Goal: Information Seeking & Learning: Compare options

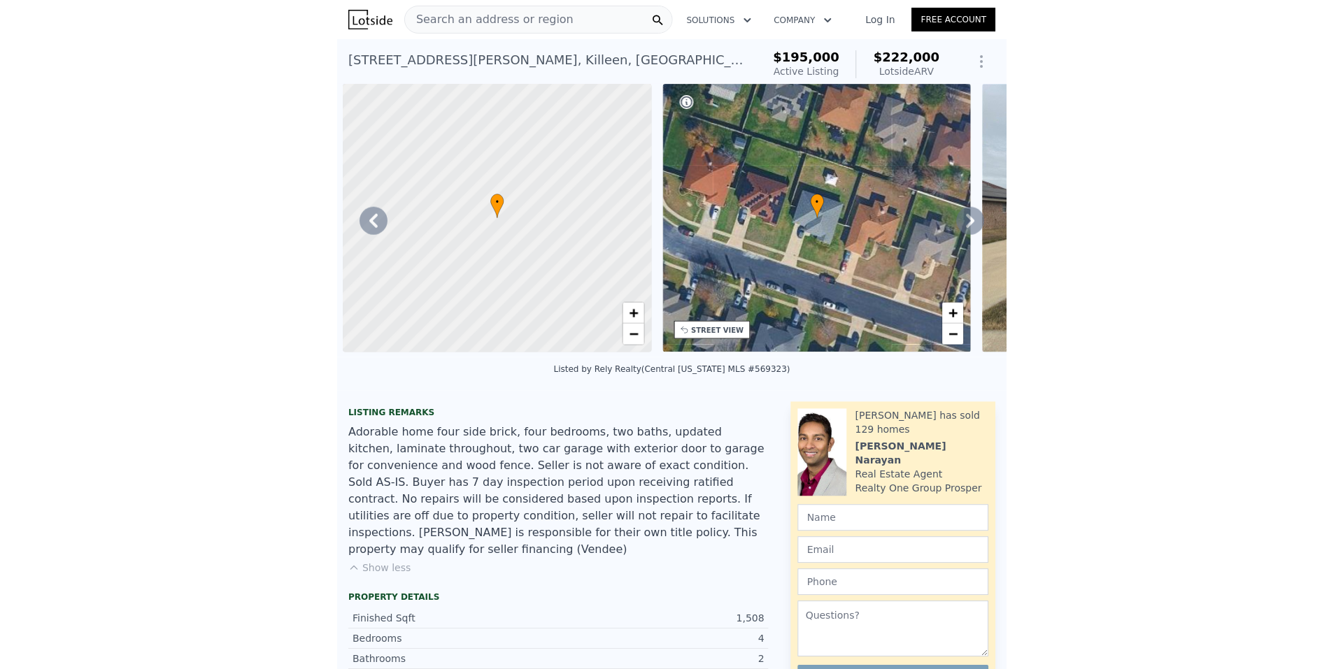
scroll to position [0, 640]
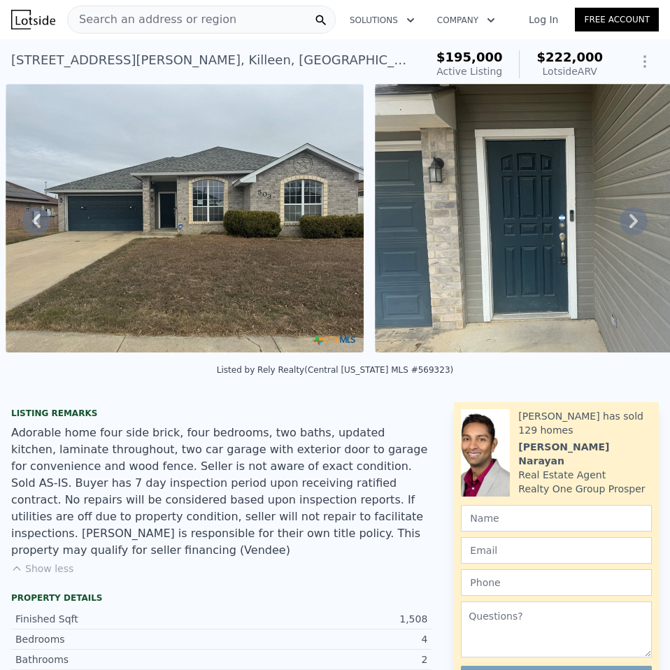
click at [598, 15] on link "Free Account" at bounding box center [617, 20] width 84 height 24
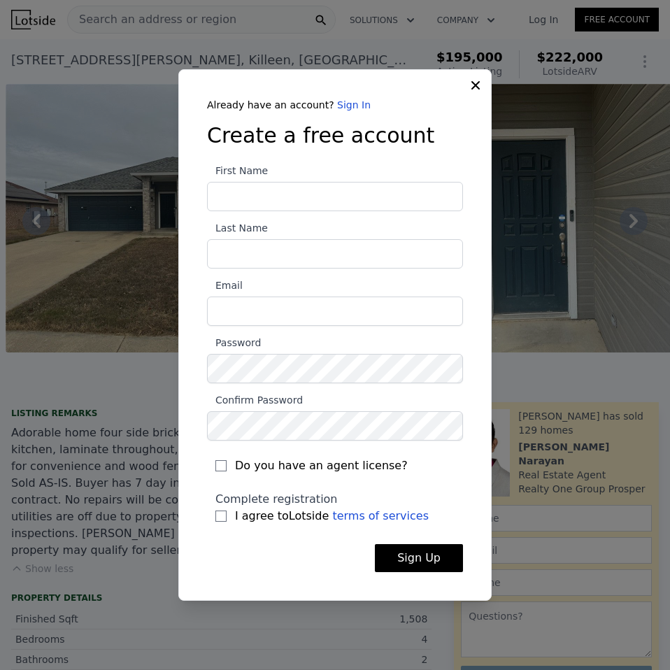
click at [306, 199] on input "First Name" at bounding box center [335, 196] width 256 height 29
type input "Jesus"
type input "Torres"
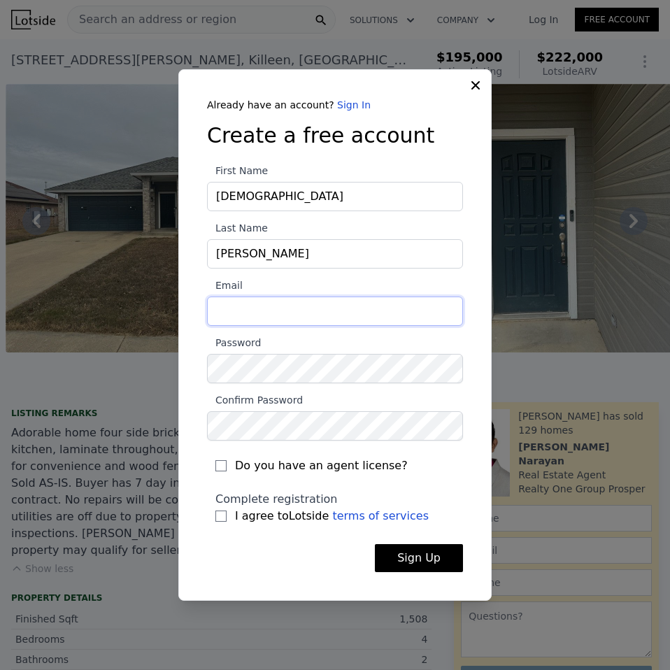
type input "tjesus8501@gmail.com"
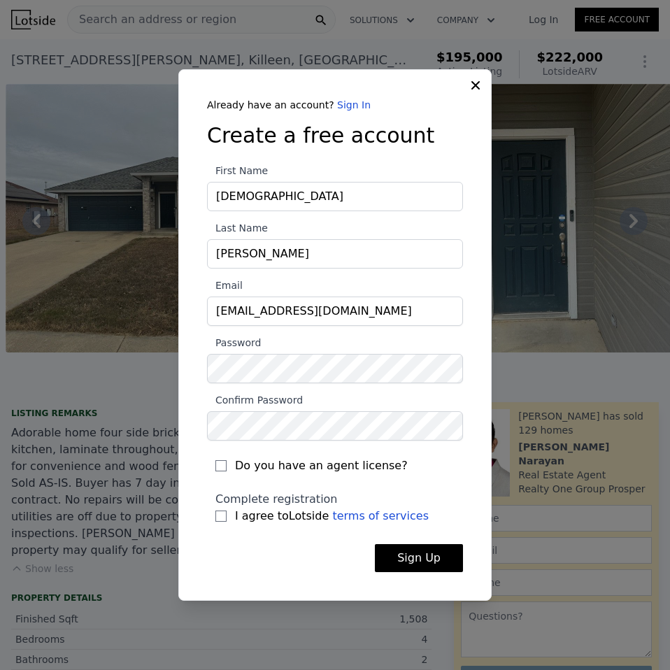
click at [266, 342] on label "Password" at bounding box center [335, 358] width 256 height 49
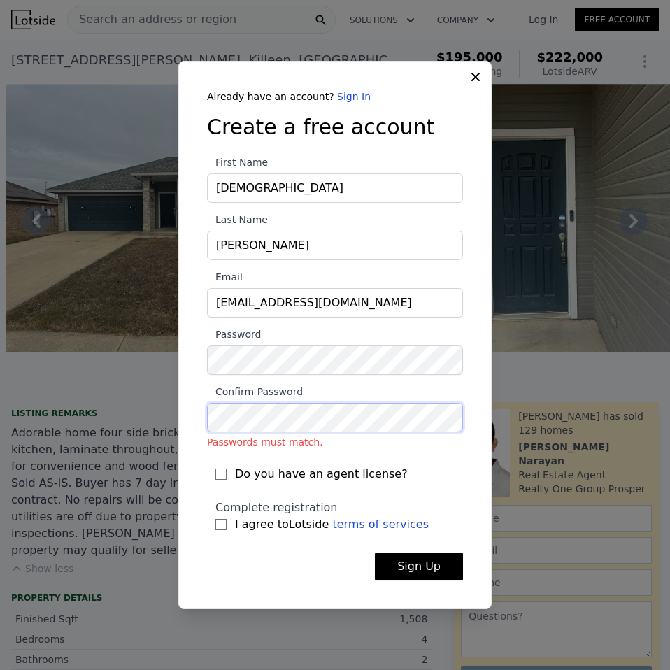
click at [176, 422] on div "​ Already have an account? Sign In Create a free account First Name Jesus Last …" at bounding box center [335, 335] width 670 height 670
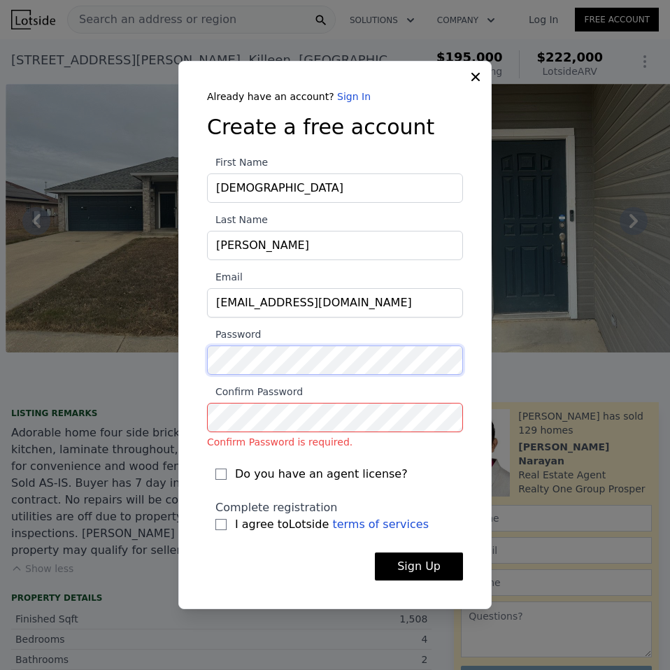
click at [1, 336] on div "​ Already have an account? Sign In Create a free account First Name Jesus Last …" at bounding box center [335, 335] width 670 height 670
click at [220, 529] on input "I agree to Lotside terms of services" at bounding box center [220, 524] width 11 height 11
checkbox input "true"
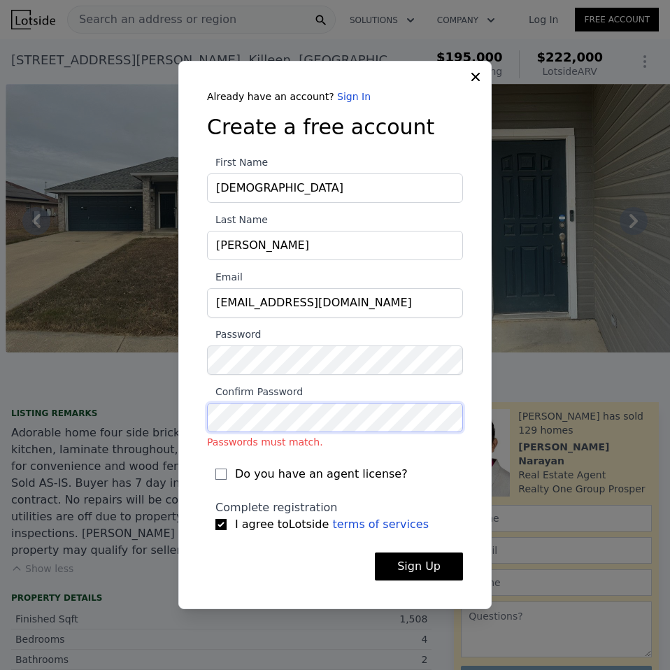
click at [164, 416] on div "​ Already have an account? Sign In Create a free account First Name Jesus Last …" at bounding box center [335, 335] width 670 height 670
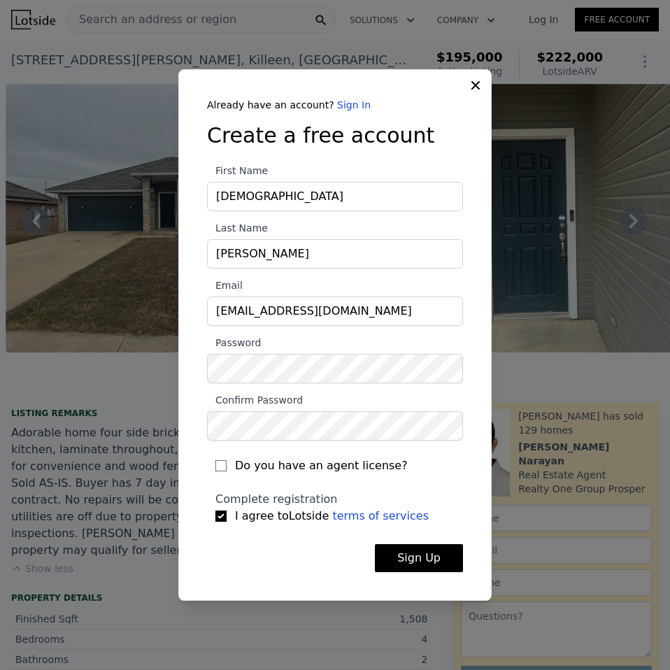
click at [421, 567] on button "Sign Up" at bounding box center [419, 558] width 88 height 28
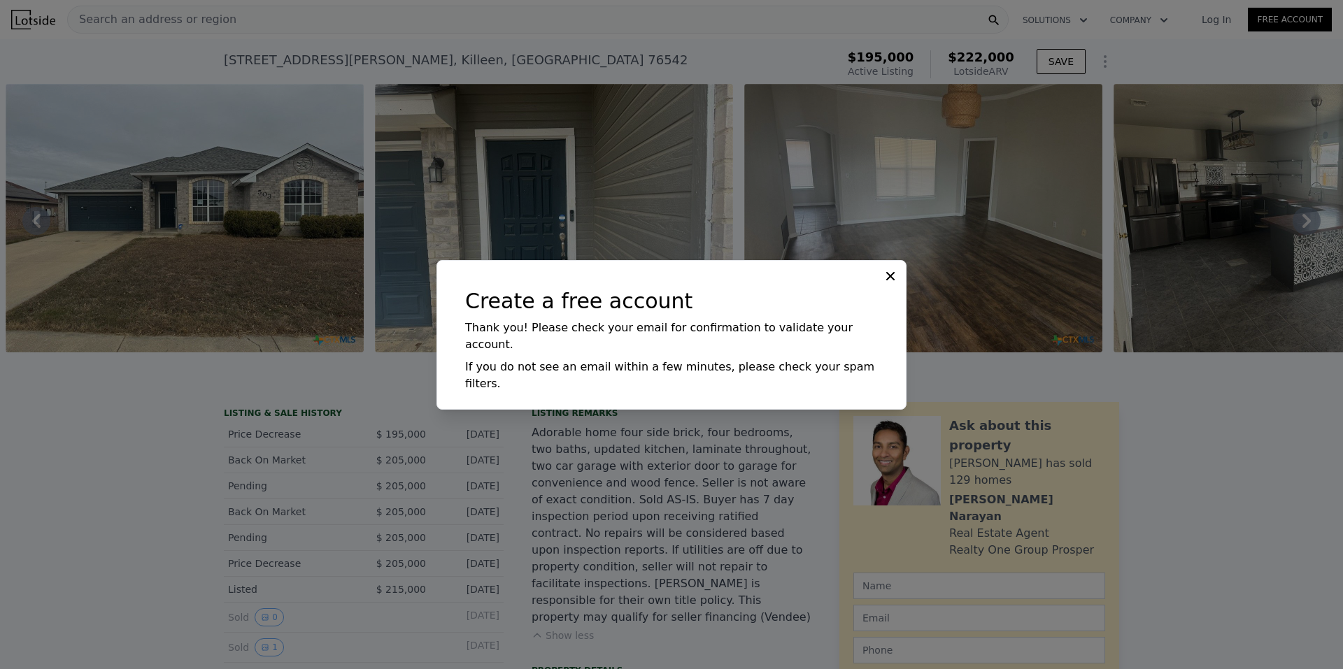
click at [669, 283] on icon at bounding box center [890, 276] width 14 height 14
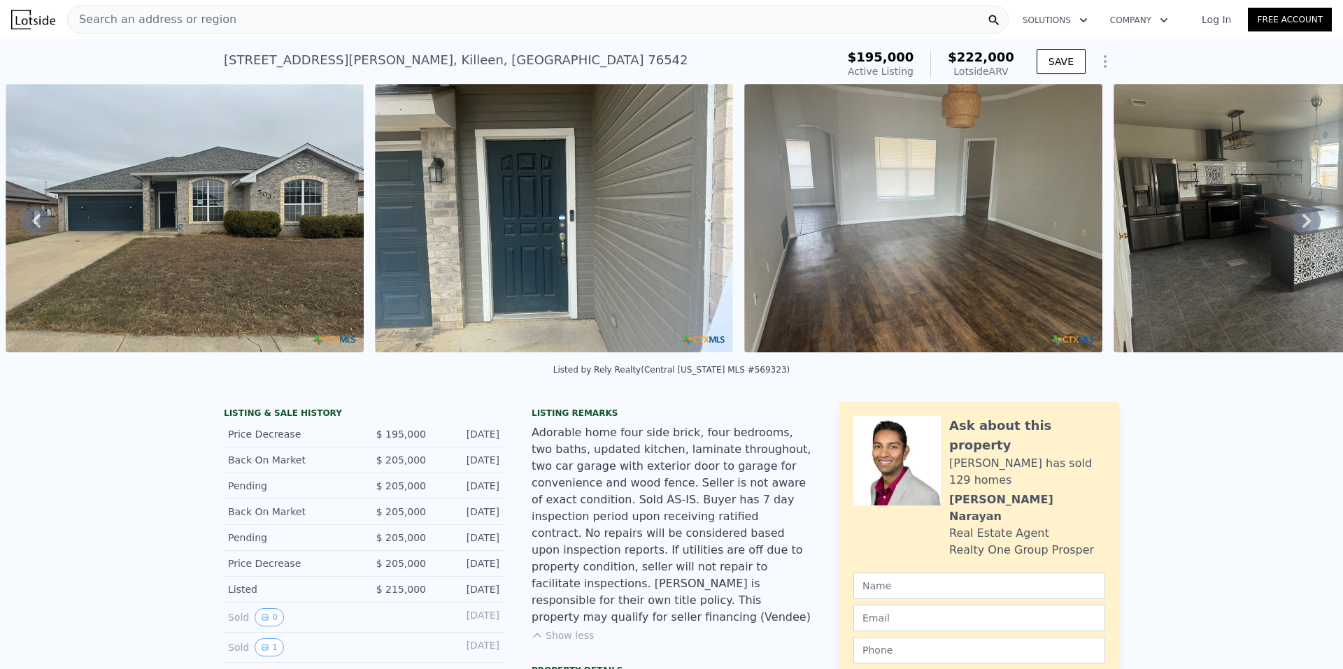
click at [20, 15] on img at bounding box center [33, 20] width 44 height 20
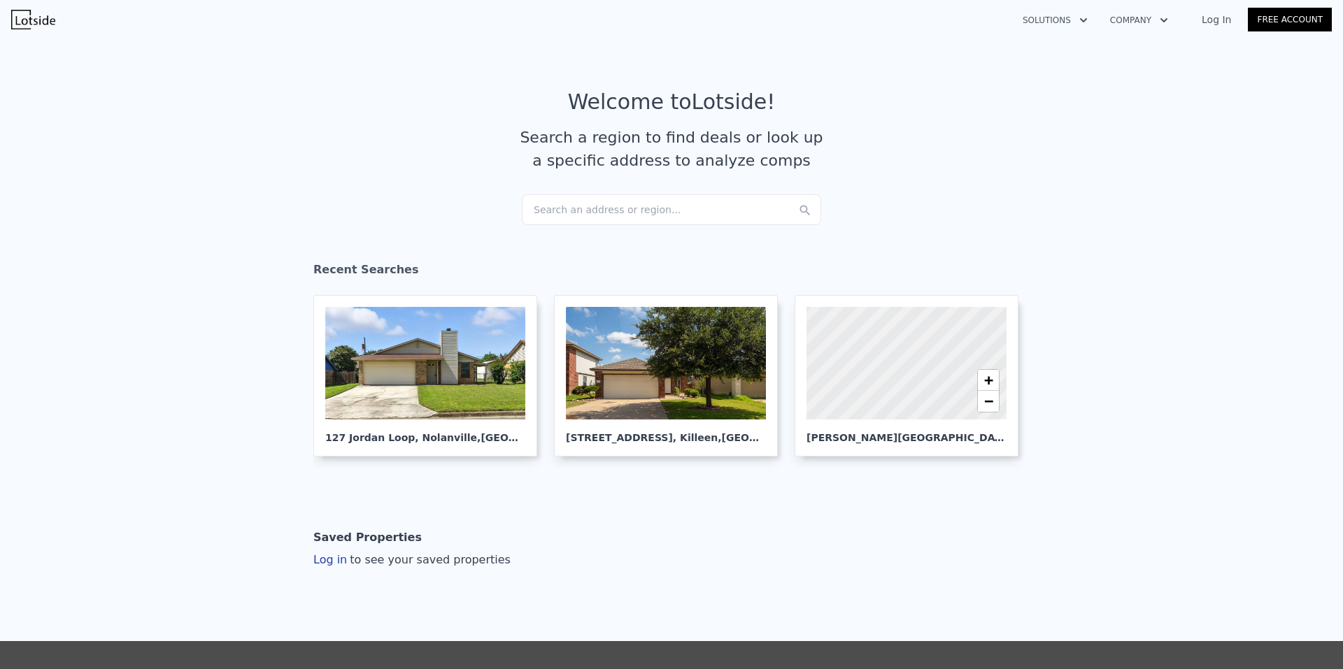
click at [553, 201] on div "Search an address or region..." at bounding box center [671, 209] width 299 height 31
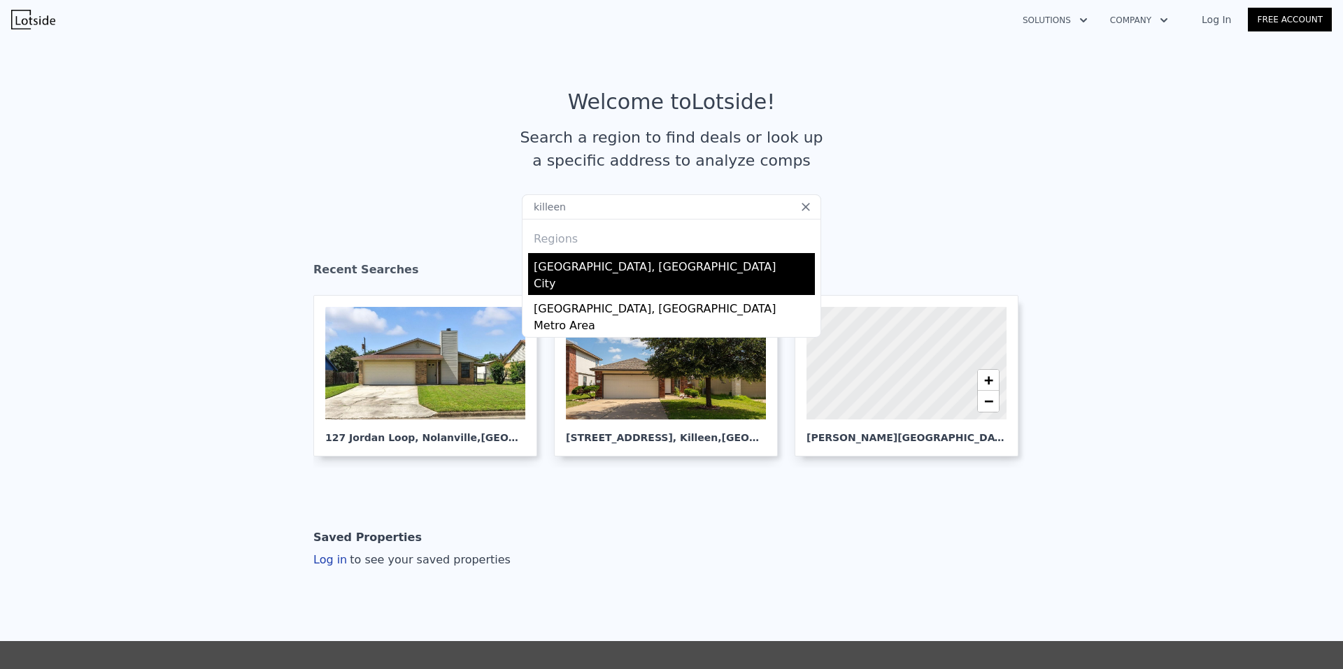
type input "killeen"
click at [560, 266] on div "Killeen, TX" at bounding box center [674, 264] width 281 height 22
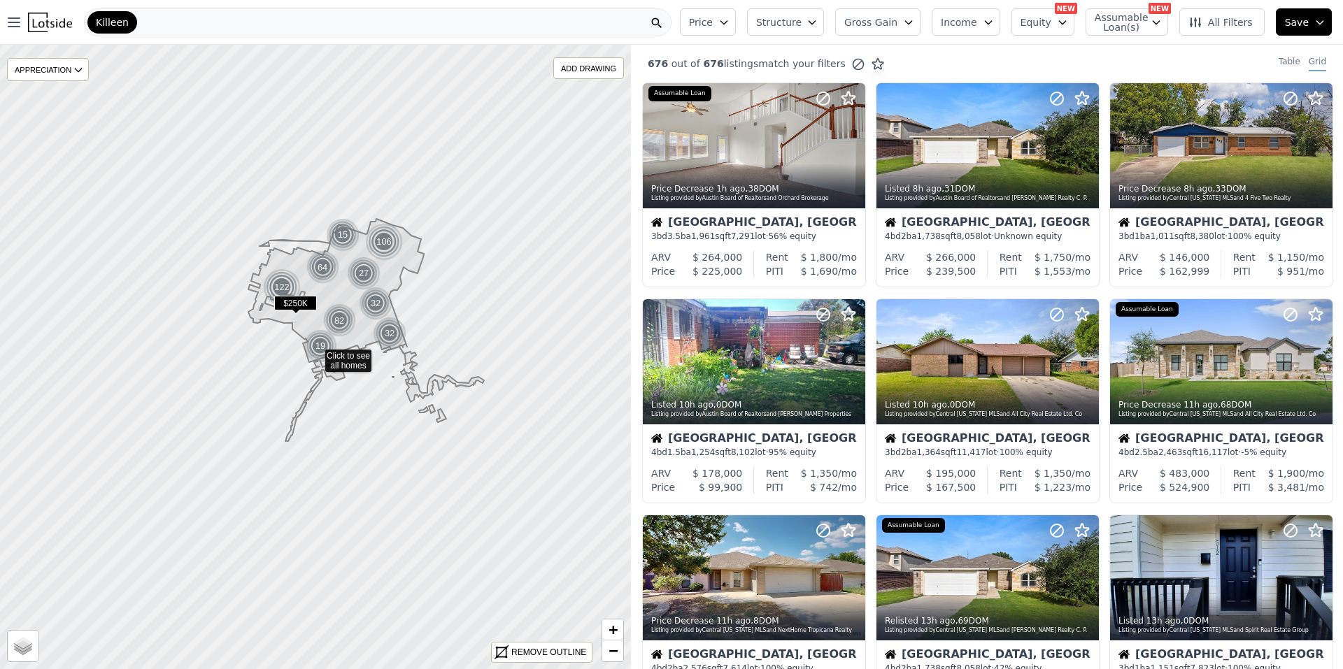
click at [204, 19] on div "Killeen" at bounding box center [378, 22] width 588 height 28
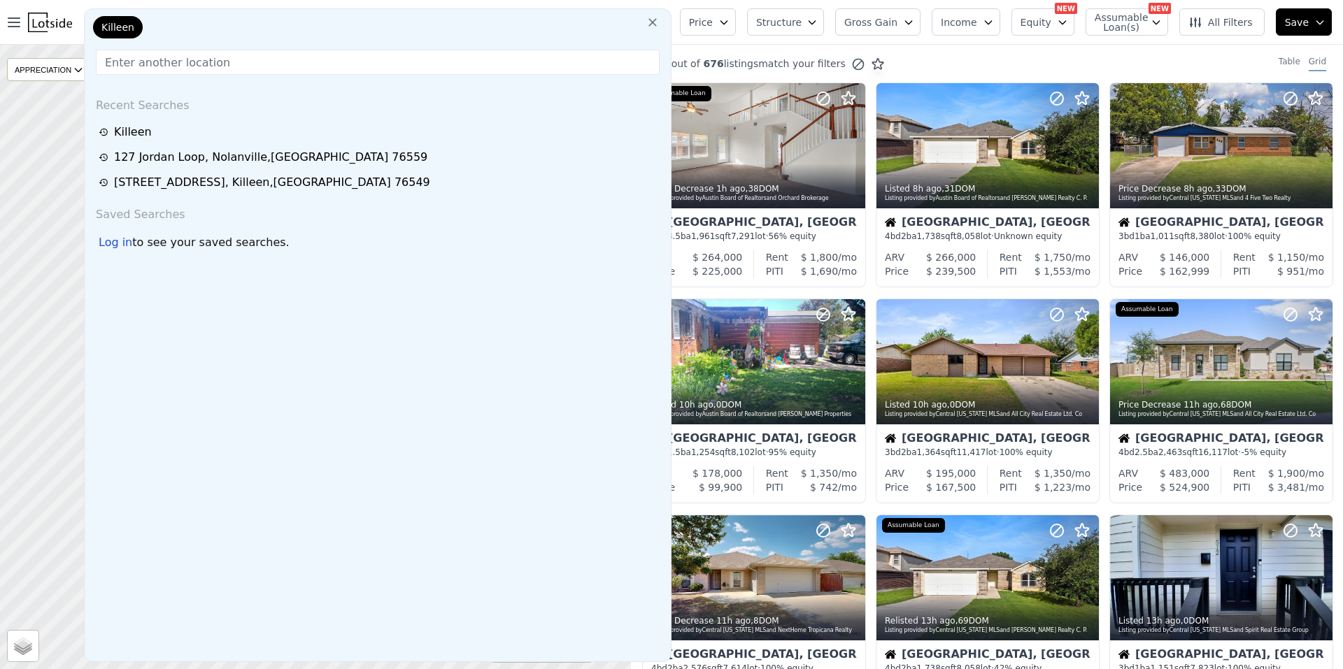
click at [660, 26] on icon at bounding box center [653, 22] width 14 height 14
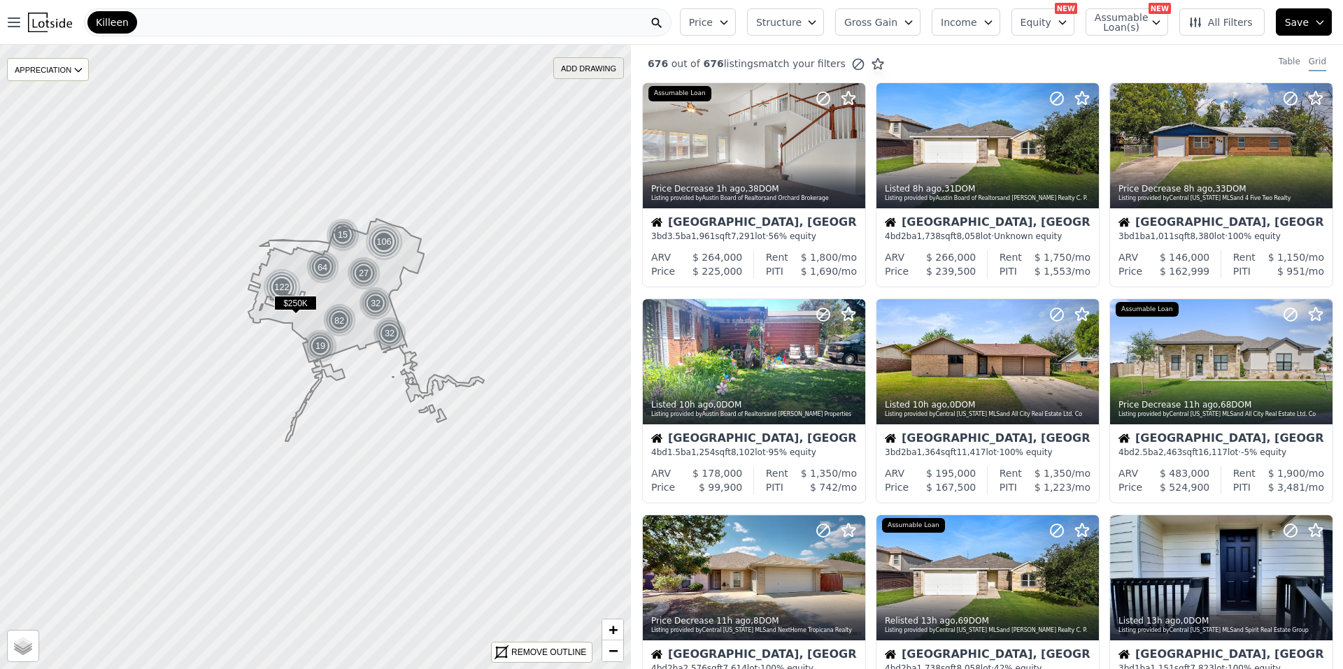
click at [590, 69] on div "ADD DRAWING" at bounding box center [588, 68] width 69 height 20
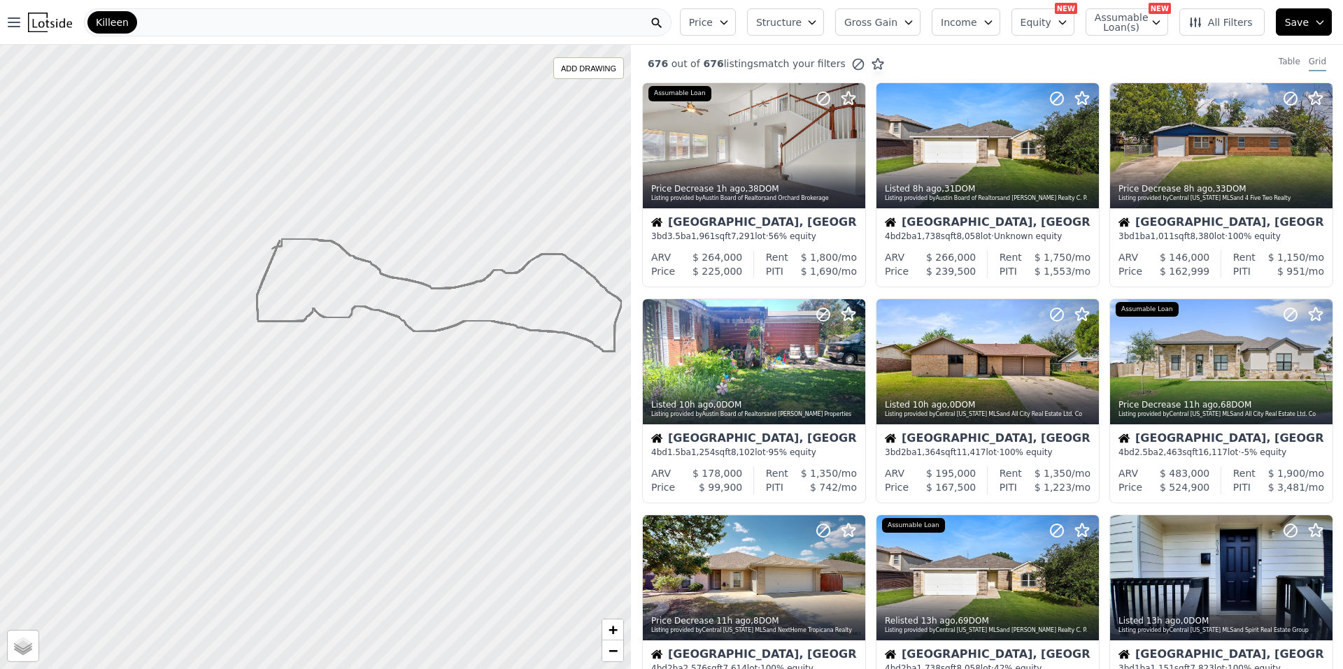
drag, startPoint x: 280, startPoint y: 241, endPoint x: 272, endPoint y: 249, distance: 11.4
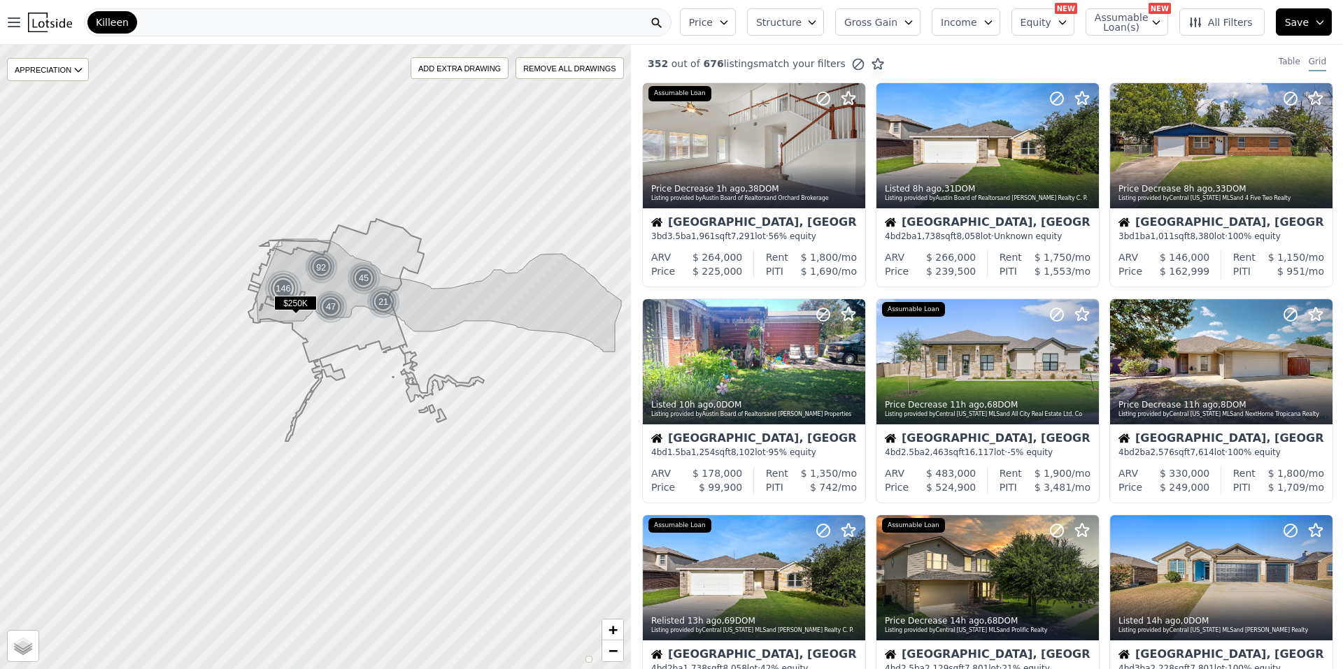
click at [669, 24] on span "Price" at bounding box center [701, 22] width 24 height 14
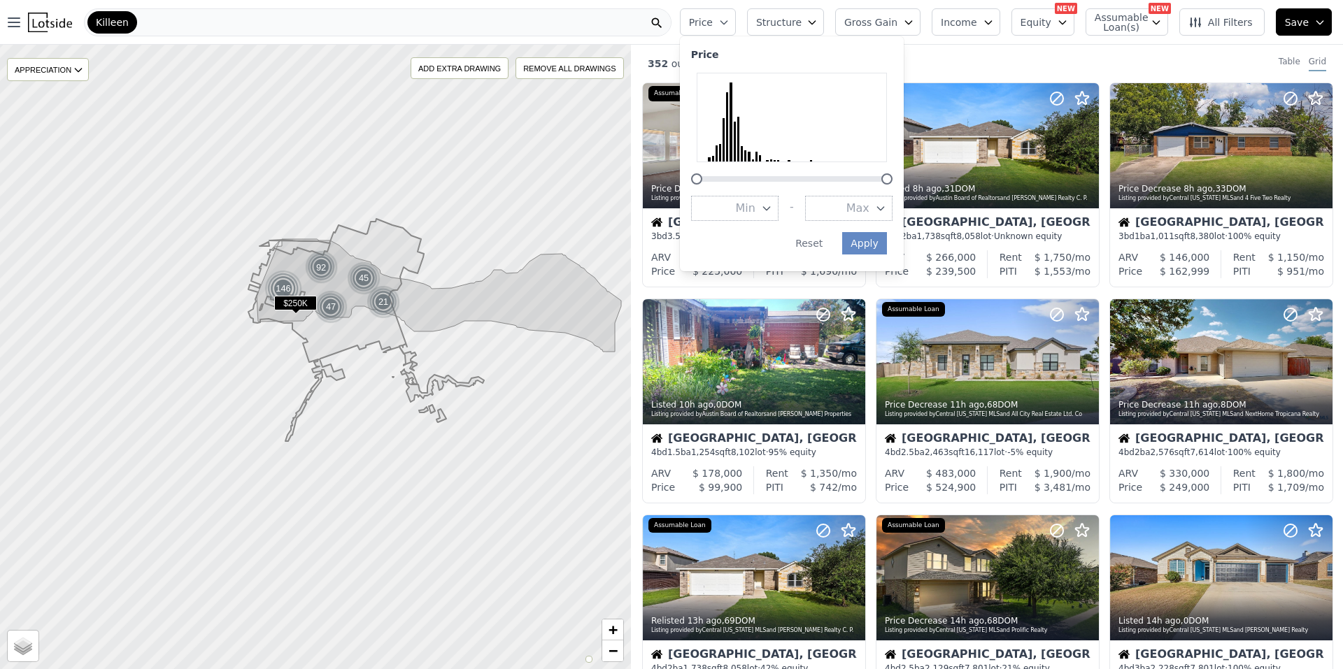
click at [669, 197] on button "Max" at bounding box center [848, 208] width 87 height 25
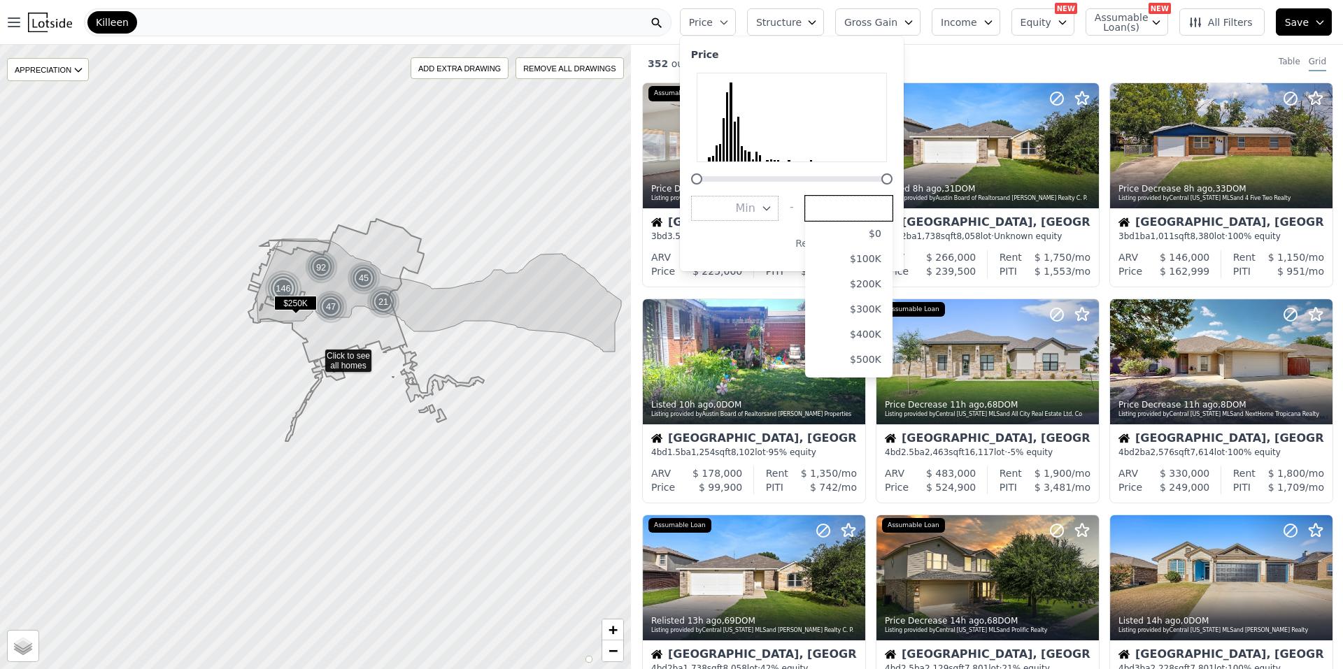
click at [669, 204] on input "number" at bounding box center [848, 208] width 87 height 25
type input "215000"
click at [669, 239] on div "Apply Reset" at bounding box center [789, 243] width 196 height 22
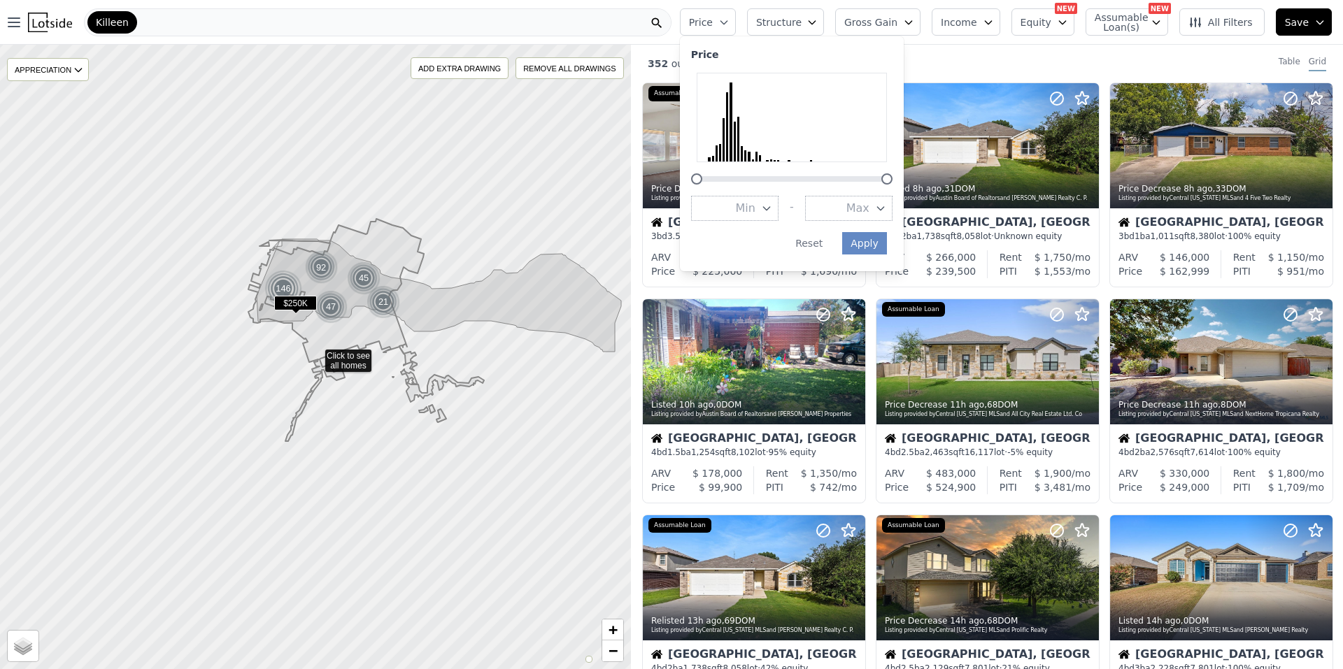
click at [669, 195] on div "Price Min - Max Apply Reset" at bounding box center [792, 153] width 224 height 235
click at [669, 204] on button "Max" at bounding box center [848, 208] width 87 height 25
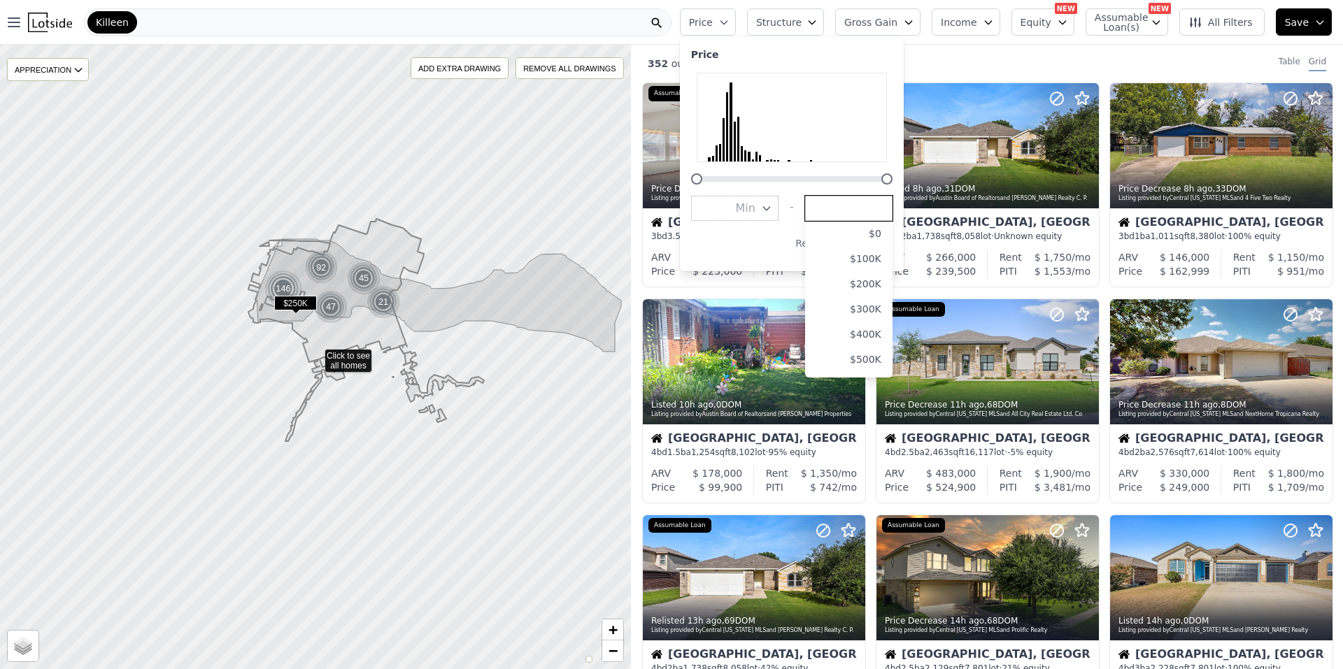
click at [669, 204] on input "number" at bounding box center [848, 208] width 87 height 25
type input "215000"
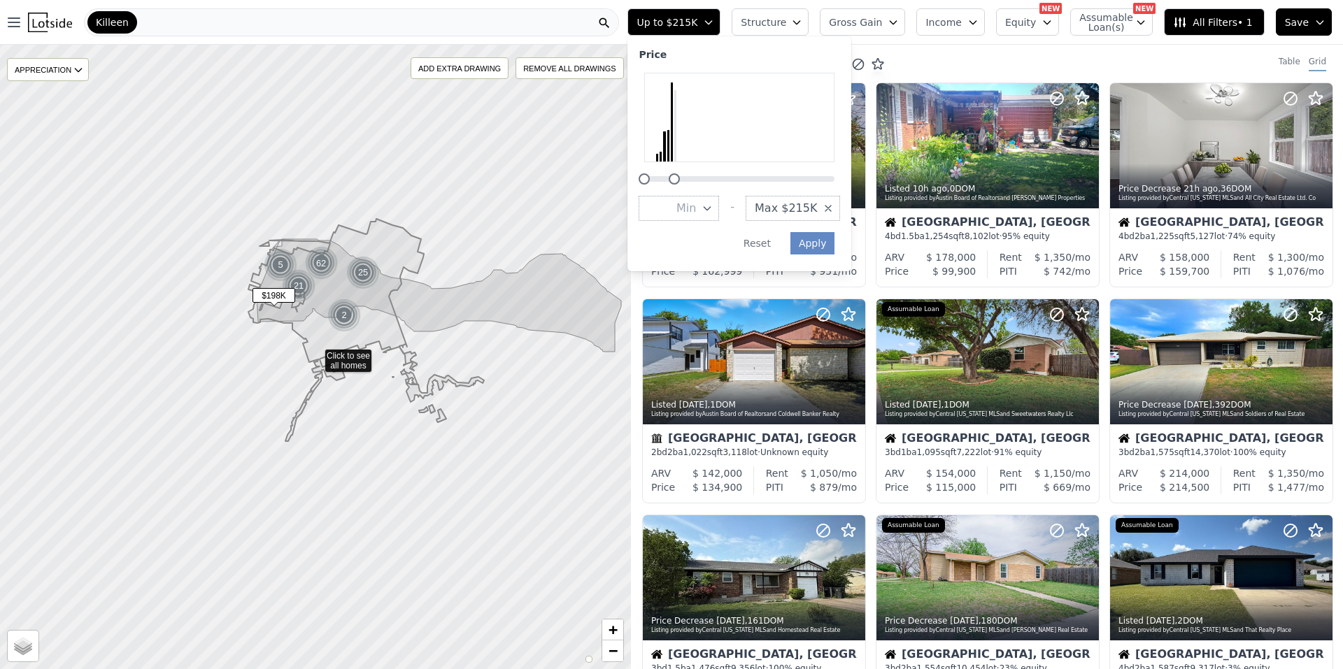
click at [669, 28] on button "Structure" at bounding box center [770, 21] width 77 height 27
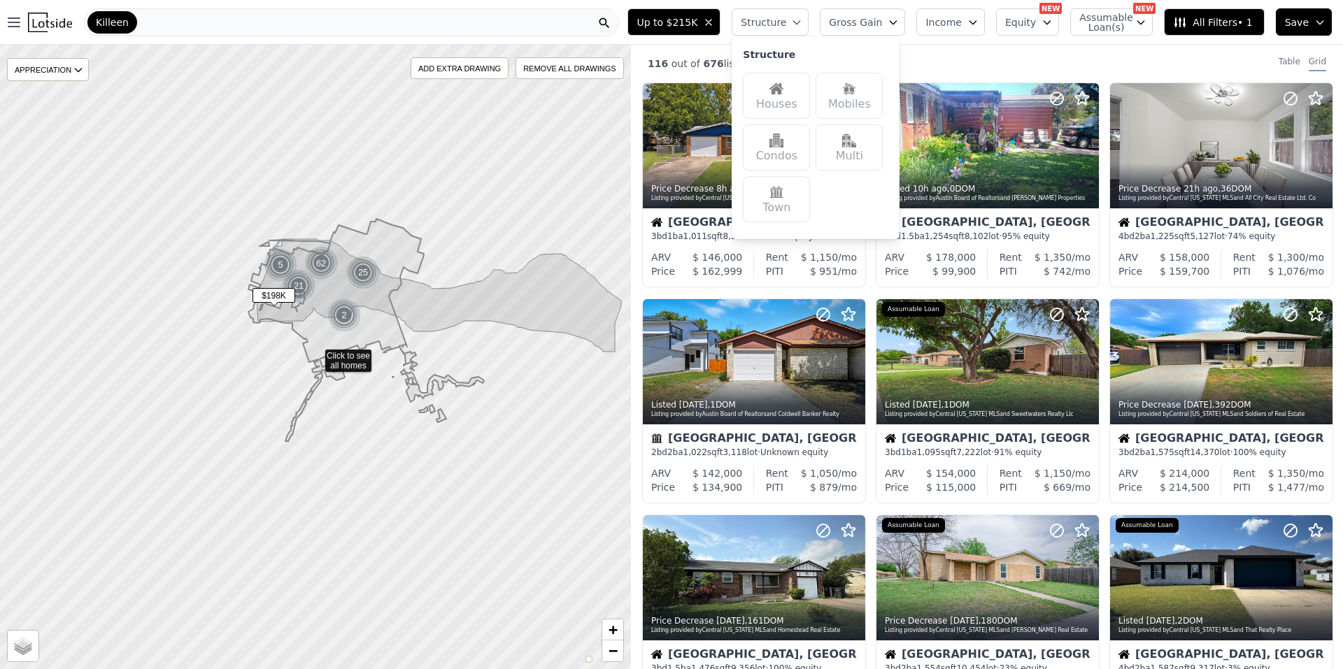
click at [669, 96] on div "Houses" at bounding box center [776, 96] width 67 height 46
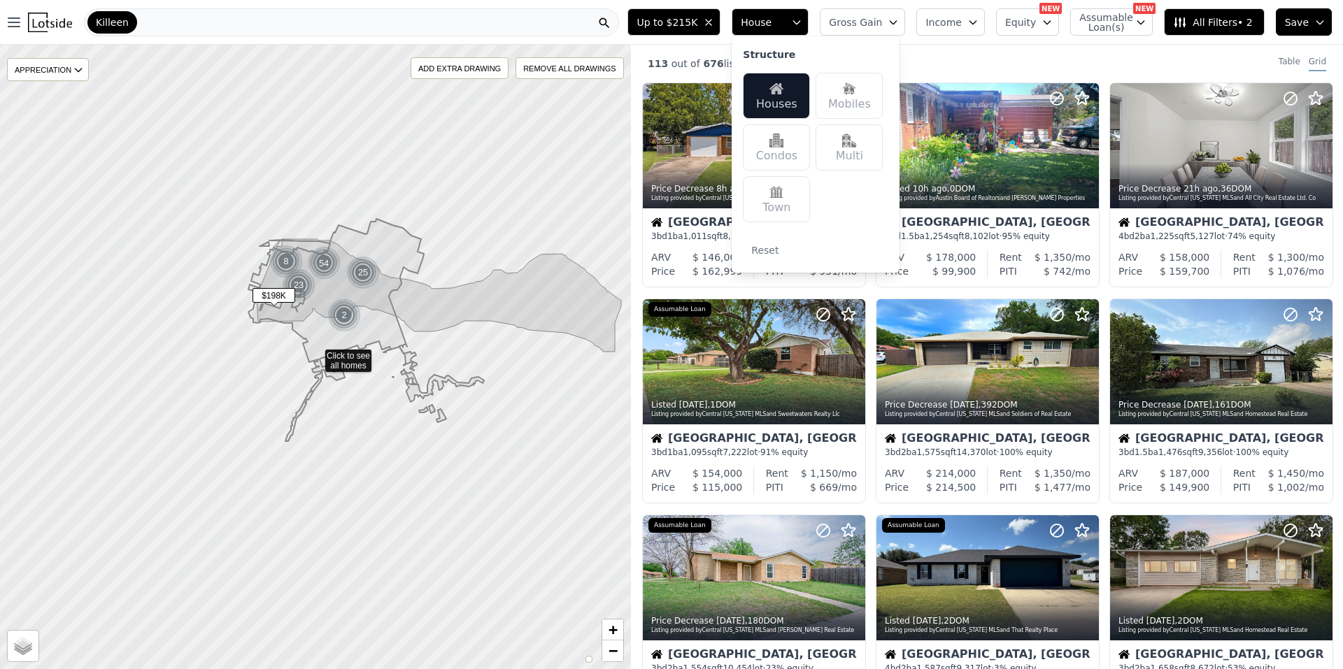
click at [669, 22] on span "Gross Gain" at bounding box center [855, 22] width 53 height 14
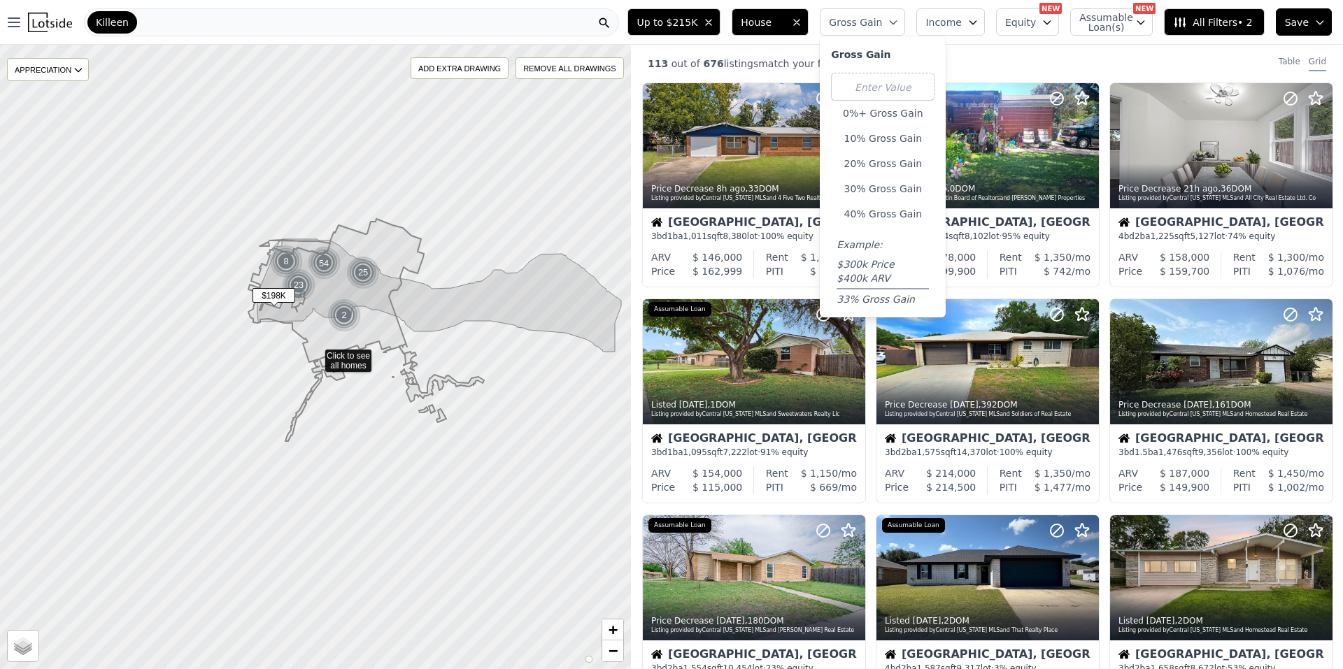
click at [669, 22] on span "Gross Gain" at bounding box center [855, 22] width 53 height 14
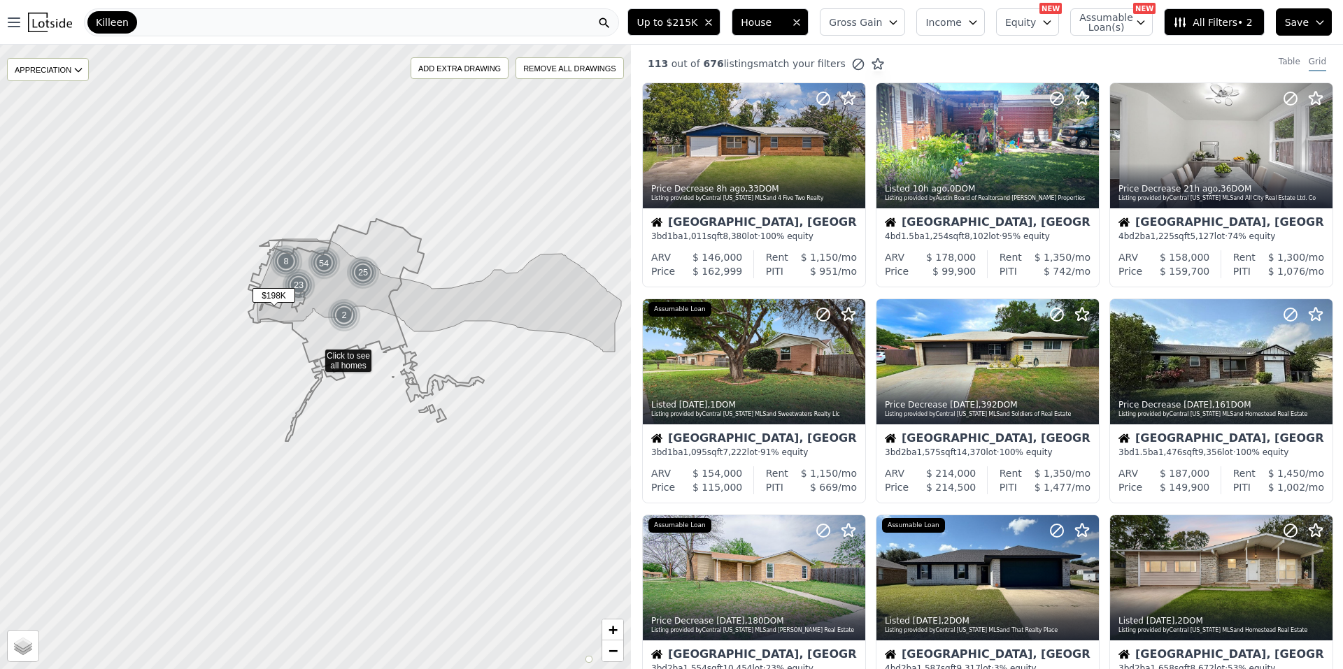
click at [669, 13] on button "Income" at bounding box center [950, 21] width 69 height 27
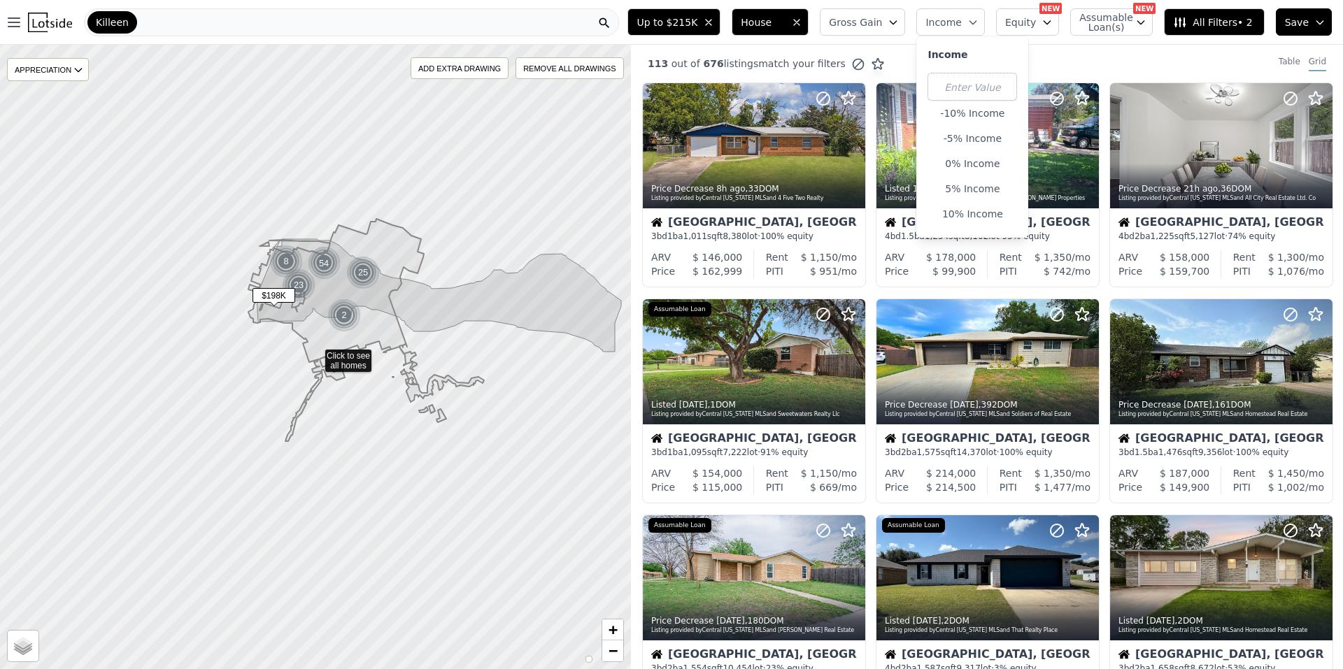
click at [669, 20] on span "Income" at bounding box center [943, 22] width 36 height 14
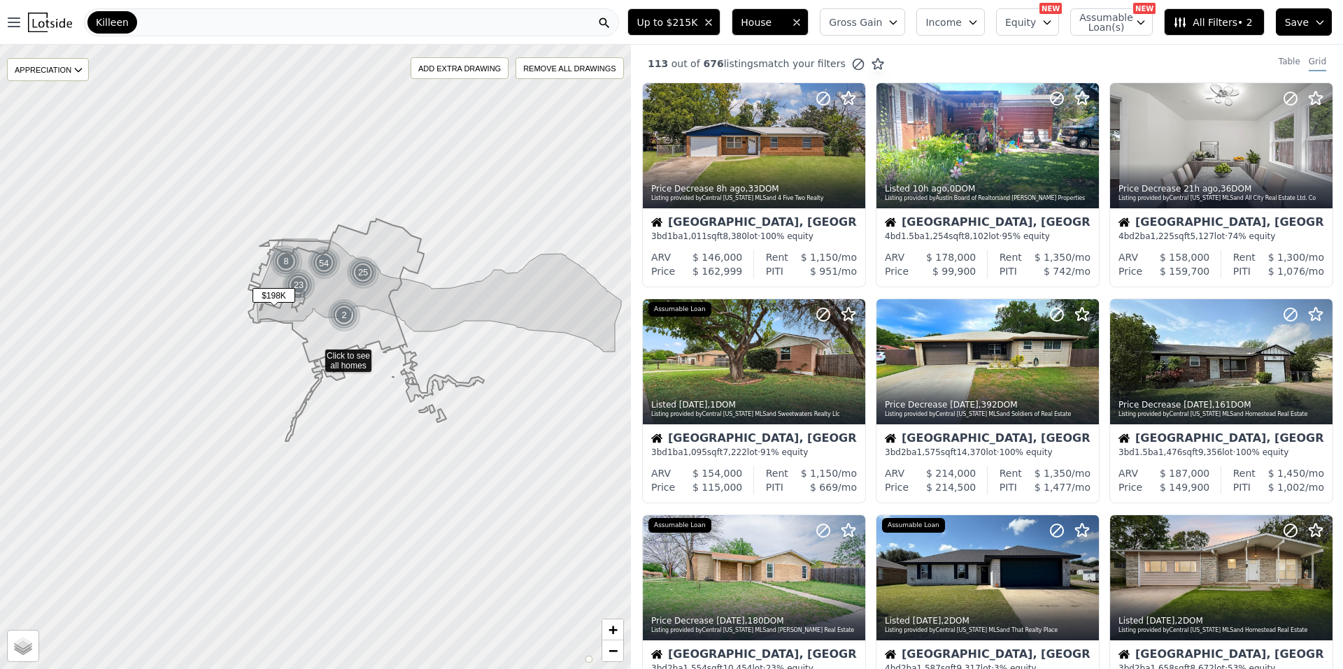
click at [669, 16] on span "Equity" at bounding box center [1020, 22] width 31 height 14
click at [669, 19] on span "Assumable Loan(s)" at bounding box center [1101, 23] width 45 height 20
click at [669, 15] on span "All Filters • 2" at bounding box center [1212, 22] width 79 height 14
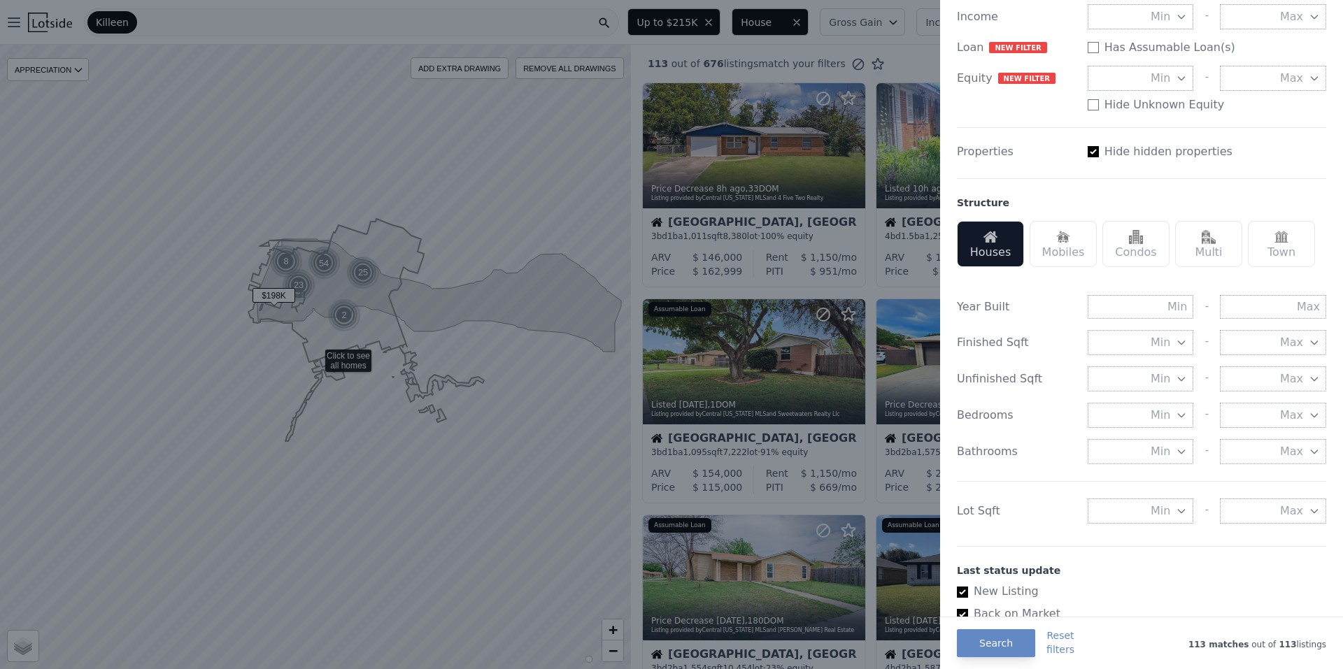
scroll to position [280, 0]
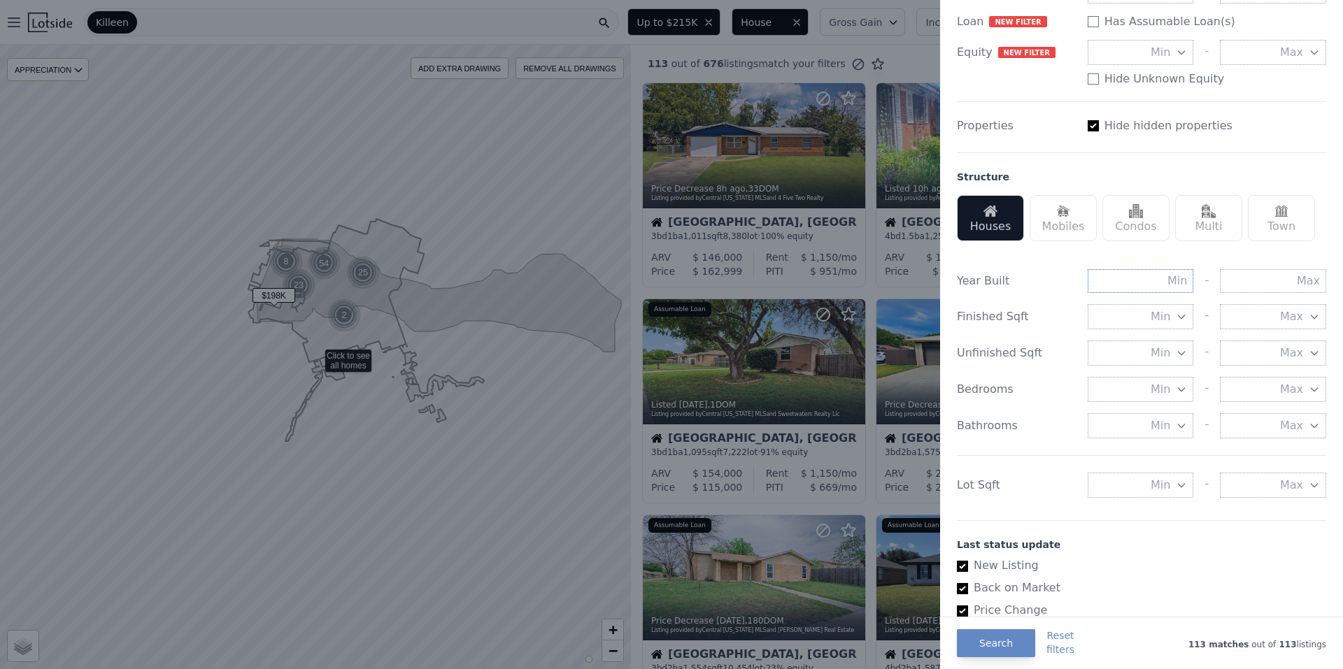
click at [669, 282] on input "text" at bounding box center [1141, 281] width 106 height 24
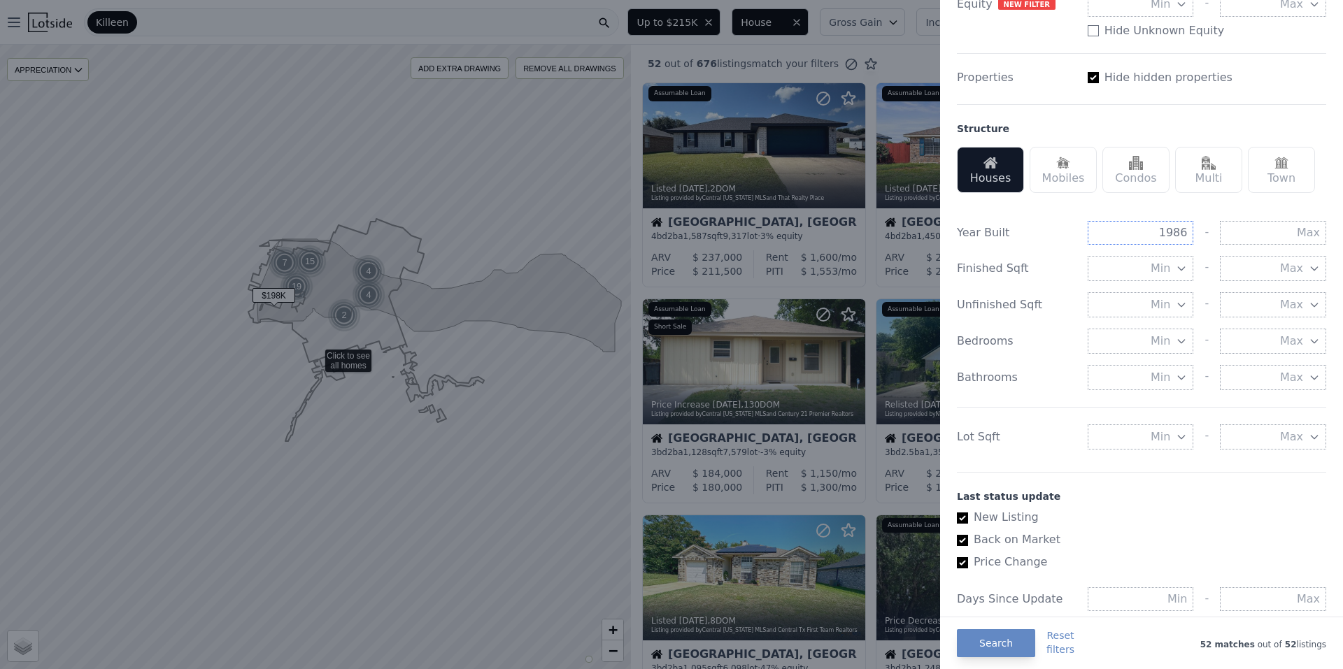
scroll to position [350, 0]
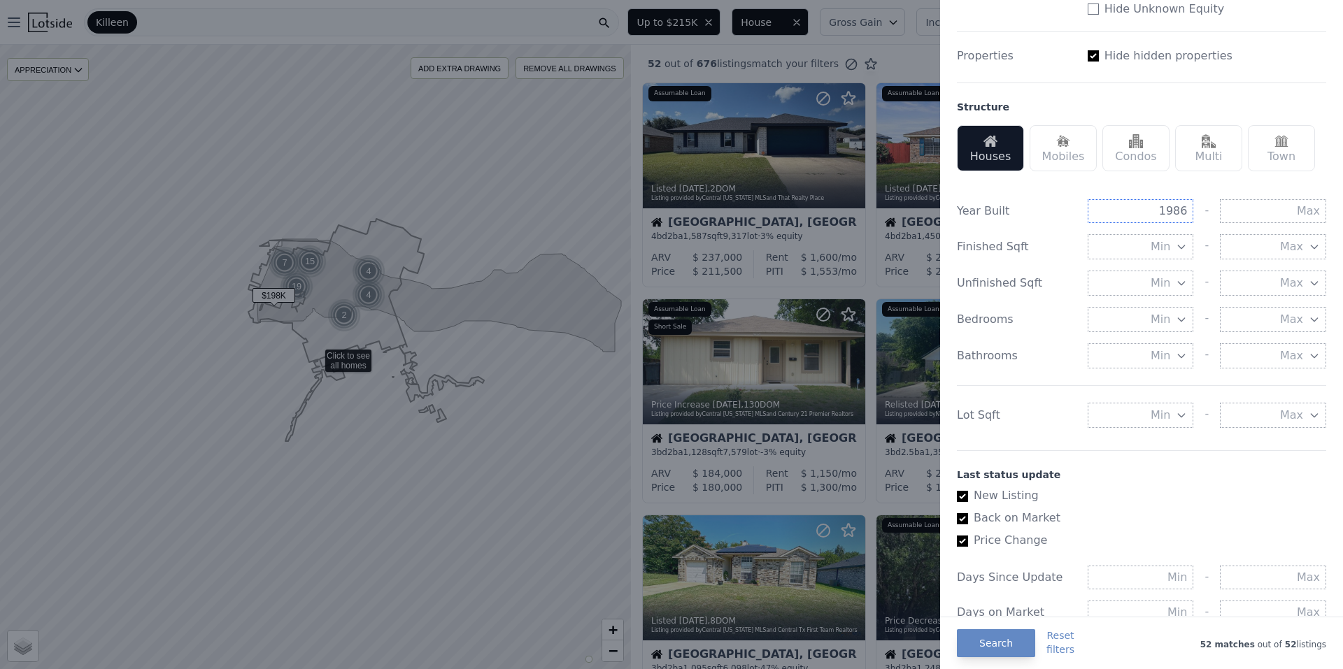
type input "1986"
click at [669, 319] on button "Min" at bounding box center [1141, 319] width 106 height 25
click at [669, 423] on button "3 beds" at bounding box center [1141, 420] width 106 height 25
click at [669, 350] on span "Min" at bounding box center [1161, 356] width 20 height 17
click at [669, 457] on button "2 baths" at bounding box center [1141, 456] width 106 height 25
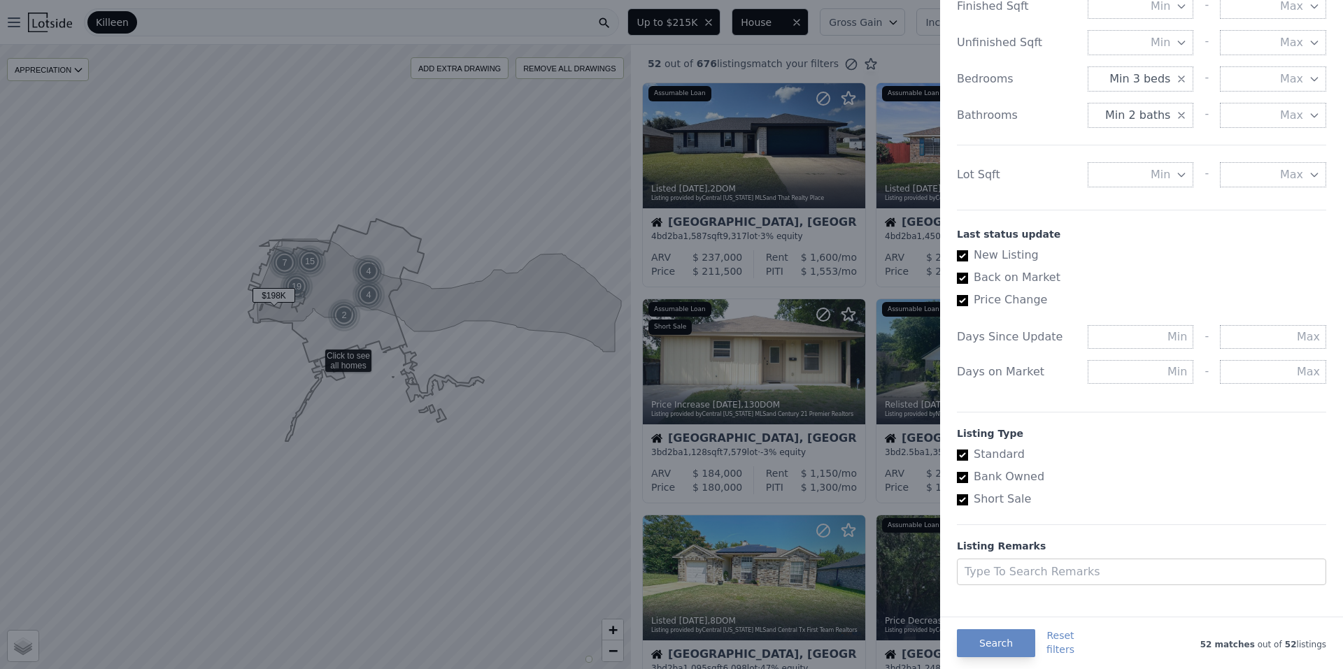
scroll to position [607, 0]
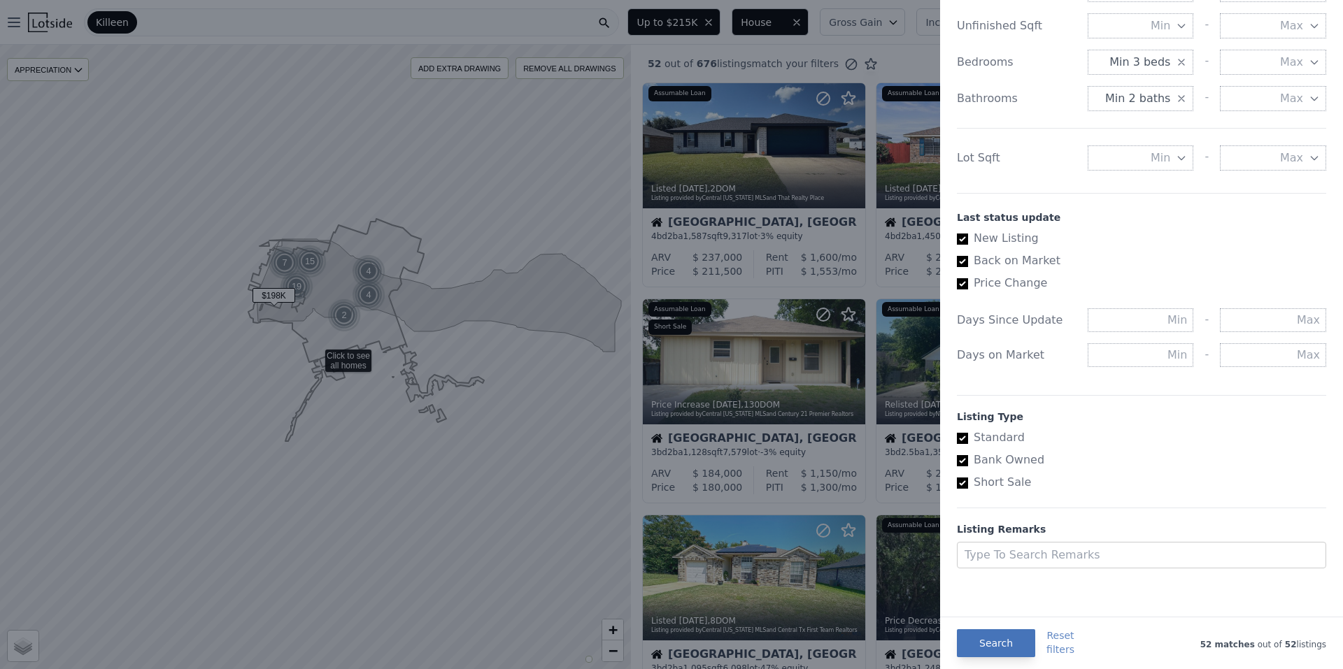
click at [669, 646] on button "Search" at bounding box center [996, 644] width 78 height 28
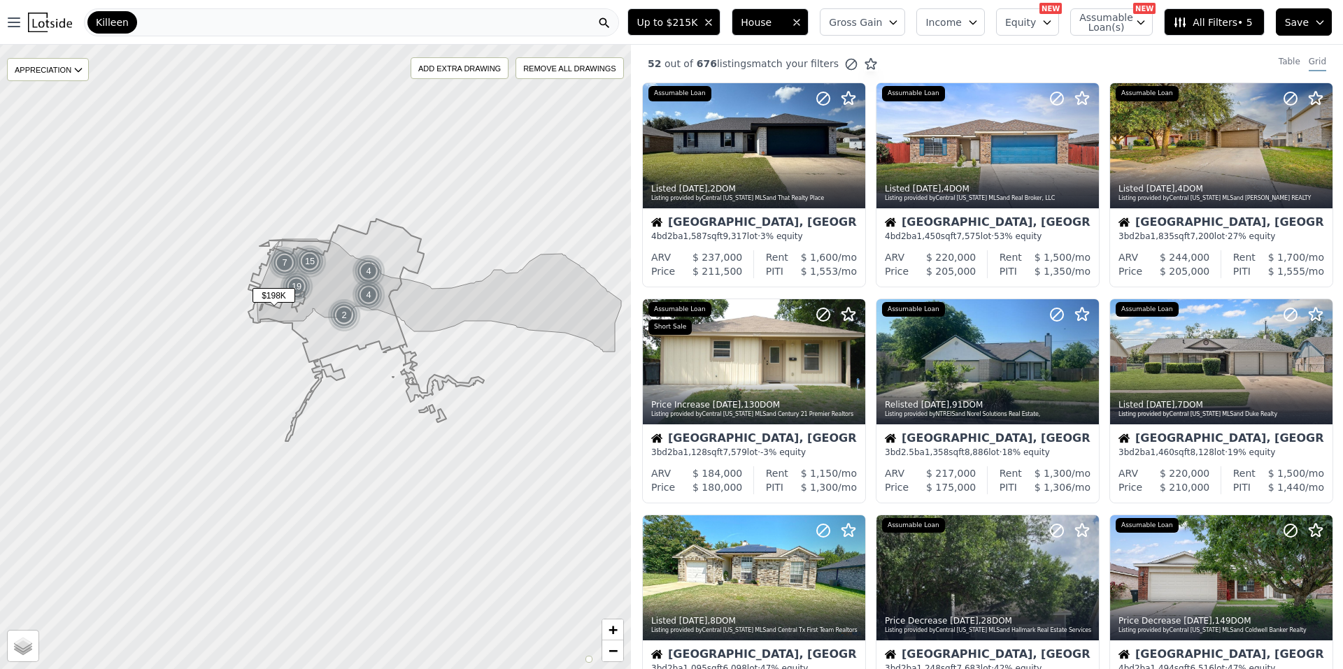
click at [669, 8] on button "Gross Gain" at bounding box center [862, 21] width 85 height 27
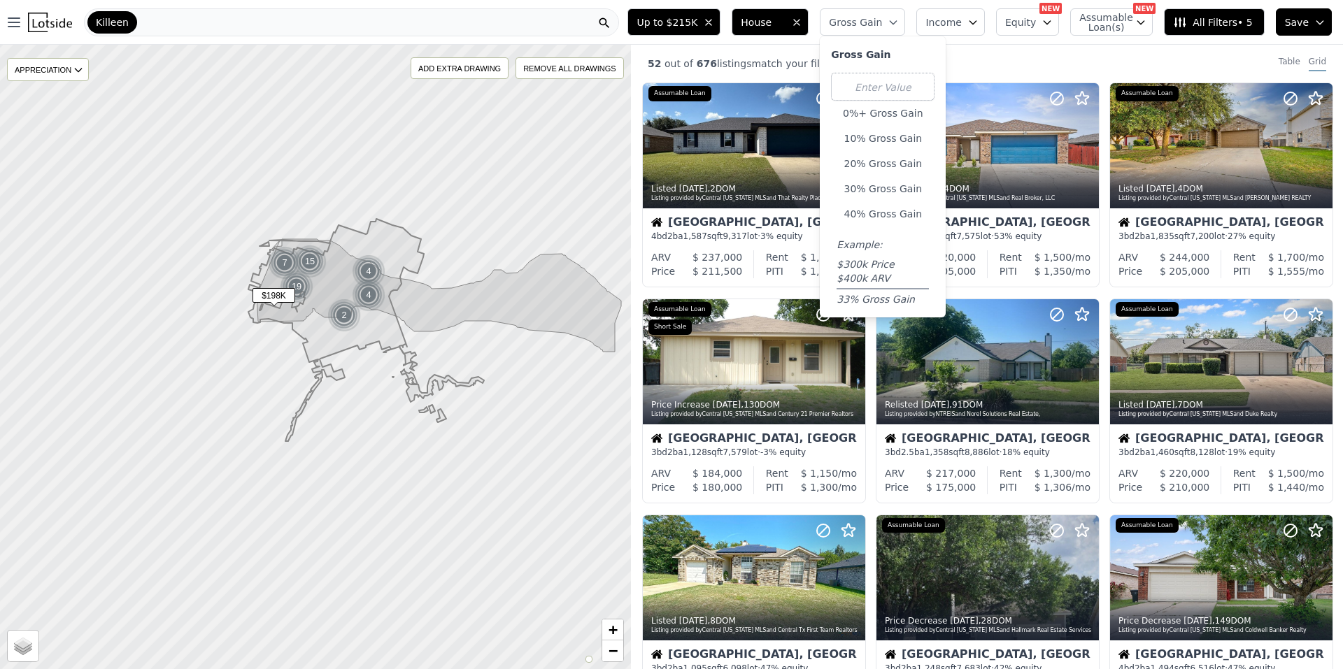
click at [669, 48] on div "52 out of 676 listings match your filters Table Grid" at bounding box center [987, 64] width 712 height 38
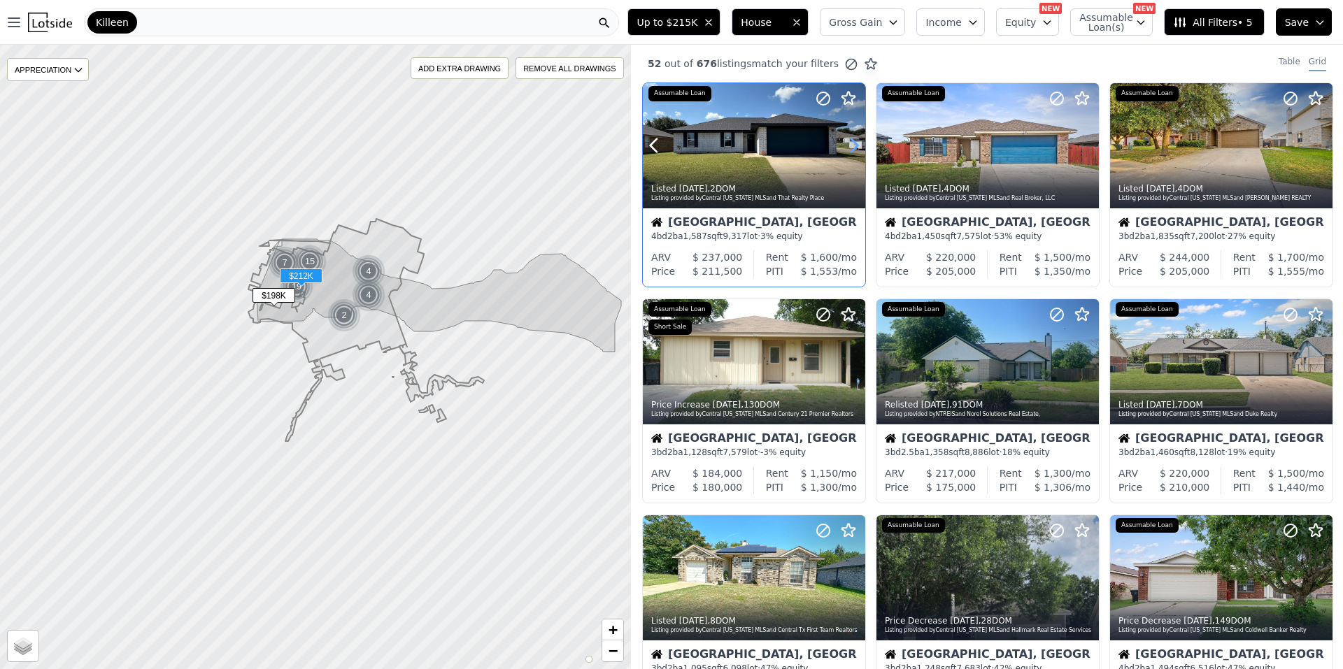
click at [669, 139] on icon at bounding box center [854, 145] width 22 height 22
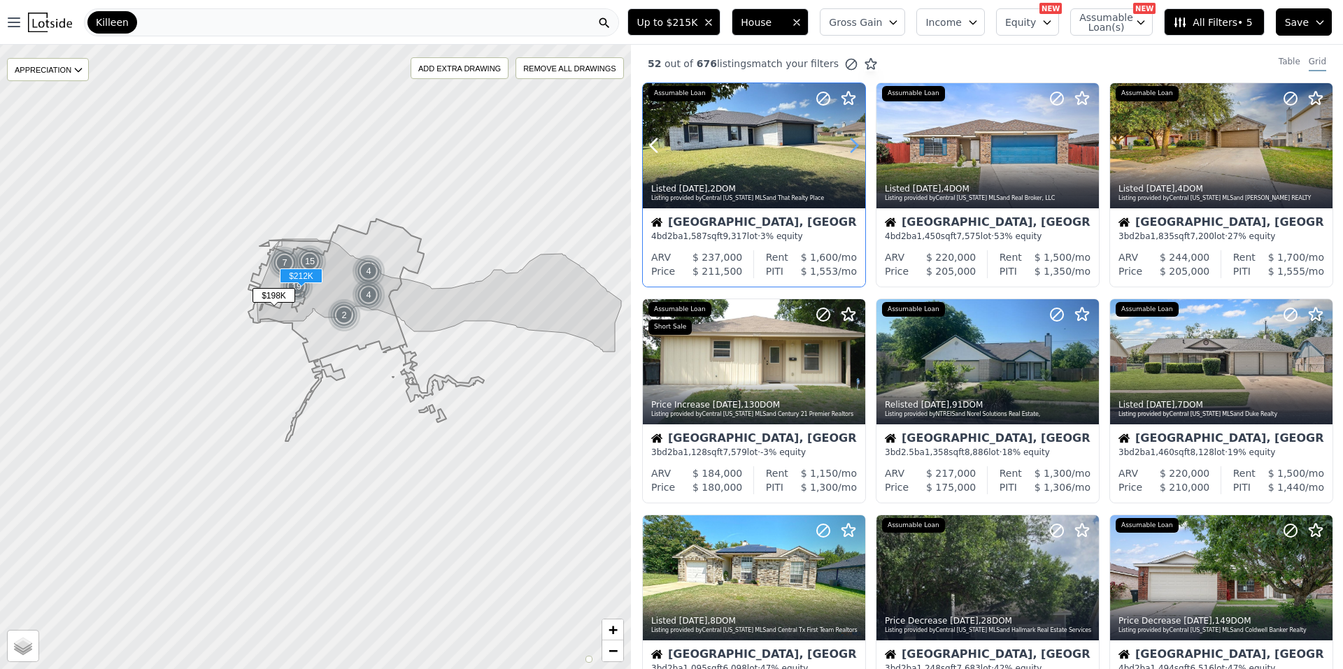
click at [669, 139] on icon at bounding box center [854, 145] width 22 height 22
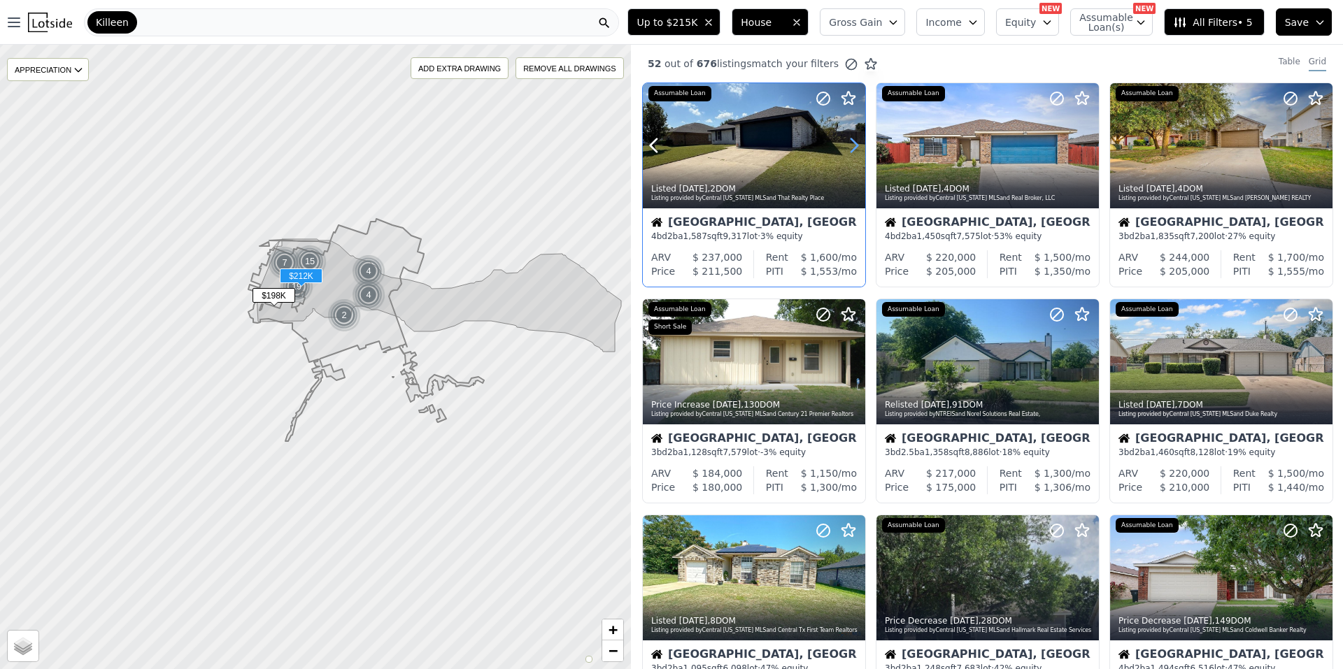
click at [669, 139] on icon at bounding box center [854, 145] width 22 height 22
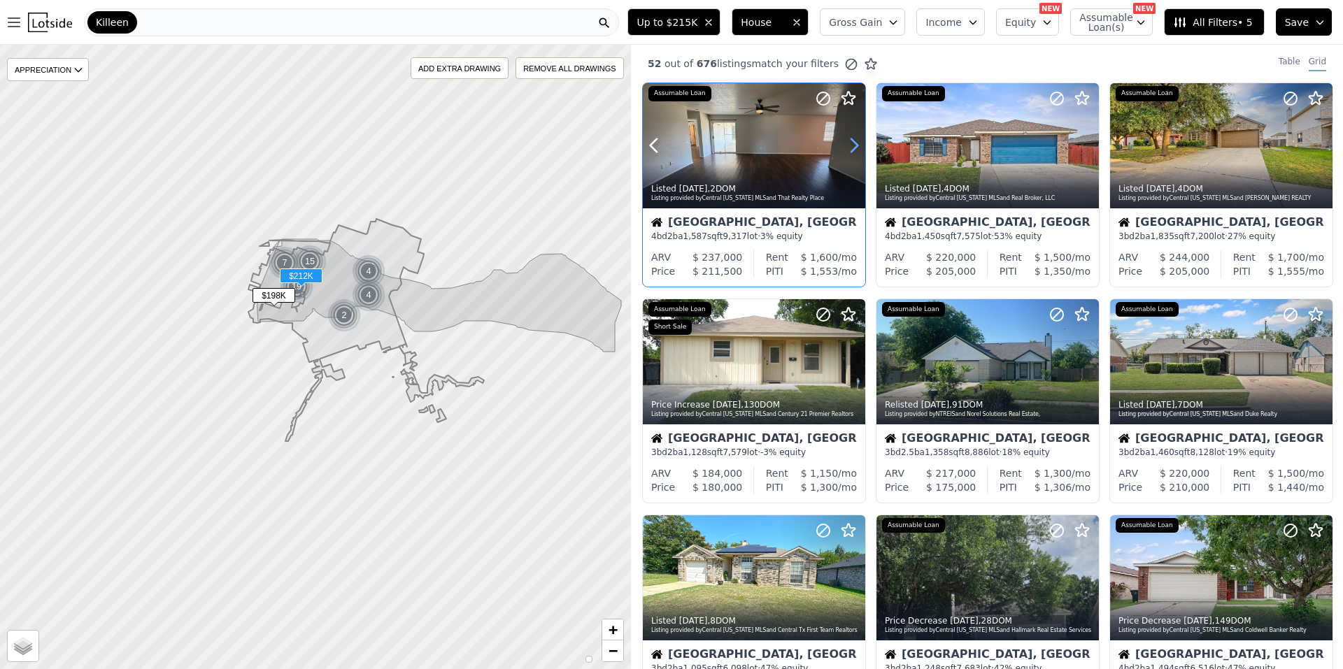
click at [669, 139] on icon at bounding box center [854, 145] width 22 height 22
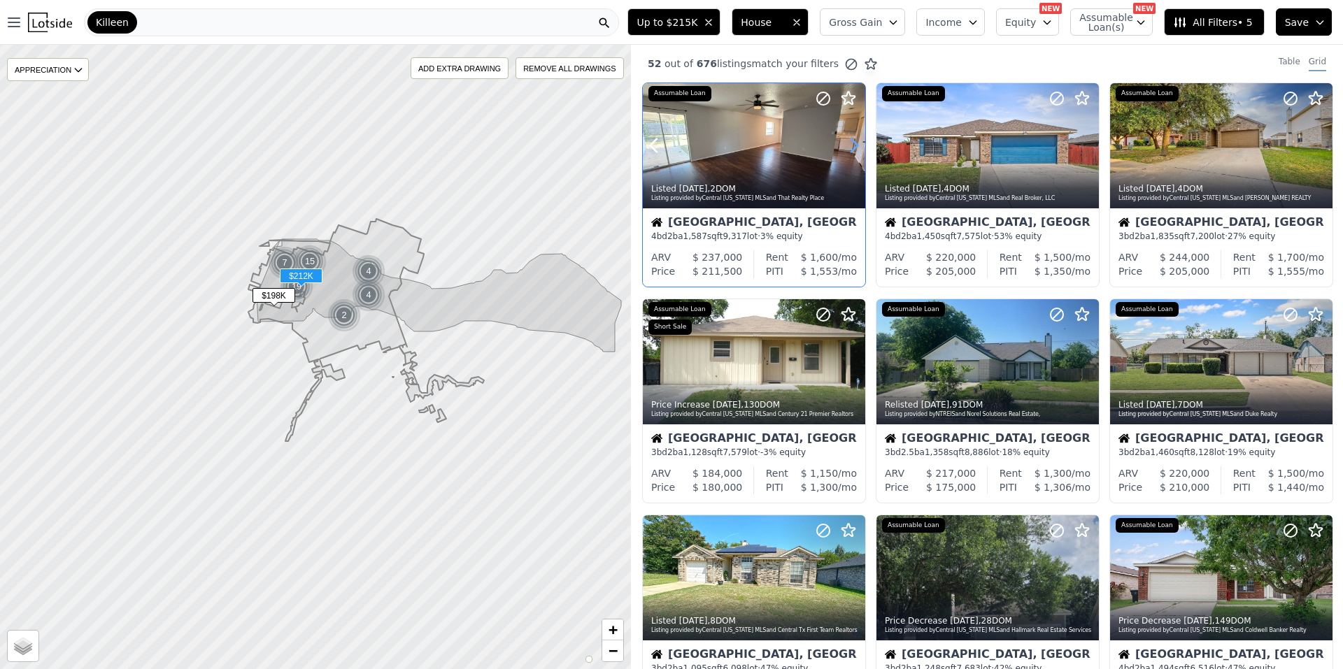
click at [669, 139] on icon at bounding box center [854, 145] width 22 height 22
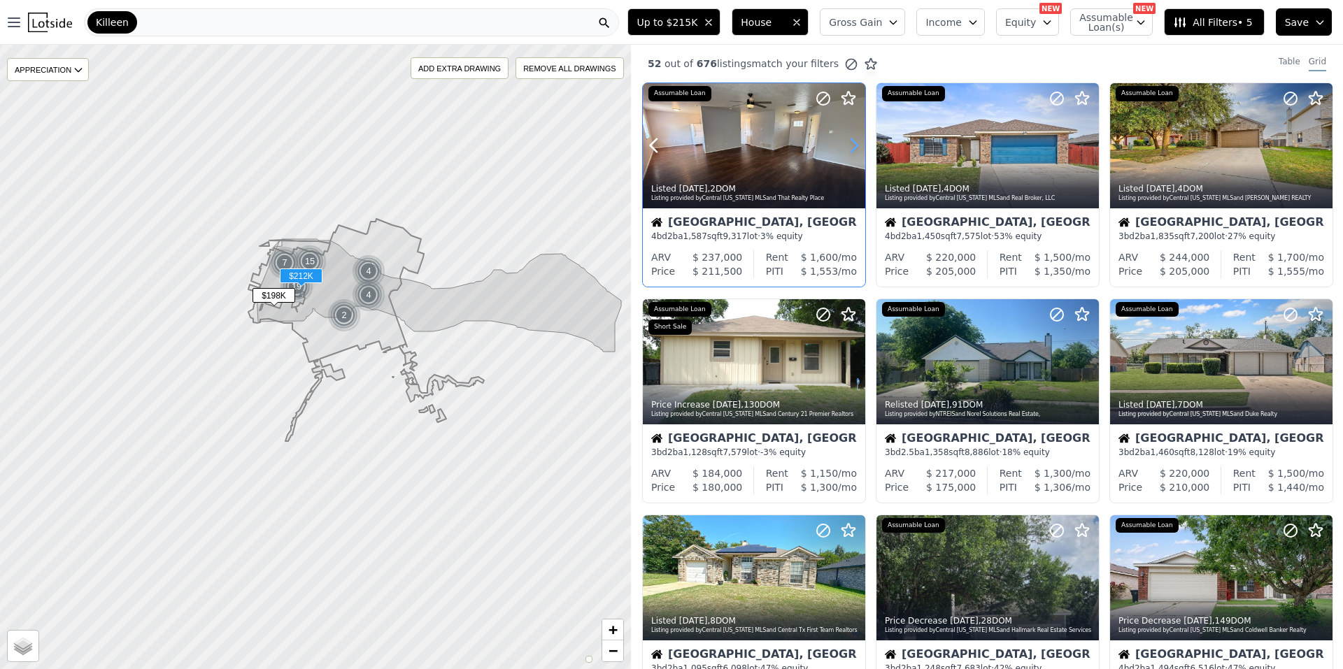
click at [669, 139] on icon at bounding box center [854, 145] width 22 height 22
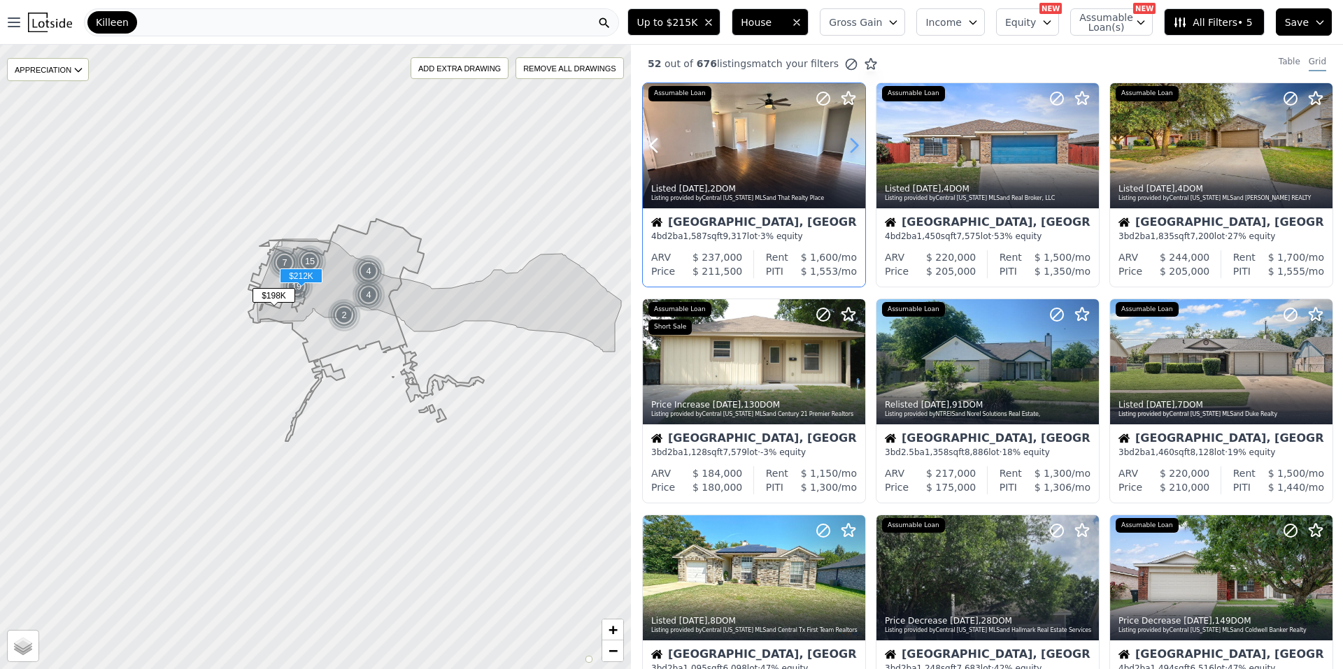
click at [669, 139] on icon at bounding box center [854, 145] width 22 height 22
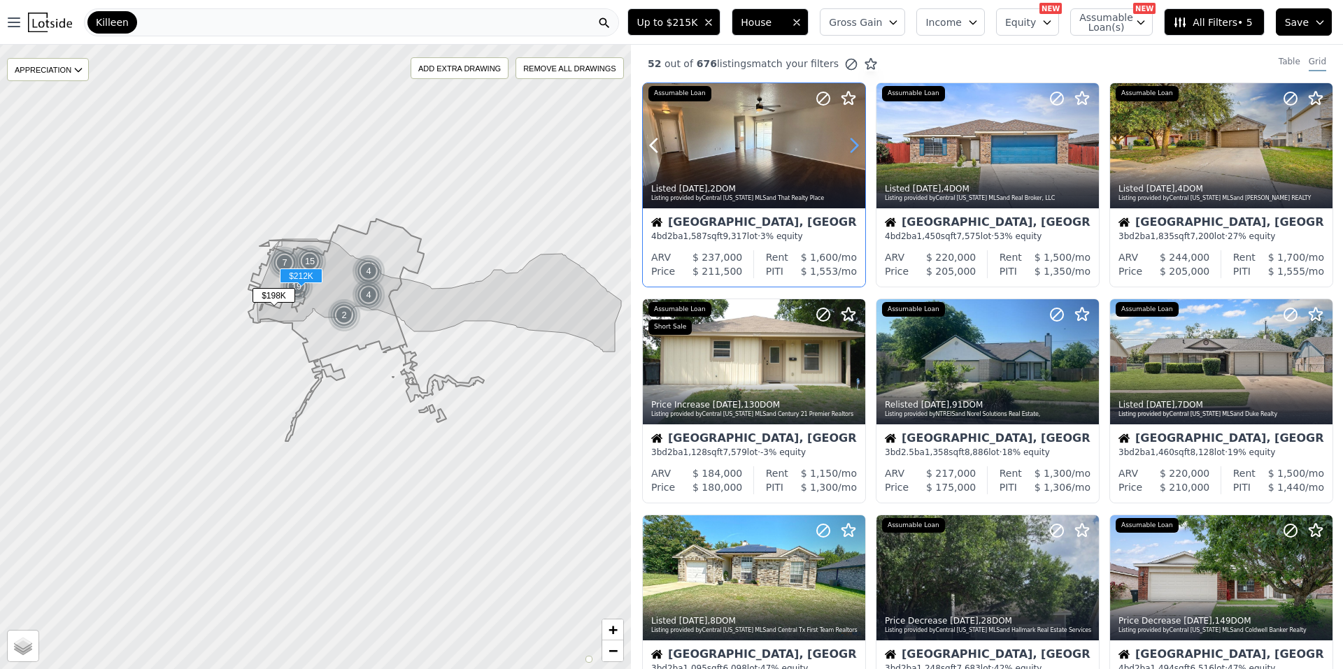
click at [669, 139] on icon at bounding box center [854, 145] width 22 height 22
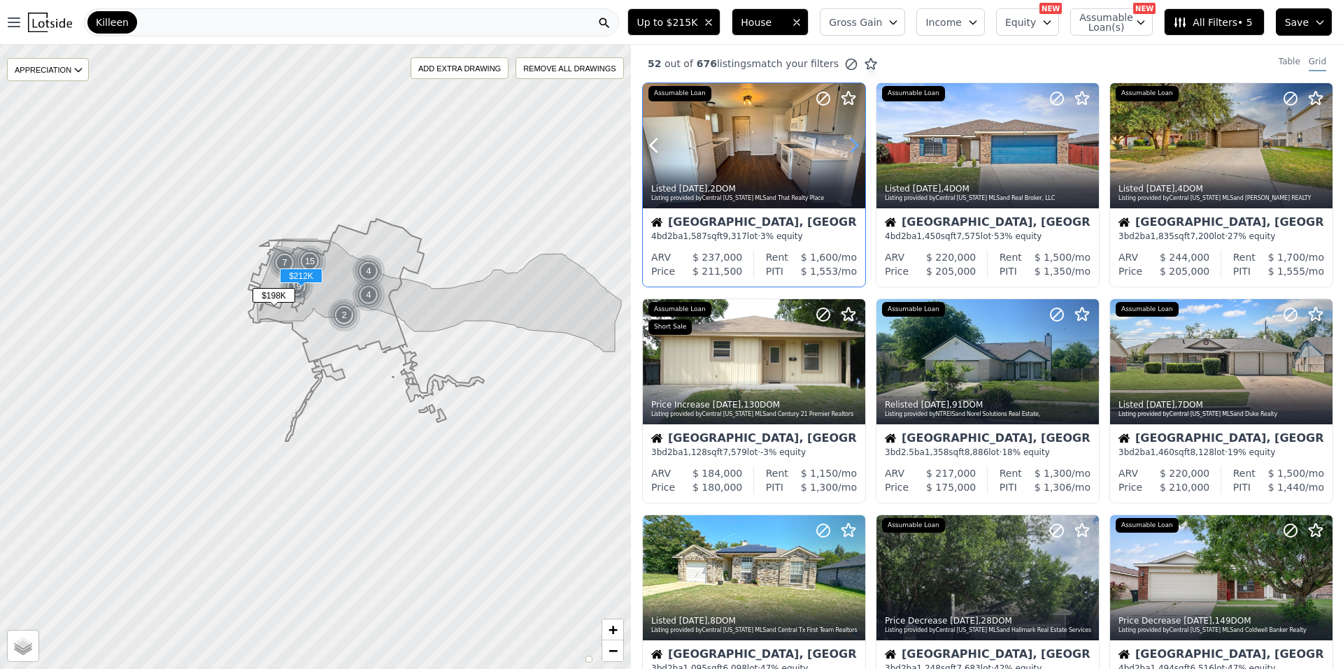
click at [669, 139] on icon at bounding box center [854, 145] width 22 height 22
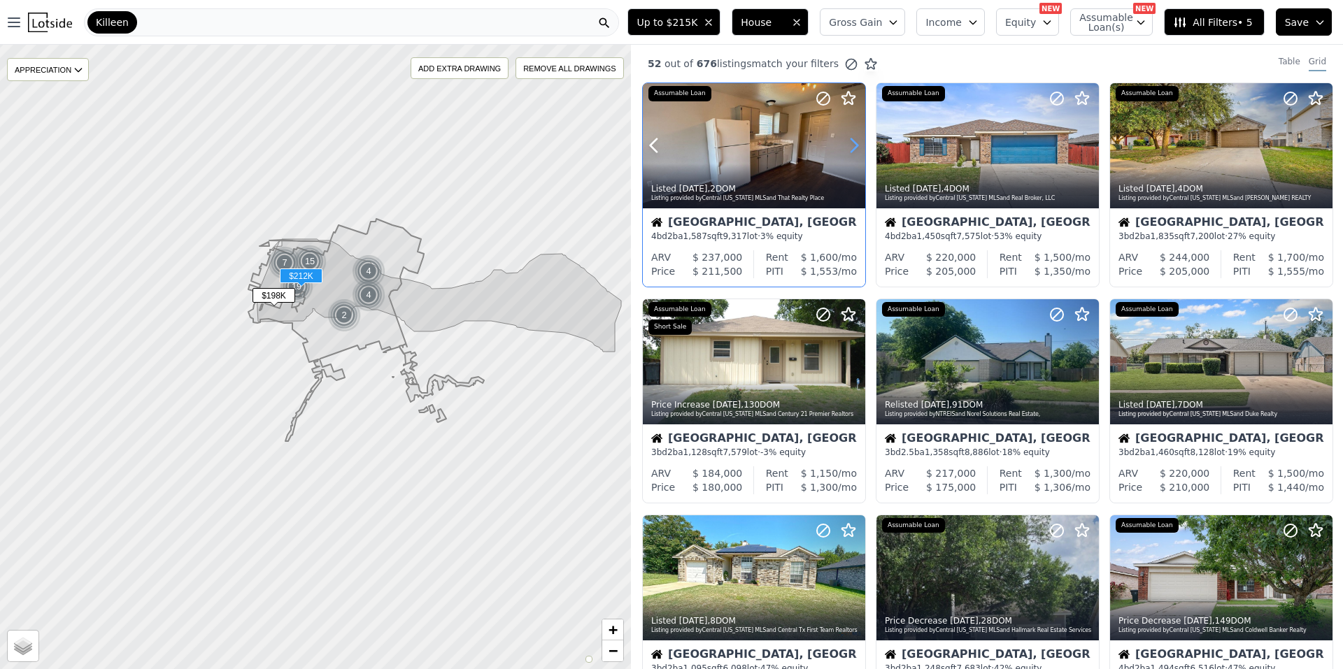
click at [669, 139] on icon at bounding box center [854, 145] width 22 height 22
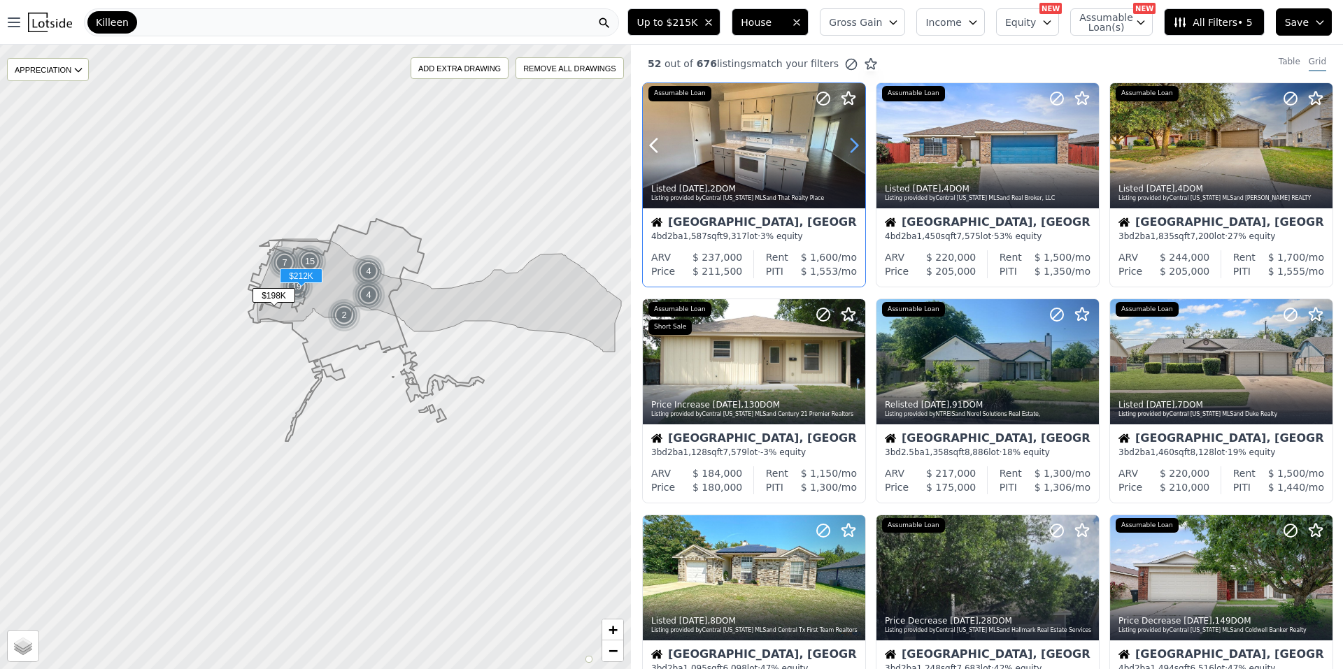
click at [669, 139] on icon at bounding box center [854, 145] width 22 height 22
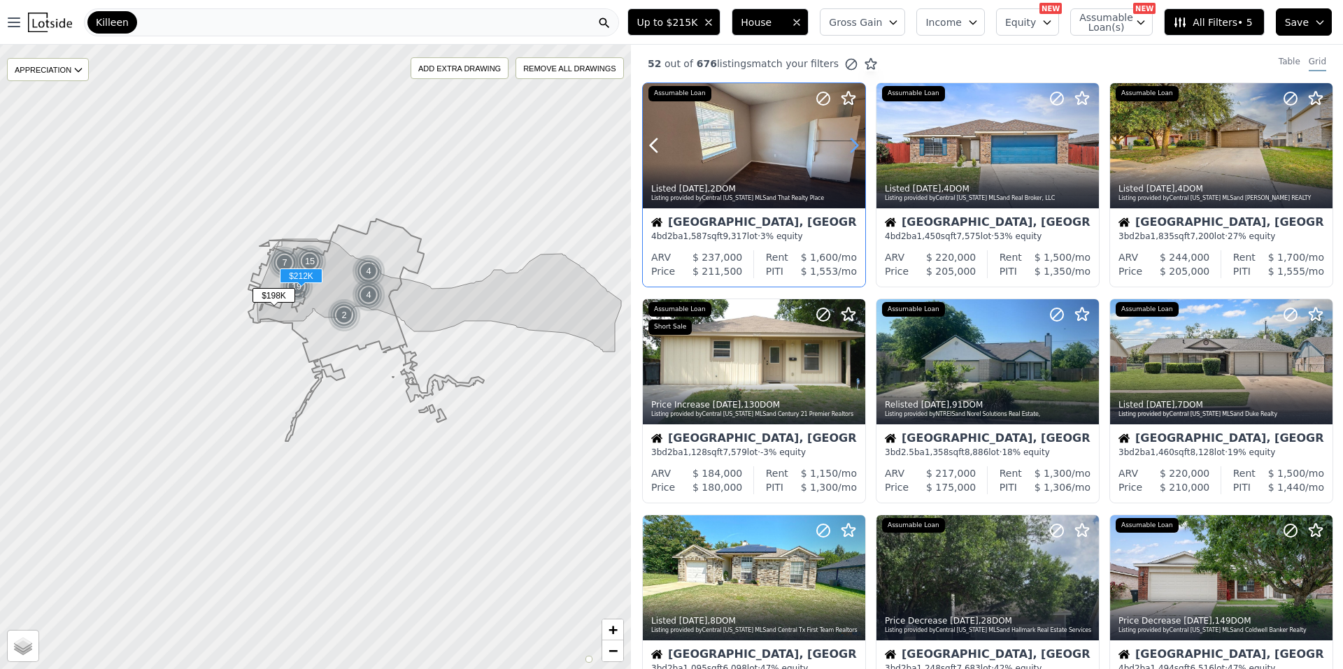
click at [669, 139] on icon at bounding box center [854, 145] width 22 height 22
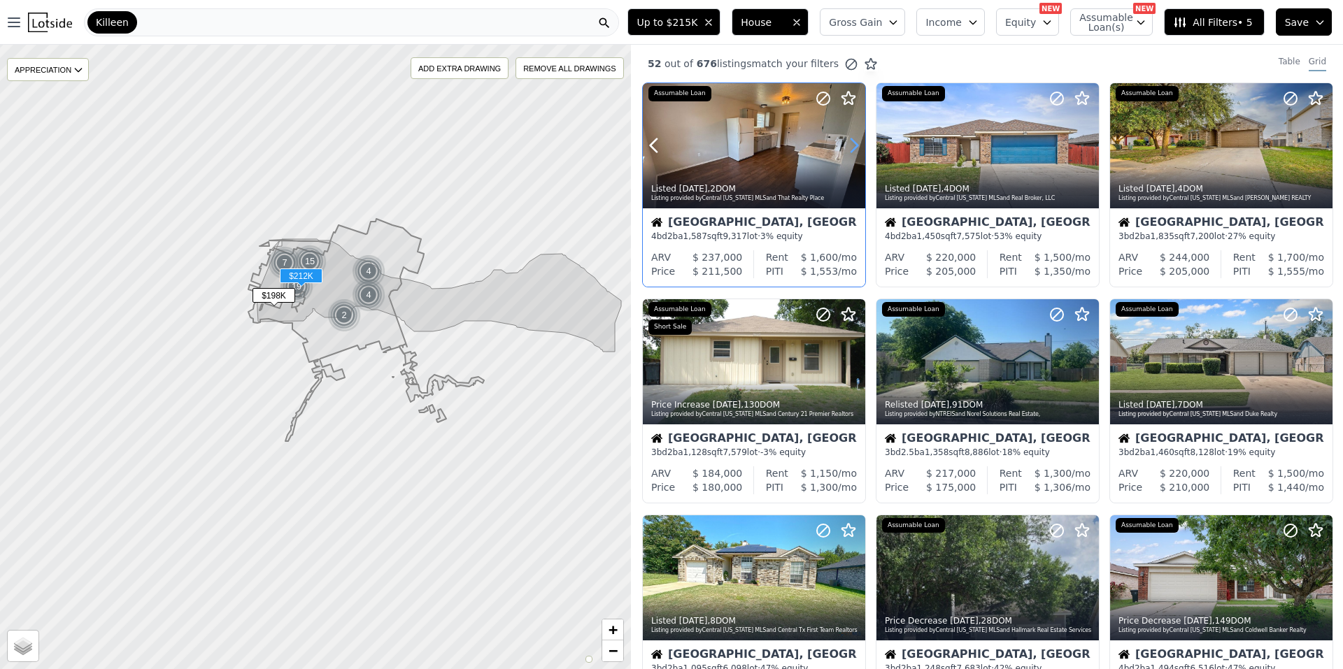
click at [669, 139] on icon at bounding box center [854, 145] width 22 height 22
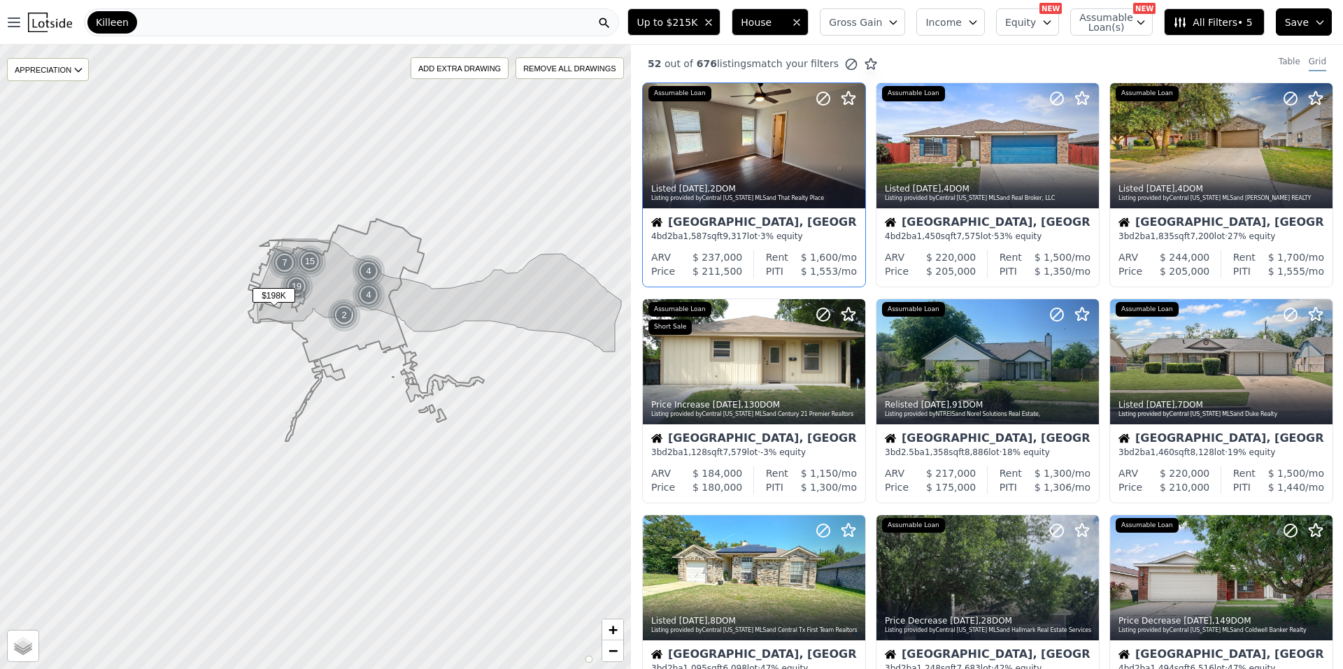
click at [669, 21] on span "Save" at bounding box center [1297, 22] width 24 height 14
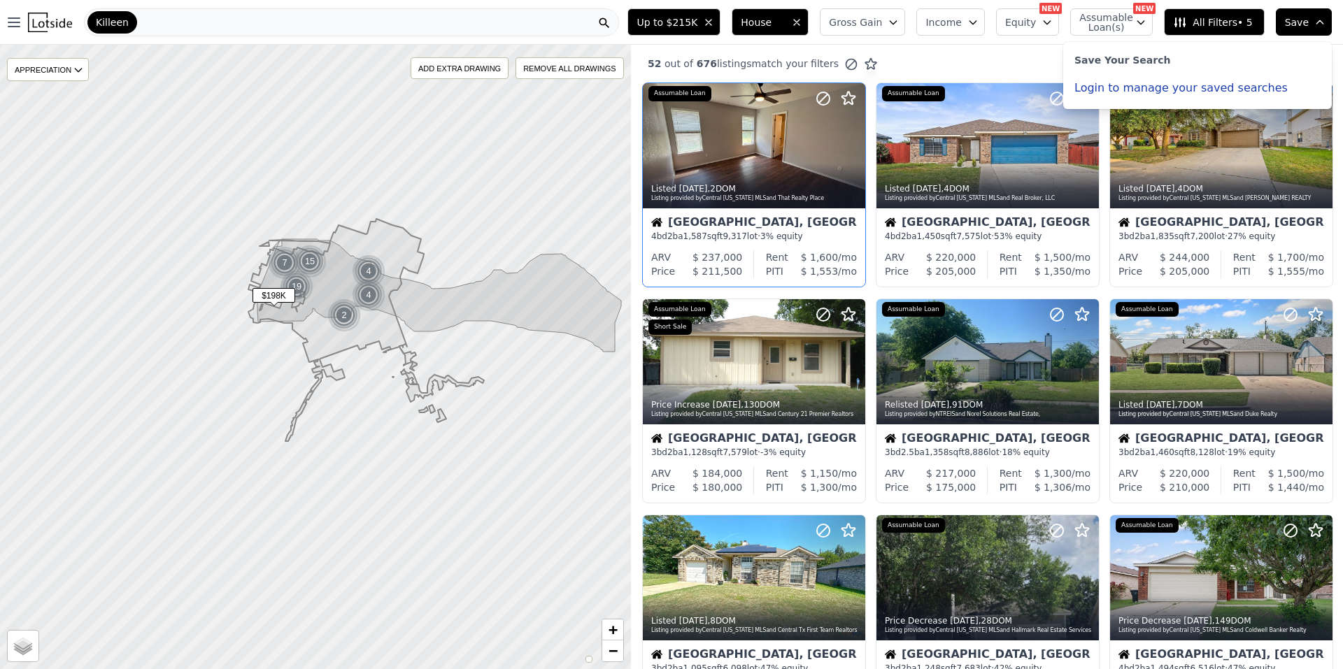
click at [669, 91] on button "Login to manage your saved searches" at bounding box center [1180, 88] width 213 height 11
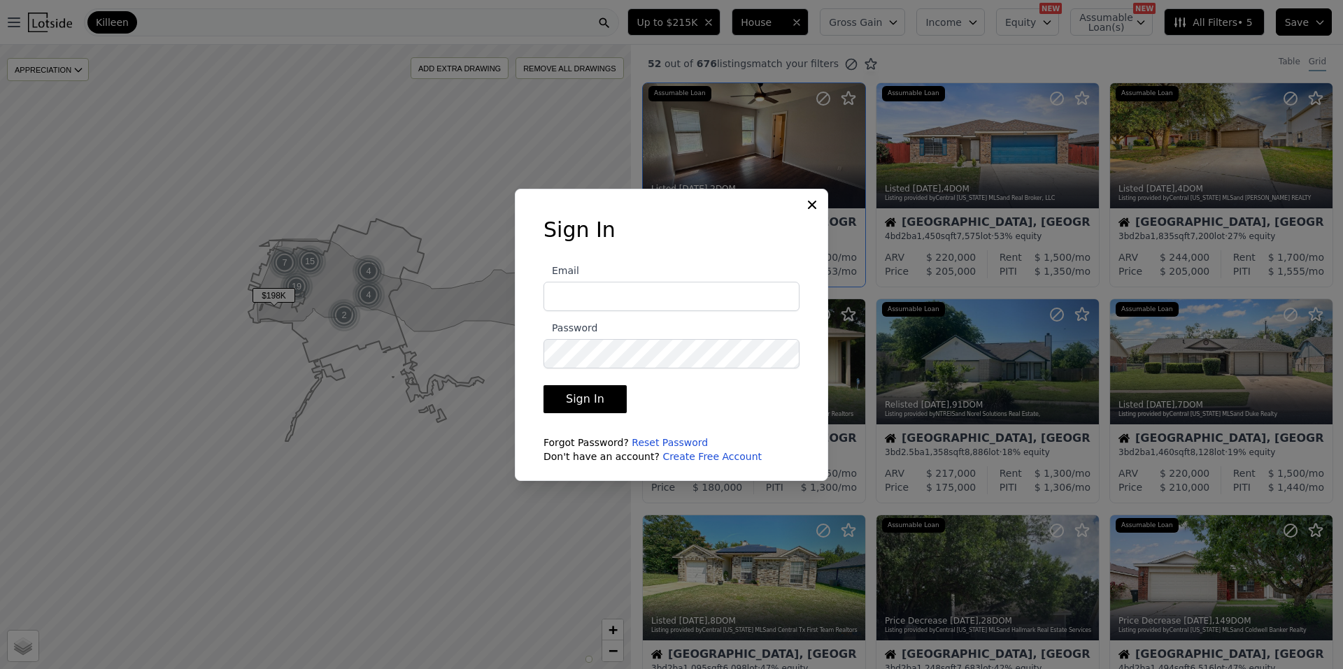
type input "tjesus8501@gmail.com"
click at [588, 406] on button "Sign In" at bounding box center [584, 399] width 83 height 28
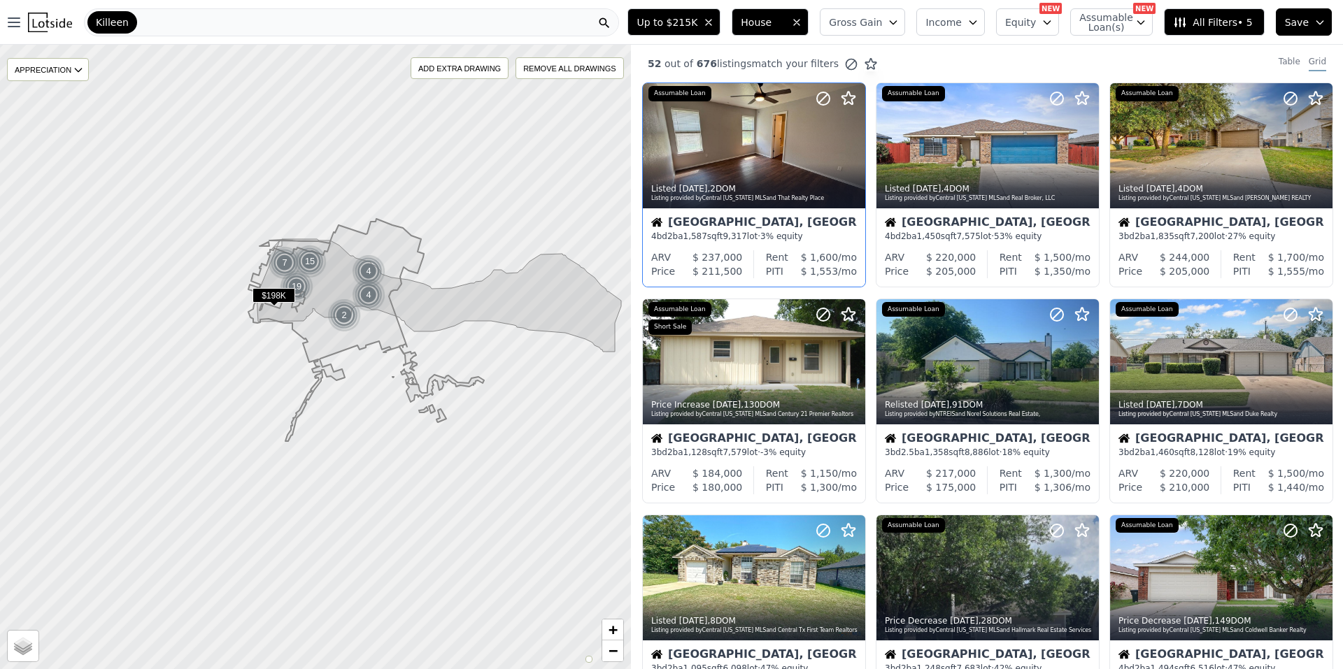
click at [669, 16] on span "Save" at bounding box center [1297, 22] width 24 height 14
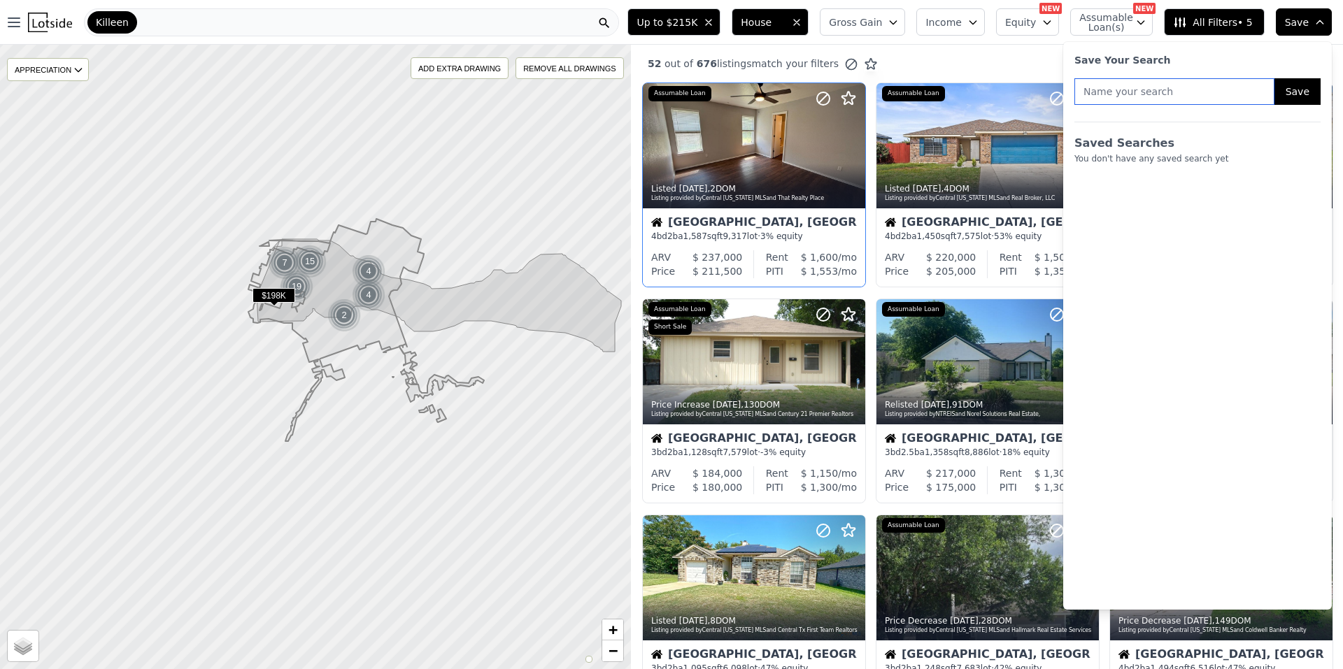
click at [669, 94] on input "text" at bounding box center [1174, 91] width 200 height 27
type input "G"
type input "R"
type input "Broad search"
click at [669, 85] on button "Save" at bounding box center [1297, 91] width 46 height 27
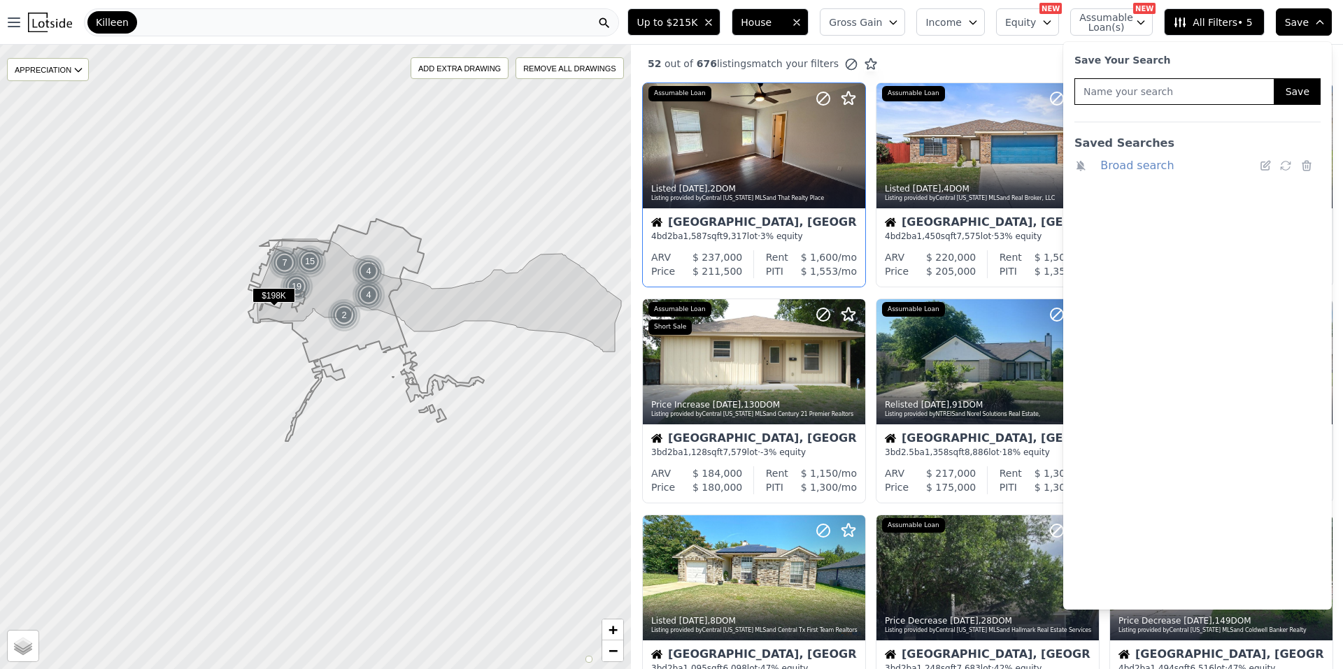
click at [669, 22] on button "Save" at bounding box center [1304, 21] width 56 height 27
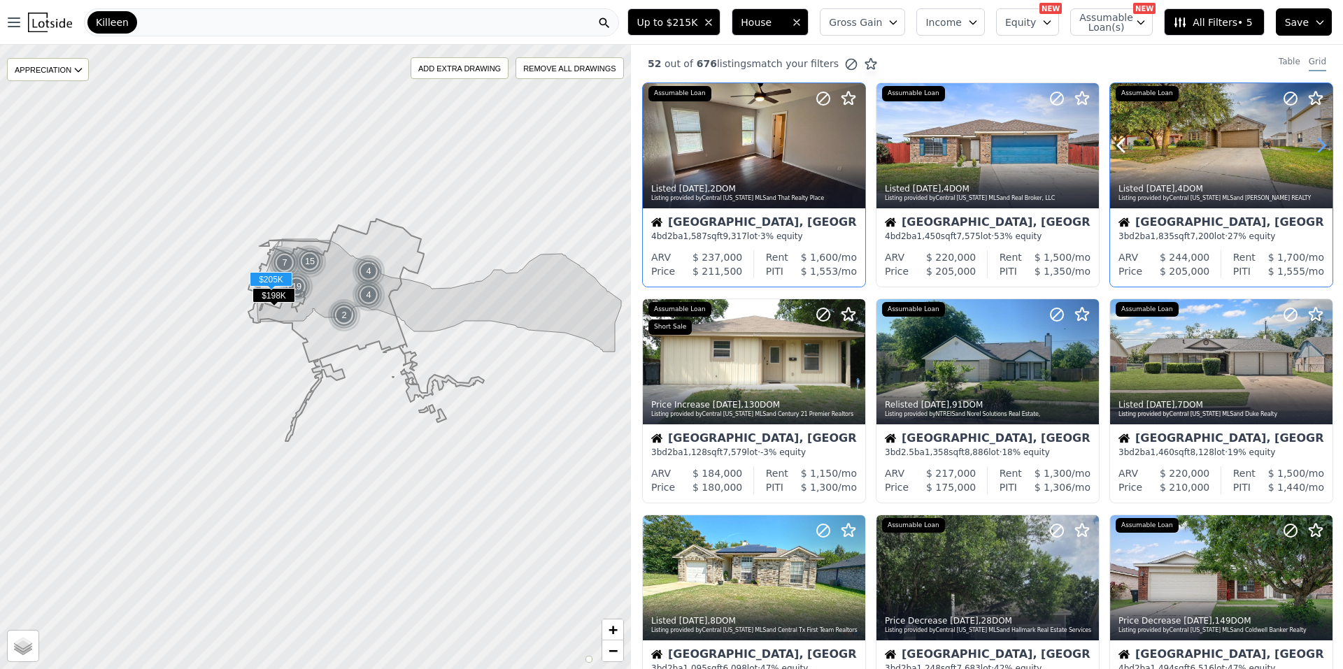
click at [669, 146] on icon at bounding box center [1321, 145] width 22 height 22
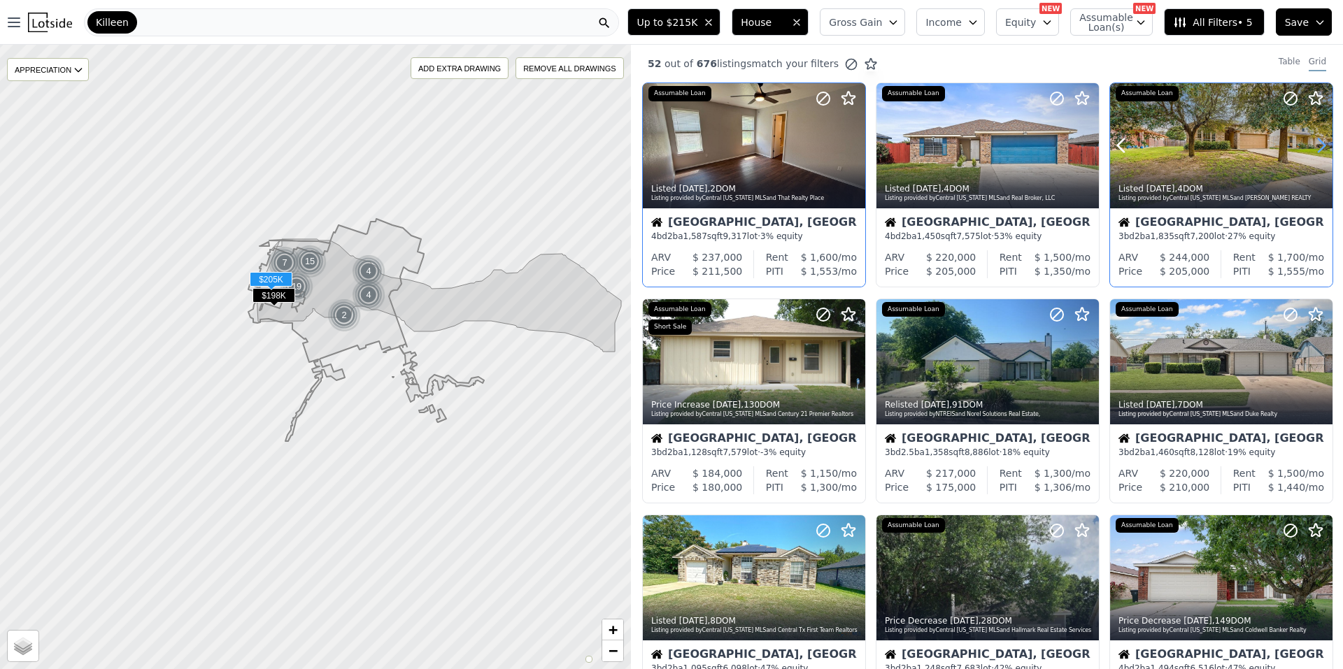
click at [669, 146] on icon at bounding box center [1321, 145] width 22 height 22
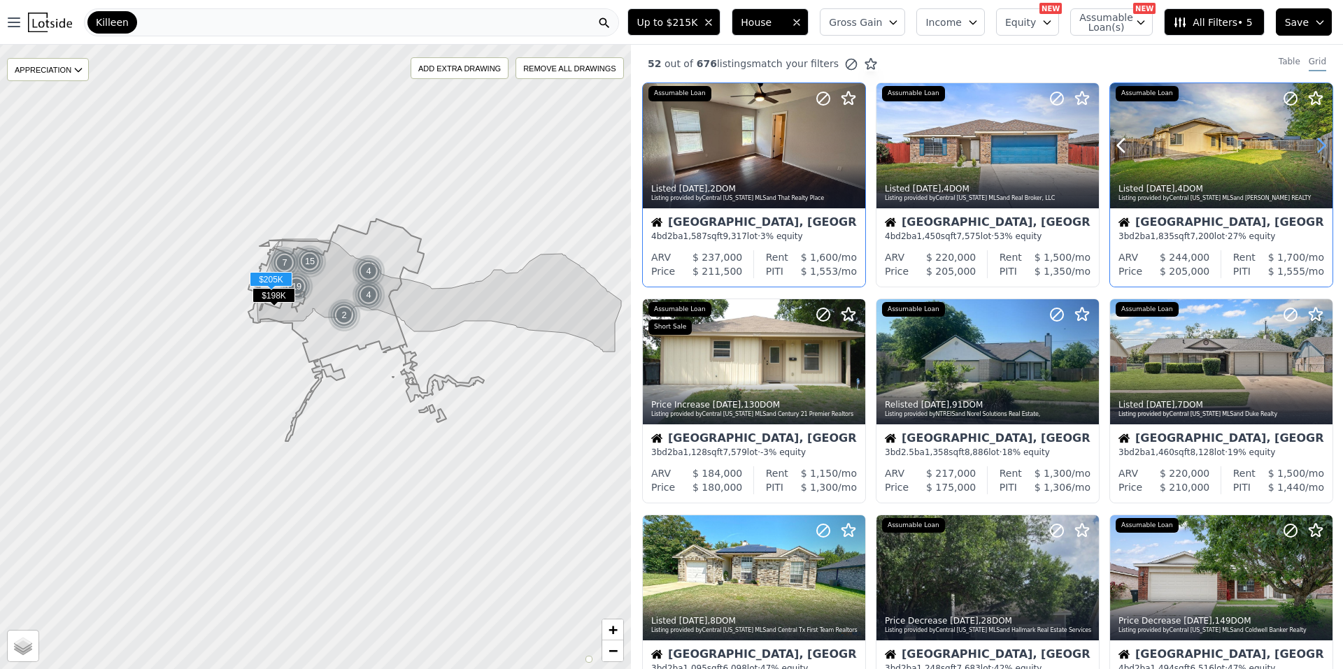
click at [669, 146] on icon at bounding box center [1321, 145] width 22 height 22
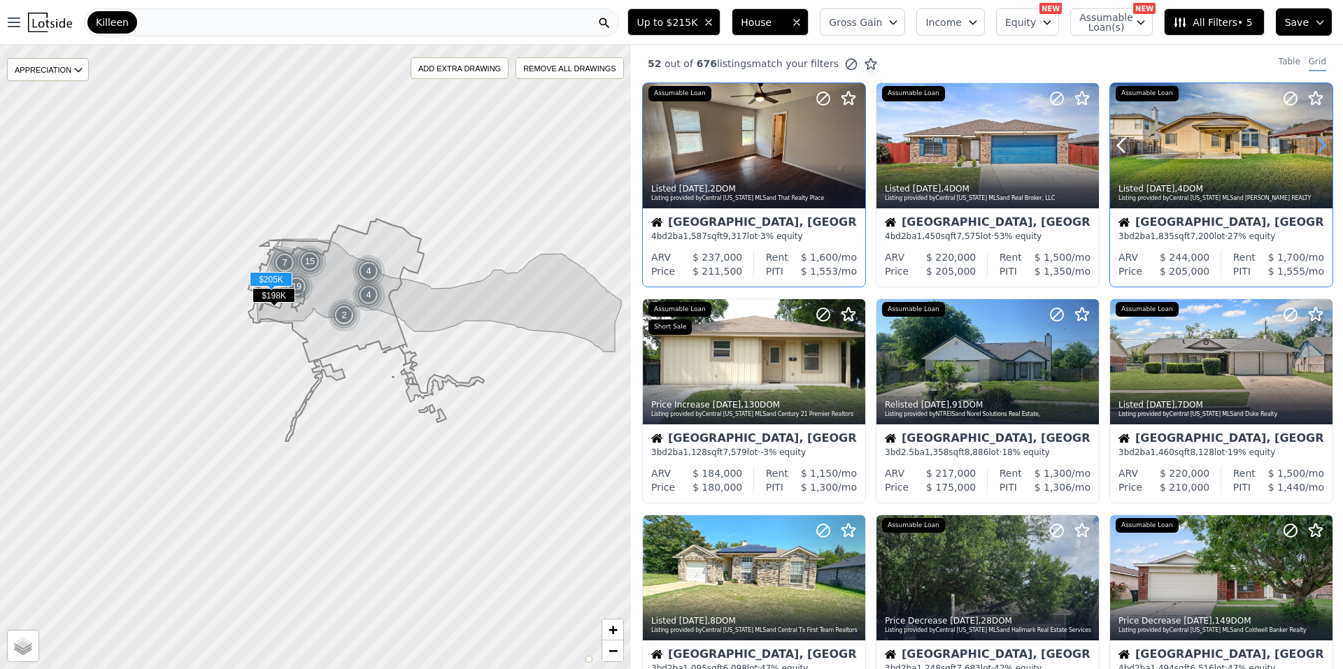
click at [669, 139] on icon at bounding box center [1321, 145] width 22 height 22
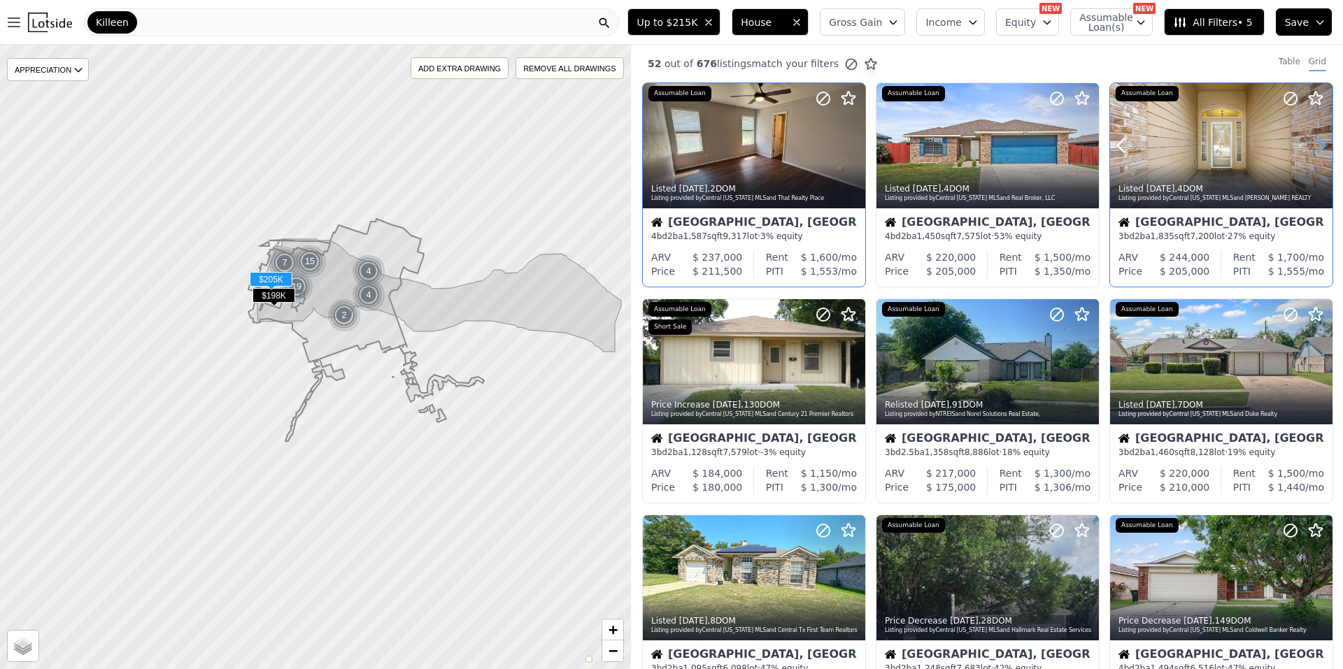
click at [669, 139] on icon at bounding box center [1321, 145] width 22 height 22
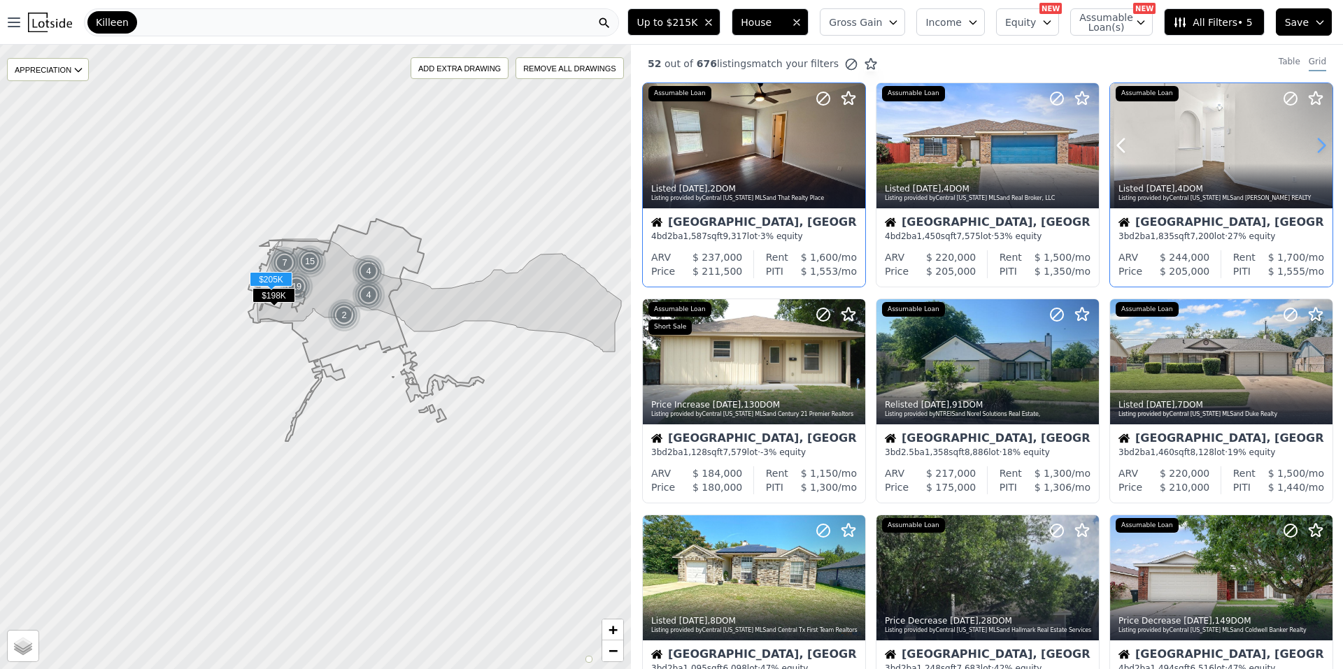
click at [669, 140] on icon at bounding box center [1321, 145] width 22 height 22
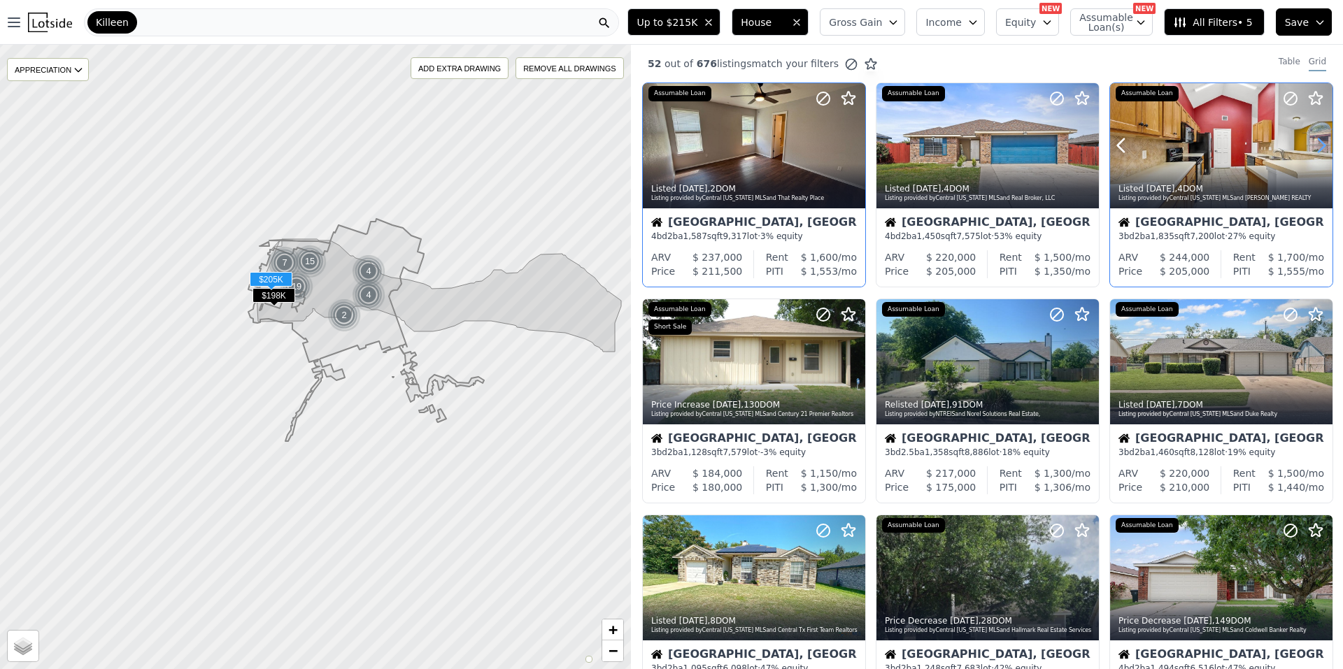
click at [669, 140] on icon at bounding box center [1321, 145] width 22 height 22
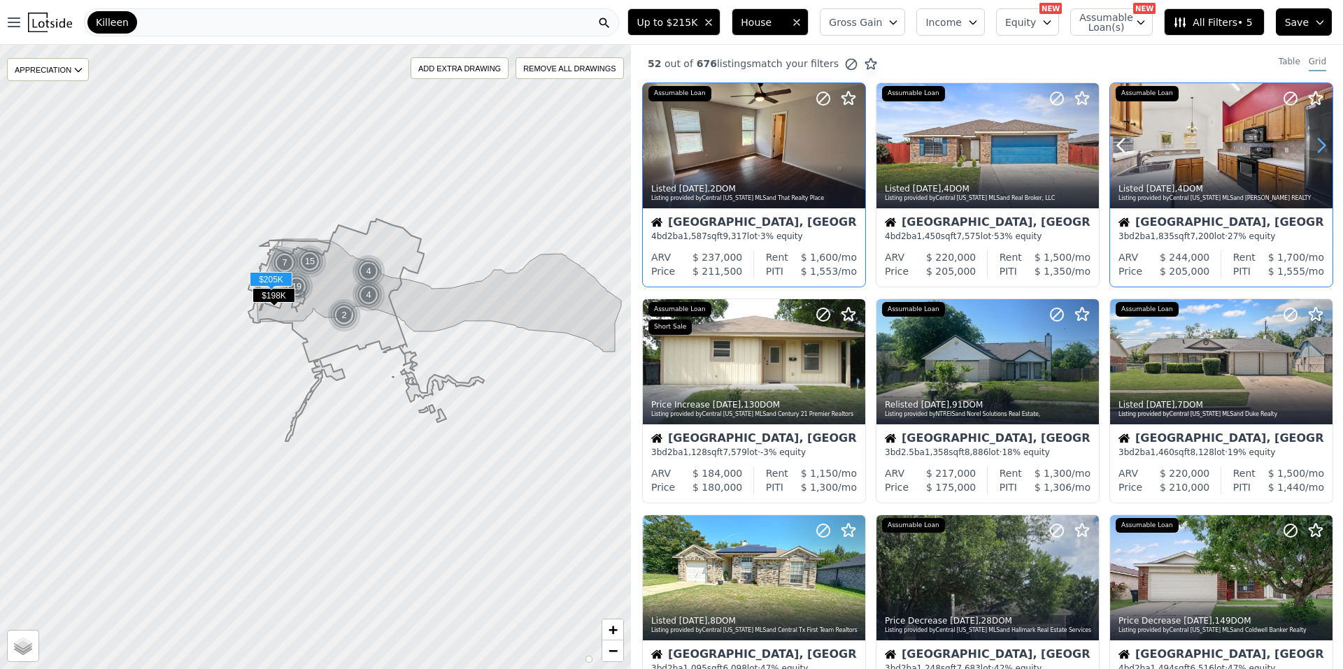
click at [669, 140] on icon at bounding box center [1321, 145] width 22 height 22
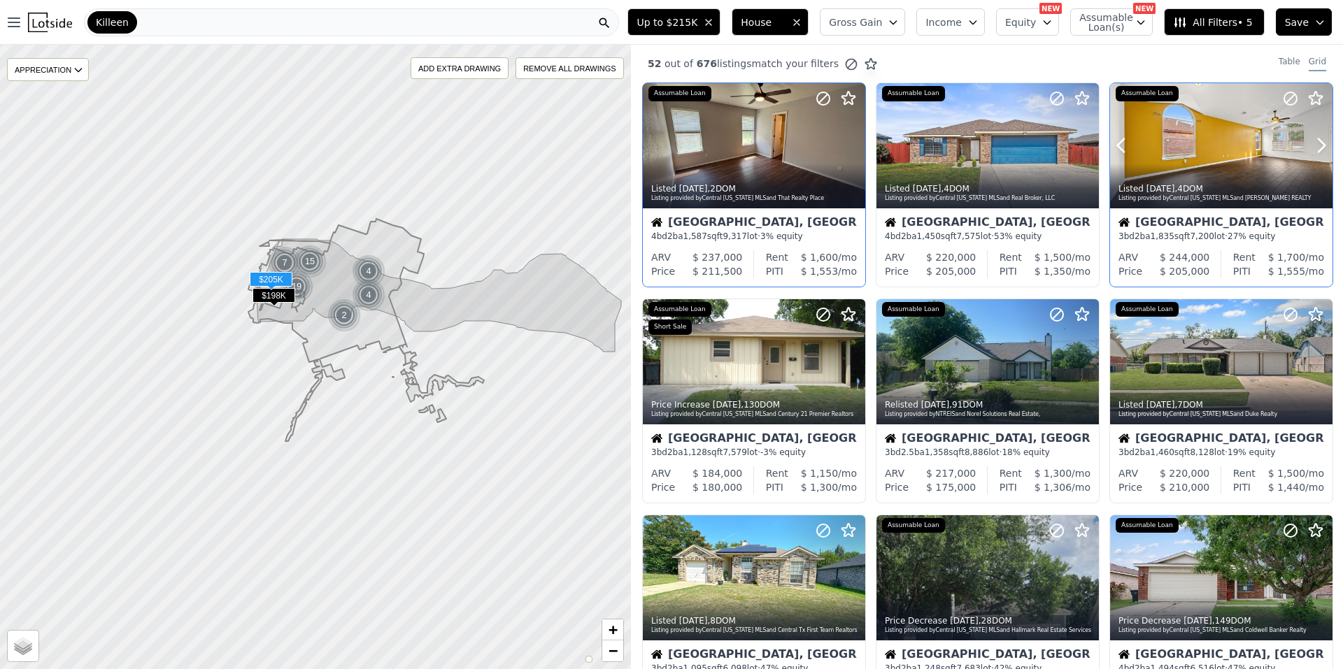
click at [669, 139] on div at bounding box center [1288, 128] width 90 height 90
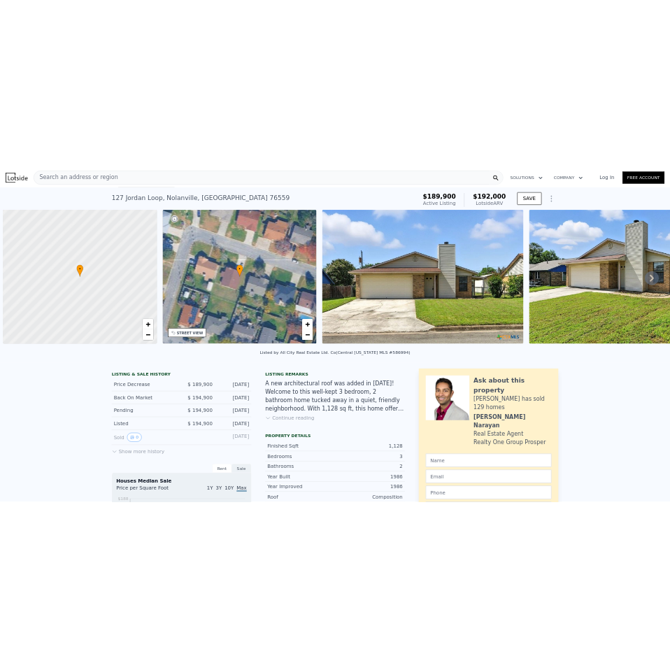
scroll to position [0, 6]
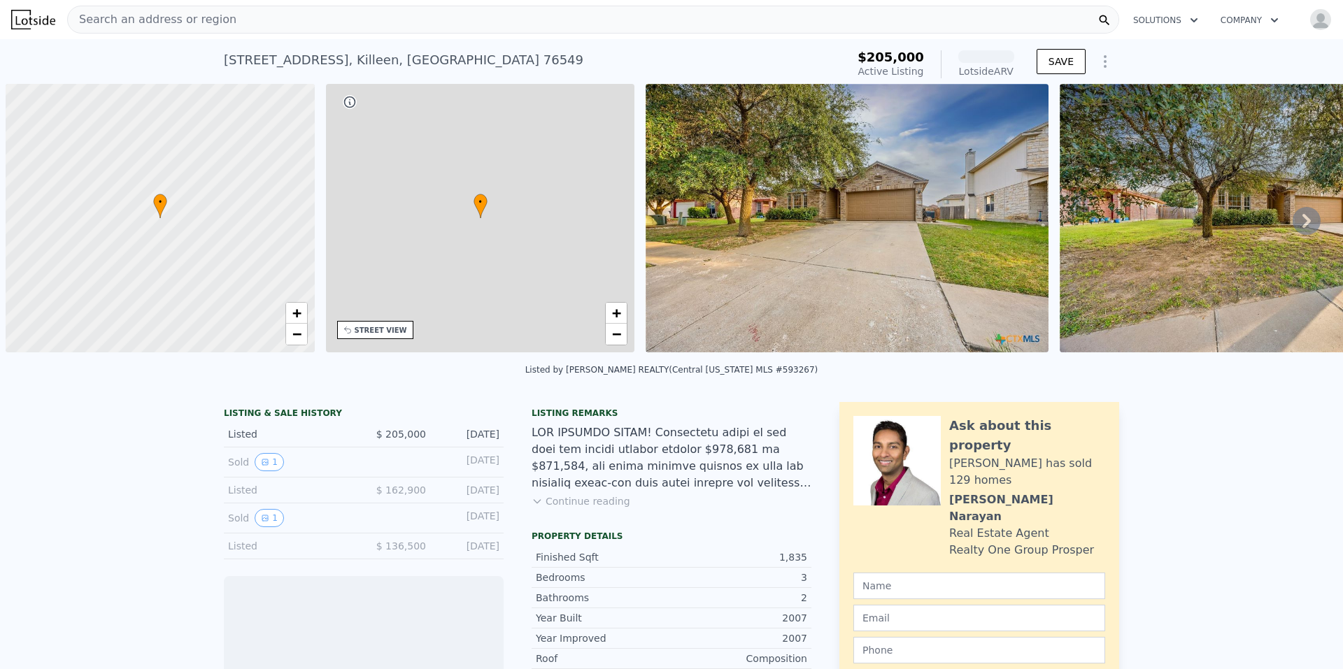
scroll to position [0, 6]
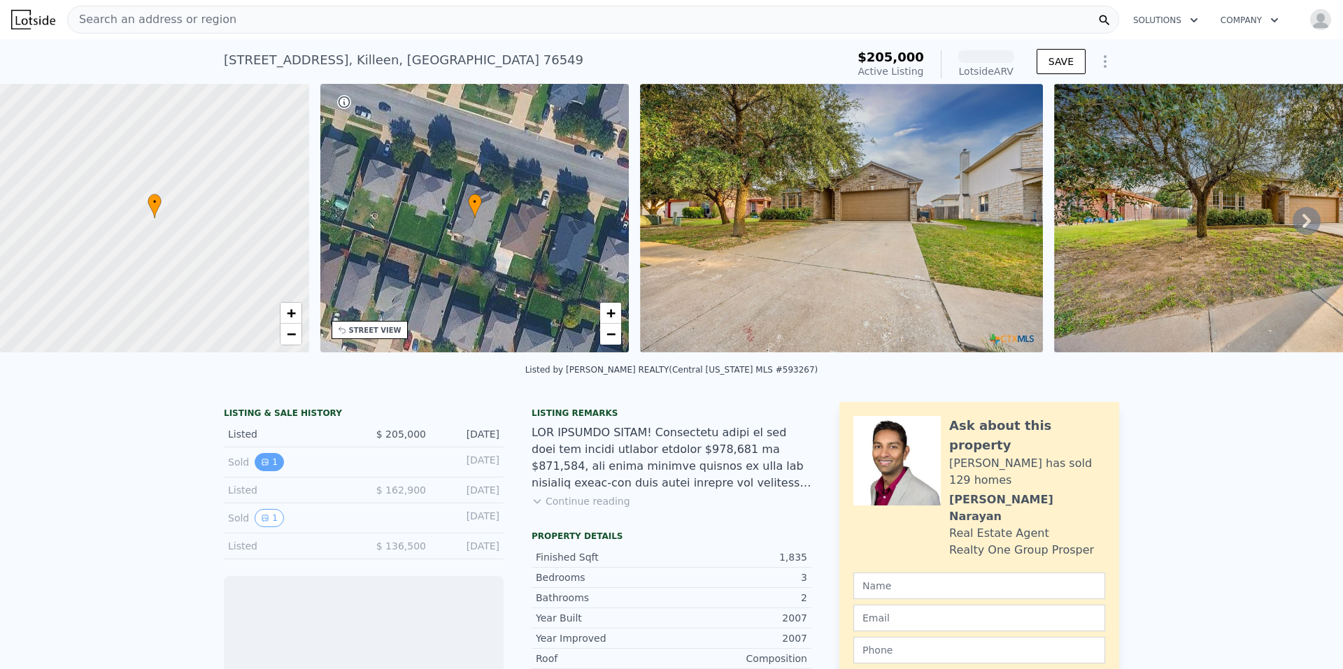
click at [262, 465] on icon "View historical data" at bounding box center [265, 463] width 6 height 6
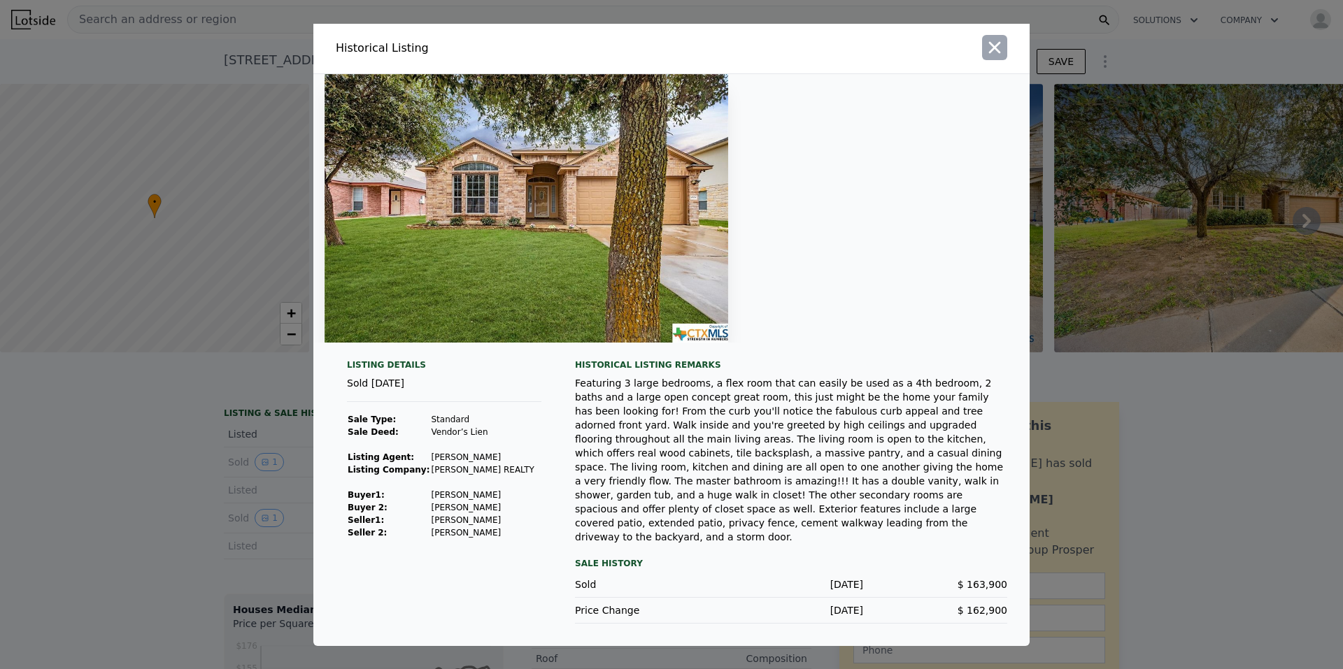
click at [990, 53] on icon "button" at bounding box center [995, 47] width 12 height 12
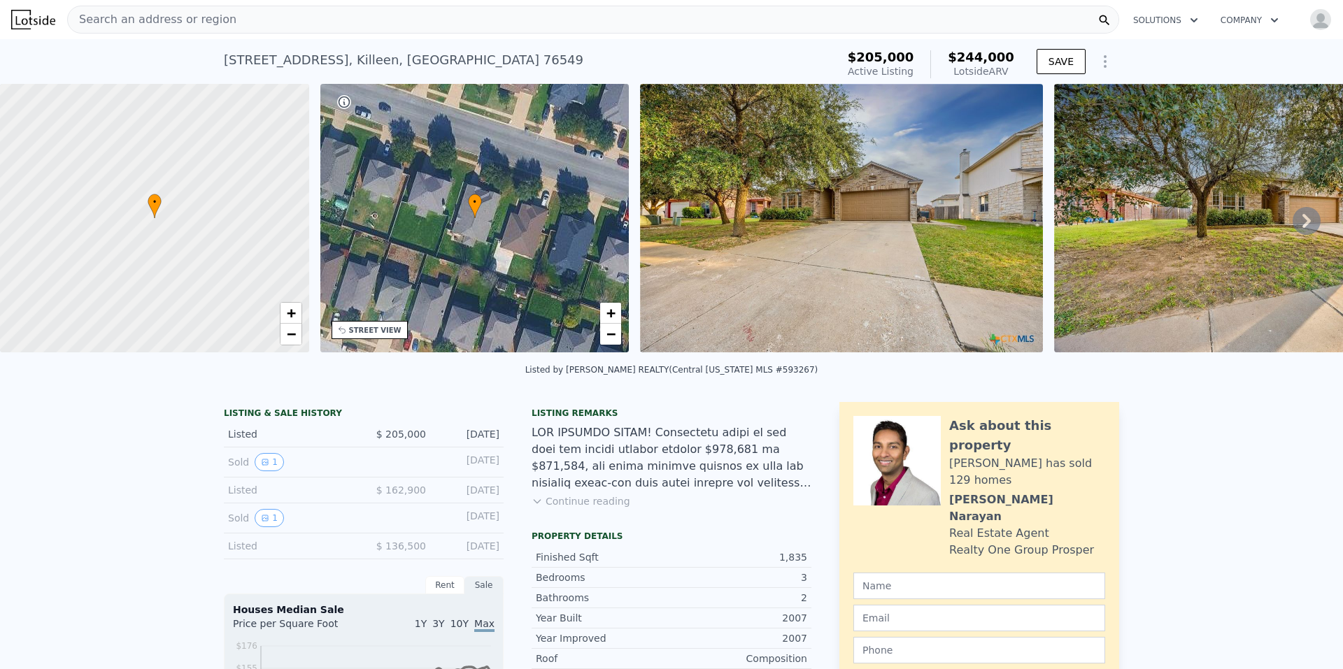
click at [1298, 221] on icon at bounding box center [1307, 221] width 28 height 28
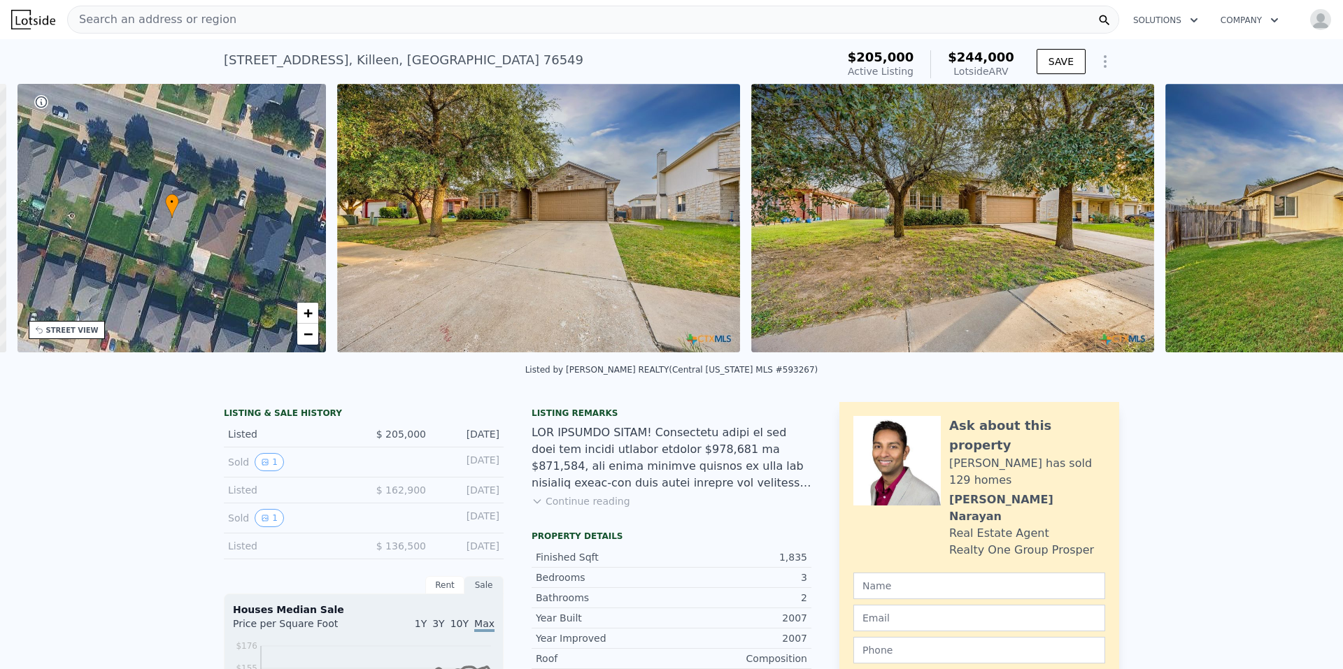
scroll to position [0, 326]
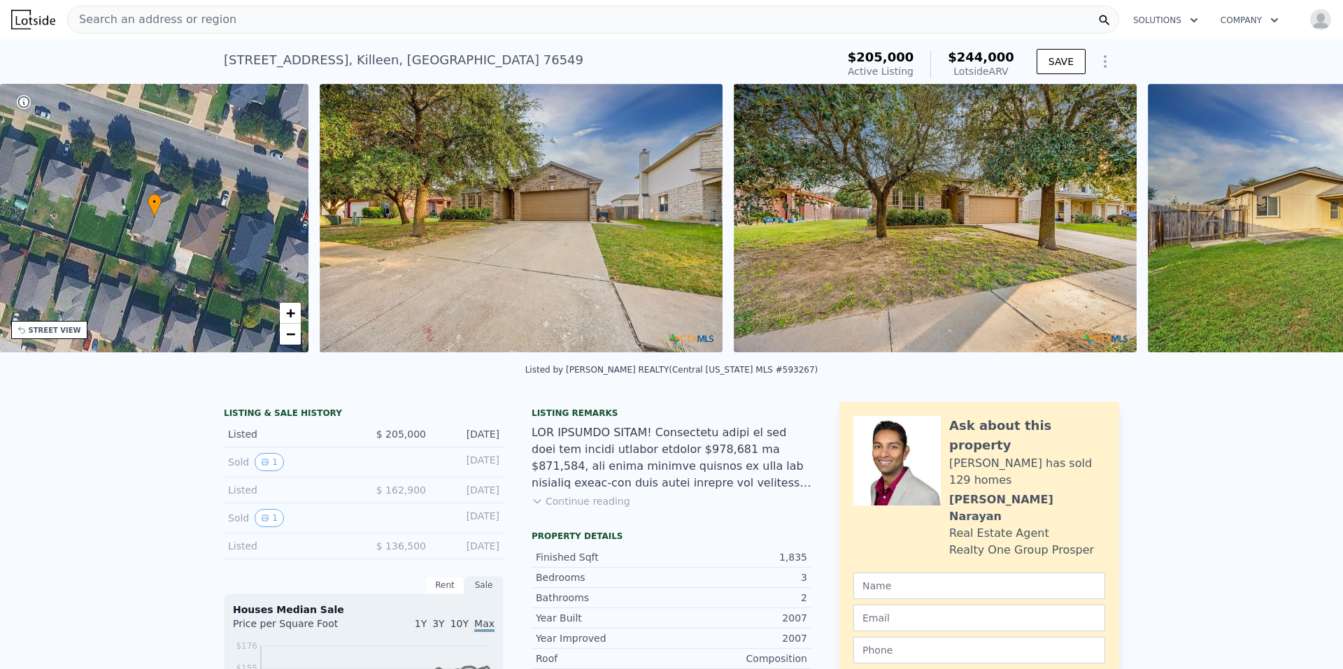
click at [1298, 221] on img at bounding box center [1349, 218] width 403 height 269
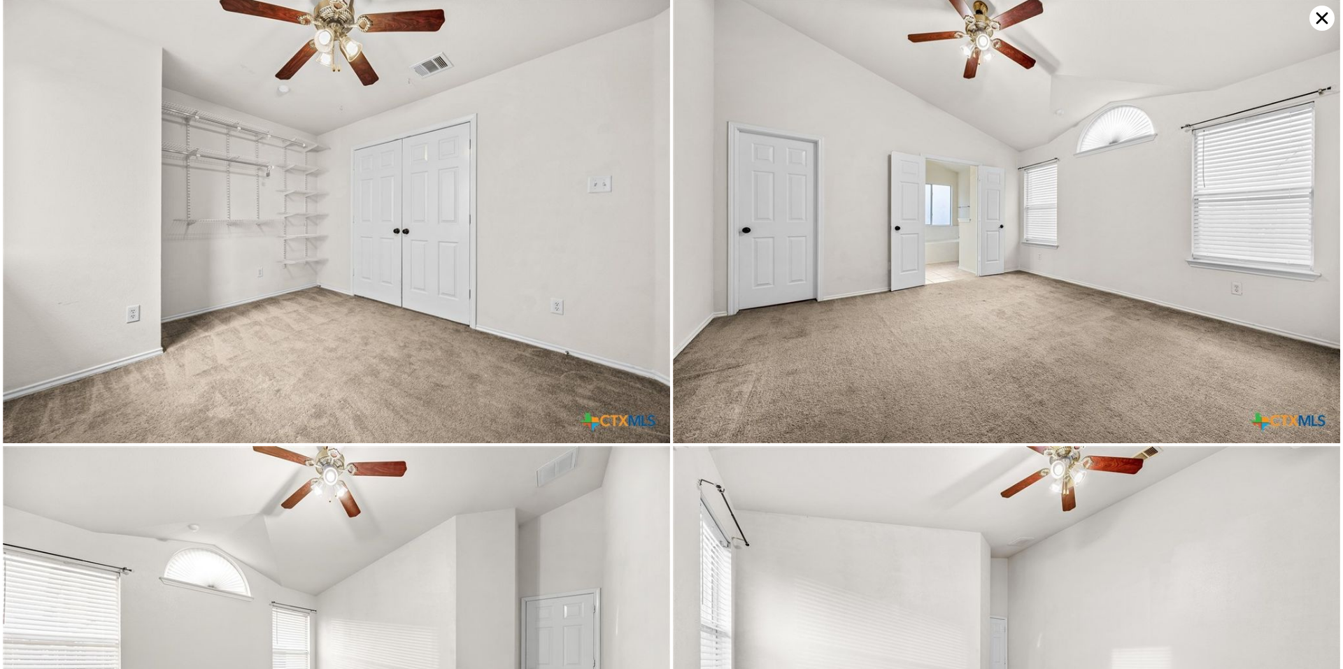
scroll to position [9331, 0]
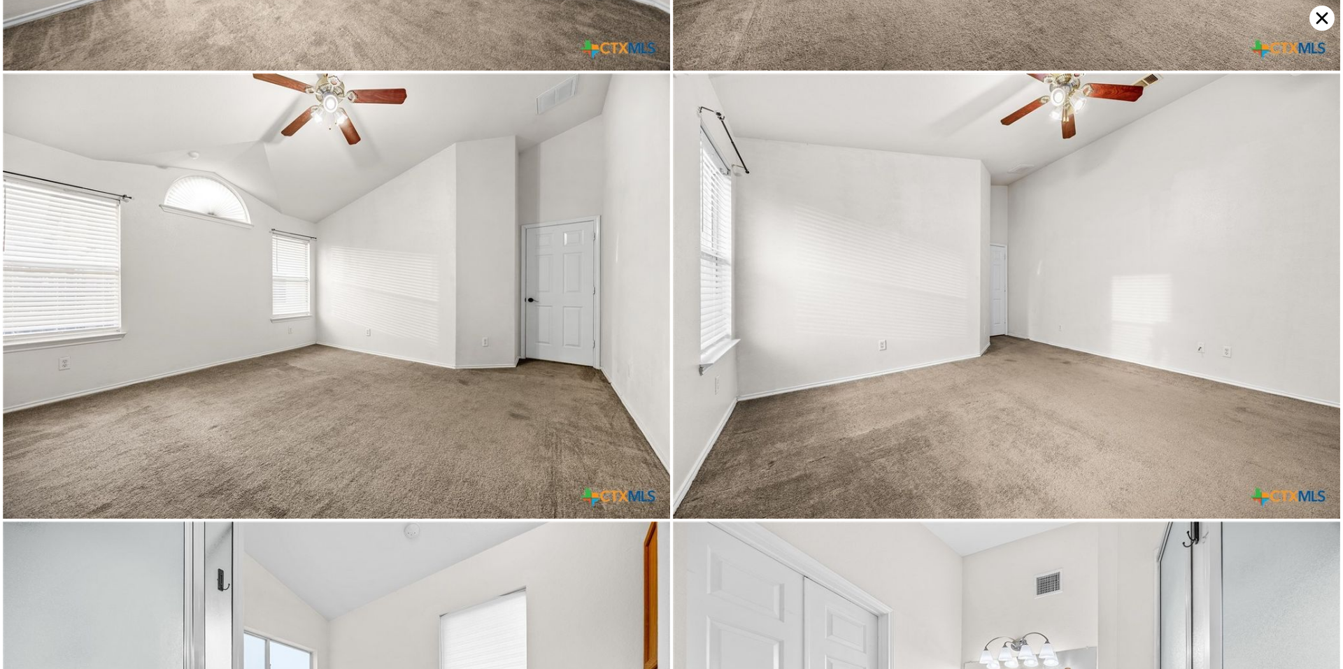
click at [1326, 19] on icon at bounding box center [1321, 18] width 25 height 25
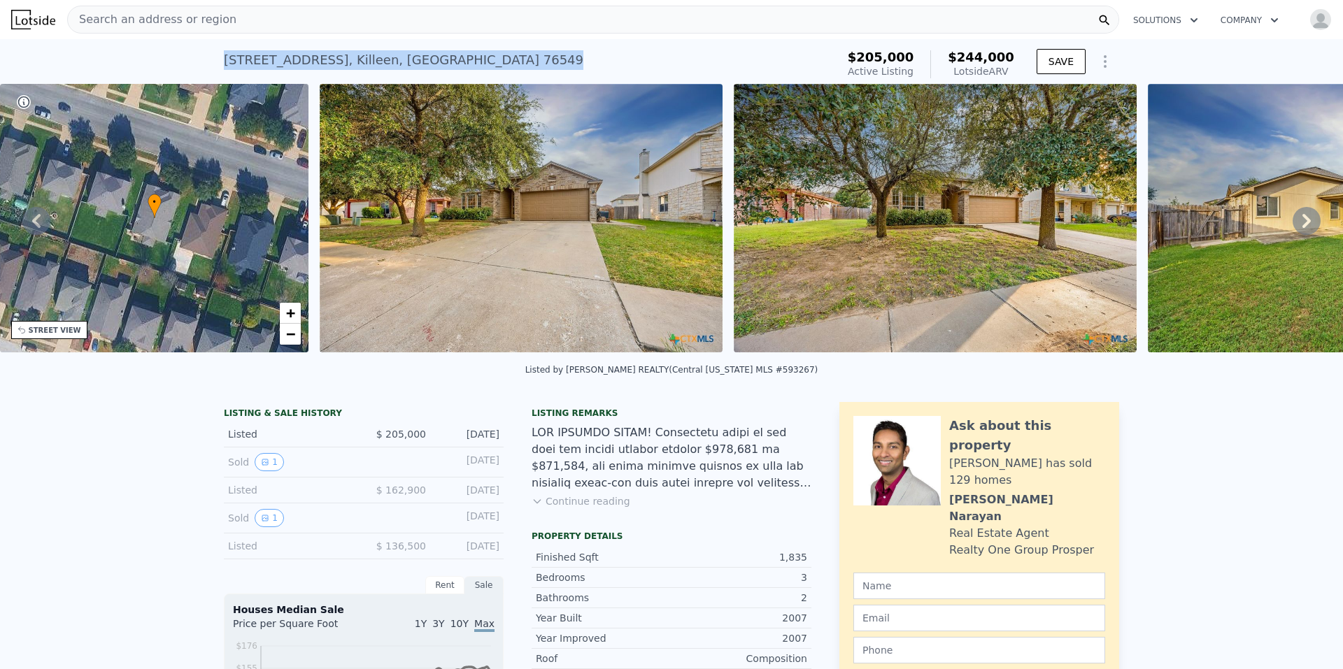
drag, startPoint x: 212, startPoint y: 58, endPoint x: 441, endPoint y: 65, distance: 229.5
click at [441, 65] on div "4506 Golden Gate Dr , Killeen , TX 76549 Active at $205k (~ARV $244k ) $205,000…" at bounding box center [671, 61] width 1343 height 45
copy div "4506 Golden Gate Dr , Killeen , TX 76549"
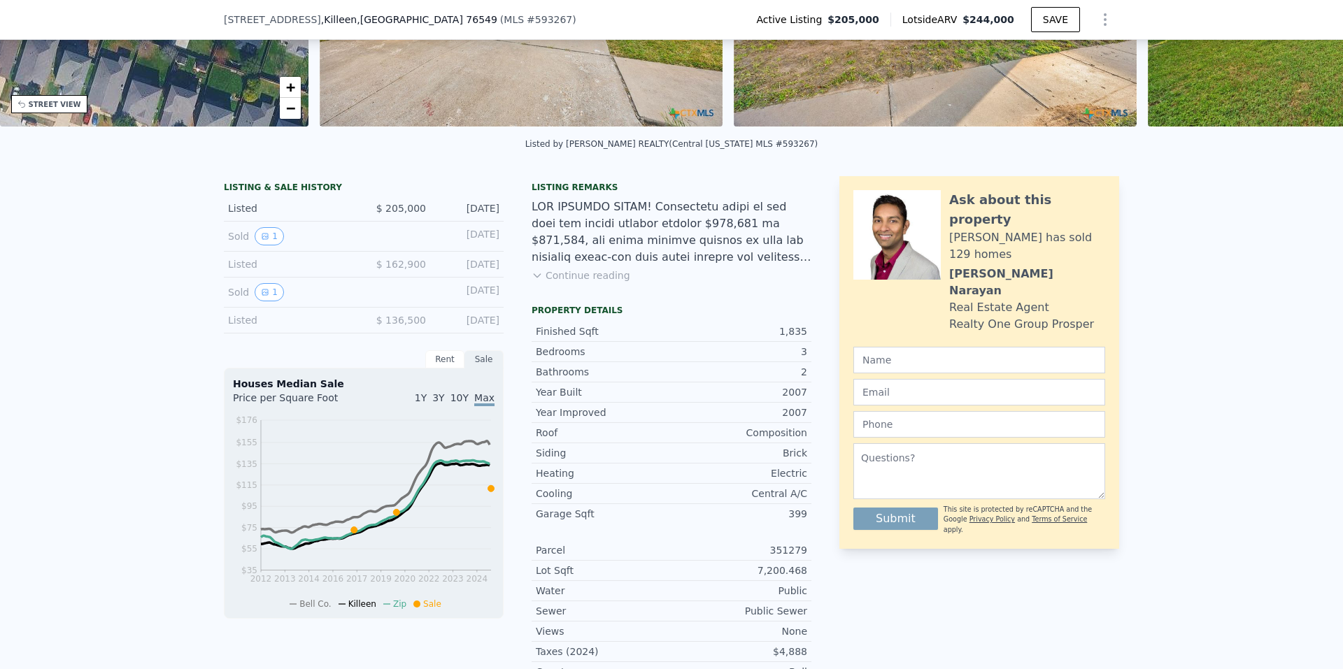
scroll to position [205, 0]
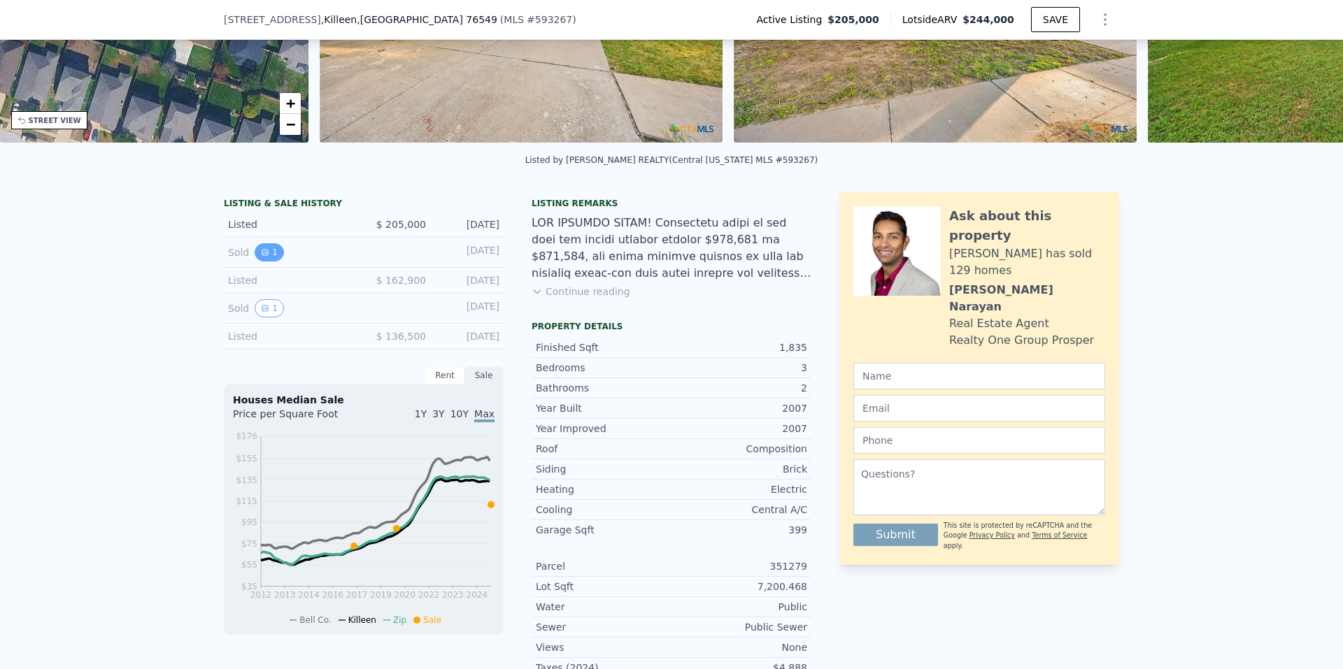
click at [271, 262] on button "1" at bounding box center [269, 252] width 29 height 18
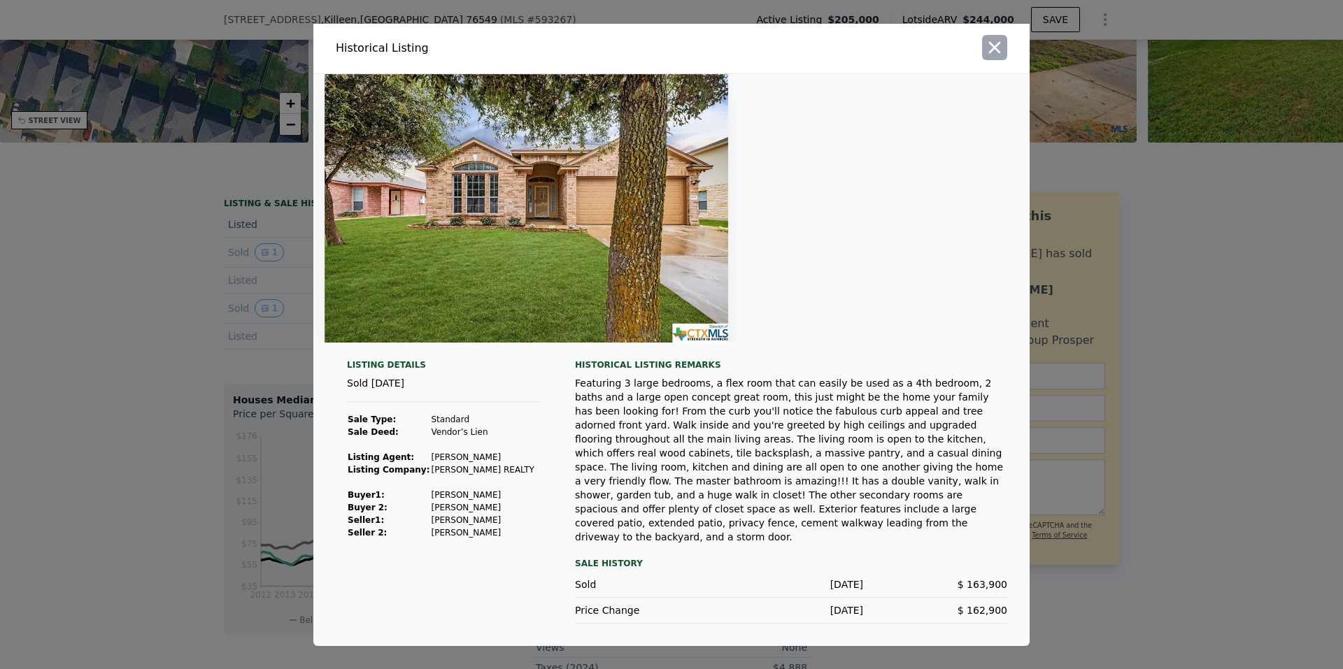
click at [999, 57] on icon "button" at bounding box center [995, 48] width 20 height 20
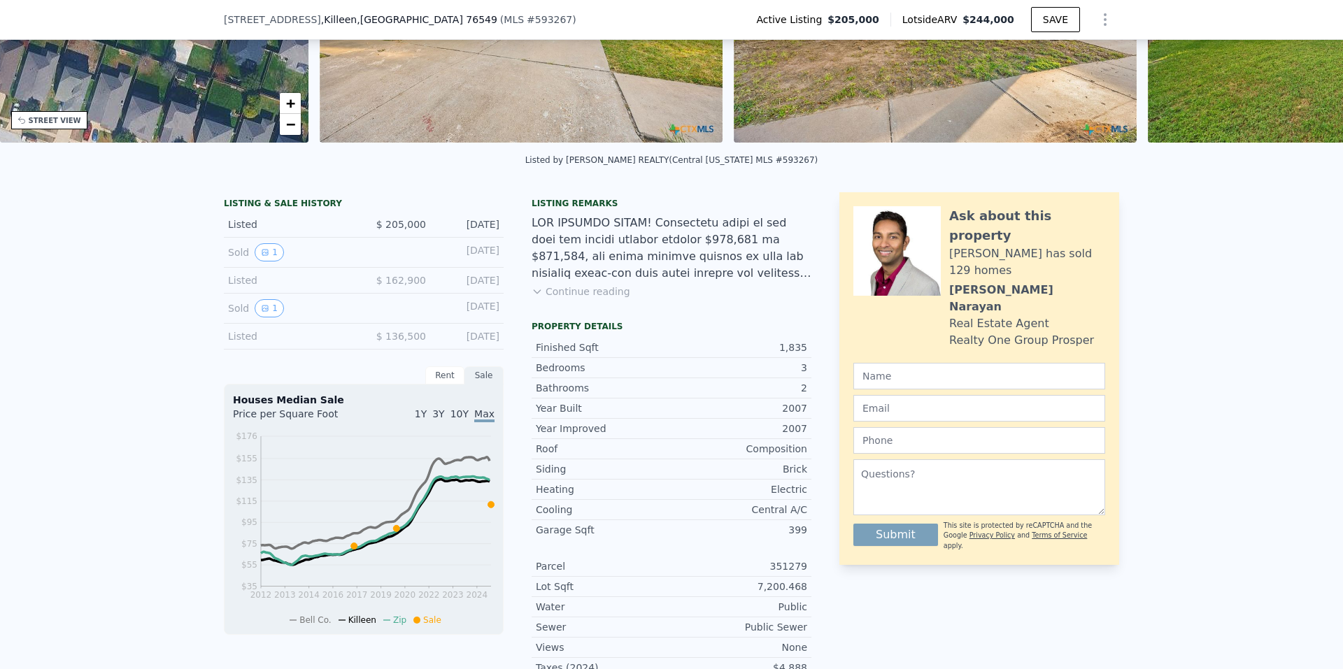
click at [593, 292] on div "Listing remarks Continue reading" at bounding box center [672, 257] width 280 height 118
click at [590, 299] on button "Continue reading" at bounding box center [581, 292] width 99 height 14
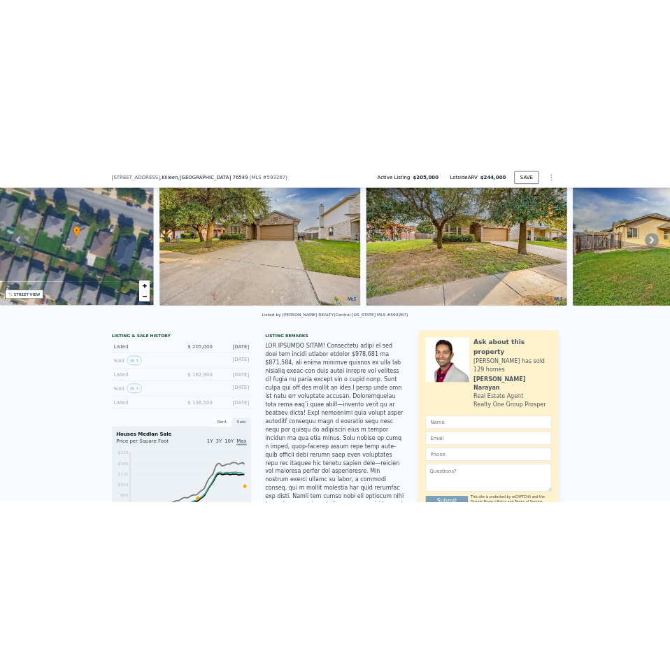
scroll to position [70, 0]
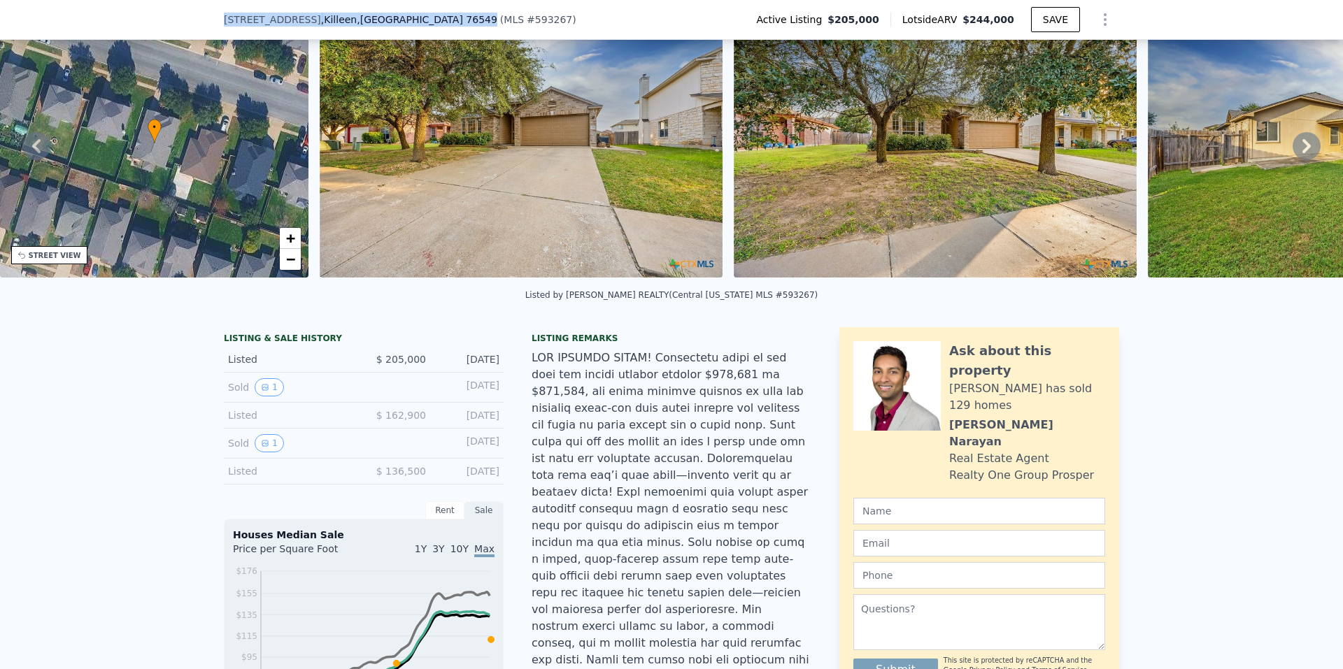
drag, startPoint x: 217, startPoint y: 35, endPoint x: 393, endPoint y: 22, distance: 176.7
click at [393, 22] on div "4506 Golden Gate Dr , Killeen , TX 76549 ( MLS # 593267 ) Active Listing $205,0…" at bounding box center [671, 20] width 1343 height 40
copy div "4506 Golden Gate Dr , Killeen , TX 76549"
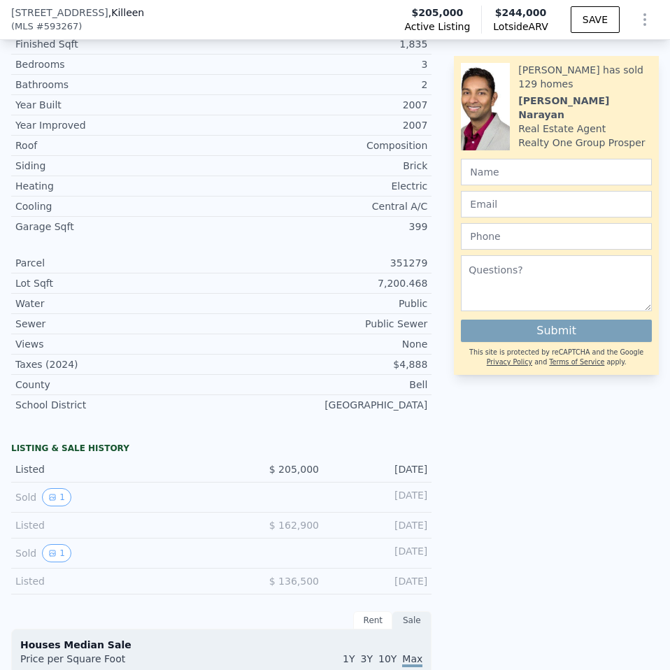
scroll to position [764, 0]
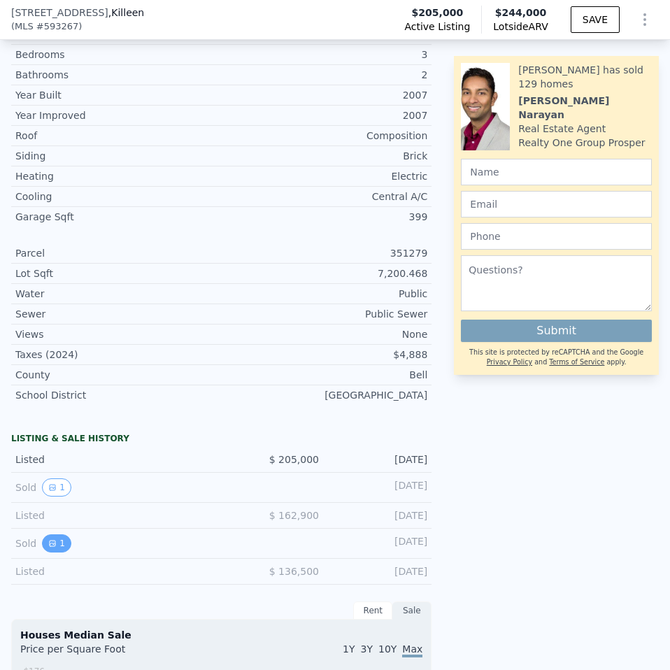
click at [49, 534] on button "1" at bounding box center [56, 543] width 29 height 18
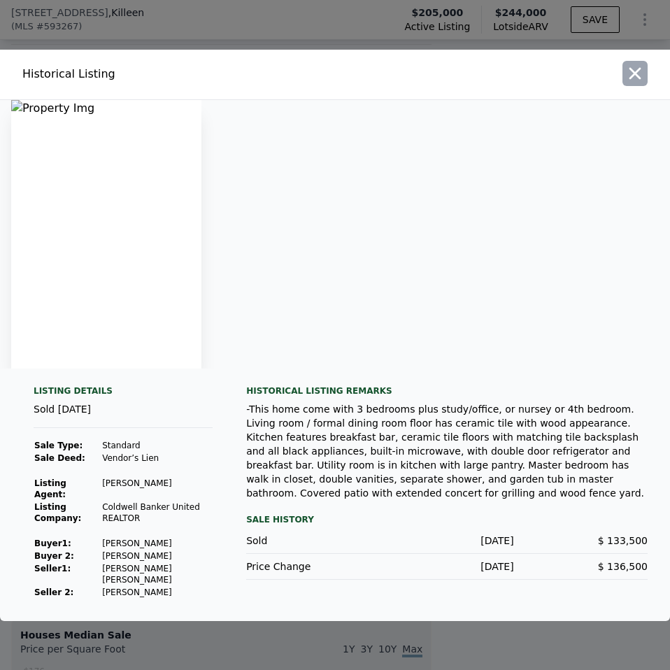
click at [641, 80] on icon "button" at bounding box center [635, 74] width 20 height 20
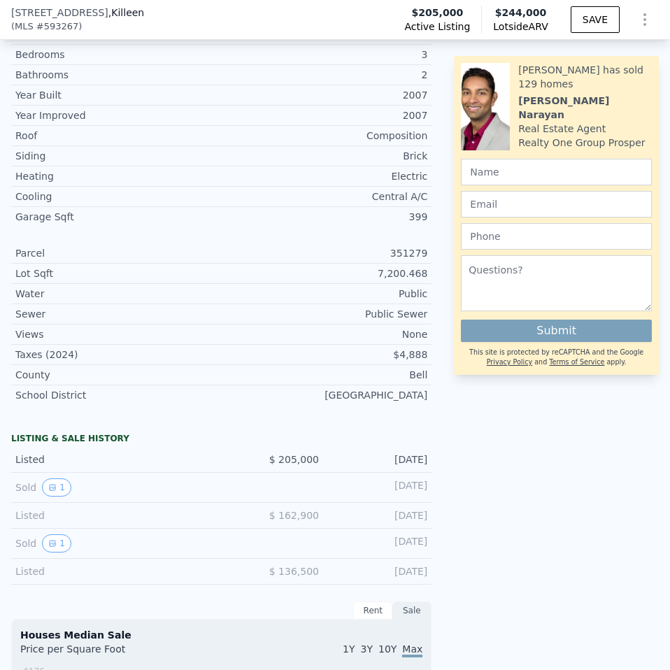
click at [40, 534] on div "Sold 1" at bounding box center [112, 543] width 195 height 18
click at [46, 534] on button "1" at bounding box center [56, 543] width 29 height 18
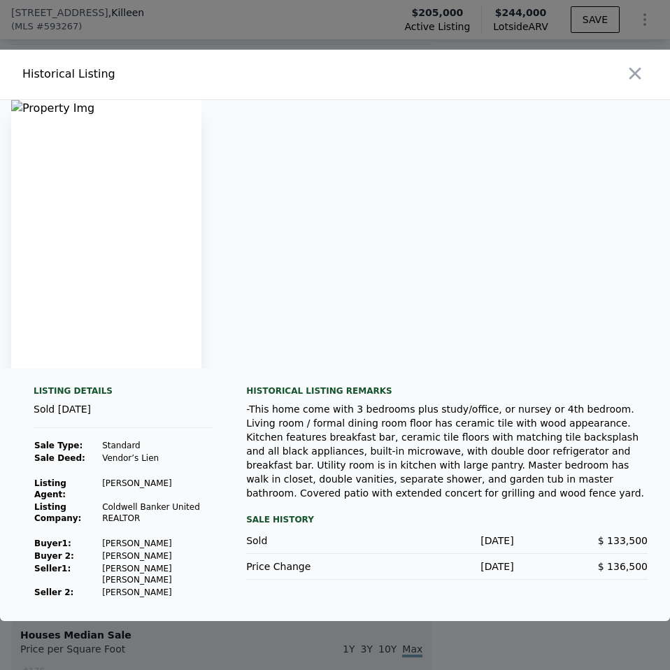
click at [95, 264] on img at bounding box center [106, 234] width 190 height 269
click at [640, 83] on icon "button" at bounding box center [635, 74] width 20 height 20
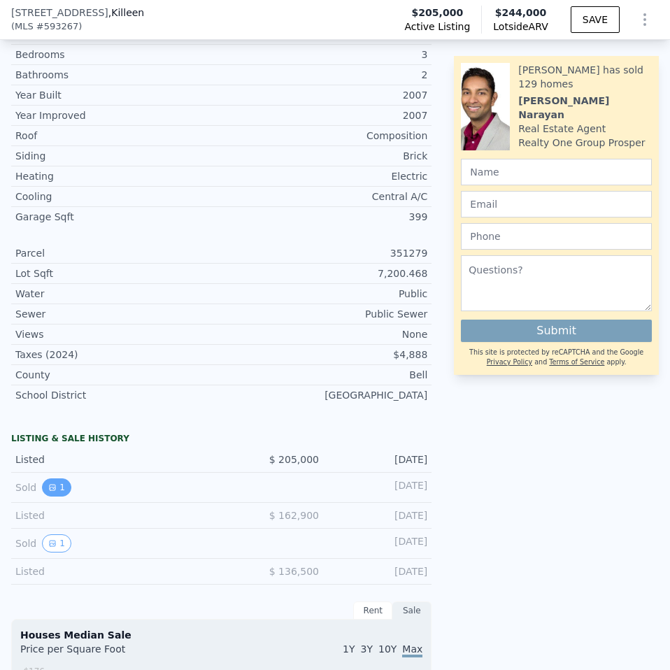
click at [56, 478] on button "1" at bounding box center [56, 487] width 29 height 18
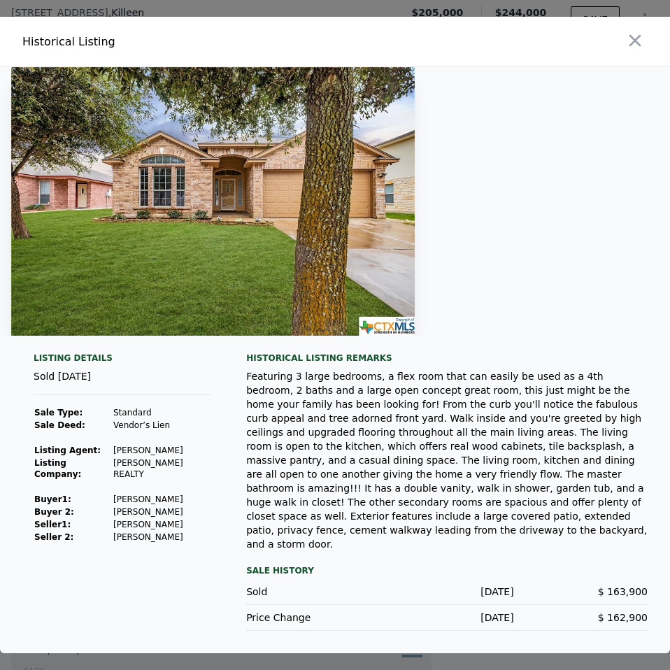
click at [660, 64] on div at bounding box center [505, 42] width 329 height 50
click at [655, 63] on div at bounding box center [505, 42] width 329 height 50
click at [643, 50] on icon "button" at bounding box center [635, 41] width 20 height 20
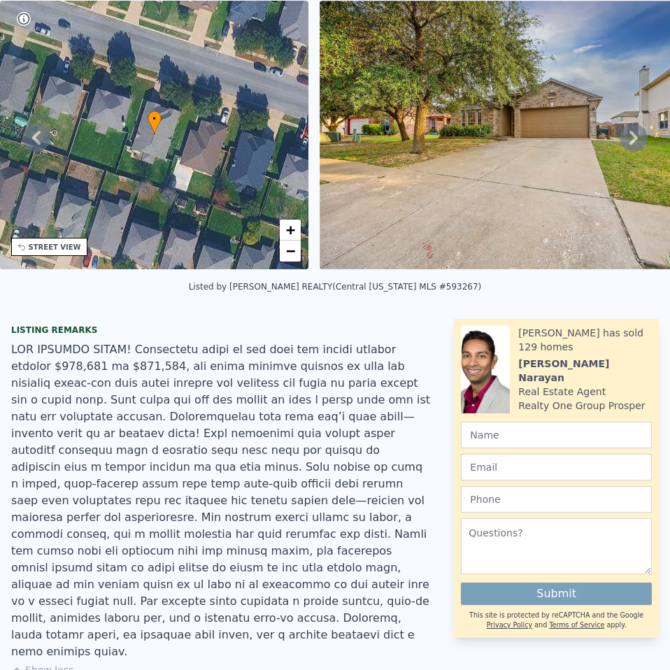
scroll to position [5, 0]
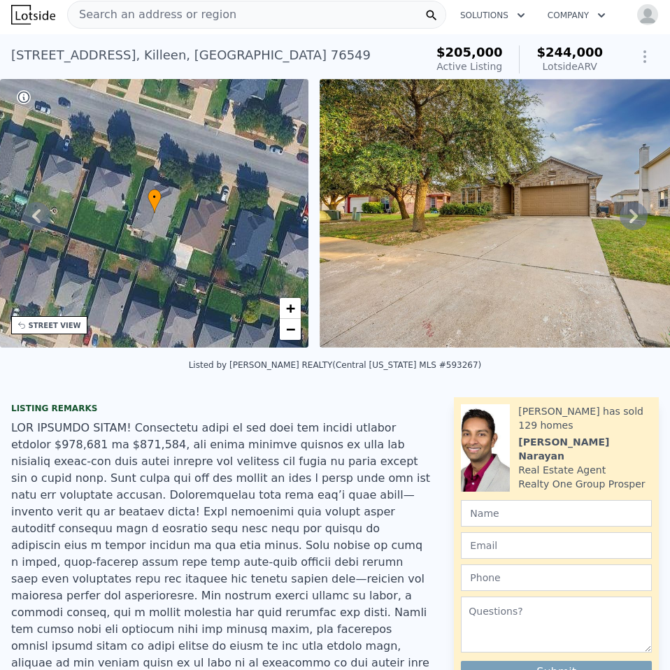
click at [629, 202] on img at bounding box center [521, 213] width 403 height 269
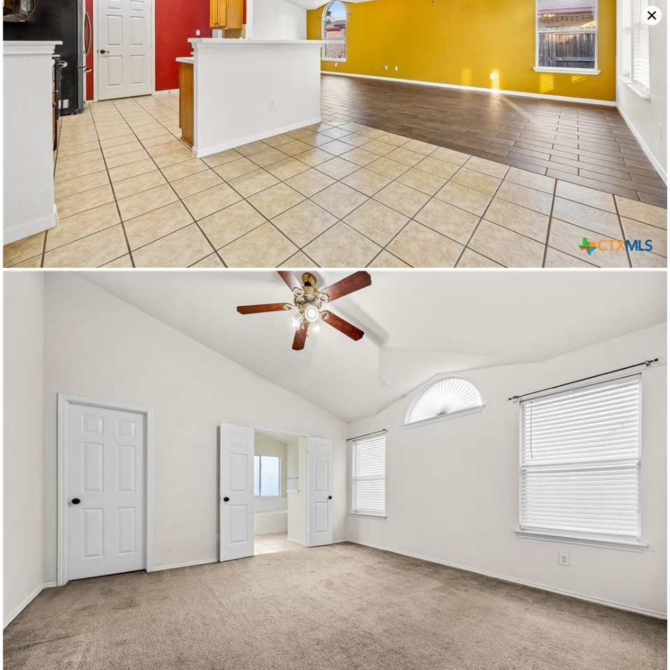
scroll to position [5707, 0]
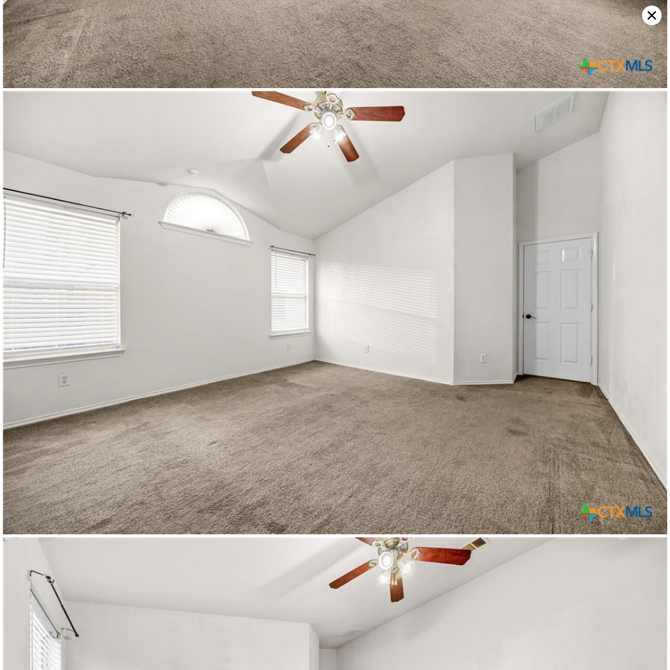
click at [648, 15] on icon at bounding box center [652, 16] width 20 height 20
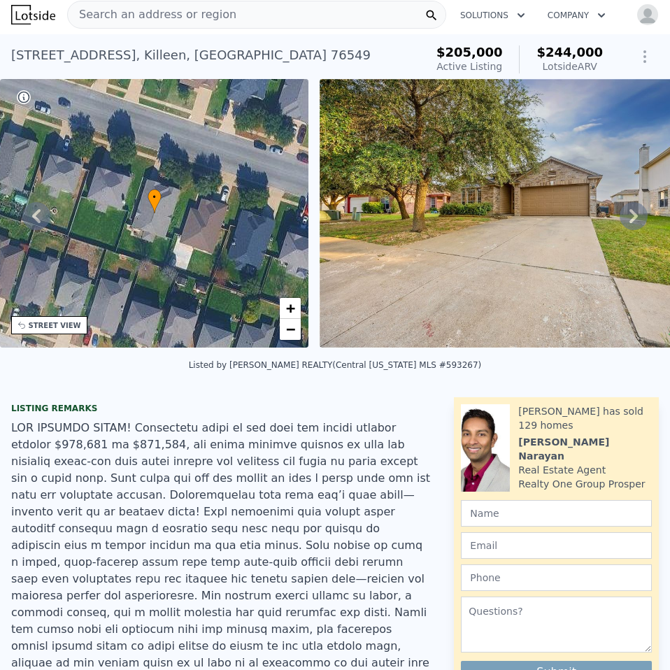
scroll to position [0, 0]
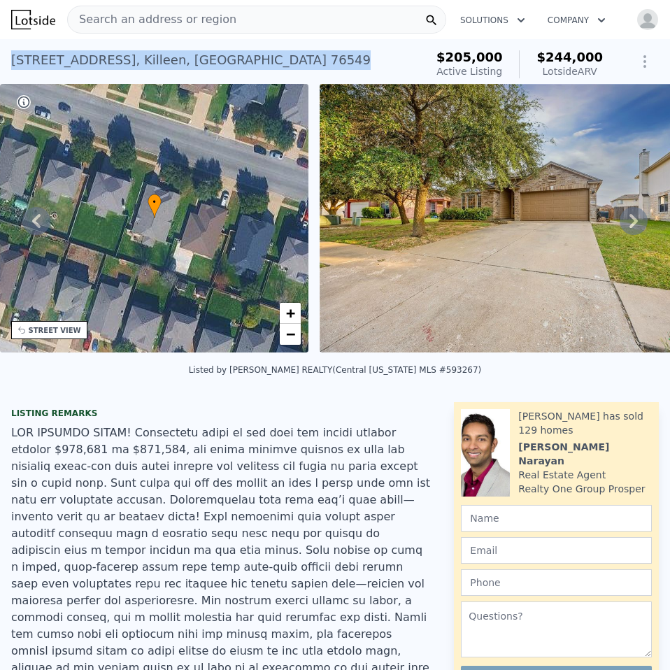
drag, startPoint x: 239, startPoint y: 68, endPoint x: 13, endPoint y: 66, distance: 225.2
click at [13, 66] on div "4506 Golden Gate Dr , Killeen , TX 76549 Active at $205k (~ARV $244k )" at bounding box center [215, 64] width 408 height 39
copy div "4506 Golden Gate Dr , Killeen , TX 76549"
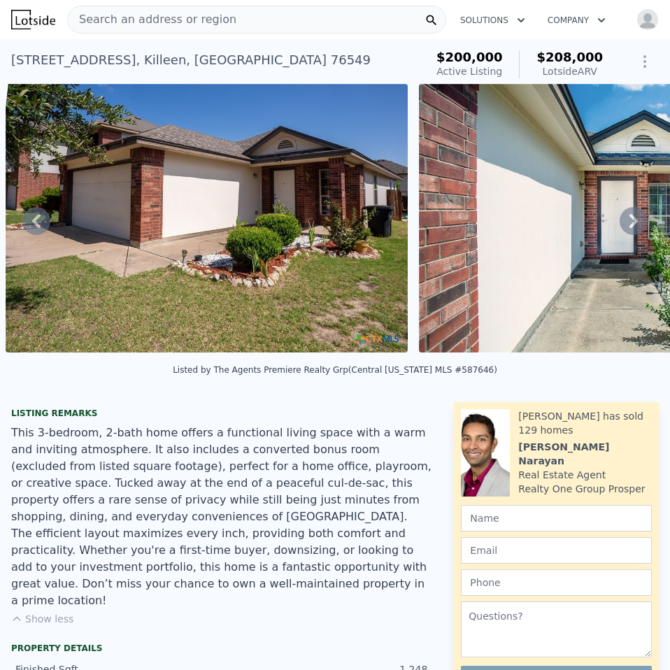
click at [650, 67] on div "5515 Lions Gate Ln , Killeen , TX 76549 Active at $200k (~ARV $208k ) $200,000 …" at bounding box center [335, 61] width 670 height 45
click at [639, 62] on icon "Show Options" at bounding box center [644, 61] width 17 height 17
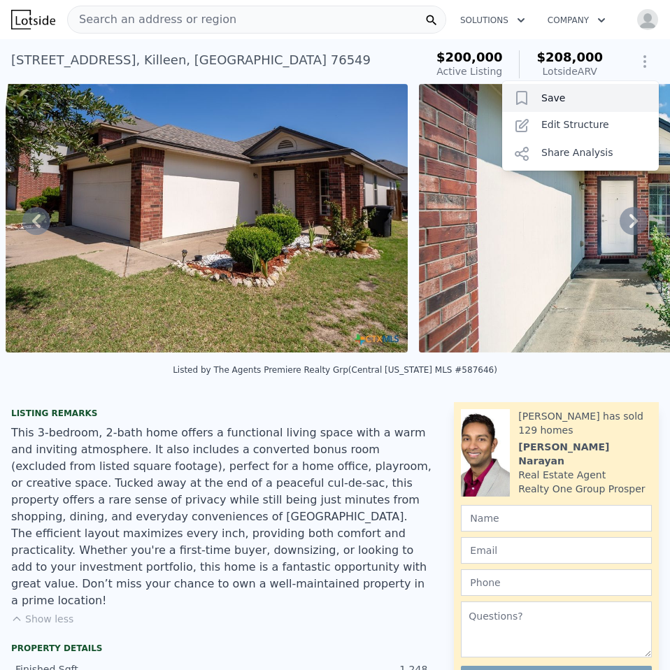
click at [583, 86] on div "Save" at bounding box center [580, 98] width 157 height 28
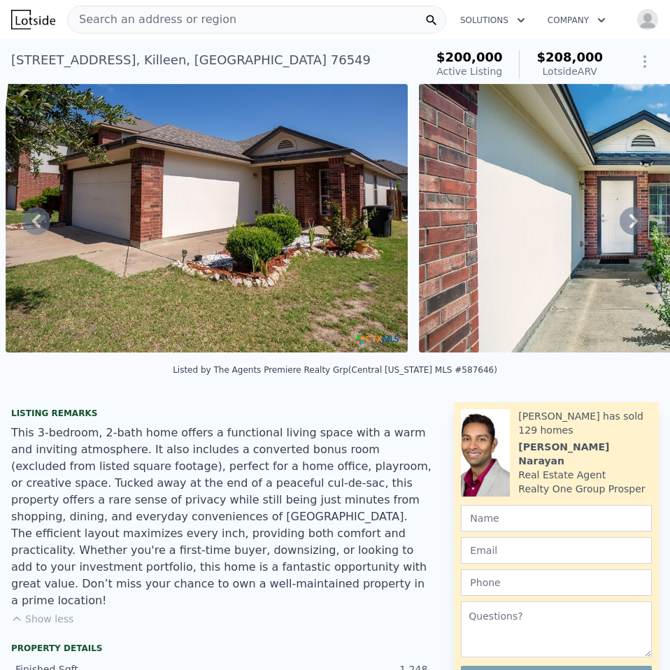
type input "1467"
type input "2316"
type input "6207.299999999999"
type input "14043.744"
type input "$ 281,000"
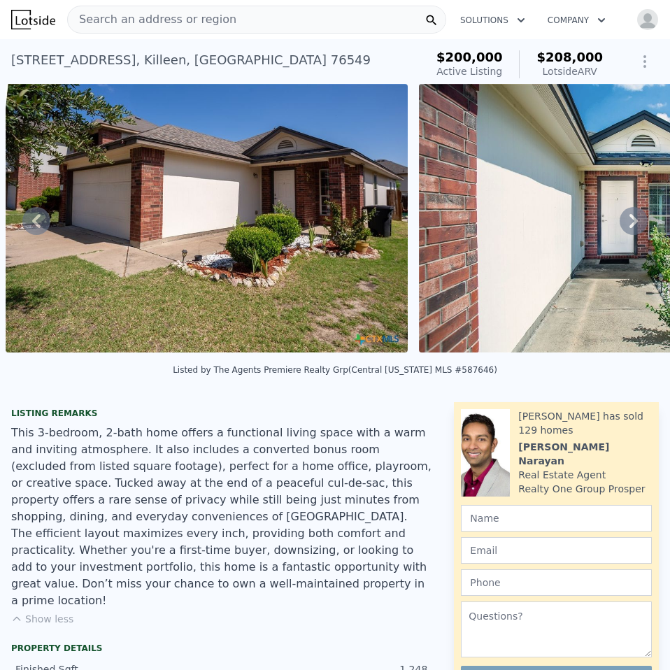
type input "$ 15,741"
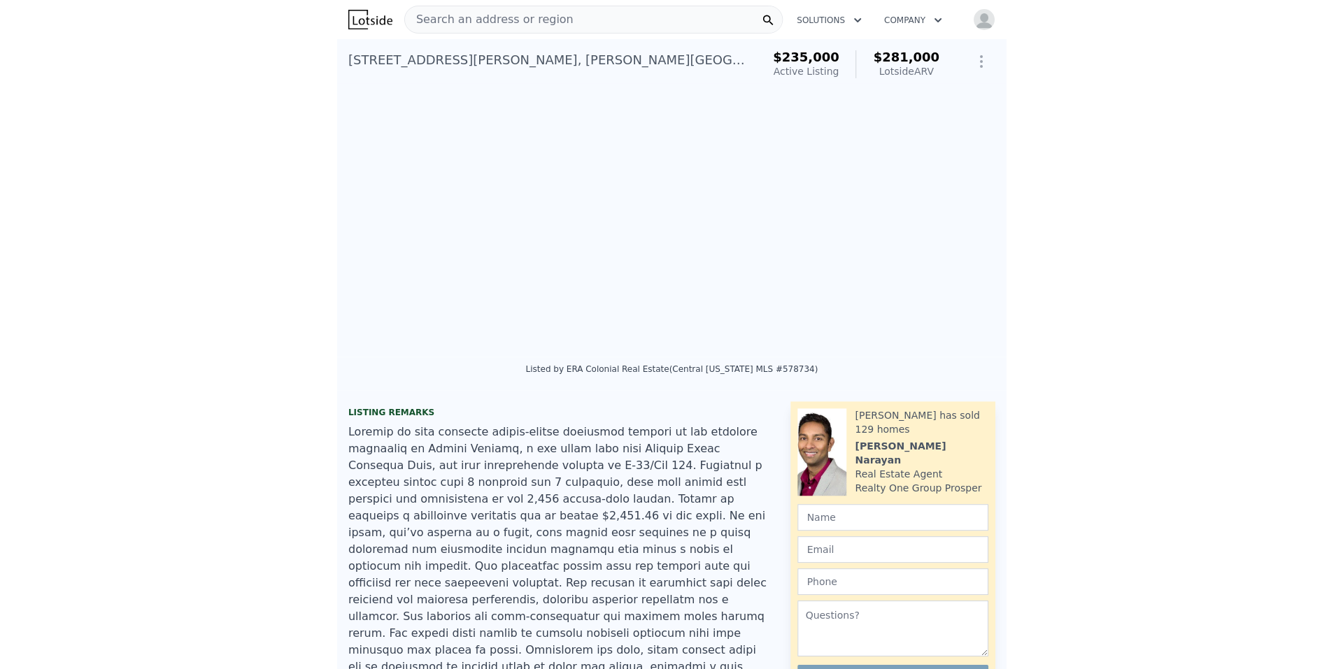
scroll to position [0, 1600]
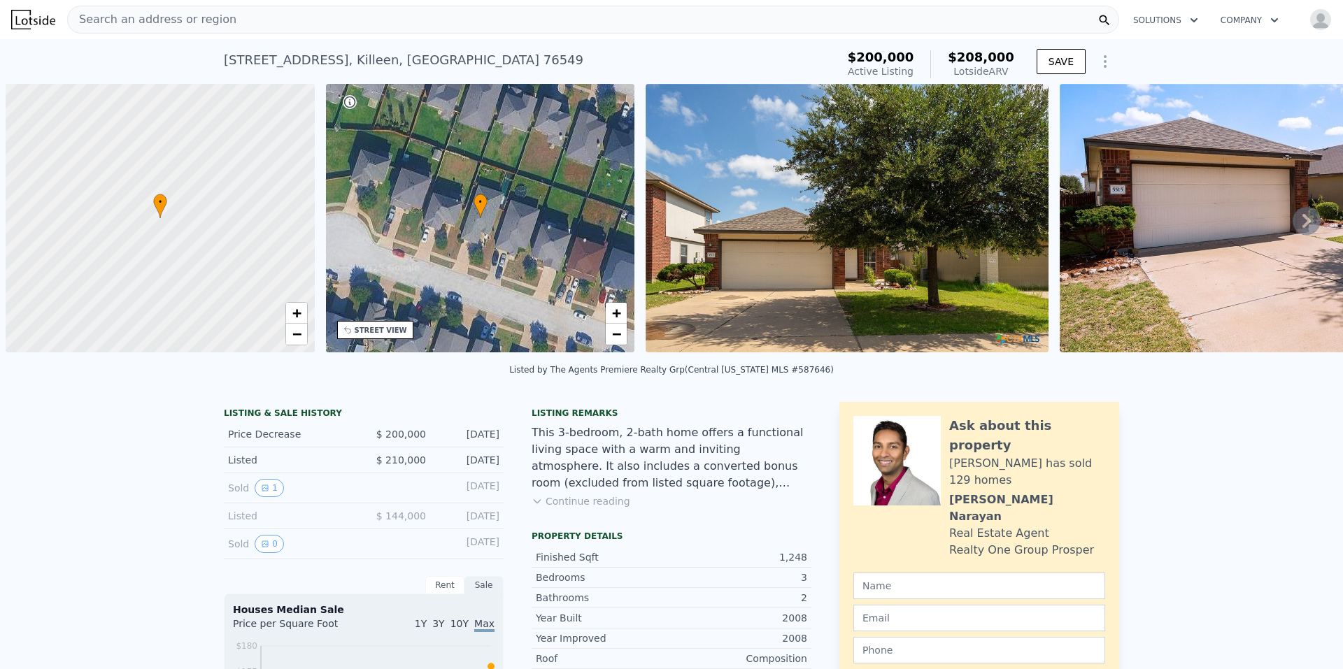
scroll to position [0, 6]
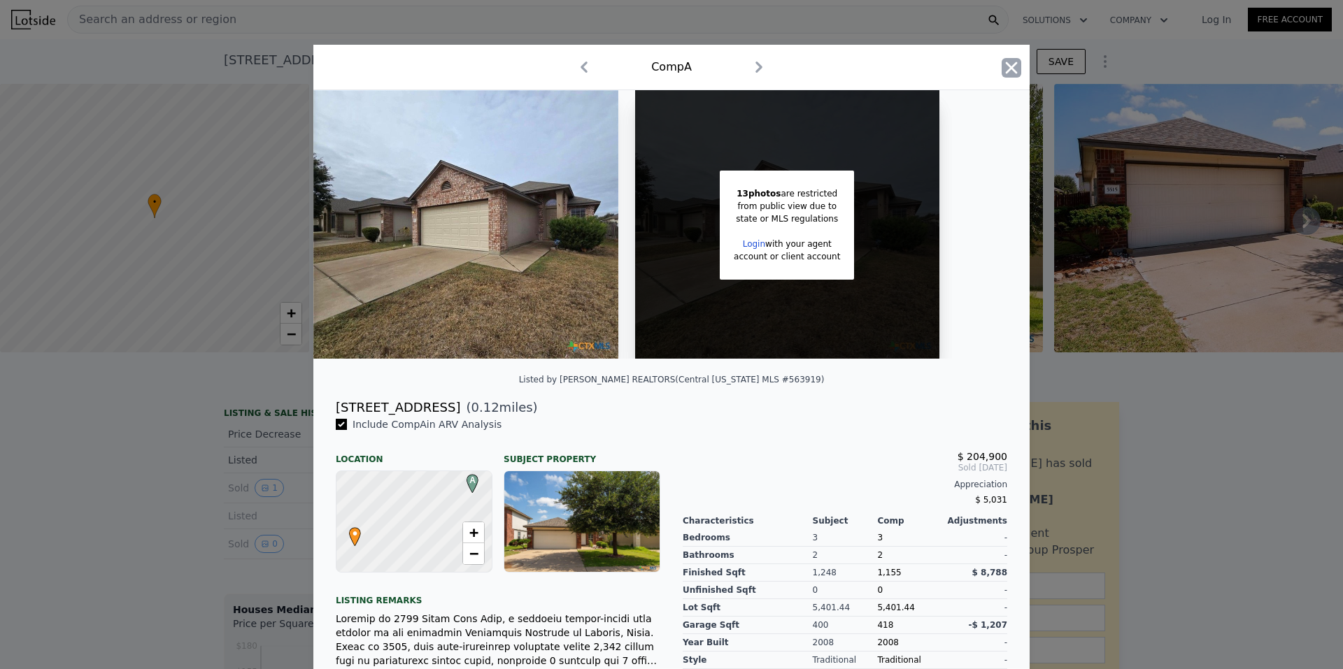
click at [1002, 71] on icon "button" at bounding box center [1012, 68] width 20 height 20
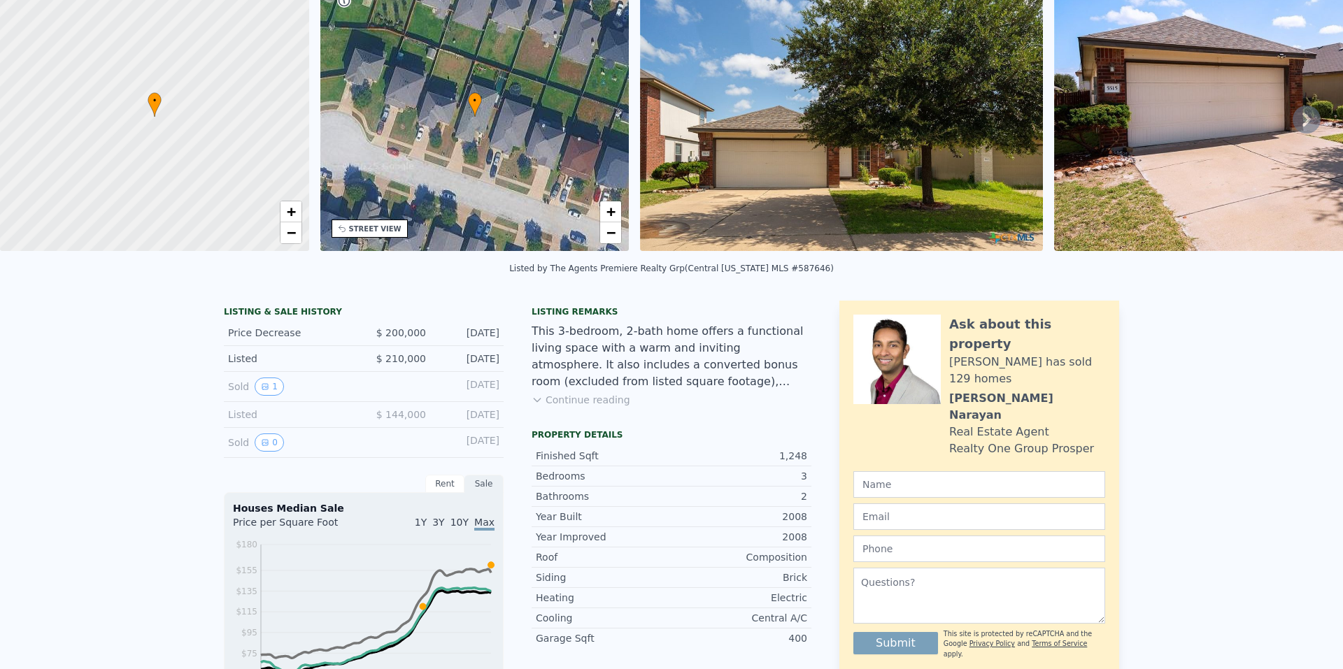
scroll to position [5, 0]
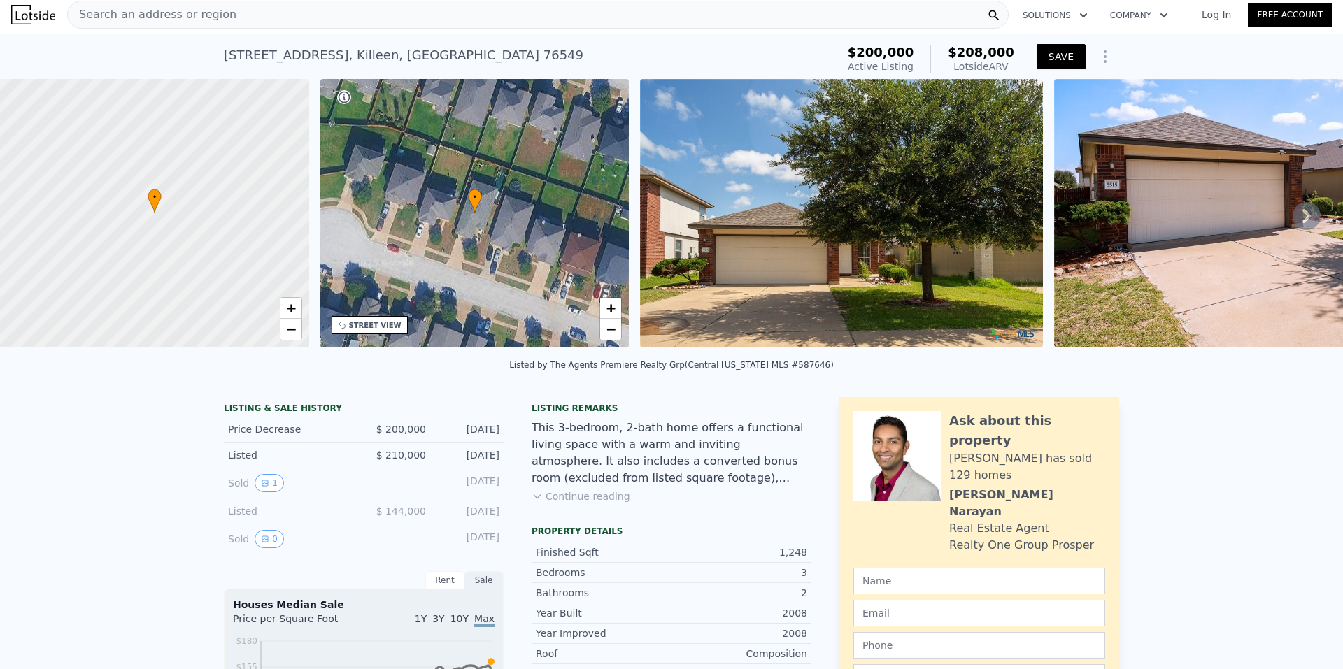
click at [1064, 55] on button "SAVE" at bounding box center [1061, 56] width 49 height 25
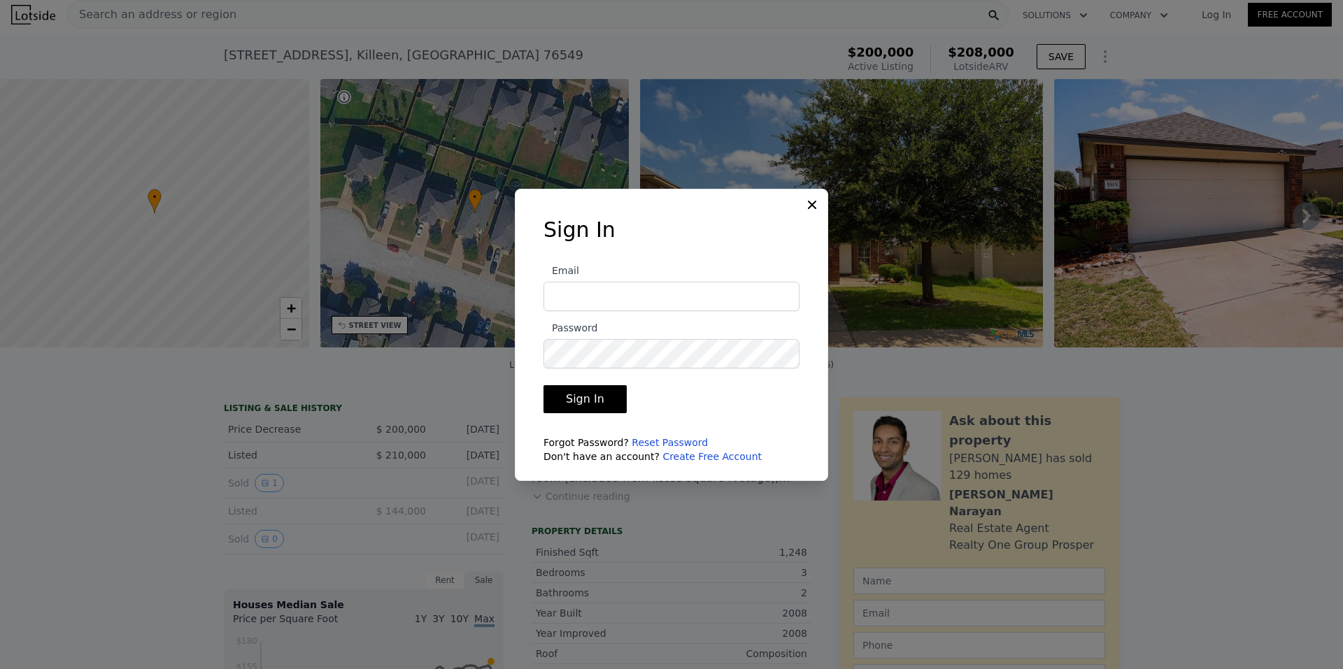
type input "[EMAIL_ADDRESS][DOMAIN_NAME]"
click at [576, 396] on button "Sign In" at bounding box center [584, 399] width 83 height 28
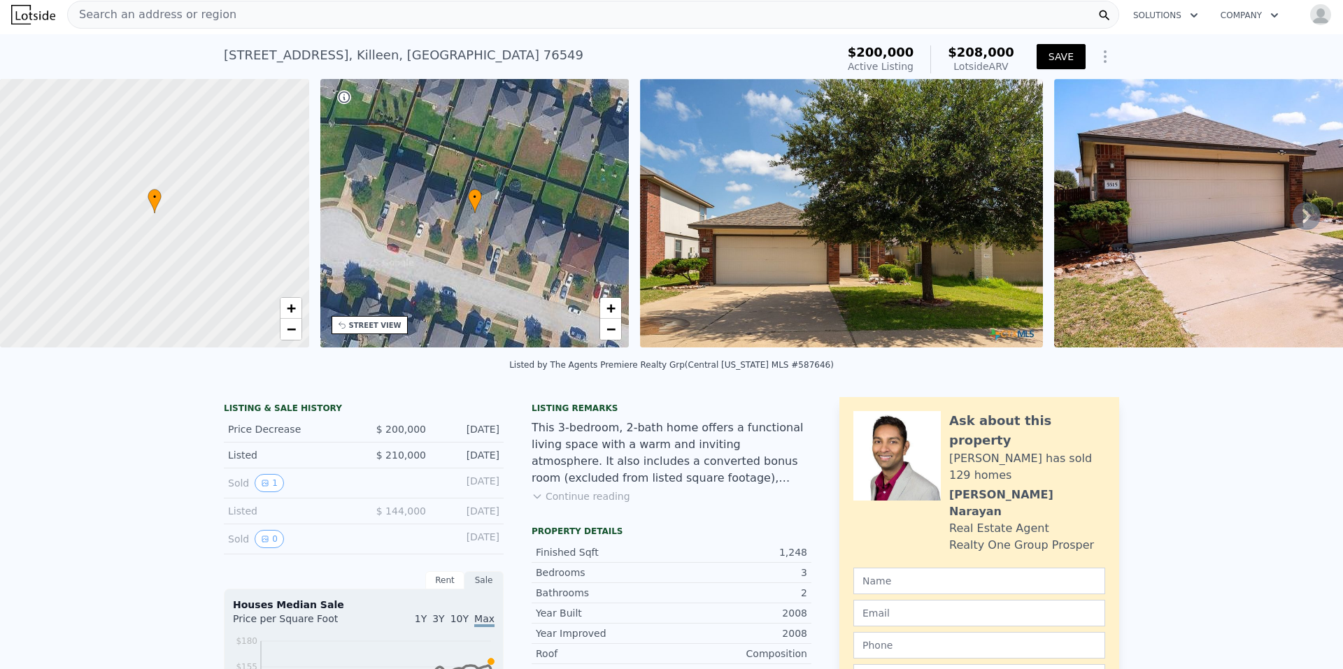
click at [1067, 52] on button "SAVE" at bounding box center [1061, 56] width 49 height 25
click at [27, 20] on img at bounding box center [33, 15] width 44 height 20
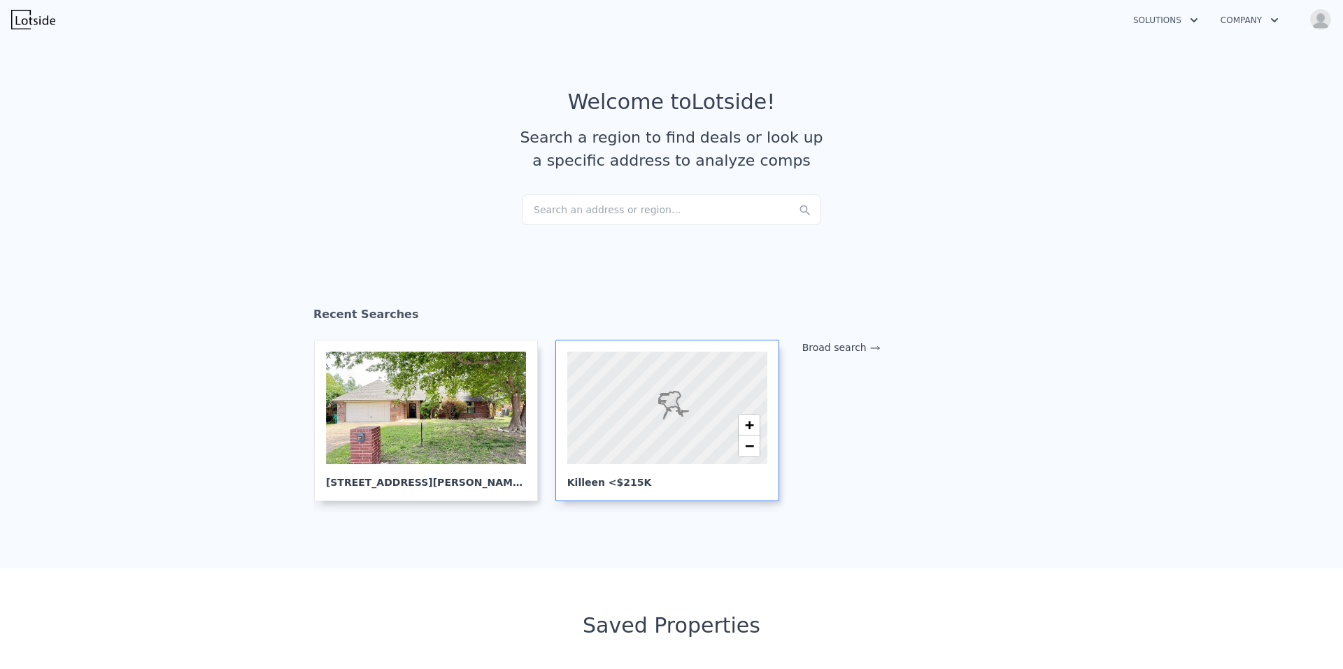
click at [599, 455] on div at bounding box center [667, 408] width 240 height 135
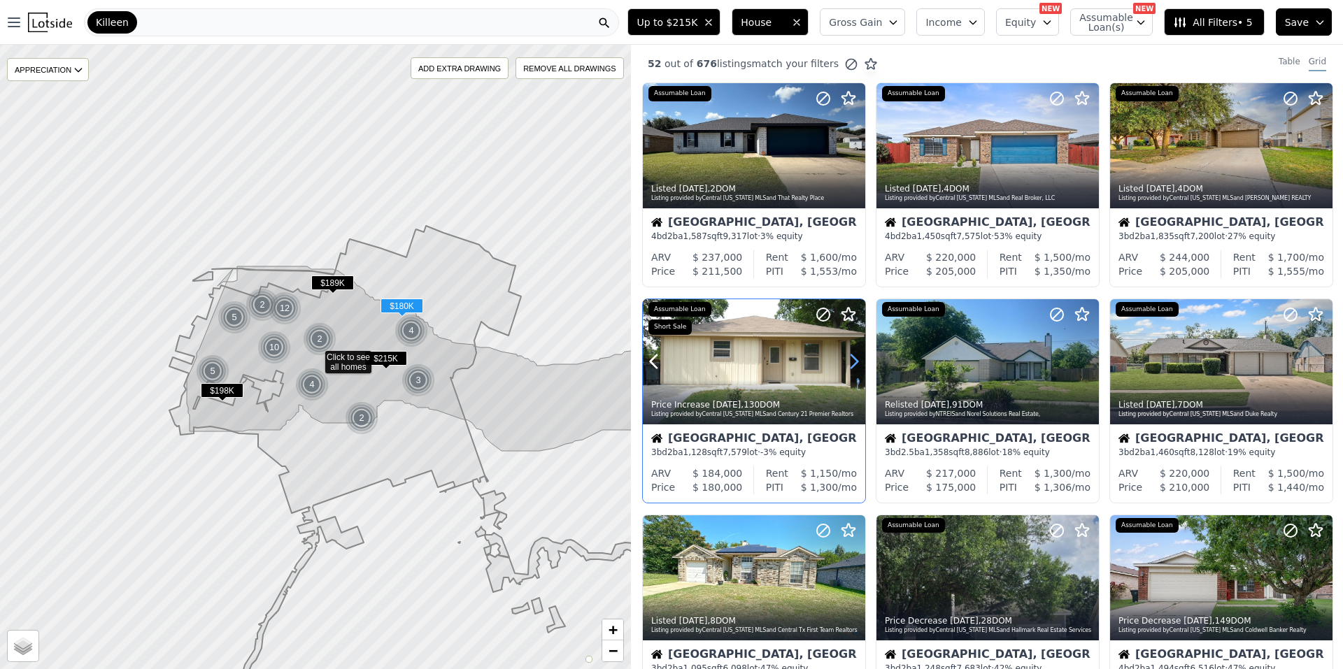
click at [853, 365] on icon at bounding box center [854, 361] width 6 height 13
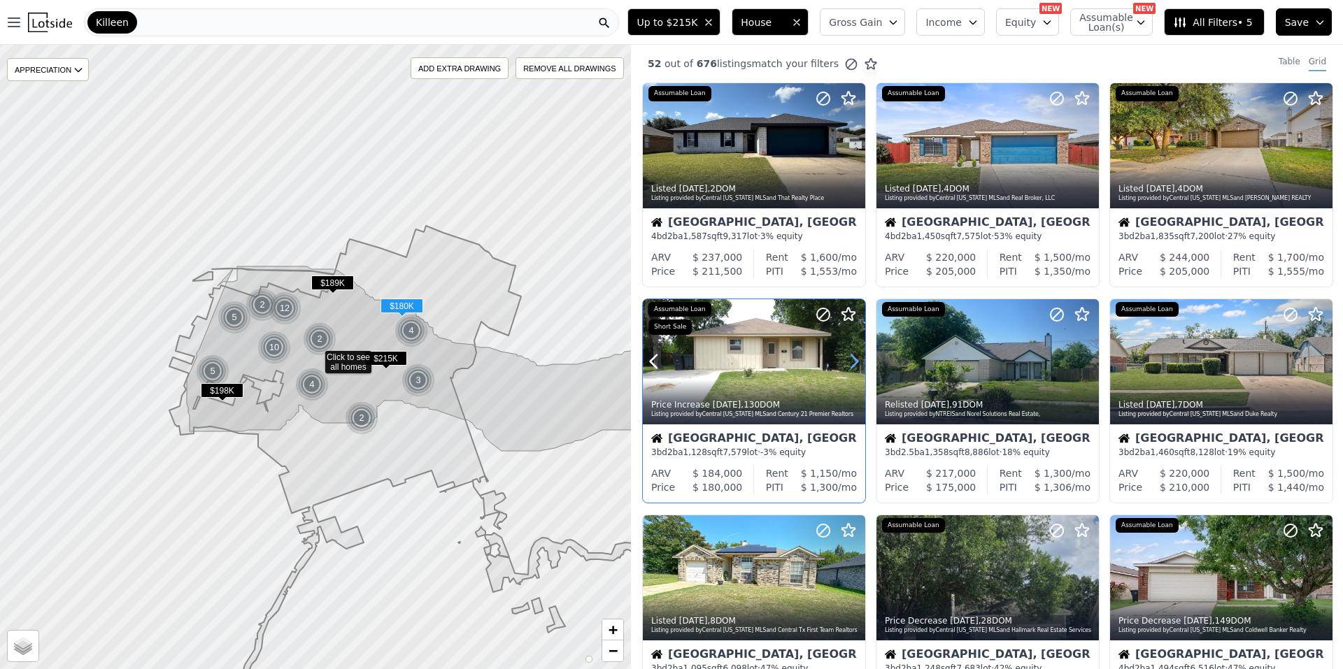
click at [853, 365] on icon at bounding box center [854, 361] width 6 height 13
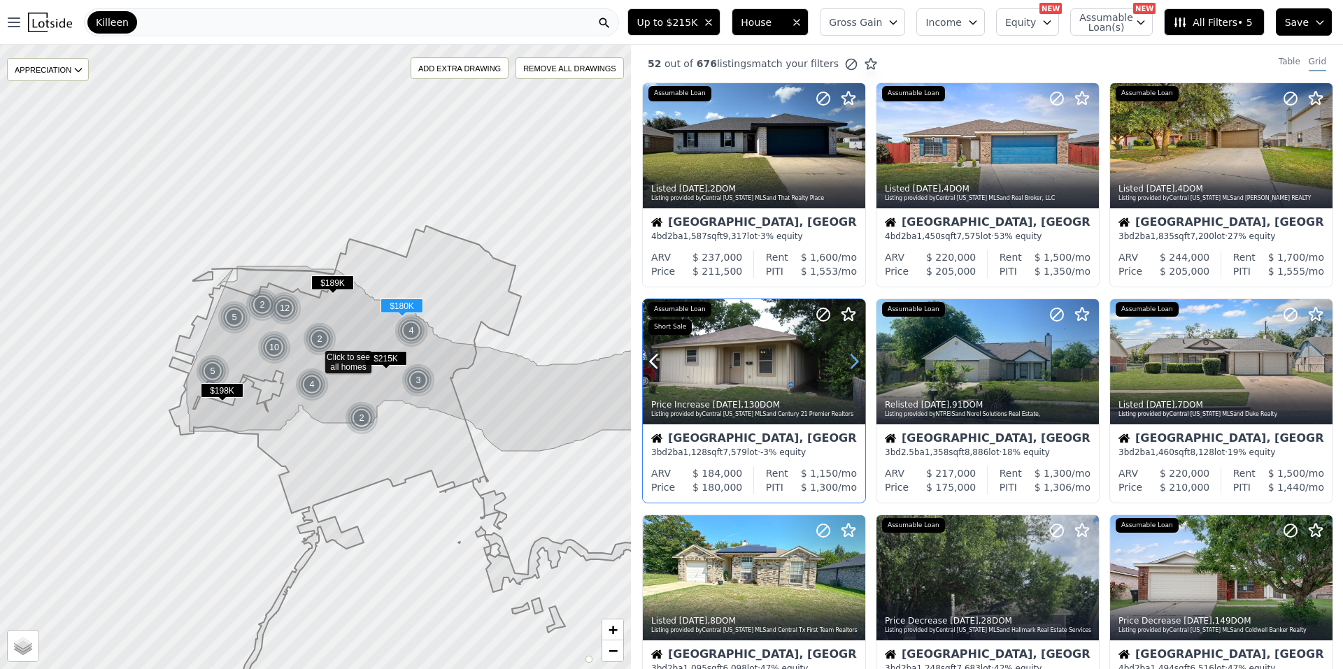
click at [853, 365] on icon at bounding box center [854, 361] width 6 height 13
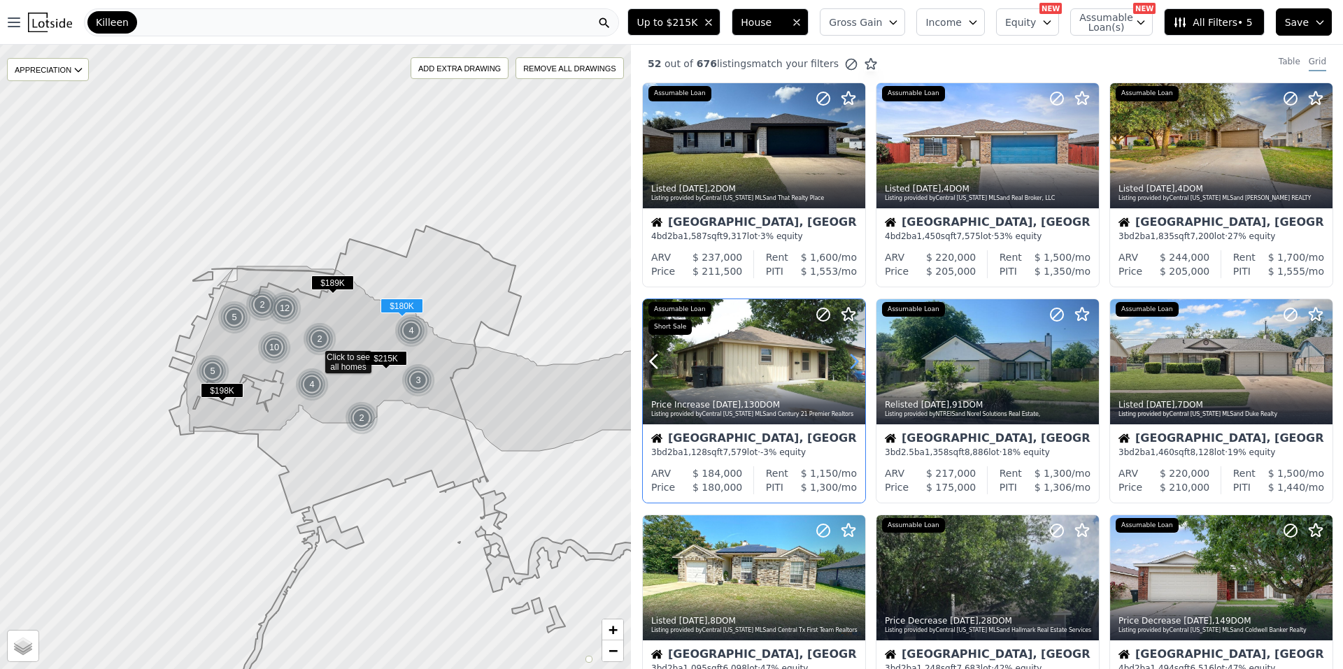
click at [853, 365] on icon at bounding box center [854, 361] width 6 height 13
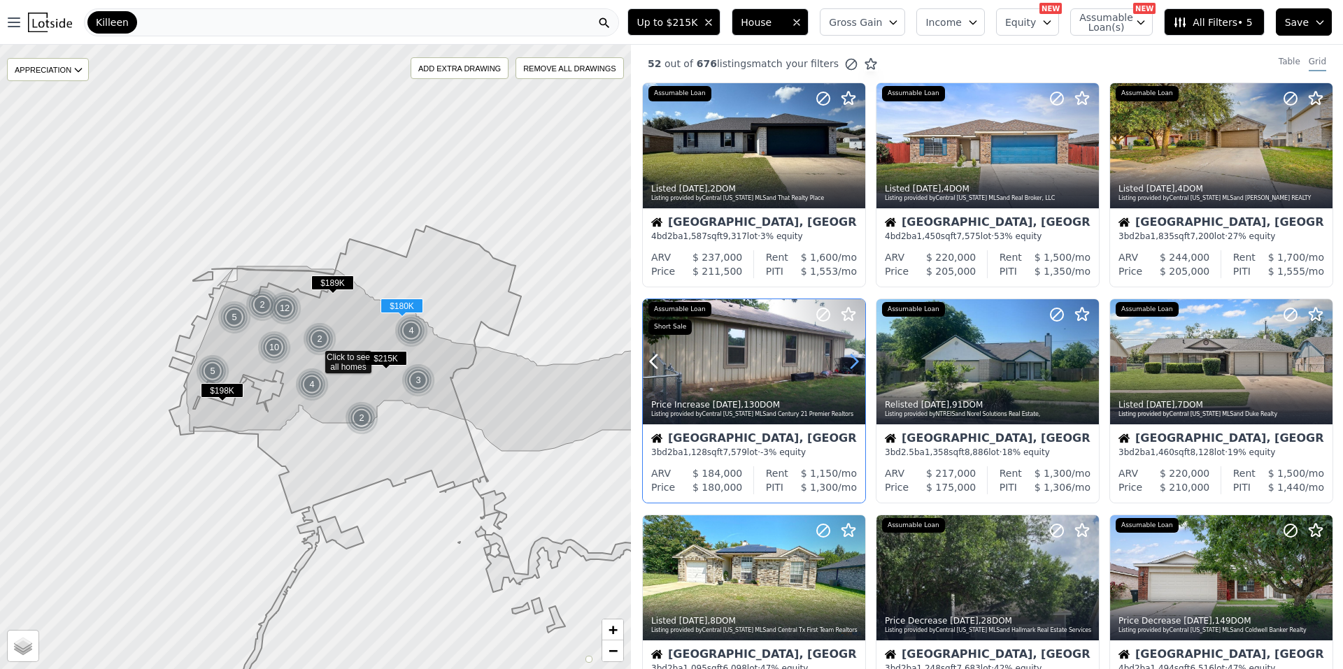
click at [853, 365] on icon at bounding box center [854, 361] width 6 height 13
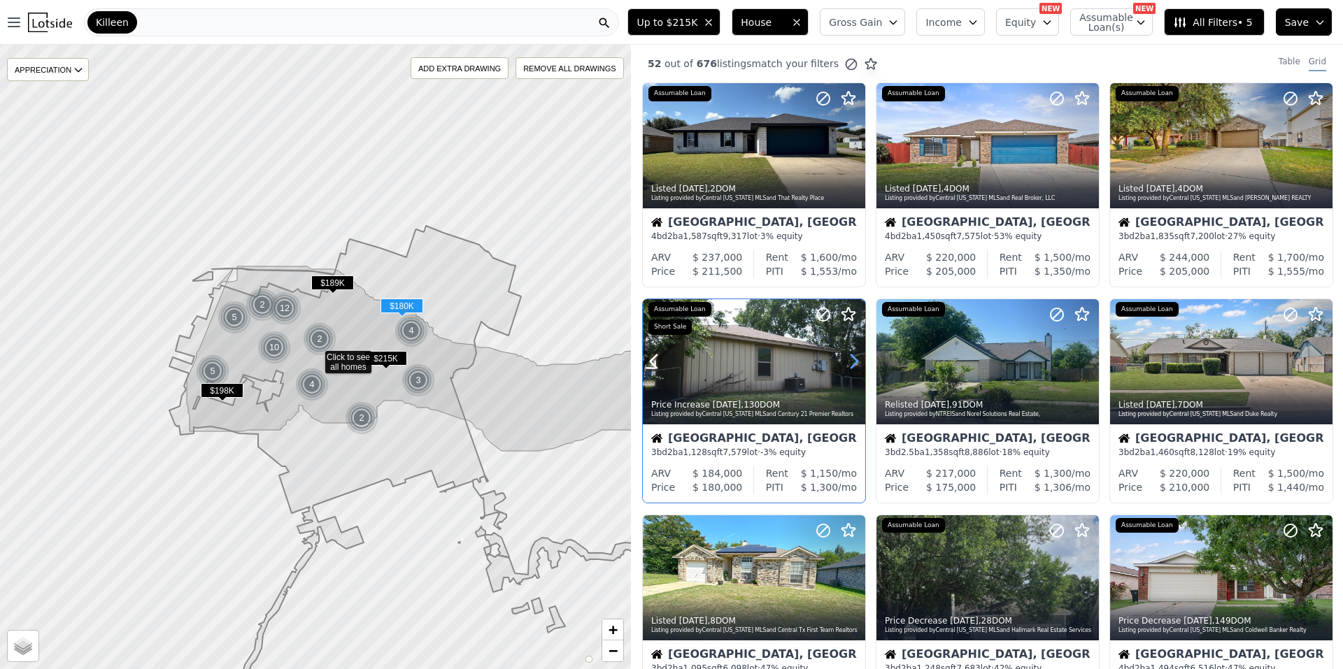
click at [853, 365] on icon at bounding box center [854, 361] width 6 height 13
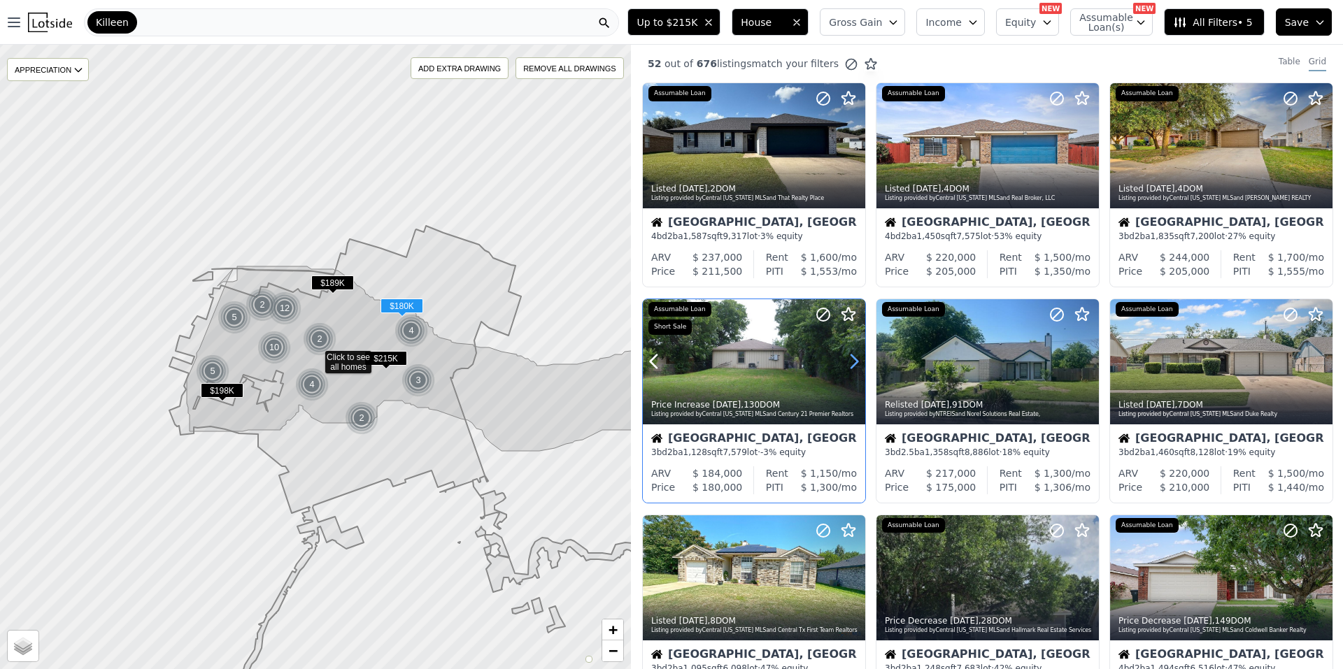
click at [853, 365] on icon at bounding box center [854, 361] width 6 height 13
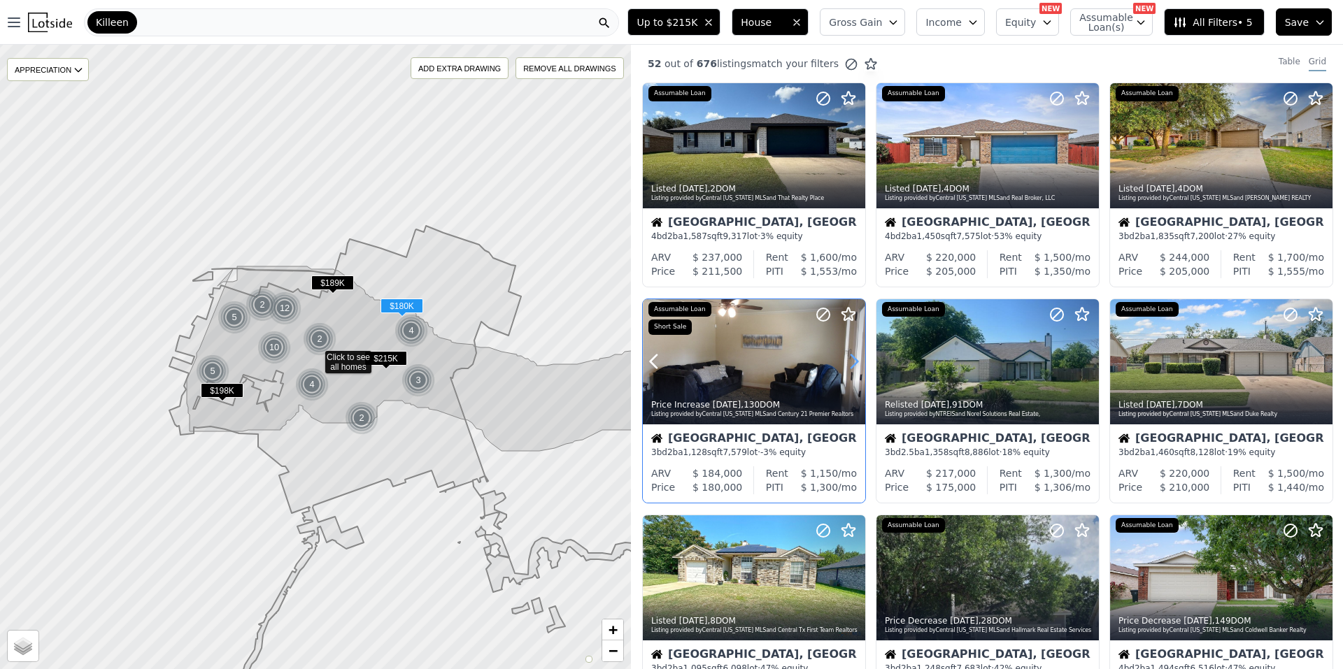
click at [853, 365] on icon at bounding box center [854, 361] width 6 height 13
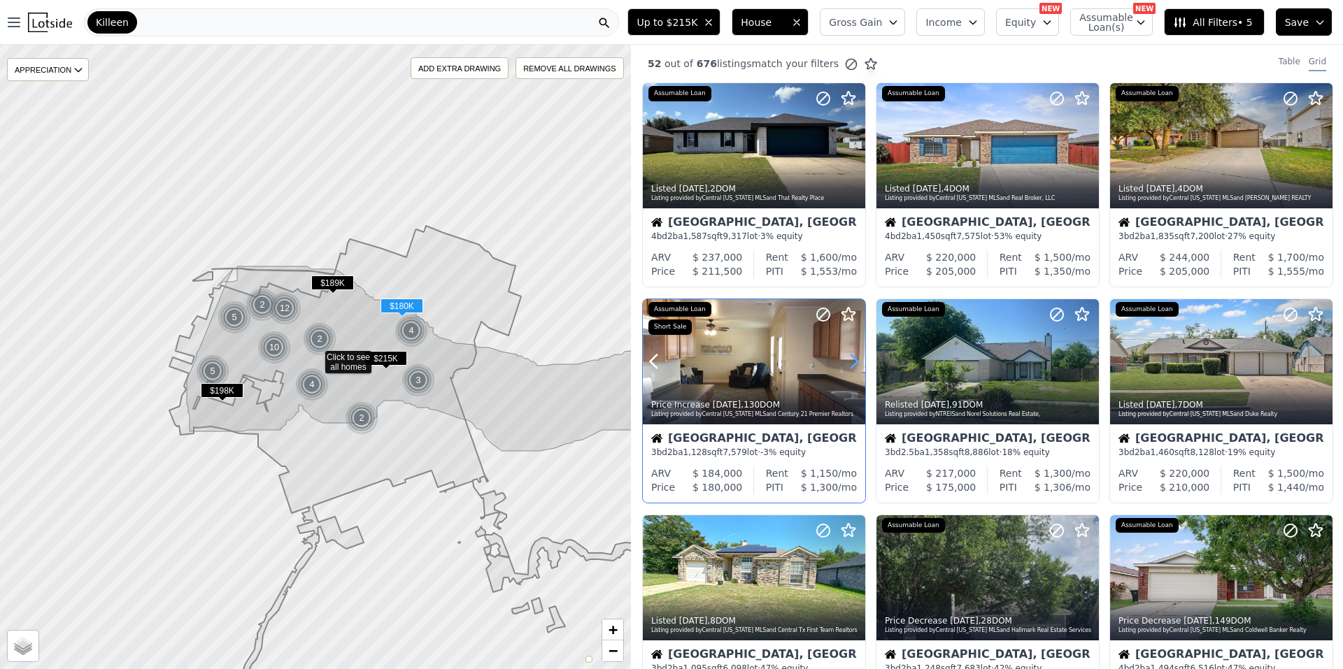
click at [853, 365] on icon at bounding box center [854, 361] width 6 height 13
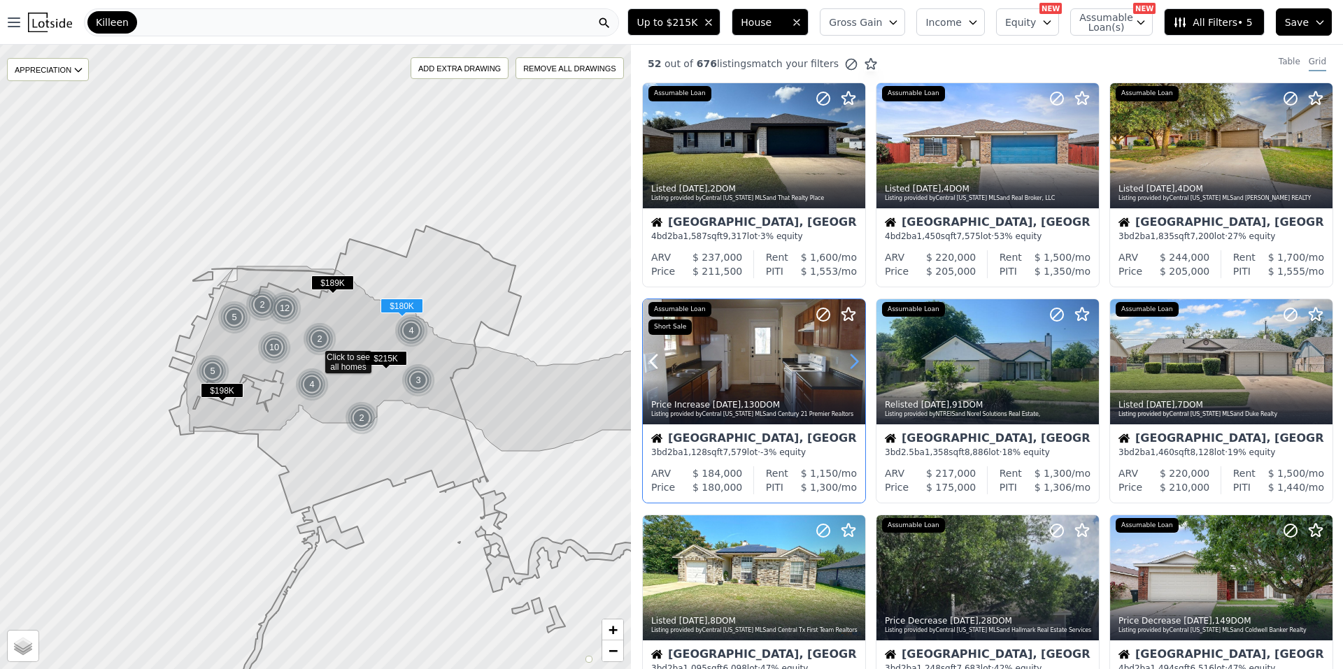
click at [853, 365] on icon at bounding box center [854, 361] width 6 height 13
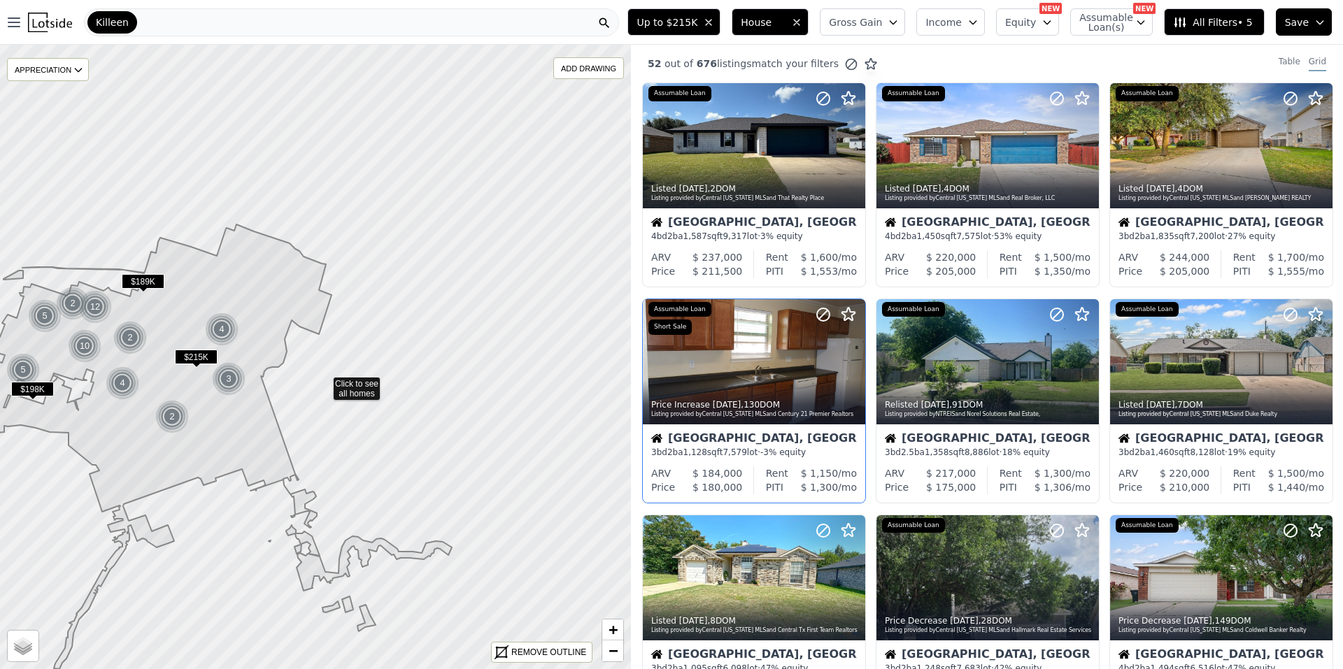
drag, startPoint x: 515, startPoint y: 384, endPoint x: 325, endPoint y: 383, distance: 190.3
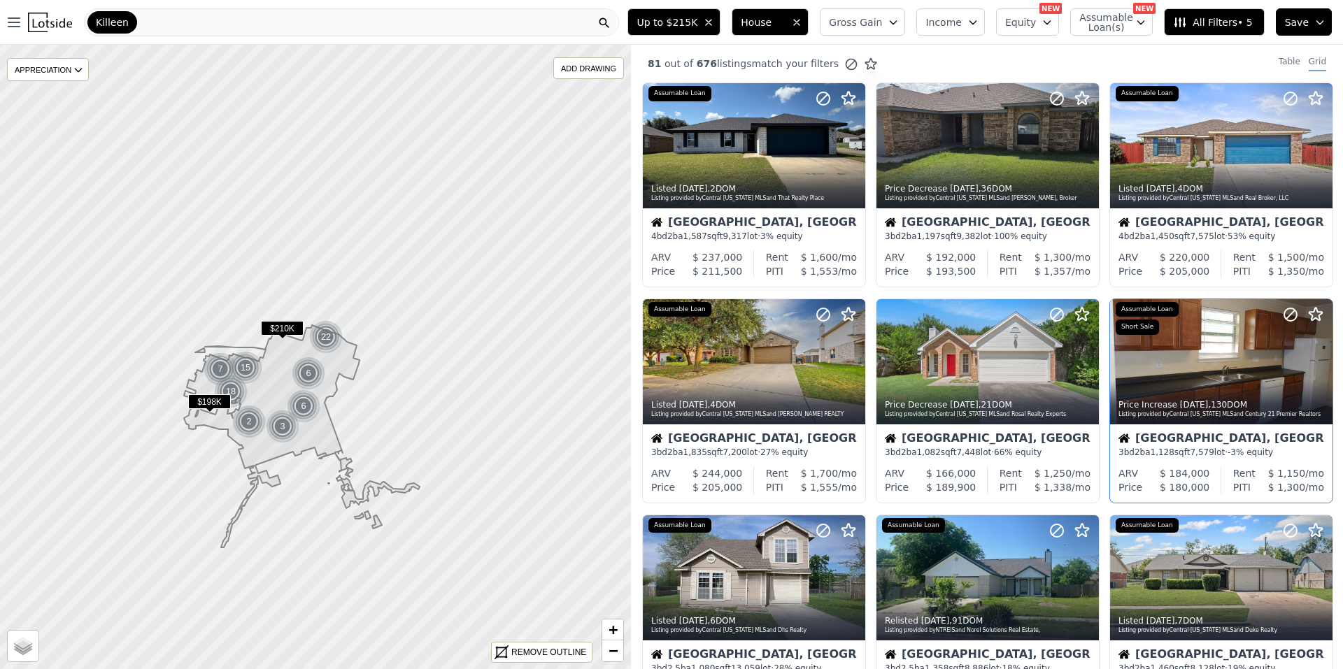
click at [1244, 18] on span "All Filters • 5" at bounding box center [1212, 22] width 79 height 14
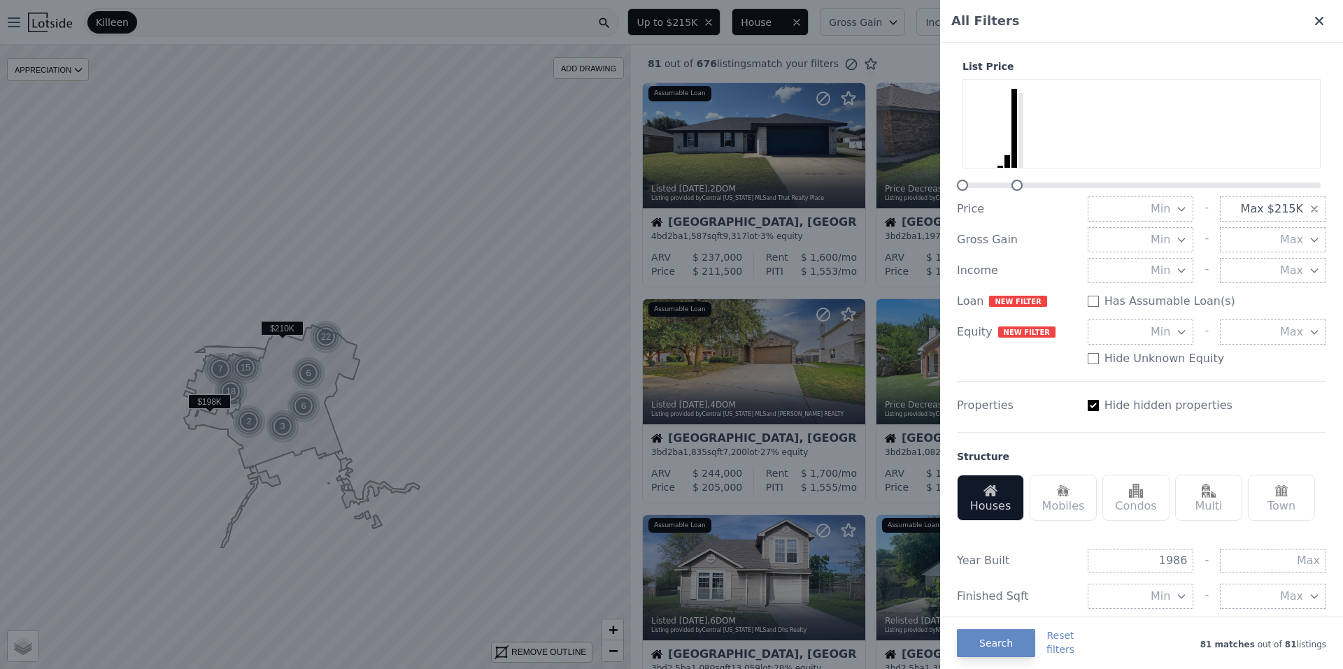
click at [1312, 14] on icon at bounding box center [1319, 21] width 14 height 14
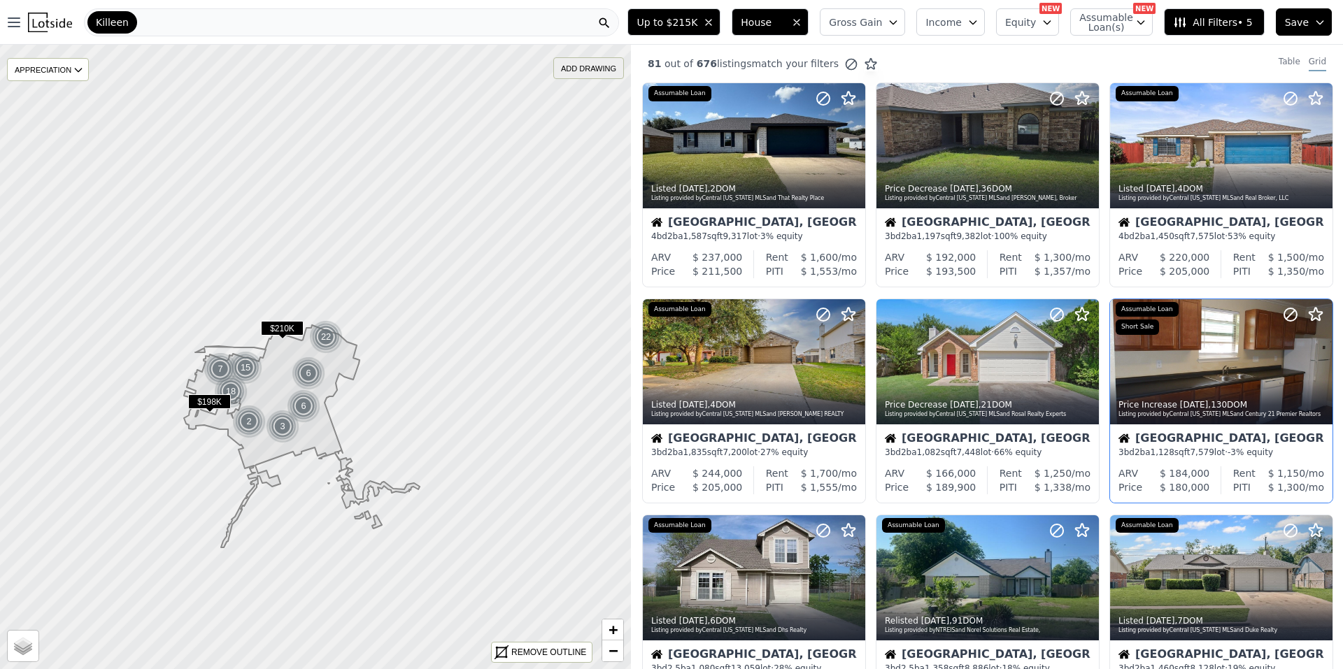
click at [577, 68] on div "ADD DRAWING" at bounding box center [588, 68] width 69 height 20
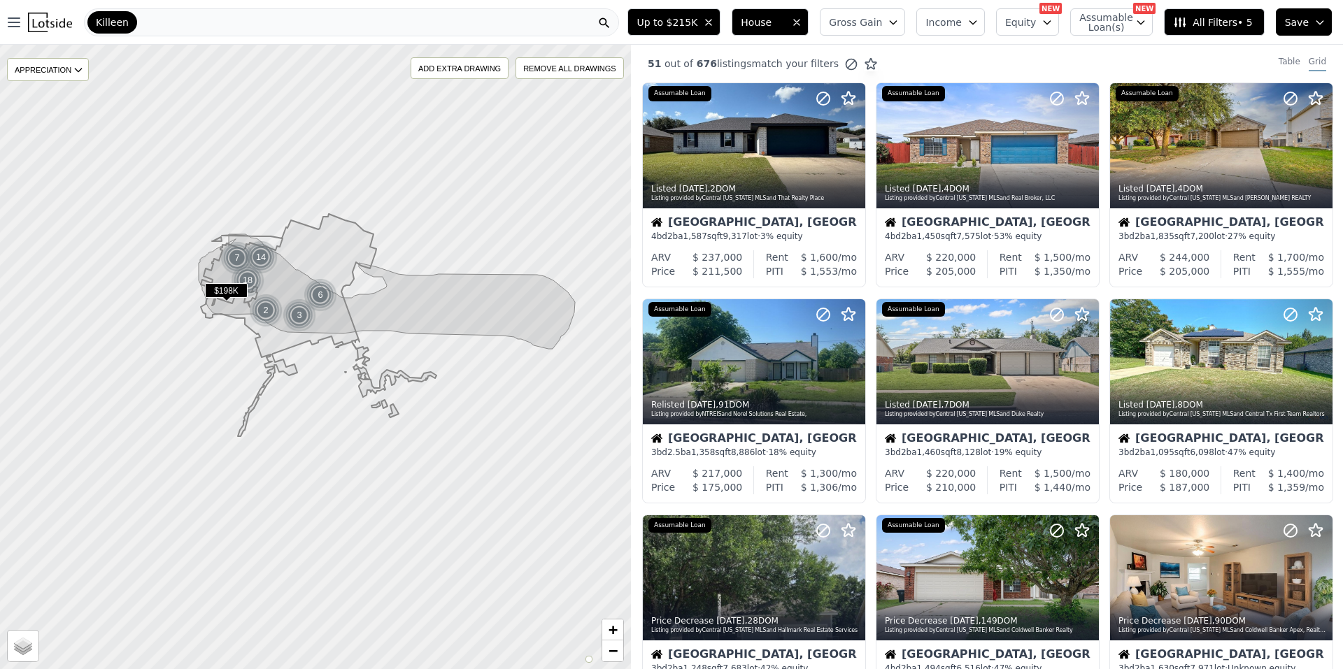
drag, startPoint x: 118, startPoint y: 15, endPoint x: 111, endPoint y: 20, distance: 8.5
click at [111, 20] on span "Killeen" at bounding box center [112, 22] width 33 height 14
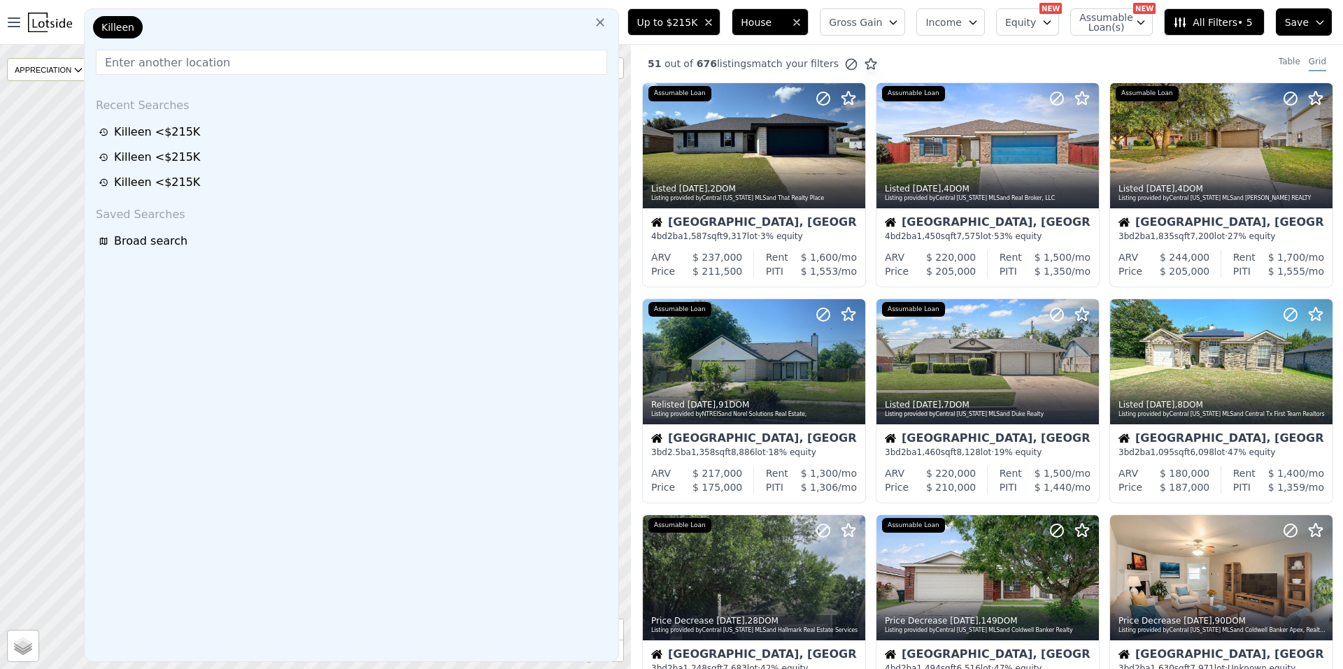
click at [607, 27] on icon at bounding box center [600, 22] width 14 height 14
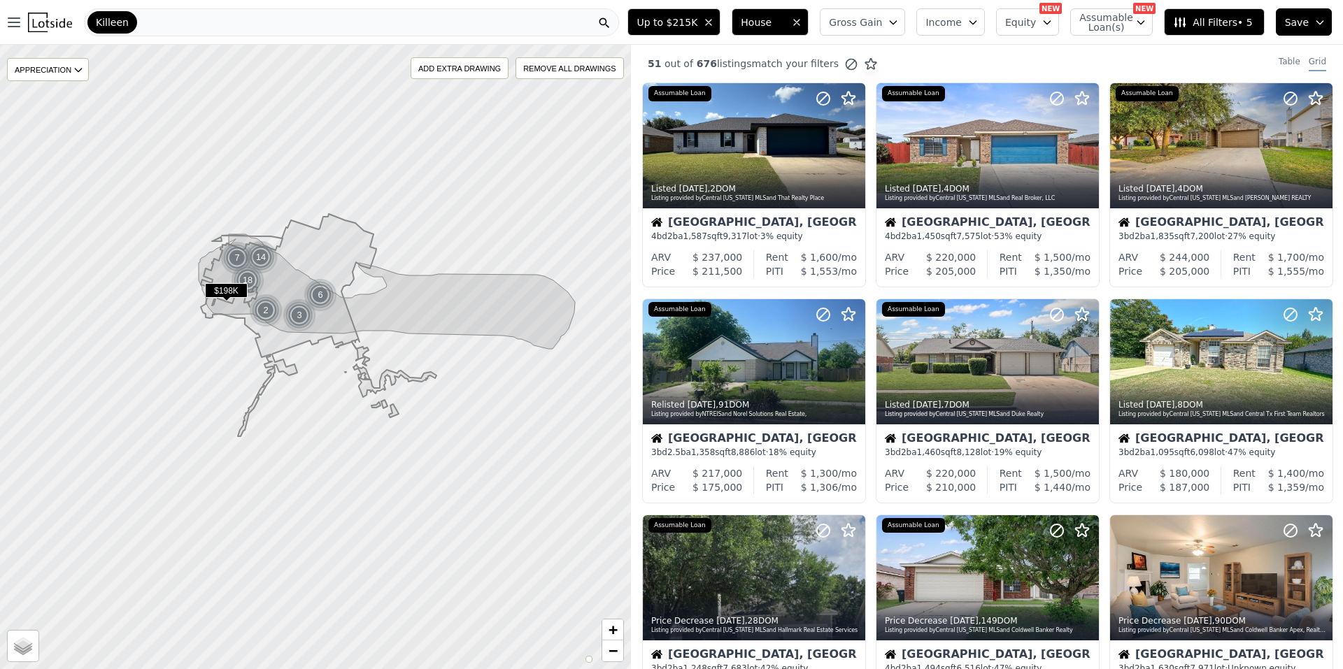
click at [360, 25] on div "Killeen" at bounding box center [351, 22] width 535 height 28
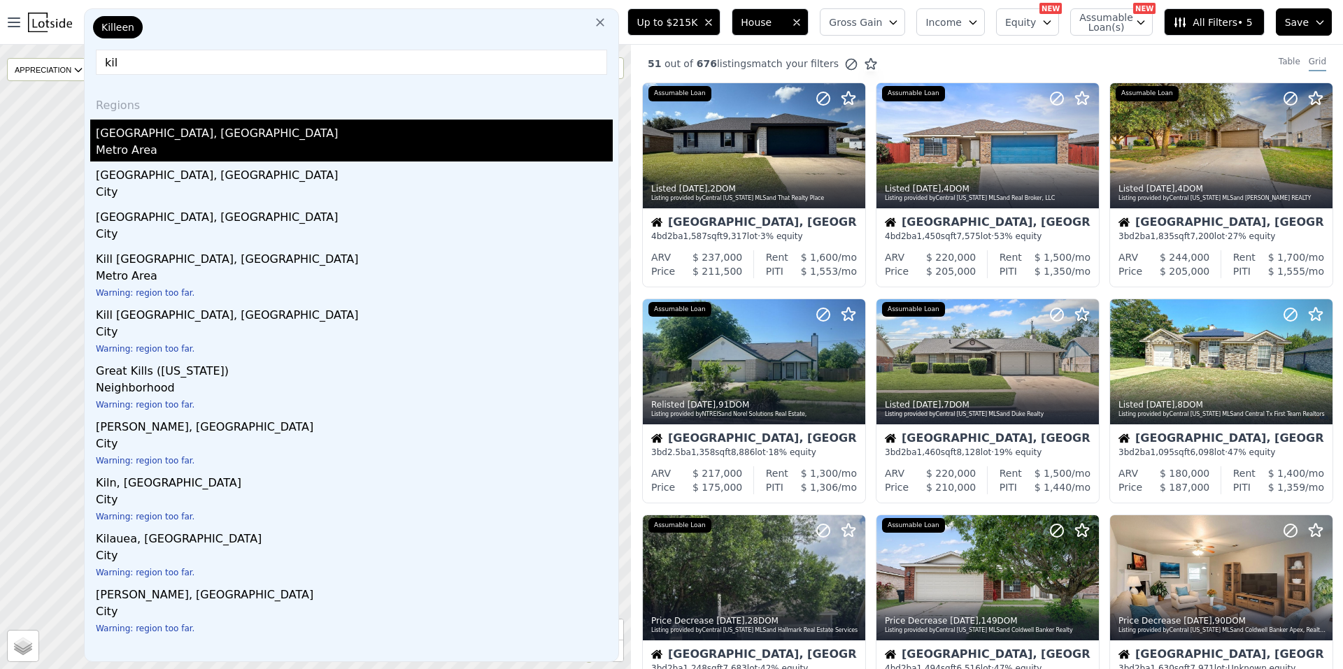
type input "kil"
click at [168, 141] on div "Killeen-Temple, TX" at bounding box center [354, 131] width 517 height 22
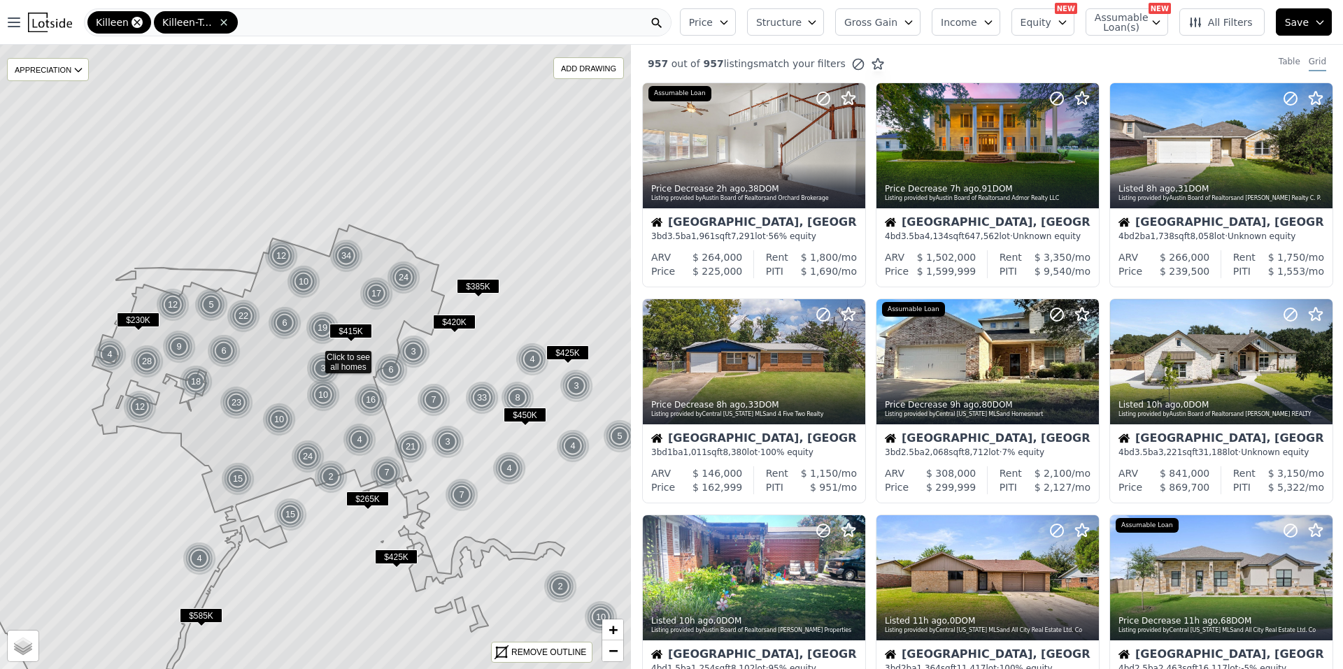
click at [131, 22] on icon at bounding box center [136, 22] width 11 height 11
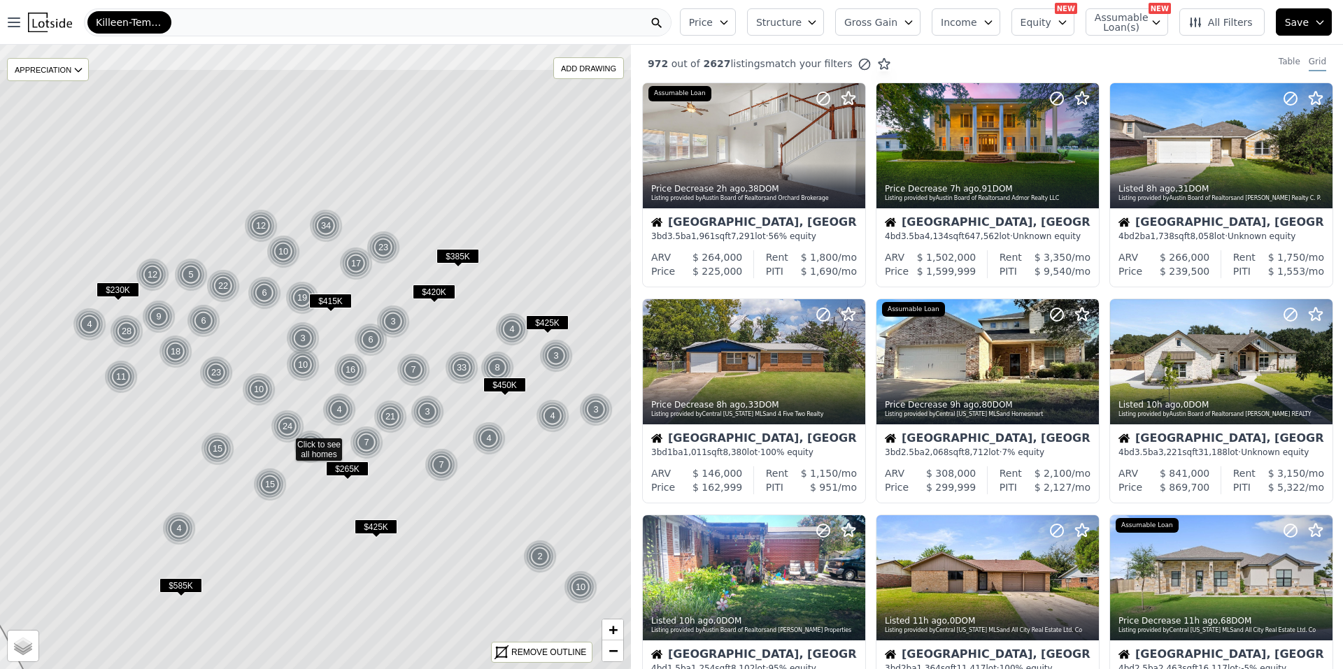
drag, startPoint x: 339, startPoint y: 455, endPoint x: 309, endPoint y: 543, distance: 93.1
click at [309, 543] on icon at bounding box center [286, 445] width 760 height 753
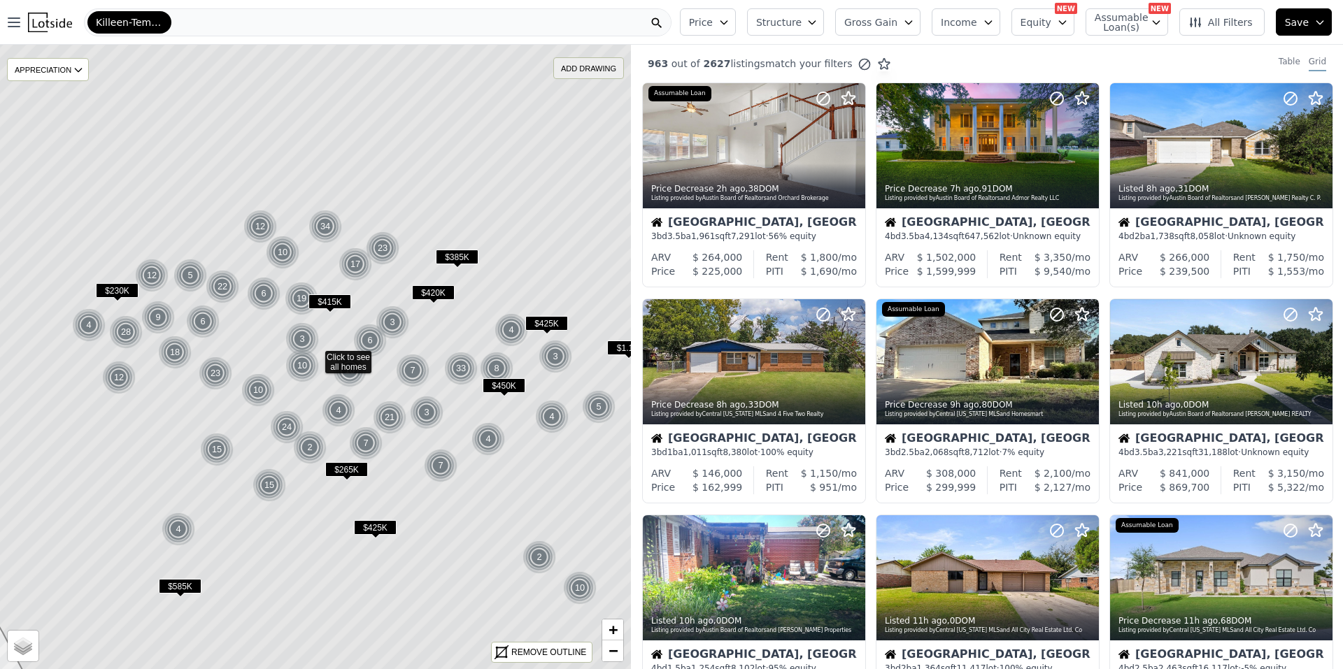
click at [598, 67] on div "ADD DRAWING" at bounding box center [588, 68] width 69 height 20
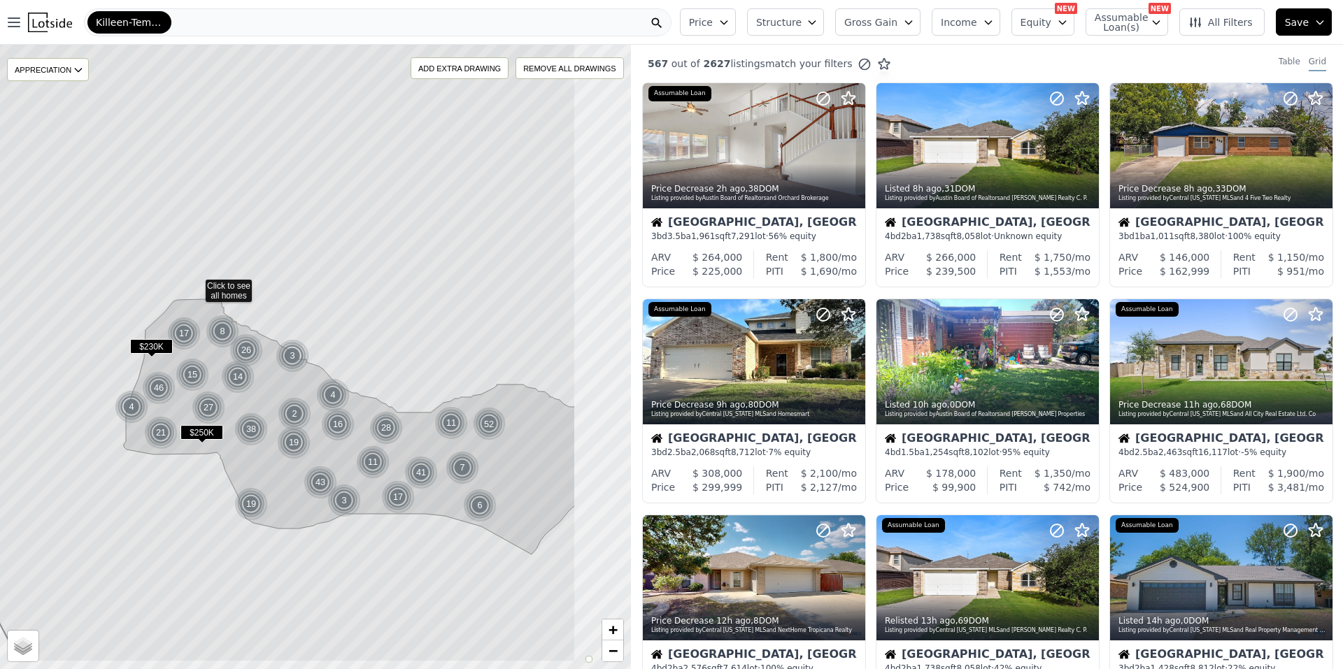
drag, startPoint x: 525, startPoint y: 377, endPoint x: 405, endPoint y: 306, distance: 139.3
click at [405, 306] on icon at bounding box center [196, 286] width 760 height 753
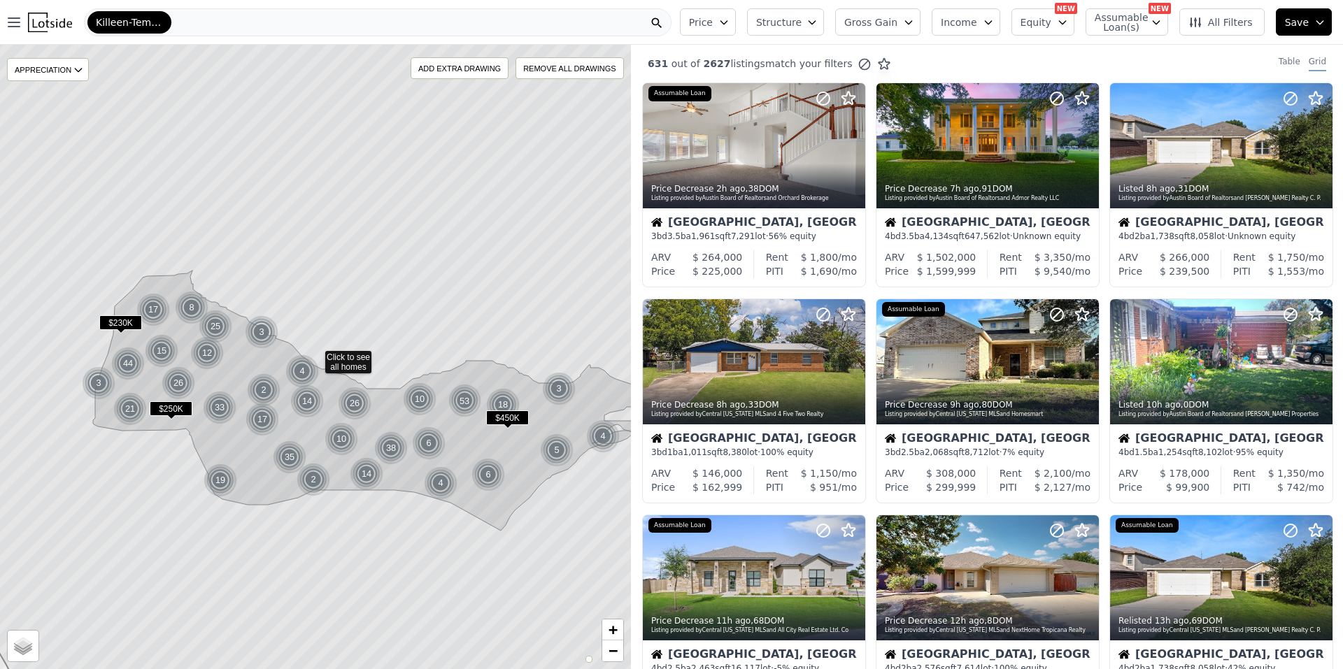
click at [732, 23] on button "Price" at bounding box center [708, 21] width 56 height 27
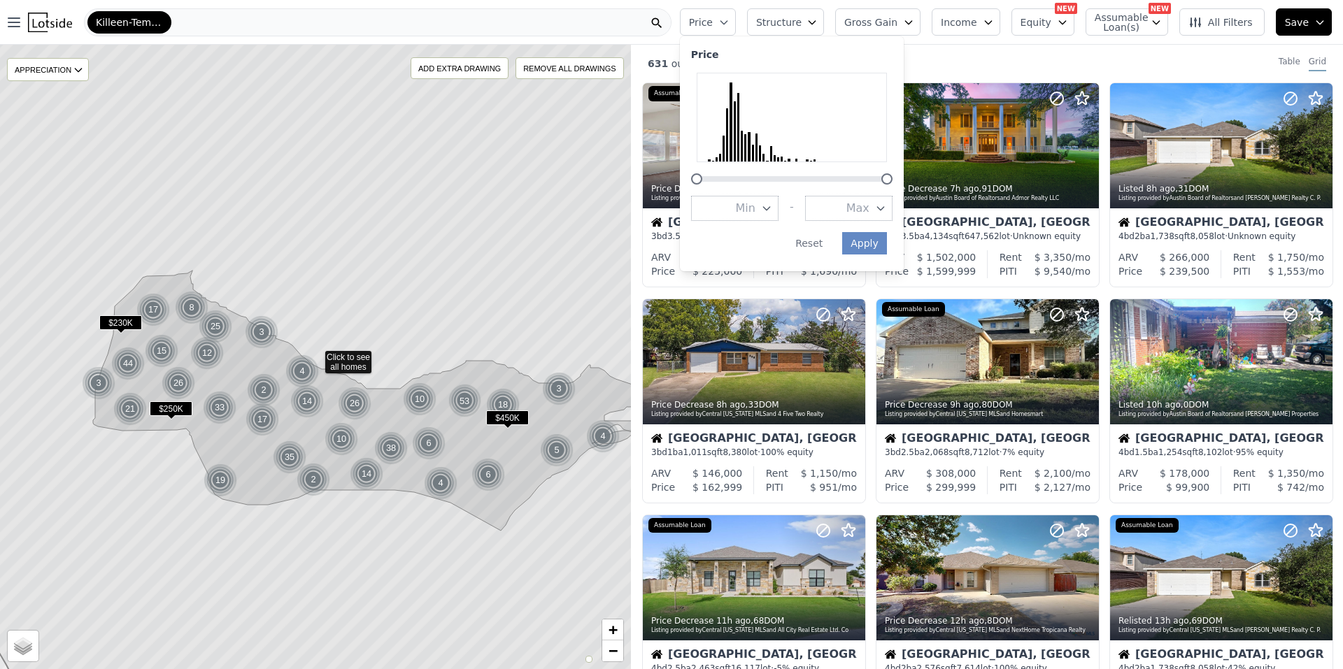
click at [869, 212] on span "Max" at bounding box center [857, 208] width 23 height 17
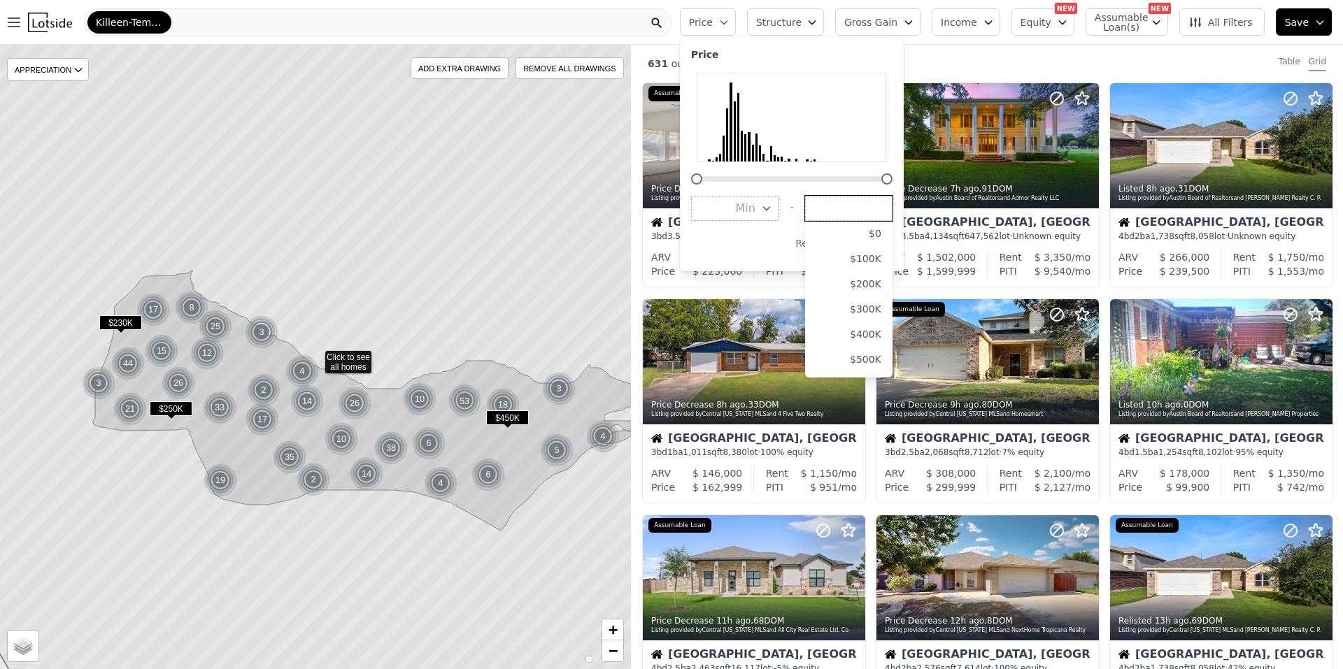
click at [861, 212] on input "number" at bounding box center [848, 208] width 87 height 25
type input "215000"
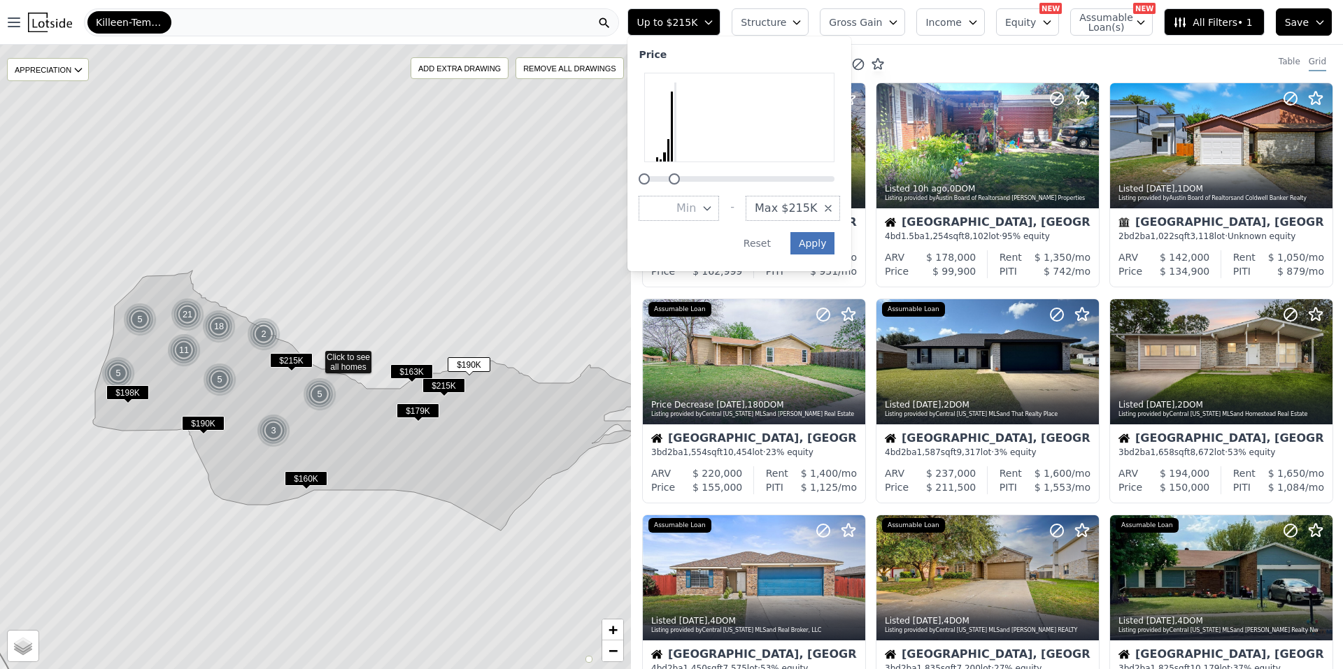
click at [831, 247] on button "Apply" at bounding box center [812, 243] width 45 height 22
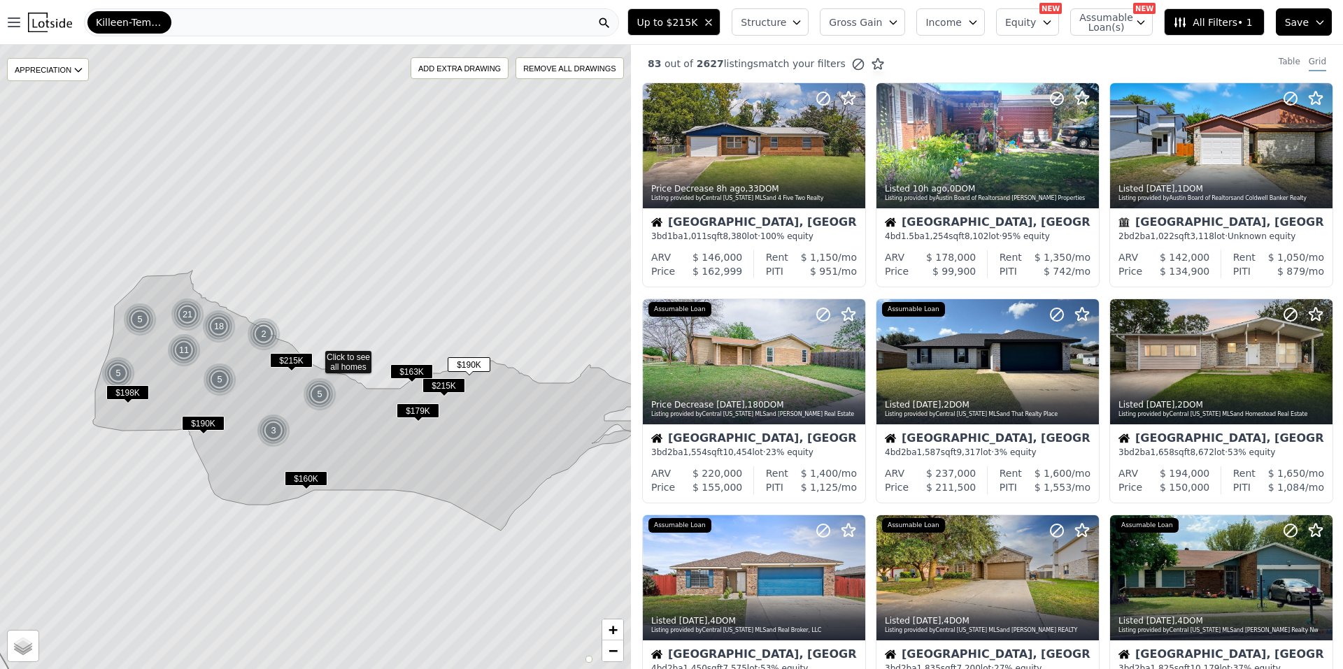
click at [855, 19] on span "Gross Gain" at bounding box center [855, 22] width 53 height 14
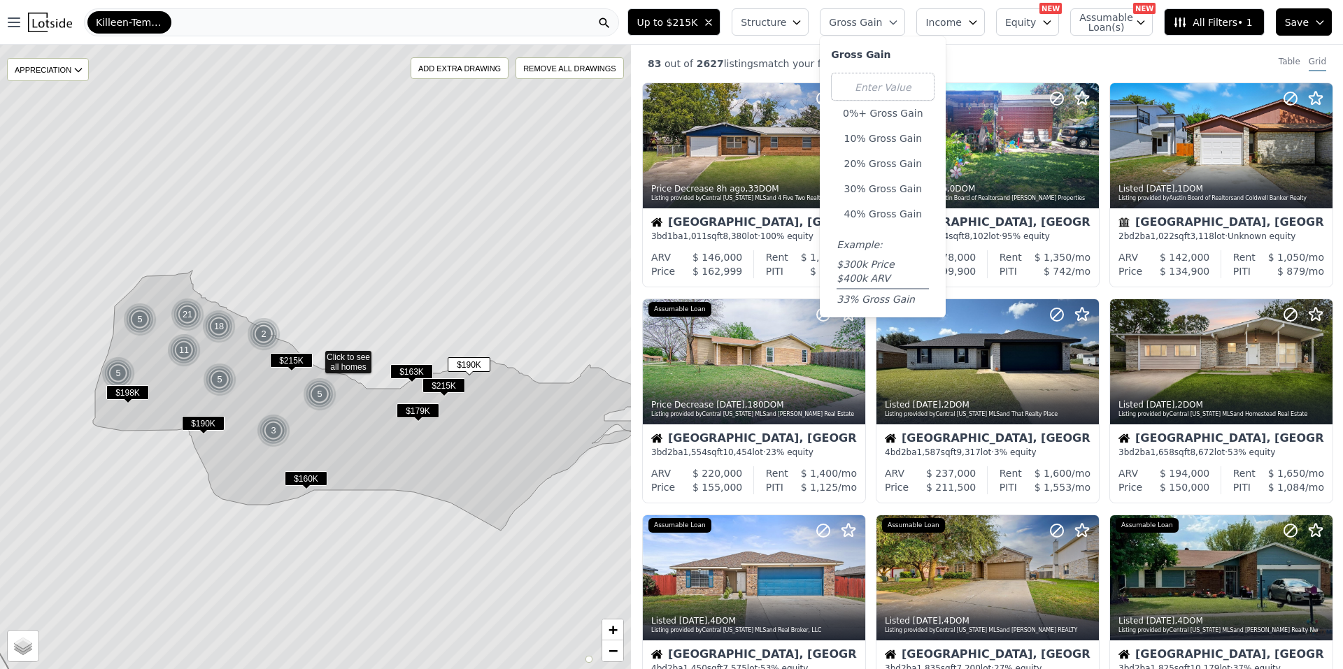
click at [955, 7] on div "Up to $215K Structure Gross Gain Gross Gain 0%+ Gross Gain 10% Gross Gain 20% G…" at bounding box center [982, 22] width 721 height 45
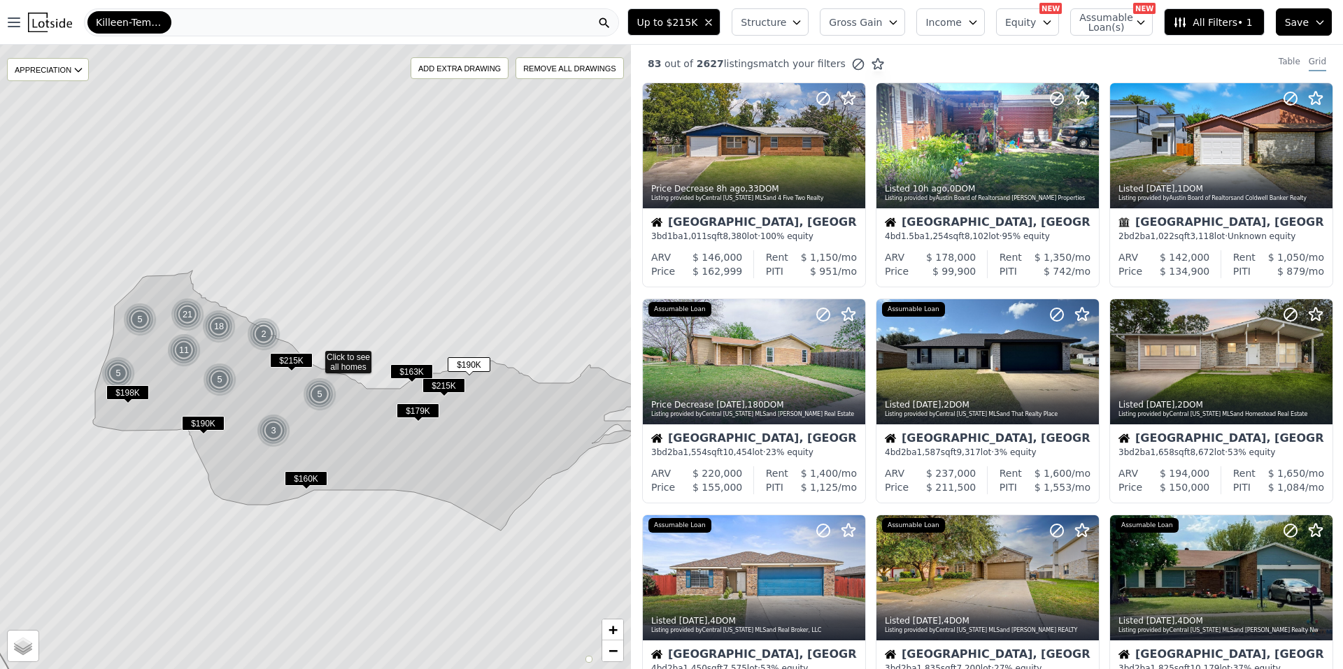
click at [1037, 9] on button "Equity" at bounding box center [1027, 21] width 63 height 27
click at [1138, 14] on button "Assumable Loan(s)" at bounding box center [1111, 21] width 83 height 27
click at [1240, 28] on span "All Filters • 1" at bounding box center [1212, 22] width 79 height 14
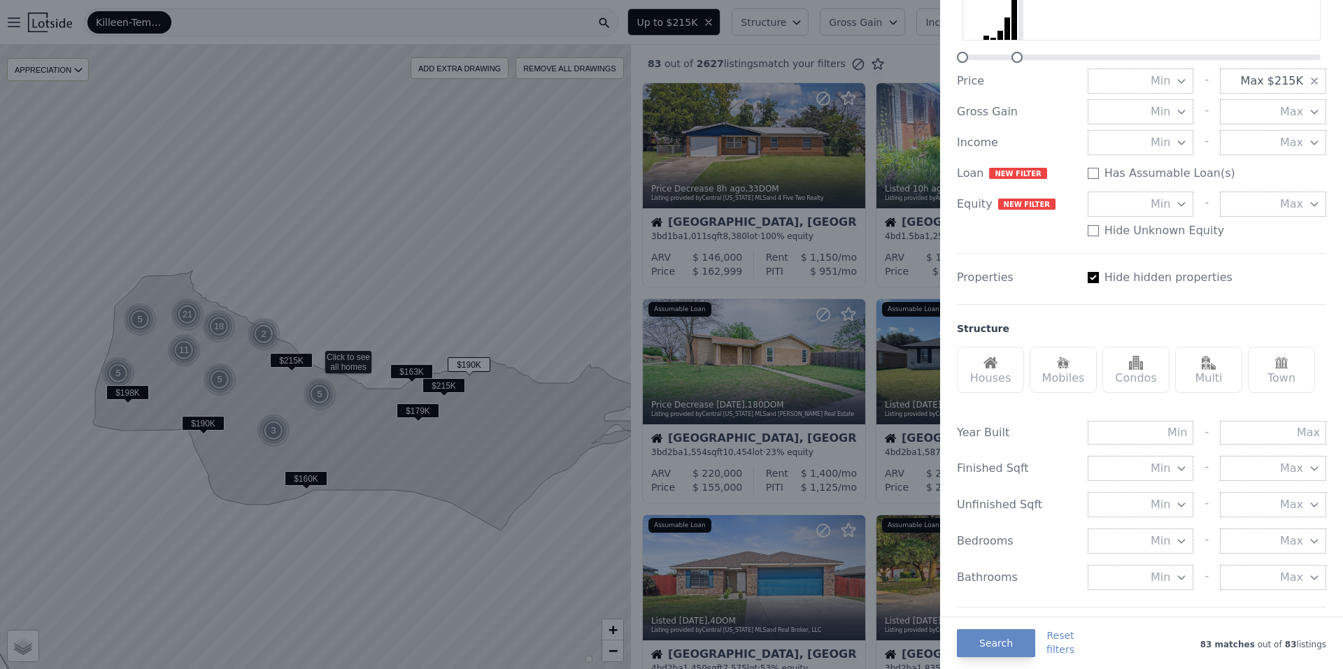
scroll to position [210, 0]
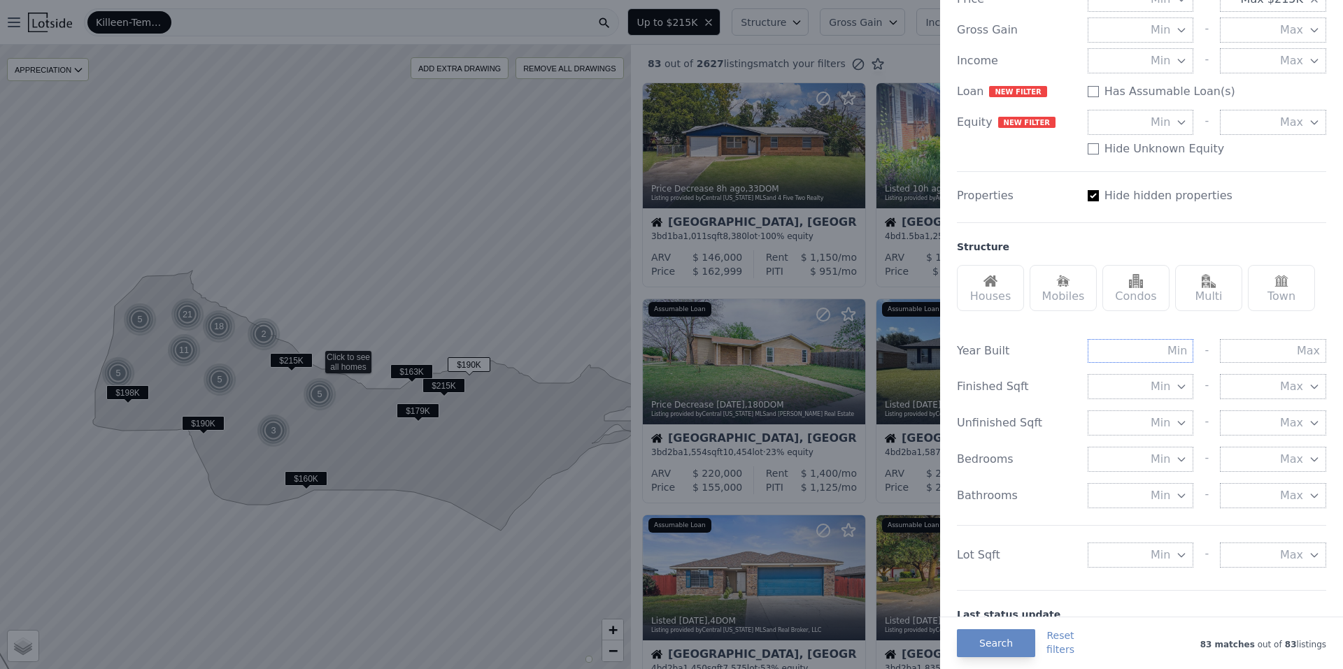
click at [1123, 355] on input "text" at bounding box center [1141, 351] width 106 height 24
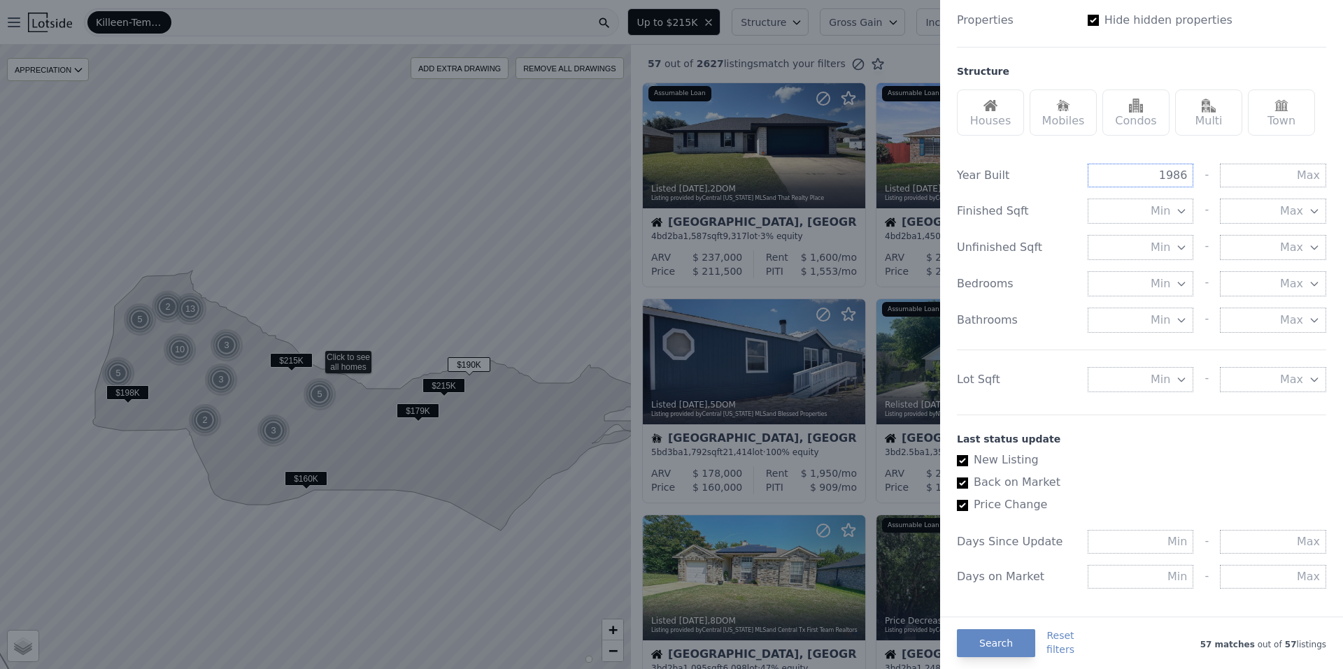
scroll to position [420, 0]
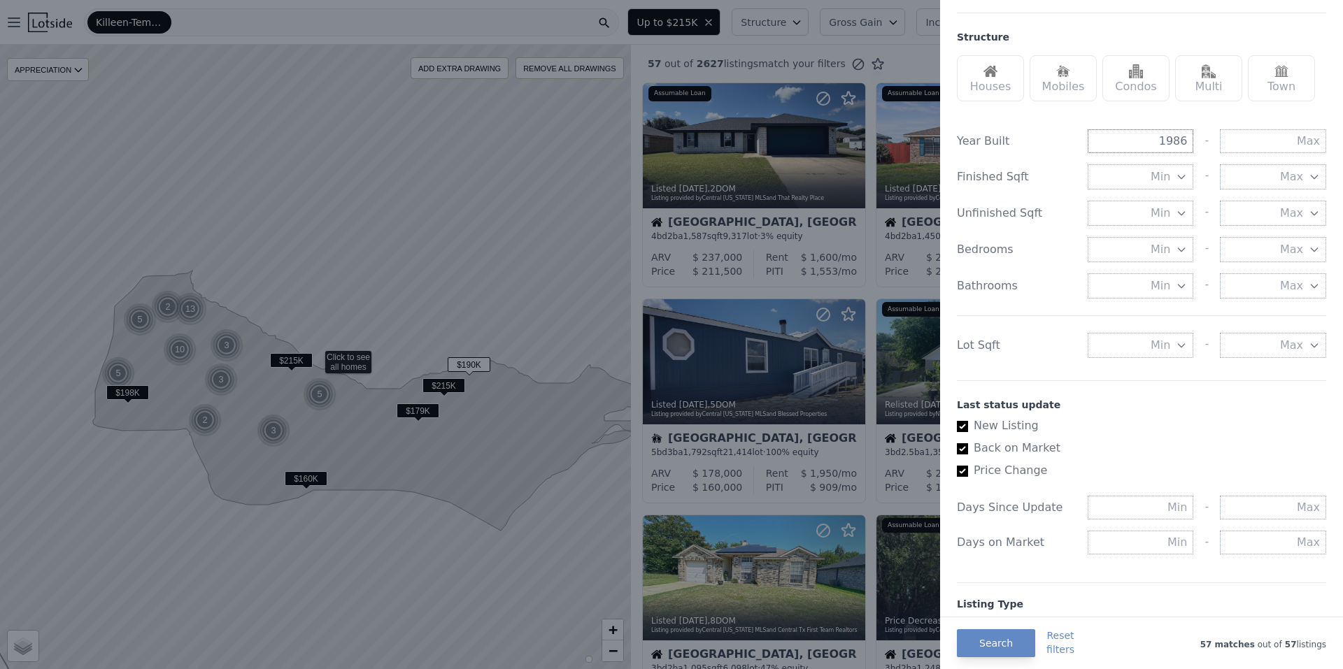
type input "1986"
click at [1118, 262] on button "Min" at bounding box center [1141, 249] width 106 height 25
click at [1128, 353] on button "3 beds" at bounding box center [1141, 350] width 106 height 25
click at [1144, 274] on button "Min" at bounding box center [1141, 285] width 106 height 25
click at [1141, 389] on button "2 baths" at bounding box center [1141, 386] width 106 height 25
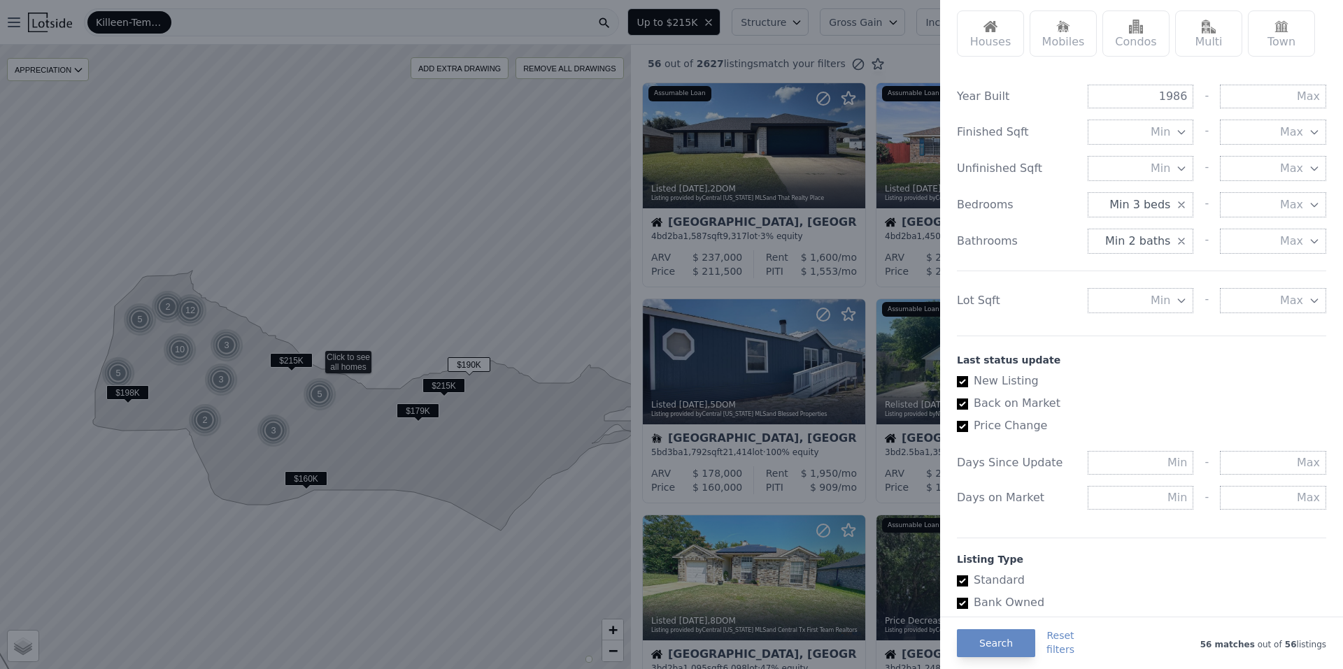
scroll to position [490, 0]
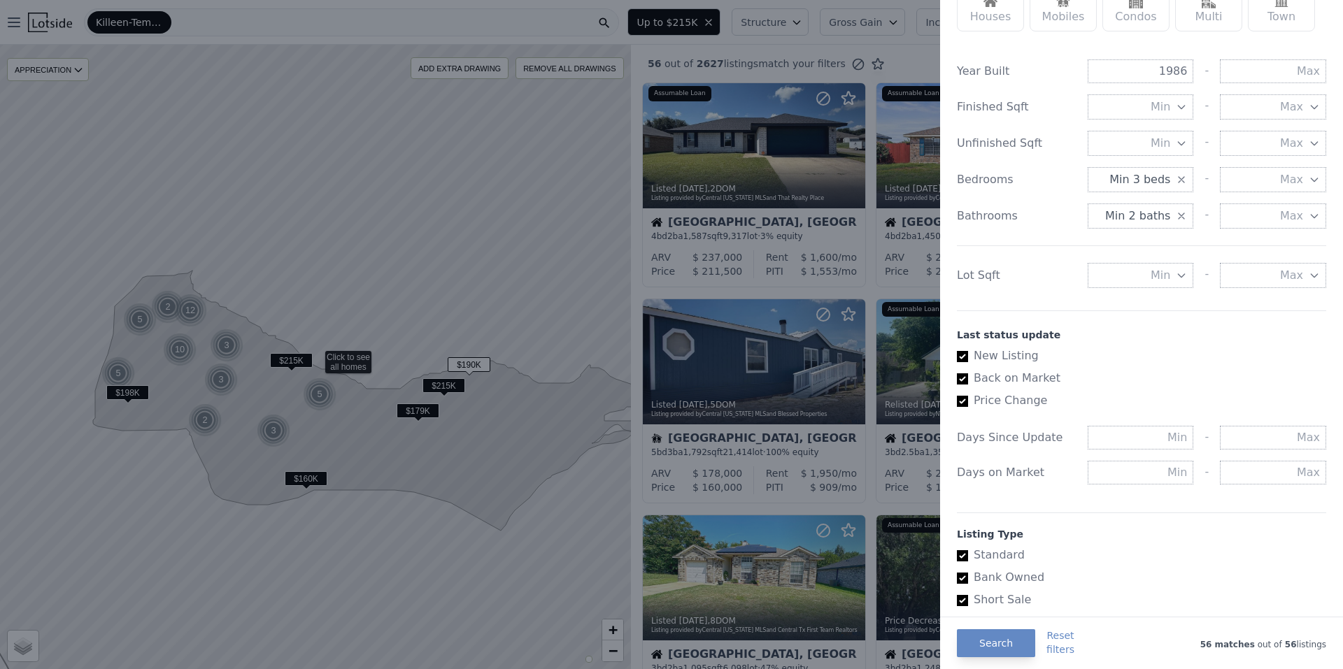
click at [1122, 273] on button "Min" at bounding box center [1141, 275] width 106 height 25
click at [1122, 273] on input "number" at bounding box center [1141, 275] width 106 height 25
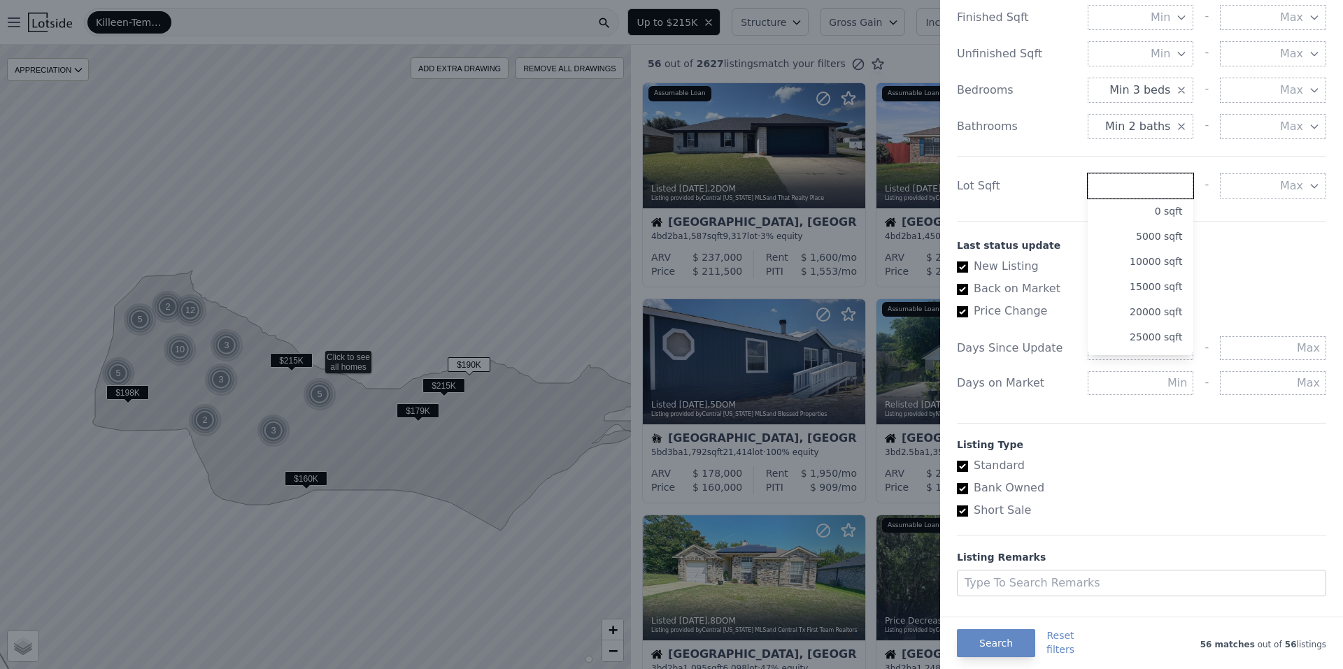
scroll to position [607, 0]
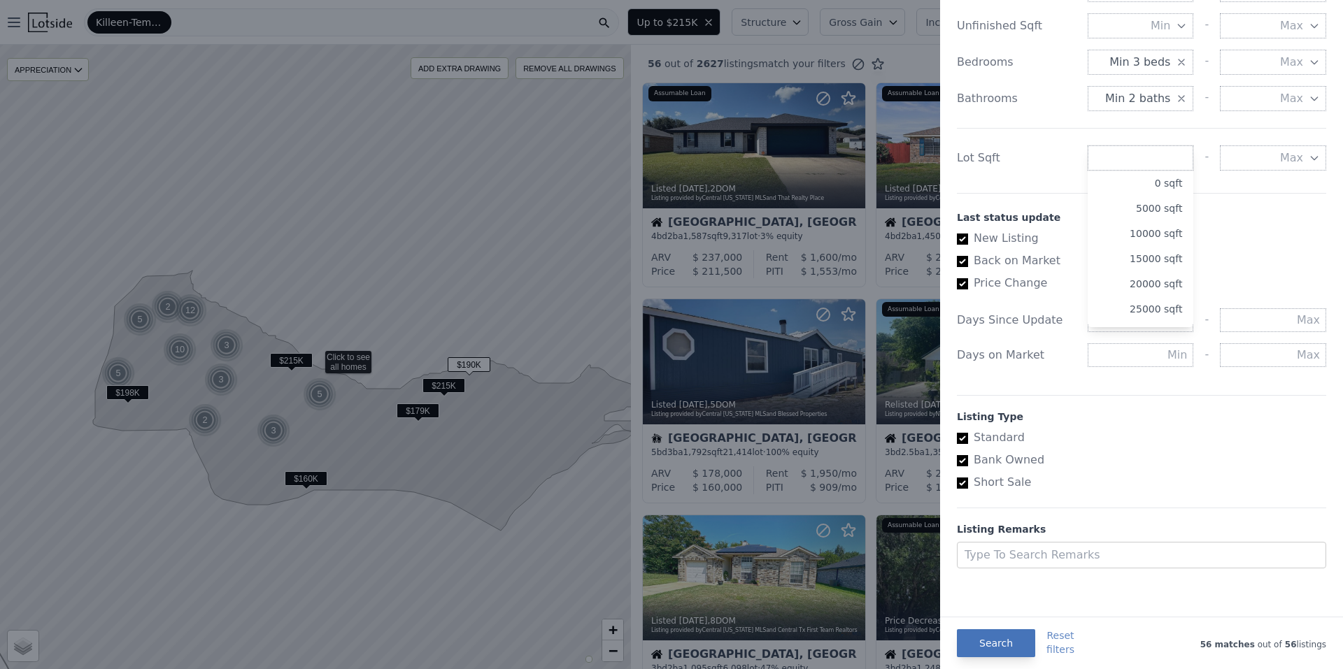
click at [977, 643] on button "Search" at bounding box center [996, 644] width 78 height 28
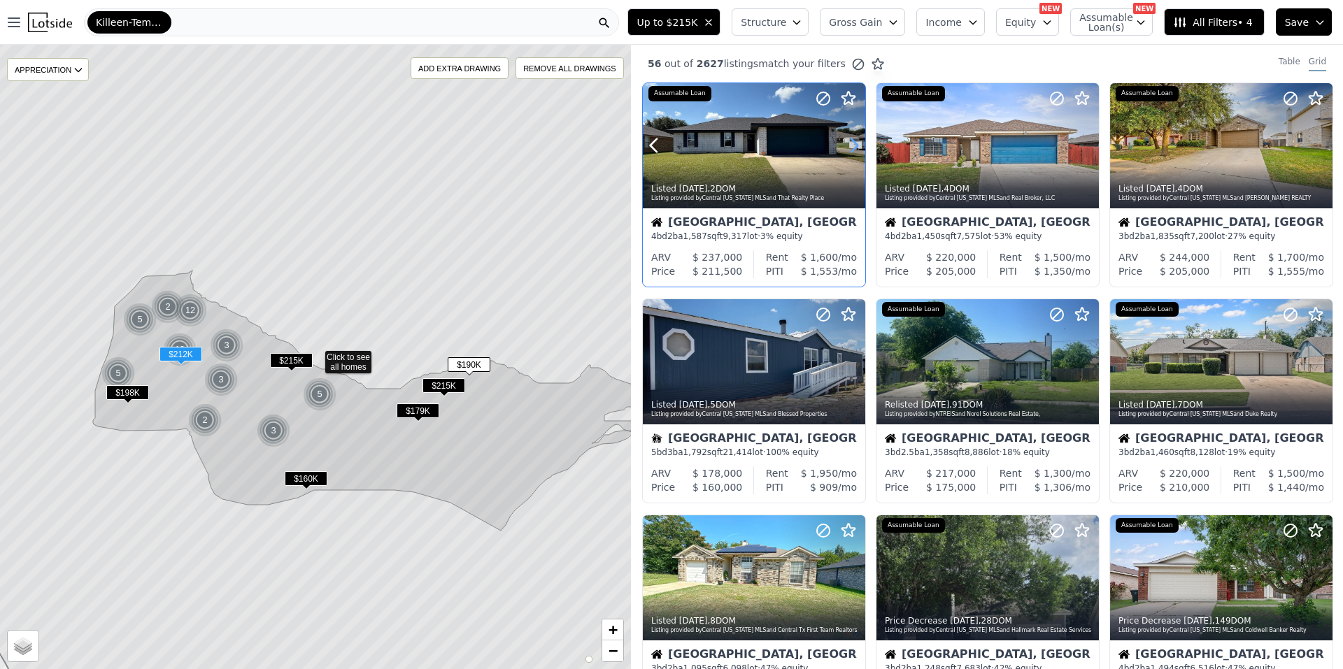
click at [856, 144] on icon at bounding box center [854, 145] width 6 height 13
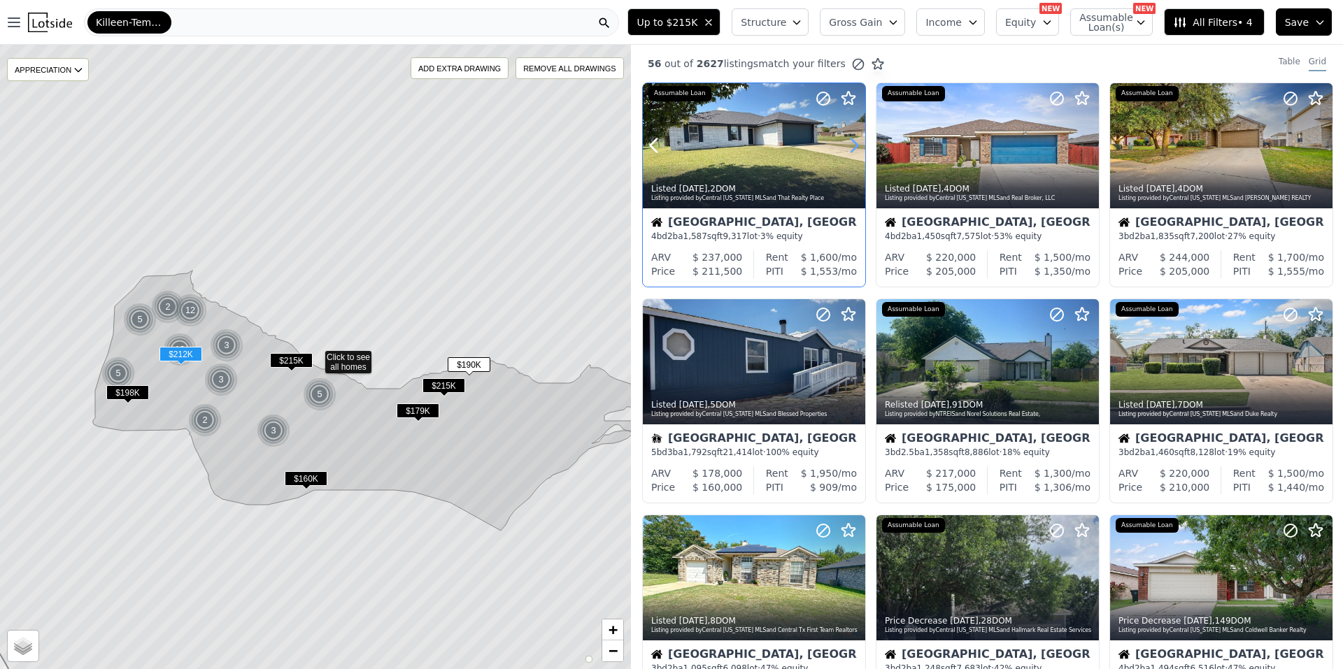
click at [851, 143] on icon at bounding box center [854, 145] width 22 height 22
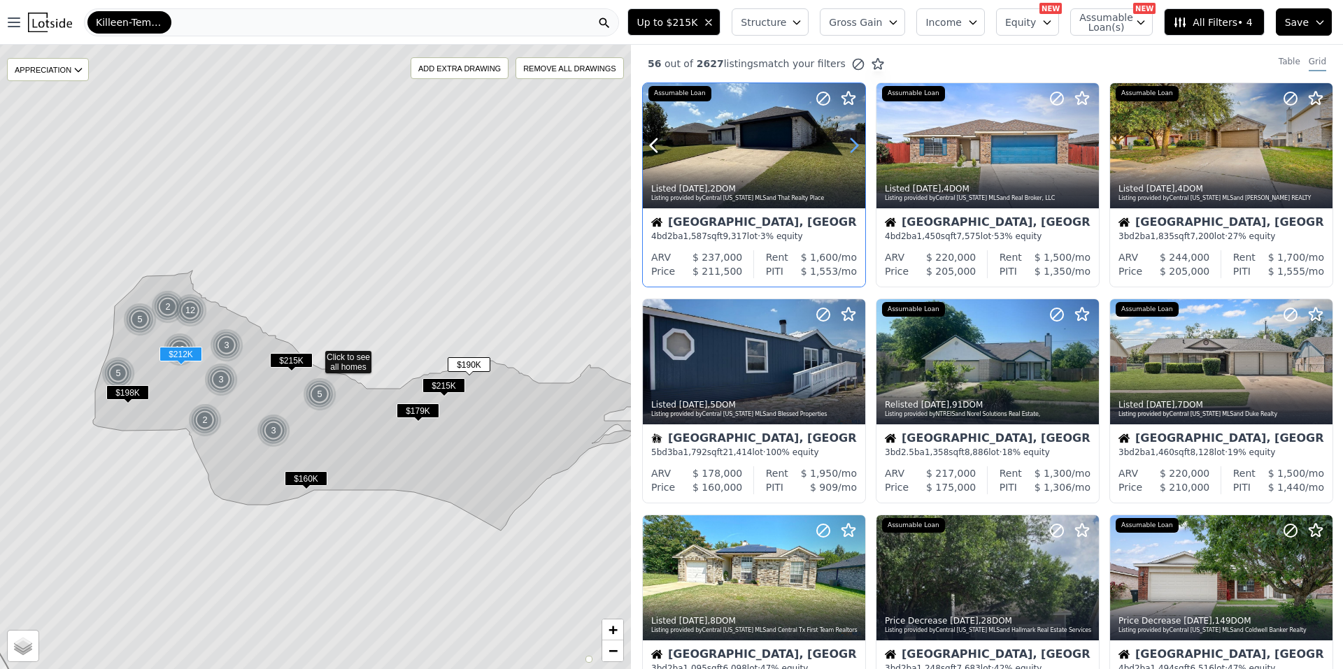
click at [851, 143] on icon at bounding box center [854, 145] width 22 height 22
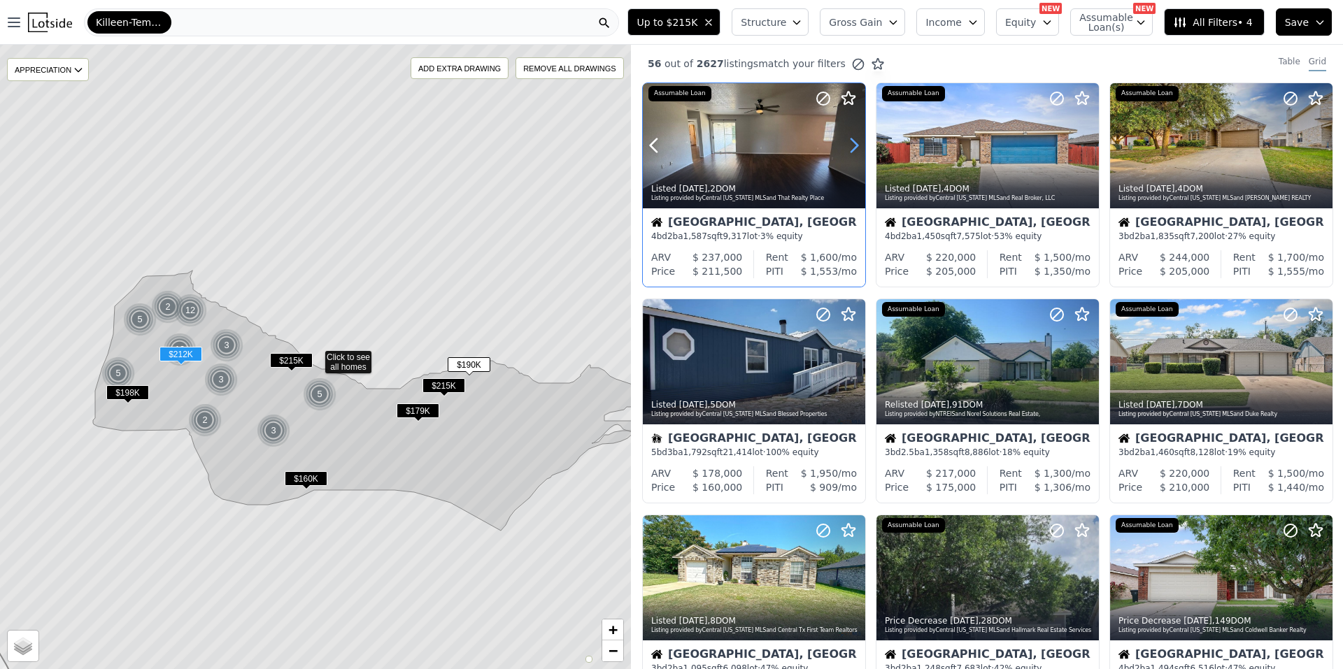
click at [851, 143] on icon at bounding box center [854, 145] width 22 height 22
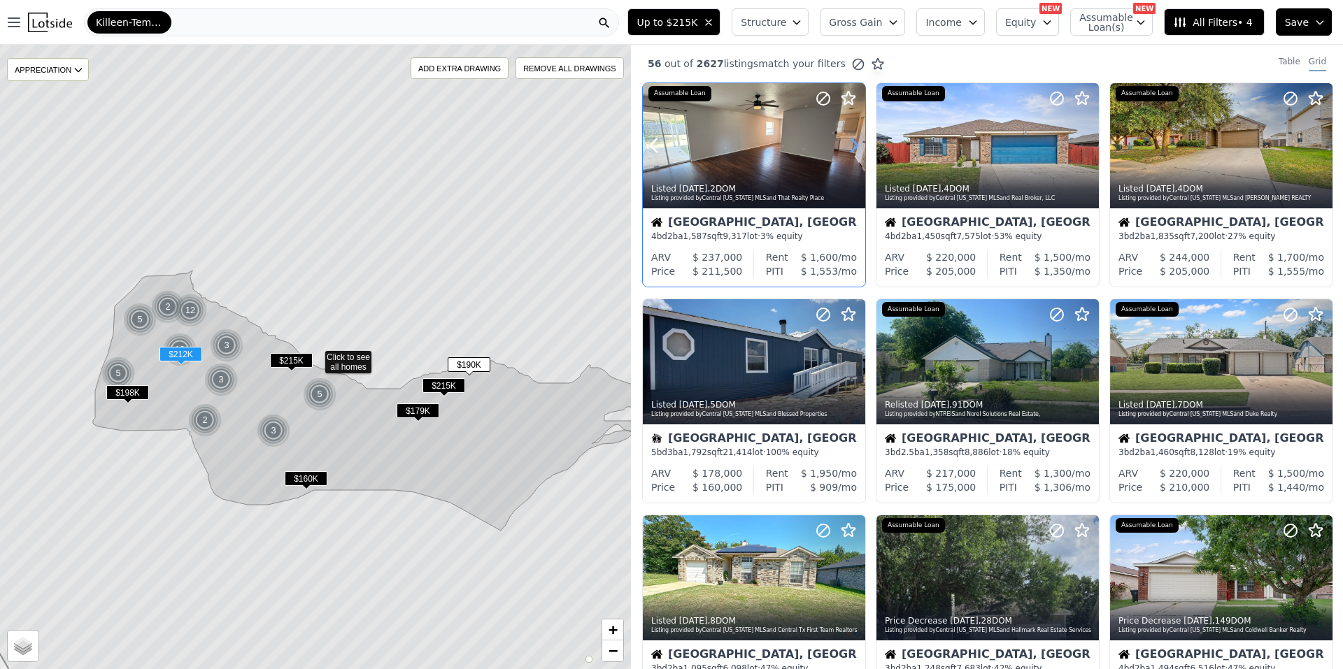
click at [851, 143] on icon at bounding box center [854, 145] width 22 height 22
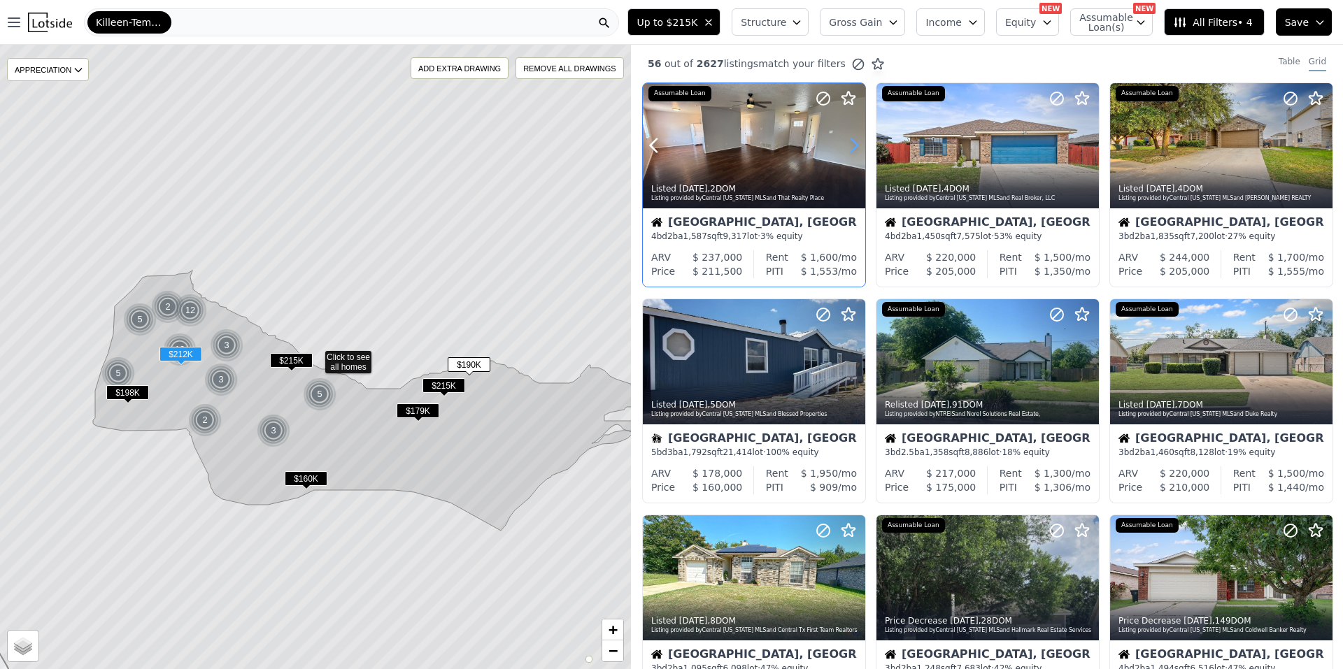
click at [851, 143] on icon at bounding box center [854, 145] width 22 height 22
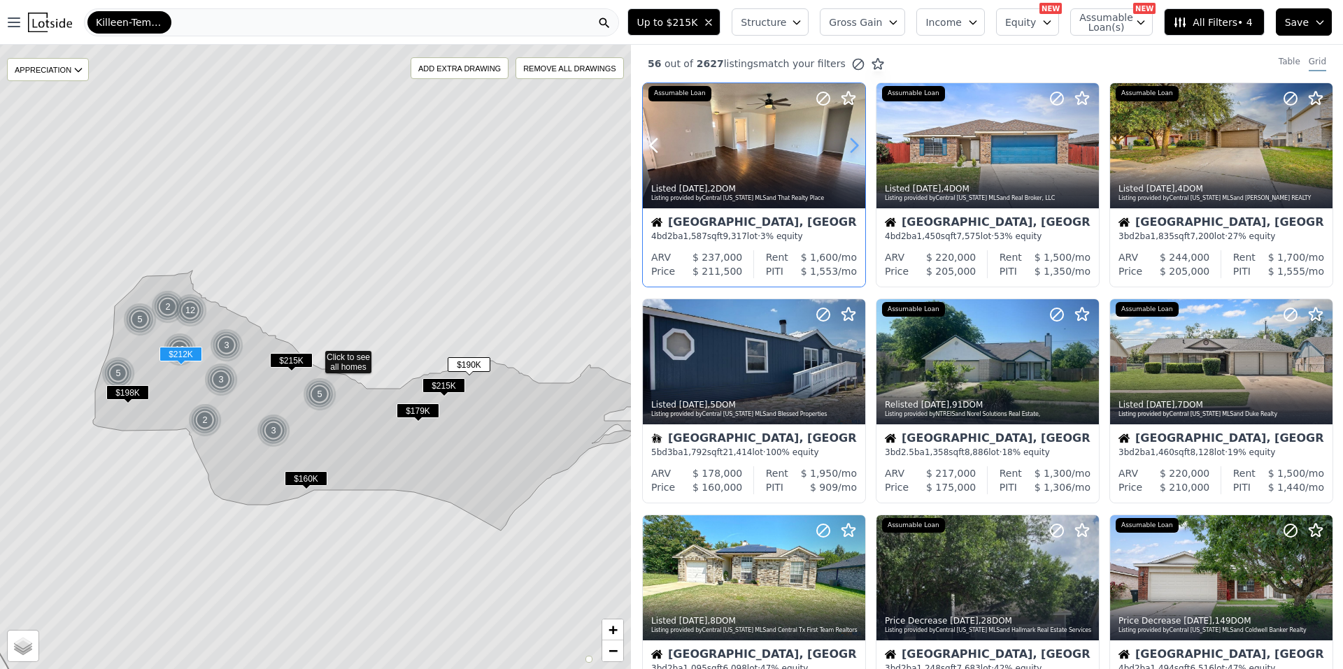
click at [851, 143] on icon at bounding box center [854, 145] width 22 height 22
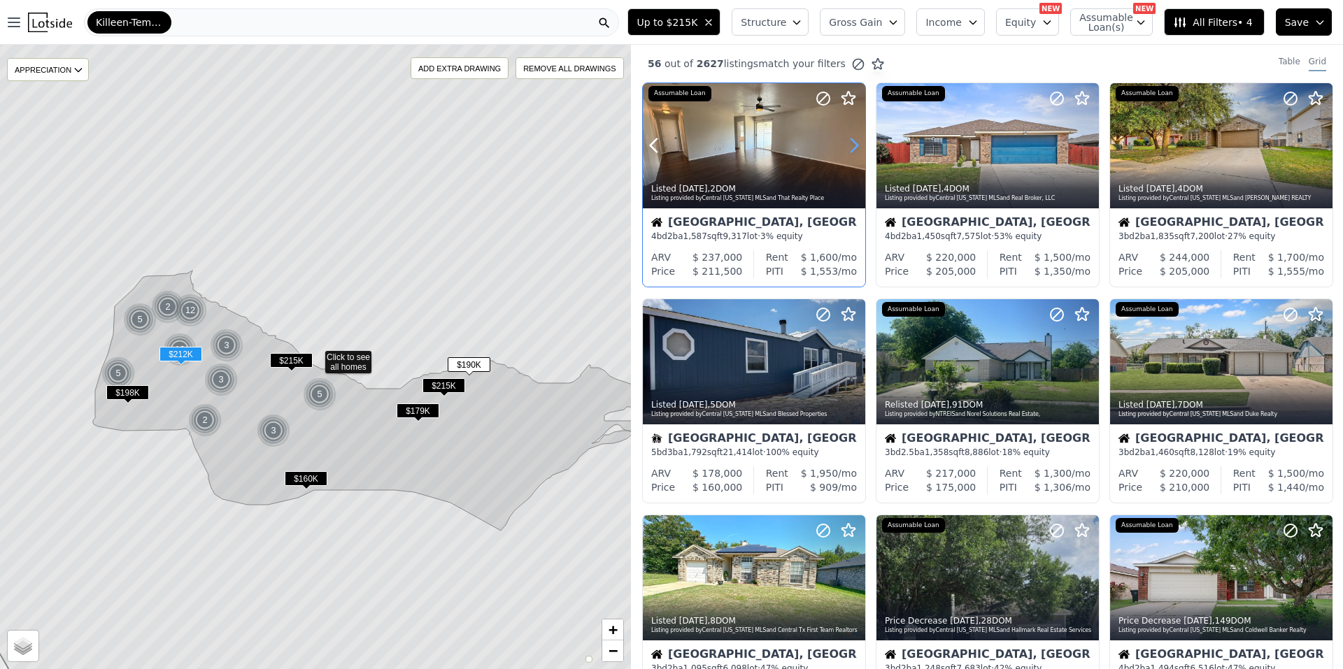
click at [851, 143] on icon at bounding box center [854, 145] width 22 height 22
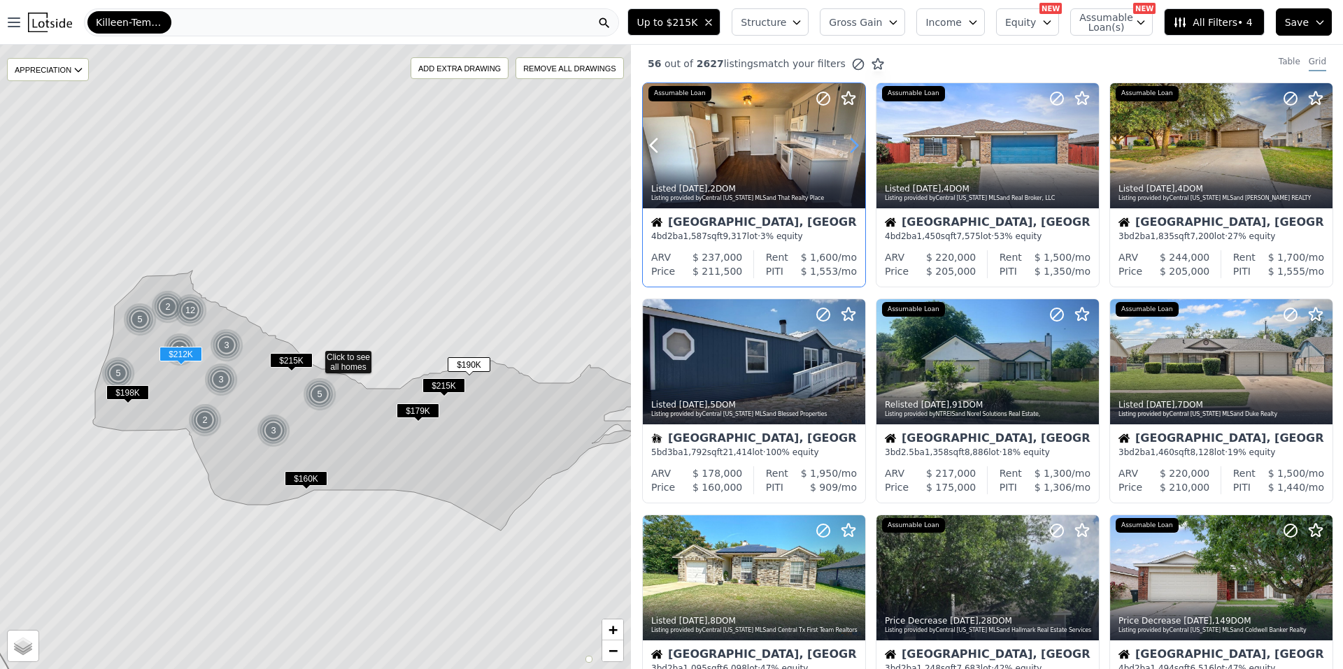
click at [851, 143] on icon at bounding box center [854, 145] width 22 height 22
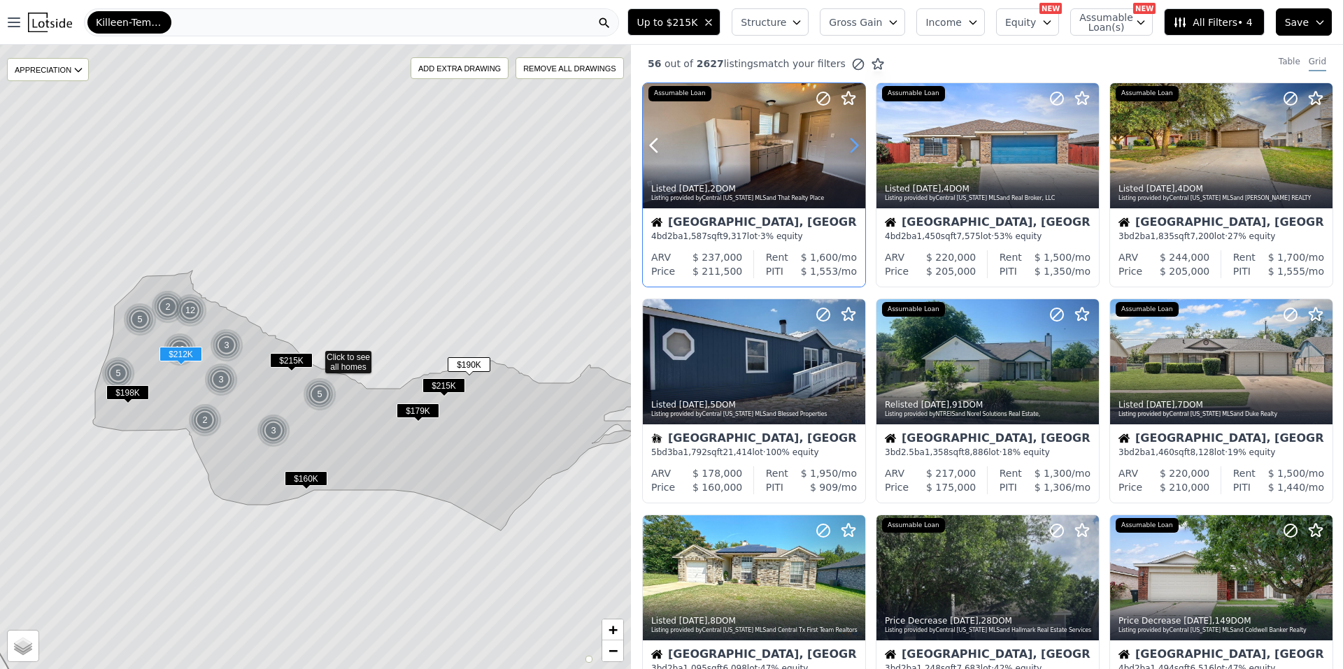
click at [851, 143] on icon at bounding box center [854, 145] width 22 height 22
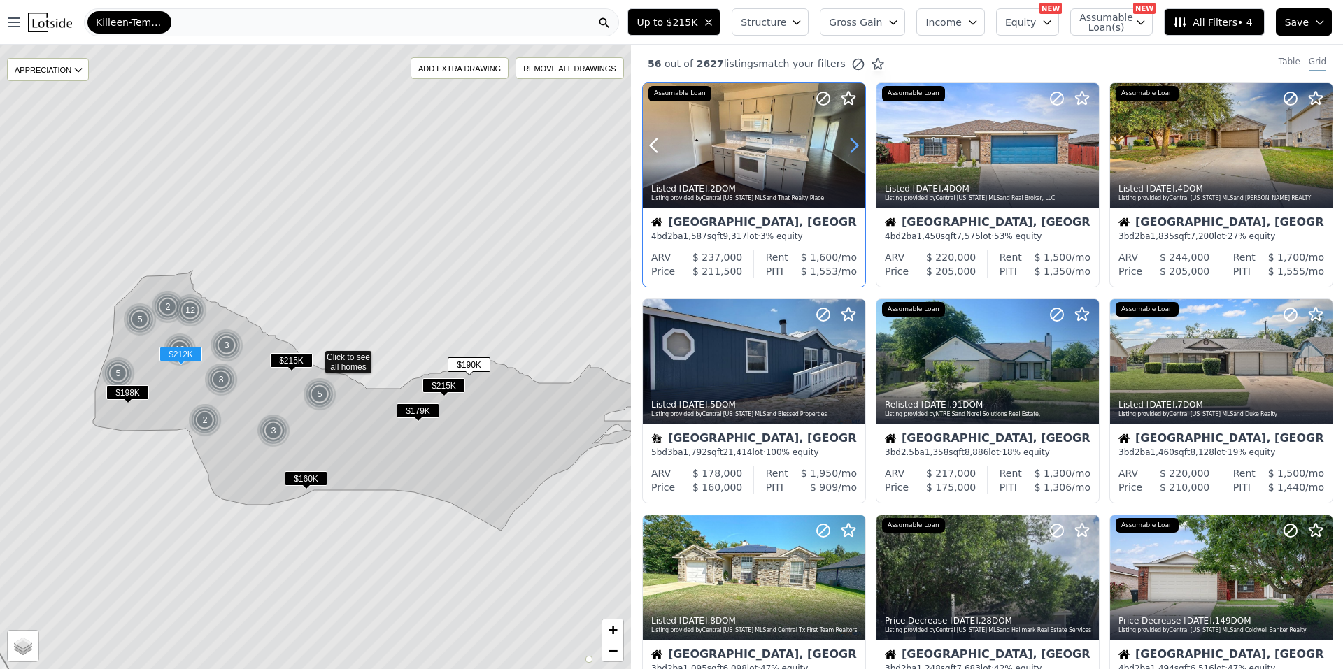
click at [851, 143] on icon at bounding box center [854, 145] width 22 height 22
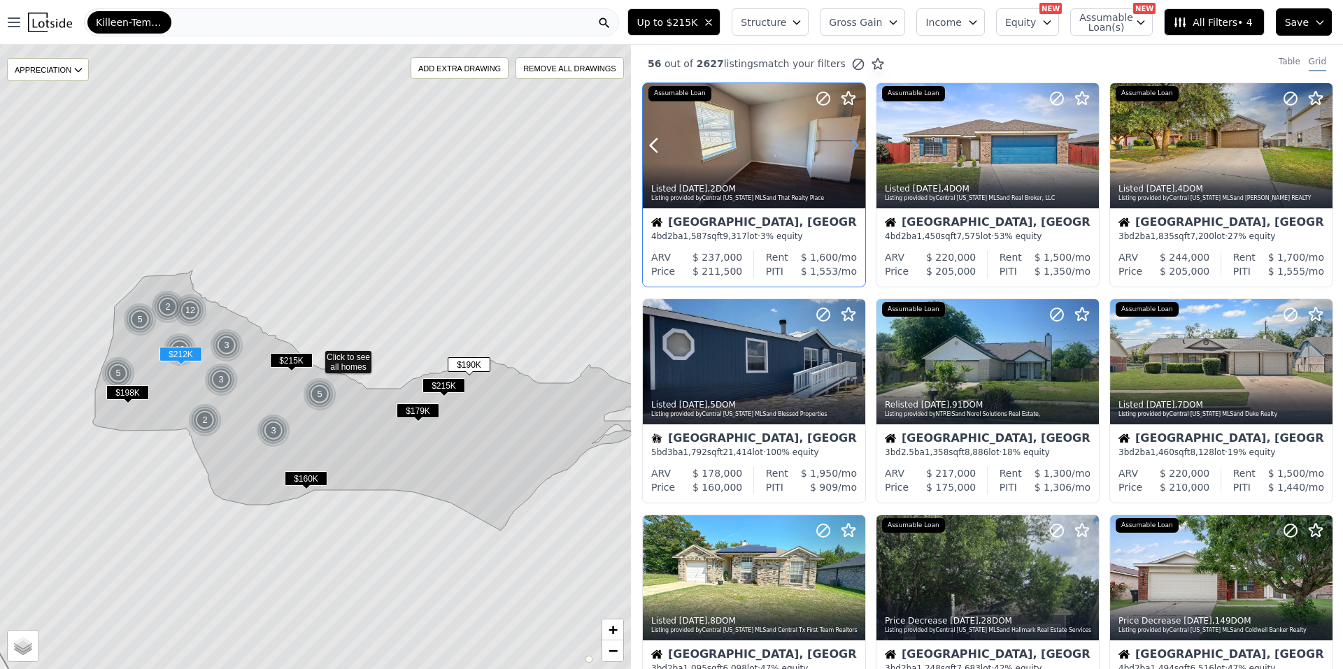
click at [851, 143] on icon at bounding box center [854, 145] width 22 height 22
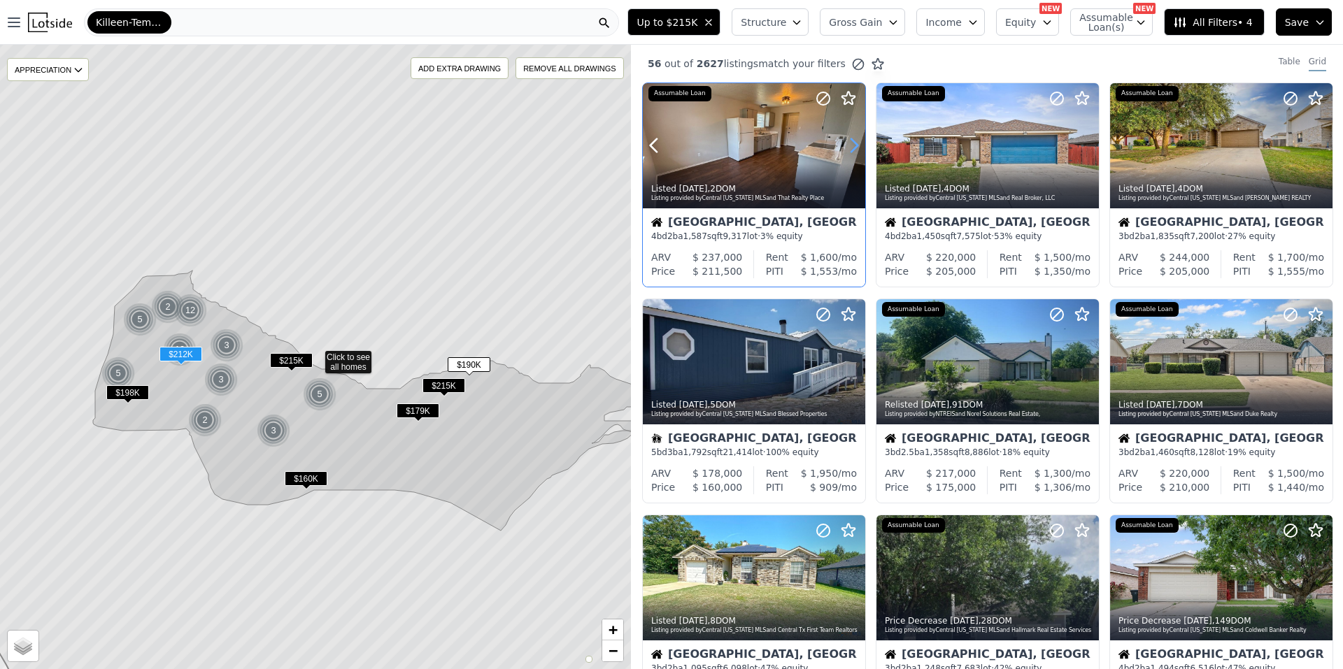
click at [851, 143] on icon at bounding box center [854, 145] width 22 height 22
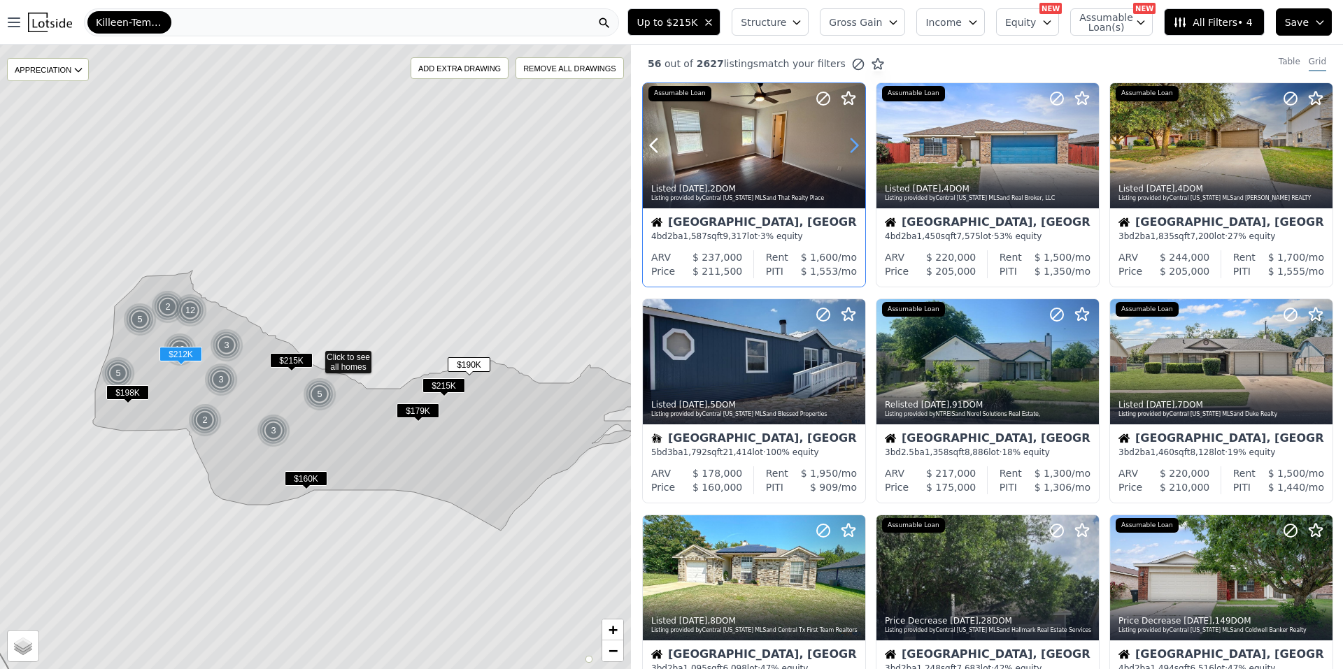
click at [851, 143] on icon at bounding box center [854, 145] width 22 height 22
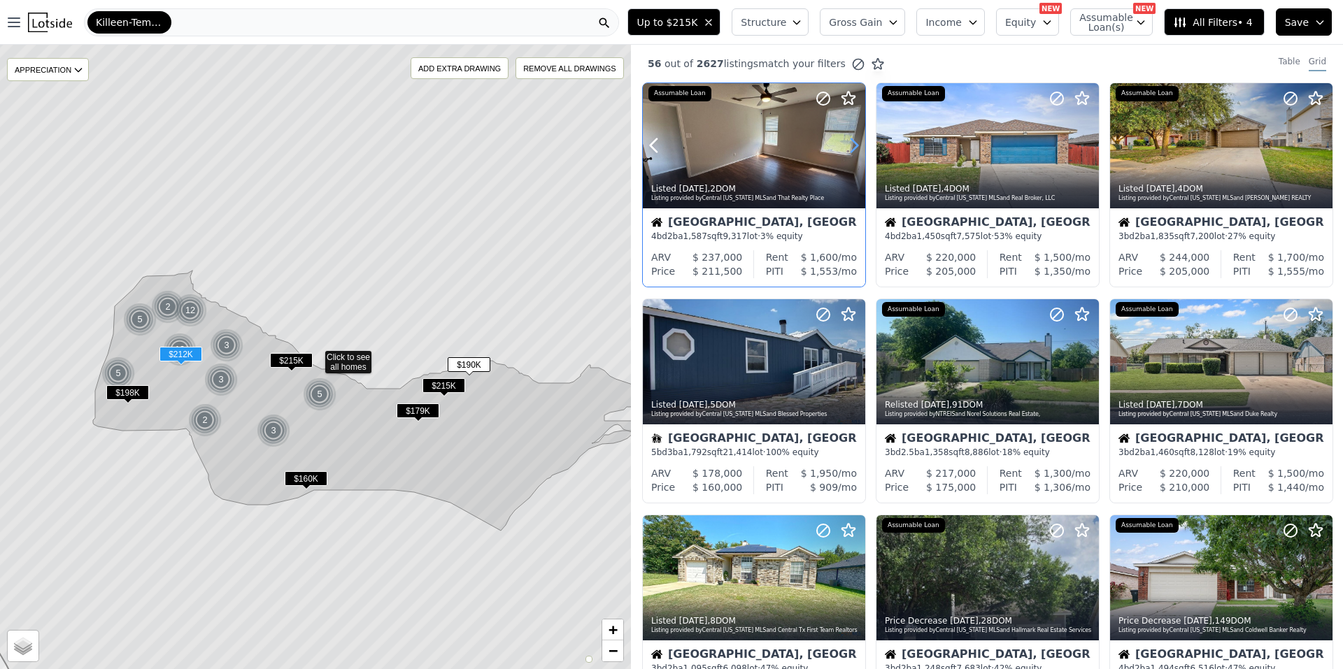
click at [851, 143] on icon at bounding box center [854, 145] width 22 height 22
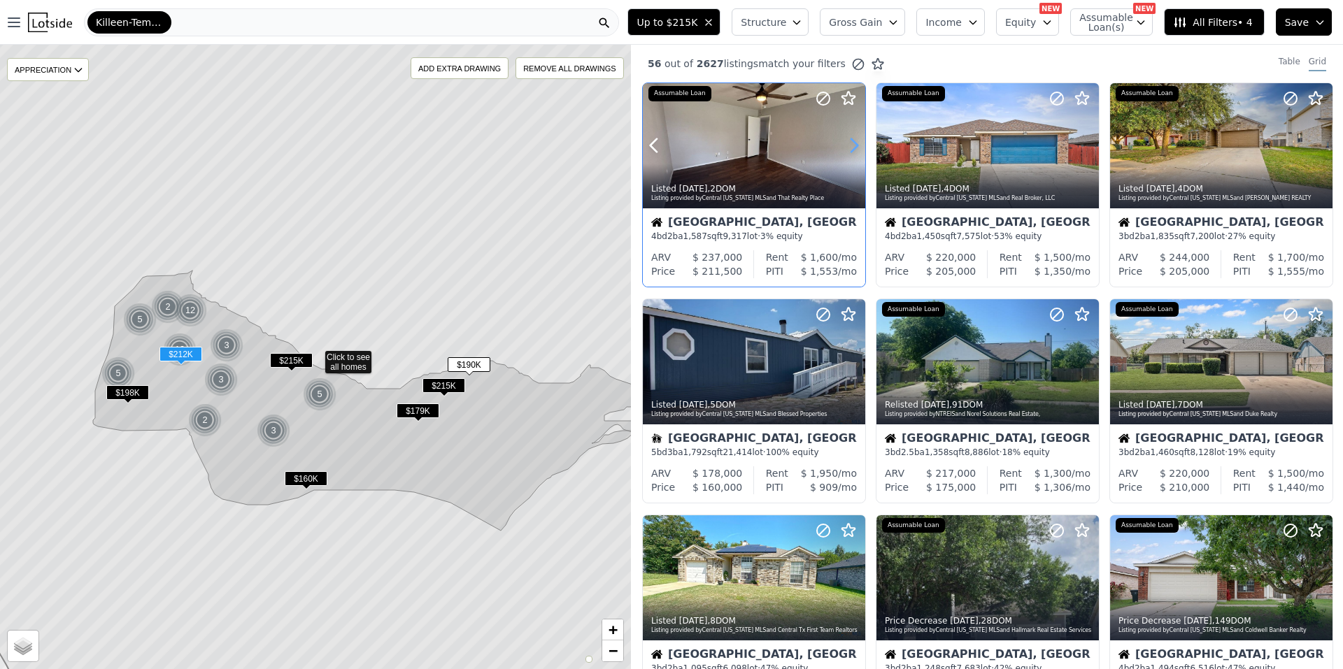
click at [851, 143] on icon at bounding box center [854, 145] width 22 height 22
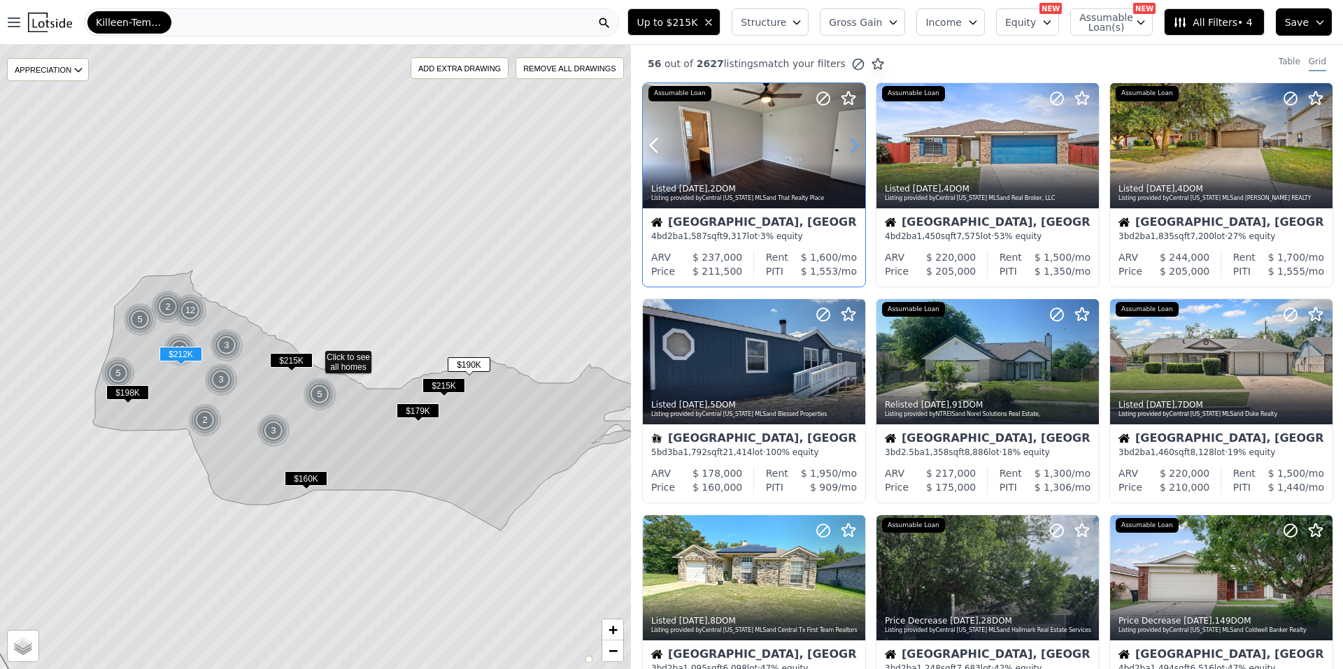
click at [851, 143] on icon at bounding box center [854, 145] width 22 height 22
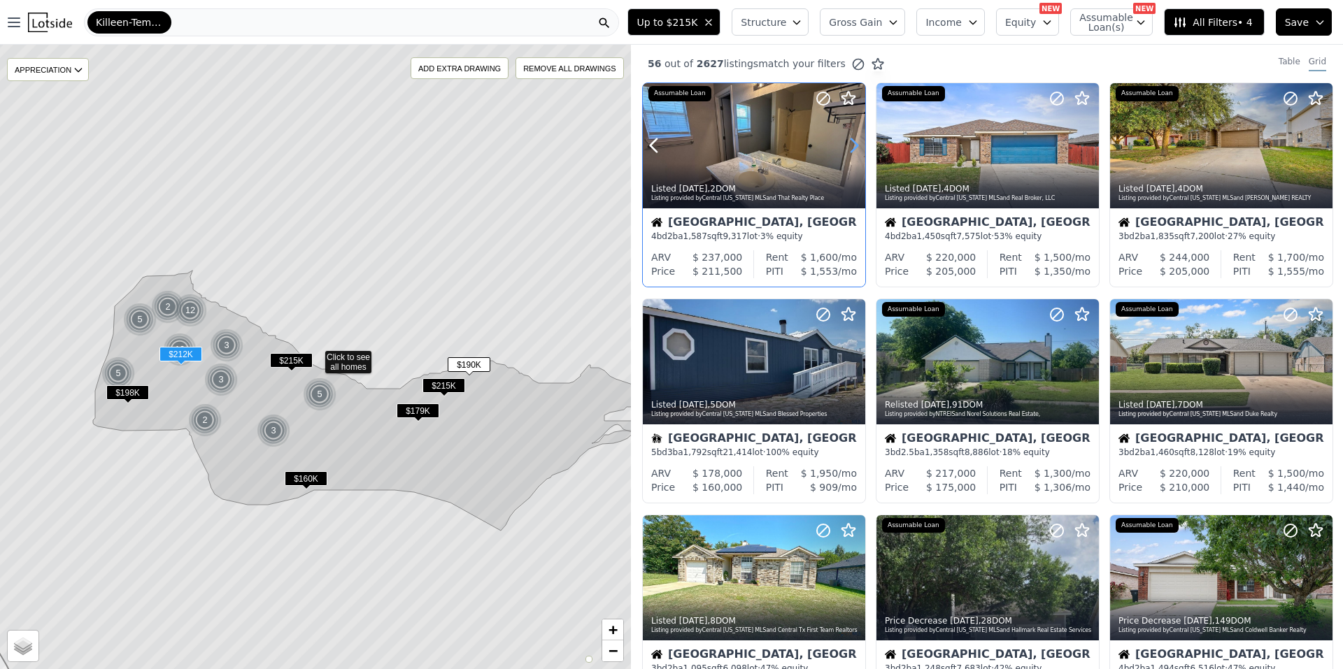
click at [851, 143] on icon at bounding box center [854, 145] width 22 height 22
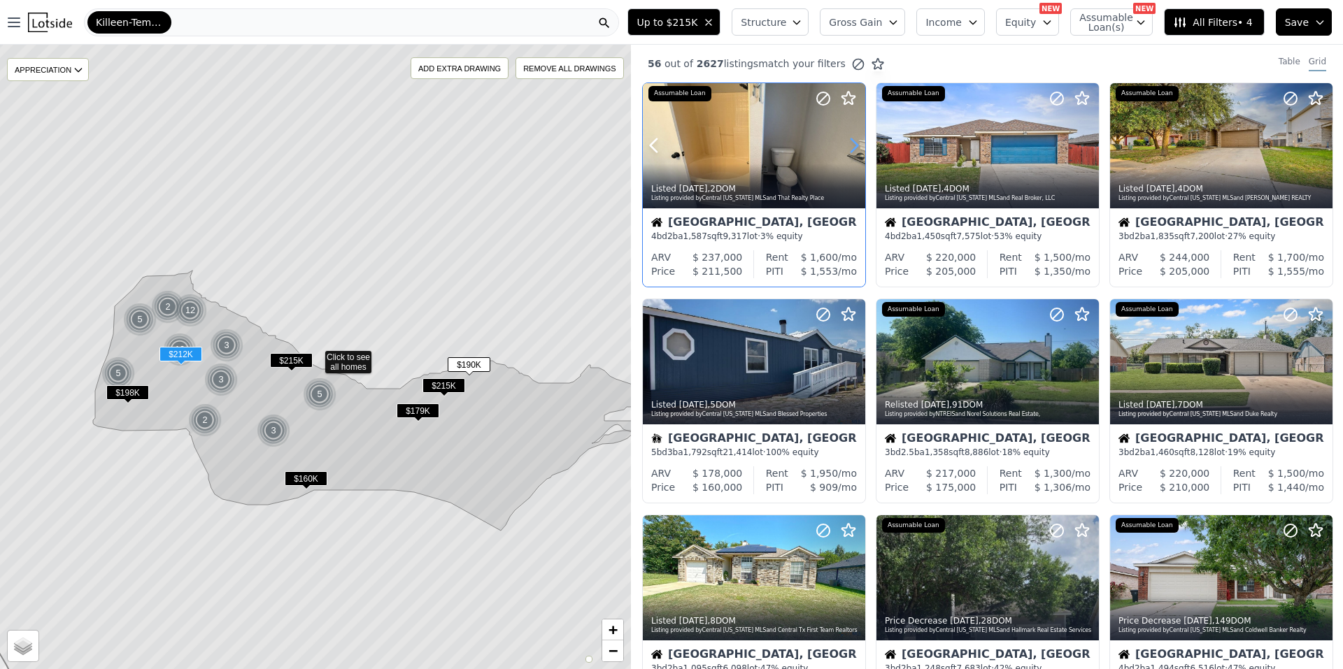
click at [851, 143] on icon at bounding box center [854, 145] width 22 height 22
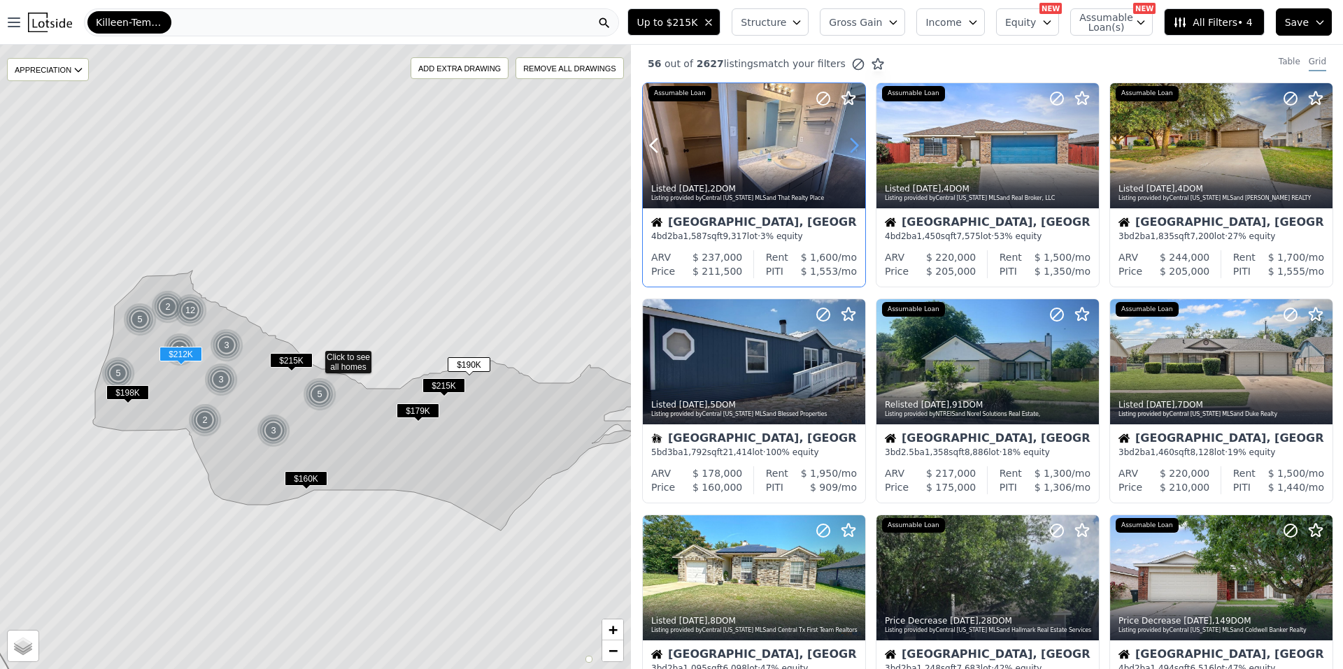
click at [851, 143] on icon at bounding box center [854, 145] width 22 height 22
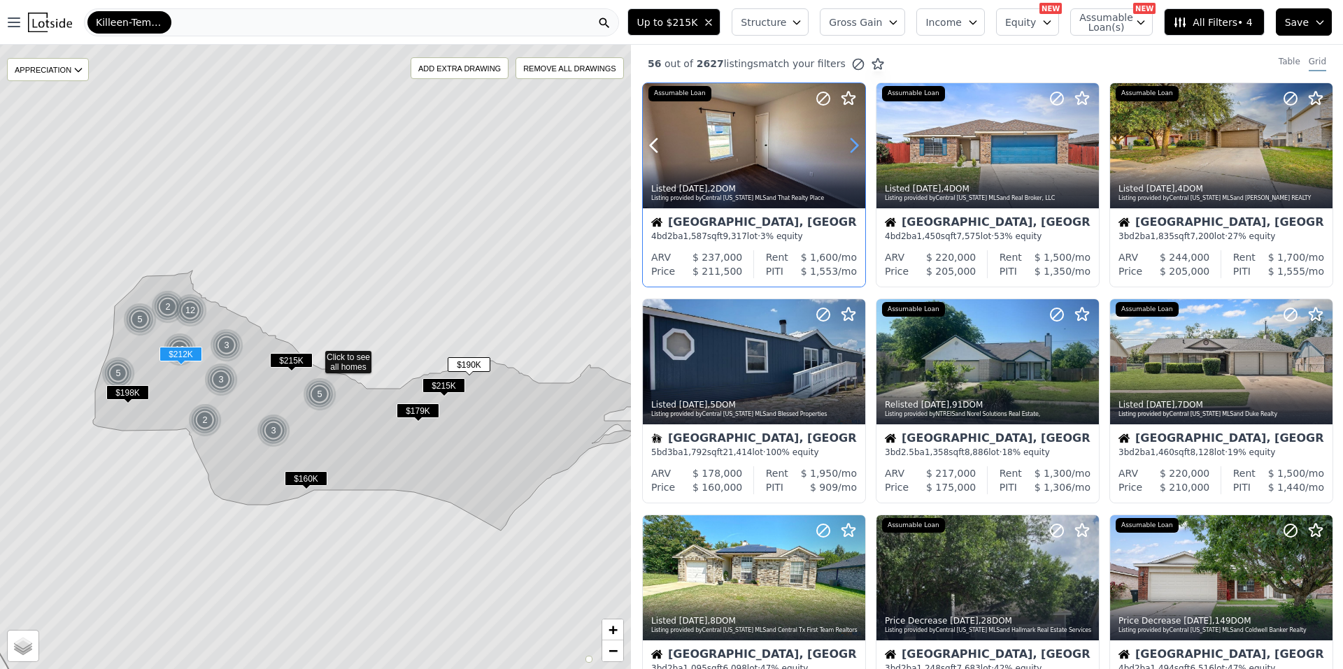
click at [851, 143] on icon at bounding box center [854, 145] width 22 height 22
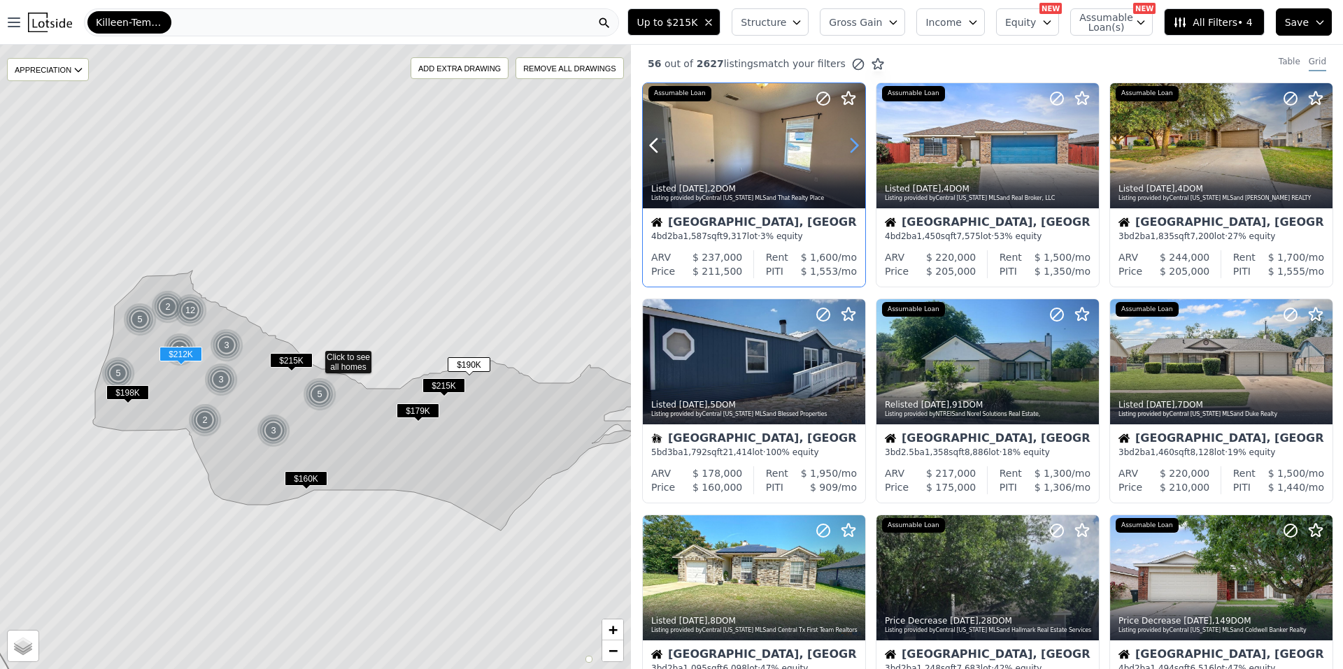
click at [851, 143] on icon at bounding box center [854, 145] width 22 height 22
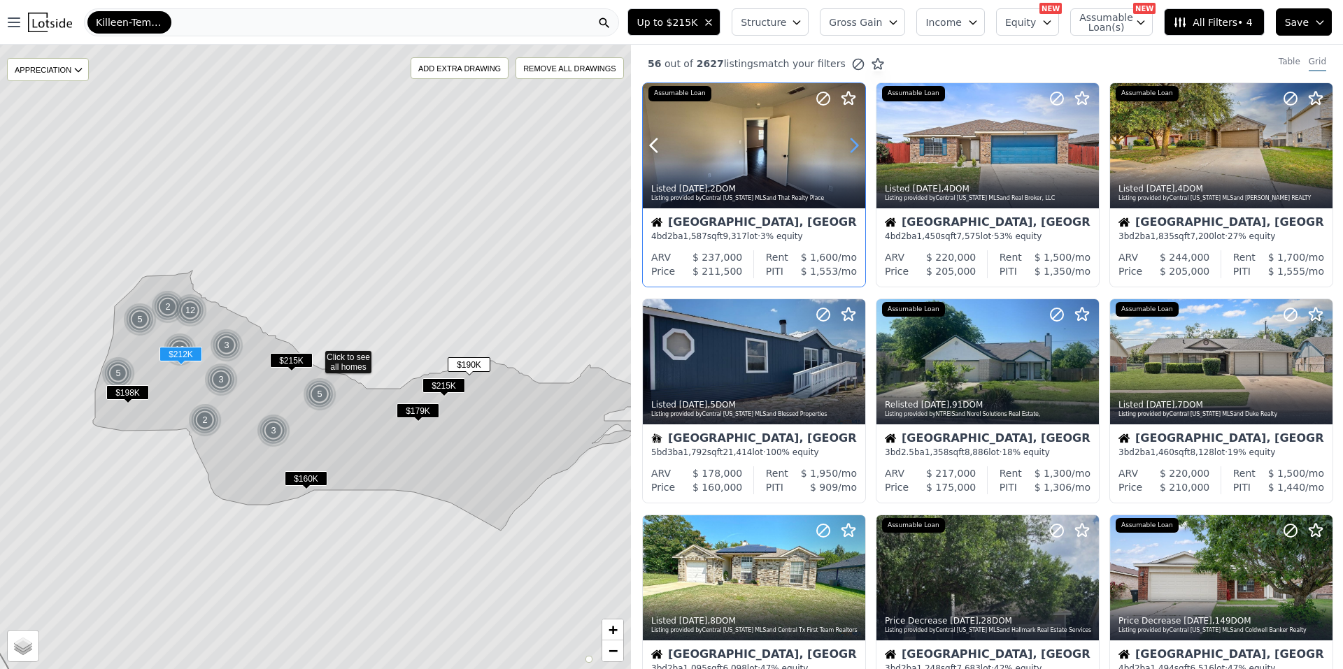
click at [851, 143] on icon at bounding box center [854, 145] width 22 height 22
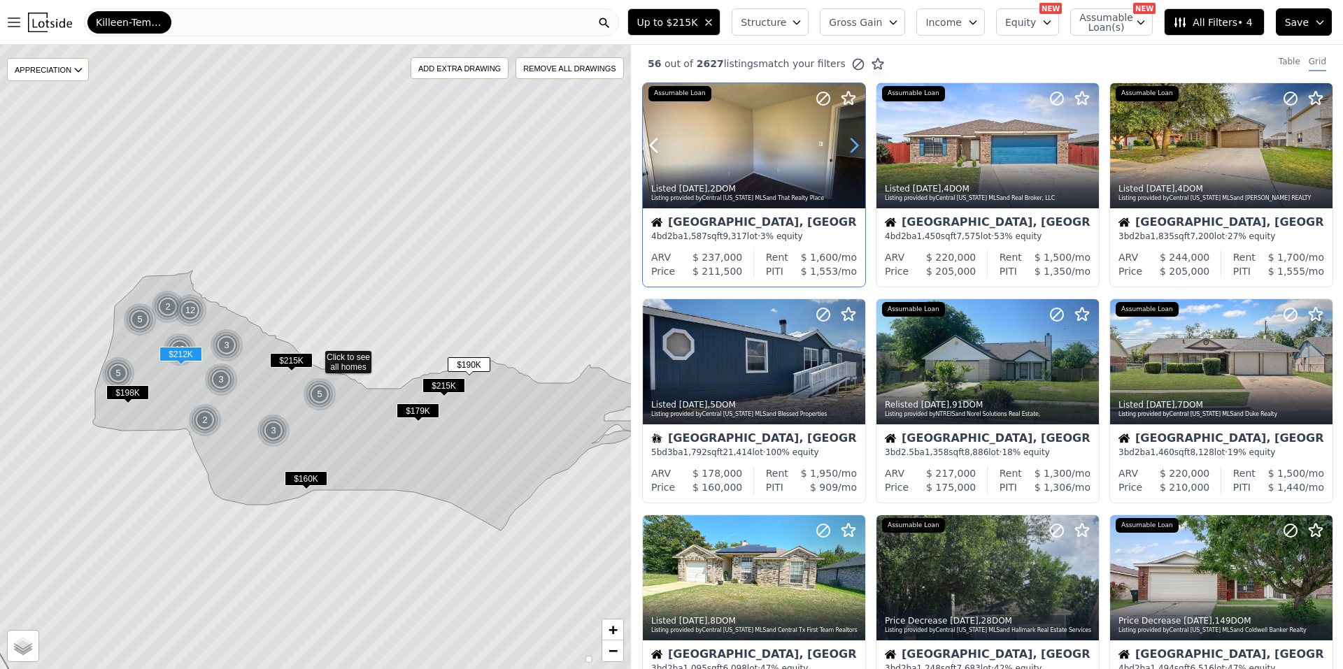
click at [851, 143] on icon at bounding box center [854, 145] width 22 height 22
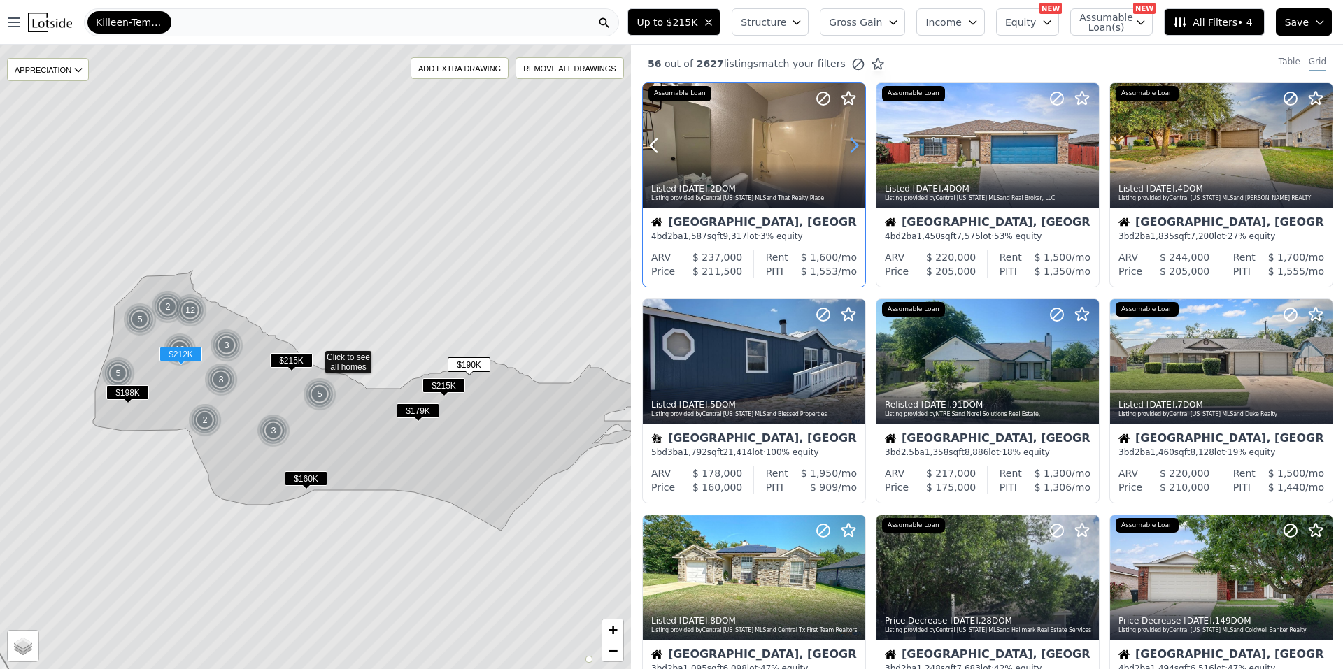
click at [851, 143] on icon at bounding box center [854, 145] width 22 height 22
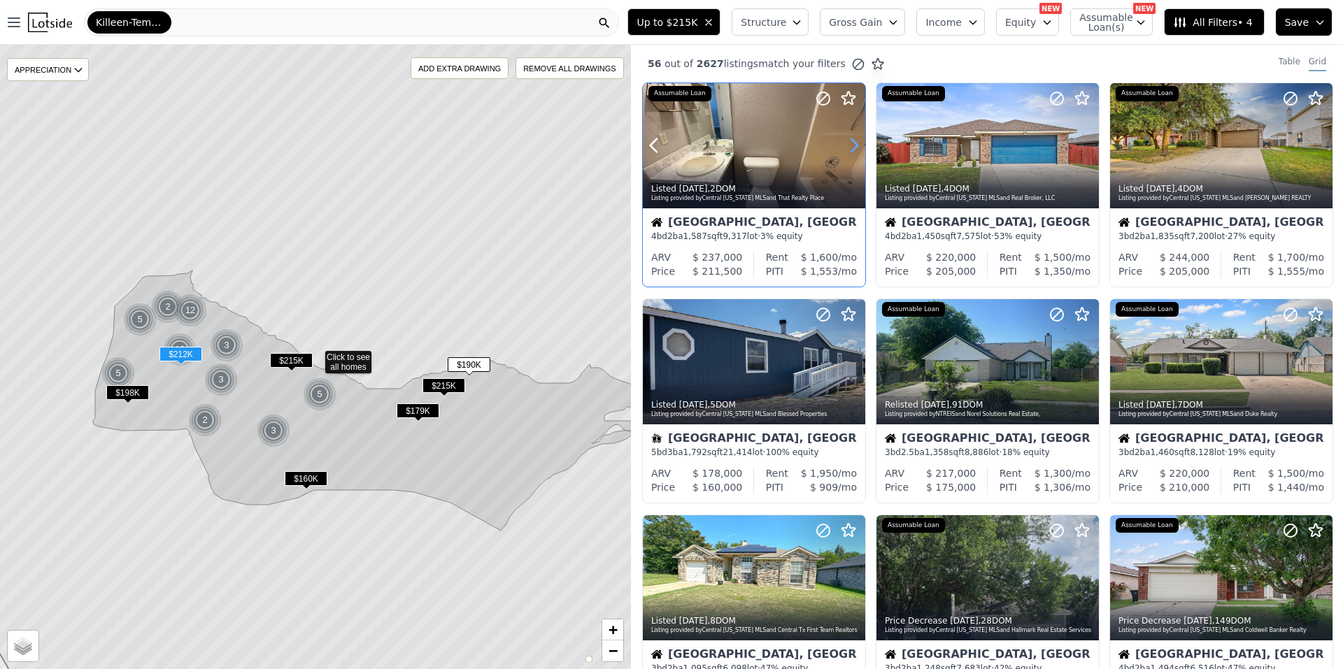
click at [851, 143] on icon at bounding box center [854, 145] width 22 height 22
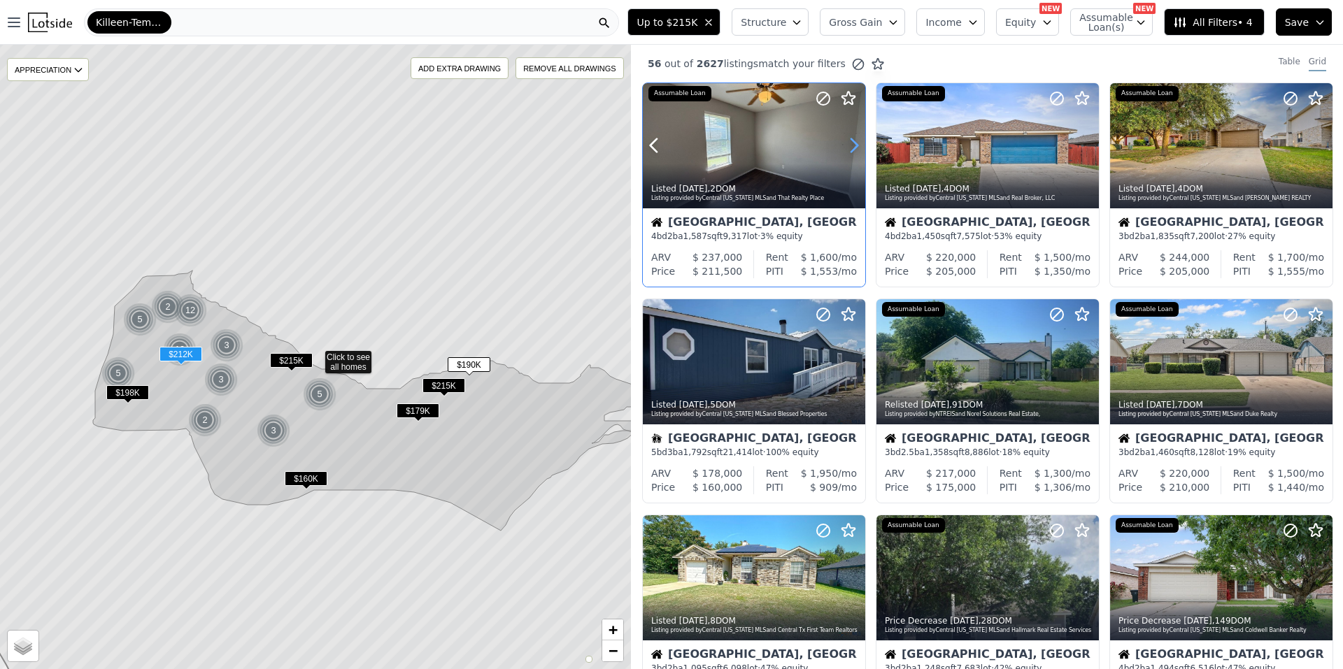
click at [851, 143] on icon at bounding box center [854, 145] width 22 height 22
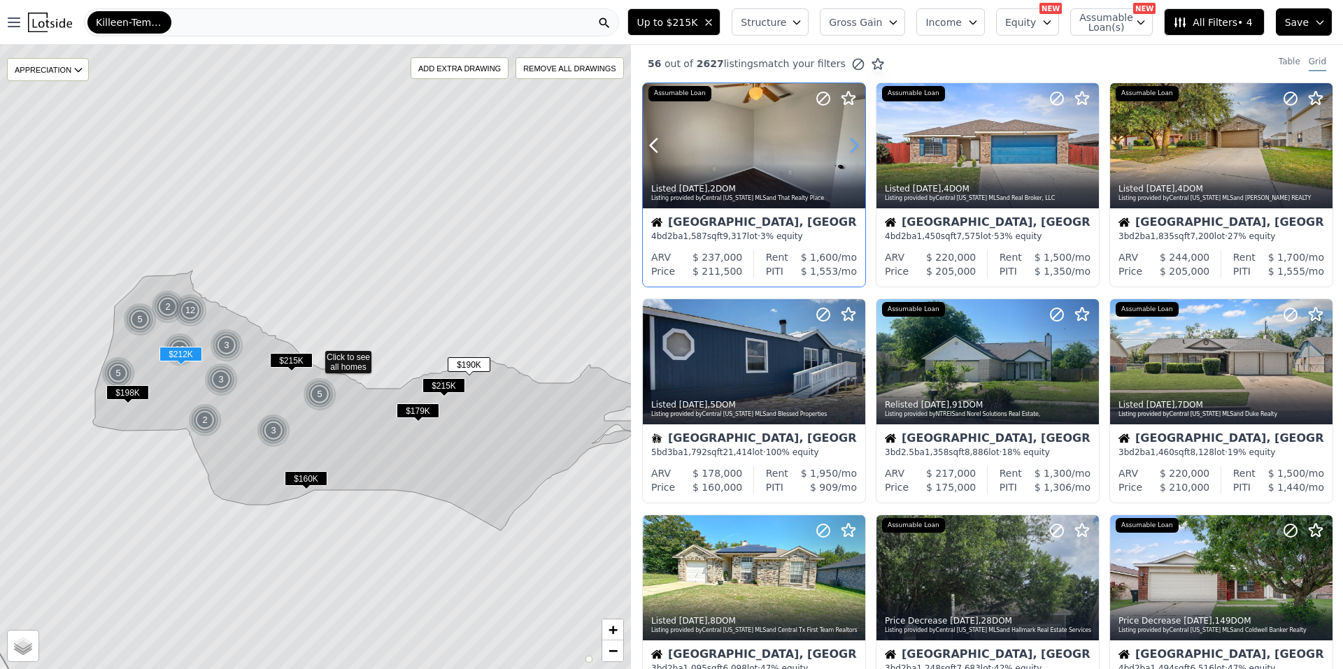
click at [851, 143] on icon at bounding box center [854, 145] width 22 height 22
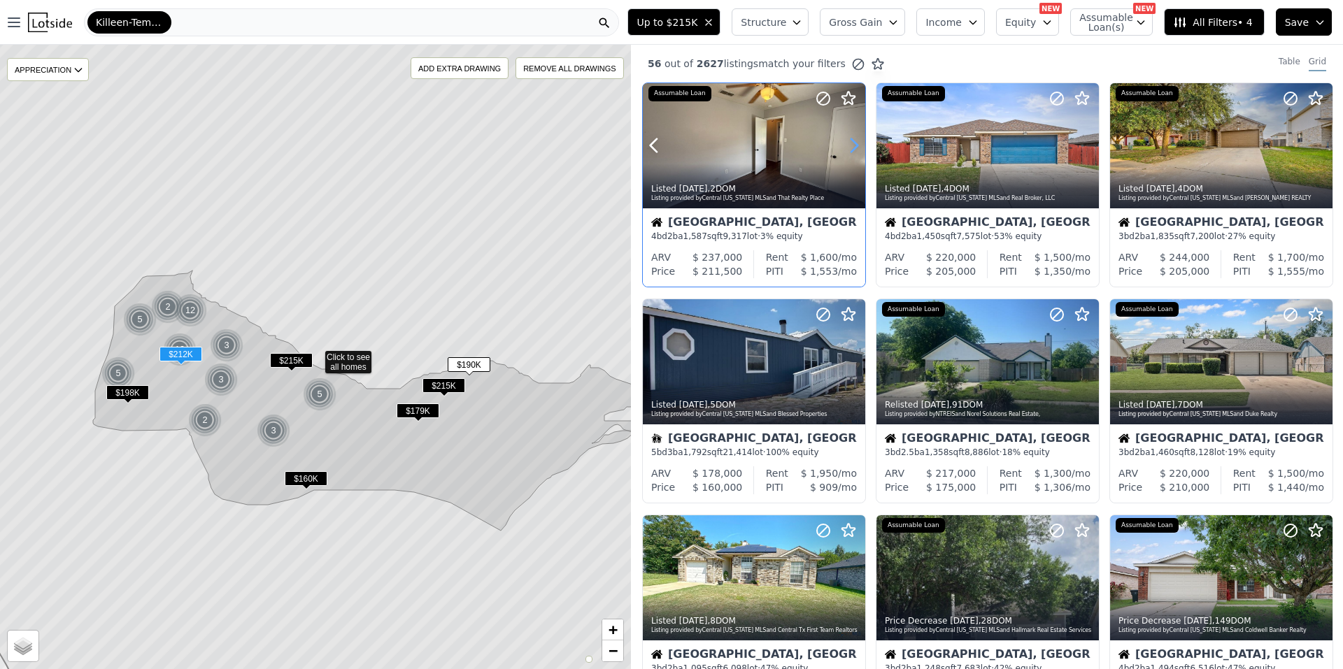
click at [851, 143] on icon at bounding box center [854, 145] width 22 height 22
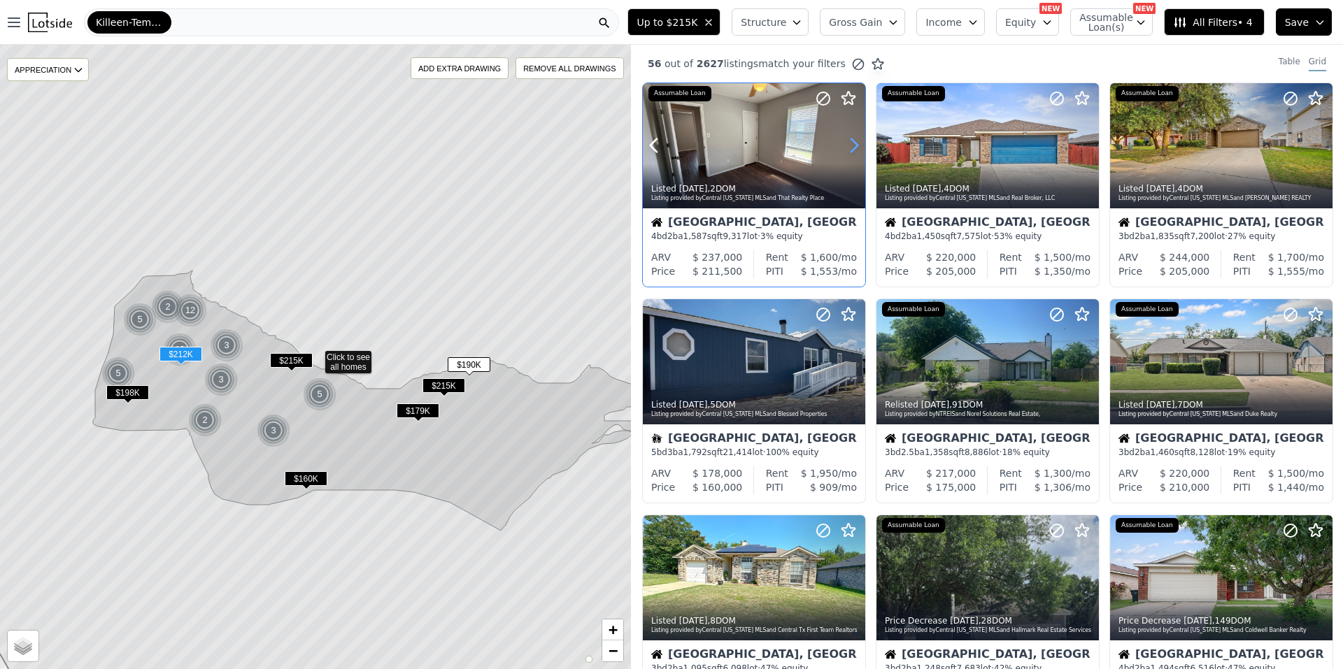
click at [851, 143] on icon at bounding box center [854, 145] width 22 height 22
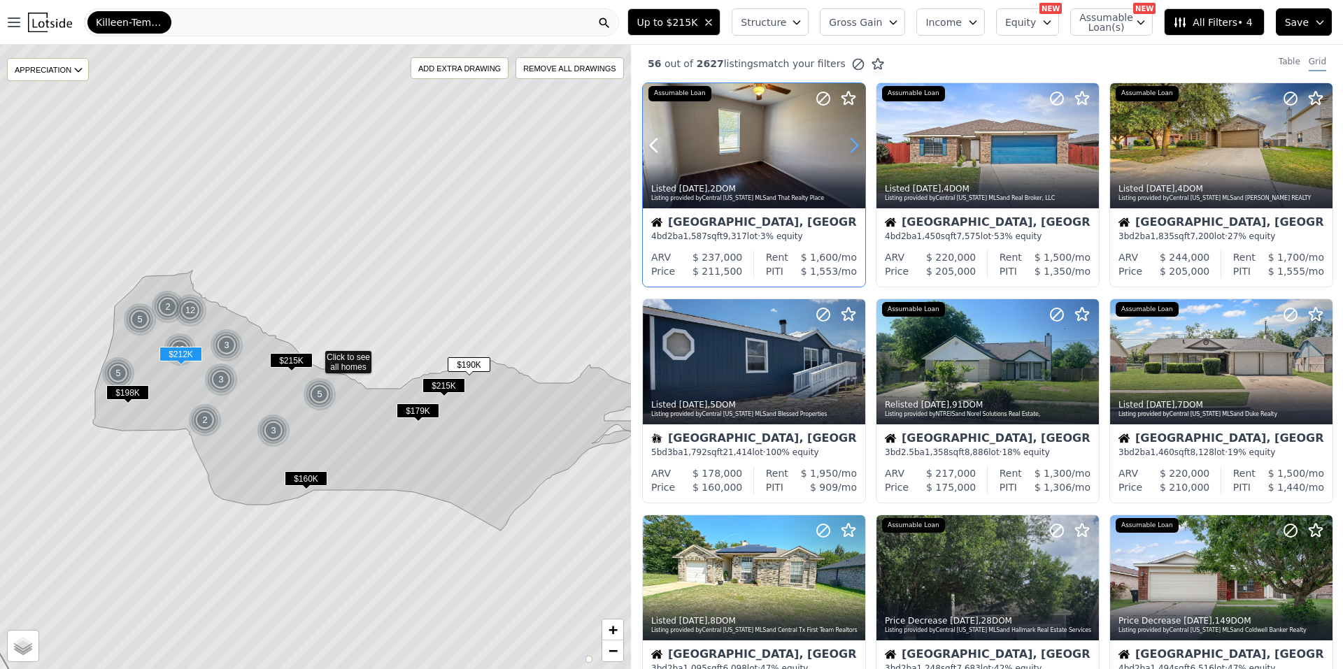
click at [851, 143] on icon at bounding box center [854, 145] width 22 height 22
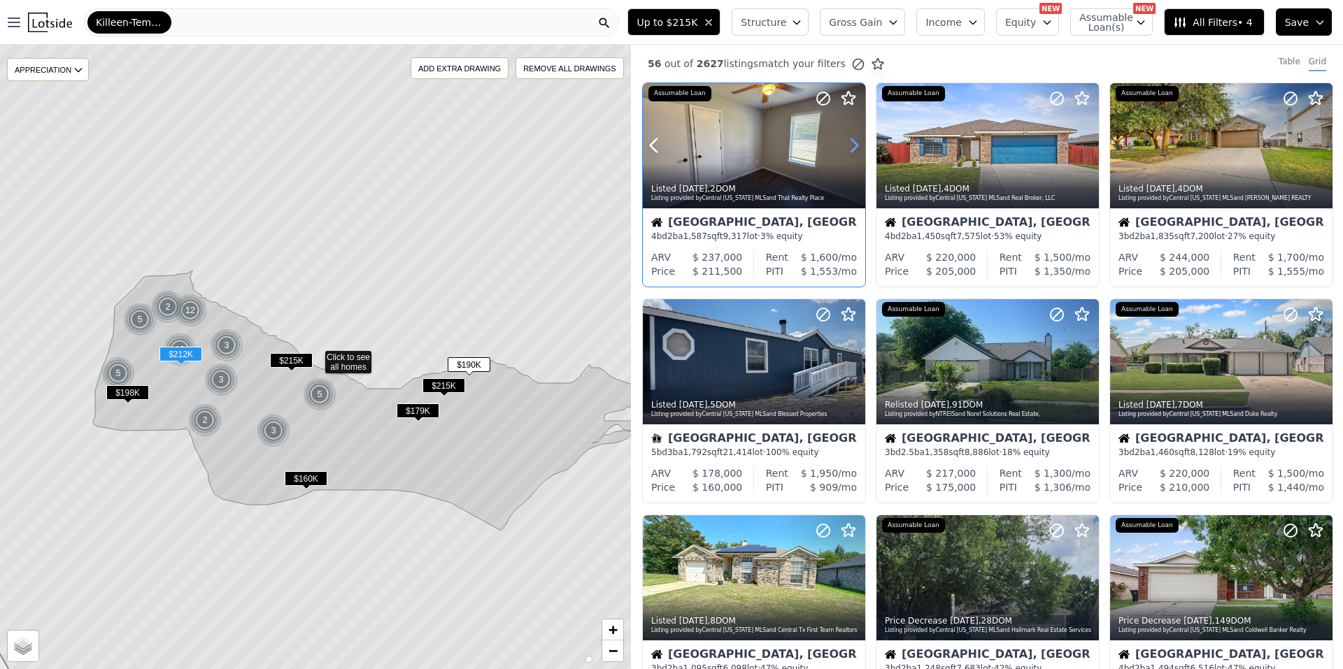
click at [851, 143] on icon at bounding box center [854, 145] width 22 height 22
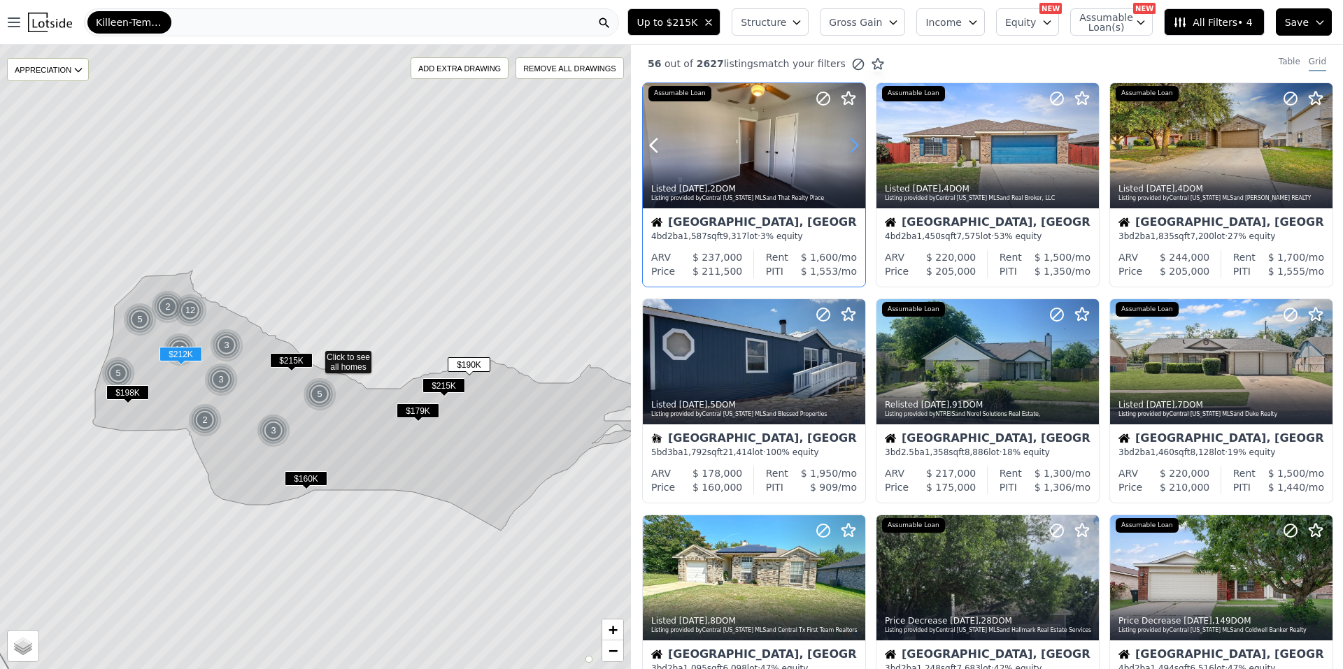
click at [851, 143] on icon at bounding box center [854, 145] width 22 height 22
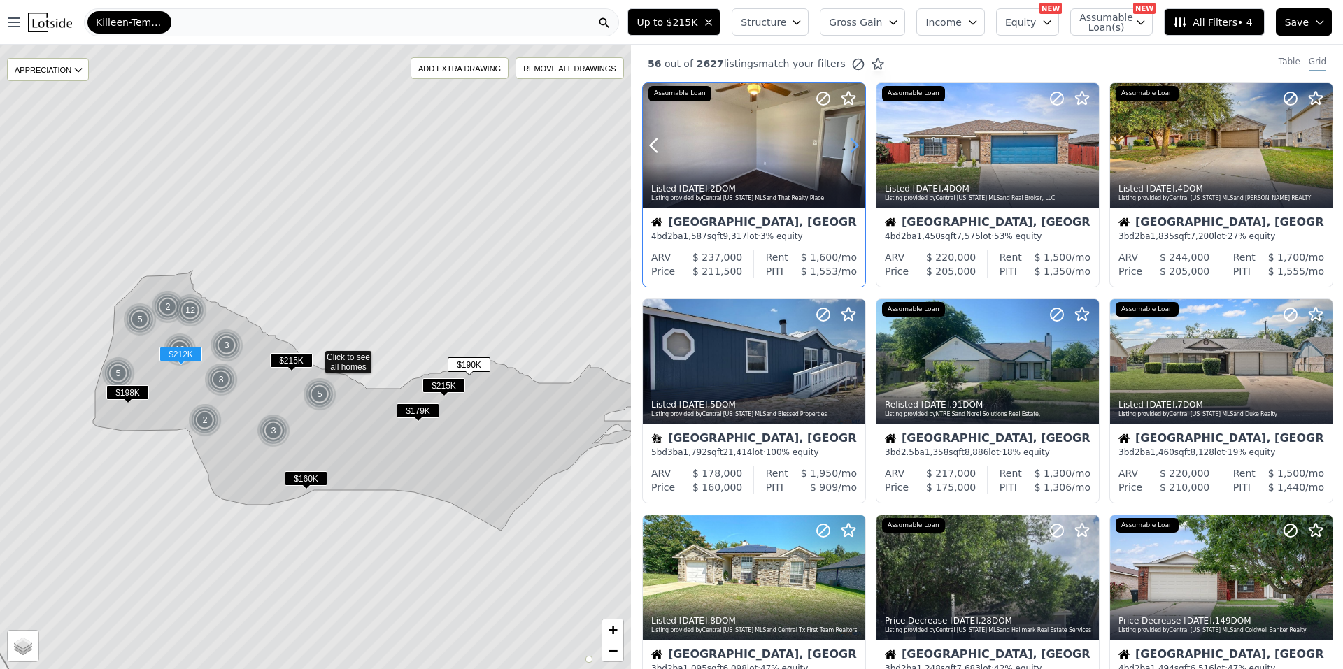
click at [851, 143] on icon at bounding box center [854, 145] width 22 height 22
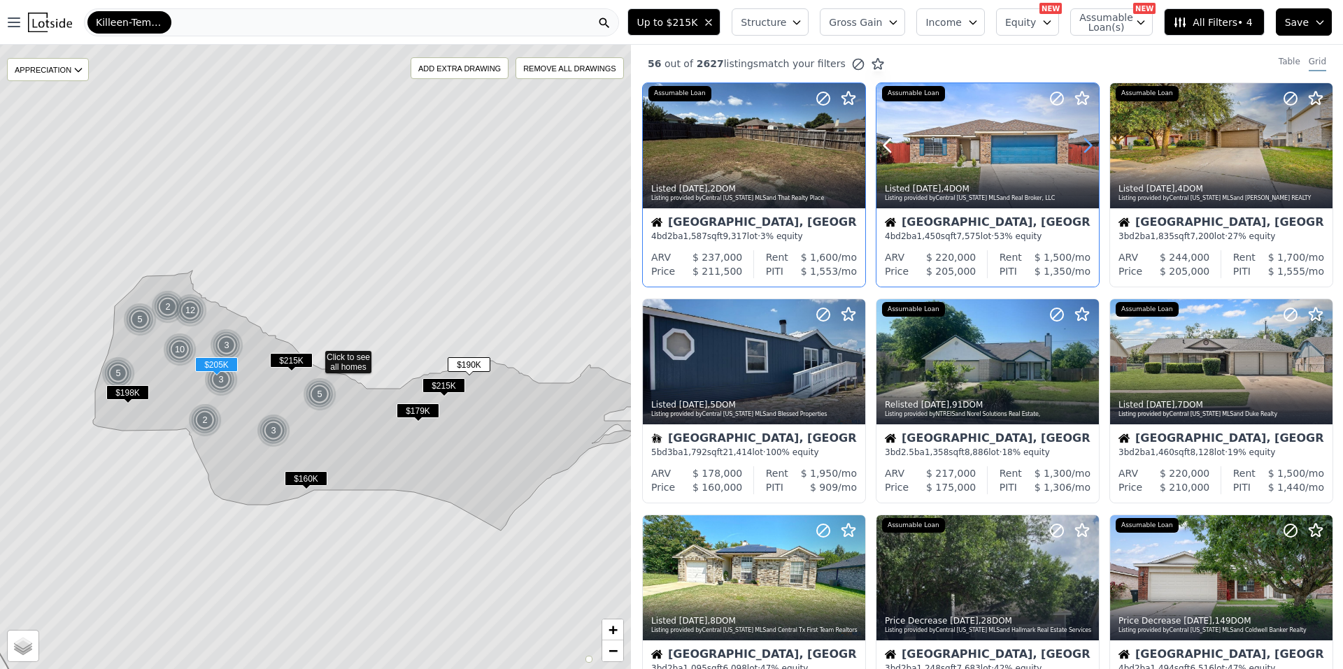
click at [1076, 145] on icon at bounding box center [1087, 145] width 22 height 22
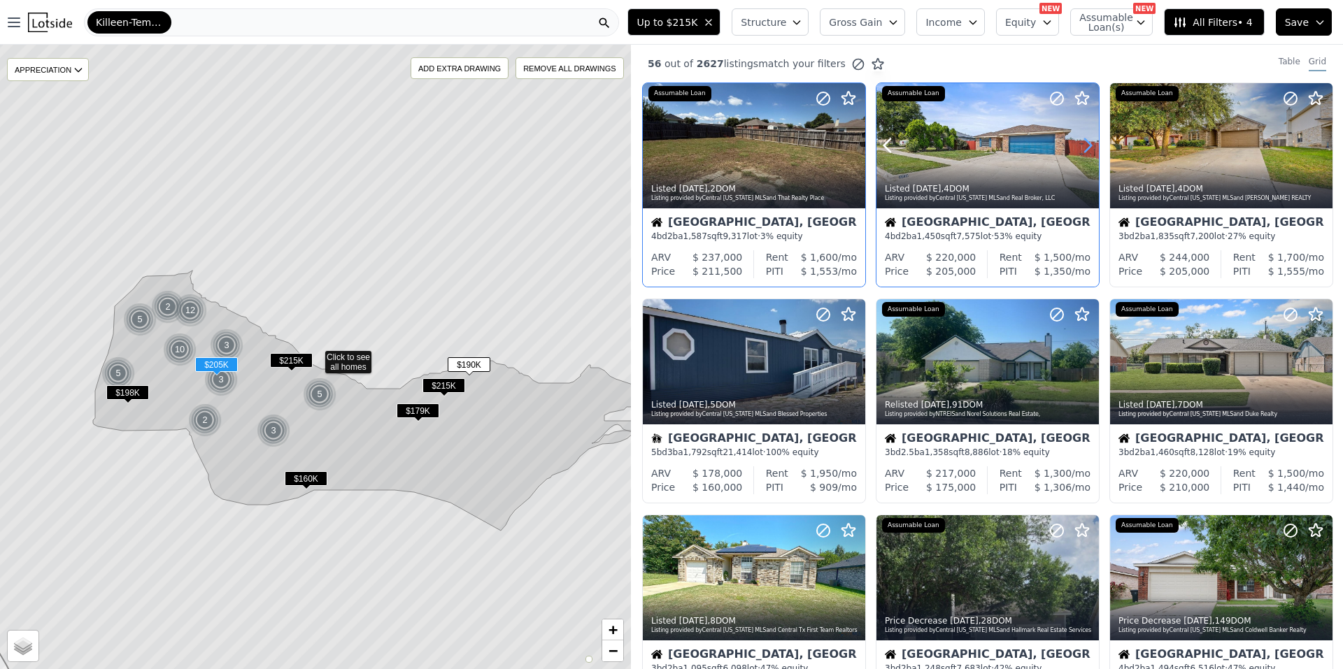
click at [1076, 145] on icon at bounding box center [1087, 145] width 22 height 22
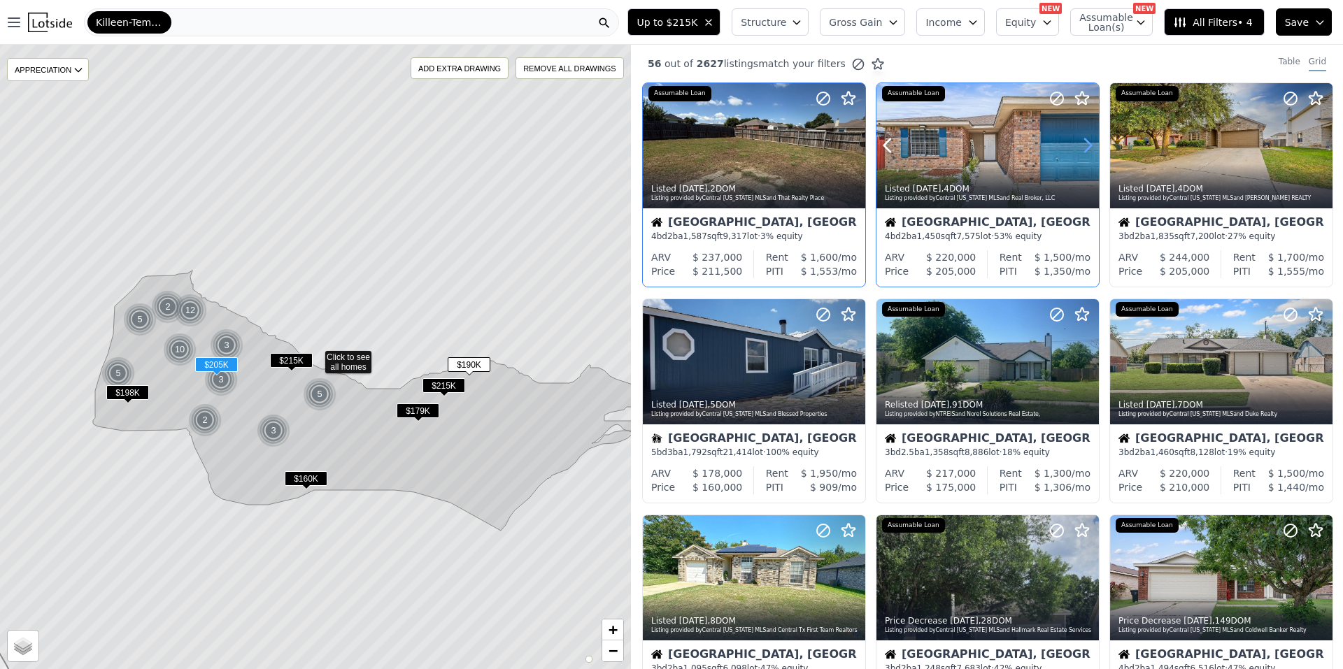
click at [1076, 145] on icon at bounding box center [1087, 145] width 22 height 22
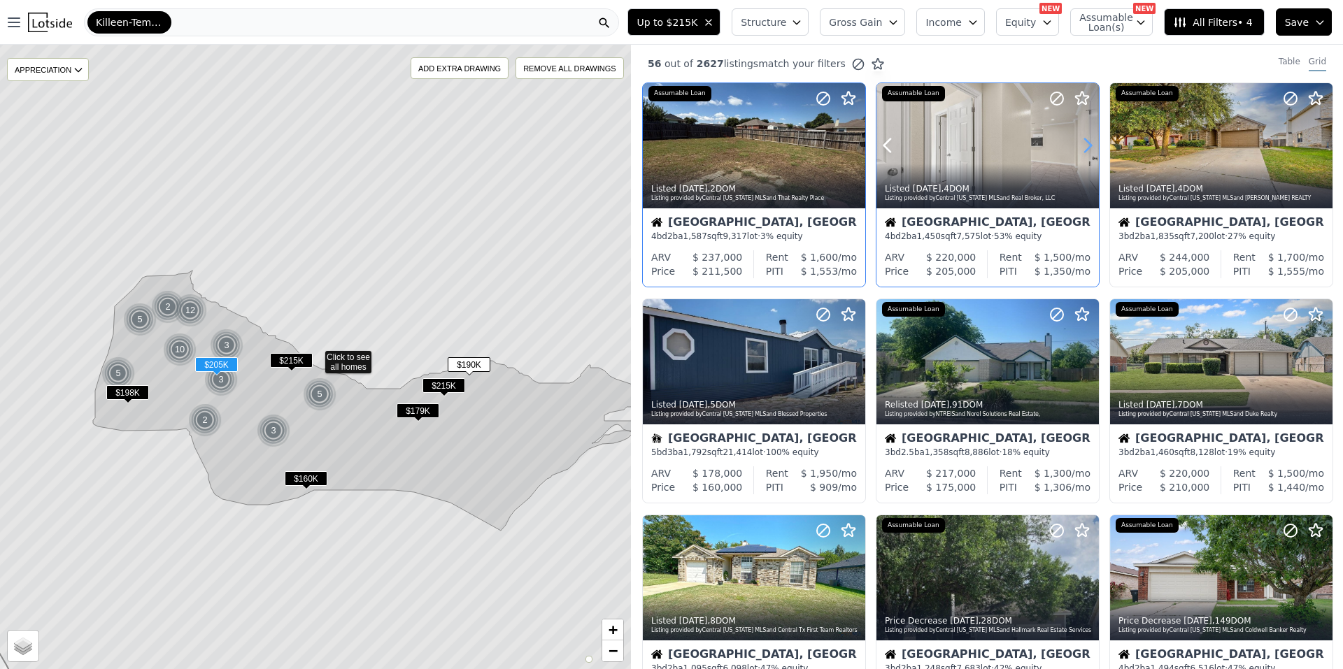
click at [1076, 145] on icon at bounding box center [1087, 145] width 22 height 22
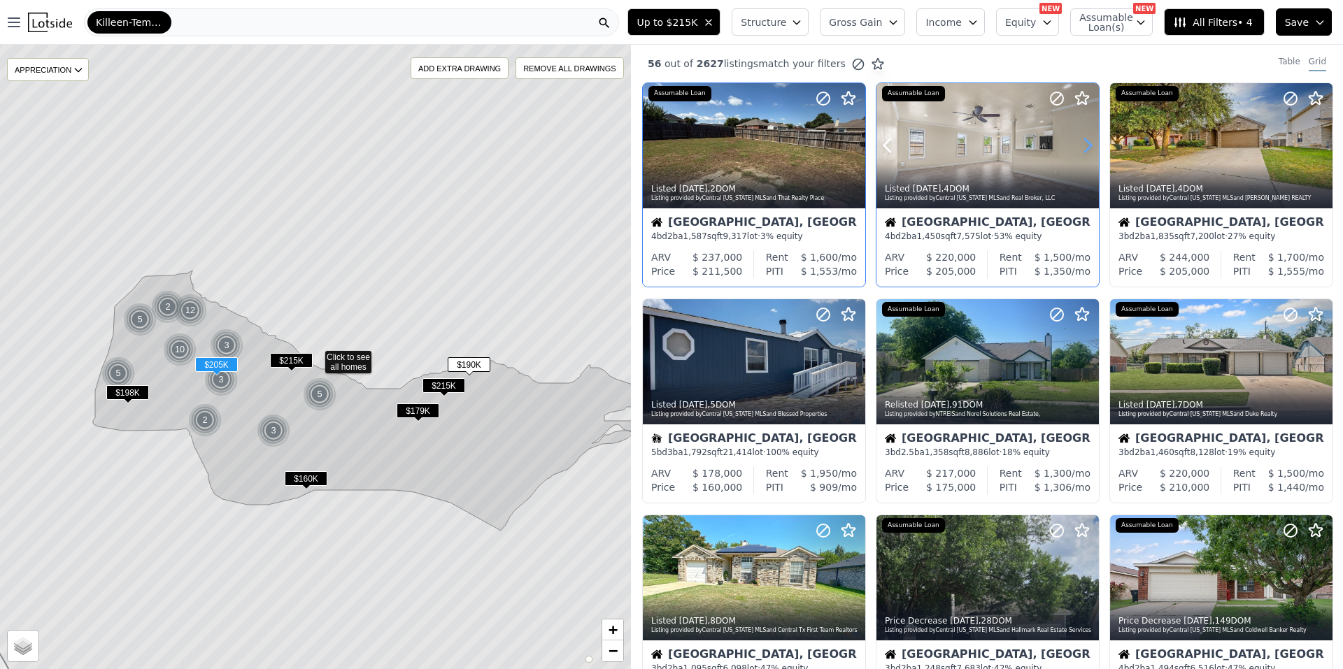
click at [1076, 145] on icon at bounding box center [1087, 145] width 22 height 22
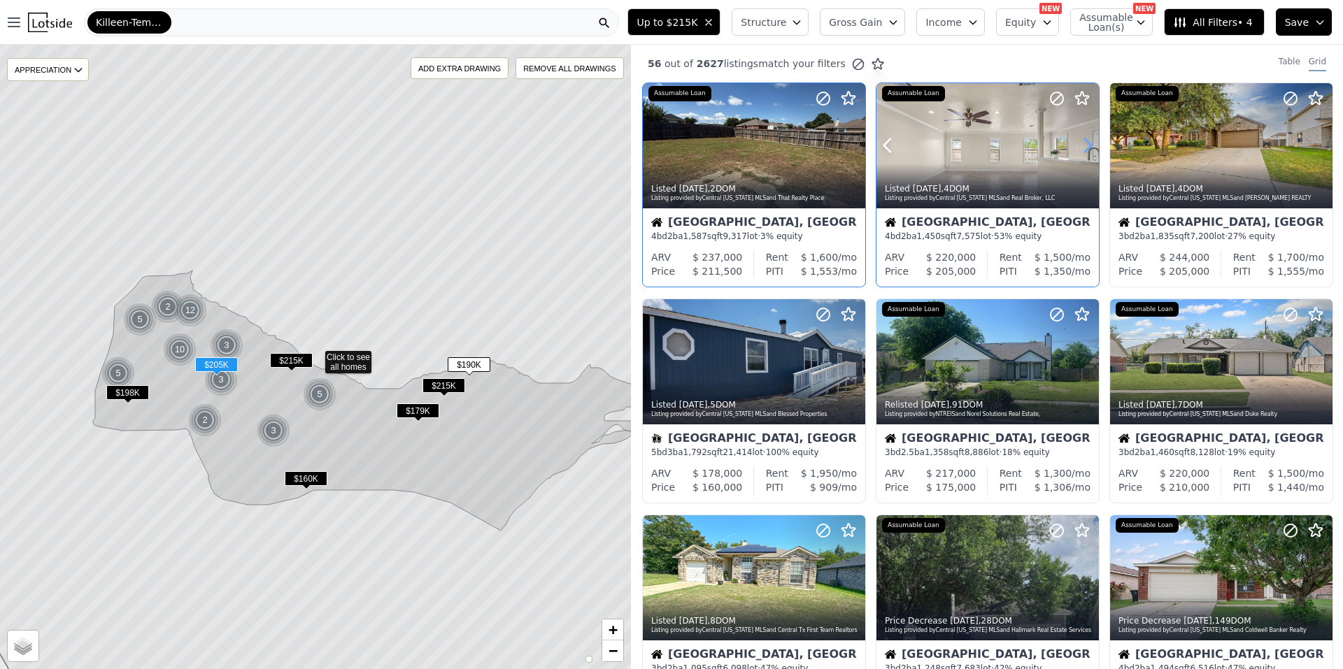
click at [1076, 145] on icon at bounding box center [1087, 145] width 22 height 22
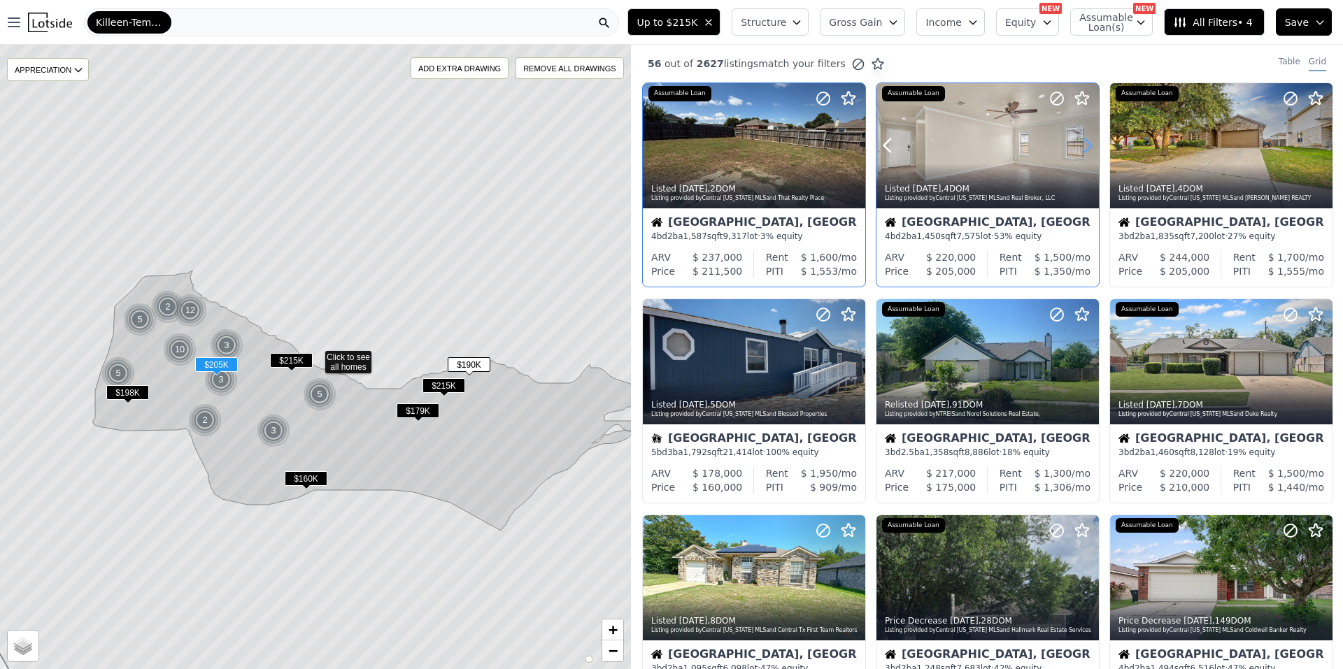
click at [1076, 145] on icon at bounding box center [1087, 145] width 22 height 22
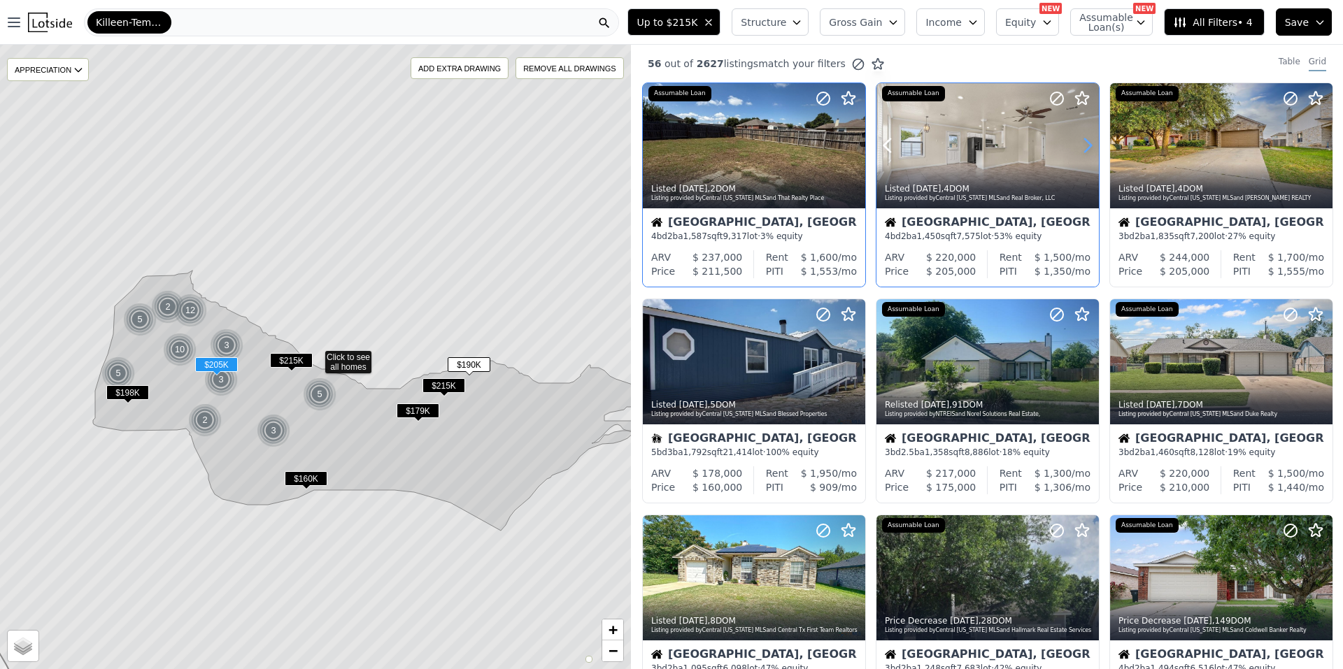
click at [1076, 145] on icon at bounding box center [1087, 145] width 22 height 22
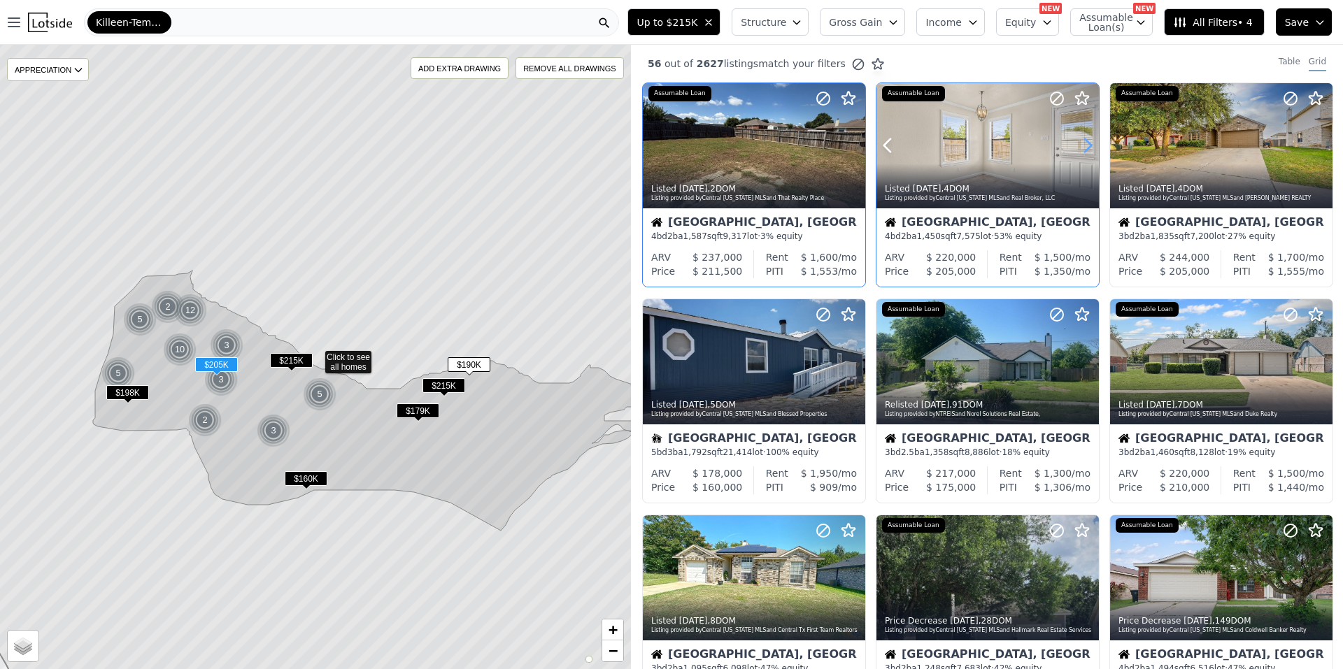
click at [1076, 145] on icon at bounding box center [1087, 145] width 22 height 22
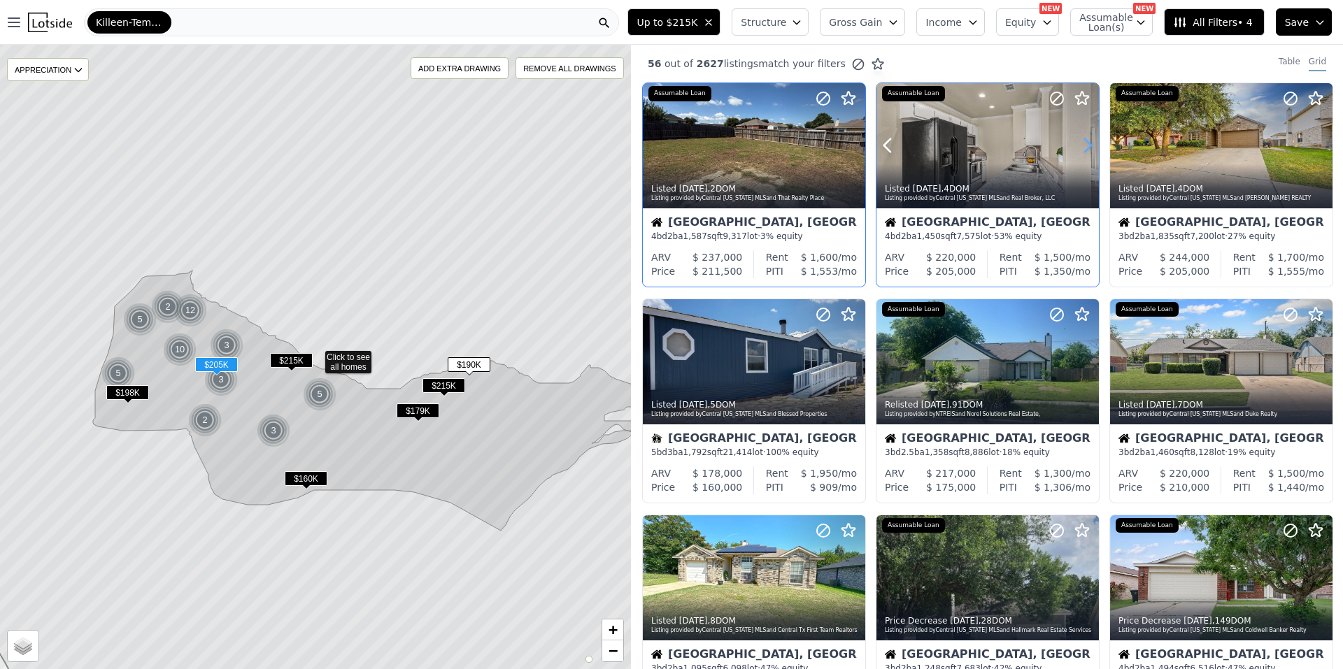
click at [1076, 145] on icon at bounding box center [1087, 145] width 22 height 22
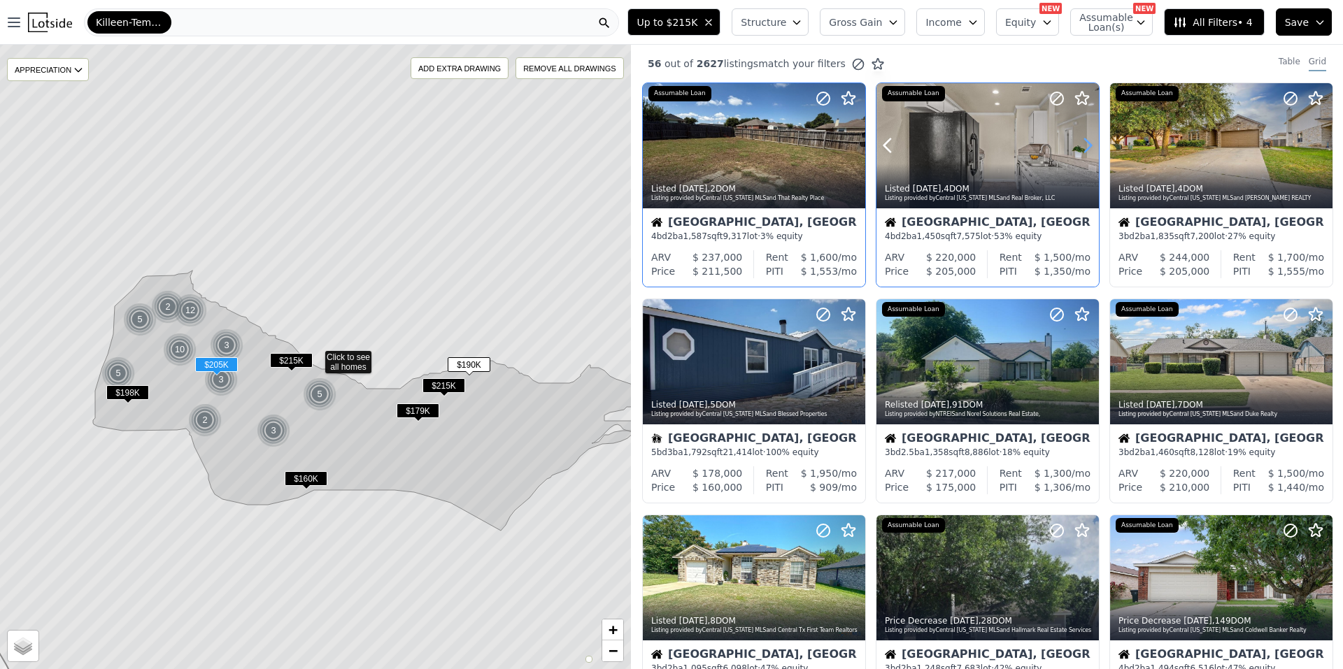
click at [1076, 145] on icon at bounding box center [1087, 145] width 22 height 22
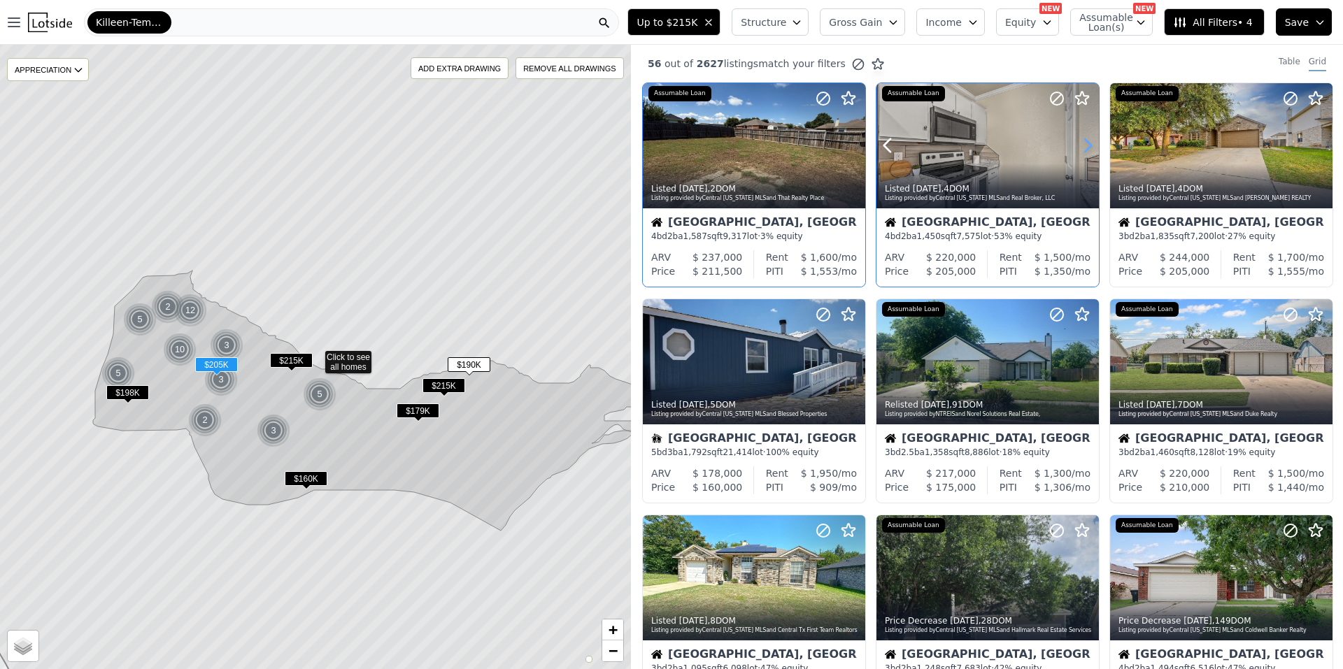
click at [1076, 145] on icon at bounding box center [1087, 145] width 22 height 22
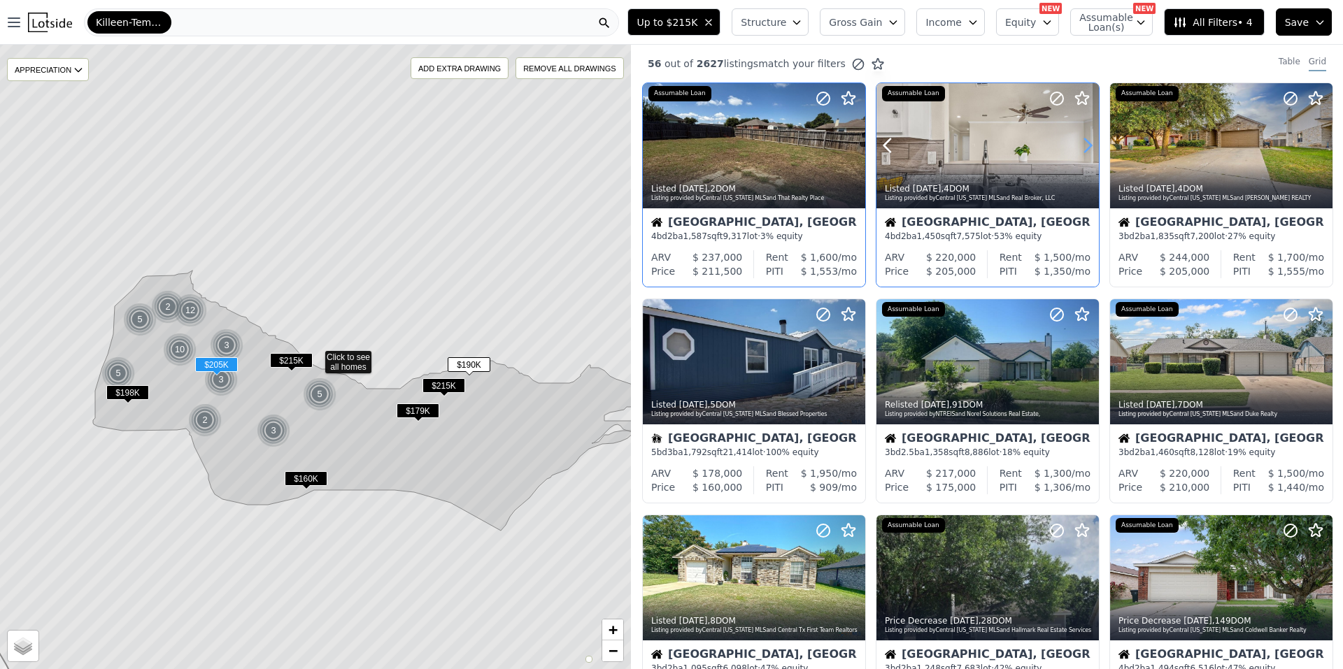
click at [1076, 145] on icon at bounding box center [1087, 145] width 22 height 22
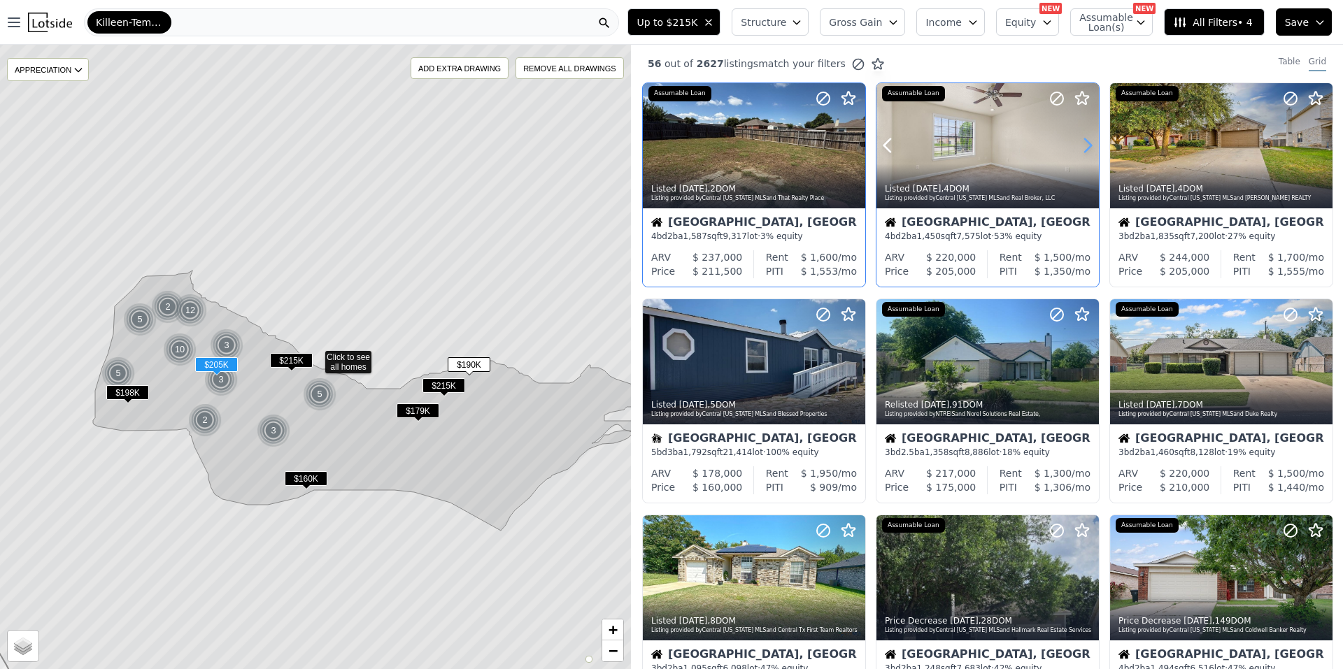
click at [1076, 145] on icon at bounding box center [1087, 145] width 22 height 22
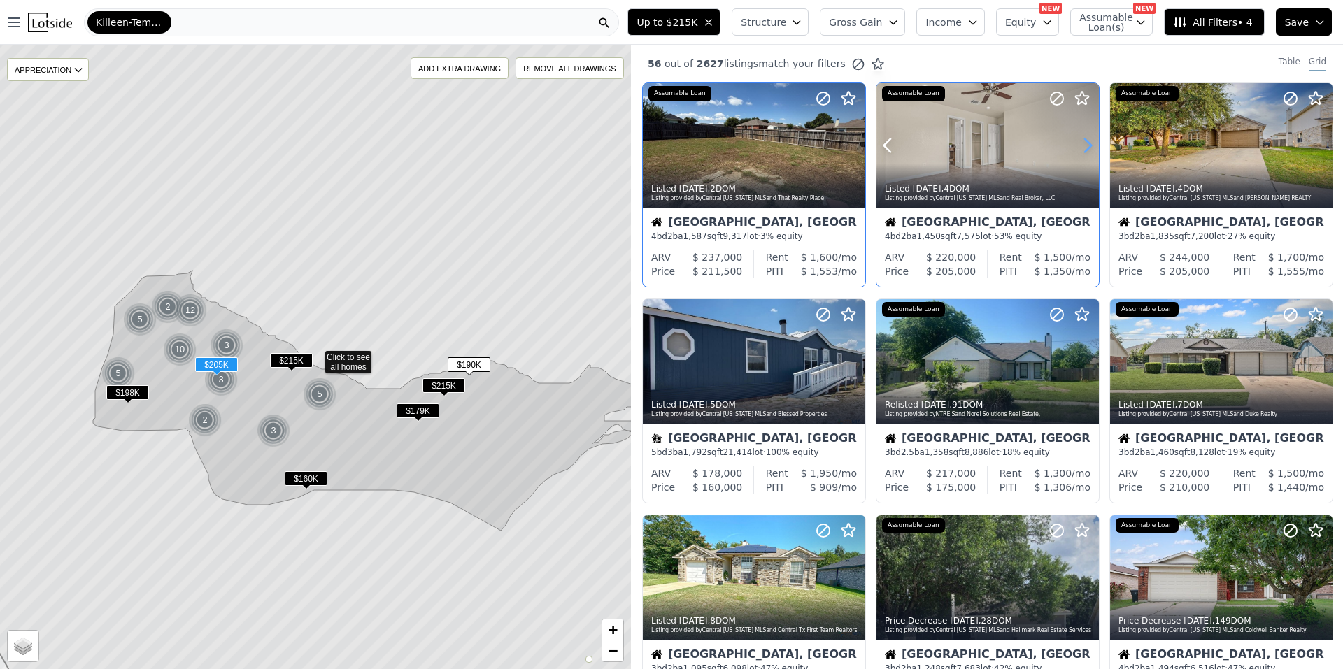
click at [1076, 145] on icon at bounding box center [1087, 145] width 22 height 22
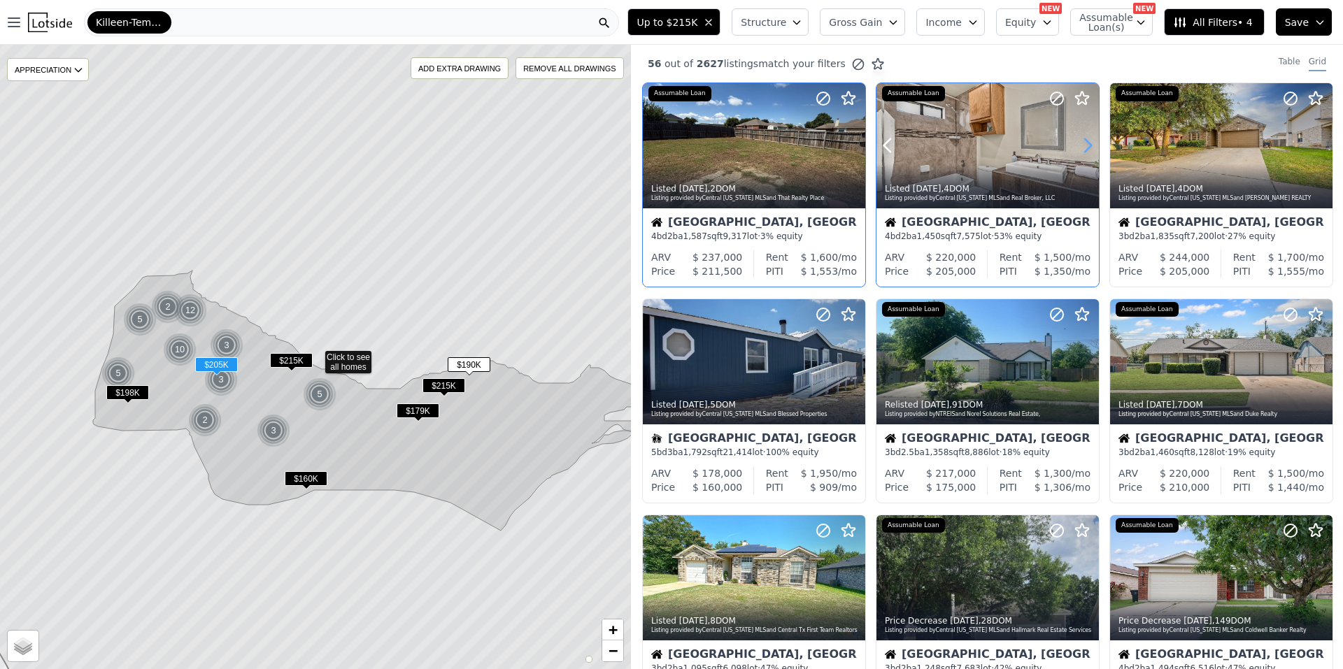
click at [1076, 145] on icon at bounding box center [1087, 145] width 22 height 22
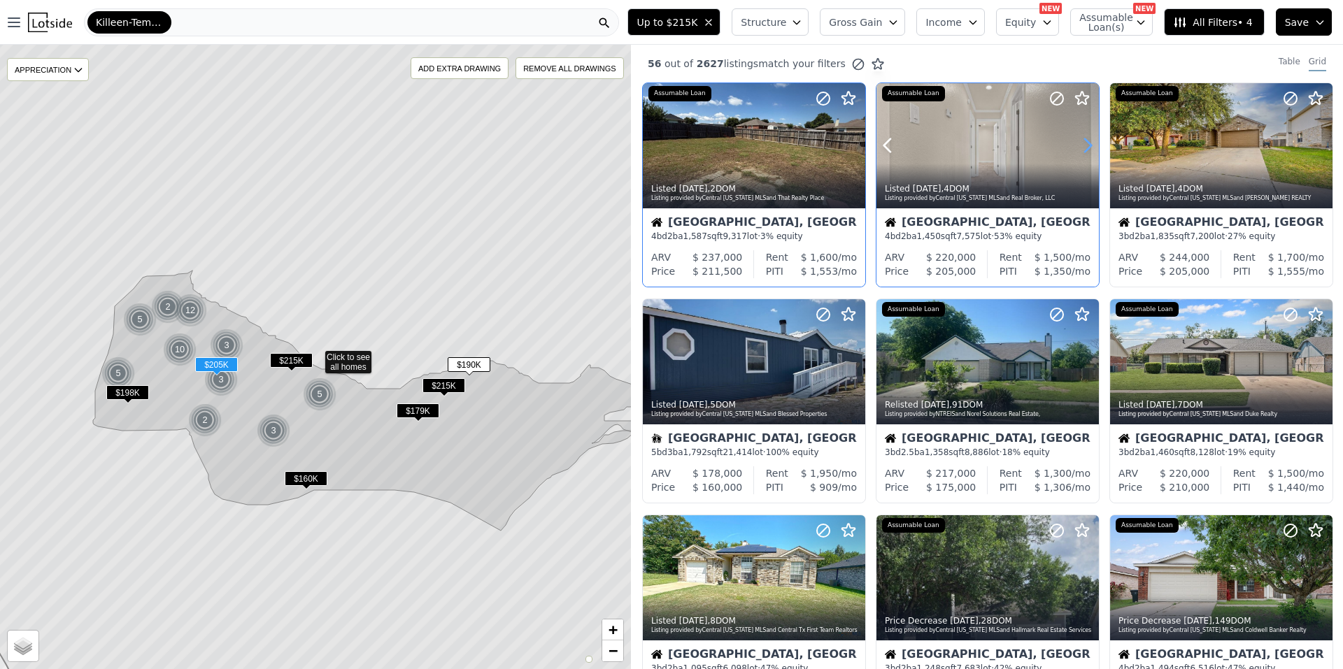
click at [1076, 145] on icon at bounding box center [1087, 145] width 22 height 22
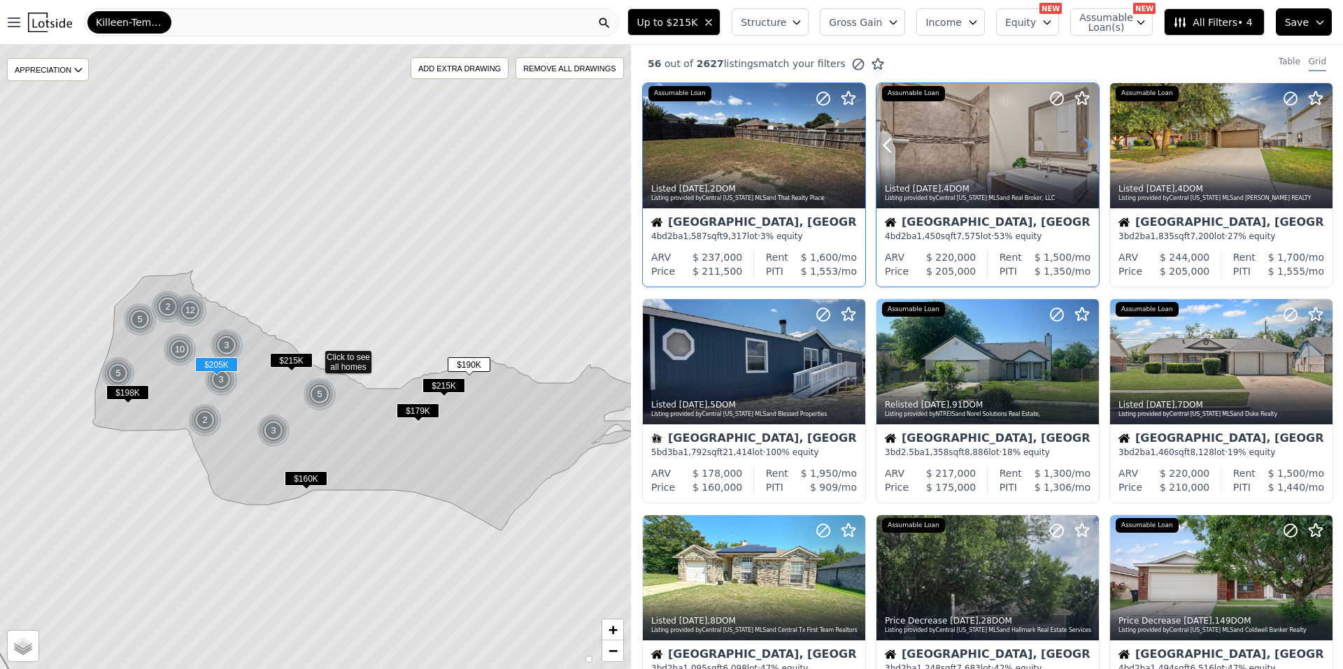
click at [1076, 145] on icon at bounding box center [1087, 145] width 22 height 22
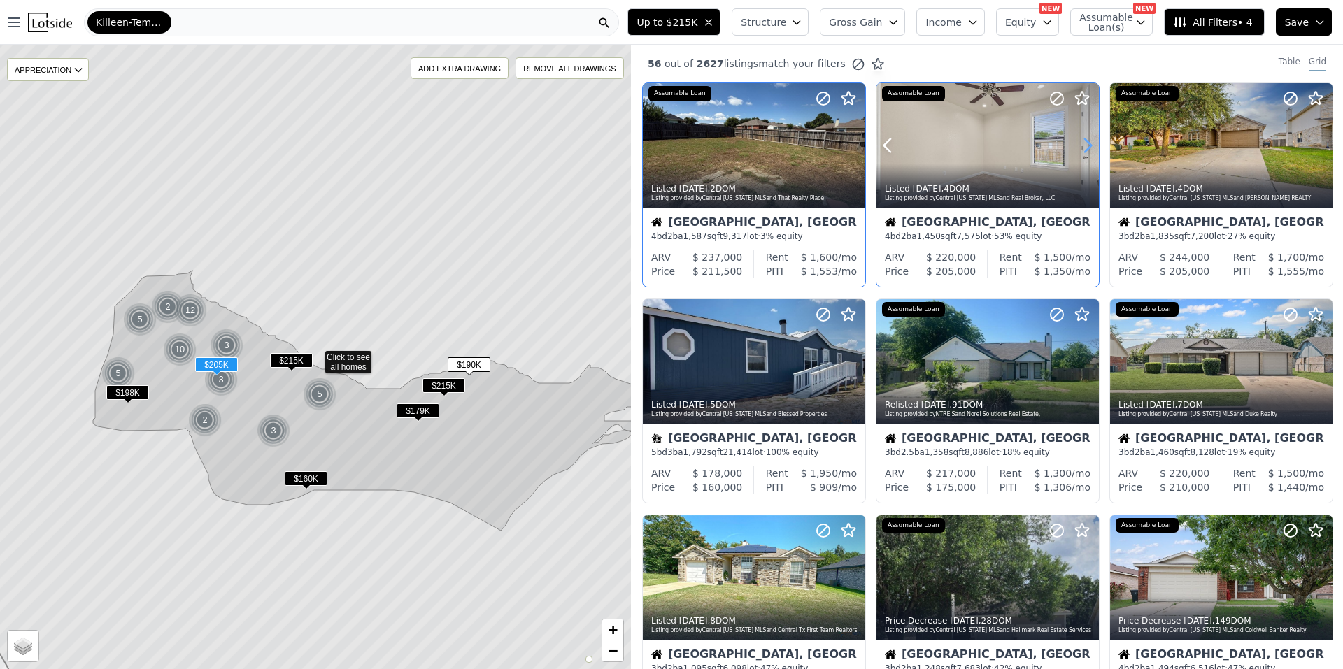
click at [1076, 145] on icon at bounding box center [1087, 145] width 22 height 22
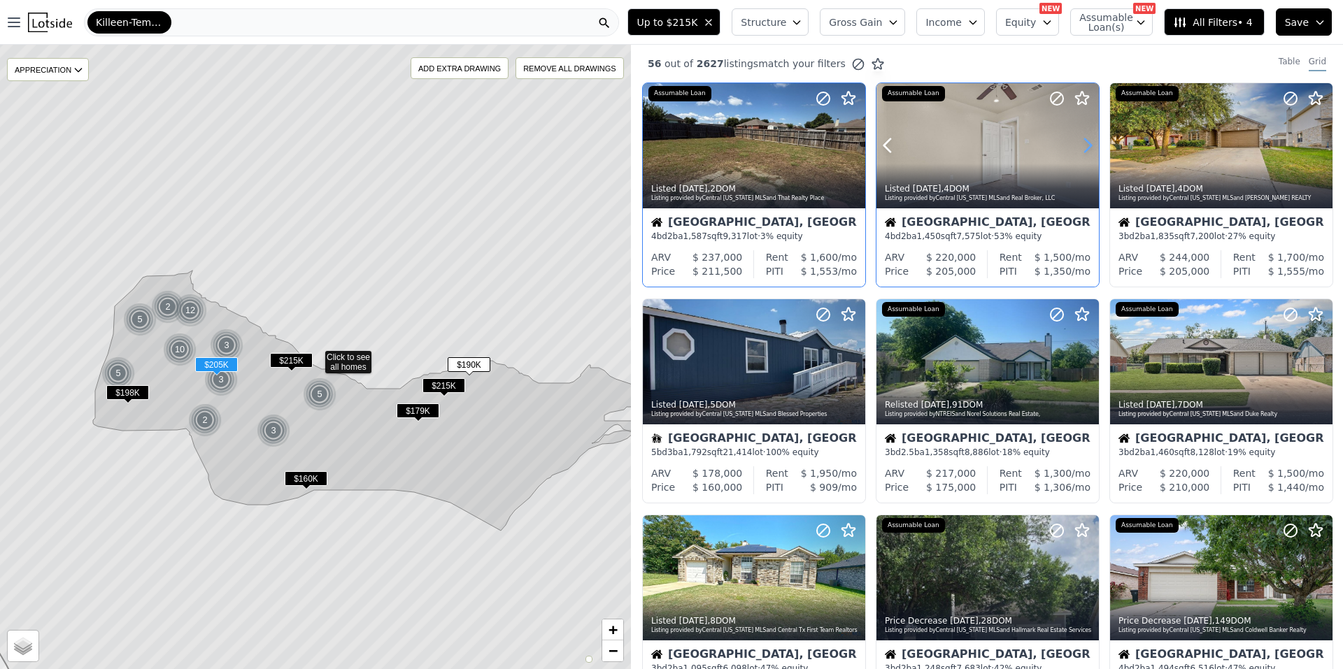
click at [1076, 145] on icon at bounding box center [1087, 145] width 22 height 22
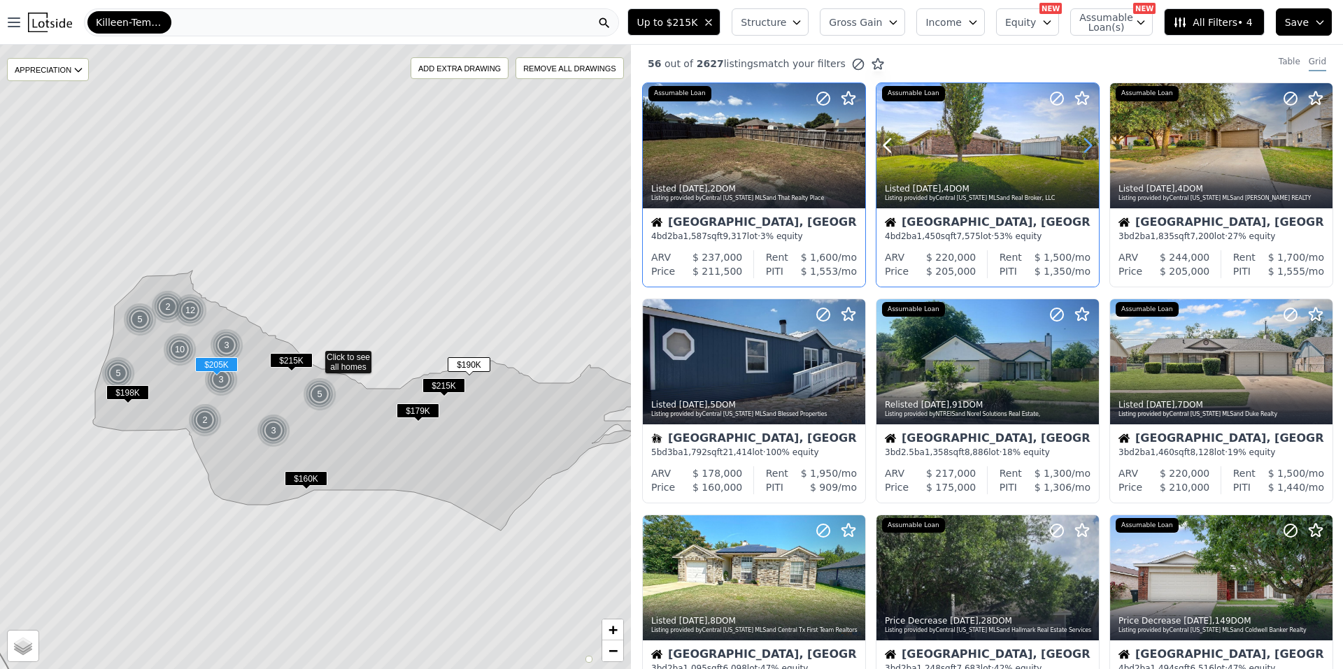
click at [1076, 145] on icon at bounding box center [1087, 145] width 22 height 22
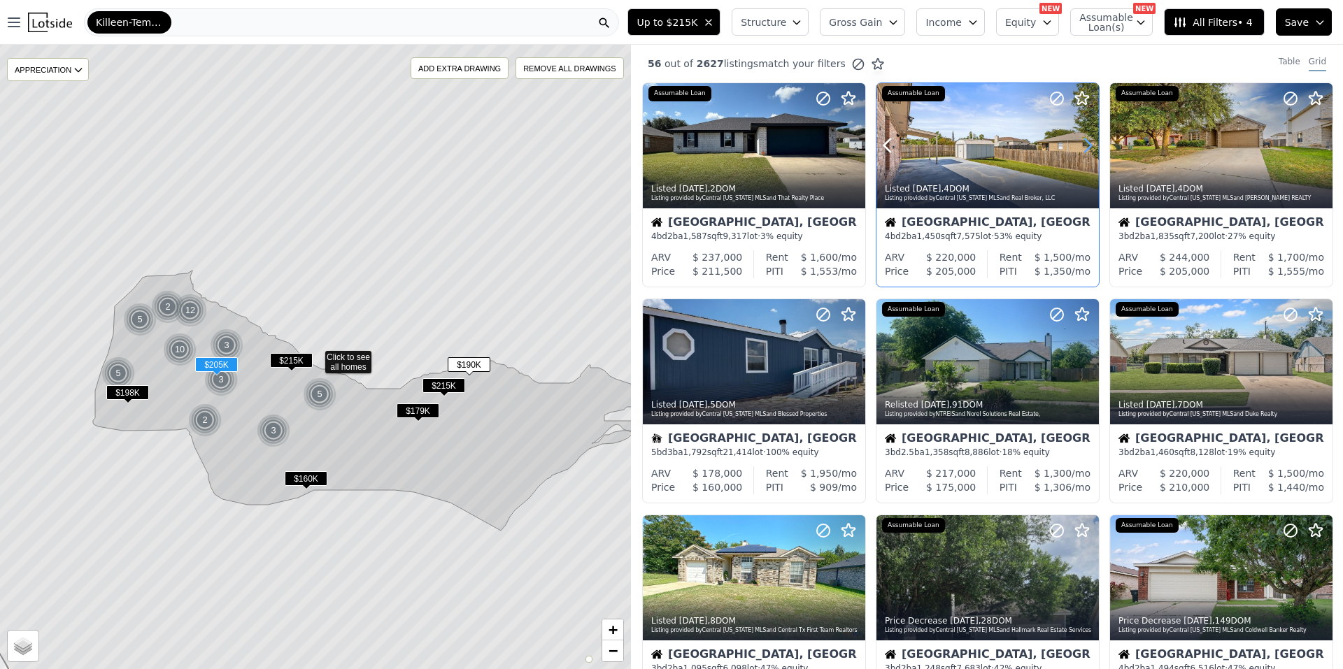
click at [1080, 138] on icon at bounding box center [1087, 145] width 22 height 22
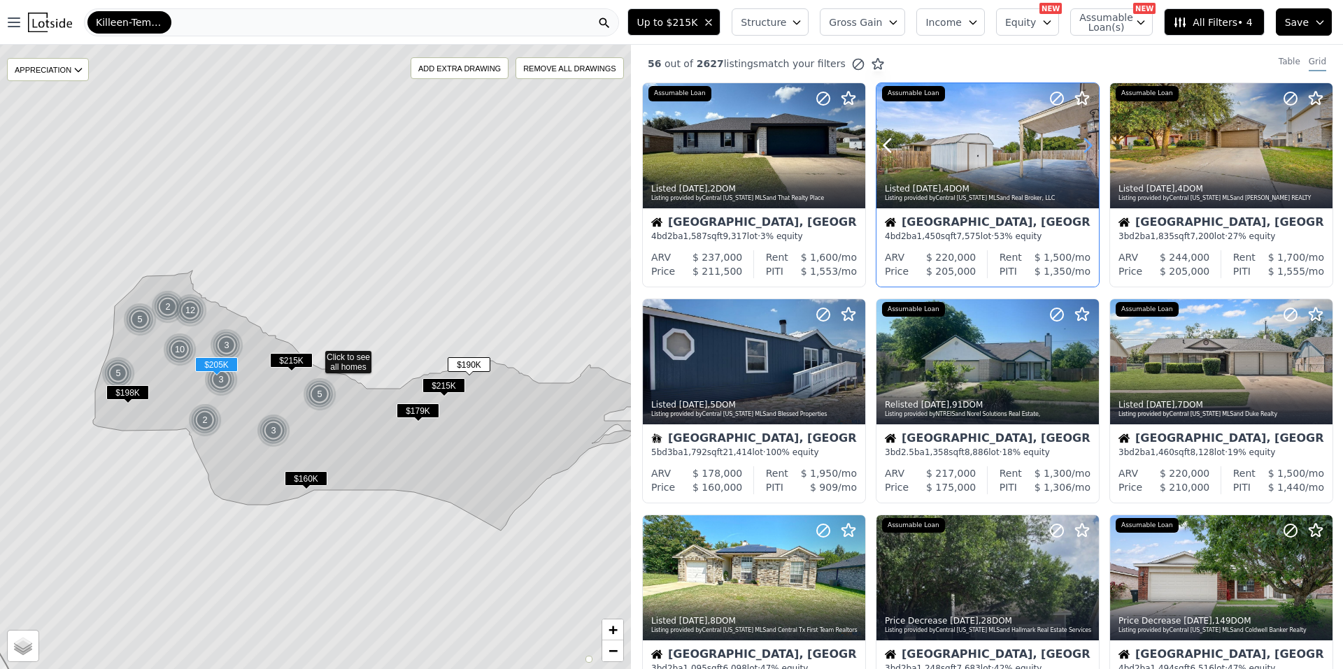
click at [1080, 138] on icon at bounding box center [1087, 145] width 22 height 22
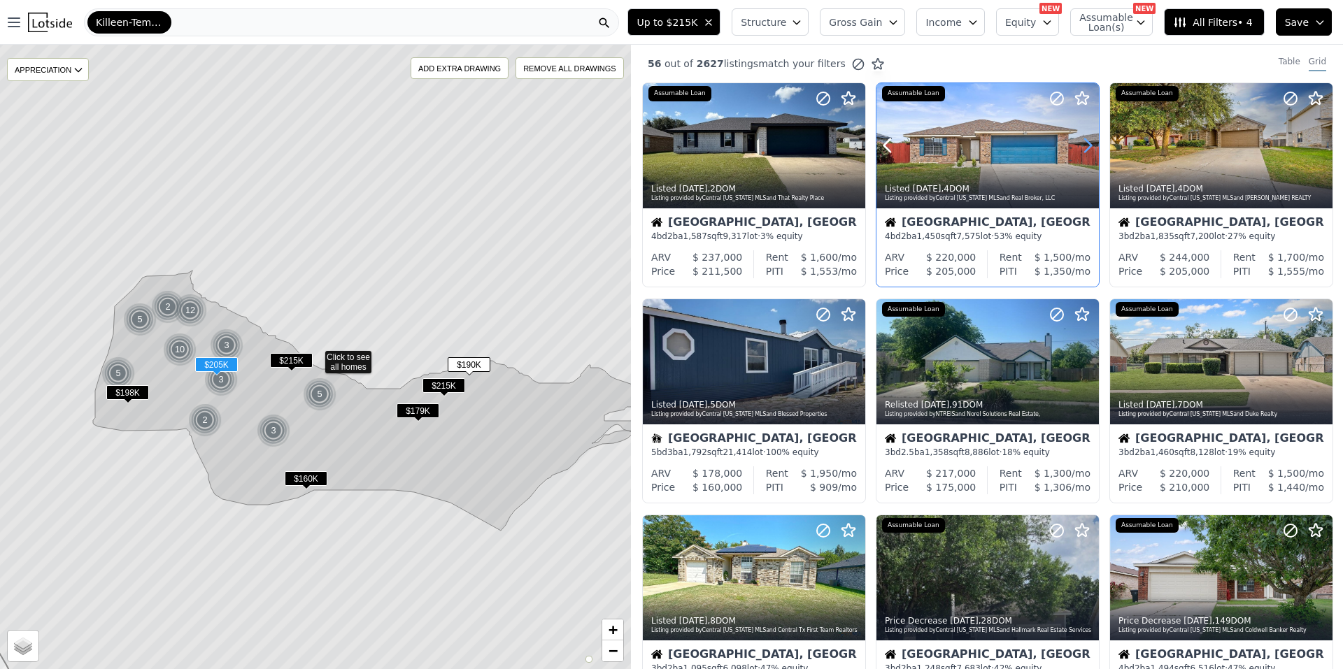
click at [1080, 138] on icon at bounding box center [1087, 145] width 22 height 22
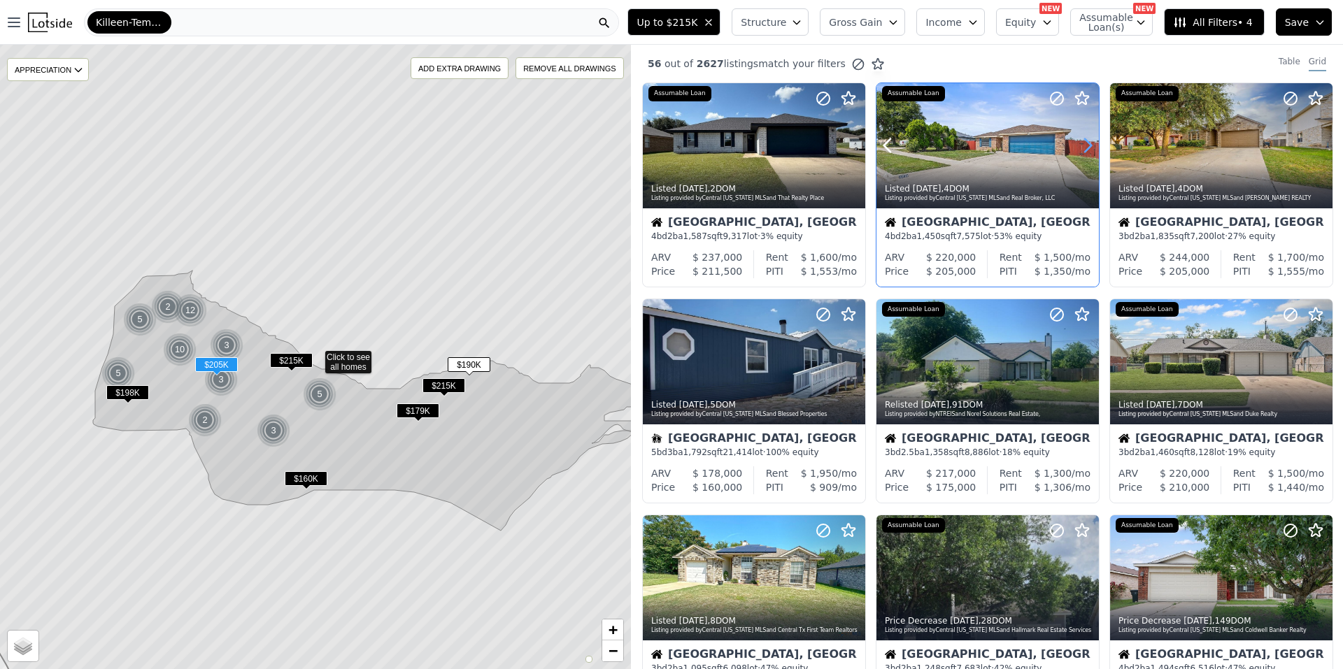
click at [1080, 138] on icon at bounding box center [1087, 145] width 22 height 22
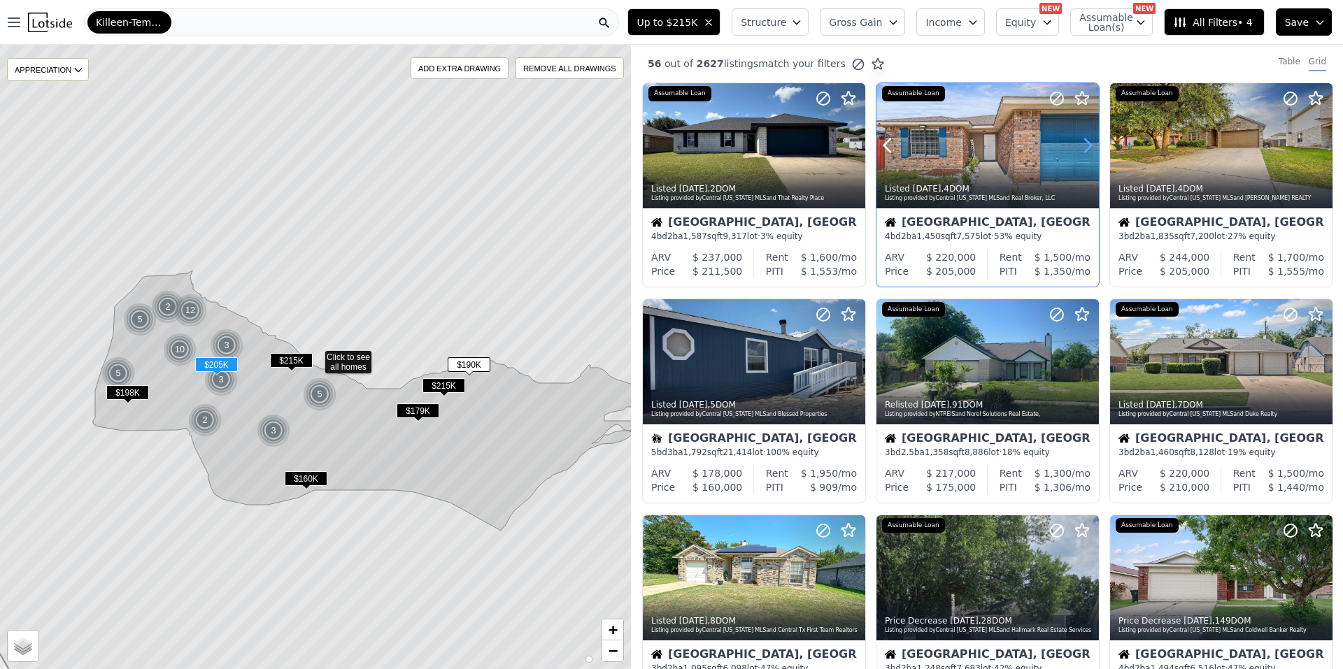
click at [1080, 138] on icon at bounding box center [1087, 145] width 22 height 22
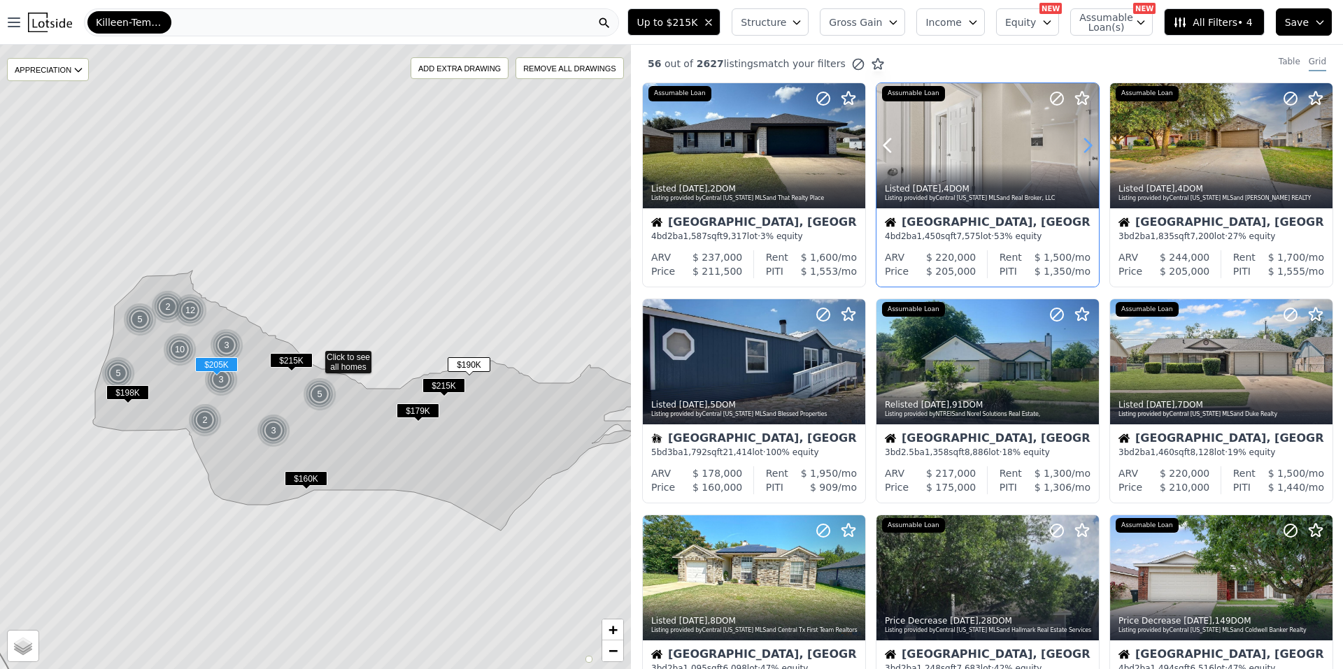
click at [1080, 138] on icon at bounding box center [1087, 145] width 22 height 22
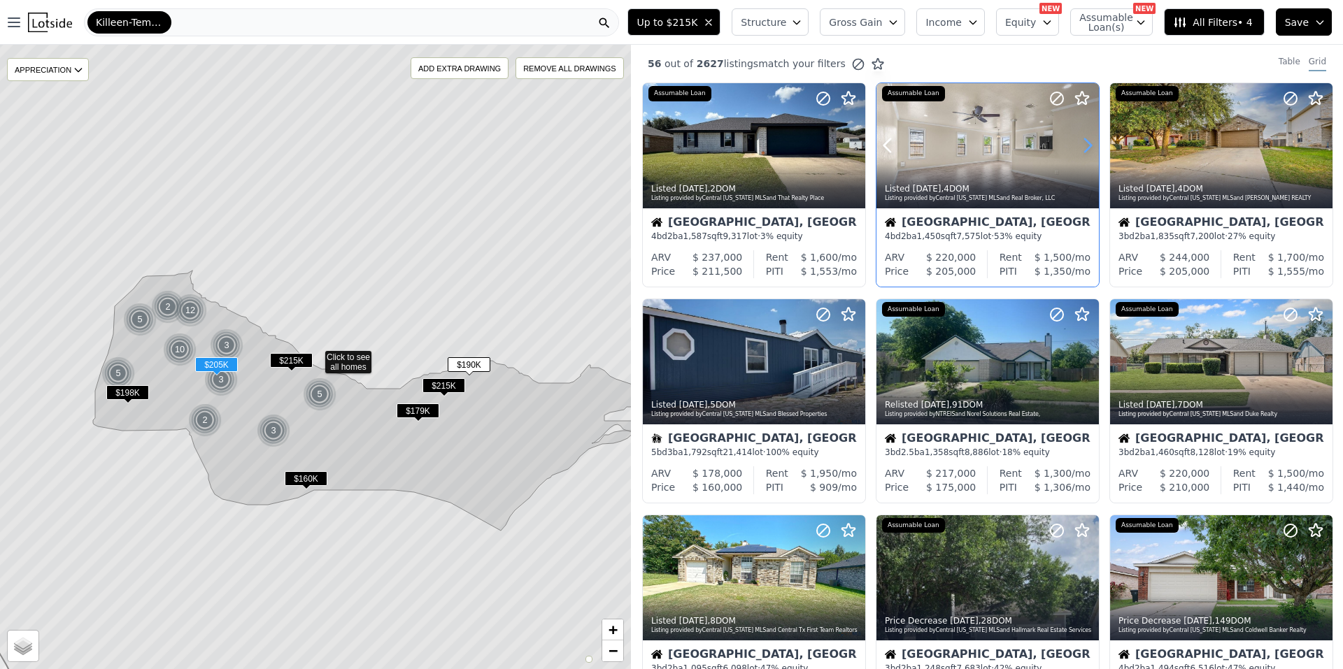
click at [1080, 138] on icon at bounding box center [1087, 145] width 22 height 22
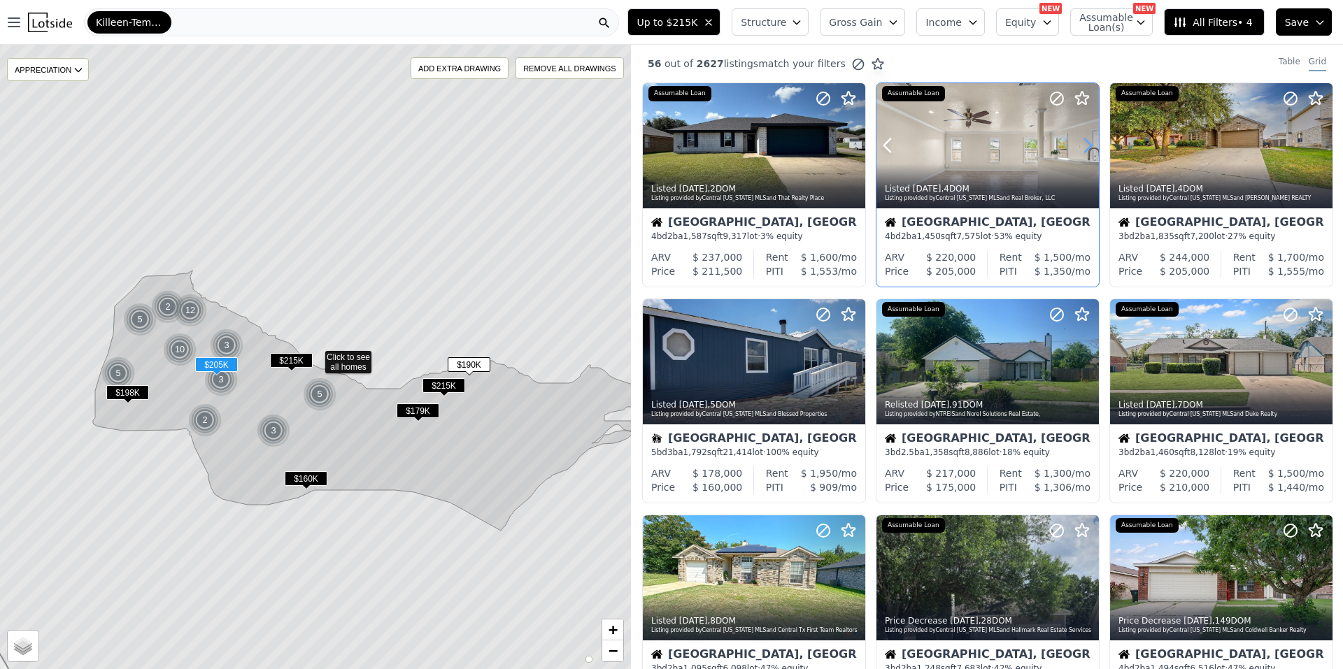
click at [1080, 138] on icon at bounding box center [1087, 145] width 22 height 22
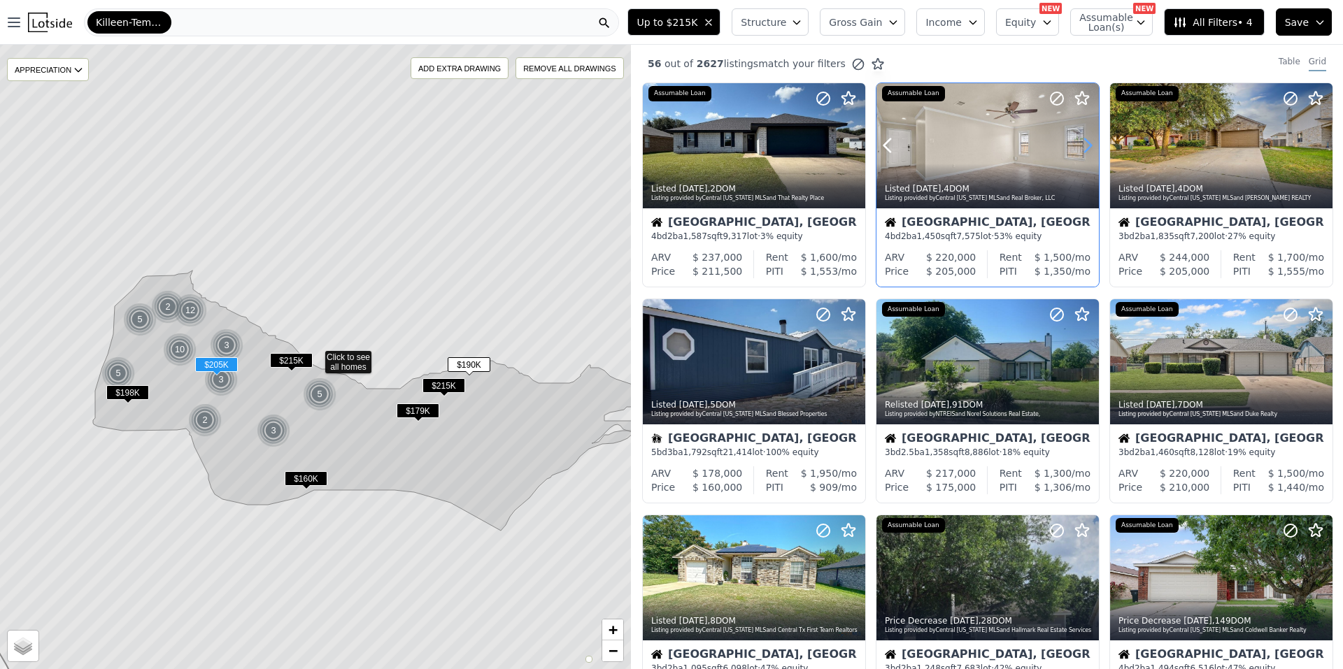
click at [1080, 138] on icon at bounding box center [1087, 145] width 22 height 22
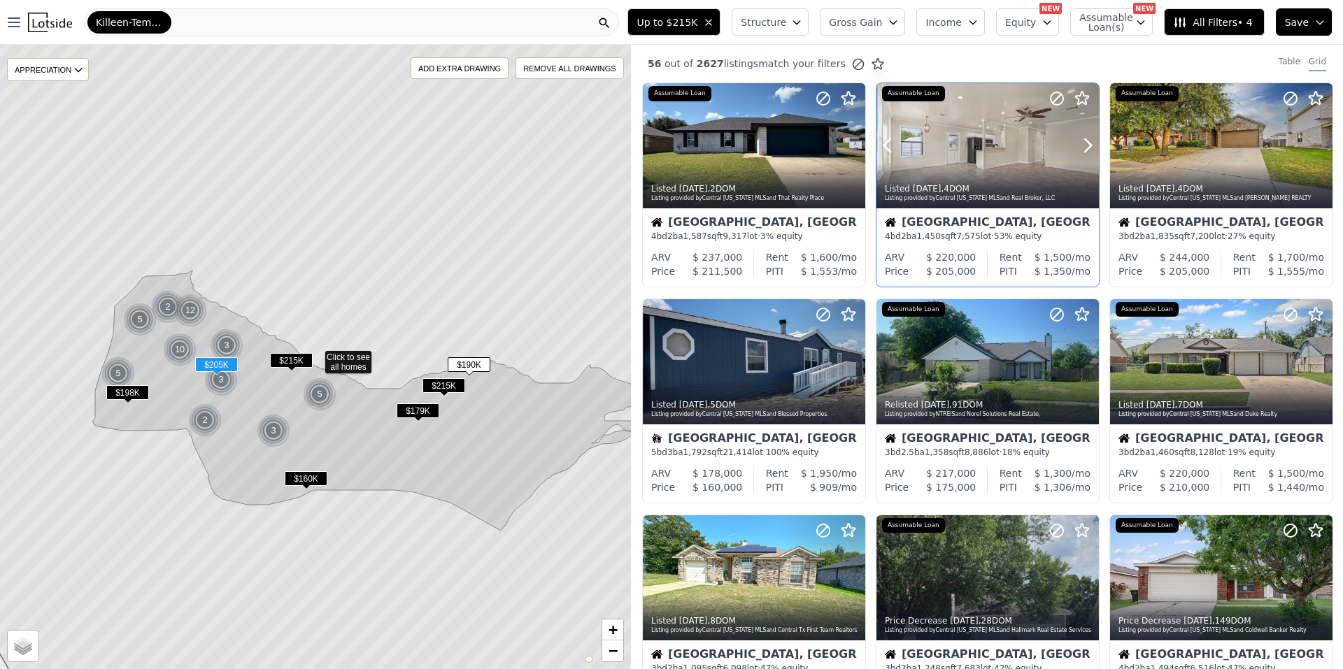
click at [976, 141] on div at bounding box center [987, 145] width 222 height 125
click at [1310, 138] on icon at bounding box center [1321, 145] width 22 height 22
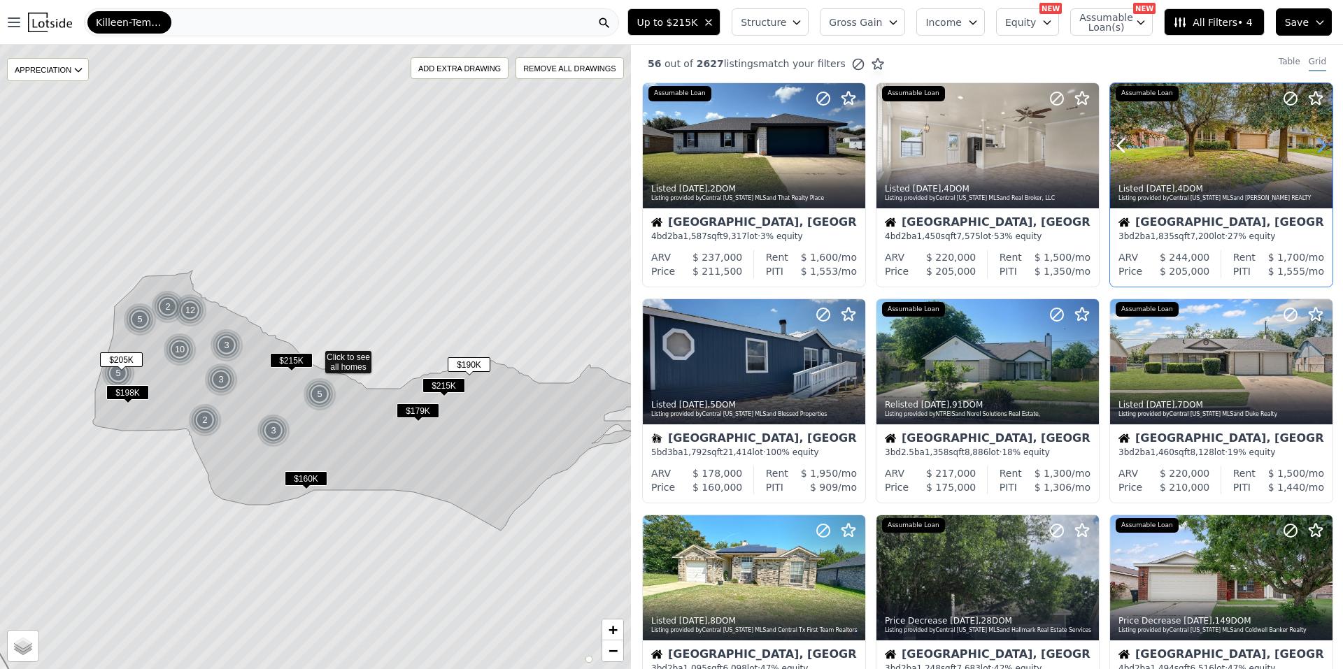
click at [1310, 138] on icon at bounding box center [1321, 145] width 22 height 22
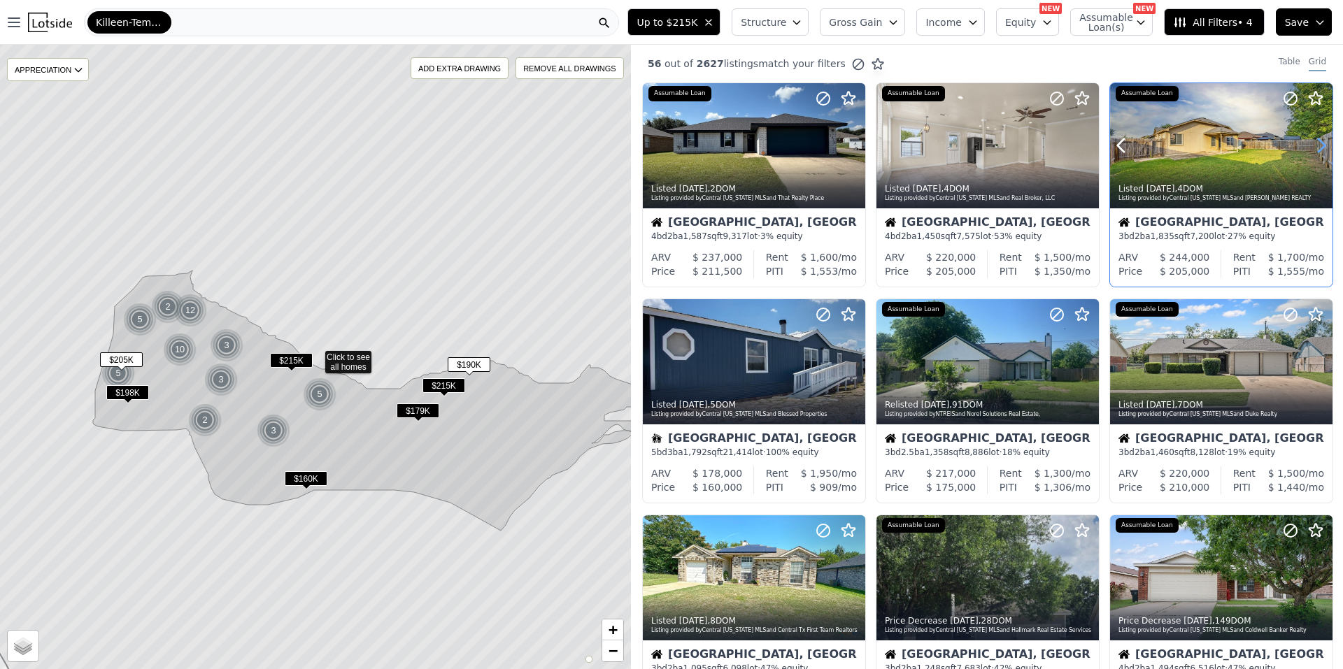
click at [1310, 138] on icon at bounding box center [1321, 145] width 22 height 22
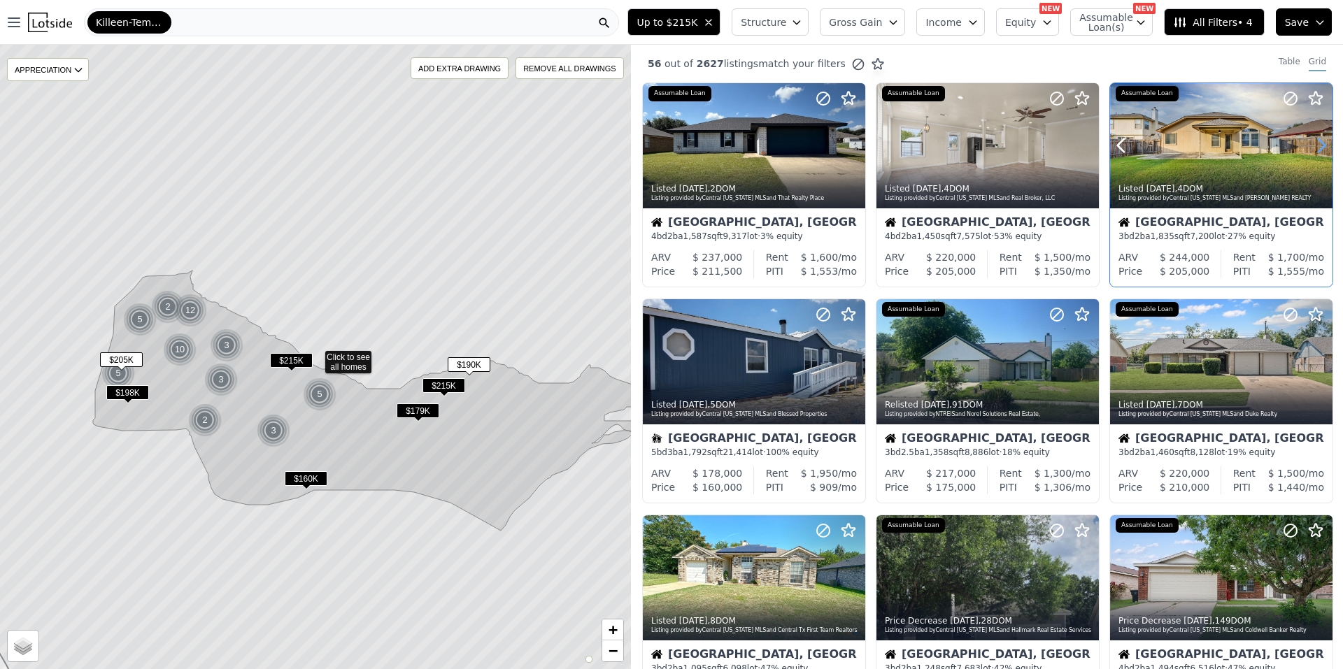
click at [1310, 138] on icon at bounding box center [1321, 145] width 22 height 22
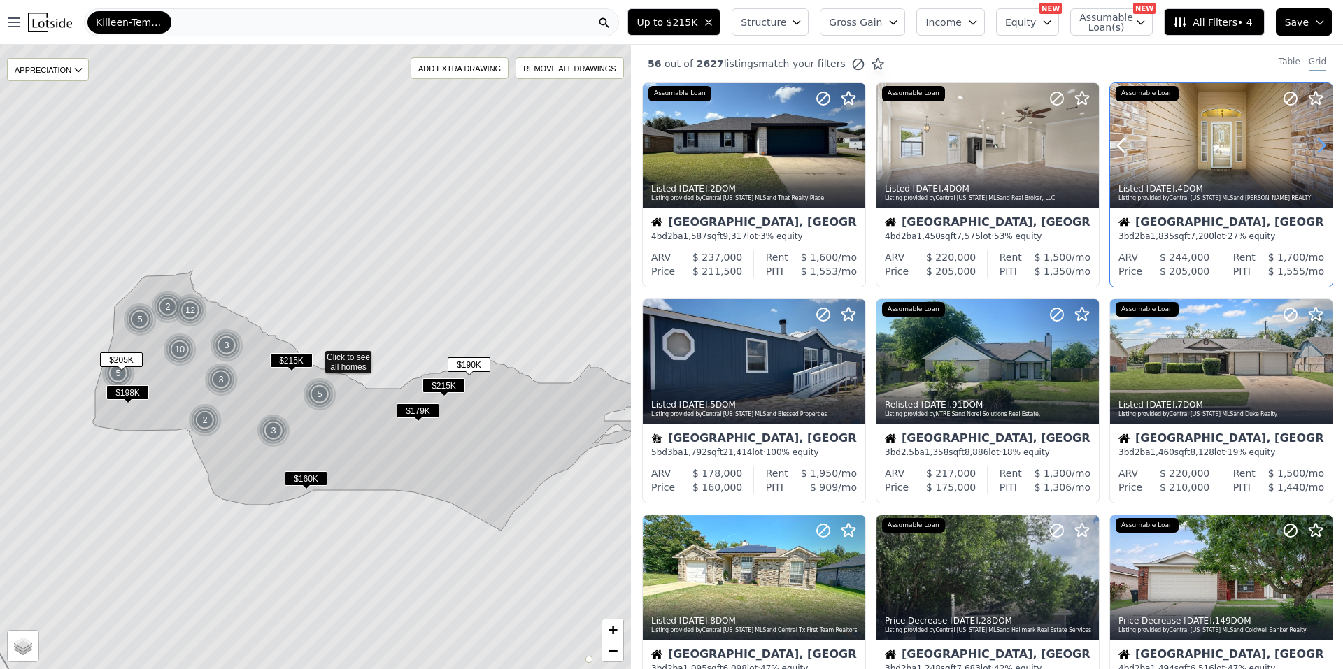
click at [1310, 138] on icon at bounding box center [1321, 145] width 22 height 22
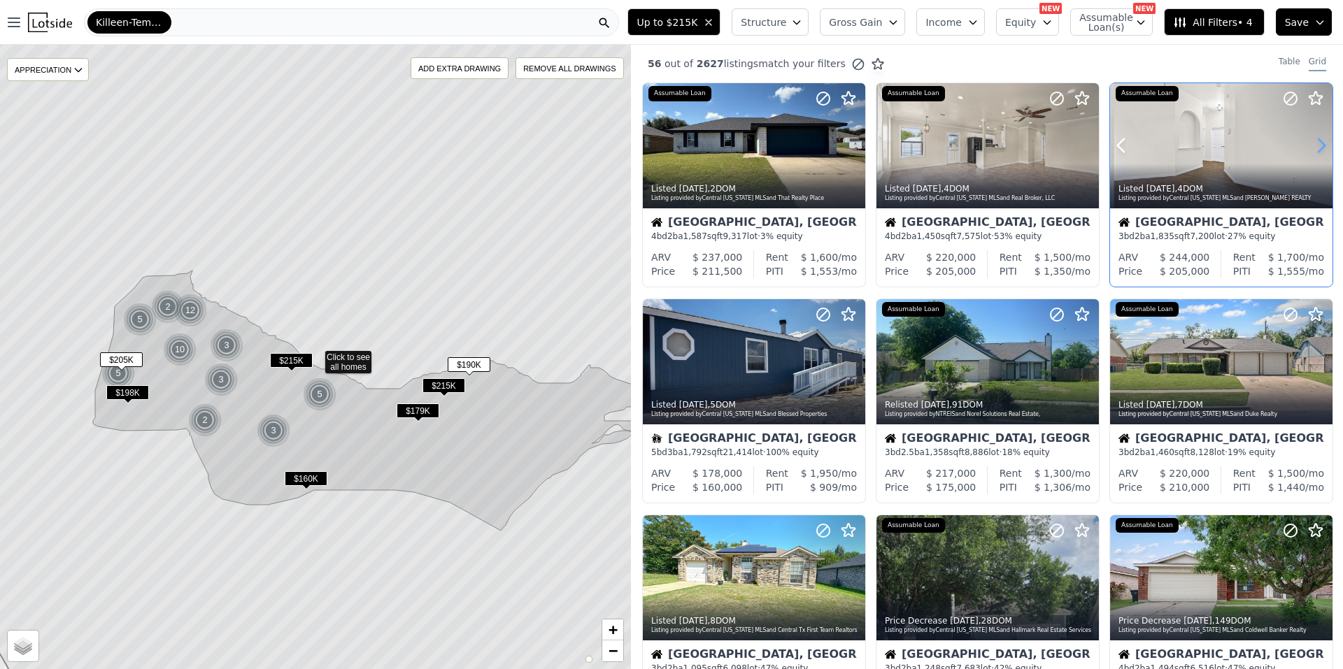
click at [1310, 138] on icon at bounding box center [1321, 145] width 22 height 22
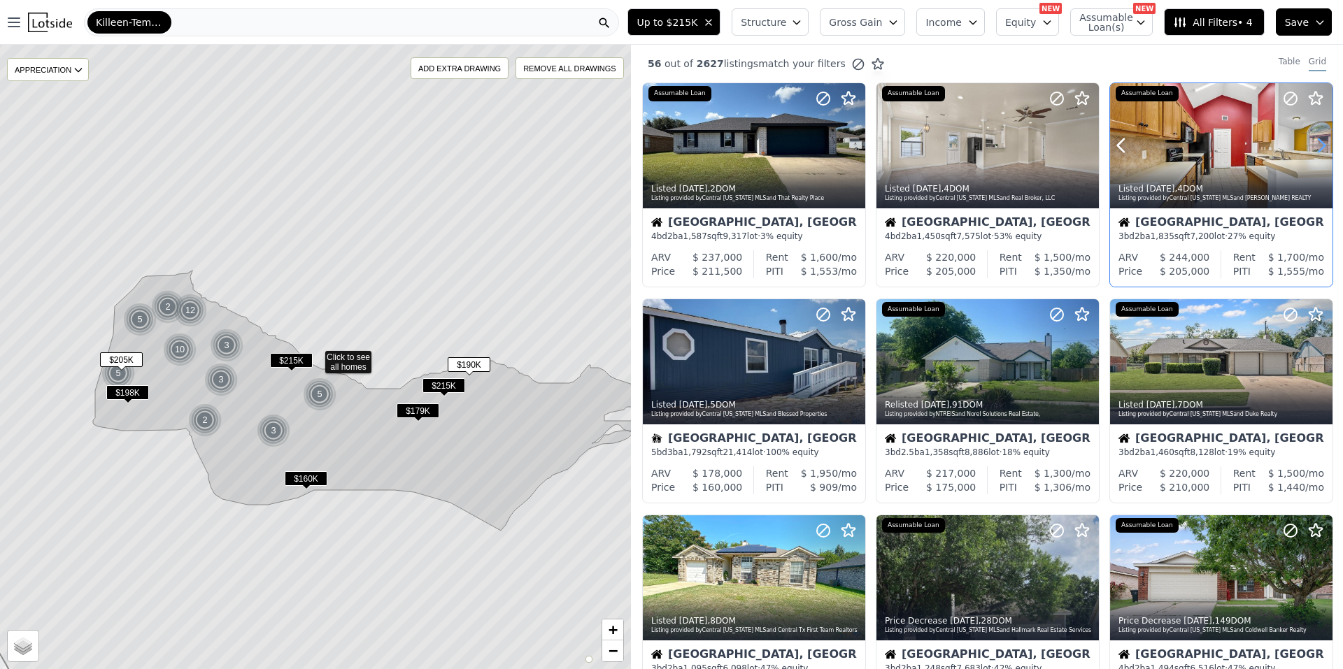
click at [1310, 138] on icon at bounding box center [1321, 145] width 22 height 22
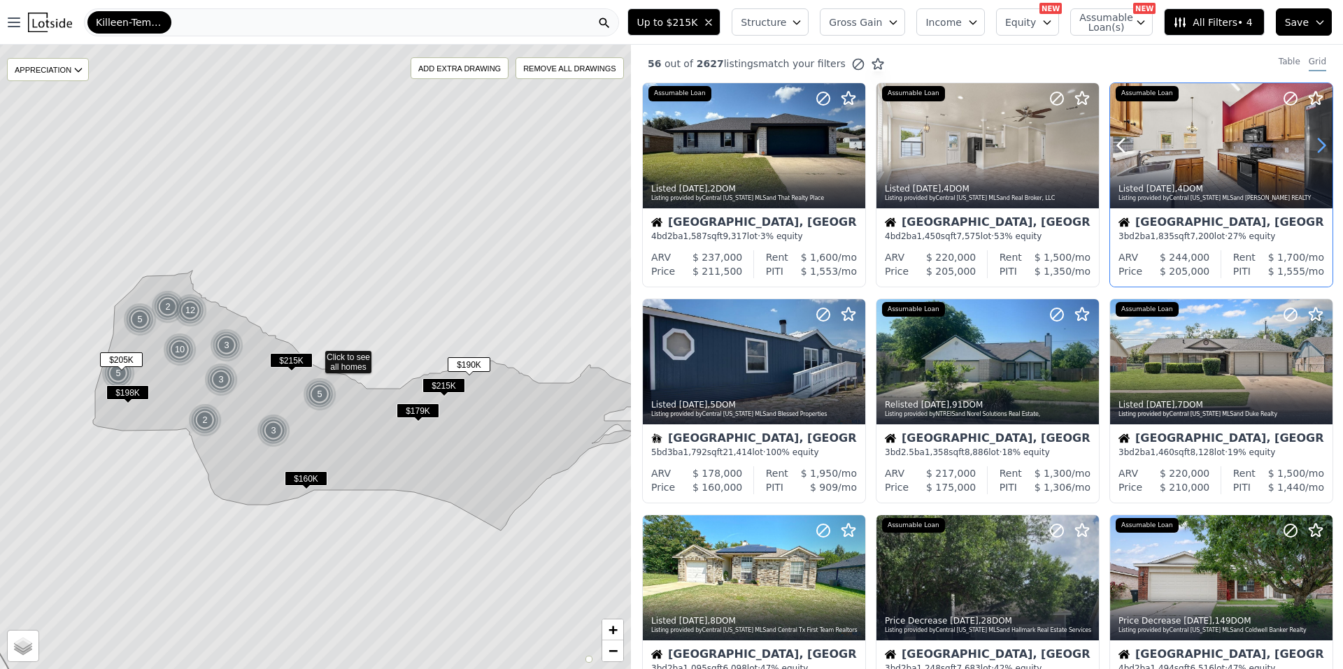
click at [1310, 138] on icon at bounding box center [1321, 145] width 22 height 22
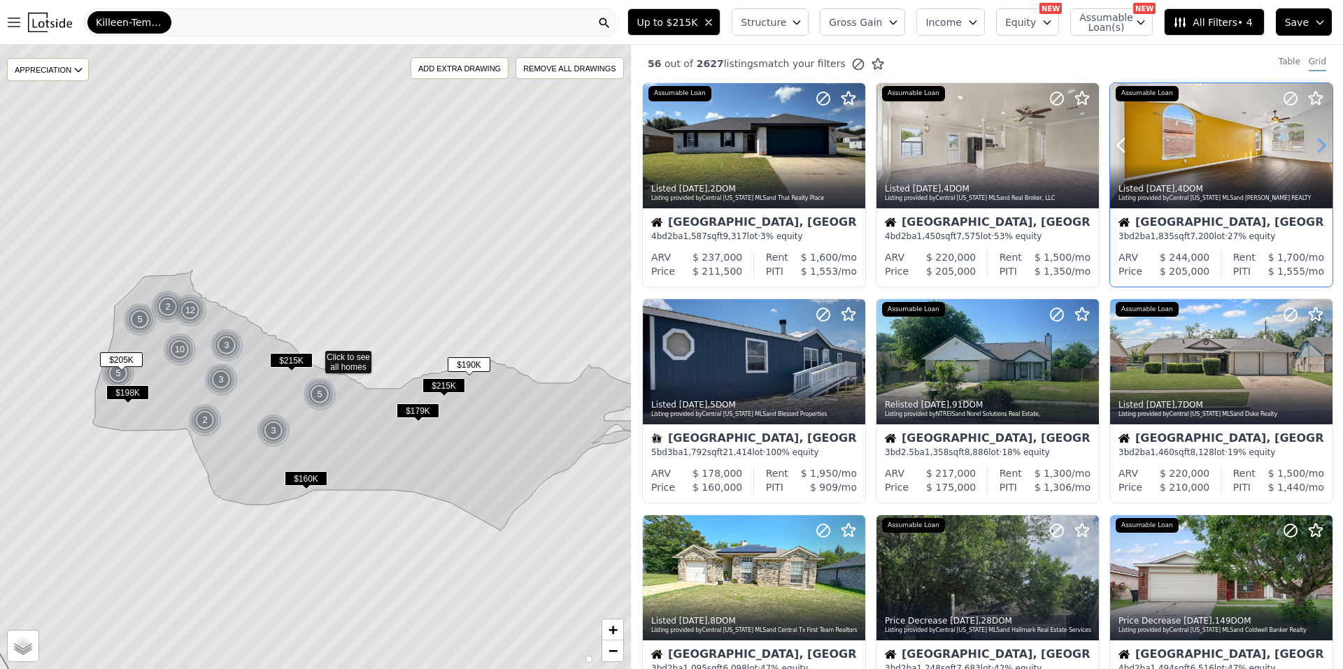
click at [1310, 138] on icon at bounding box center [1321, 145] width 22 height 22
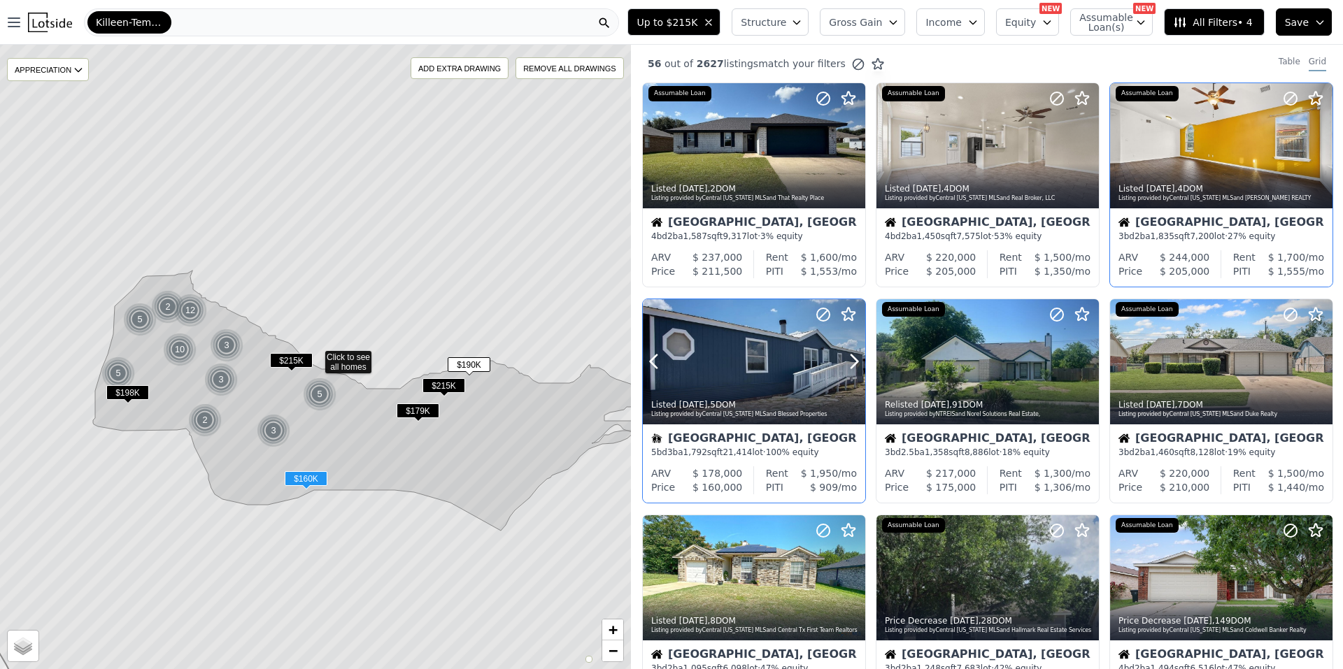
scroll to position [70, 0]
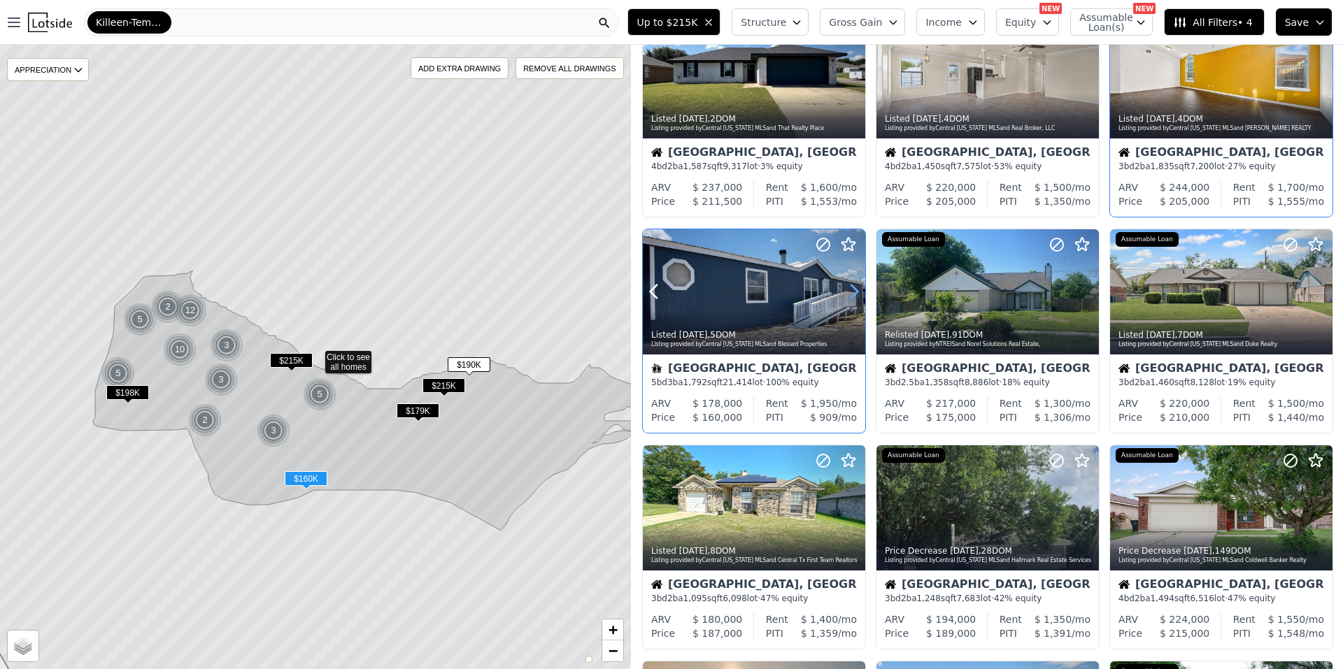
click at [858, 283] on icon at bounding box center [854, 291] width 22 height 22
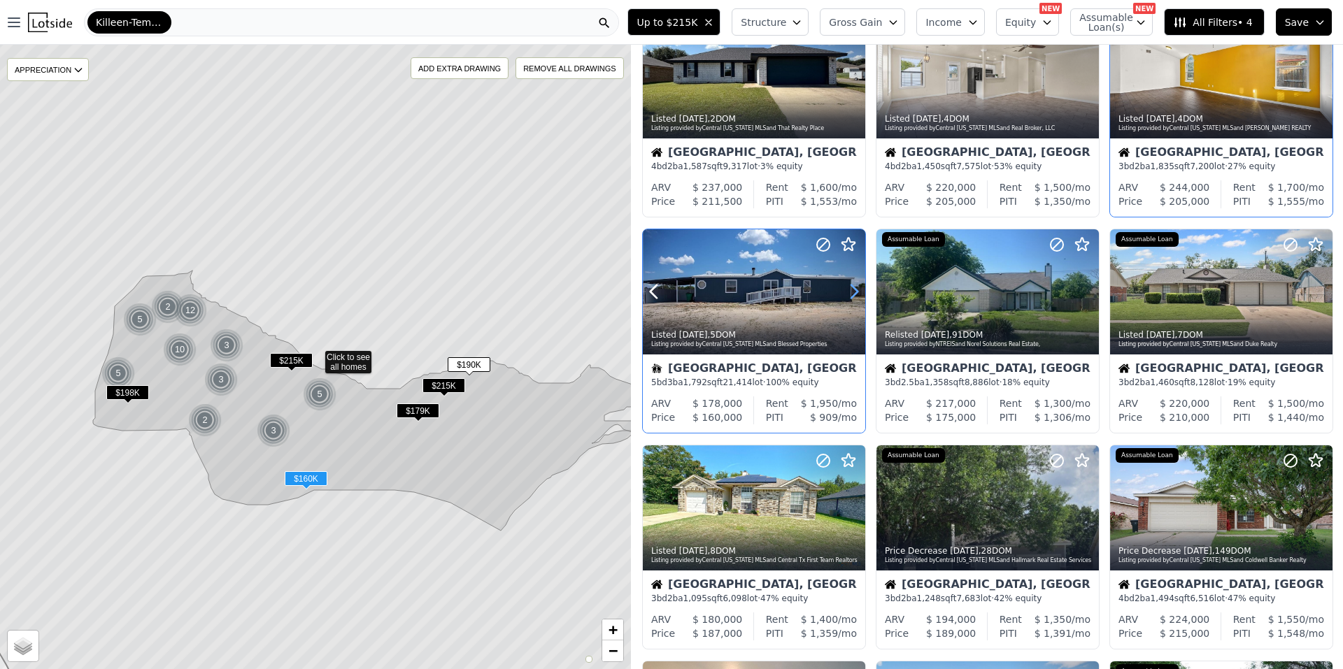
click at [858, 283] on icon at bounding box center [854, 291] width 22 height 22
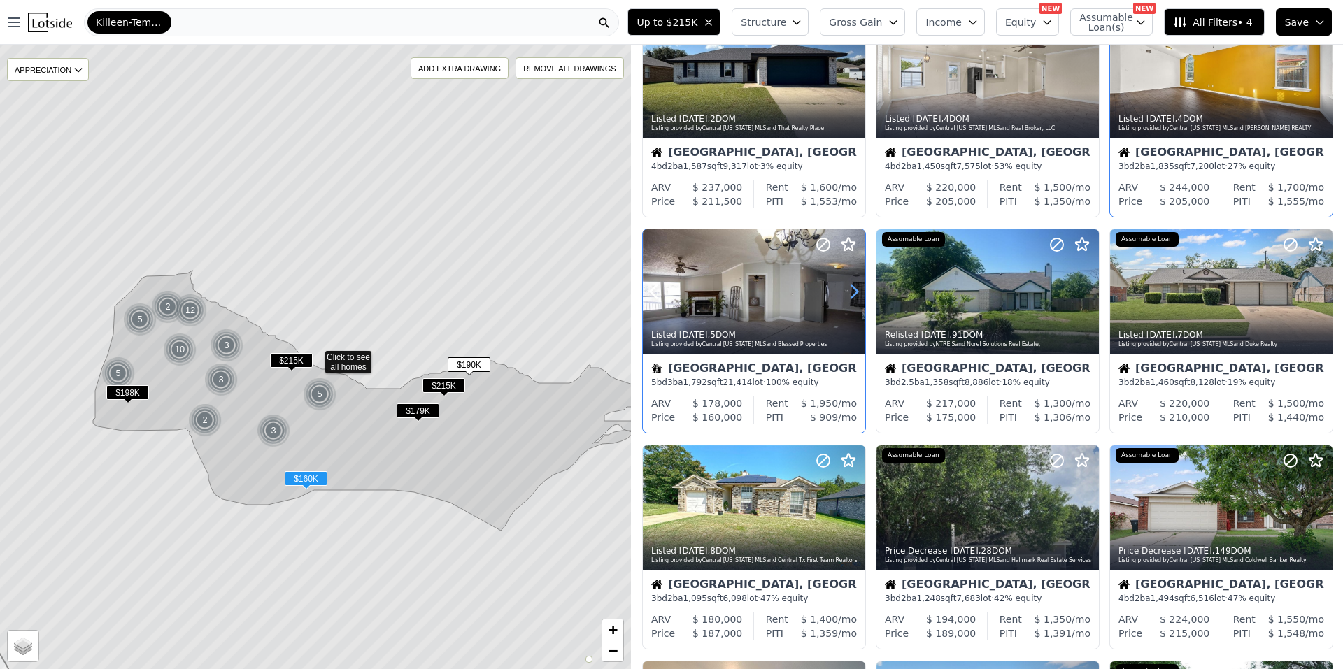
click at [858, 283] on icon at bounding box center [854, 291] width 22 height 22
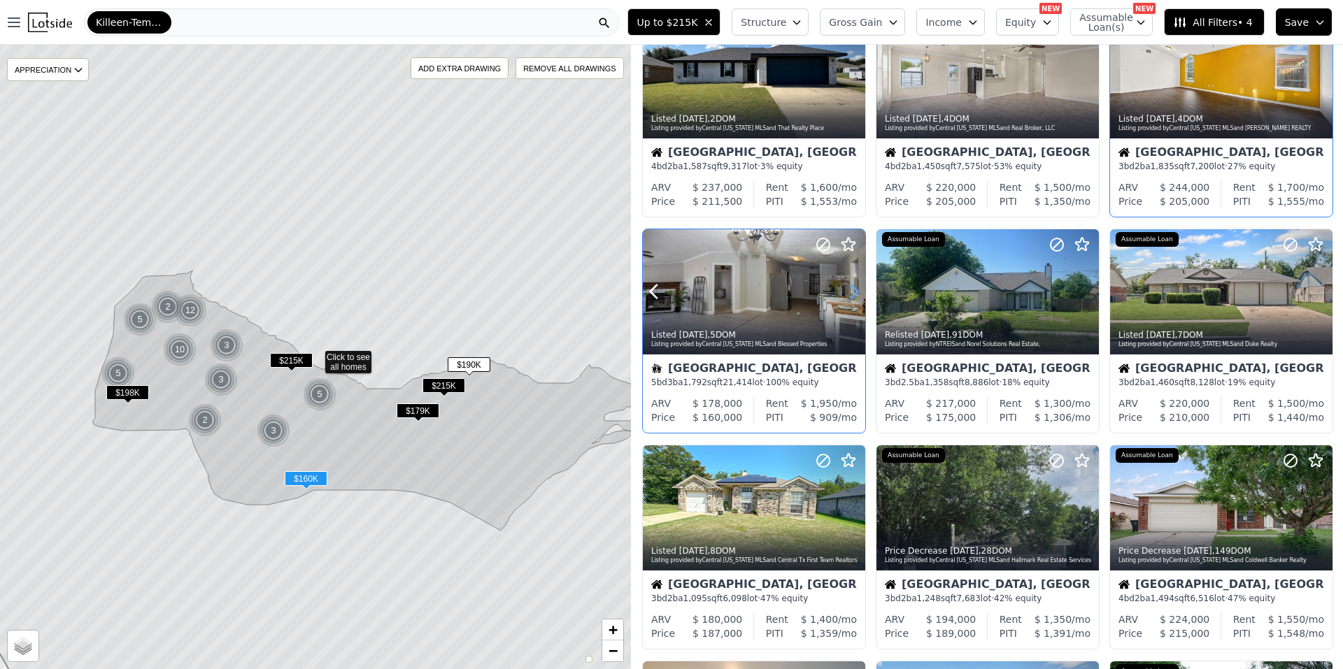
click at [853, 283] on icon at bounding box center [854, 291] width 22 height 22
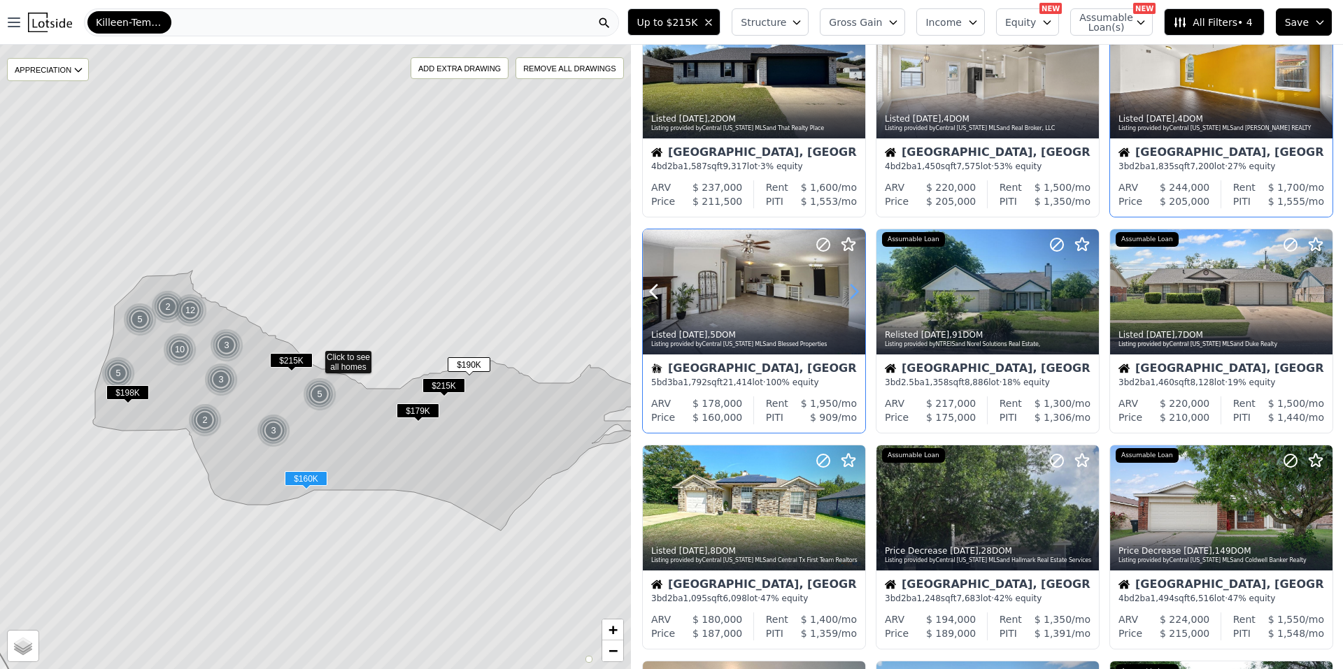
click at [853, 283] on icon at bounding box center [854, 291] width 22 height 22
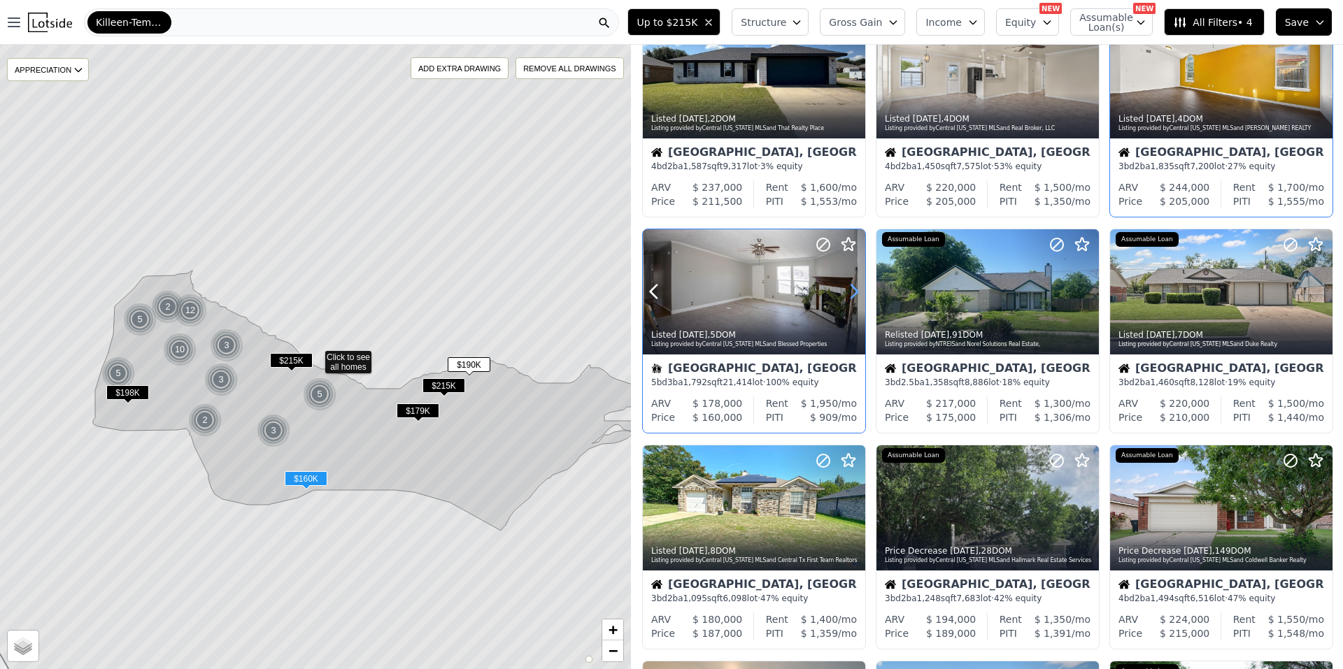
click at [853, 283] on icon at bounding box center [854, 291] width 22 height 22
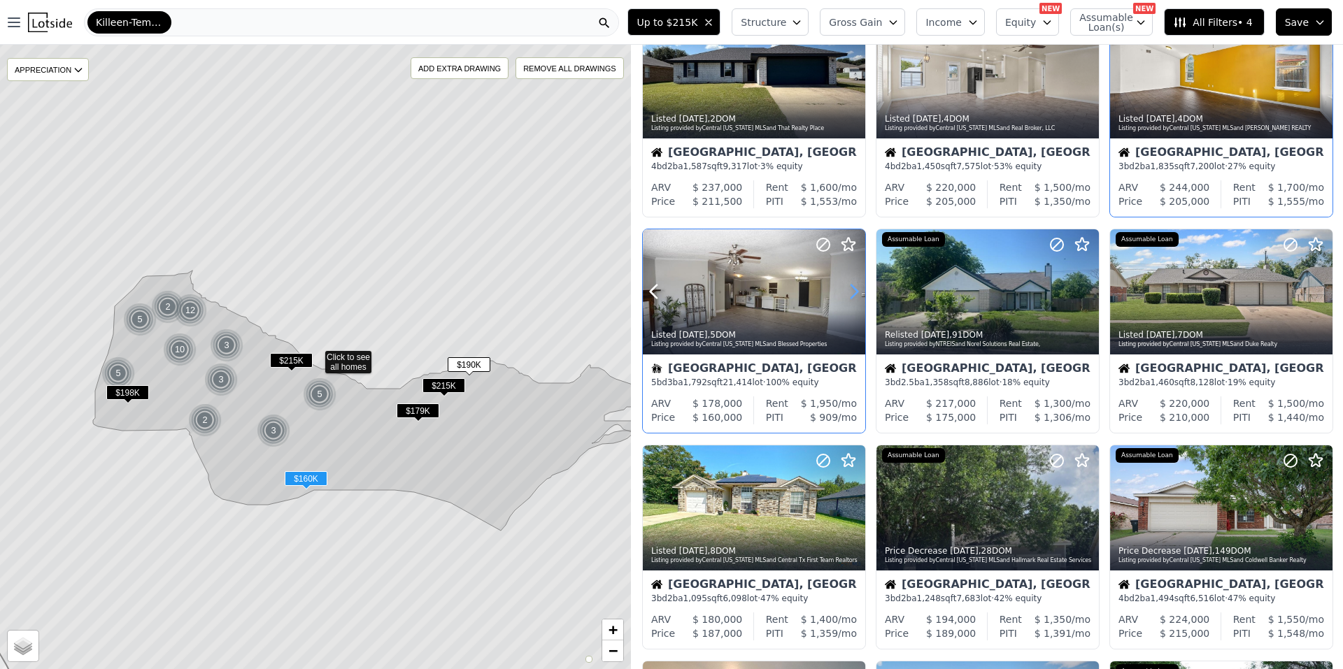
click at [853, 283] on icon at bounding box center [854, 291] width 22 height 22
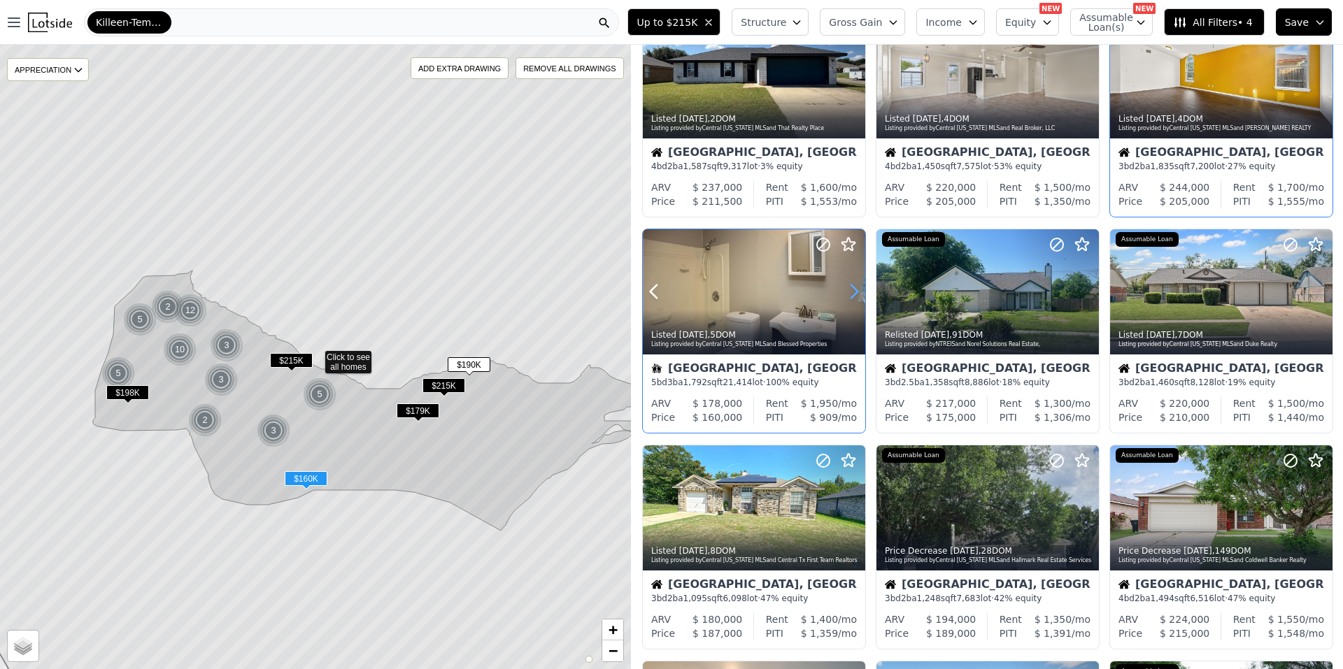
click at [853, 283] on icon at bounding box center [854, 291] width 22 height 22
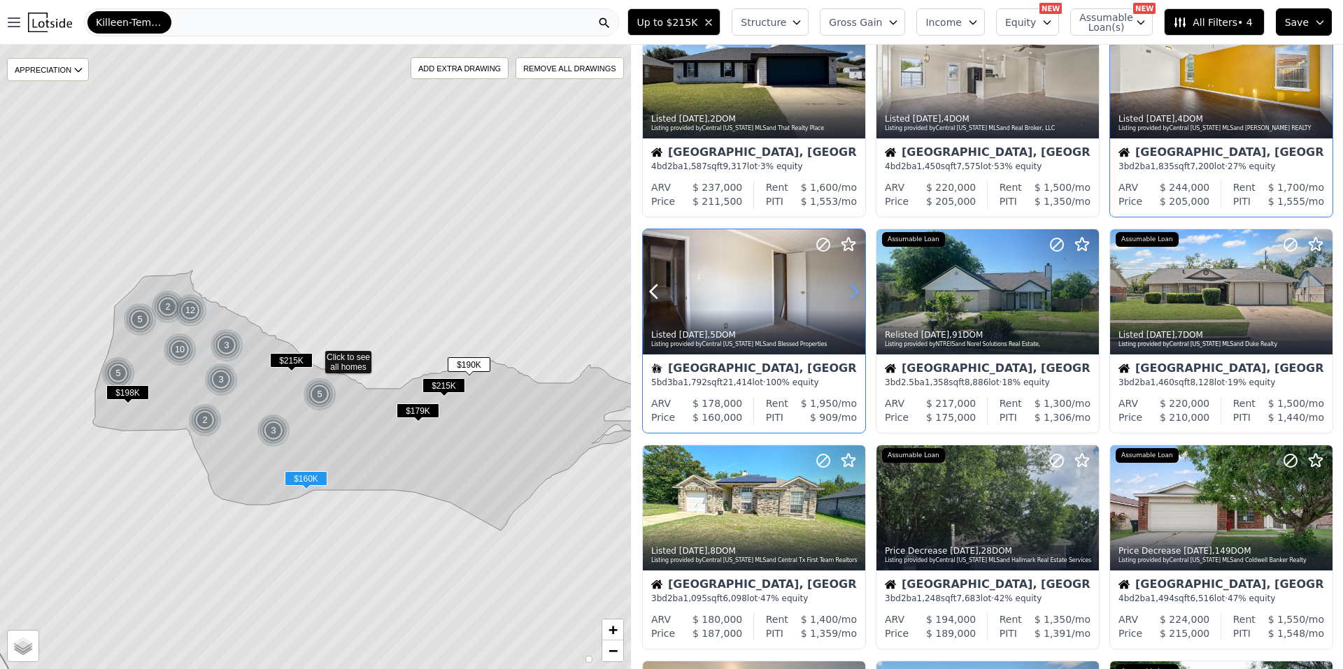
click at [853, 283] on icon at bounding box center [854, 291] width 22 height 22
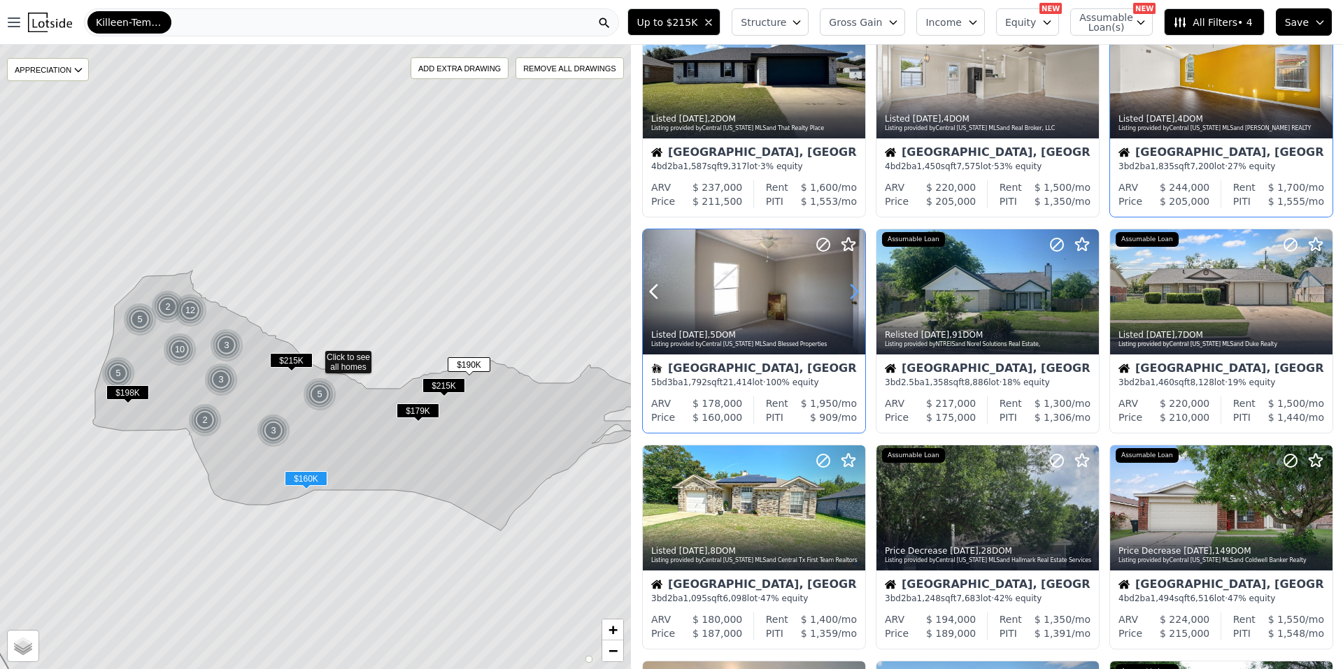
click at [853, 283] on icon at bounding box center [854, 291] width 22 height 22
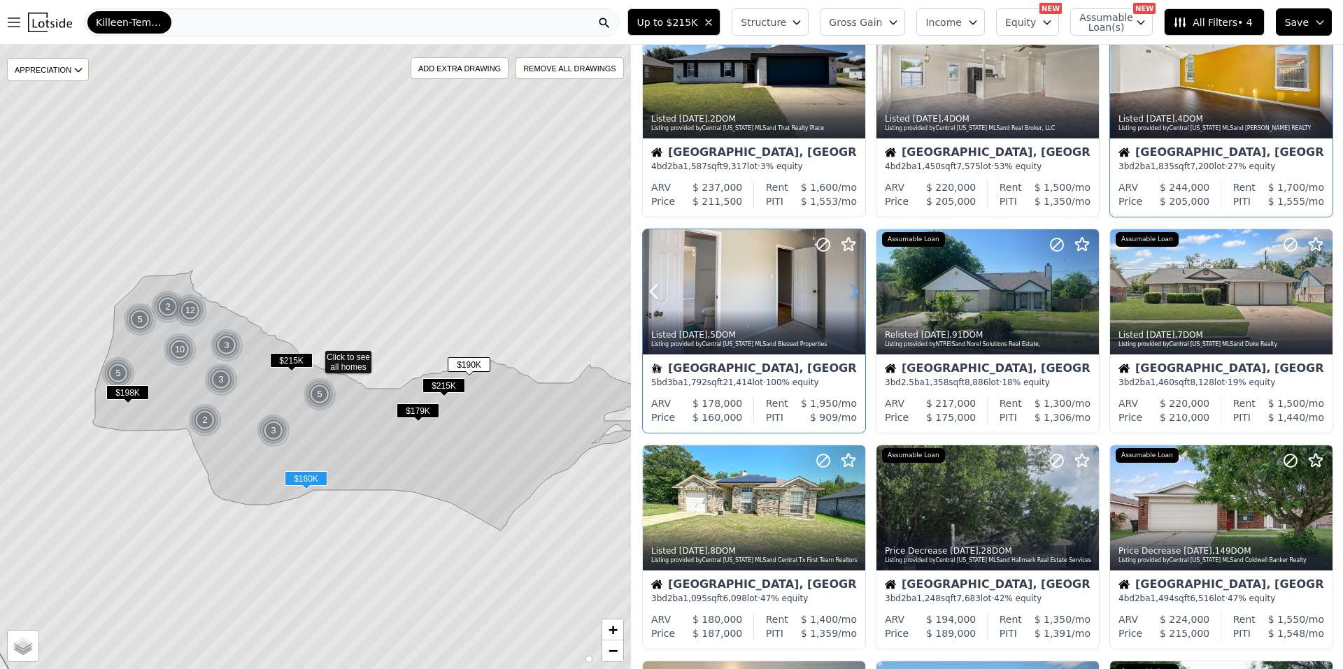
click at [853, 283] on icon at bounding box center [854, 291] width 22 height 22
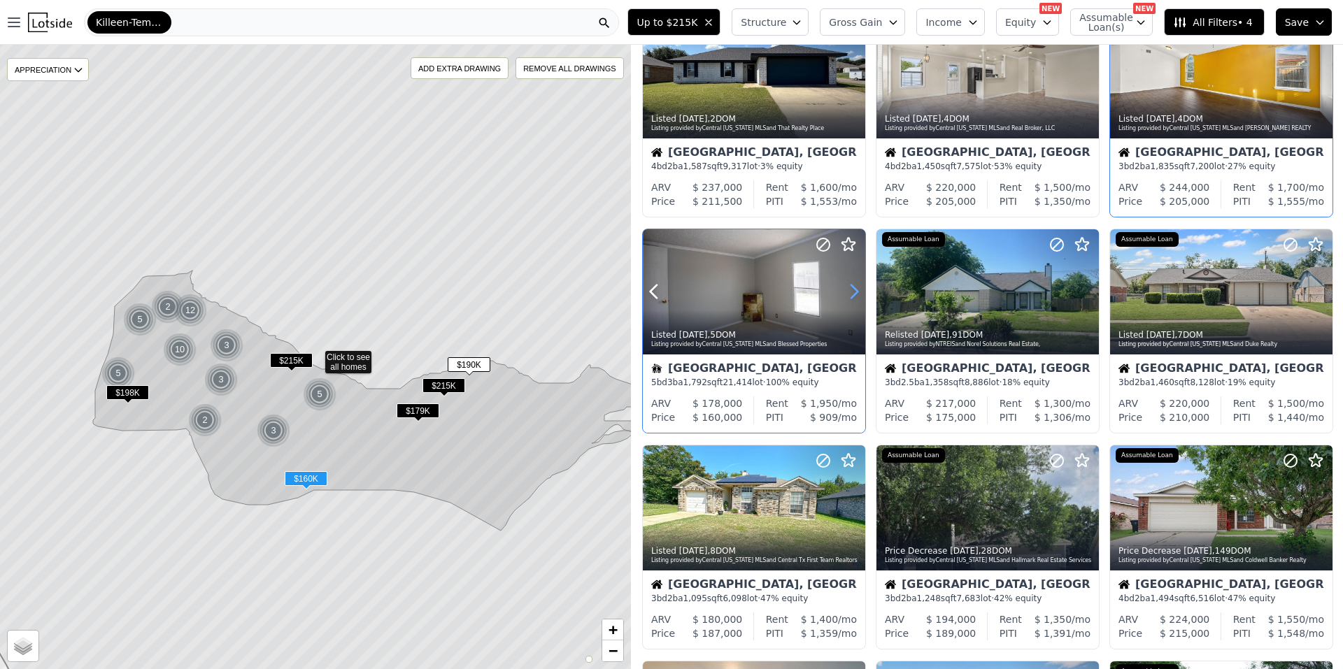
click at [853, 283] on icon at bounding box center [854, 291] width 22 height 22
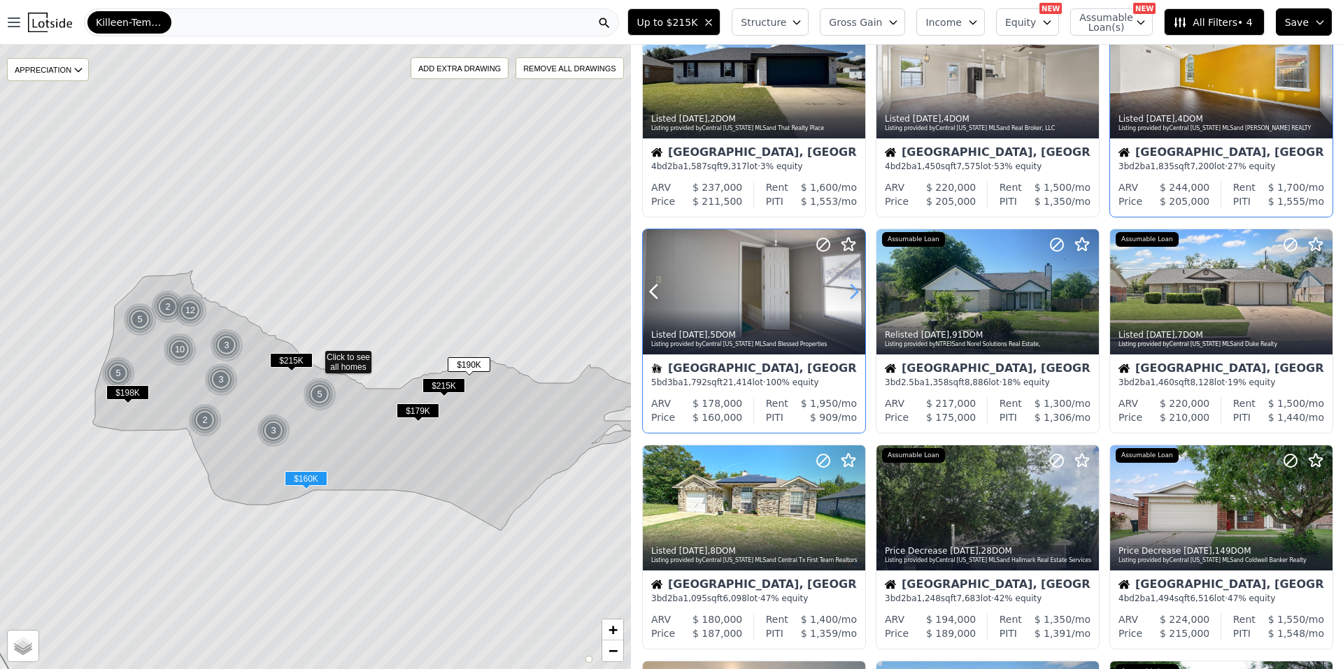
click at [853, 283] on icon at bounding box center [854, 291] width 22 height 22
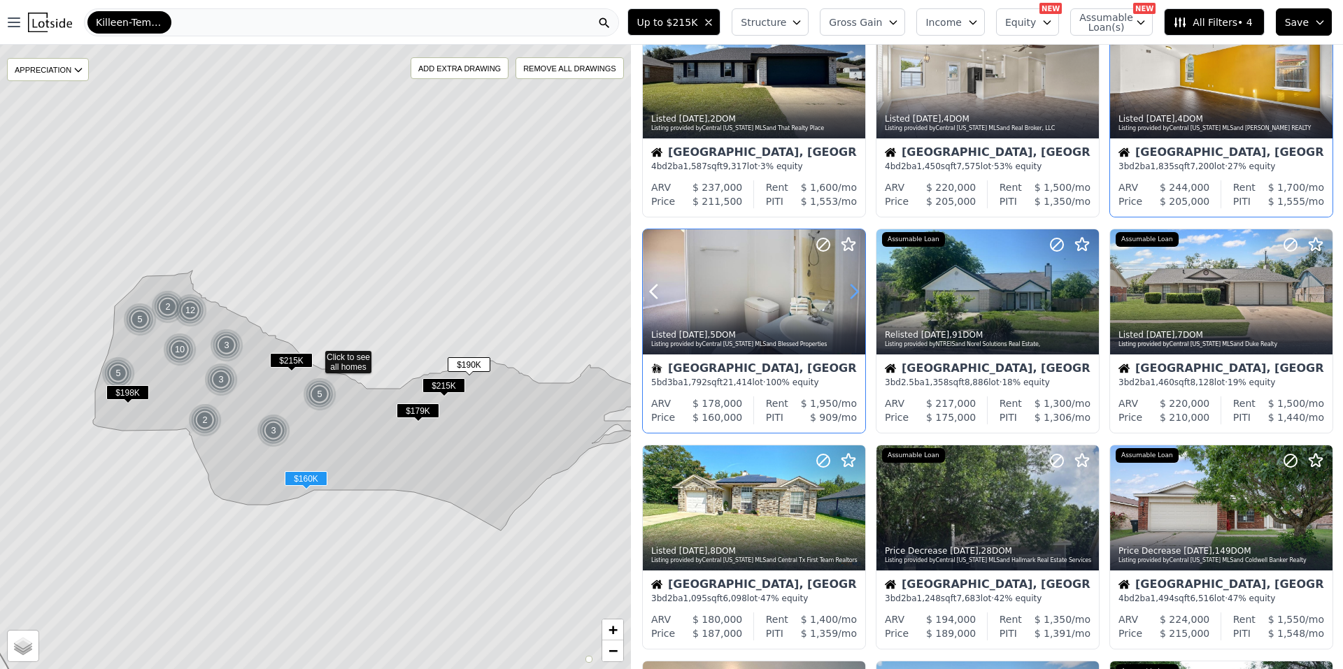
click at [853, 283] on icon at bounding box center [854, 291] width 22 height 22
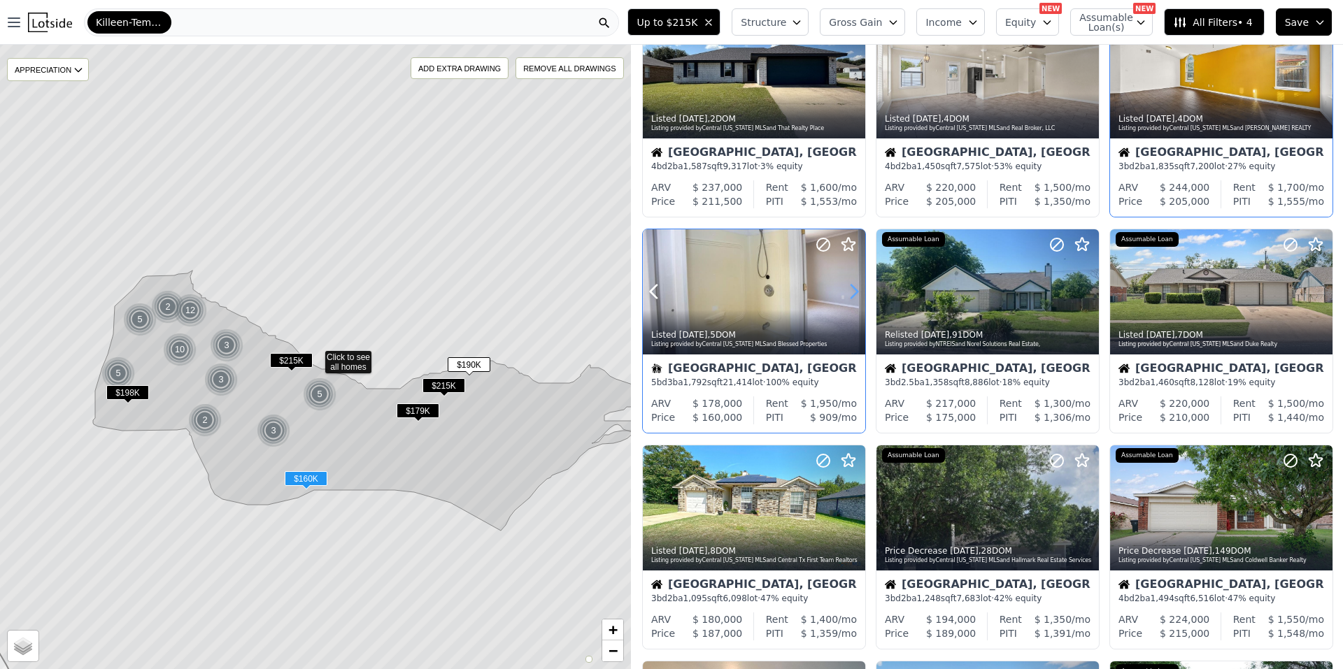
click at [853, 283] on icon at bounding box center [854, 291] width 22 height 22
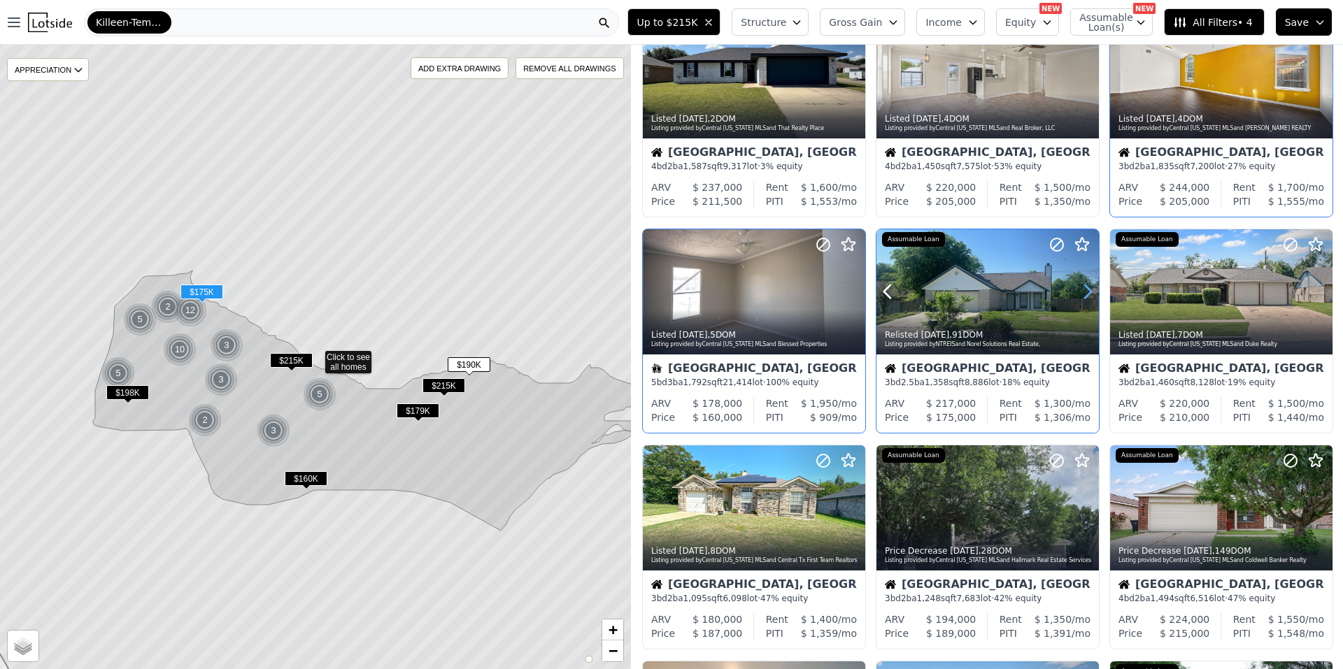
click at [1081, 287] on icon at bounding box center [1087, 291] width 22 height 22
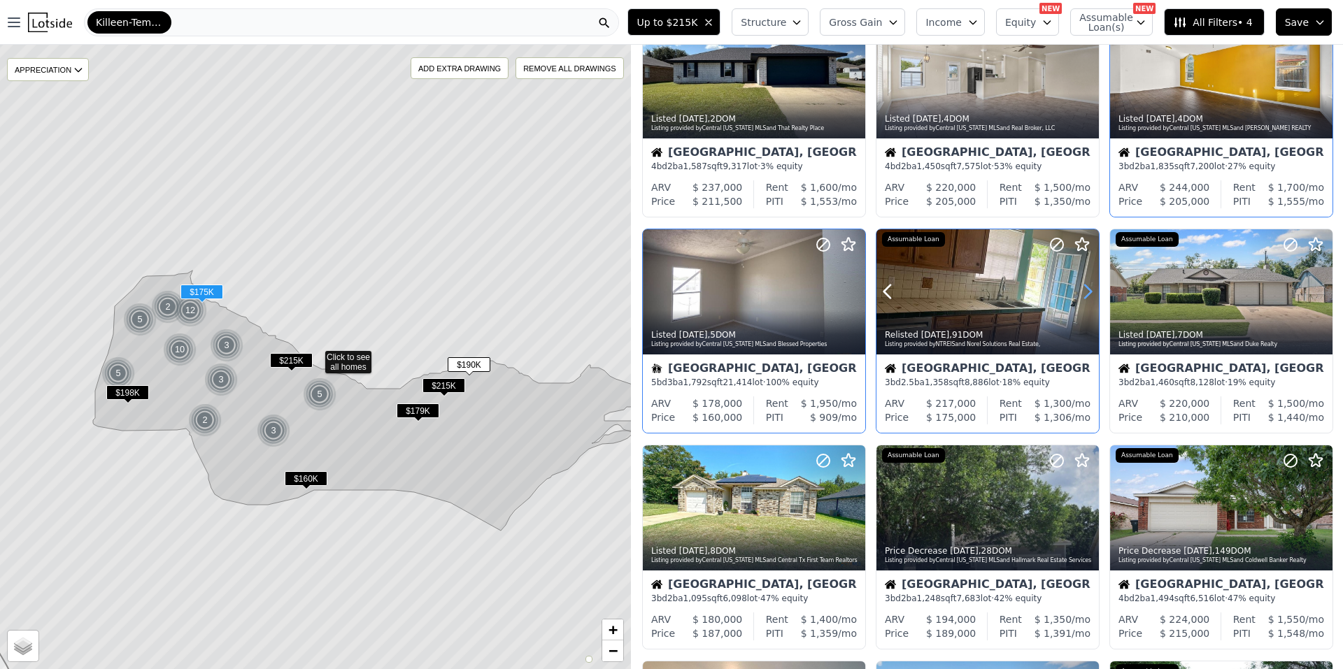
click at [1081, 287] on icon at bounding box center [1087, 291] width 22 height 22
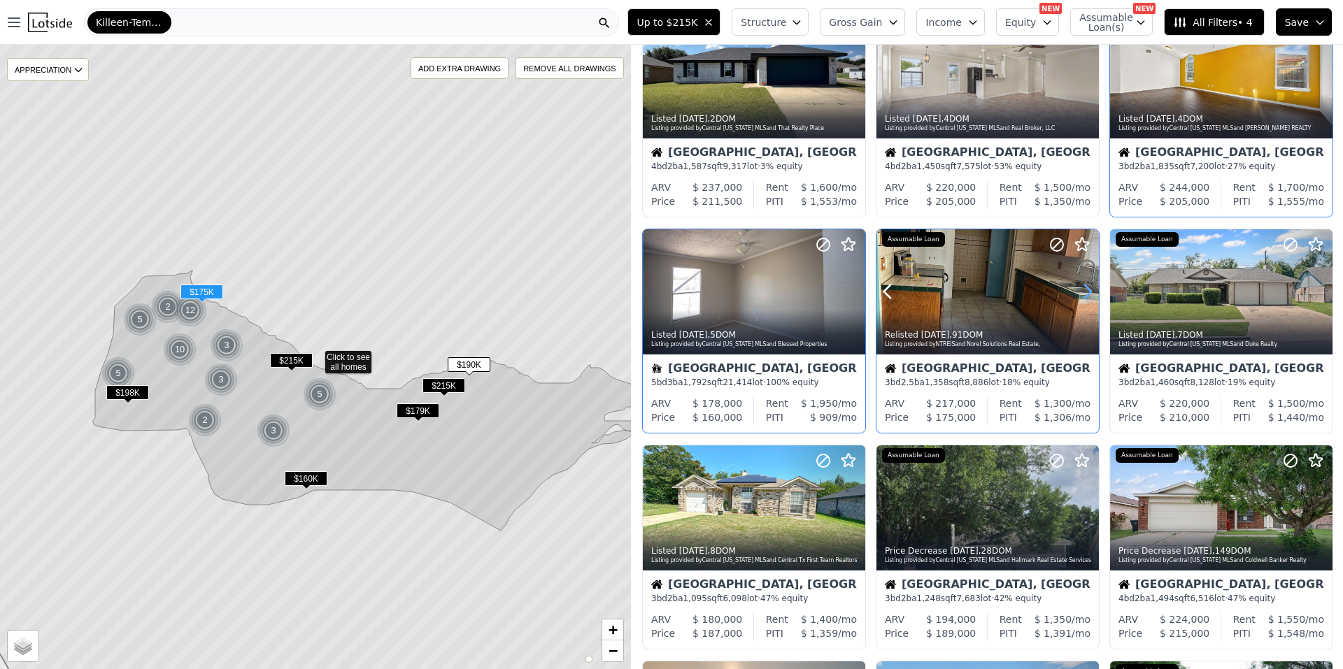
click at [1081, 287] on icon at bounding box center [1087, 291] width 22 height 22
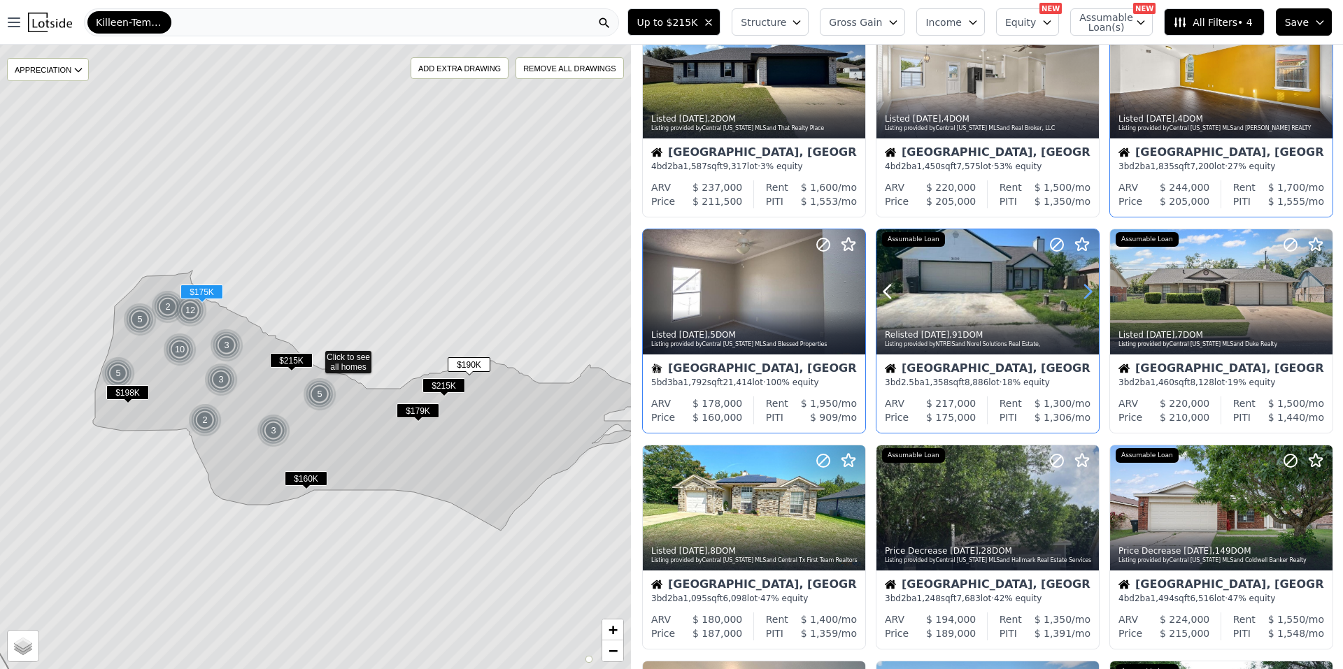
click at [1081, 287] on icon at bounding box center [1087, 291] width 22 height 22
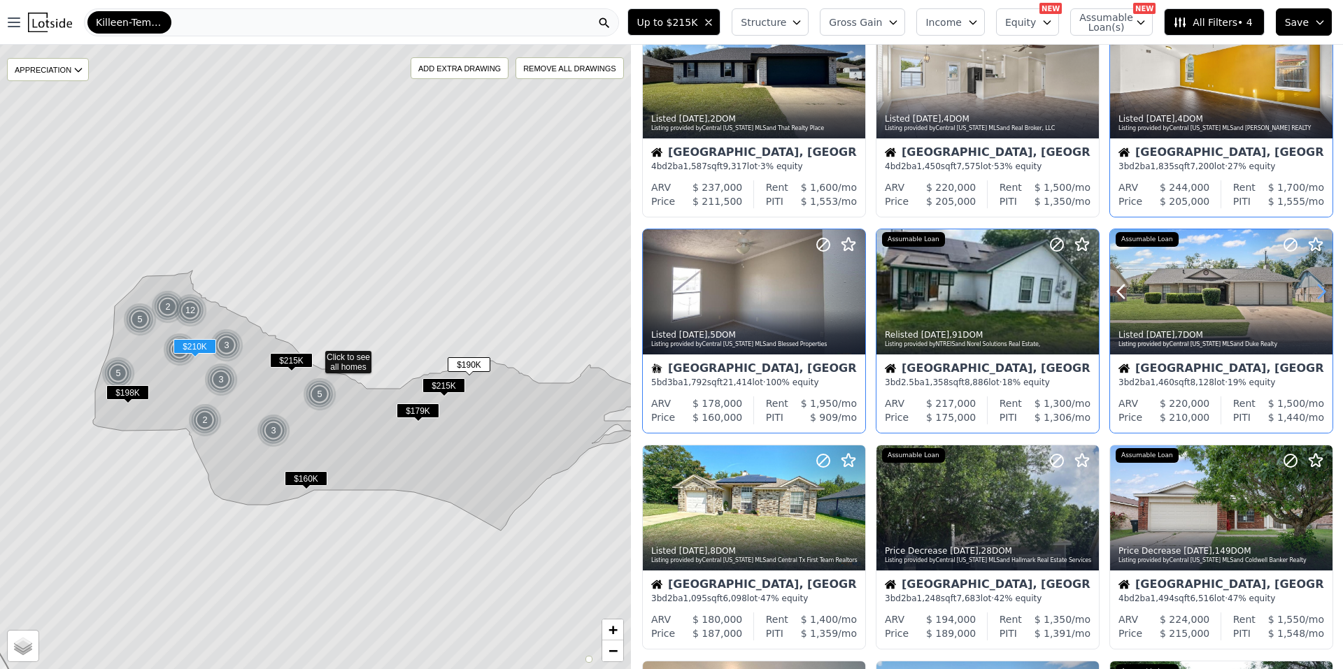
click at [1317, 288] on icon at bounding box center [1321, 291] width 22 height 22
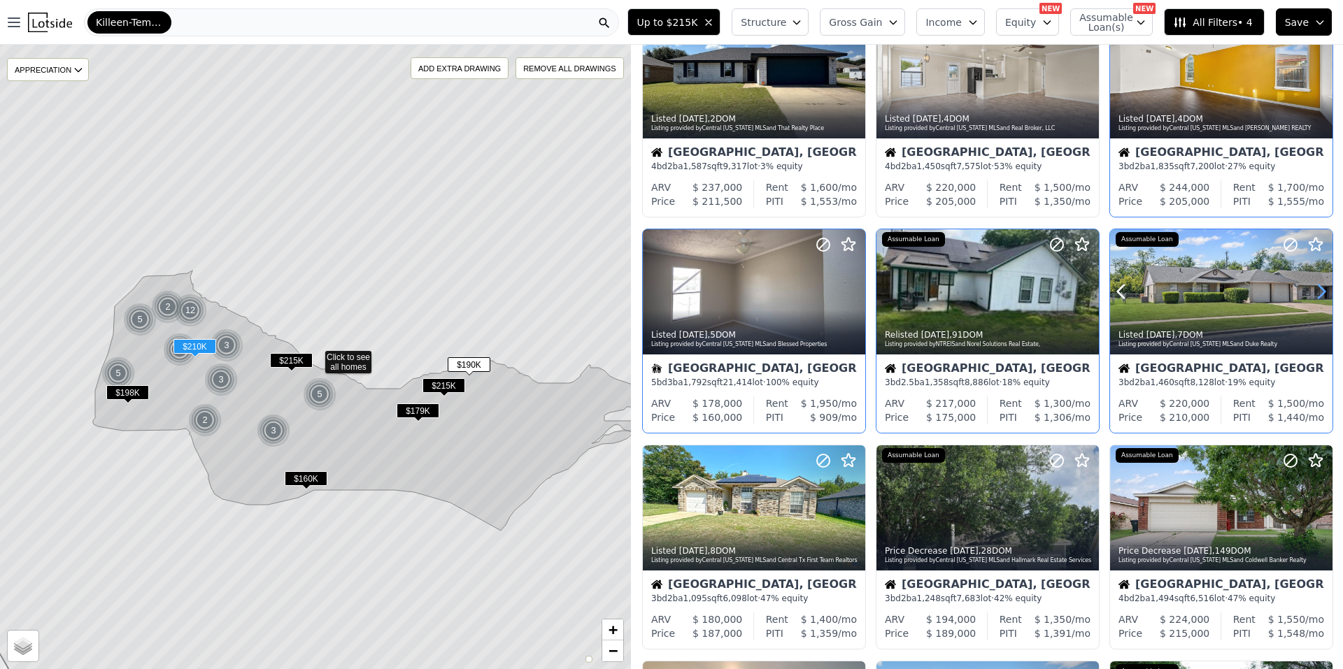
click at [1317, 288] on icon at bounding box center [1321, 291] width 22 height 22
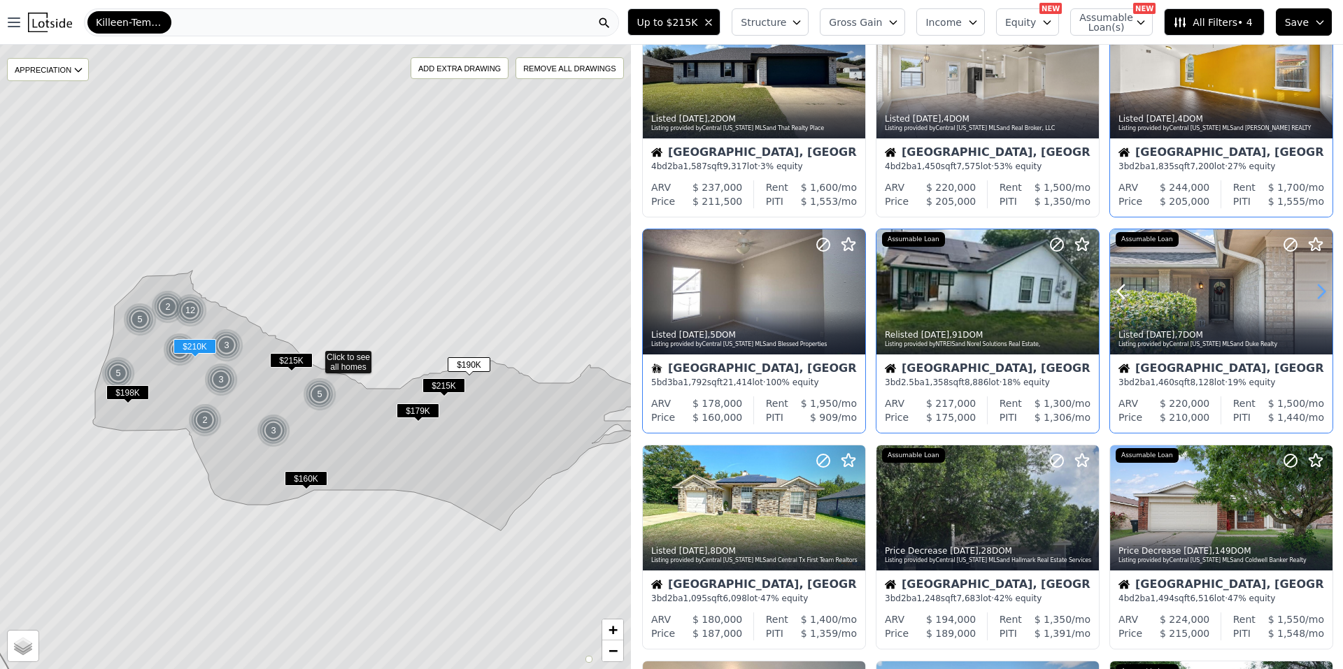
click at [1317, 288] on icon at bounding box center [1321, 291] width 22 height 22
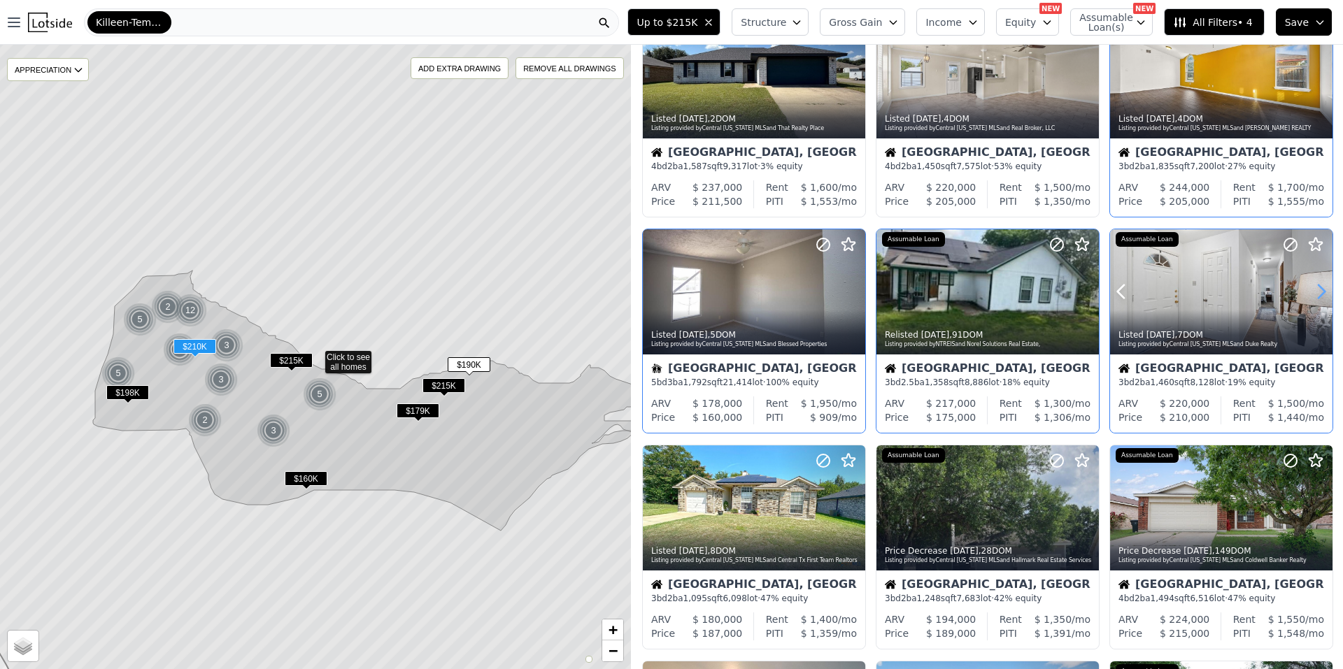
click at [1317, 288] on icon at bounding box center [1321, 291] width 22 height 22
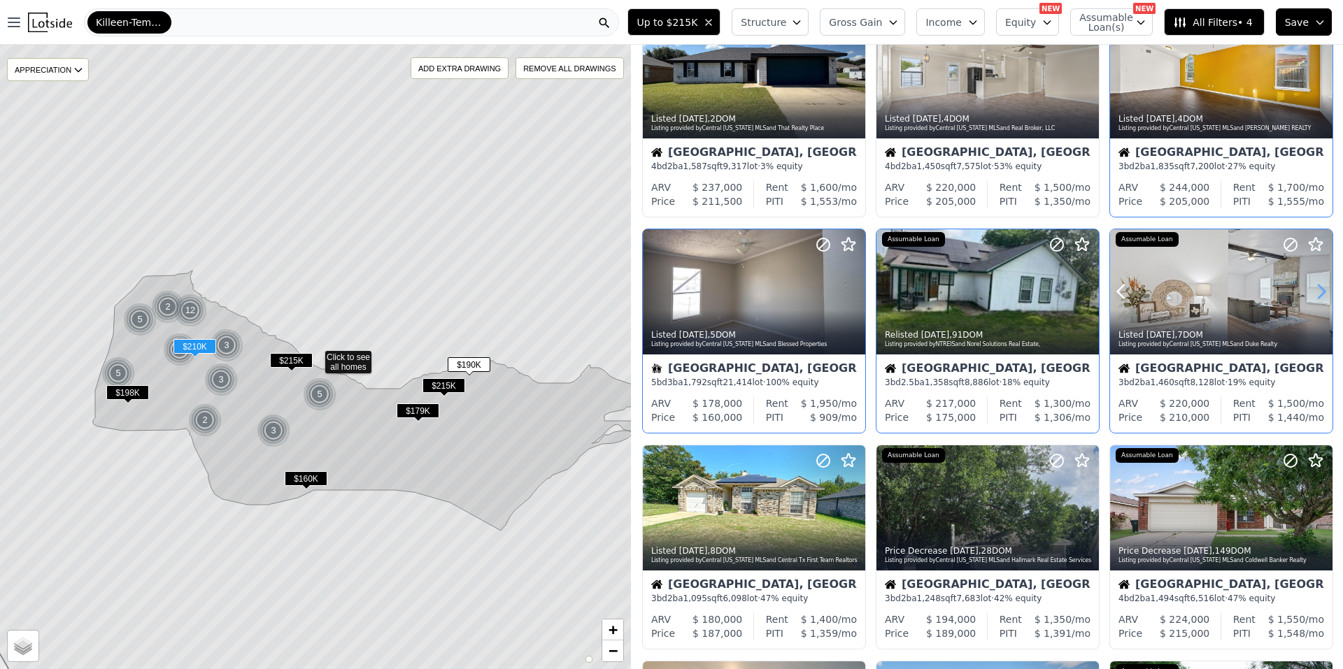
click at [1317, 288] on icon at bounding box center [1321, 291] width 22 height 22
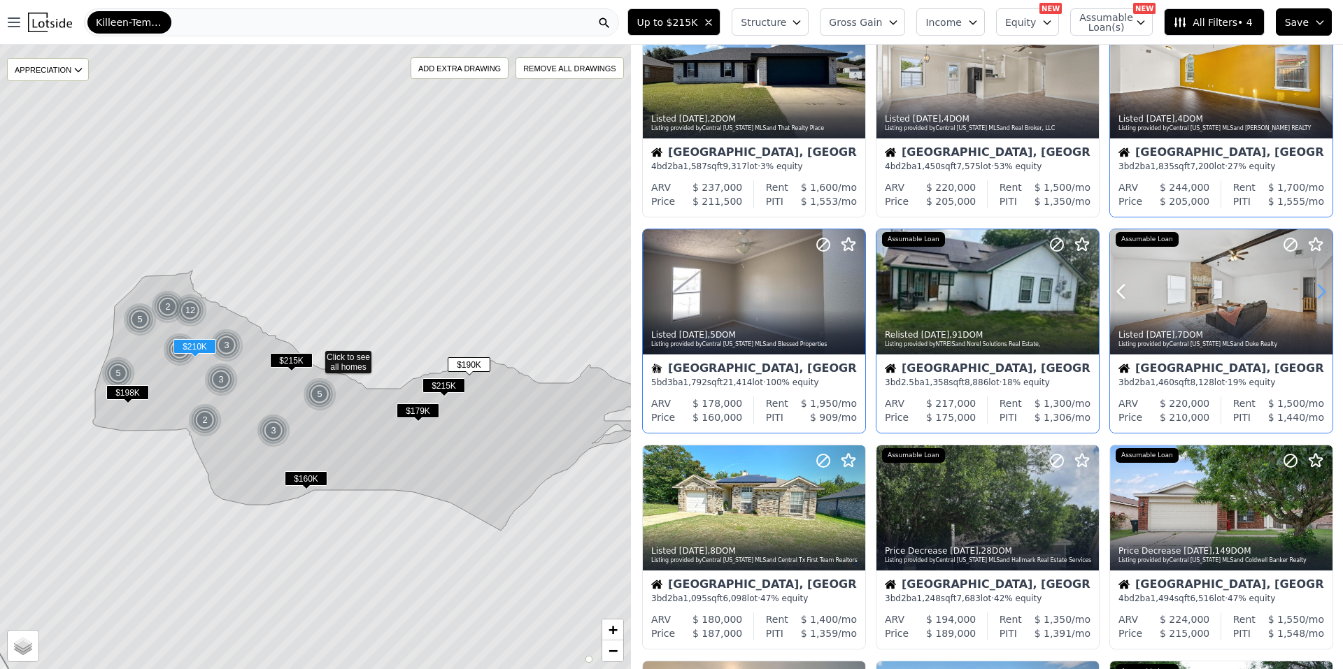
click at [1317, 288] on icon at bounding box center [1321, 291] width 22 height 22
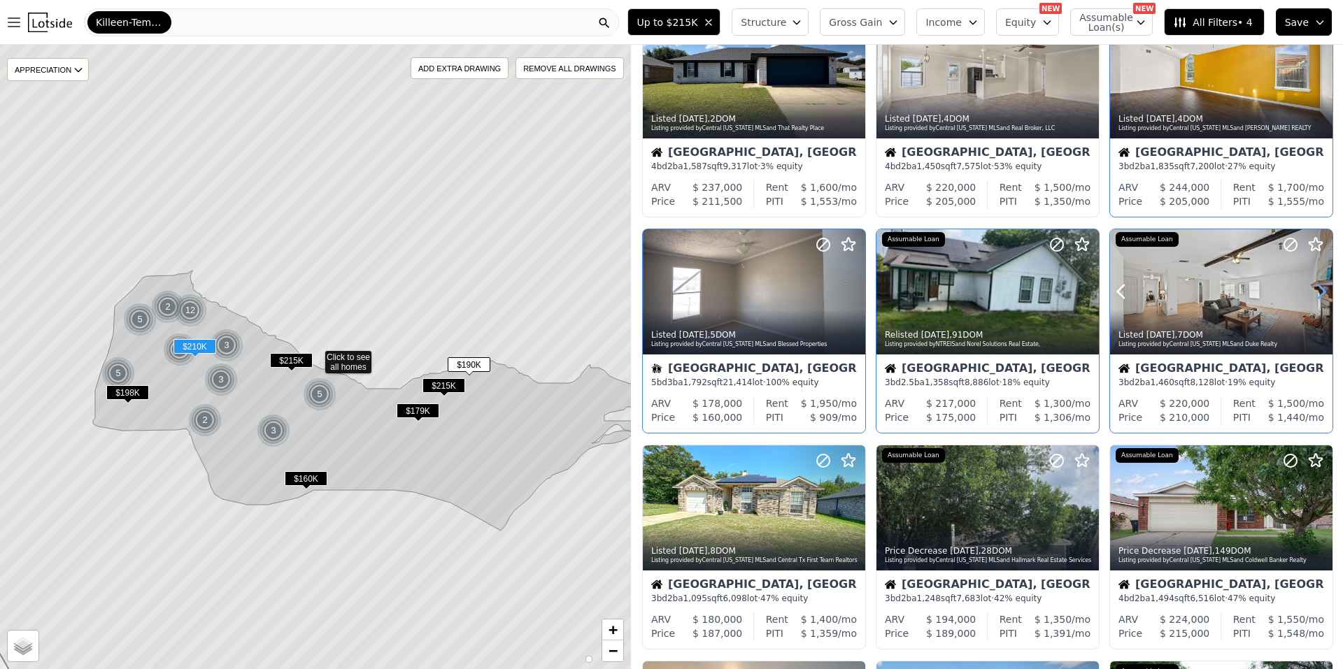
click at [1317, 288] on icon at bounding box center [1321, 291] width 22 height 22
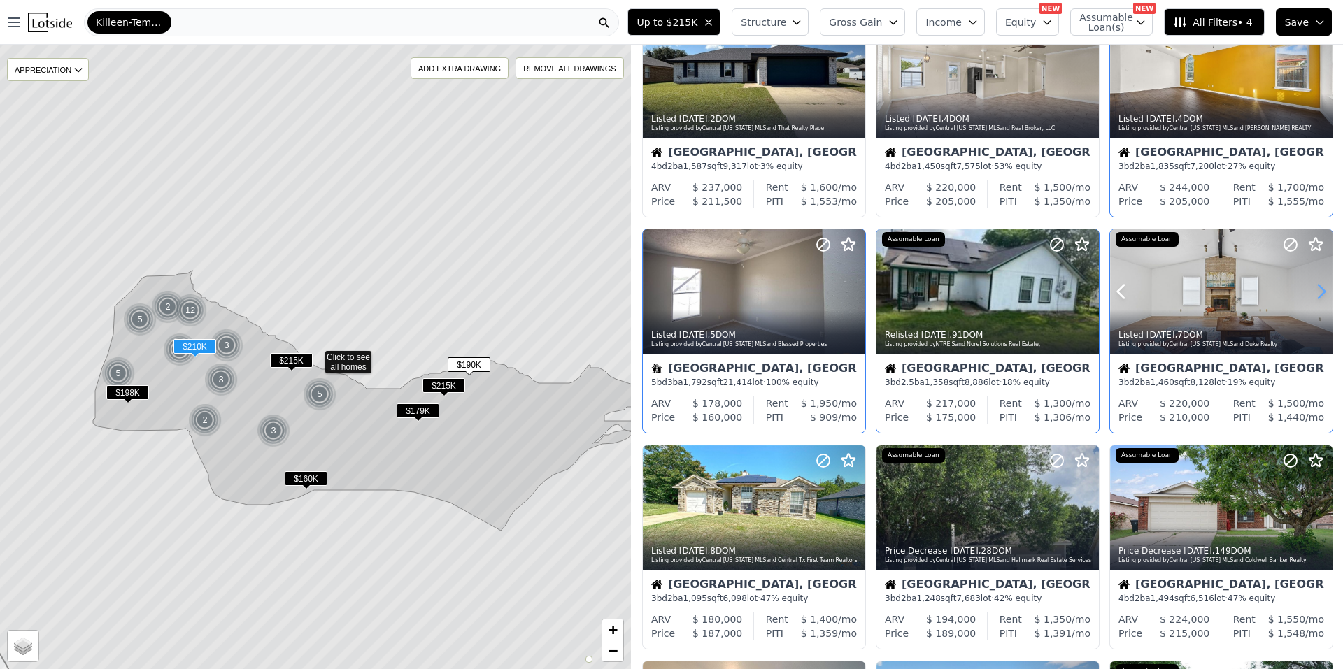
click at [1317, 288] on icon at bounding box center [1321, 291] width 22 height 22
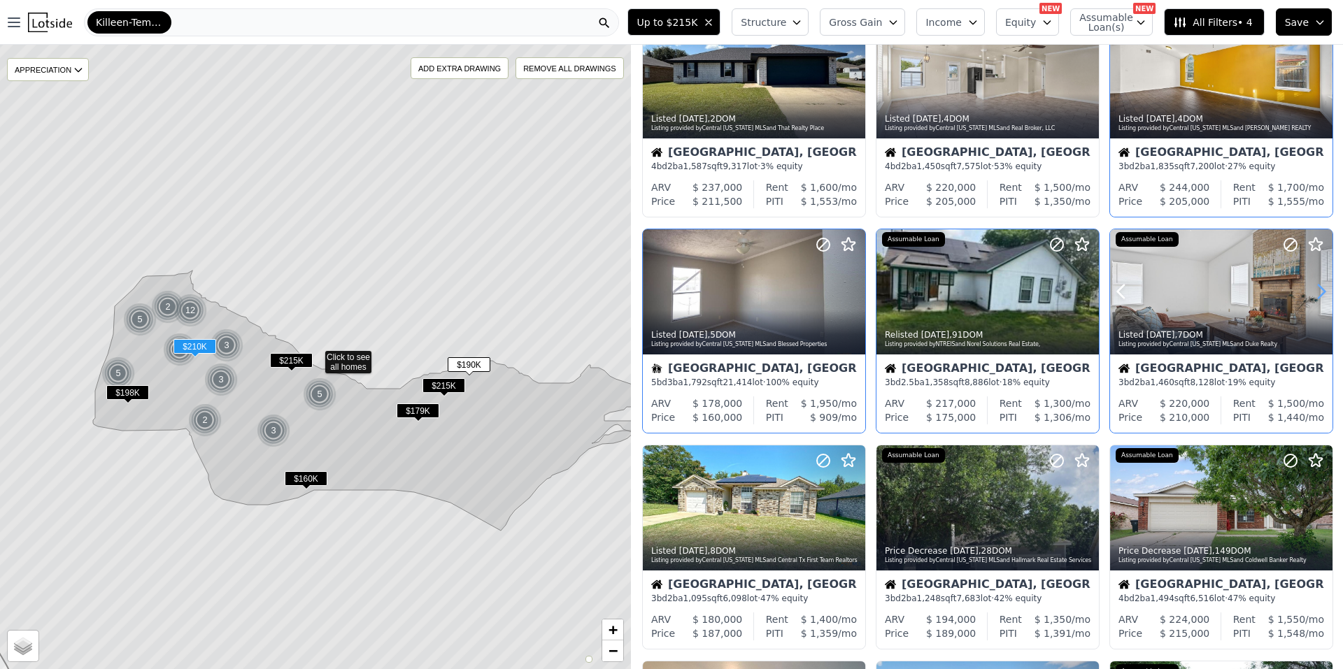
click at [1317, 288] on icon at bounding box center [1321, 291] width 22 height 22
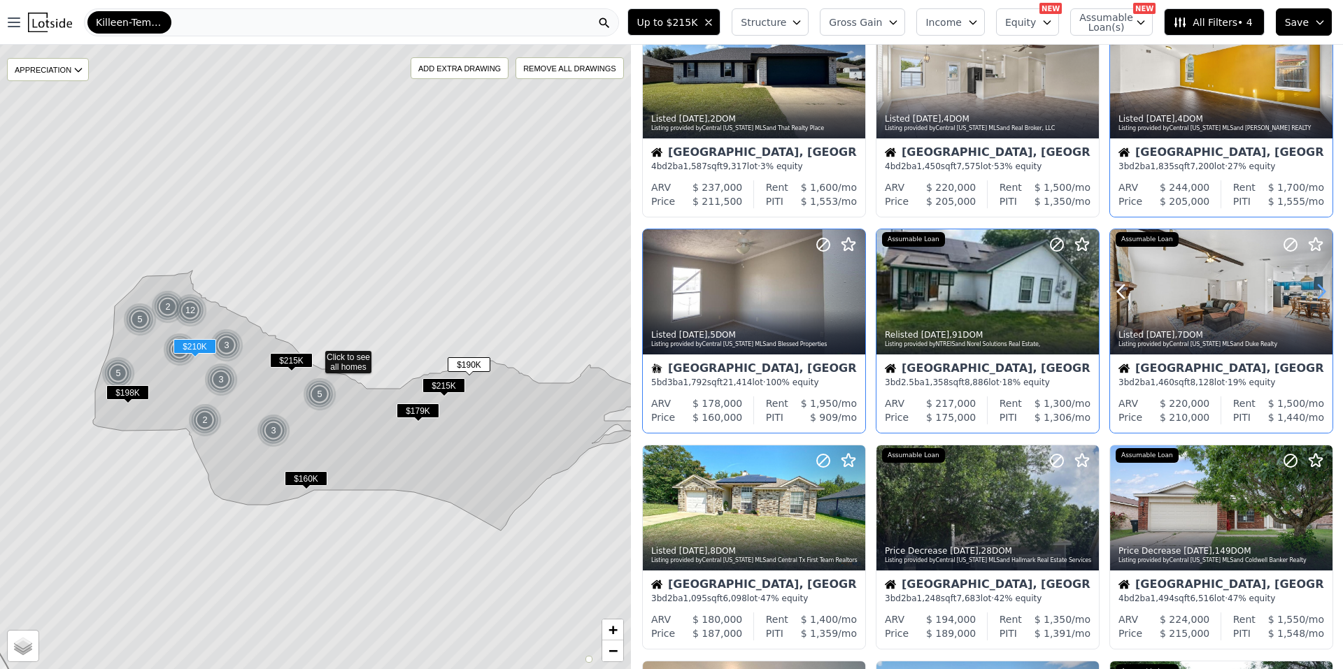
click at [1317, 288] on icon at bounding box center [1321, 291] width 22 height 22
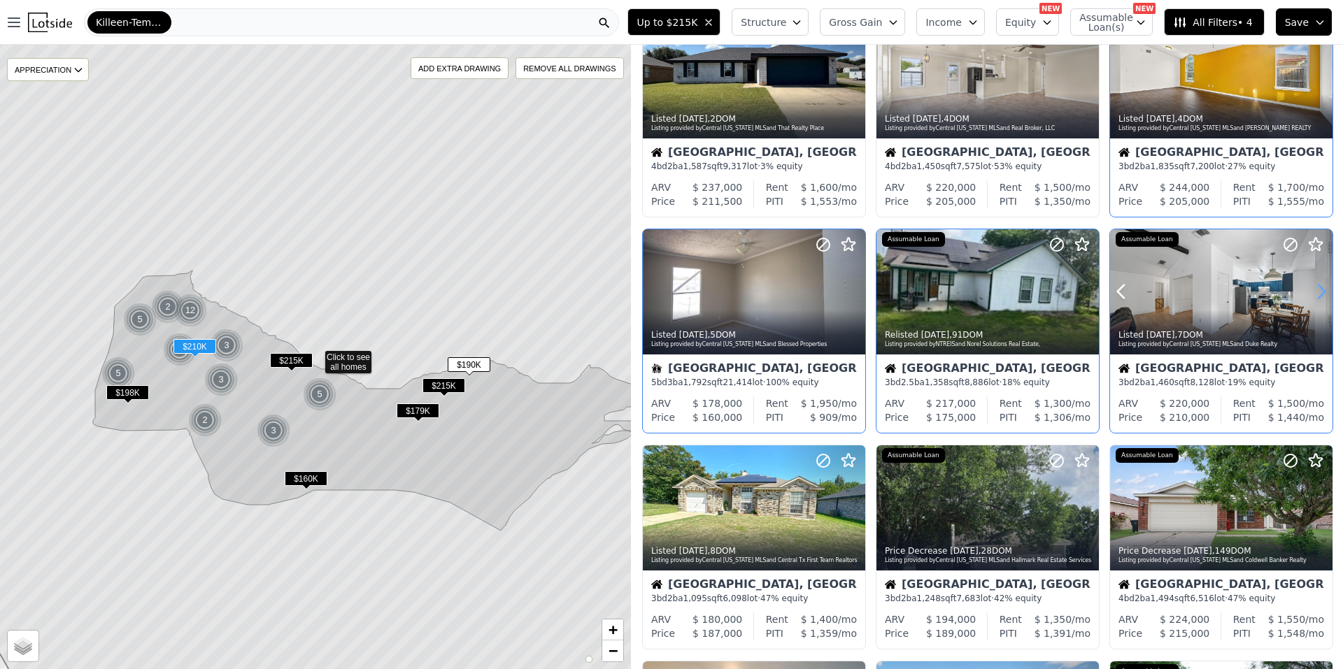
click at [1317, 288] on icon at bounding box center [1321, 291] width 22 height 22
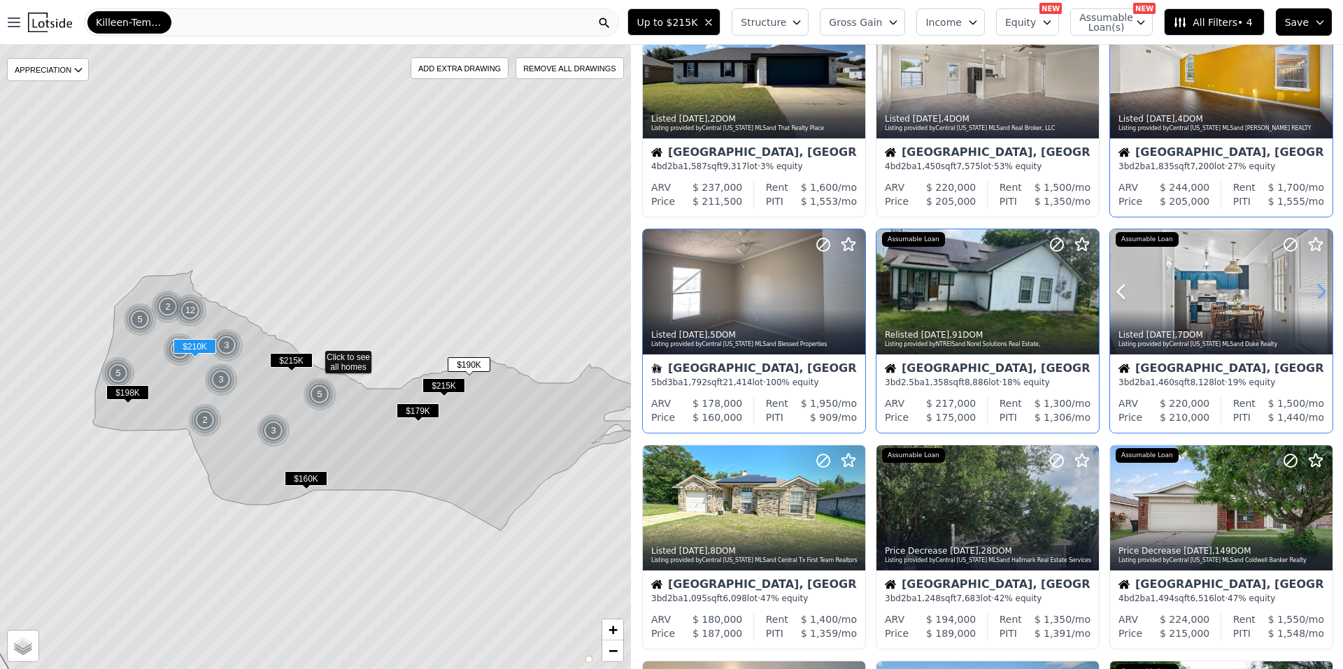
click at [1317, 288] on icon at bounding box center [1321, 291] width 22 height 22
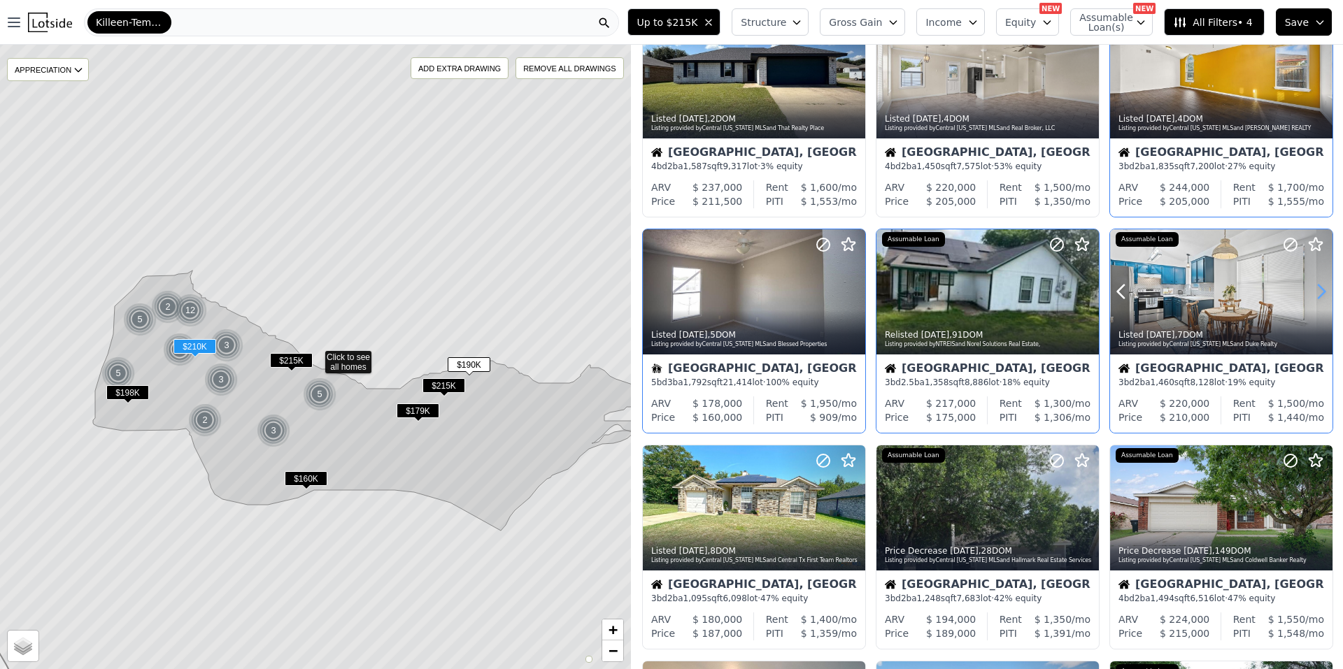
click at [1317, 288] on icon at bounding box center [1321, 291] width 22 height 22
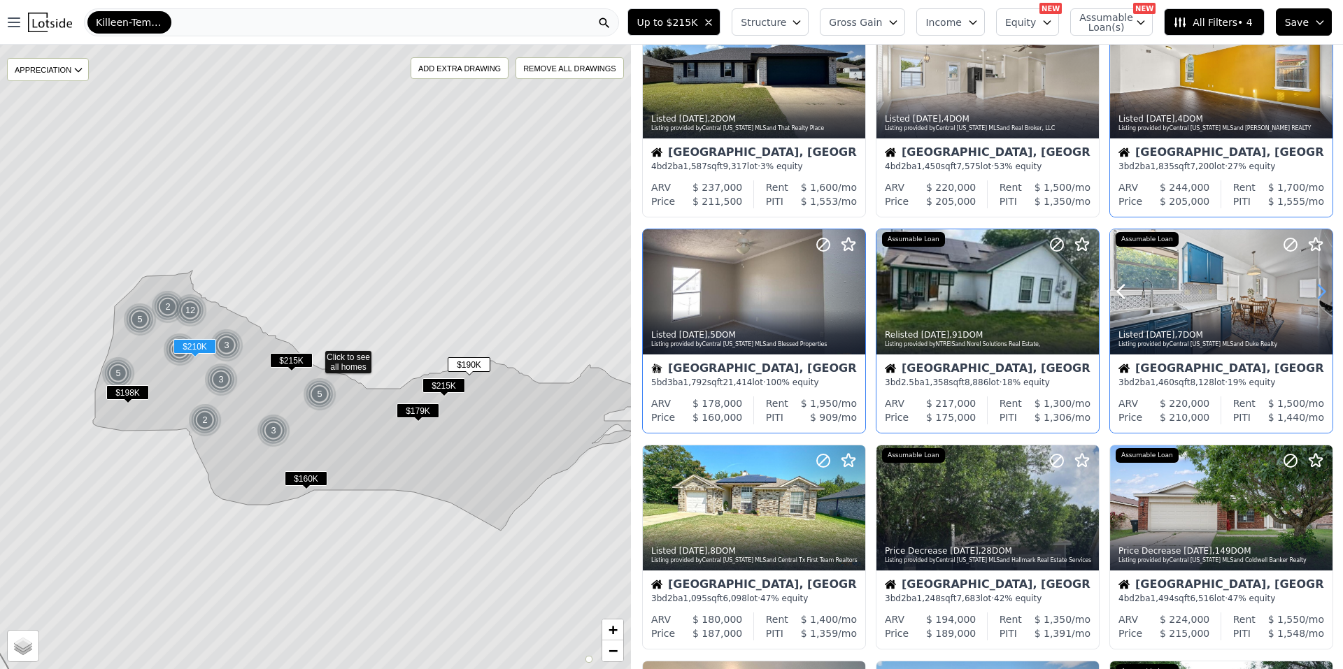
click at [1317, 288] on icon at bounding box center [1321, 291] width 22 height 22
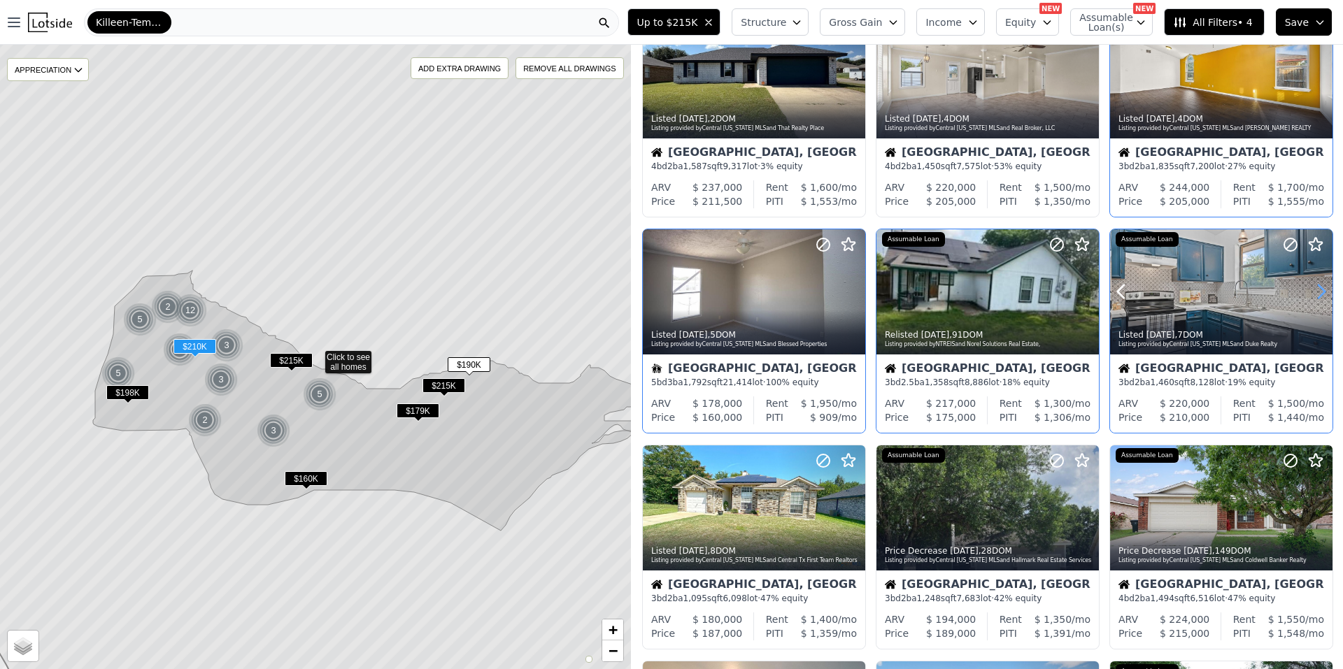
click at [1317, 288] on icon at bounding box center [1321, 291] width 22 height 22
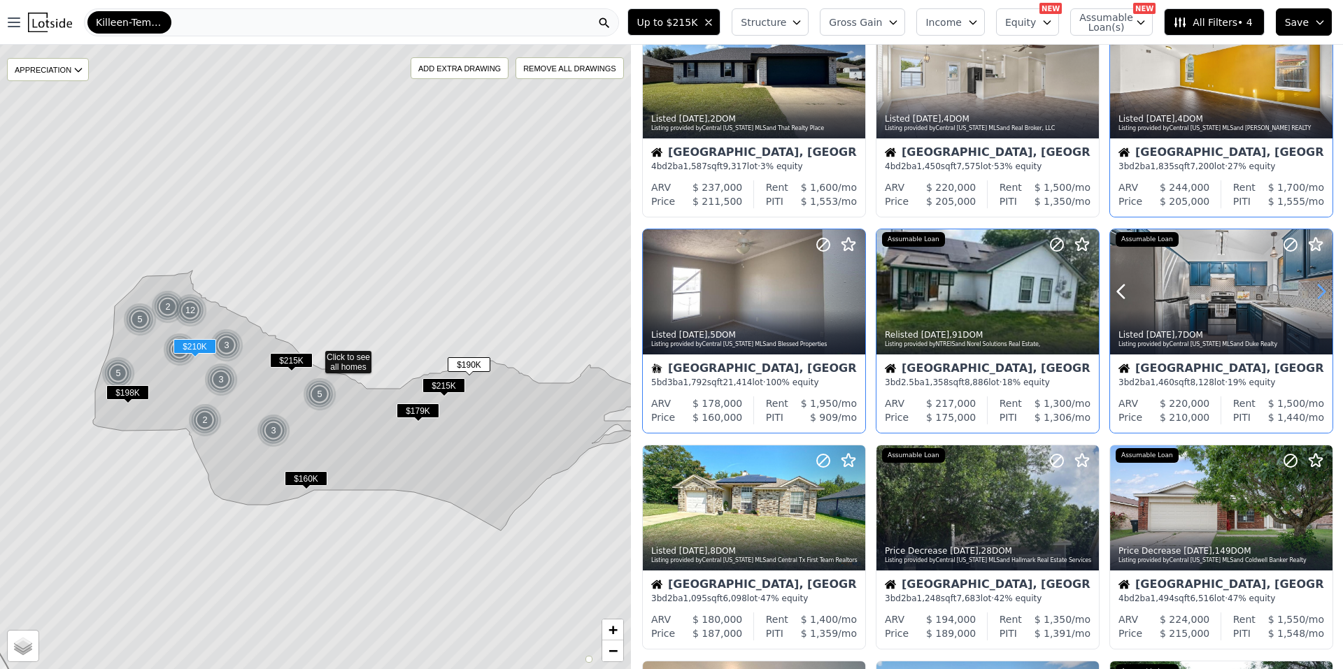
click at [1317, 288] on icon at bounding box center [1321, 291] width 22 height 22
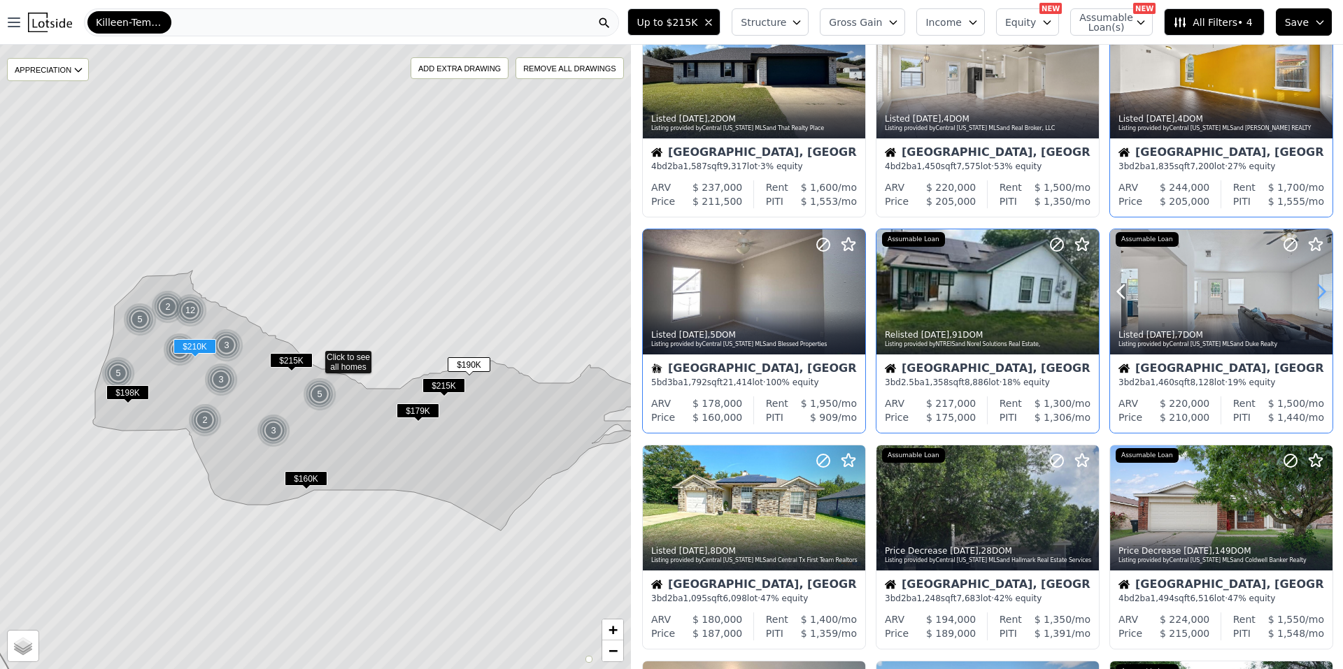
click at [1317, 288] on icon at bounding box center [1321, 291] width 22 height 22
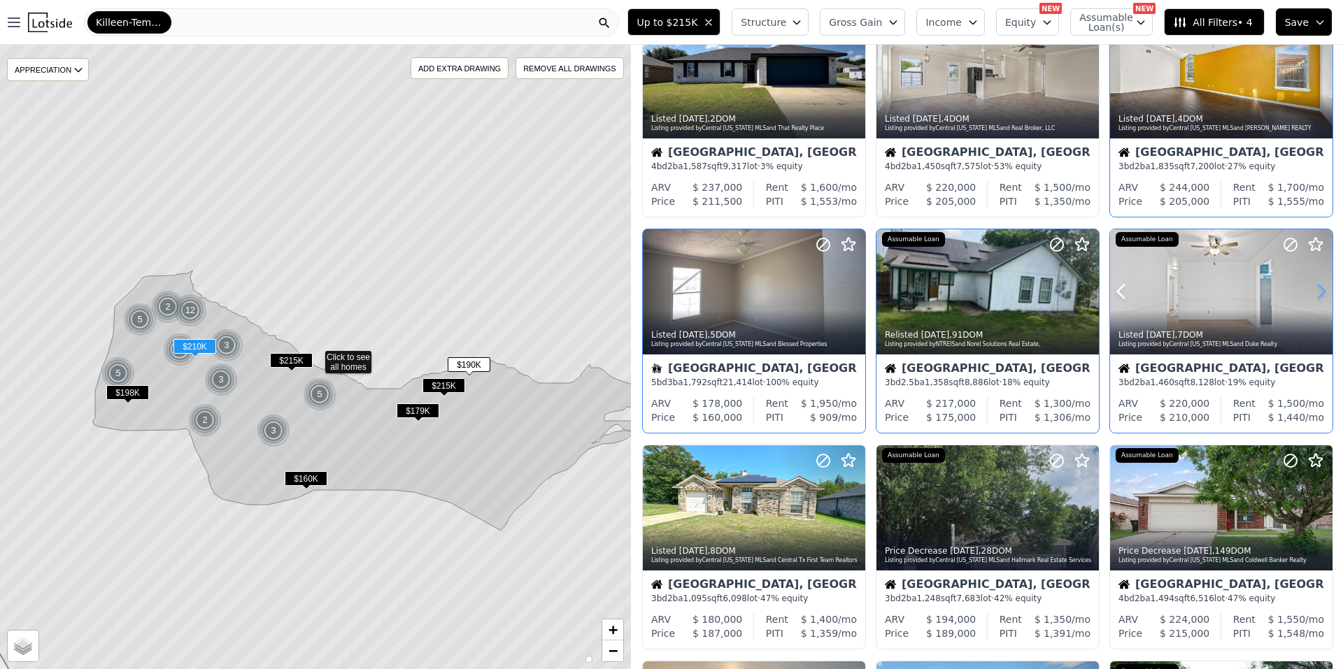
click at [1317, 288] on icon at bounding box center [1321, 291] width 22 height 22
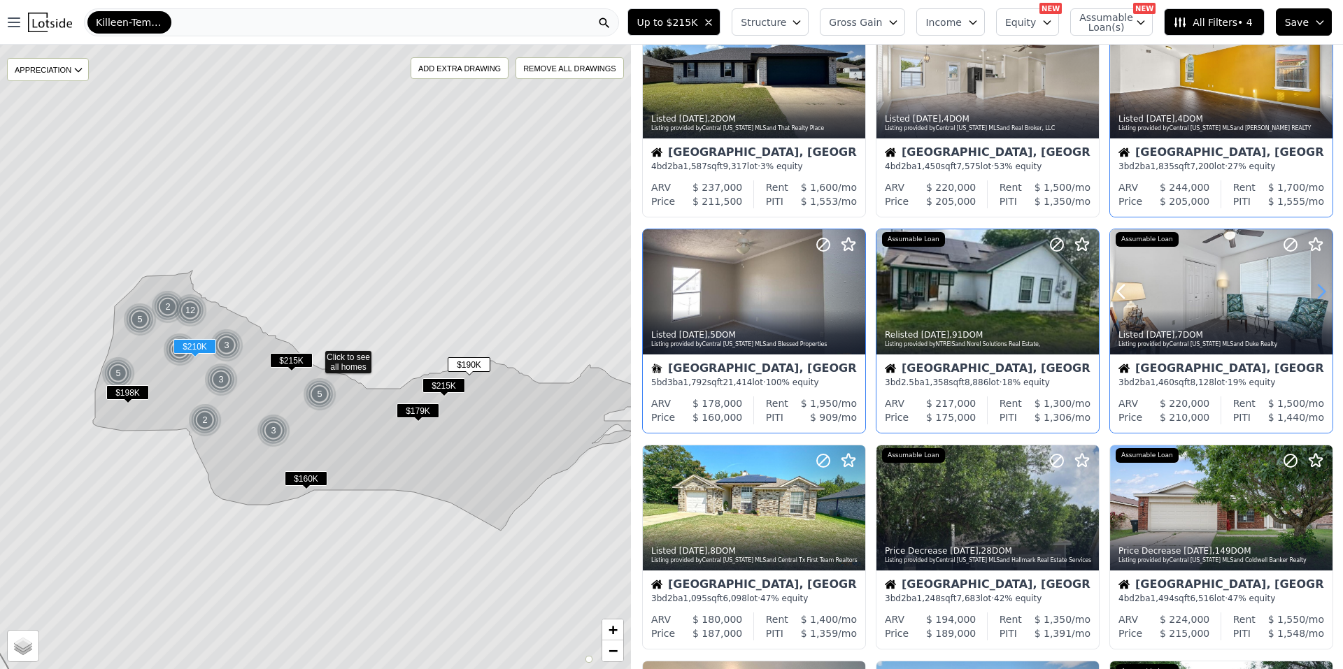
click at [1317, 288] on icon at bounding box center [1321, 291] width 22 height 22
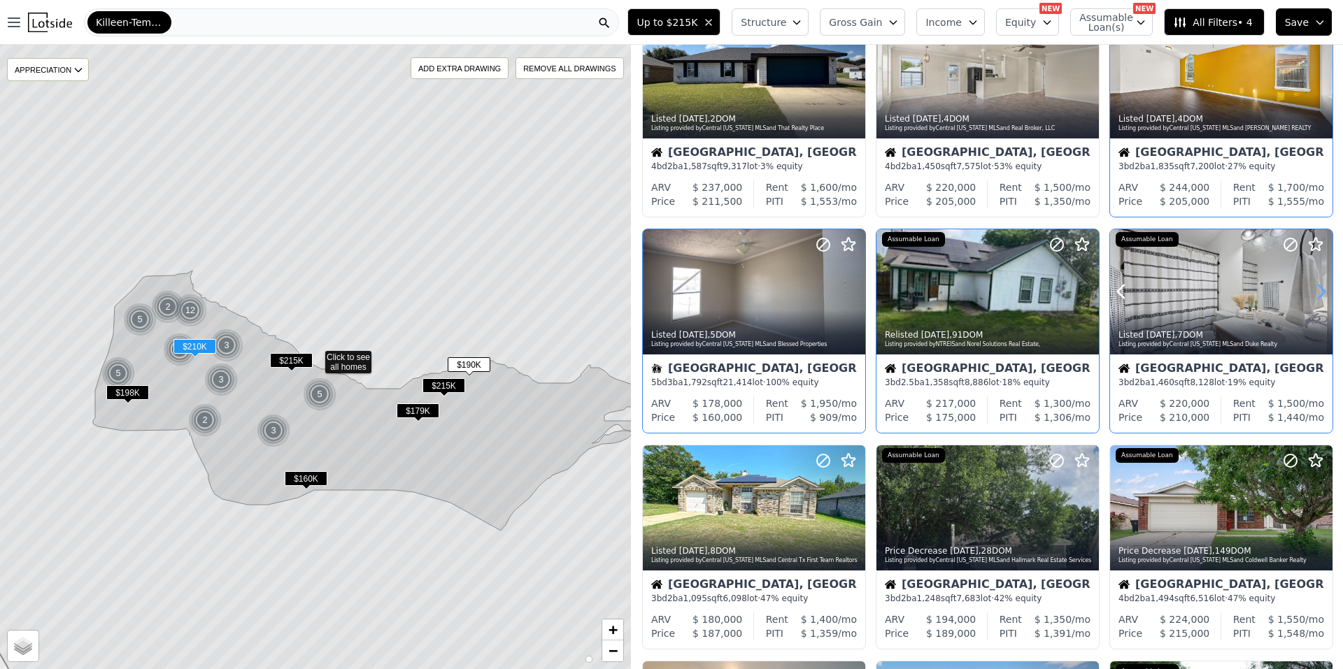
click at [1317, 288] on icon at bounding box center [1321, 291] width 22 height 22
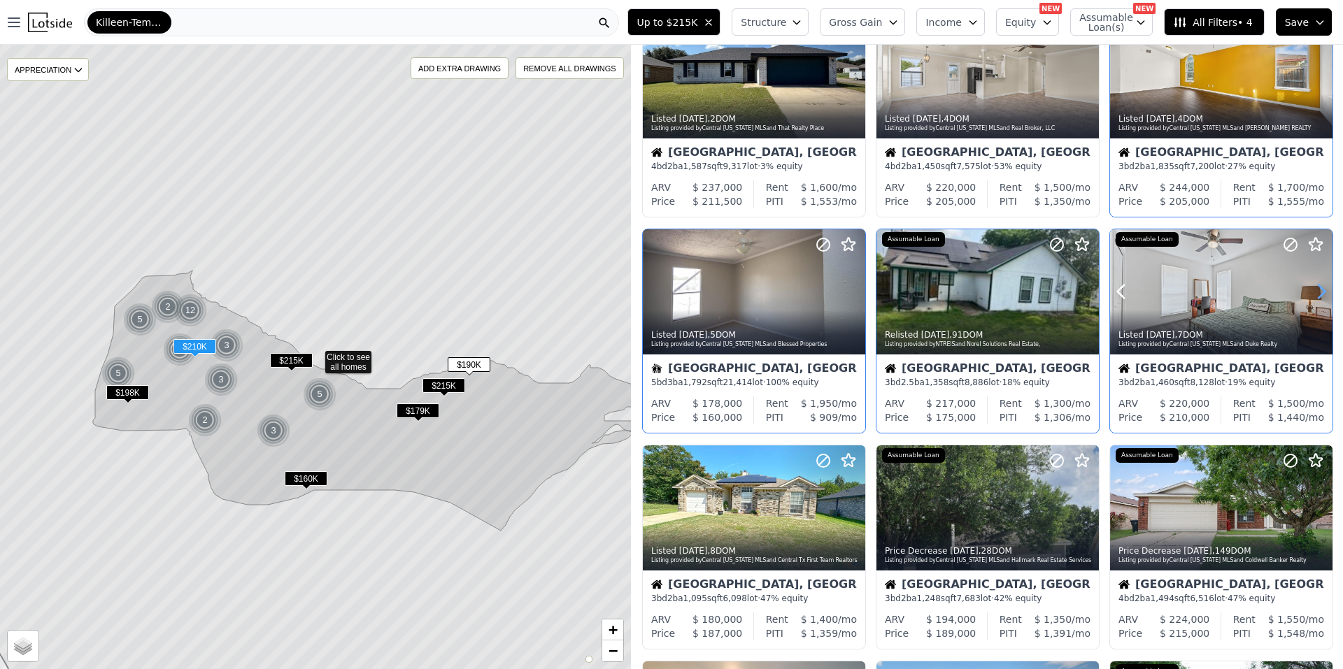
click at [1317, 288] on icon at bounding box center [1321, 291] width 22 height 22
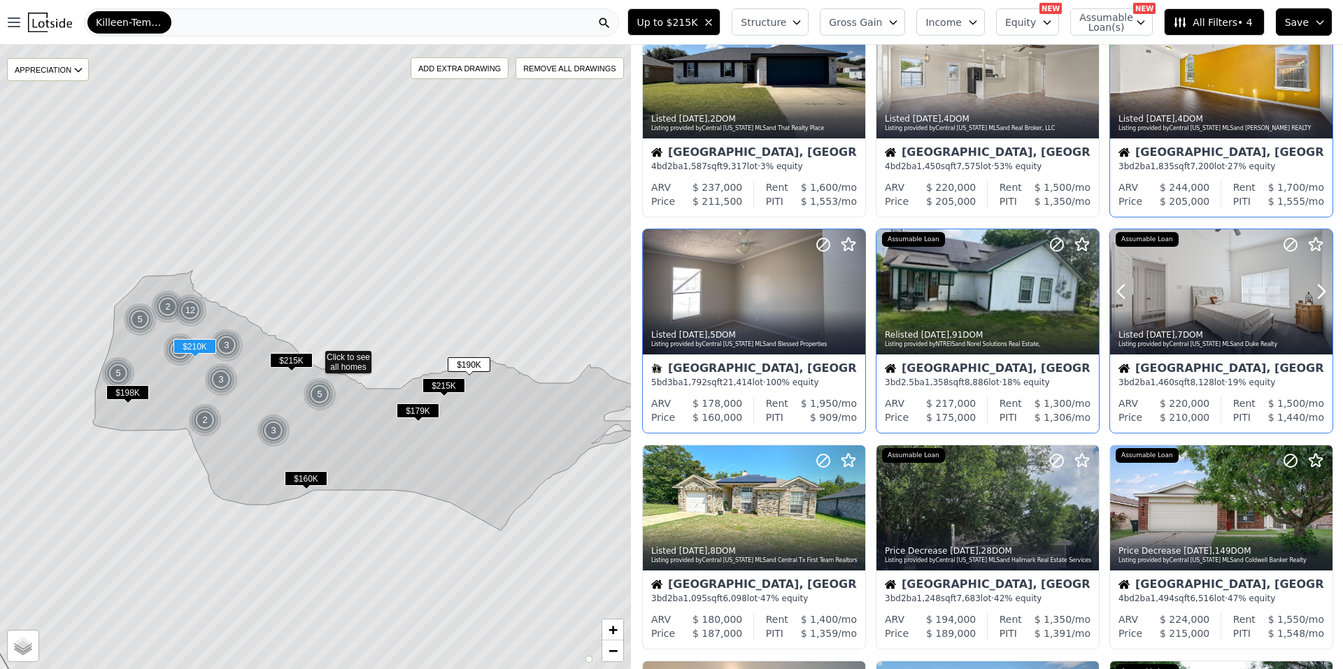
click at [1299, 287] on div at bounding box center [1288, 274] width 90 height 90
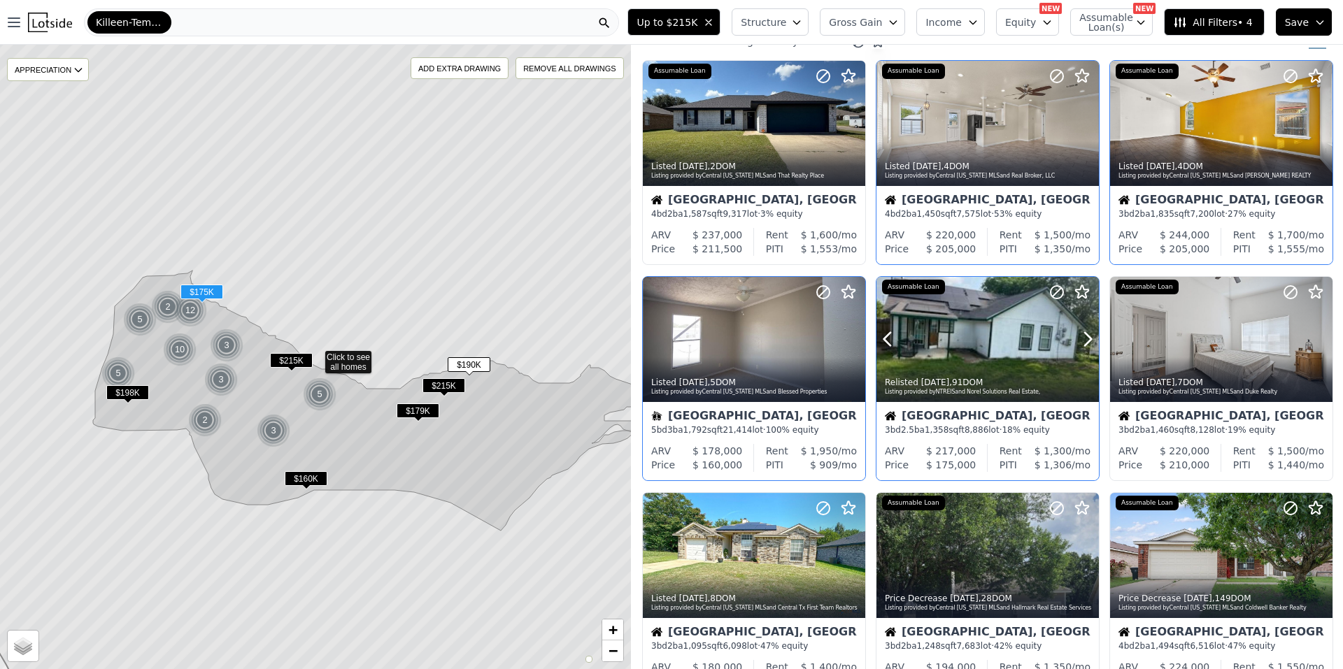
scroll to position [0, 0]
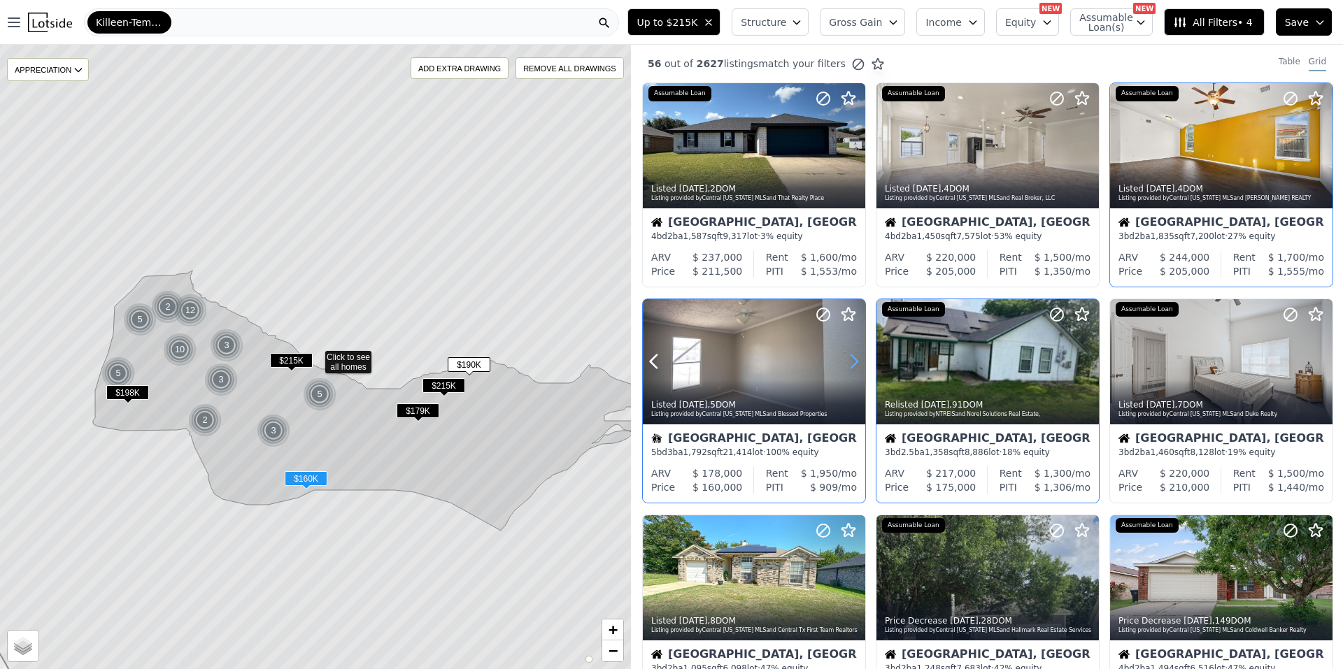
click at [849, 362] on icon at bounding box center [854, 361] width 22 height 22
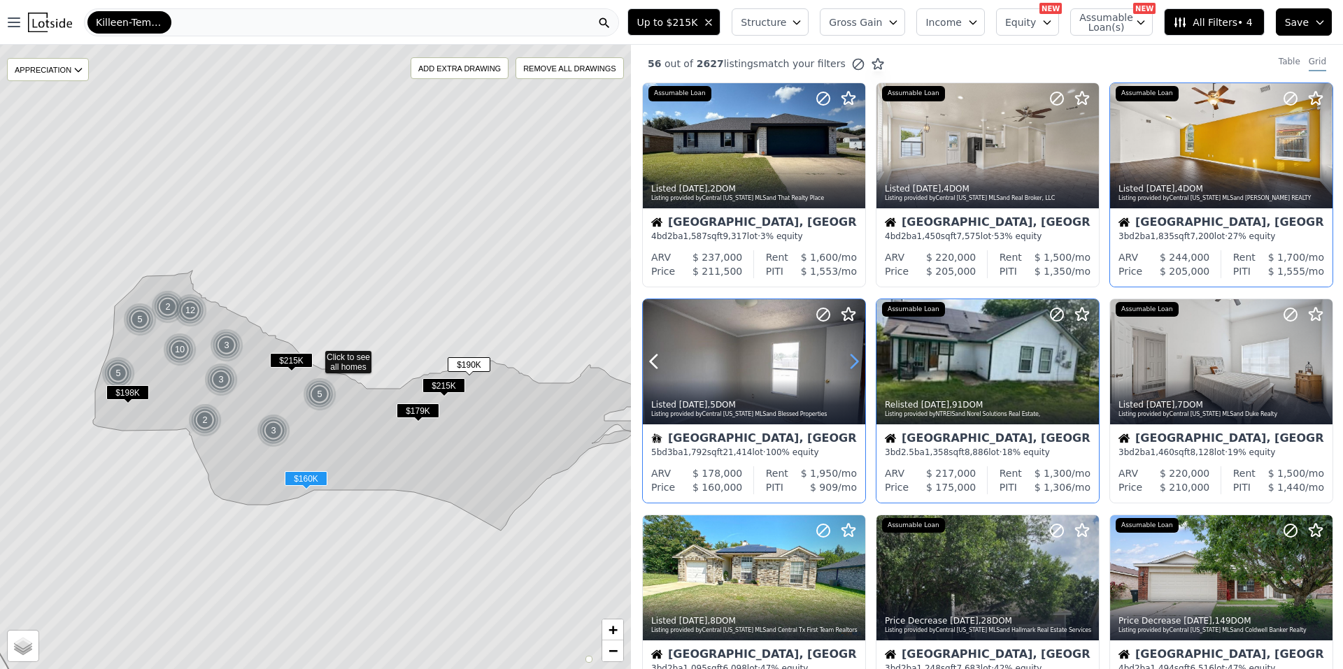
click at [853, 353] on icon at bounding box center [854, 361] width 22 height 22
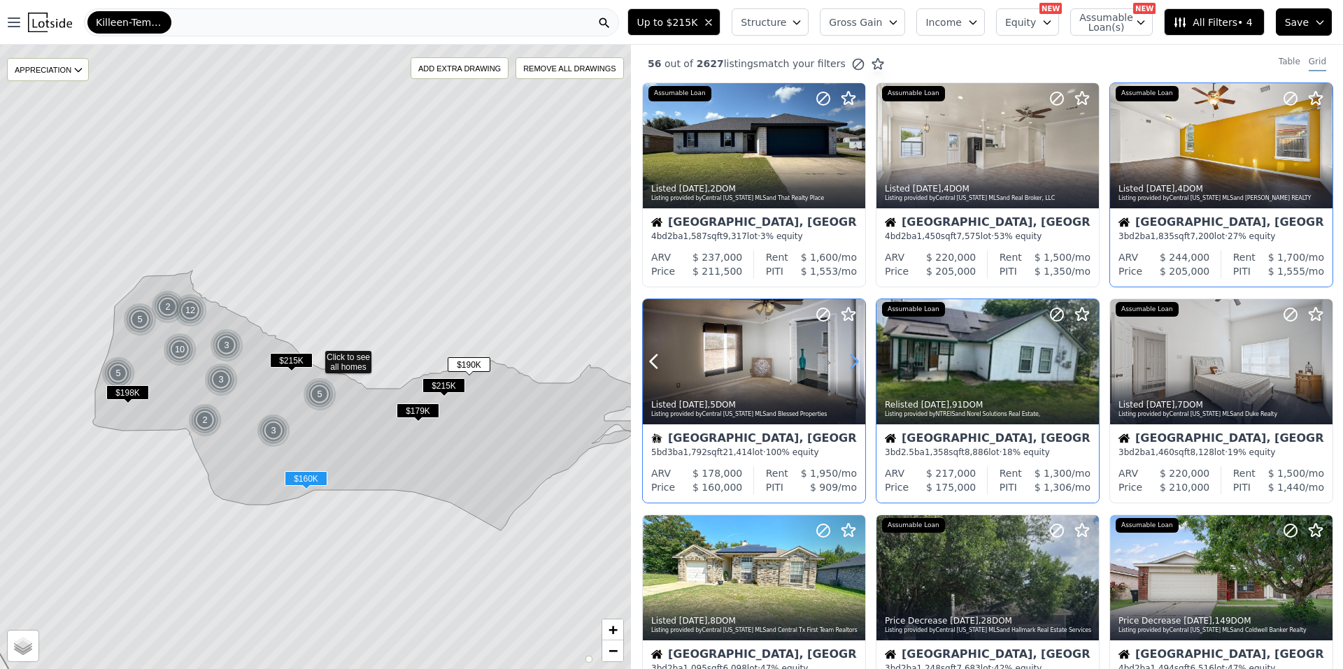
click at [853, 353] on icon at bounding box center [854, 361] width 22 height 22
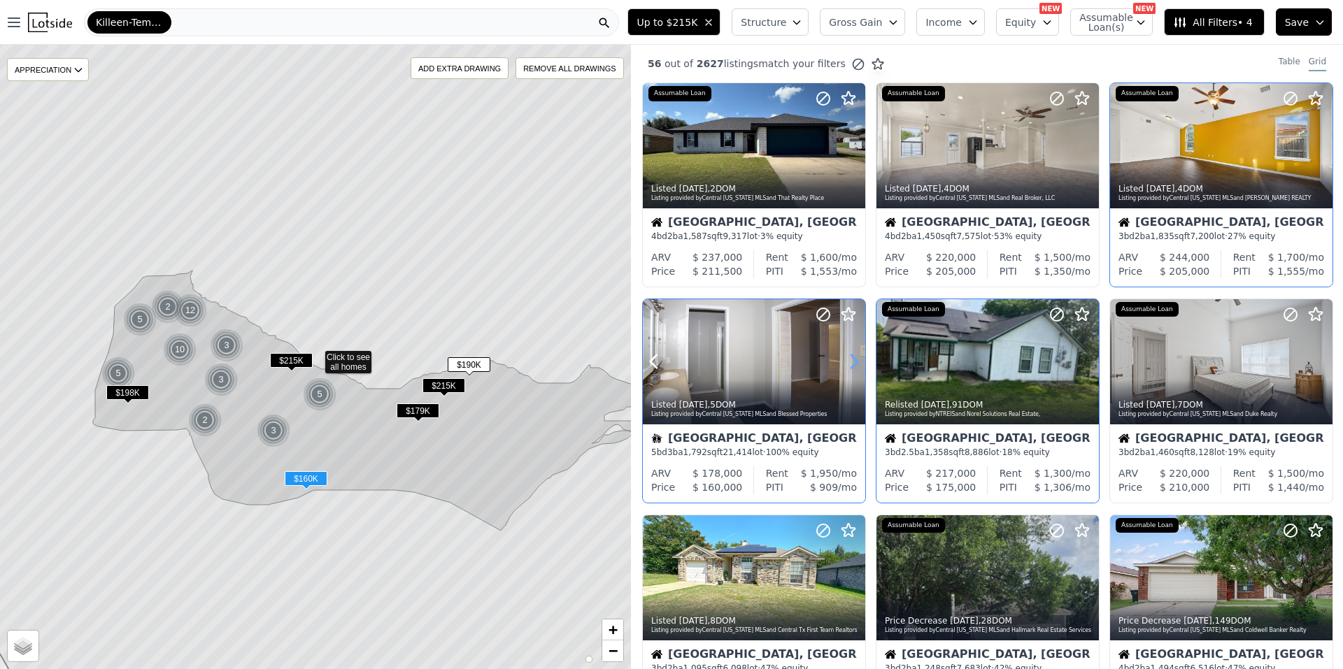
click at [853, 353] on icon at bounding box center [854, 361] width 22 height 22
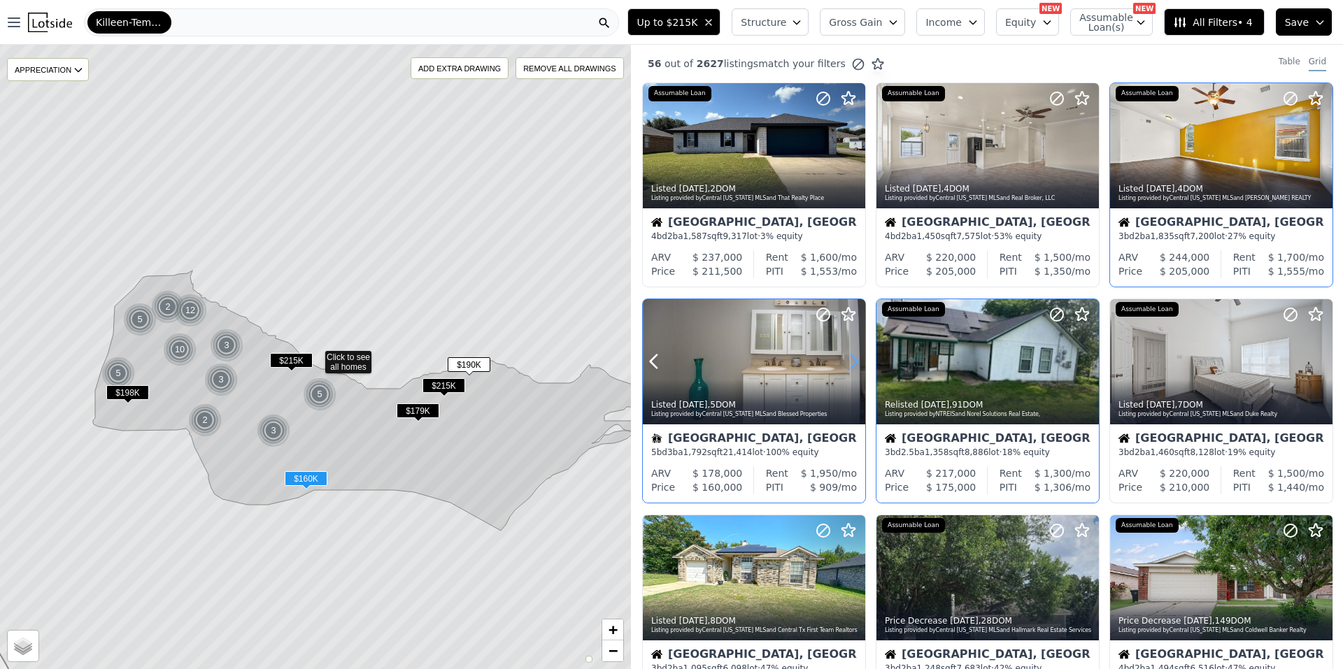
click at [853, 353] on icon at bounding box center [854, 361] width 22 height 22
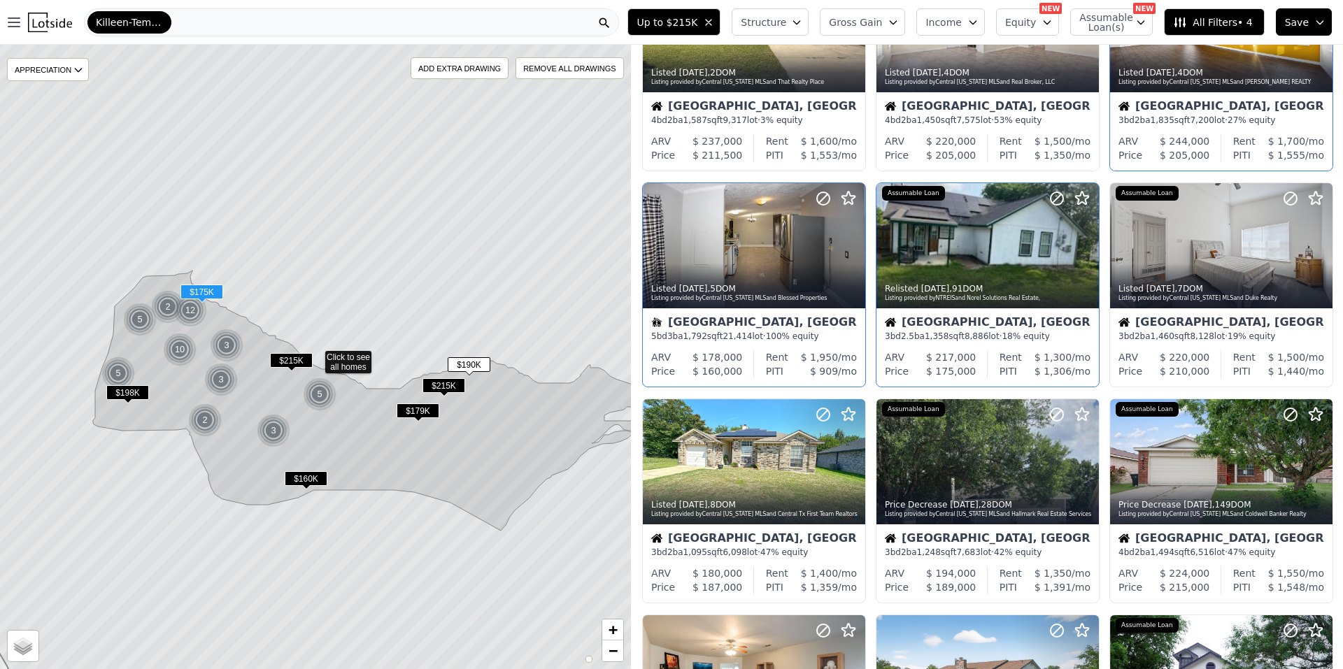
scroll to position [140, 0]
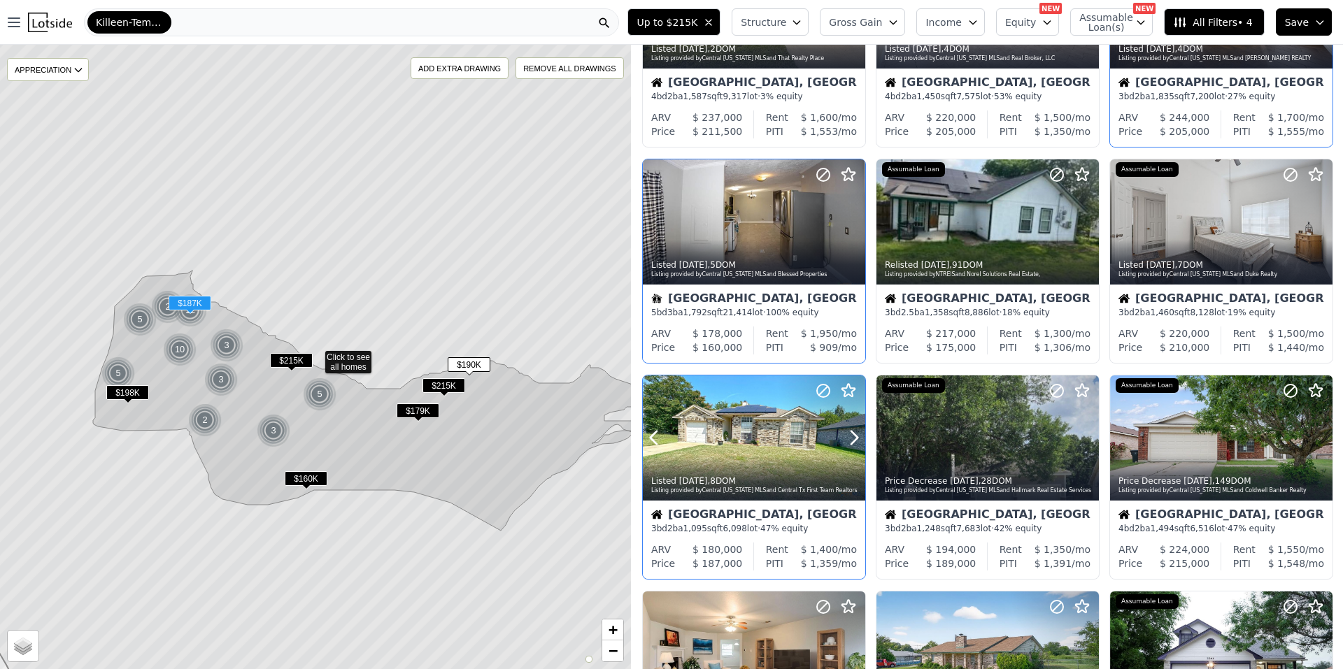
click at [855, 426] on div at bounding box center [821, 421] width 90 height 90
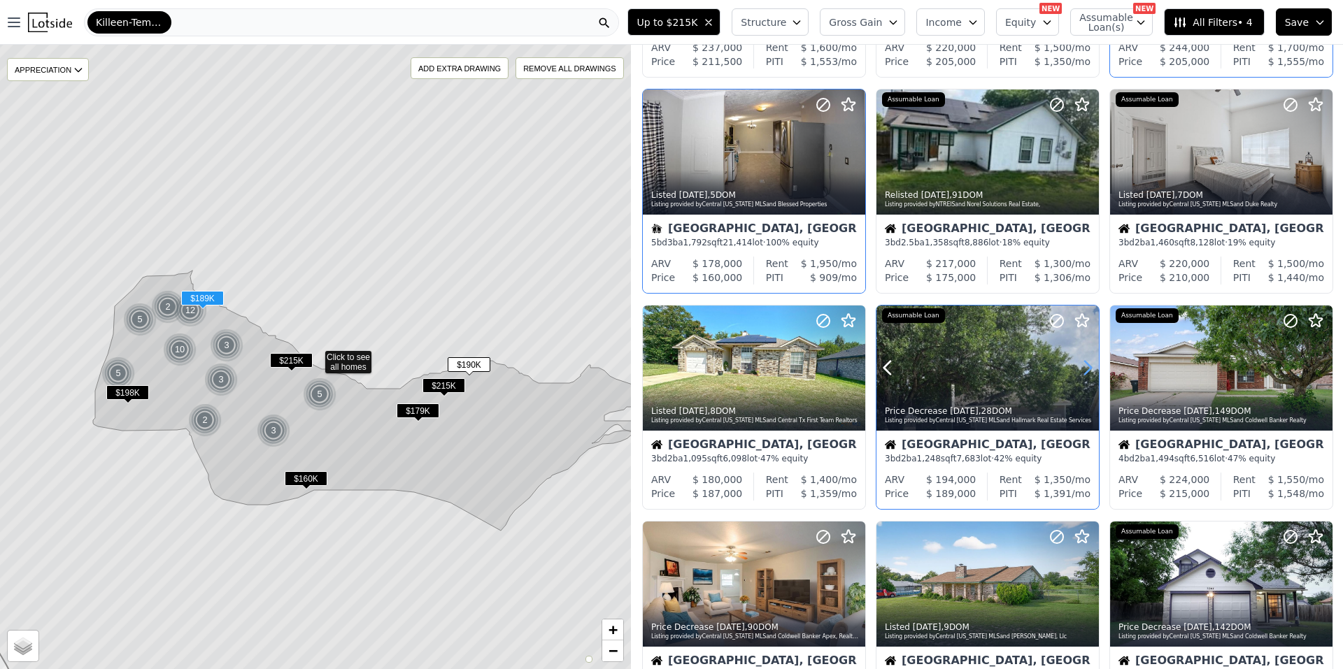
click at [1078, 367] on icon at bounding box center [1087, 368] width 22 height 22
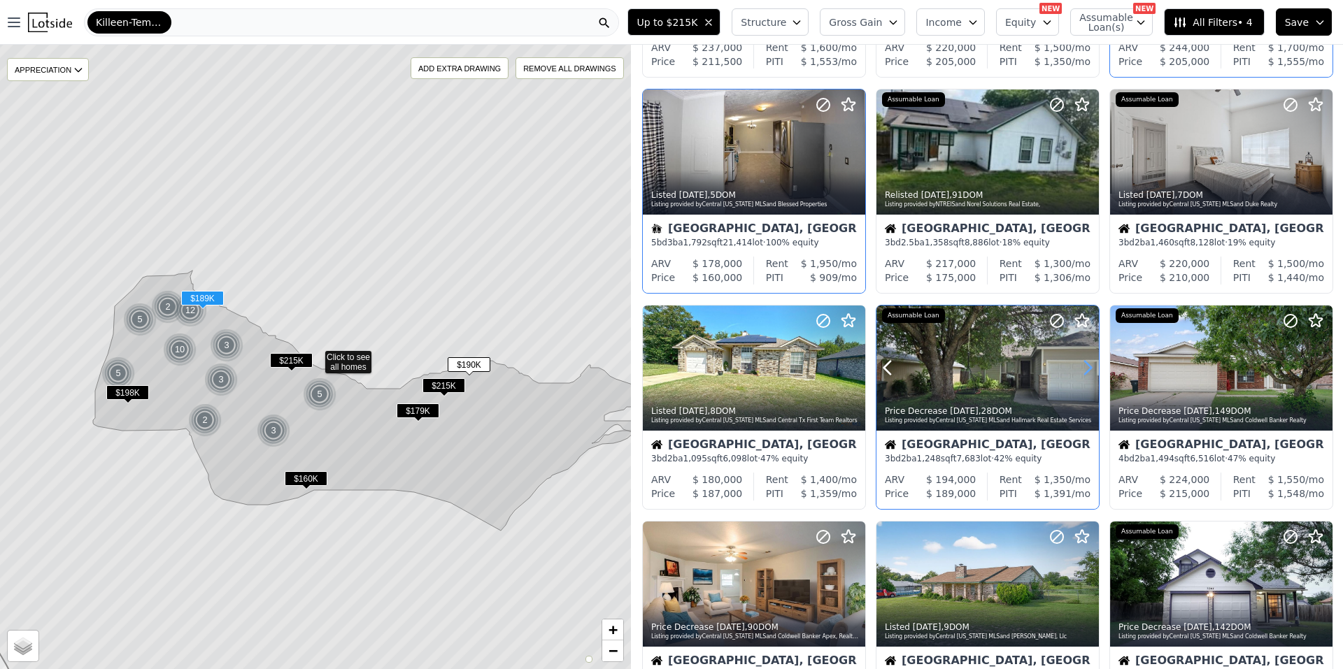
click at [1078, 367] on icon at bounding box center [1087, 368] width 22 height 22
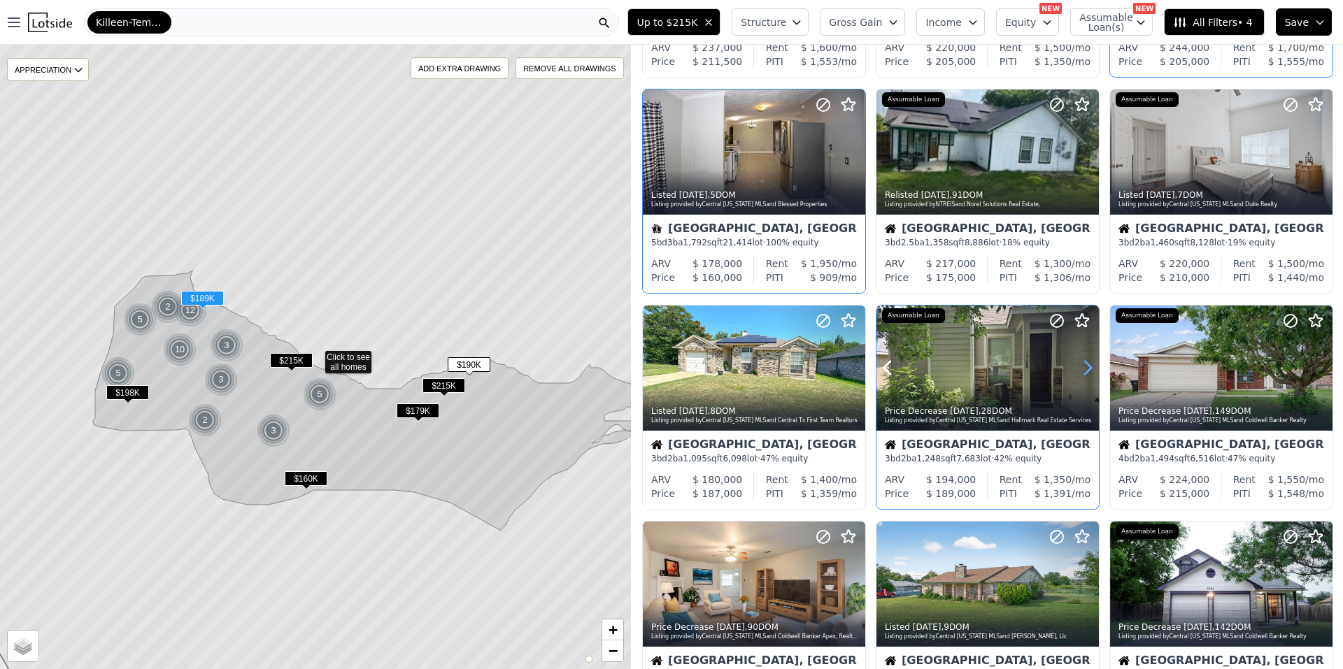
click at [1078, 367] on icon at bounding box center [1087, 368] width 22 height 22
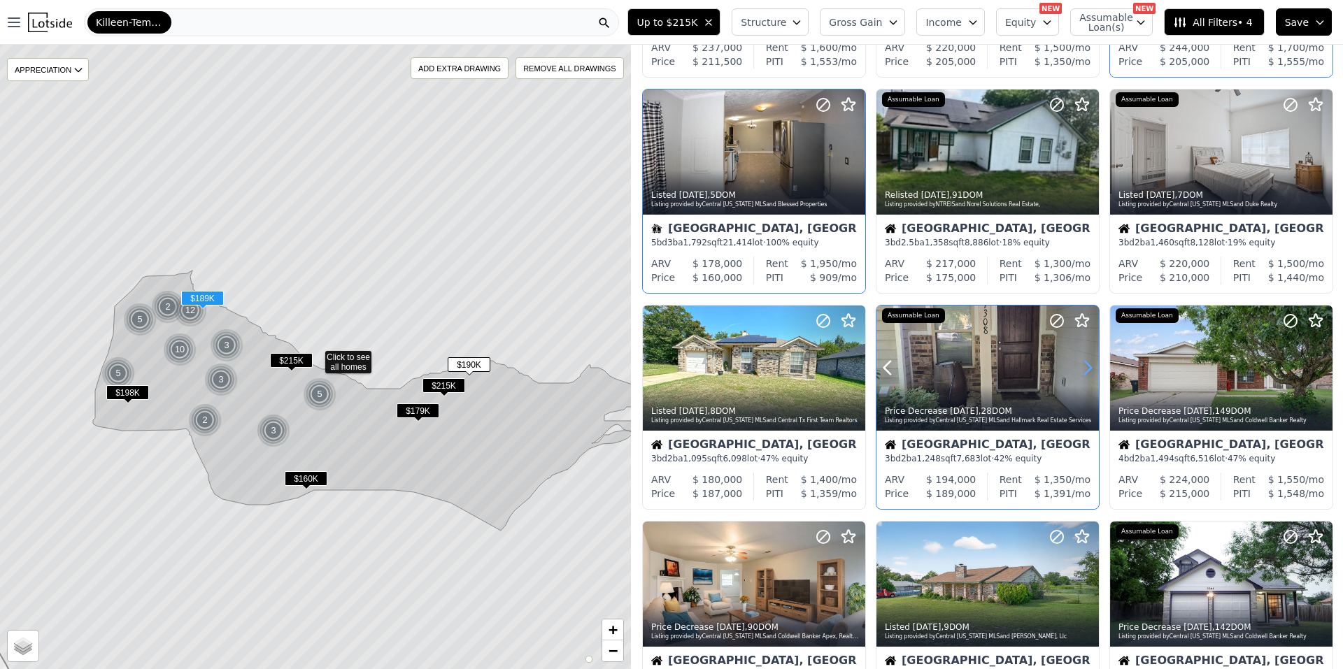
click at [1078, 367] on icon at bounding box center [1087, 368] width 22 height 22
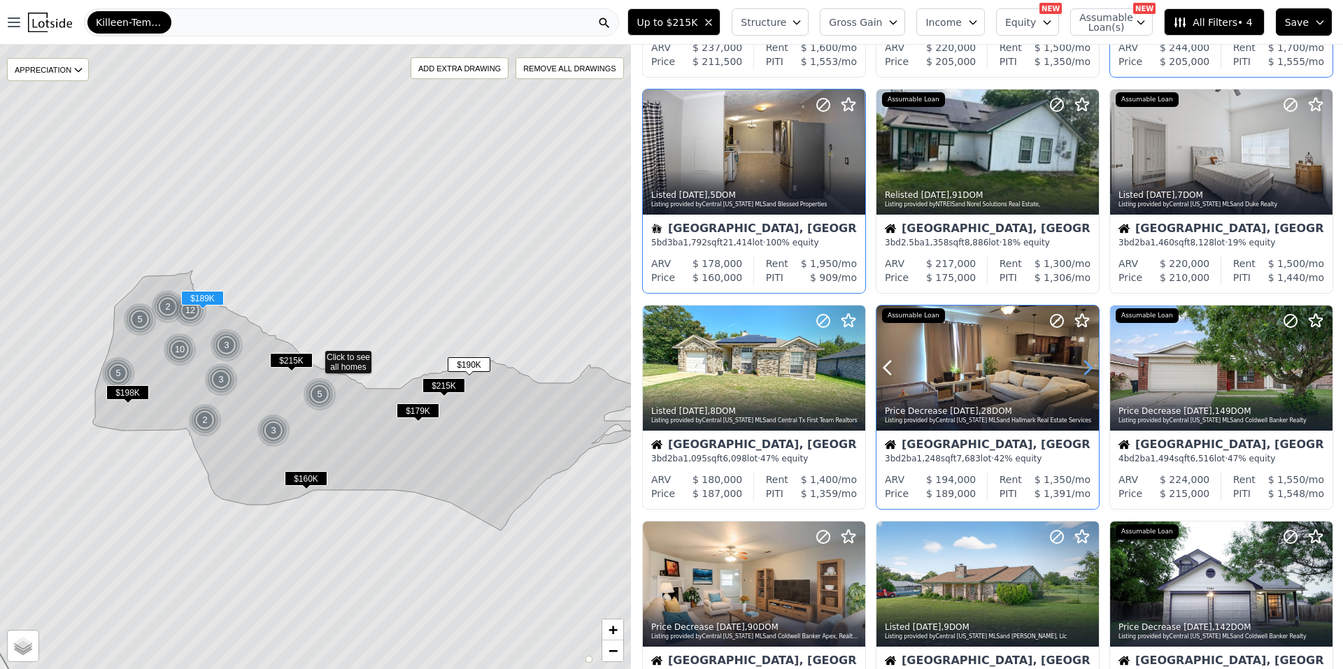
click at [1078, 367] on icon at bounding box center [1087, 368] width 22 height 22
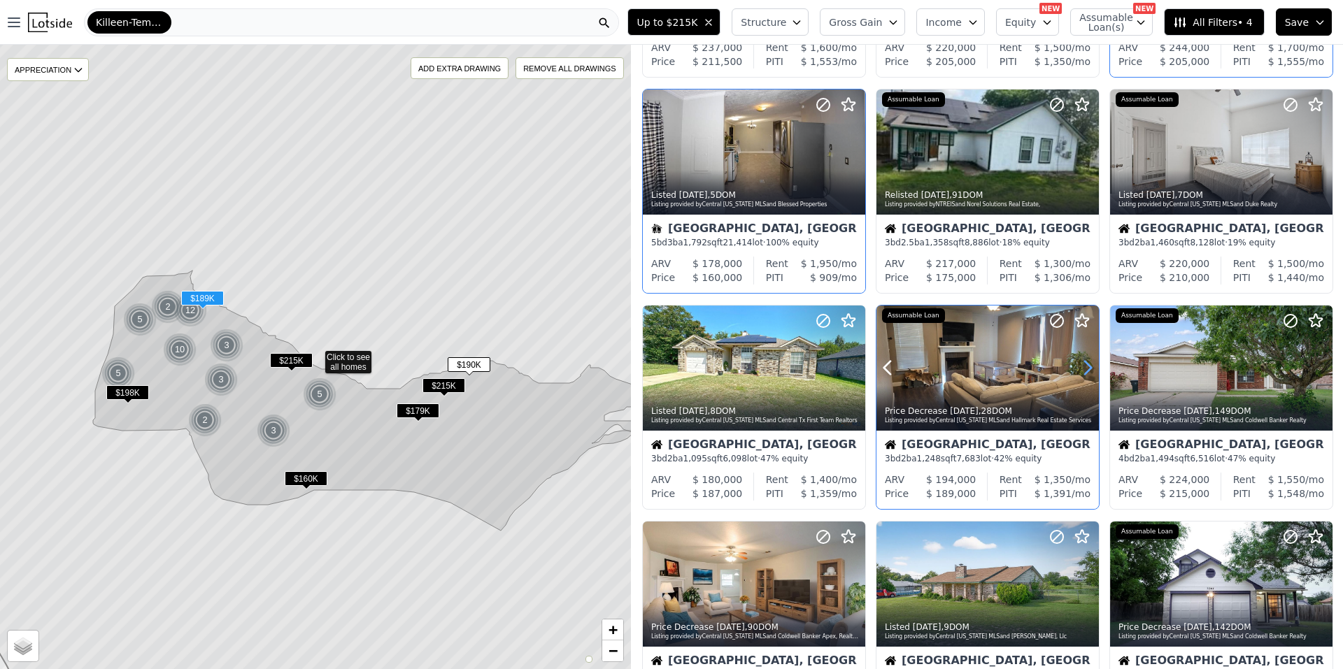
click at [1078, 367] on icon at bounding box center [1087, 368] width 22 height 22
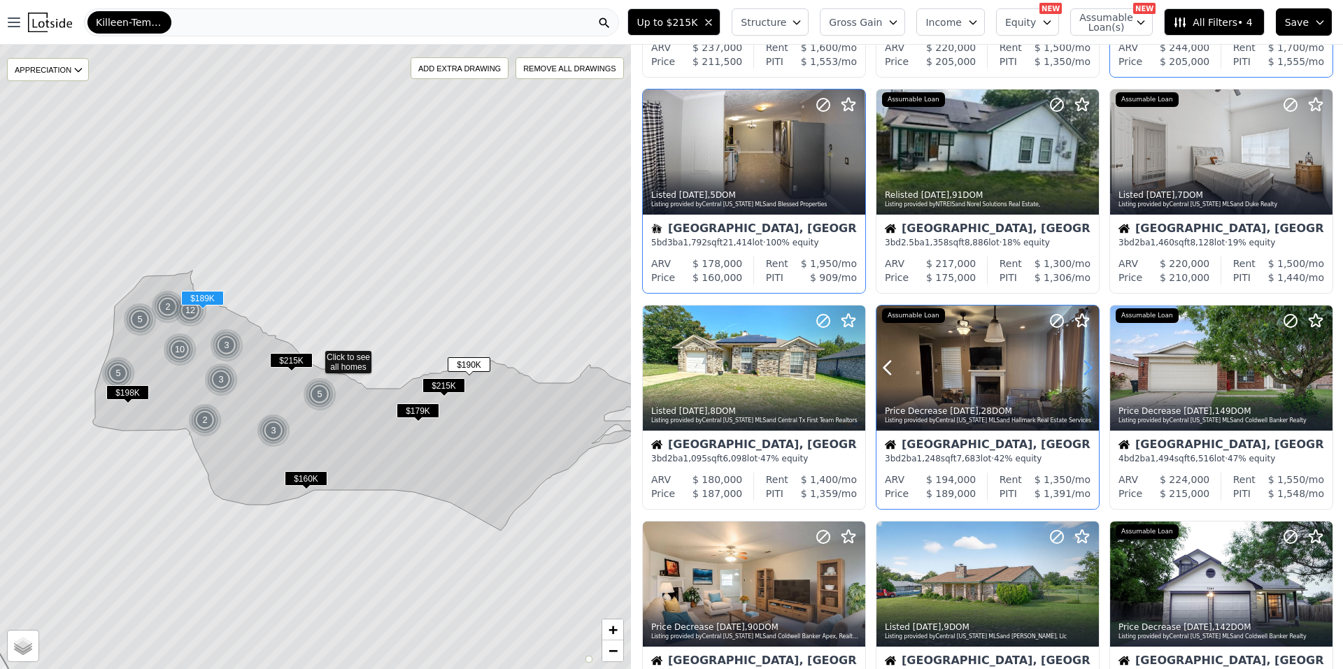
click at [1078, 367] on icon at bounding box center [1087, 368] width 22 height 22
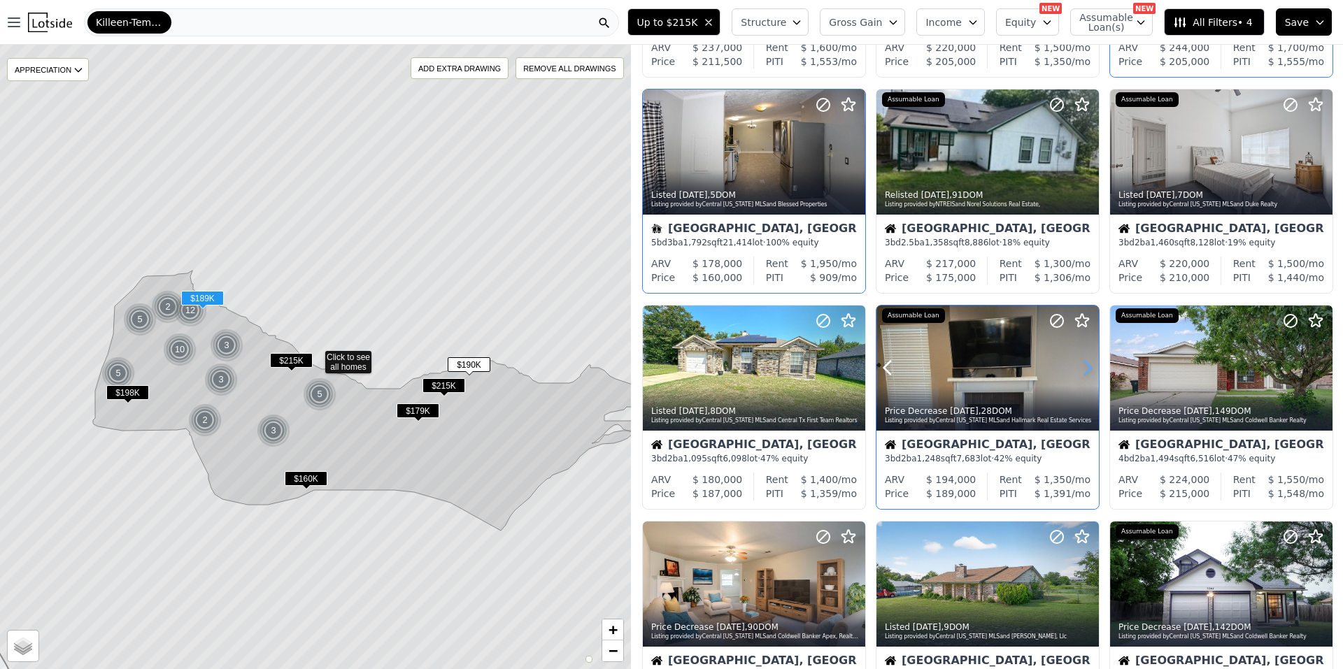
click at [1078, 367] on icon at bounding box center [1087, 368] width 22 height 22
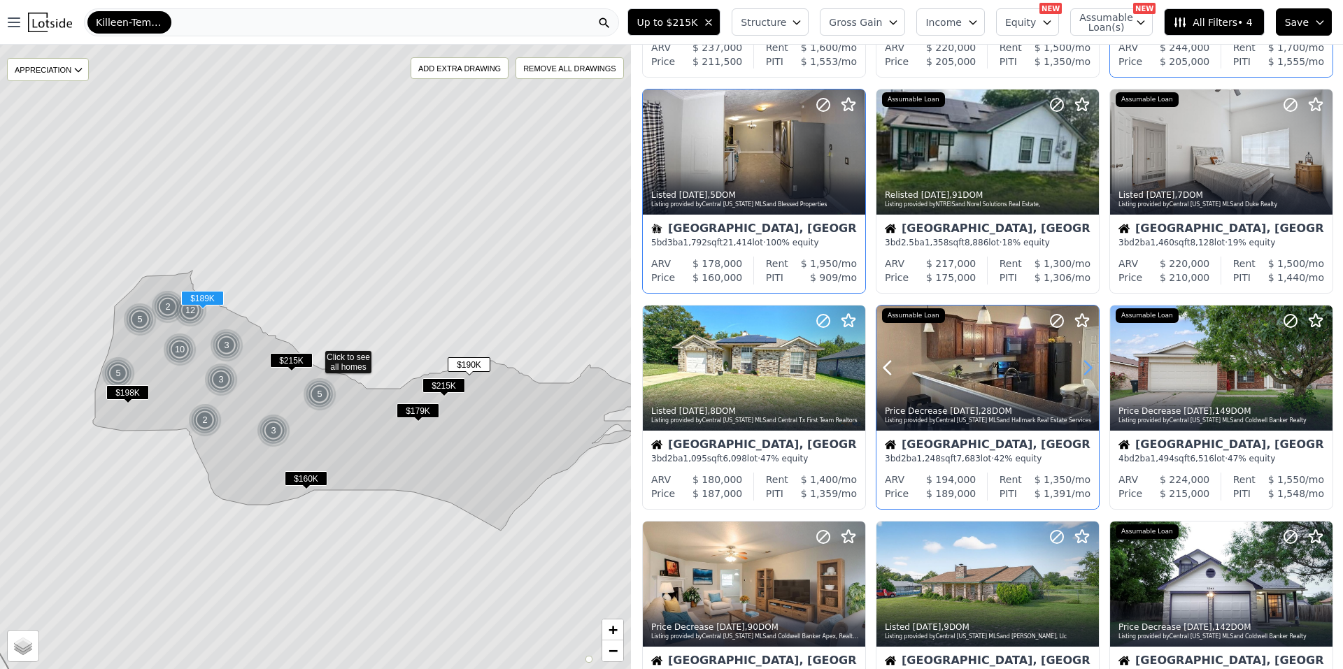
click at [1078, 367] on icon at bounding box center [1087, 368] width 22 height 22
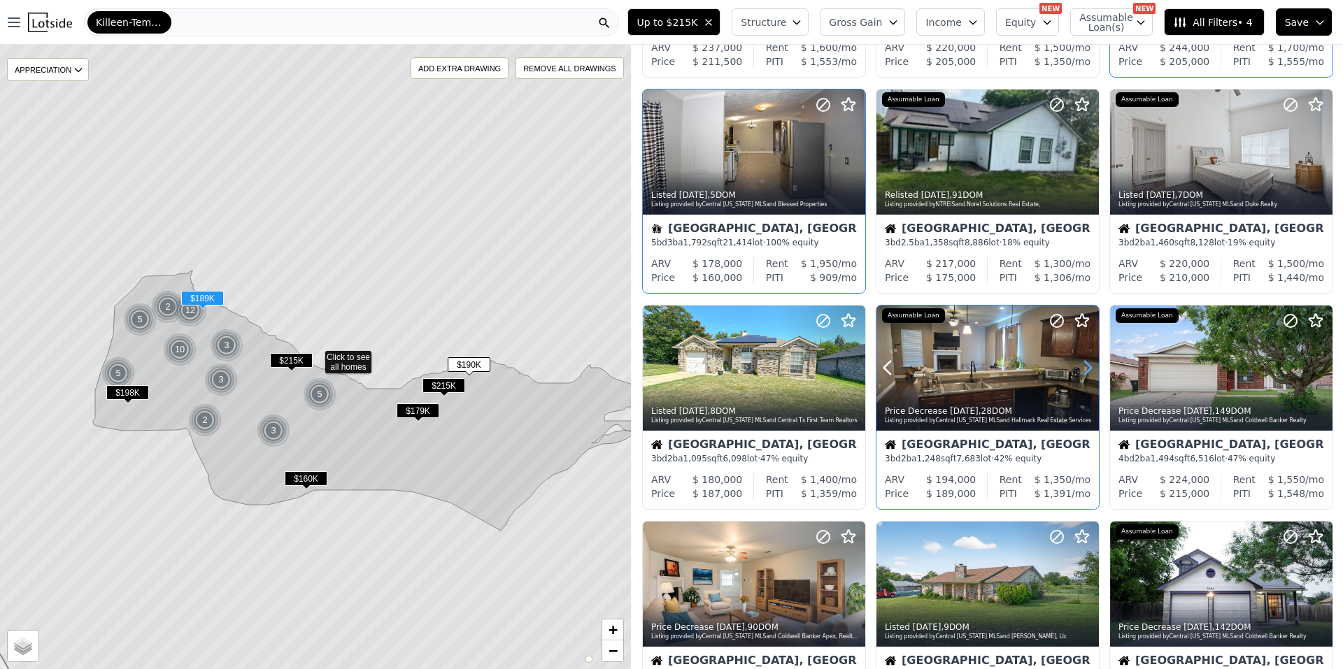
click at [1078, 367] on icon at bounding box center [1087, 368] width 22 height 22
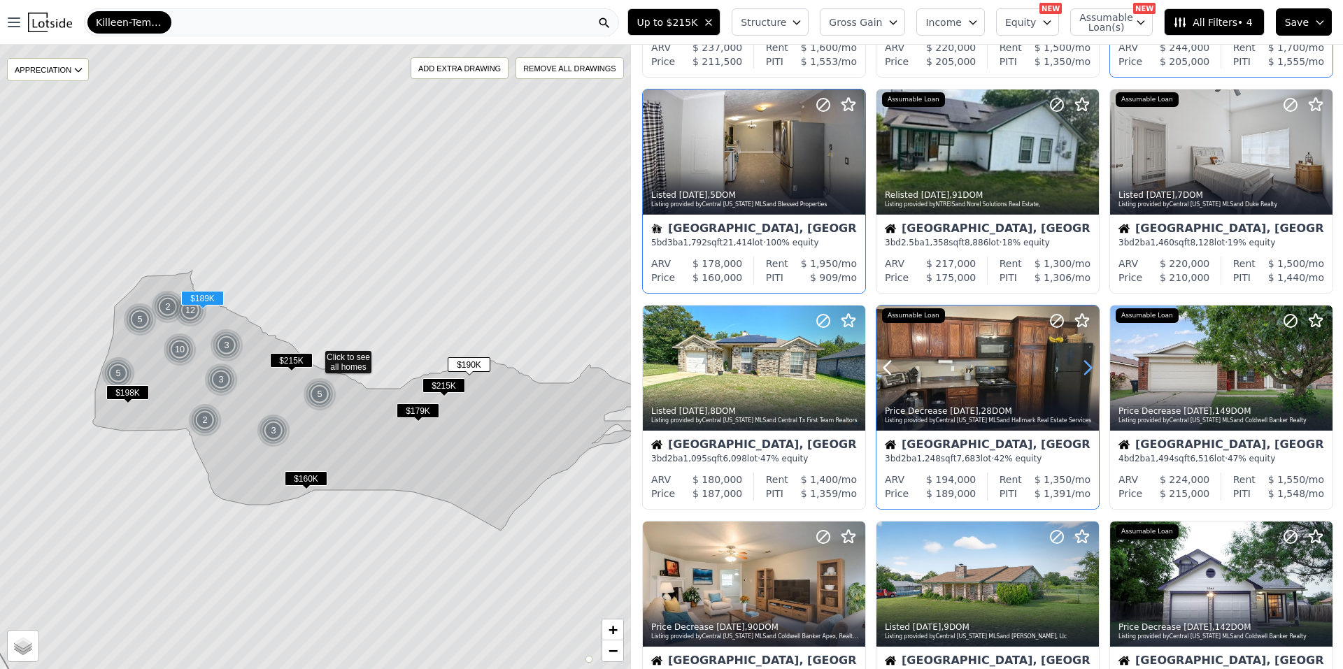
click at [1078, 367] on icon at bounding box center [1087, 368] width 22 height 22
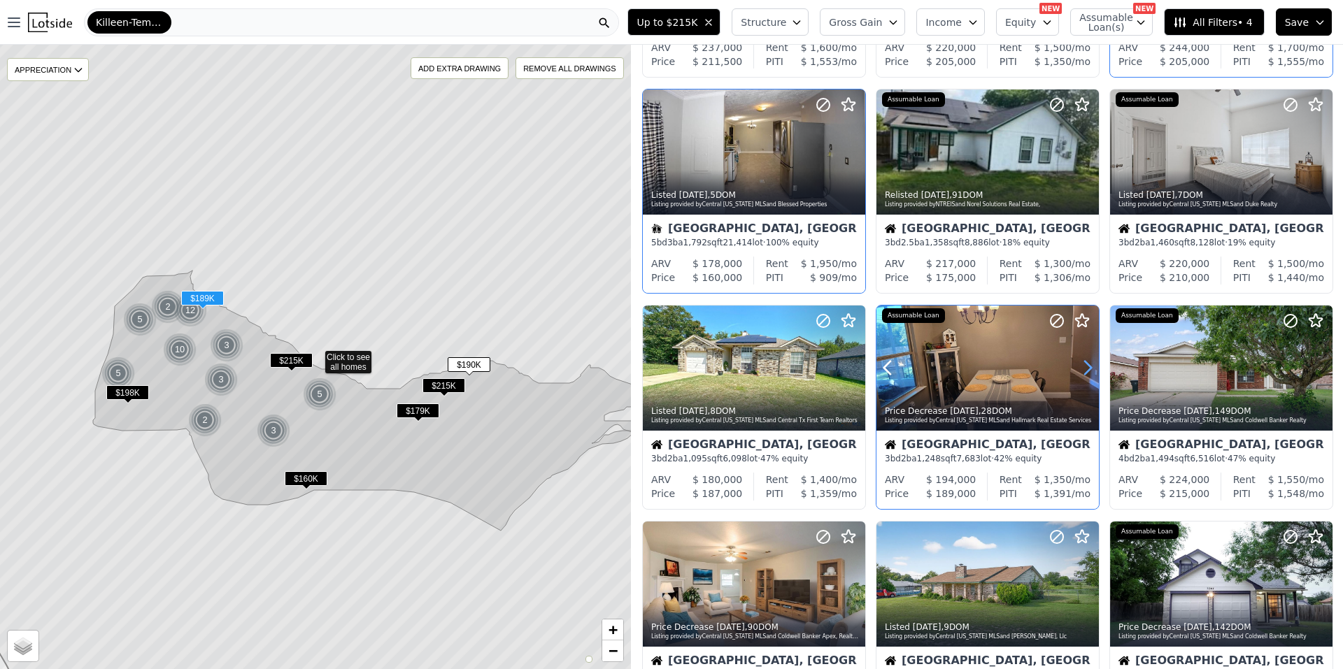
click at [1078, 367] on icon at bounding box center [1087, 368] width 22 height 22
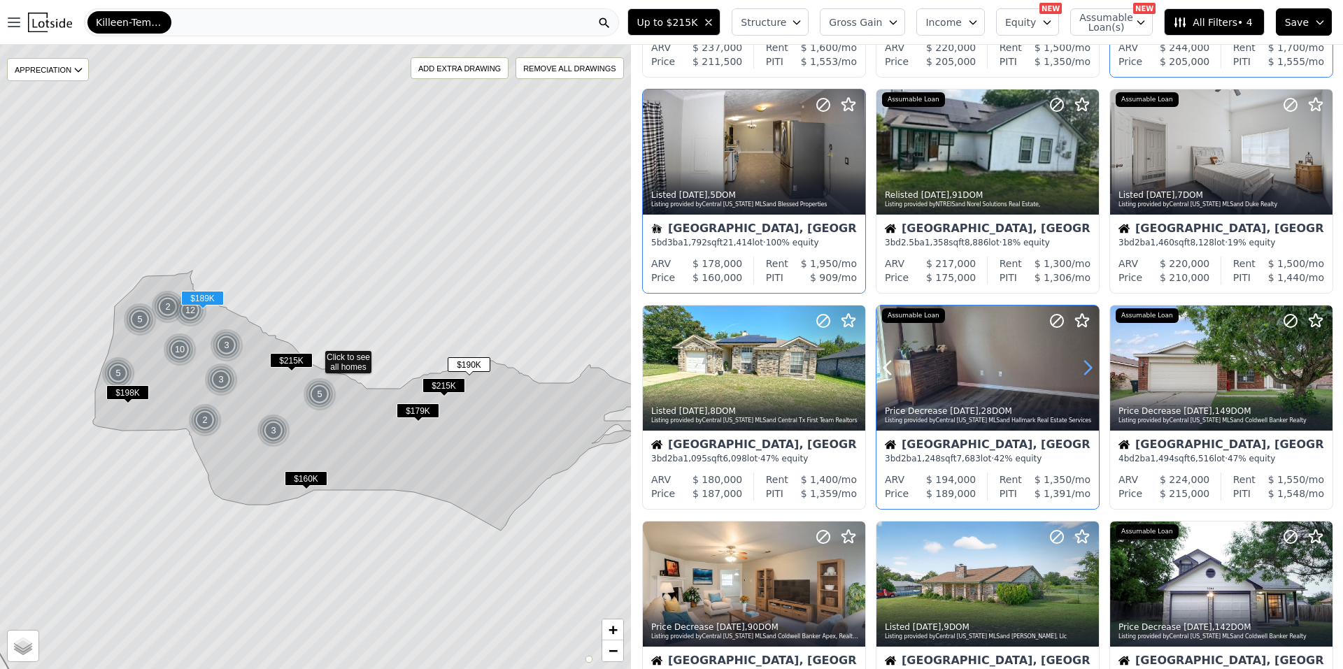
click at [1078, 367] on icon at bounding box center [1087, 368] width 22 height 22
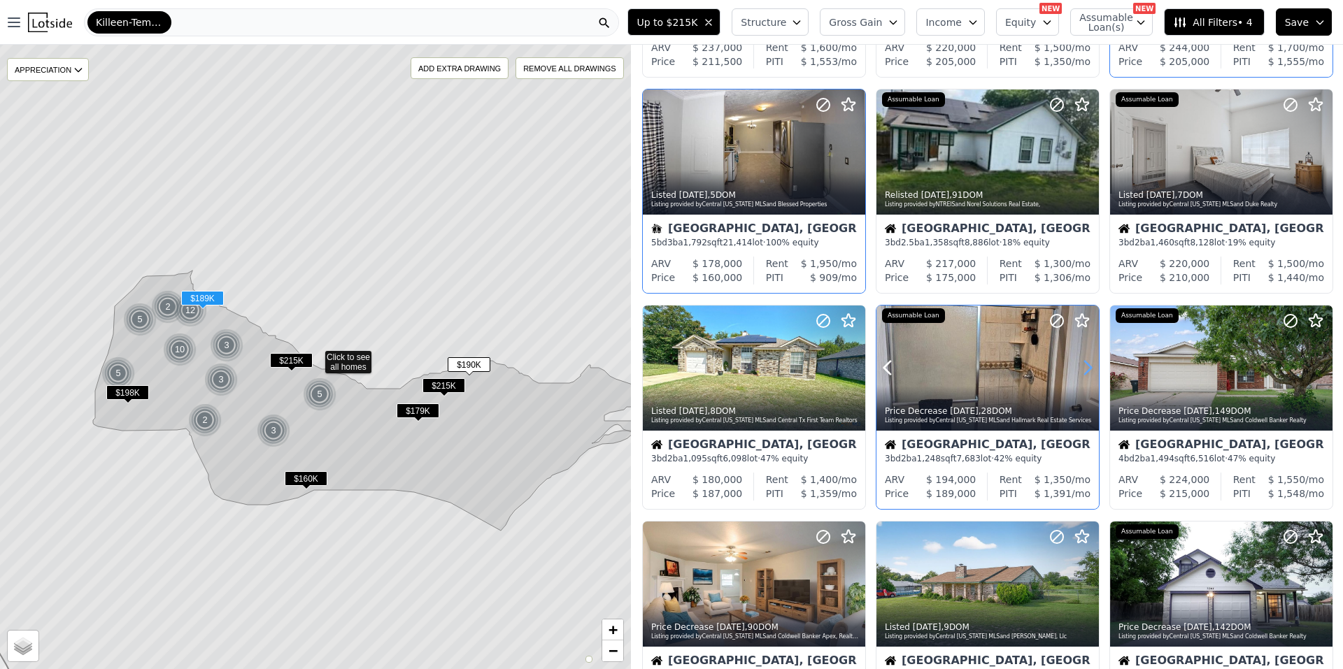
click at [1078, 367] on icon at bounding box center [1087, 368] width 22 height 22
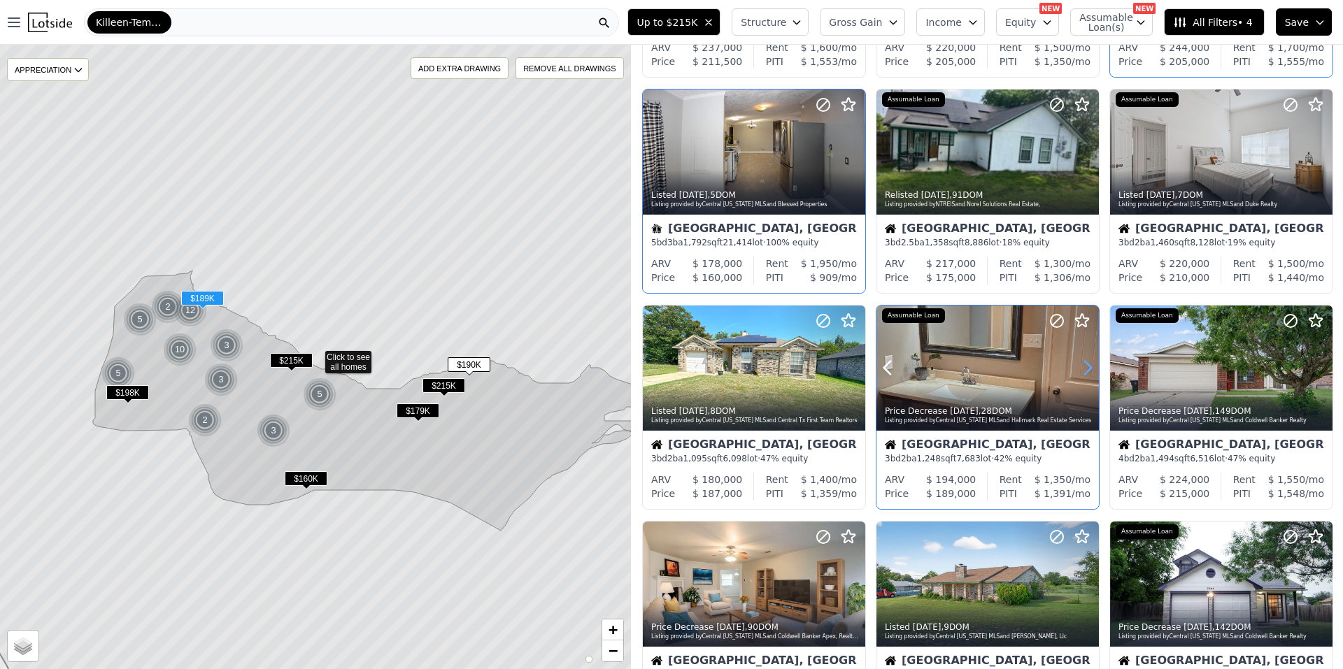
click at [1078, 367] on icon at bounding box center [1087, 368] width 22 height 22
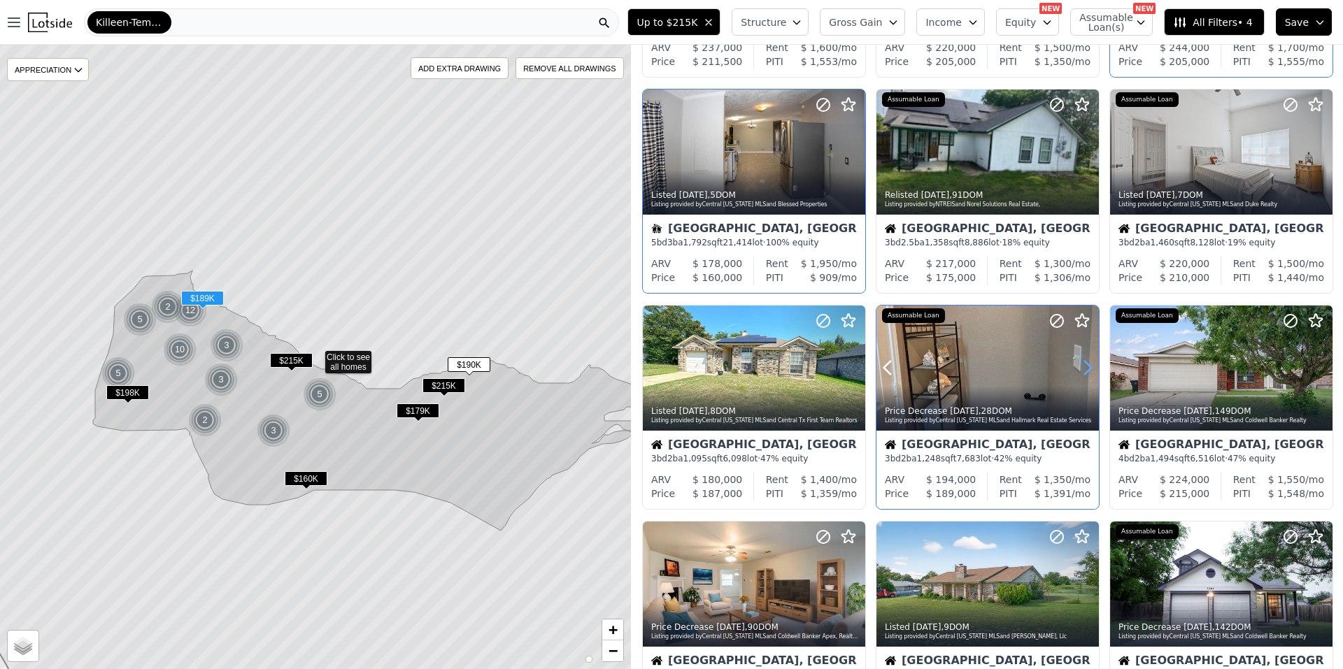
click at [1078, 367] on icon at bounding box center [1087, 368] width 22 height 22
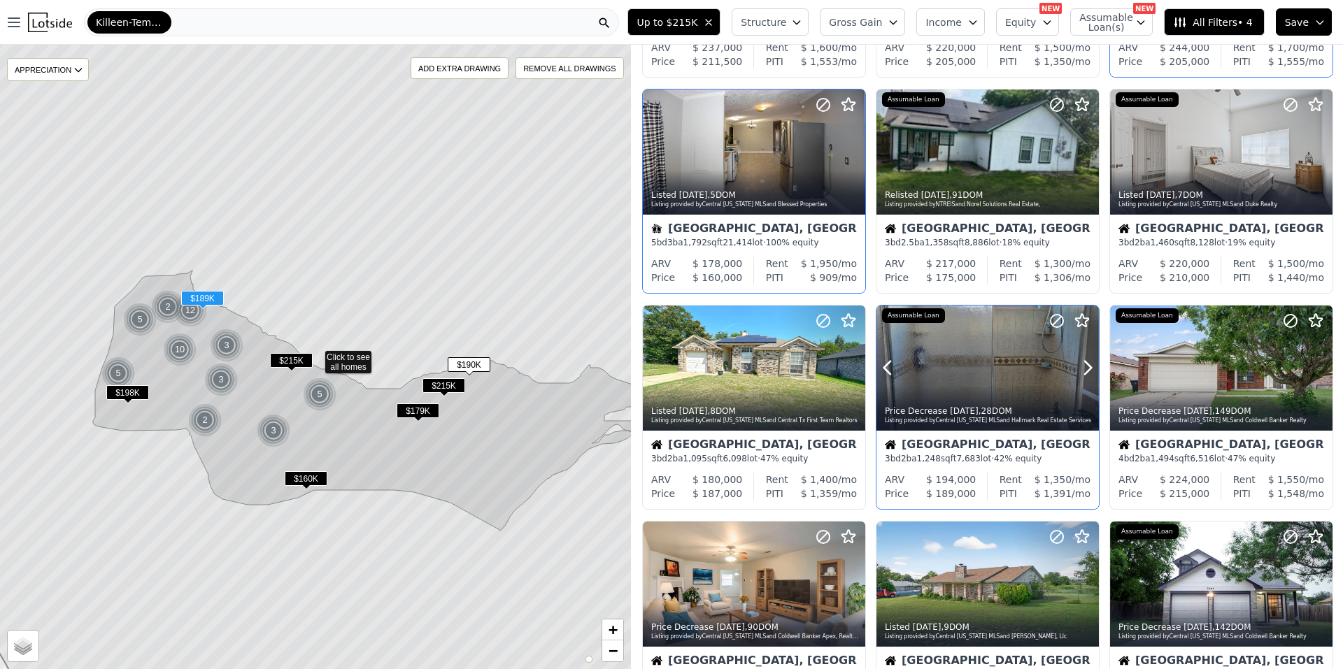
click at [1014, 372] on div at bounding box center [1054, 351] width 90 height 90
click at [849, 367] on icon at bounding box center [854, 368] width 22 height 22
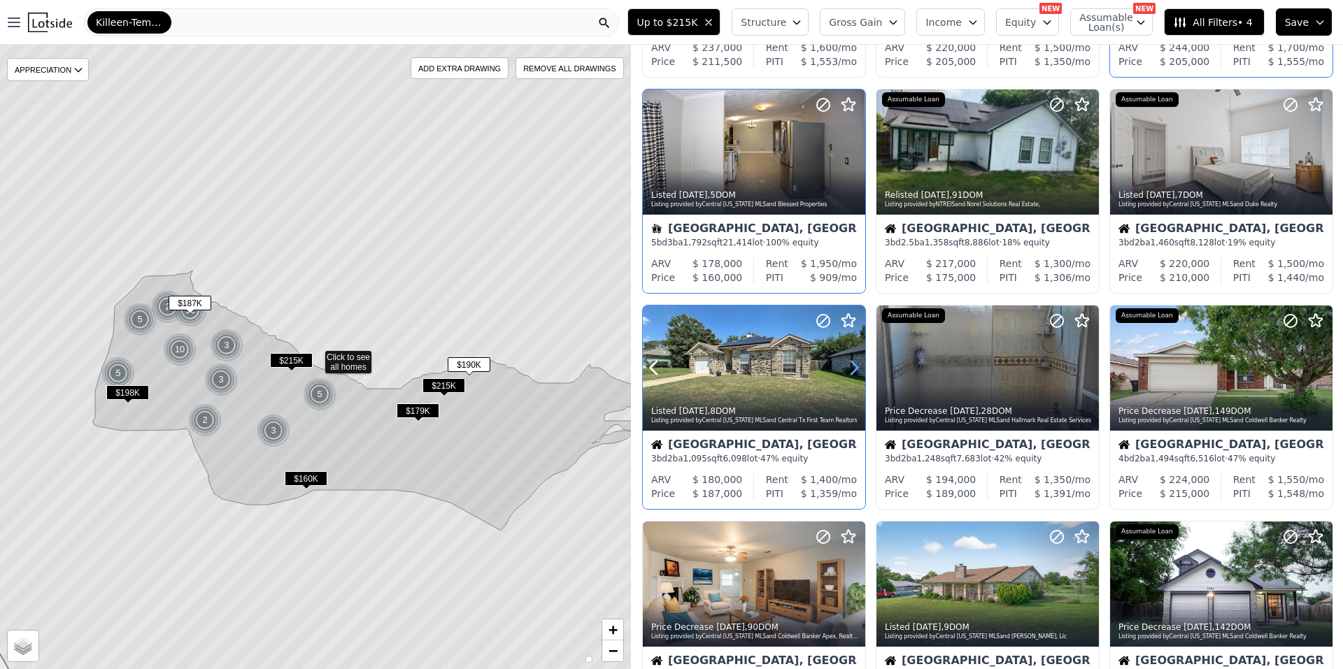
click at [849, 367] on icon at bounding box center [854, 368] width 22 height 22
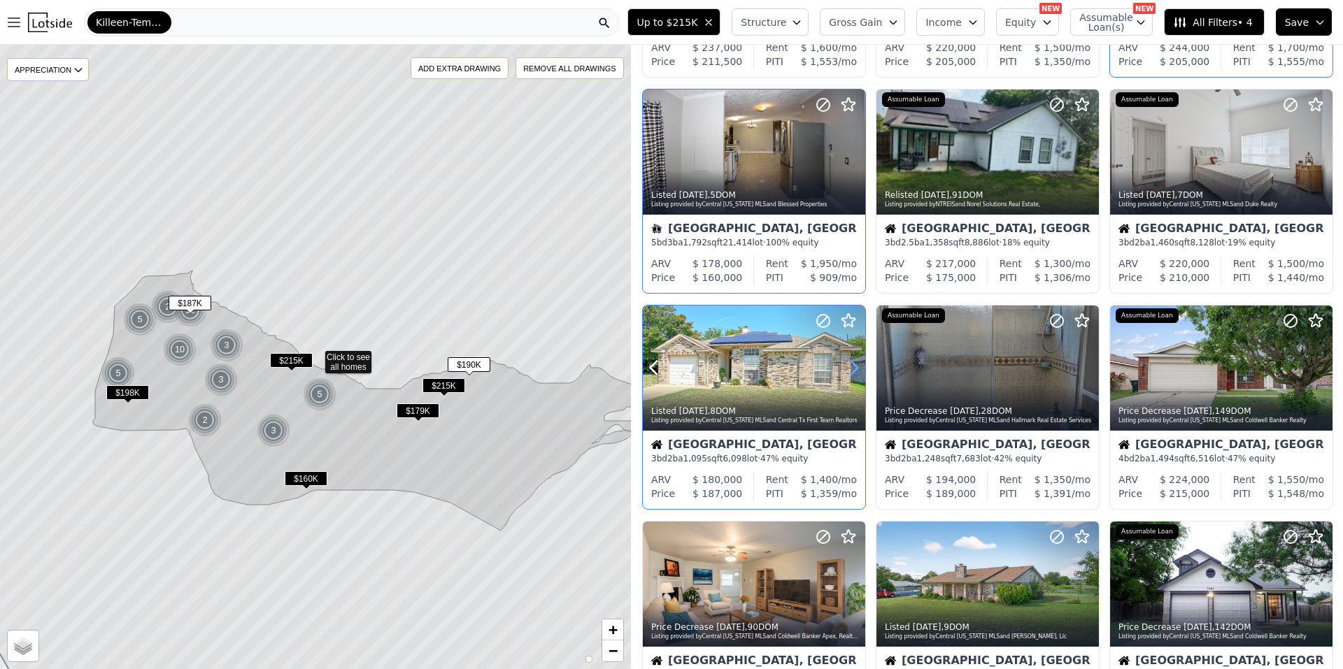
click at [849, 367] on icon at bounding box center [854, 368] width 22 height 22
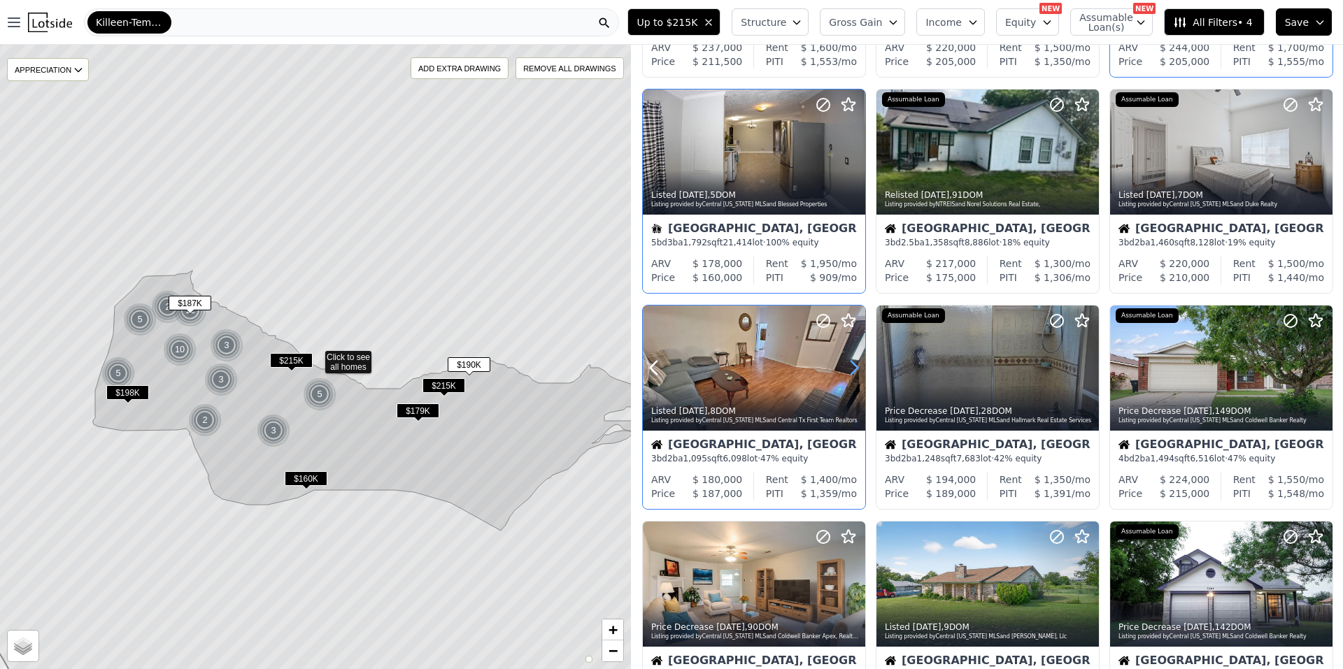
click at [849, 367] on icon at bounding box center [854, 368] width 22 height 22
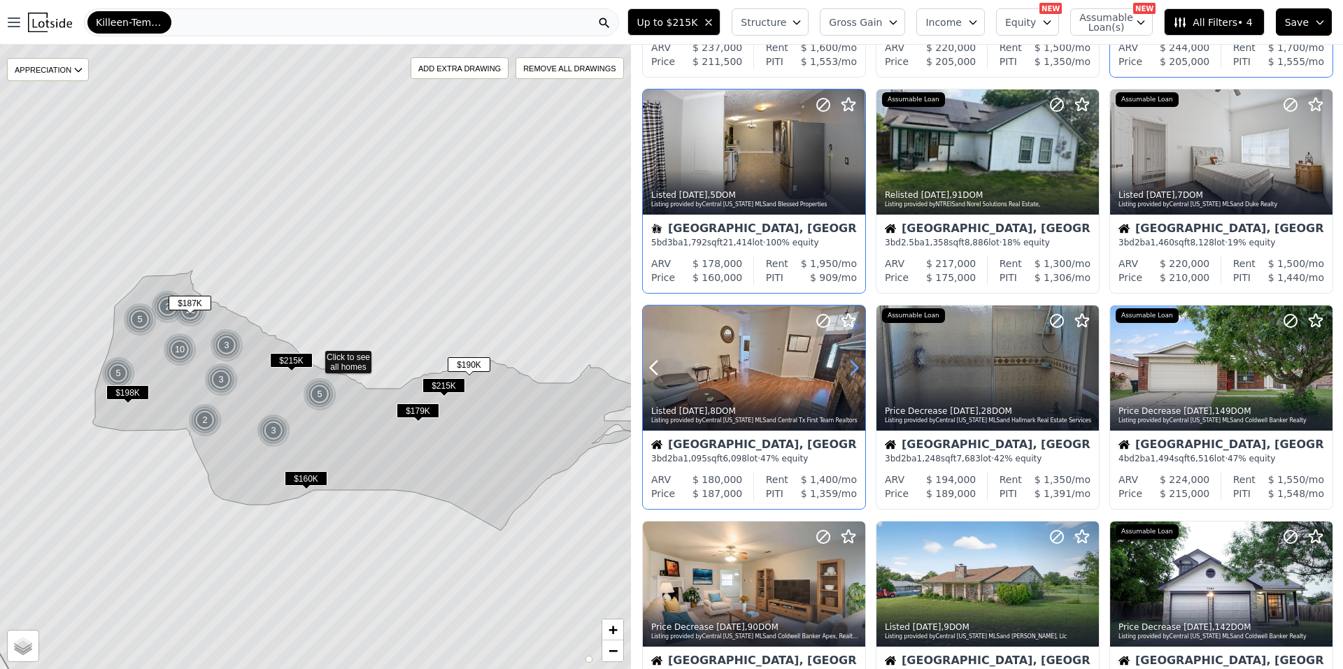
click at [849, 367] on icon at bounding box center [854, 368] width 22 height 22
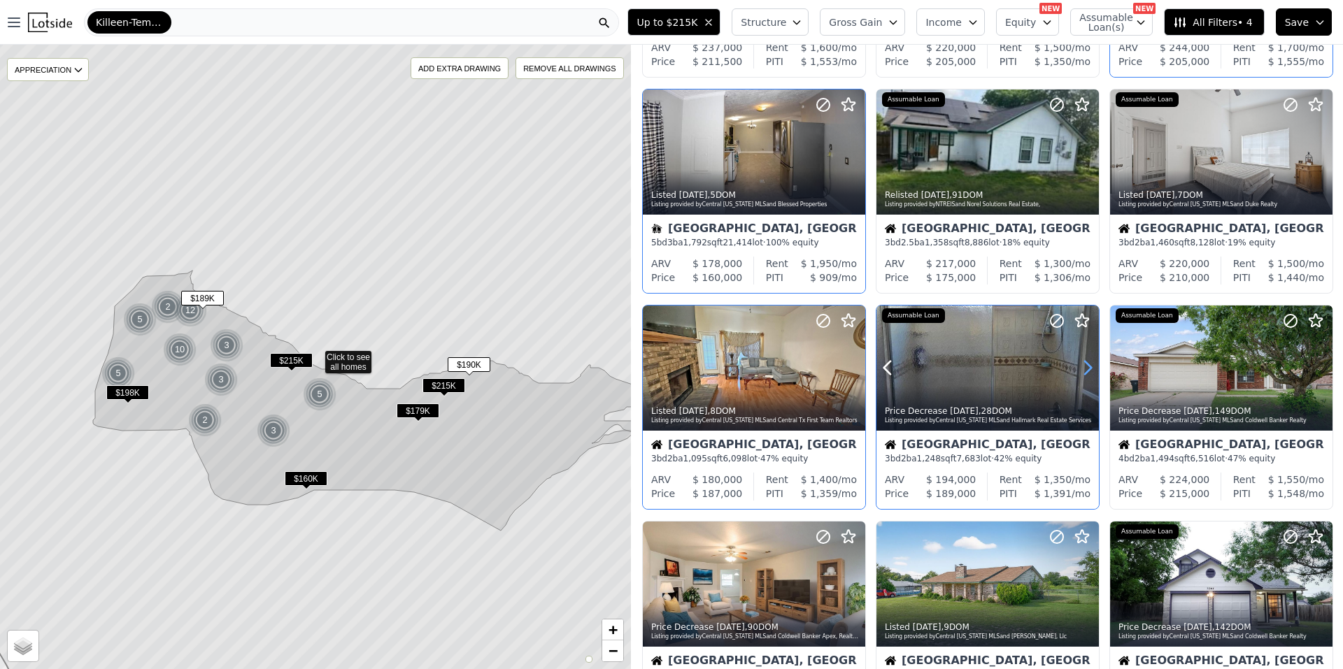
click at [1079, 362] on icon at bounding box center [1087, 368] width 22 height 22
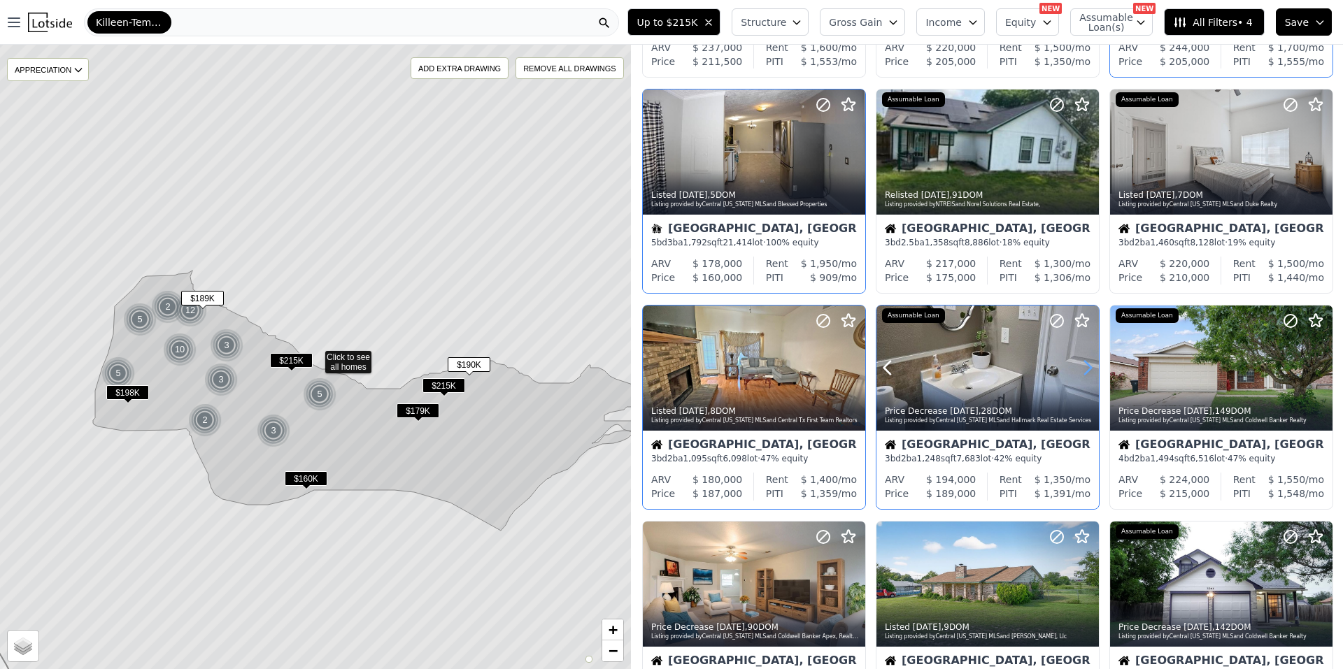
click at [1079, 362] on icon at bounding box center [1087, 368] width 22 height 22
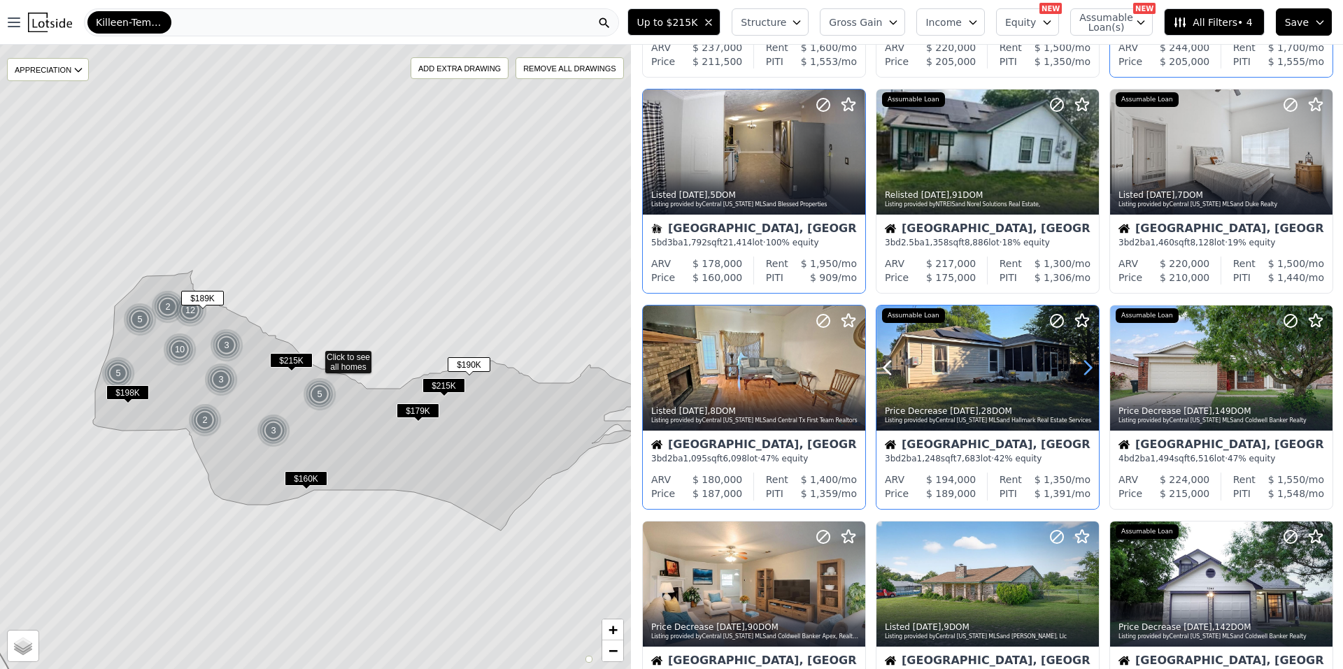
click at [1079, 362] on icon at bounding box center [1087, 368] width 22 height 22
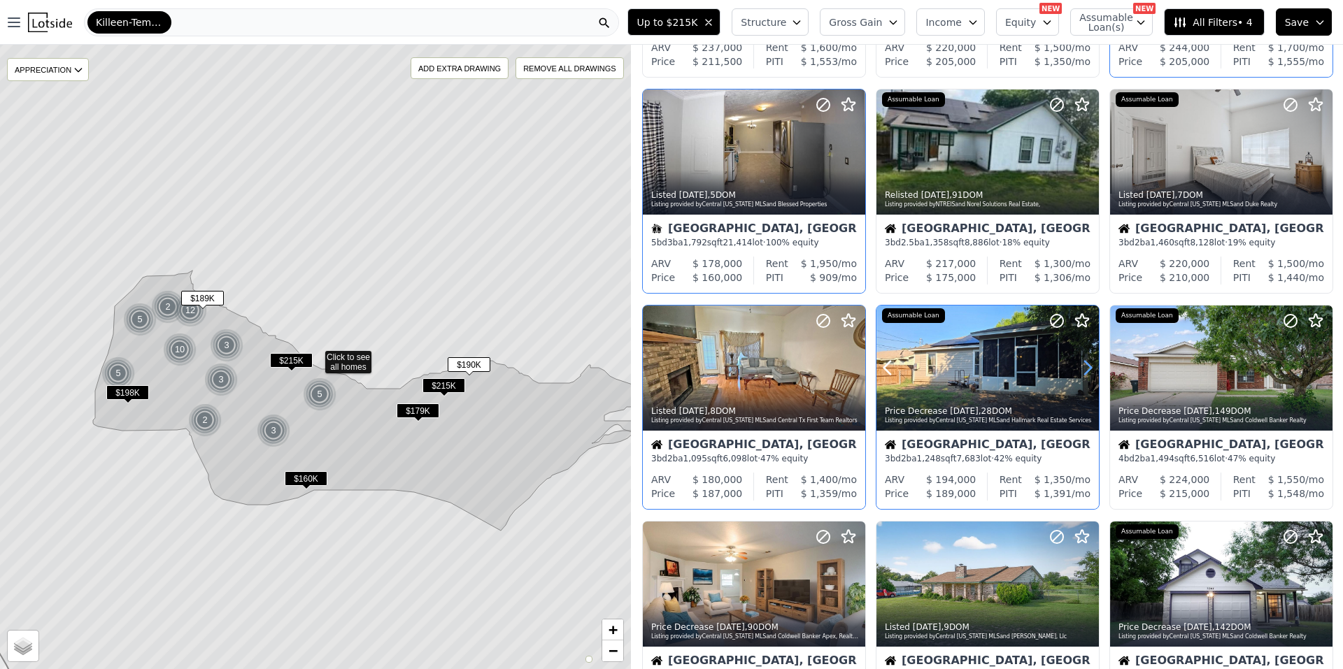
click at [1079, 362] on icon at bounding box center [1087, 368] width 22 height 22
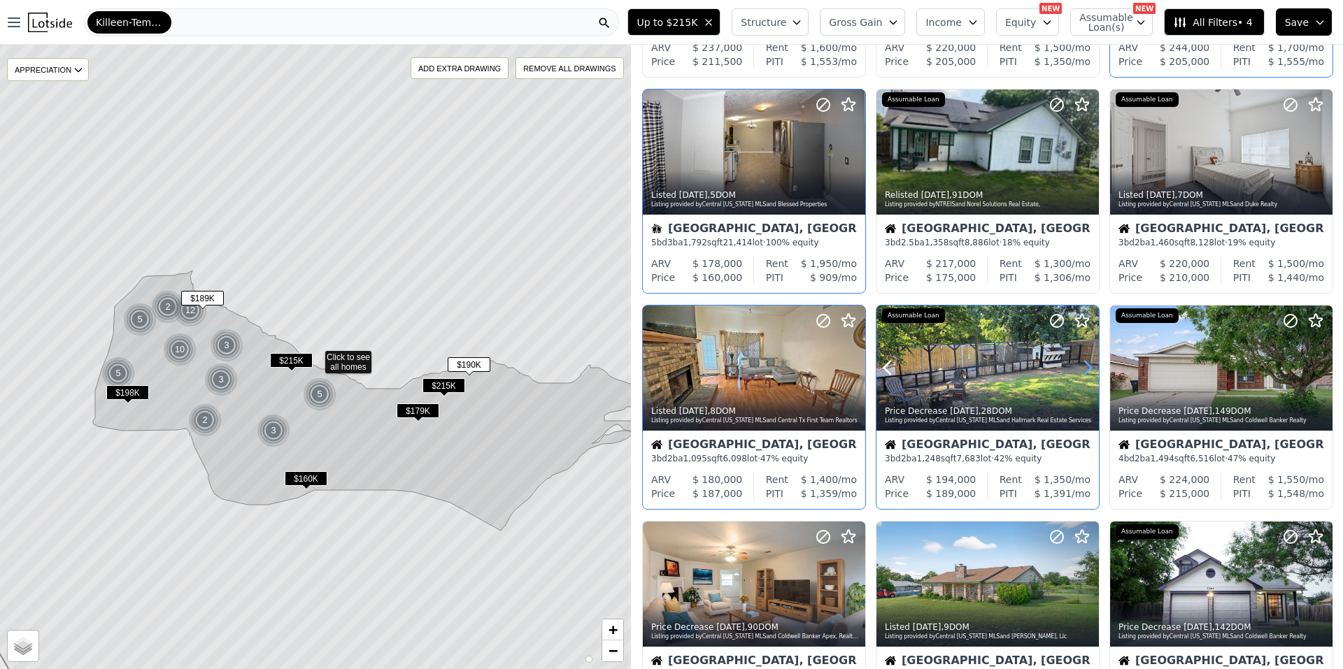
click at [1079, 362] on icon at bounding box center [1087, 368] width 22 height 22
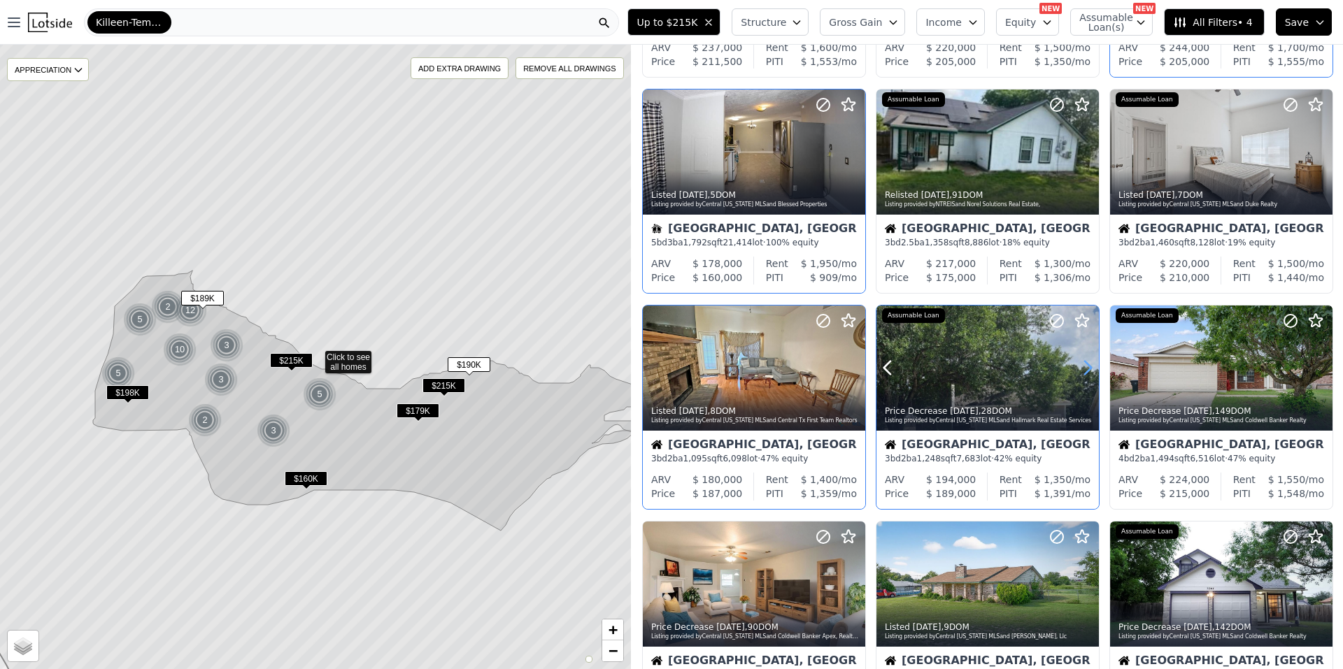
click at [1079, 362] on icon at bounding box center [1087, 368] width 22 height 22
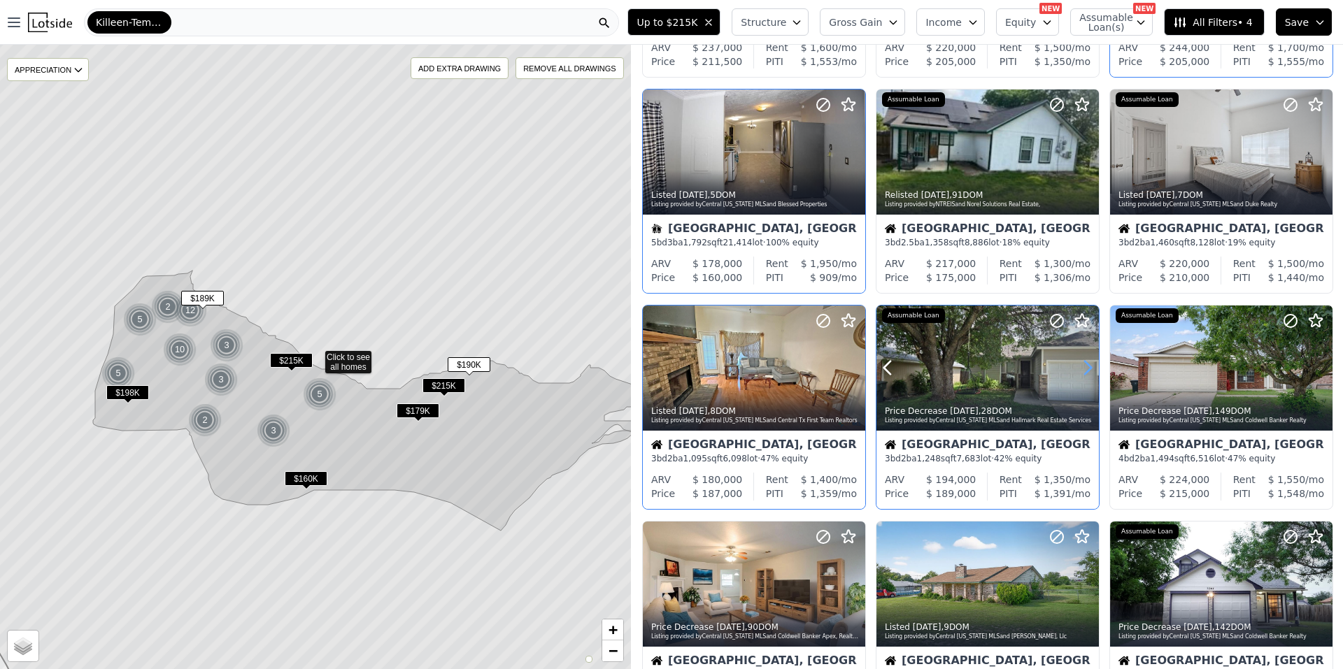
click at [1079, 362] on icon at bounding box center [1087, 368] width 22 height 22
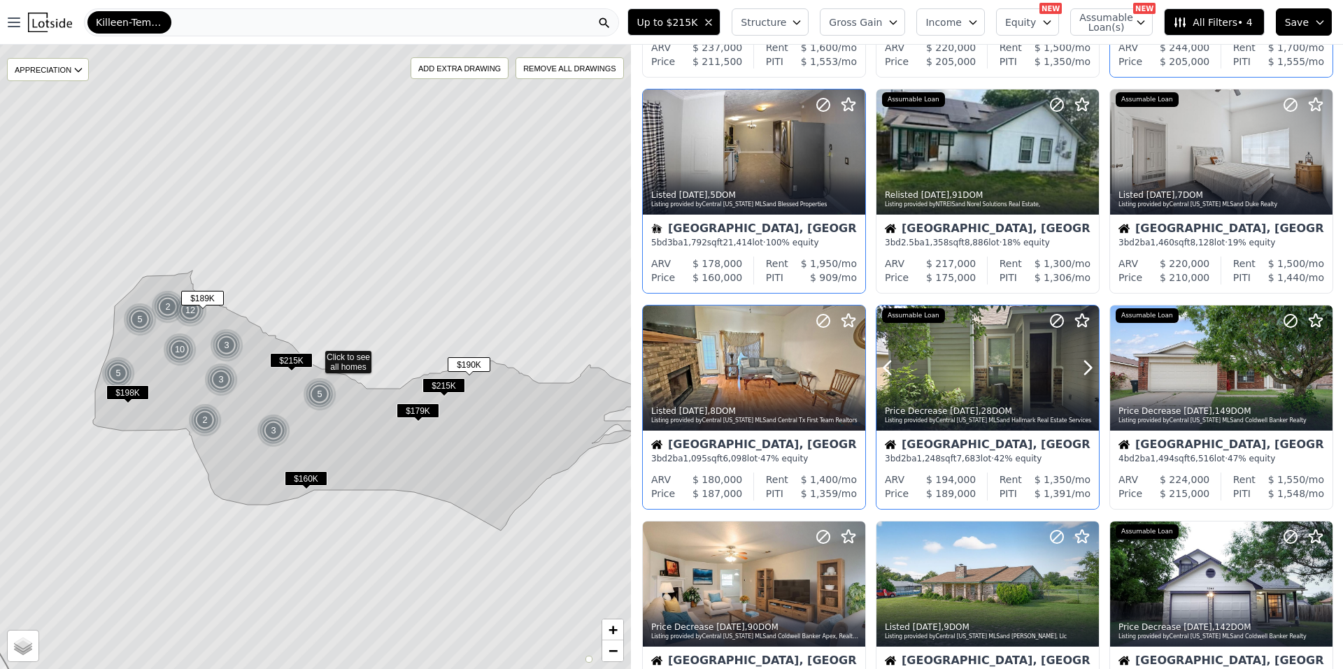
click at [1076, 320] on icon at bounding box center [1082, 321] width 17 height 17
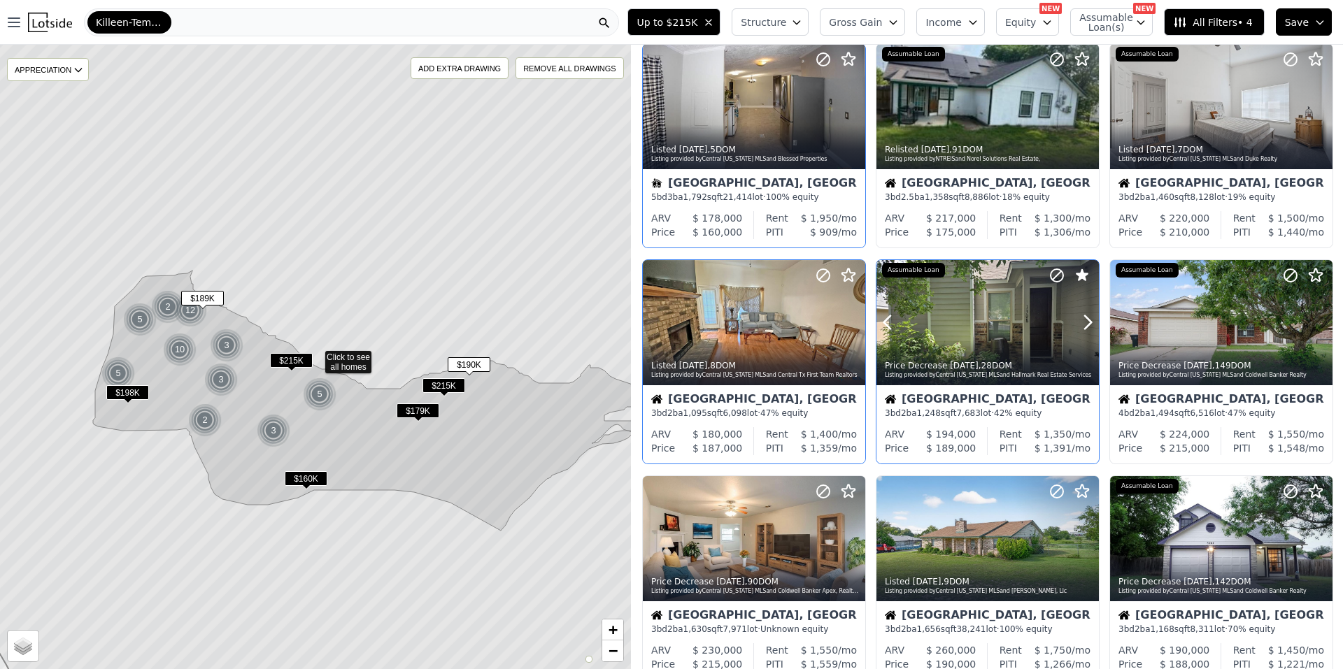
scroll to position [280, 0]
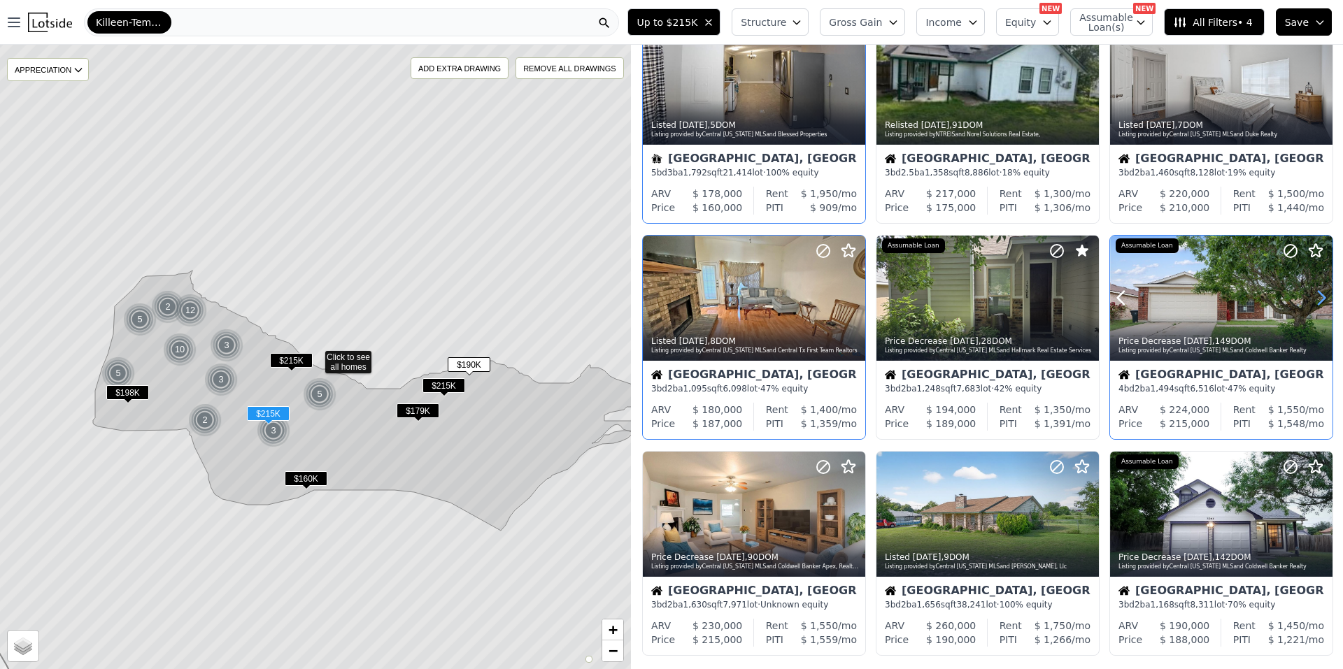
click at [1318, 296] on icon at bounding box center [1321, 298] width 22 height 22
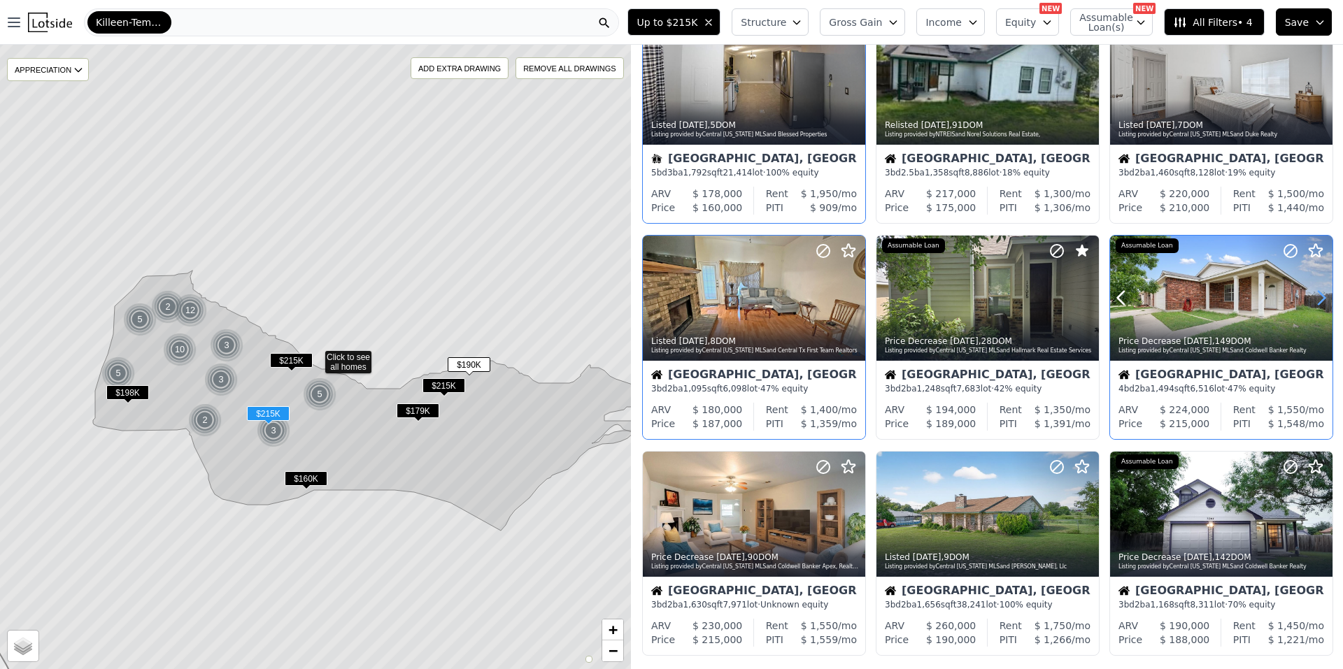
click at [1318, 296] on icon at bounding box center [1321, 298] width 22 height 22
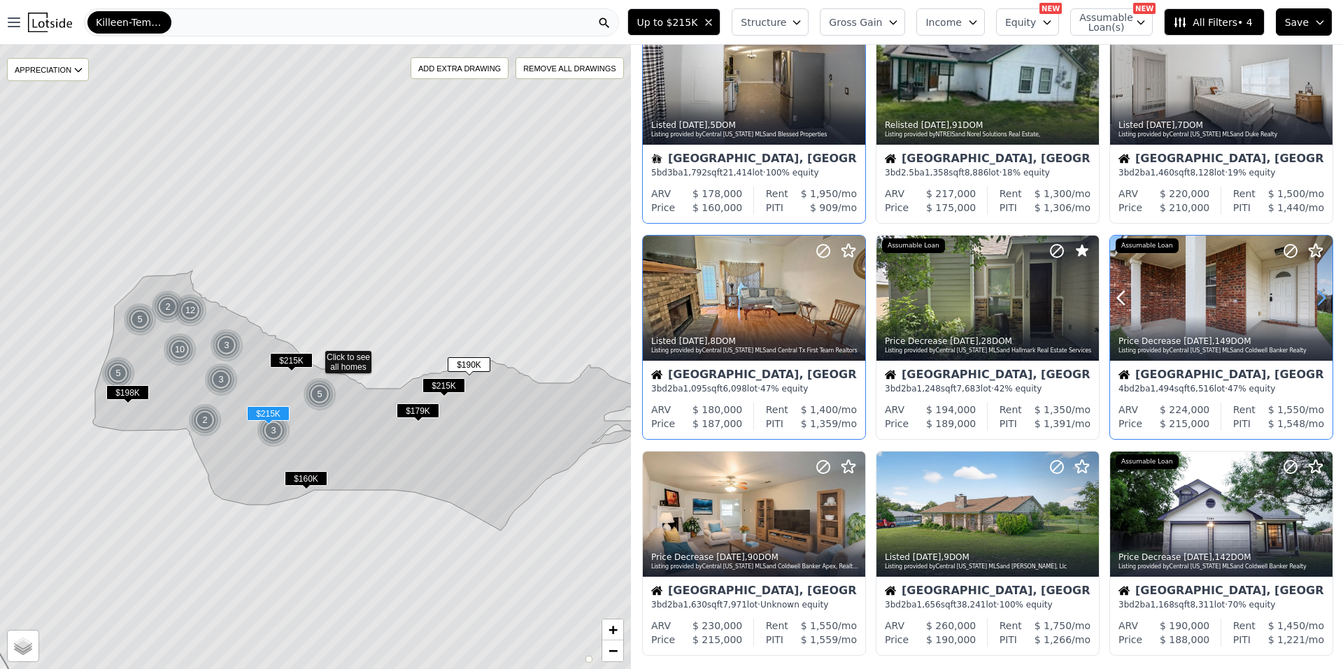
click at [1318, 296] on icon at bounding box center [1321, 298] width 22 height 22
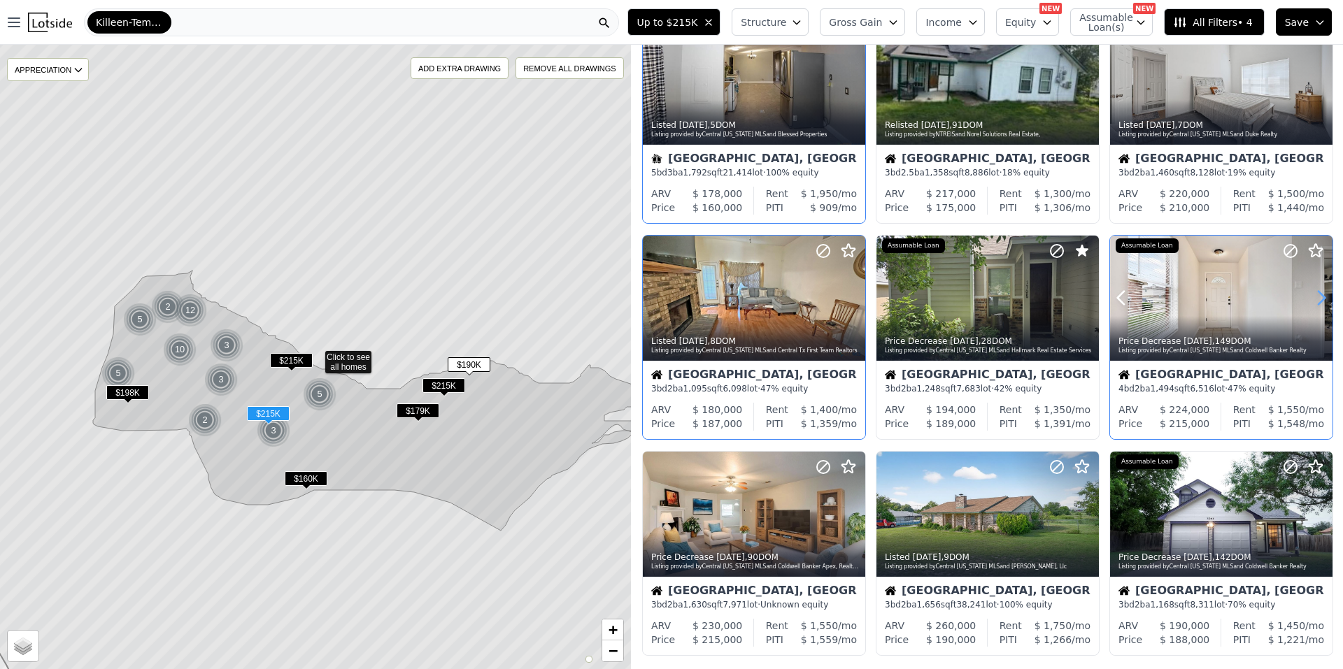
click at [1318, 296] on icon at bounding box center [1321, 298] width 22 height 22
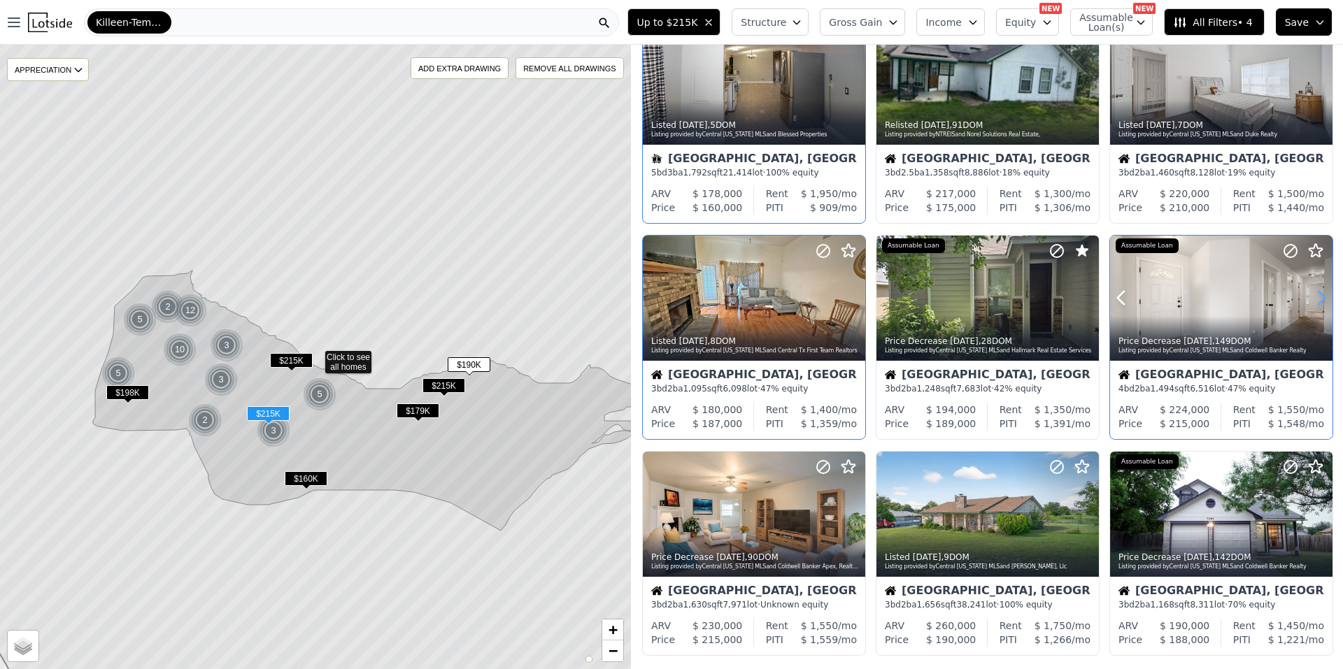
click at [1318, 296] on icon at bounding box center [1321, 298] width 22 height 22
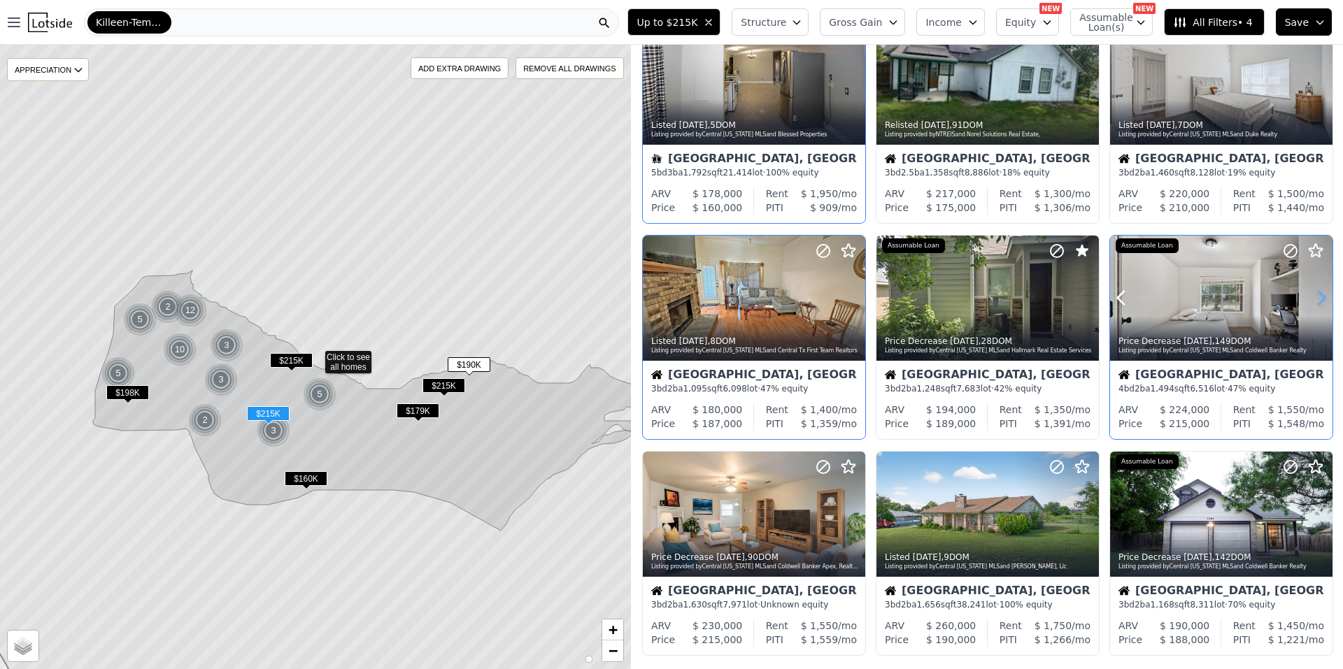
click at [1318, 296] on icon at bounding box center [1321, 298] width 22 height 22
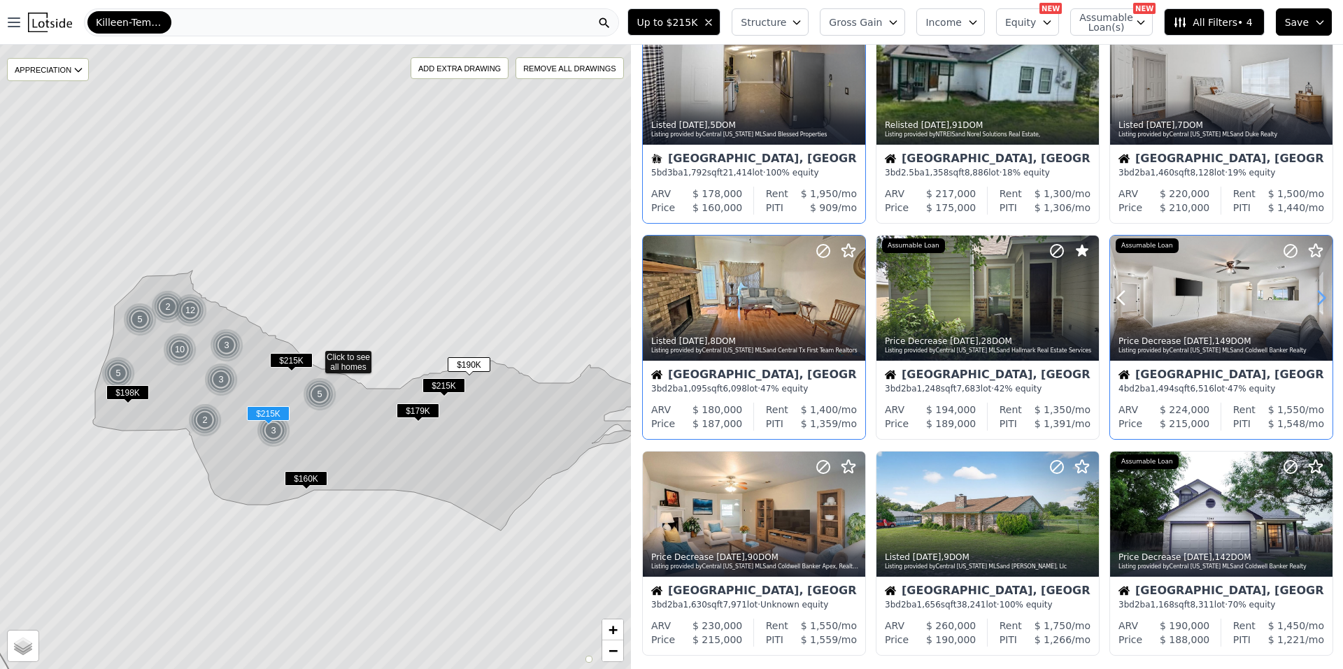
click at [1318, 296] on icon at bounding box center [1321, 298] width 22 height 22
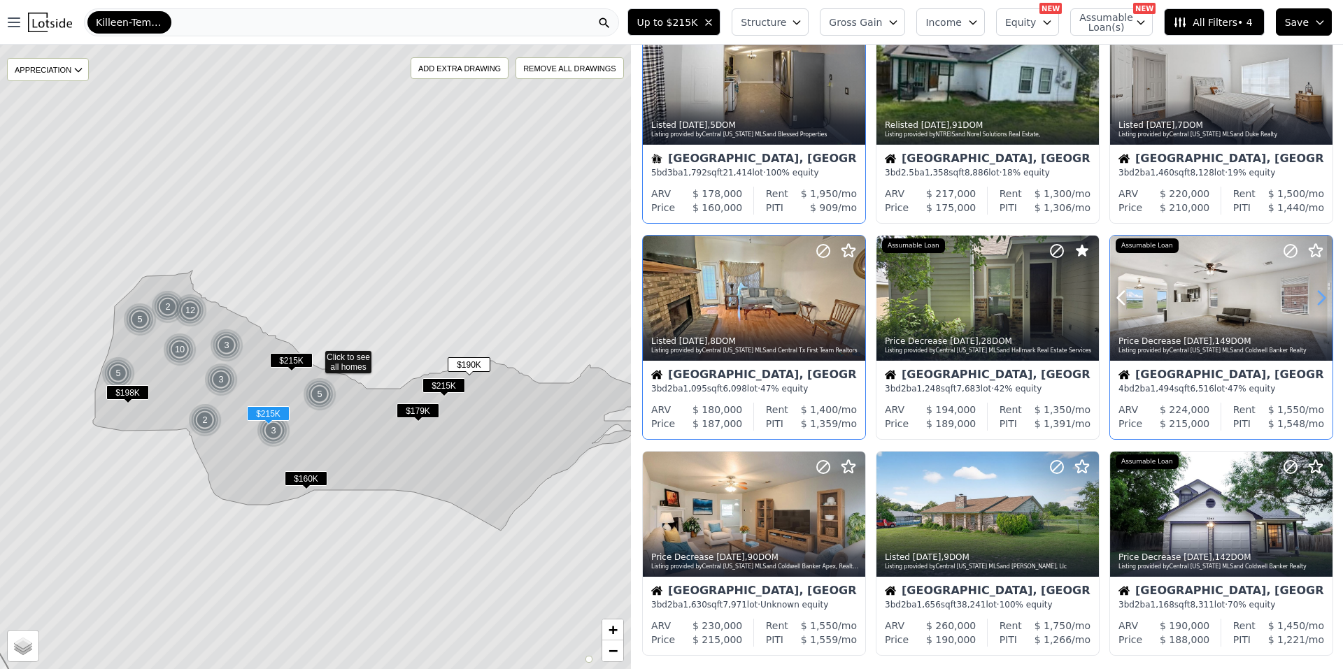
click at [1318, 296] on icon at bounding box center [1321, 298] width 22 height 22
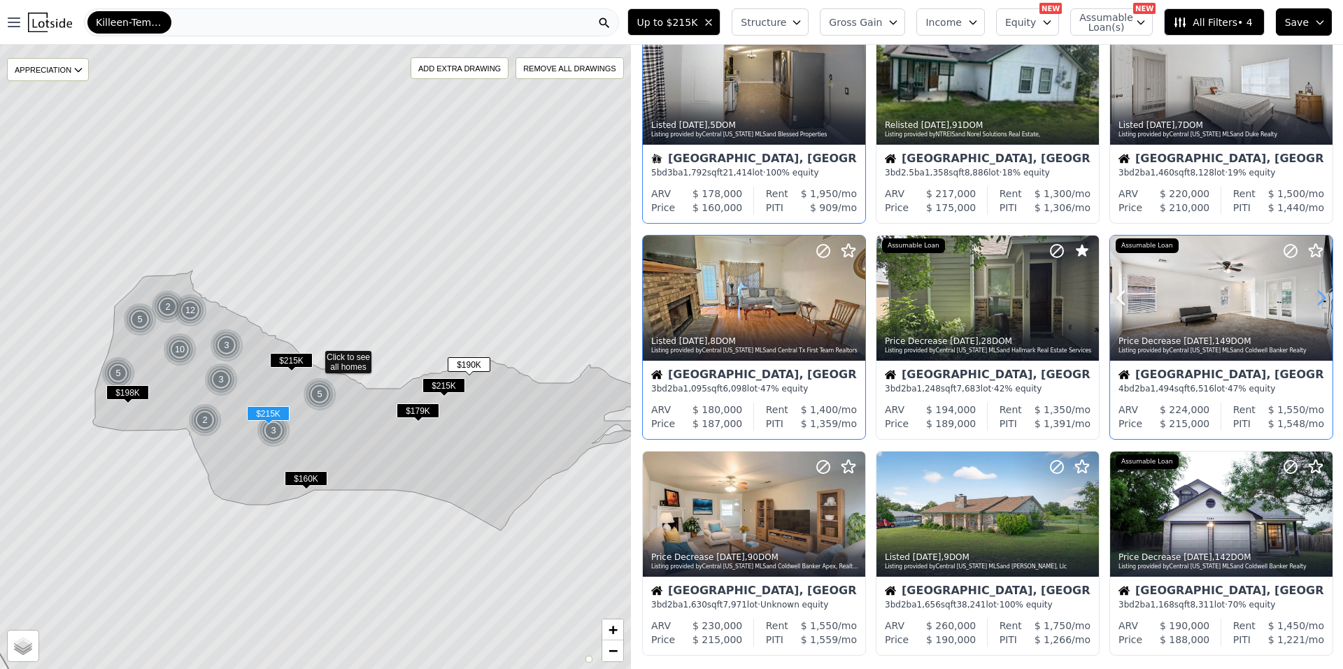
click at [1318, 296] on icon at bounding box center [1321, 298] width 22 height 22
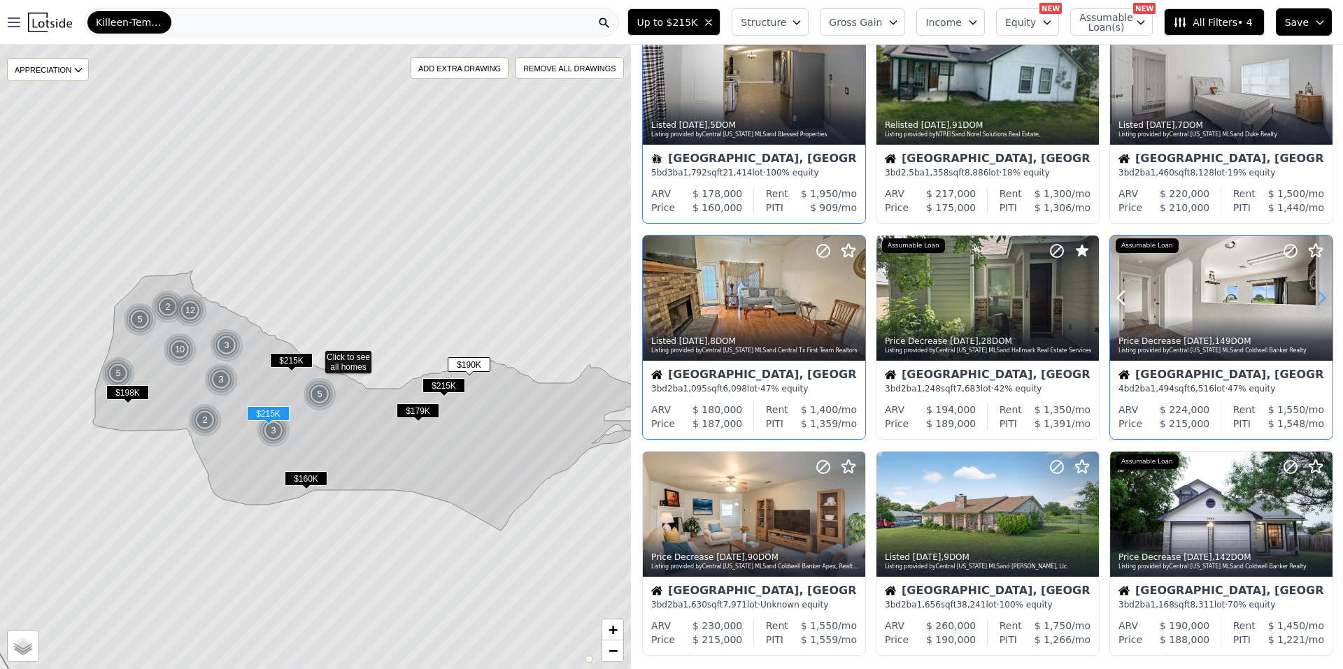
click at [1318, 296] on icon at bounding box center [1321, 298] width 22 height 22
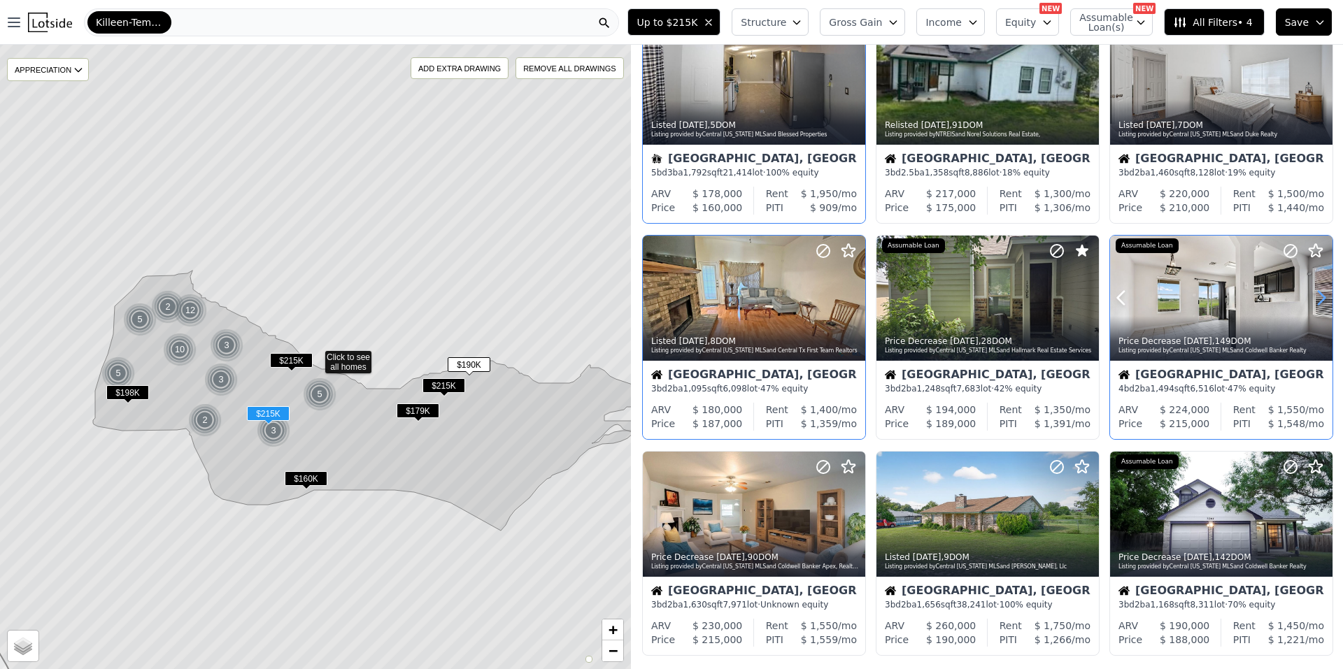
click at [1318, 296] on icon at bounding box center [1321, 298] width 22 height 22
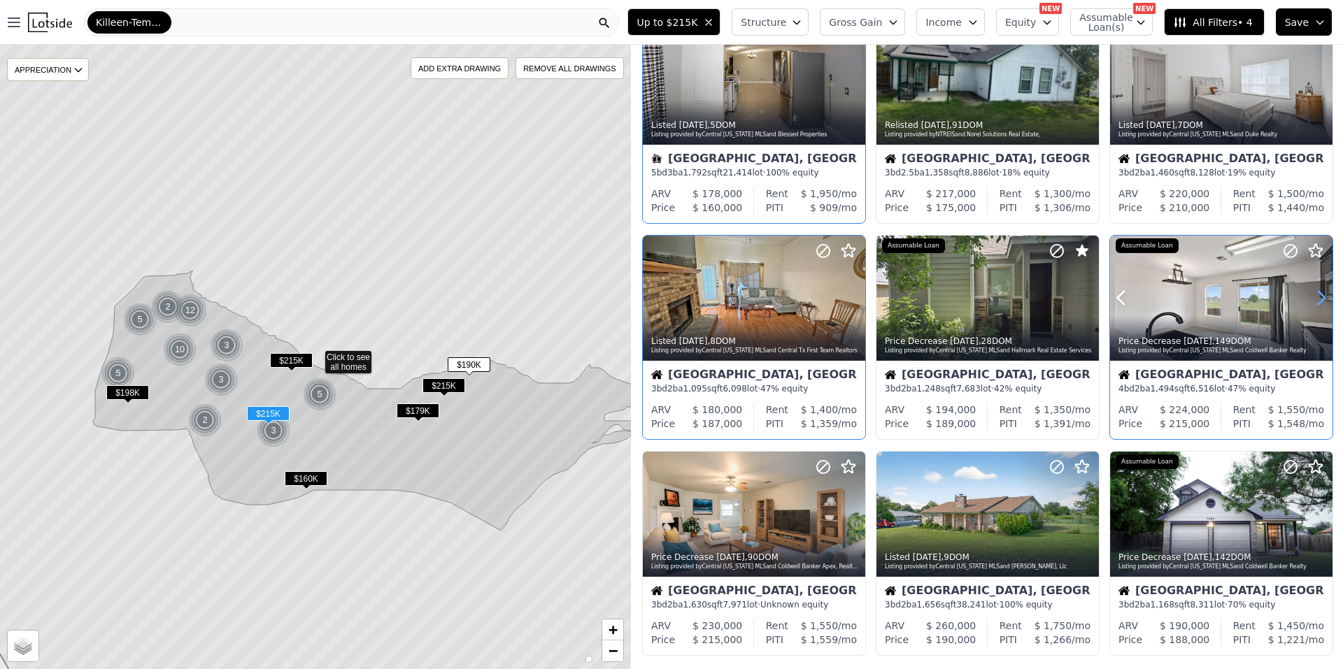
click at [1318, 296] on icon at bounding box center [1321, 298] width 22 height 22
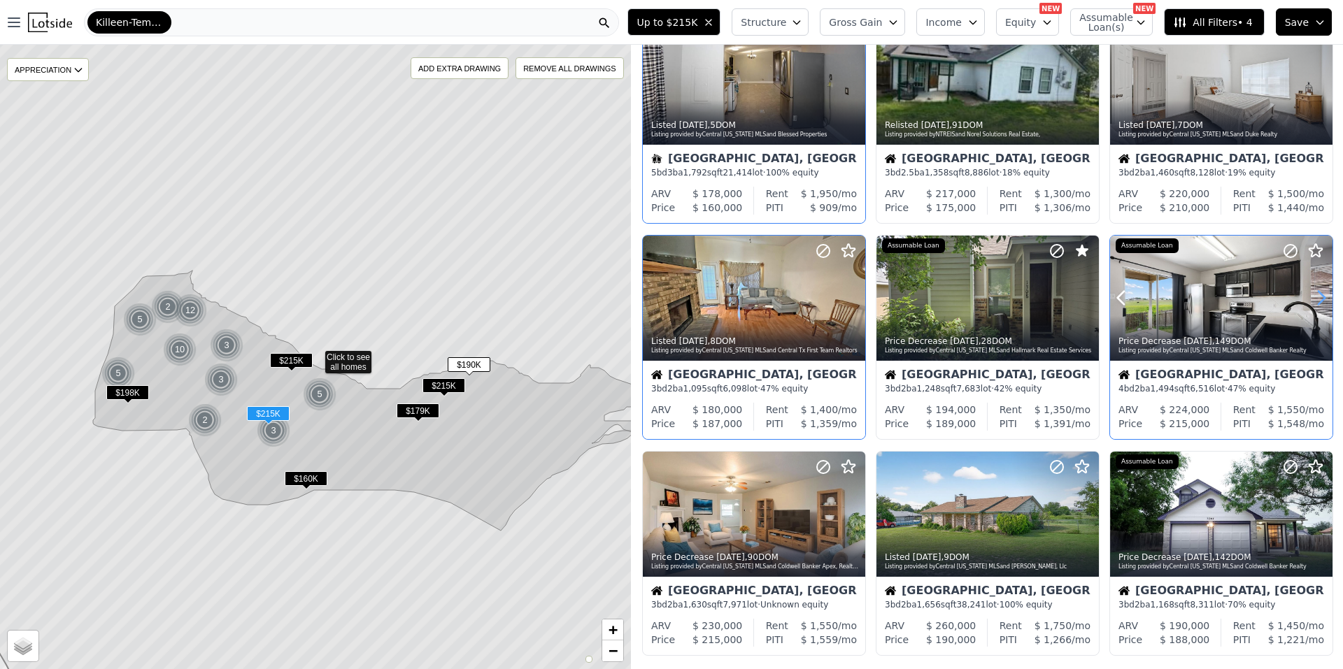
click at [1318, 296] on icon at bounding box center [1321, 298] width 22 height 22
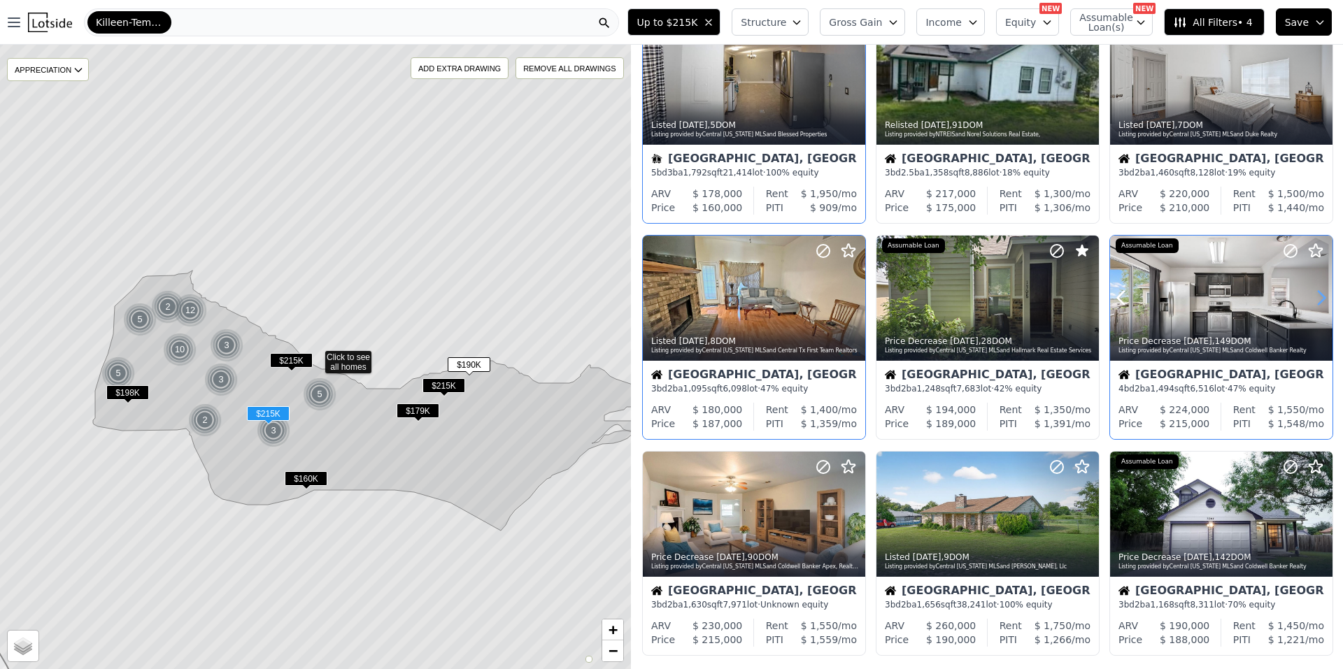
click at [1318, 296] on icon at bounding box center [1321, 298] width 22 height 22
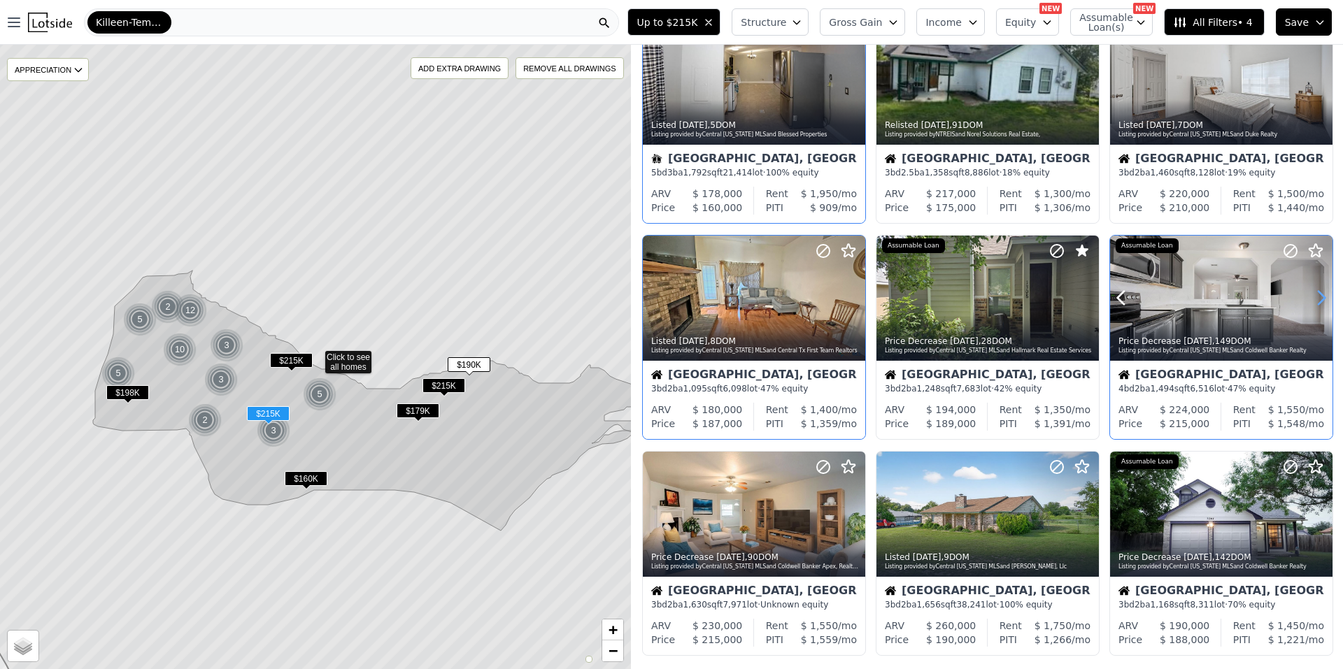
click at [1318, 296] on icon at bounding box center [1321, 298] width 22 height 22
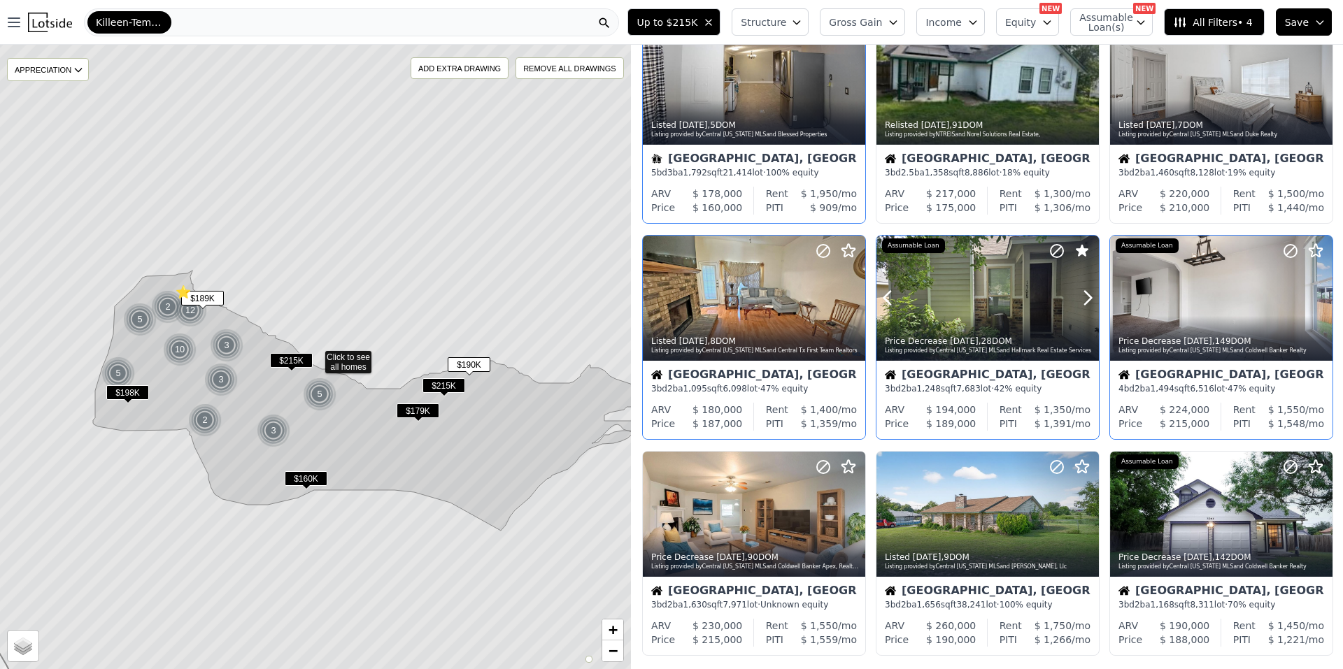
click at [905, 260] on button at bounding box center [904, 298] width 56 height 125
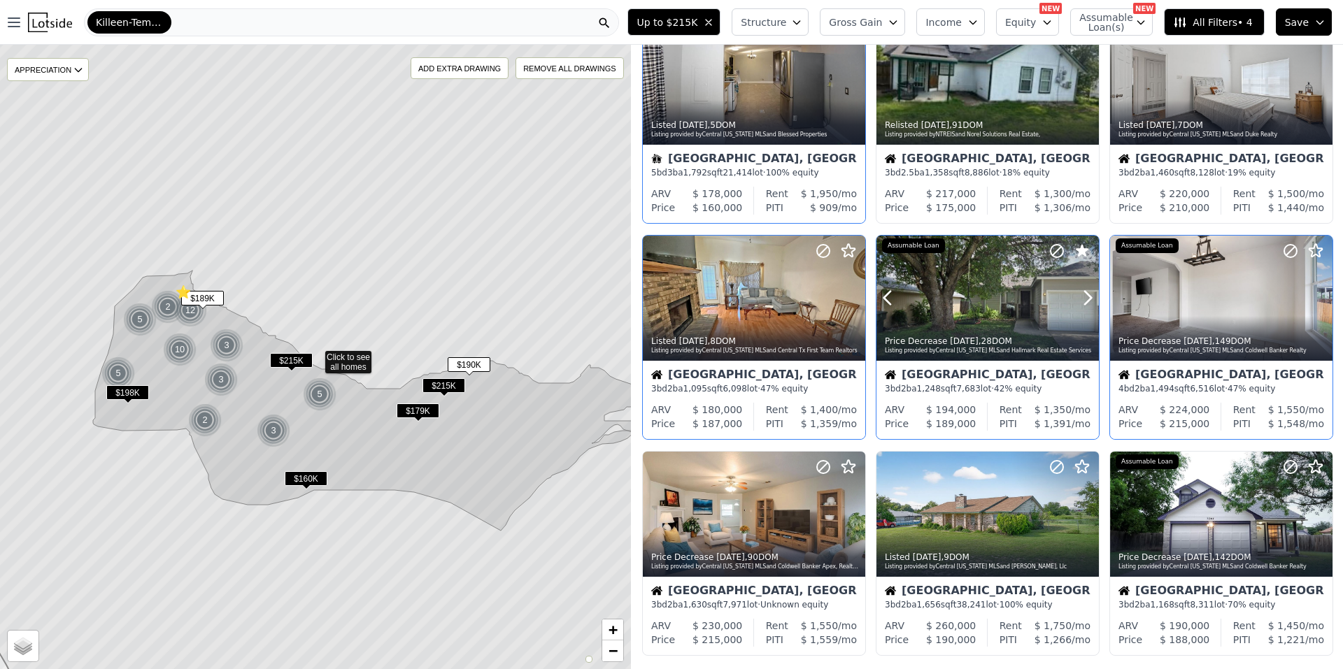
click at [968, 292] on div at bounding box center [987, 298] width 222 height 125
click at [848, 513] on icon at bounding box center [854, 514] width 22 height 22
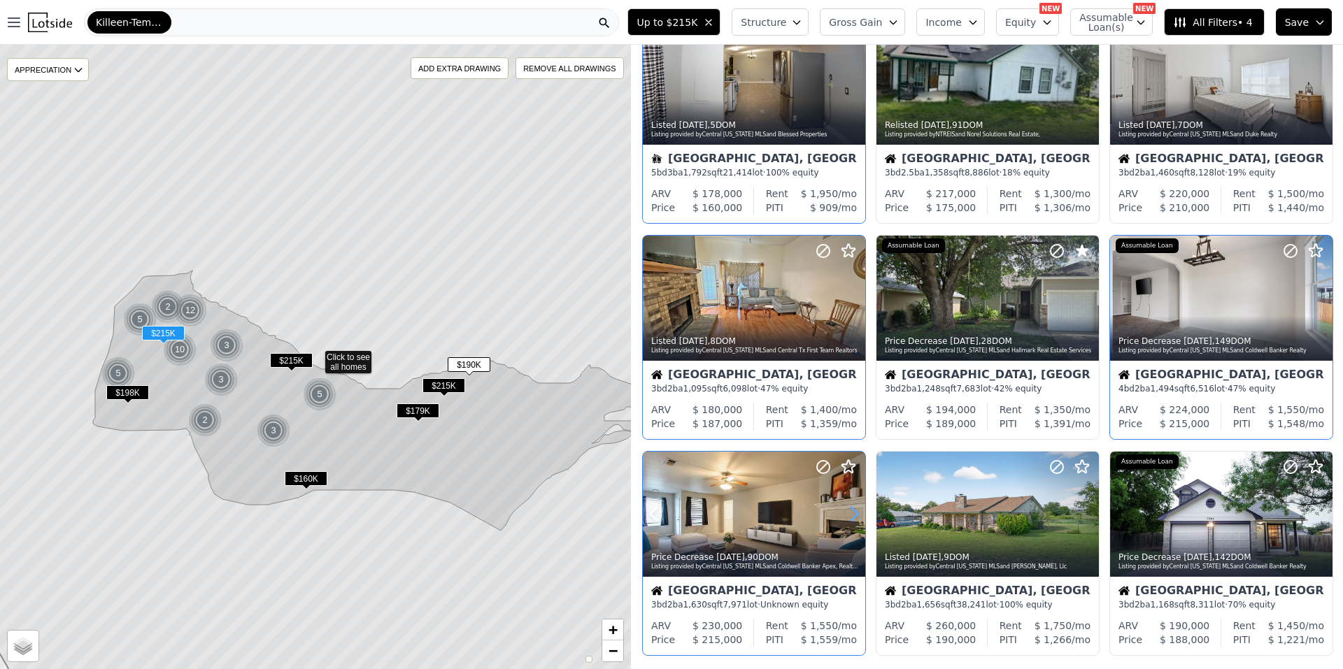
click at [848, 513] on icon at bounding box center [854, 514] width 22 height 22
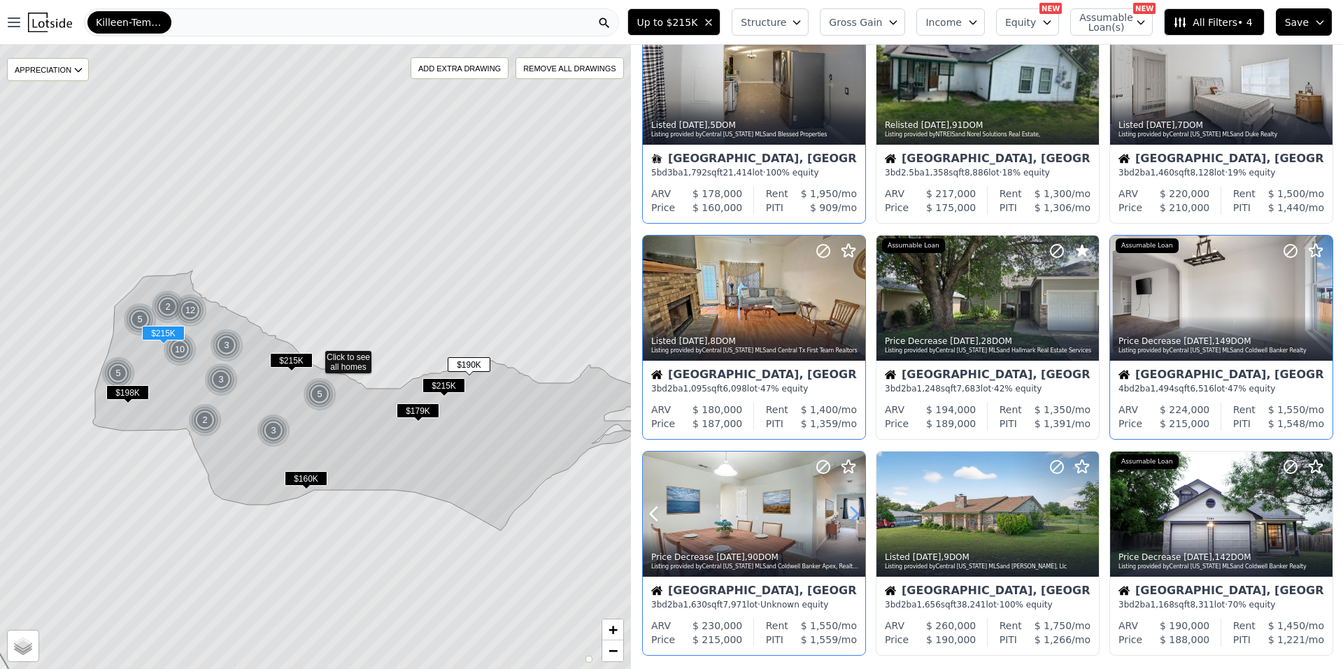
click at [848, 513] on icon at bounding box center [854, 514] width 22 height 22
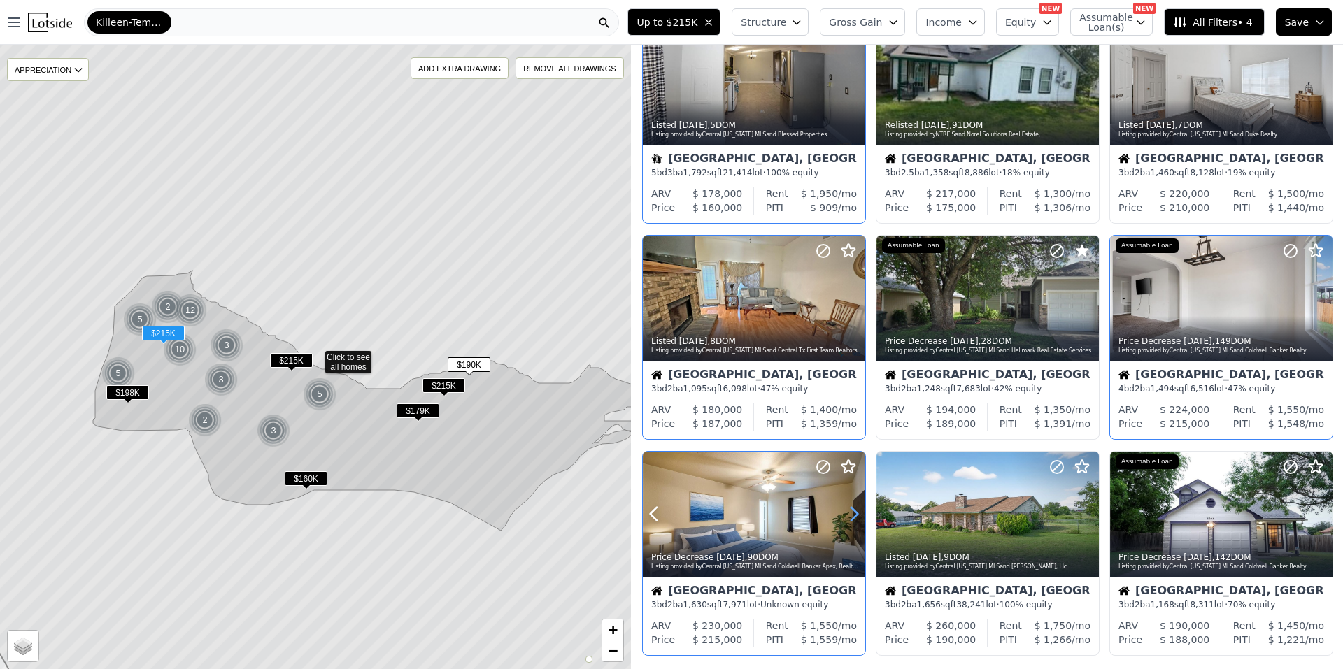
click at [848, 513] on icon at bounding box center [854, 514] width 22 height 22
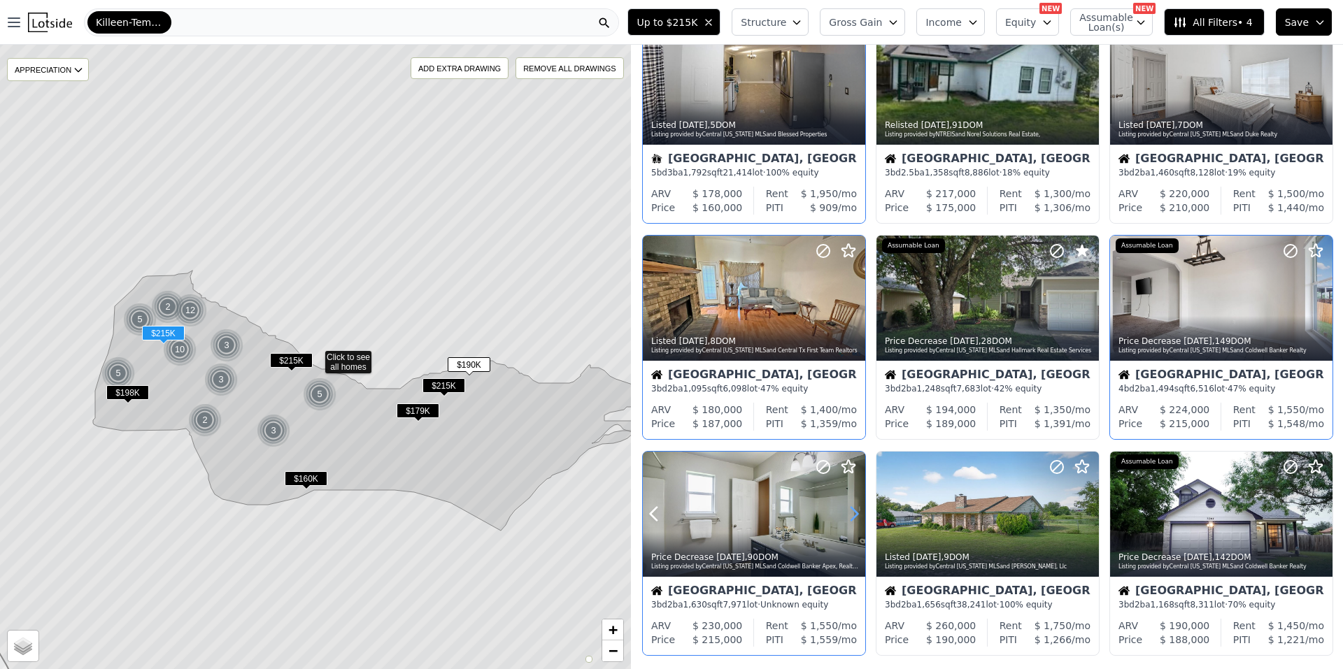
click at [848, 513] on icon at bounding box center [854, 514] width 22 height 22
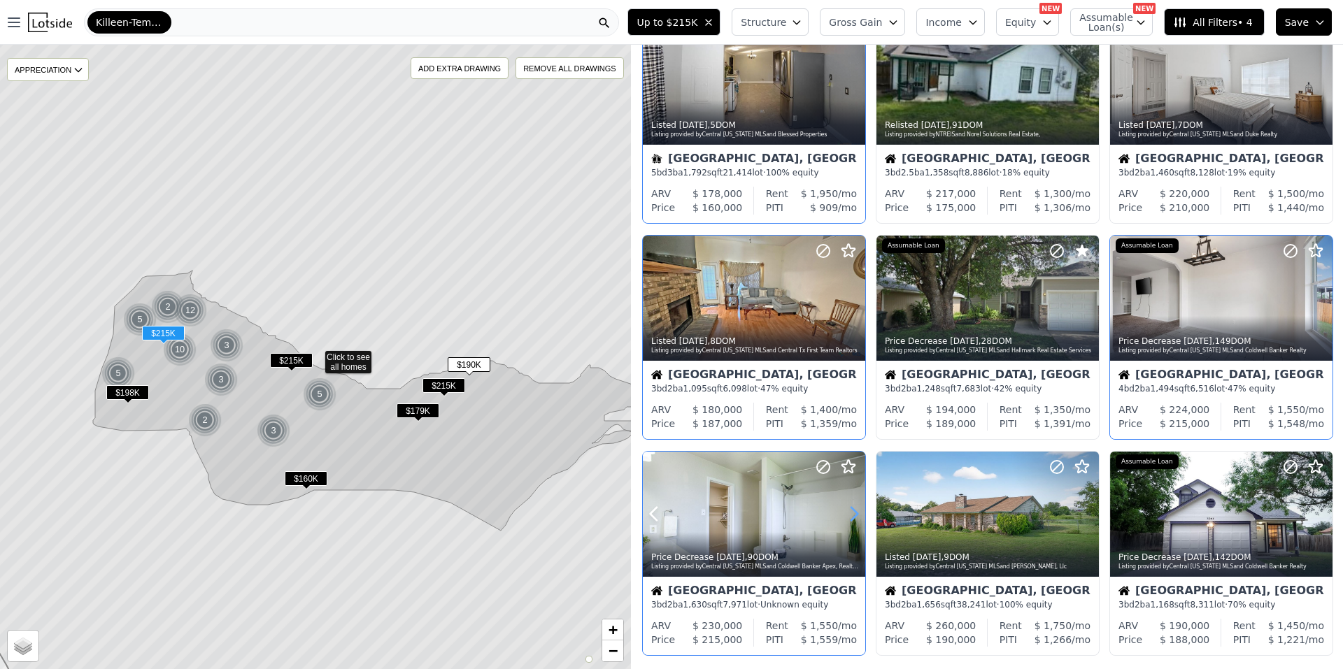
click at [848, 513] on icon at bounding box center [854, 514] width 22 height 22
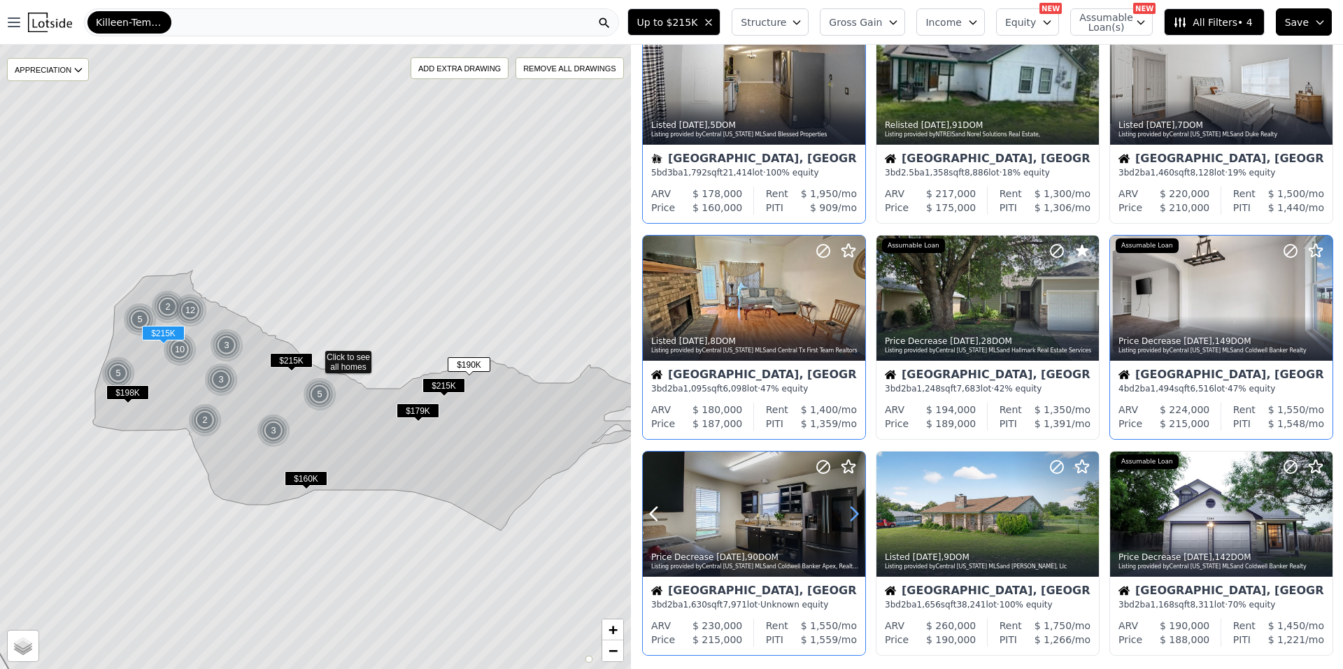
click at [848, 513] on icon at bounding box center [854, 514] width 22 height 22
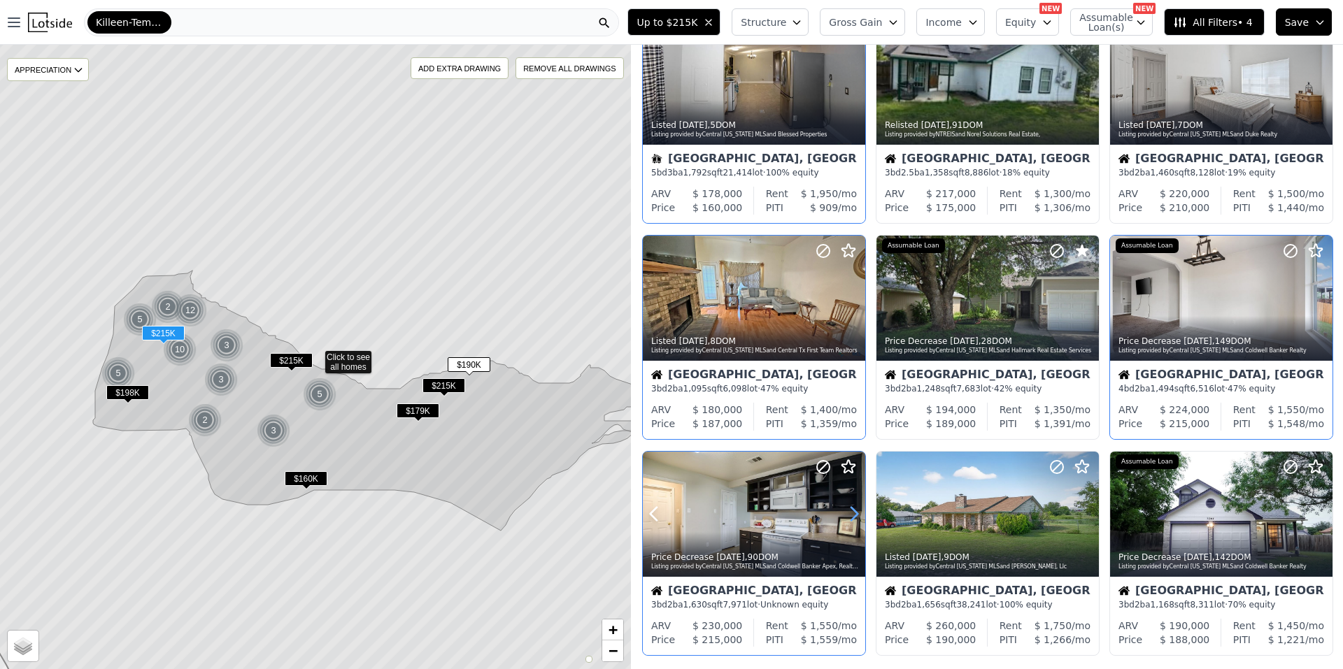
click at [848, 513] on icon at bounding box center [854, 514] width 22 height 22
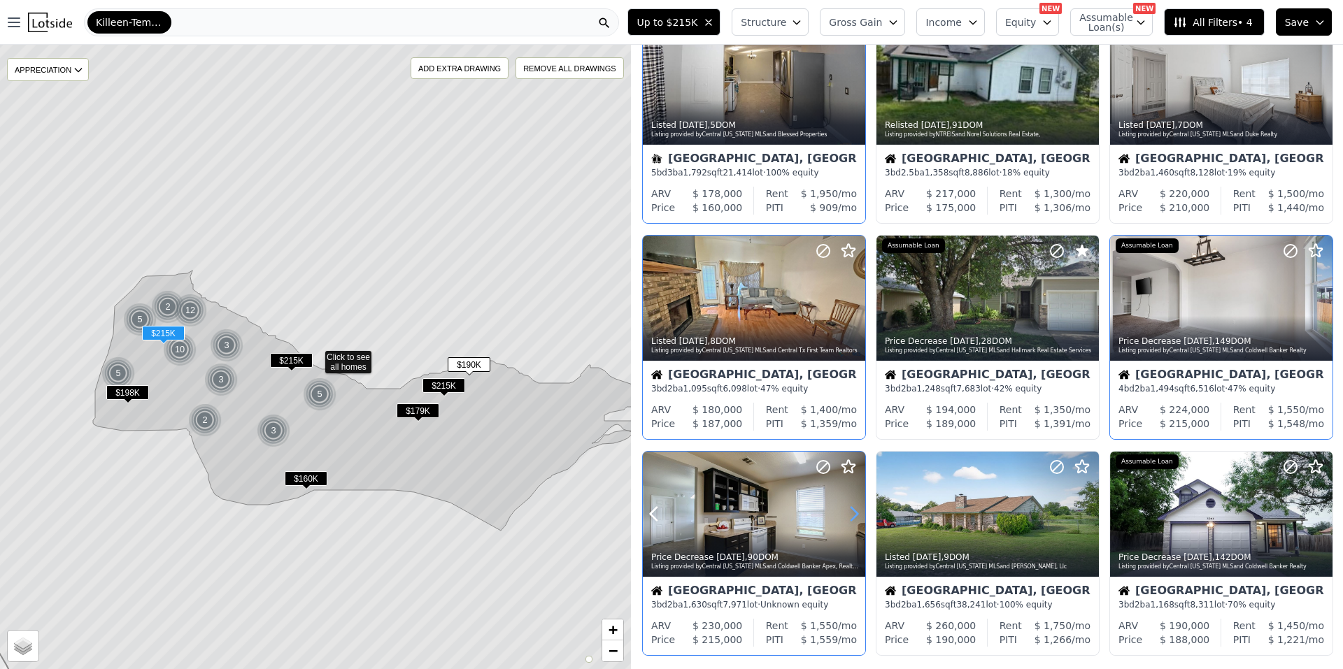
click at [848, 513] on icon at bounding box center [854, 514] width 22 height 22
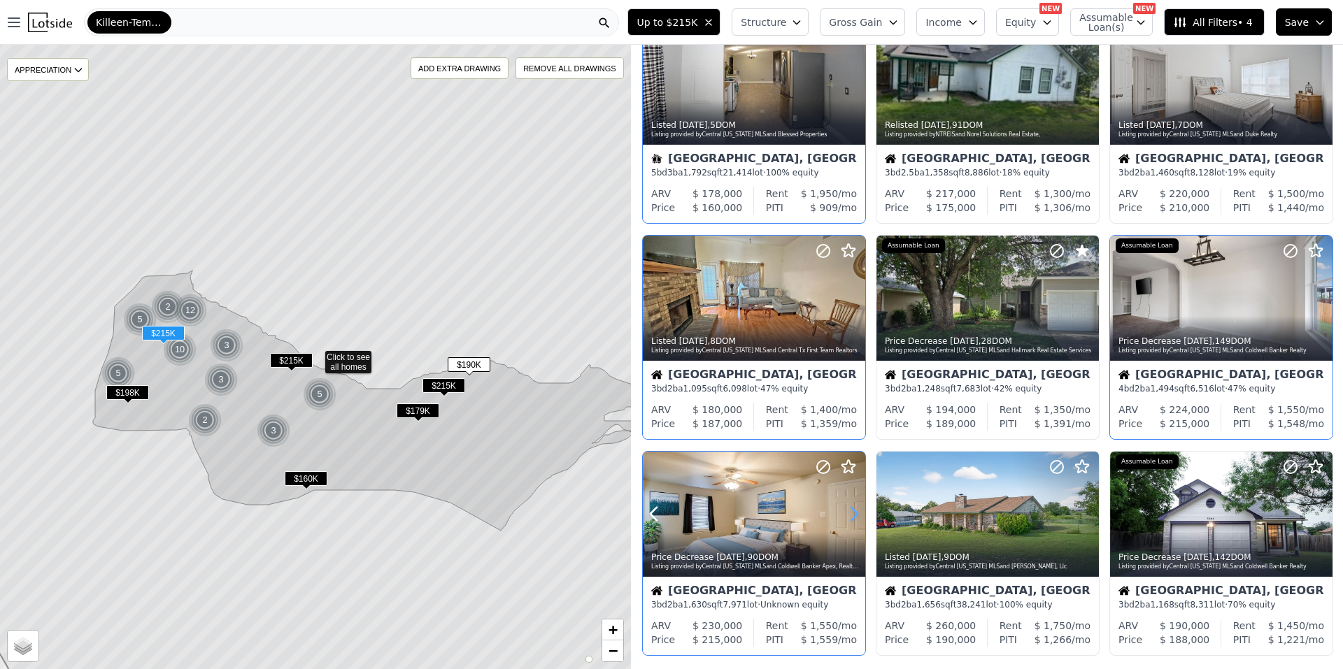
click at [848, 513] on icon at bounding box center [854, 514] width 22 height 22
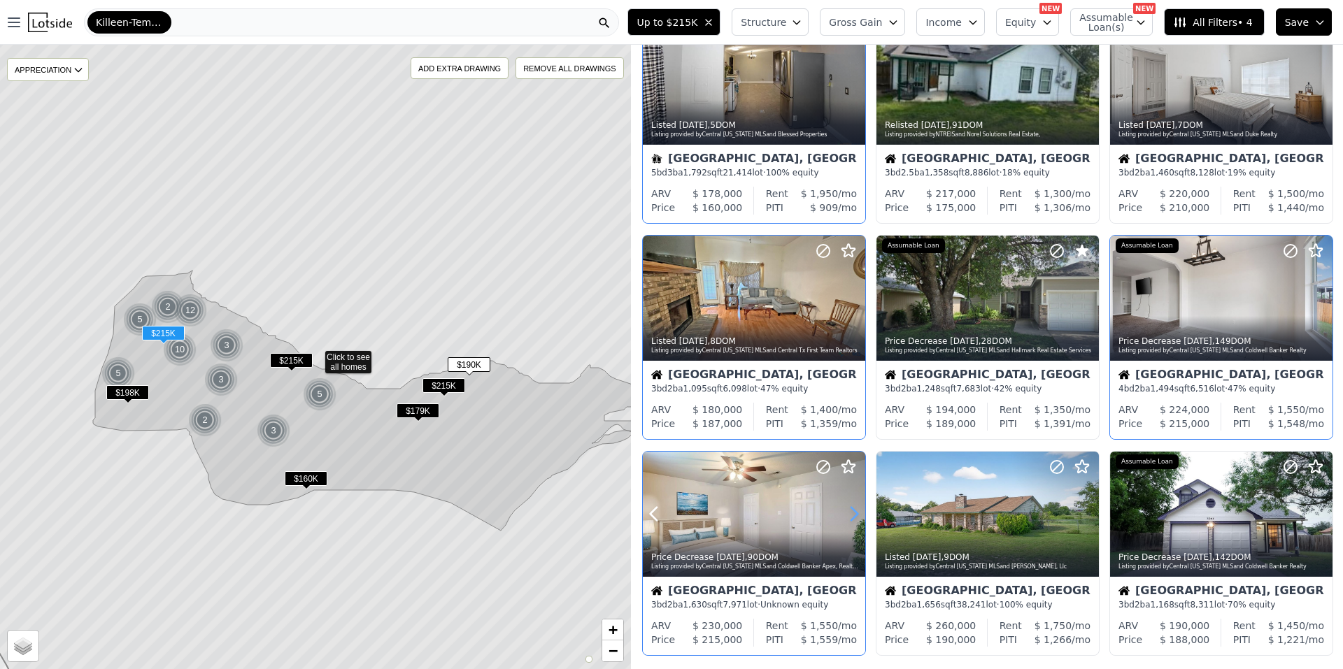
click at [848, 513] on icon at bounding box center [854, 514] width 22 height 22
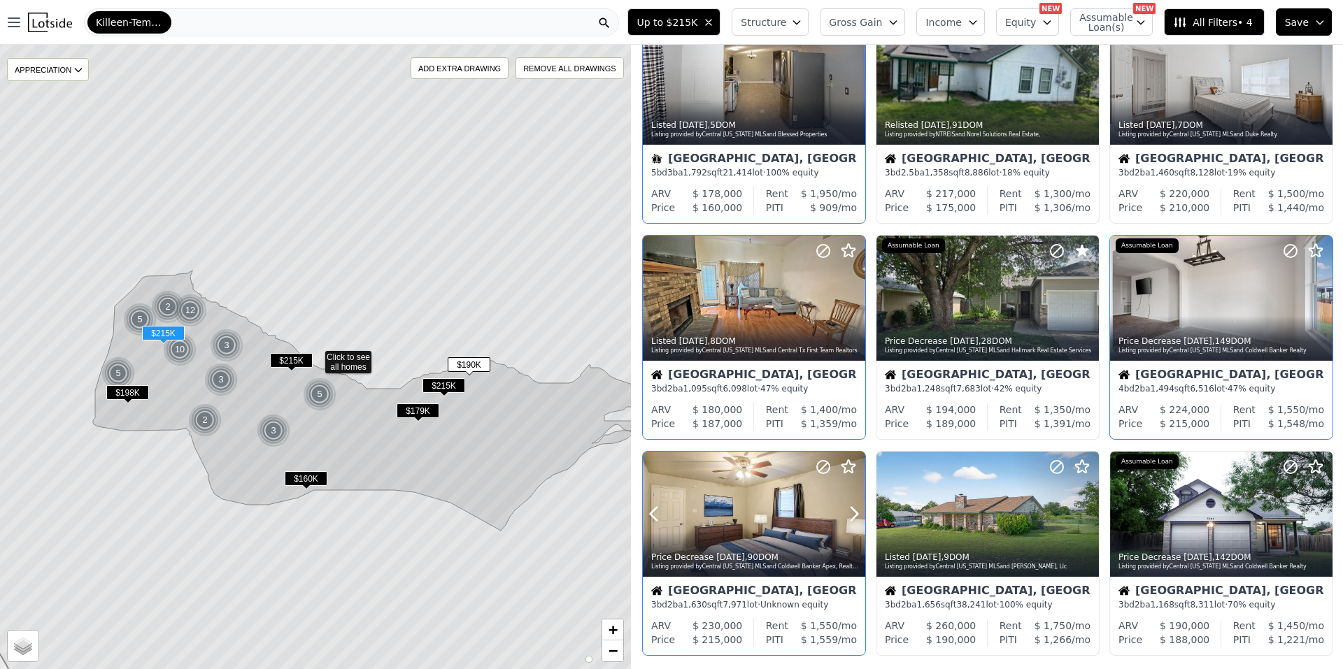
click at [761, 488] on div at bounding box center [754, 514] width 222 height 125
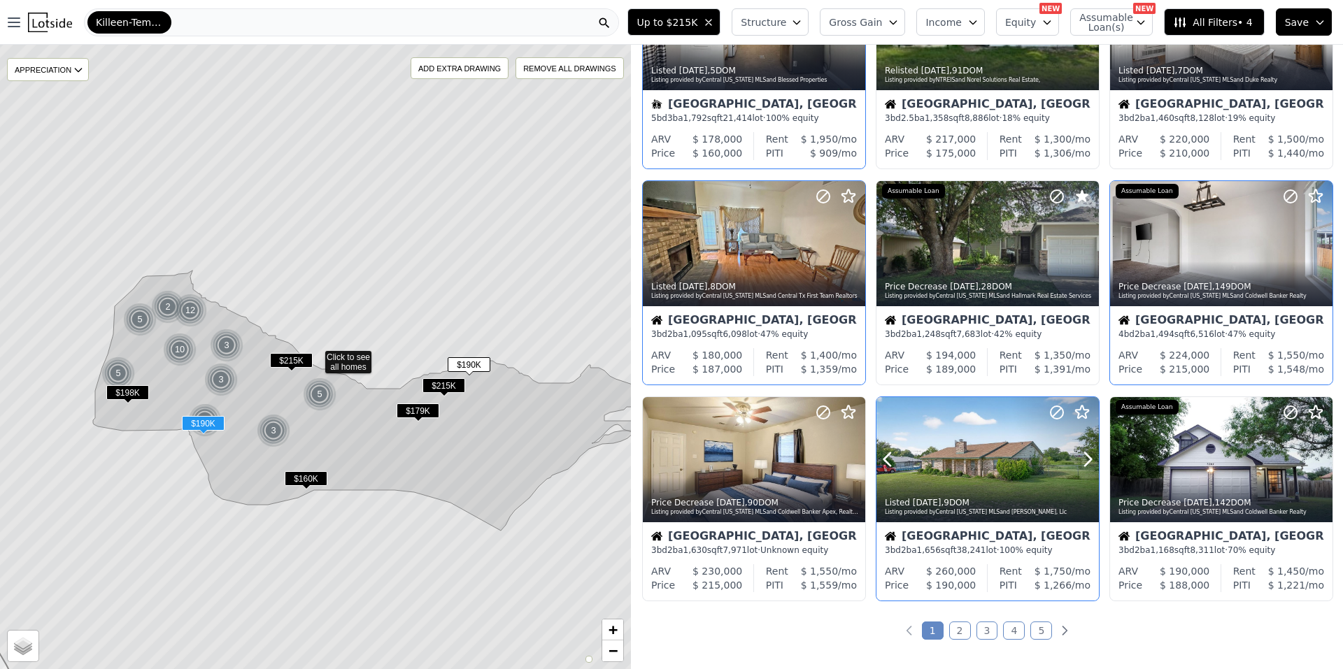
scroll to position [420, 0]
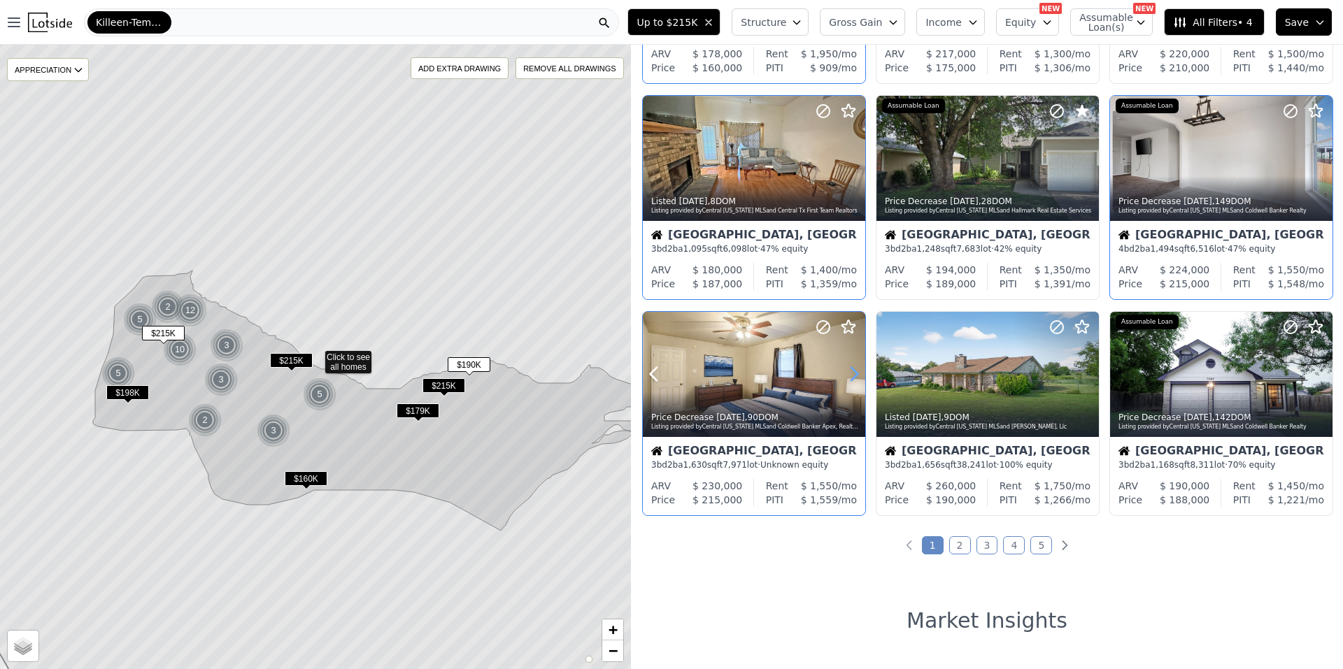
click at [855, 369] on icon at bounding box center [854, 374] width 22 height 22
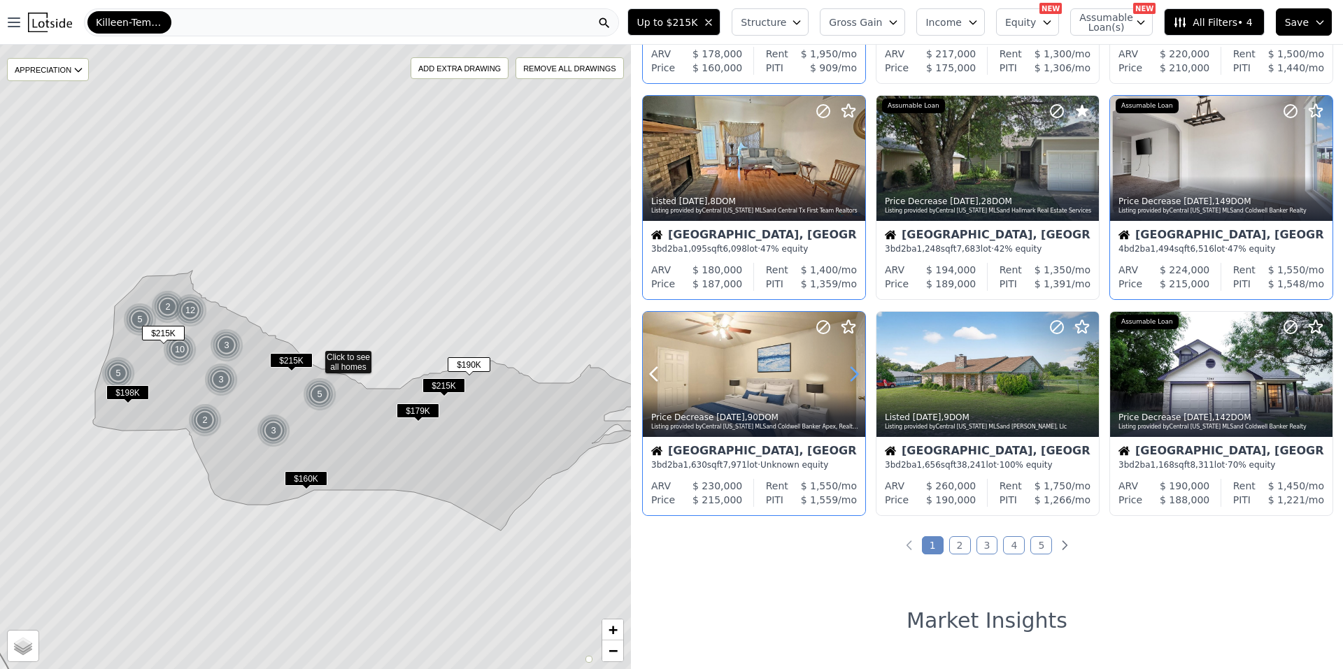
click at [855, 369] on icon at bounding box center [854, 374] width 22 height 22
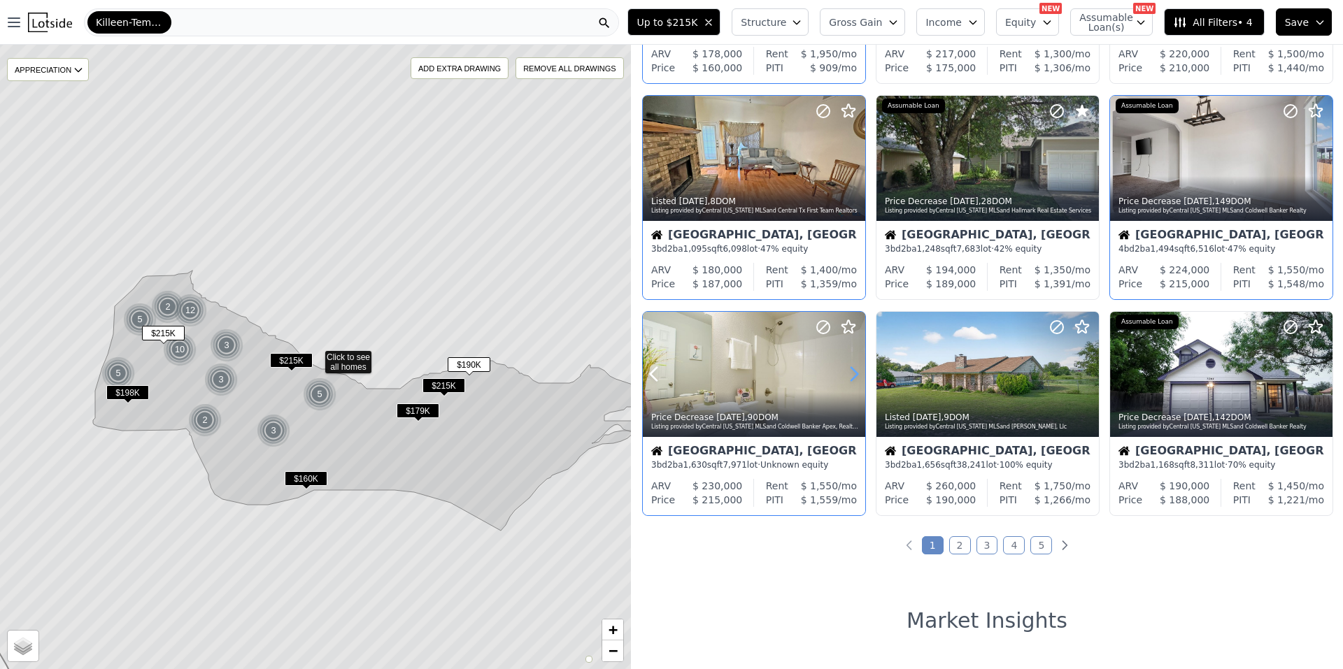
click at [855, 369] on icon at bounding box center [854, 374] width 22 height 22
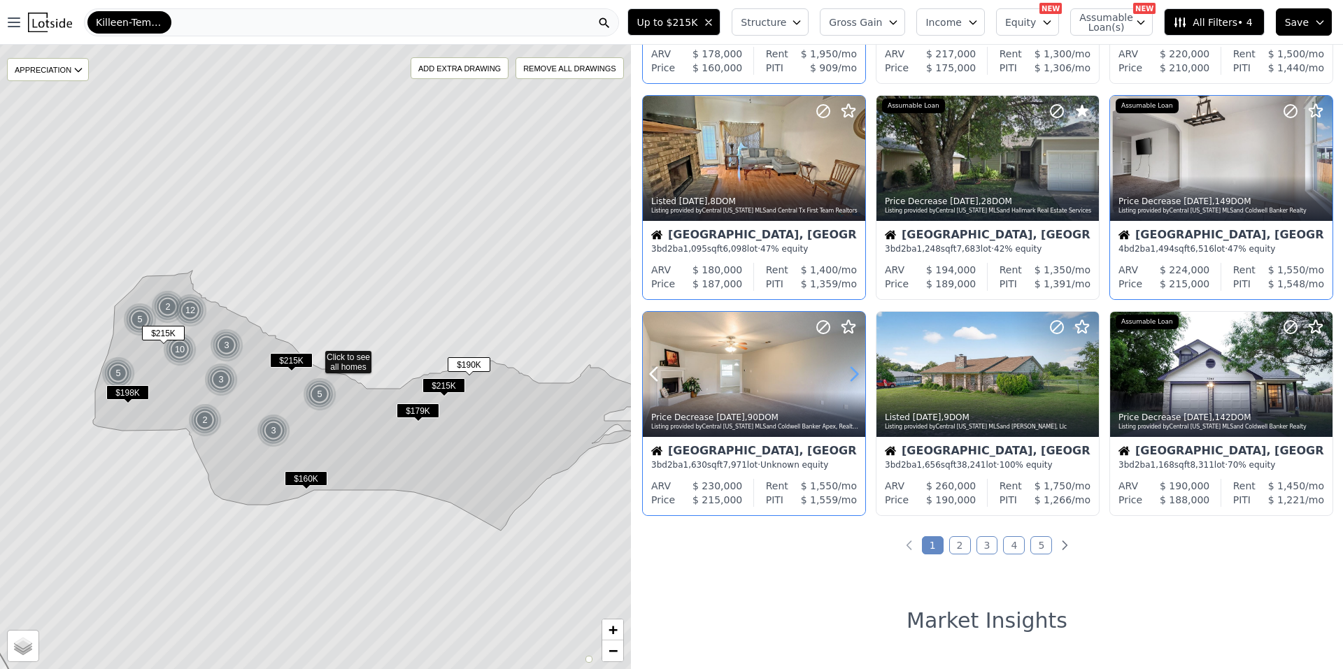
click at [855, 369] on icon at bounding box center [854, 374] width 22 height 22
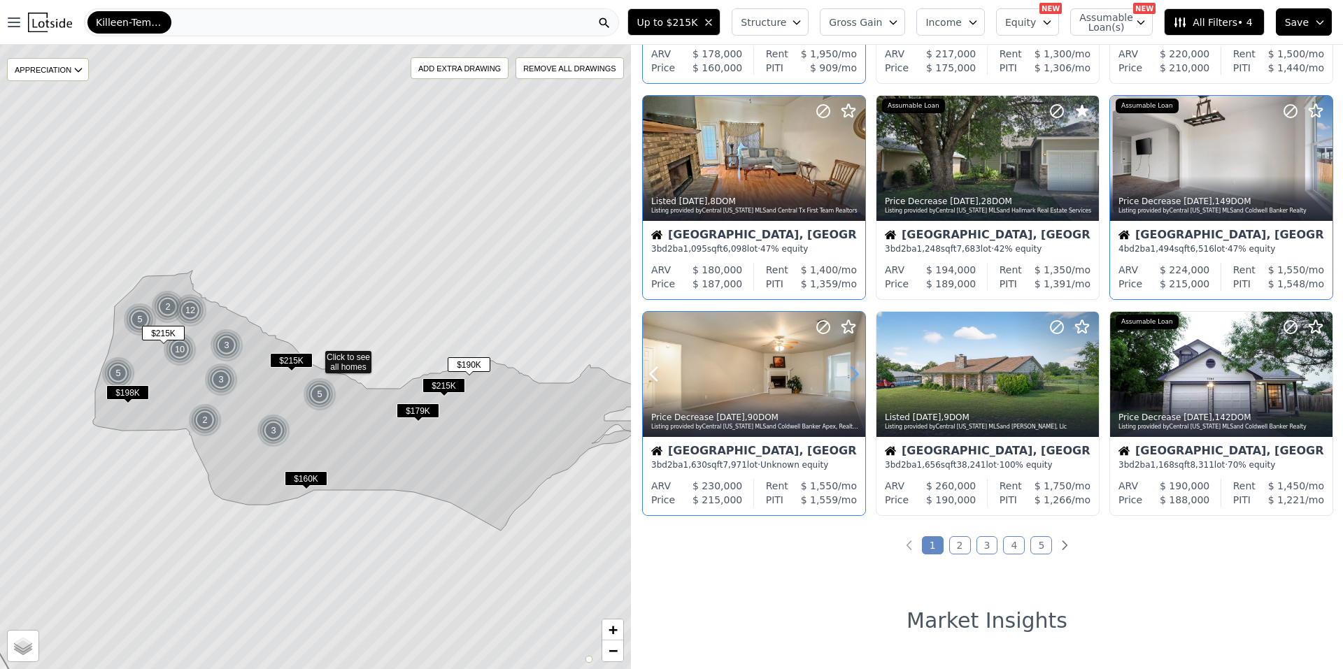
click at [855, 369] on icon at bounding box center [854, 374] width 22 height 22
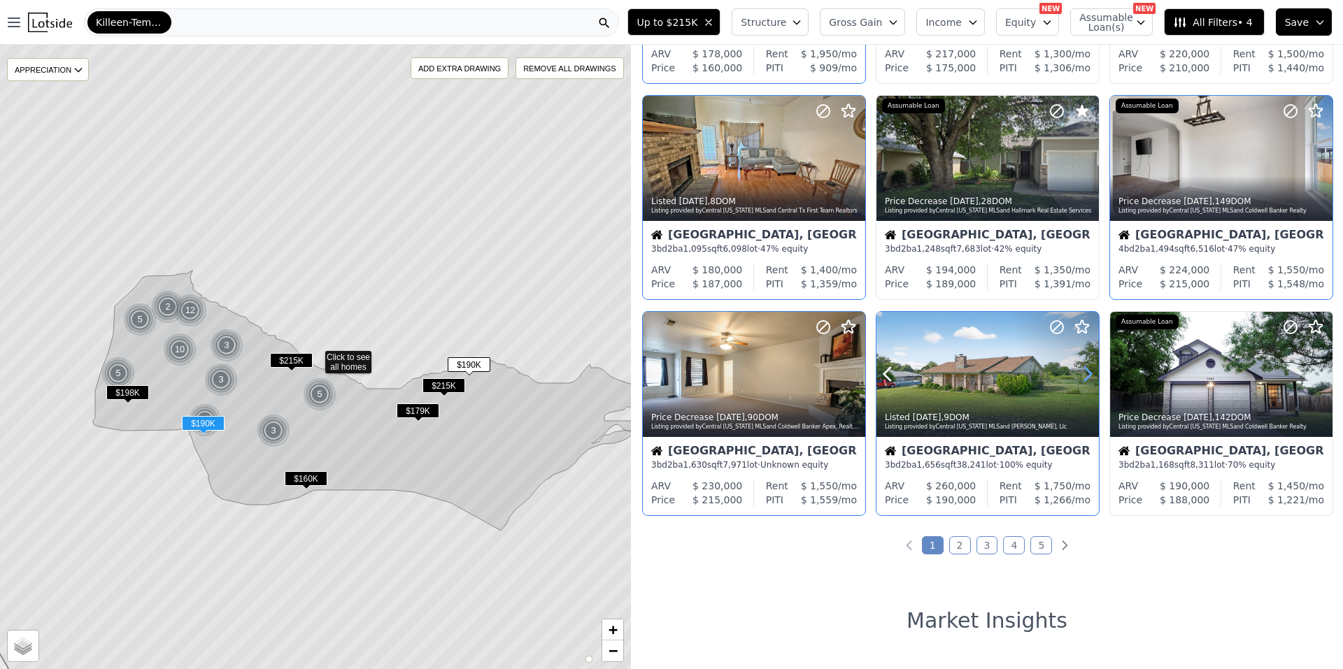
click at [1084, 366] on icon at bounding box center [1087, 374] width 22 height 22
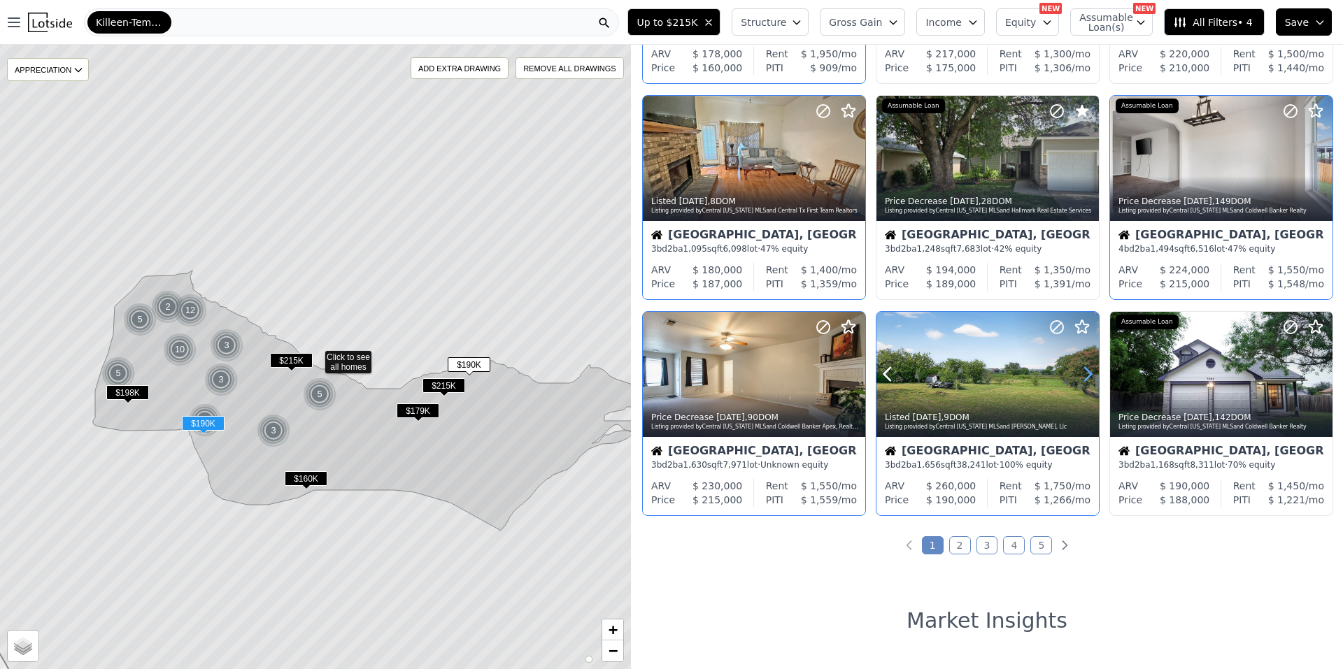
click at [1084, 366] on icon at bounding box center [1087, 374] width 22 height 22
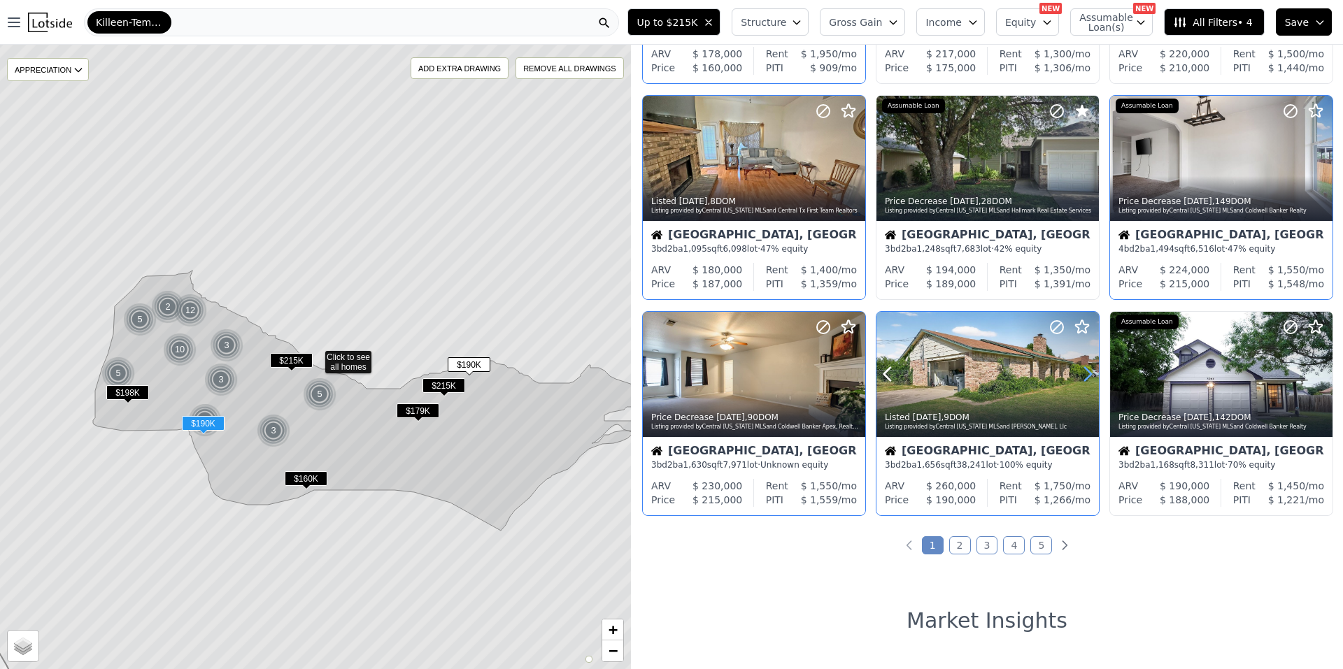
click at [1084, 366] on icon at bounding box center [1087, 374] width 22 height 22
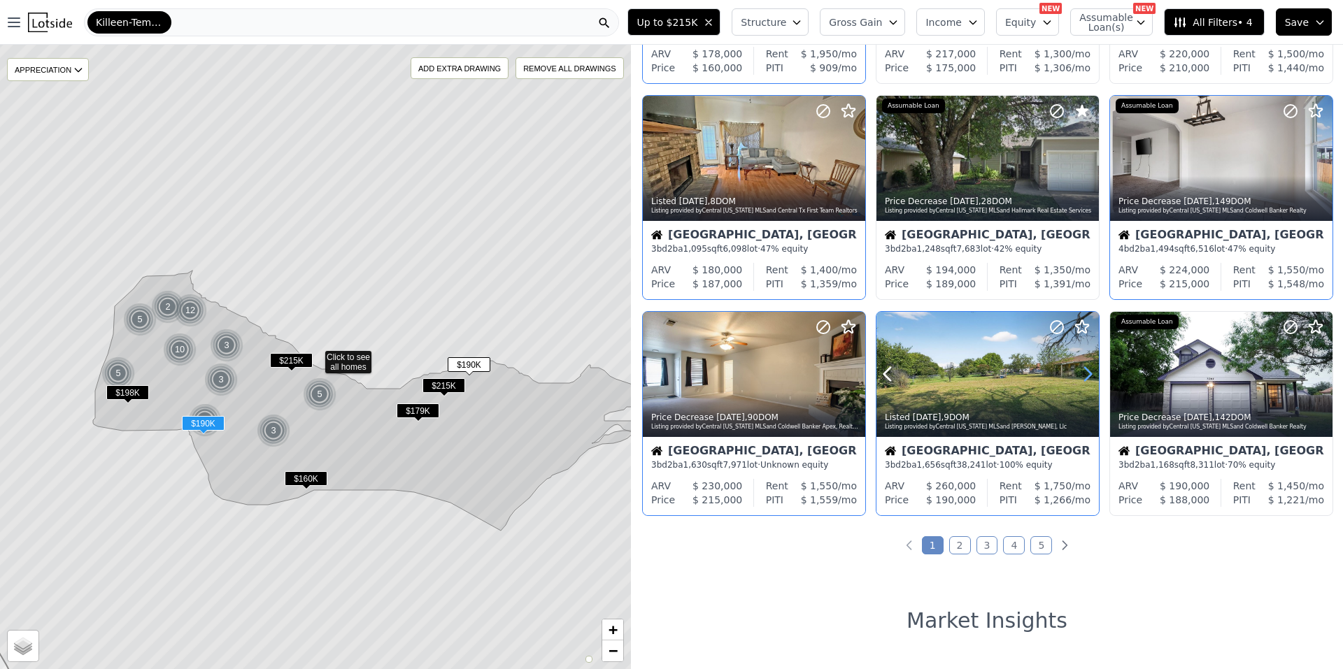
click at [1084, 366] on icon at bounding box center [1087, 374] width 22 height 22
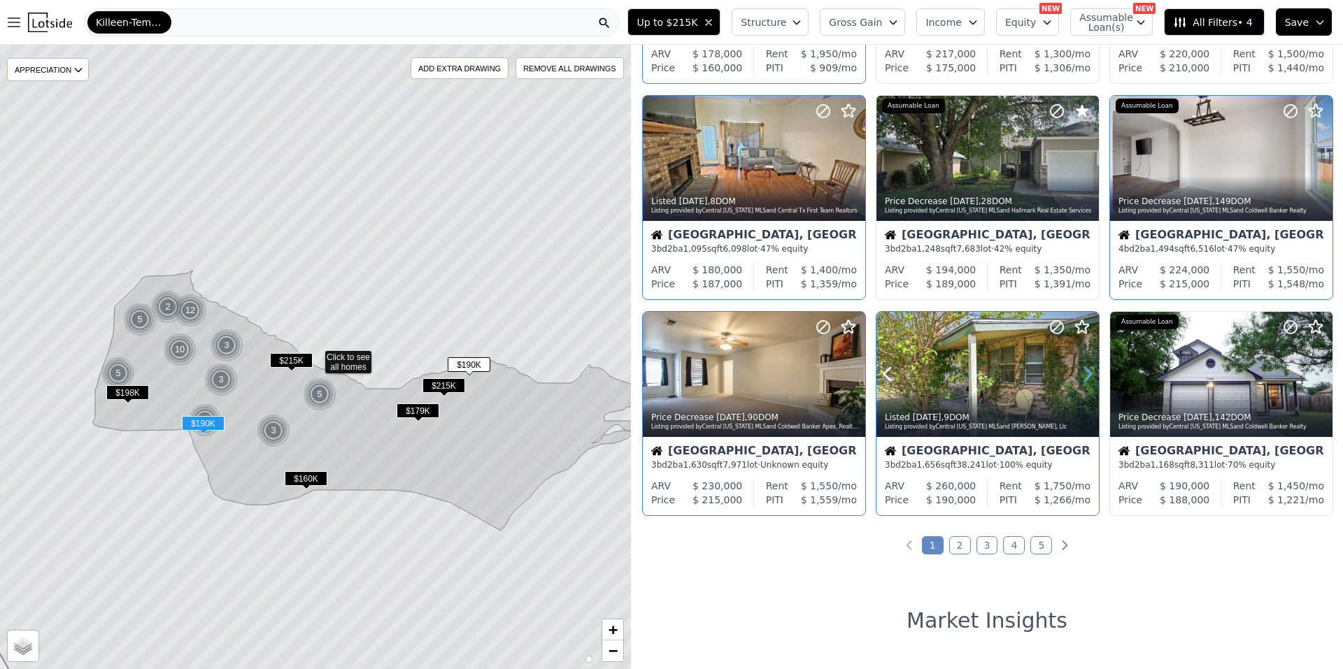
click at [1084, 366] on icon at bounding box center [1087, 374] width 22 height 22
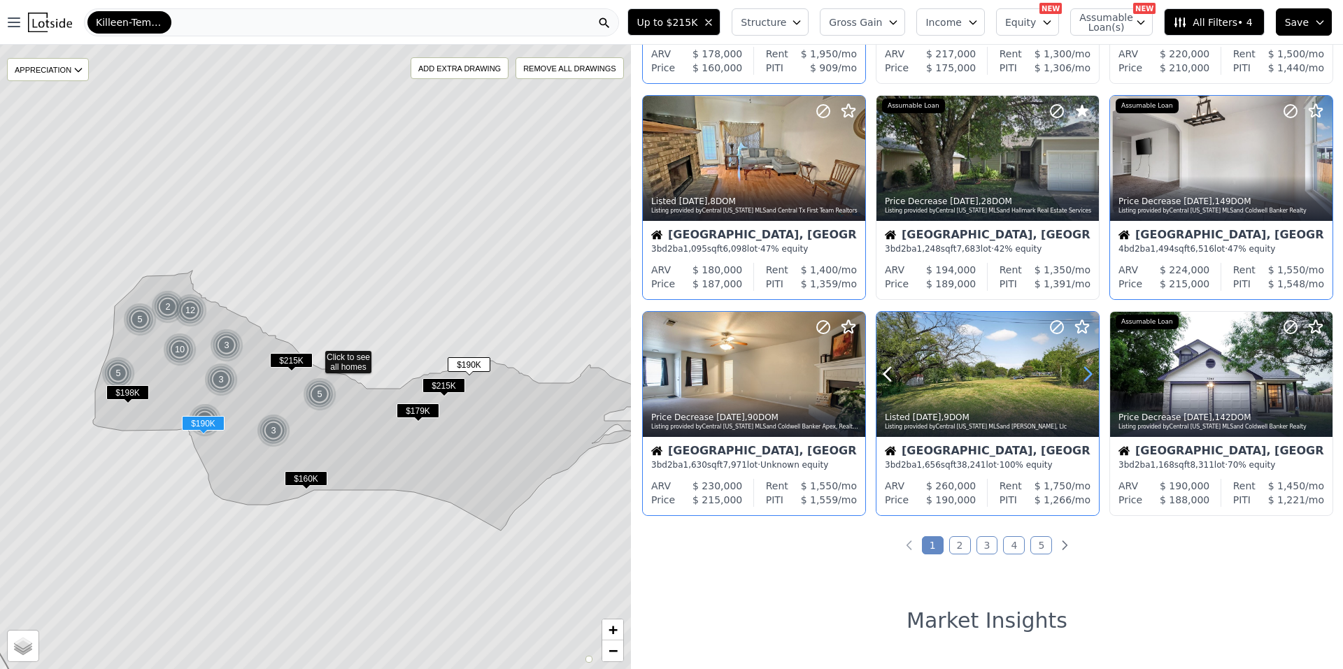
click at [1084, 366] on icon at bounding box center [1087, 374] width 22 height 22
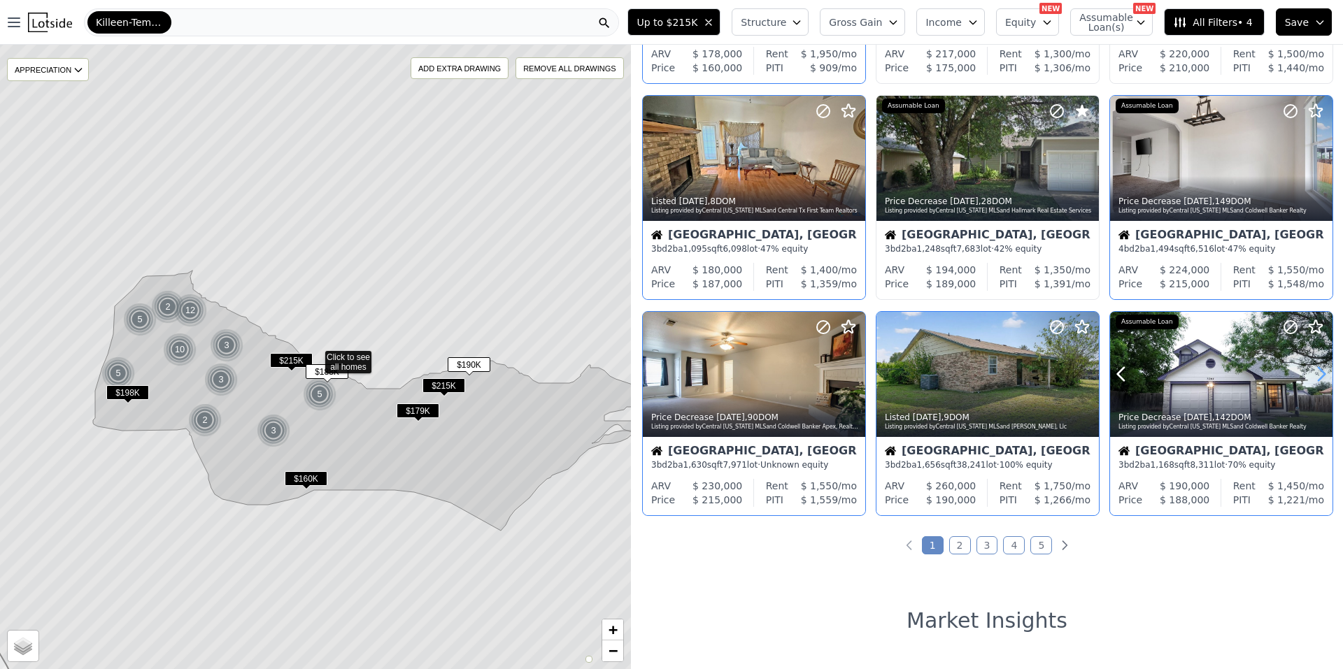
click at [1318, 373] on icon at bounding box center [1321, 374] width 6 height 13
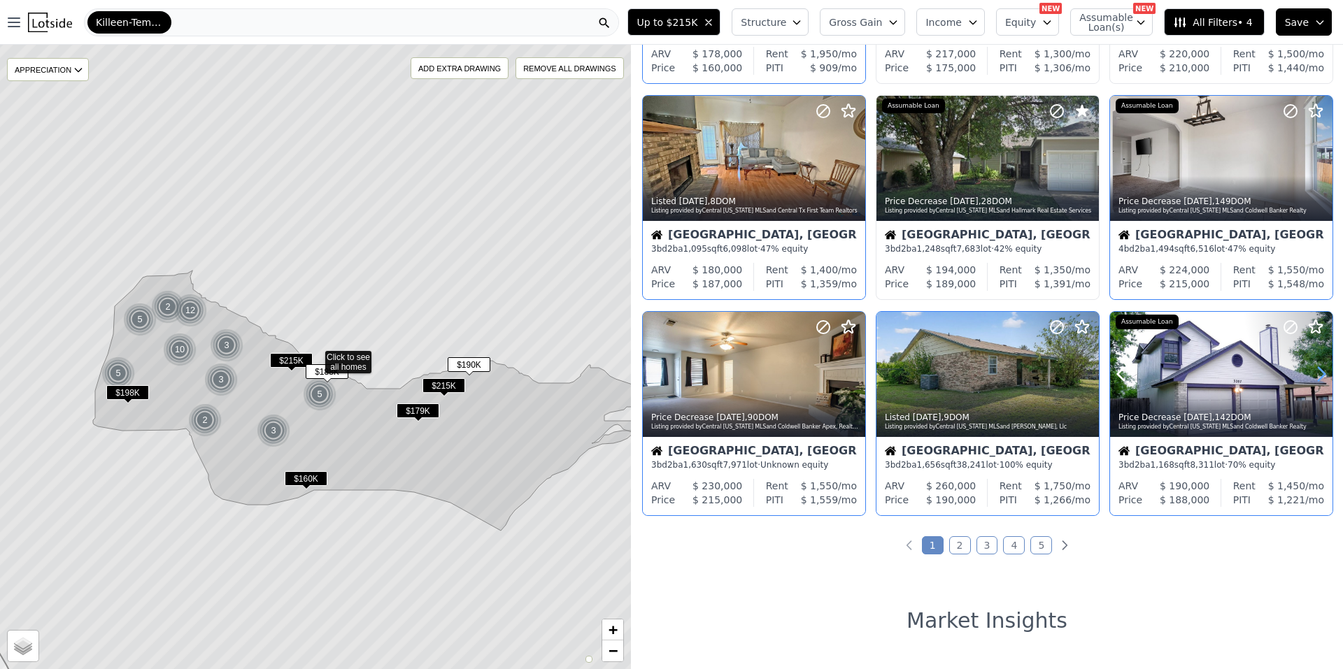
click at [1318, 373] on icon at bounding box center [1321, 374] width 6 height 13
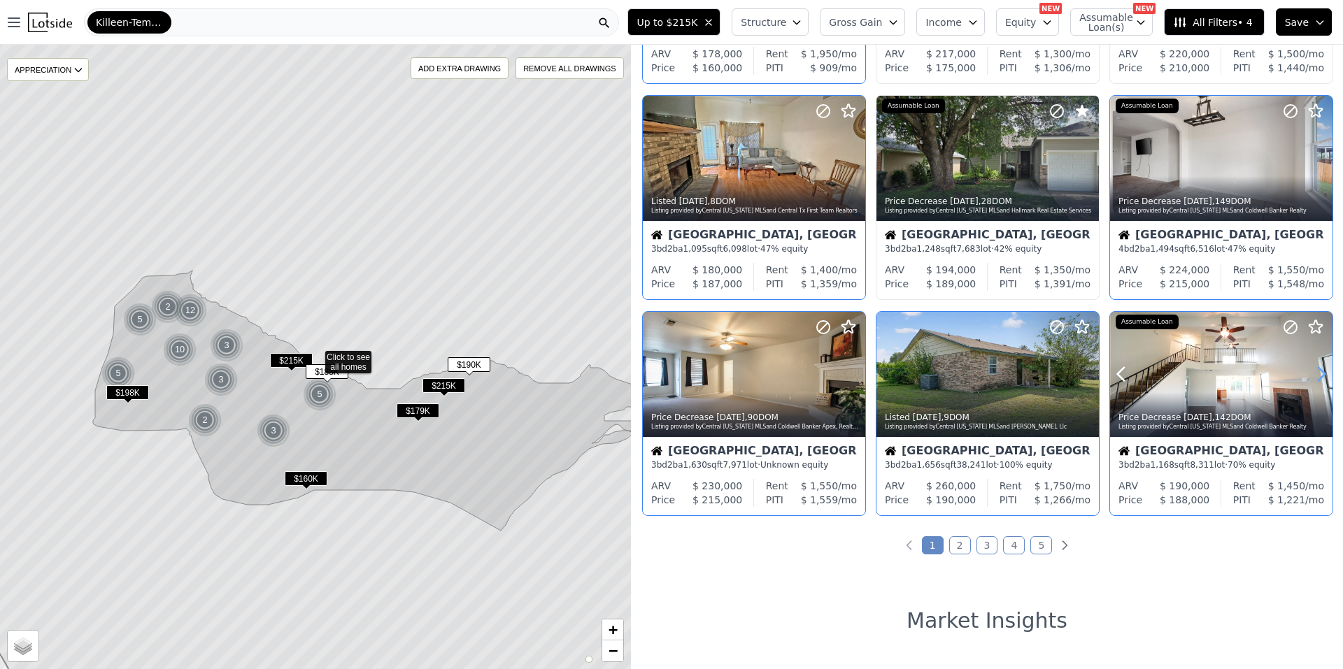
click at [1318, 373] on icon at bounding box center [1321, 374] width 6 height 13
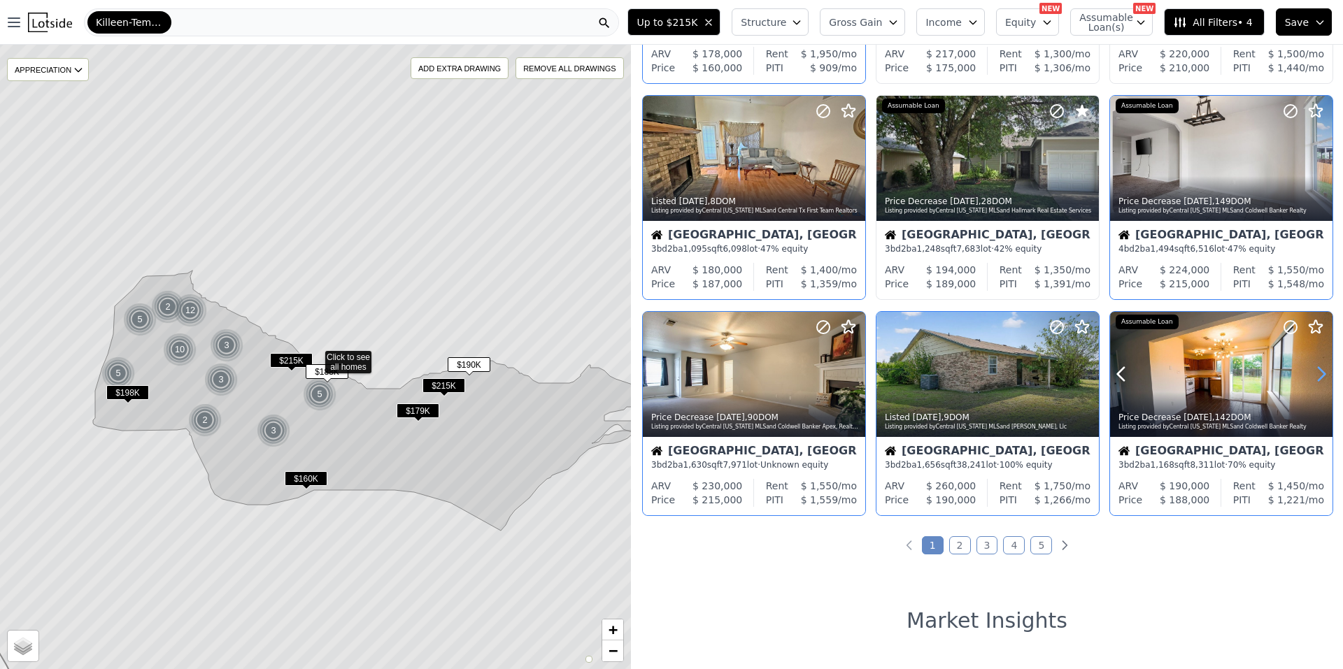
click at [1318, 373] on icon at bounding box center [1321, 374] width 6 height 13
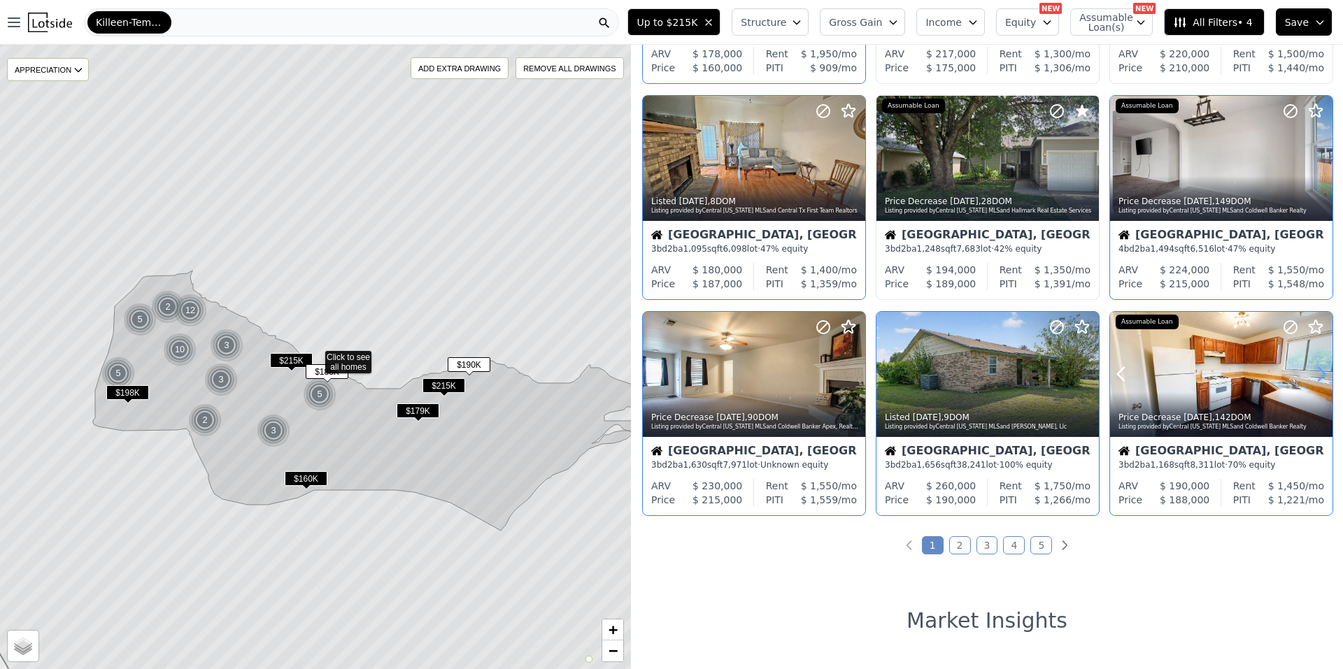
click at [1318, 373] on icon at bounding box center [1321, 374] width 6 height 13
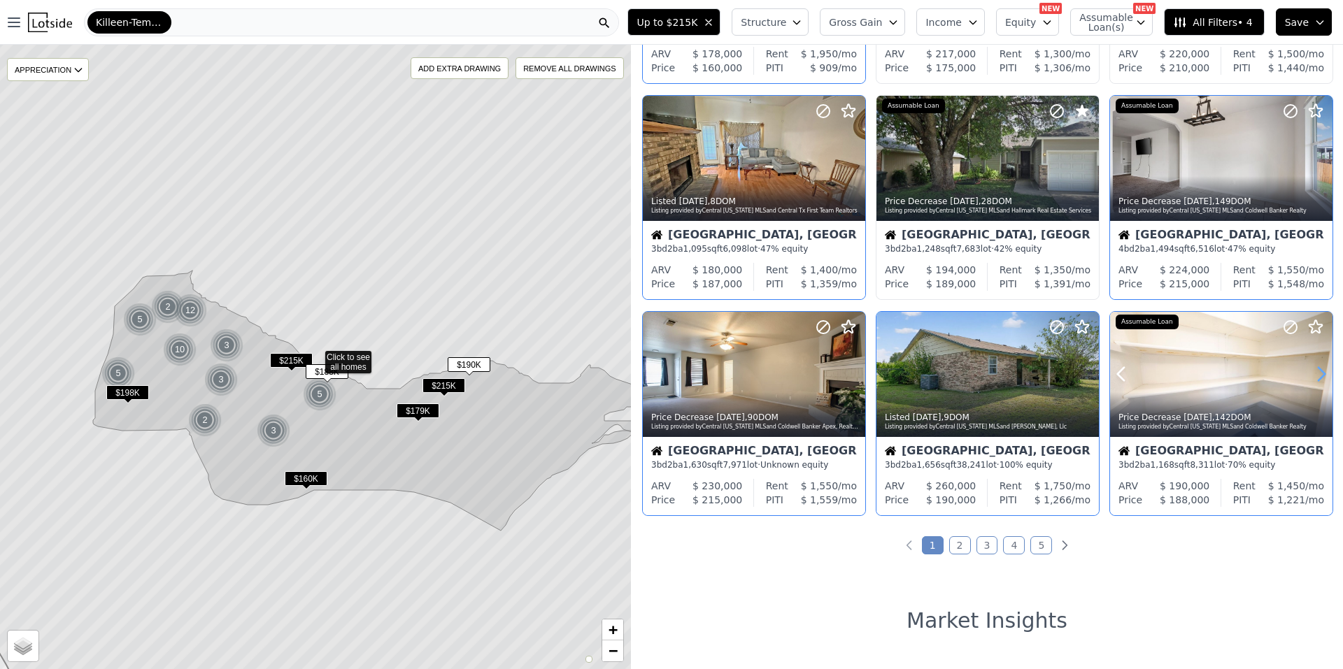
click at [1318, 373] on icon at bounding box center [1321, 374] width 6 height 13
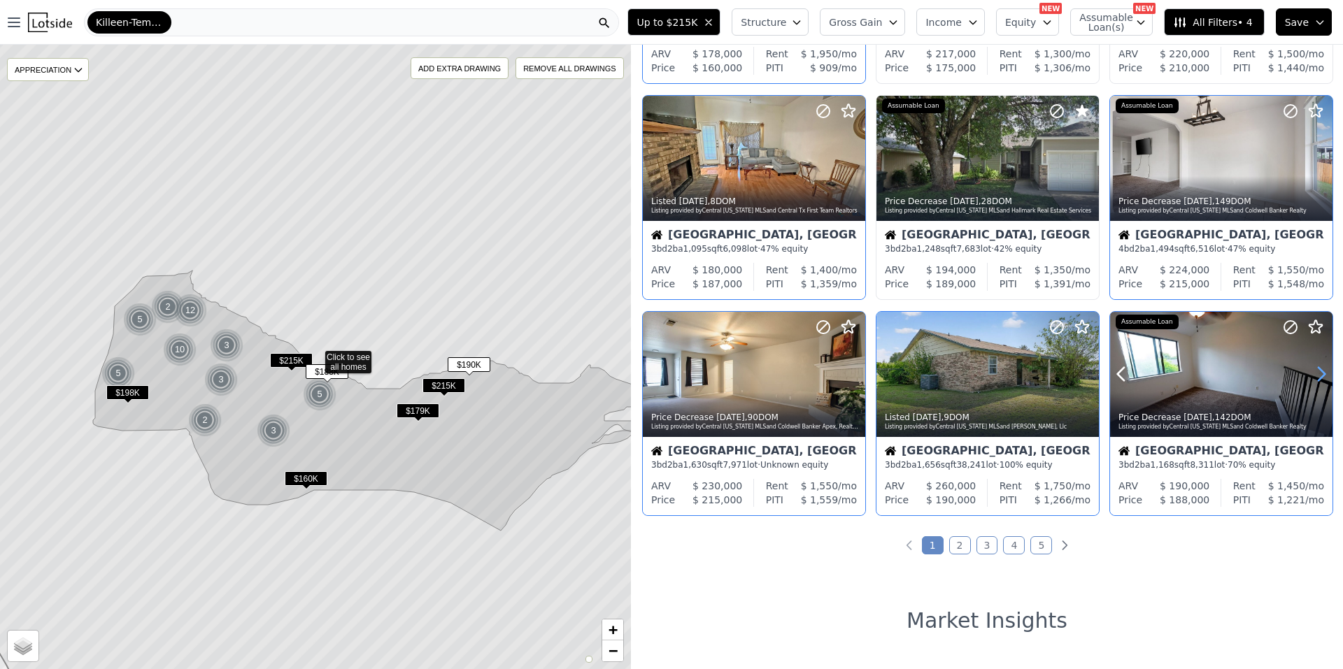
click at [1318, 373] on icon at bounding box center [1321, 374] width 6 height 13
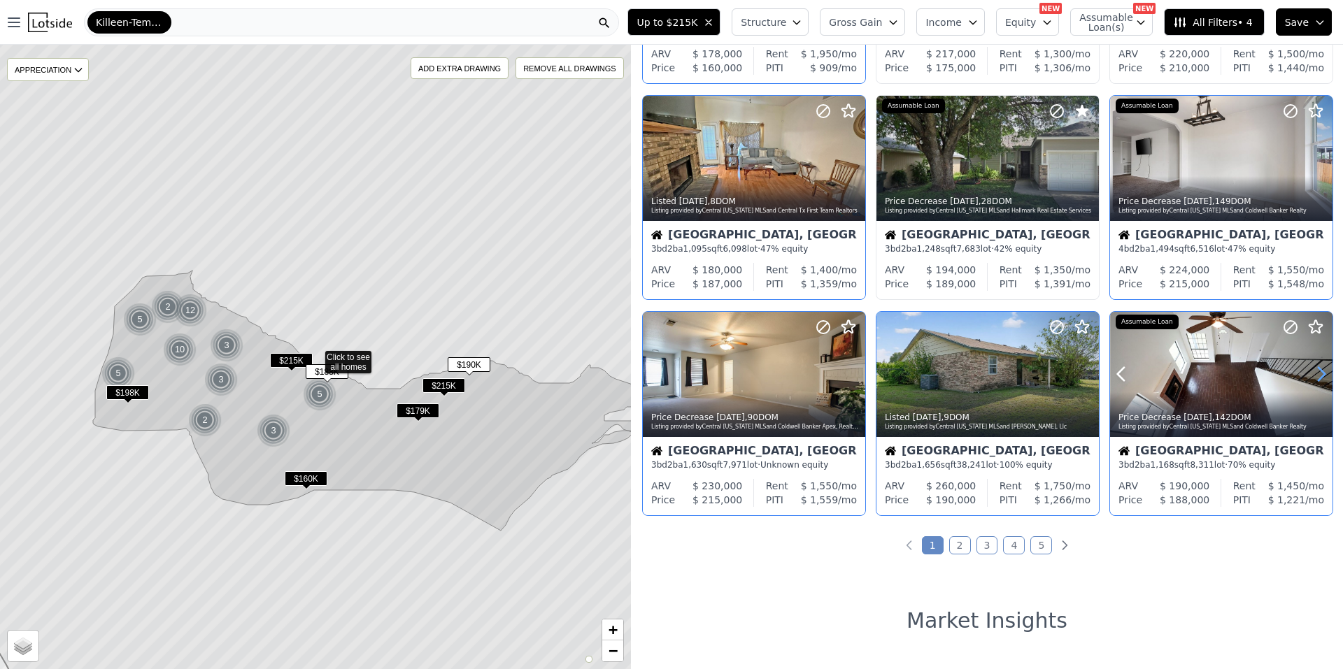
click at [1318, 373] on icon at bounding box center [1321, 374] width 6 height 13
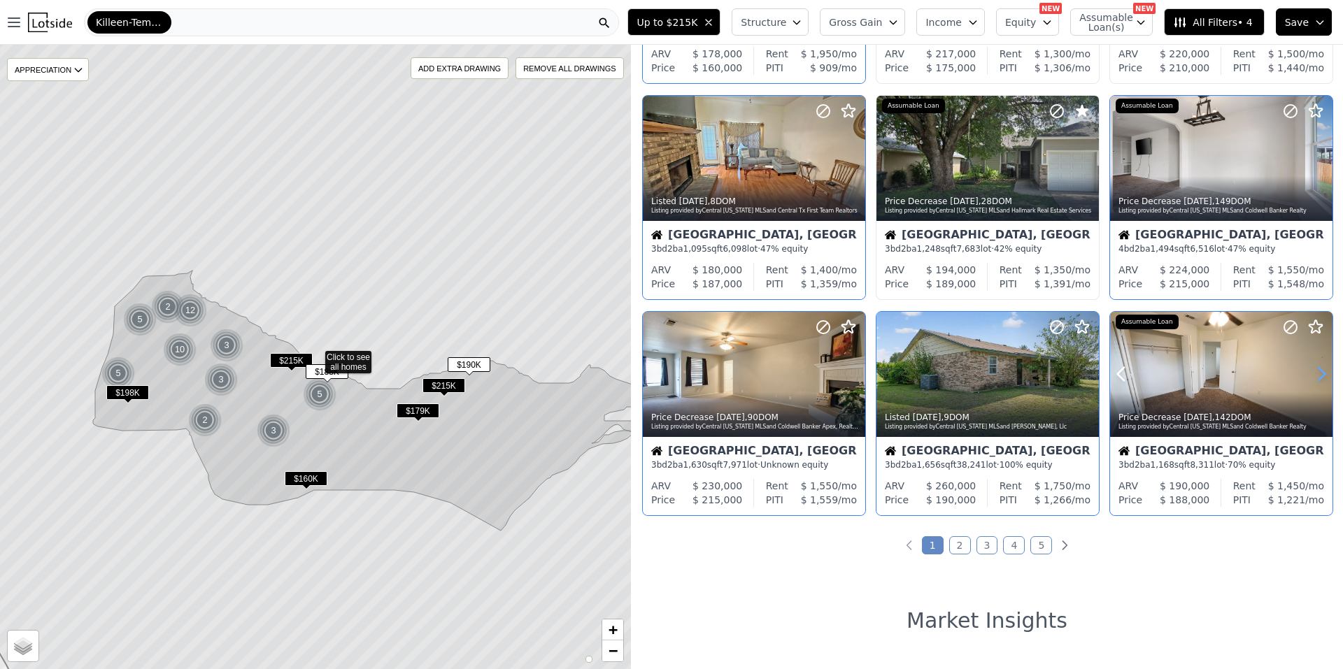
click at [1318, 373] on icon at bounding box center [1321, 374] width 6 height 13
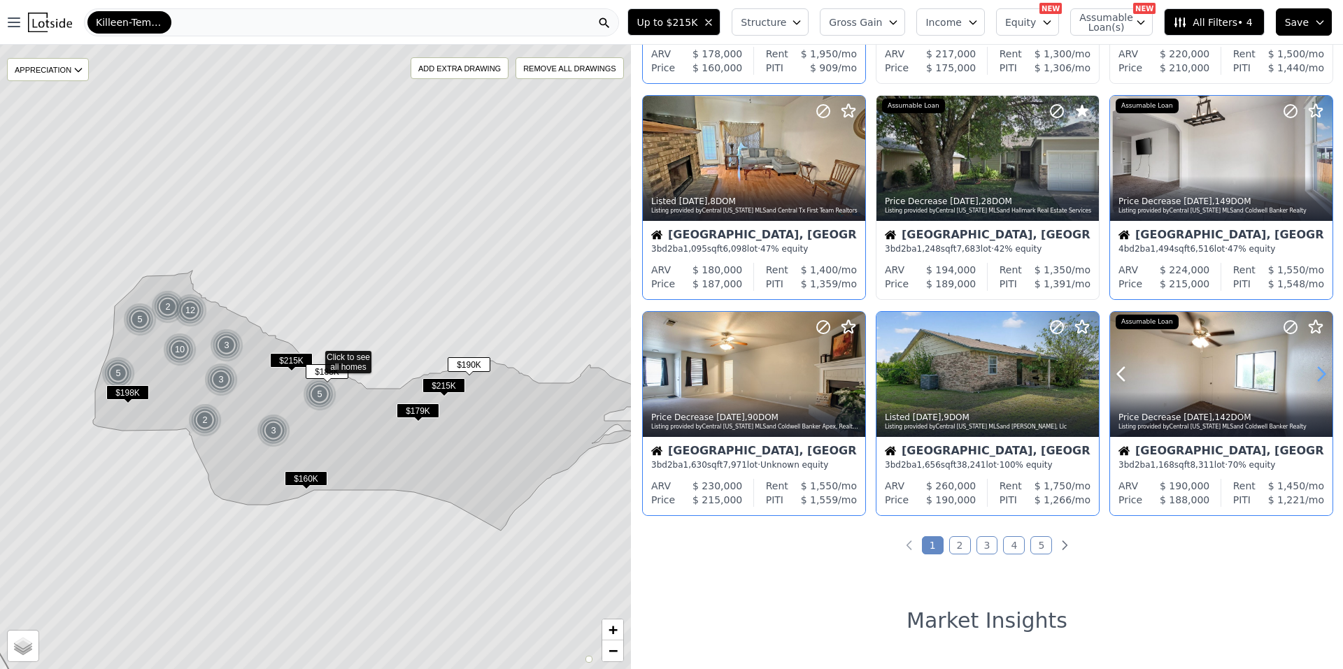
click at [1318, 373] on icon at bounding box center [1321, 374] width 6 height 13
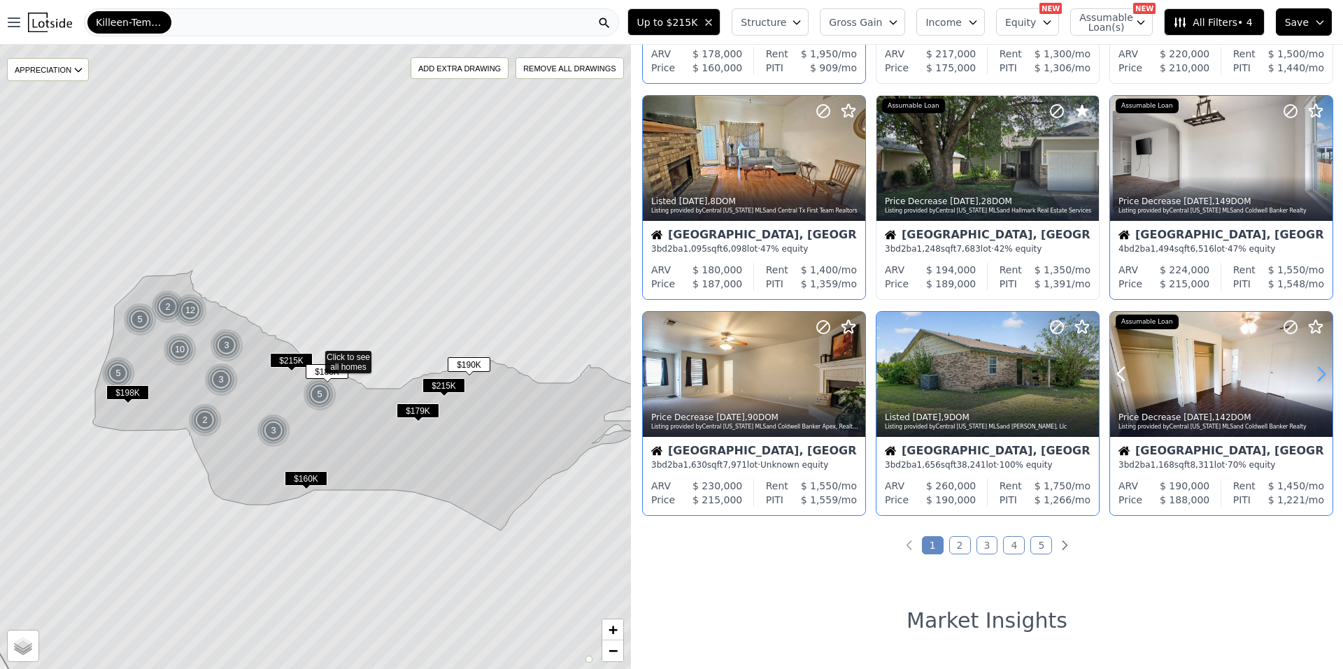
click at [1318, 373] on icon at bounding box center [1321, 374] width 6 height 13
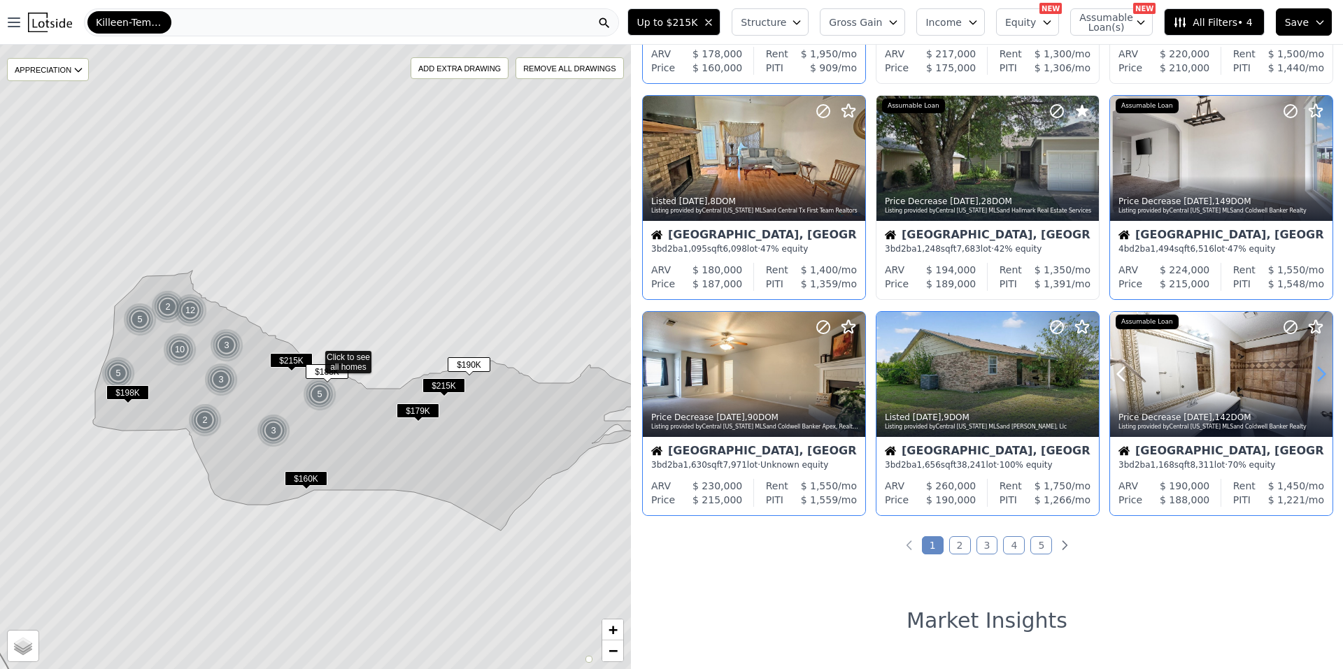
click at [1318, 373] on icon at bounding box center [1321, 374] width 6 height 13
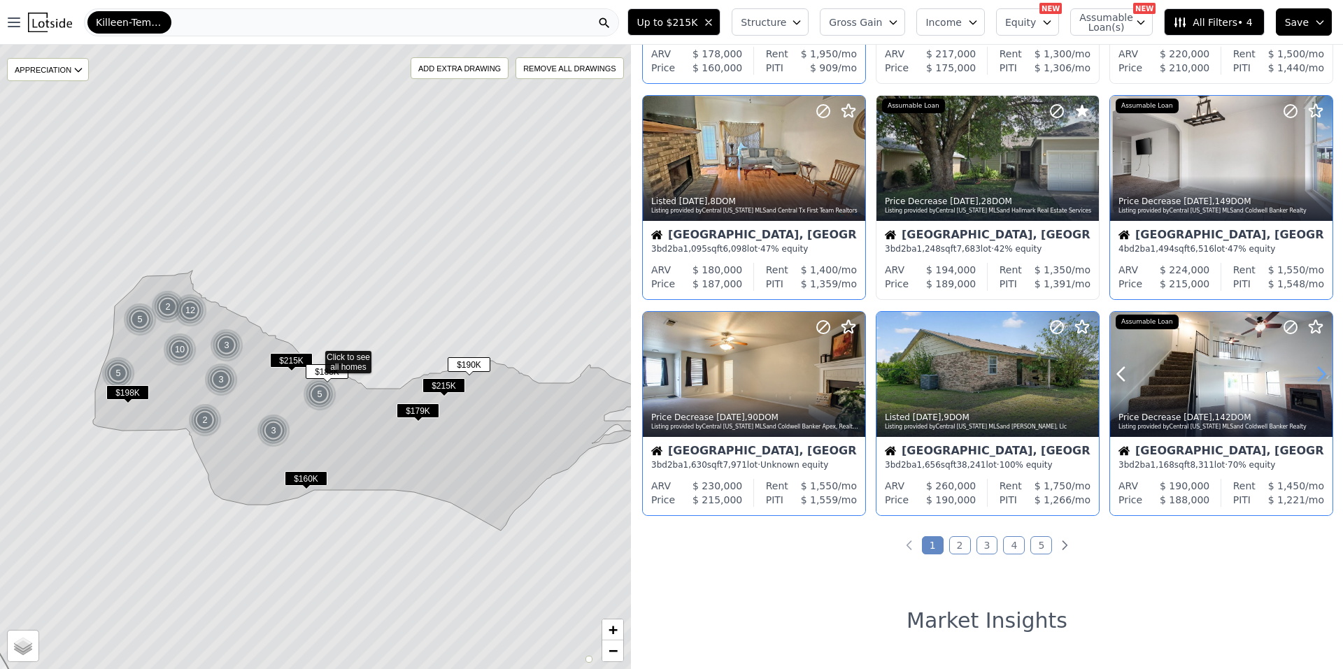
click at [1318, 373] on icon at bounding box center [1321, 374] width 6 height 13
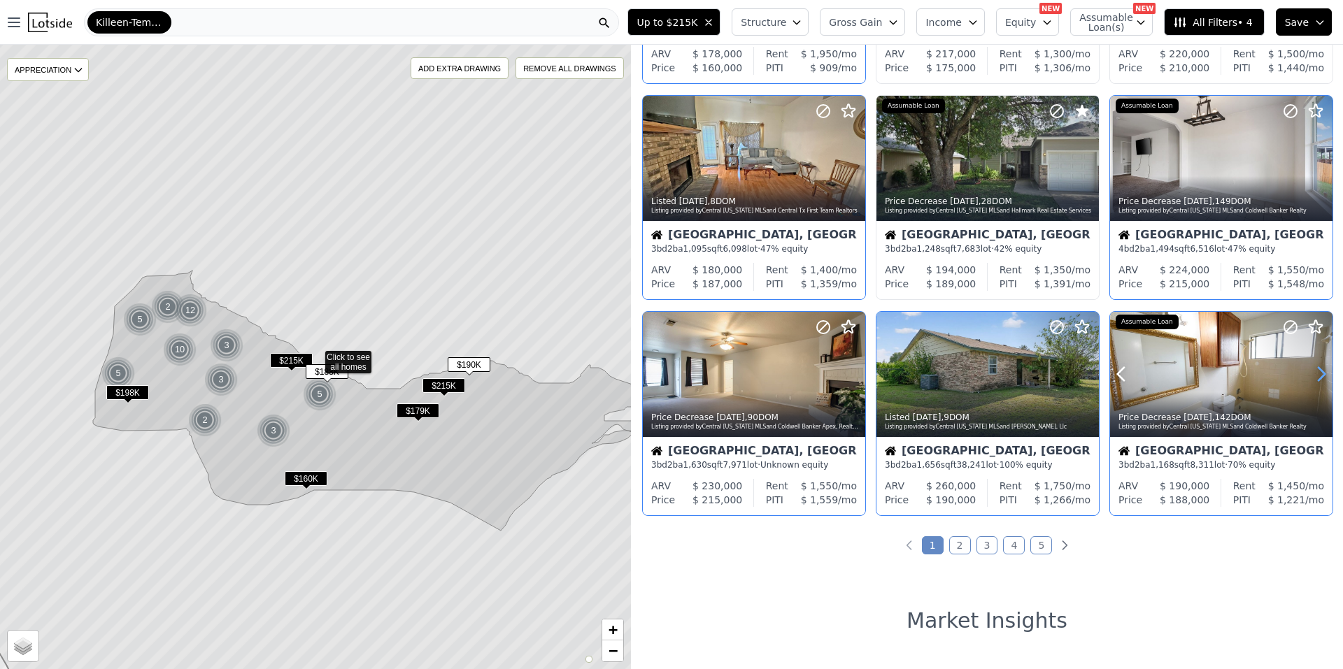
click at [1318, 373] on icon at bounding box center [1321, 374] width 6 height 13
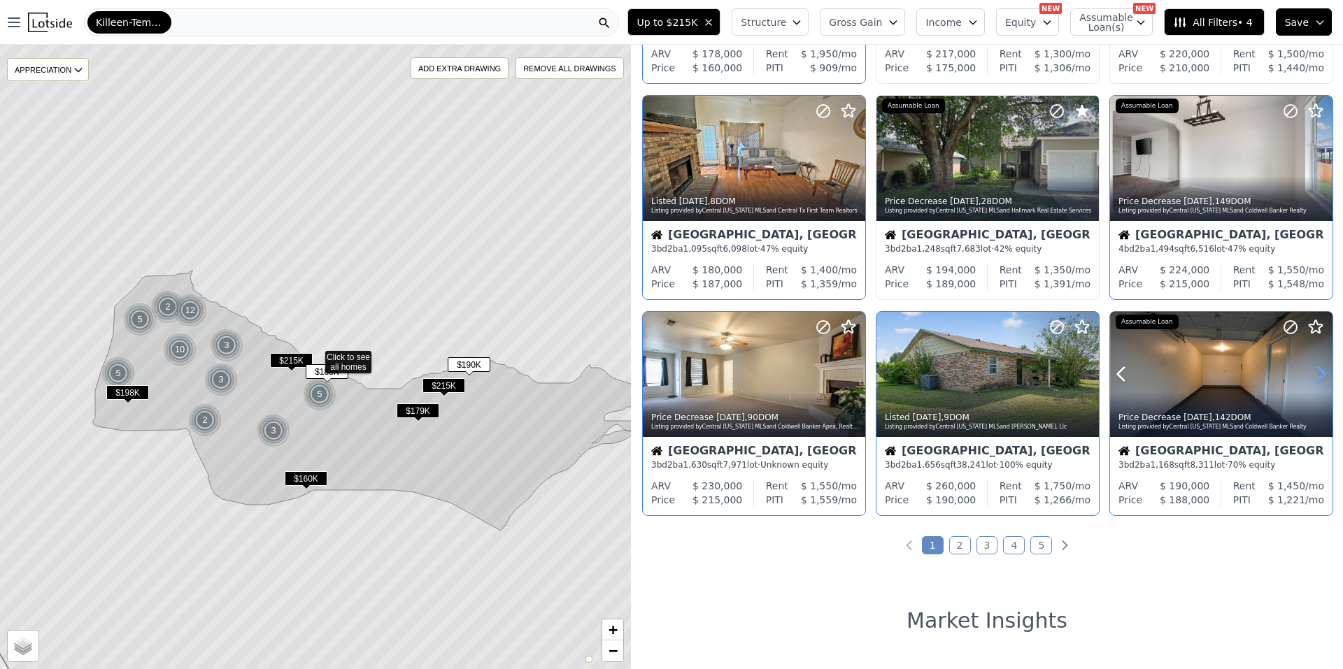
click at [1318, 373] on icon at bounding box center [1321, 374] width 6 height 13
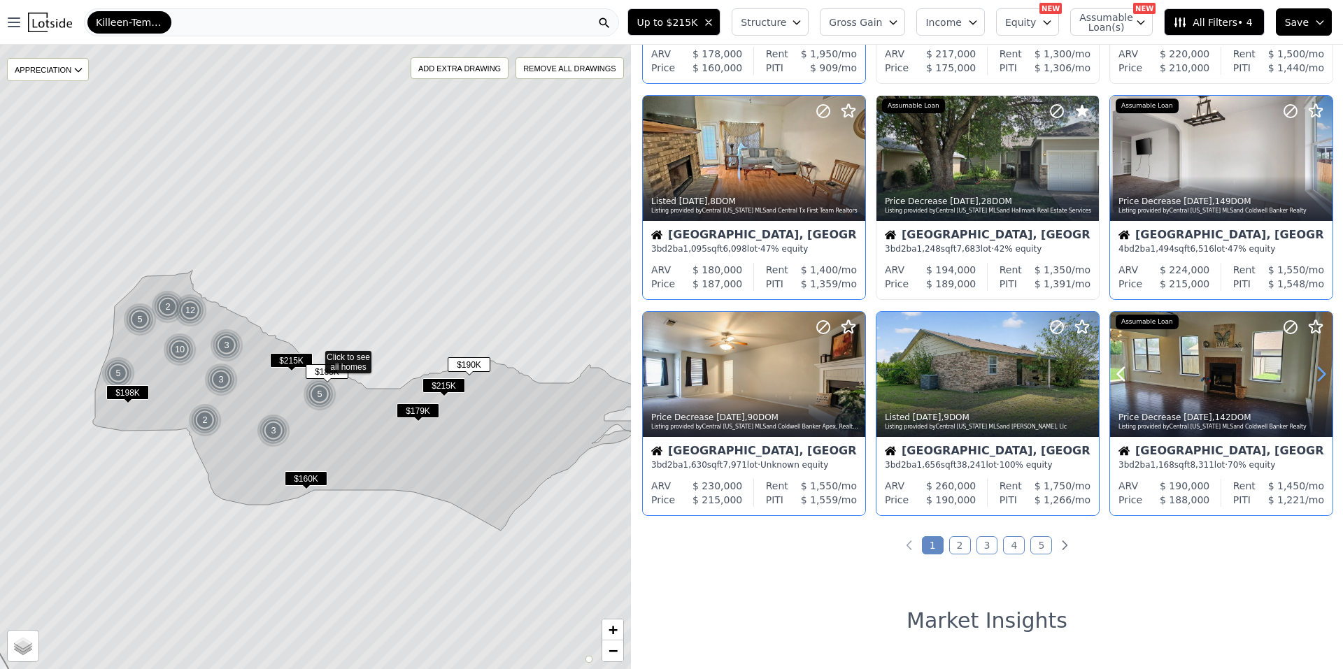
click at [1318, 373] on icon at bounding box center [1321, 374] width 6 height 13
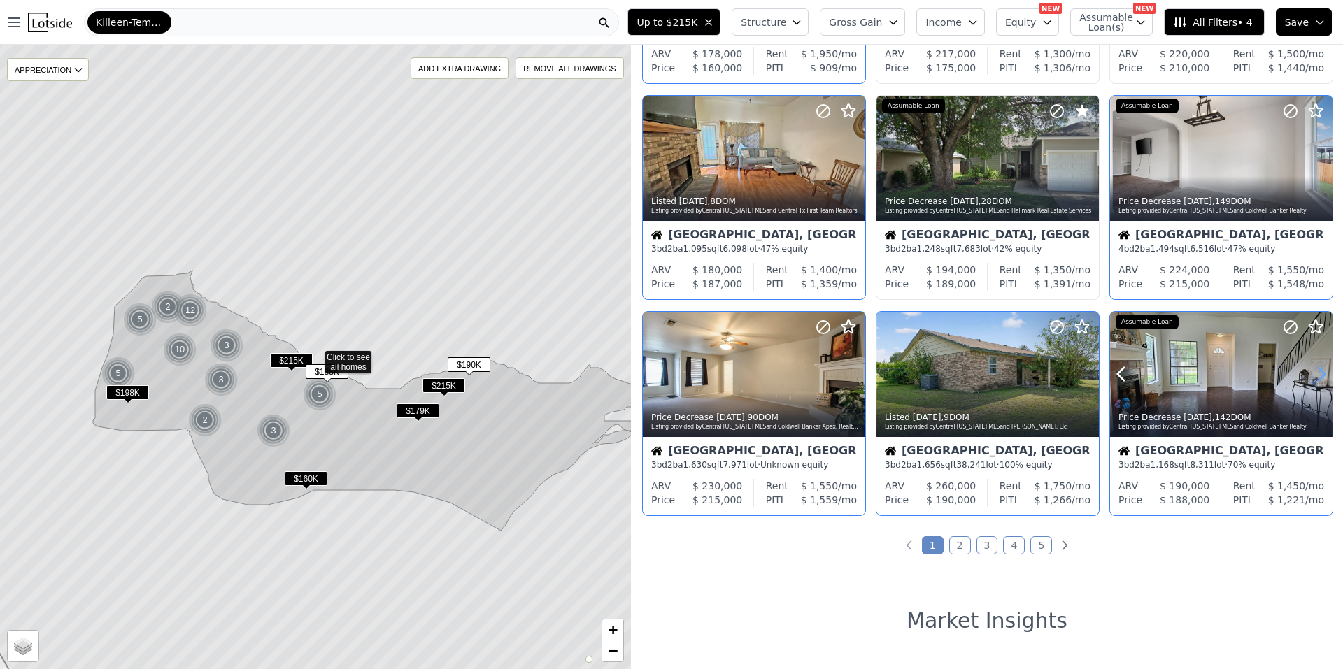
click at [1312, 370] on icon at bounding box center [1321, 374] width 22 height 22
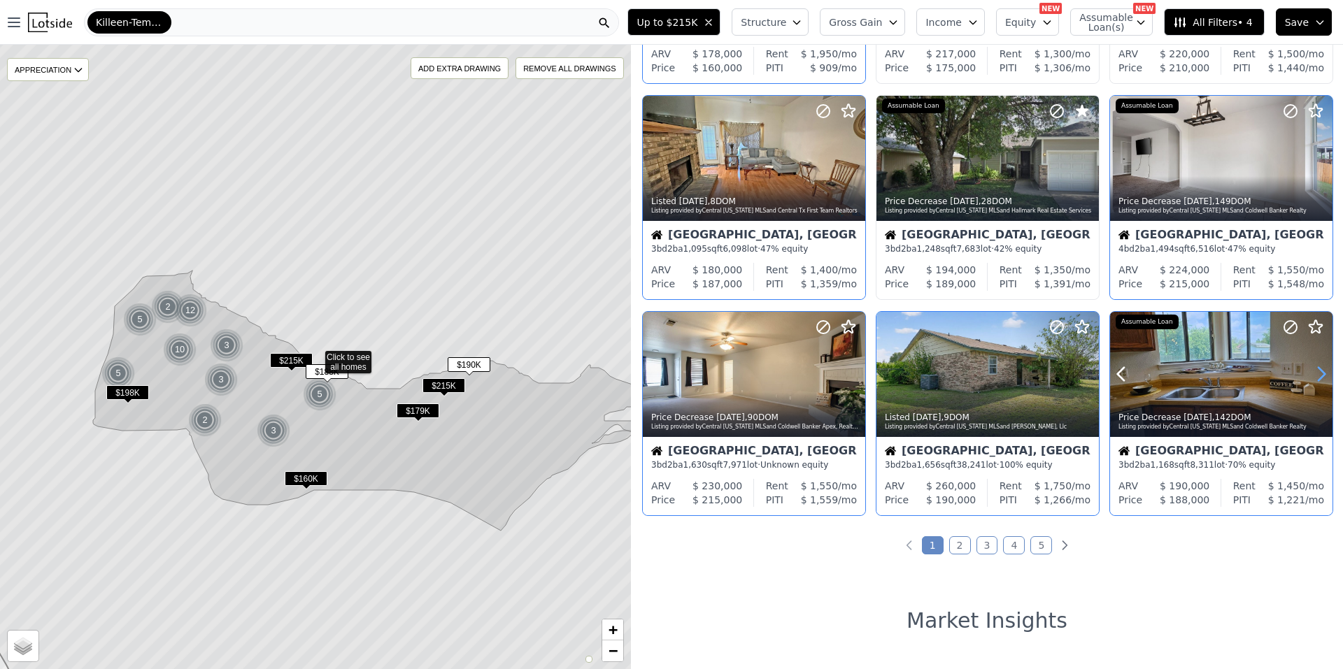
click at [1312, 370] on icon at bounding box center [1321, 374] width 22 height 22
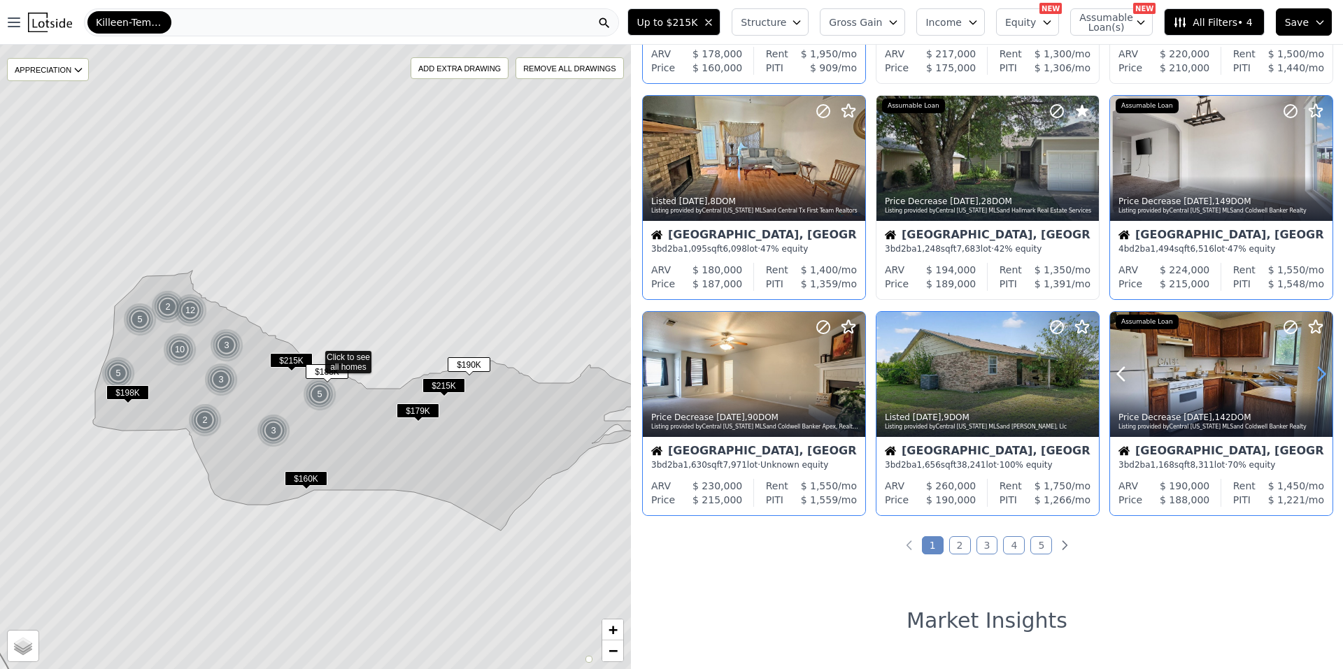
click at [1312, 370] on icon at bounding box center [1321, 374] width 22 height 22
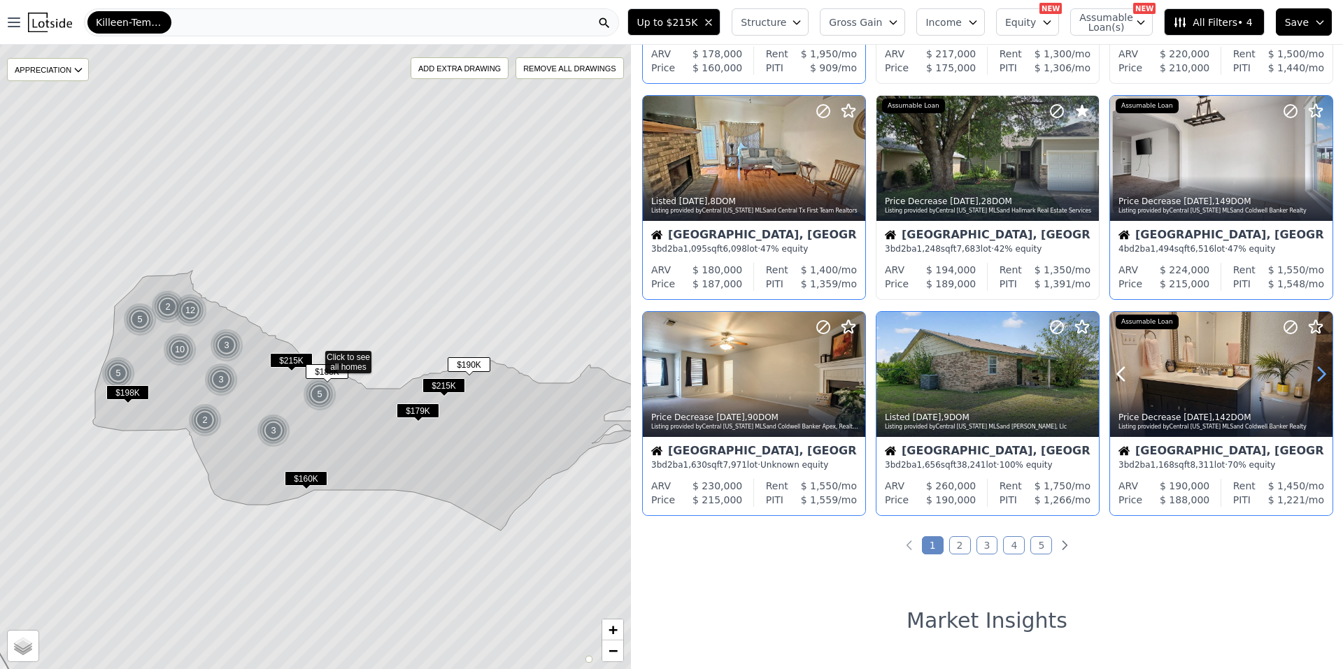
click at [1312, 370] on icon at bounding box center [1321, 374] width 22 height 22
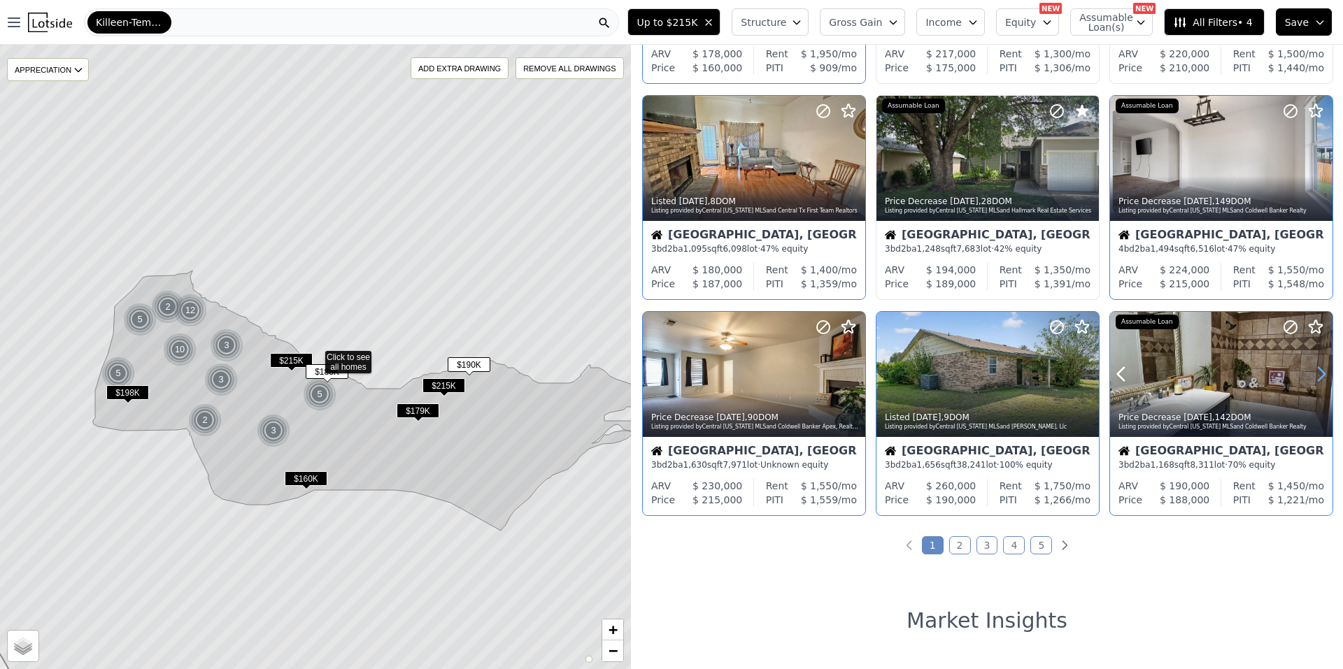
click at [1312, 370] on icon at bounding box center [1321, 374] width 22 height 22
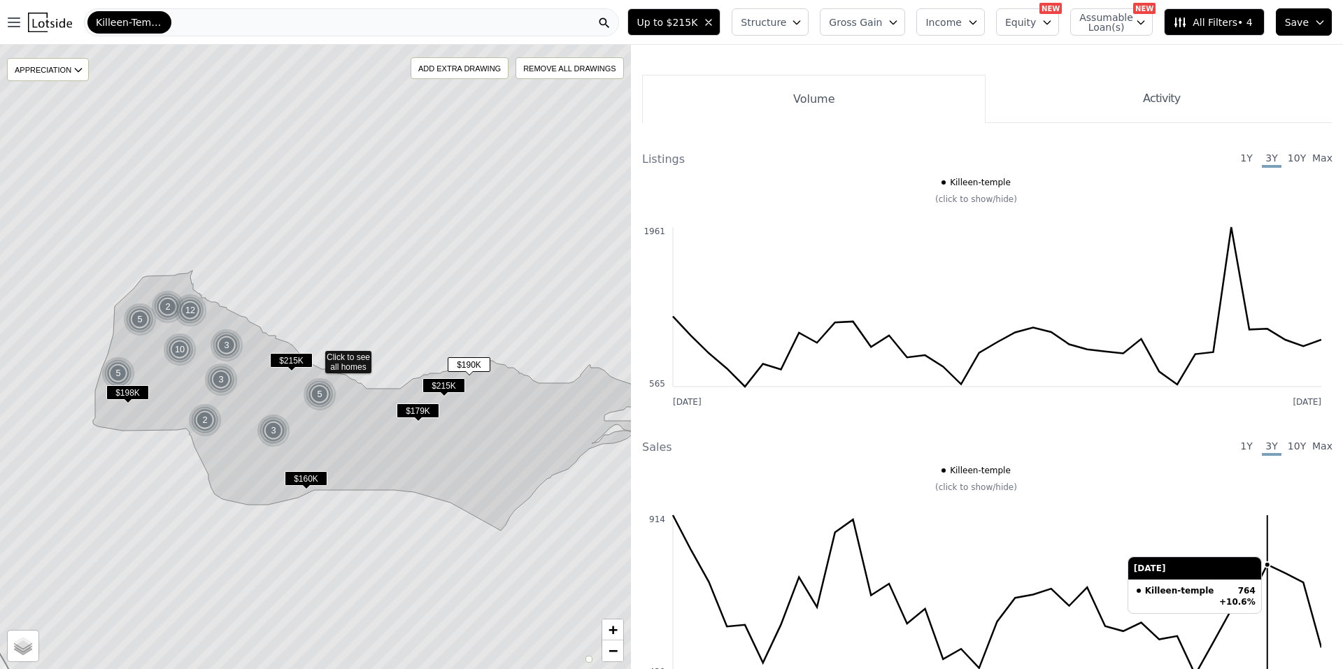
scroll to position [1329, 0]
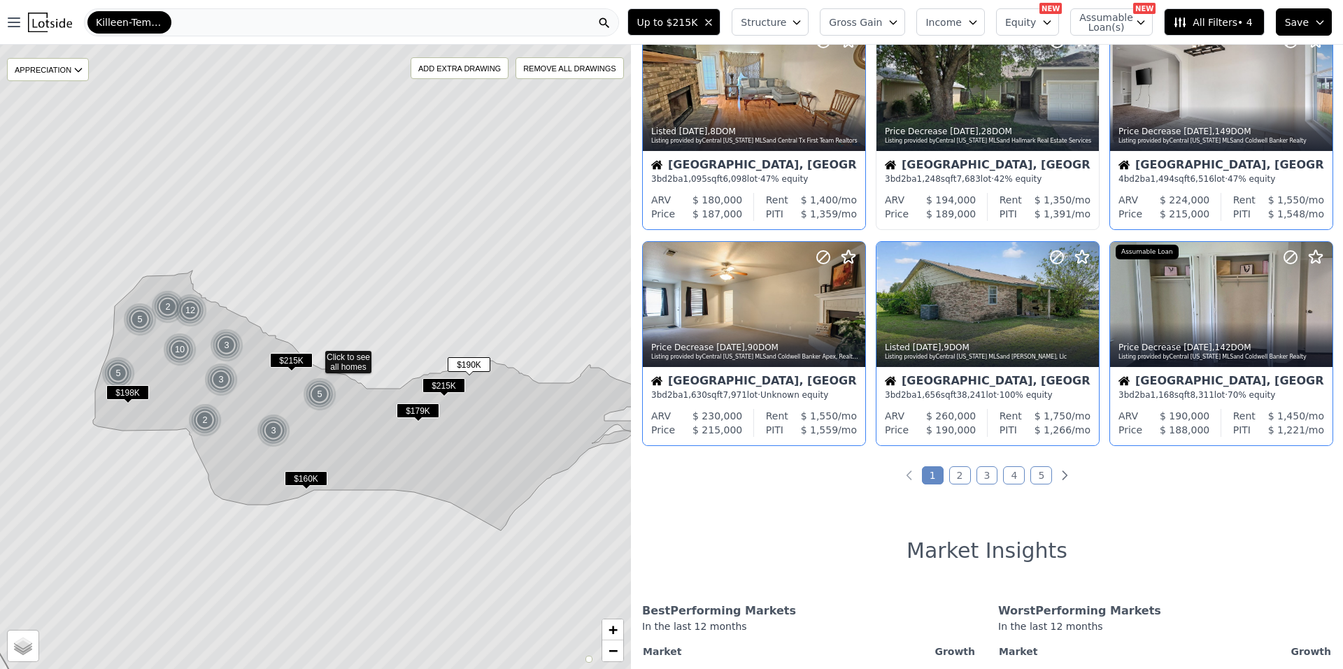
click at [949, 468] on link "2" at bounding box center [960, 476] width 22 height 18
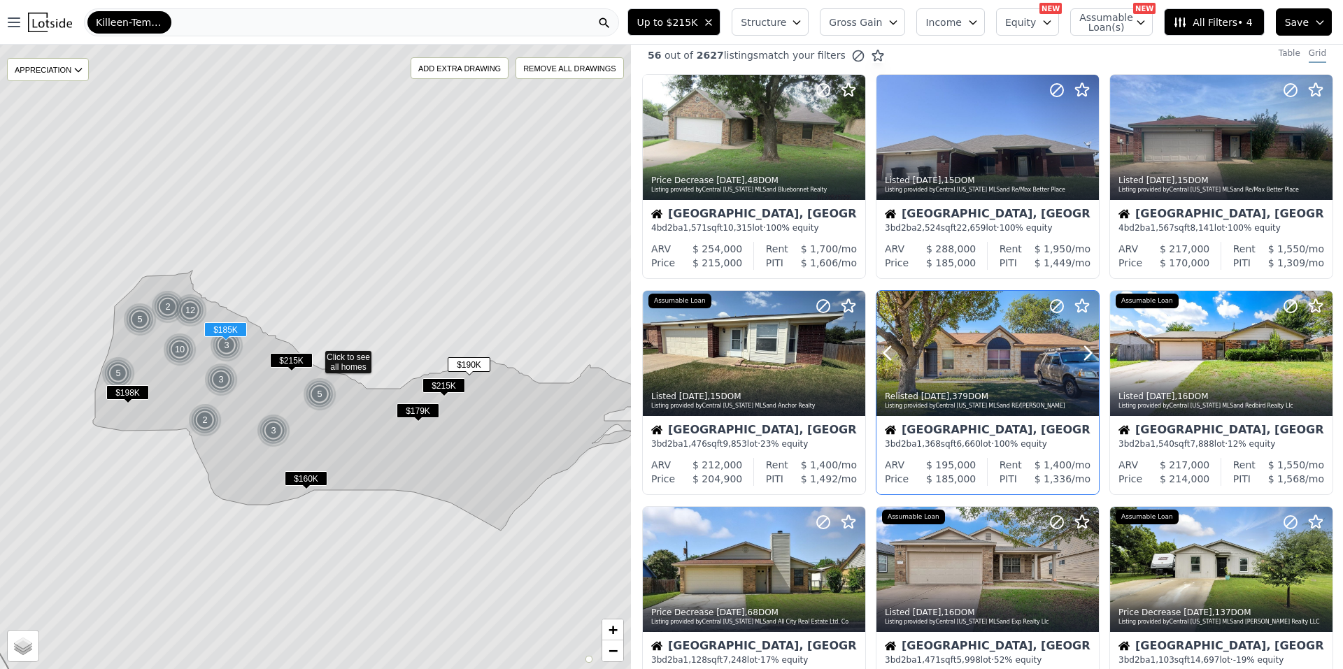
scroll to position [0, 0]
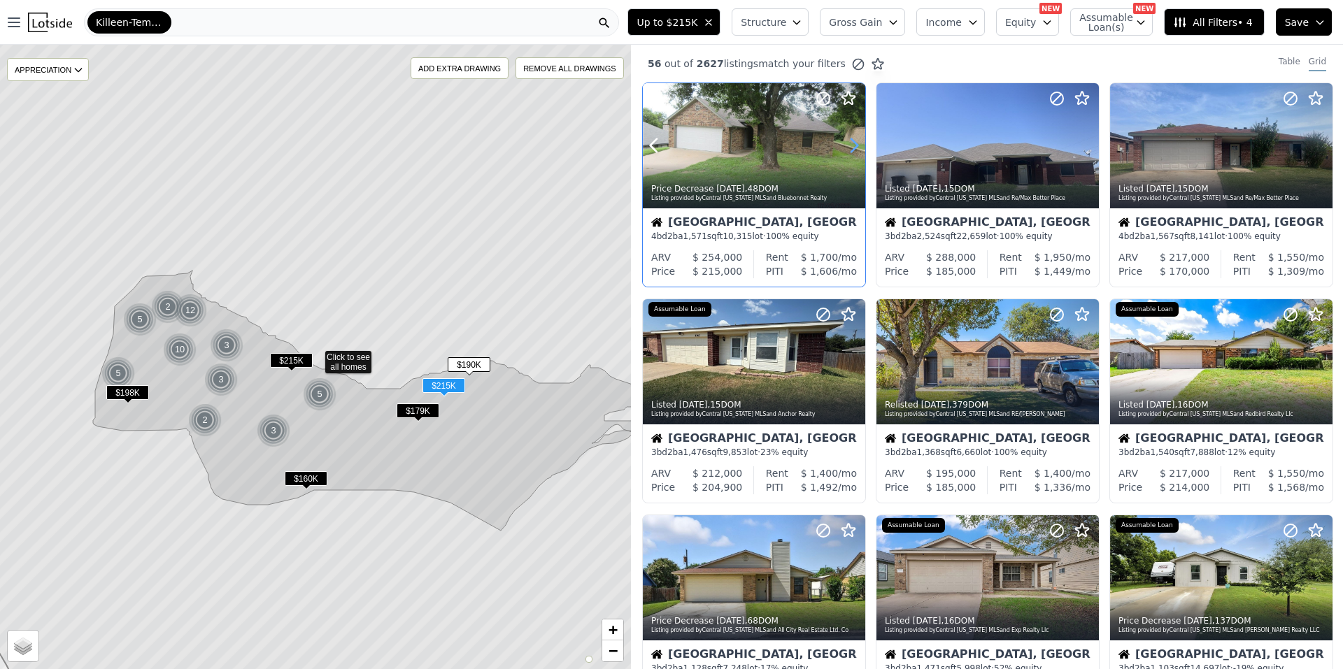
click at [853, 147] on icon at bounding box center [854, 145] width 22 height 22
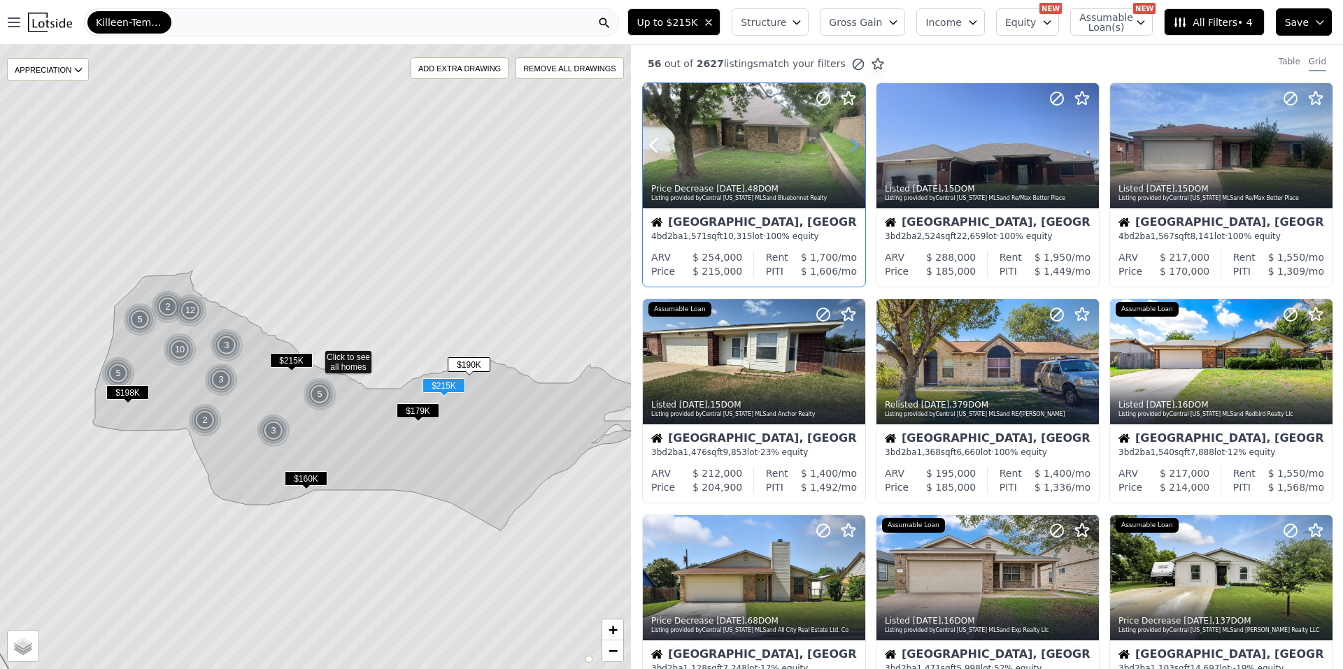
click at [853, 147] on icon at bounding box center [854, 145] width 22 height 22
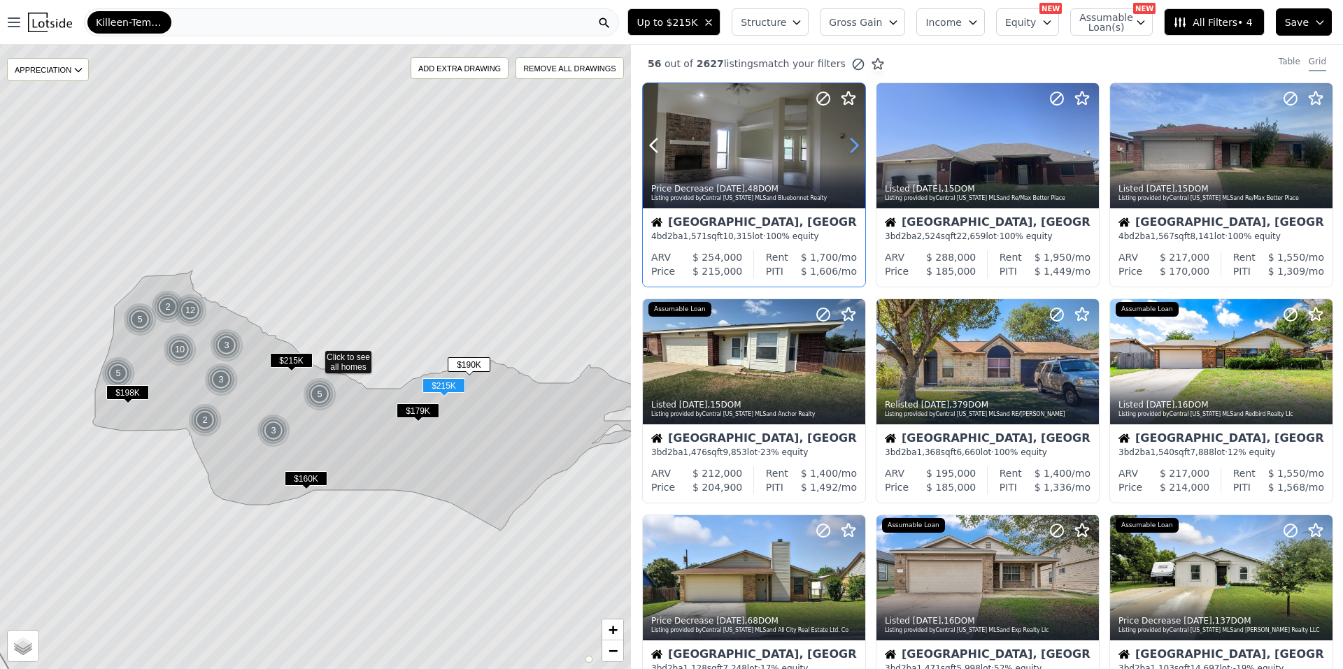
click at [853, 147] on icon at bounding box center [854, 145] width 22 height 22
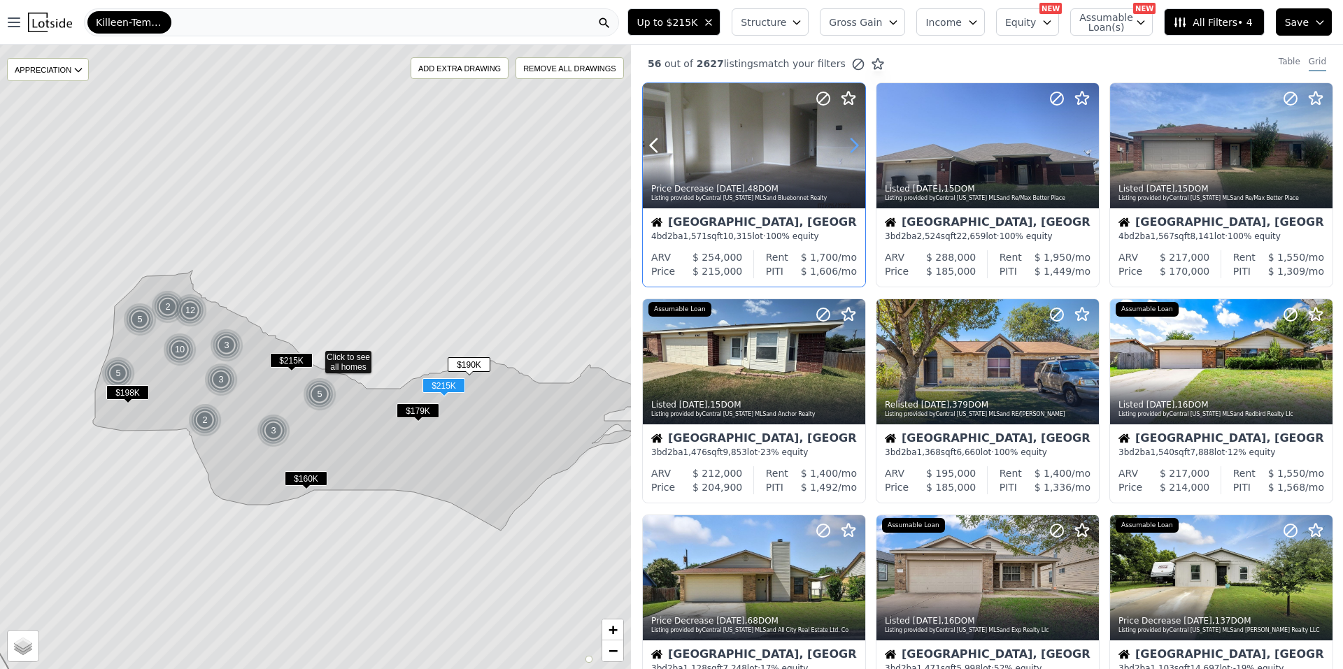
click at [853, 147] on icon at bounding box center [854, 145] width 22 height 22
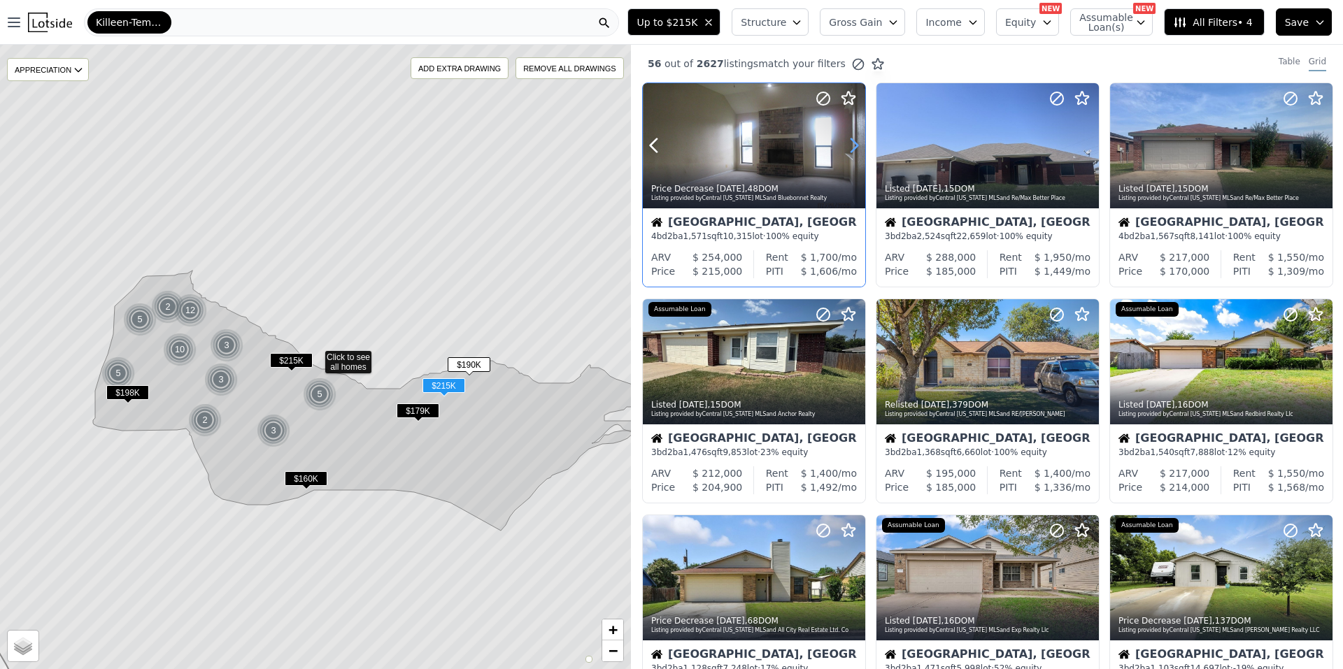
click at [853, 147] on icon at bounding box center [854, 145] width 22 height 22
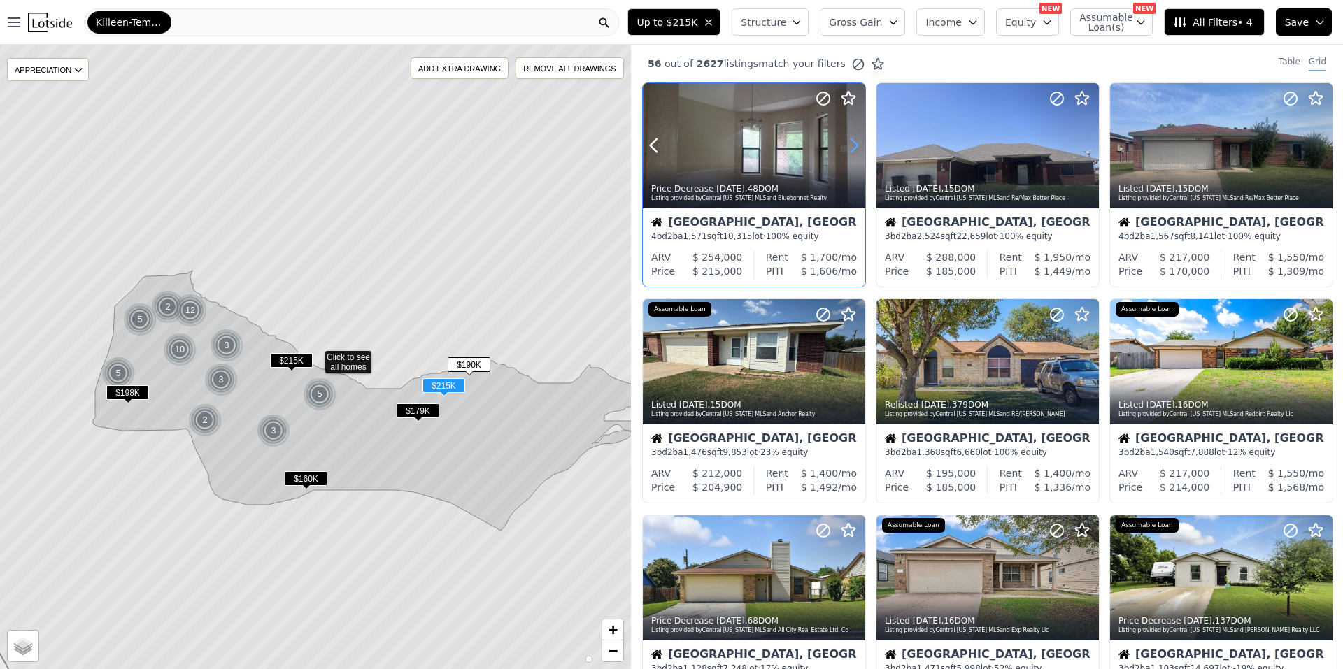
click at [853, 147] on icon at bounding box center [854, 145] width 22 height 22
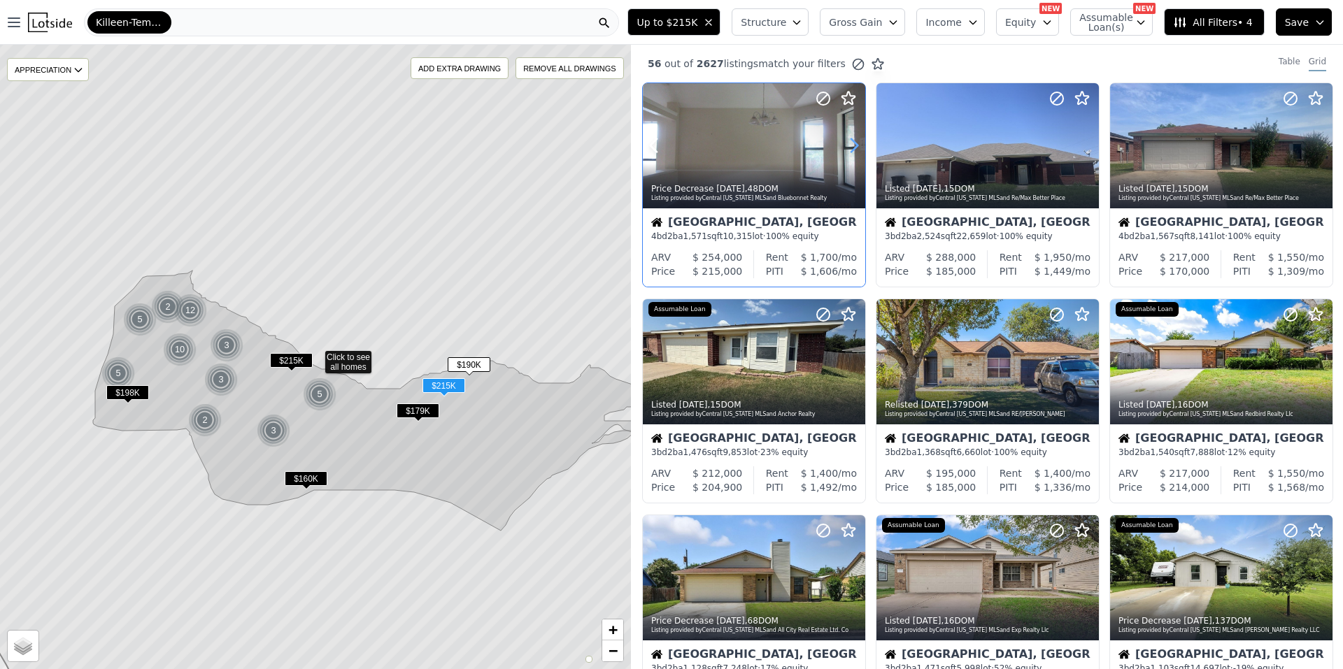
click at [853, 147] on icon at bounding box center [854, 145] width 22 height 22
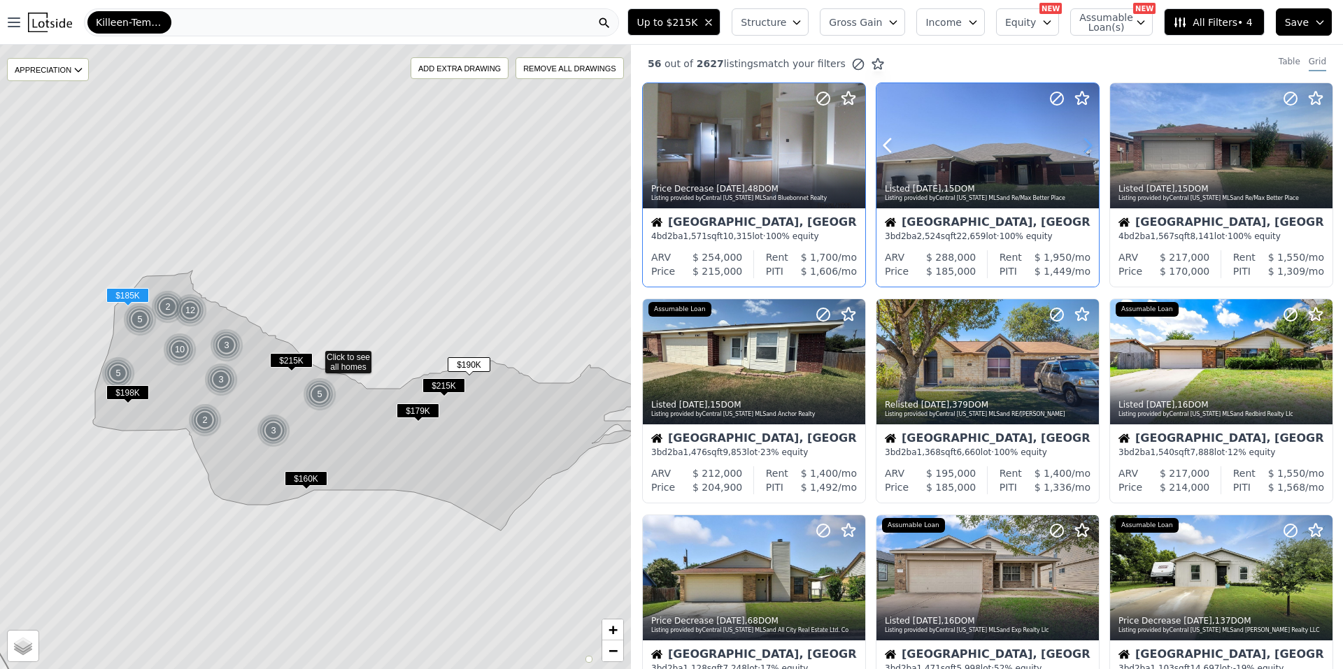
click at [1086, 148] on icon at bounding box center [1088, 145] width 6 height 13
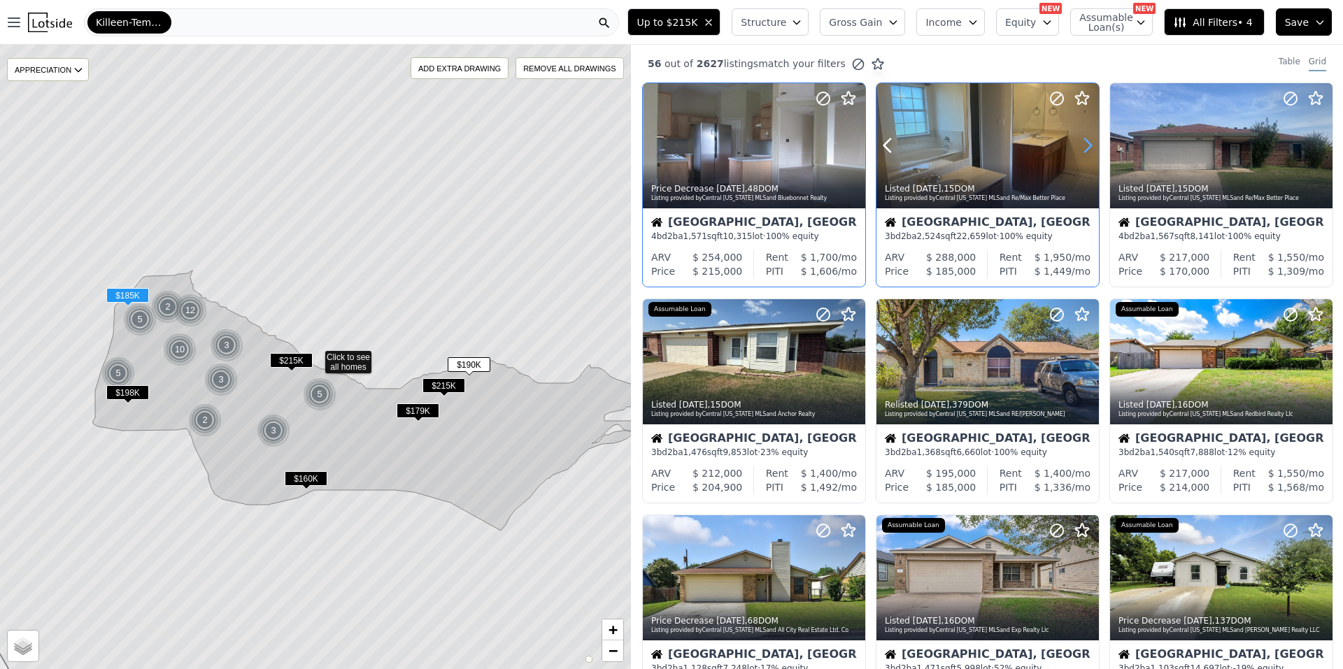
click at [1086, 146] on icon at bounding box center [1088, 145] width 6 height 13
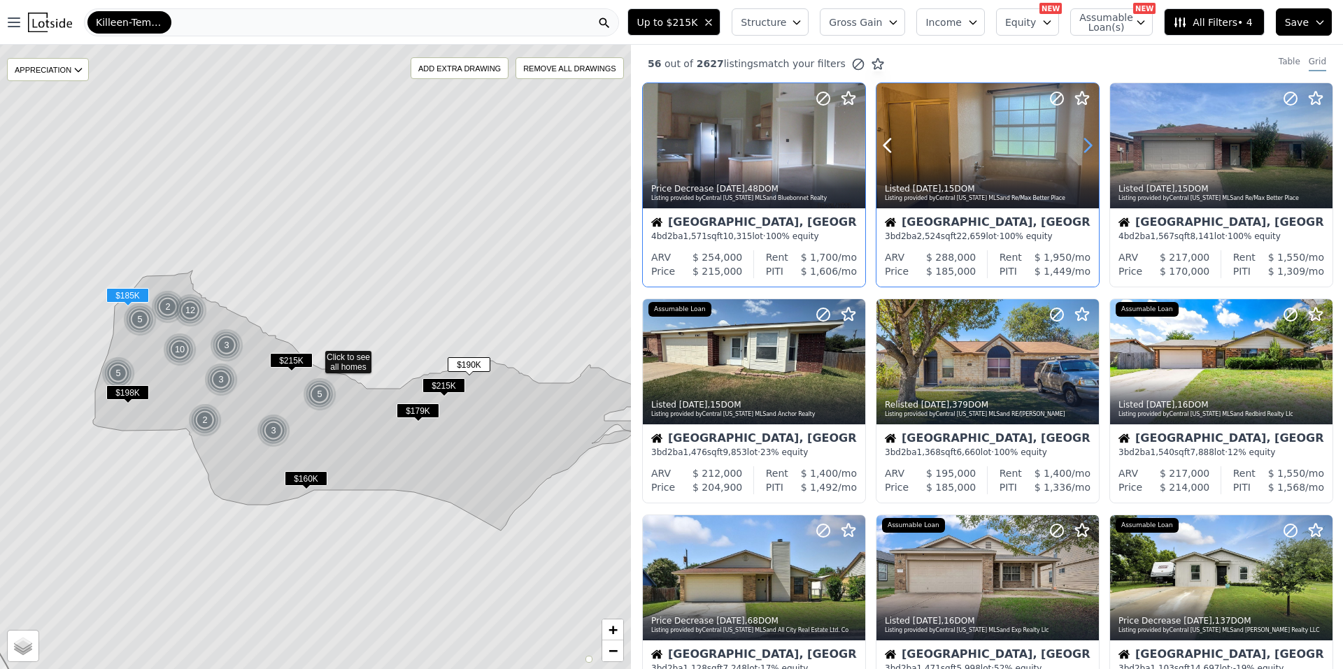
click at [1086, 146] on icon at bounding box center [1088, 145] width 6 height 13
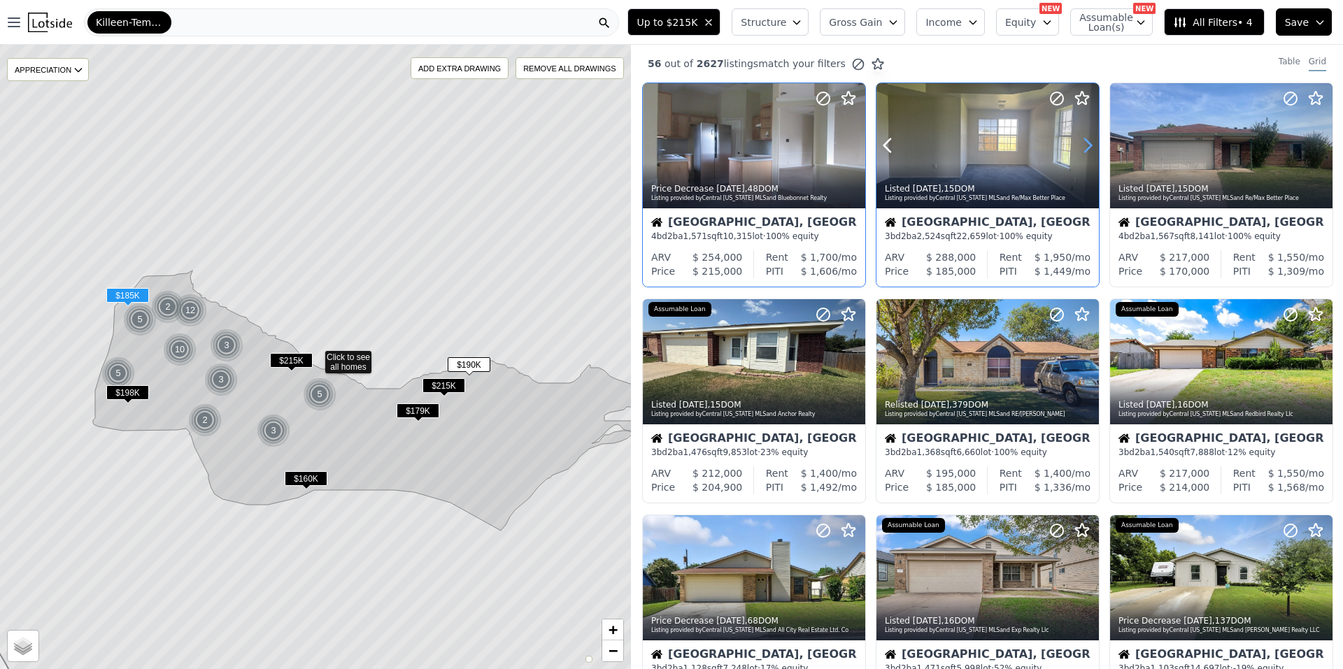
click at [1086, 146] on icon at bounding box center [1088, 145] width 6 height 13
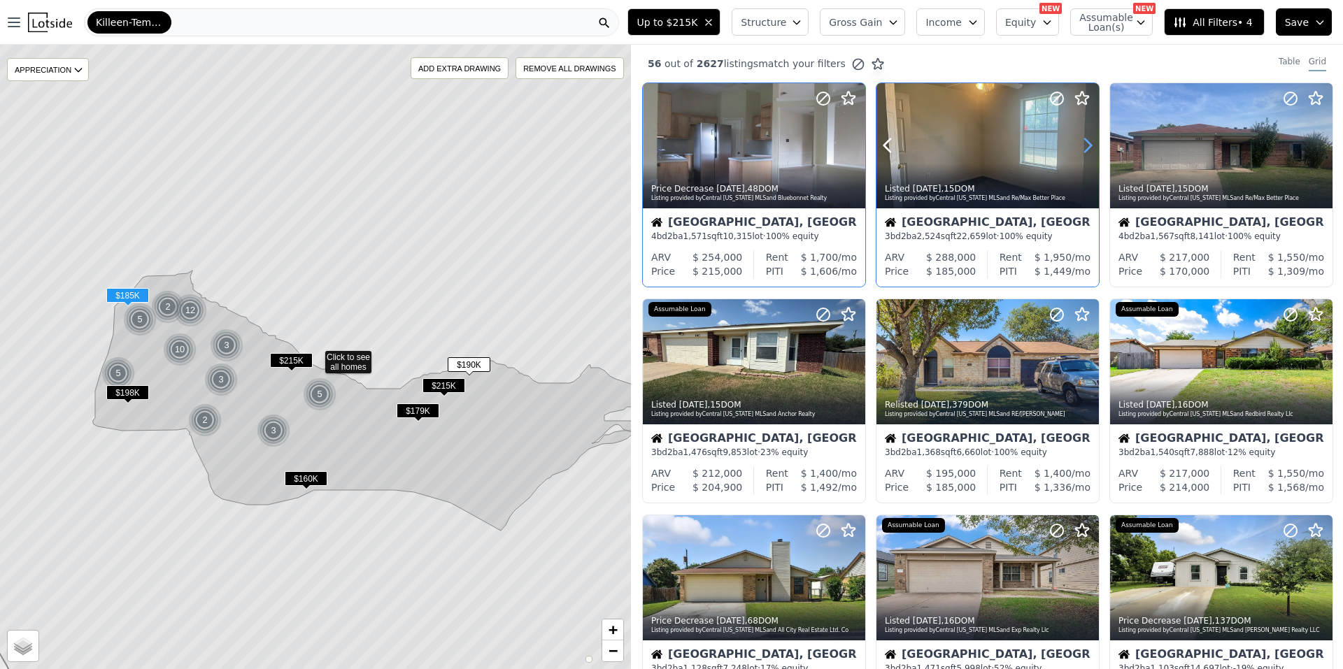
click at [1086, 146] on icon at bounding box center [1088, 145] width 6 height 13
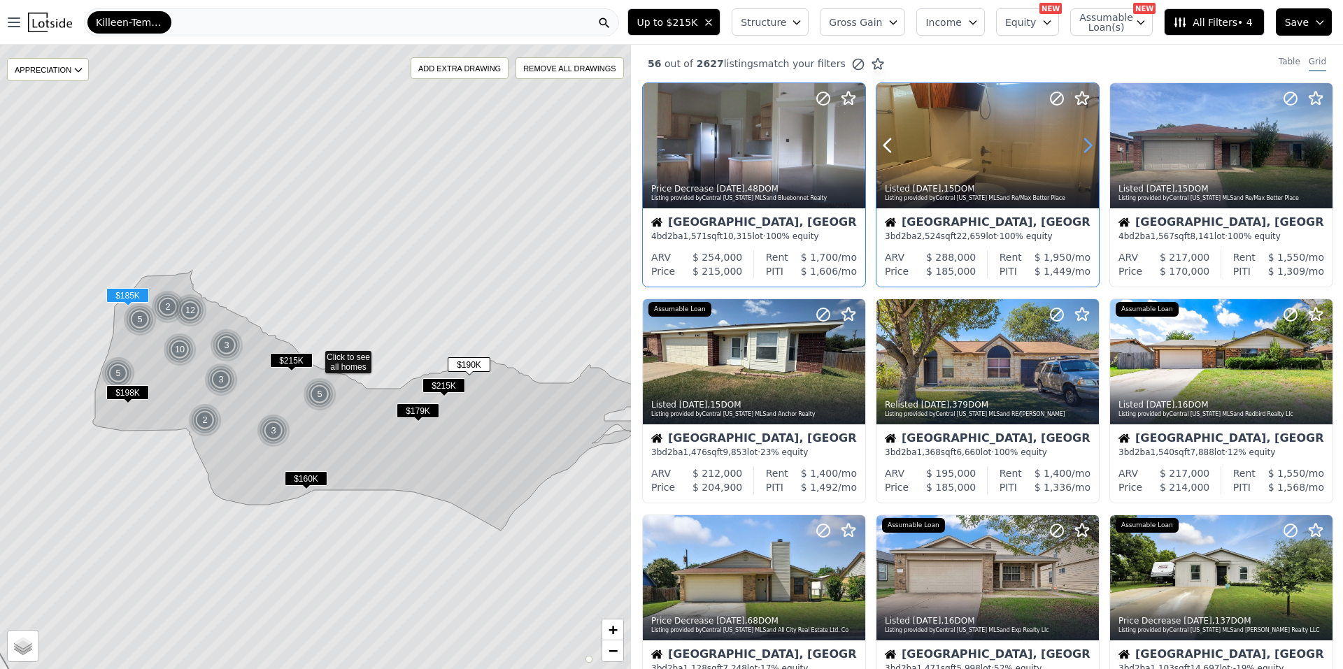
click at [1086, 146] on icon at bounding box center [1088, 145] width 6 height 13
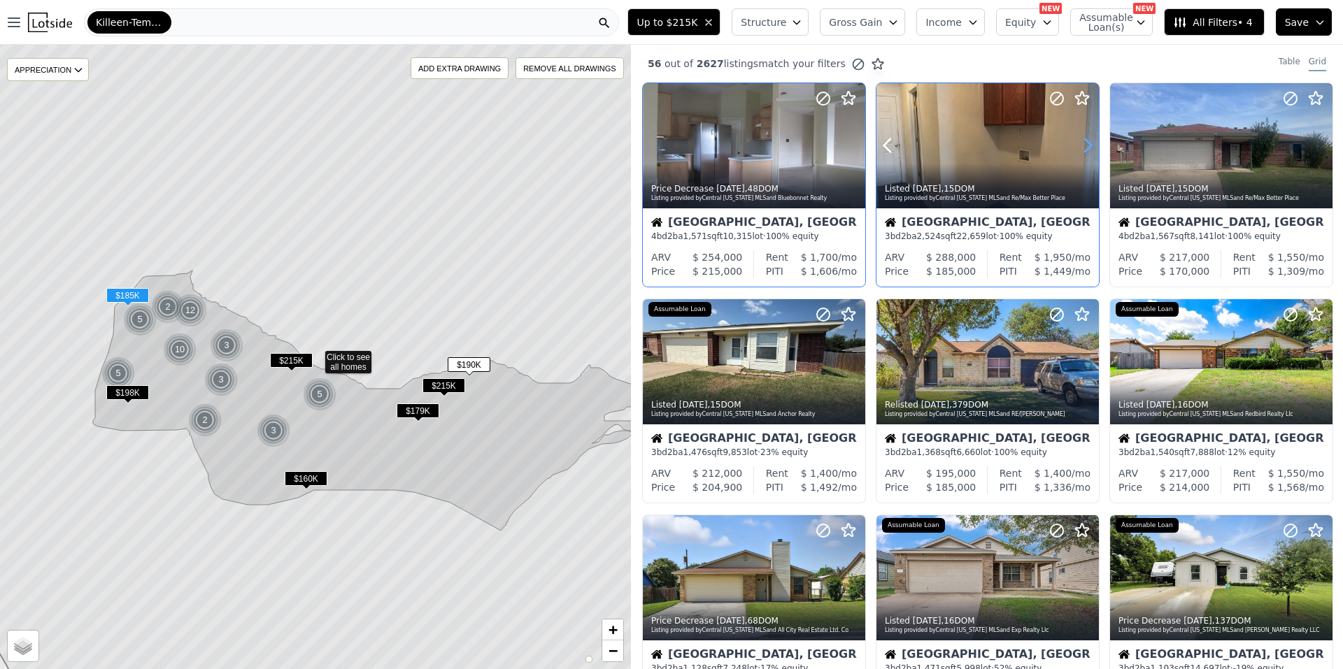
click at [1086, 146] on icon at bounding box center [1088, 145] width 6 height 13
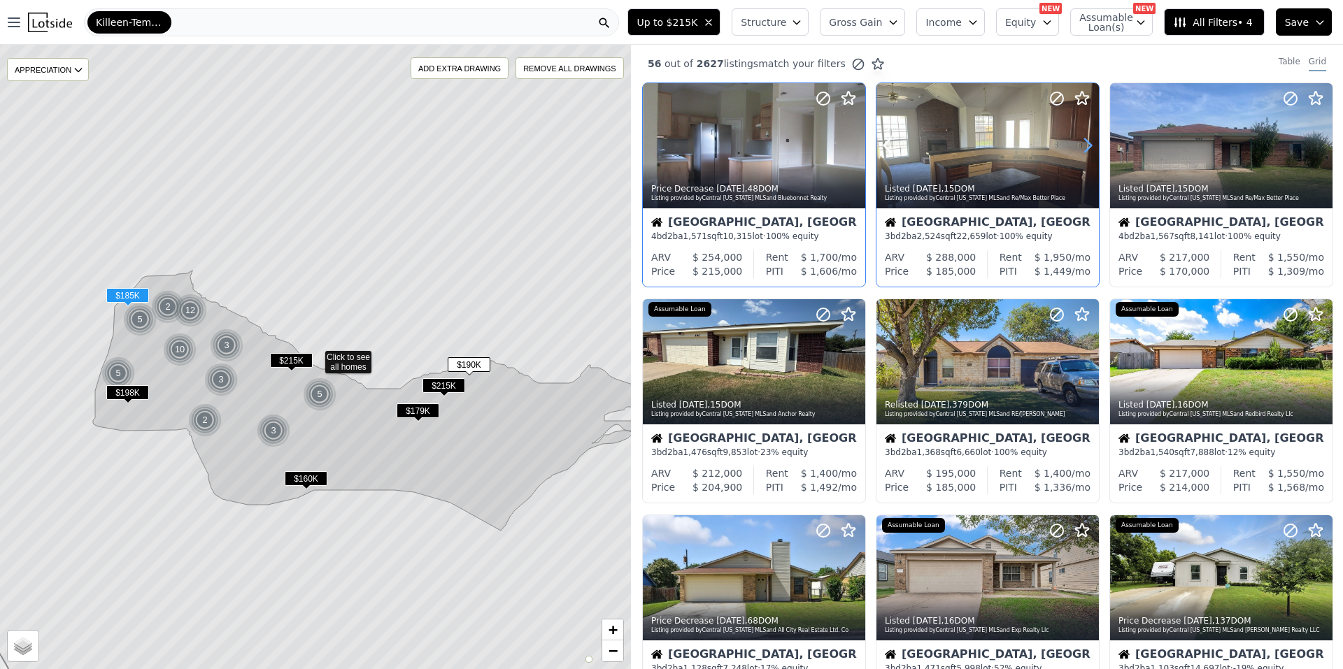
click at [1086, 146] on icon at bounding box center [1088, 145] width 6 height 13
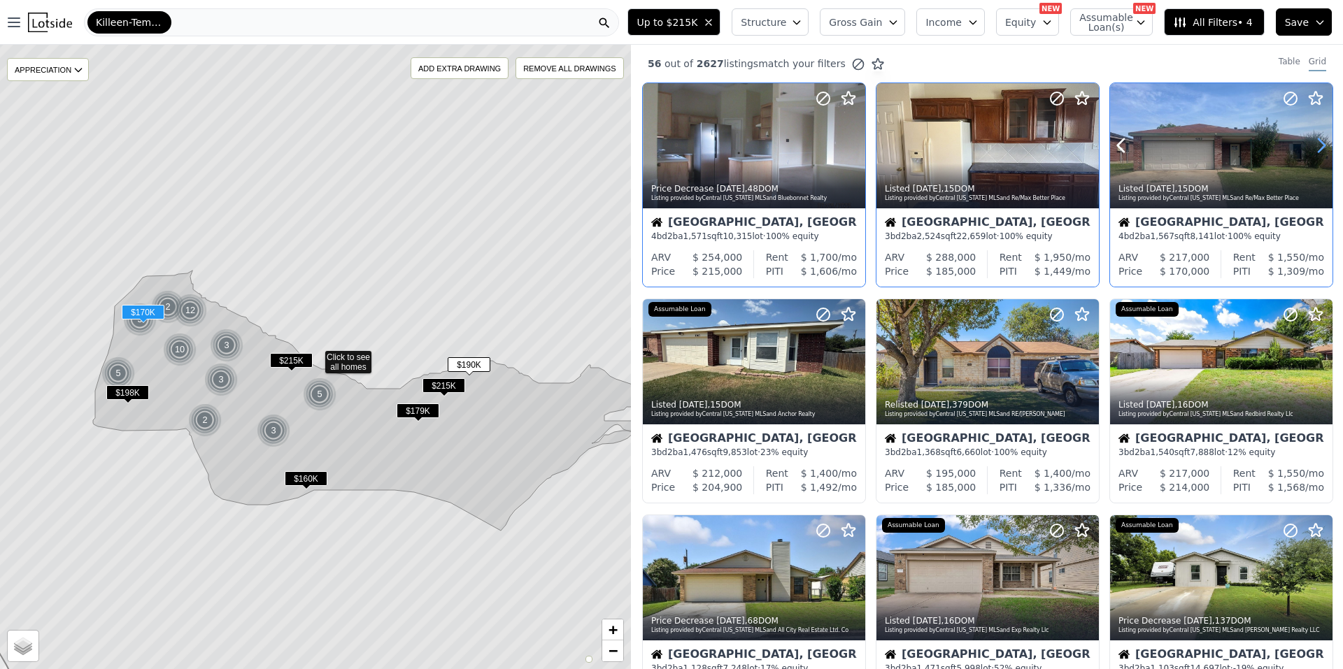
click at [1310, 151] on icon at bounding box center [1321, 145] width 22 height 22
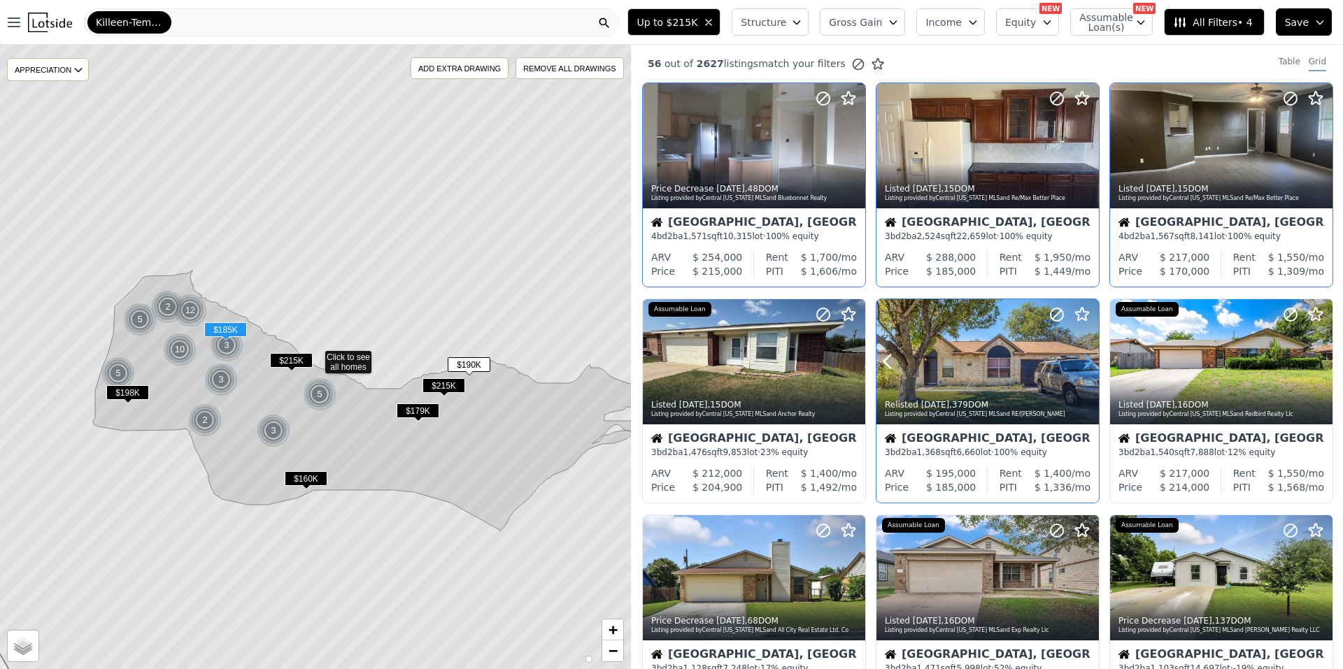
click at [1083, 359] on icon at bounding box center [1087, 361] width 22 height 22
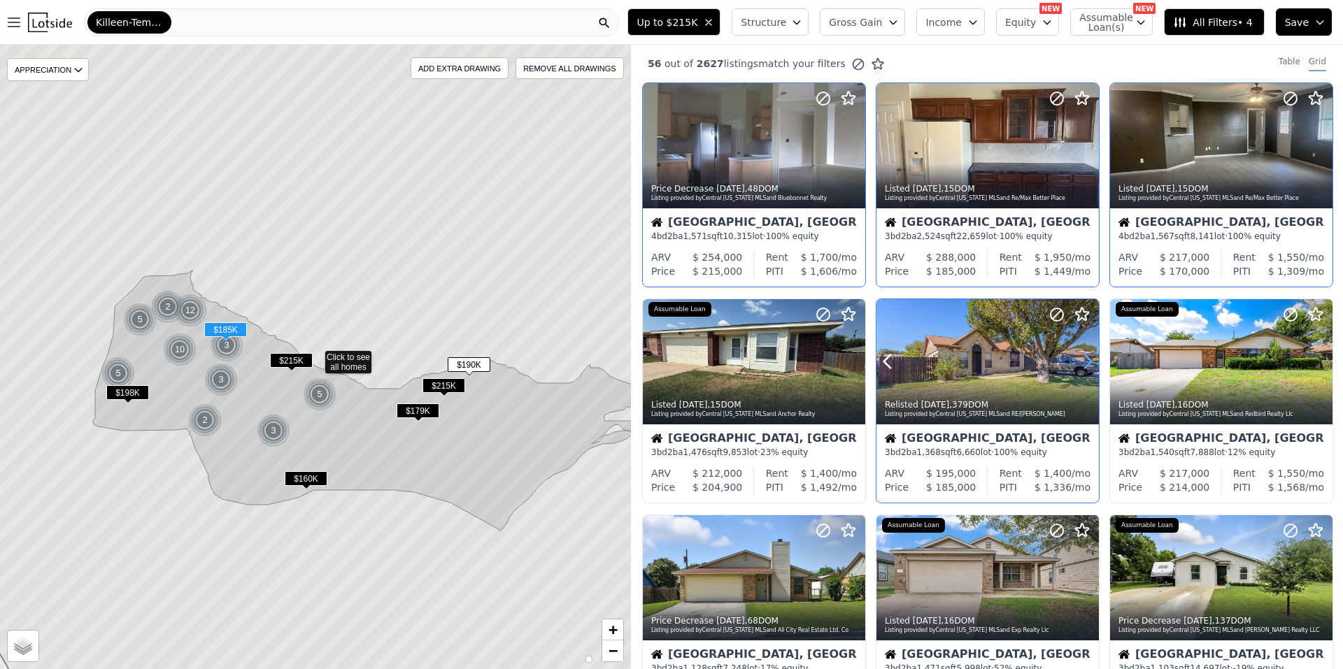
click at [1083, 359] on icon at bounding box center [1087, 361] width 22 height 22
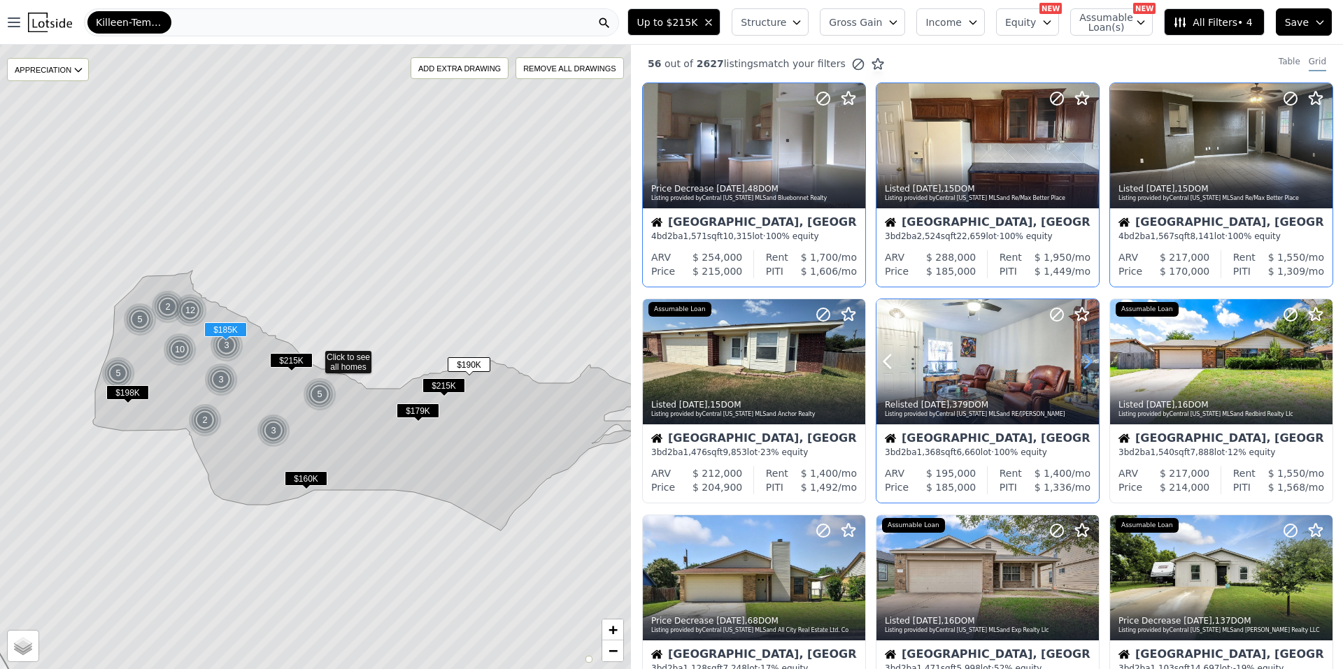
click at [1083, 359] on icon at bounding box center [1087, 361] width 22 height 22
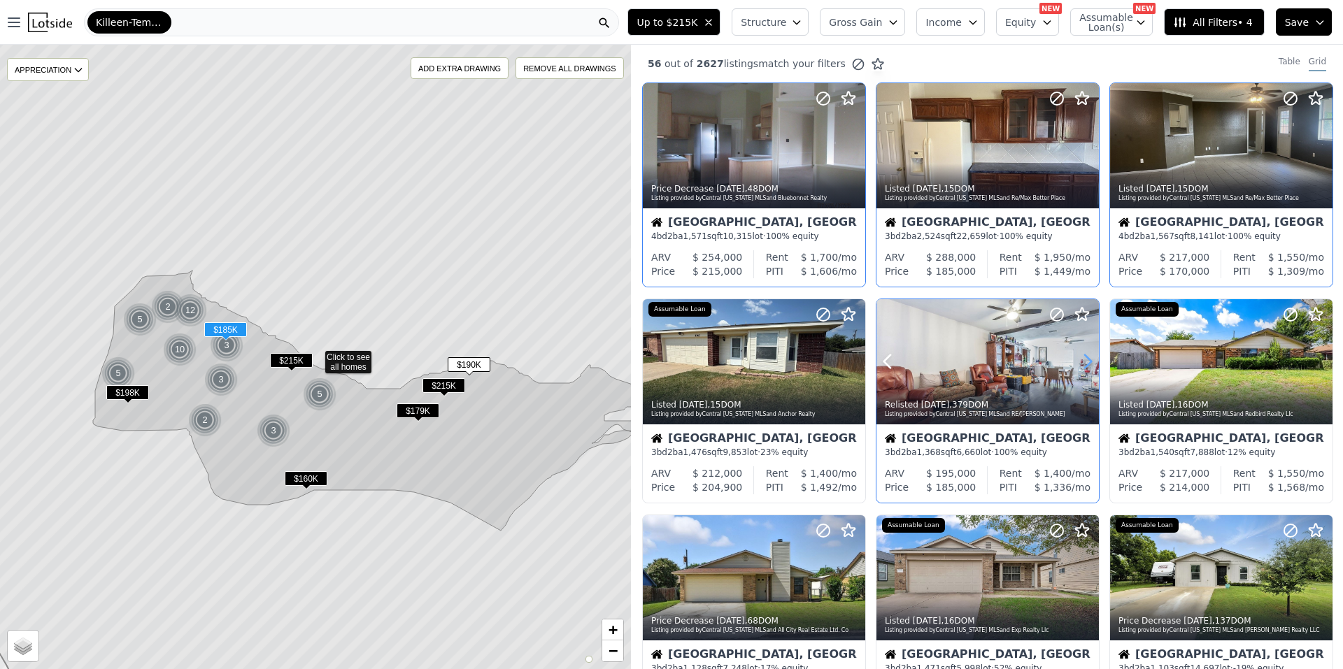
click at [1083, 359] on icon at bounding box center [1087, 361] width 22 height 22
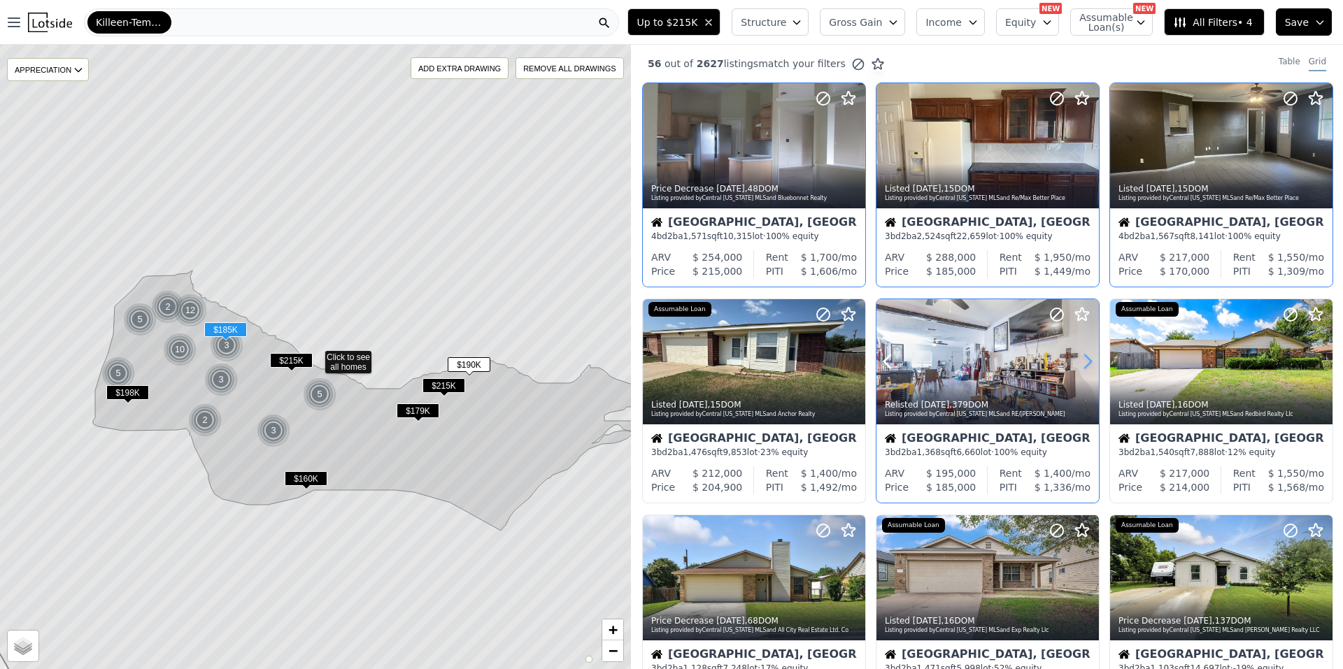
click at [1083, 359] on icon at bounding box center [1087, 361] width 22 height 22
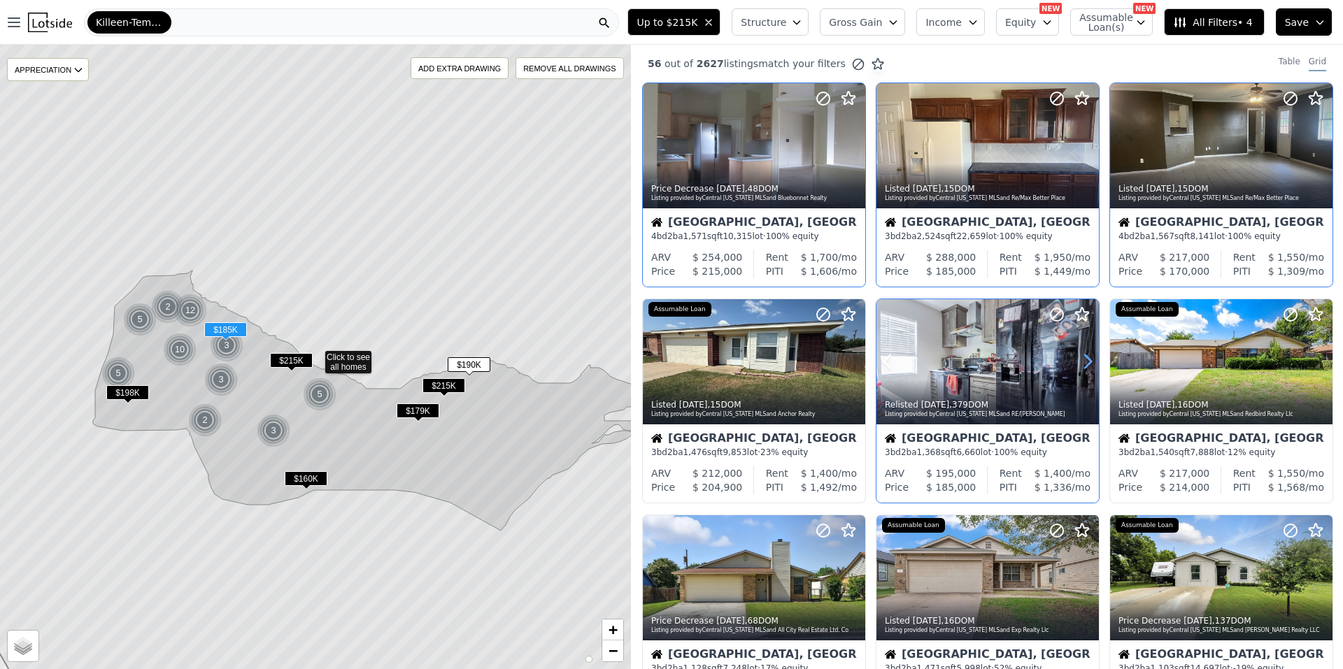
click at [1083, 359] on icon at bounding box center [1087, 361] width 22 height 22
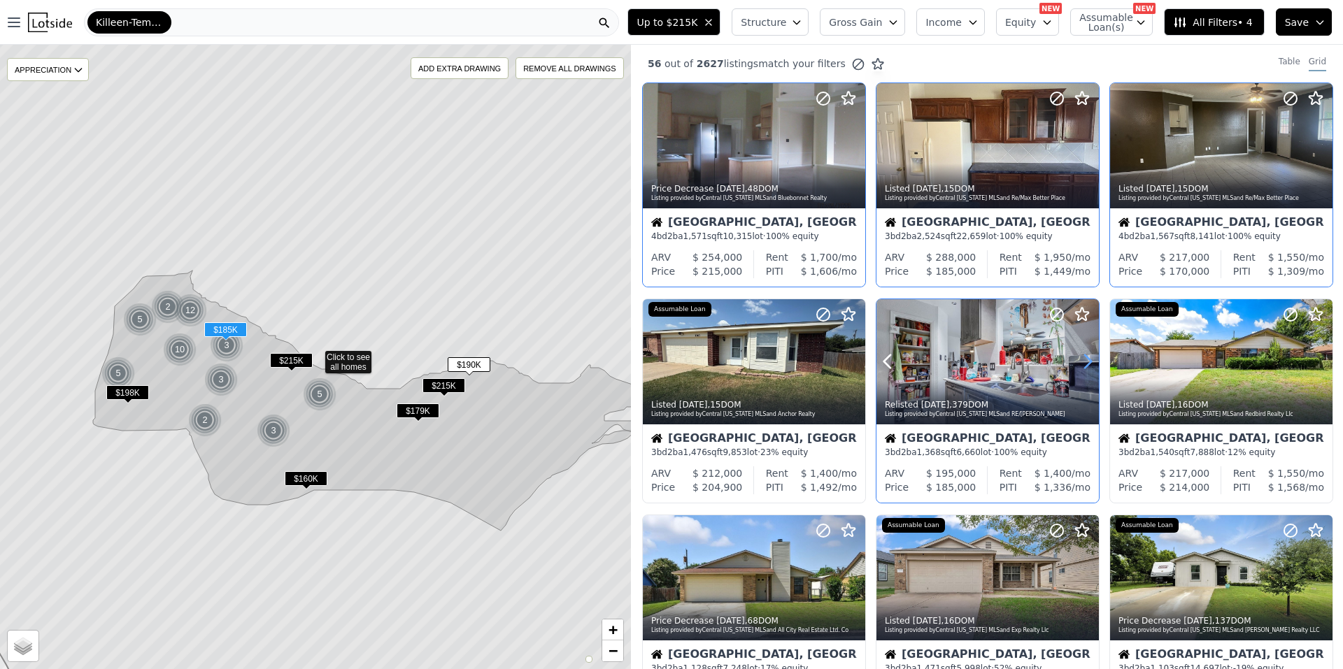
click at [1083, 359] on icon at bounding box center [1087, 361] width 22 height 22
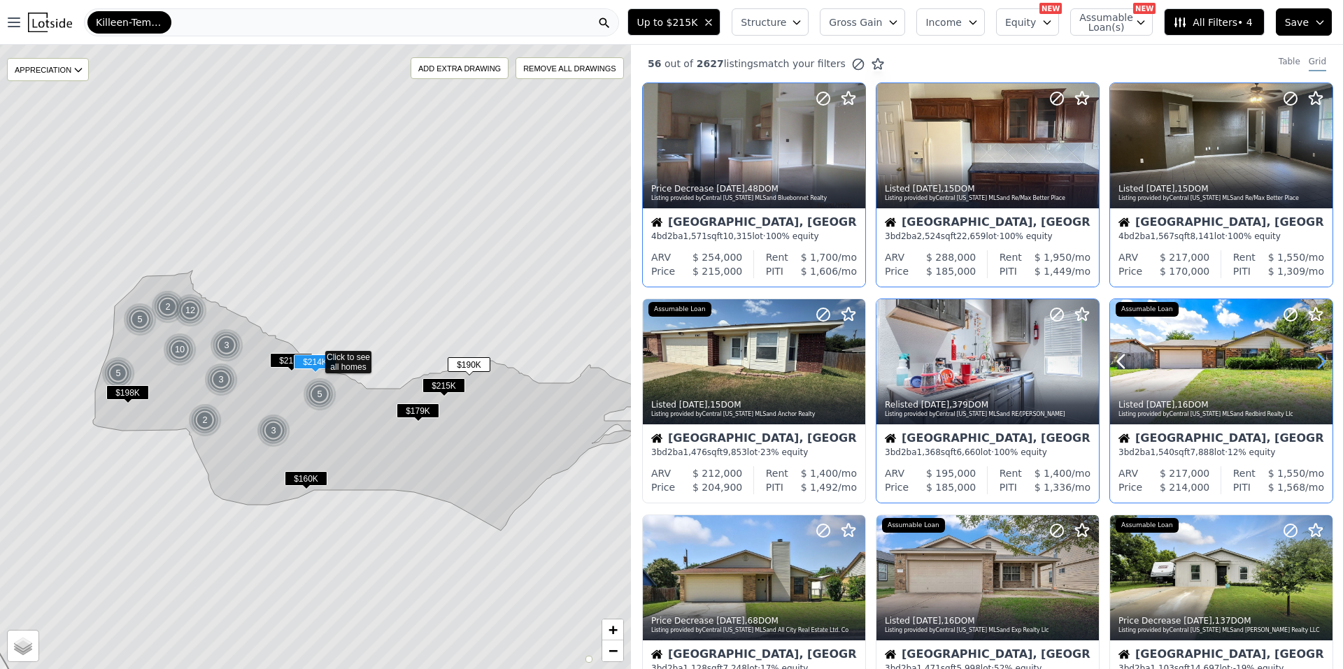
click at [1311, 352] on icon at bounding box center [1321, 361] width 22 height 22
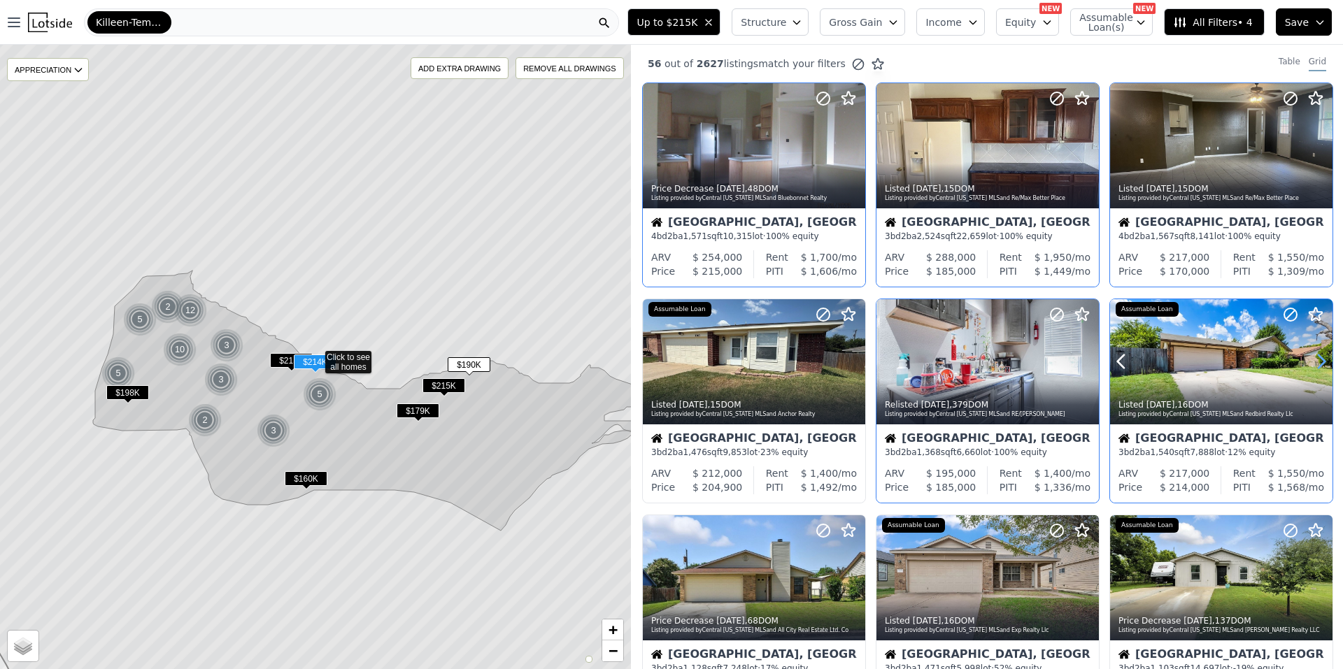
click at [1319, 355] on icon at bounding box center [1321, 361] width 22 height 22
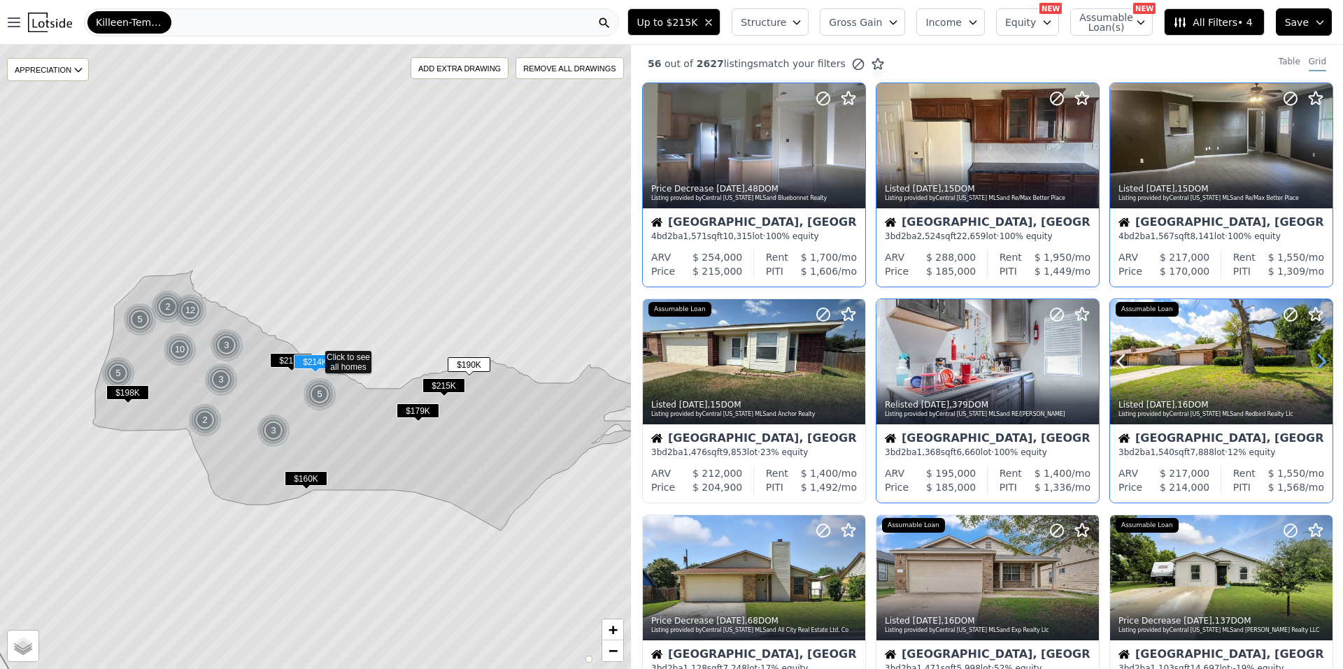
click at [1318, 359] on icon at bounding box center [1321, 361] width 6 height 13
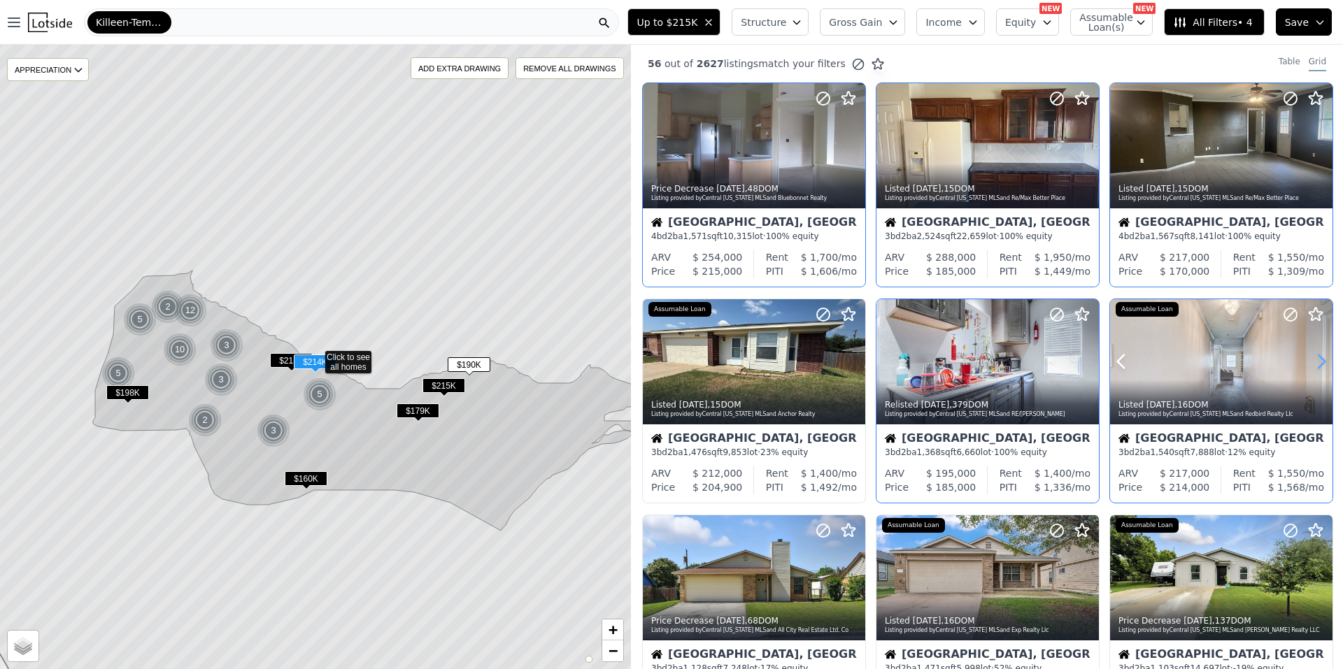
click at [1318, 359] on icon at bounding box center [1321, 361] width 6 height 13
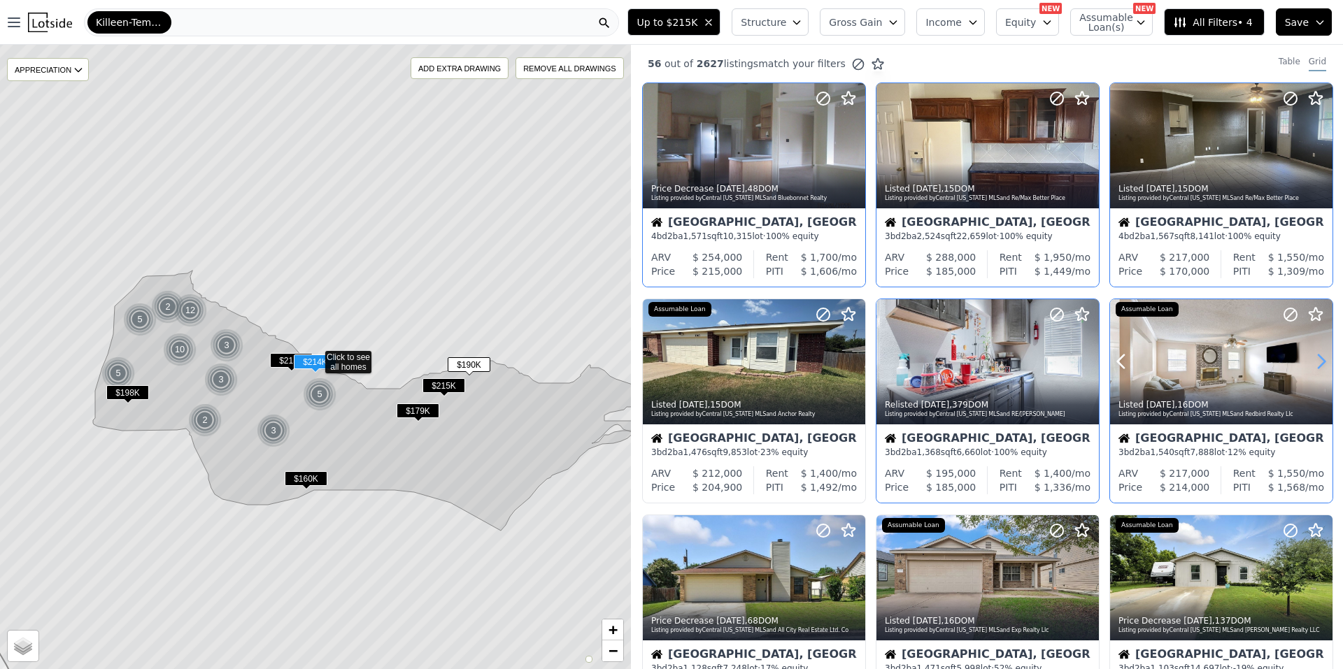
click at [1315, 360] on icon at bounding box center [1321, 361] width 22 height 22
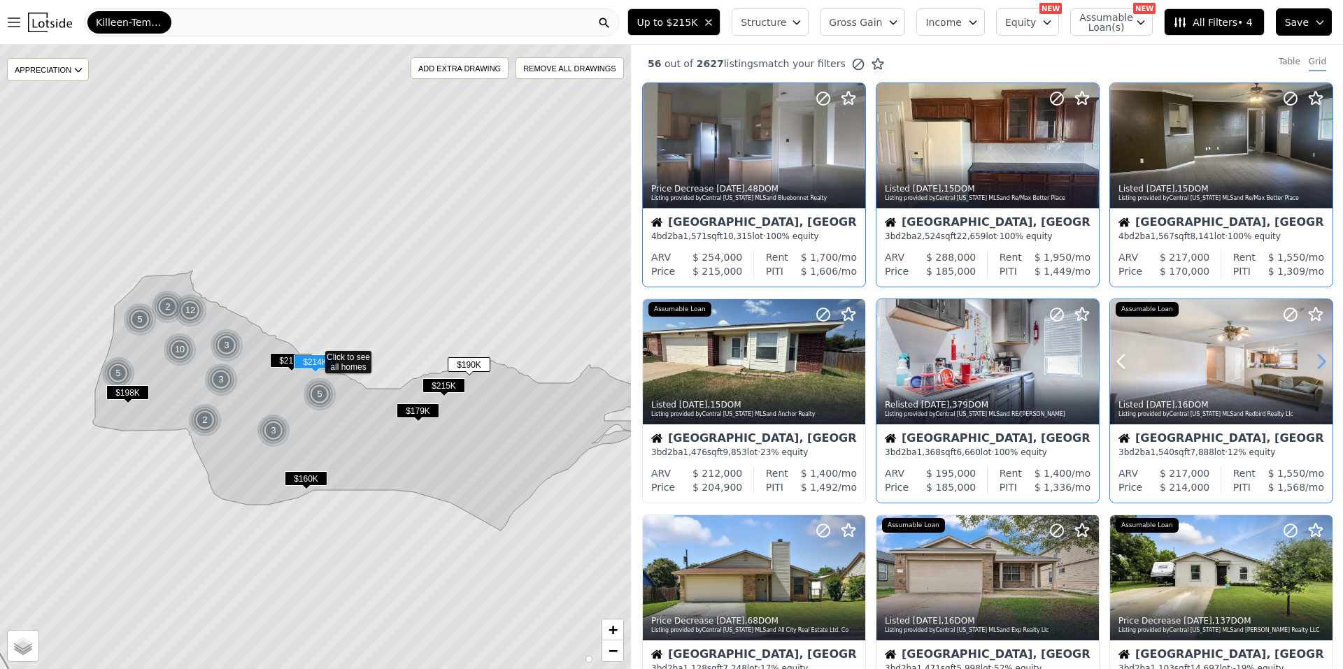
click at [1315, 360] on icon at bounding box center [1321, 361] width 22 height 22
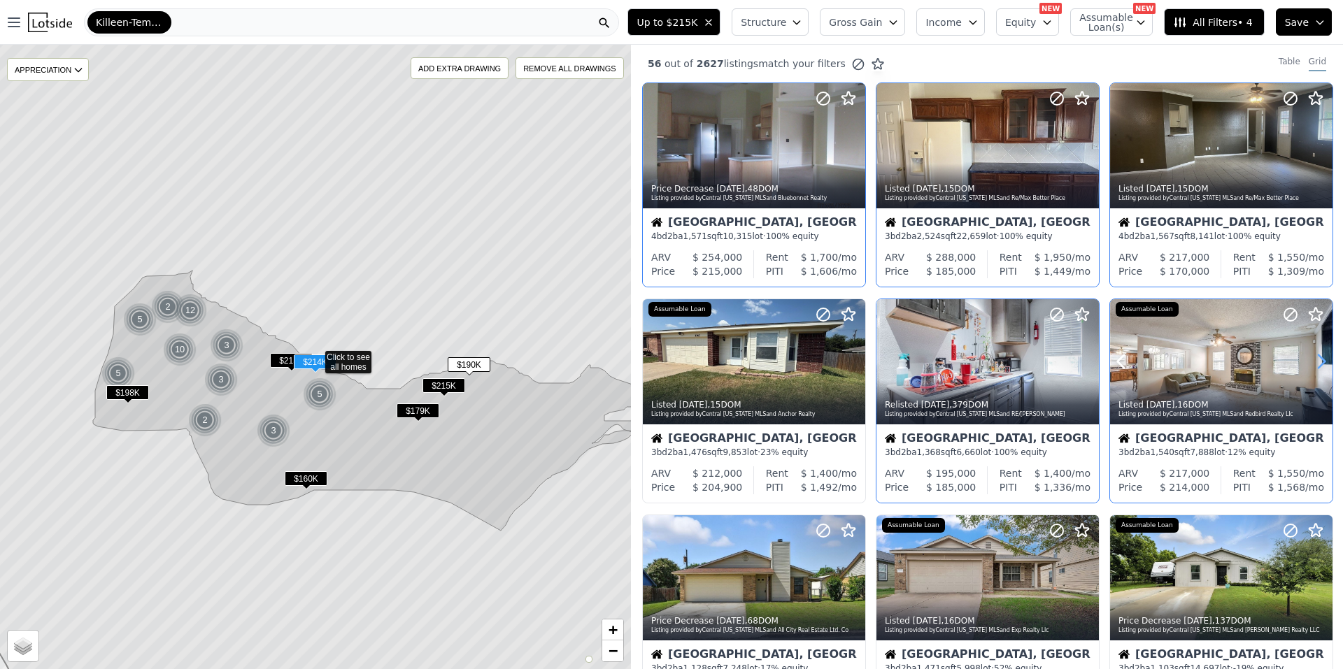
click at [1315, 360] on icon at bounding box center [1321, 361] width 22 height 22
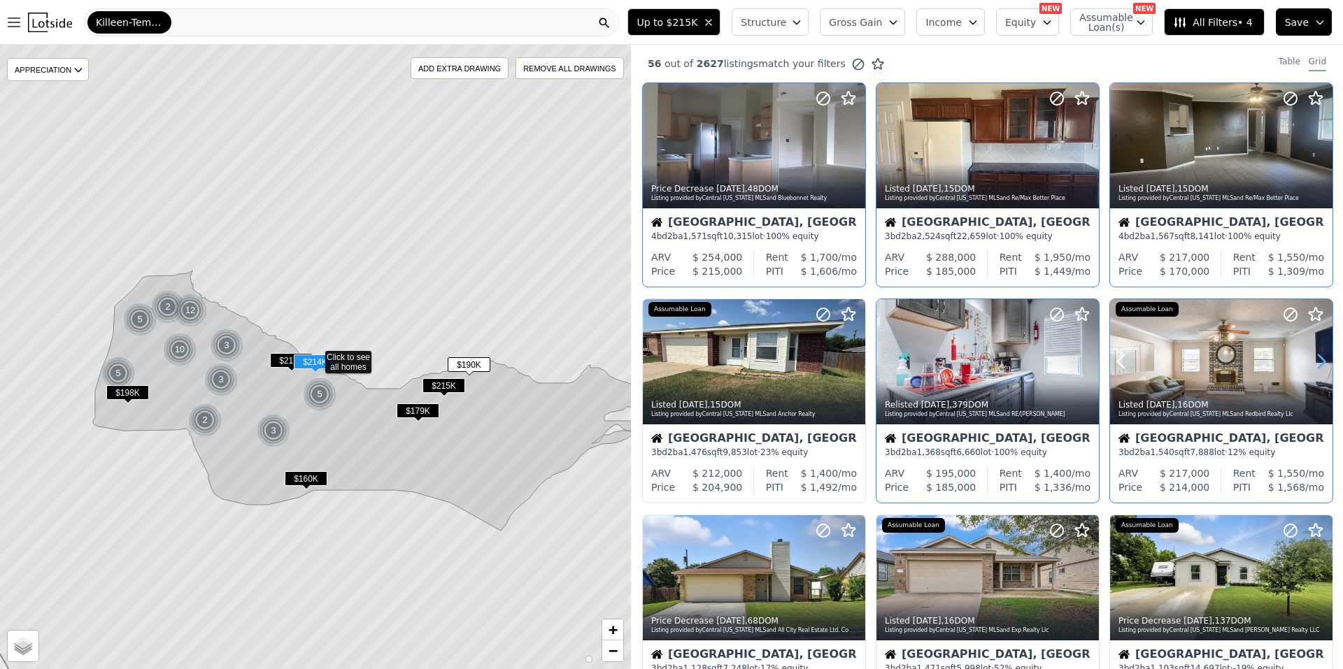
click at [1315, 360] on icon at bounding box center [1321, 361] width 22 height 22
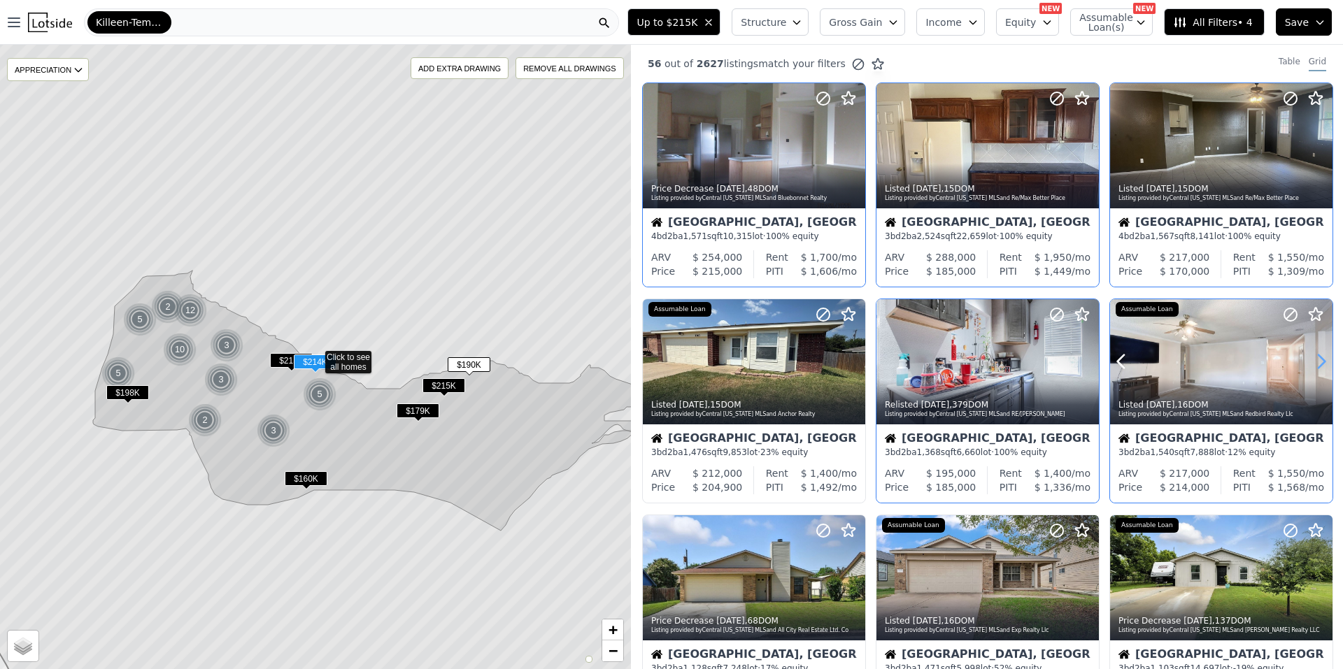
click at [1315, 360] on icon at bounding box center [1321, 361] width 22 height 22
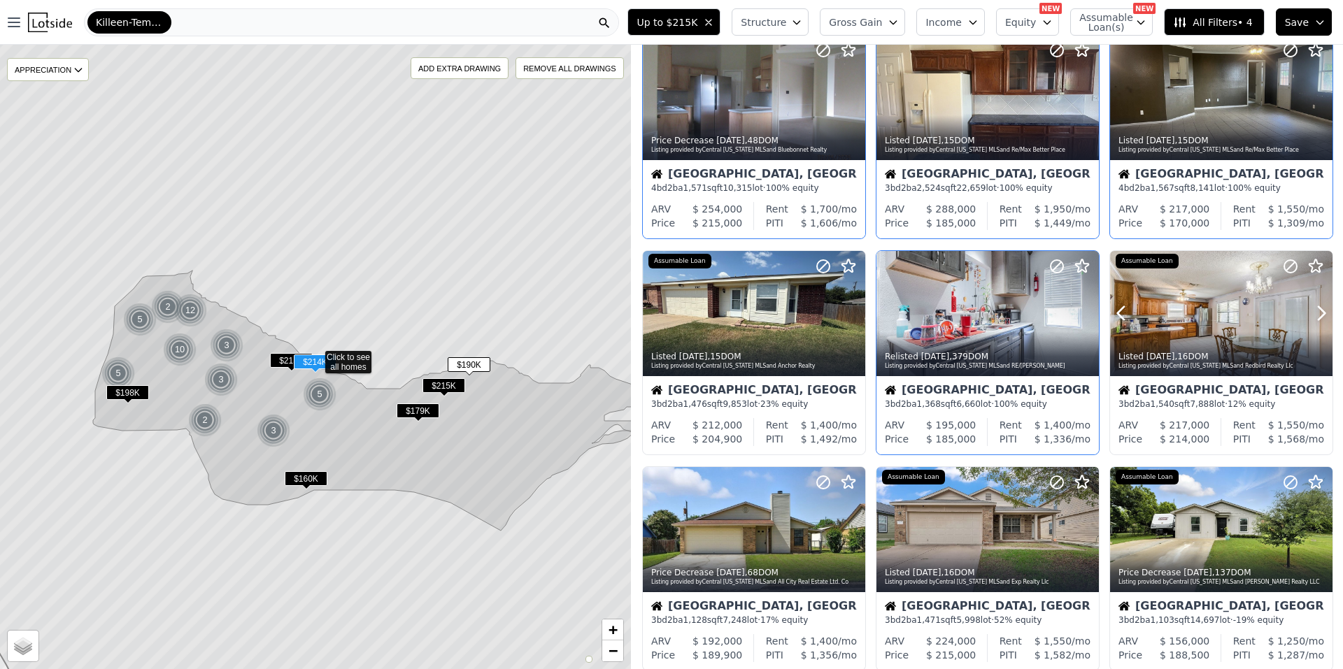
scroll to position [140, 0]
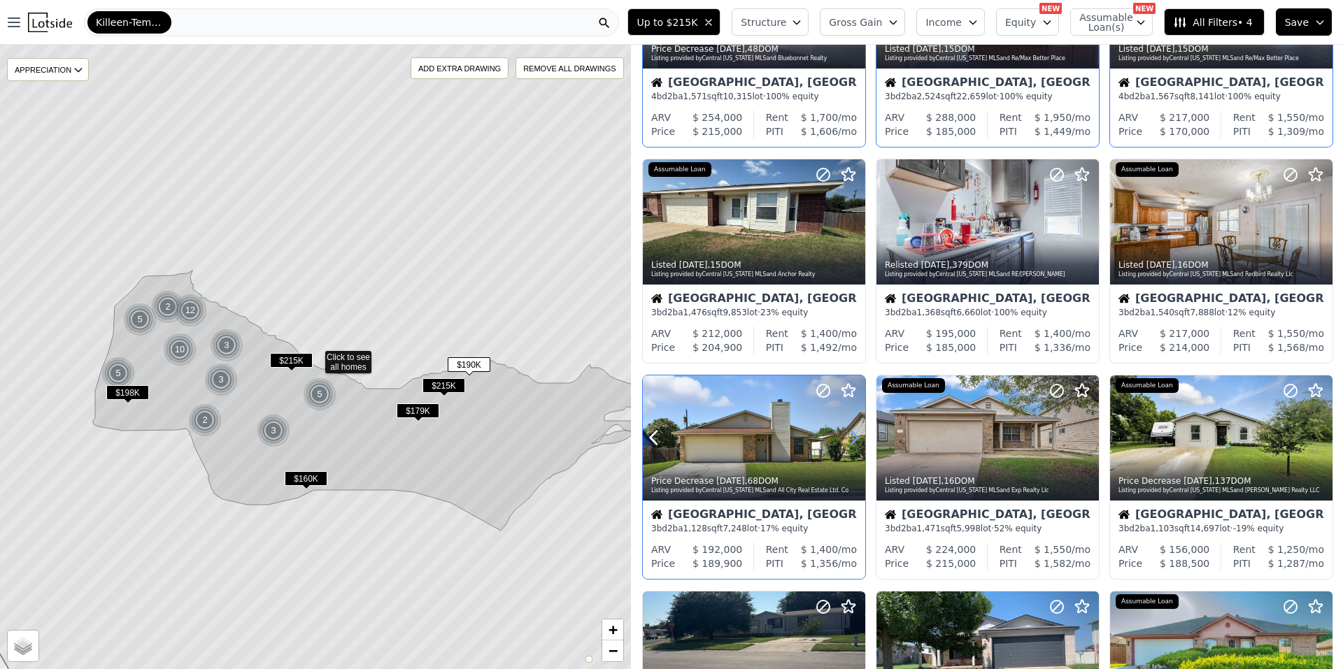
click at [848, 443] on icon at bounding box center [854, 438] width 22 height 22
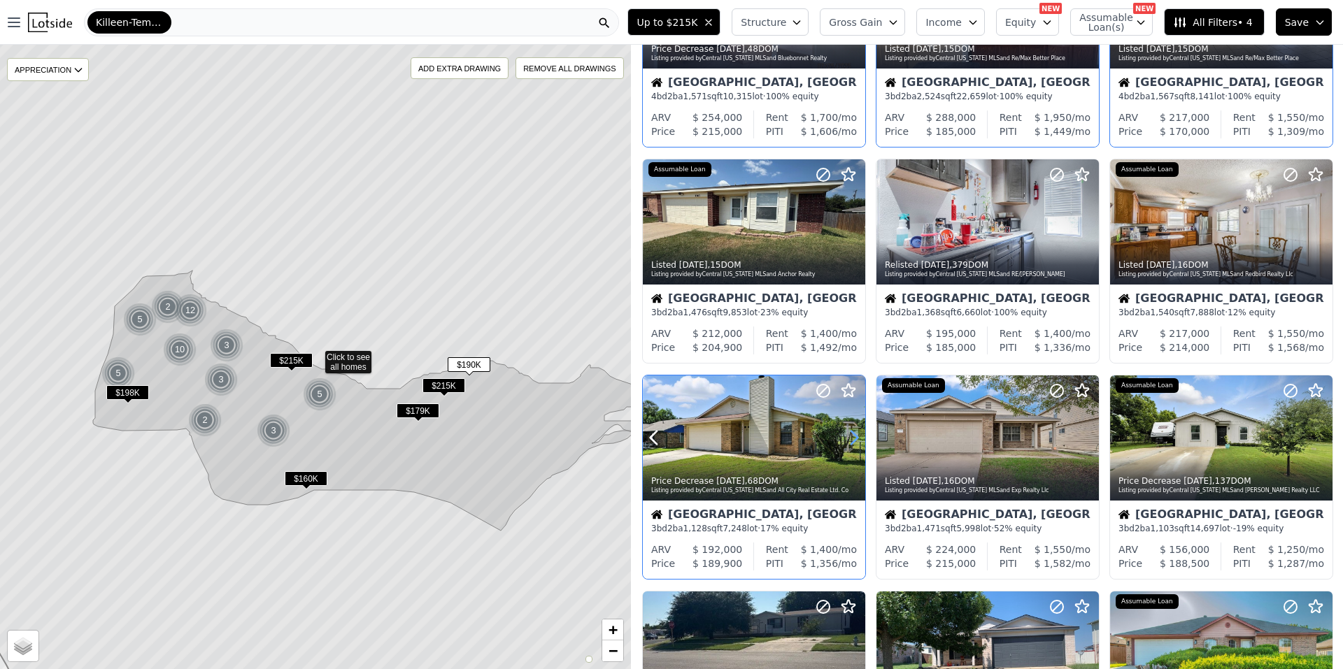
click at [848, 443] on icon at bounding box center [854, 438] width 22 height 22
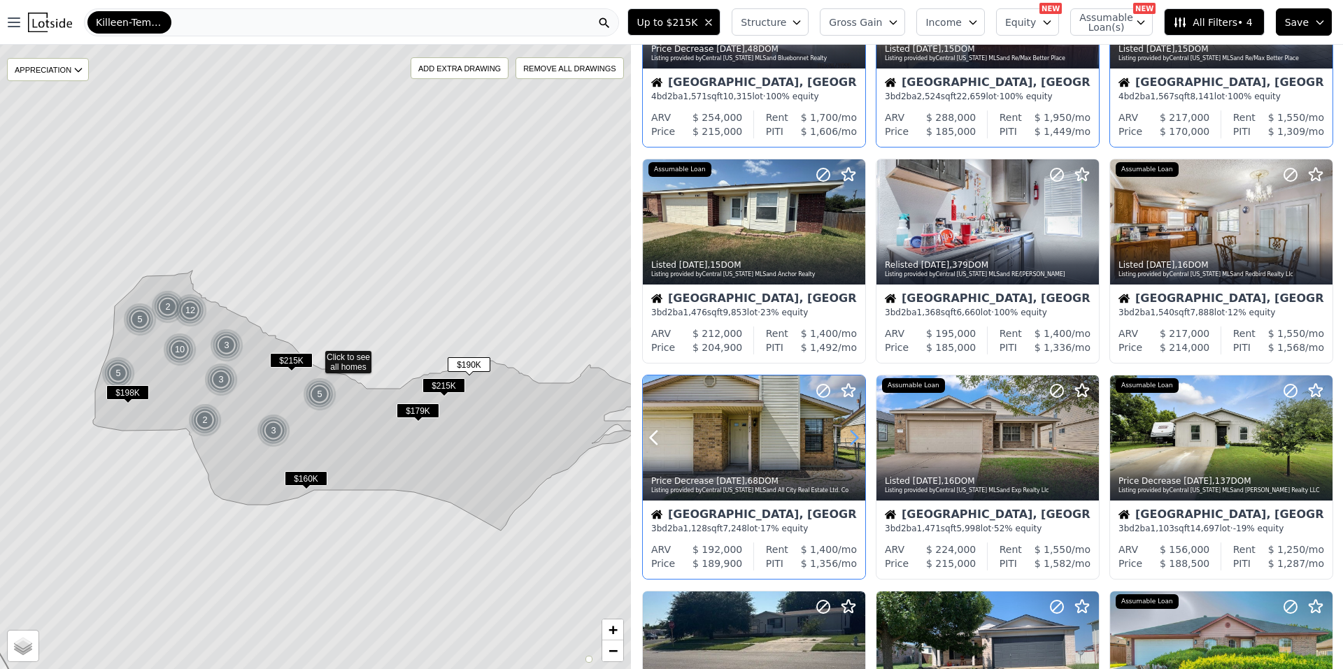
click at [848, 443] on icon at bounding box center [854, 438] width 22 height 22
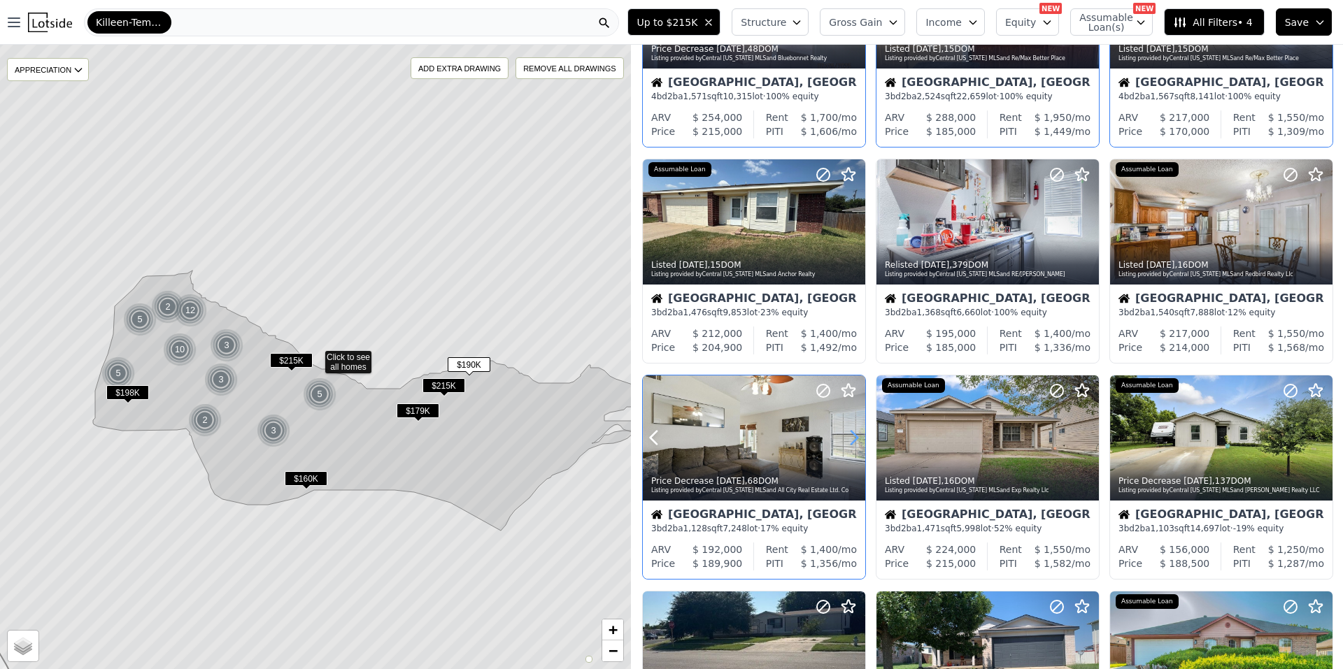
click at [848, 443] on icon at bounding box center [854, 438] width 22 height 22
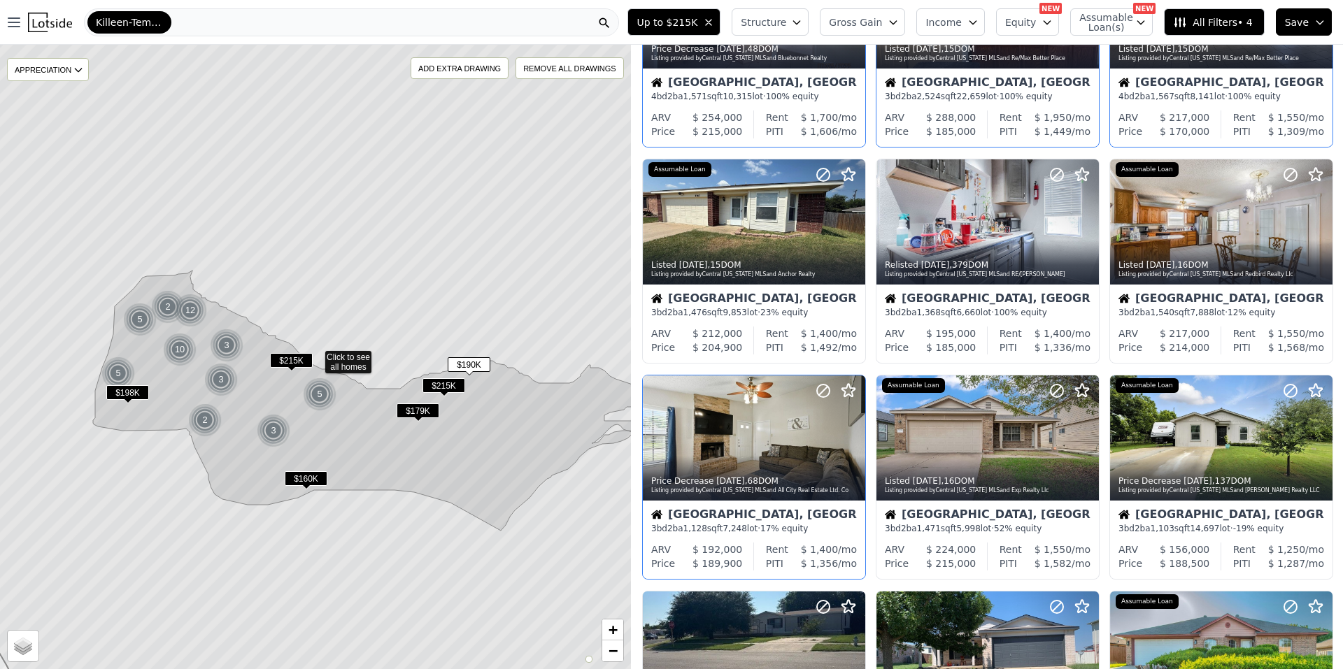
click at [1293, 21] on span "Save" at bounding box center [1297, 22] width 24 height 14
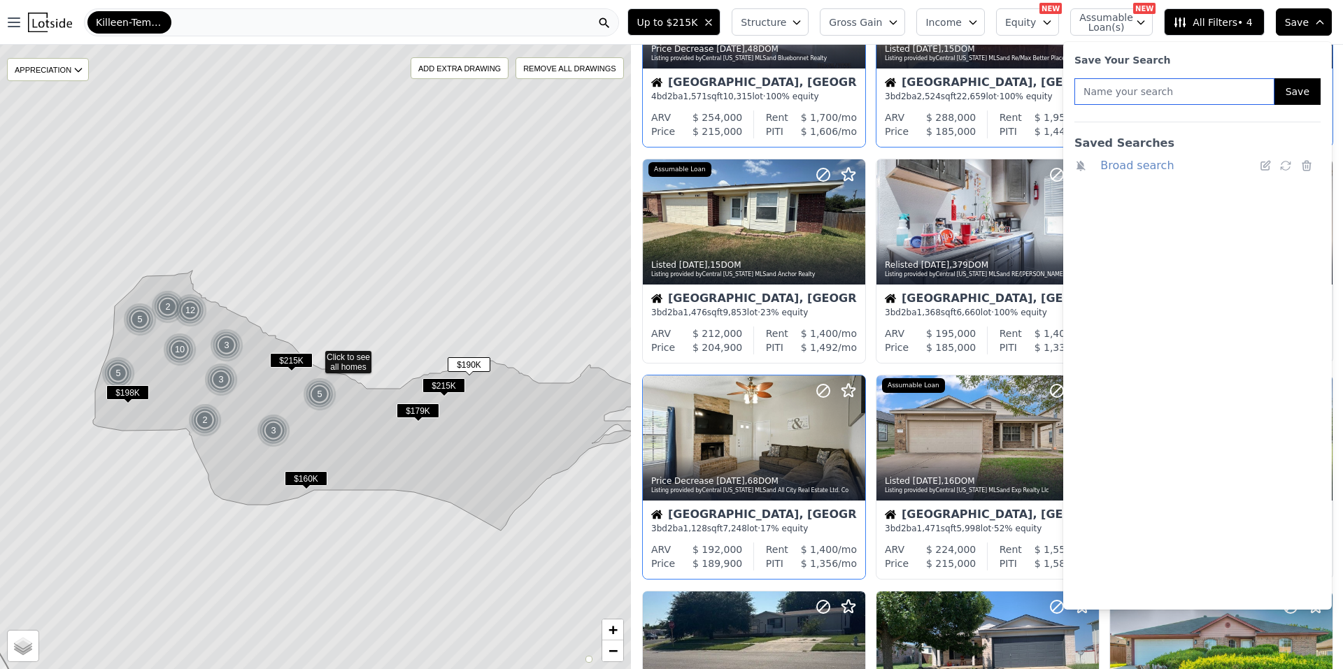
click at [1210, 104] on input "text" at bounding box center [1174, 91] width 200 height 27
click at [1216, 90] on input "text" at bounding box center [1174, 91] width 200 height 27
type input "frfr"
click at [1304, 97] on button "Save" at bounding box center [1297, 91] width 46 height 27
click at [1279, 64] on div "Save Your Search" at bounding box center [1197, 60] width 246 height 14
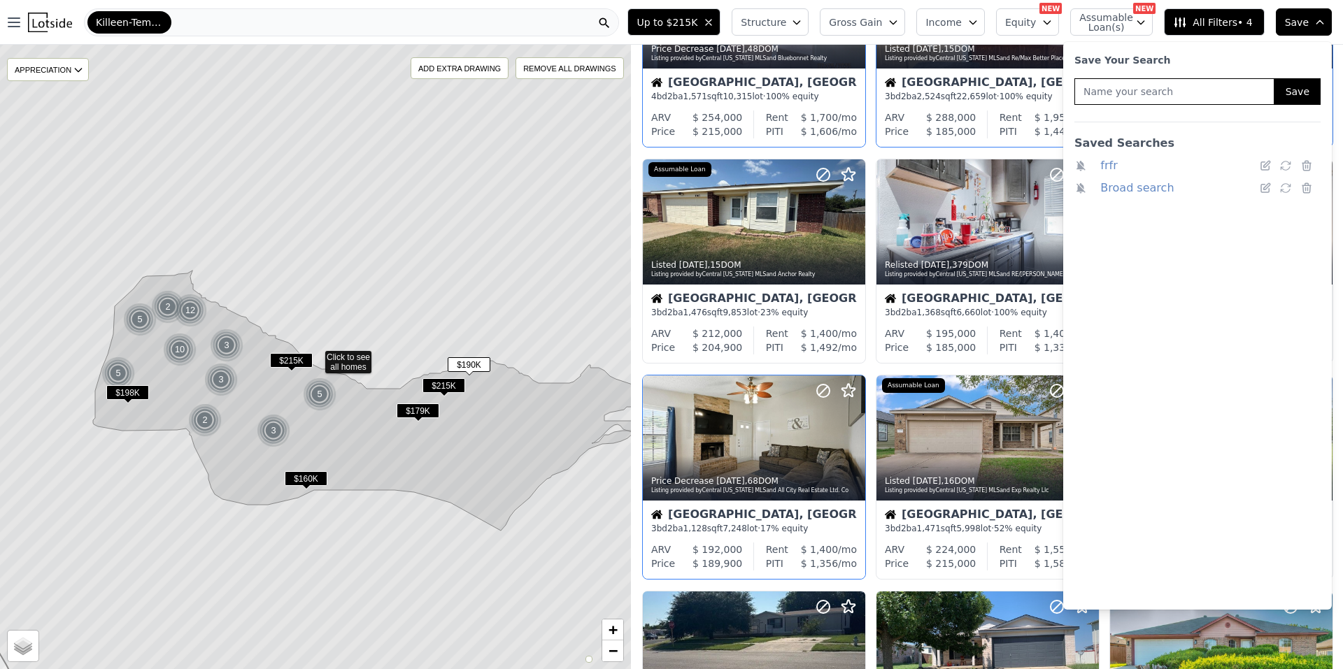
click at [1301, 27] on span "Save" at bounding box center [1297, 22] width 24 height 14
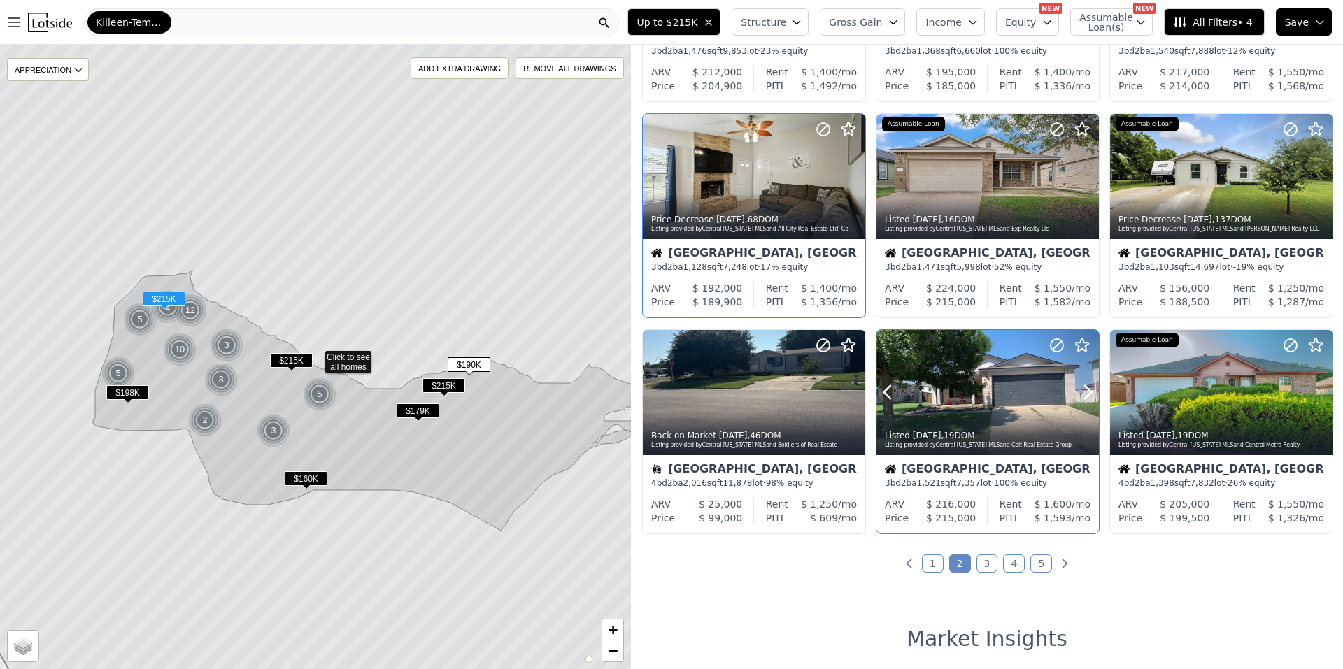
scroll to position [420, 0]
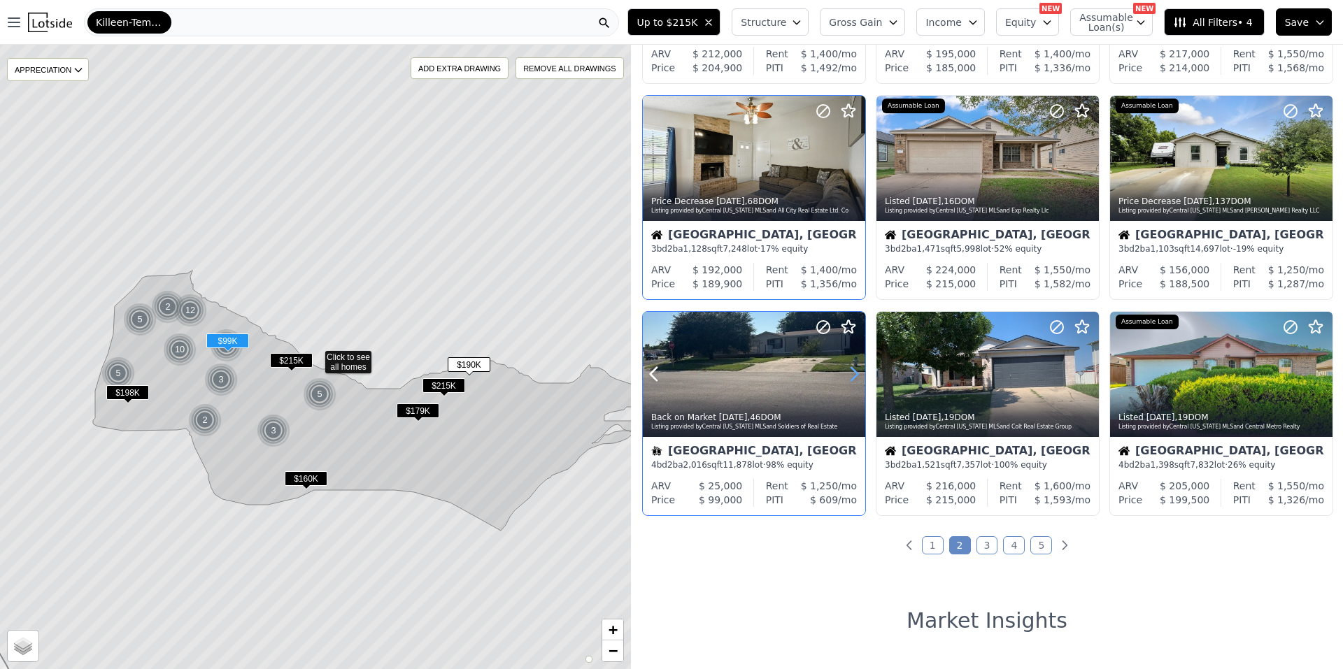
click at [853, 374] on icon at bounding box center [854, 374] width 22 height 22
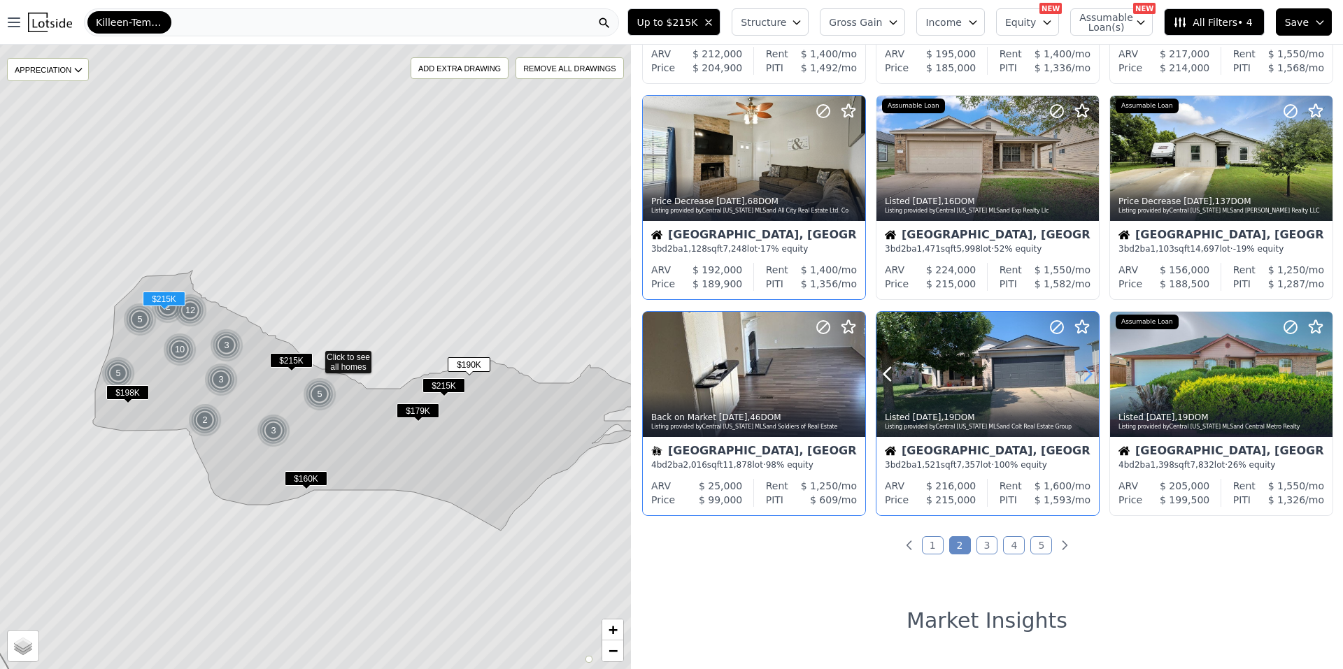
click at [1085, 369] on icon at bounding box center [1088, 374] width 6 height 13
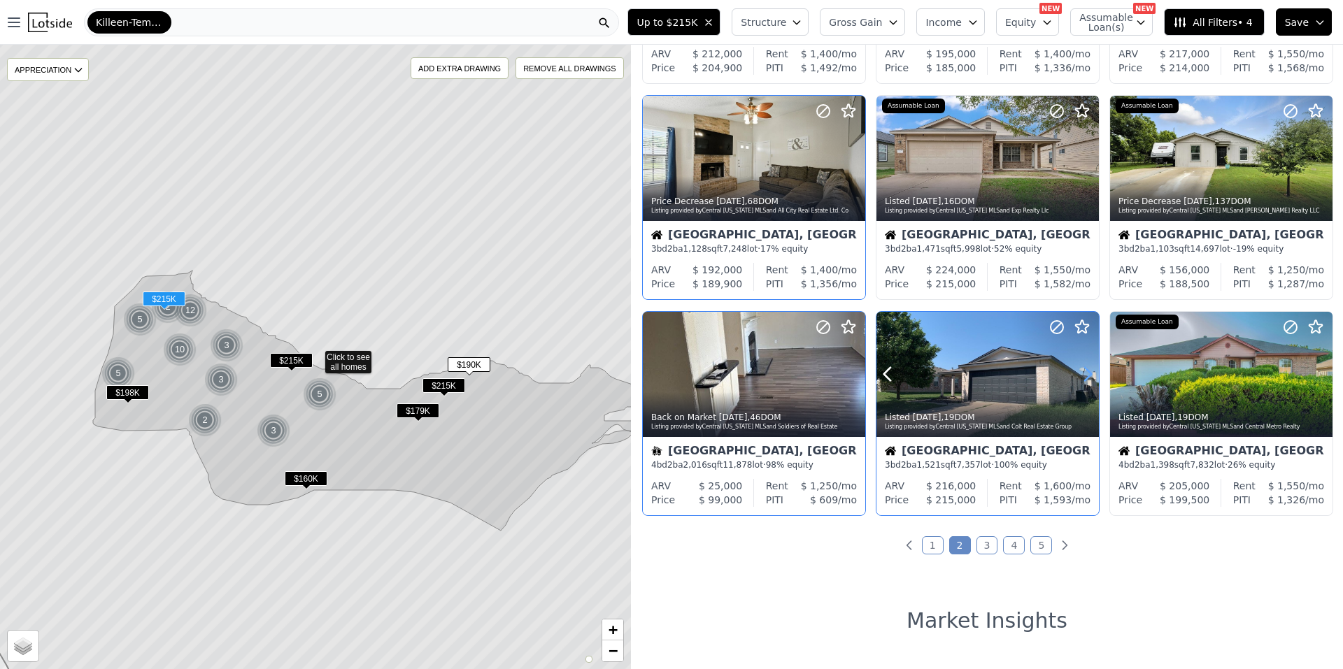
click at [1085, 369] on icon at bounding box center [1088, 374] width 6 height 13
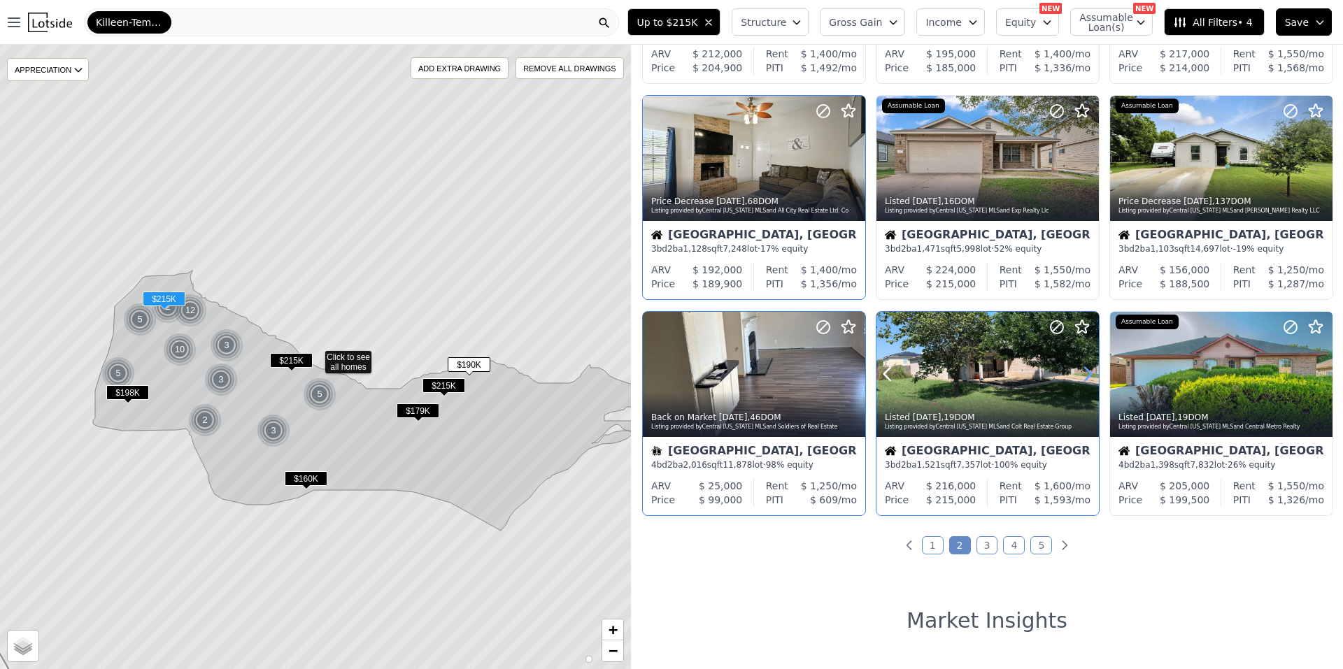
click at [1085, 369] on icon at bounding box center [1088, 374] width 6 height 13
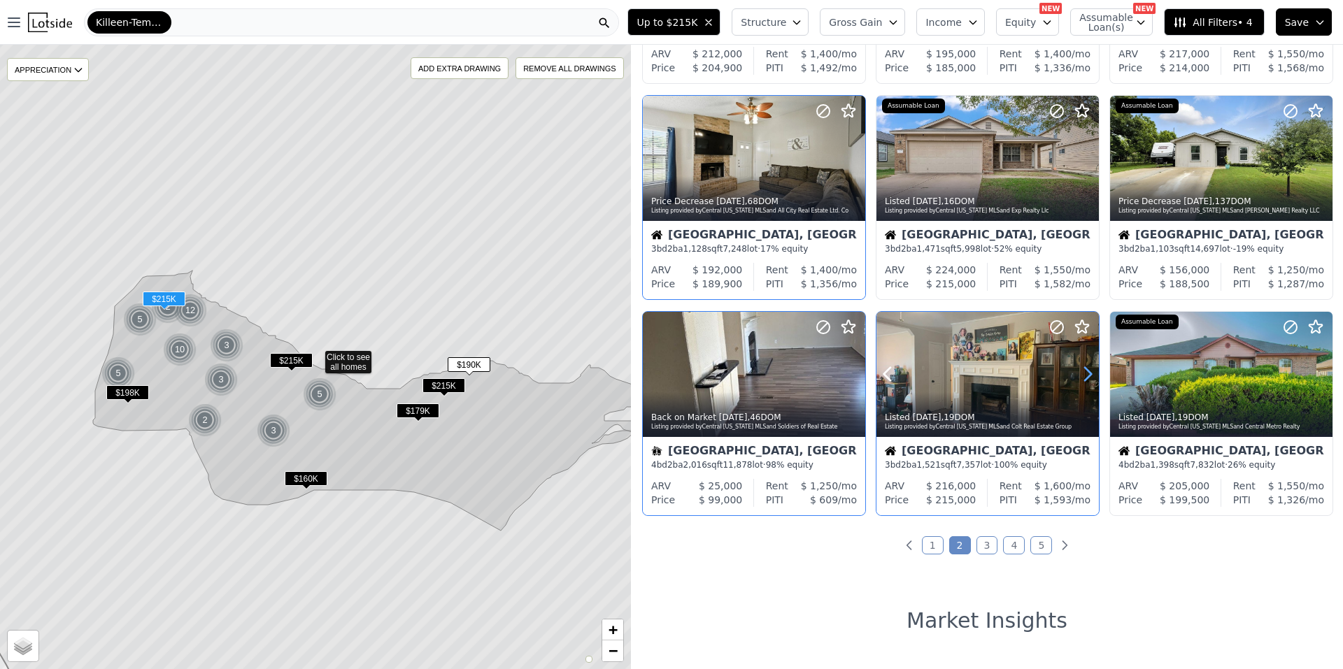
click at [1083, 368] on icon at bounding box center [1087, 374] width 22 height 22
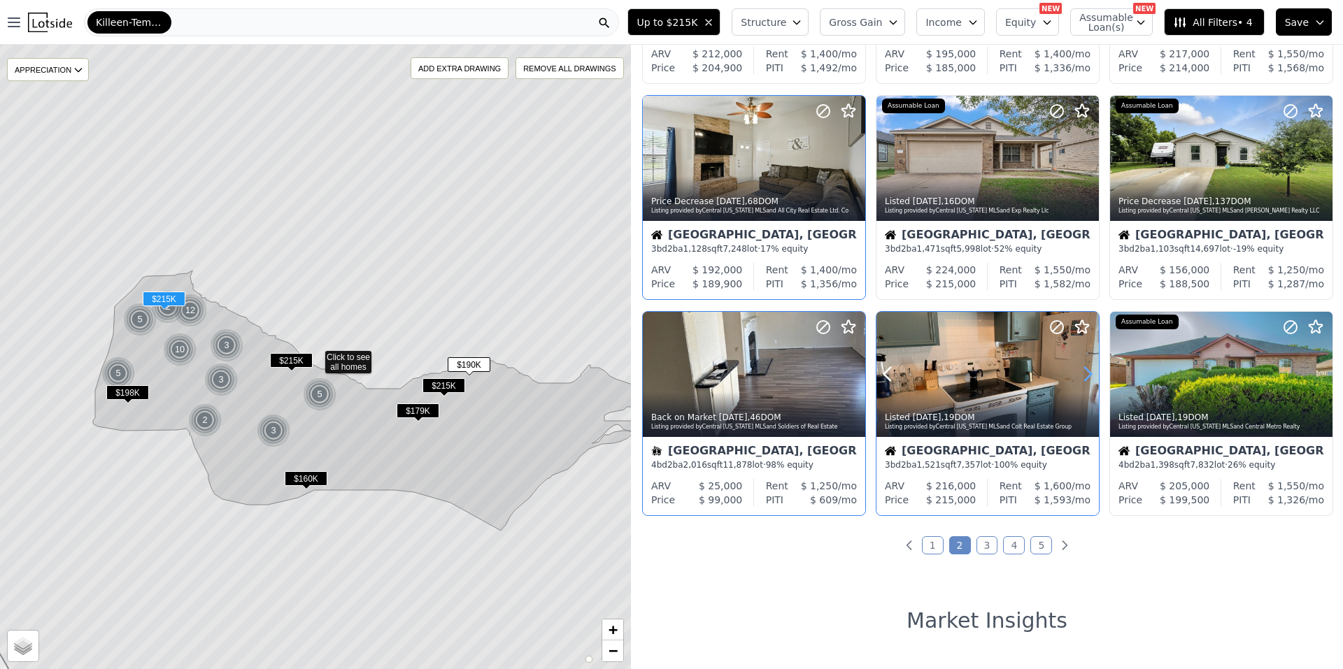
click at [1083, 368] on icon at bounding box center [1087, 374] width 22 height 22
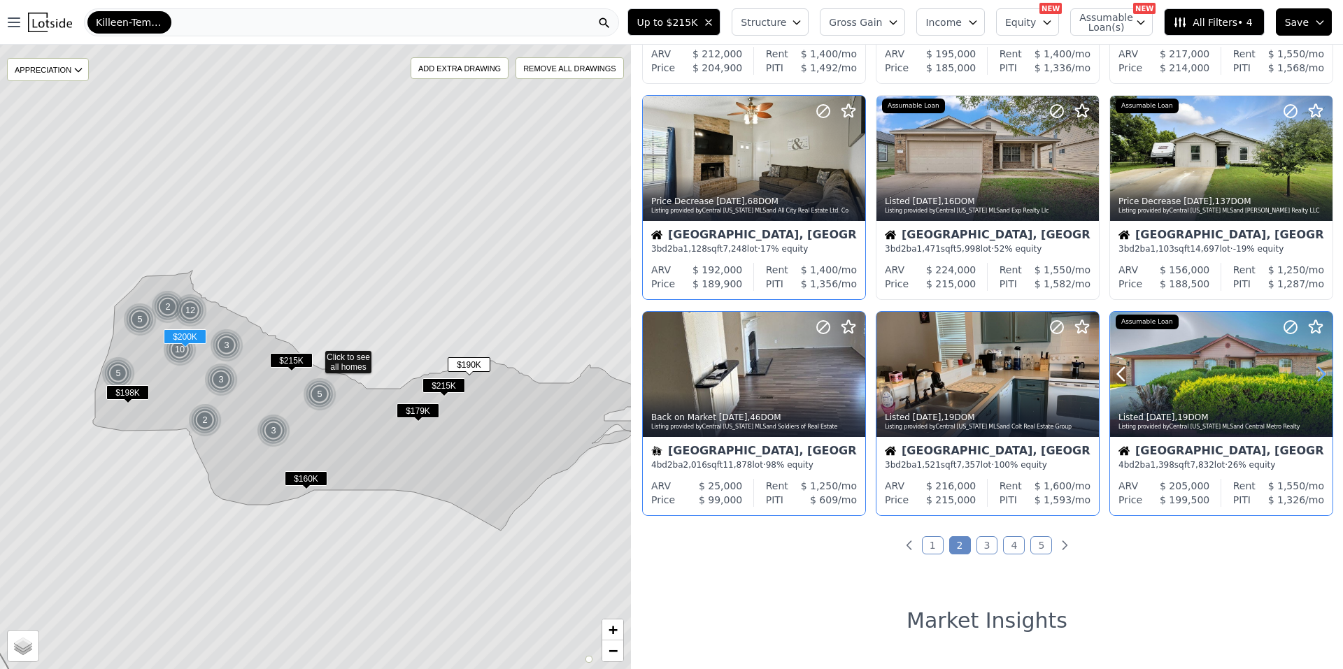
click at [1313, 366] on icon at bounding box center [1321, 374] width 22 height 22
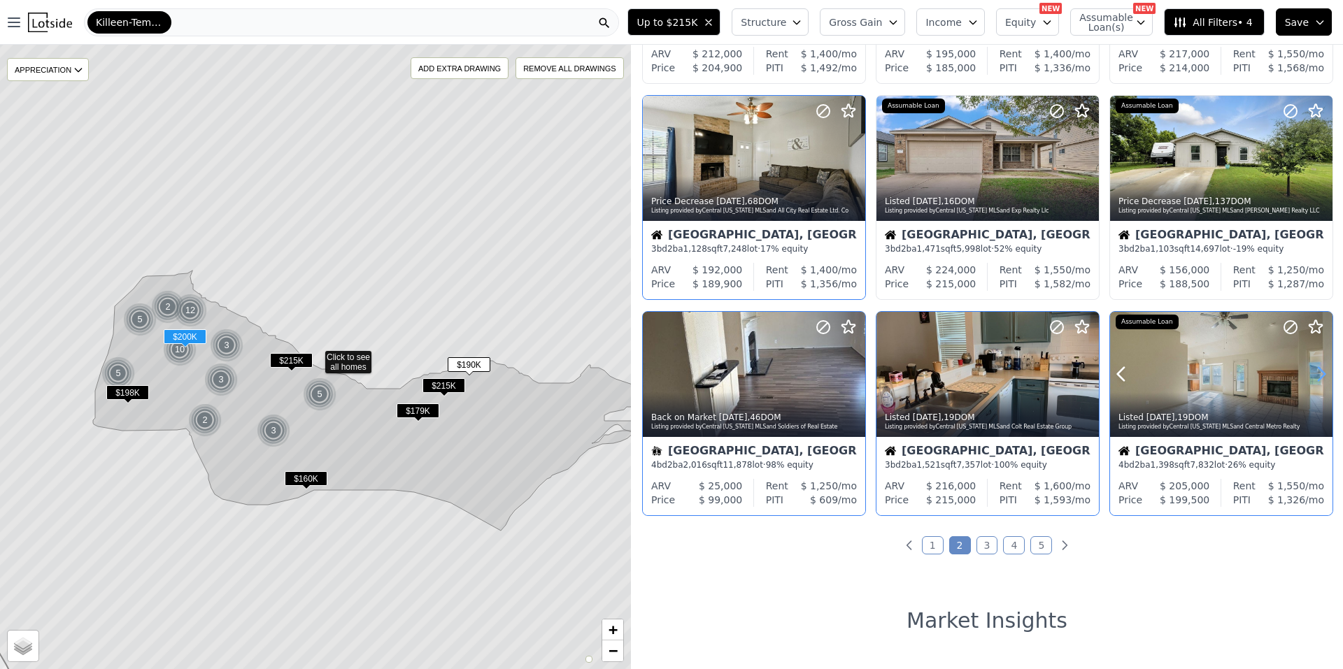
click at [1313, 366] on icon at bounding box center [1321, 374] width 22 height 22
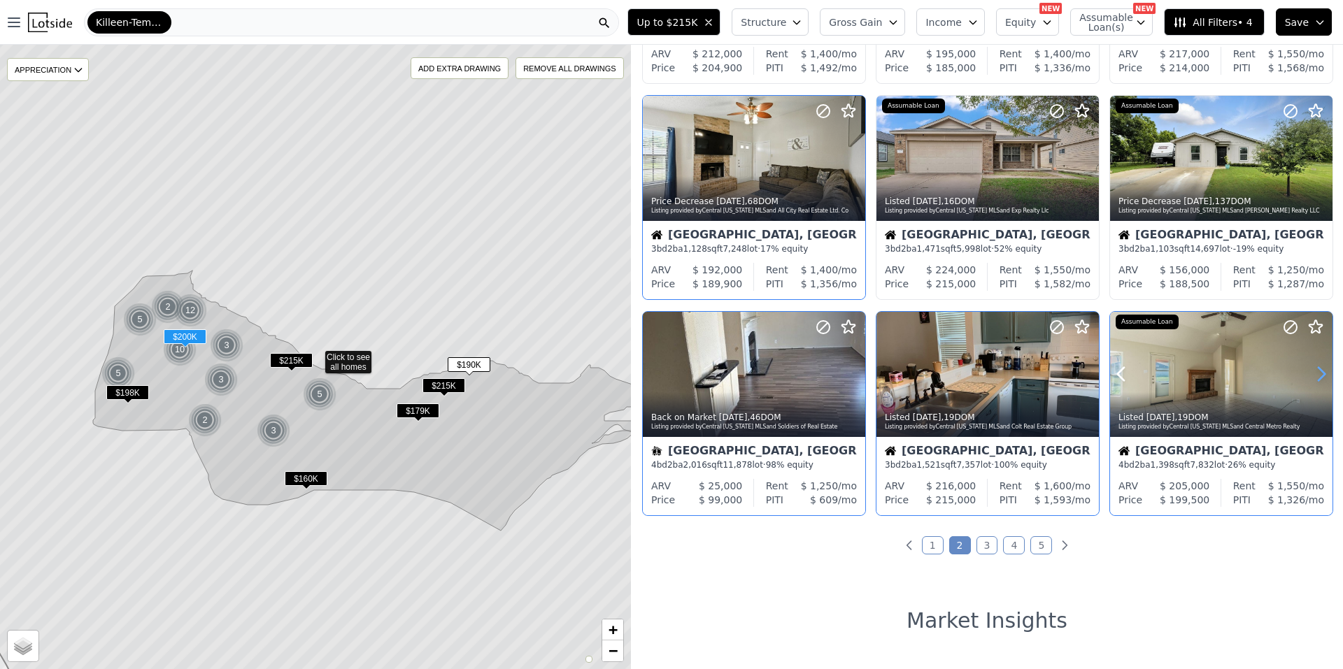
click at [1312, 366] on icon at bounding box center [1321, 374] width 22 height 22
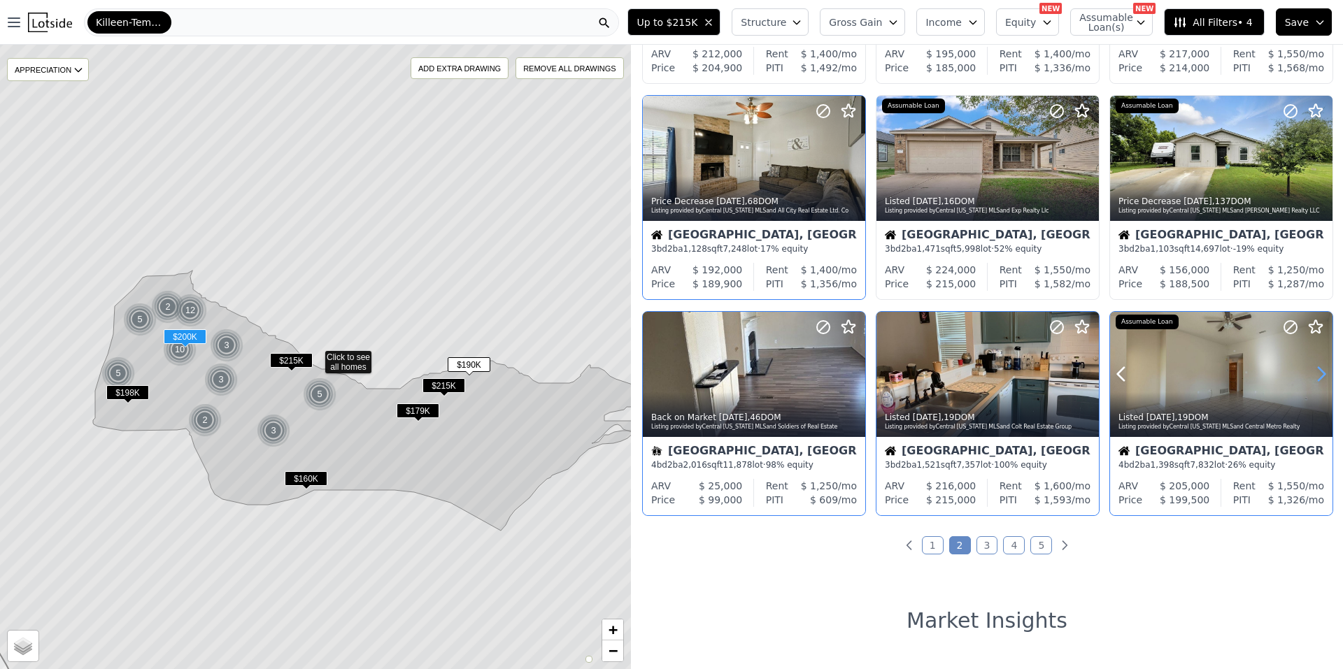
click at [1312, 366] on icon at bounding box center [1321, 374] width 22 height 22
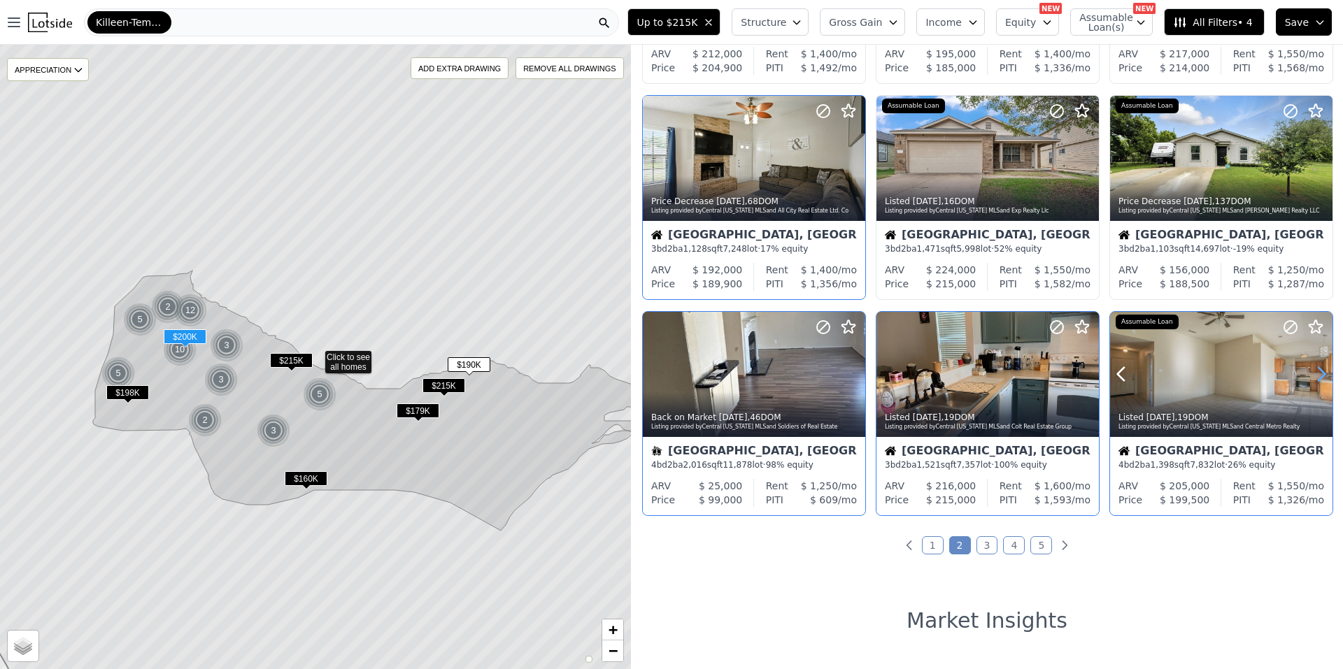
click at [1312, 366] on icon at bounding box center [1321, 374] width 22 height 22
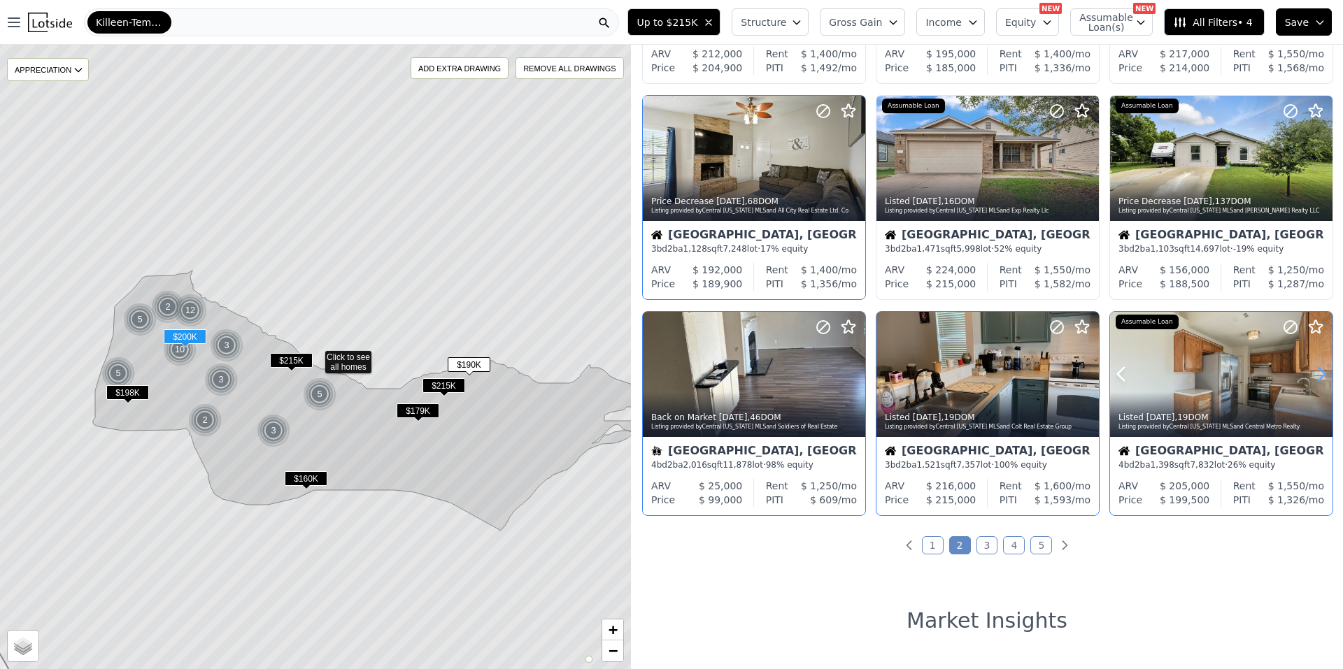
click at [1312, 366] on icon at bounding box center [1321, 374] width 22 height 22
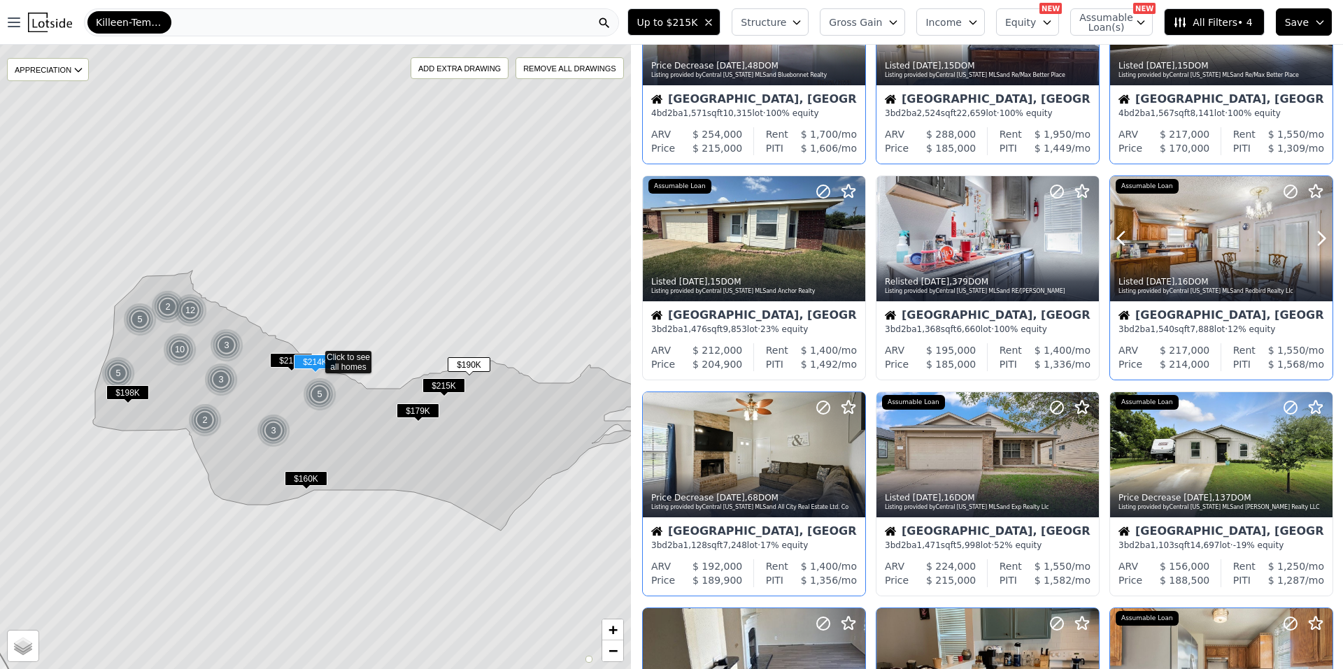
scroll to position [0, 0]
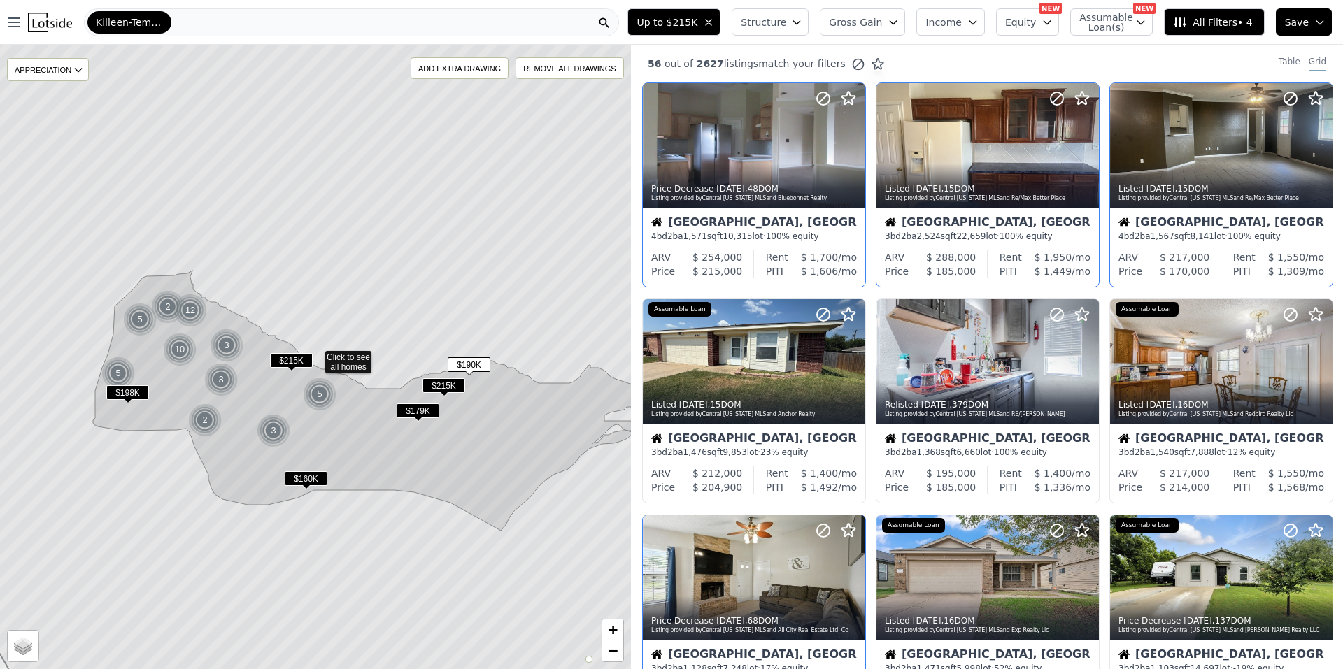
click at [1325, 22] on icon "button" at bounding box center [1319, 22] width 11 height 11
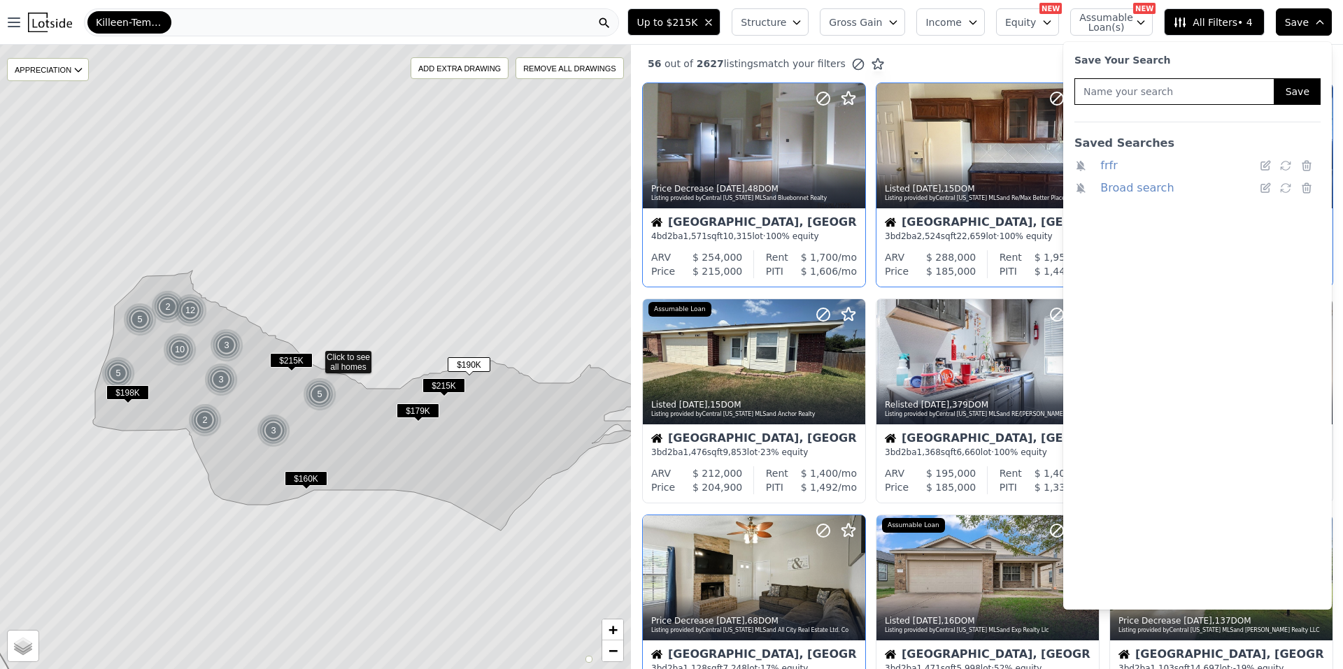
click at [1325, 22] on icon "button" at bounding box center [1319, 22] width 11 height 11
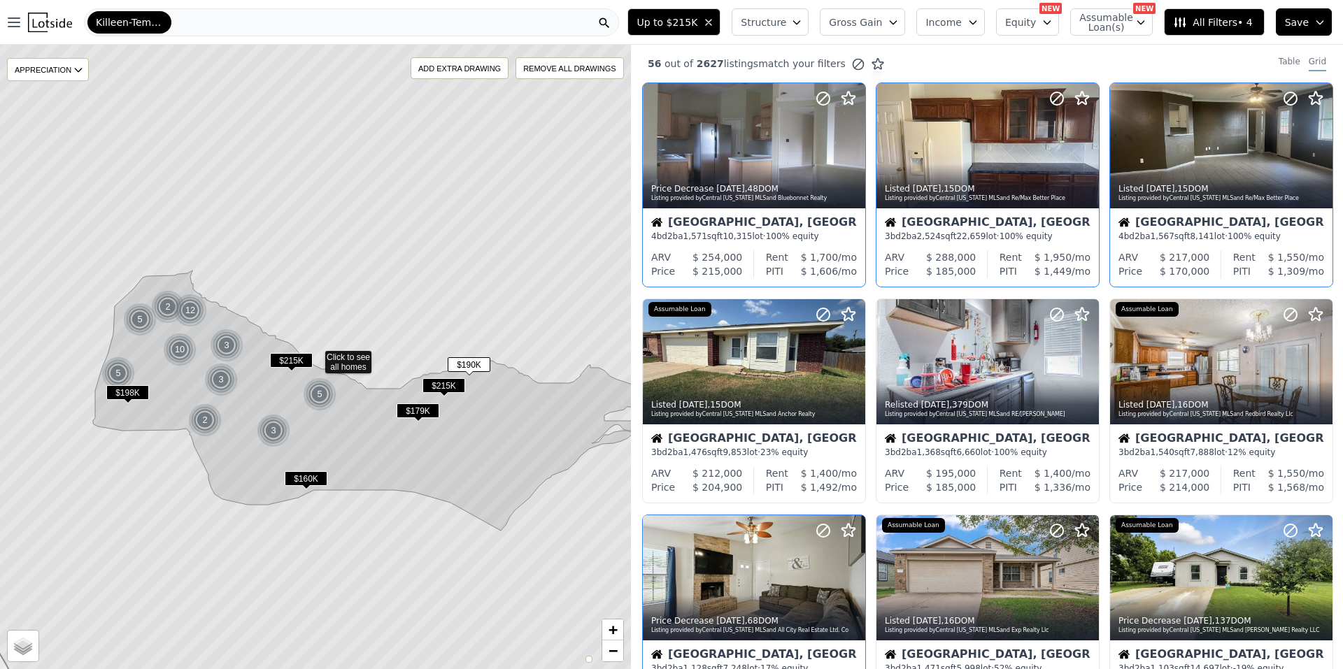
click at [1233, 13] on button "All Filters • 4" at bounding box center [1214, 21] width 100 height 27
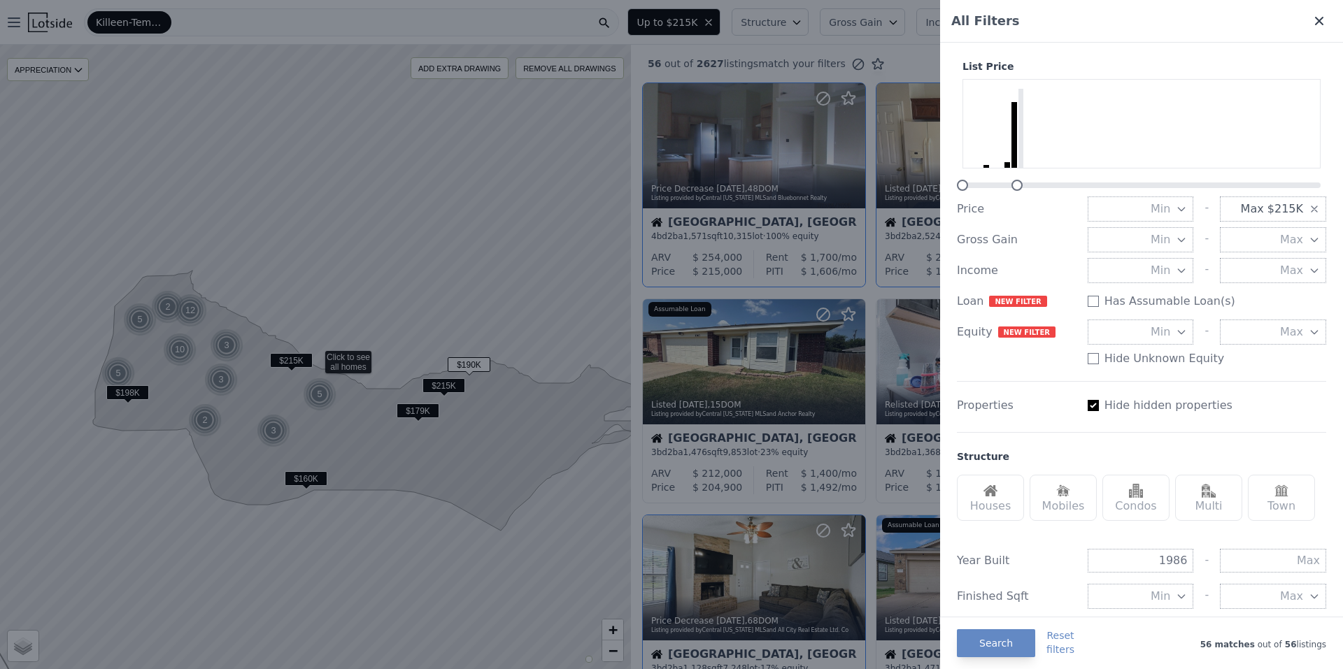
click at [1312, 24] on icon at bounding box center [1319, 21] width 14 height 14
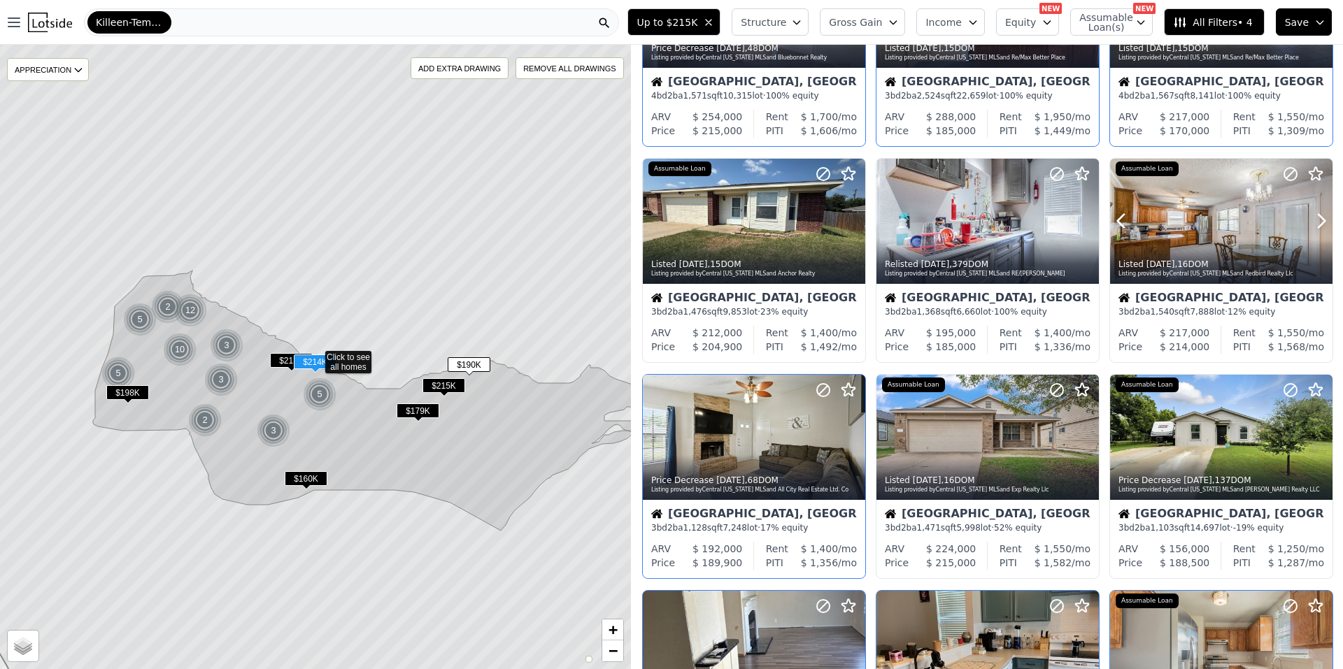
scroll to position [490, 0]
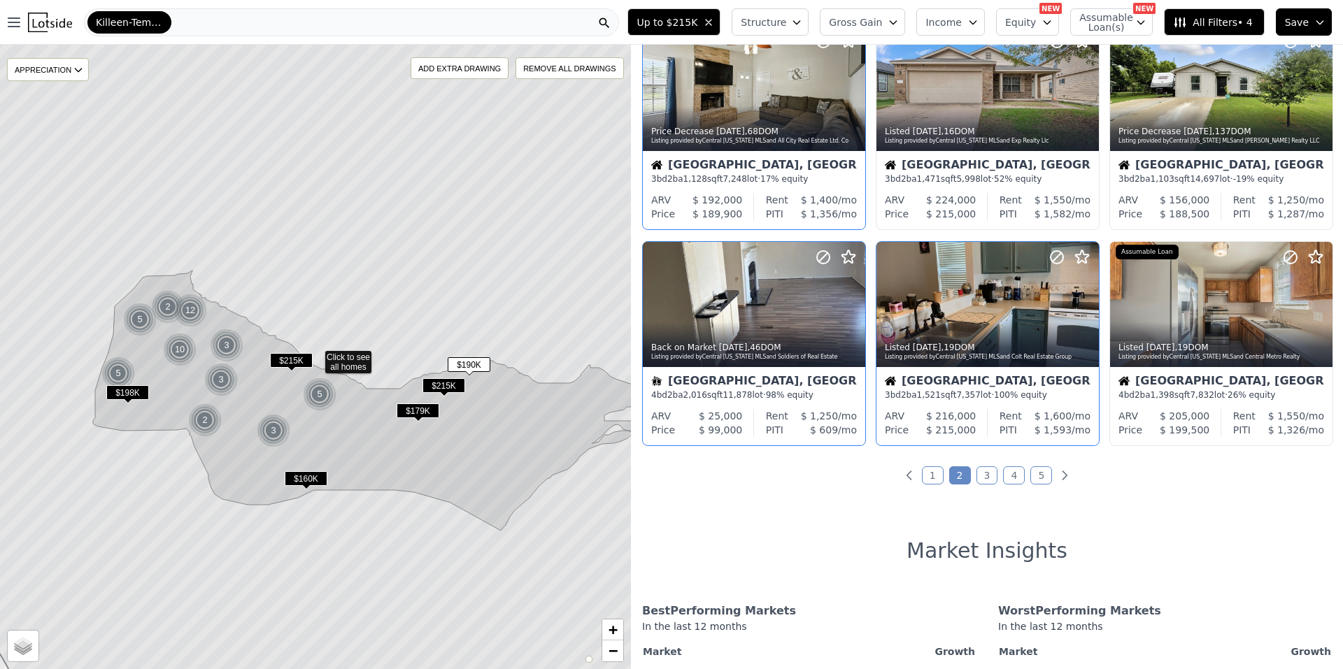
click at [930, 481] on link "1" at bounding box center [933, 476] width 22 height 18
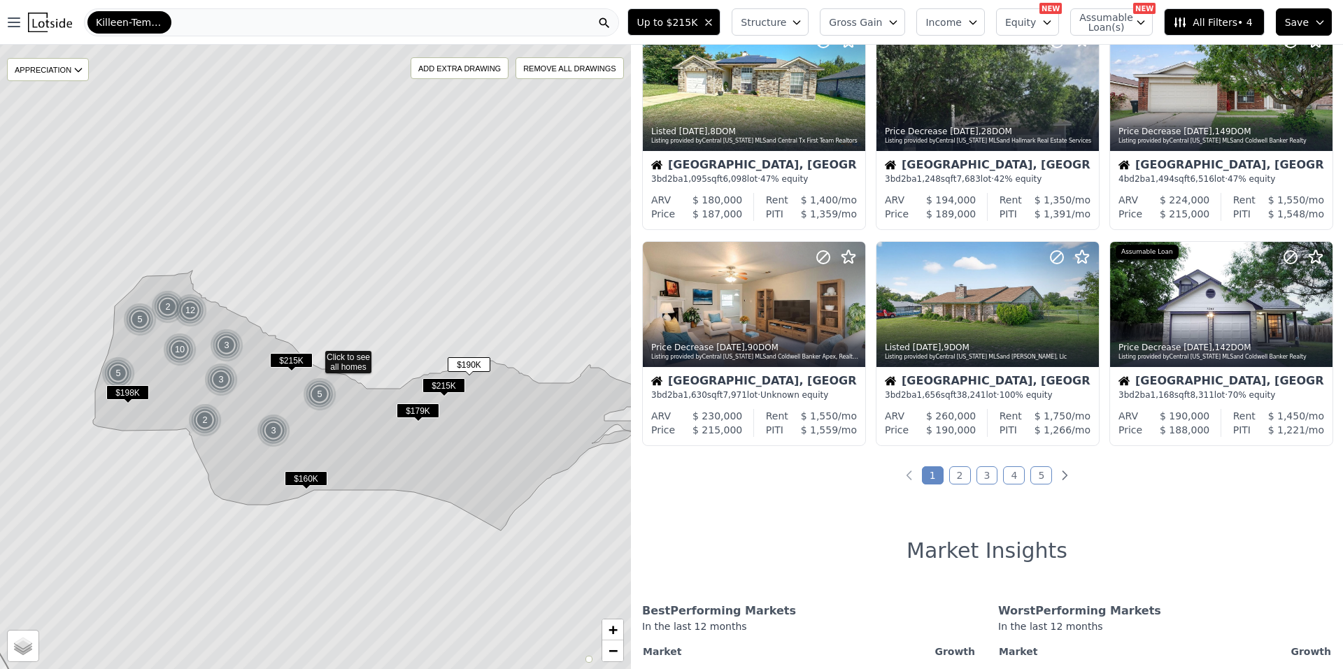
click at [948, 464] on div "56 out of 2627 listings match your filters Table Grid Listed 2d ago , 2 DOM Lis…" at bounding box center [987, 379] width 712 height 669
click at [951, 467] on link "2" at bounding box center [960, 476] width 22 height 18
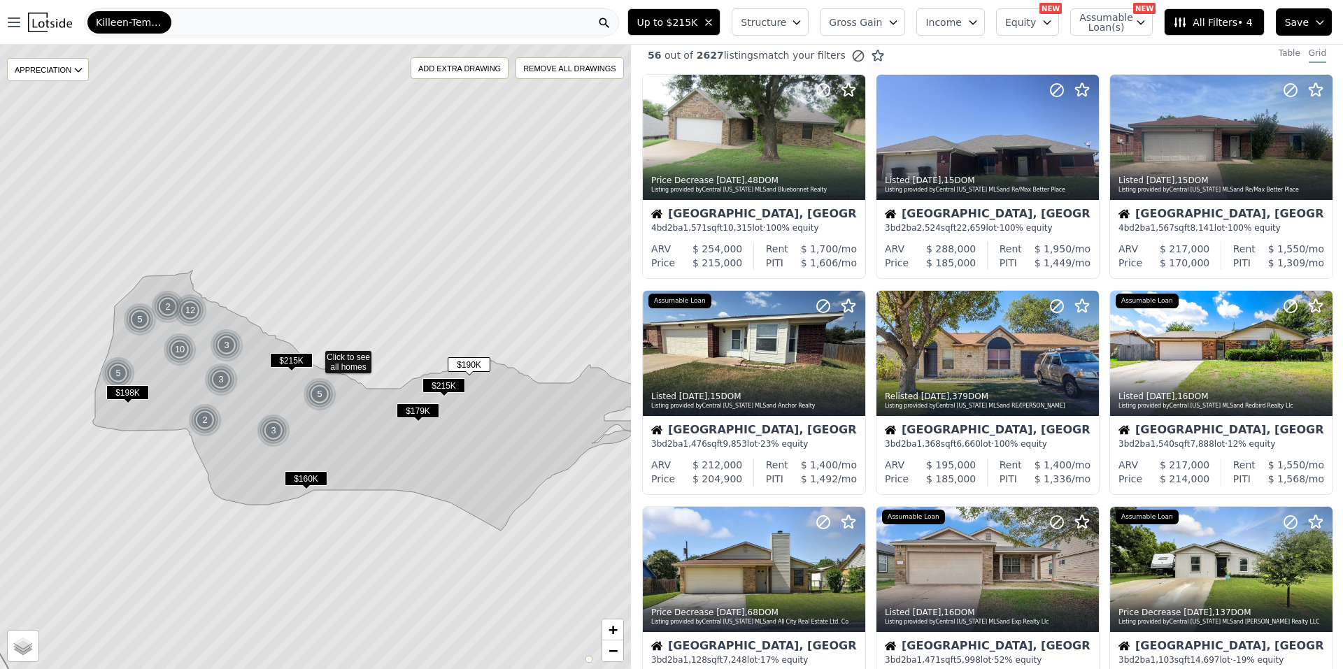
scroll to position [0, 0]
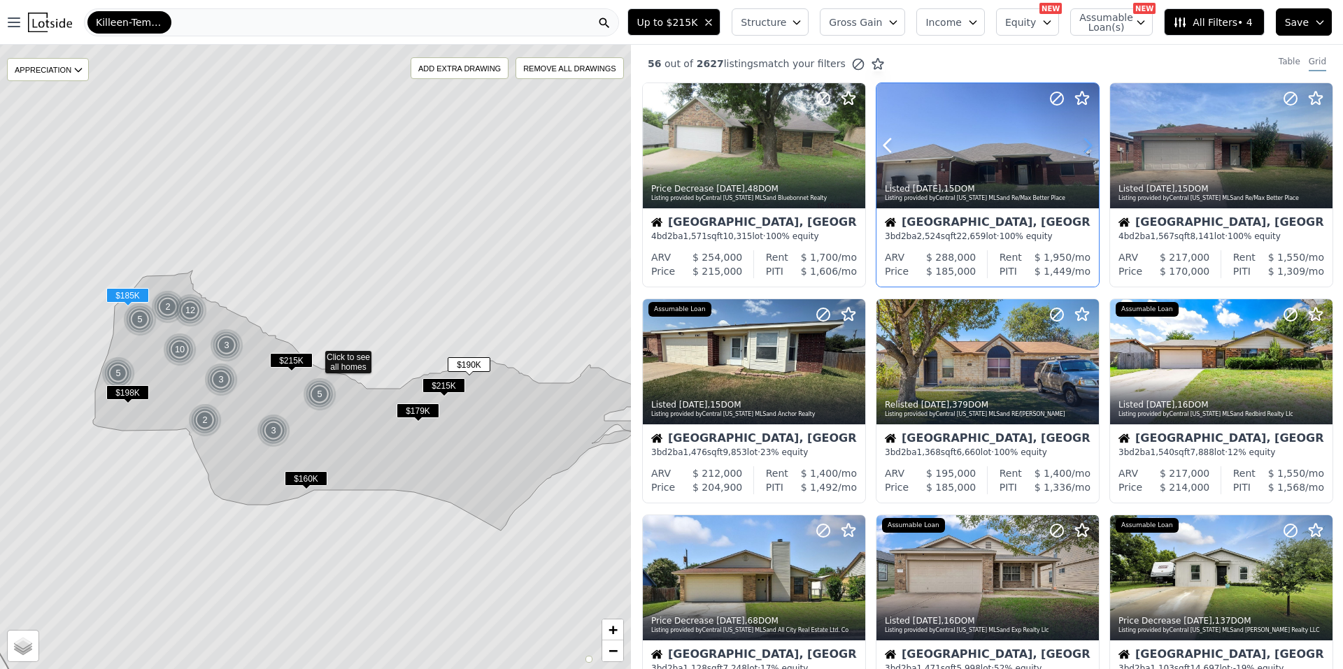
click at [1083, 143] on icon at bounding box center [1087, 145] width 22 height 22
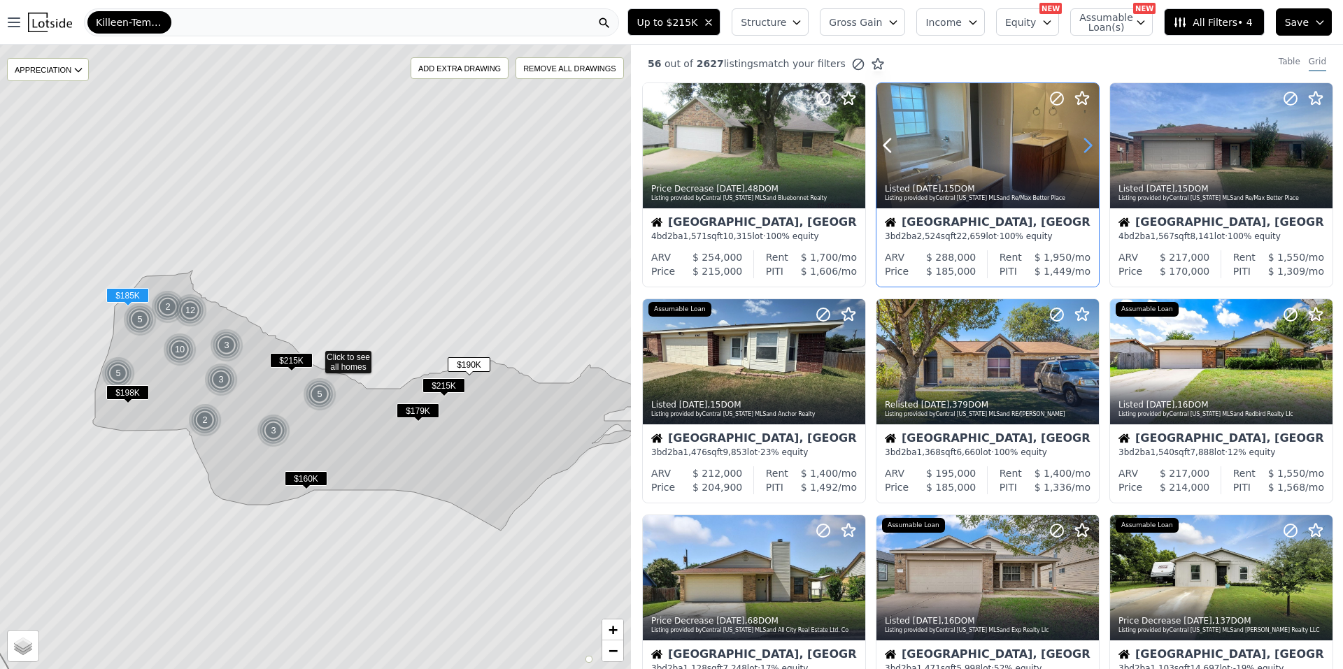
click at [1083, 143] on icon at bounding box center [1087, 145] width 22 height 22
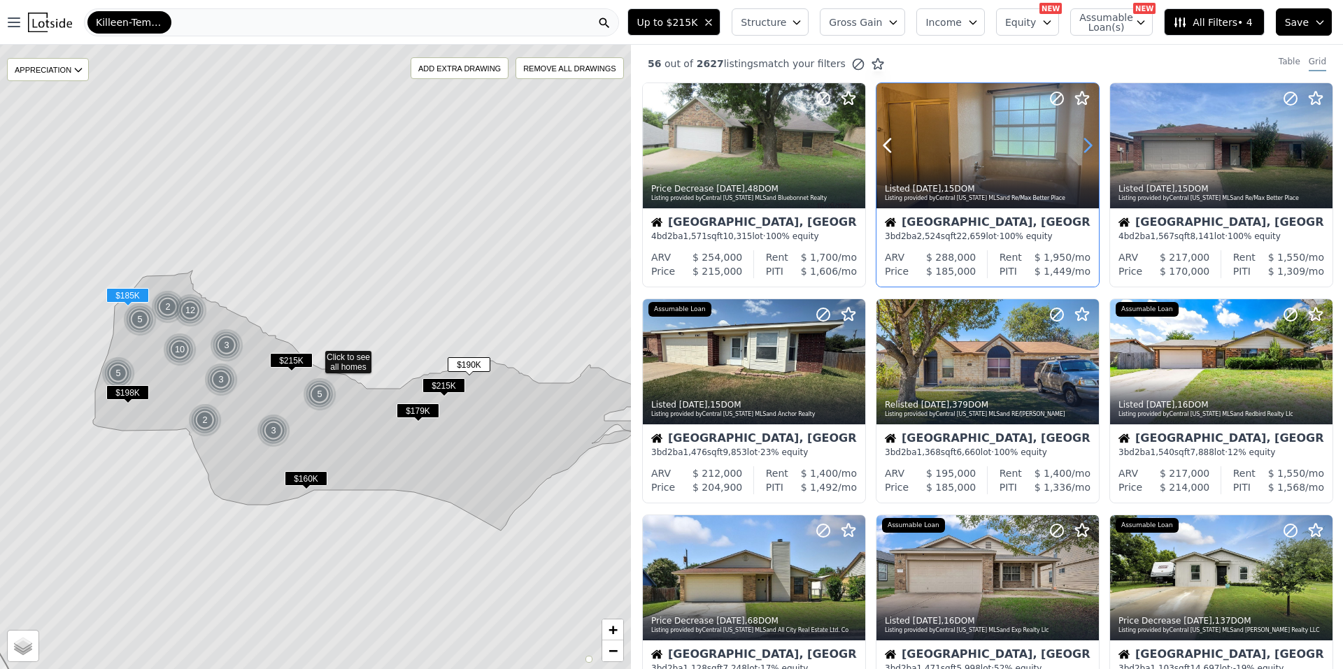
click at [1083, 143] on icon at bounding box center [1087, 145] width 22 height 22
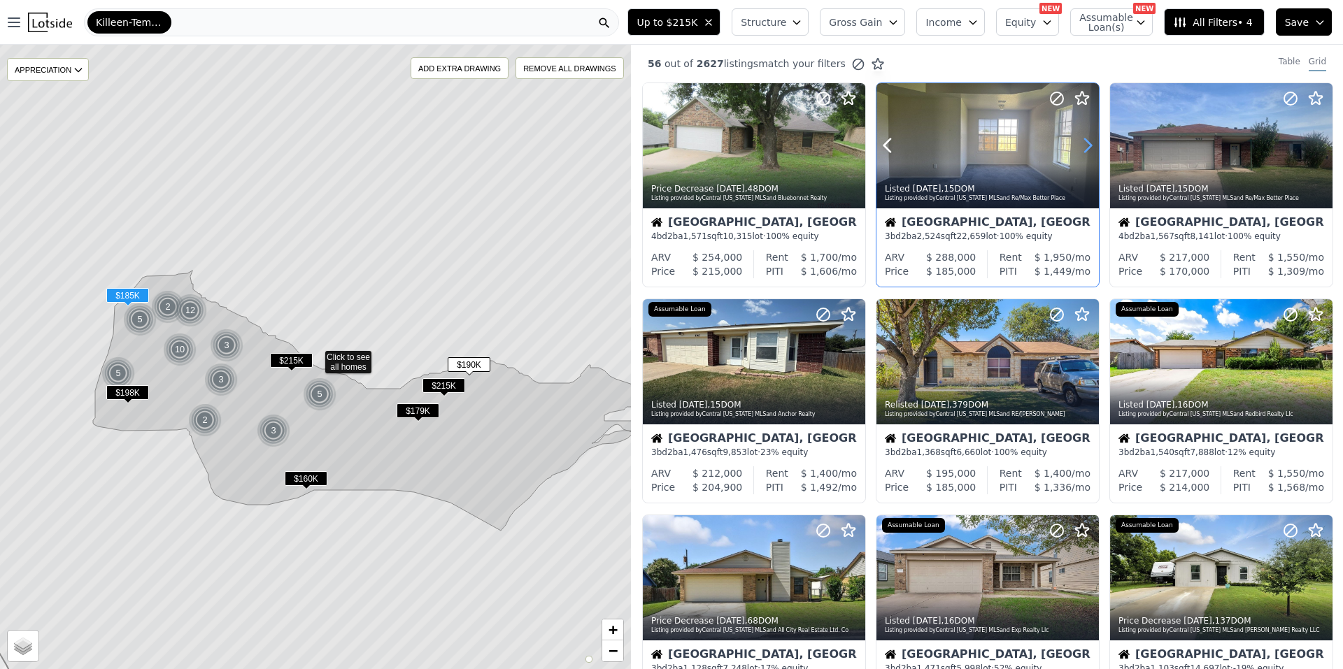
click at [1083, 143] on icon at bounding box center [1087, 145] width 22 height 22
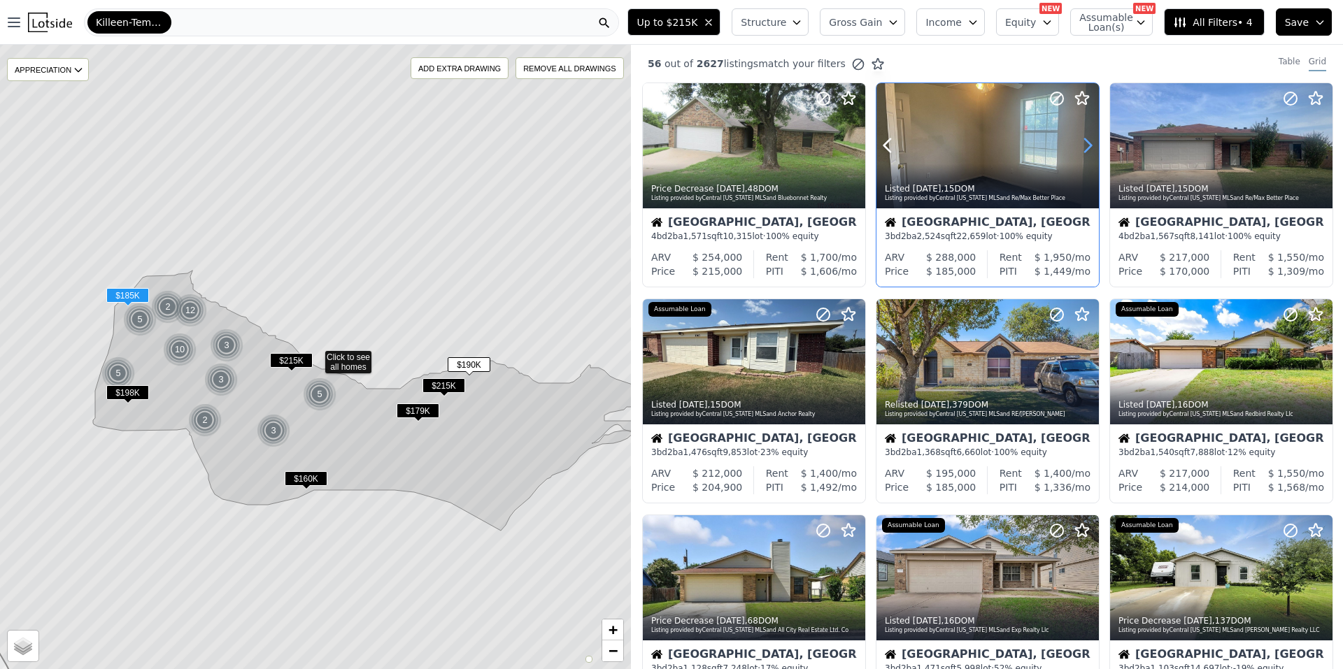
click at [1083, 143] on icon at bounding box center [1087, 145] width 22 height 22
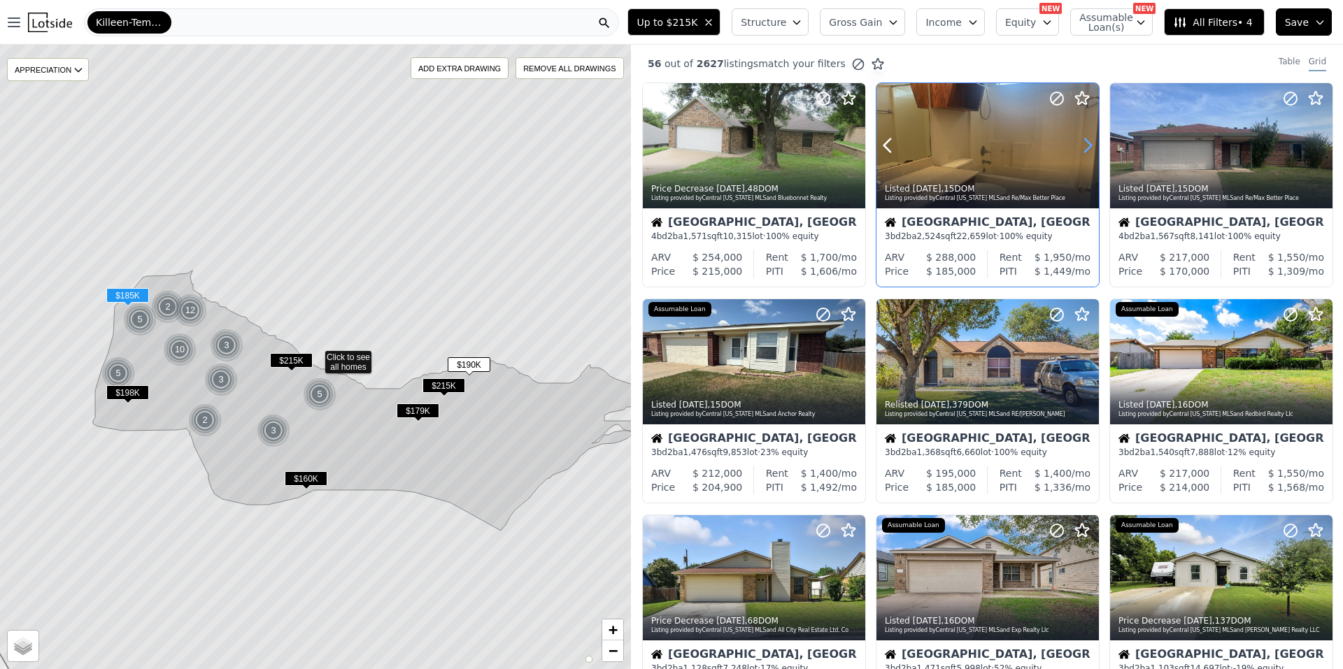
click at [1083, 143] on icon at bounding box center [1087, 145] width 22 height 22
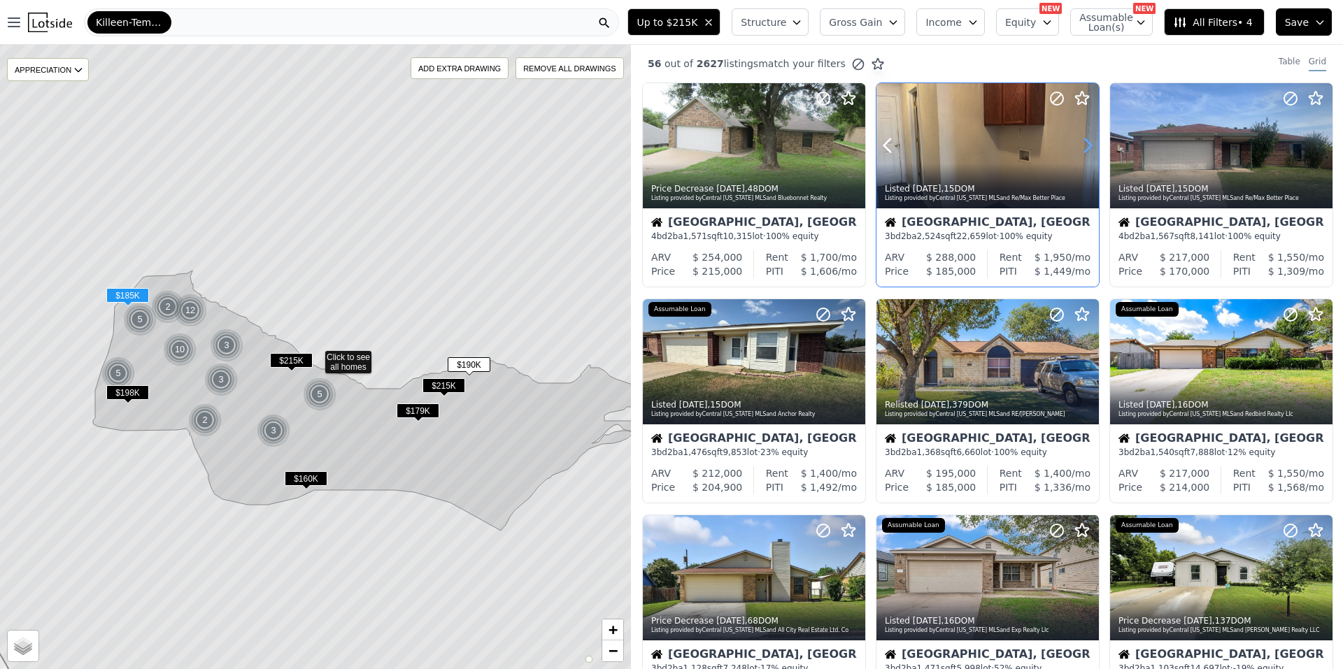
click at [1083, 143] on icon at bounding box center [1087, 145] width 22 height 22
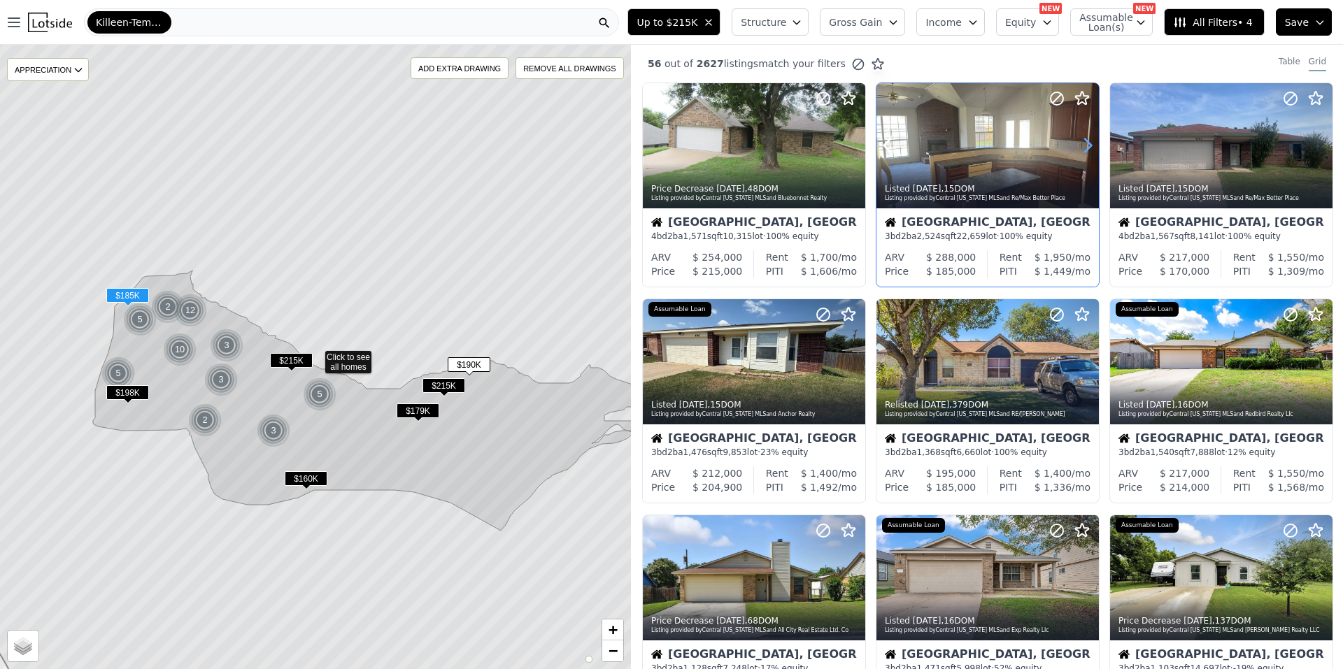
click at [1083, 143] on icon at bounding box center [1087, 145] width 22 height 22
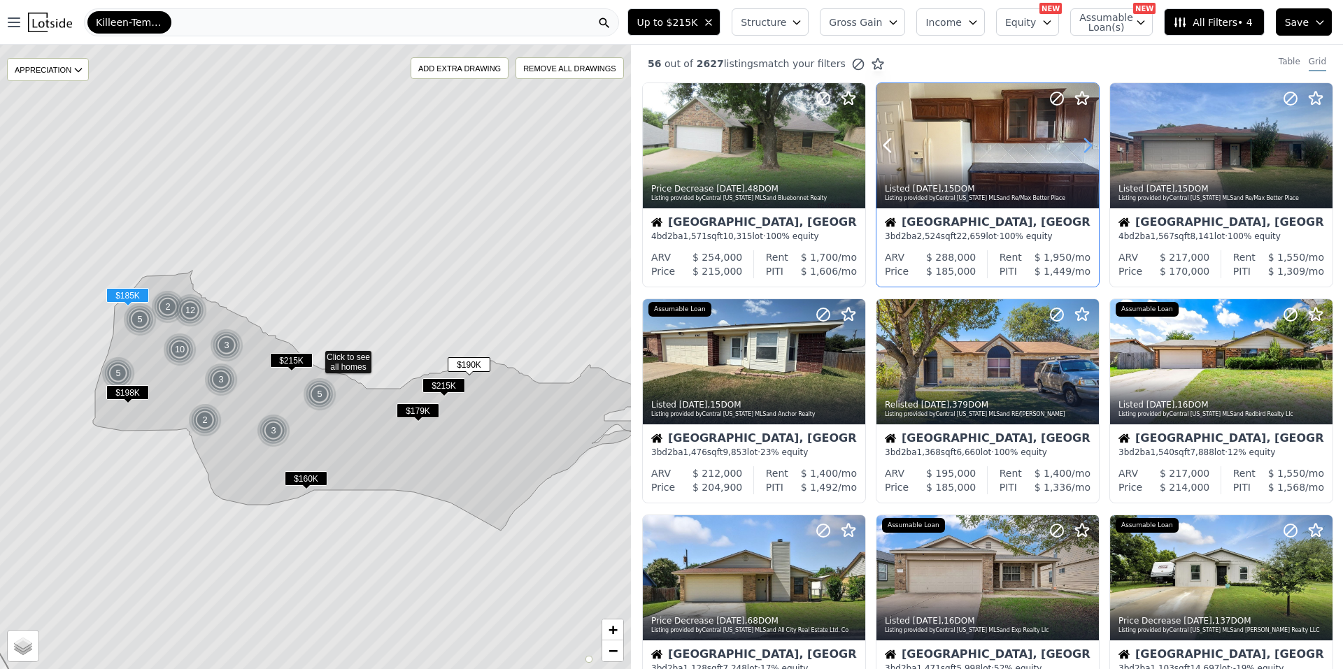
click at [1085, 139] on icon at bounding box center [1088, 145] width 6 height 13
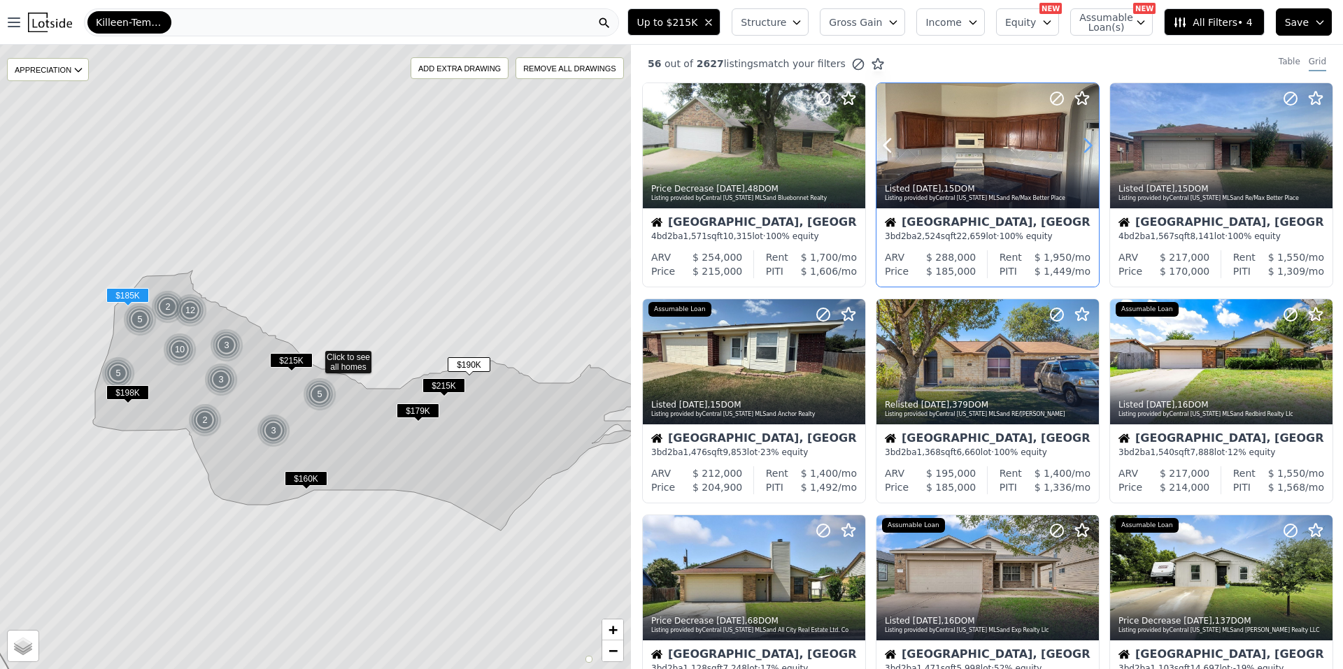
click at [1085, 139] on icon at bounding box center [1088, 145] width 6 height 13
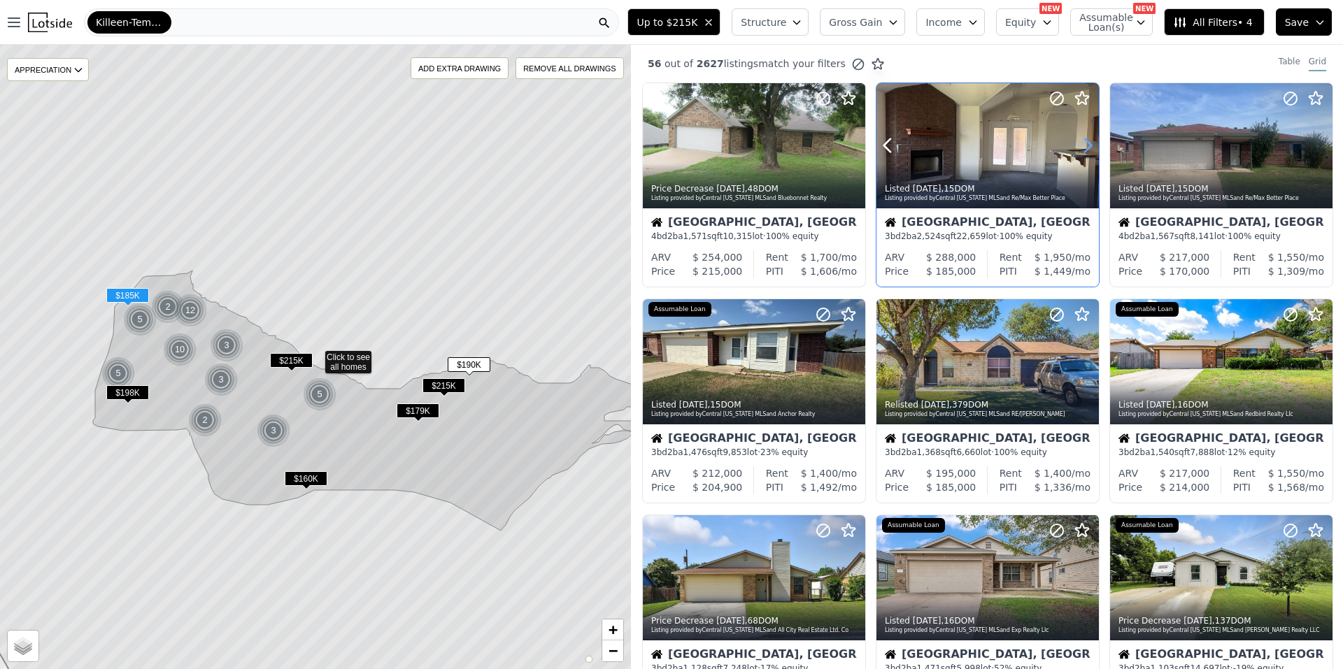
click at [1085, 139] on icon at bounding box center [1088, 145] width 6 height 13
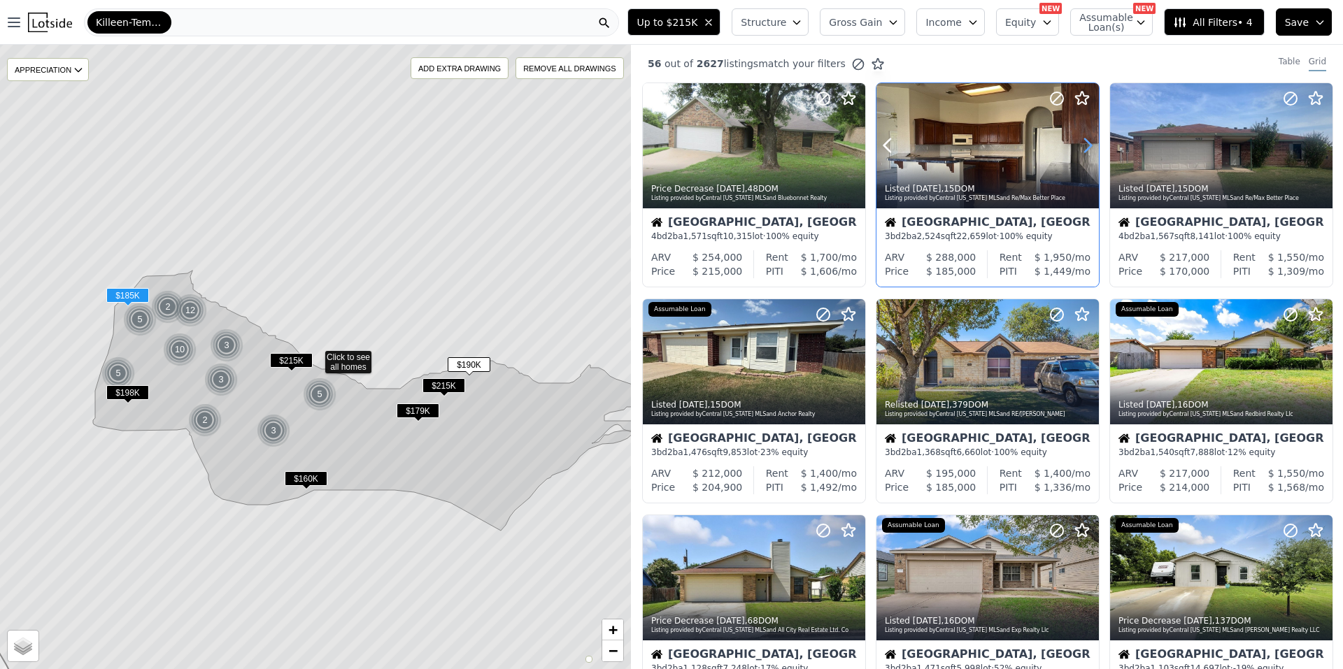
click at [1085, 139] on icon at bounding box center [1088, 145] width 6 height 13
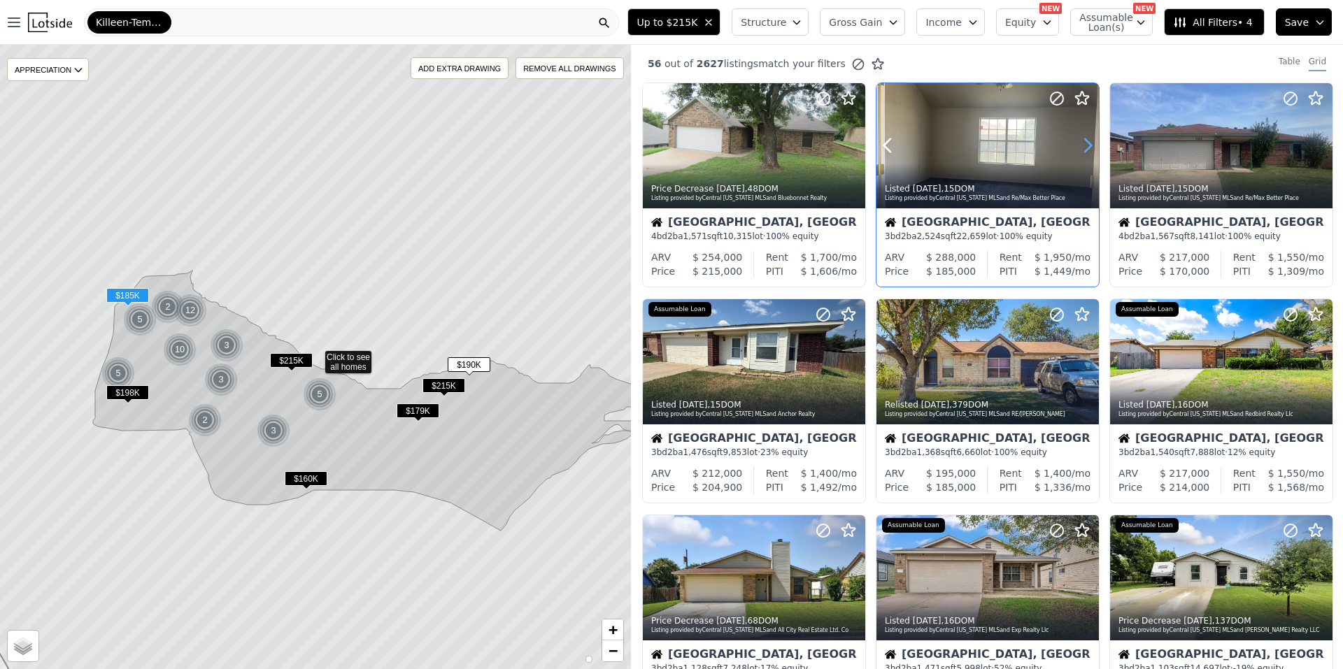
click at [1085, 139] on icon at bounding box center [1088, 145] width 6 height 13
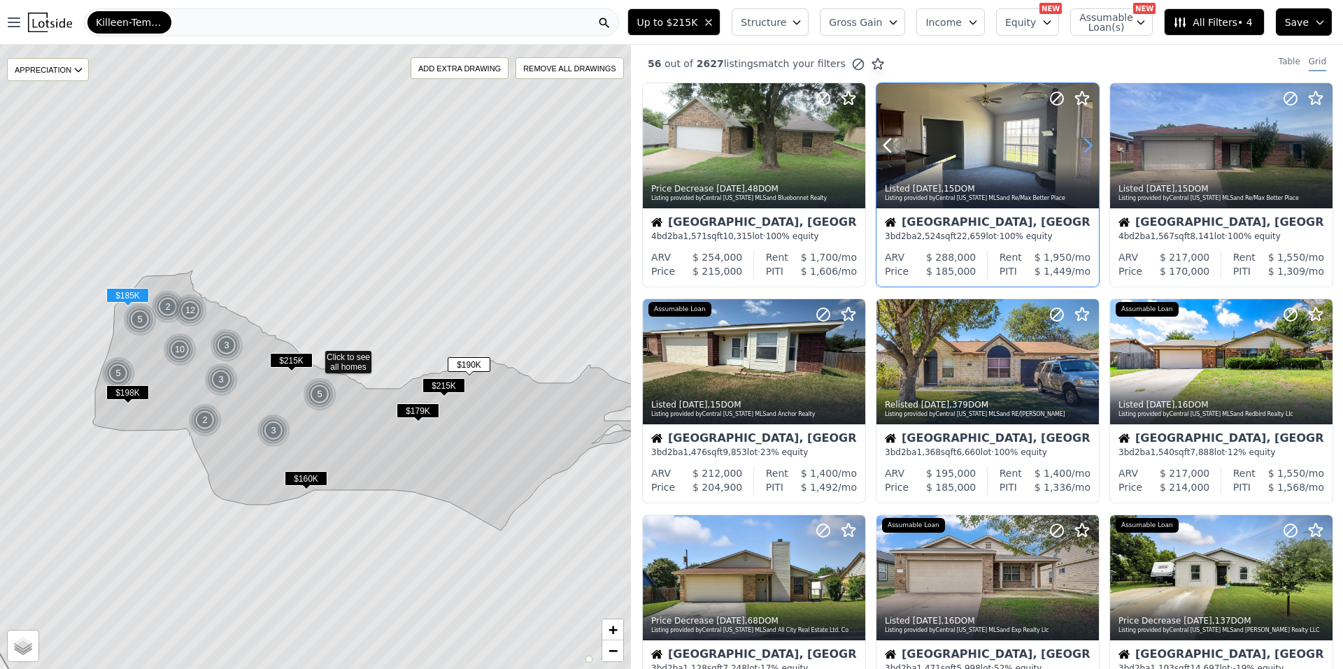
click at [1085, 139] on icon at bounding box center [1088, 145] width 6 height 13
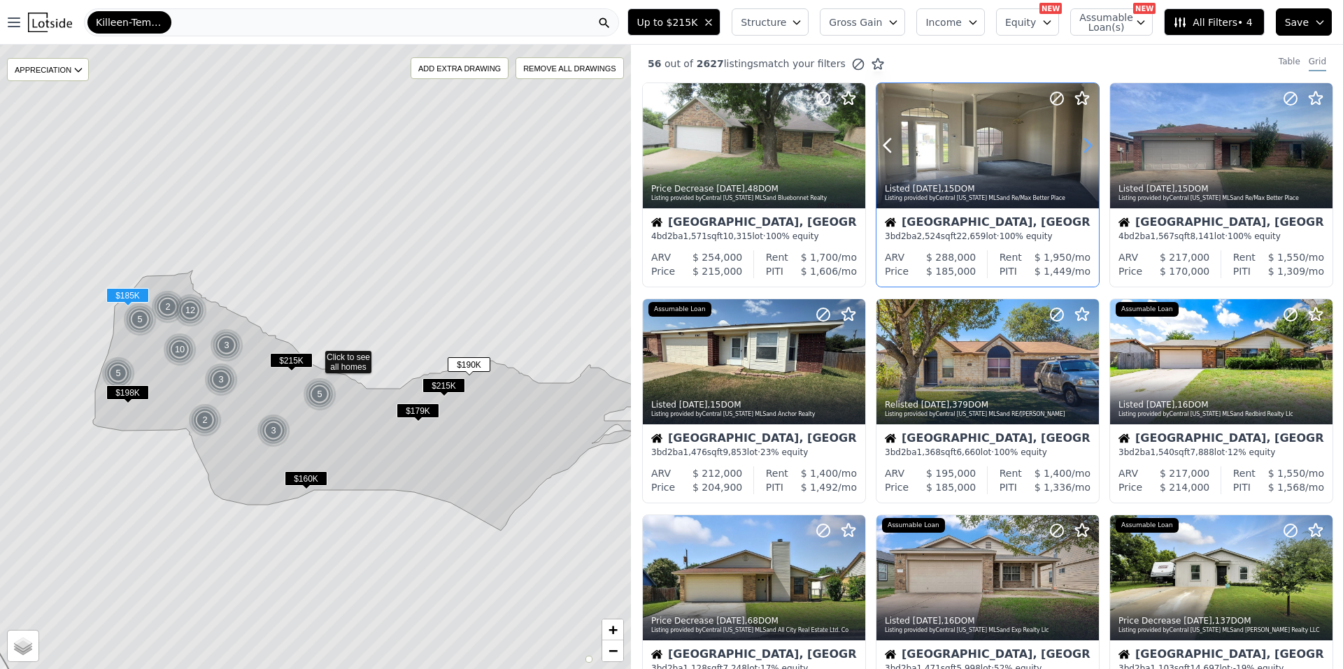
click at [1085, 139] on icon at bounding box center [1088, 145] width 6 height 13
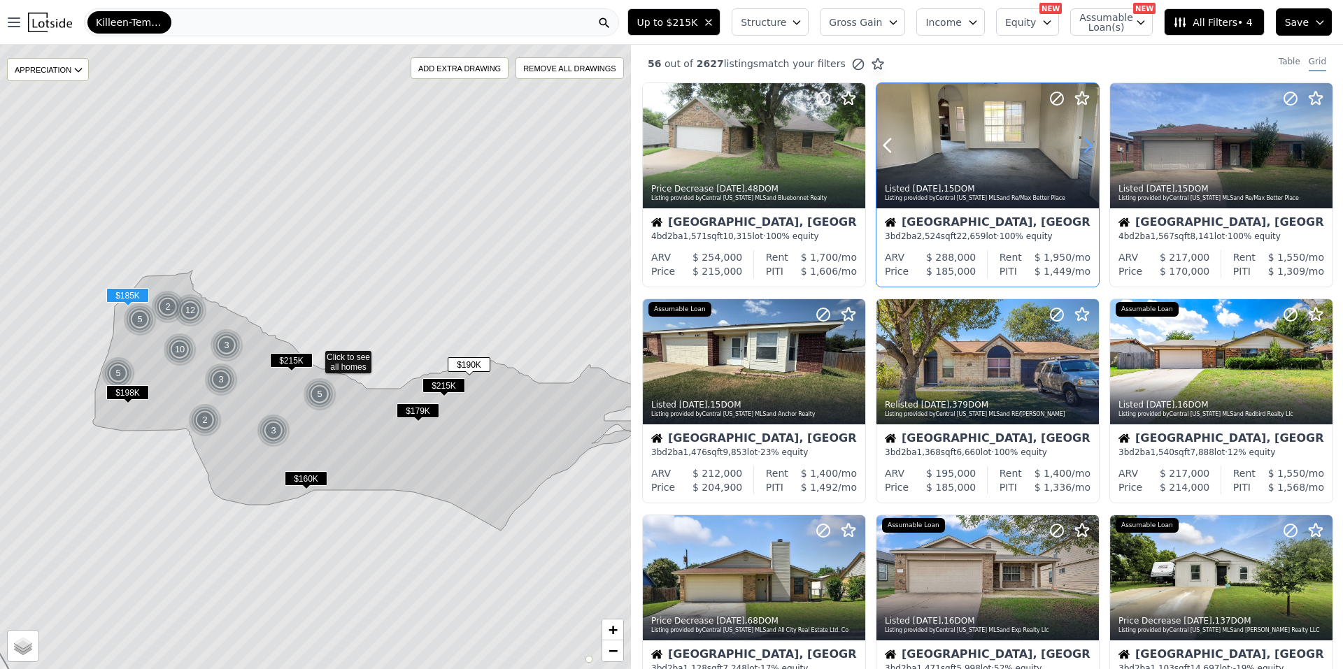
click at [1085, 139] on icon at bounding box center [1088, 145] width 6 height 13
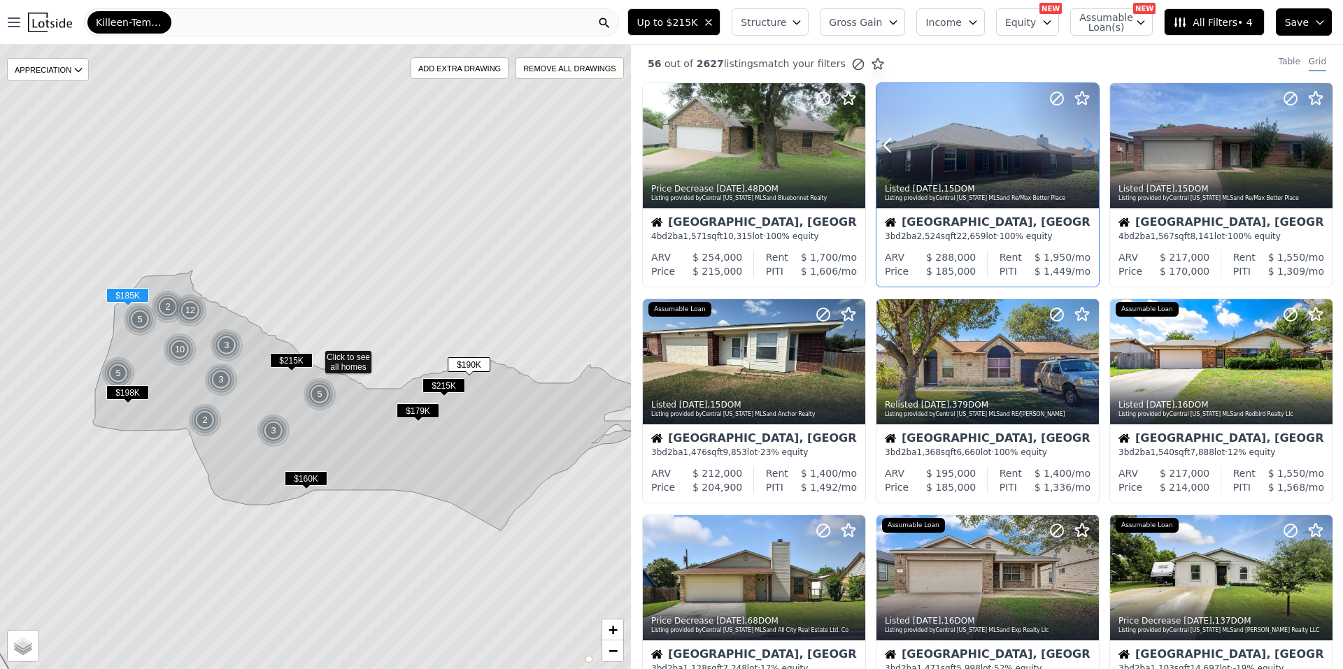
click at [1085, 139] on icon at bounding box center [1088, 145] width 6 height 13
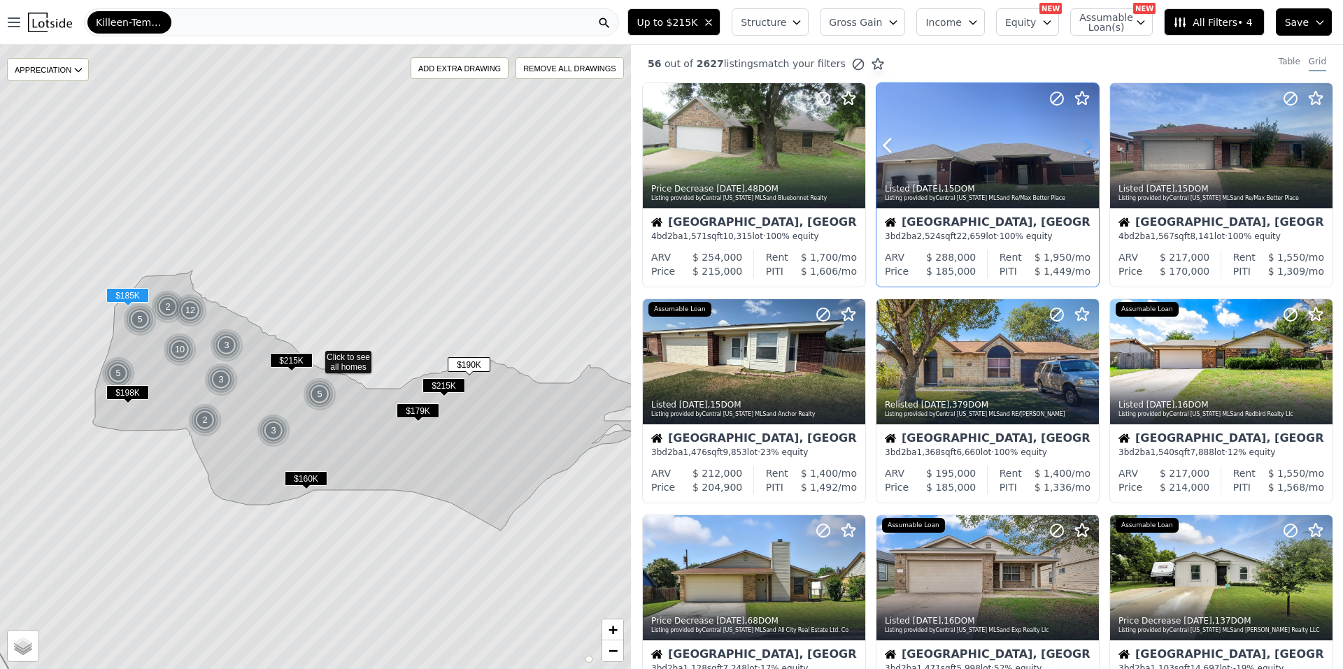
click at [1085, 139] on icon at bounding box center [1088, 145] width 6 height 13
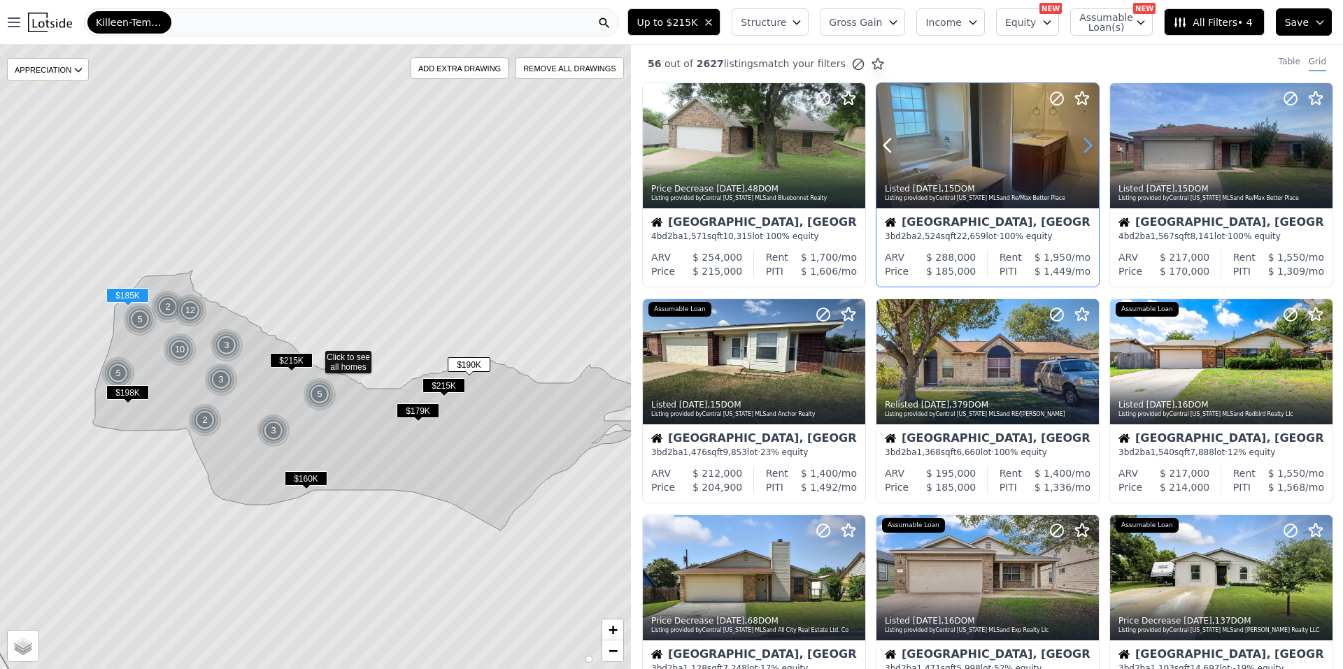
click at [1085, 139] on icon at bounding box center [1088, 145] width 6 height 13
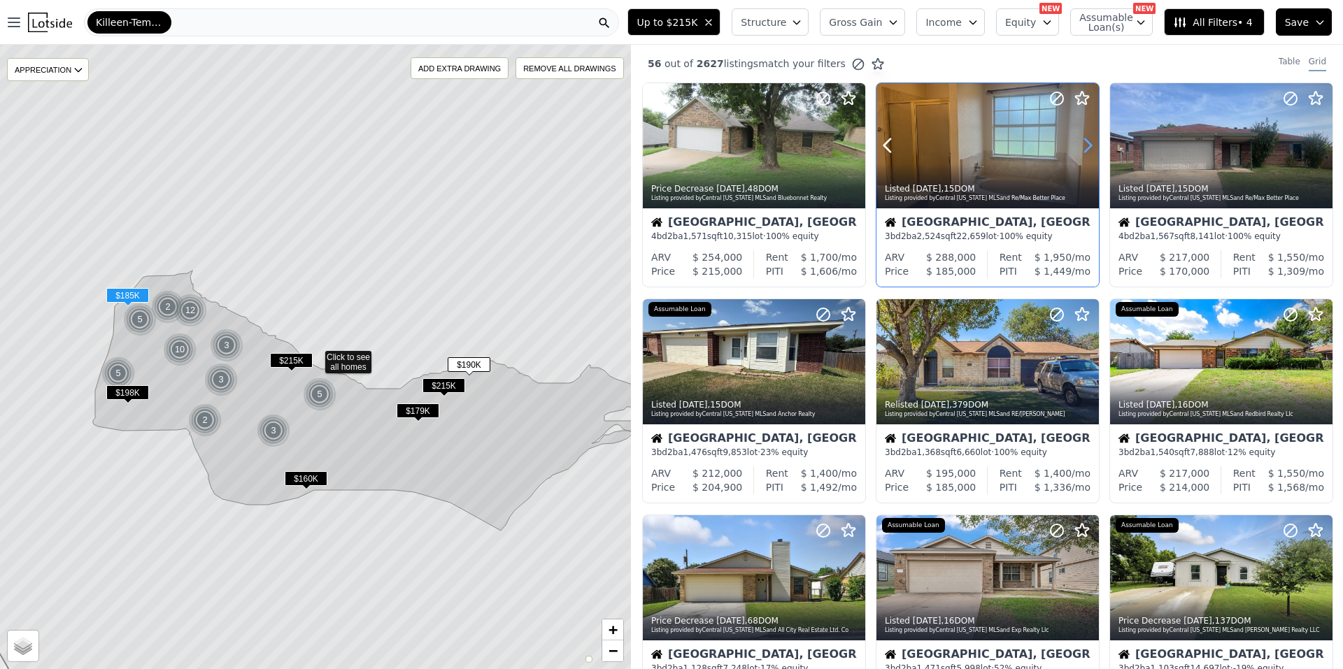
click at [1085, 139] on icon at bounding box center [1088, 145] width 6 height 13
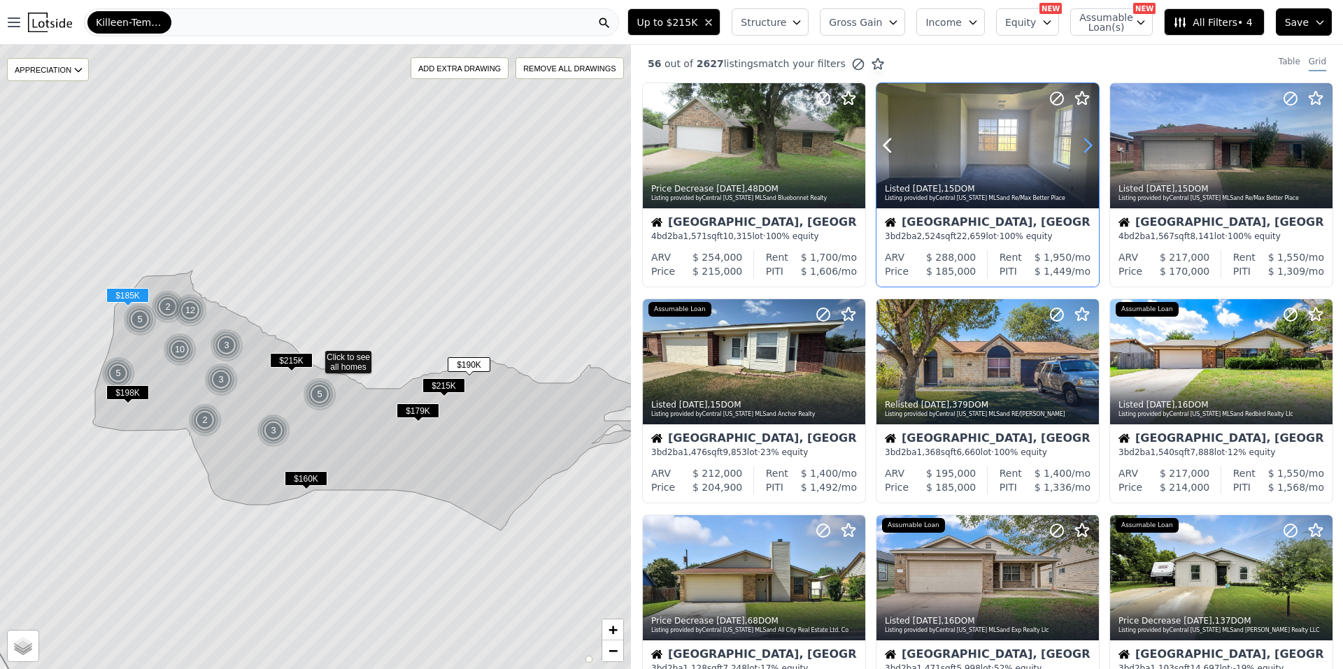
click at [1085, 139] on icon at bounding box center [1088, 145] width 6 height 13
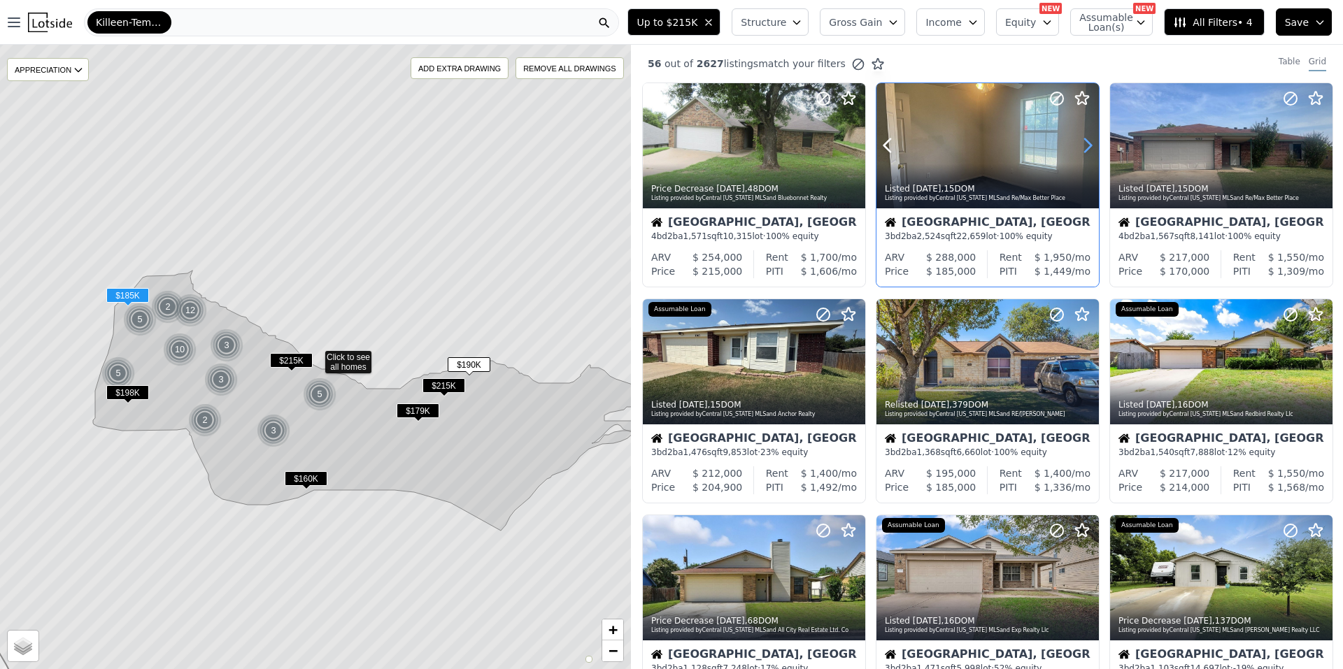
click at [1085, 139] on icon at bounding box center [1088, 145] width 6 height 13
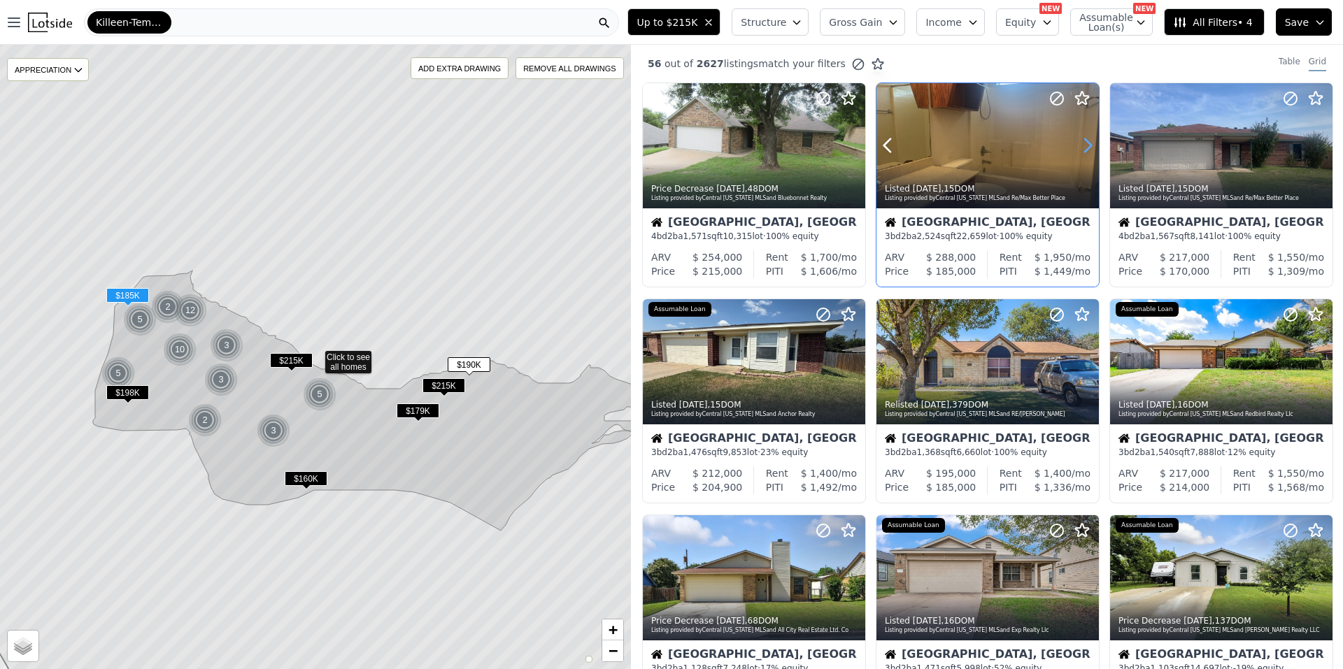
click at [1085, 139] on icon at bounding box center [1088, 145] width 6 height 13
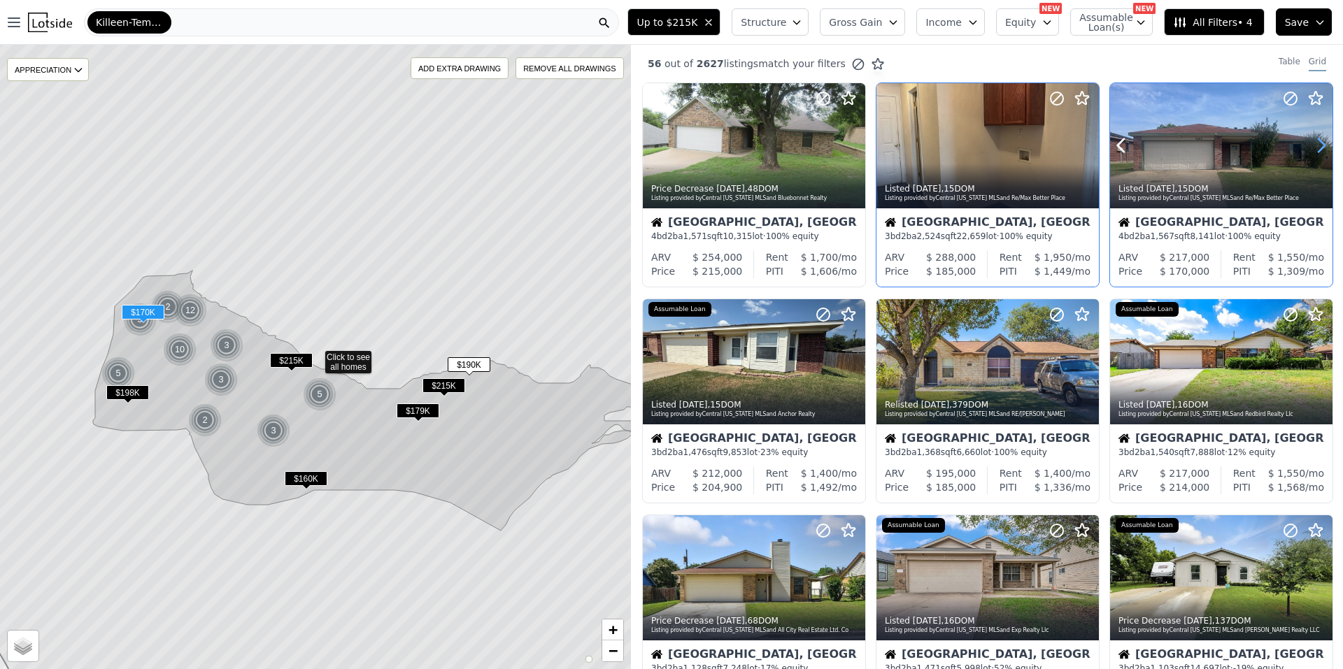
click at [1317, 150] on icon at bounding box center [1321, 145] width 22 height 22
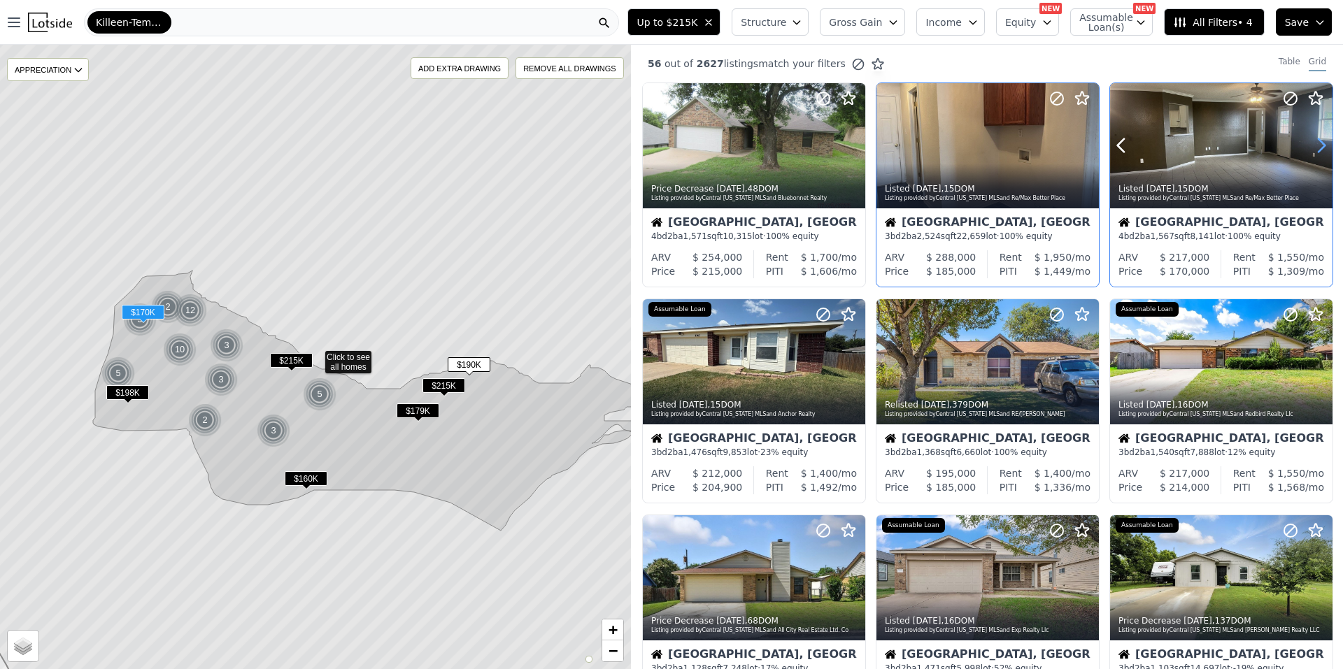
click at [1317, 150] on icon at bounding box center [1321, 145] width 22 height 22
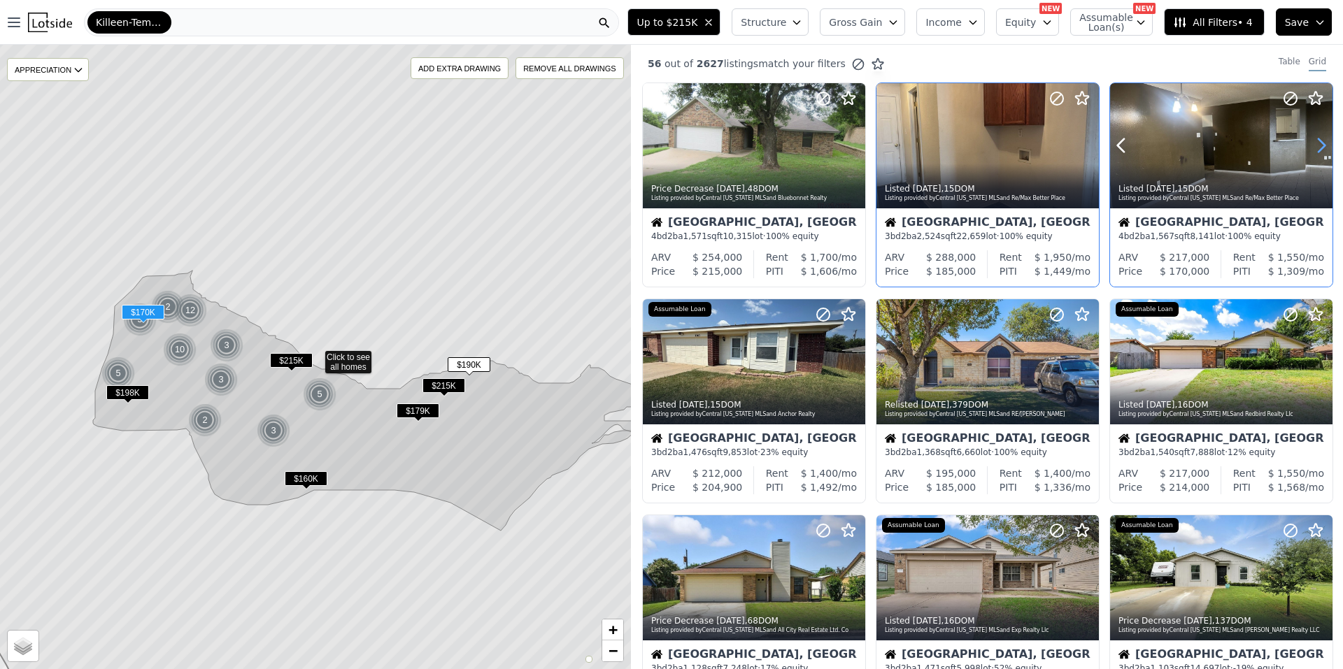
click at [1317, 150] on icon at bounding box center [1321, 145] width 22 height 22
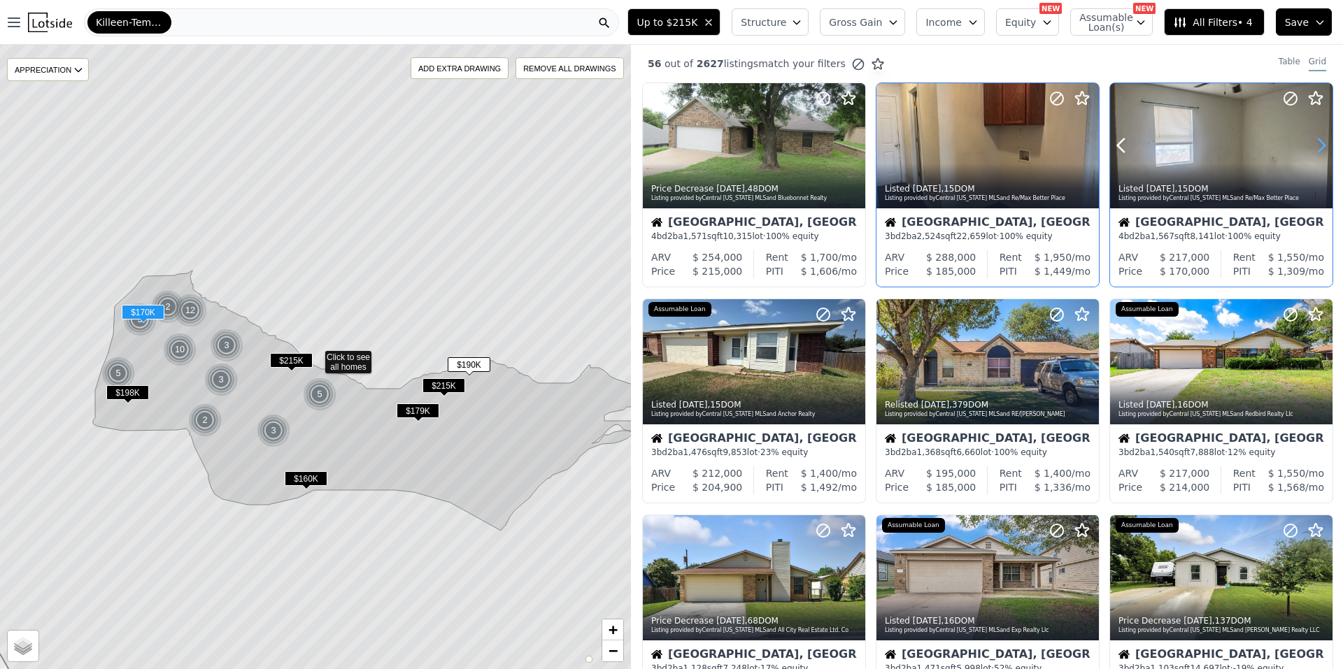
click at [1317, 150] on icon at bounding box center [1321, 145] width 22 height 22
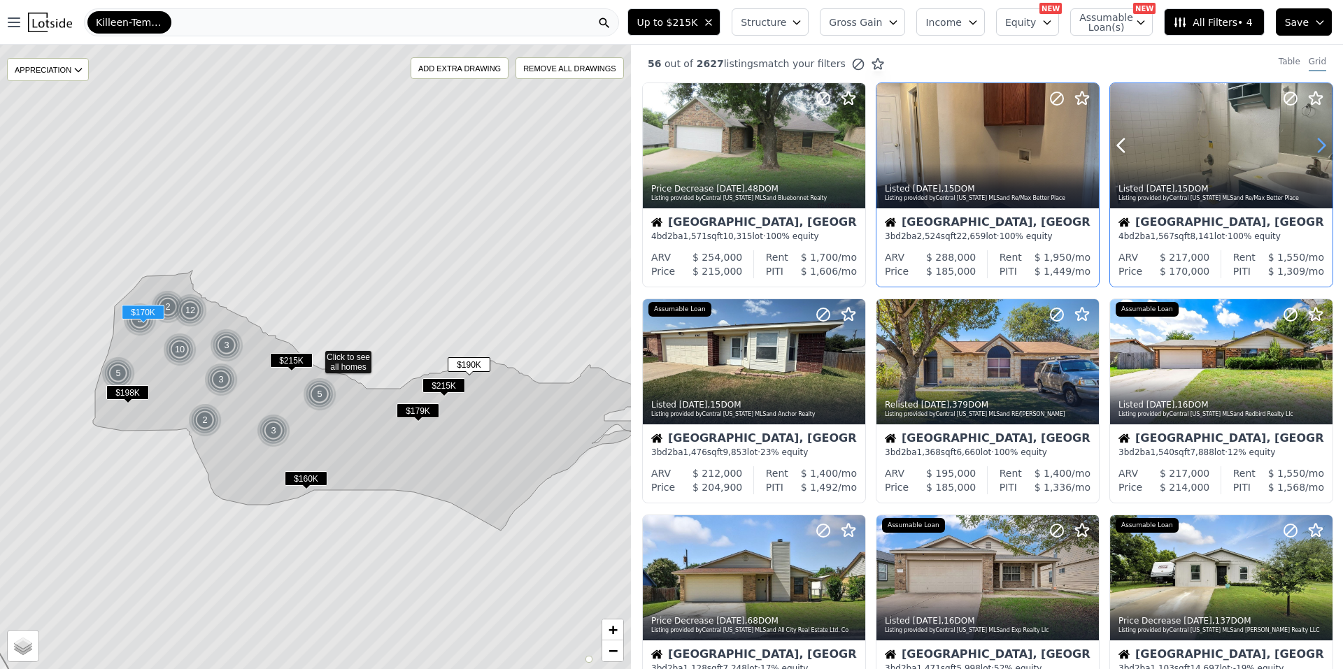
click at [1317, 150] on icon at bounding box center [1321, 145] width 22 height 22
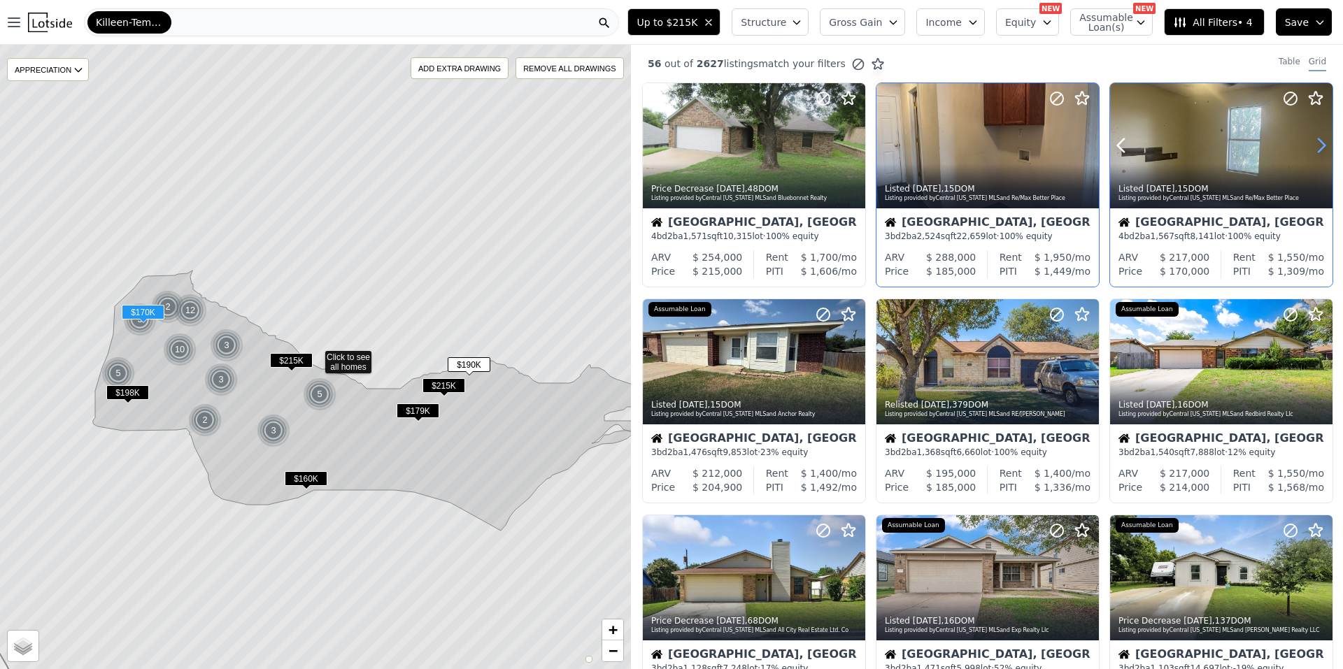
click at [1317, 150] on icon at bounding box center [1321, 145] width 22 height 22
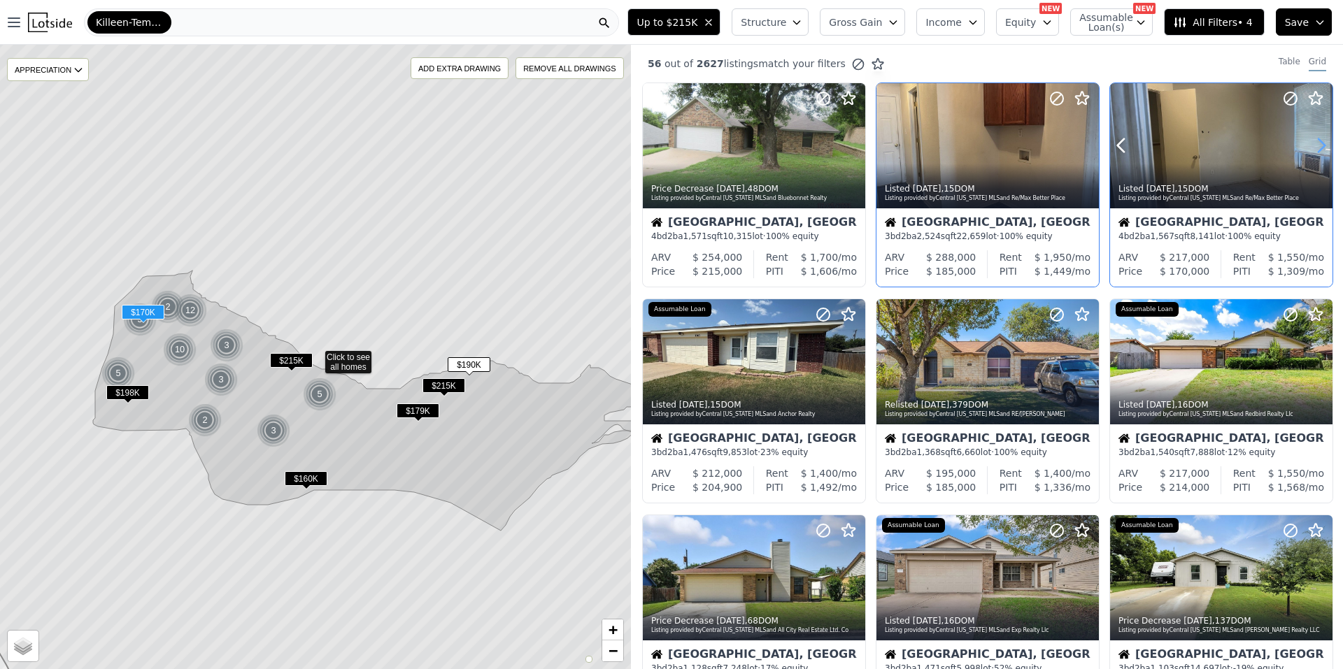
click at [1317, 150] on icon at bounding box center [1321, 145] width 22 height 22
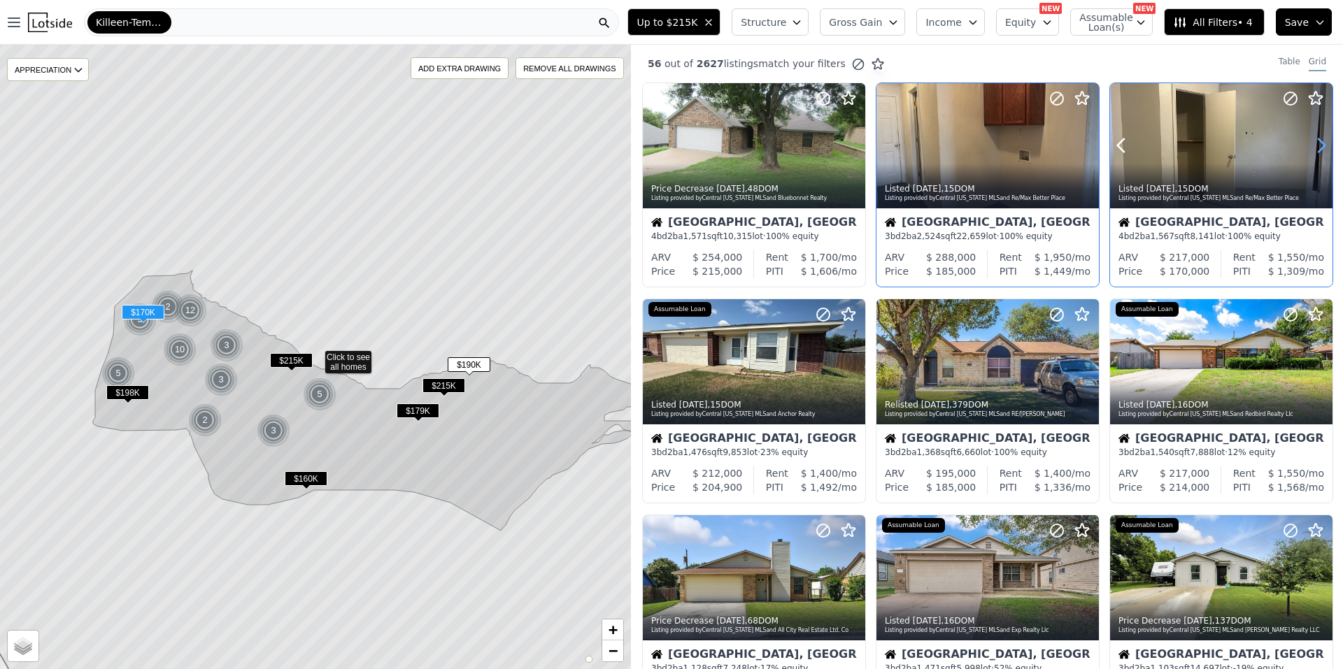
click at [1317, 150] on icon at bounding box center [1321, 145] width 22 height 22
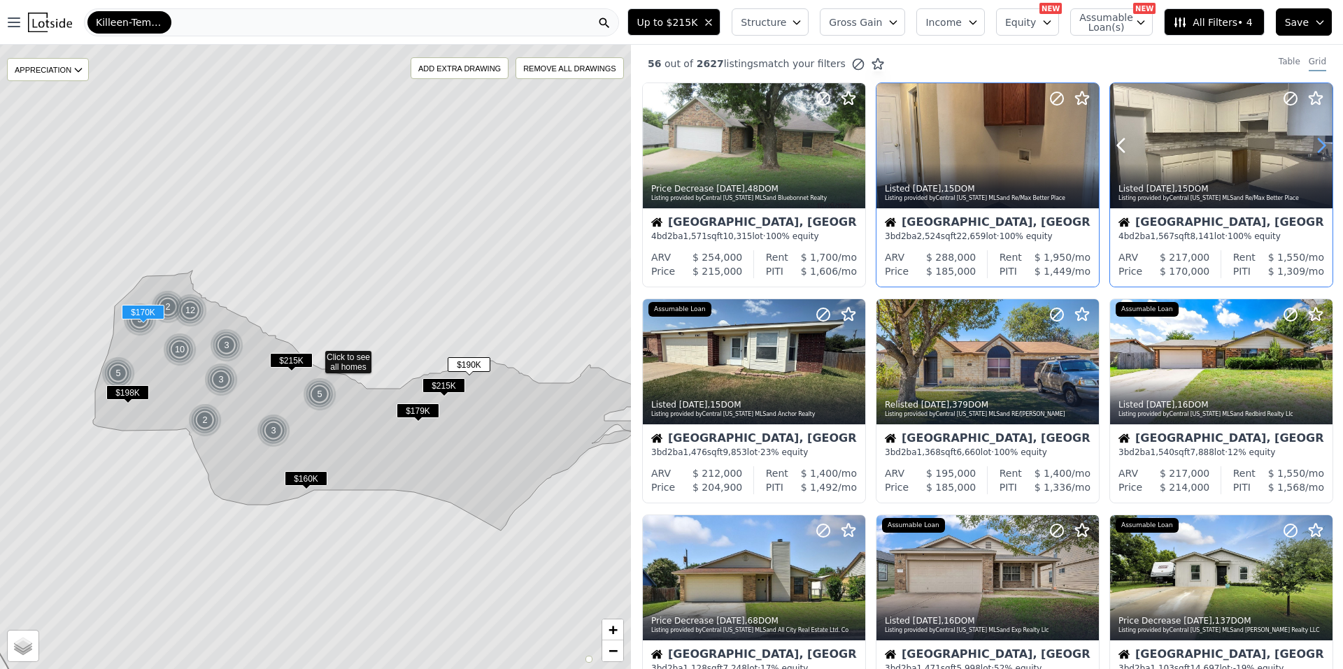
click at [1317, 150] on icon at bounding box center [1321, 145] width 22 height 22
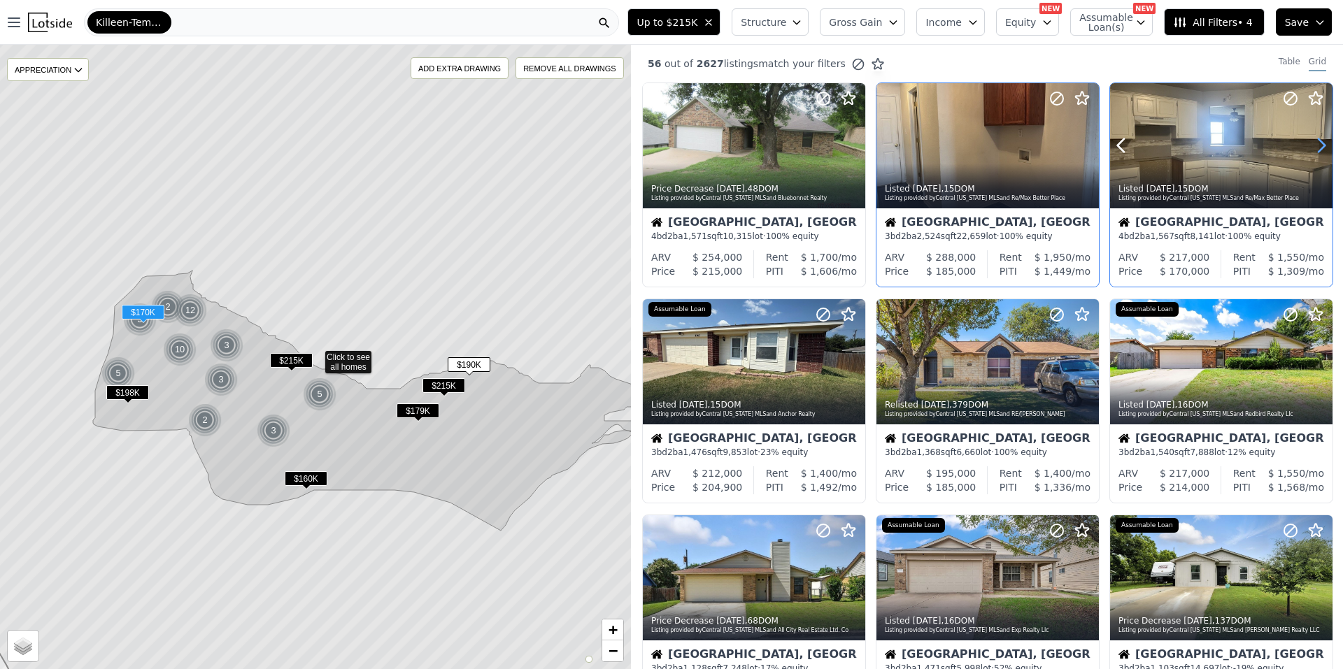
click at [1317, 150] on icon at bounding box center [1321, 145] width 22 height 22
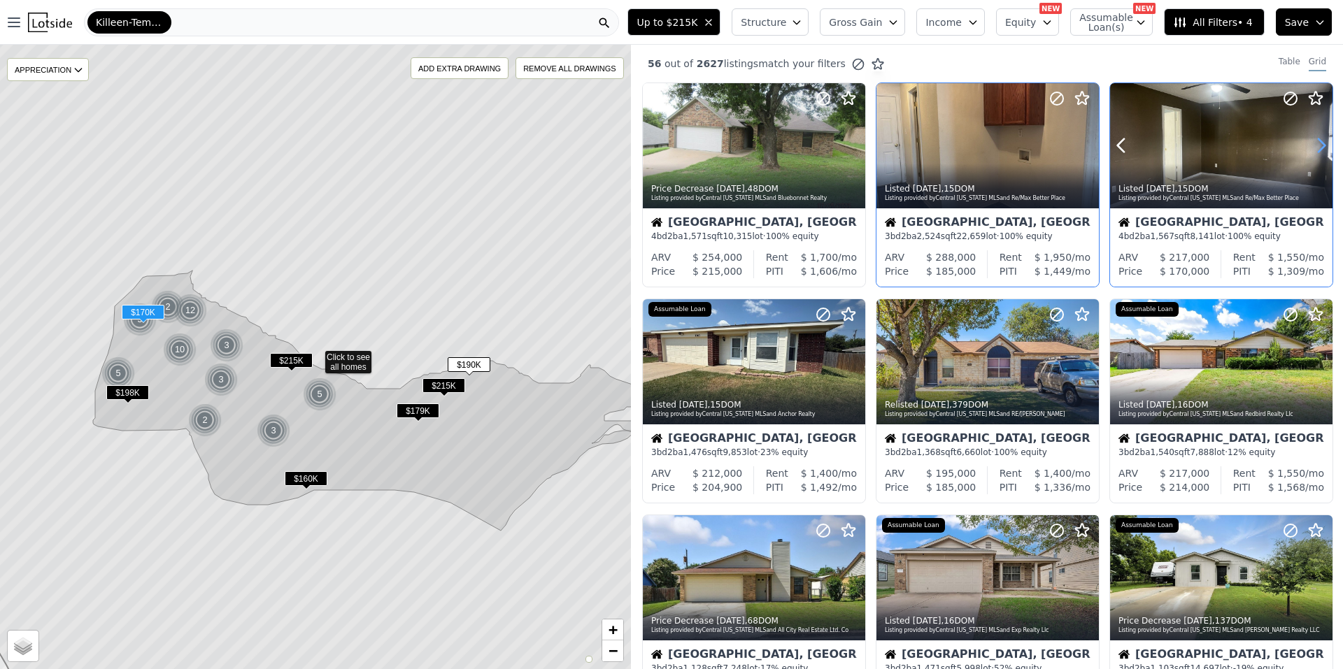
click at [1317, 150] on icon at bounding box center [1321, 145] width 22 height 22
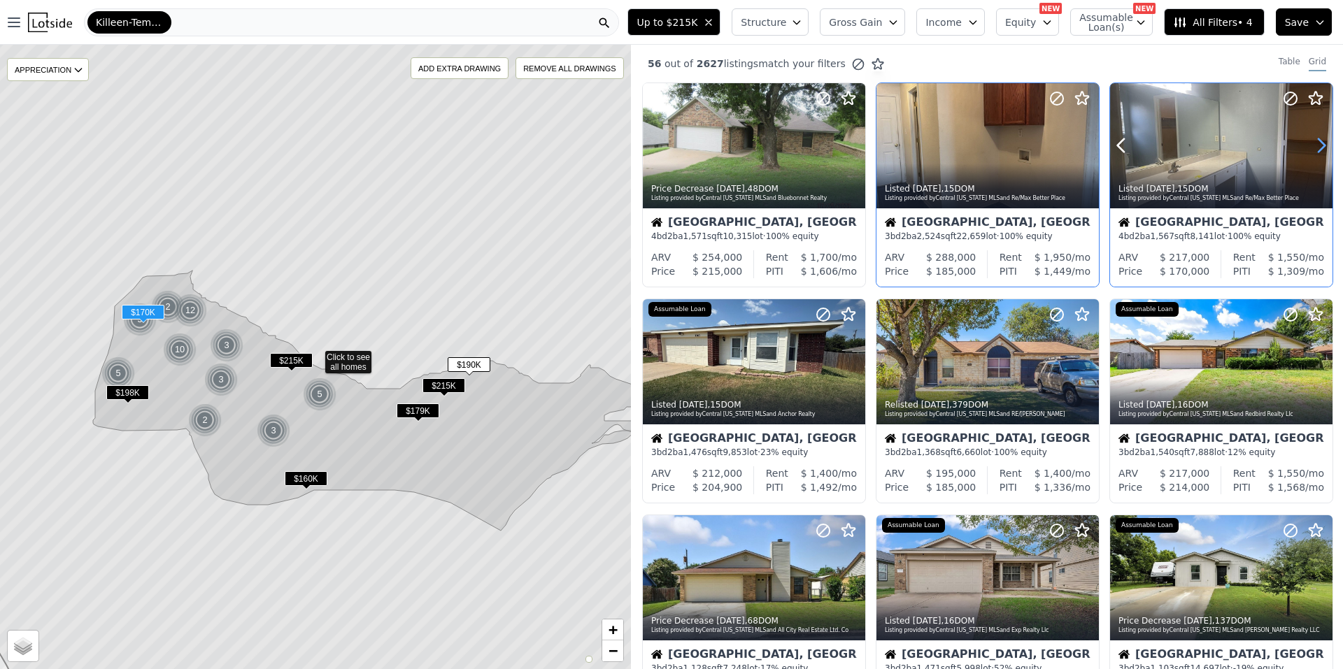
click at [1317, 150] on icon at bounding box center [1321, 145] width 22 height 22
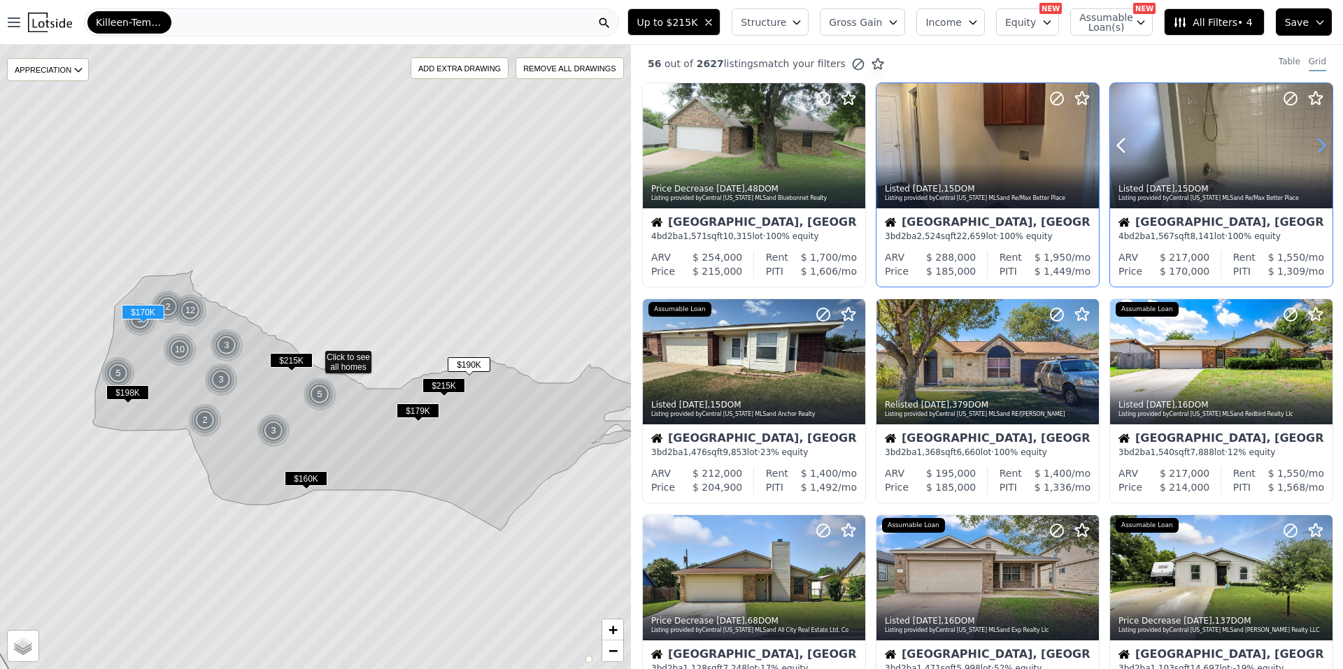
click at [1317, 150] on icon at bounding box center [1321, 145] width 22 height 22
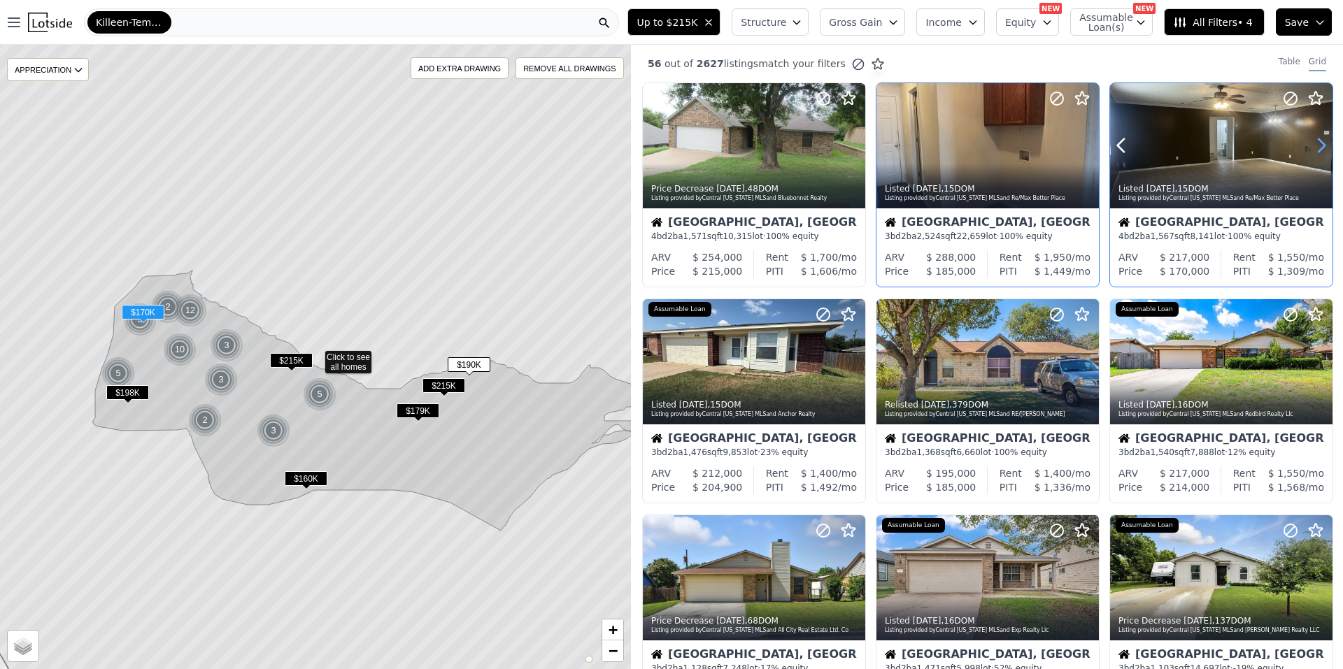
click at [1317, 150] on icon at bounding box center [1321, 145] width 22 height 22
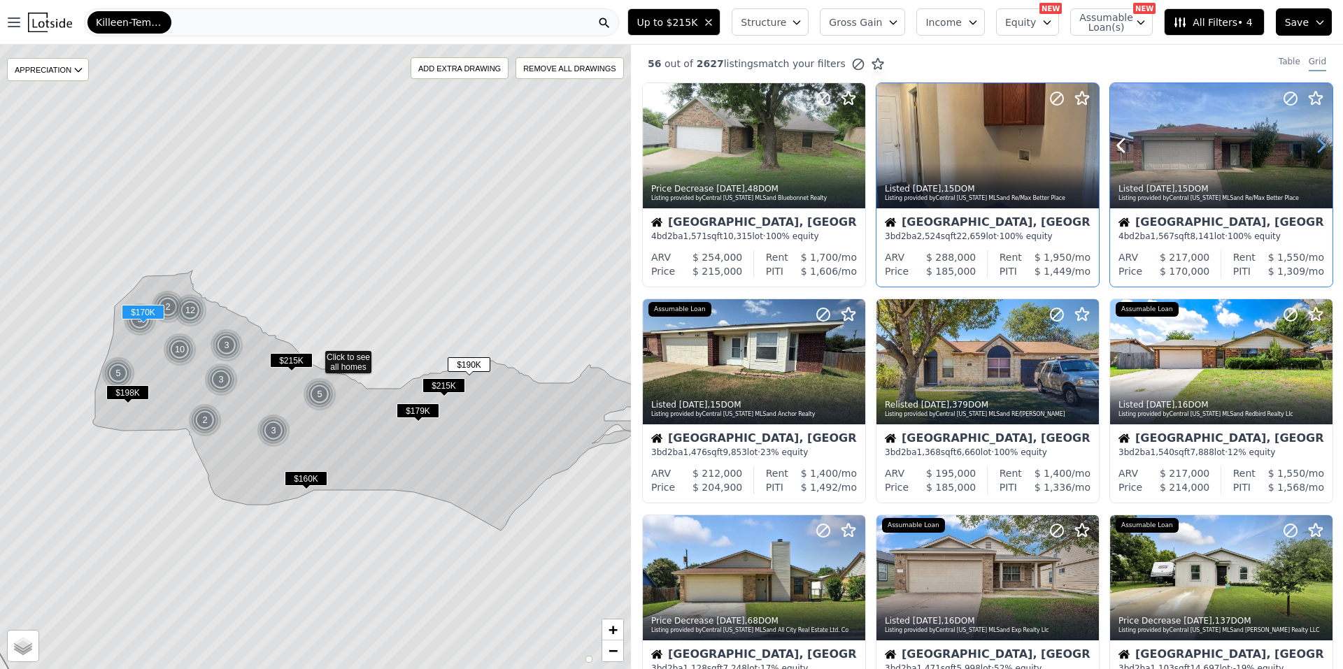
click at [1317, 150] on icon at bounding box center [1321, 145] width 22 height 22
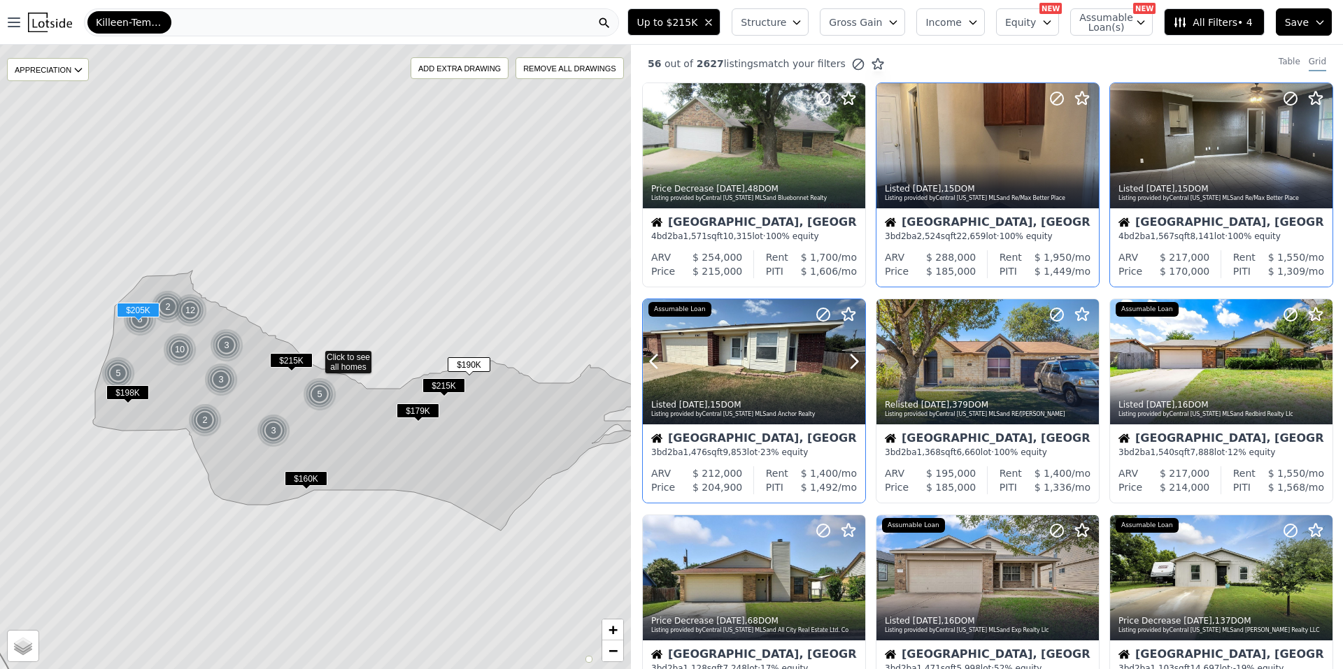
scroll to position [70, 0]
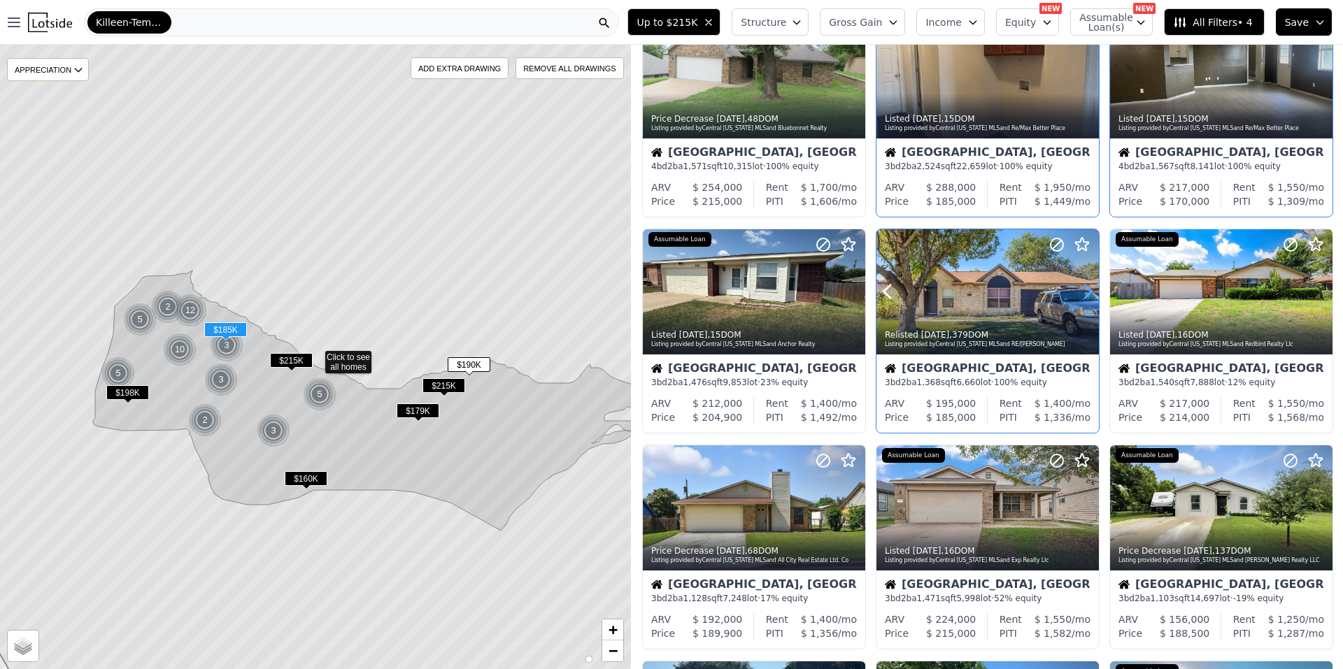
click at [1081, 293] on icon at bounding box center [1087, 291] width 22 height 22
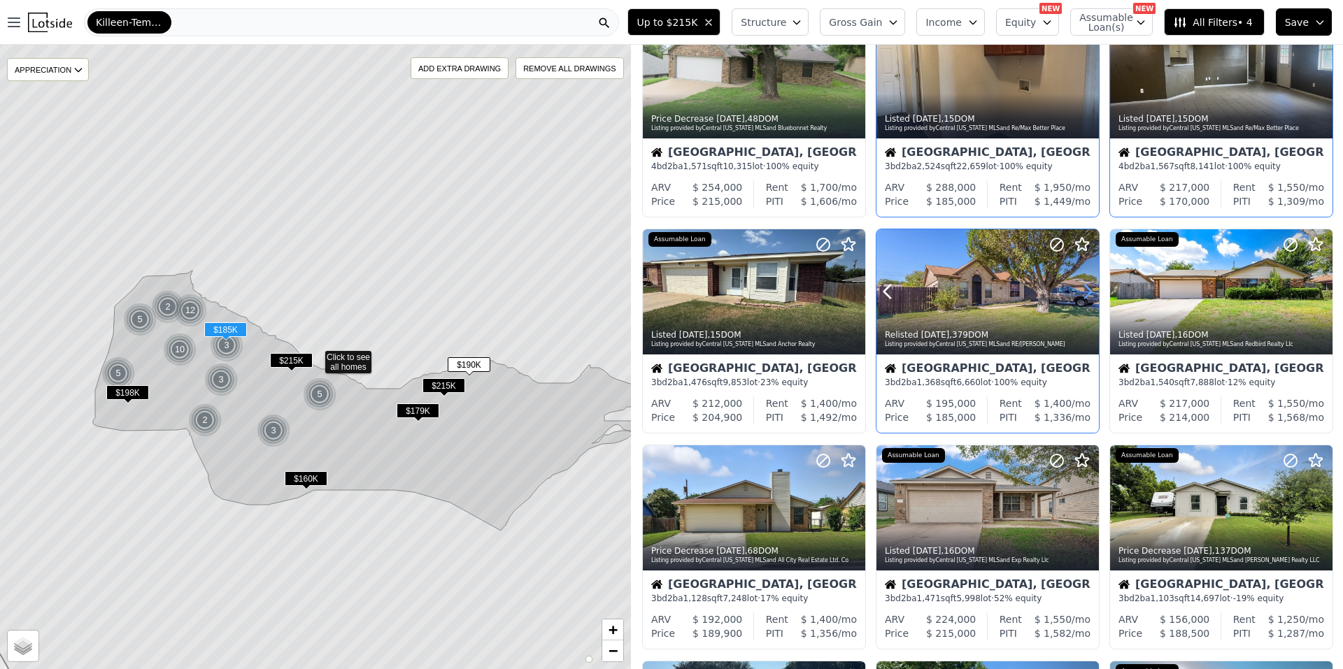
click at [1081, 293] on icon at bounding box center [1087, 291] width 22 height 22
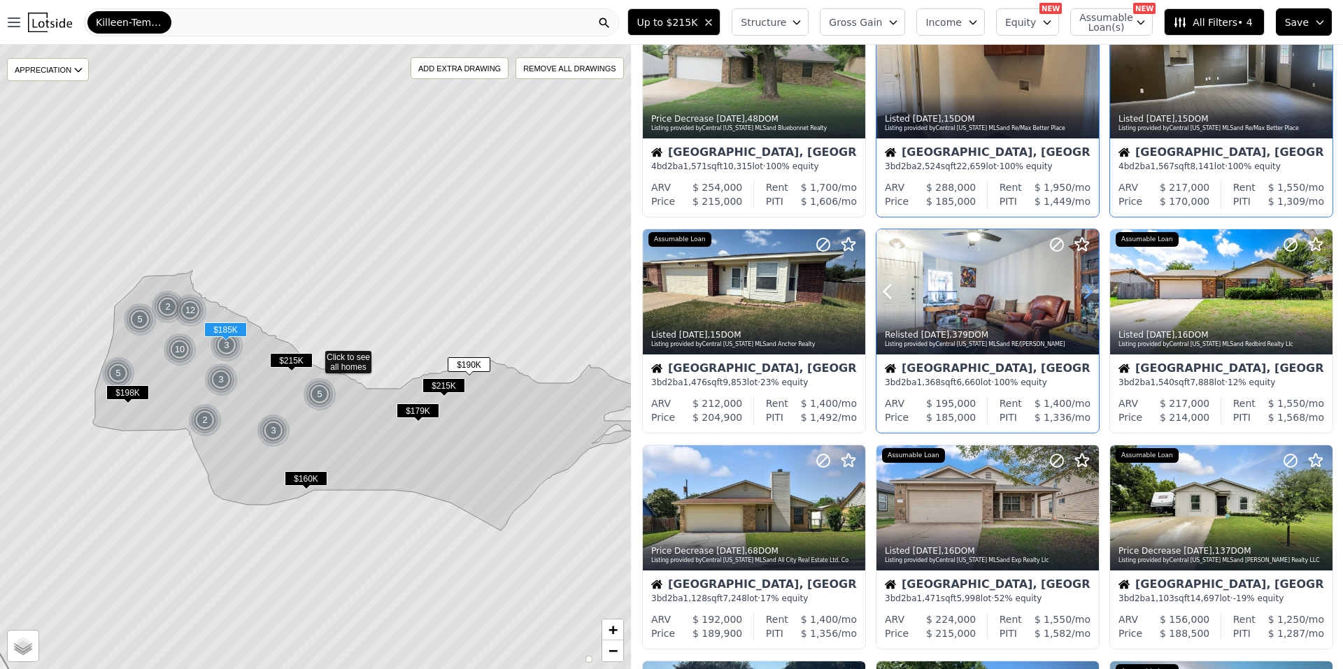
click at [1080, 283] on icon at bounding box center [1087, 291] width 22 height 22
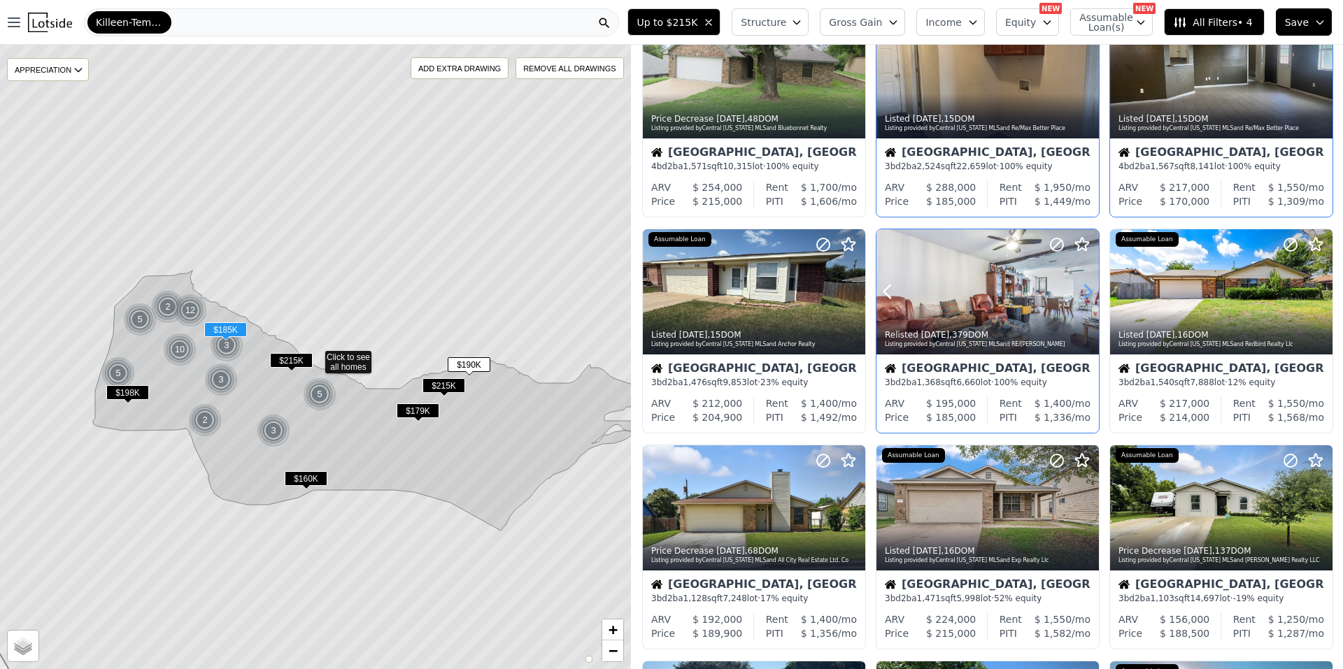
click at [1080, 283] on icon at bounding box center [1087, 291] width 22 height 22
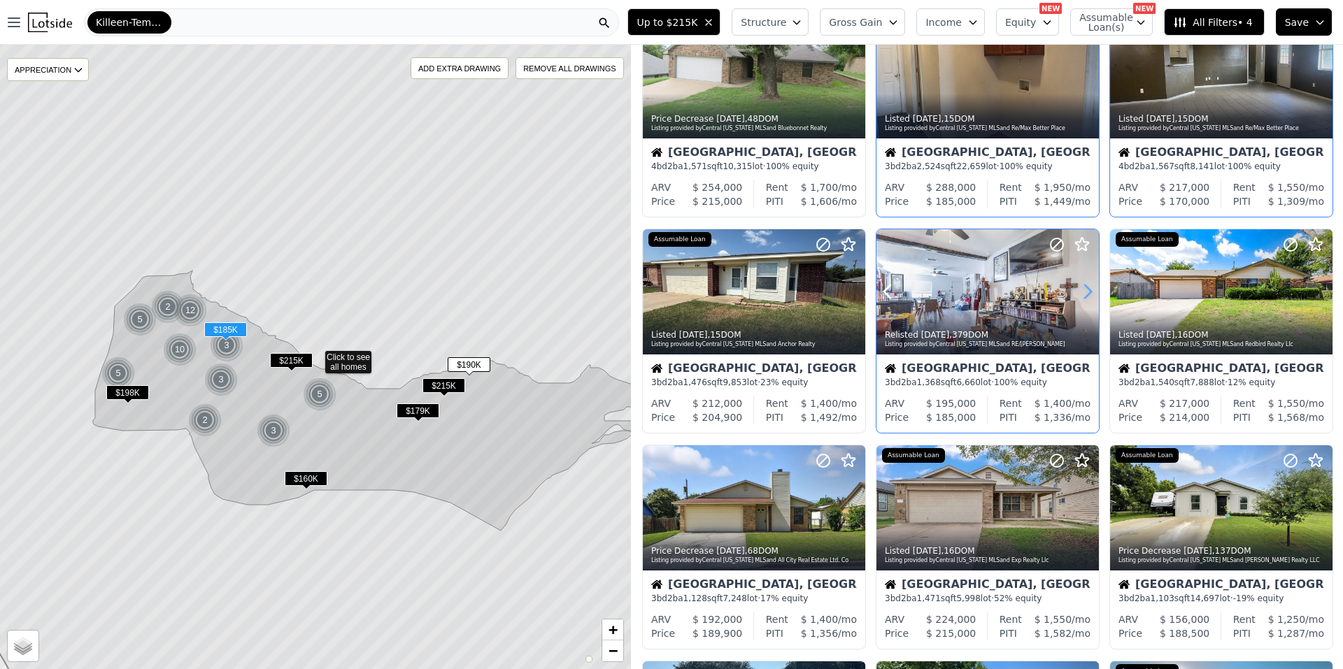
click at [1080, 283] on icon at bounding box center [1087, 291] width 22 height 22
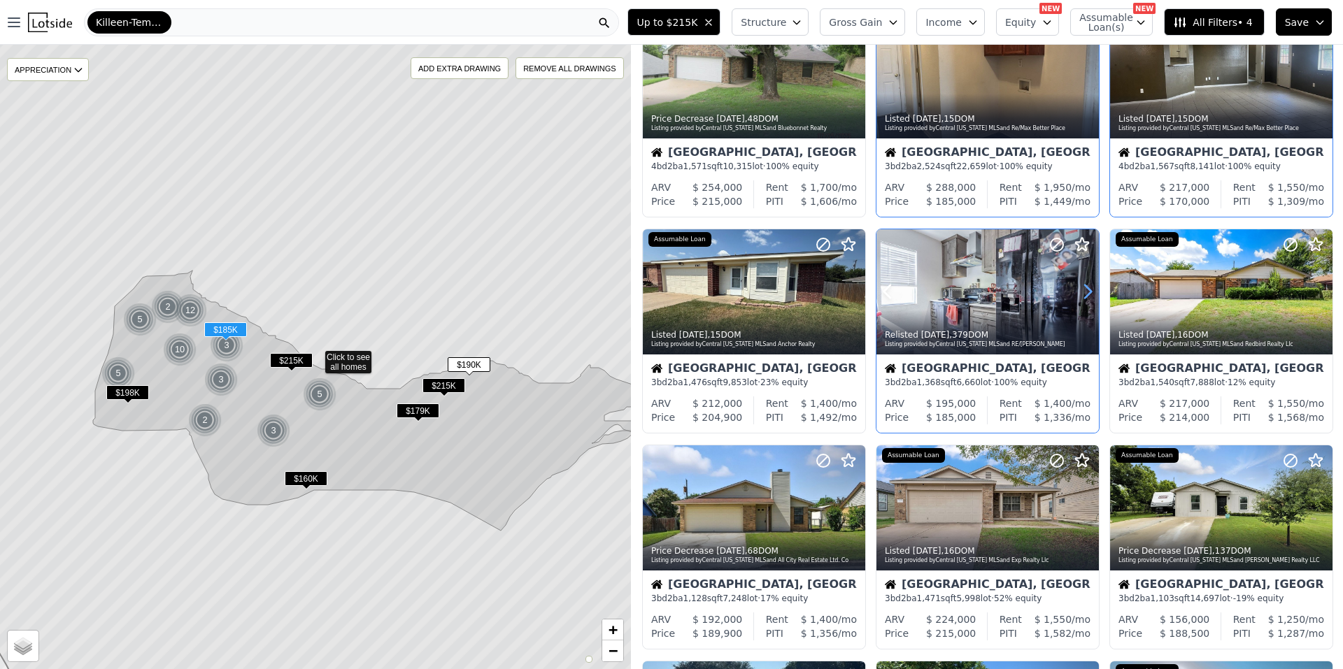
click at [1080, 283] on icon at bounding box center [1087, 291] width 22 height 22
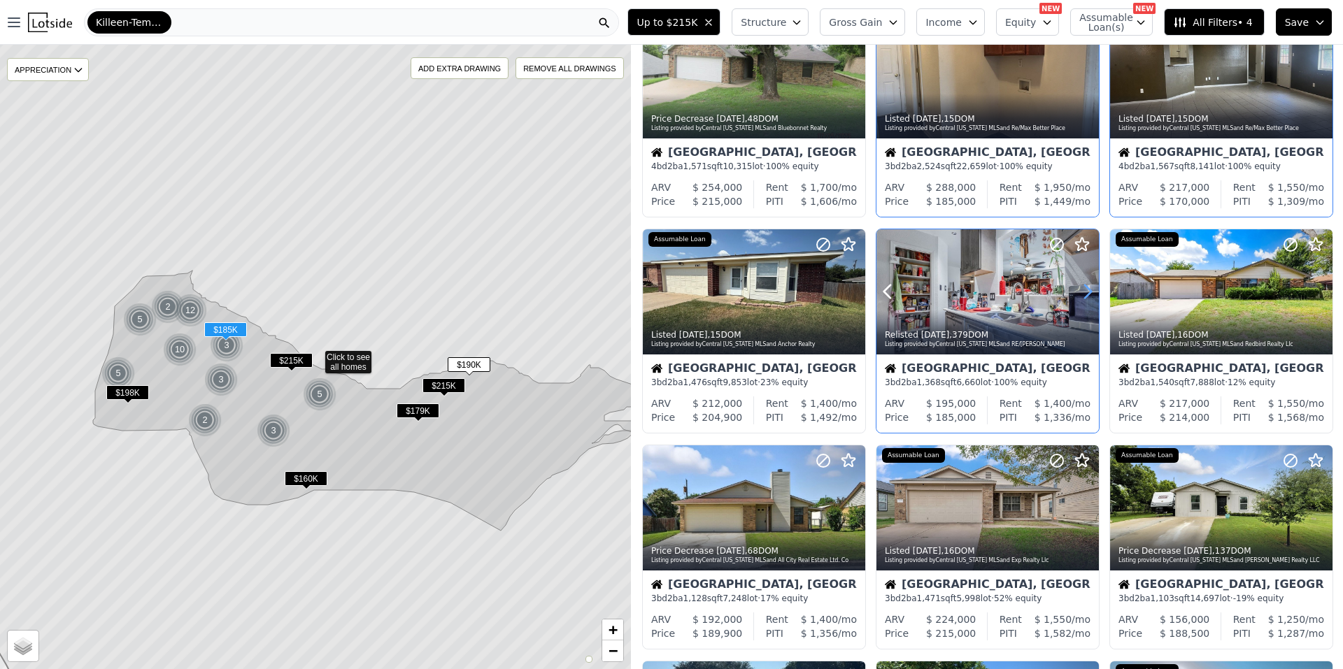
click at [1080, 283] on icon at bounding box center [1087, 291] width 22 height 22
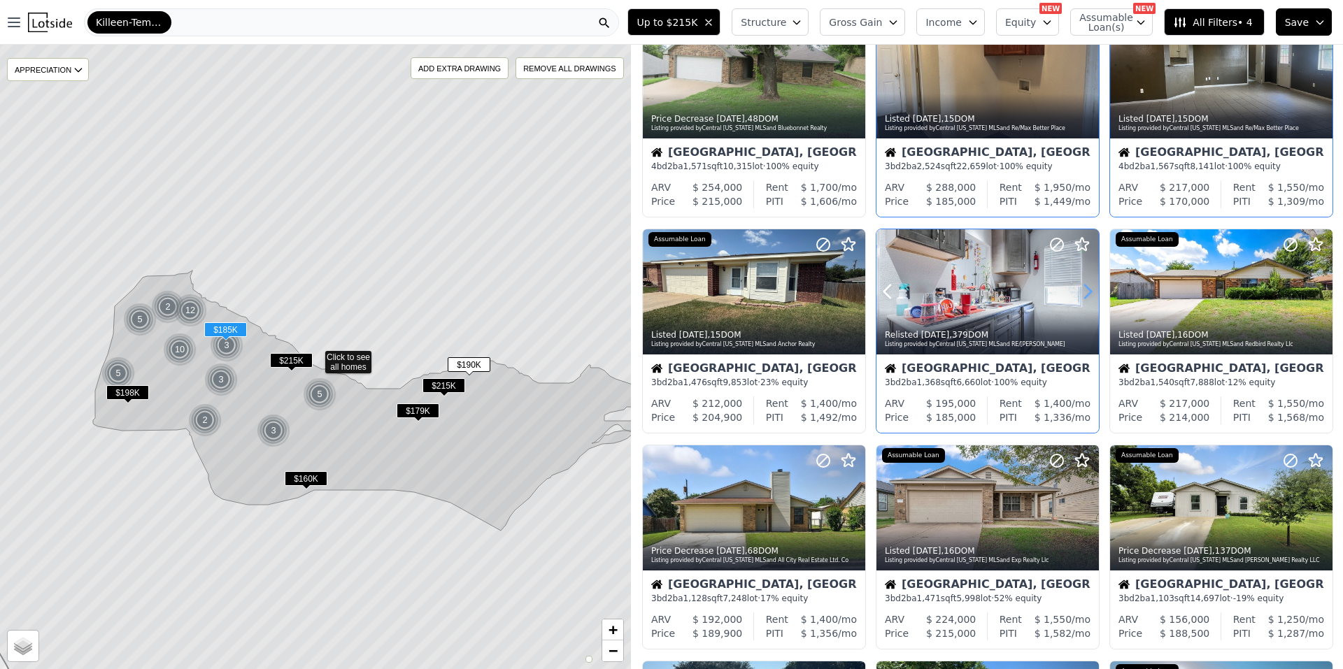
click at [1085, 288] on icon at bounding box center [1088, 291] width 6 height 13
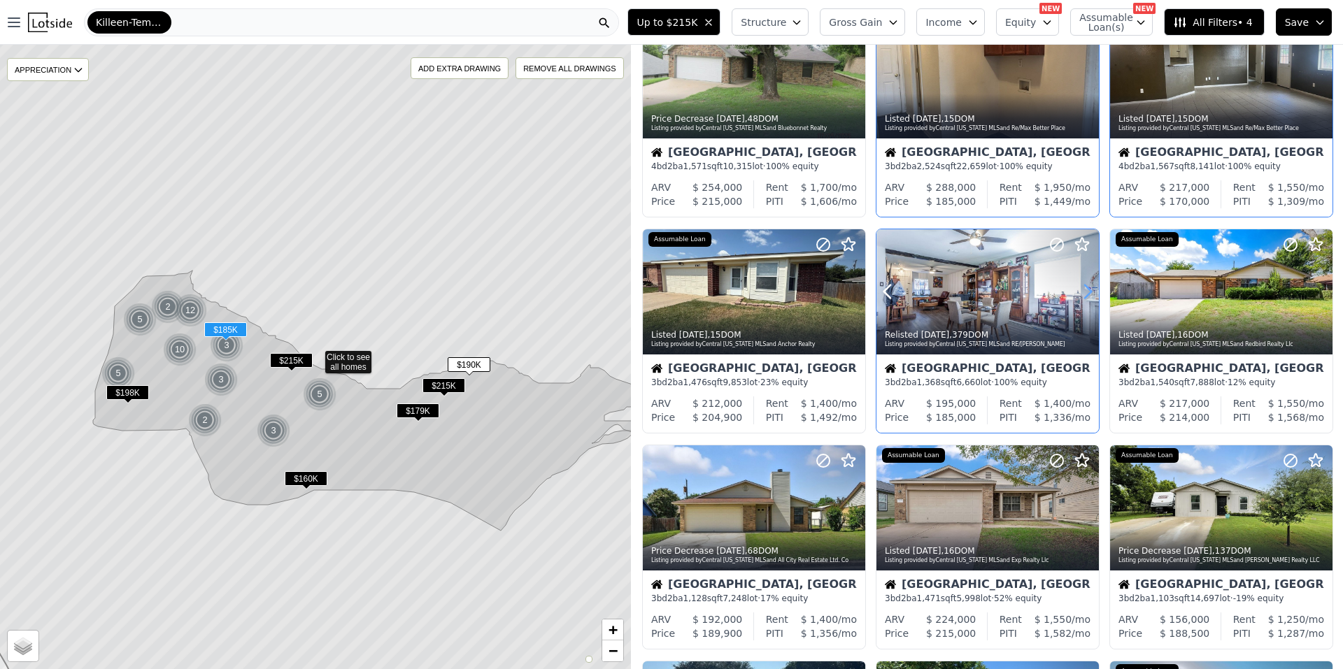
click at [1085, 288] on icon at bounding box center [1088, 291] width 6 height 13
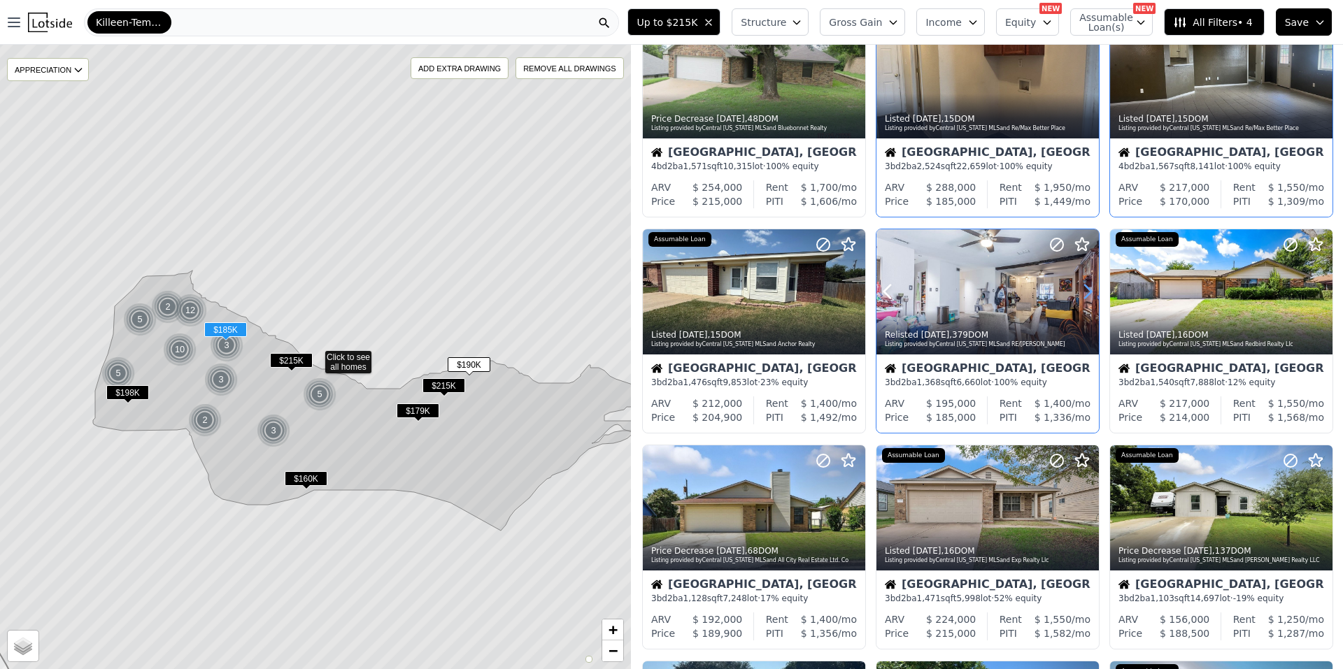
click at [1085, 288] on icon at bounding box center [1088, 291] width 6 height 13
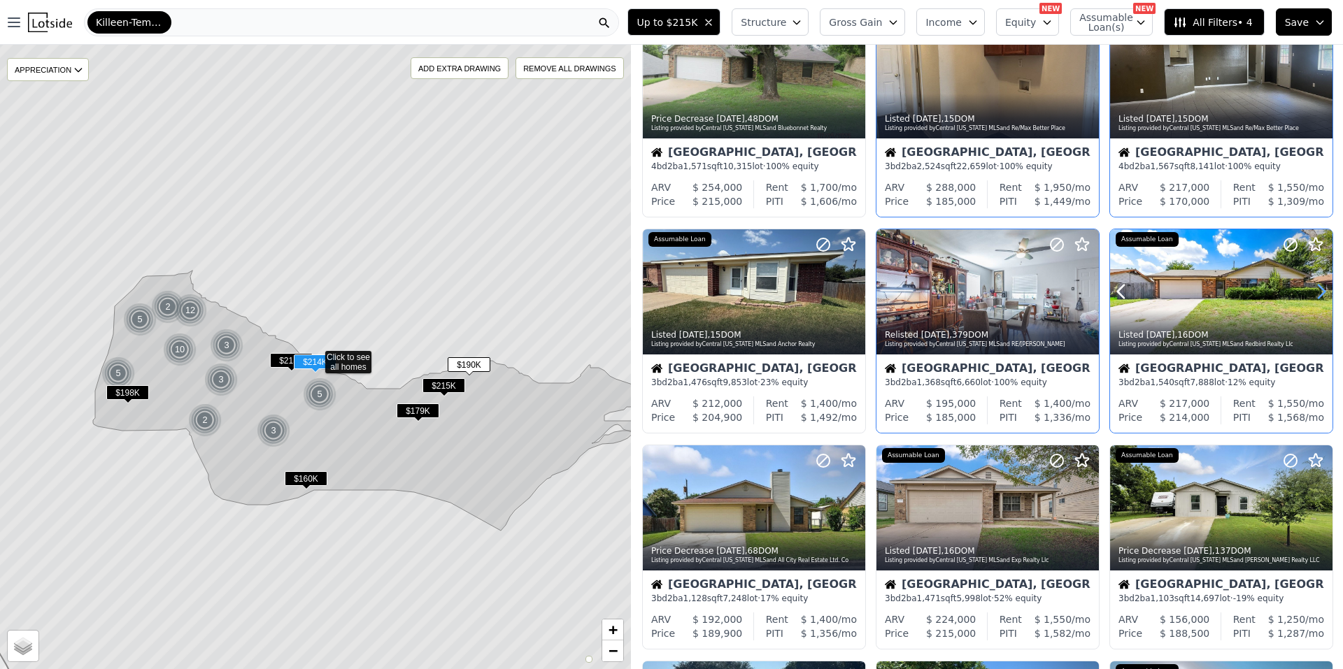
click at [1313, 285] on icon at bounding box center [1321, 291] width 22 height 22
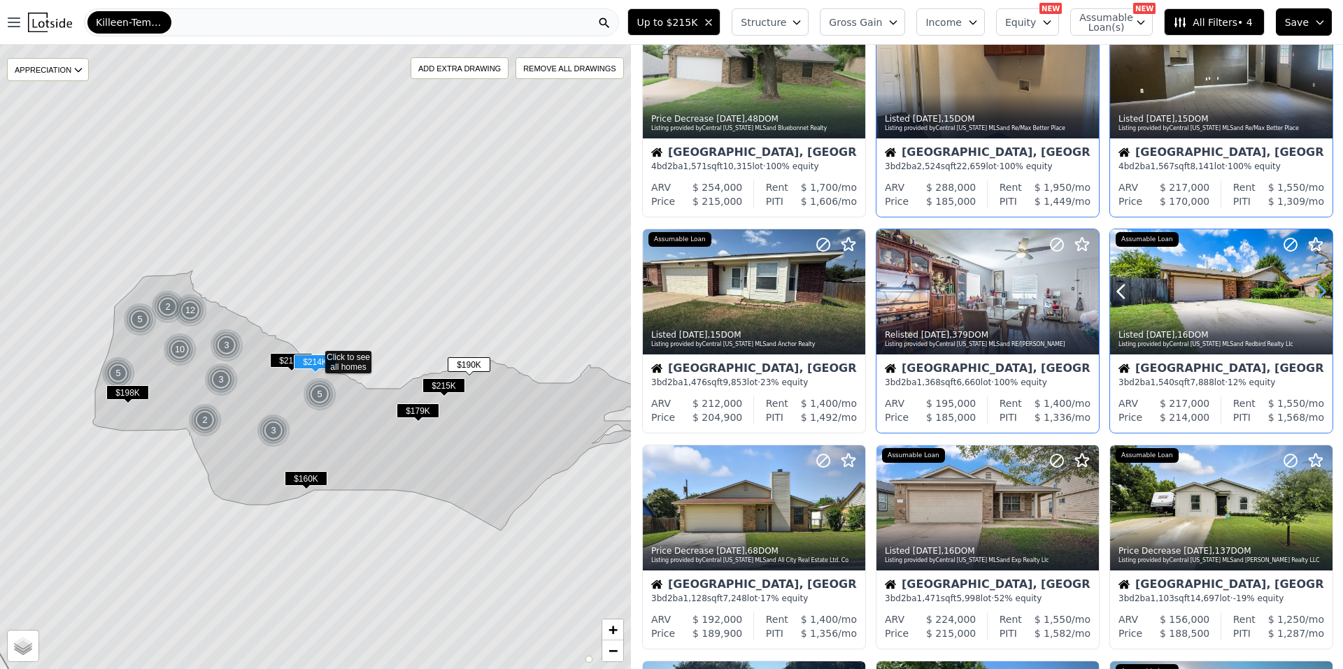
click at [1313, 285] on icon at bounding box center [1321, 291] width 22 height 22
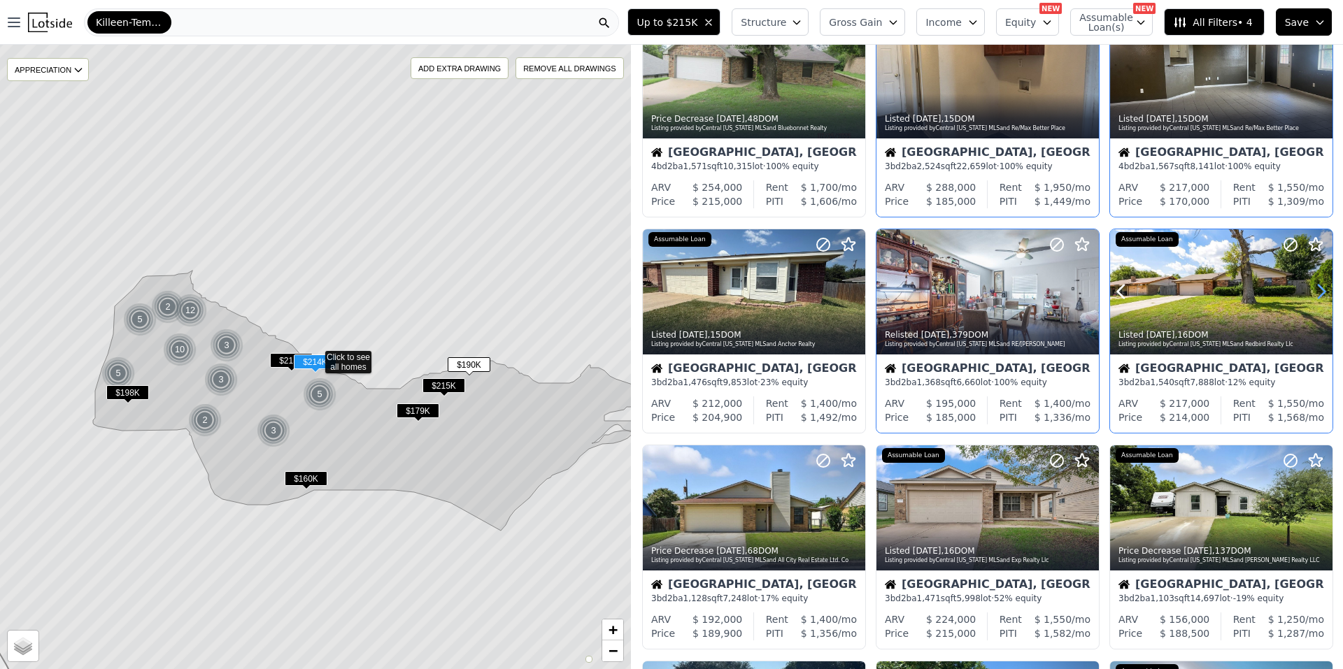
click at [1313, 285] on icon at bounding box center [1321, 291] width 22 height 22
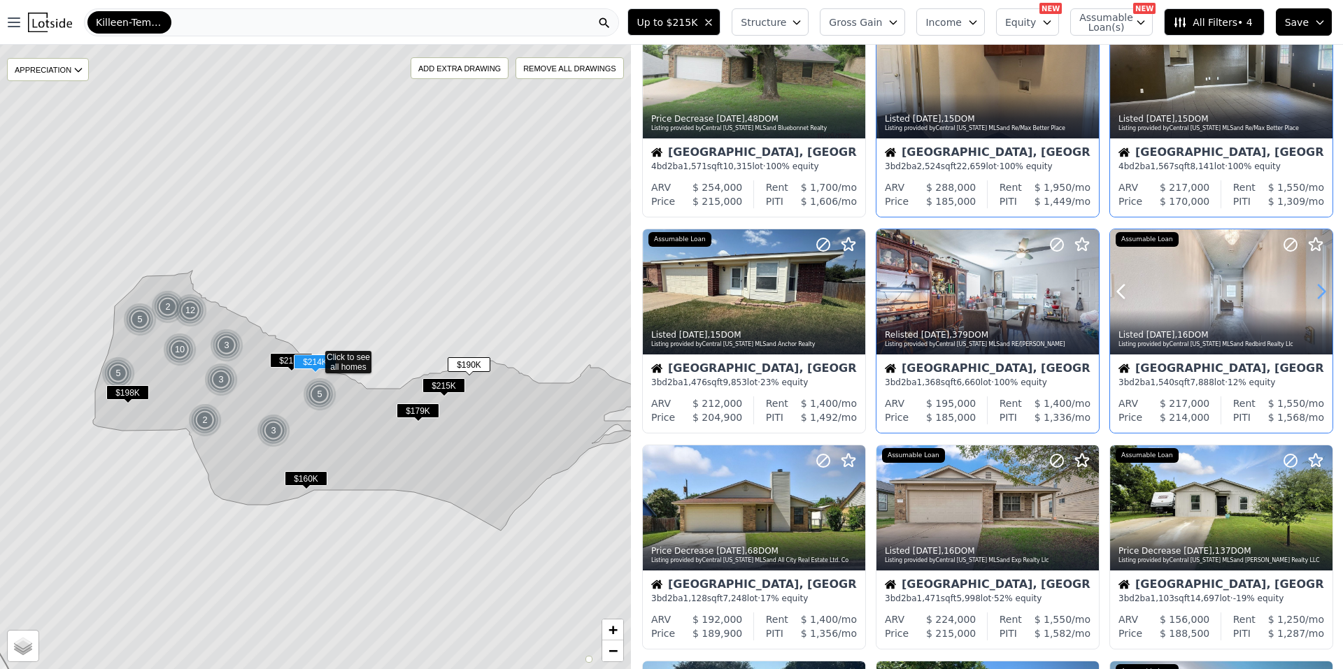
click at [1313, 285] on icon at bounding box center [1321, 291] width 22 height 22
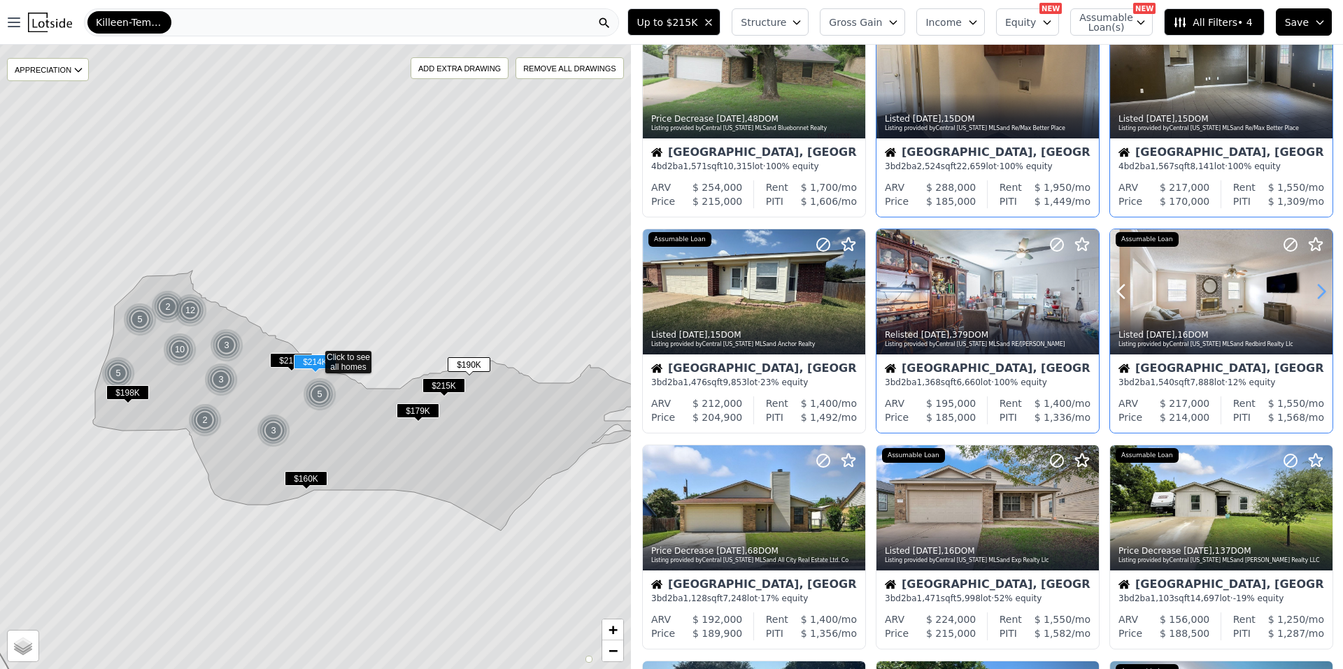
click at [1313, 285] on icon at bounding box center [1321, 291] width 22 height 22
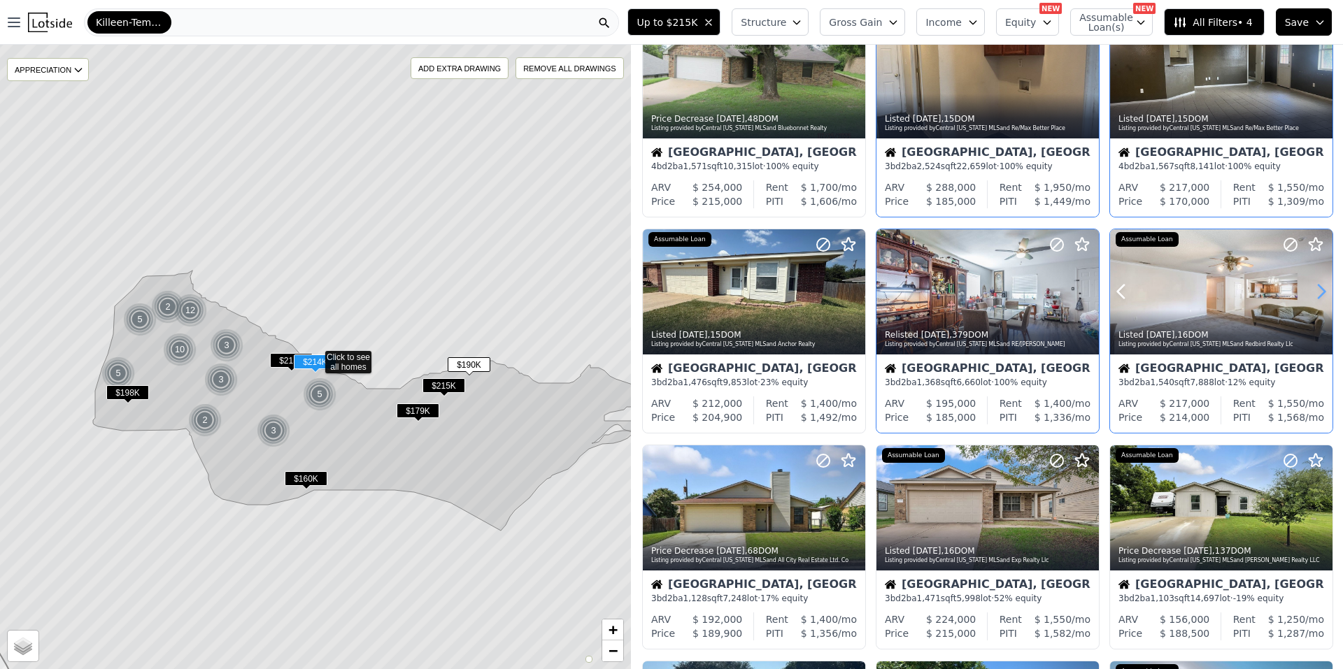
click at [1313, 285] on icon at bounding box center [1321, 291] width 22 height 22
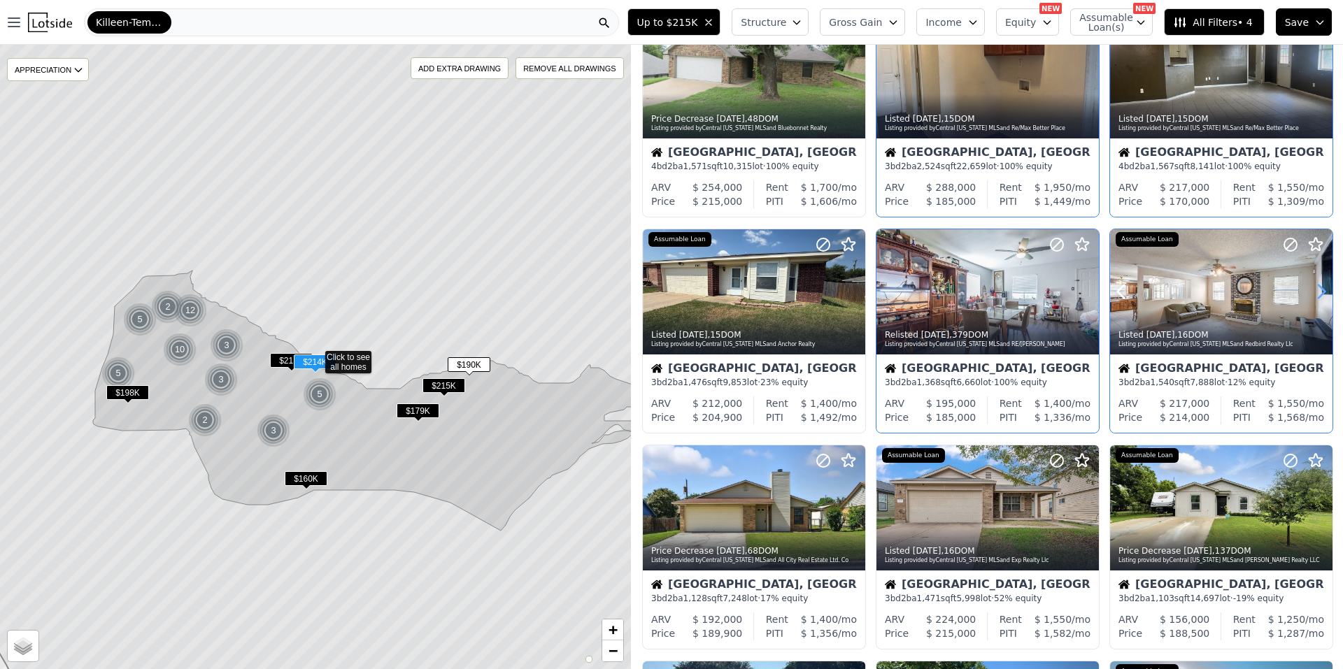
click at [1313, 285] on icon at bounding box center [1321, 291] width 22 height 22
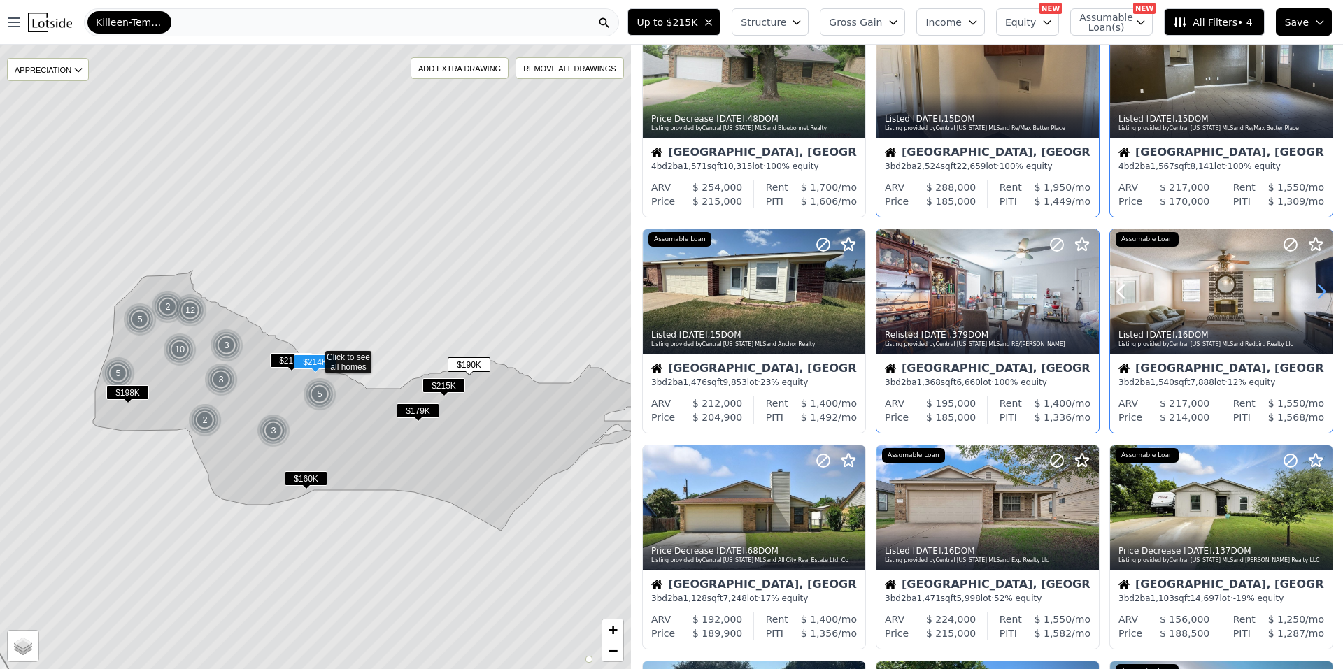
click at [1313, 285] on icon at bounding box center [1321, 291] width 22 height 22
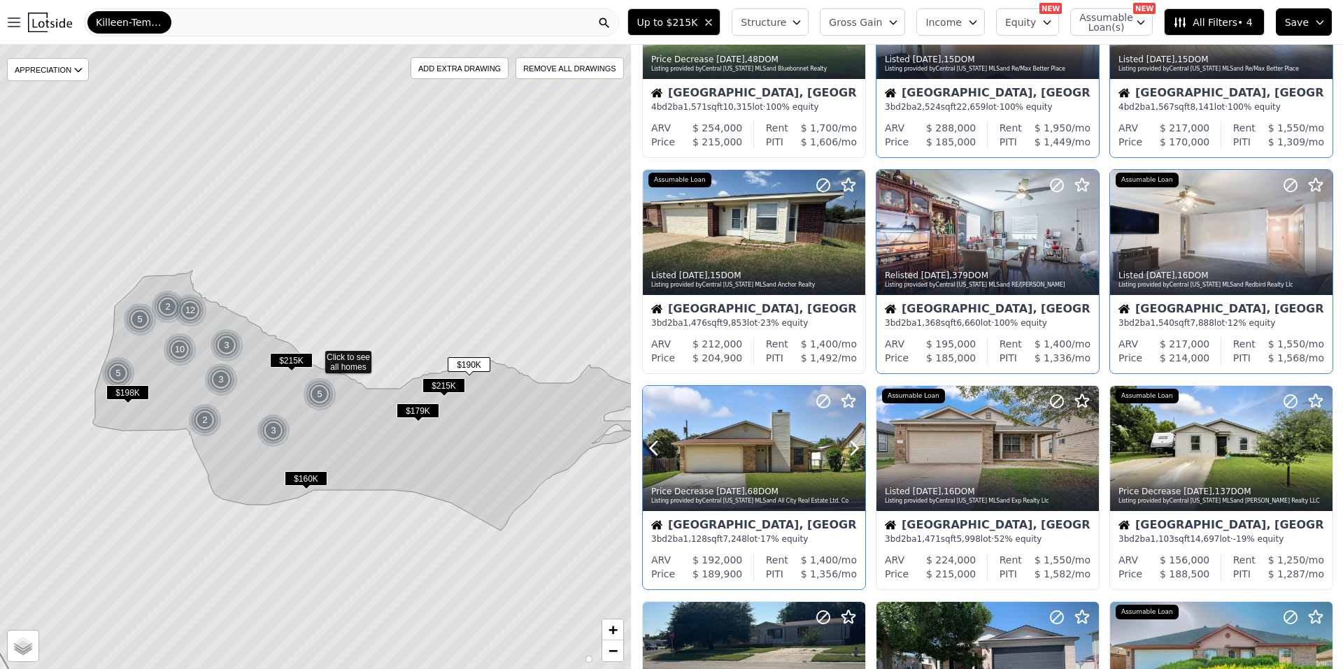
scroll to position [210, 0]
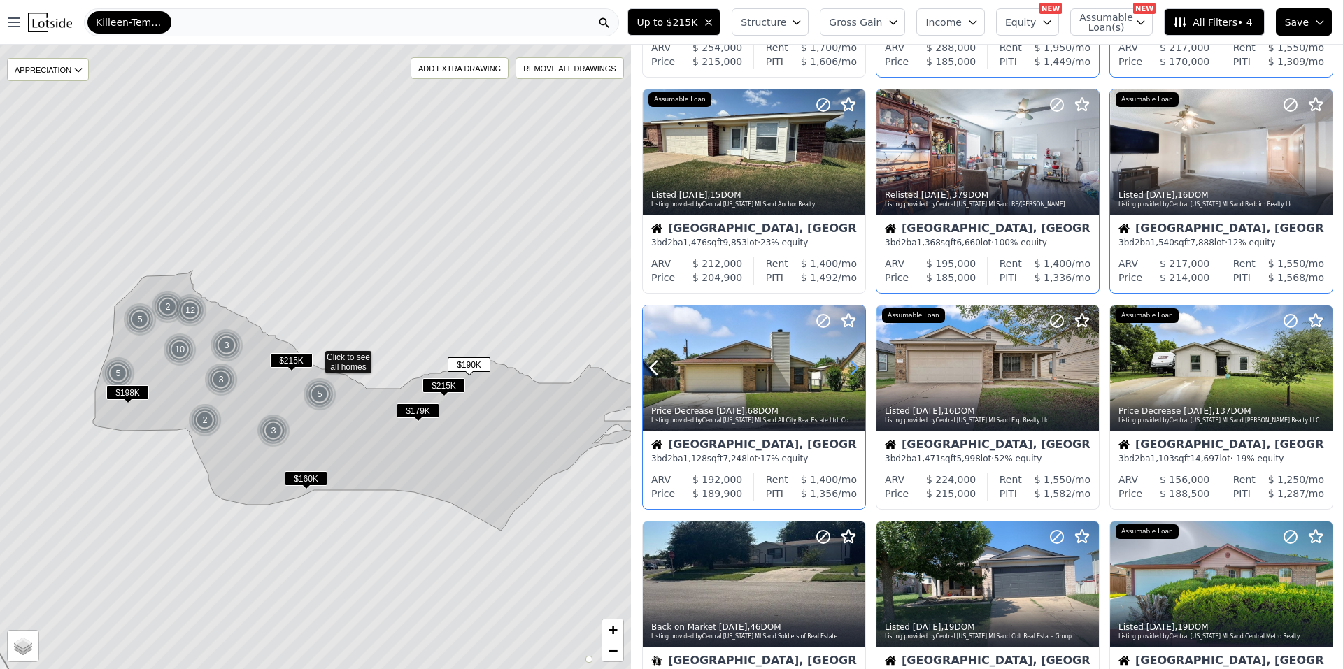
click at [851, 368] on icon at bounding box center [854, 368] width 22 height 22
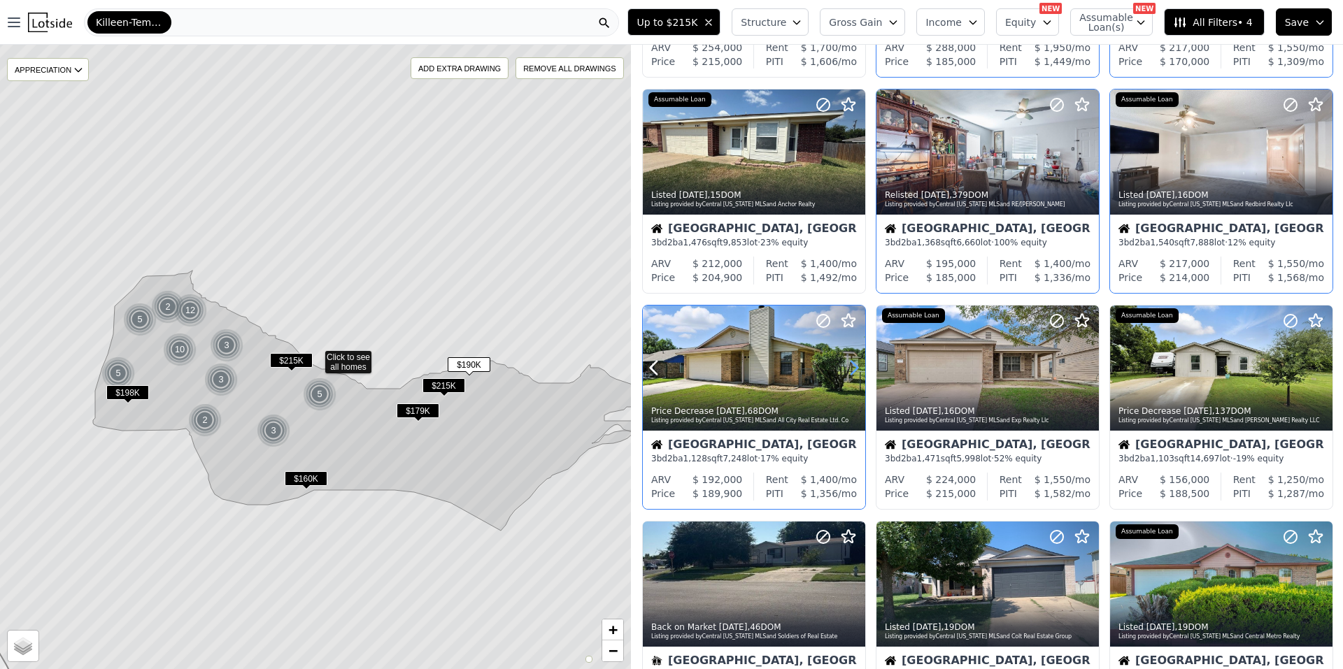
click at [851, 368] on icon at bounding box center [854, 368] width 22 height 22
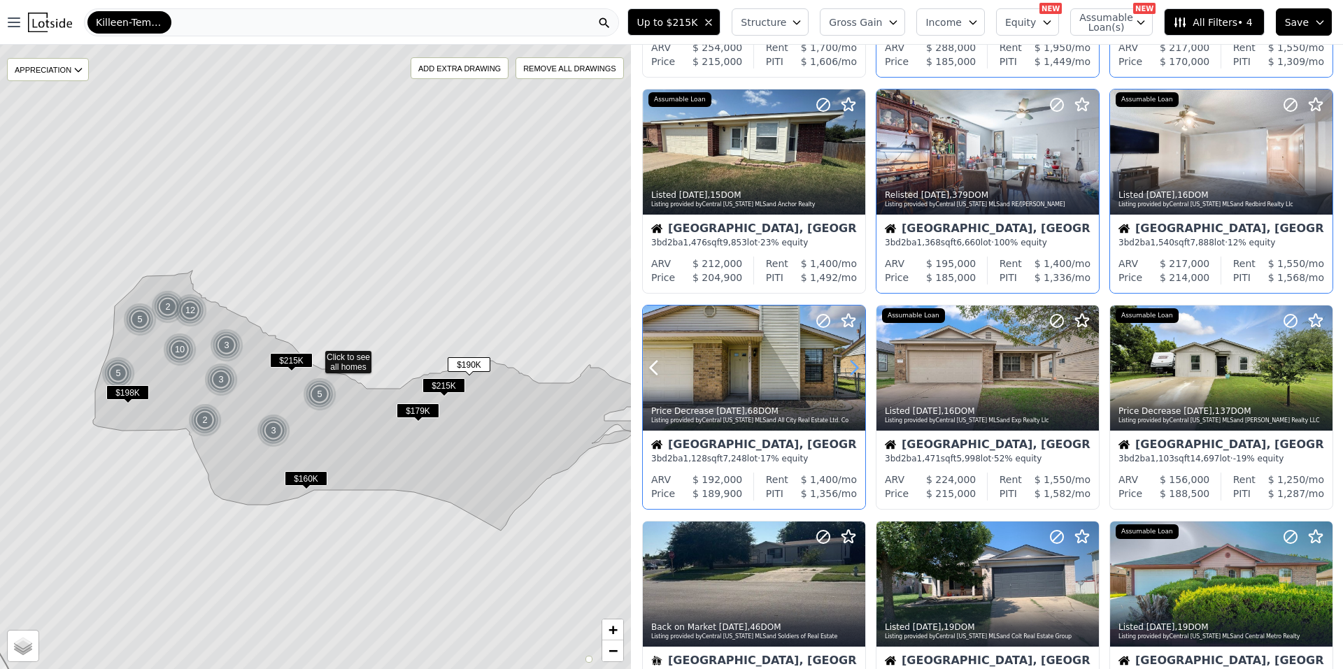
click at [851, 368] on icon at bounding box center [854, 368] width 22 height 22
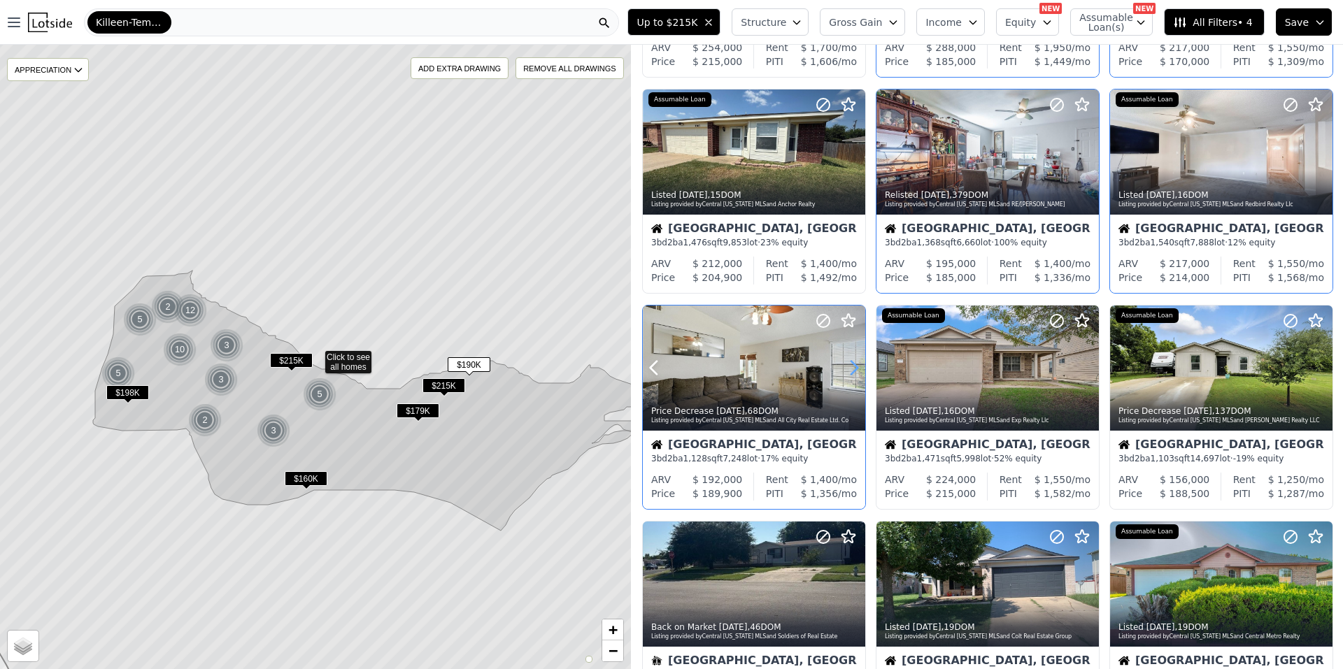
click at [851, 368] on icon at bounding box center [854, 368] width 22 height 22
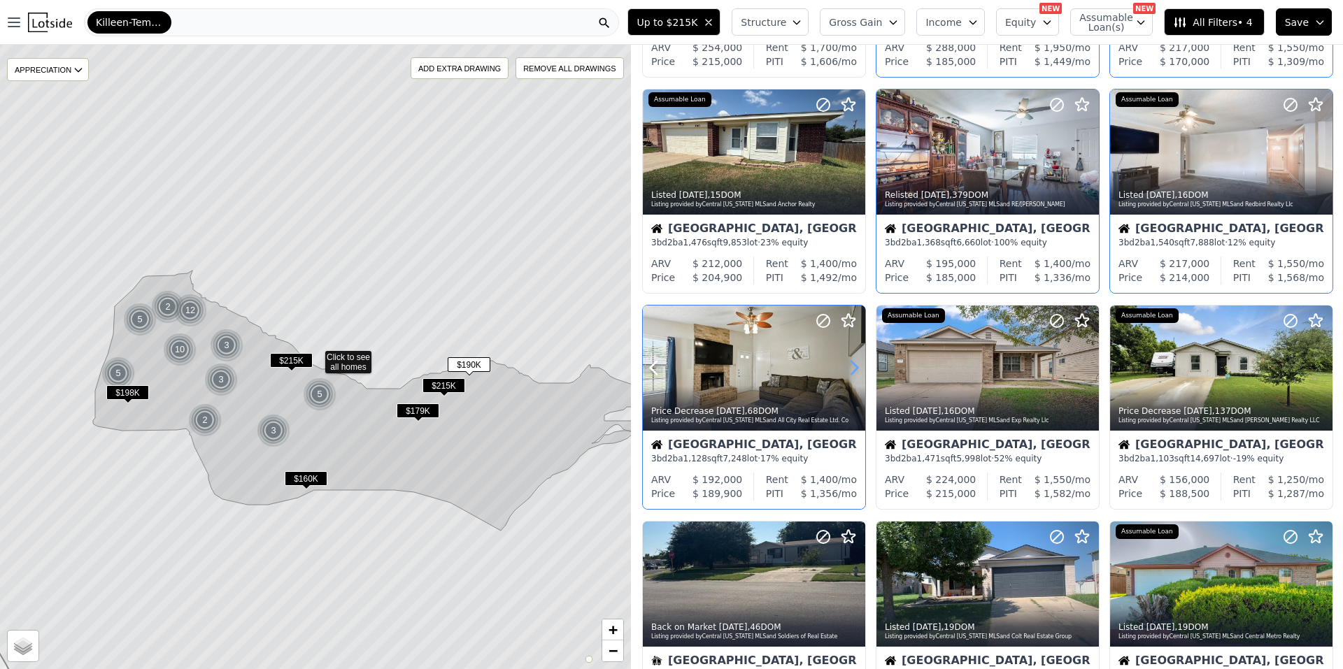
click at [851, 368] on icon at bounding box center [854, 368] width 22 height 22
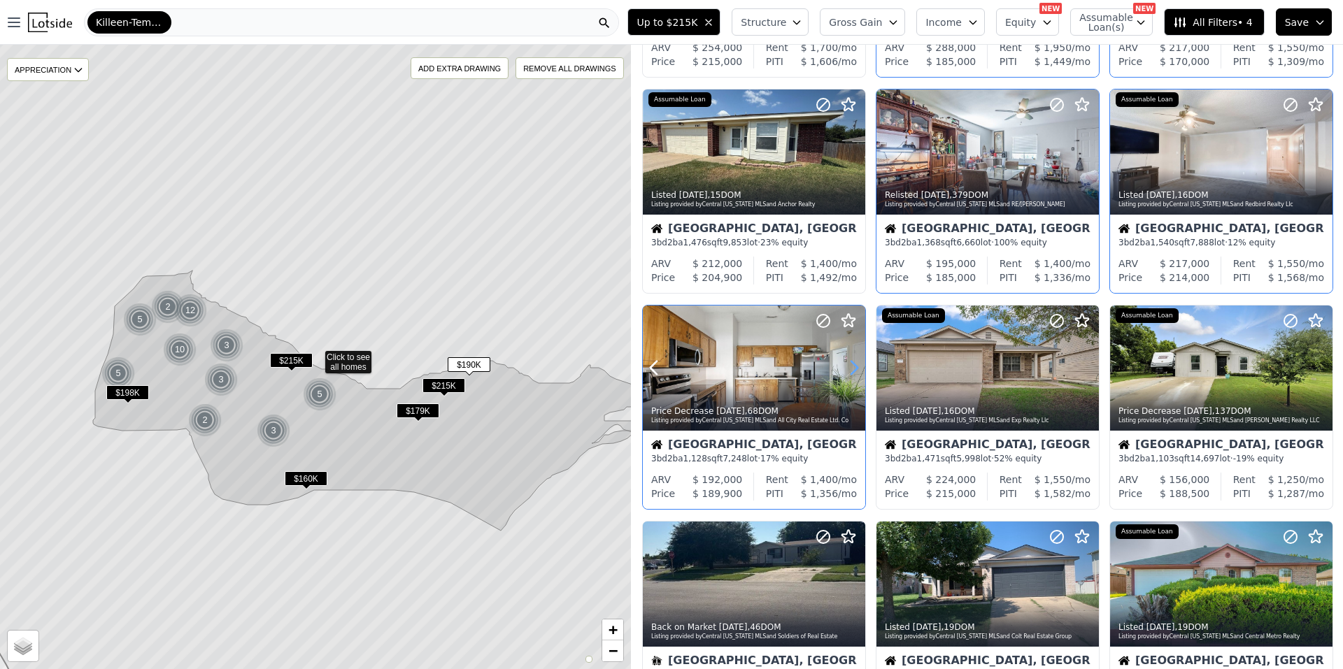
click at [851, 368] on icon at bounding box center [854, 368] width 22 height 22
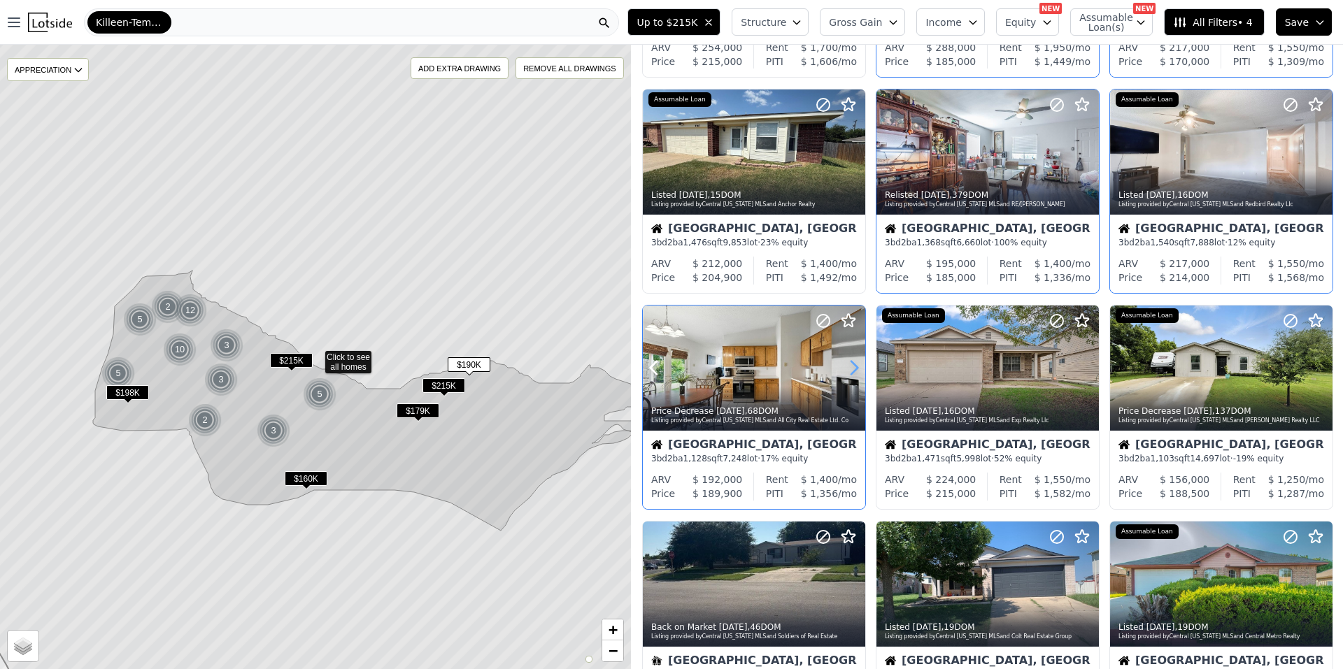
click at [851, 368] on icon at bounding box center [854, 368] width 22 height 22
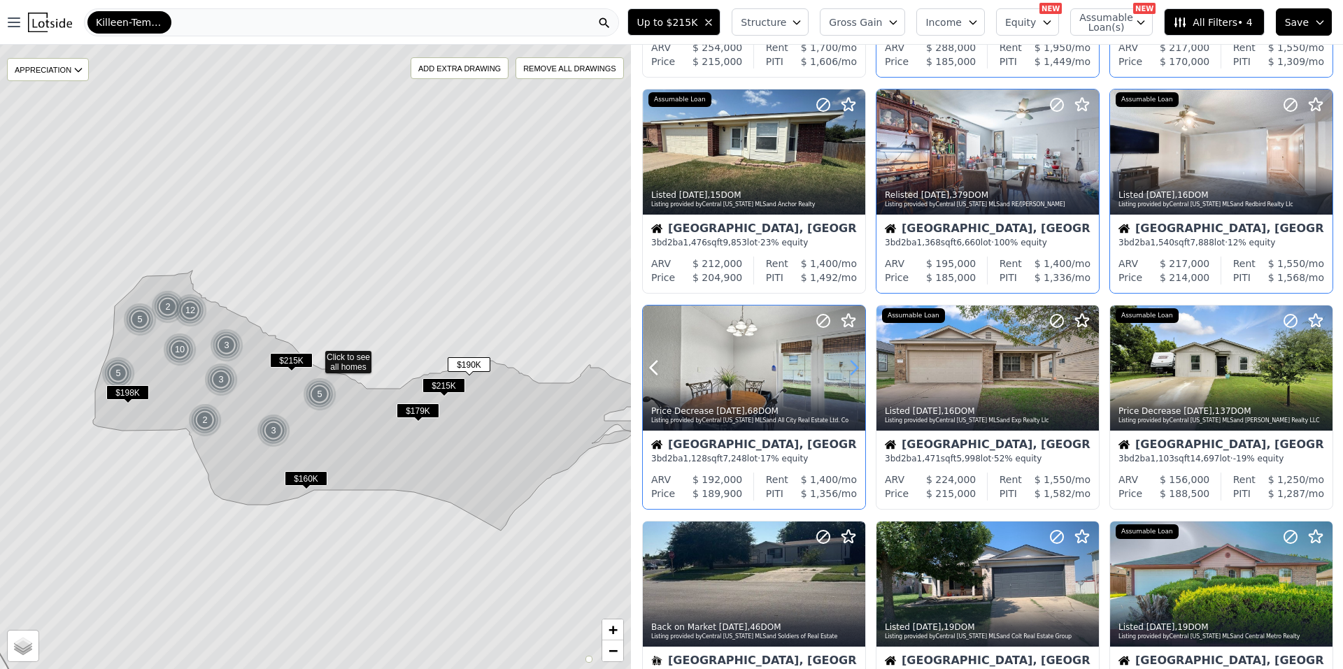
click at [851, 368] on icon at bounding box center [854, 368] width 22 height 22
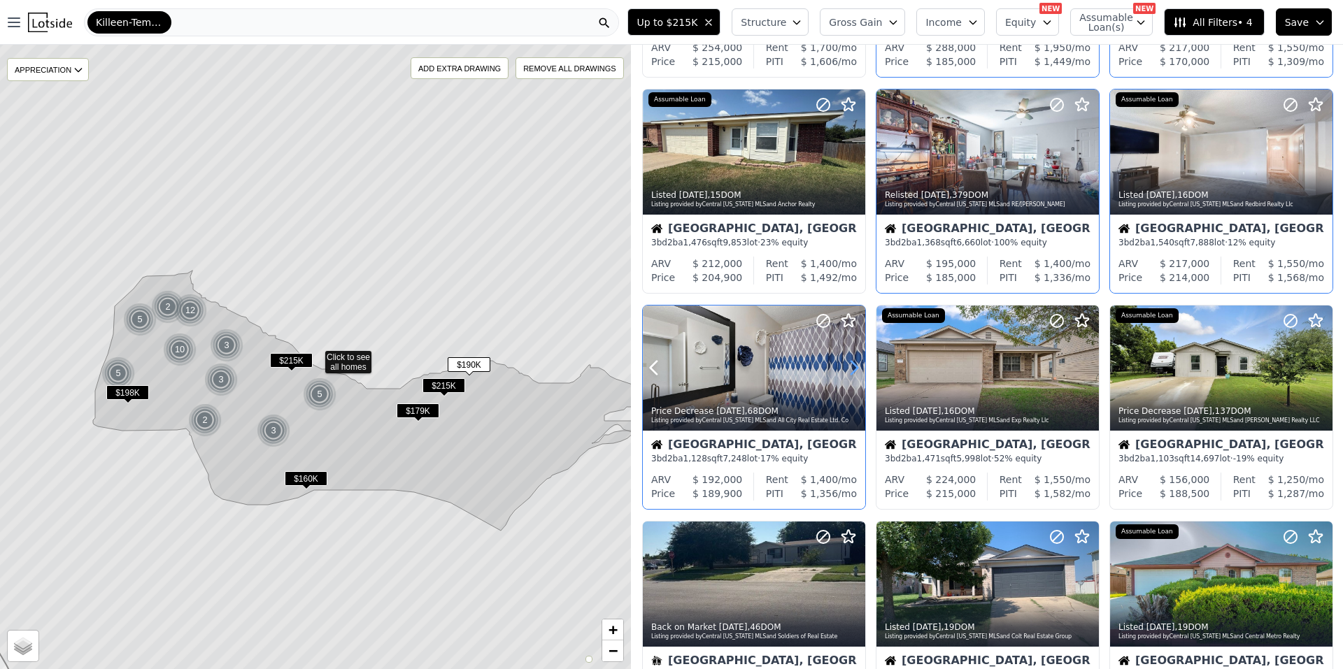
click at [851, 368] on icon at bounding box center [854, 368] width 22 height 22
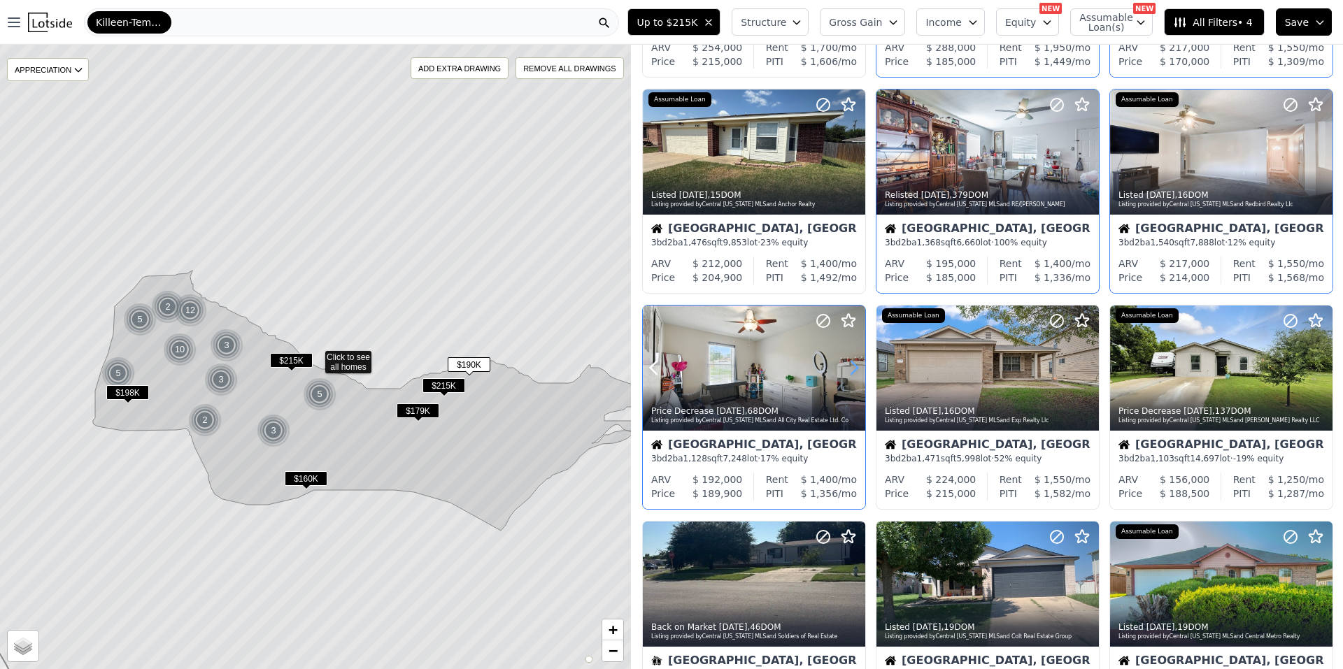
click at [851, 368] on icon at bounding box center [854, 368] width 22 height 22
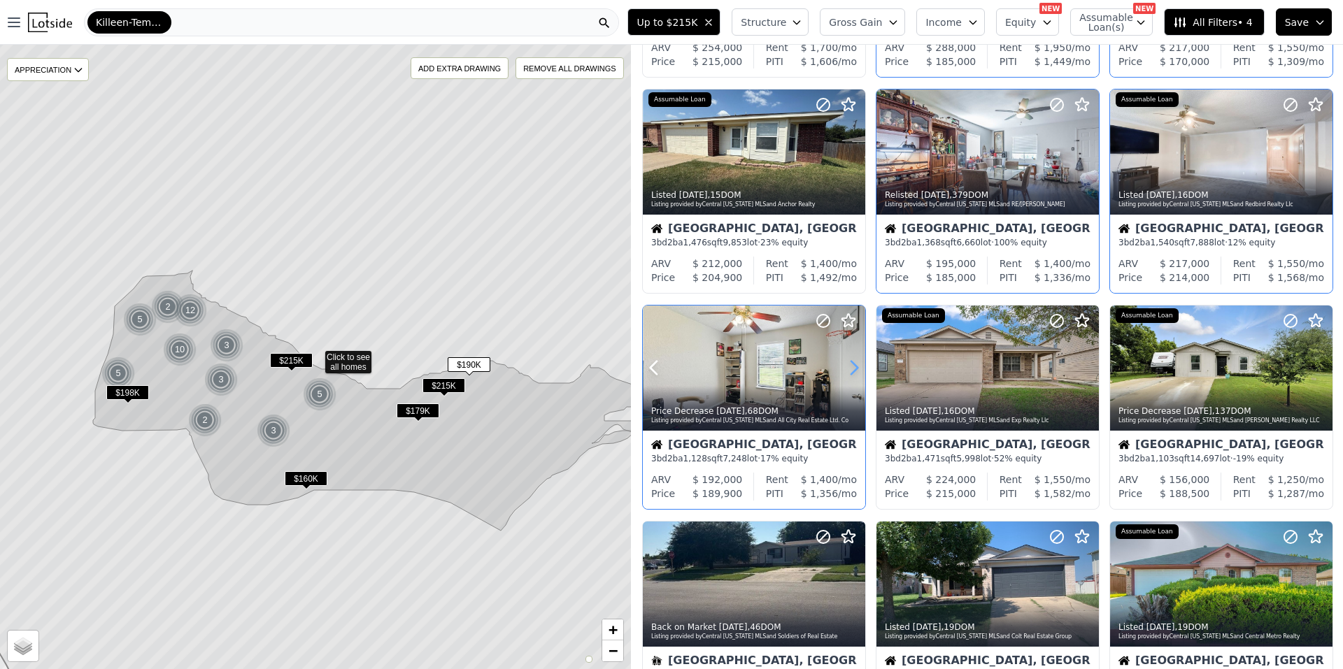
click at [851, 368] on icon at bounding box center [854, 368] width 22 height 22
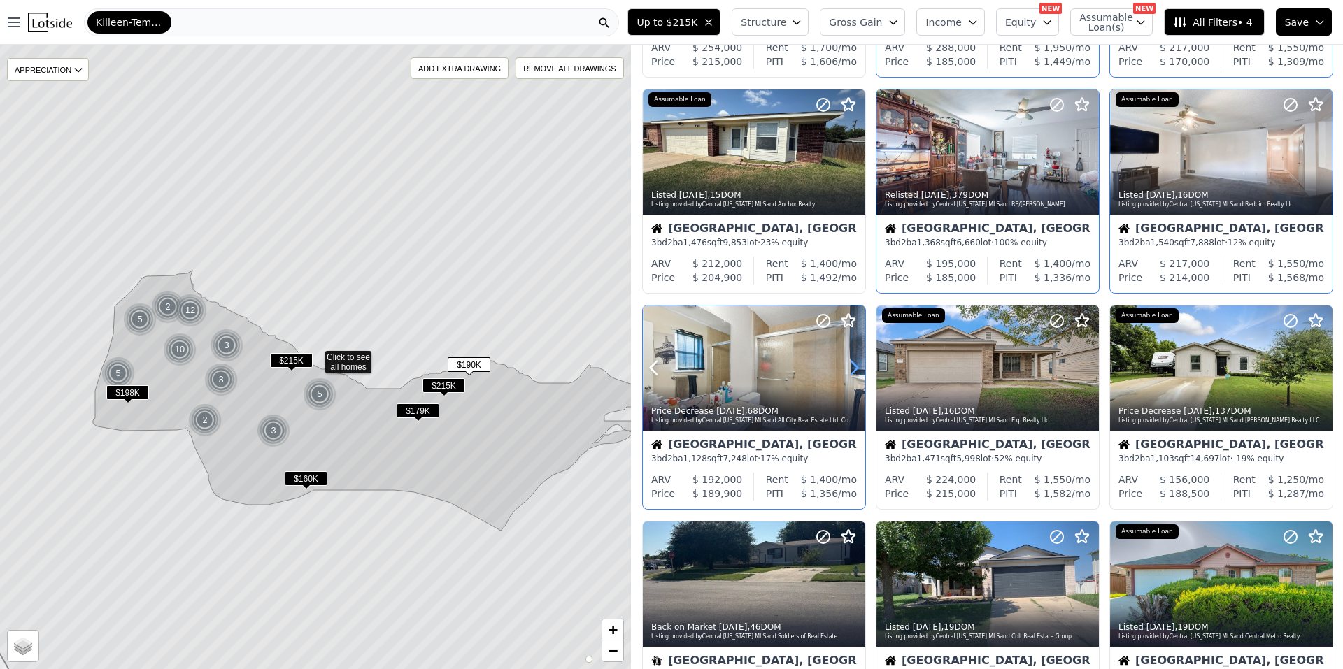
click at [851, 368] on icon at bounding box center [854, 368] width 22 height 22
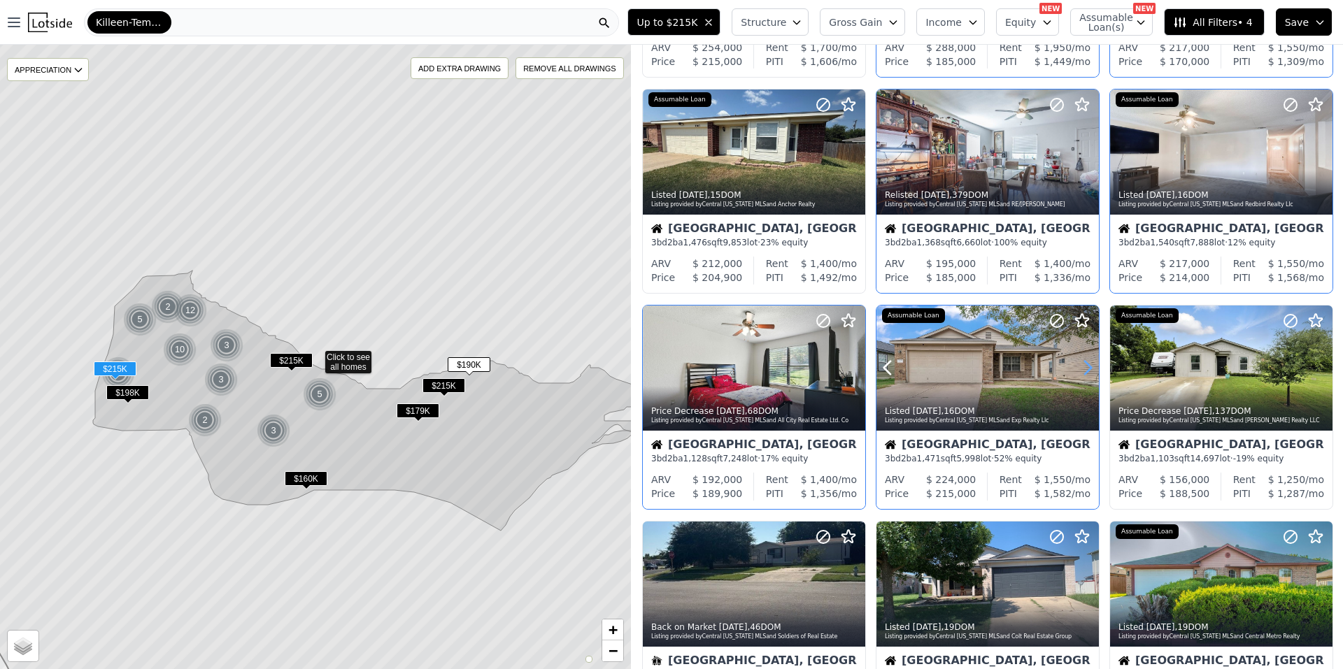
click at [1078, 369] on icon at bounding box center [1087, 368] width 22 height 22
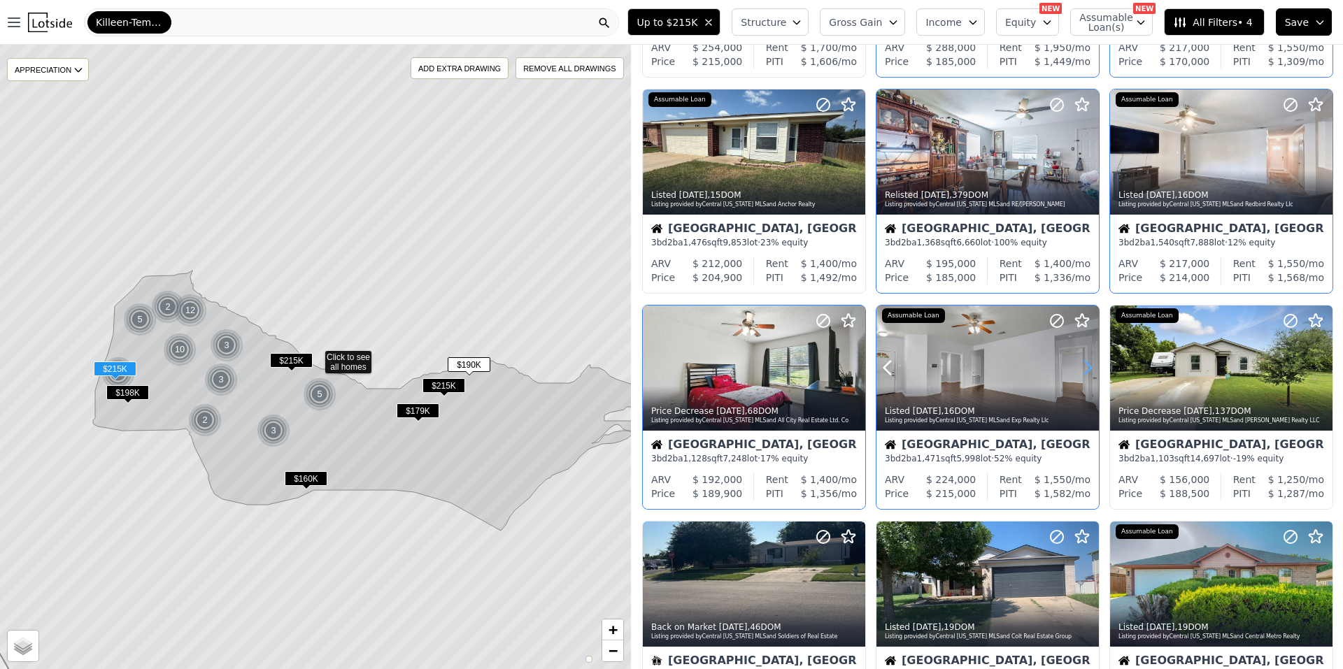
click at [1078, 369] on icon at bounding box center [1087, 368] width 22 height 22
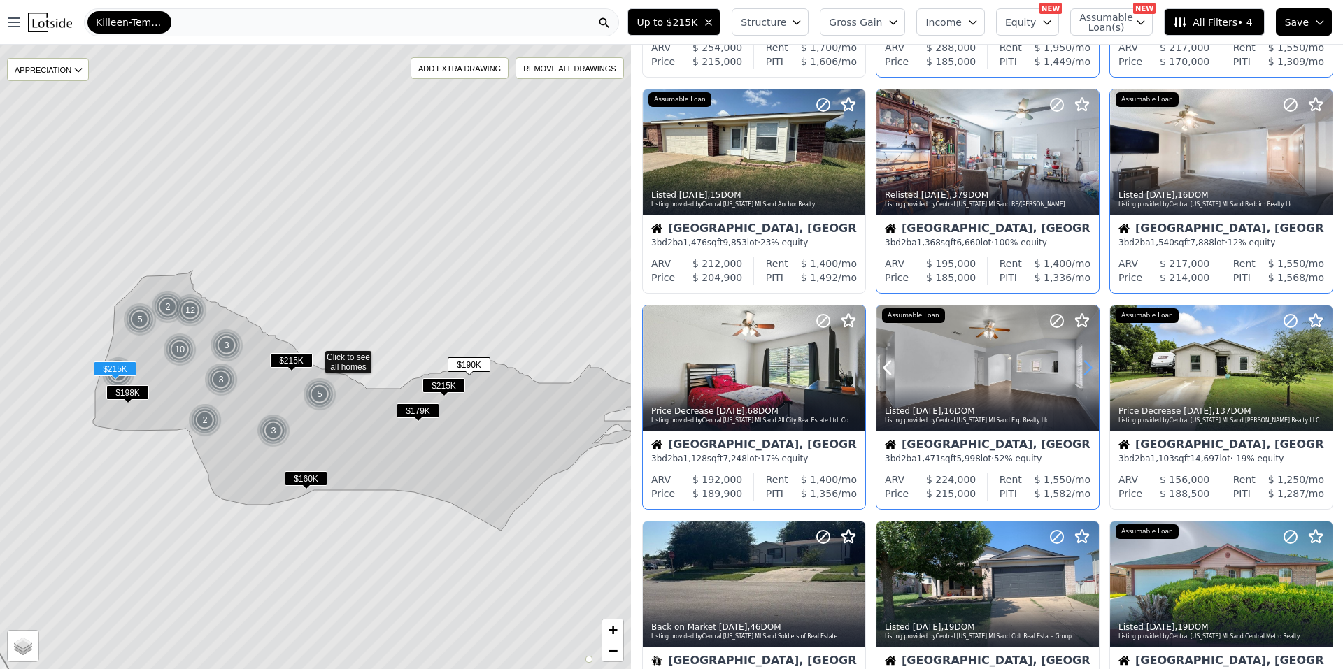
click at [1078, 369] on icon at bounding box center [1087, 368] width 22 height 22
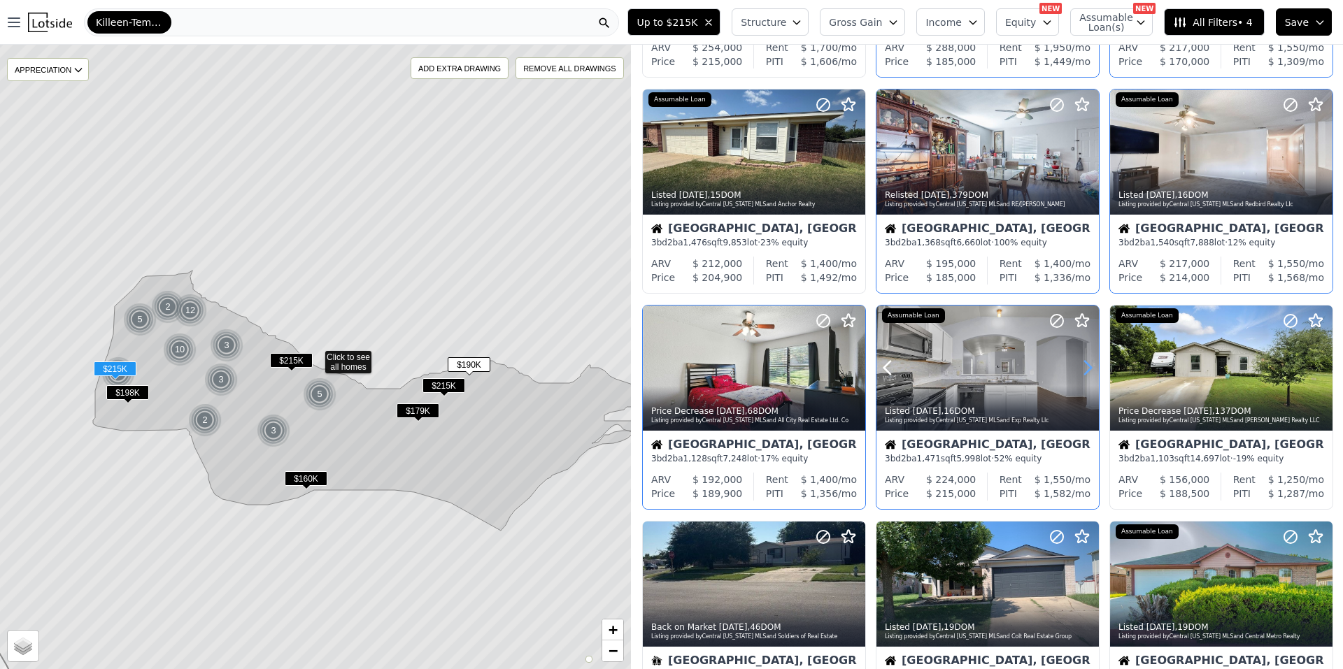
click at [1078, 369] on icon at bounding box center [1087, 368] width 22 height 22
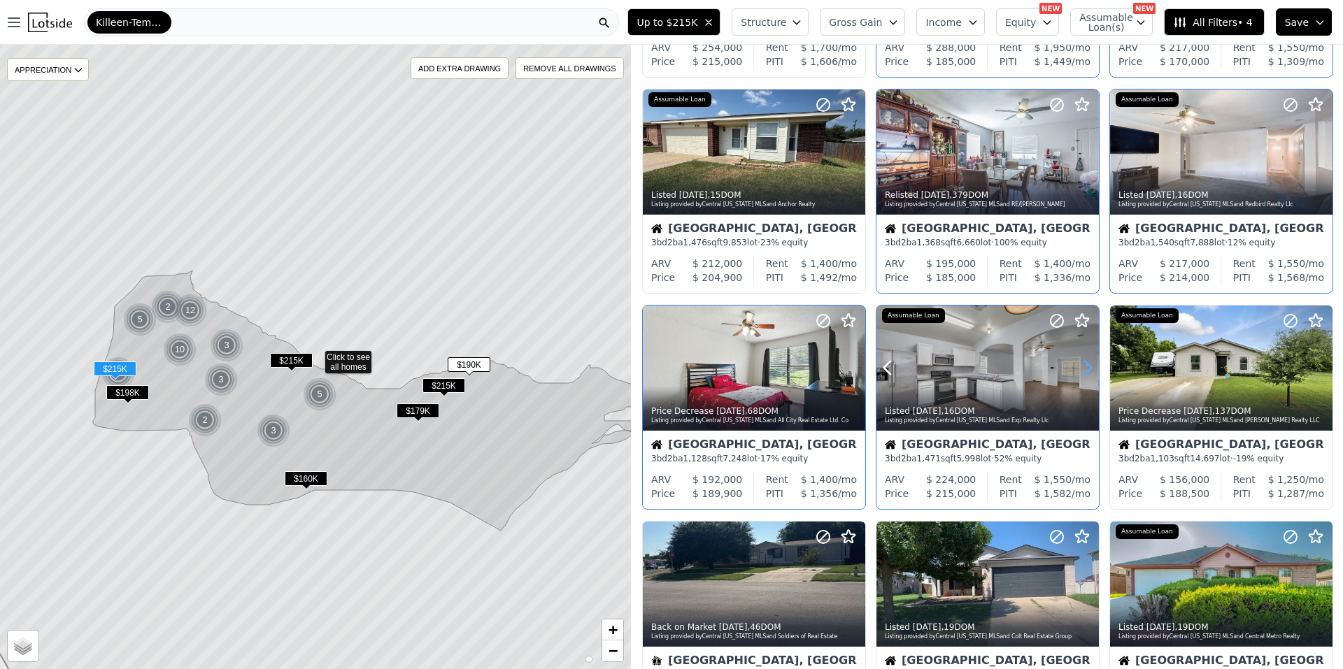
click at [1078, 369] on icon at bounding box center [1087, 368] width 22 height 22
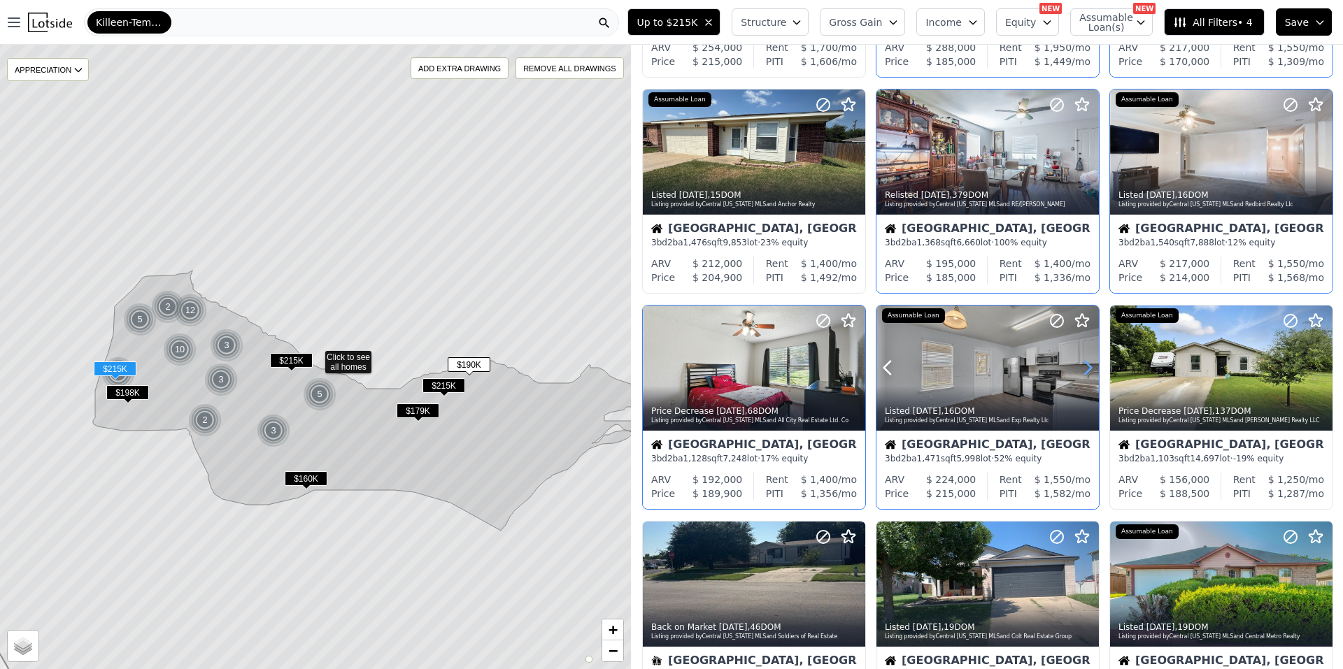
click at [1078, 369] on icon at bounding box center [1087, 368] width 22 height 22
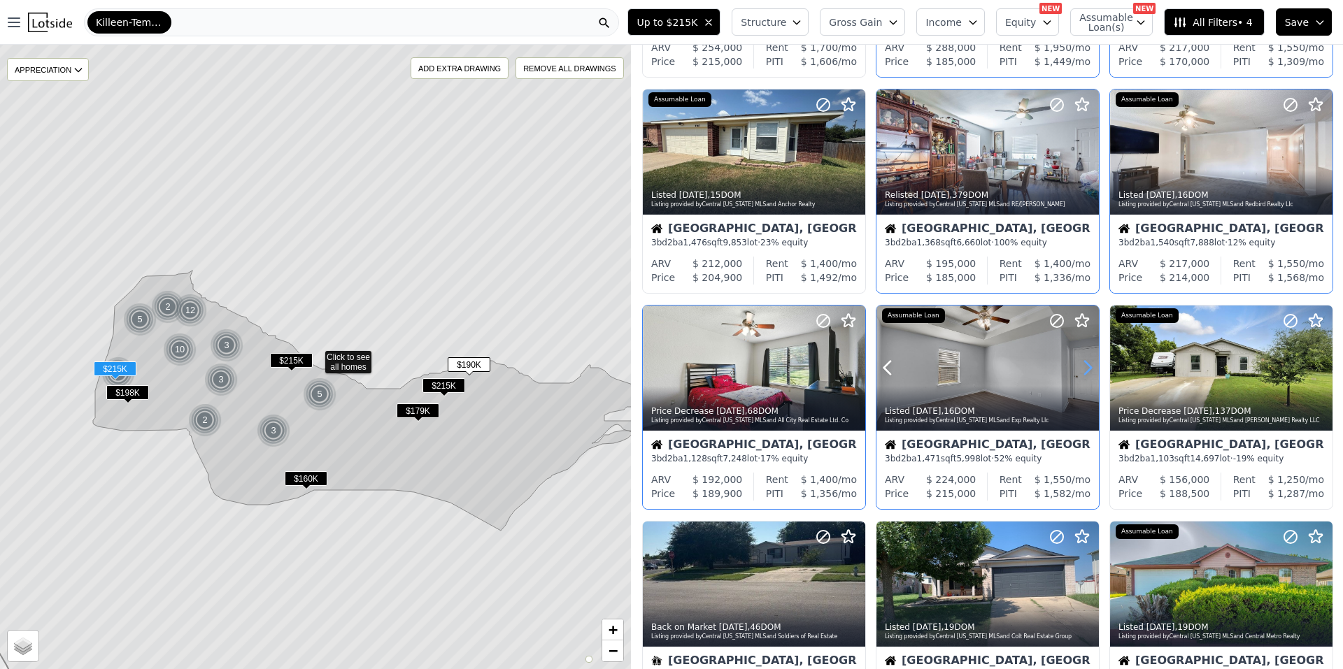
click at [1078, 369] on icon at bounding box center [1087, 368] width 22 height 22
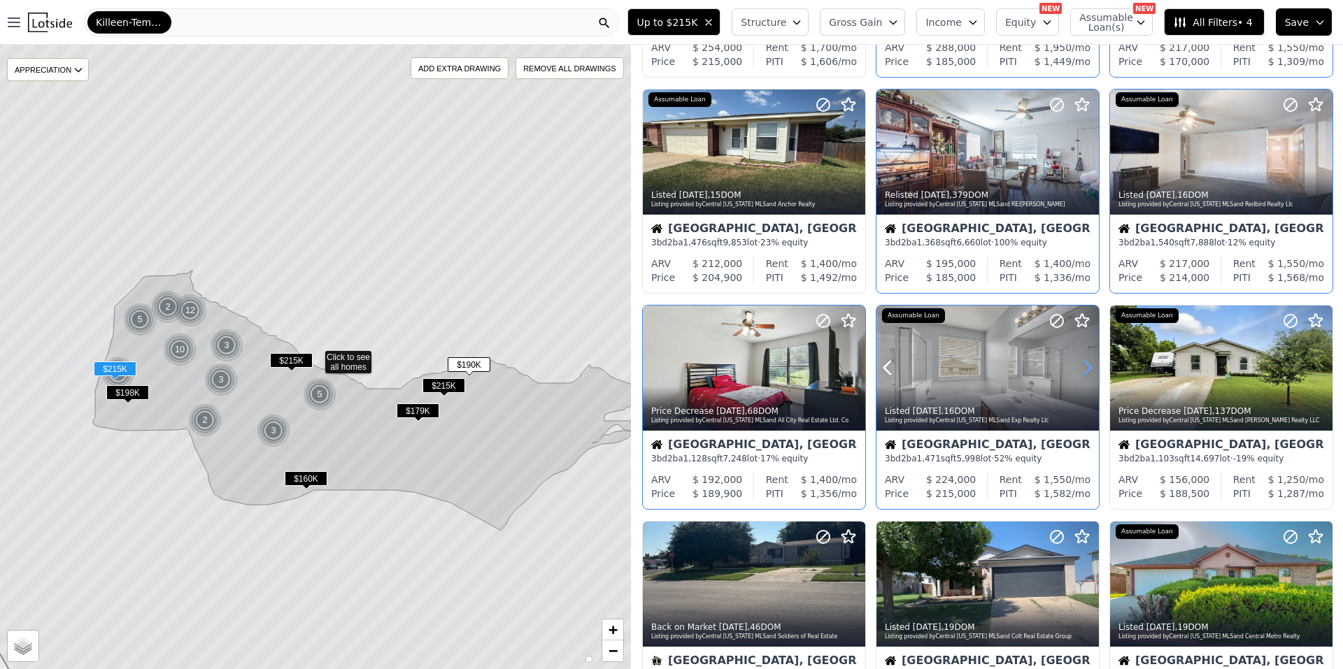
click at [1078, 369] on icon at bounding box center [1087, 368] width 22 height 22
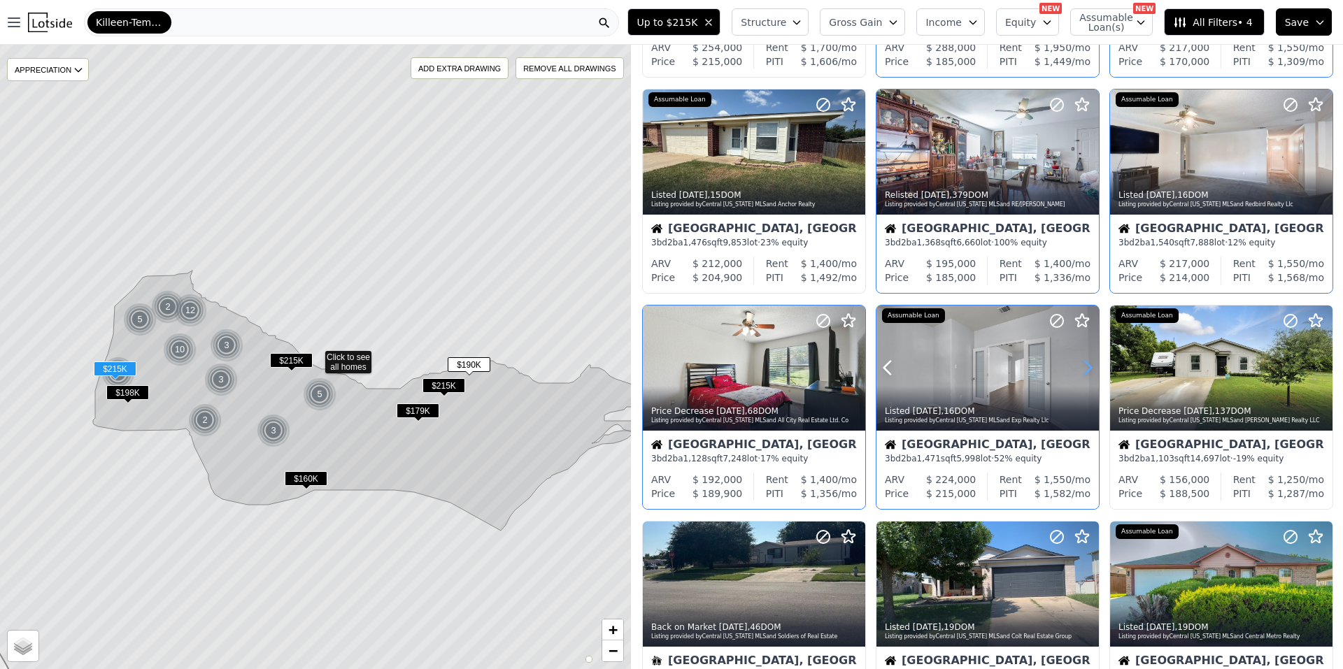
click at [1078, 369] on icon at bounding box center [1087, 368] width 22 height 22
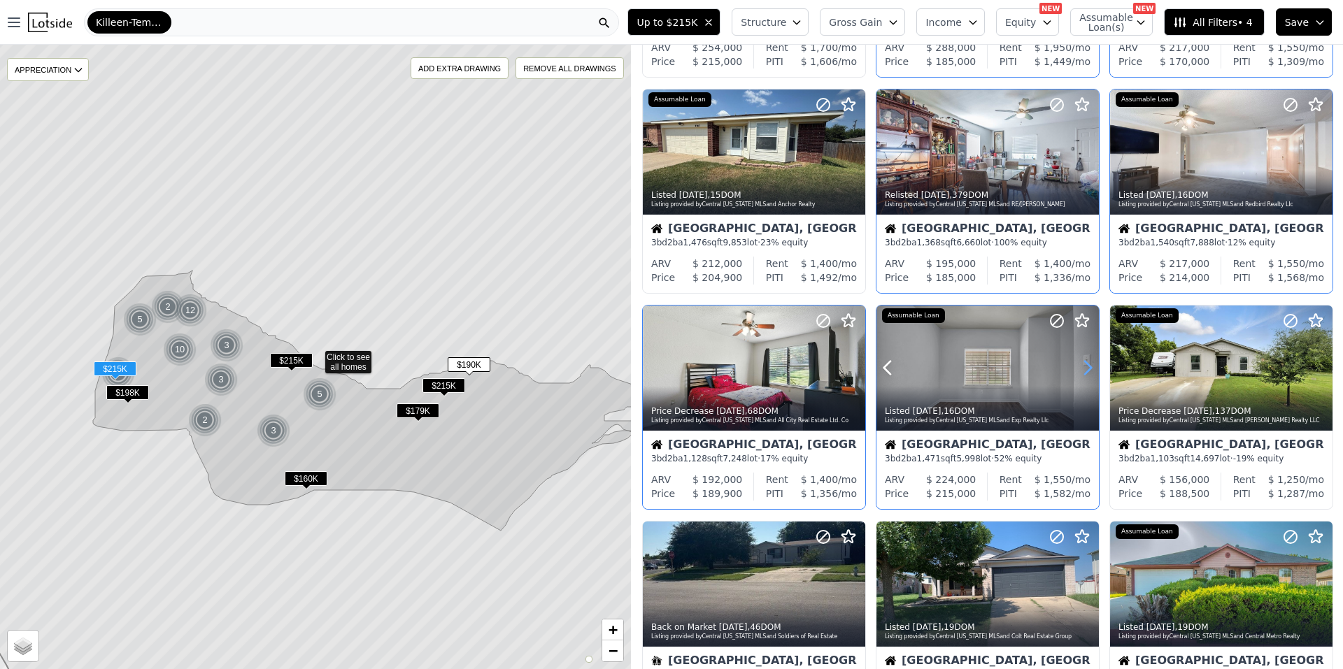
click at [1078, 369] on icon at bounding box center [1087, 368] width 22 height 22
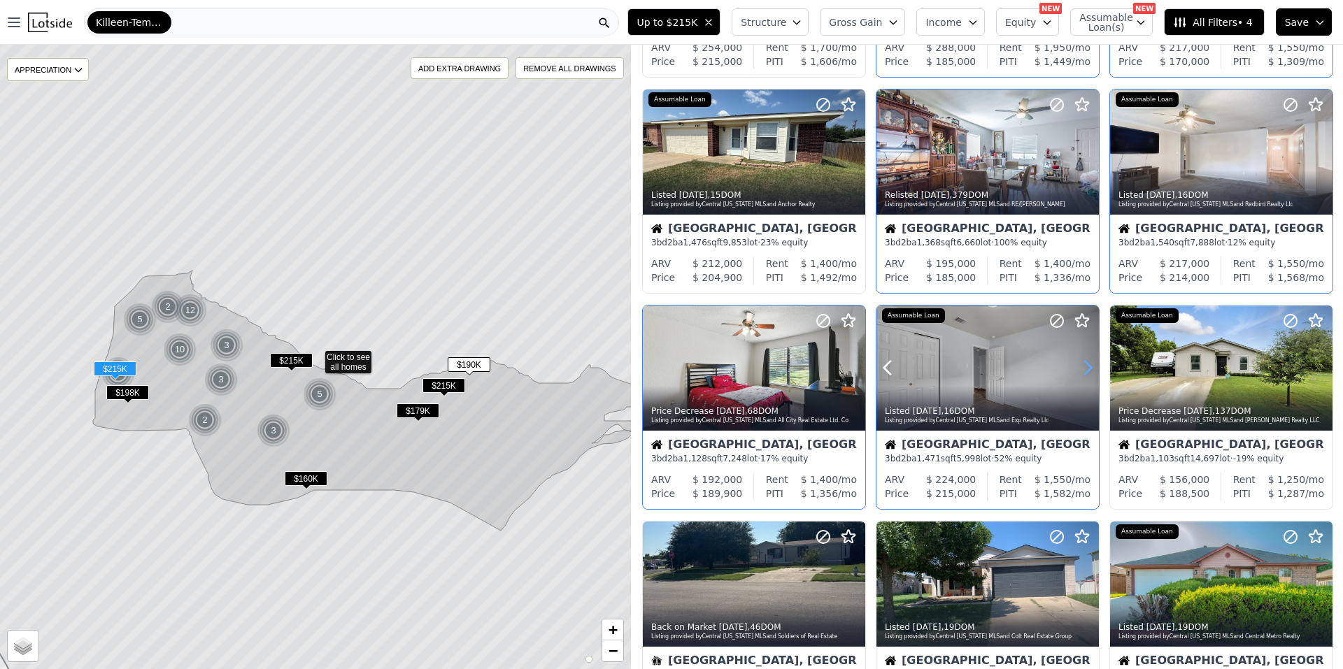
click at [1078, 369] on icon at bounding box center [1087, 368] width 22 height 22
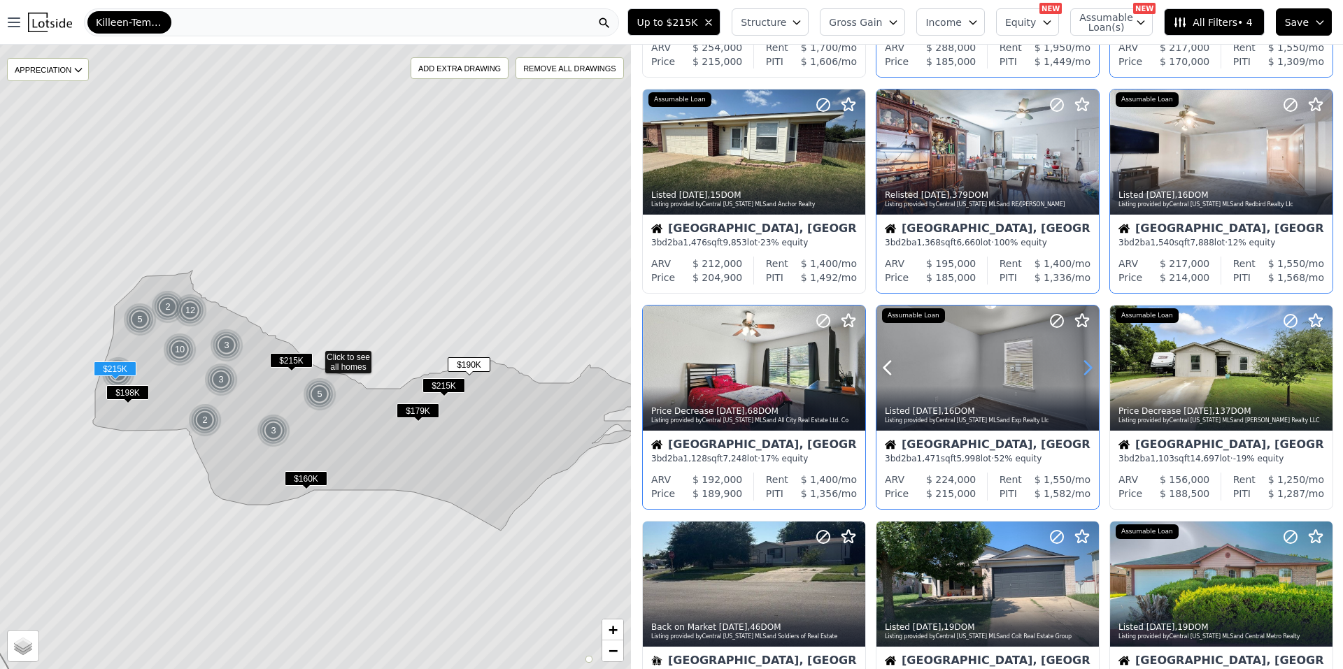
click at [1084, 360] on icon at bounding box center [1087, 368] width 22 height 22
click at [1079, 368] on icon at bounding box center [1087, 368] width 22 height 22
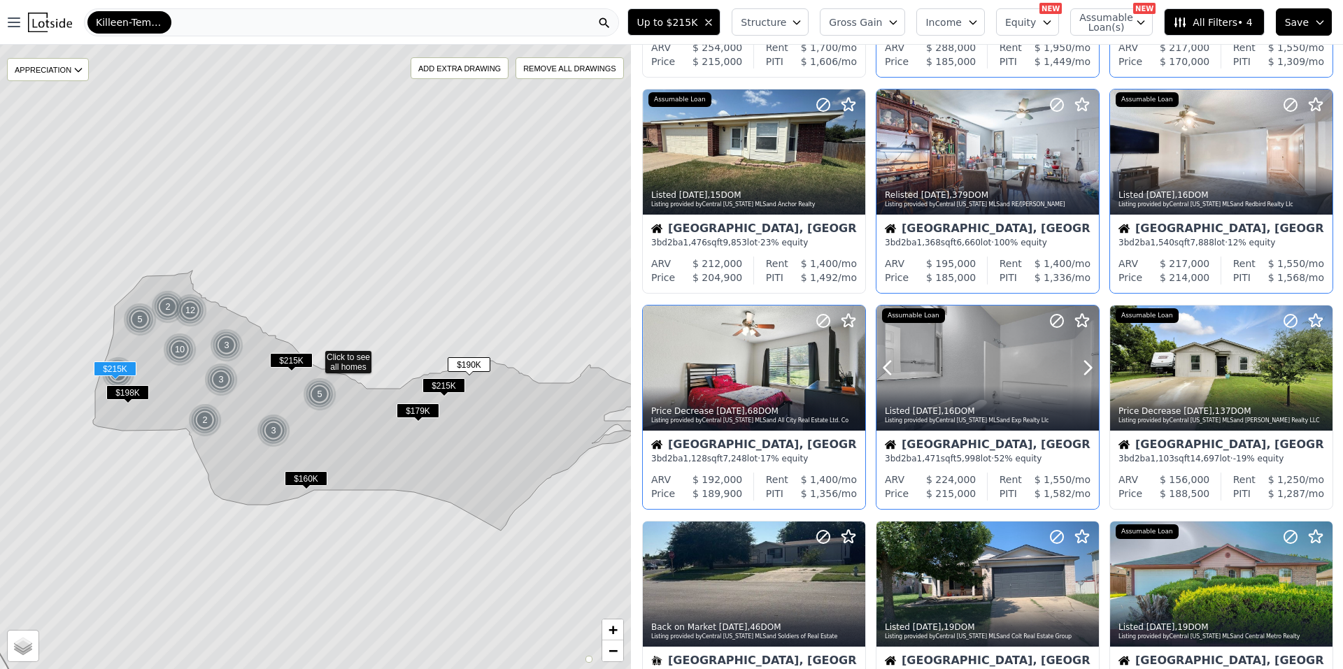
click at [1018, 359] on div at bounding box center [1054, 351] width 90 height 90
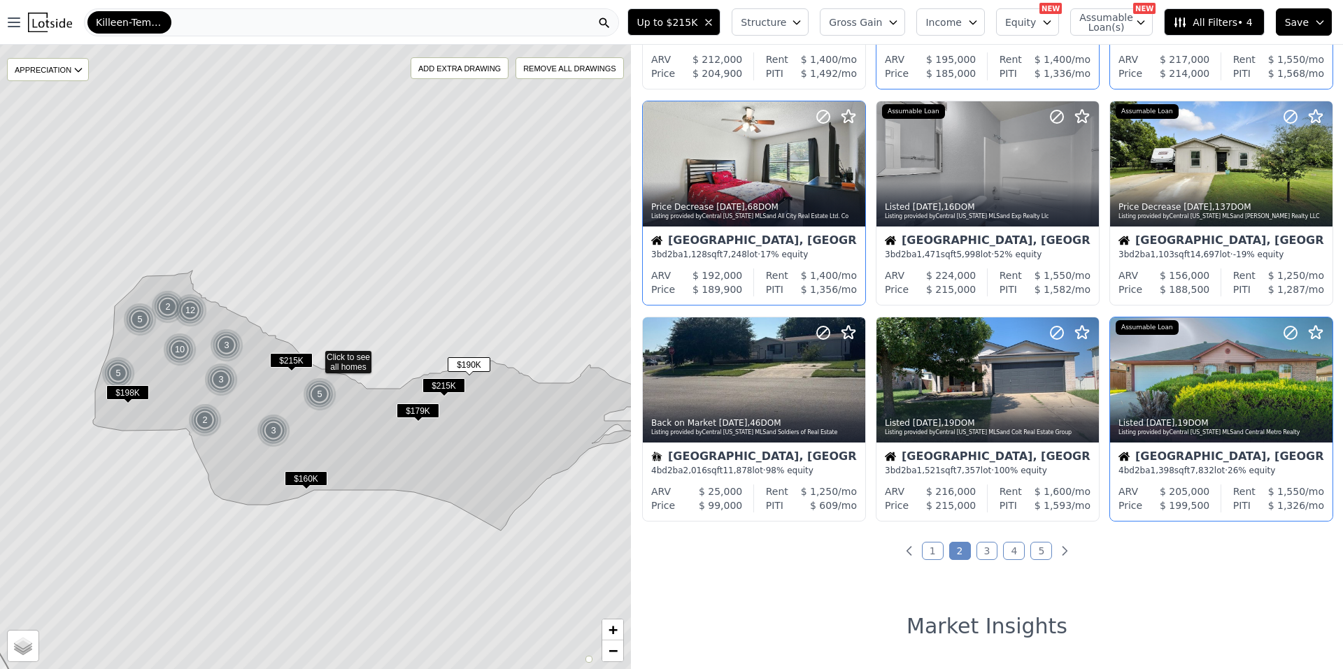
scroll to position [420, 0]
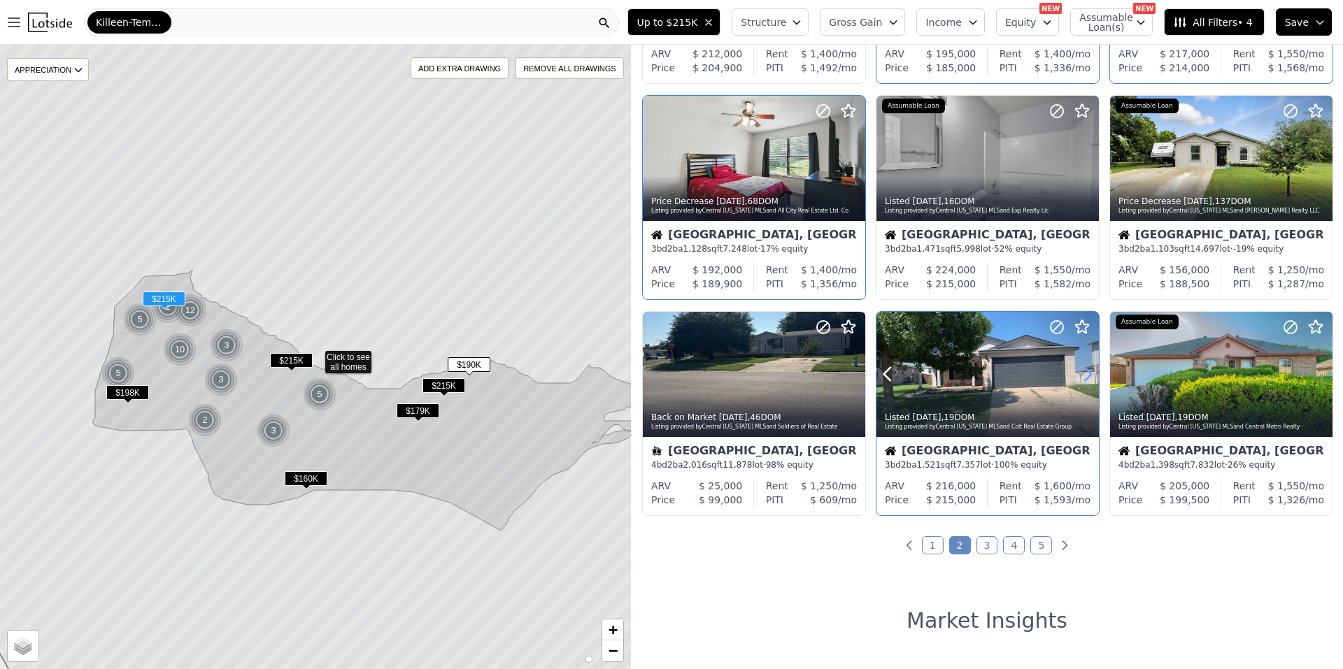
click at [1089, 371] on icon at bounding box center [1087, 374] width 22 height 22
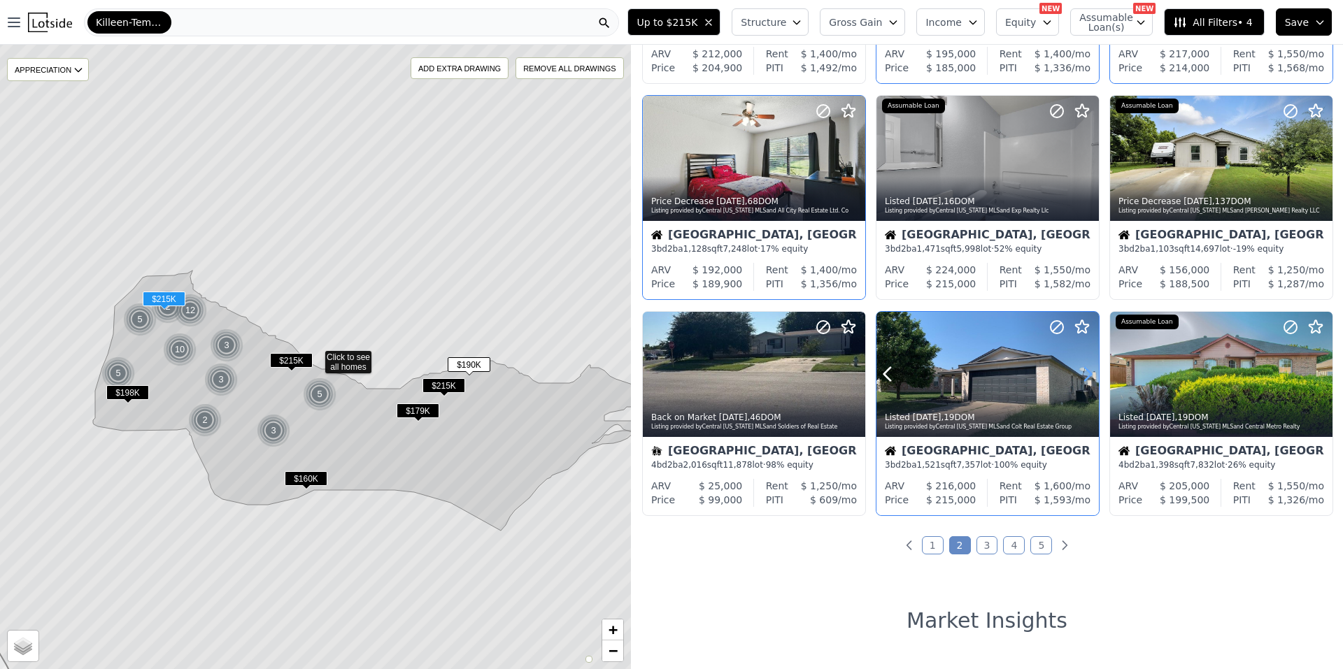
click at [1088, 372] on icon at bounding box center [1087, 374] width 22 height 22
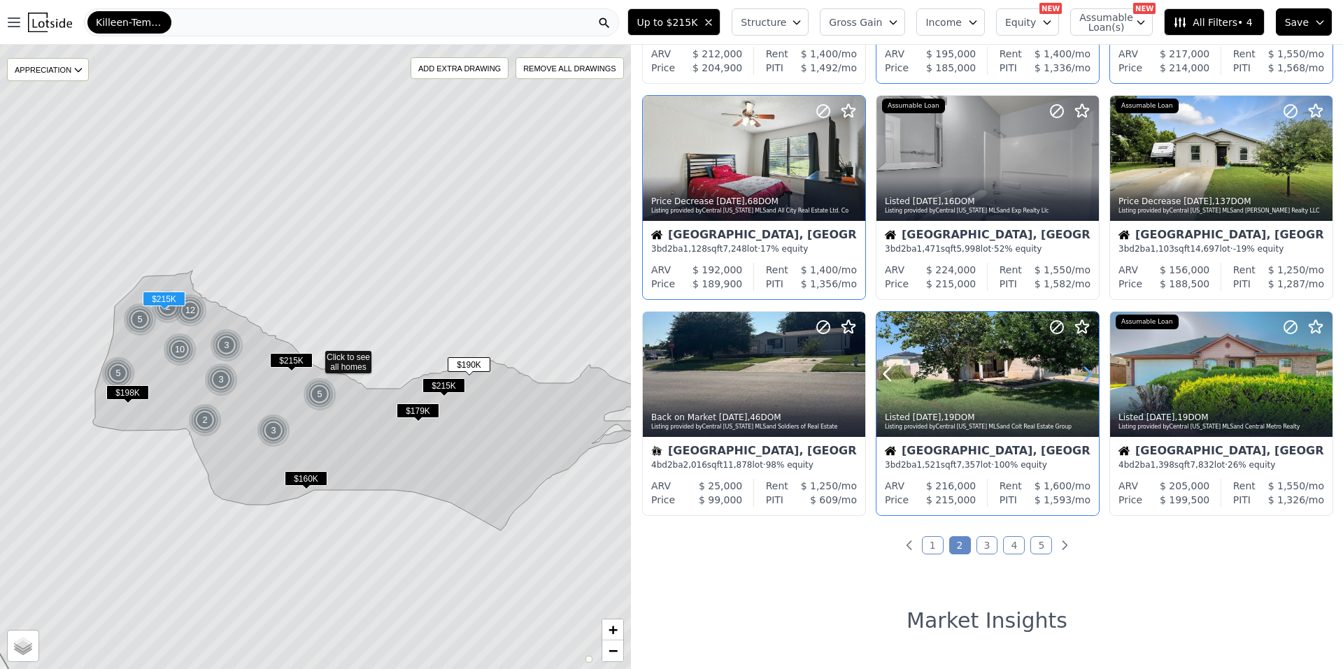
click at [1088, 372] on icon at bounding box center [1087, 374] width 22 height 22
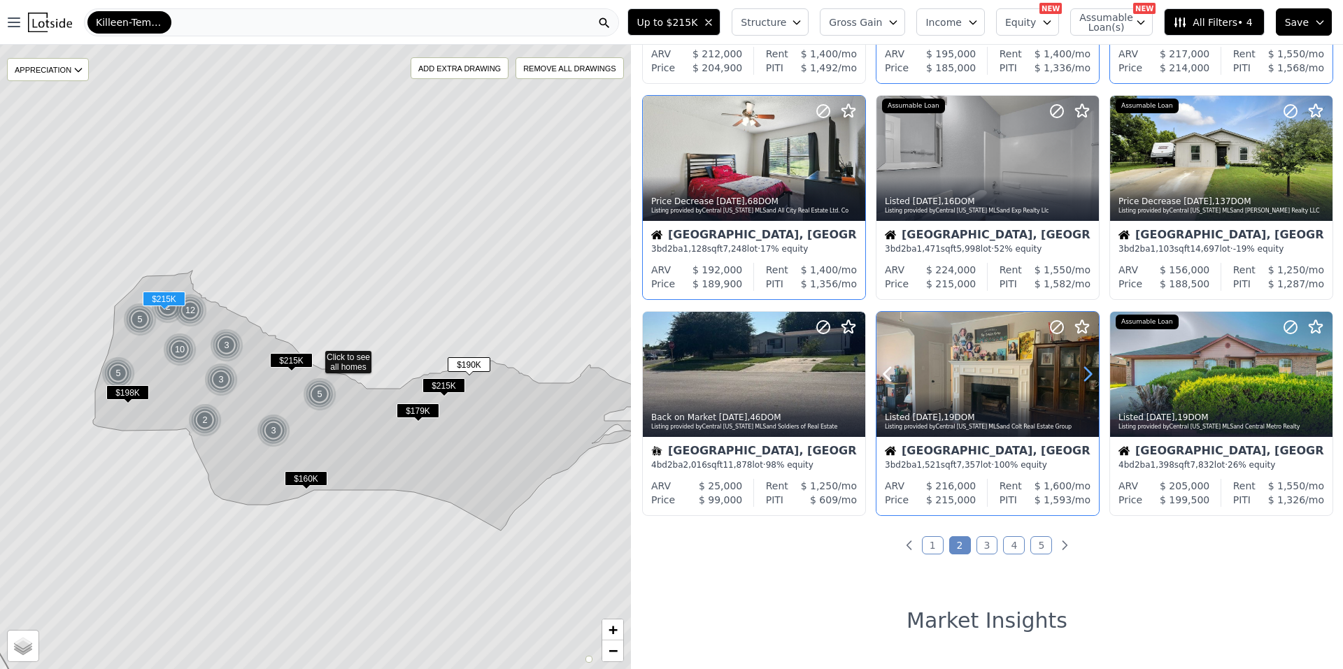
click at [1088, 372] on icon at bounding box center [1087, 374] width 22 height 22
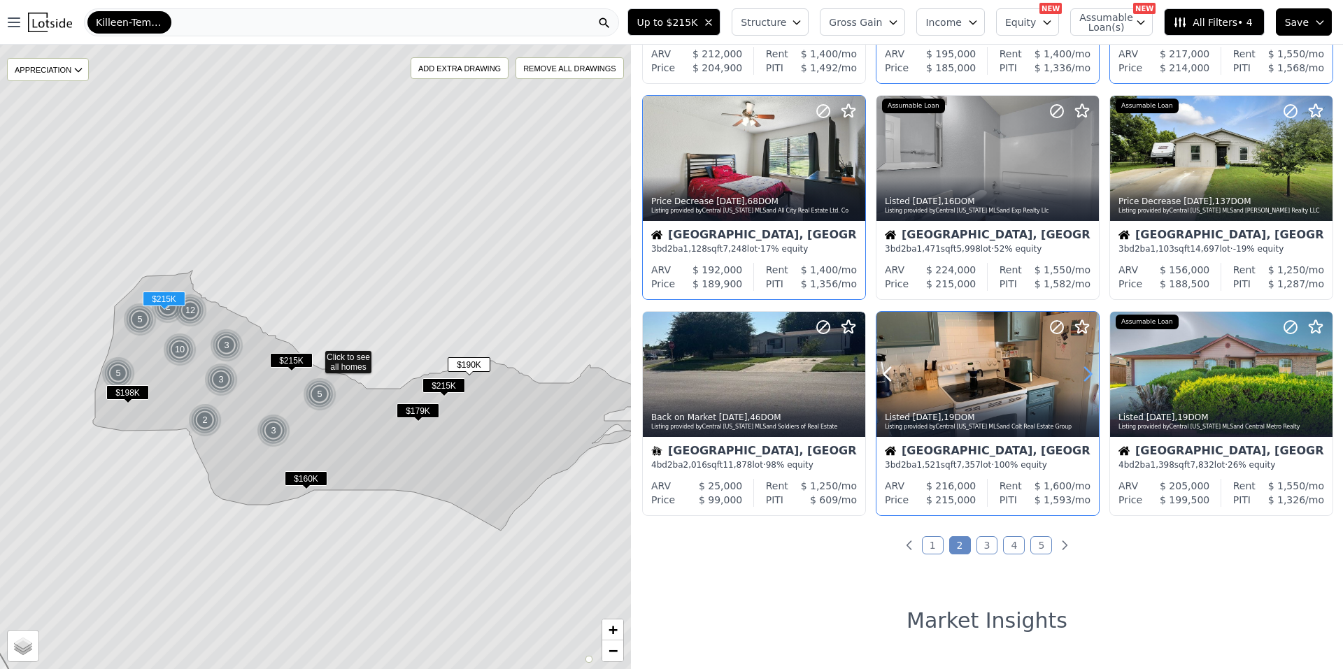
click at [1088, 372] on icon at bounding box center [1087, 374] width 22 height 22
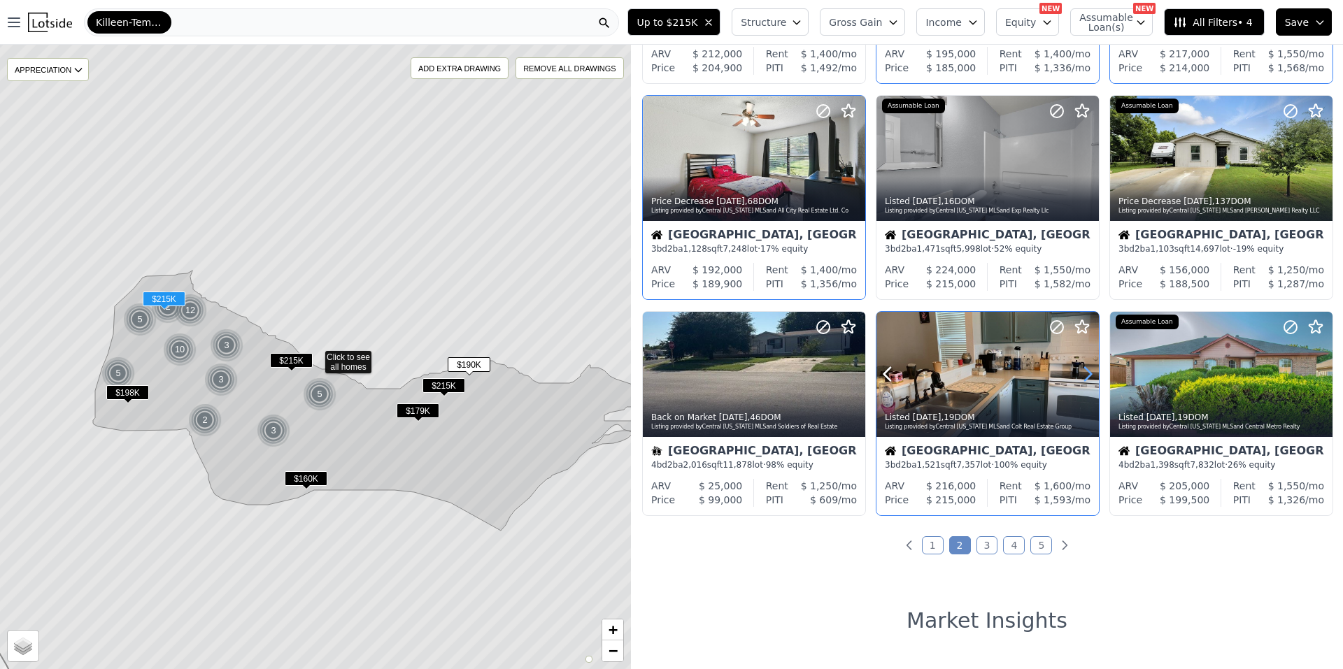
click at [1088, 372] on icon at bounding box center [1087, 374] width 22 height 22
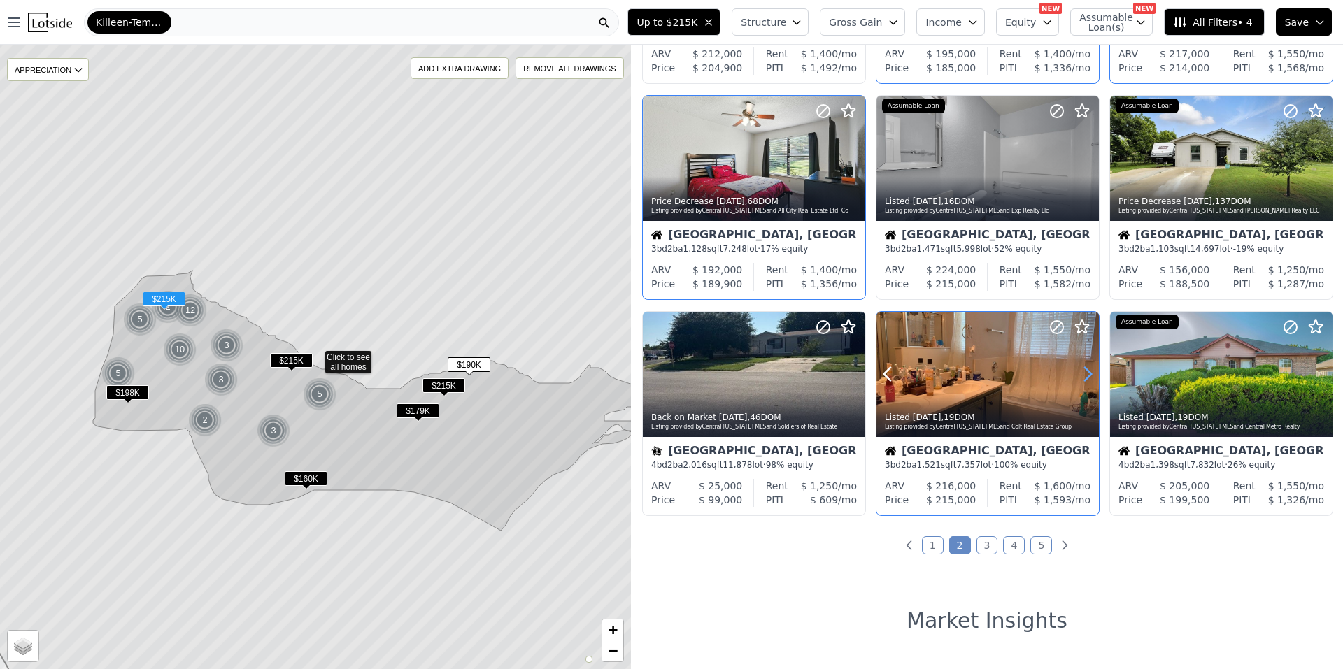
click at [1088, 372] on icon at bounding box center [1087, 374] width 22 height 22
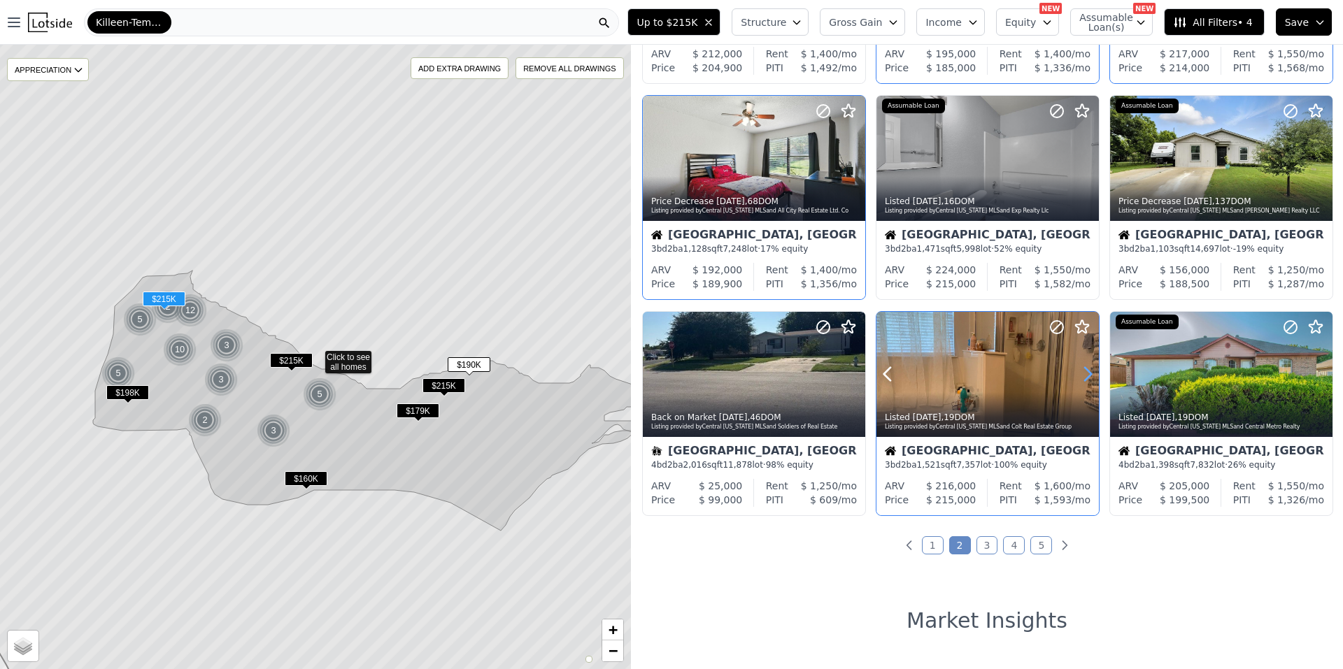
click at [1088, 372] on icon at bounding box center [1087, 374] width 22 height 22
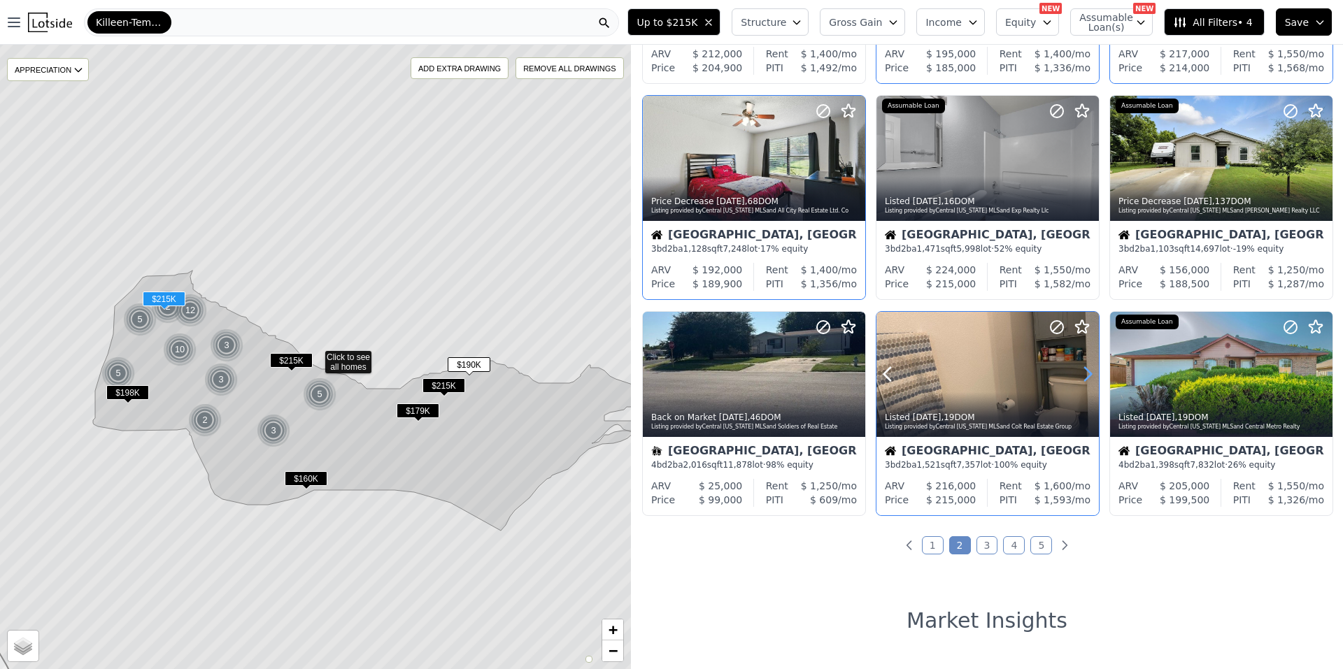
click at [1082, 374] on icon at bounding box center [1087, 374] width 22 height 22
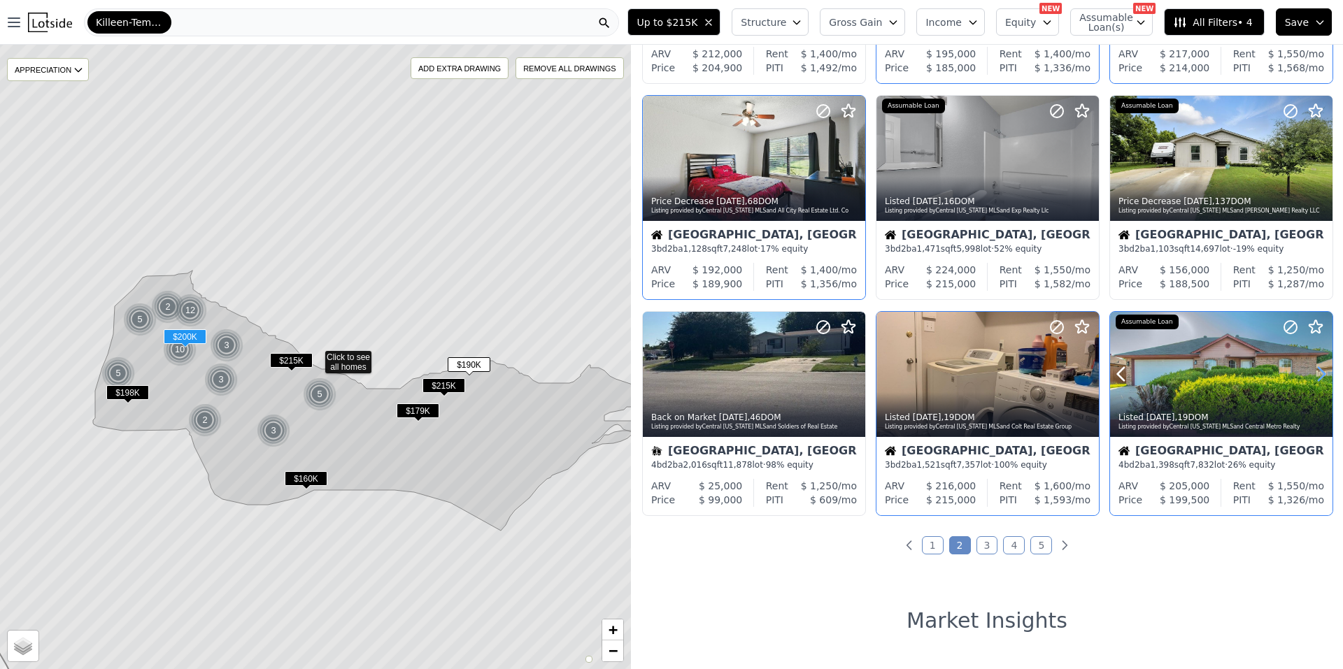
click at [1316, 367] on icon at bounding box center [1321, 374] width 22 height 22
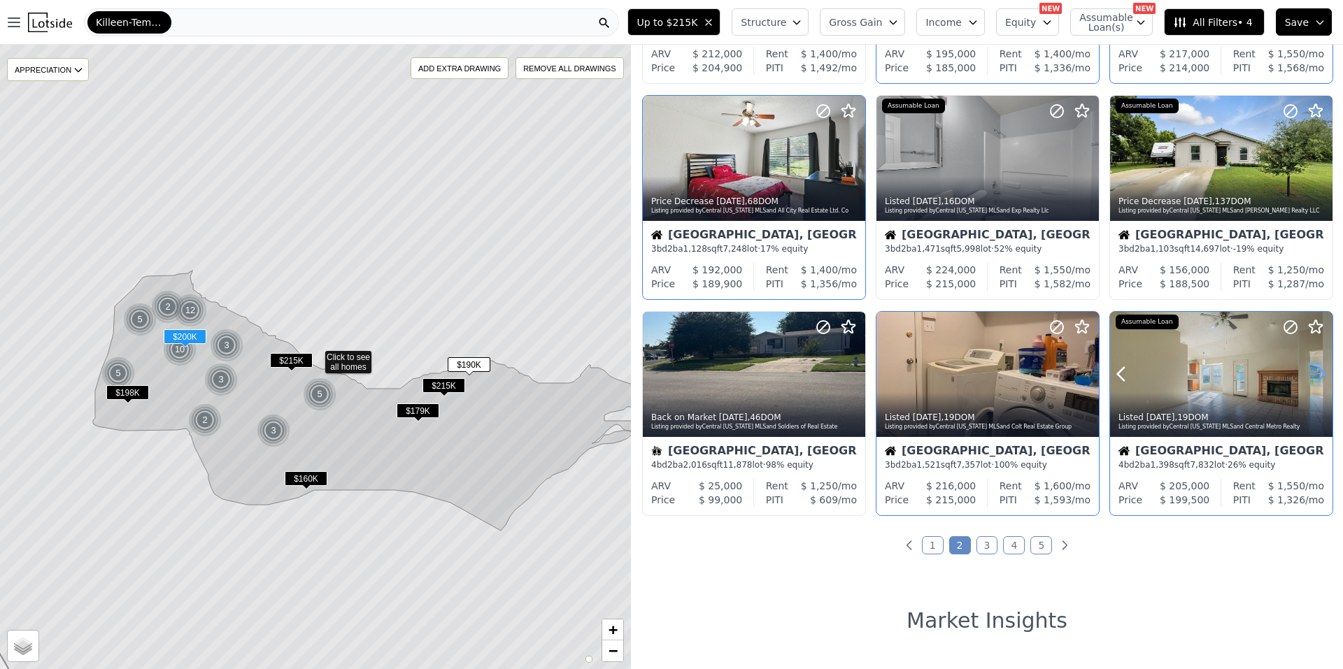
click at [1310, 374] on icon at bounding box center [1321, 374] width 22 height 22
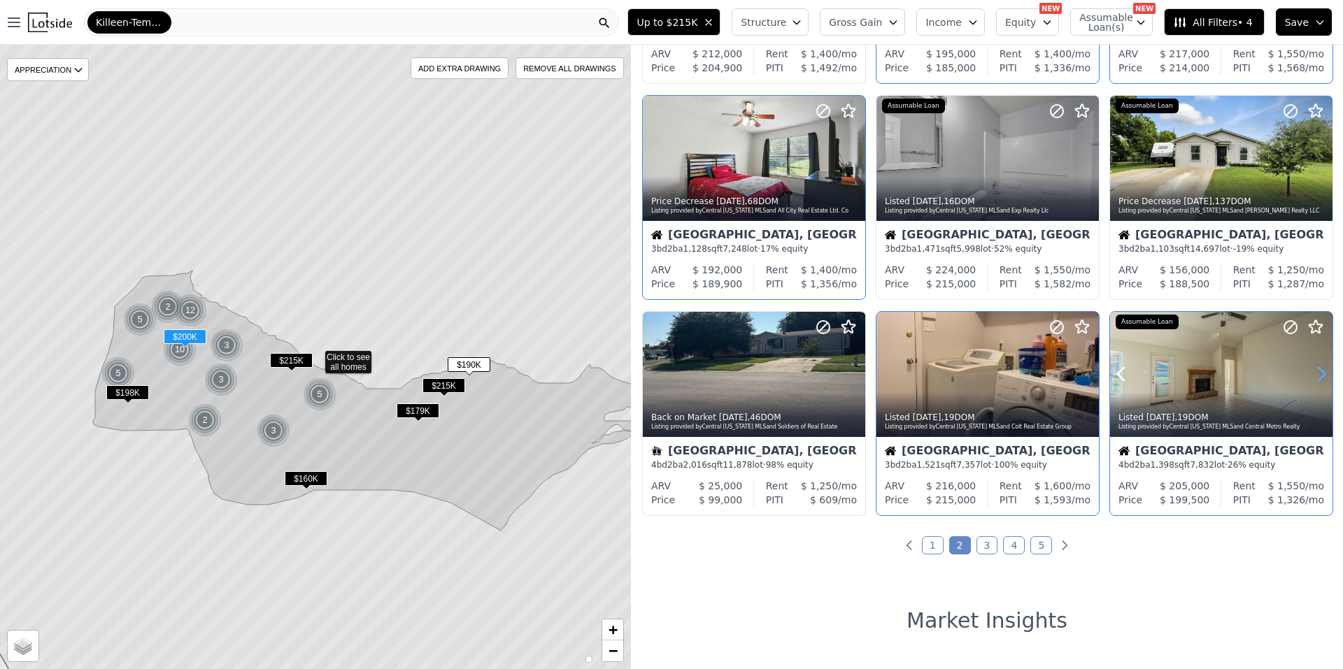
click at [1310, 374] on icon at bounding box center [1321, 374] width 22 height 22
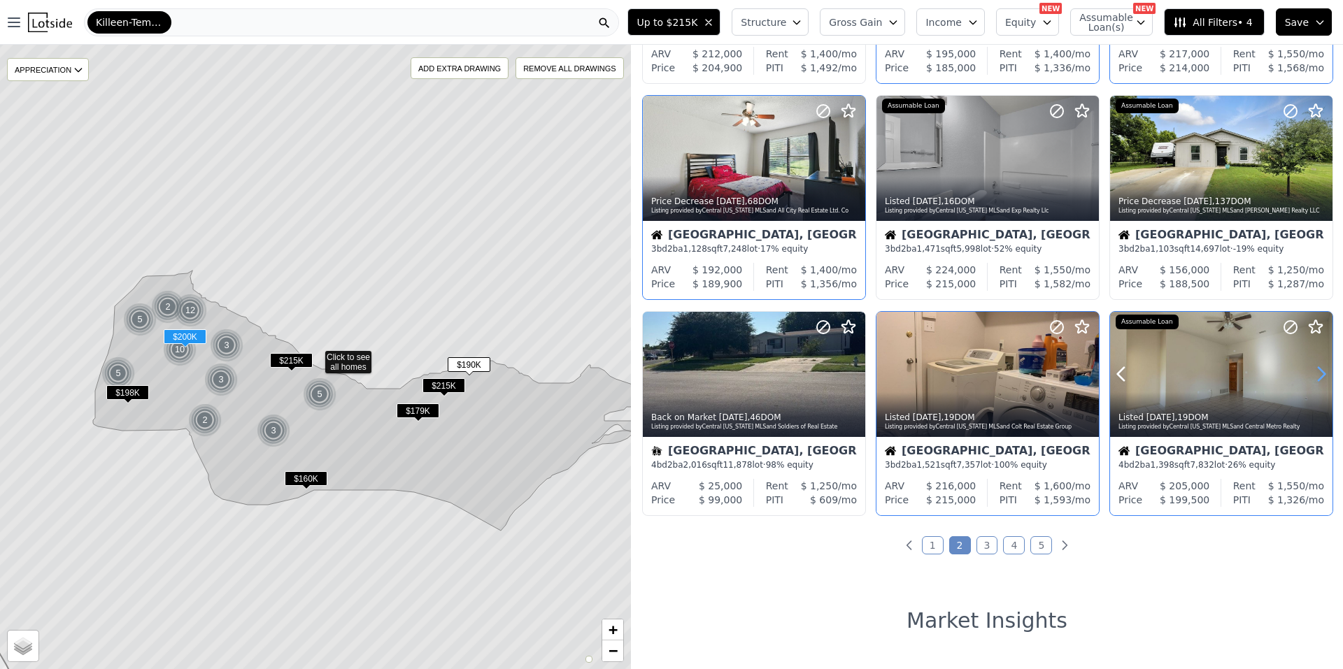
click at [1310, 374] on icon at bounding box center [1321, 374] width 22 height 22
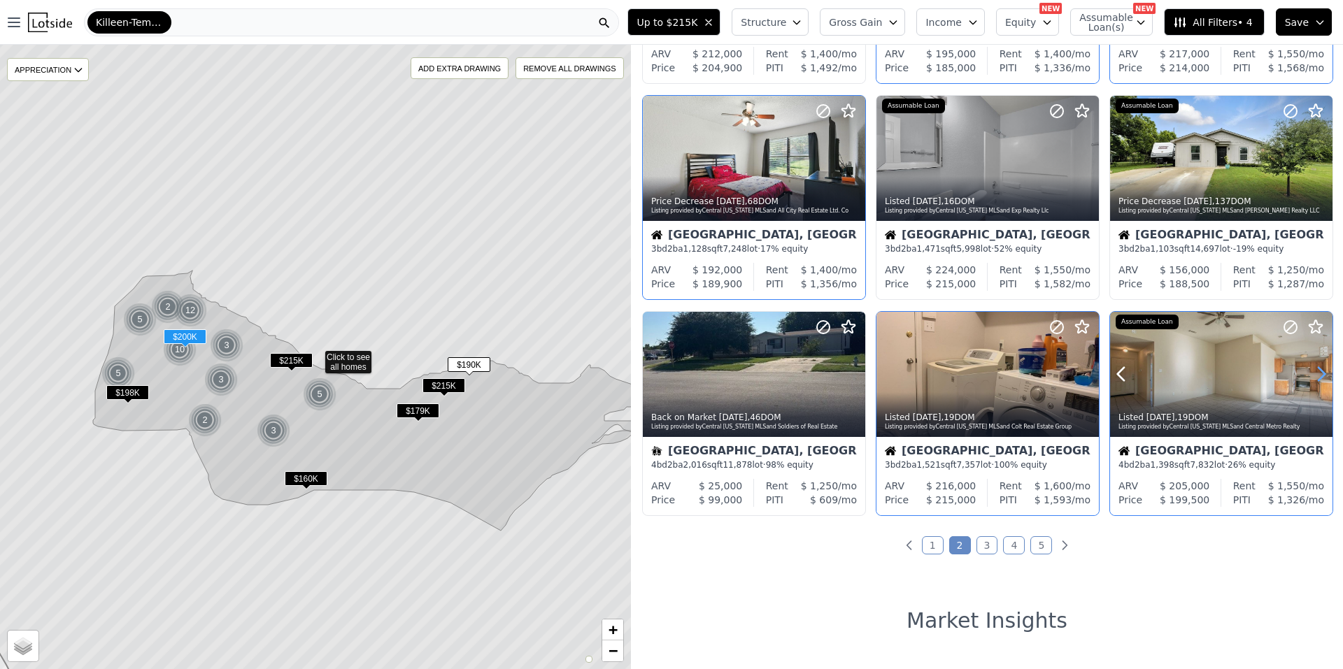
click at [1310, 374] on icon at bounding box center [1321, 374] width 22 height 22
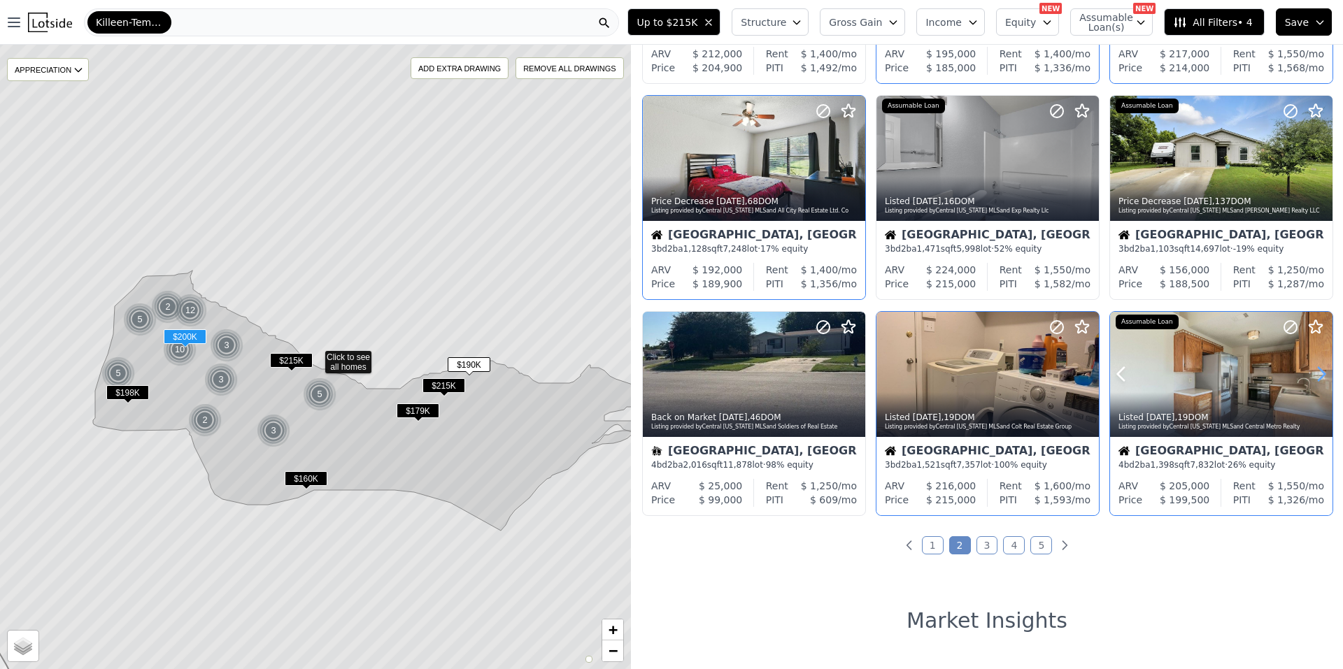
click at [1310, 374] on icon at bounding box center [1321, 374] width 22 height 22
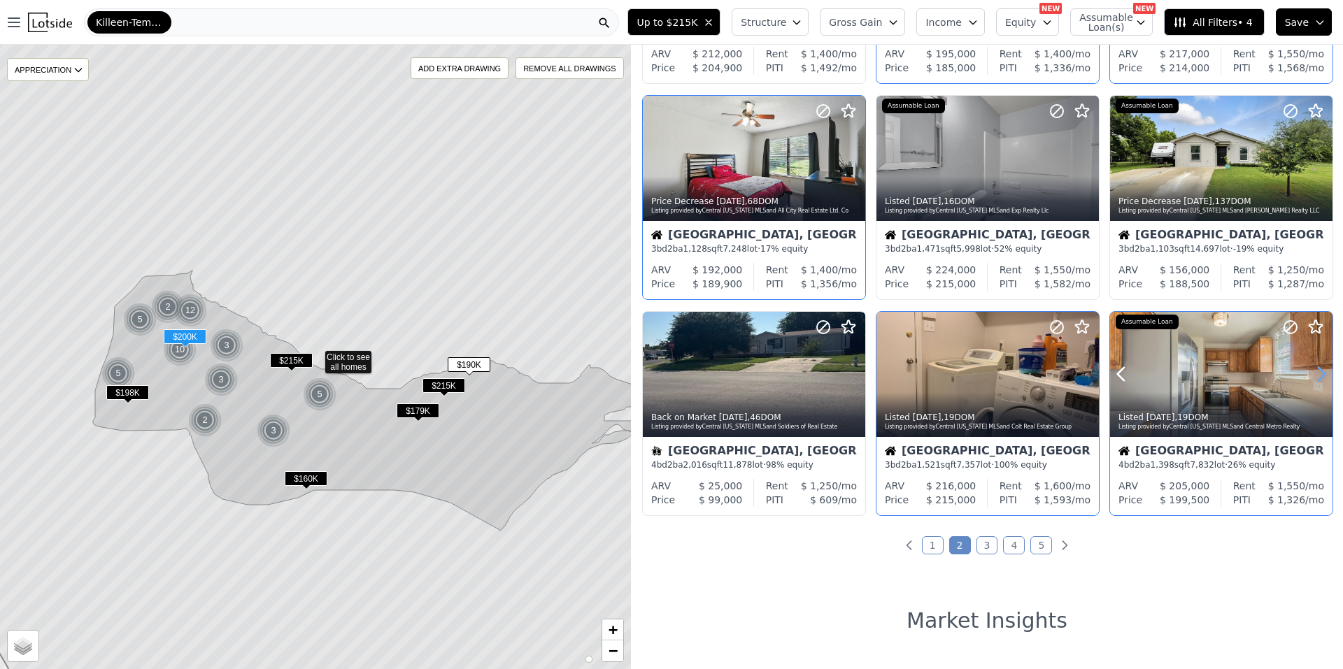
click at [1310, 374] on icon at bounding box center [1321, 374] width 22 height 22
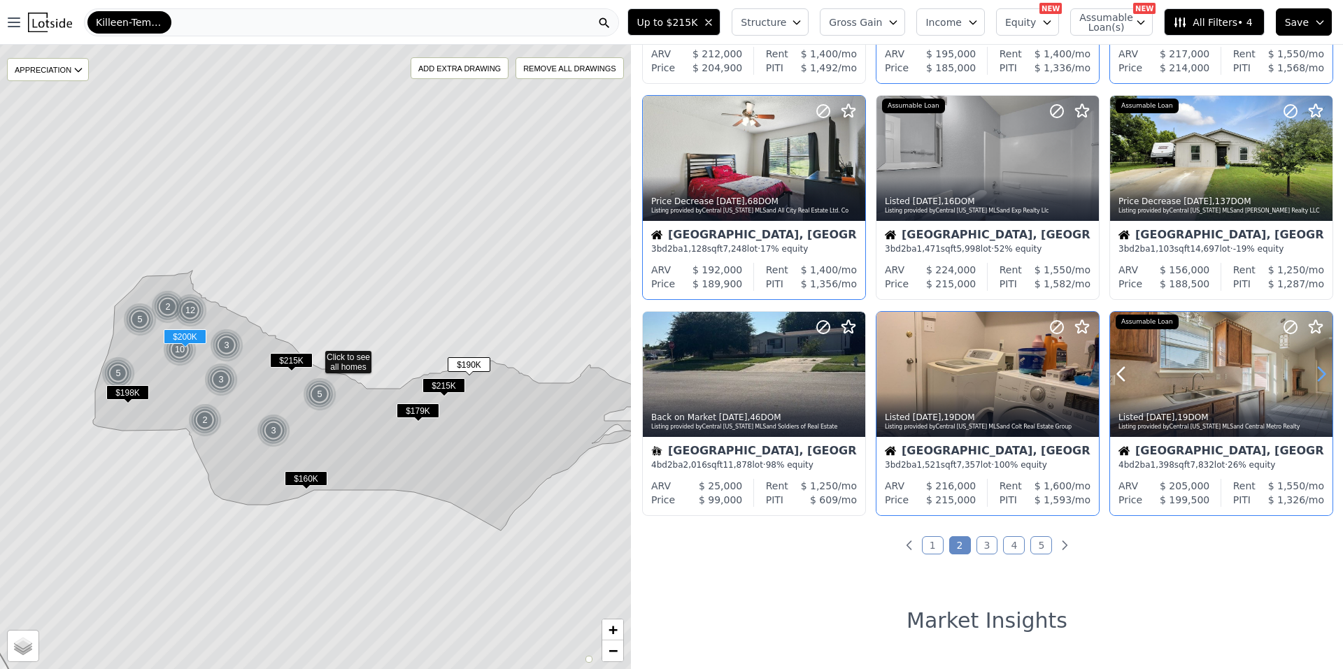
click at [1310, 374] on icon at bounding box center [1321, 374] width 22 height 22
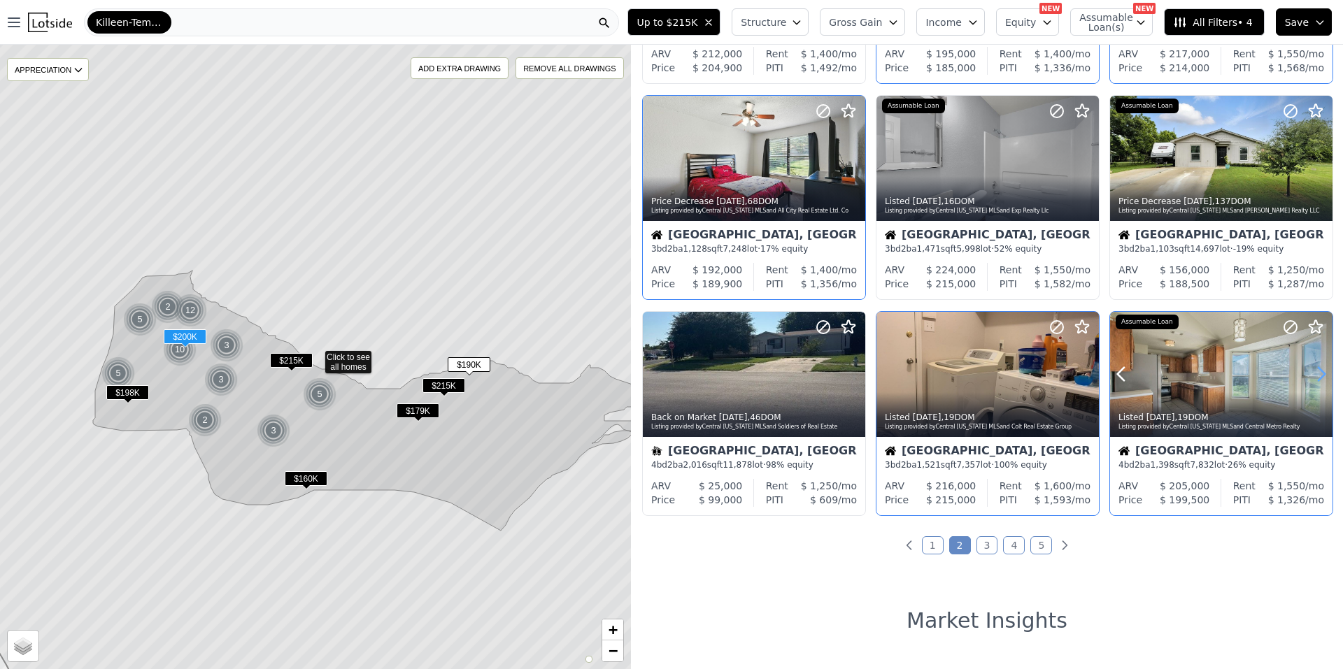
click at [1310, 374] on icon at bounding box center [1321, 374] width 22 height 22
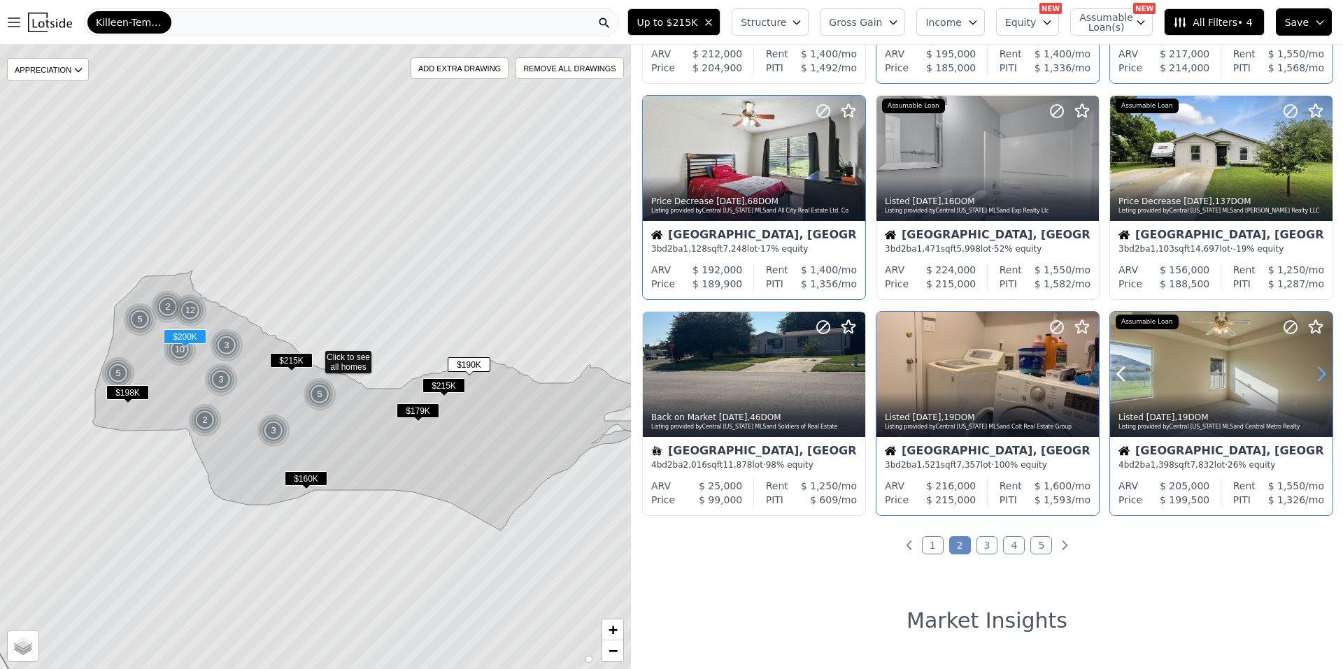
click at [1310, 374] on icon at bounding box center [1321, 374] width 22 height 22
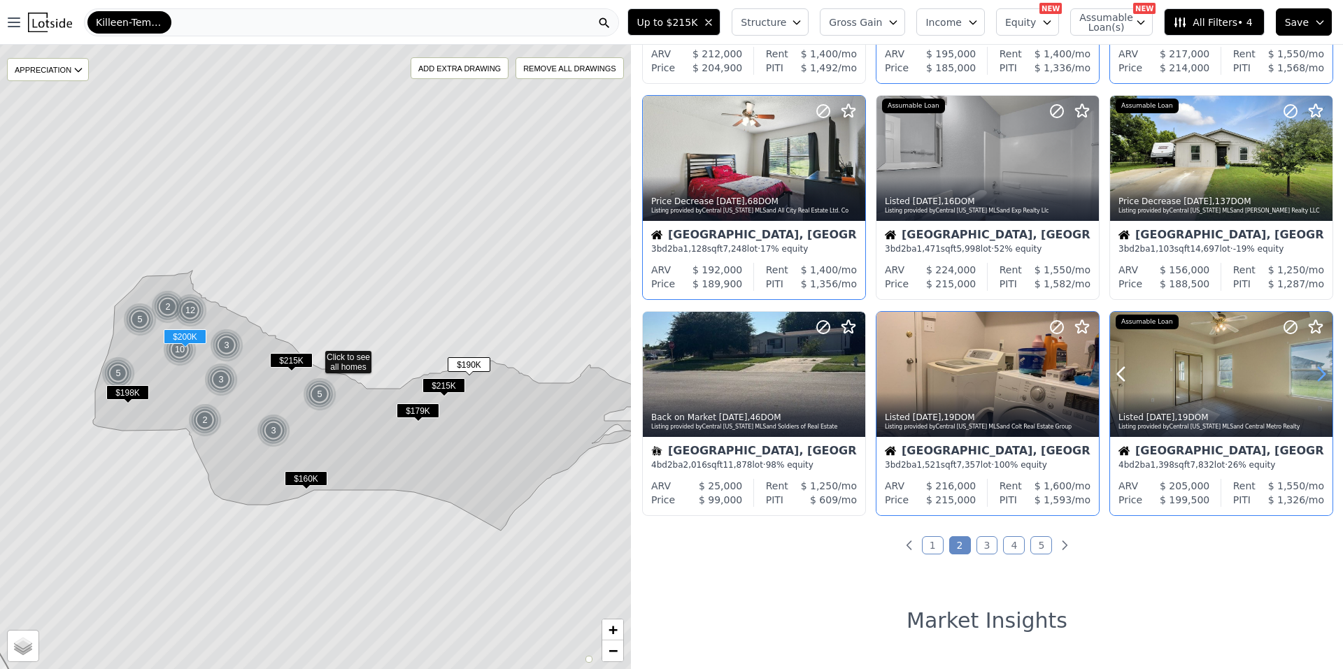
click at [1310, 374] on icon at bounding box center [1321, 374] width 22 height 22
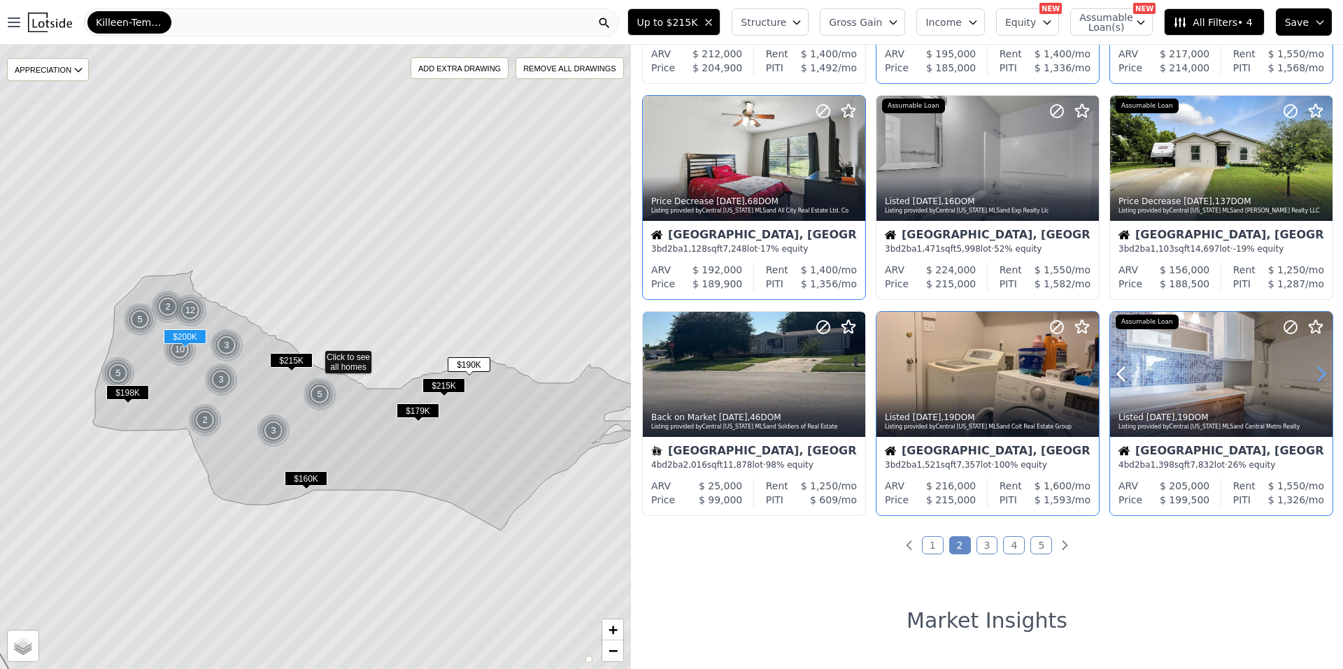
click at [1310, 374] on icon at bounding box center [1321, 374] width 22 height 22
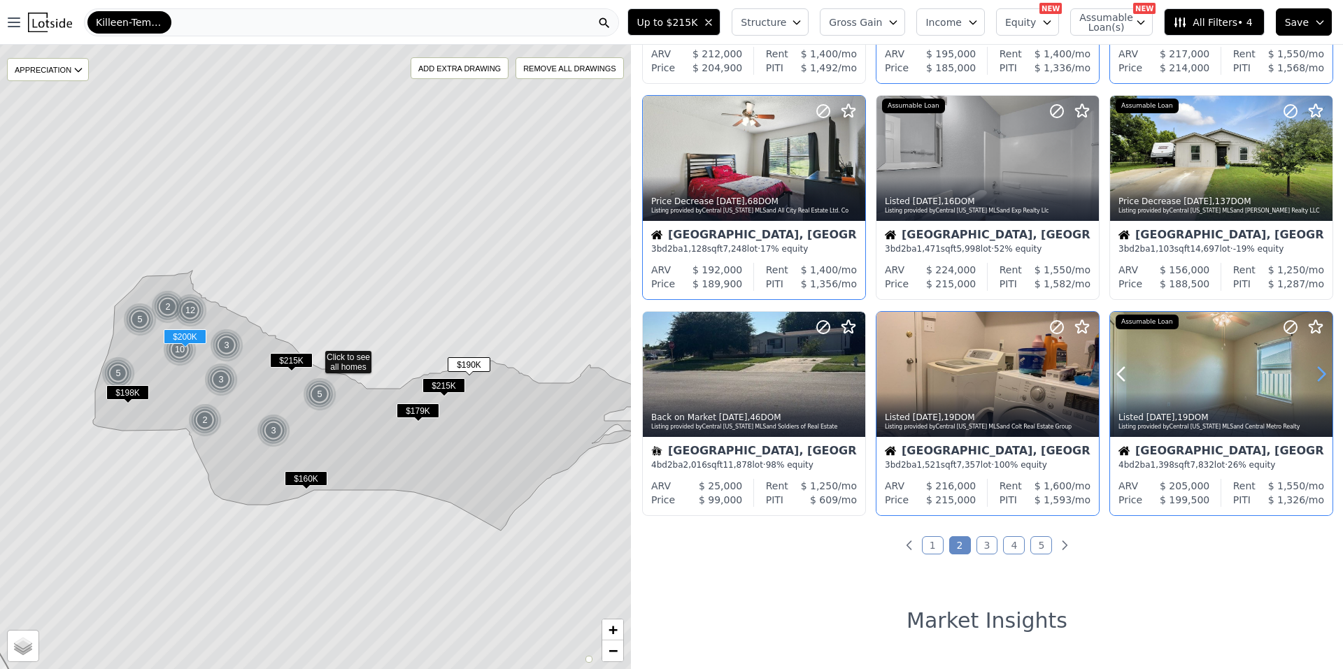
click at [1310, 374] on icon at bounding box center [1321, 374] width 22 height 22
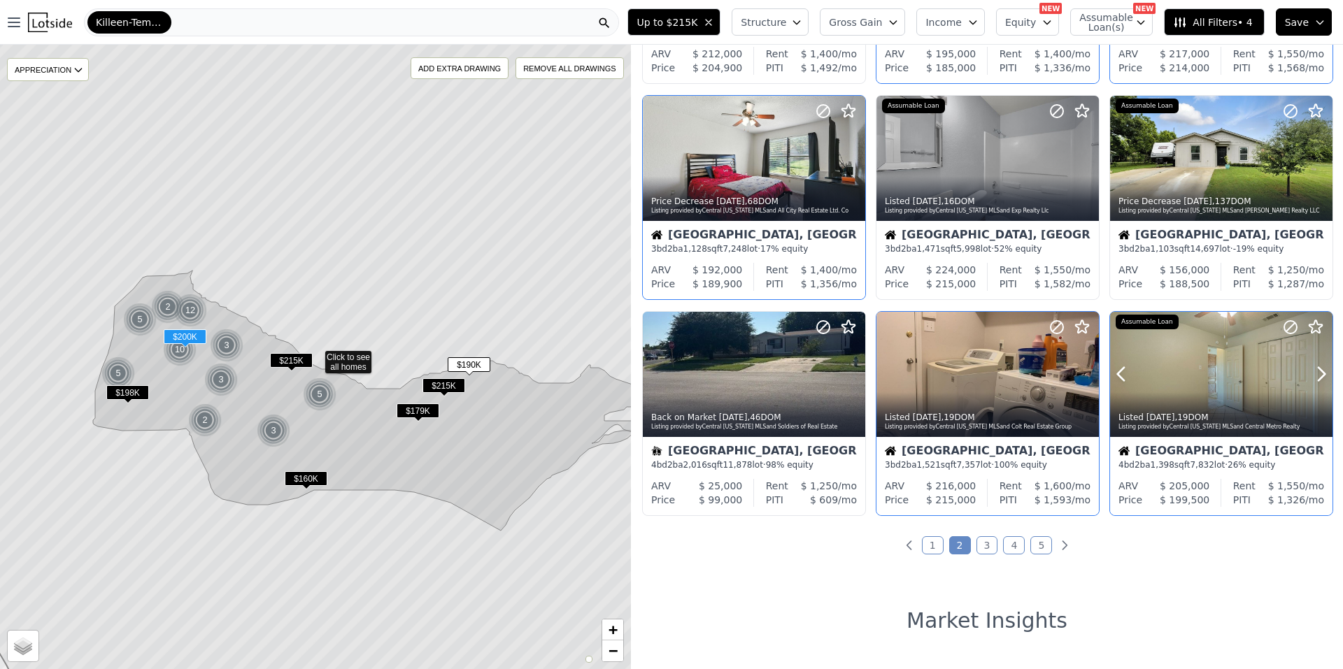
click at [1248, 377] on div at bounding box center [1288, 357] width 90 height 90
click at [1236, 21] on span "All Filters • 4" at bounding box center [1212, 22] width 79 height 14
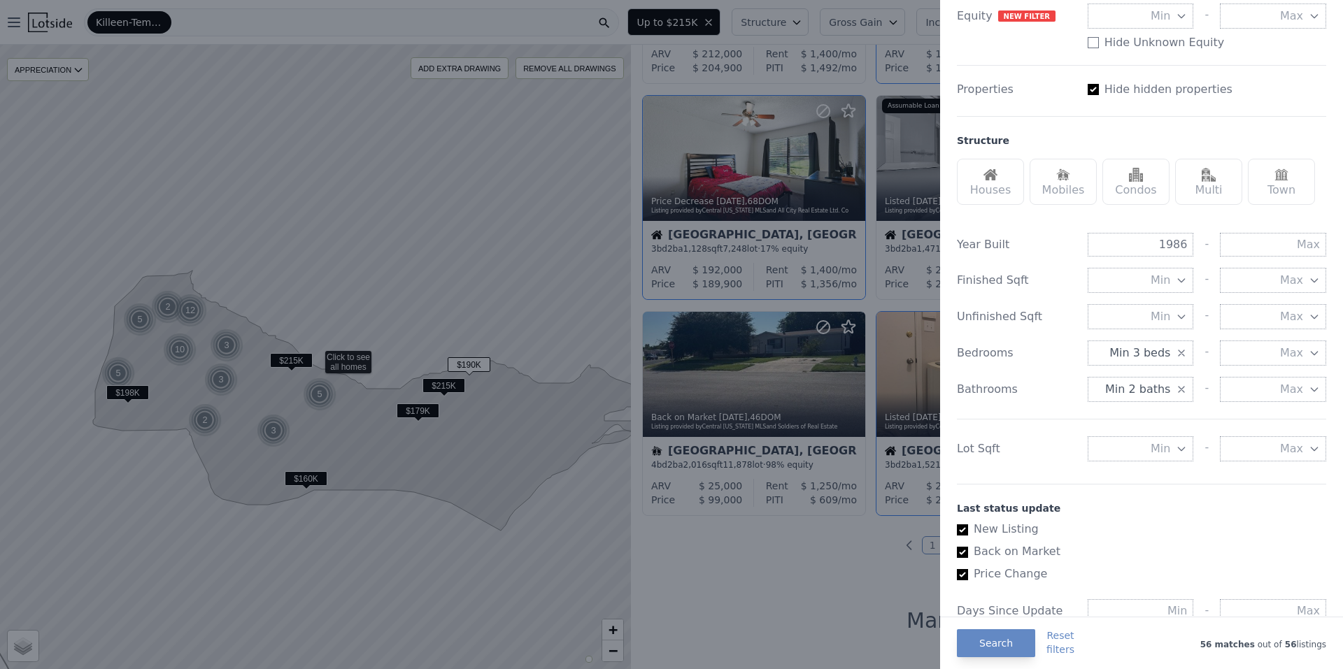
scroll to position [350, 0]
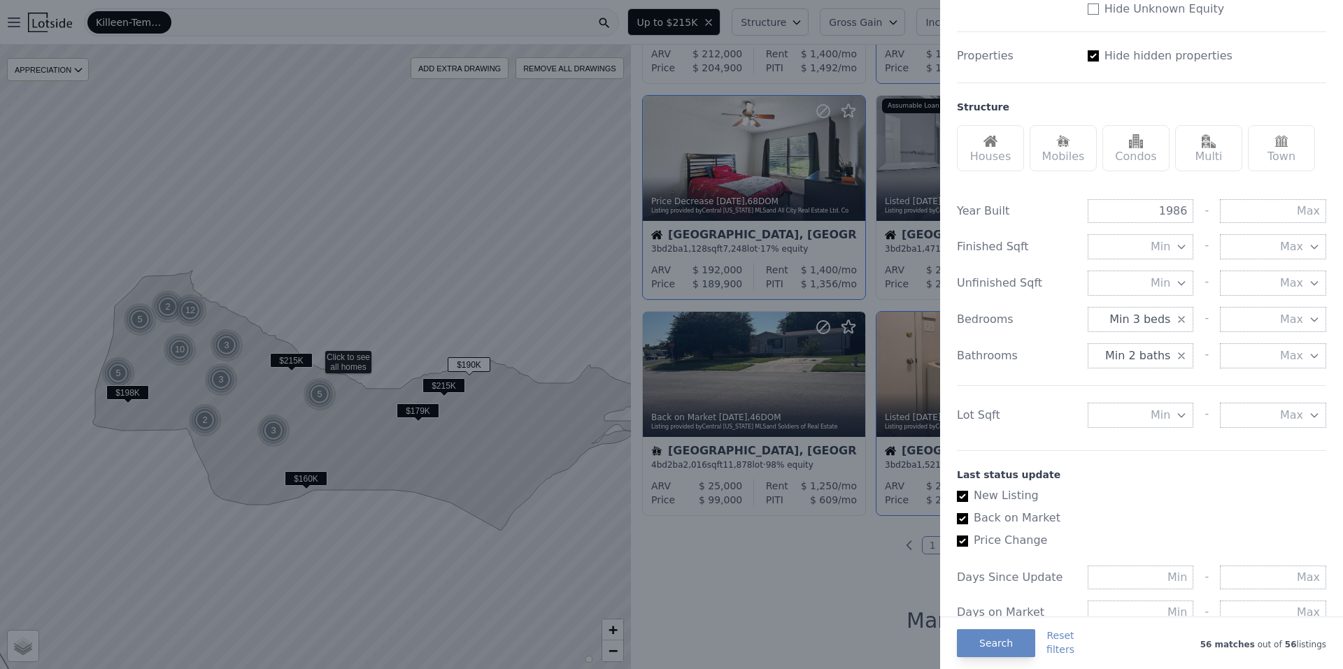
click at [1258, 311] on button "Max" at bounding box center [1273, 319] width 106 height 25
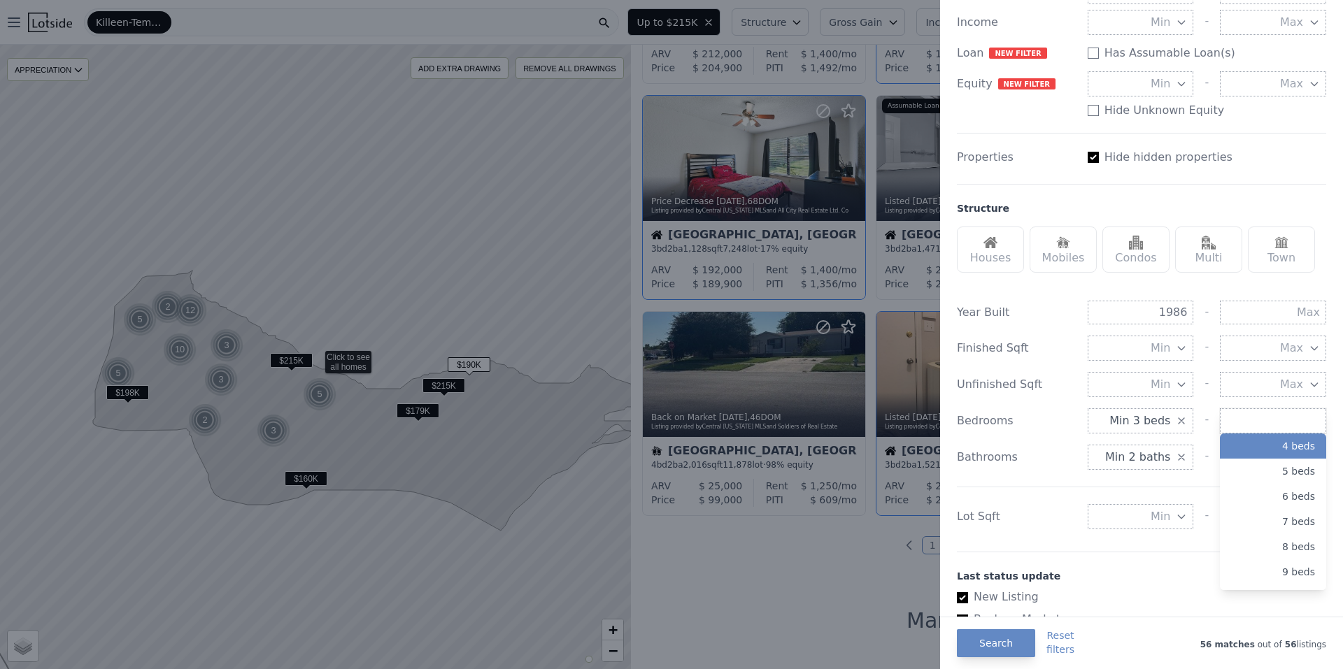
scroll to position [280, 0]
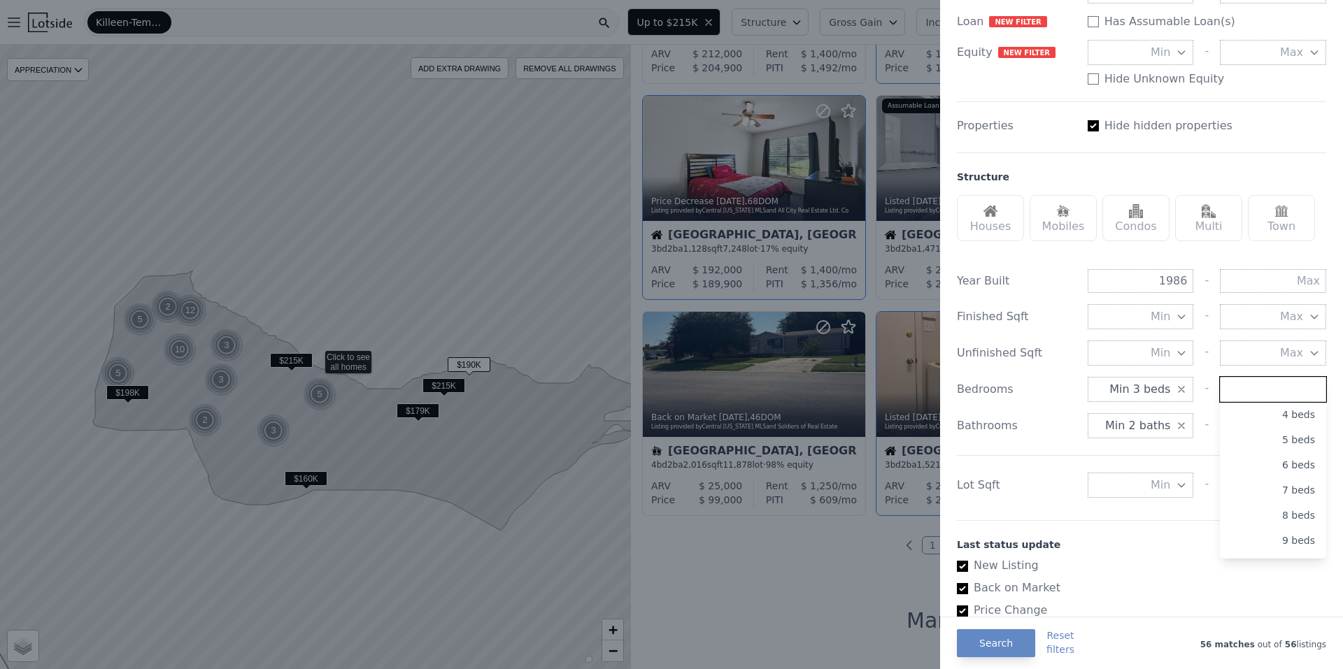
click at [1260, 388] on input "number" at bounding box center [1273, 389] width 106 height 25
click at [970, 441] on div "Year Built 1986 - Finished Sqft Min - Max Unfinished Sqft Min - Max Bedrooms Mi…" at bounding box center [1141, 381] width 369 height 257
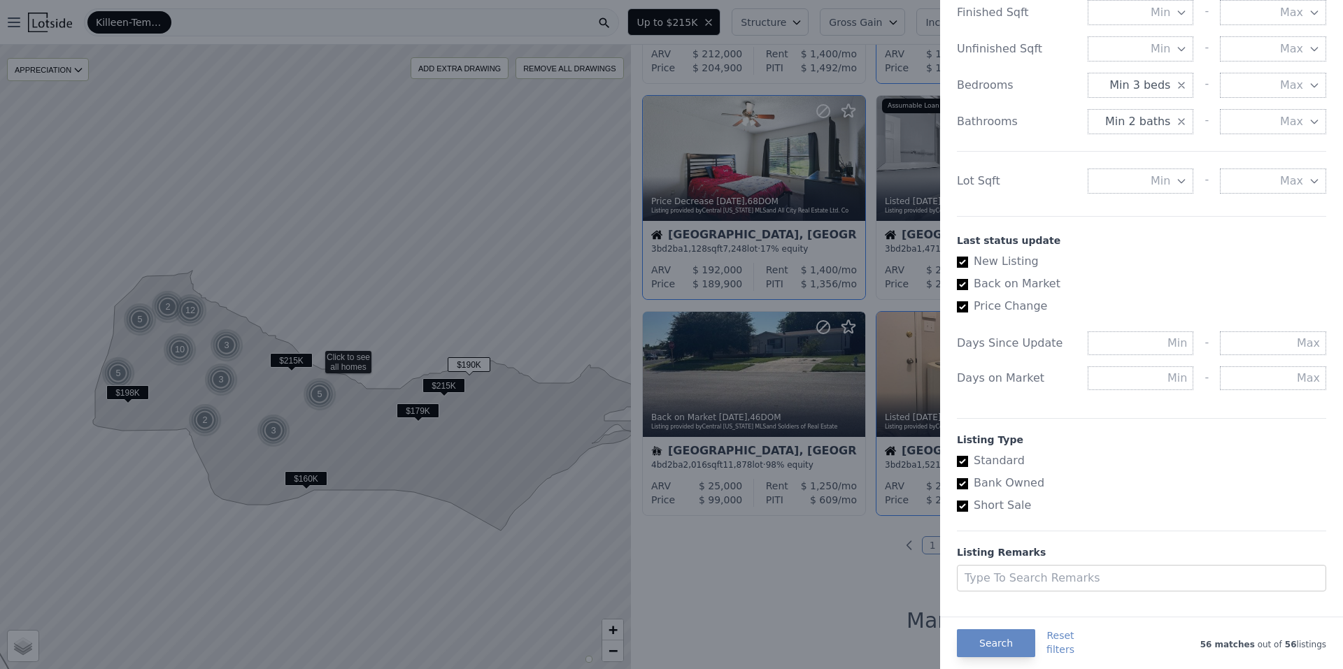
scroll to position [607, 0]
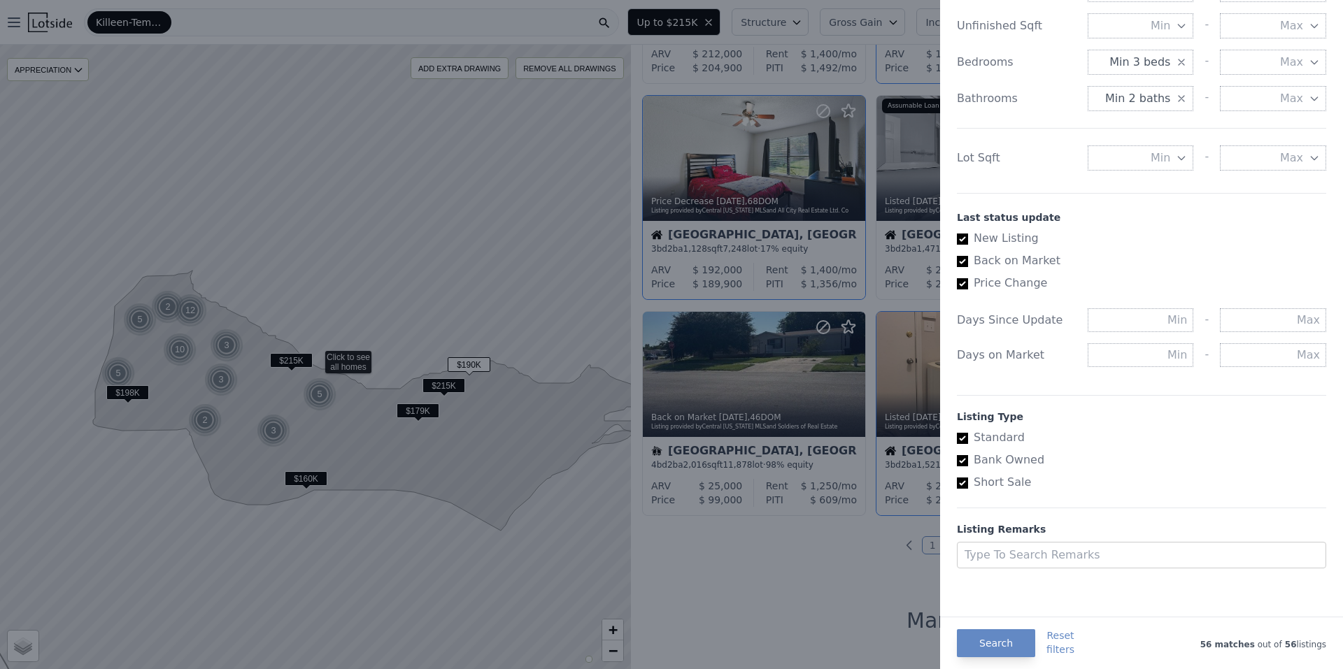
click at [776, 539] on div at bounding box center [671, 334] width 1343 height 669
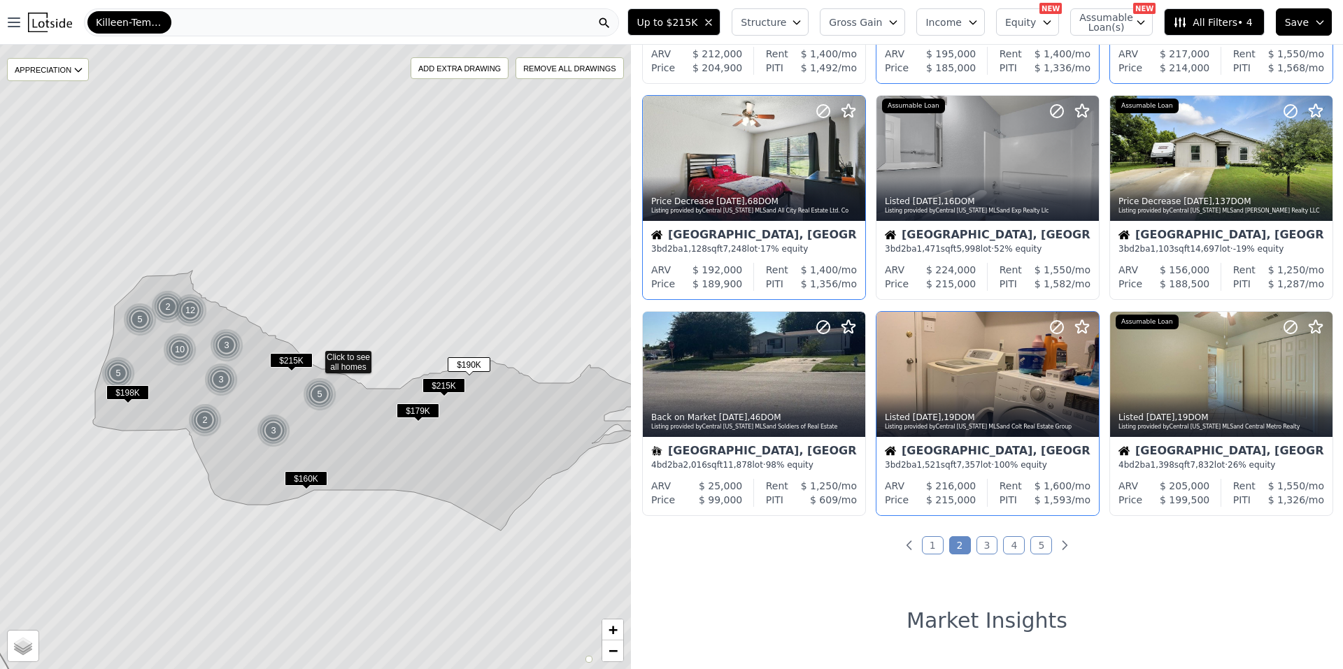
click at [978, 546] on link "3" at bounding box center [987, 545] width 22 height 18
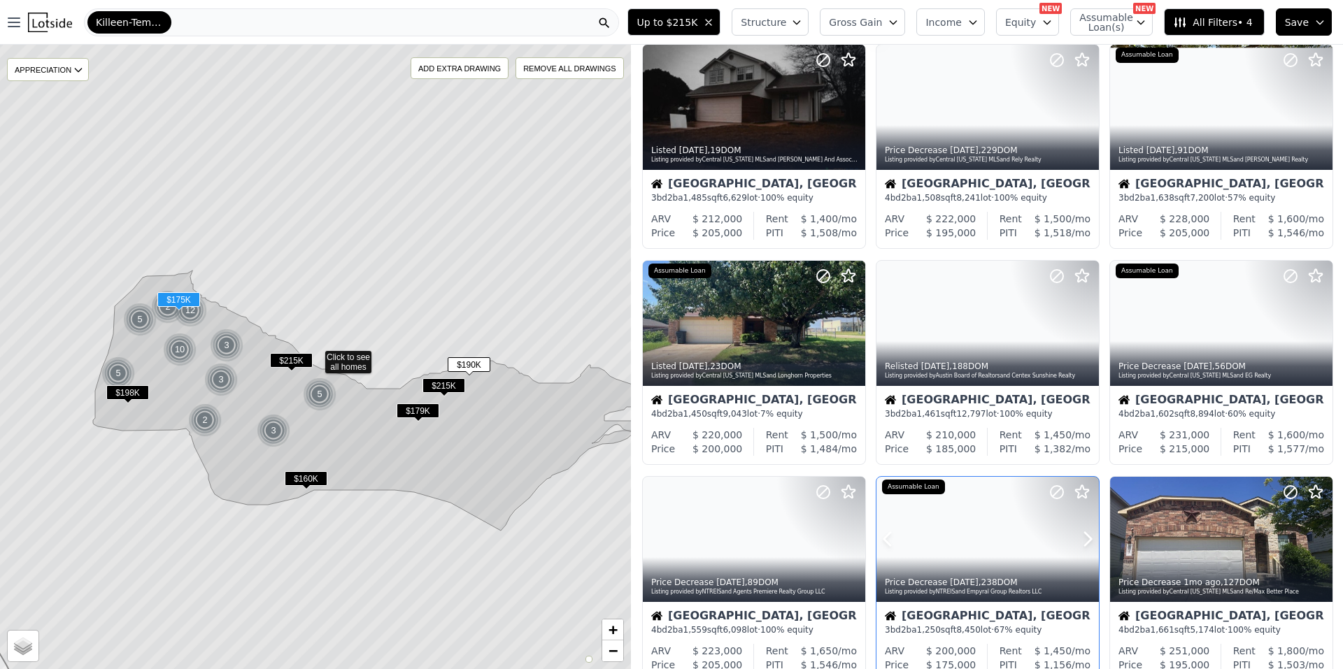
scroll to position [0, 0]
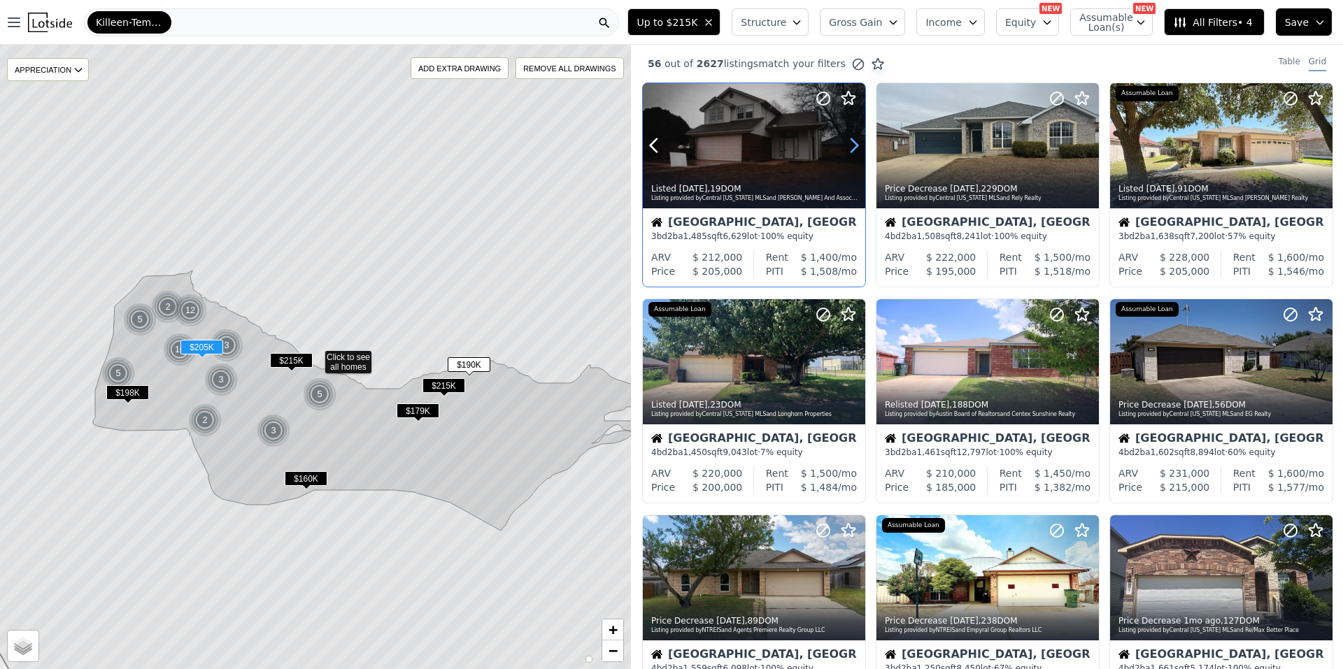
click at [859, 144] on icon at bounding box center [854, 145] width 22 height 22
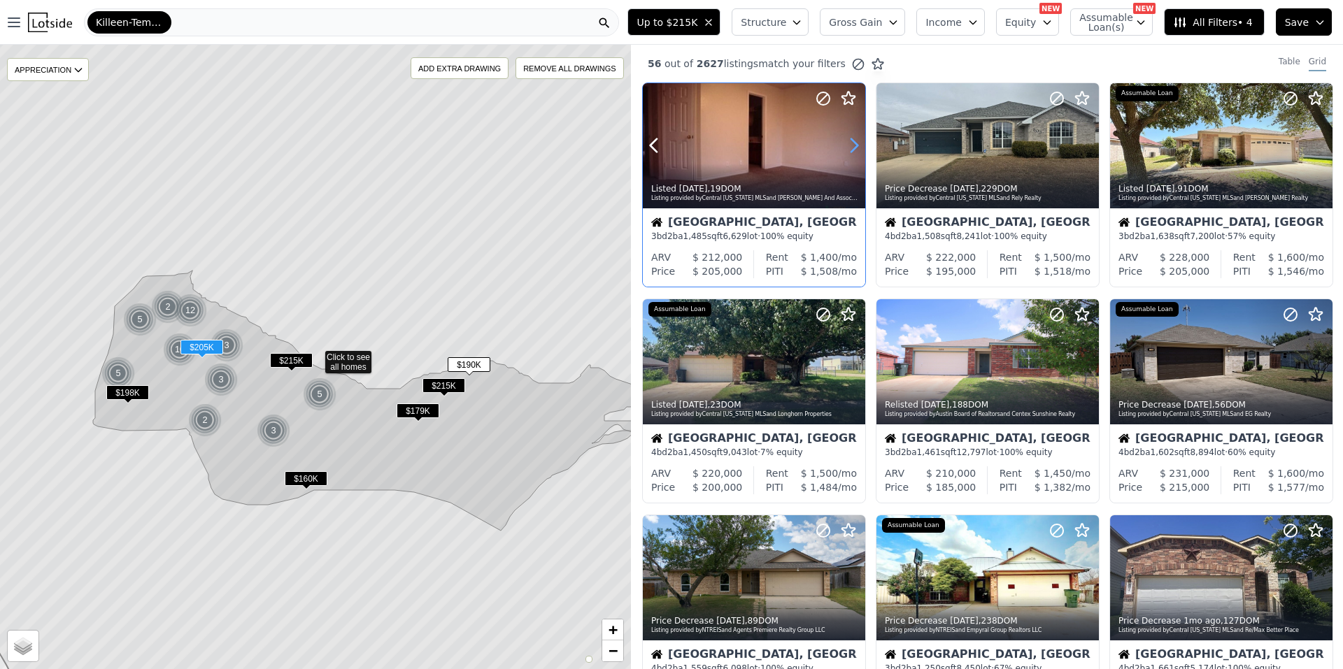
click at [859, 144] on icon at bounding box center [854, 145] width 22 height 22
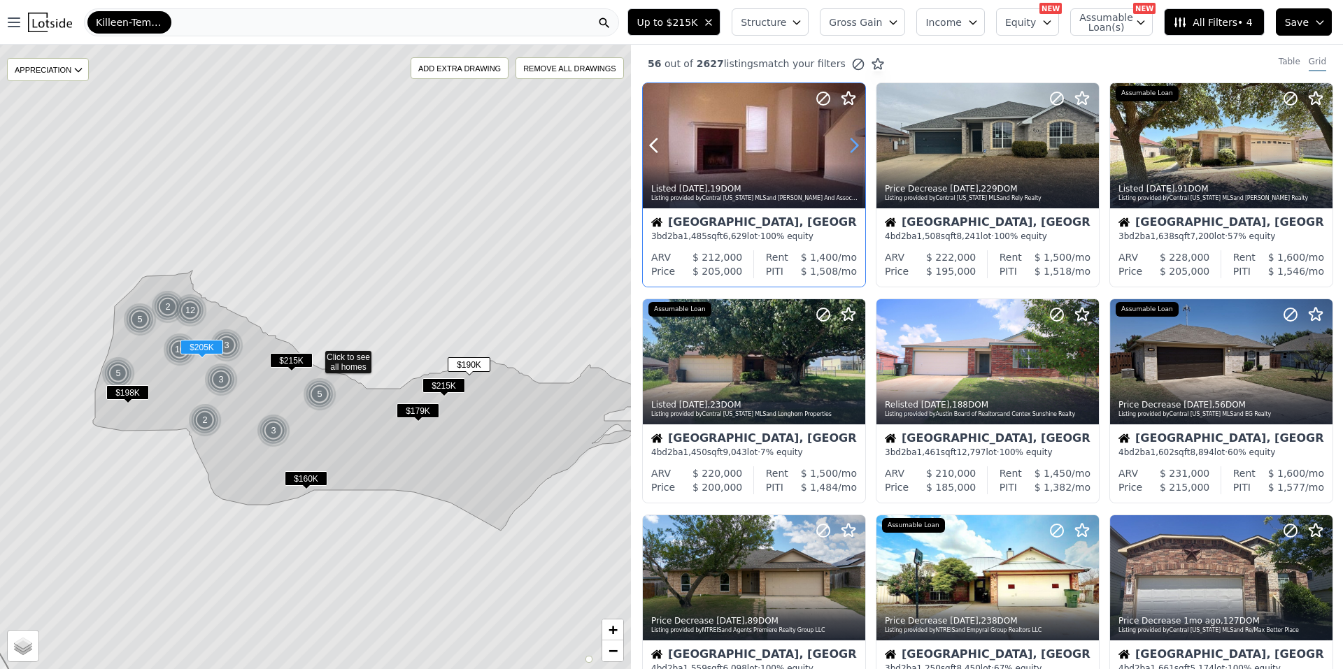
click at [859, 144] on icon at bounding box center [854, 145] width 22 height 22
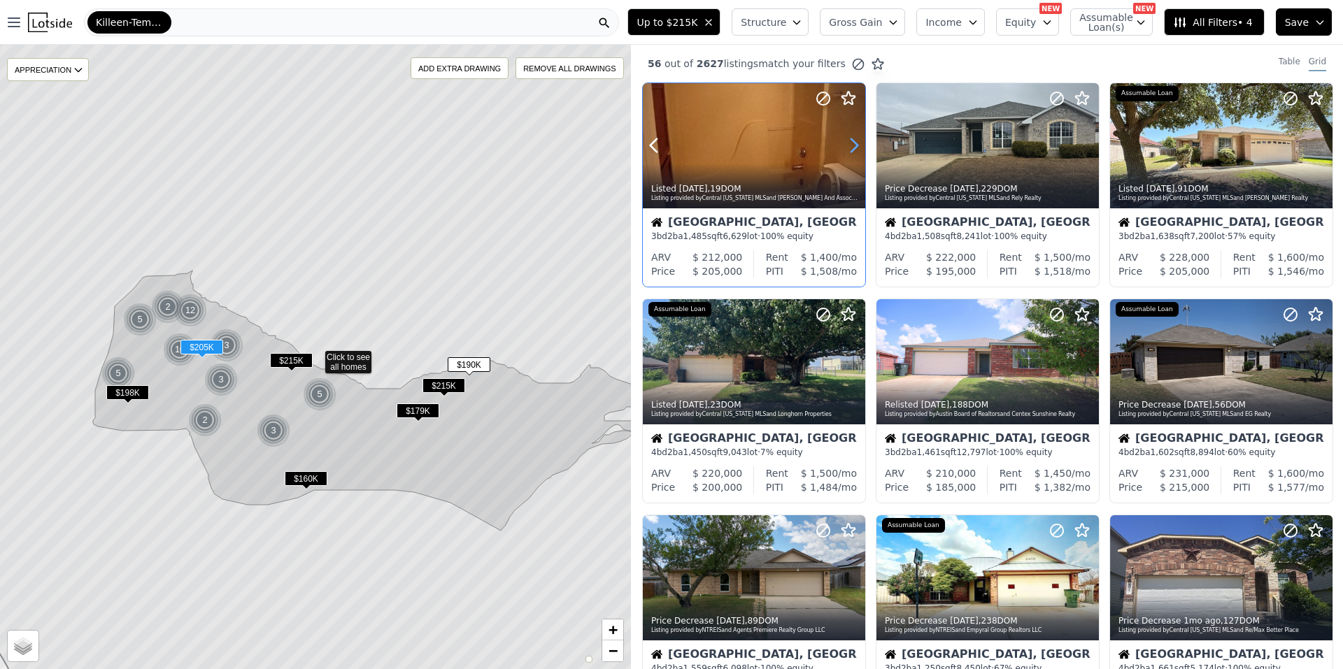
click at [859, 144] on icon at bounding box center [854, 145] width 22 height 22
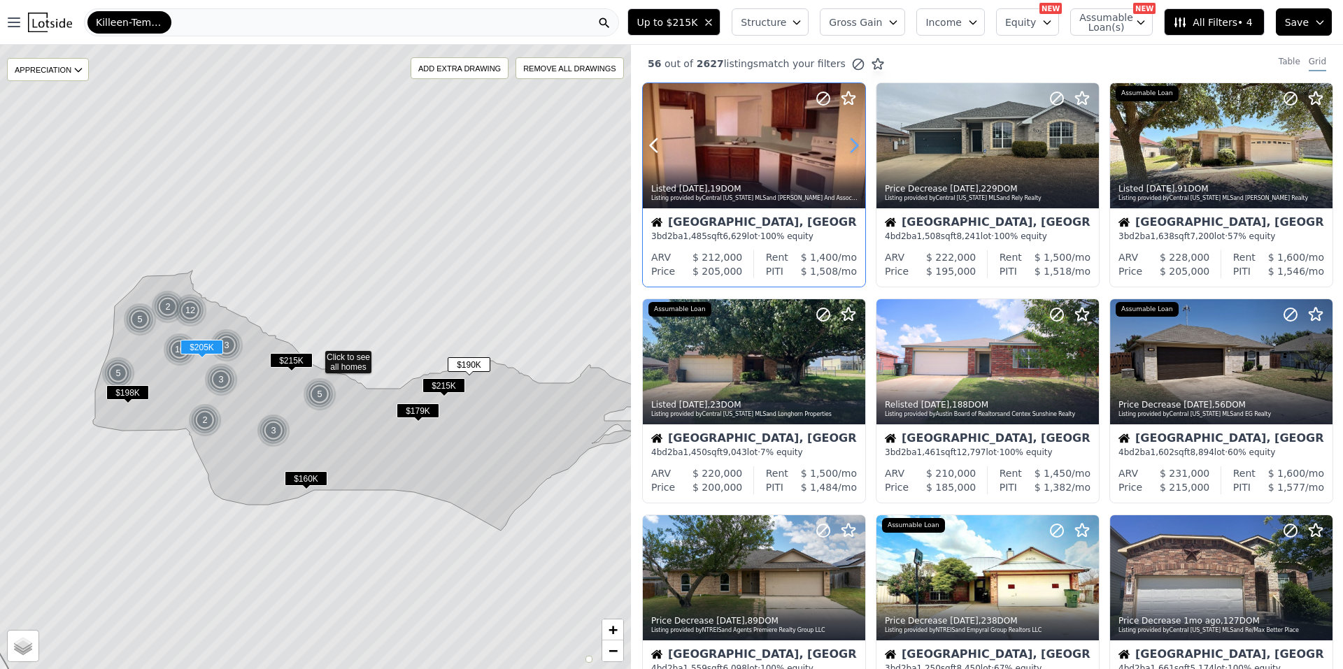
click at [859, 144] on icon at bounding box center [854, 145] width 22 height 22
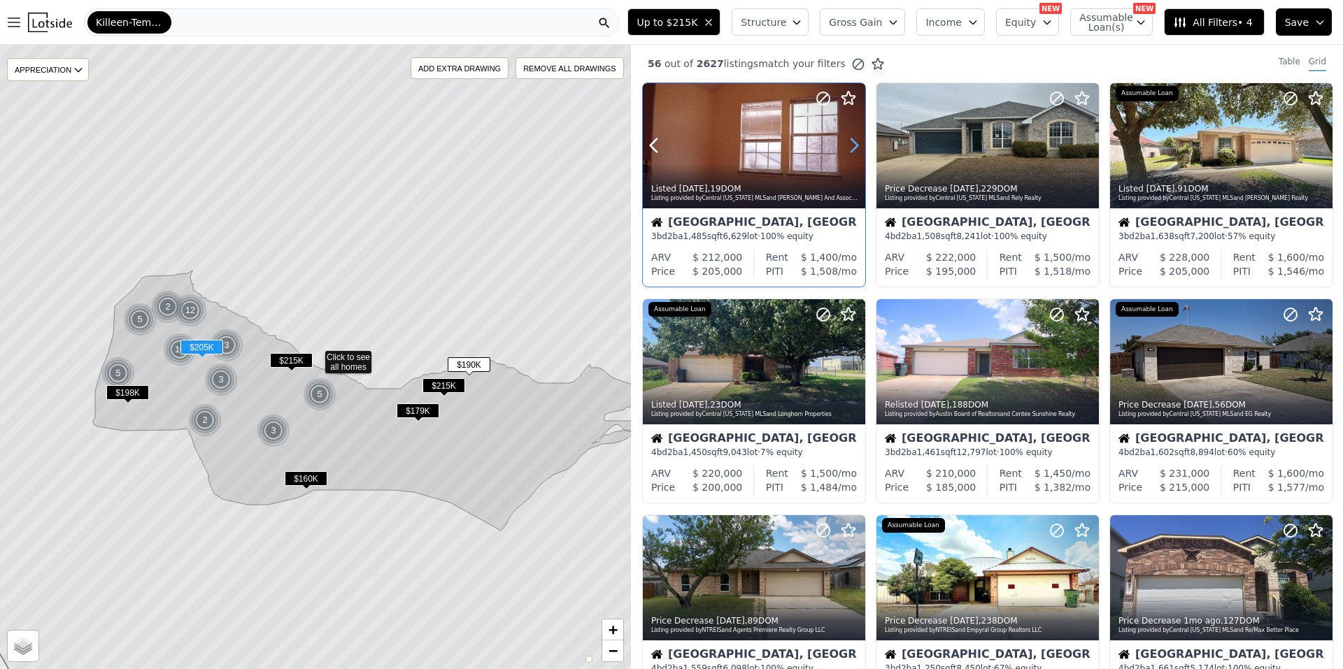
click at [859, 144] on icon at bounding box center [854, 145] width 22 height 22
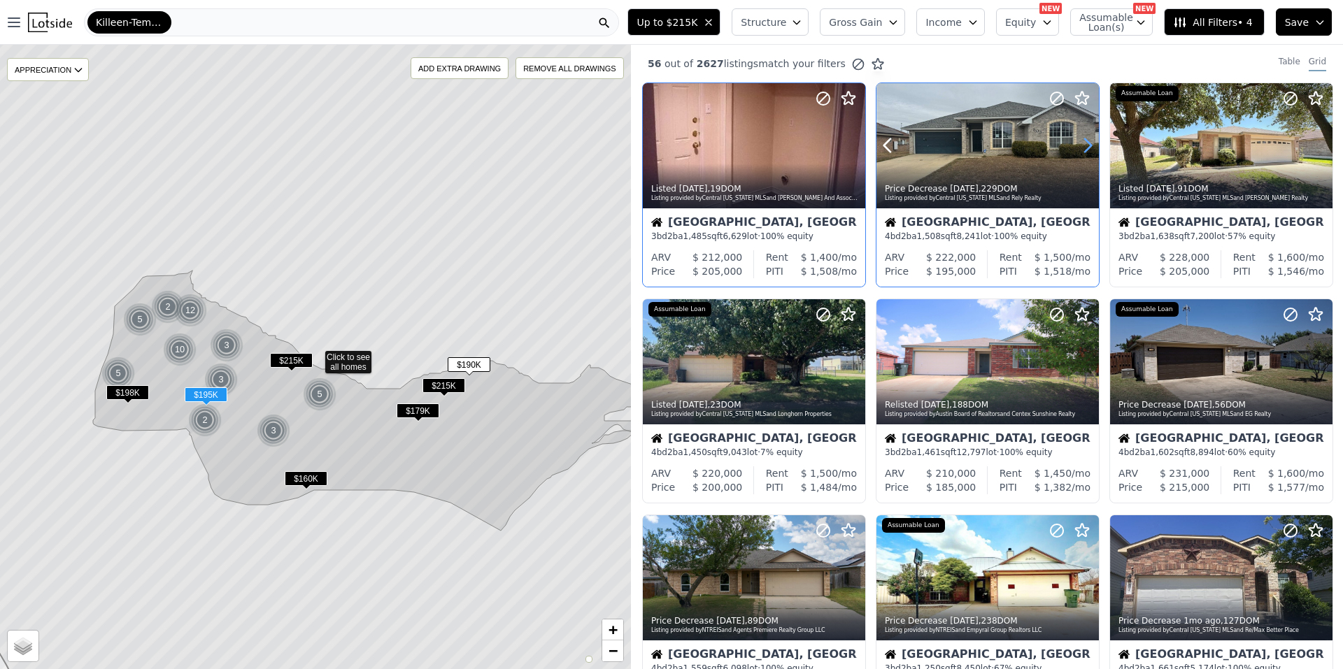
click at [1081, 141] on icon at bounding box center [1087, 145] width 22 height 22
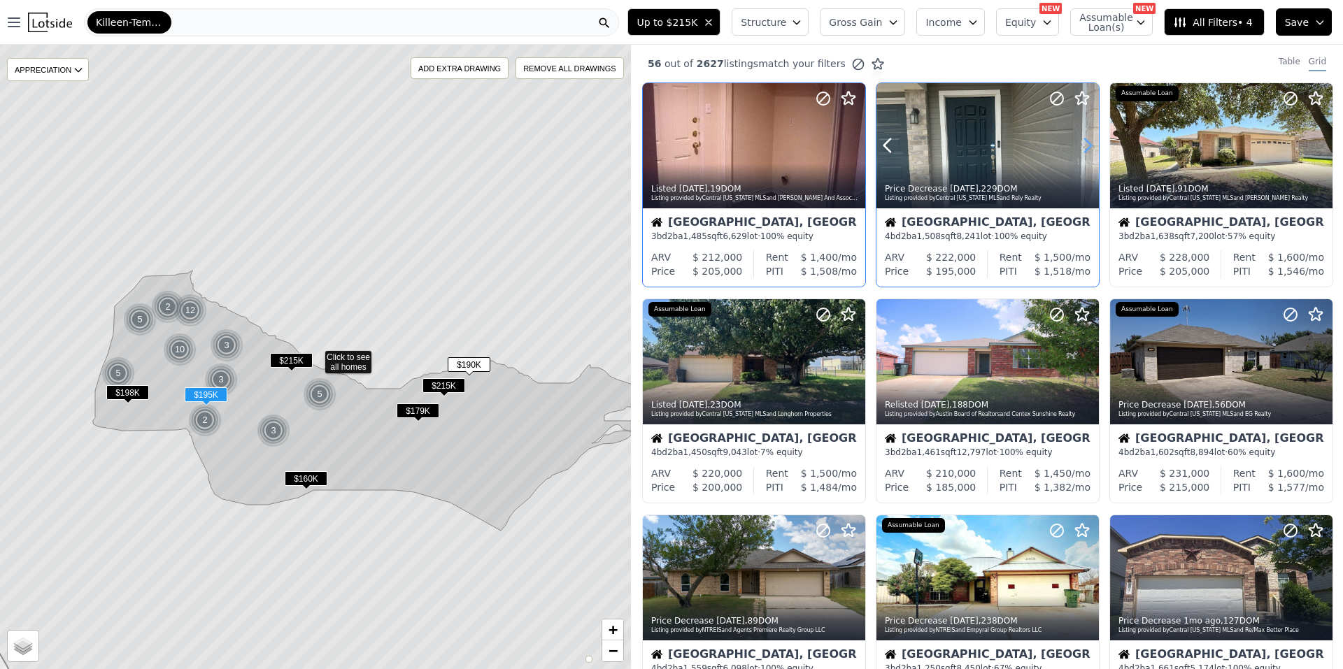
click at [1081, 141] on icon at bounding box center [1087, 145] width 22 height 22
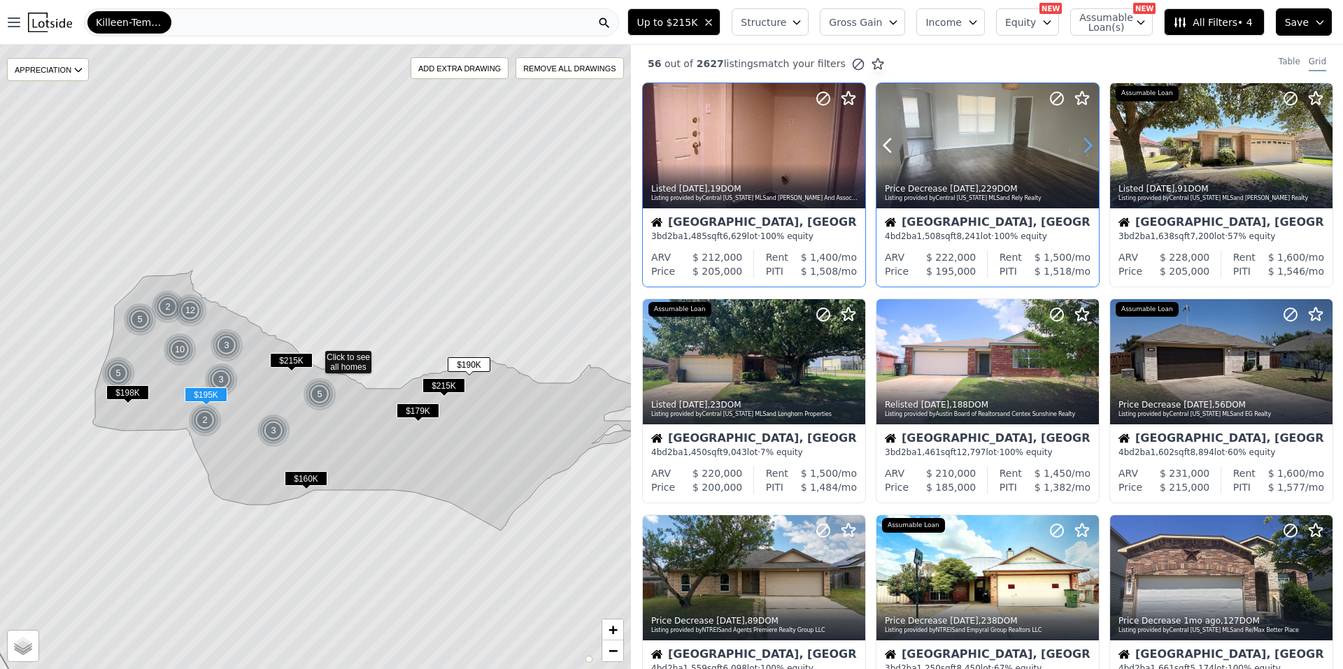
click at [1081, 141] on icon at bounding box center [1087, 145] width 22 height 22
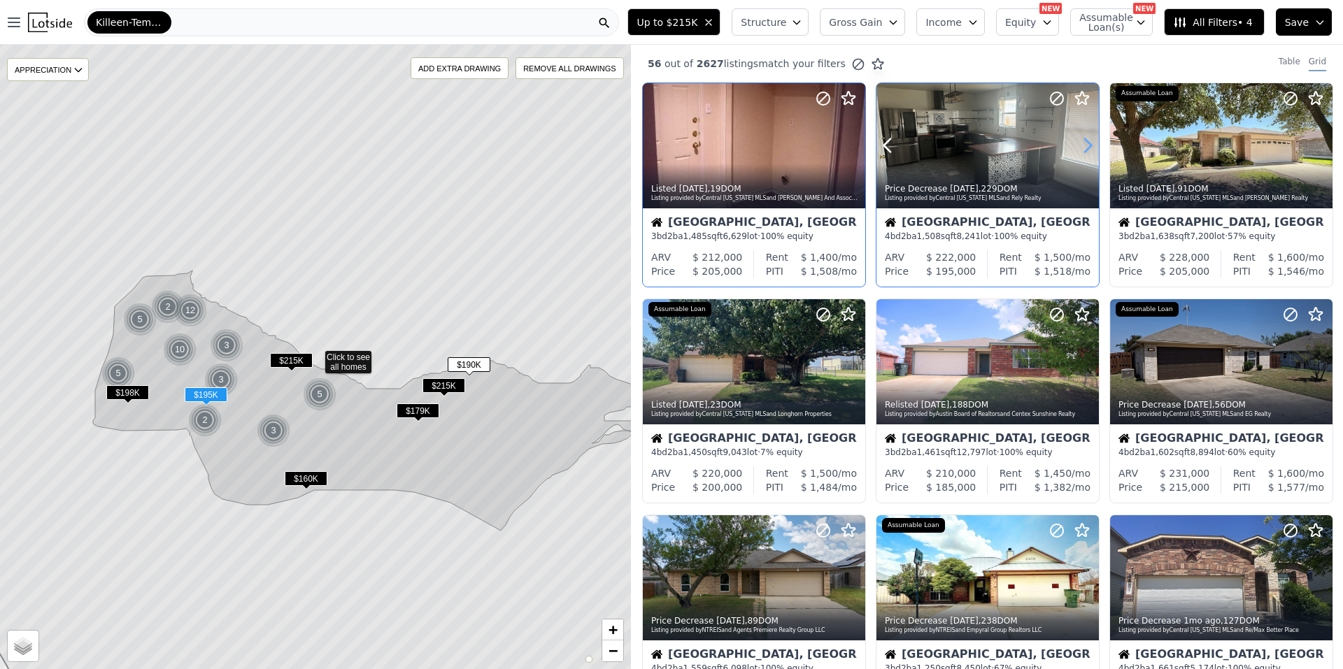
click at [1081, 141] on icon at bounding box center [1087, 145] width 22 height 22
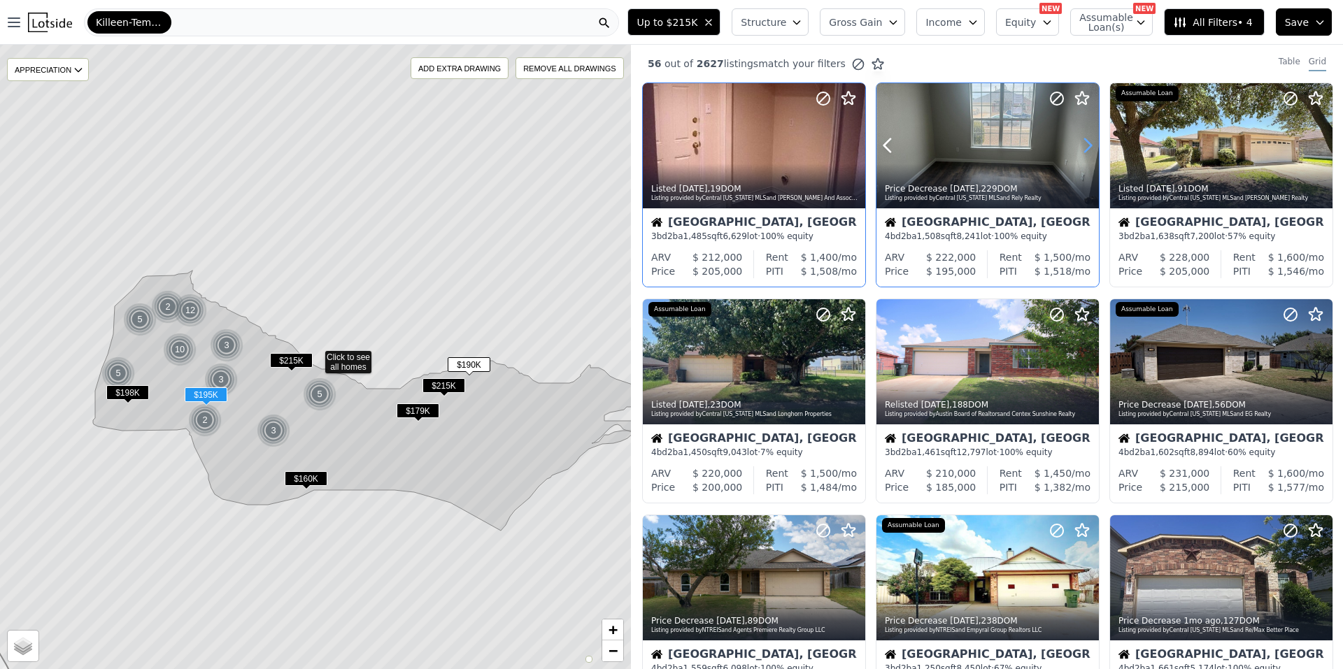
click at [1081, 141] on icon at bounding box center [1087, 145] width 22 height 22
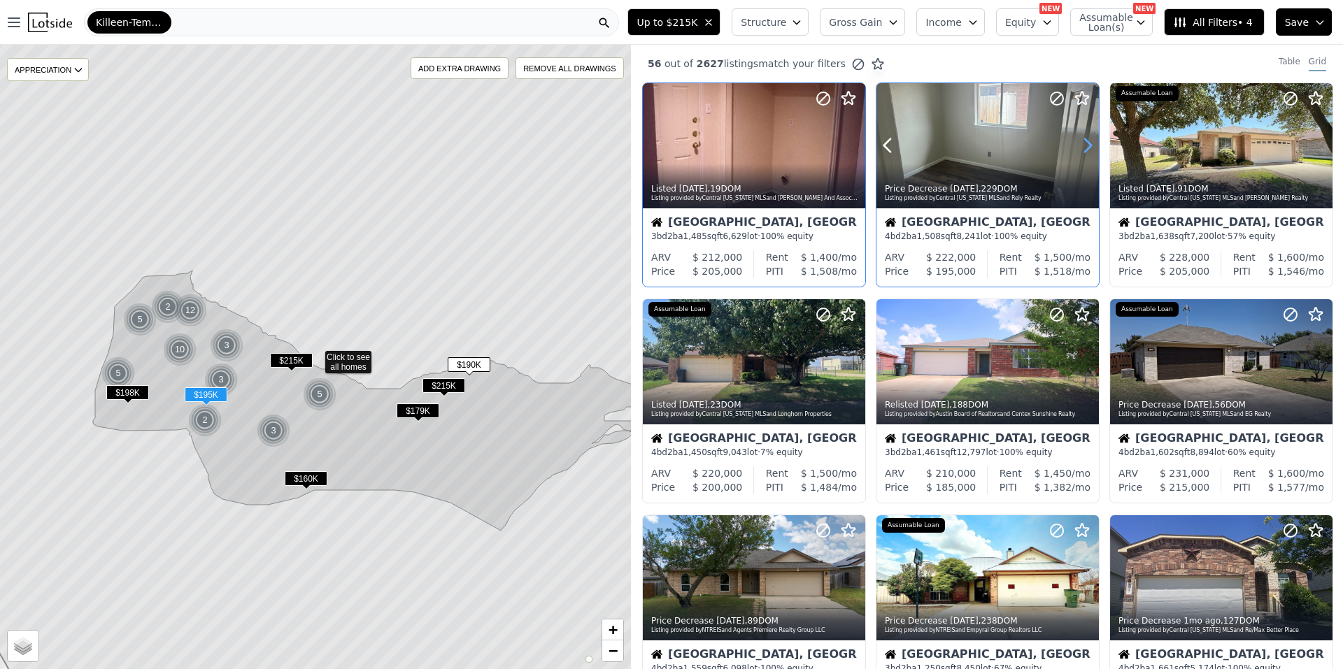
click at [1081, 141] on icon at bounding box center [1087, 145] width 22 height 22
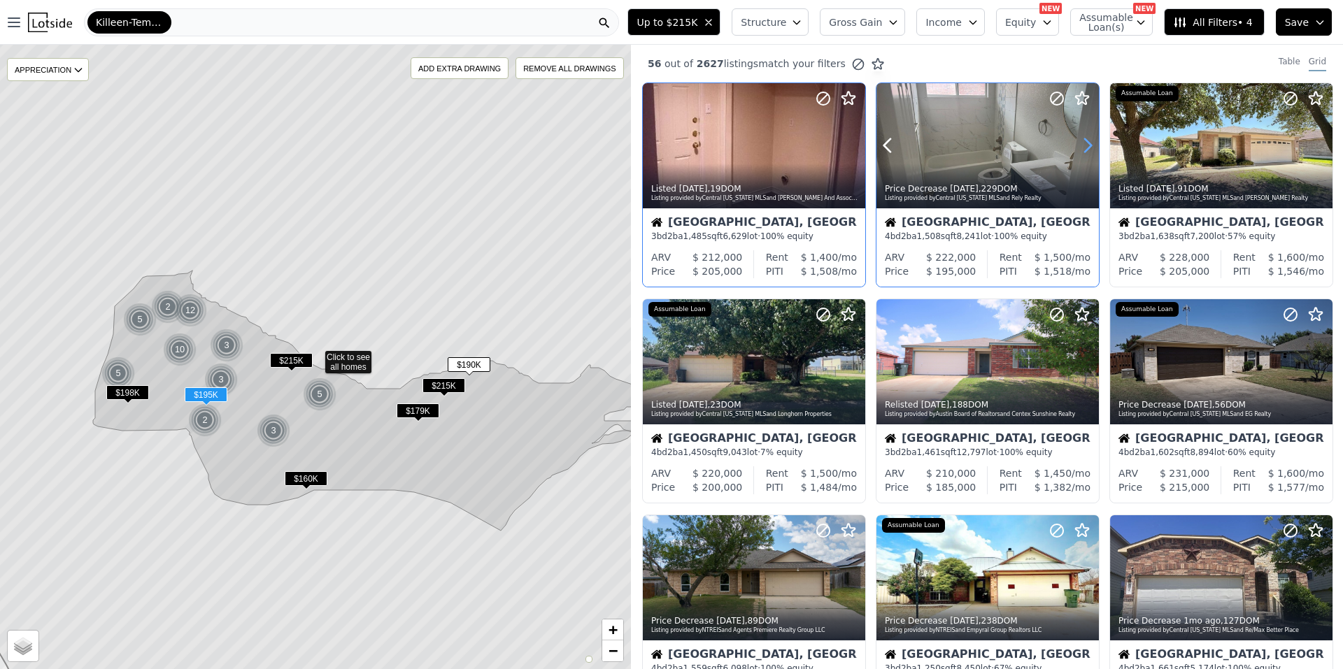
click at [1081, 141] on icon at bounding box center [1087, 145] width 22 height 22
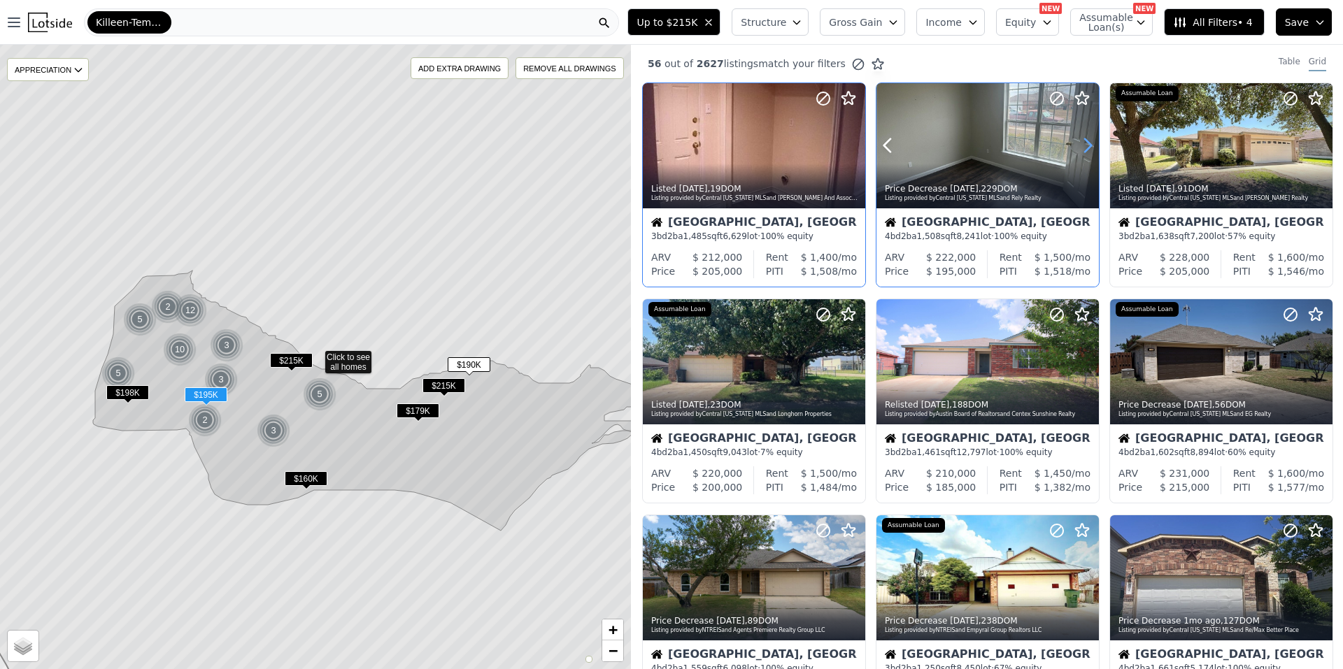
click at [1081, 141] on icon at bounding box center [1087, 145] width 22 height 22
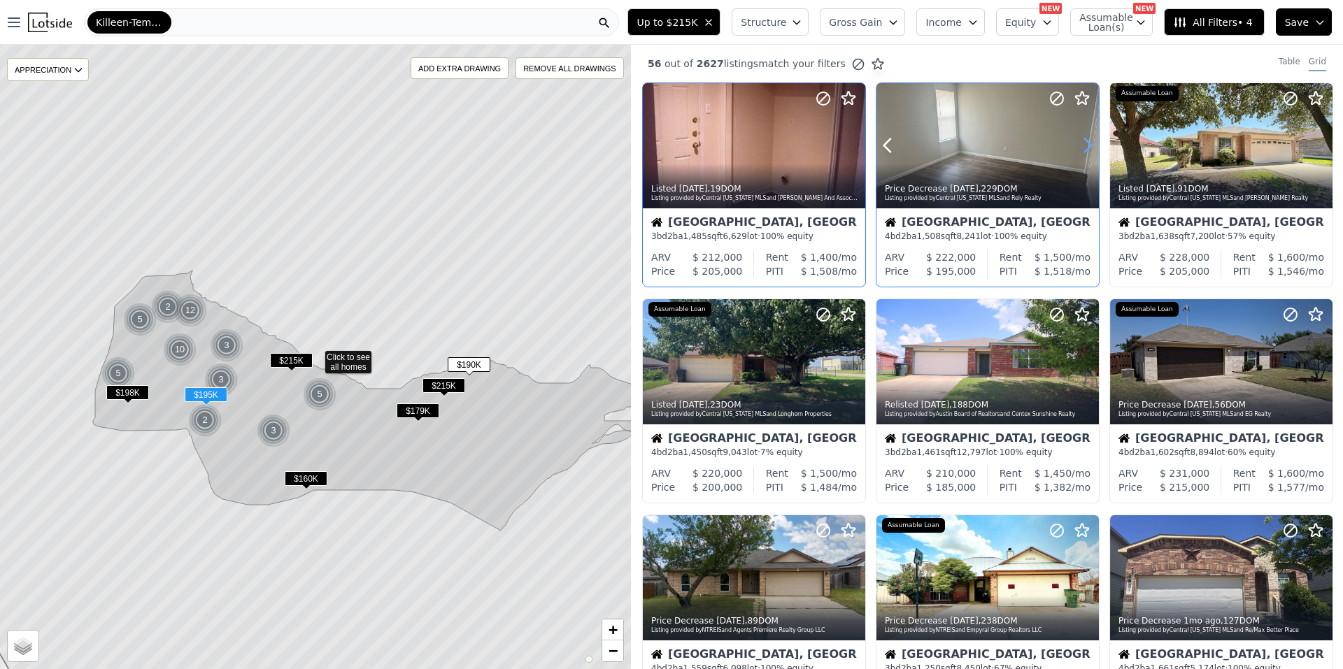
click at [1081, 141] on icon at bounding box center [1087, 145] width 22 height 22
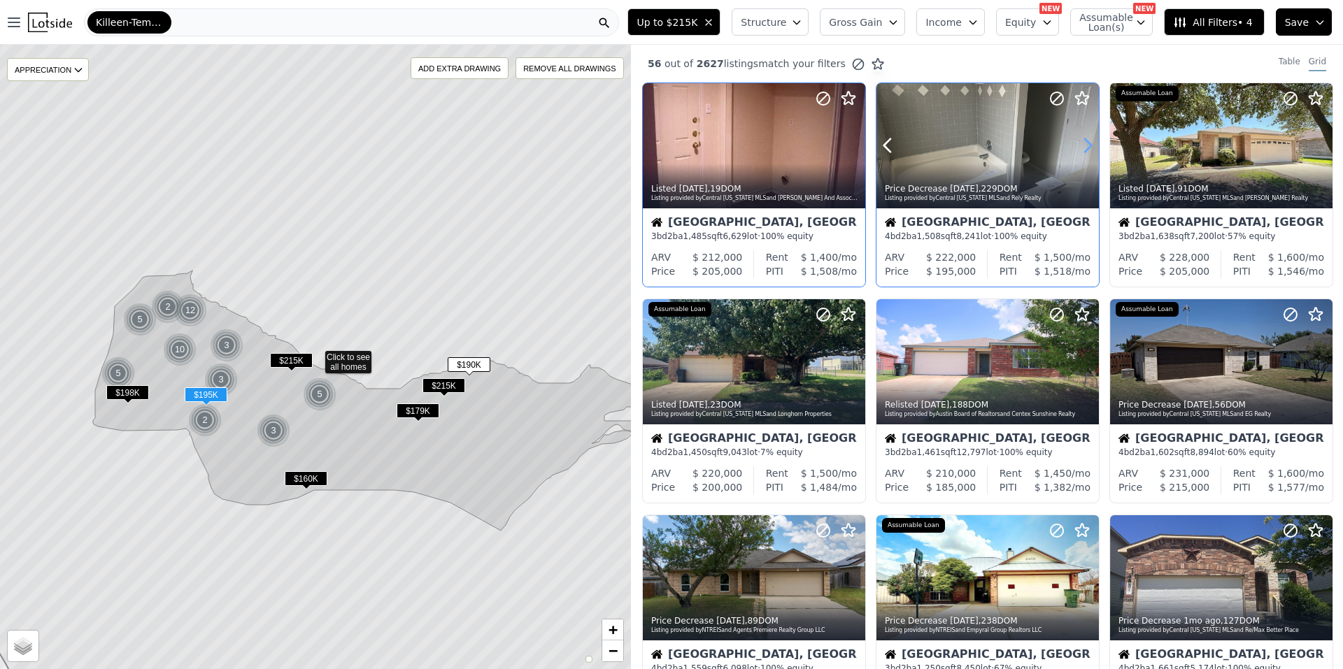
click at [1081, 141] on icon at bounding box center [1087, 145] width 22 height 22
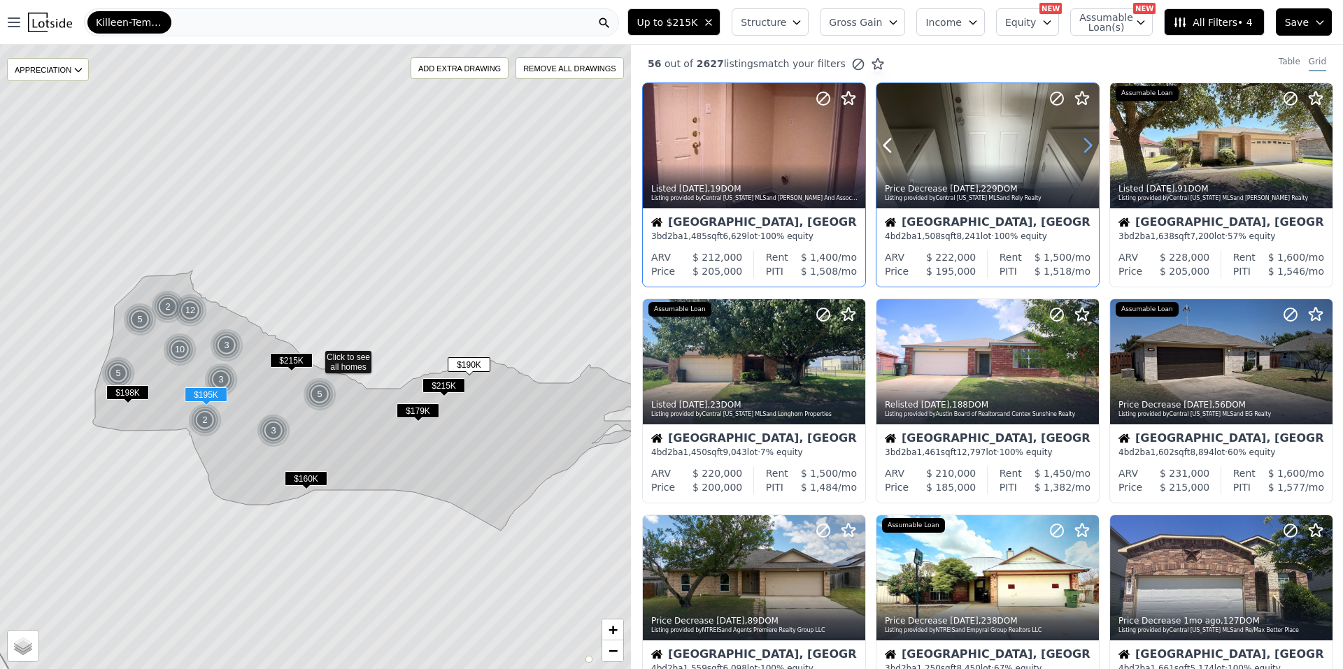
click at [1081, 141] on icon at bounding box center [1087, 145] width 22 height 22
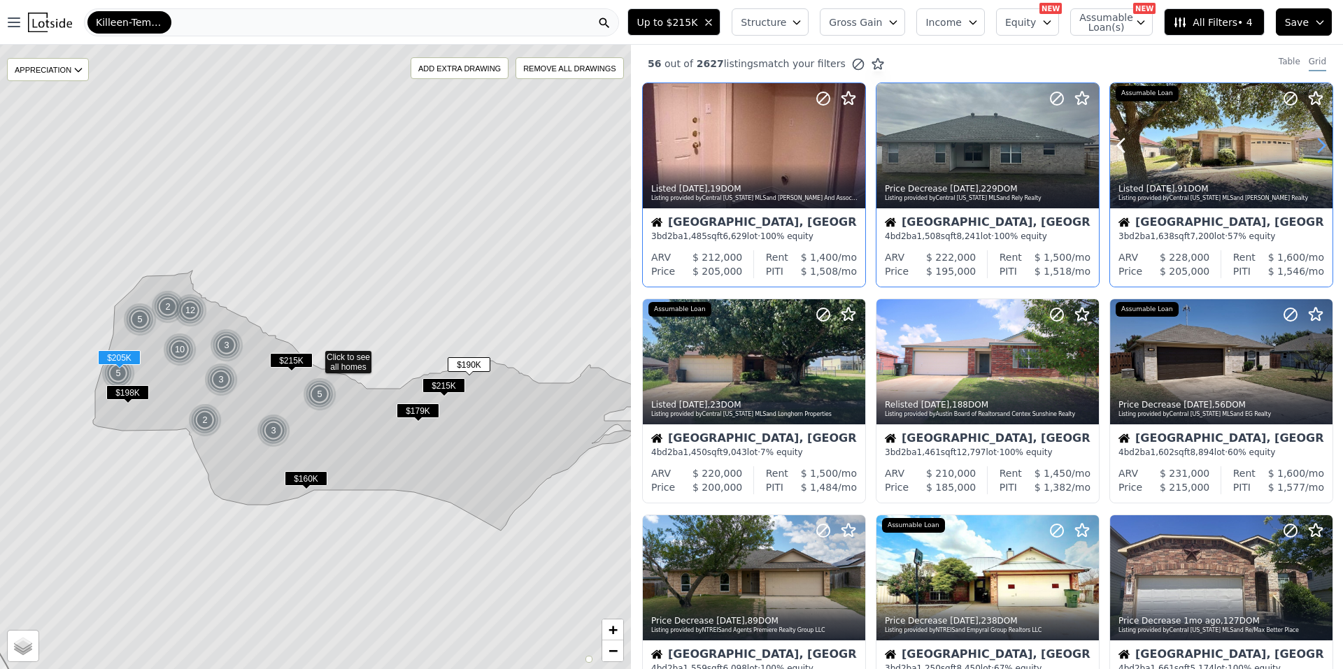
click at [1318, 142] on icon at bounding box center [1321, 145] width 6 height 13
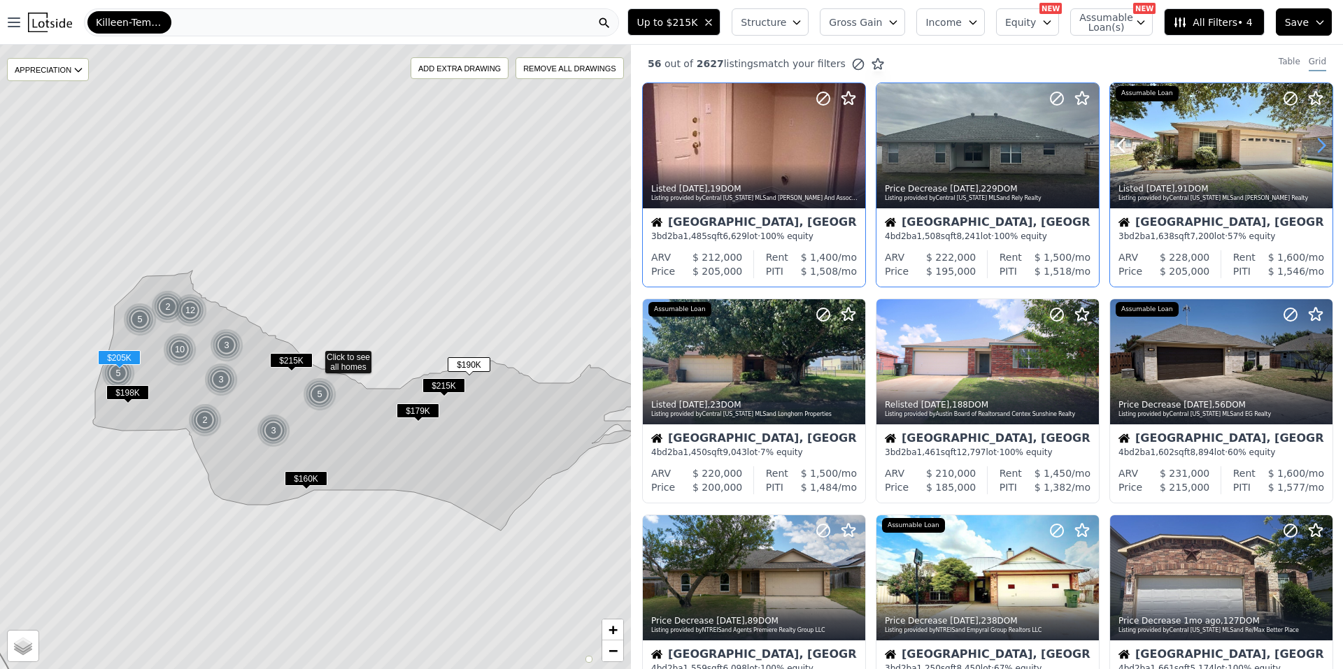
click at [1318, 142] on icon at bounding box center [1321, 145] width 6 height 13
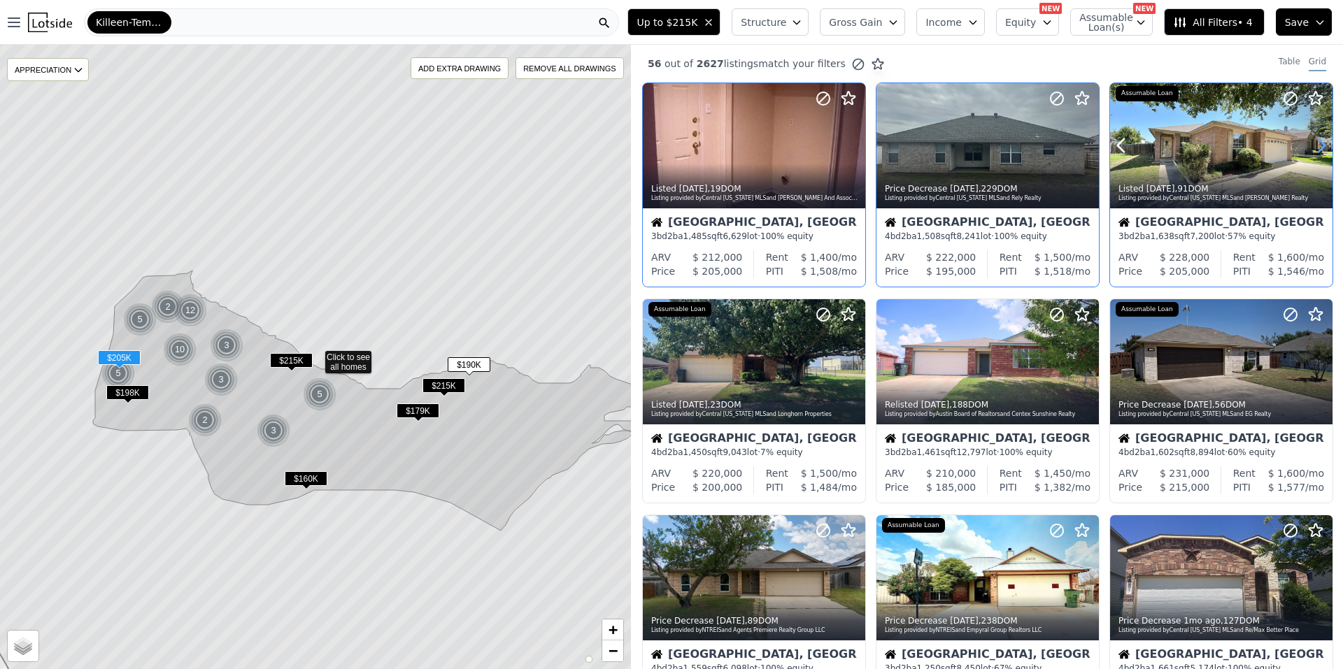
click at [1318, 142] on icon at bounding box center [1321, 145] width 6 height 13
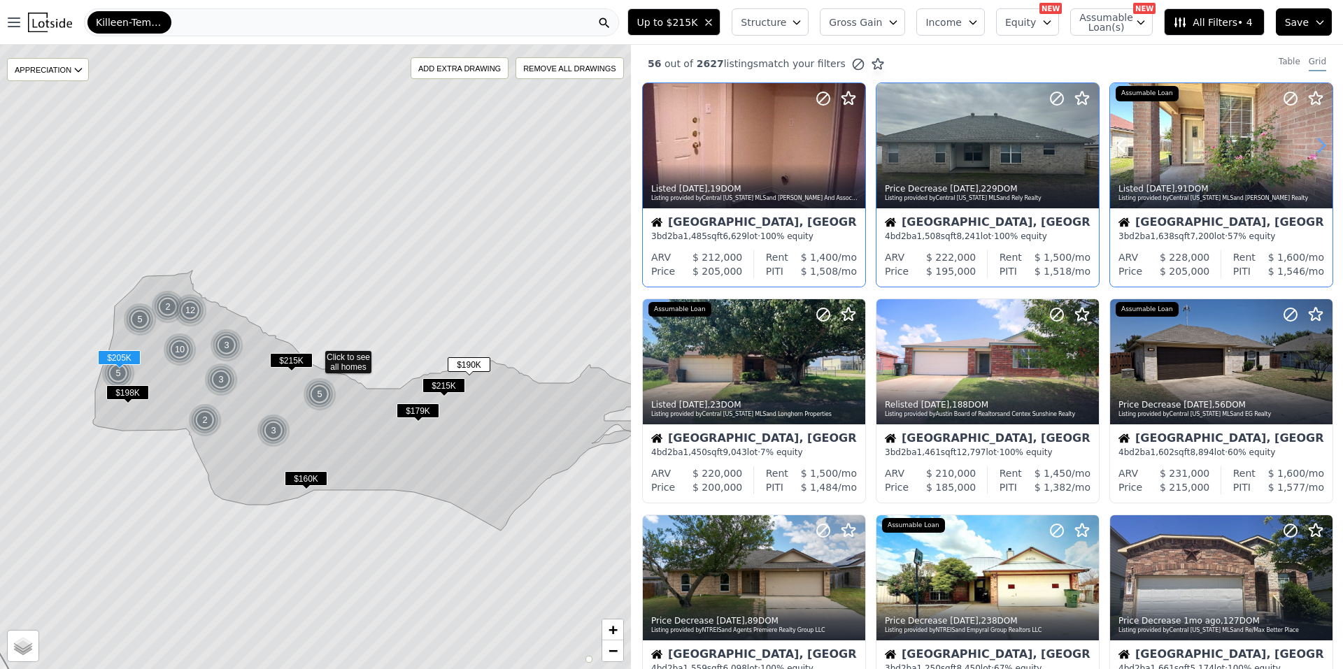
click at [1318, 142] on icon at bounding box center [1321, 145] width 6 height 13
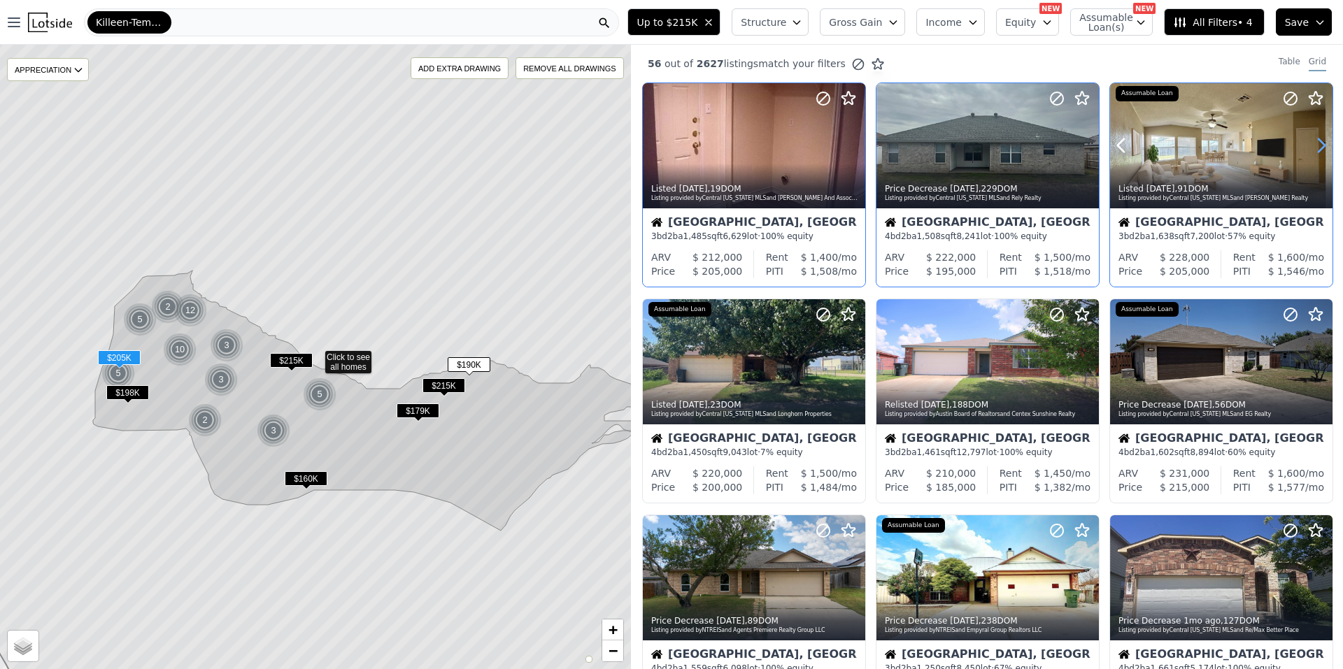
click at [1318, 142] on icon at bounding box center [1321, 145] width 6 height 13
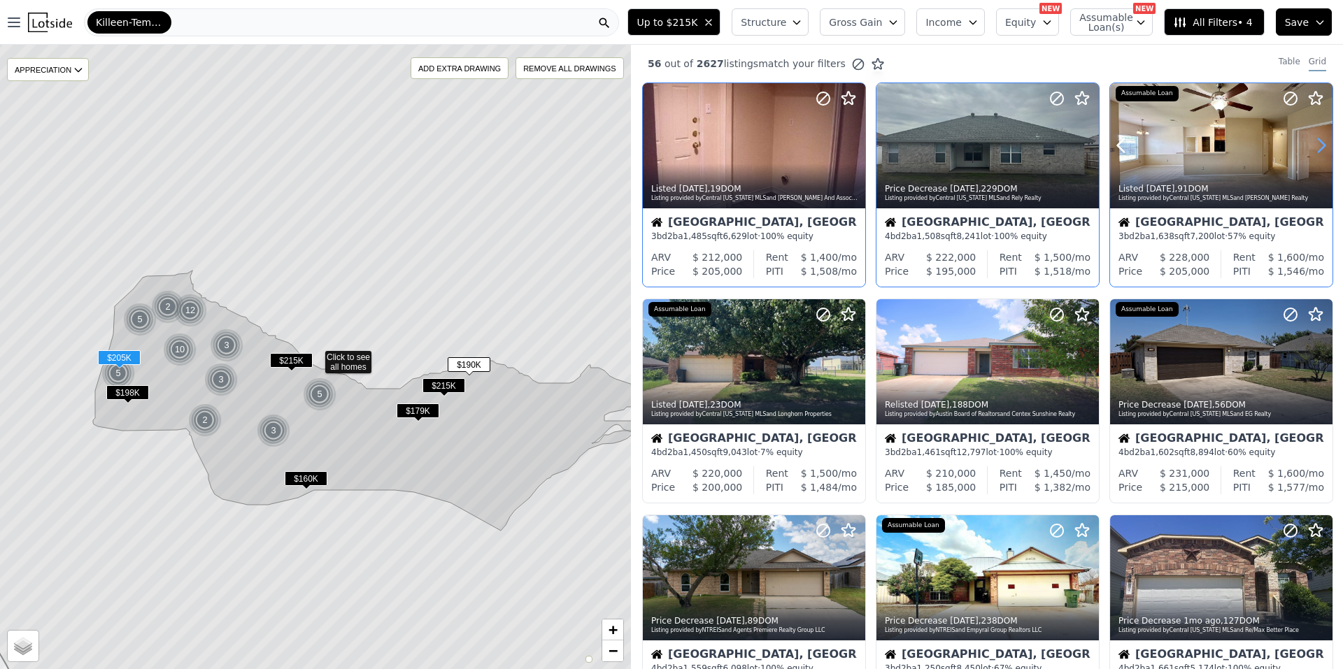
click at [1318, 142] on icon at bounding box center [1321, 145] width 6 height 13
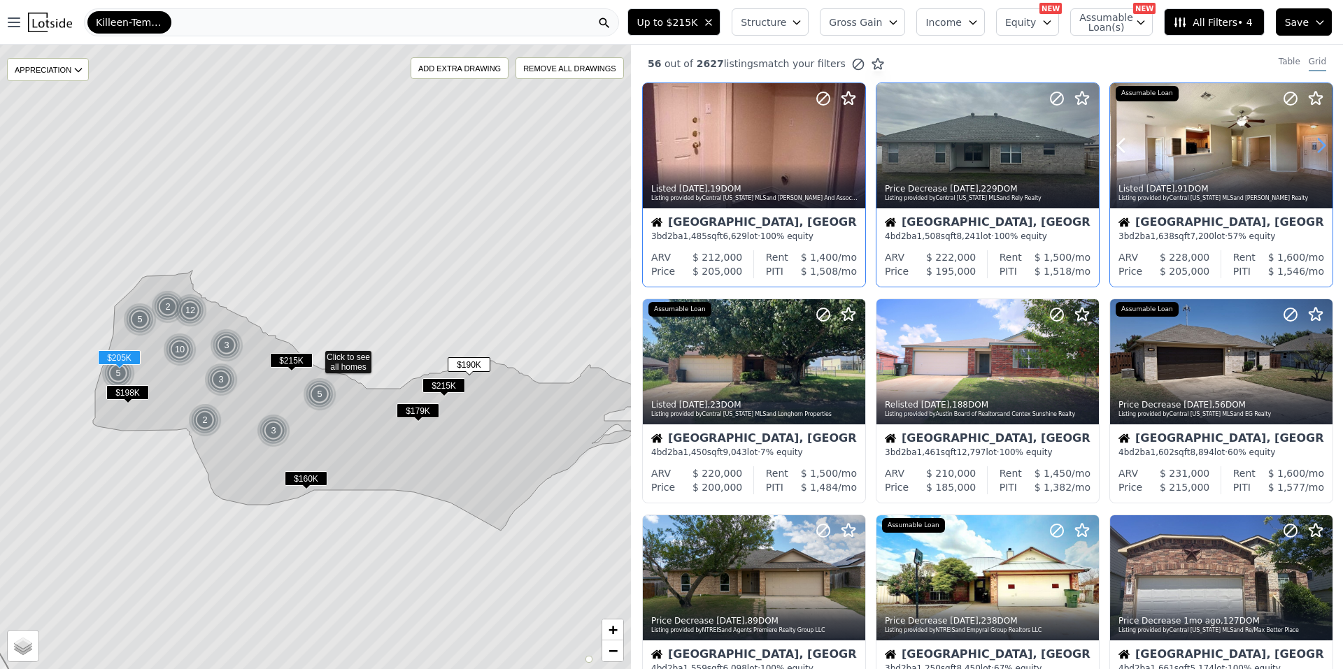
click at [1318, 142] on icon at bounding box center [1321, 145] width 6 height 13
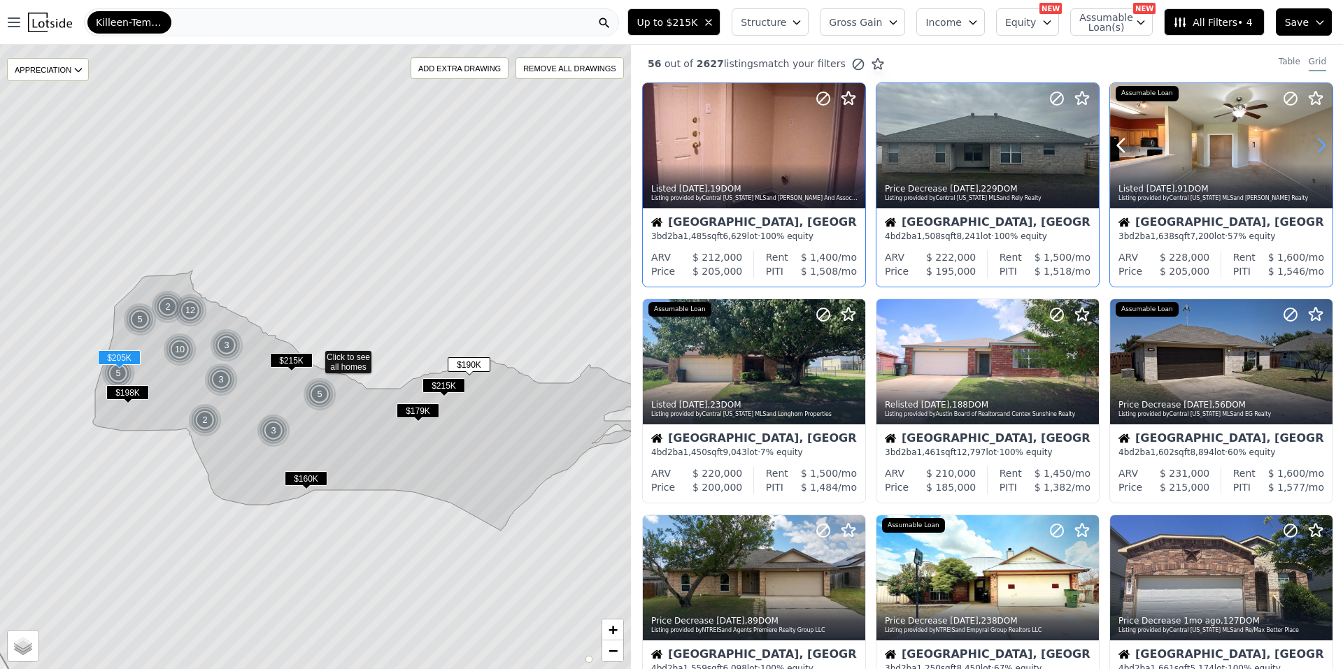
click at [1318, 142] on icon at bounding box center [1321, 145] width 6 height 13
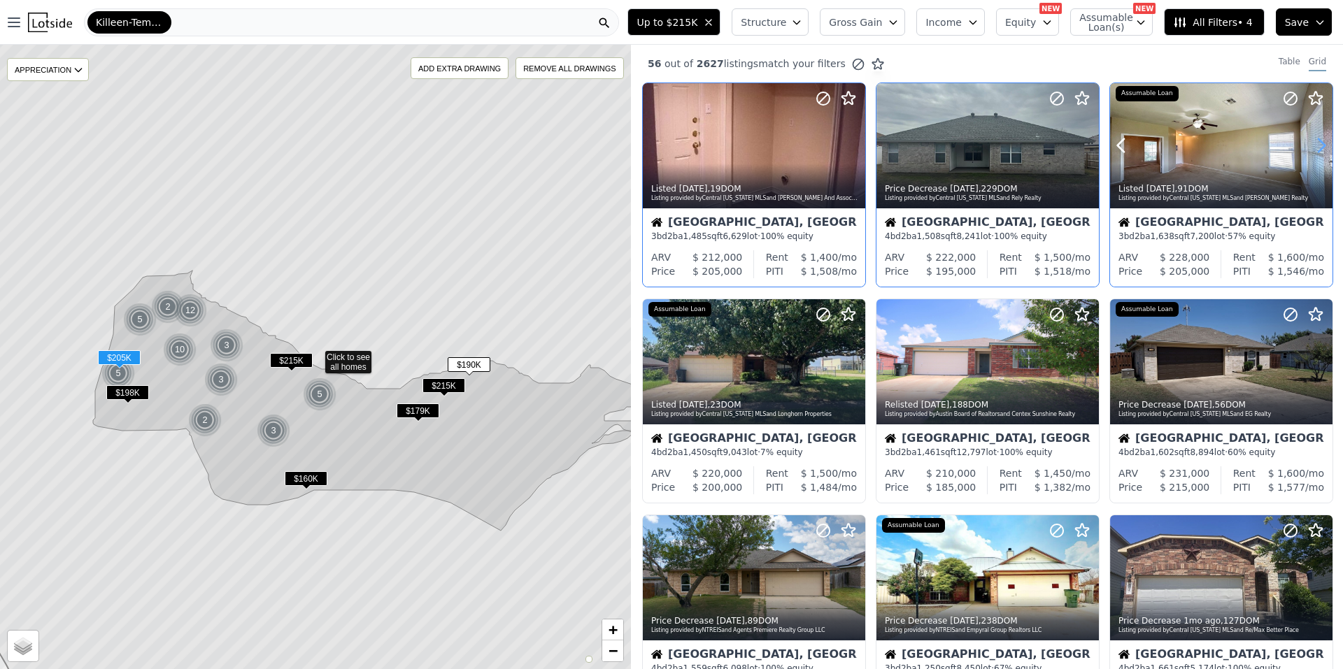
click at [1318, 142] on icon at bounding box center [1321, 145] width 6 height 13
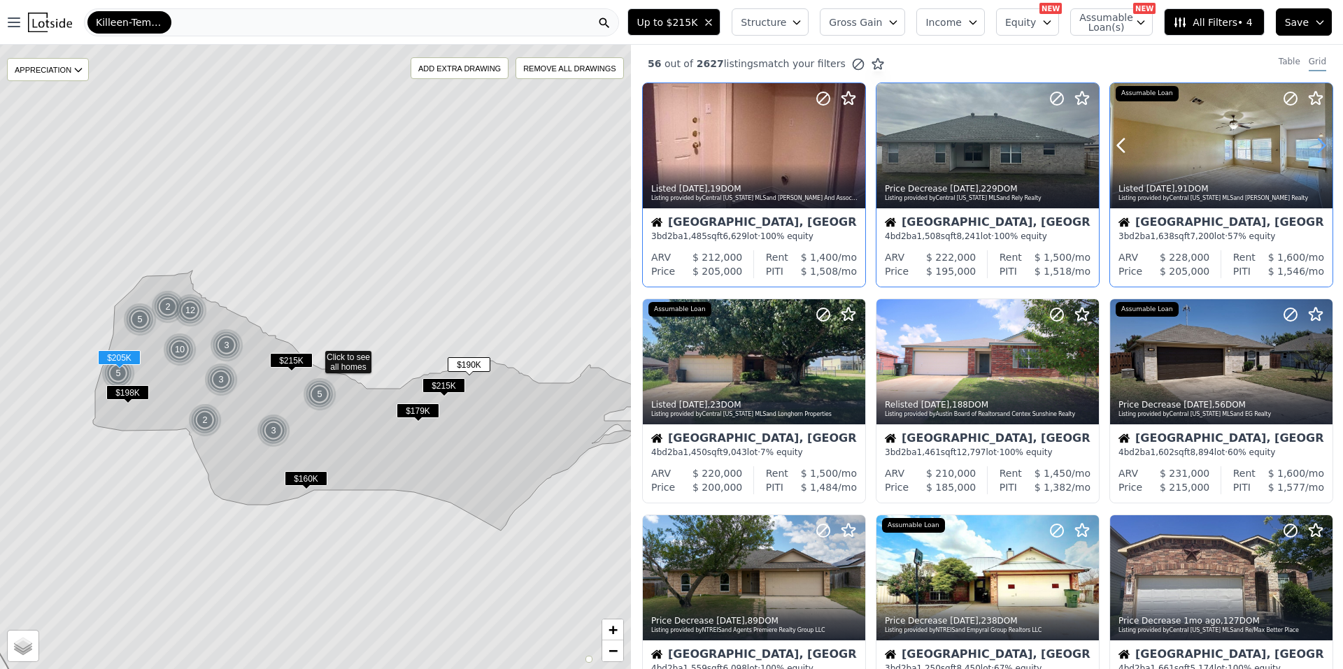
click at [1318, 142] on icon at bounding box center [1321, 145] width 6 height 13
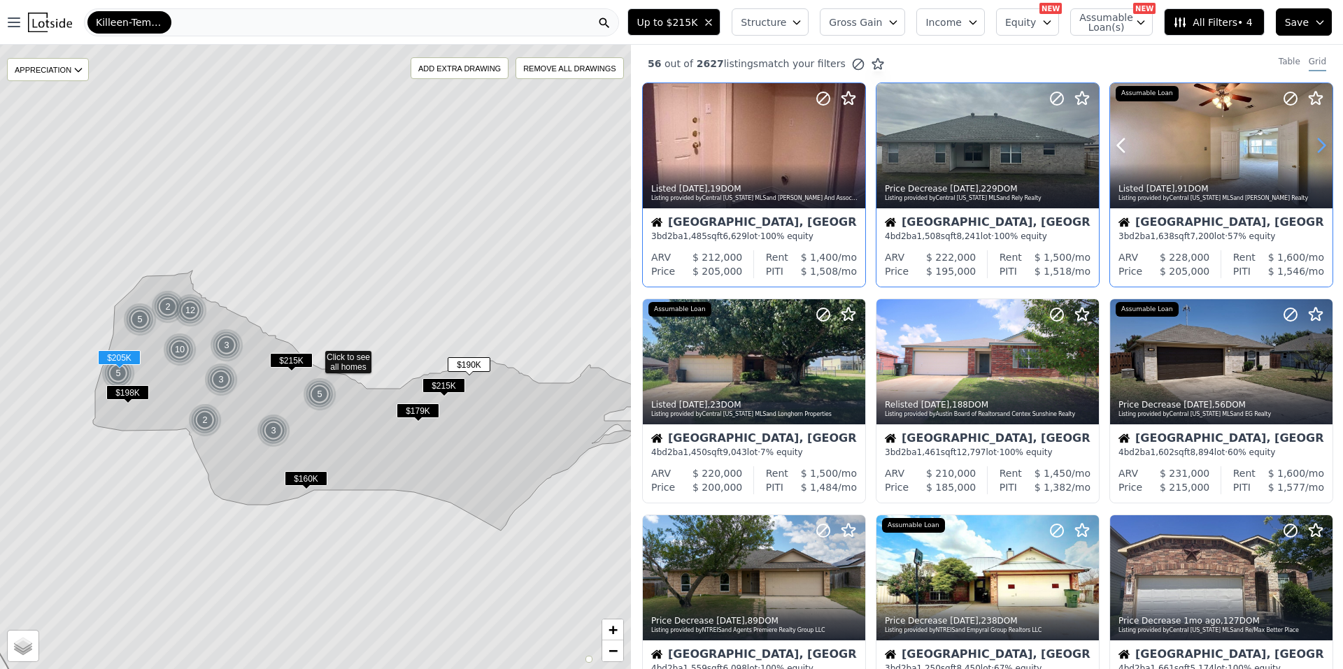
click at [1318, 142] on icon at bounding box center [1321, 145] width 6 height 13
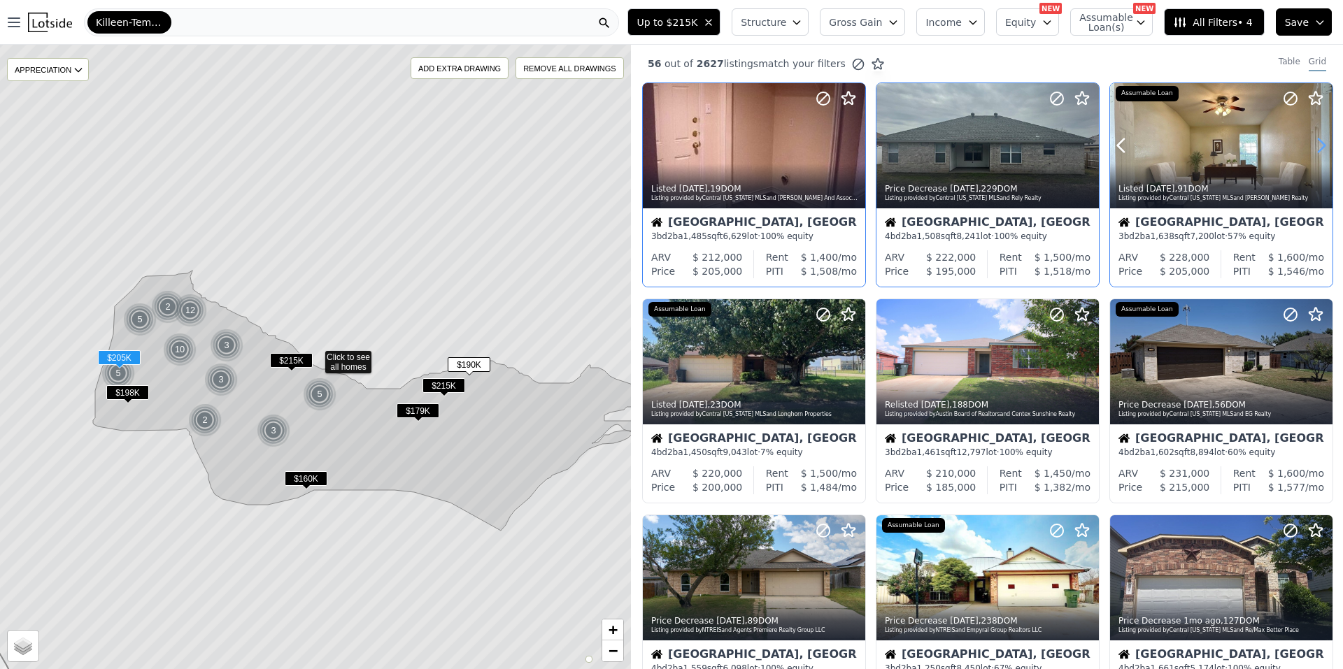
click at [1318, 142] on icon at bounding box center [1321, 145] width 6 height 13
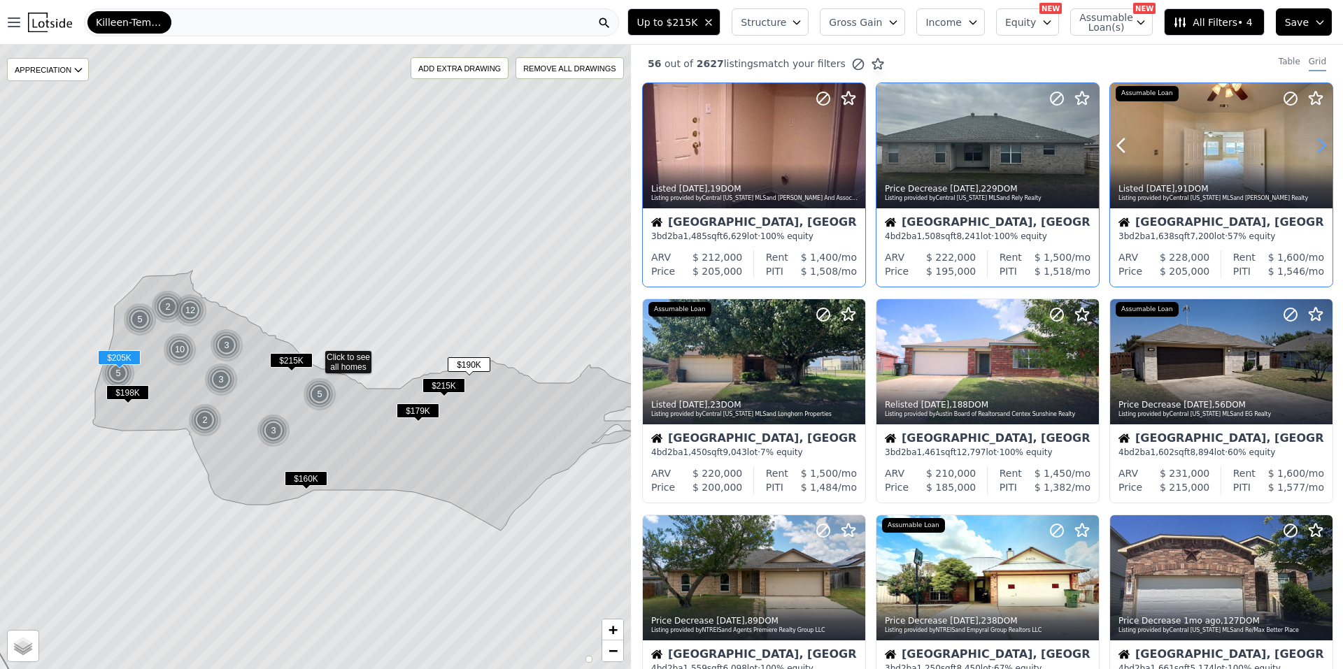
click at [1313, 142] on icon at bounding box center [1321, 145] width 22 height 22
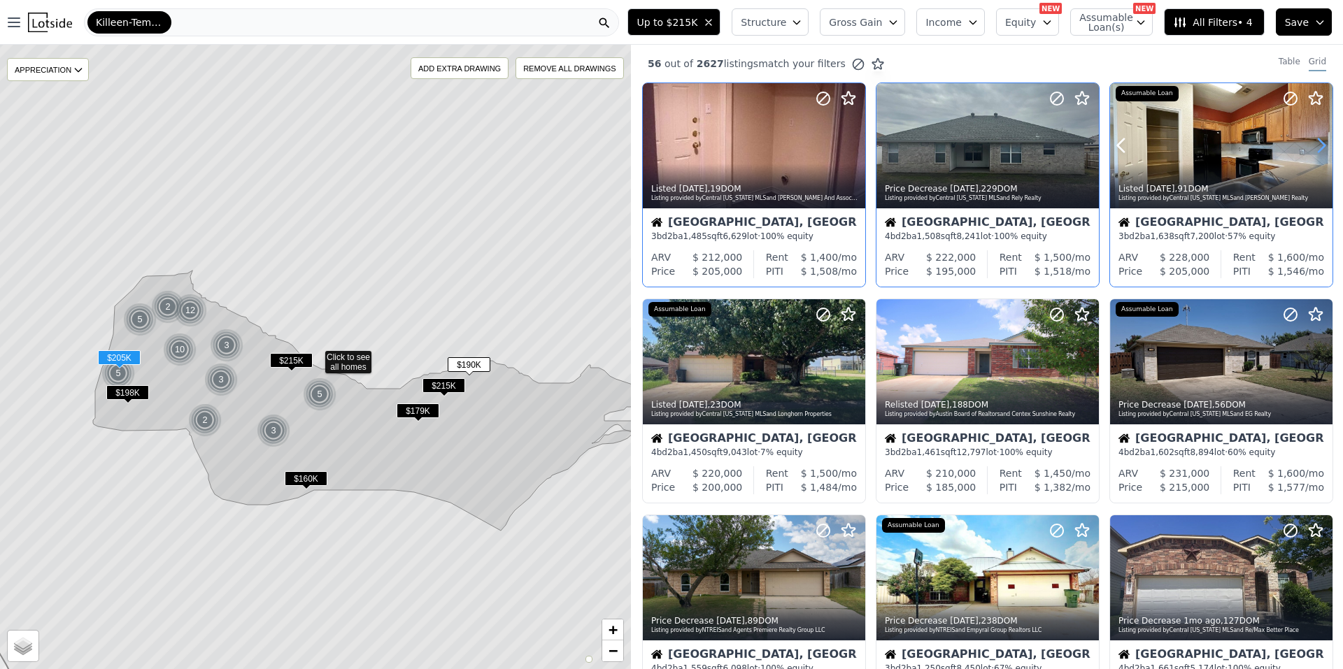
click at [1313, 142] on icon at bounding box center [1321, 145] width 22 height 22
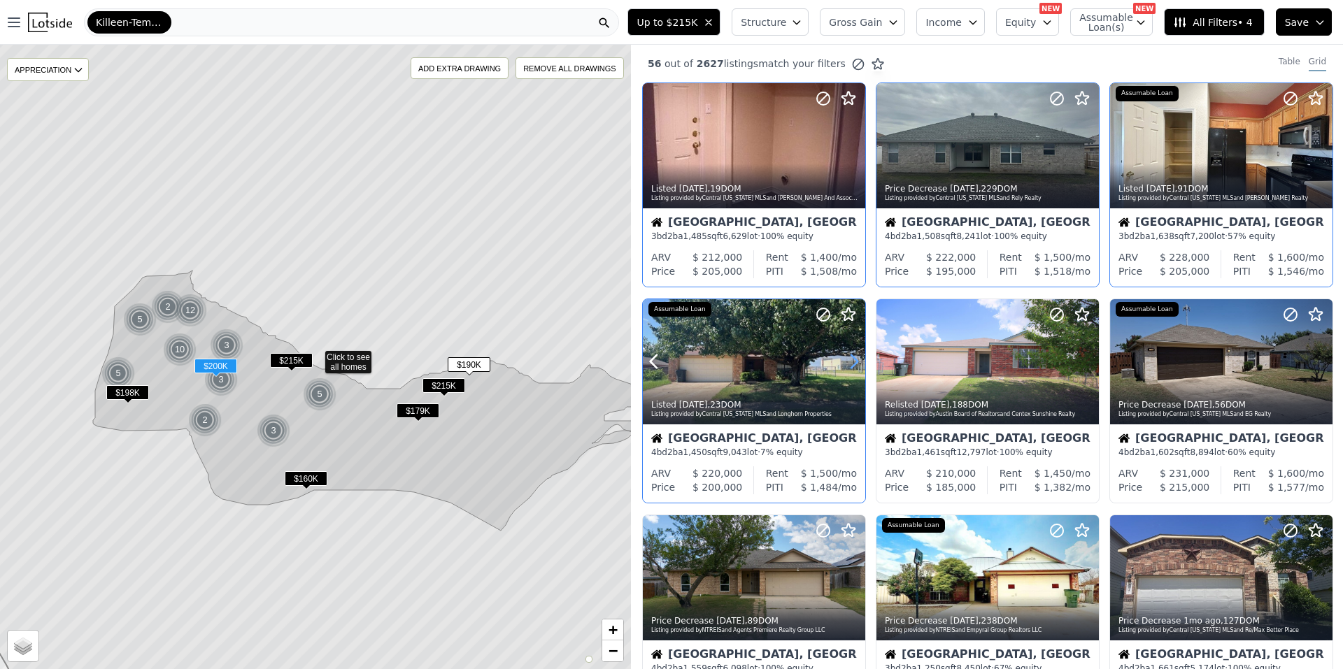
click at [851, 364] on icon at bounding box center [854, 361] width 22 height 22
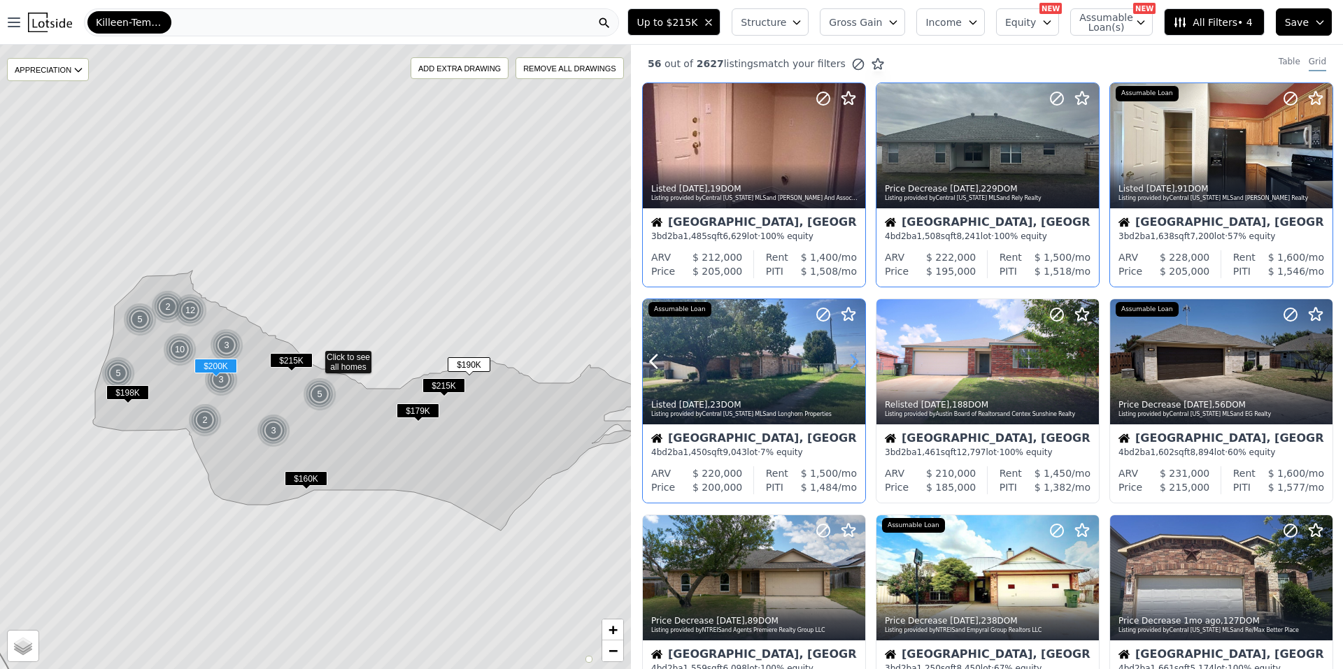
click at [851, 364] on icon at bounding box center [854, 361] width 22 height 22
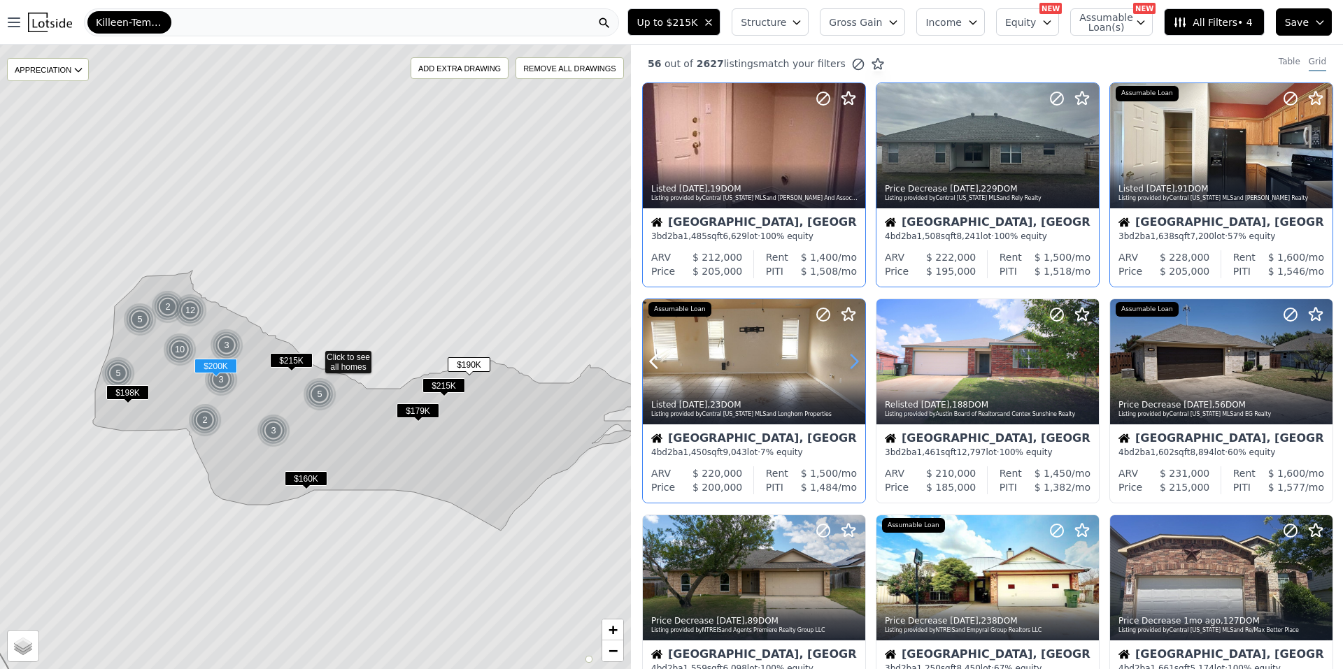
click at [851, 364] on icon at bounding box center [854, 361] width 22 height 22
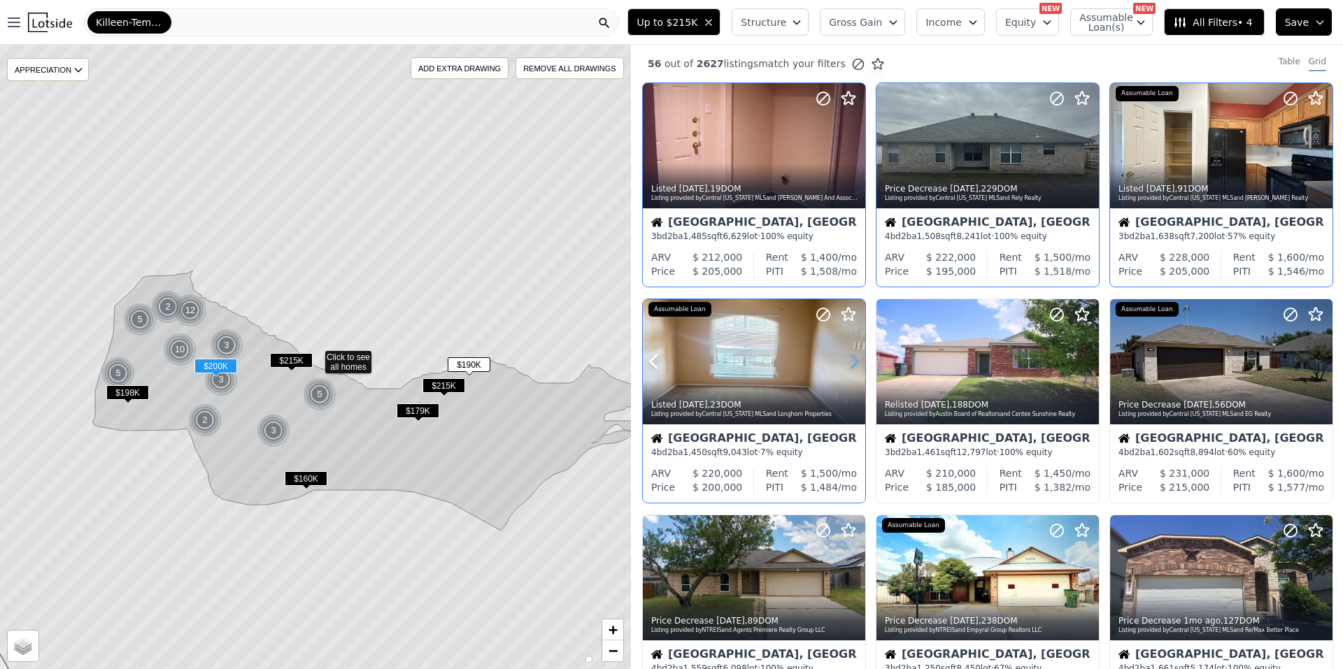
click at [851, 364] on icon at bounding box center [854, 361] width 22 height 22
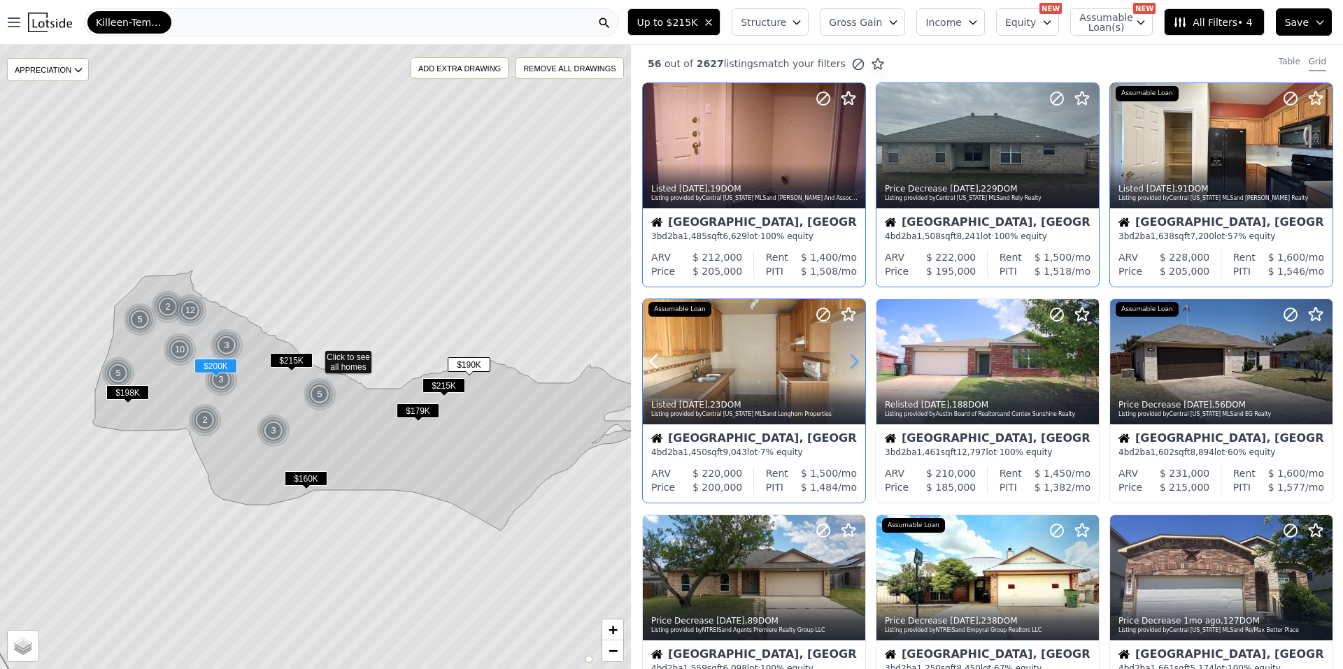
click at [851, 364] on icon at bounding box center [854, 361] width 22 height 22
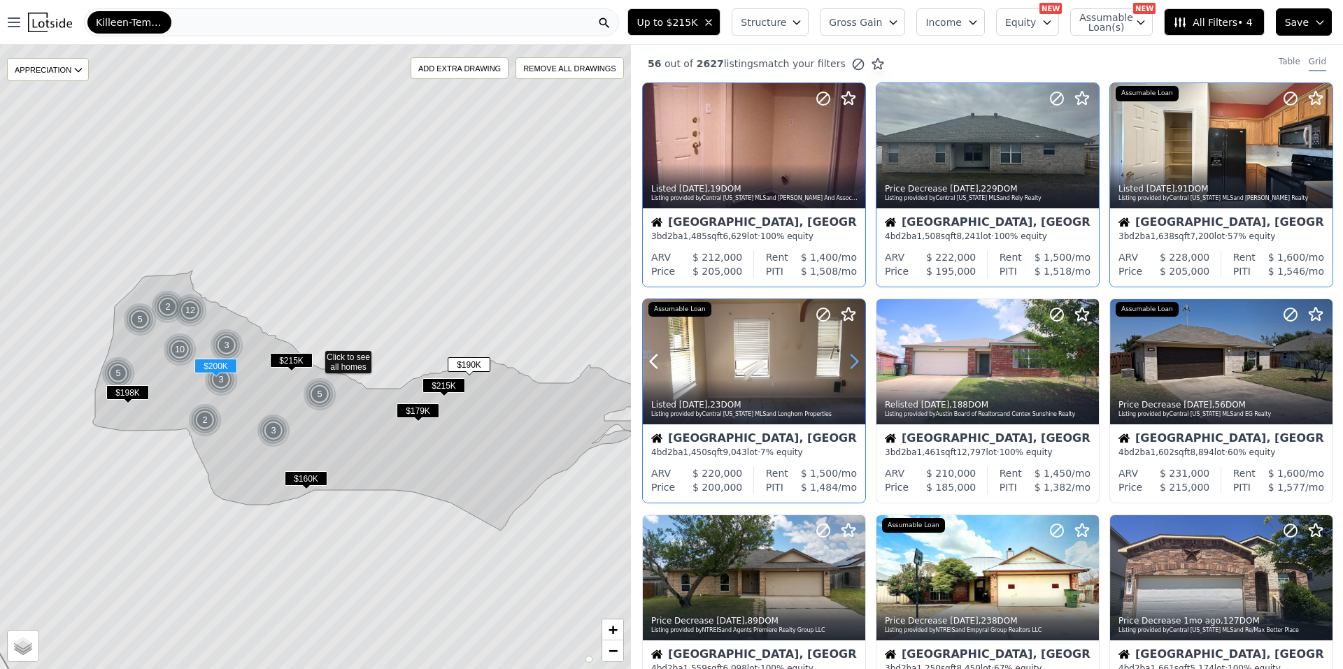
click at [851, 364] on icon at bounding box center [854, 361] width 22 height 22
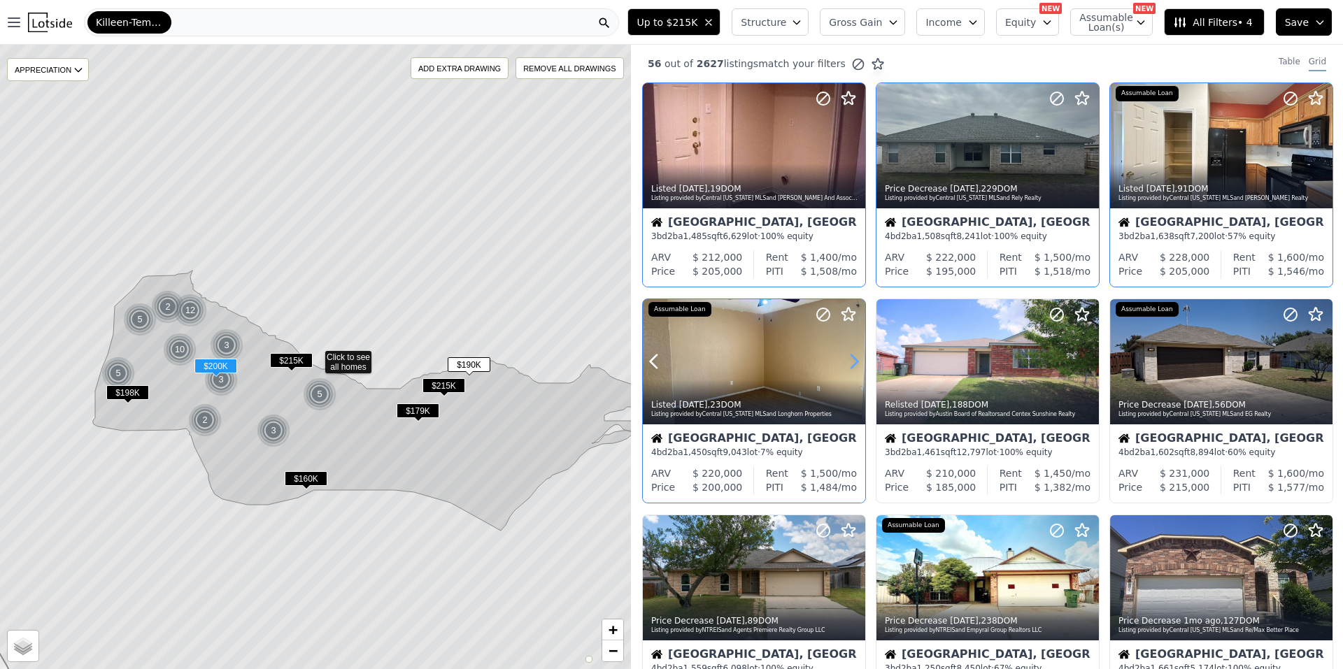
click at [851, 364] on icon at bounding box center [854, 361] width 22 height 22
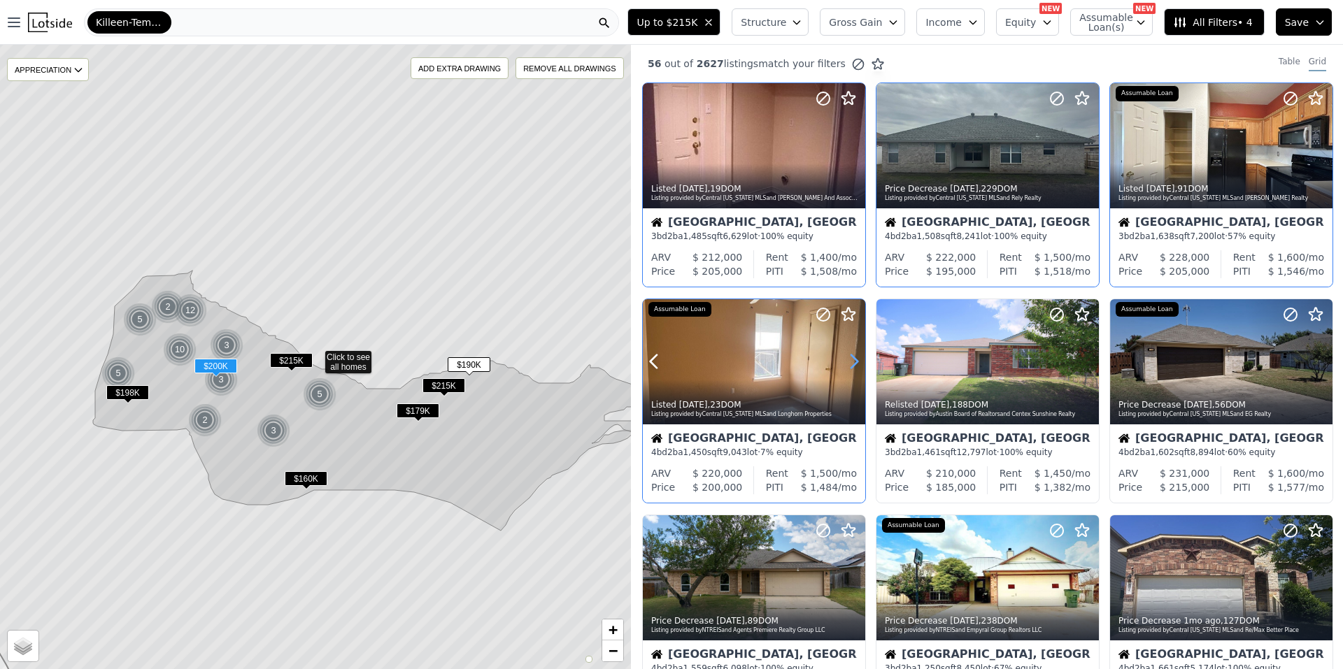
click at [851, 364] on icon at bounding box center [854, 361] width 22 height 22
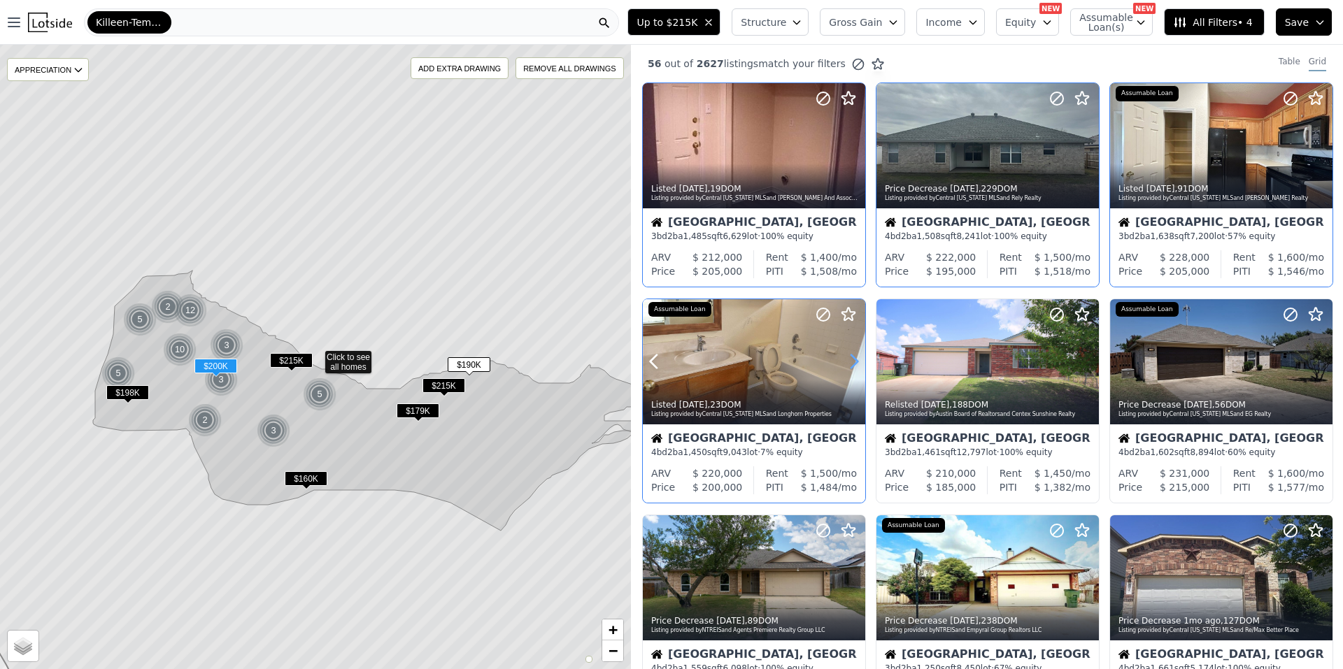
click at [851, 364] on icon at bounding box center [854, 361] width 22 height 22
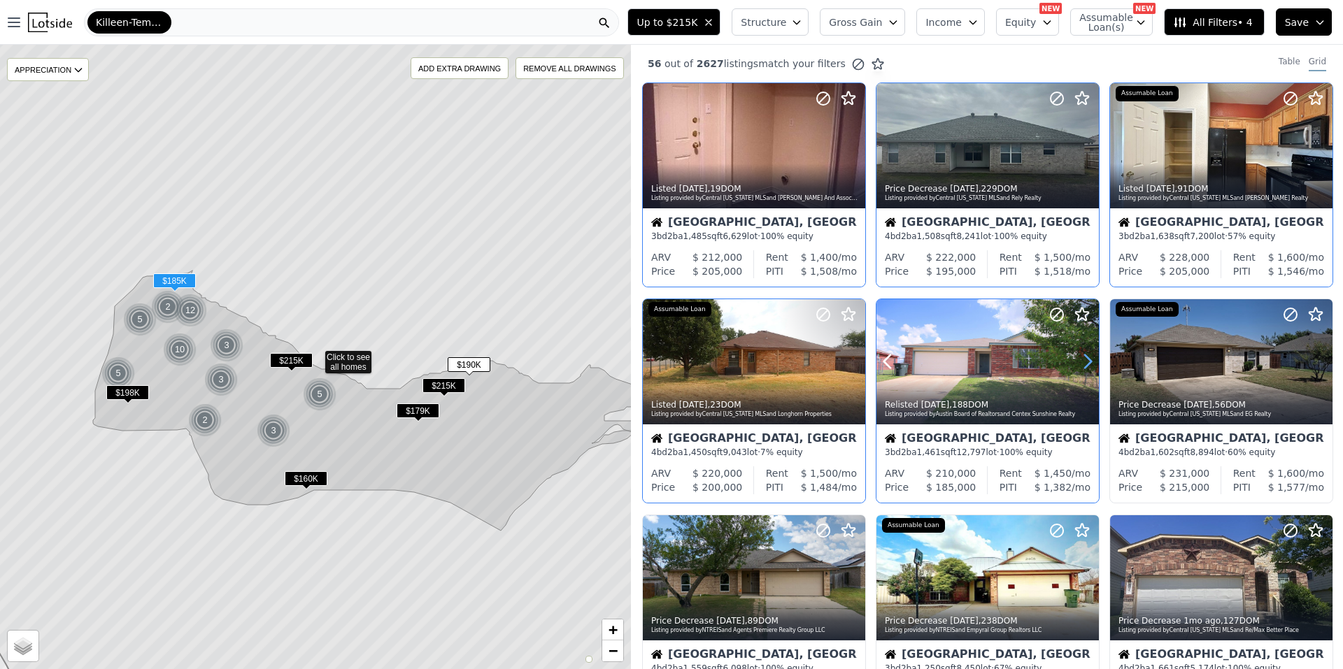
click at [1079, 360] on icon at bounding box center [1087, 361] width 22 height 22
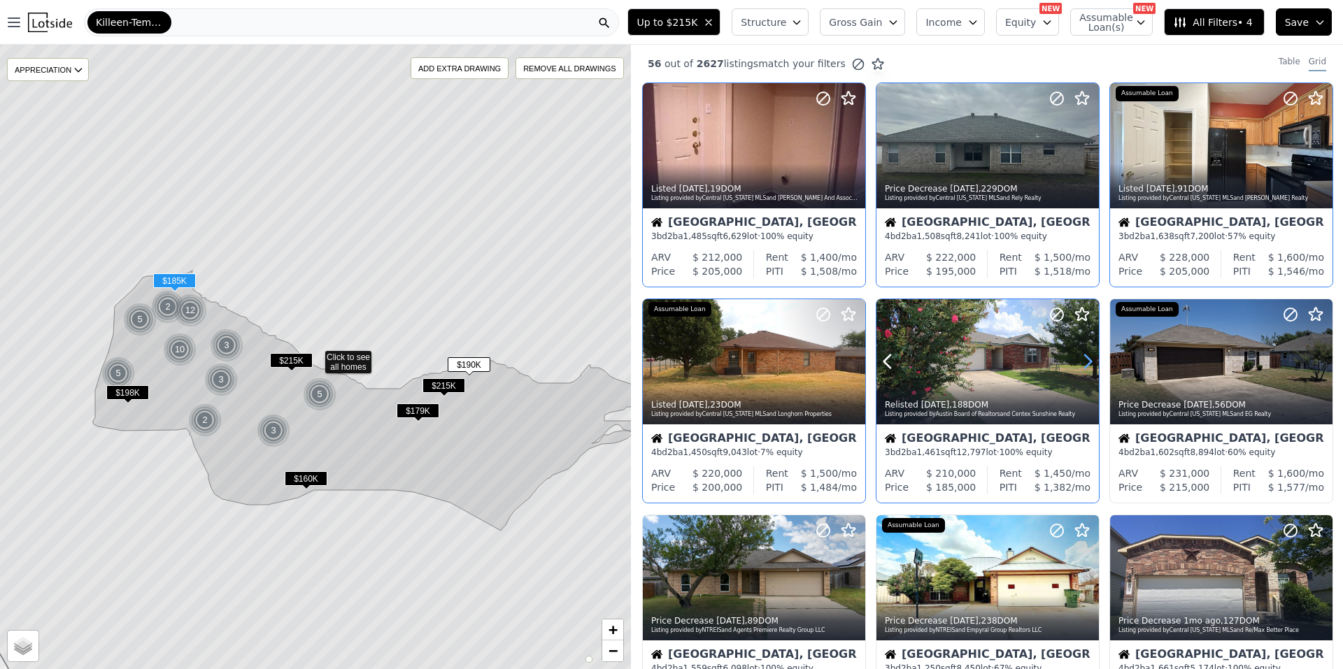
click at [1079, 360] on icon at bounding box center [1087, 361] width 22 height 22
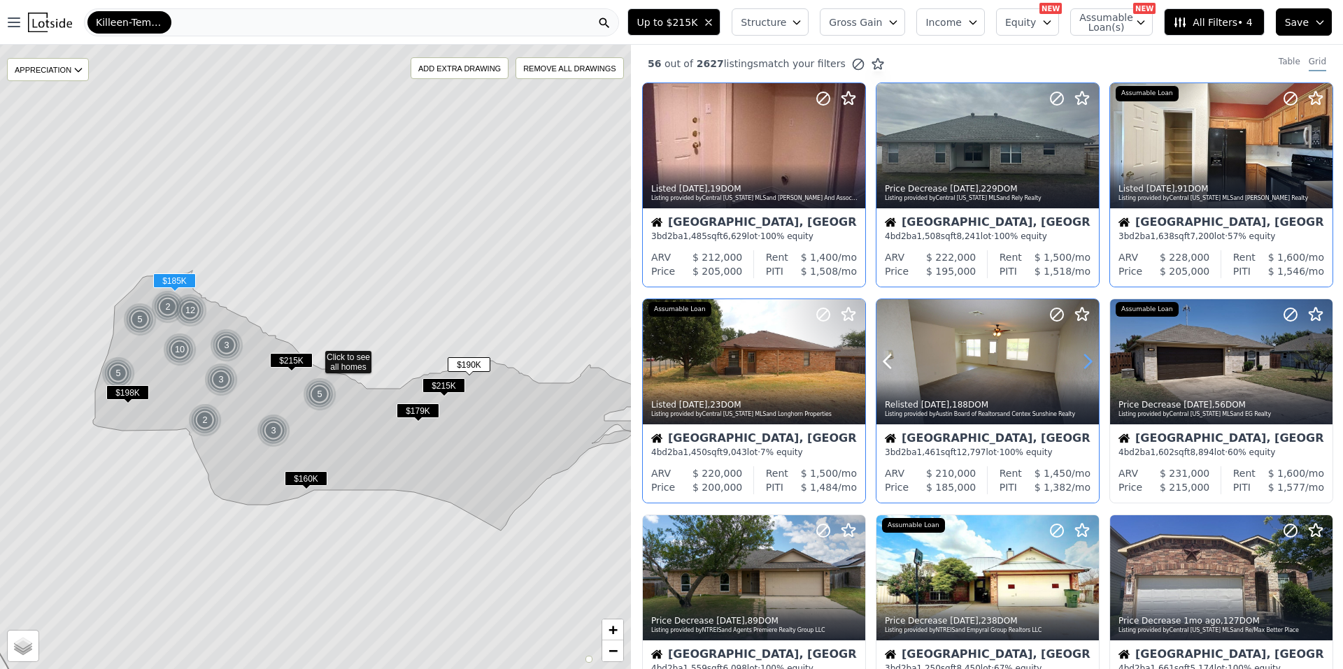
click at [1079, 360] on icon at bounding box center [1087, 361] width 22 height 22
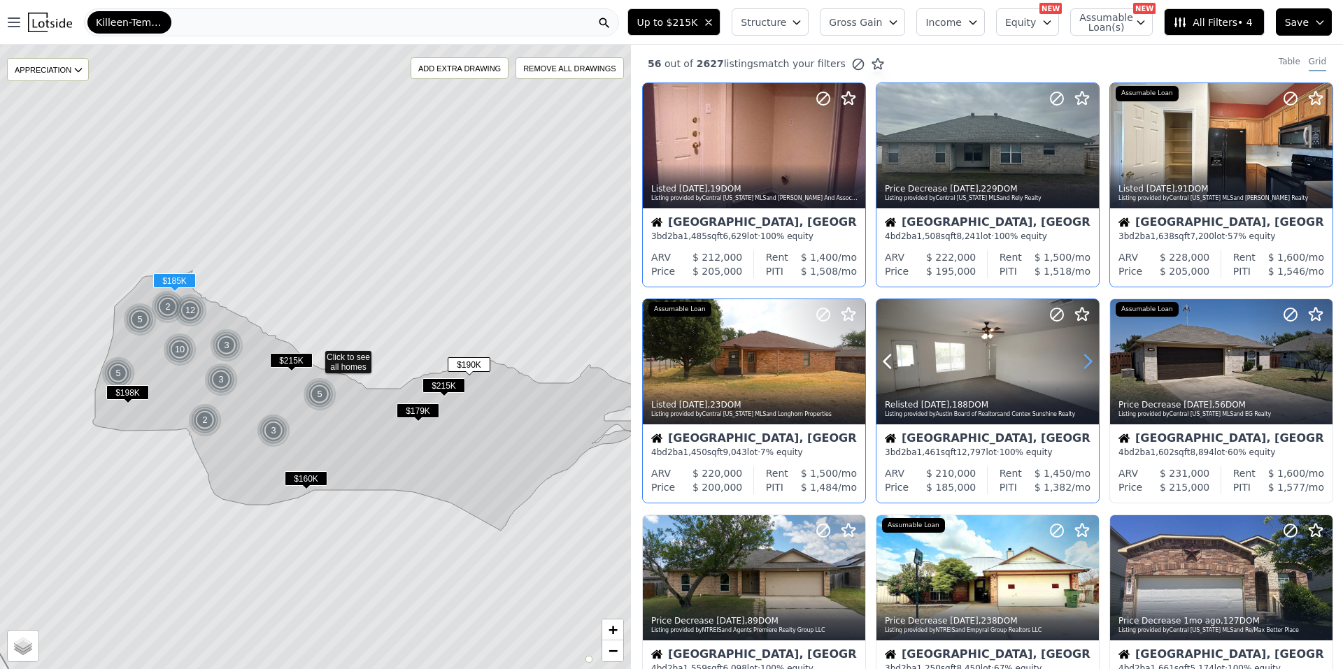
click at [1079, 360] on icon at bounding box center [1087, 361] width 22 height 22
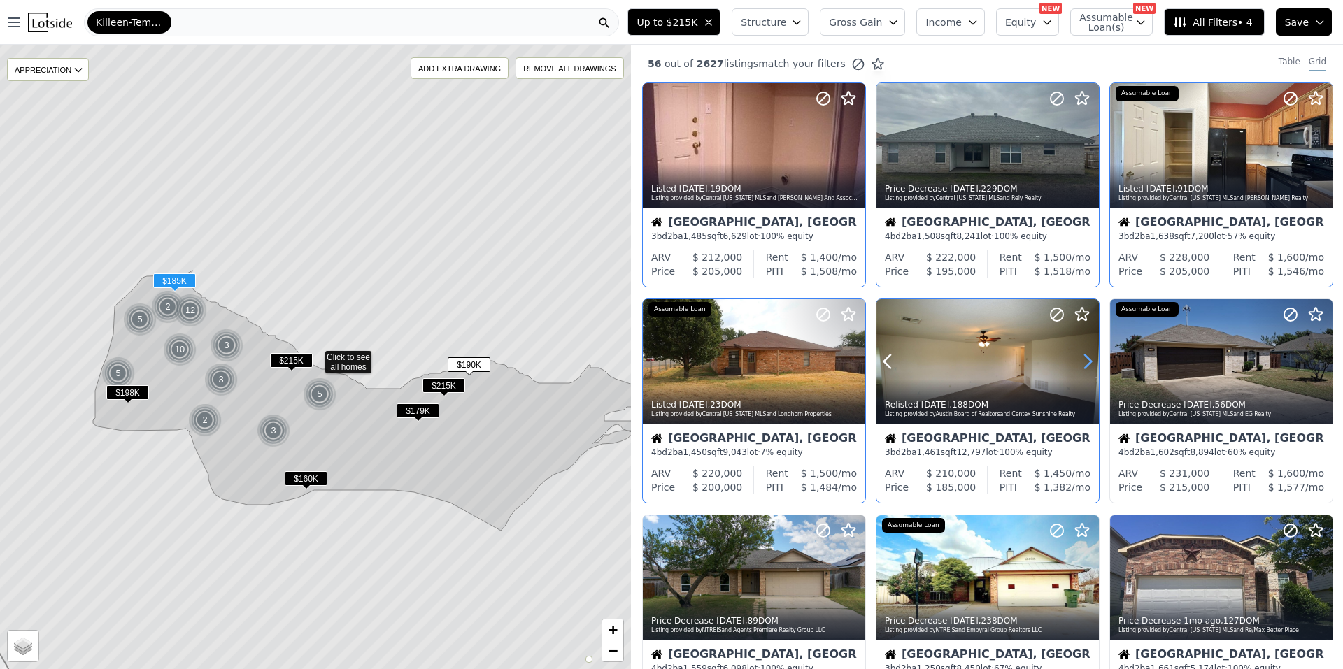
click at [1079, 360] on icon at bounding box center [1087, 361] width 22 height 22
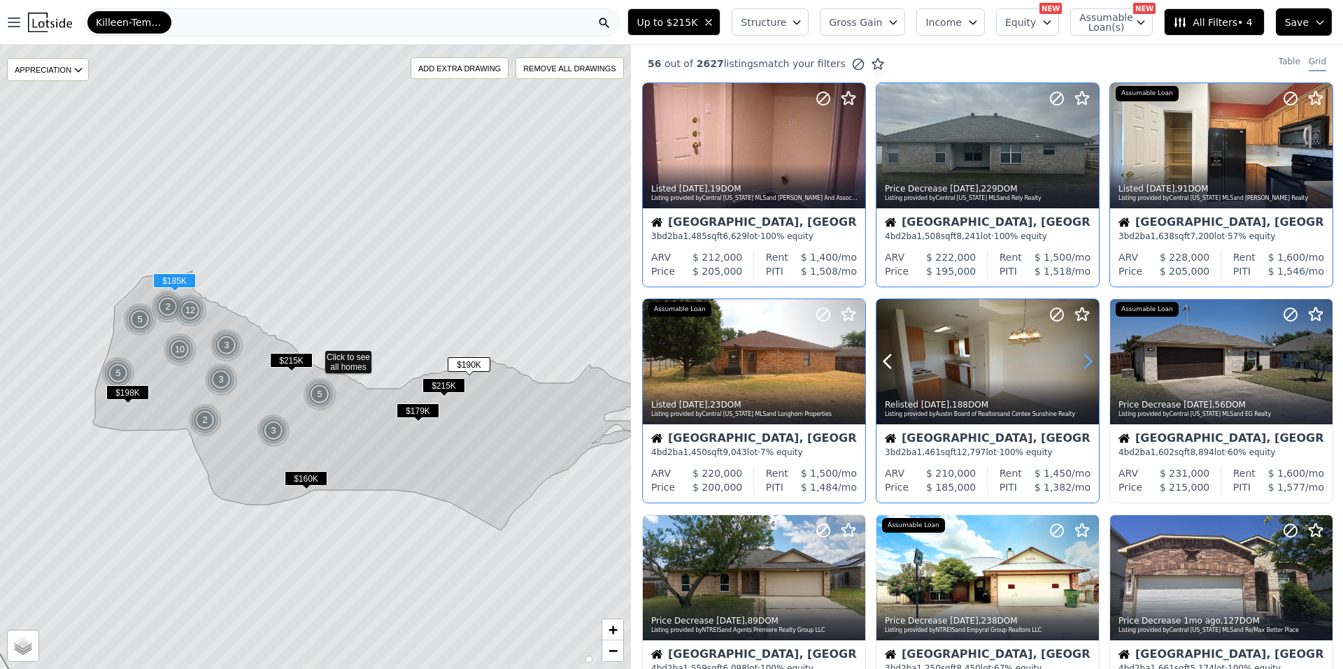
click at [1079, 360] on icon at bounding box center [1087, 361] width 22 height 22
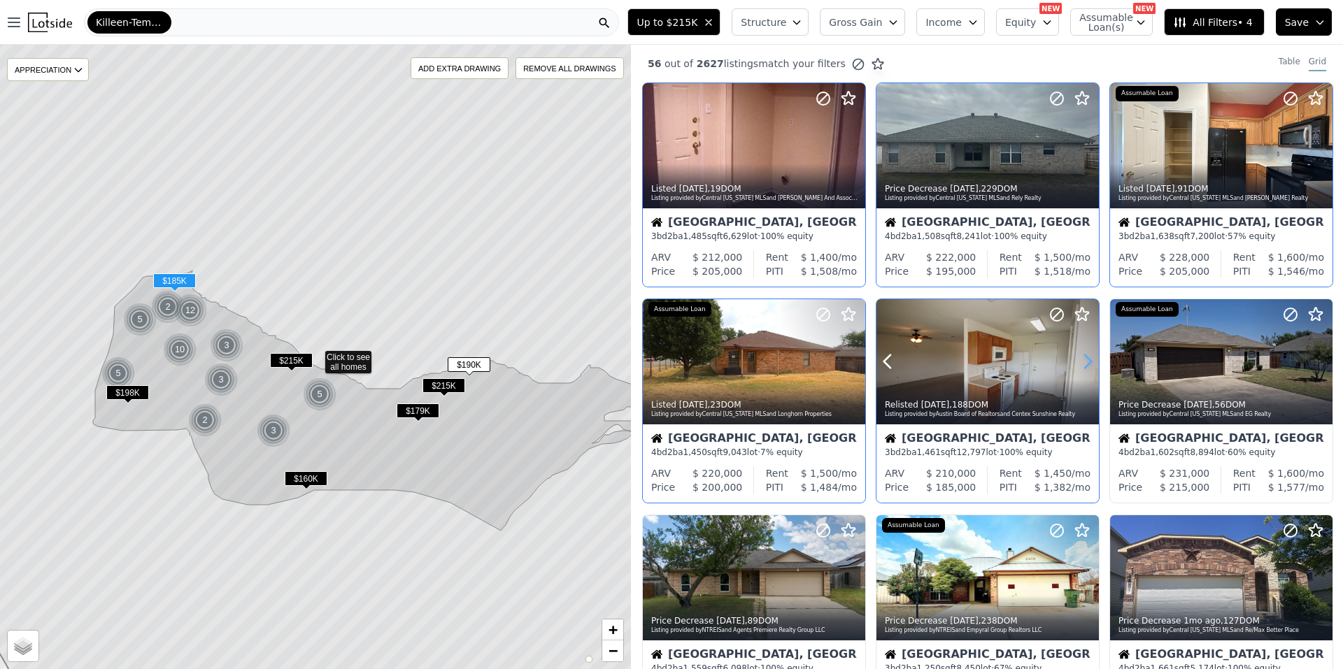
click at [1079, 360] on icon at bounding box center [1087, 361] width 22 height 22
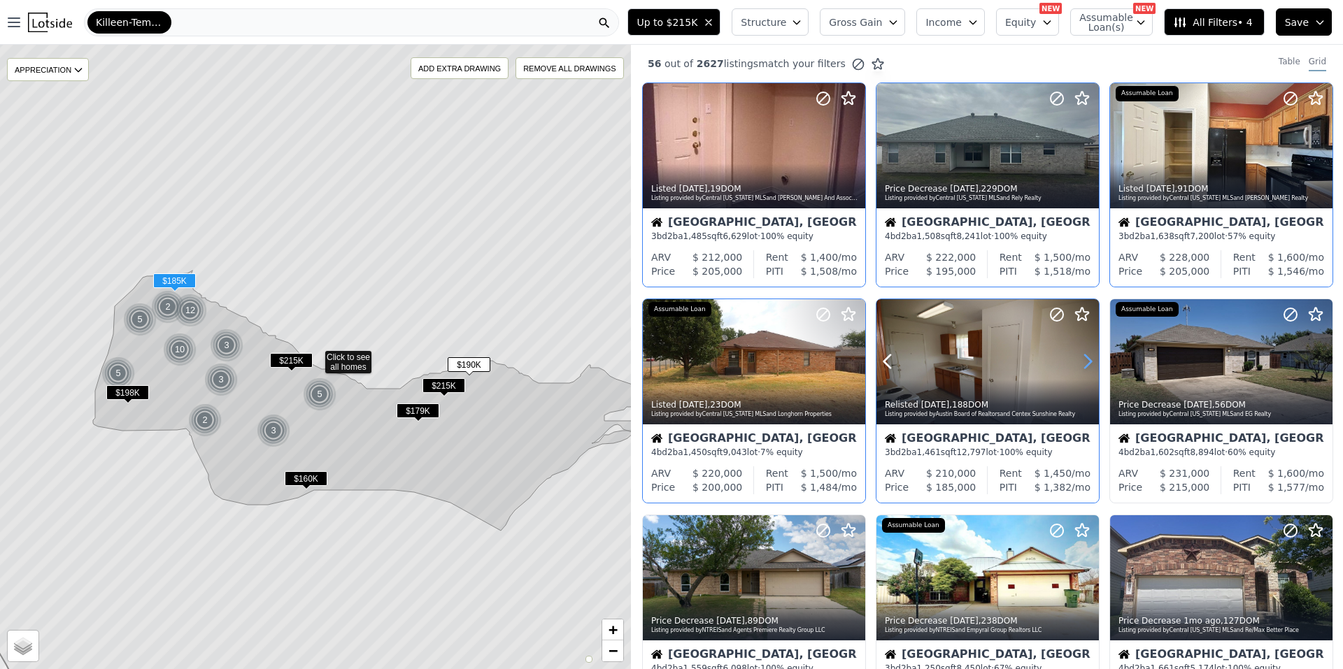
click at [1079, 360] on icon at bounding box center [1087, 361] width 22 height 22
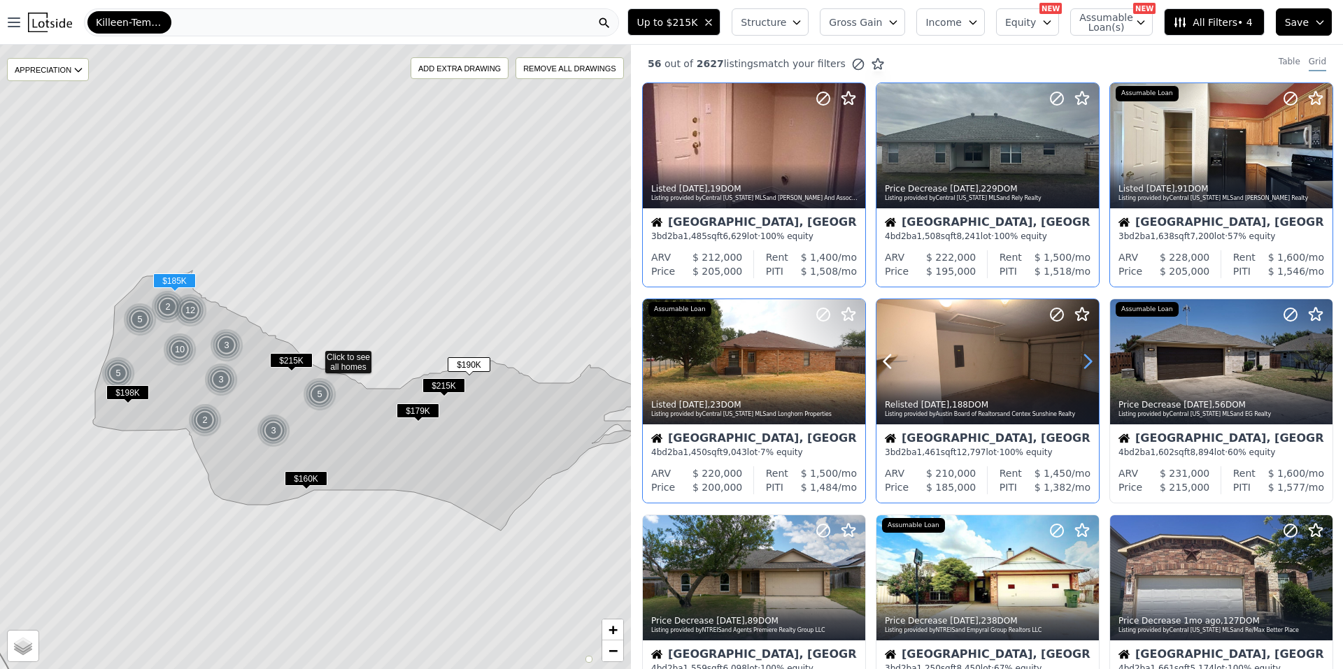
click at [1079, 360] on icon at bounding box center [1087, 361] width 22 height 22
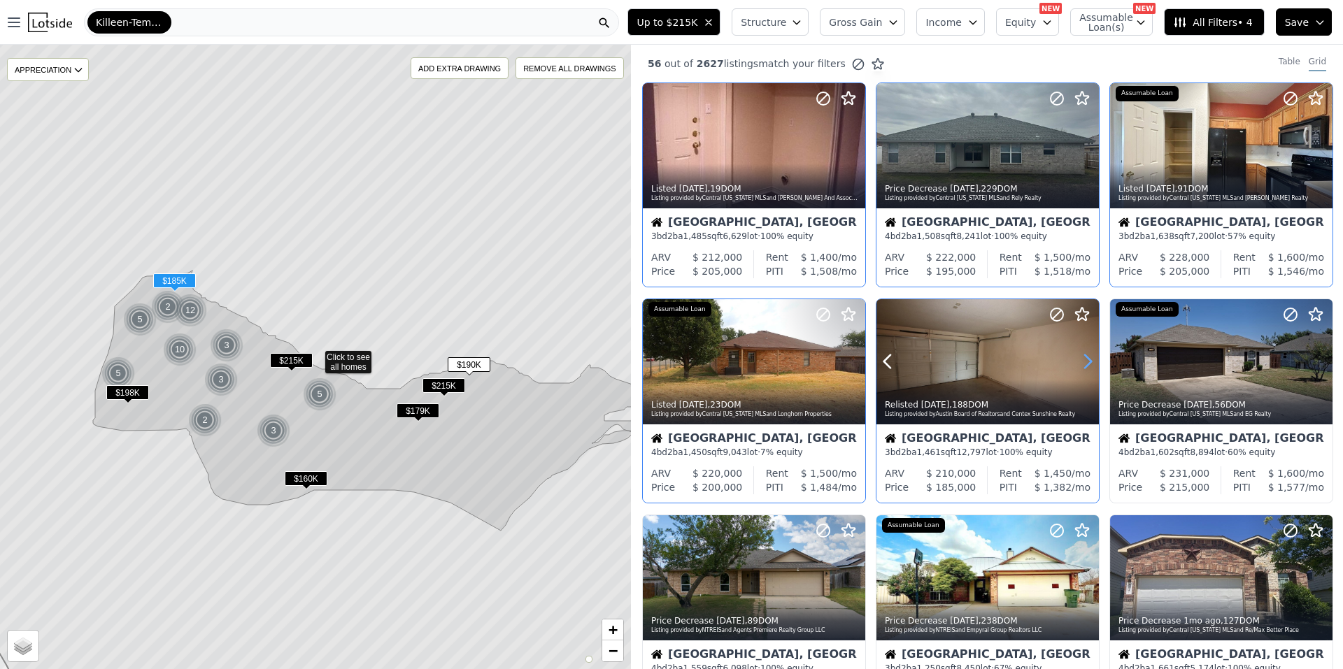
click at [1079, 360] on icon at bounding box center [1087, 361] width 22 height 22
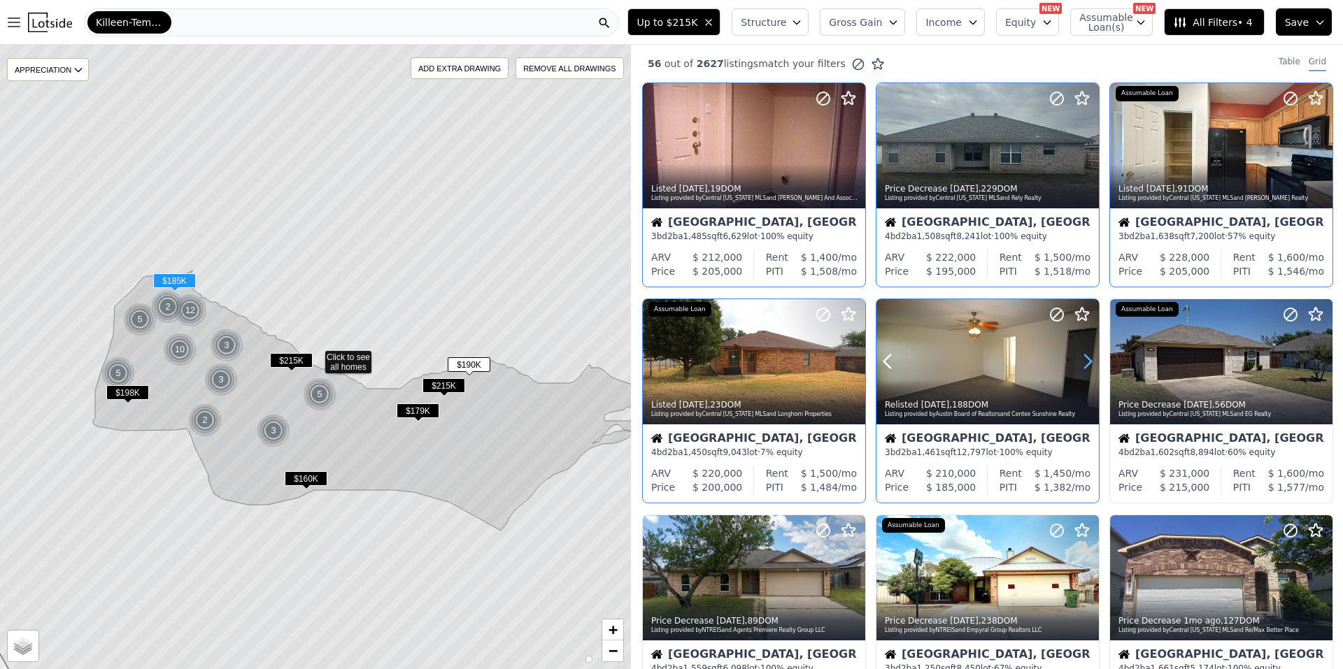
click at [1079, 360] on icon at bounding box center [1087, 361] width 22 height 22
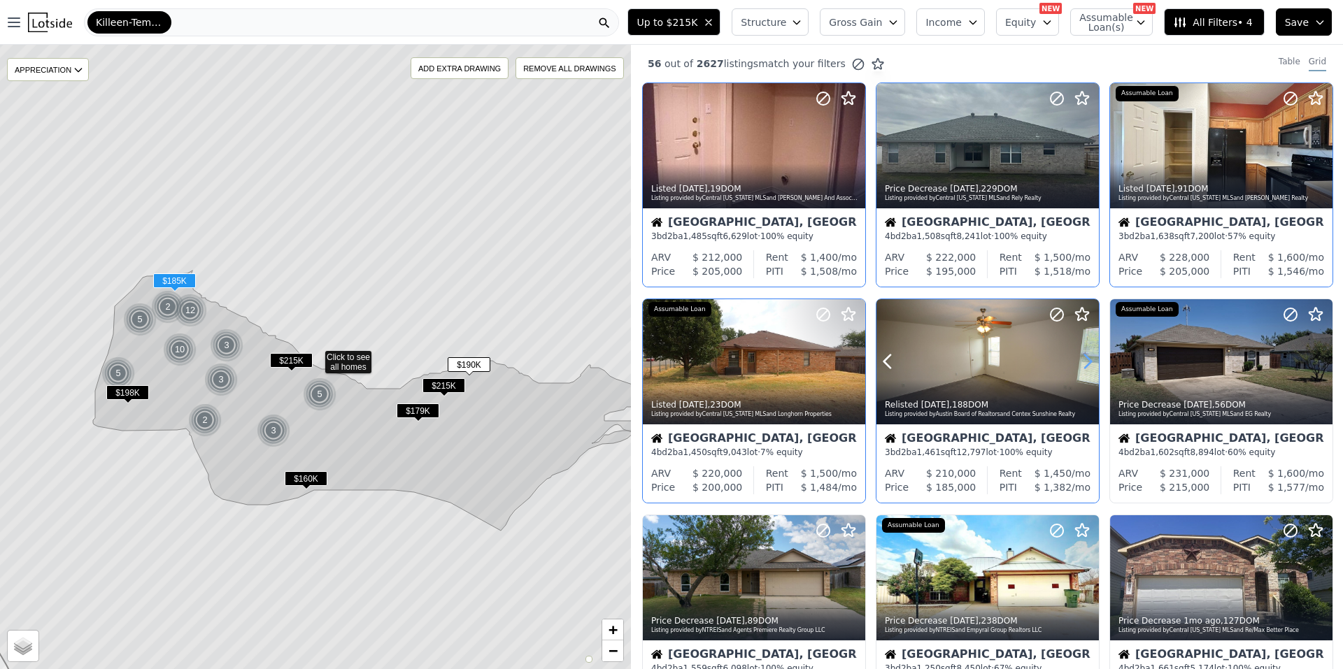
click at [1079, 360] on icon at bounding box center [1087, 361] width 22 height 22
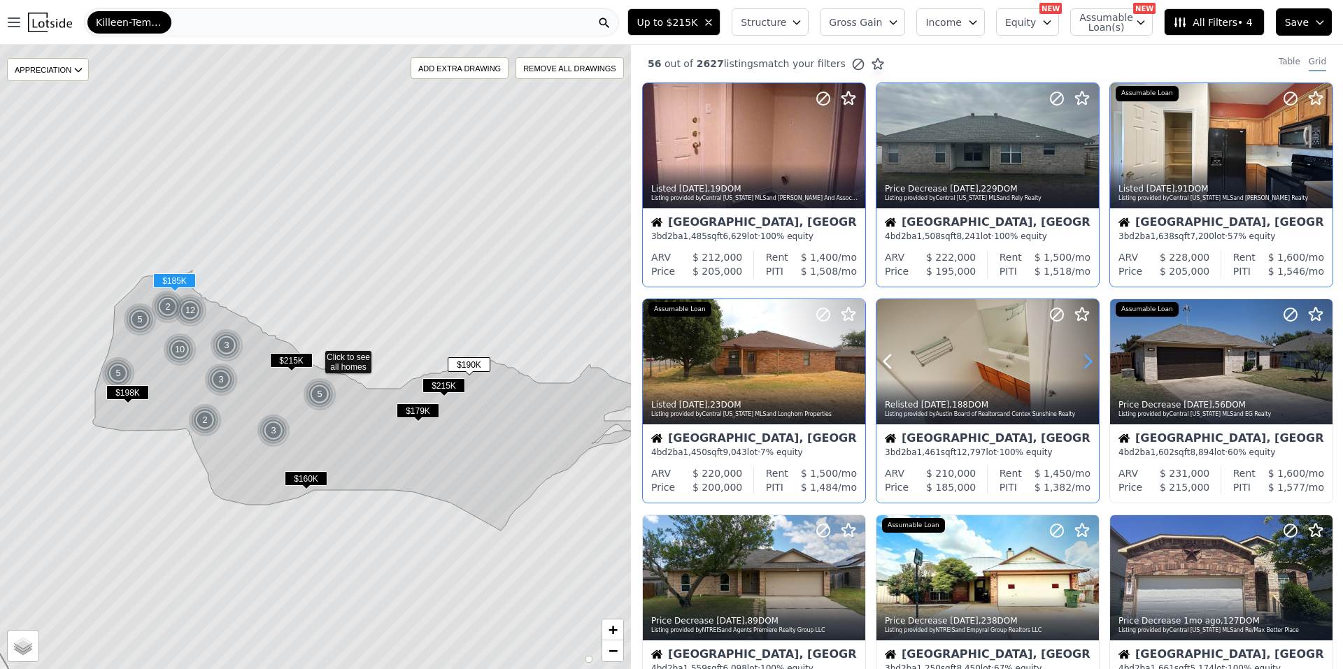
click at [1079, 360] on icon at bounding box center [1087, 361] width 22 height 22
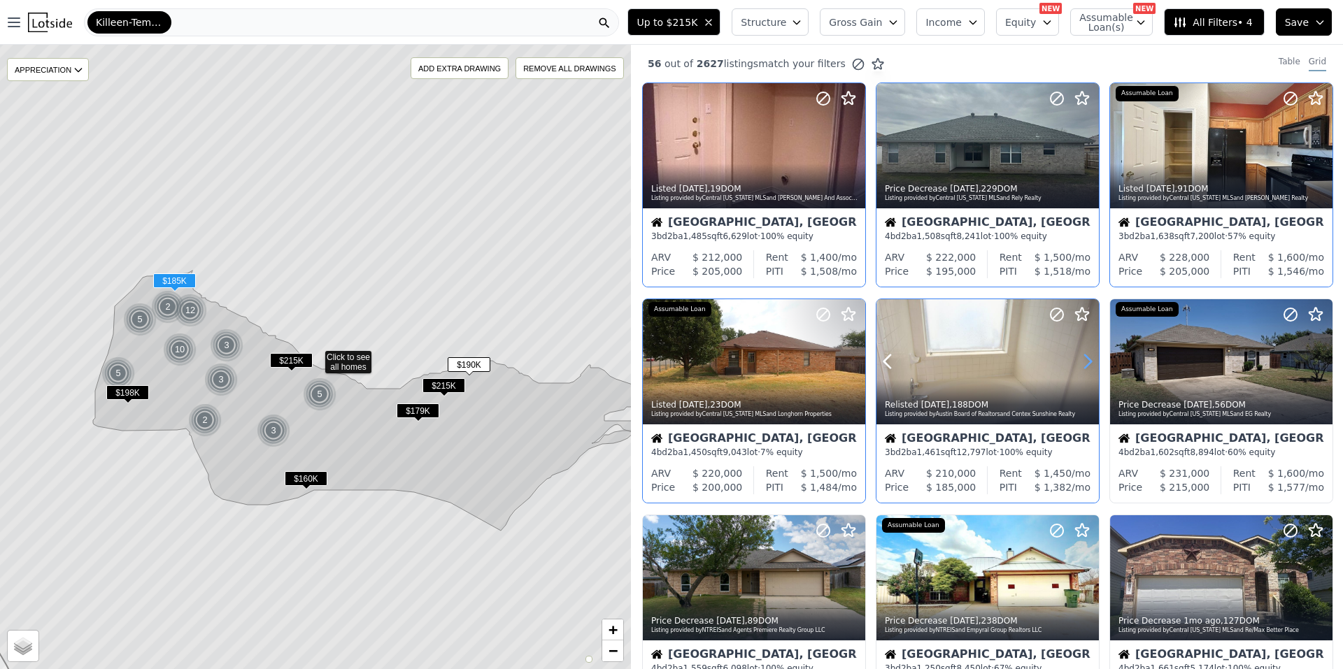
click at [1079, 360] on icon at bounding box center [1087, 361] width 22 height 22
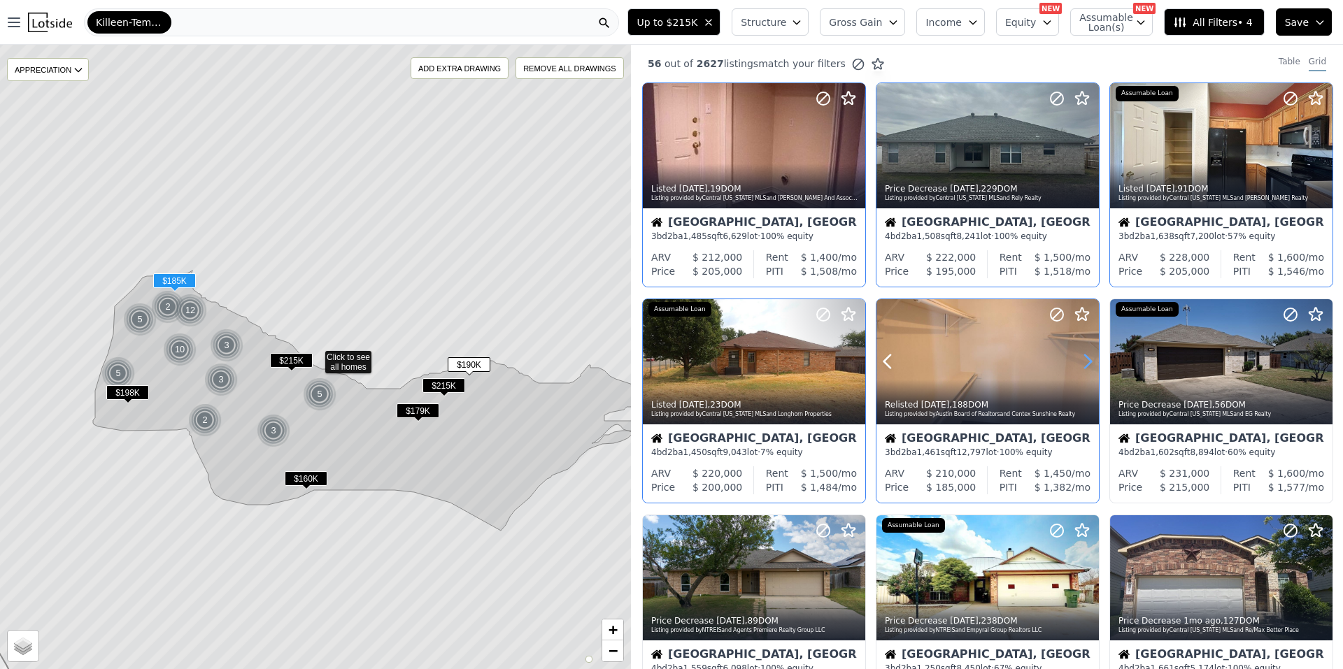
click at [1079, 360] on icon at bounding box center [1087, 361] width 22 height 22
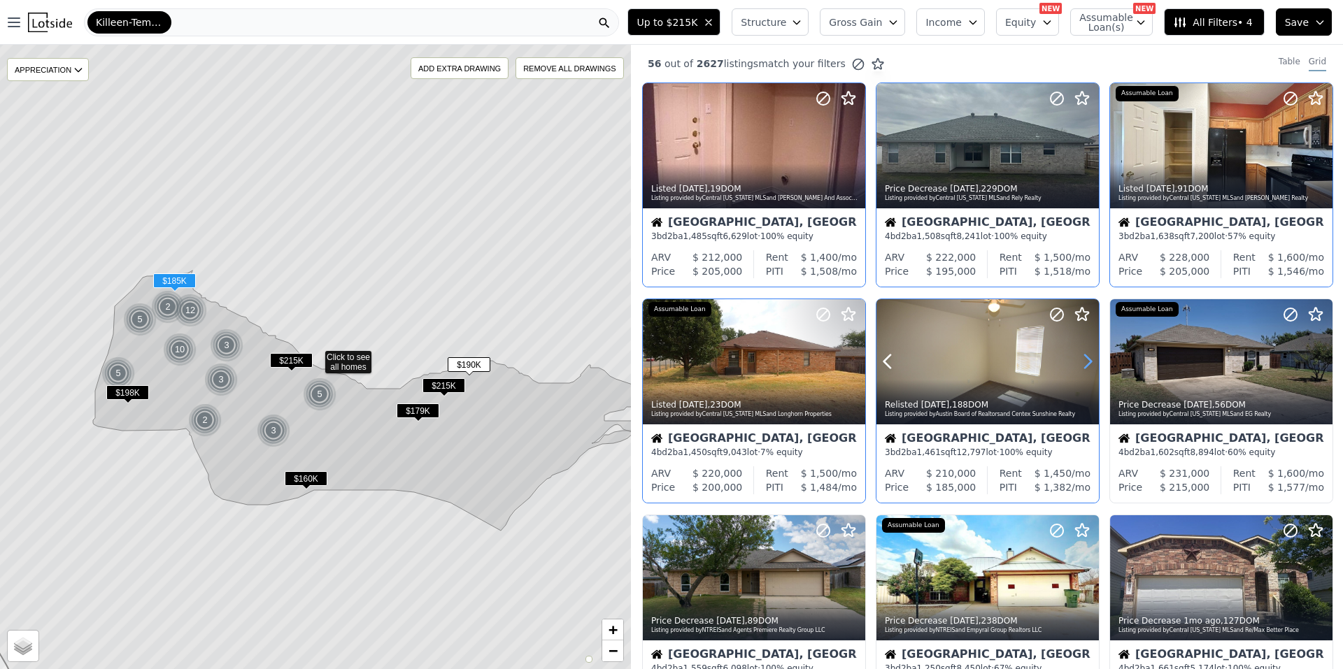
click at [1079, 360] on icon at bounding box center [1087, 361] width 22 height 22
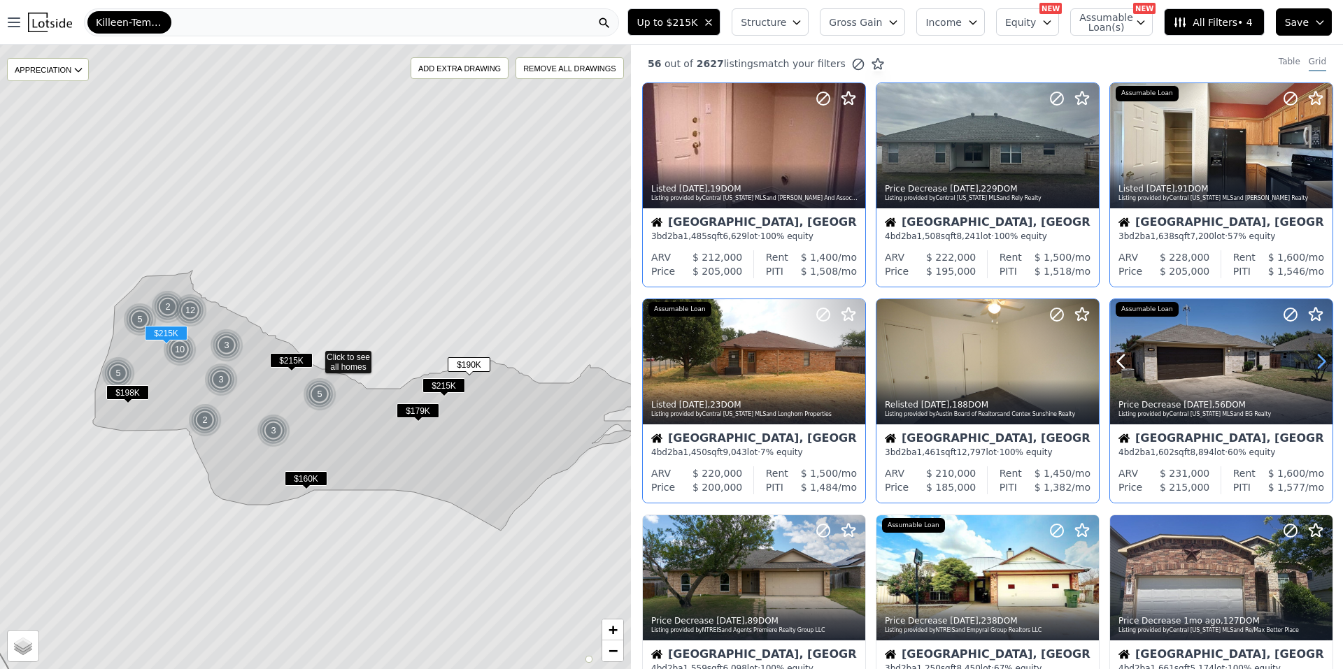
click at [1310, 362] on icon at bounding box center [1321, 361] width 22 height 22
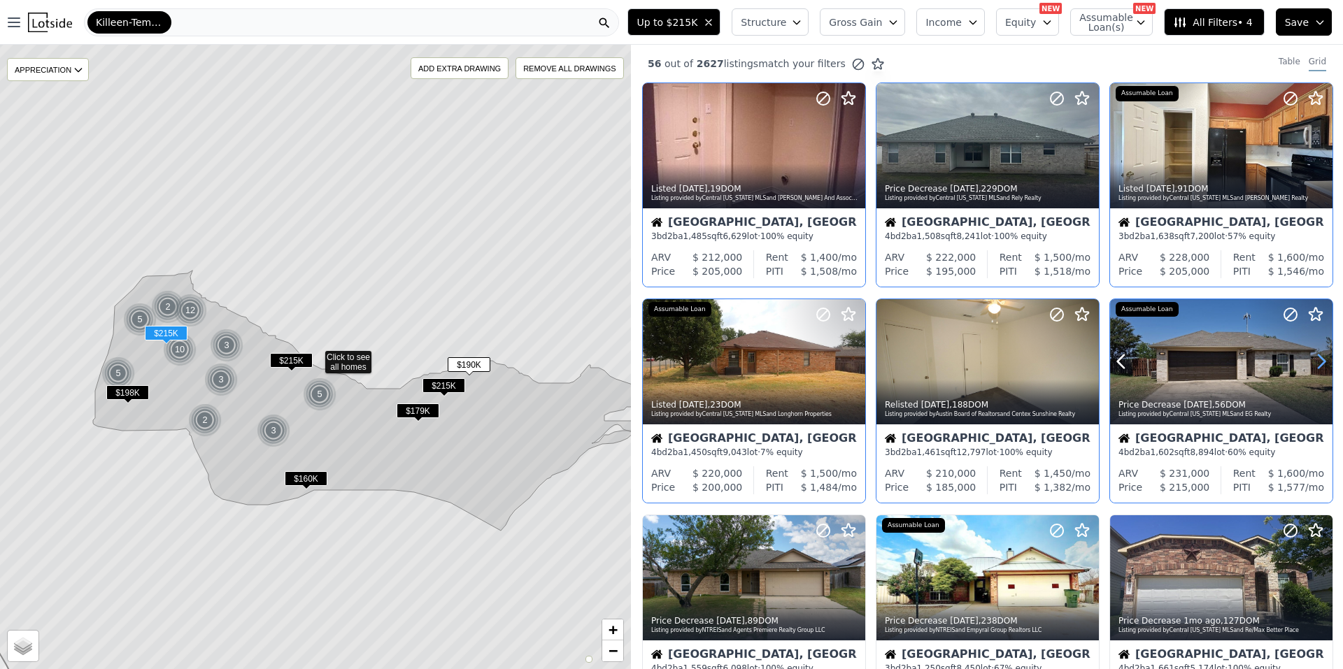
click at [1310, 362] on icon at bounding box center [1321, 361] width 22 height 22
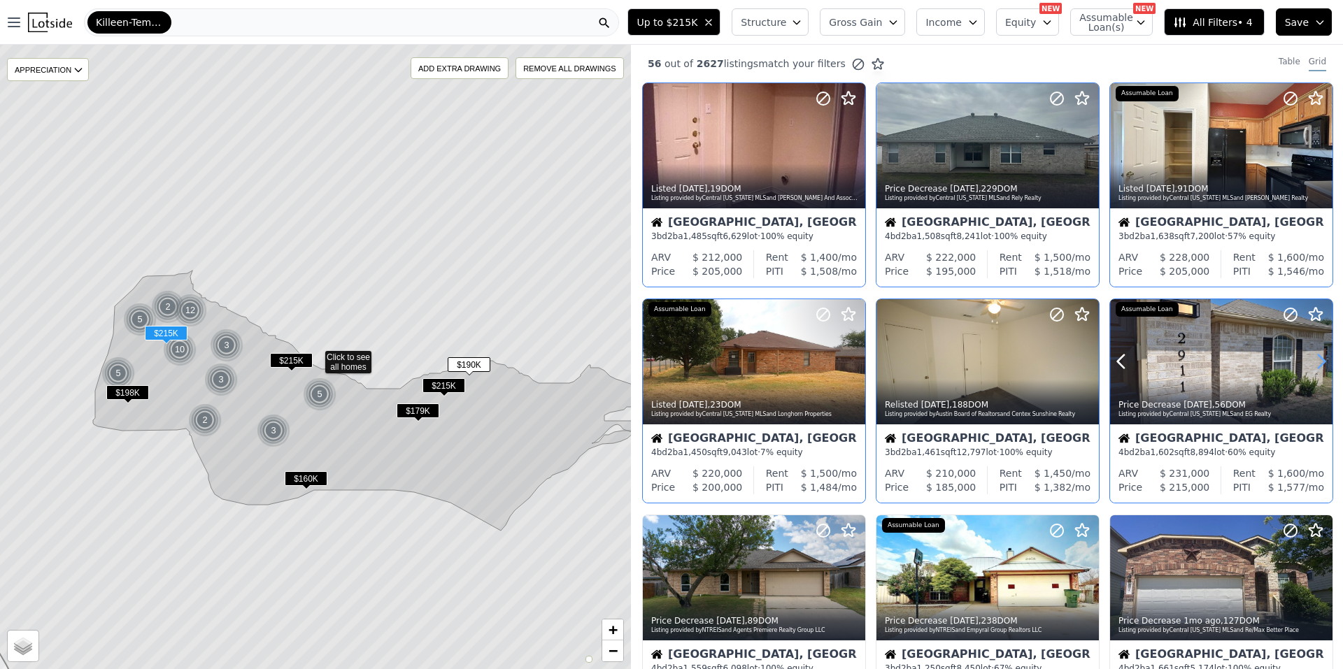
click at [1310, 362] on icon at bounding box center [1321, 361] width 22 height 22
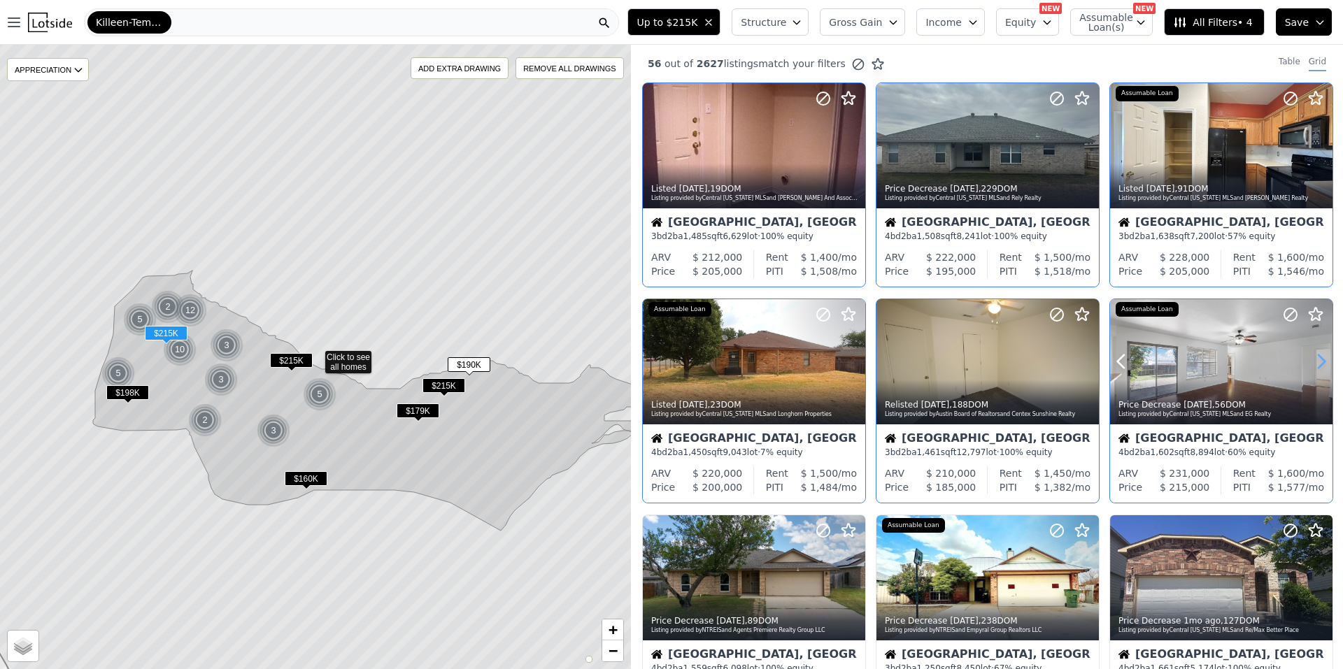
click at [1313, 355] on icon at bounding box center [1321, 361] width 22 height 22
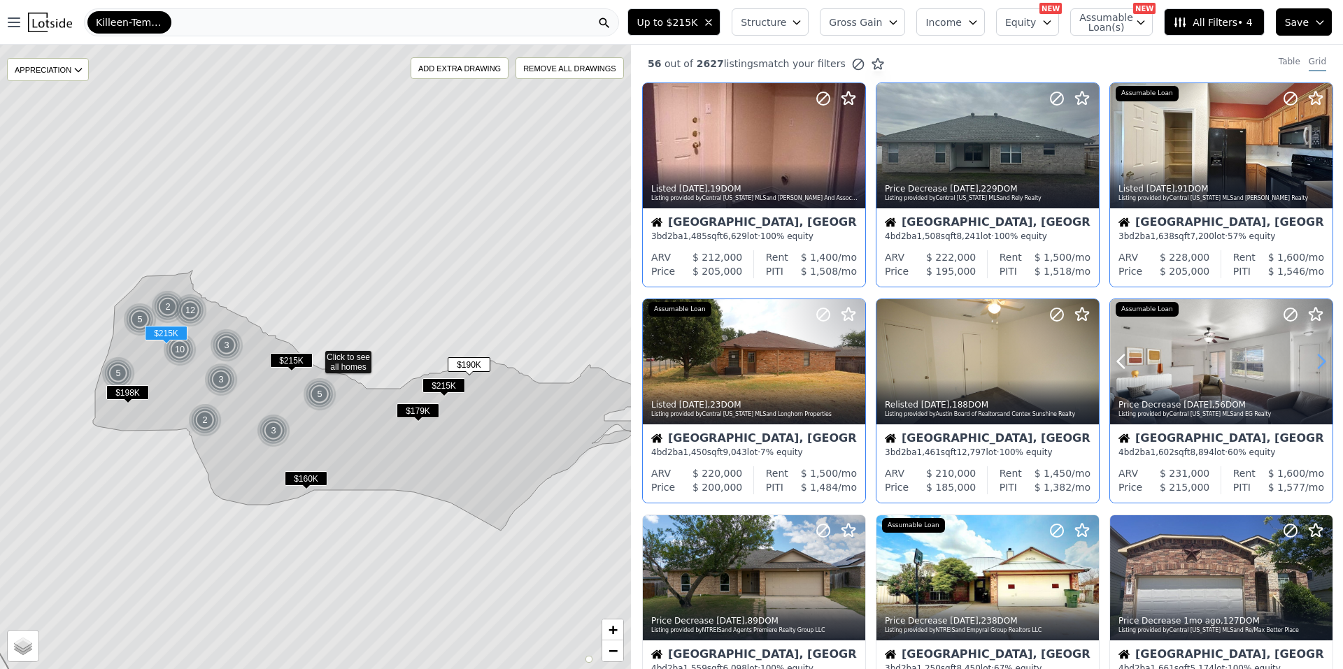
click at [1313, 355] on icon at bounding box center [1321, 361] width 22 height 22
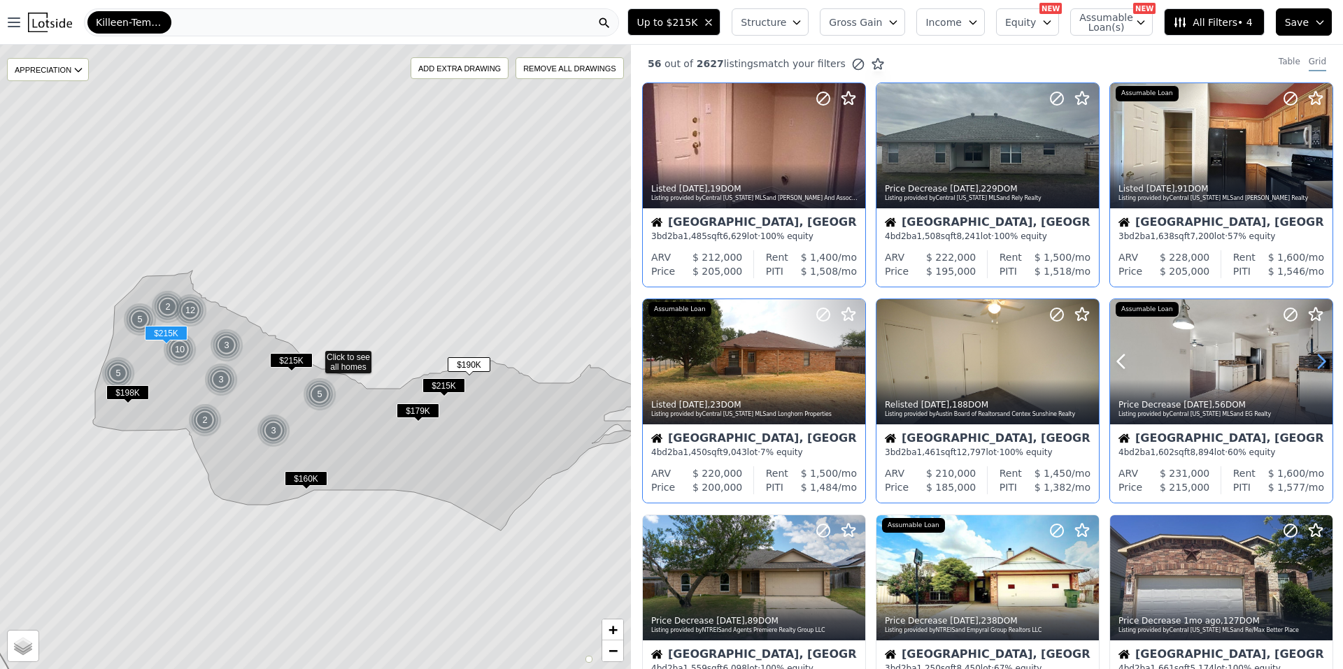
click at [1313, 355] on icon at bounding box center [1321, 361] width 22 height 22
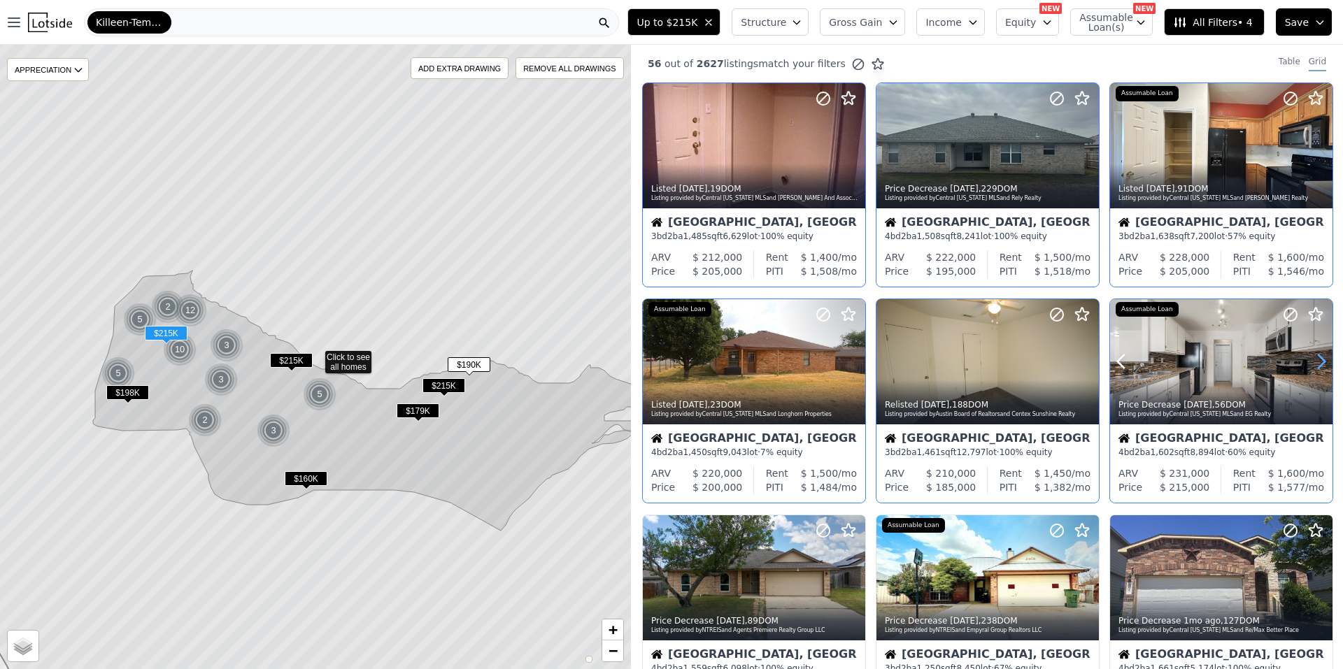
click at [1313, 355] on icon at bounding box center [1321, 361] width 22 height 22
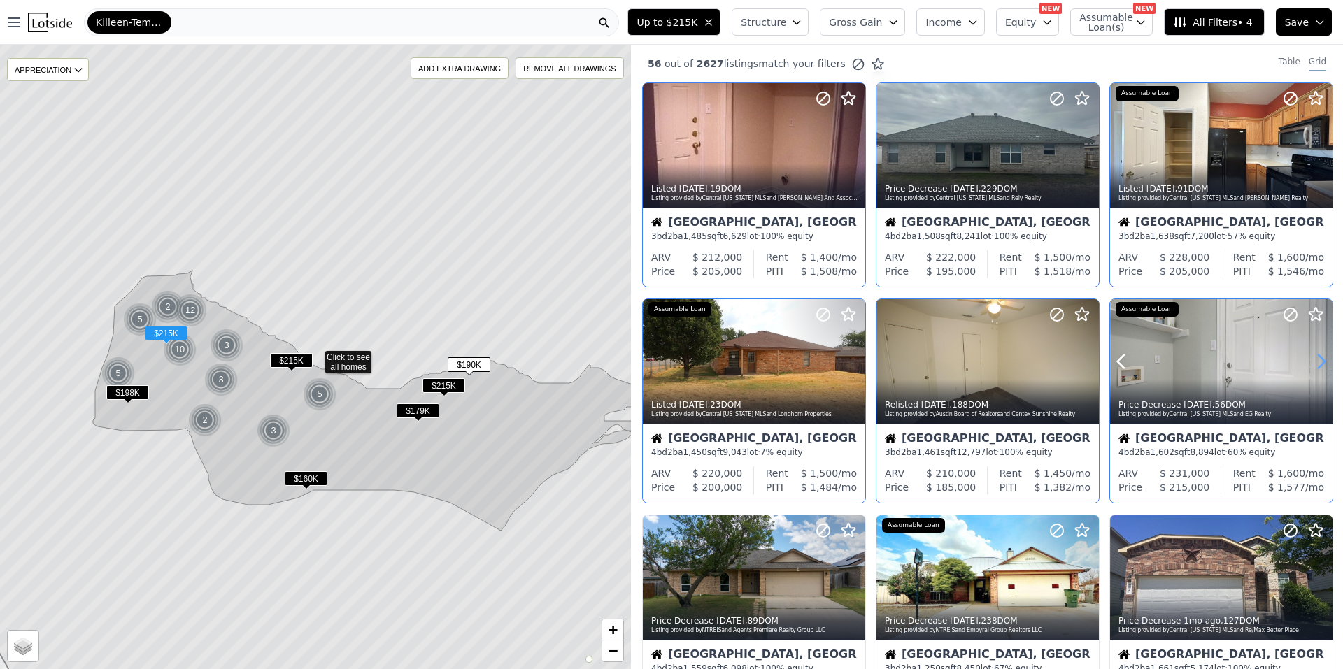
click at [1313, 355] on icon at bounding box center [1321, 361] width 22 height 22
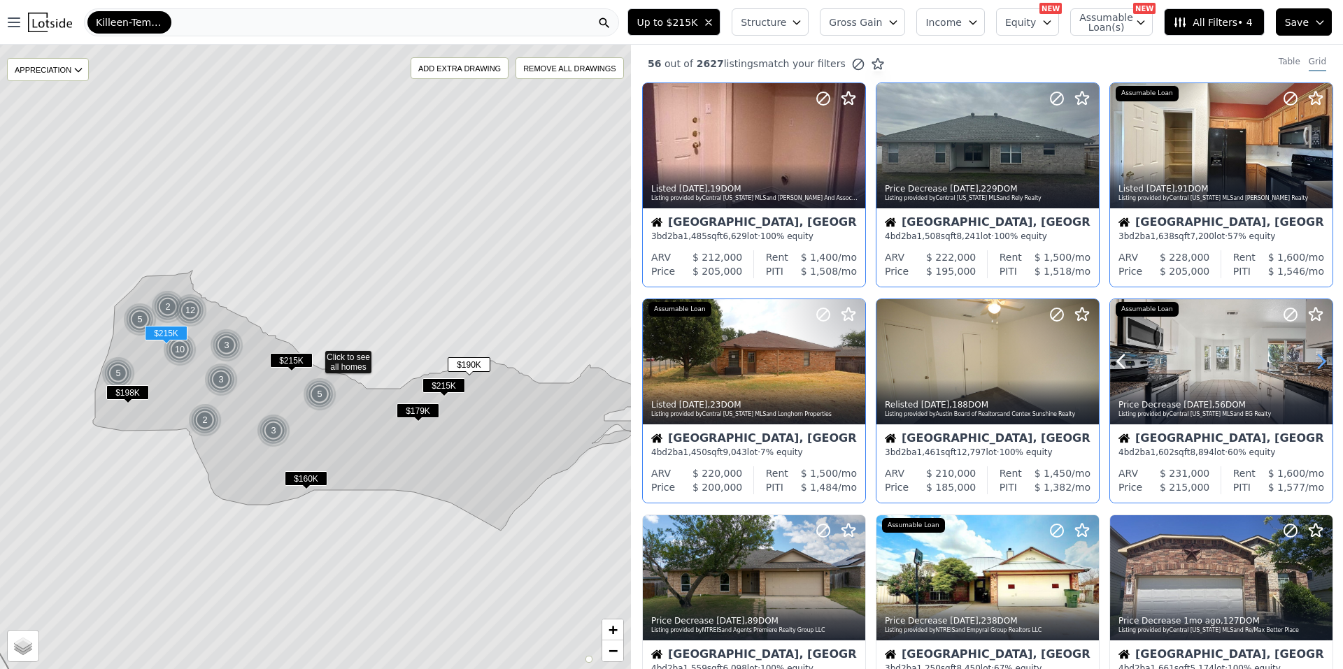
click at [1313, 355] on icon at bounding box center [1321, 361] width 22 height 22
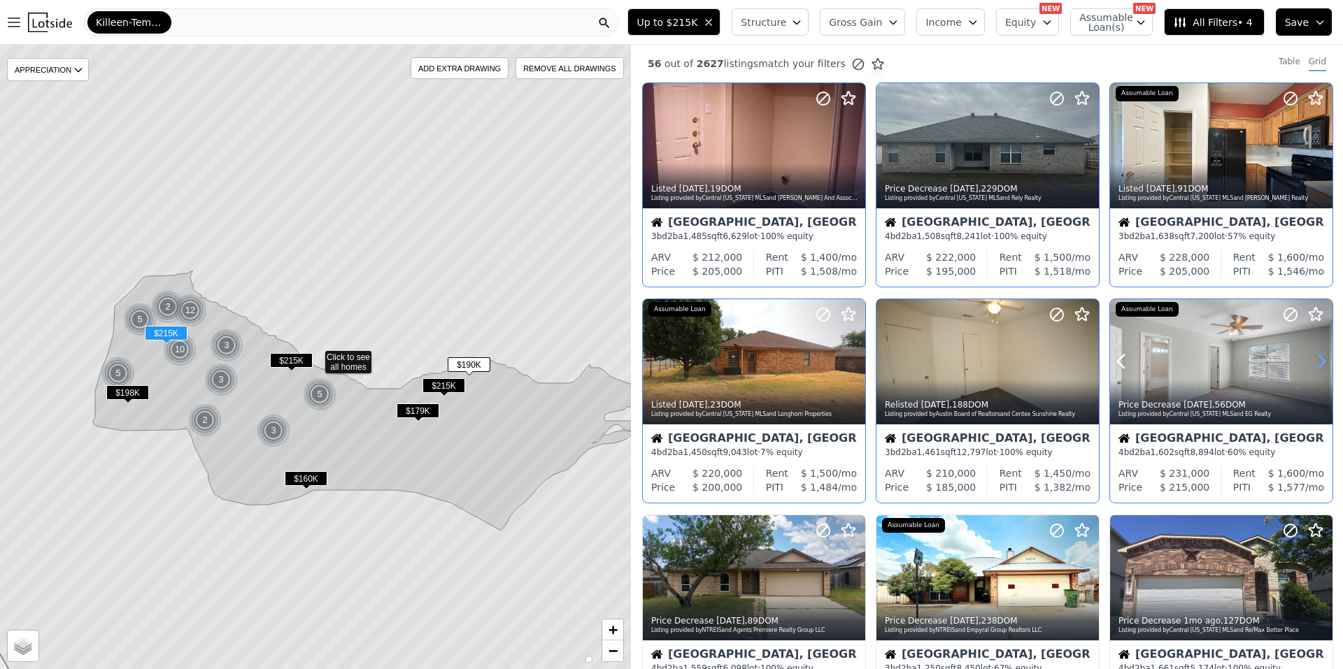
click at [1313, 355] on icon at bounding box center [1321, 361] width 22 height 22
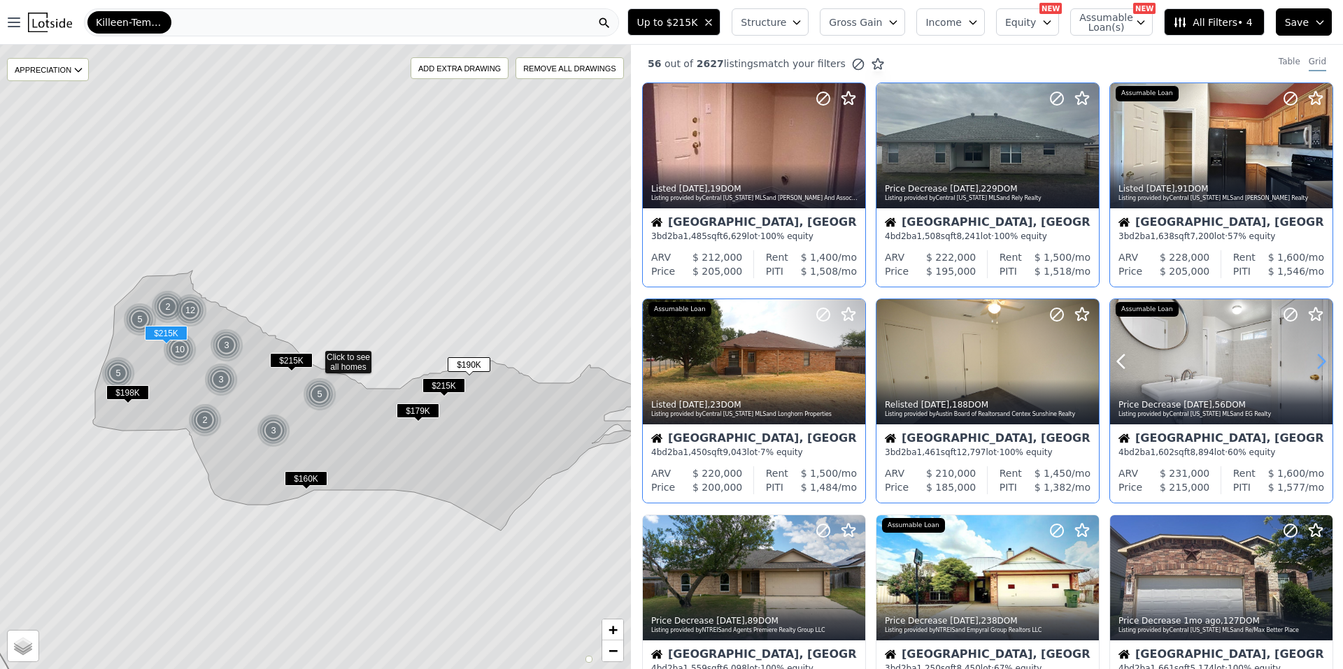
click at [1313, 355] on icon at bounding box center [1321, 361] width 22 height 22
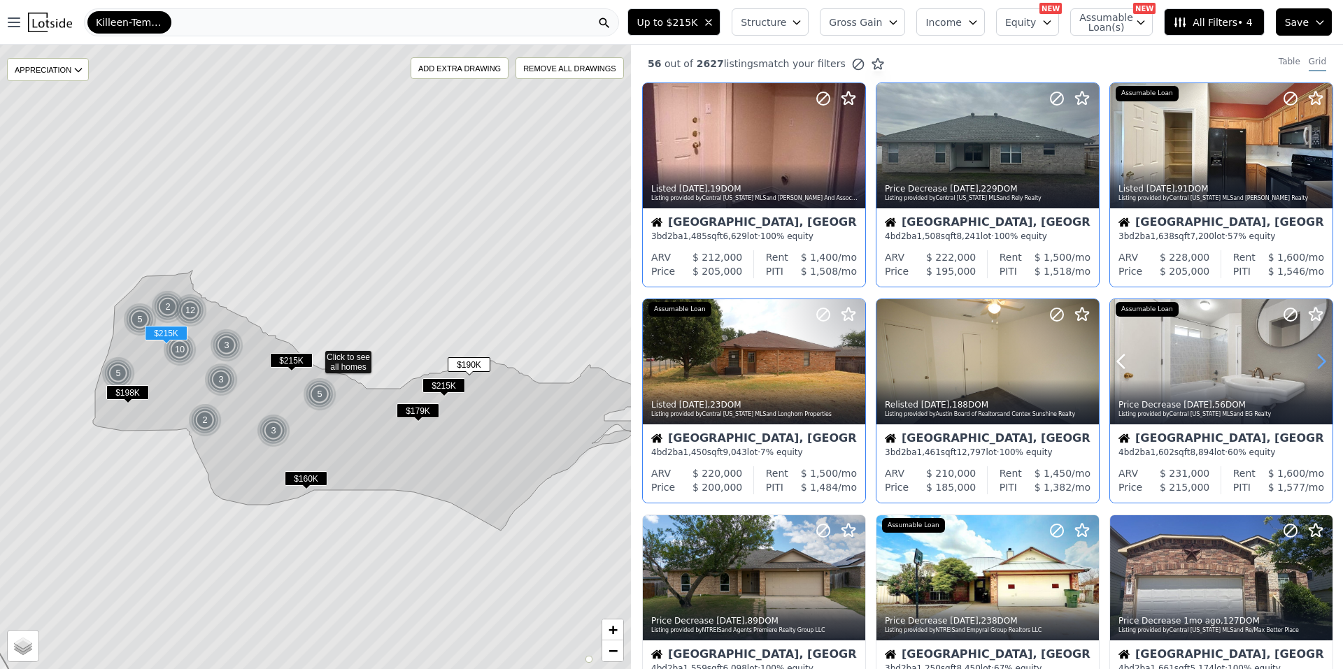
click at [1313, 355] on icon at bounding box center [1321, 361] width 22 height 22
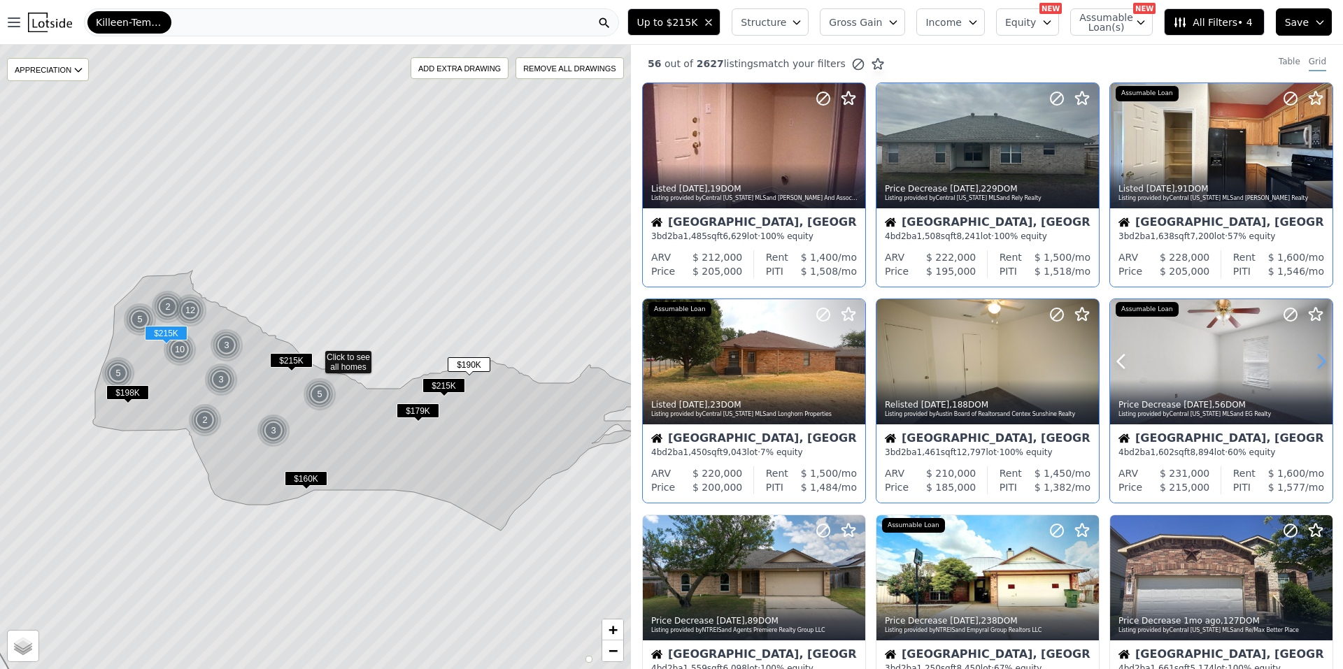
click at [1313, 355] on icon at bounding box center [1321, 361] width 22 height 22
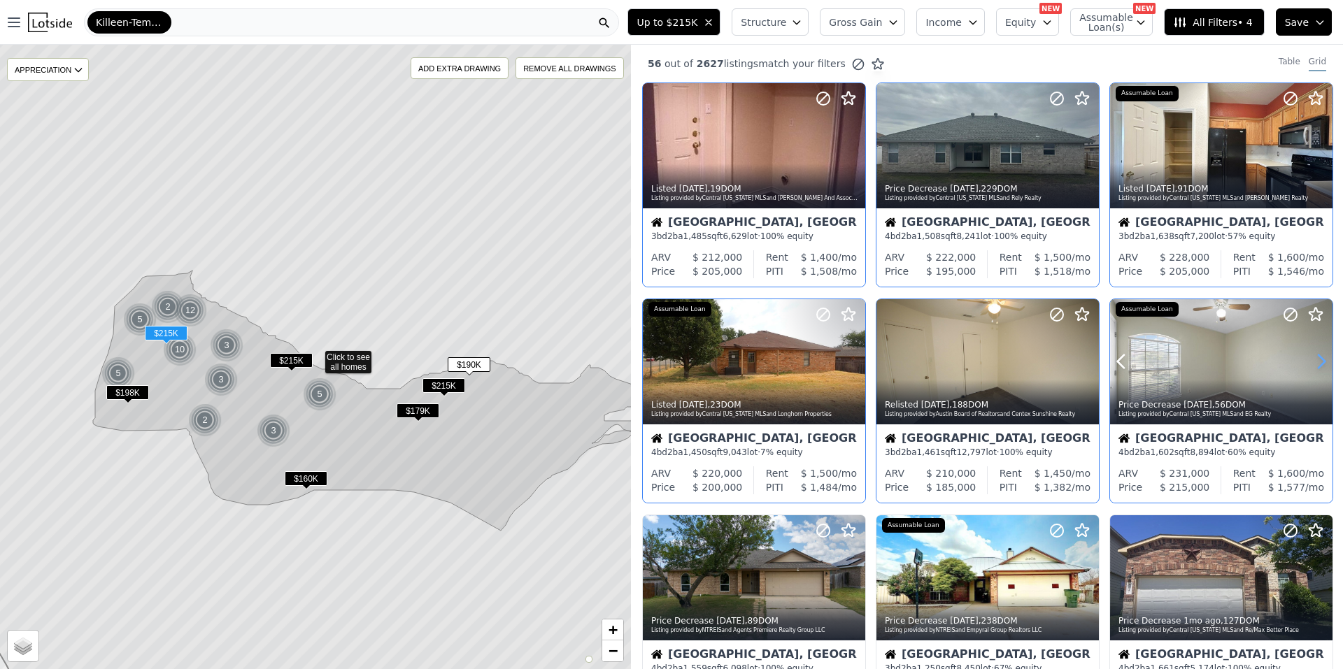
click at [1313, 355] on icon at bounding box center [1321, 361] width 22 height 22
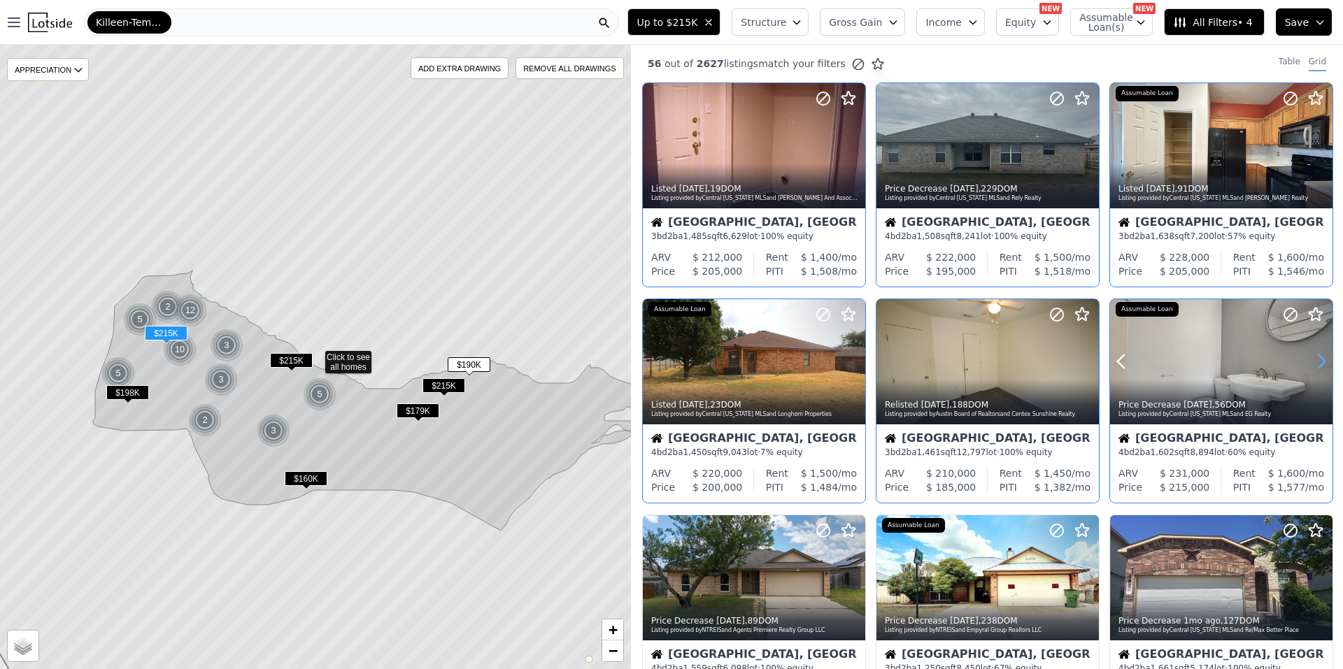
click at [1313, 355] on icon at bounding box center [1321, 361] width 22 height 22
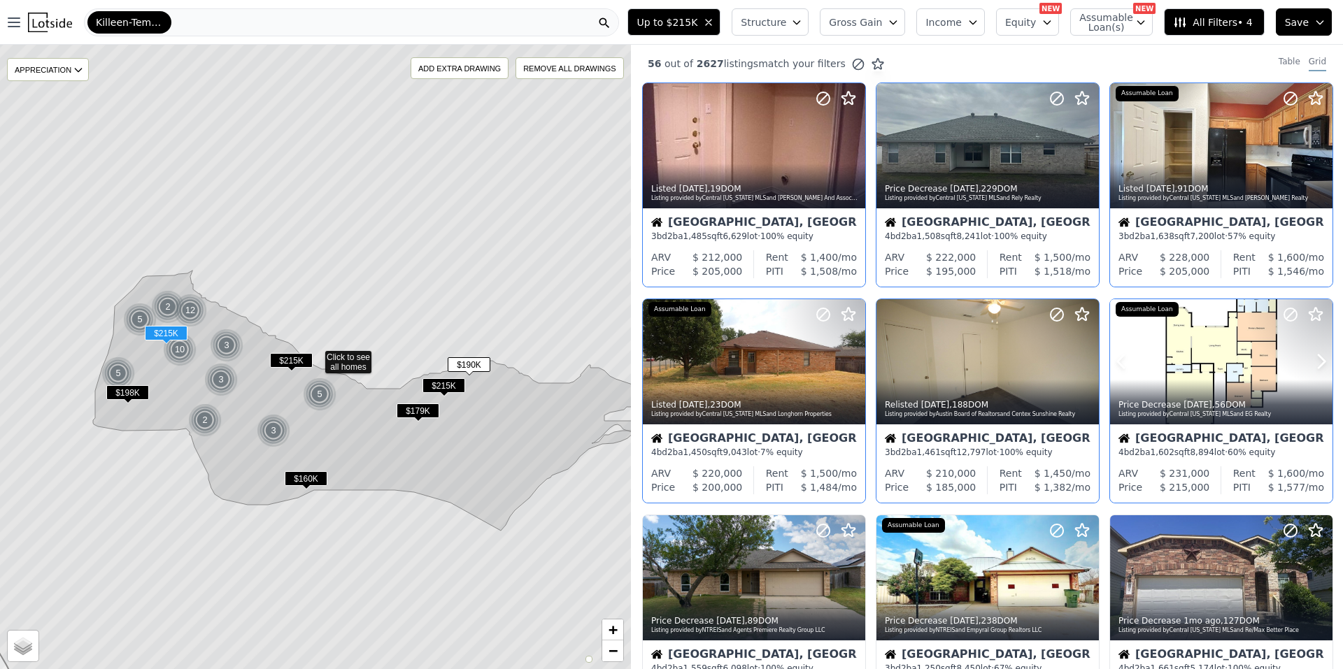
click at [1258, 346] on div at bounding box center [1288, 344] width 90 height 90
click at [1216, 24] on span "All Filters • 4" at bounding box center [1212, 22] width 79 height 14
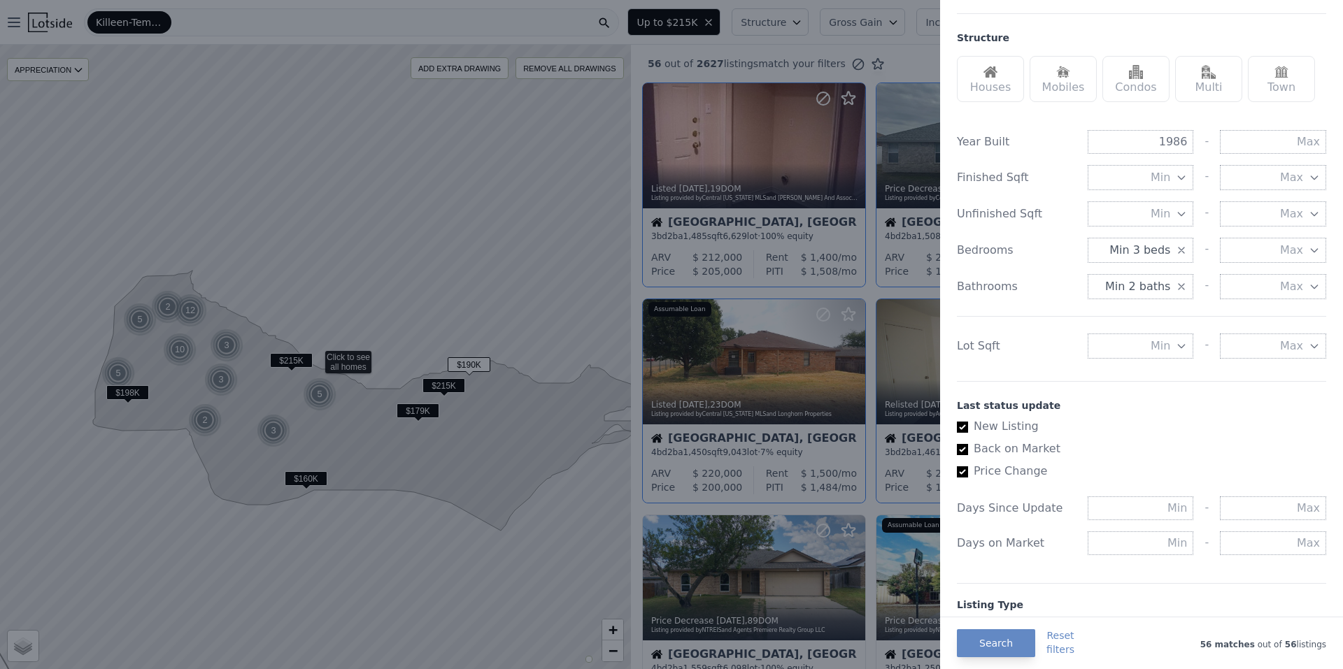
scroll to position [420, 0]
click at [1176, 246] on icon "button" at bounding box center [1181, 249] width 11 height 11
click at [1155, 246] on span "Min" at bounding box center [1161, 249] width 20 height 17
click at [1142, 298] on button "1 beds" at bounding box center [1141, 299] width 106 height 25
click at [1247, 246] on button "Max" at bounding box center [1273, 249] width 106 height 25
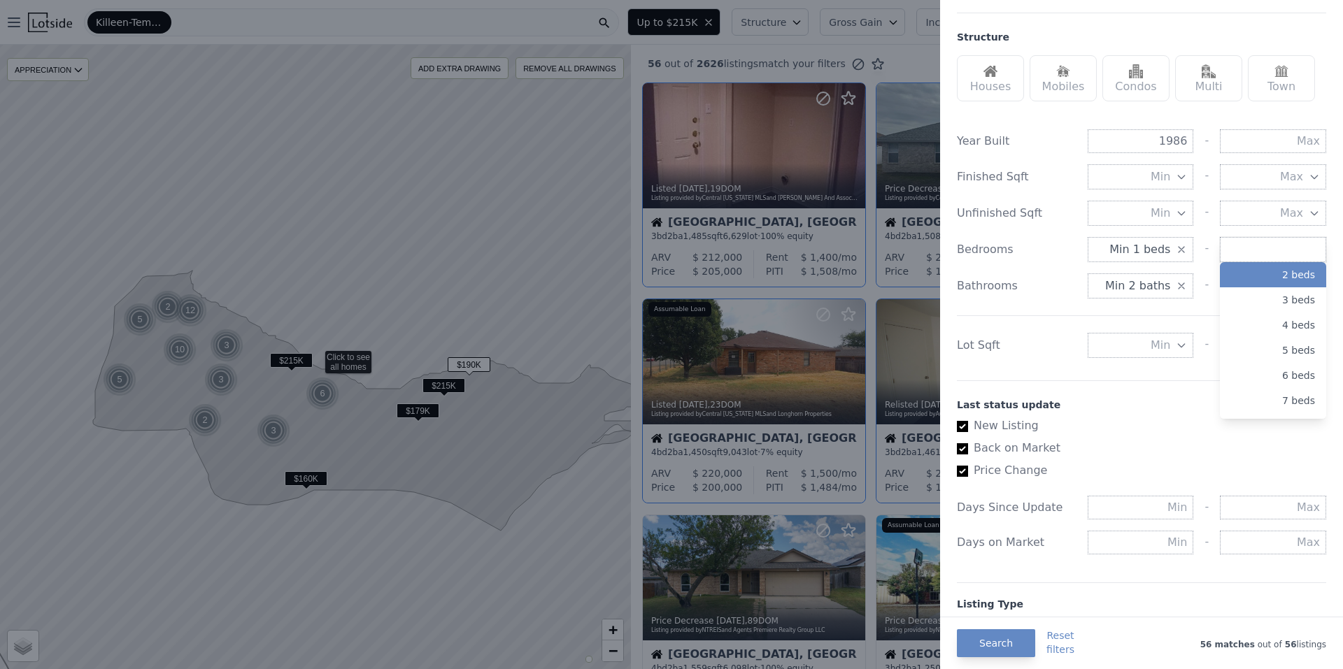
click at [1278, 279] on button "2 beds" at bounding box center [1273, 274] width 106 height 25
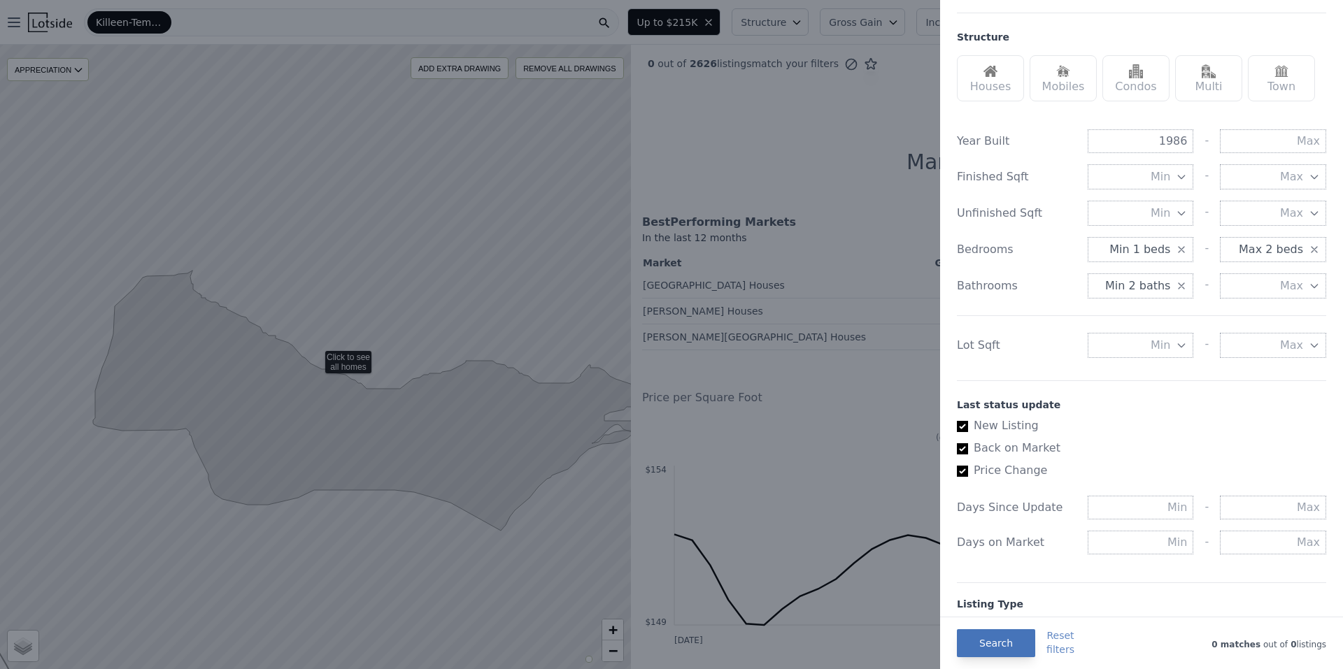
click at [979, 638] on button "Search" at bounding box center [996, 644] width 78 height 28
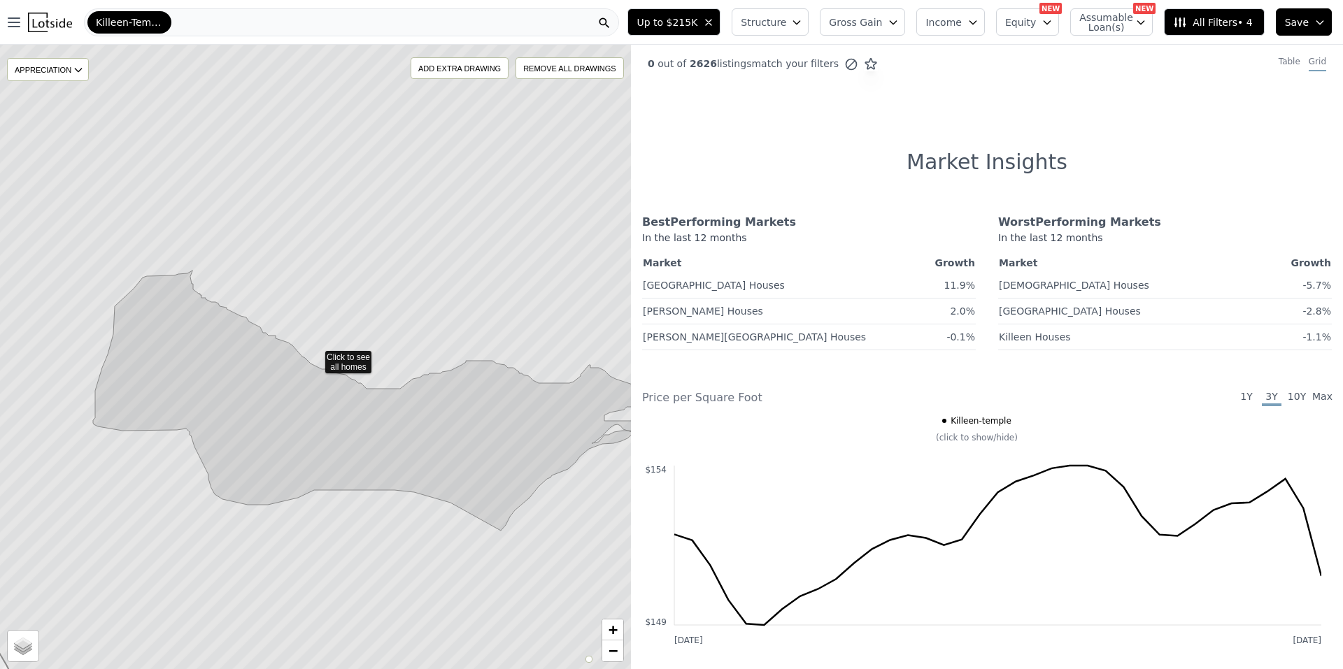
click at [1241, 15] on span "All Filters • 4" at bounding box center [1212, 22] width 79 height 14
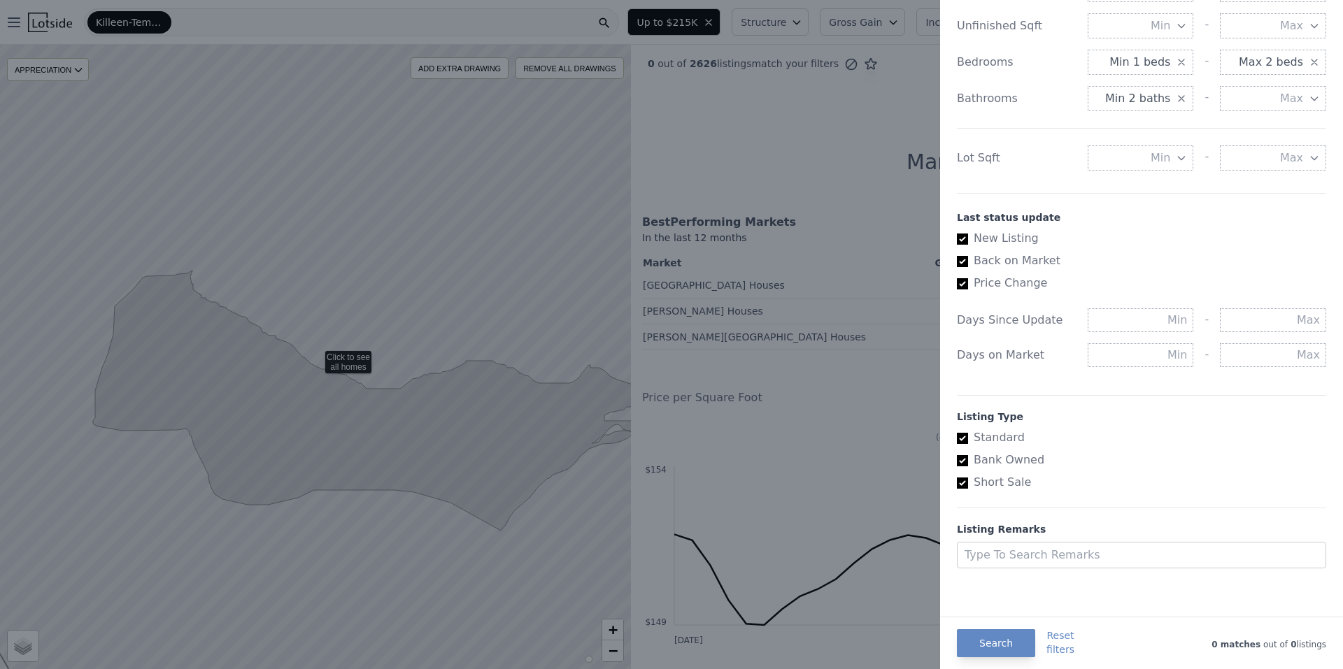
scroll to position [467, 0]
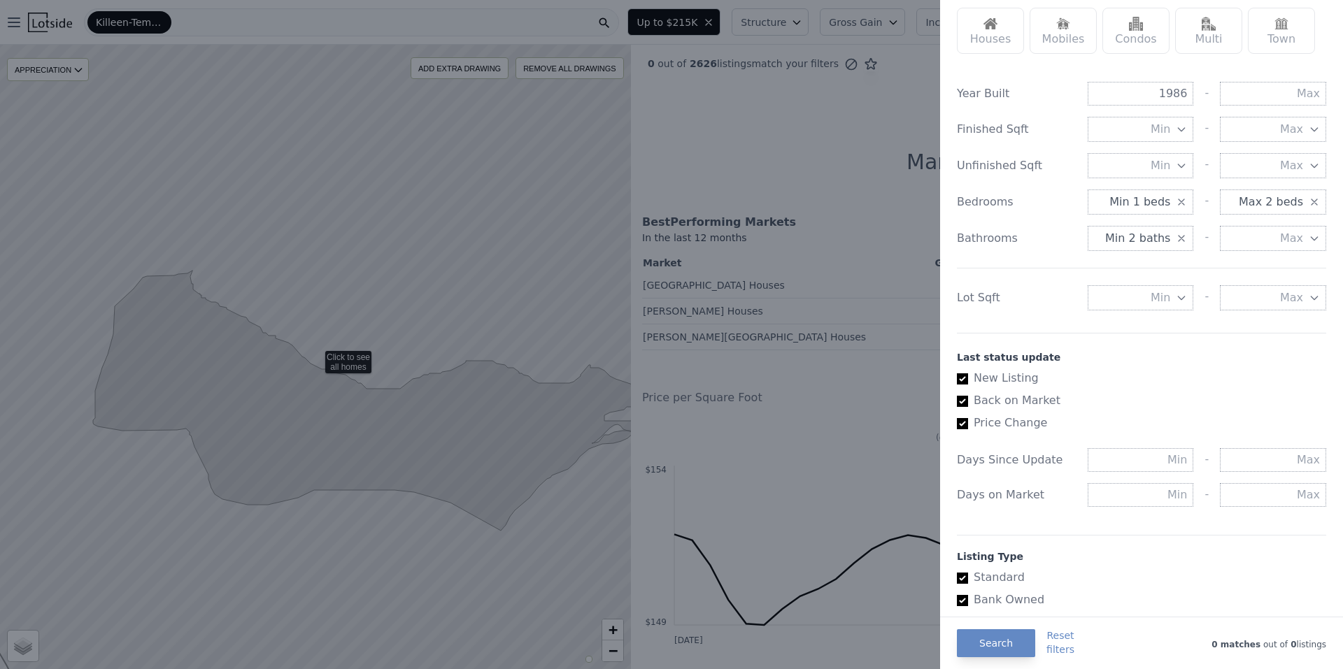
click at [1225, 207] on button "Max 2 beds" at bounding box center [1273, 202] width 106 height 25
click at [1244, 253] on button "3 beds" at bounding box center [1273, 252] width 106 height 25
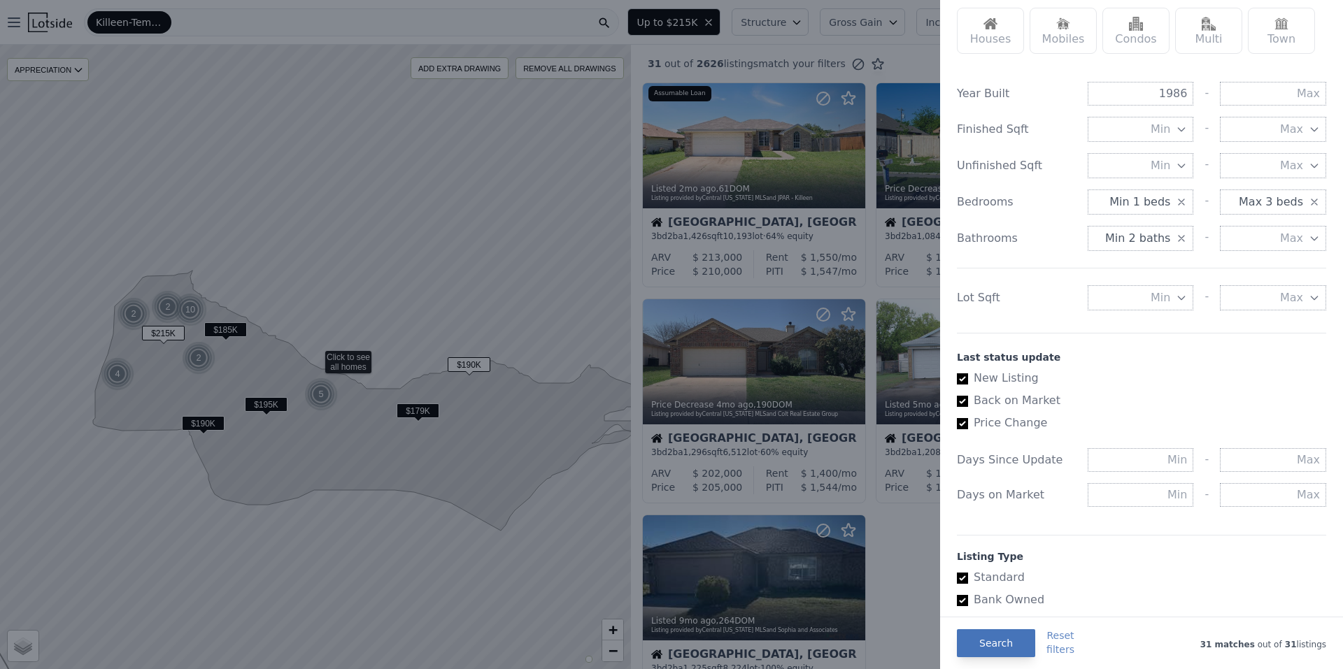
click at [993, 652] on button "Search" at bounding box center [996, 644] width 78 height 28
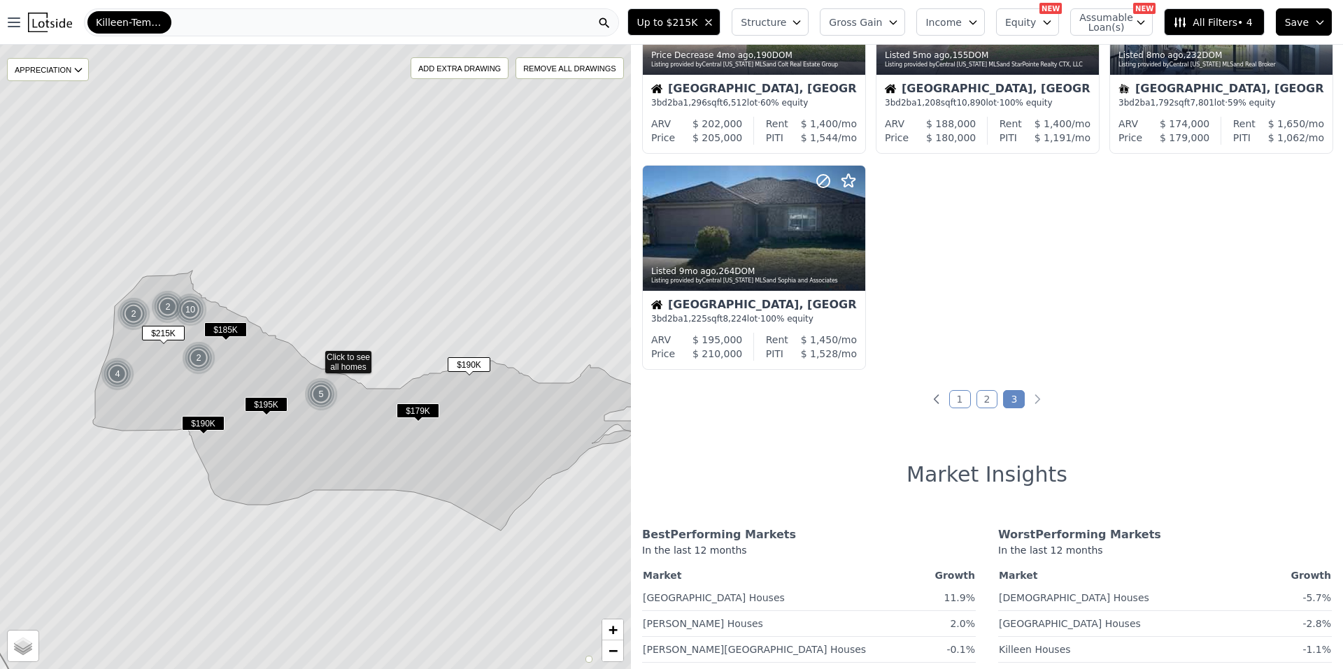
click at [949, 399] on link "1" at bounding box center [960, 399] width 22 height 18
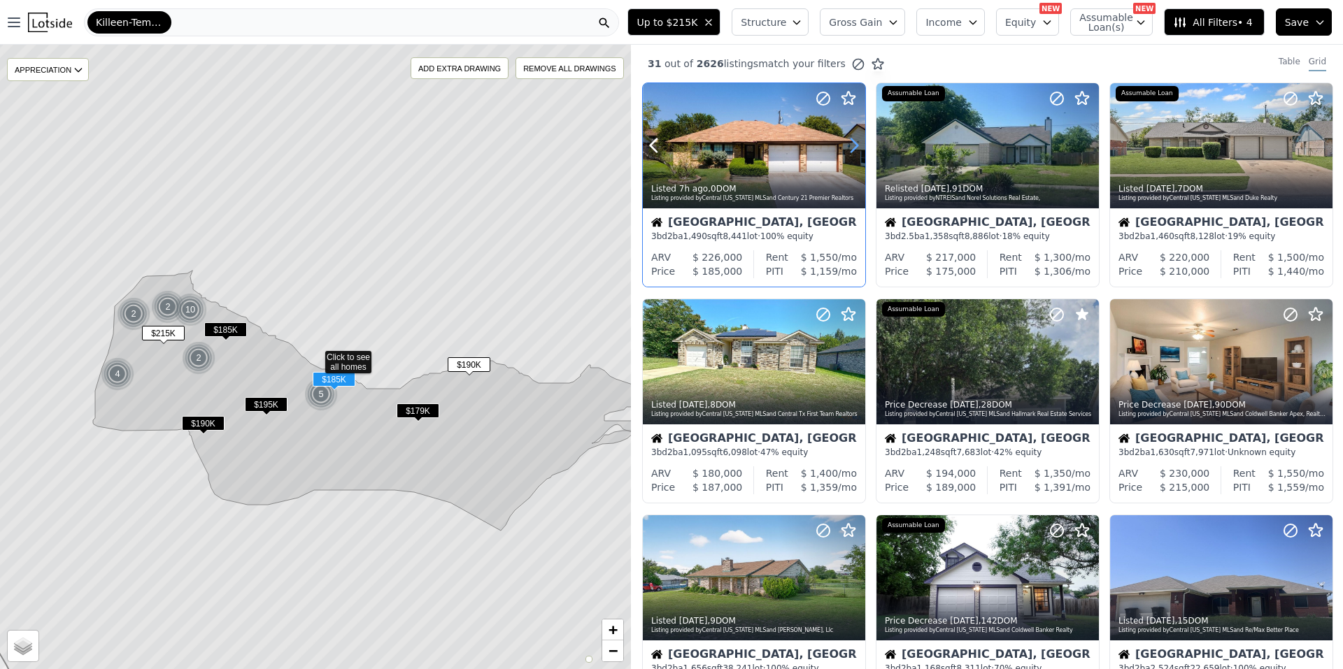
click at [849, 146] on icon at bounding box center [854, 145] width 22 height 22
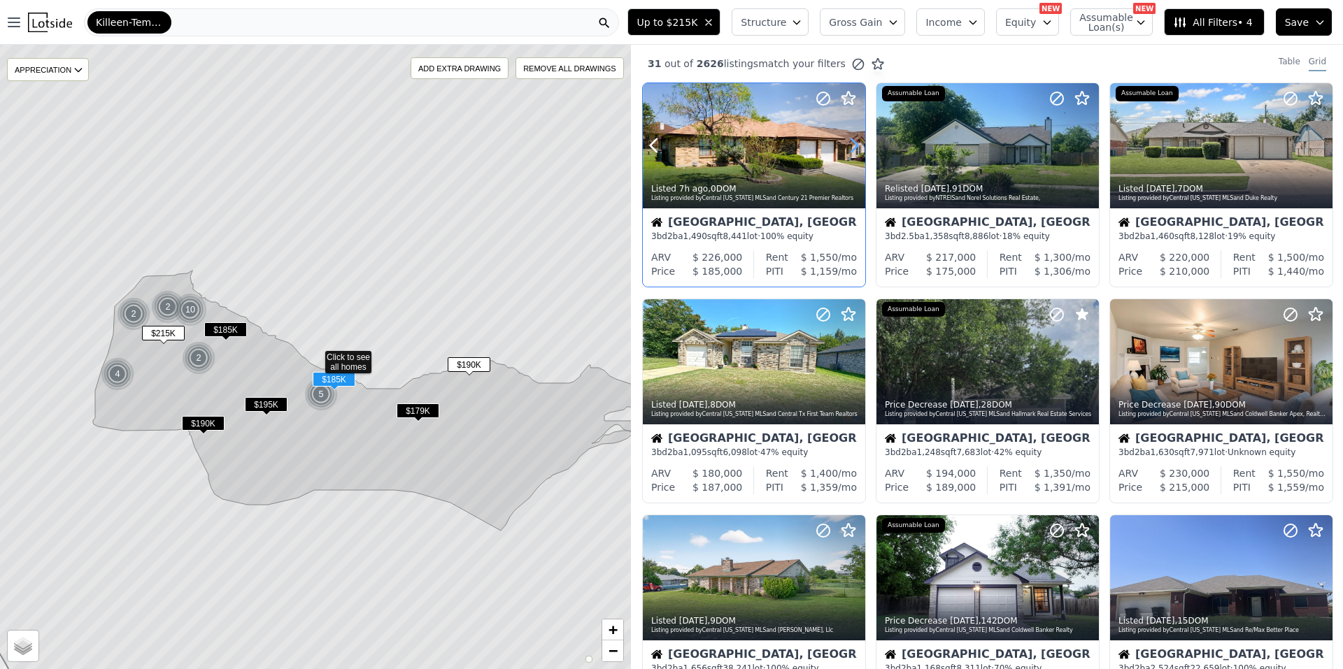
click at [849, 146] on icon at bounding box center [854, 145] width 22 height 22
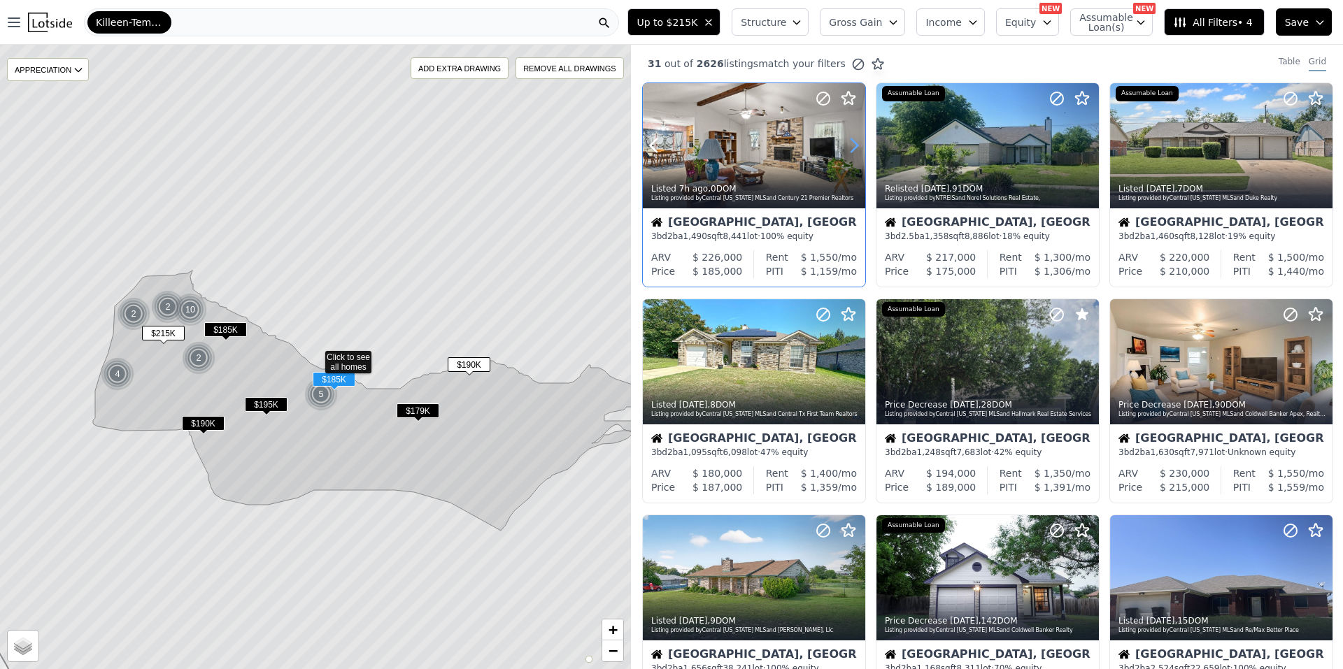
click at [849, 146] on icon at bounding box center [854, 145] width 22 height 22
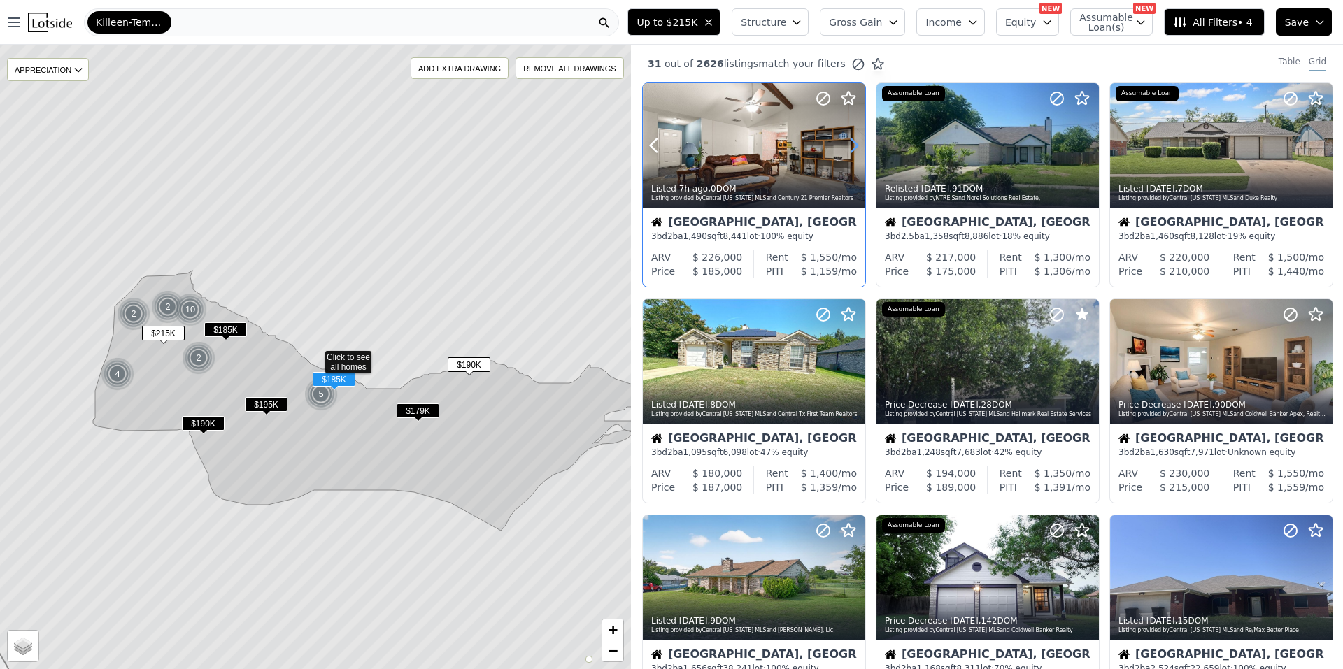
click at [849, 146] on icon at bounding box center [854, 145] width 22 height 22
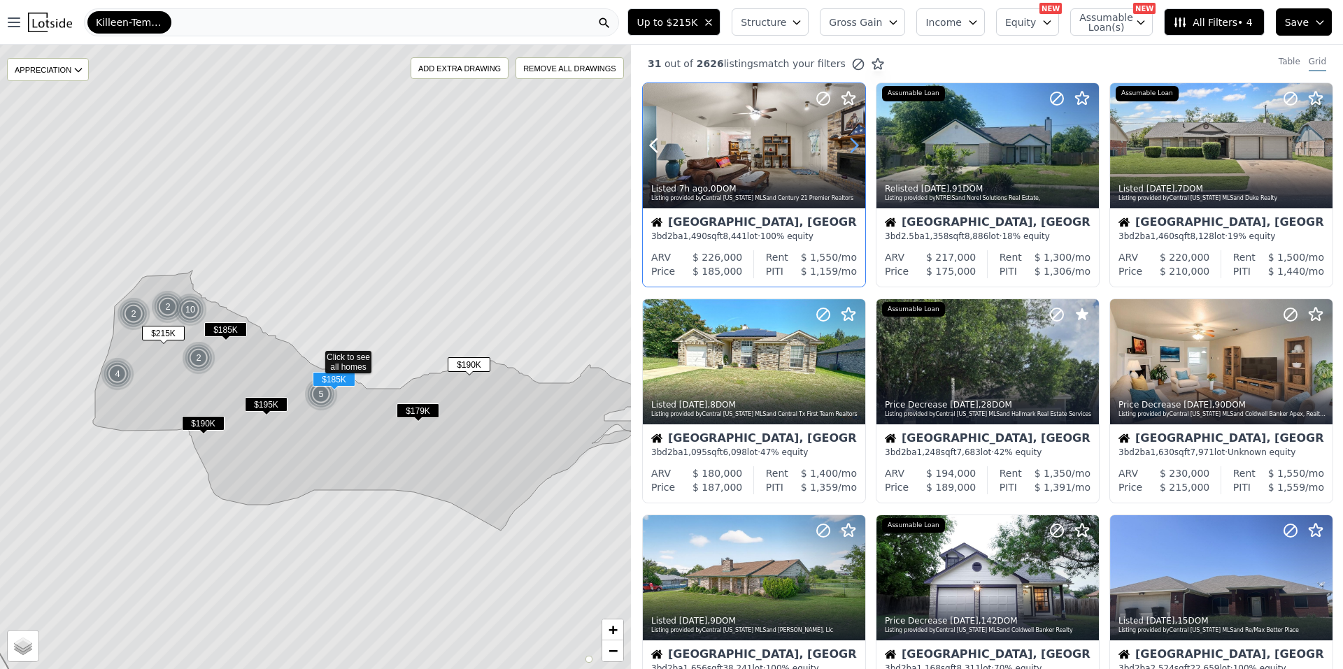
click at [849, 146] on icon at bounding box center [854, 145] width 22 height 22
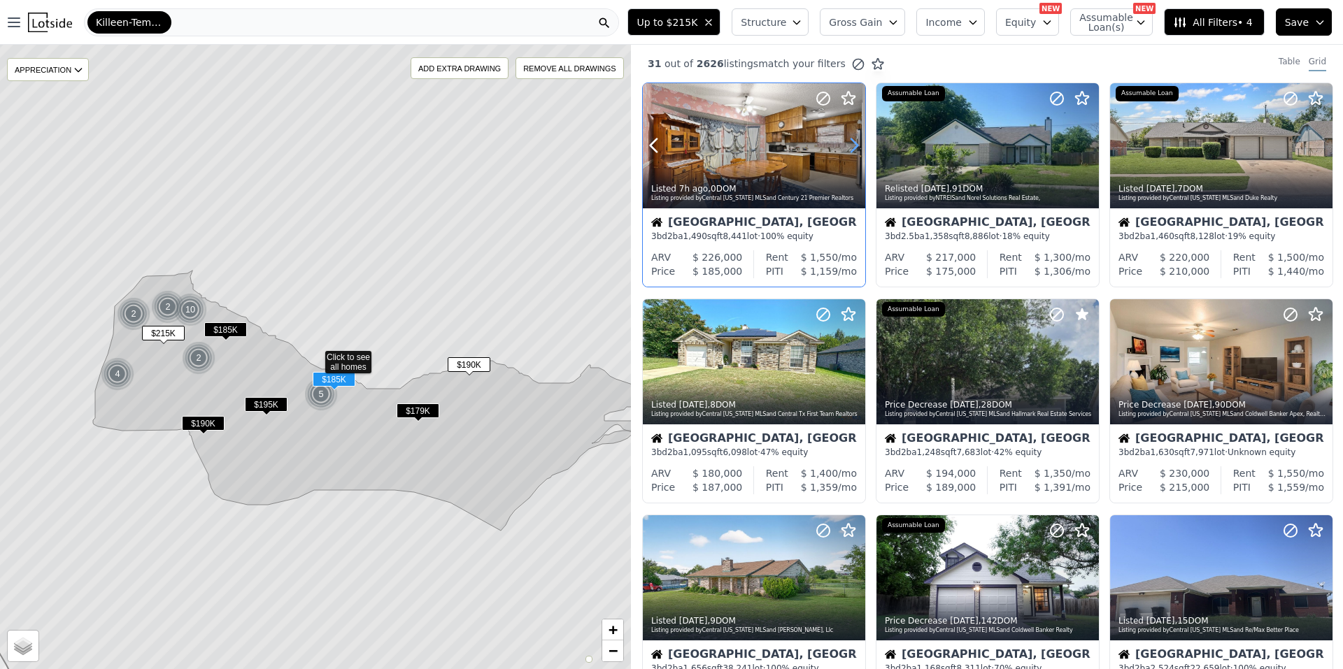
click at [849, 146] on icon at bounding box center [854, 145] width 22 height 22
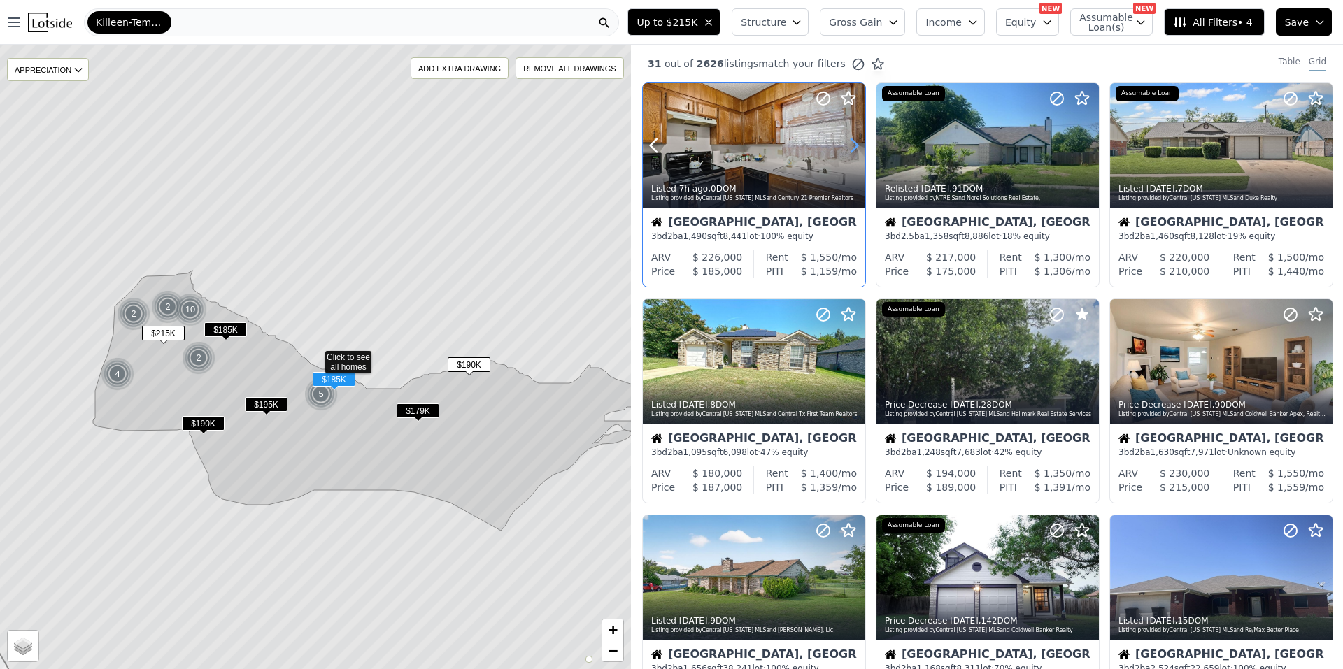
click at [849, 146] on icon at bounding box center [854, 145] width 22 height 22
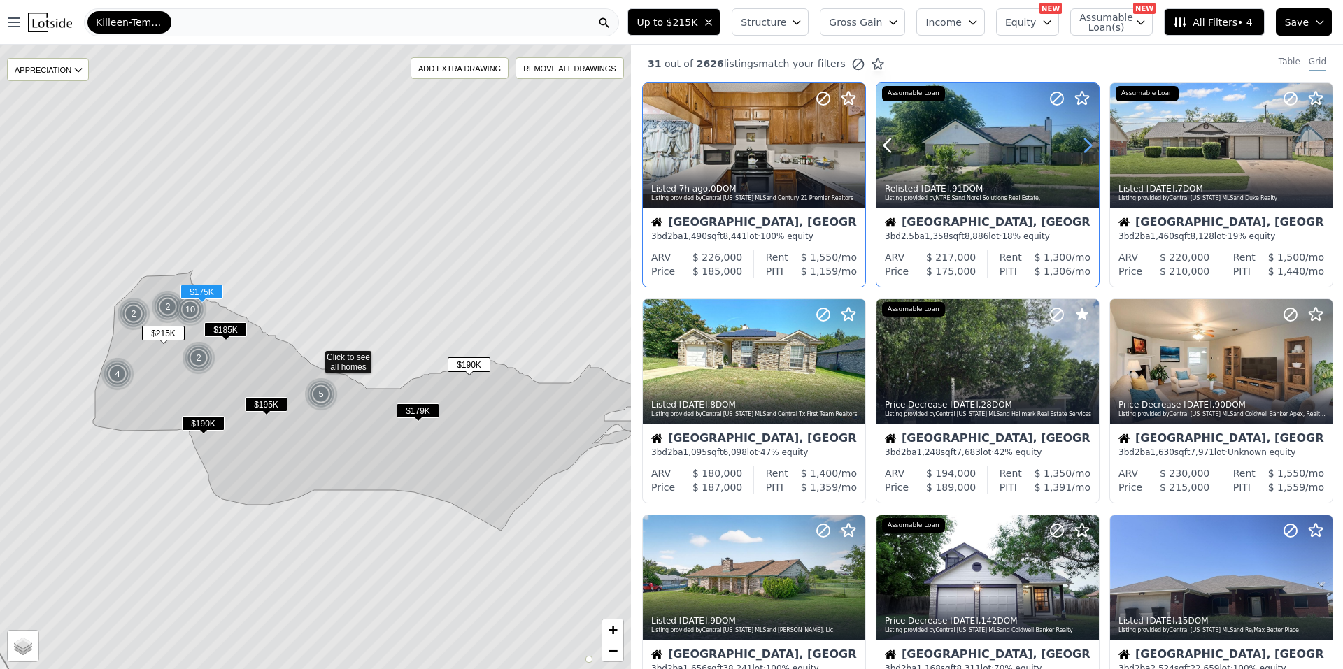
click at [1083, 138] on icon at bounding box center [1087, 145] width 22 height 22
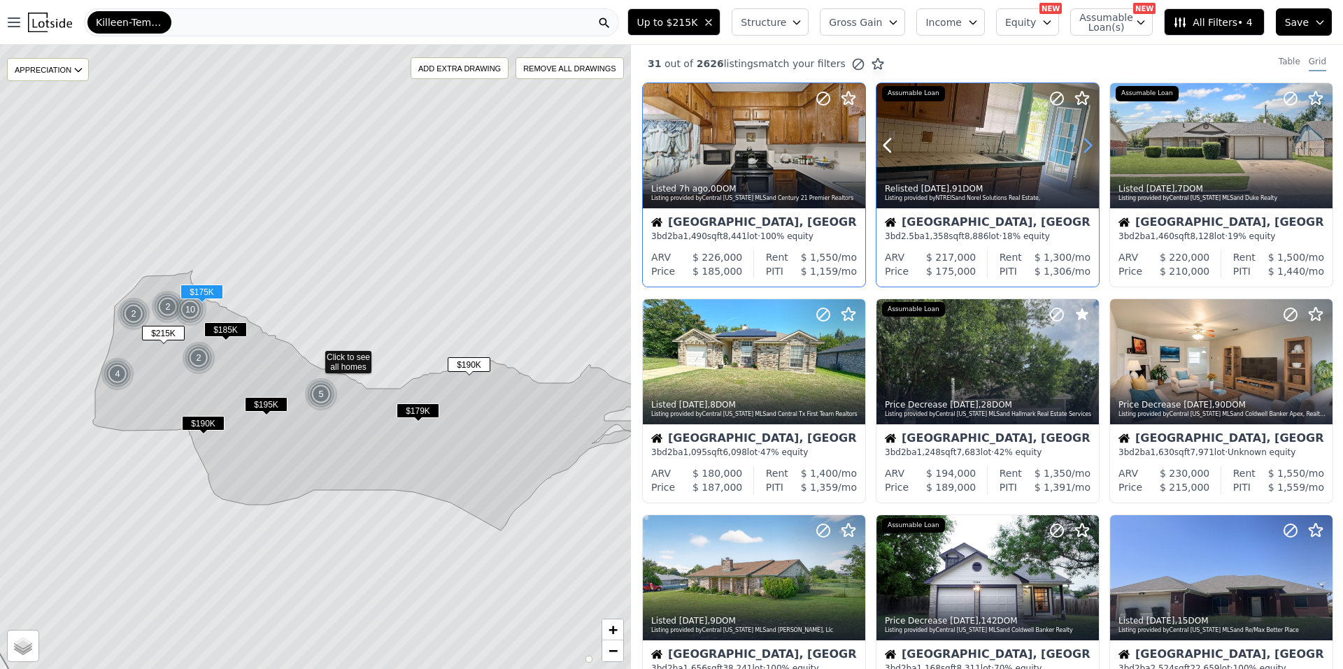
click at [1083, 138] on icon at bounding box center [1087, 145] width 22 height 22
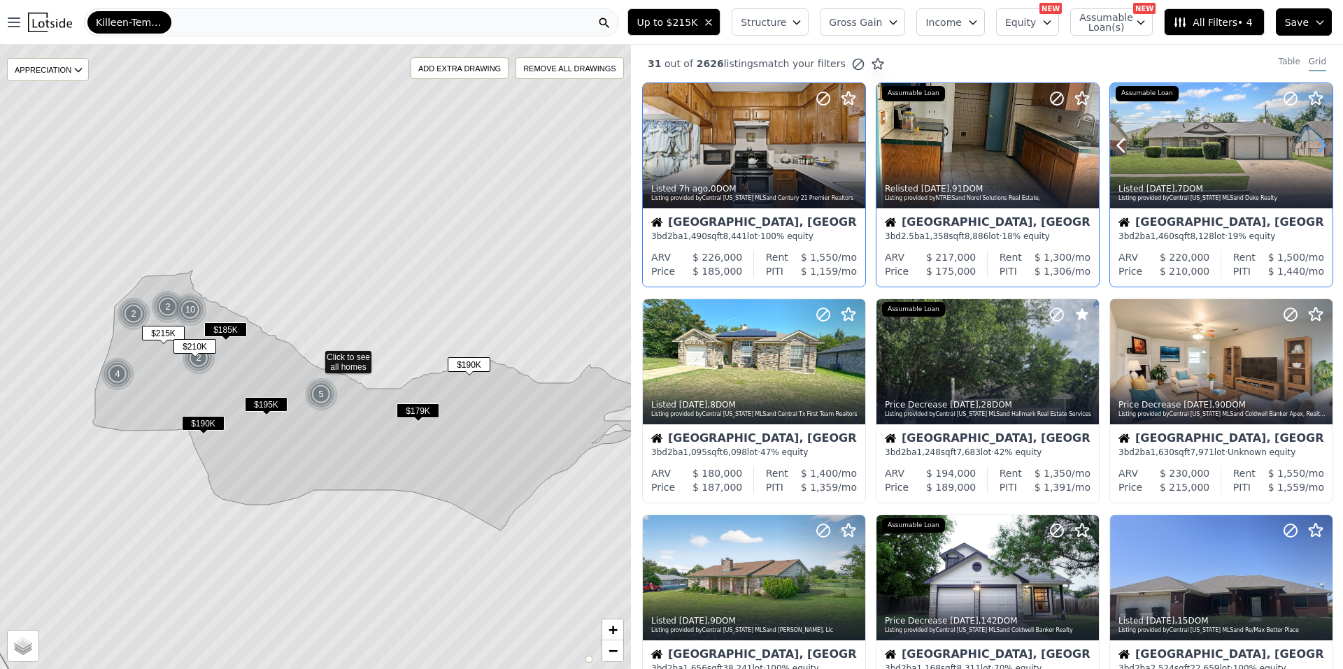
click at [1312, 145] on icon at bounding box center [1321, 145] width 22 height 22
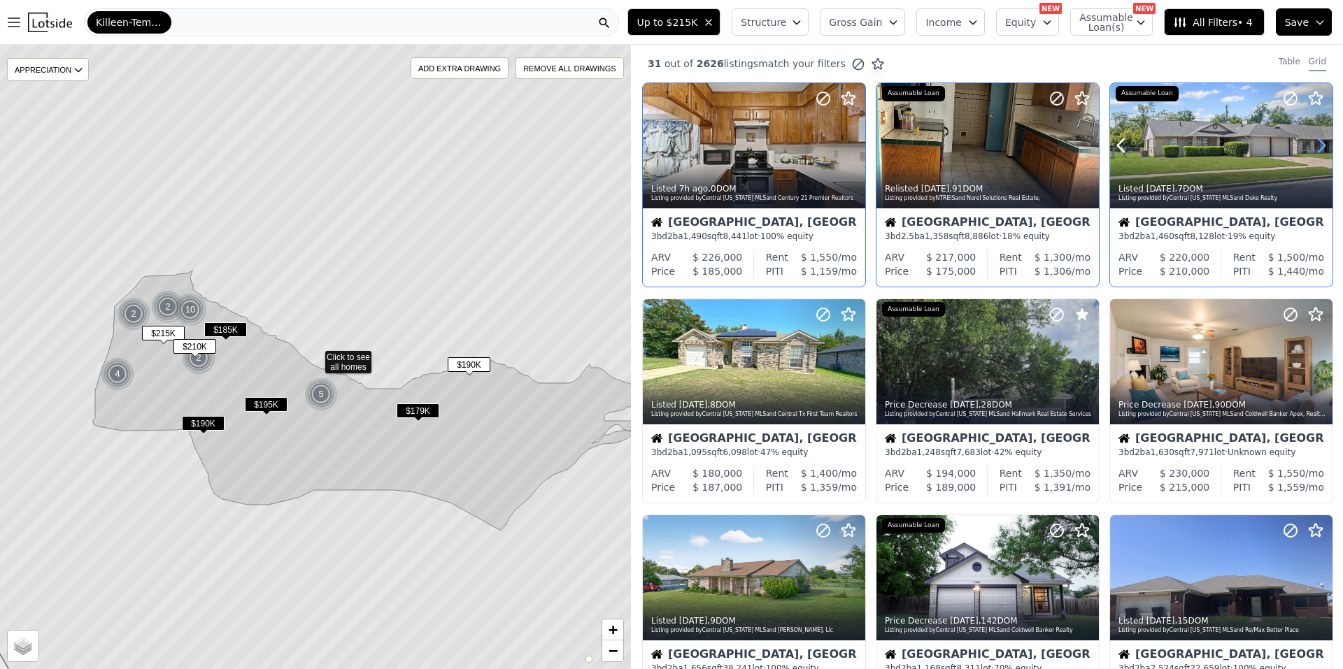
click at [1312, 145] on icon at bounding box center [1321, 145] width 22 height 22
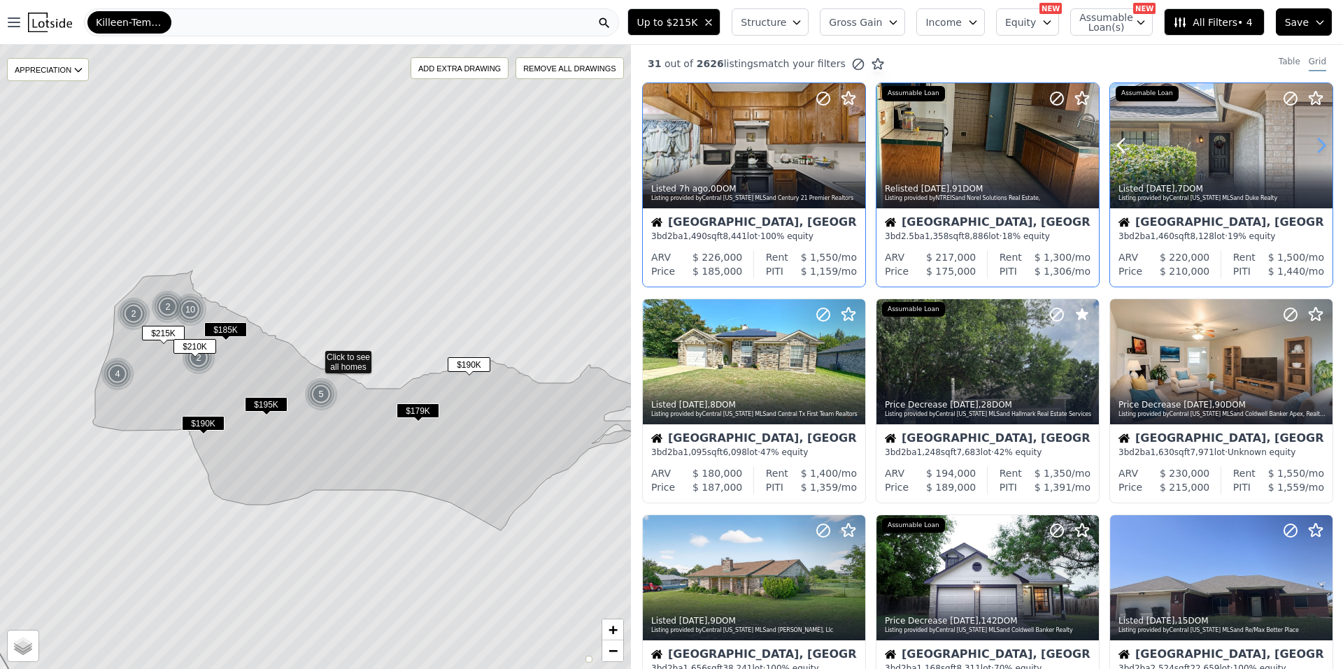
click at [1312, 145] on icon at bounding box center [1321, 145] width 22 height 22
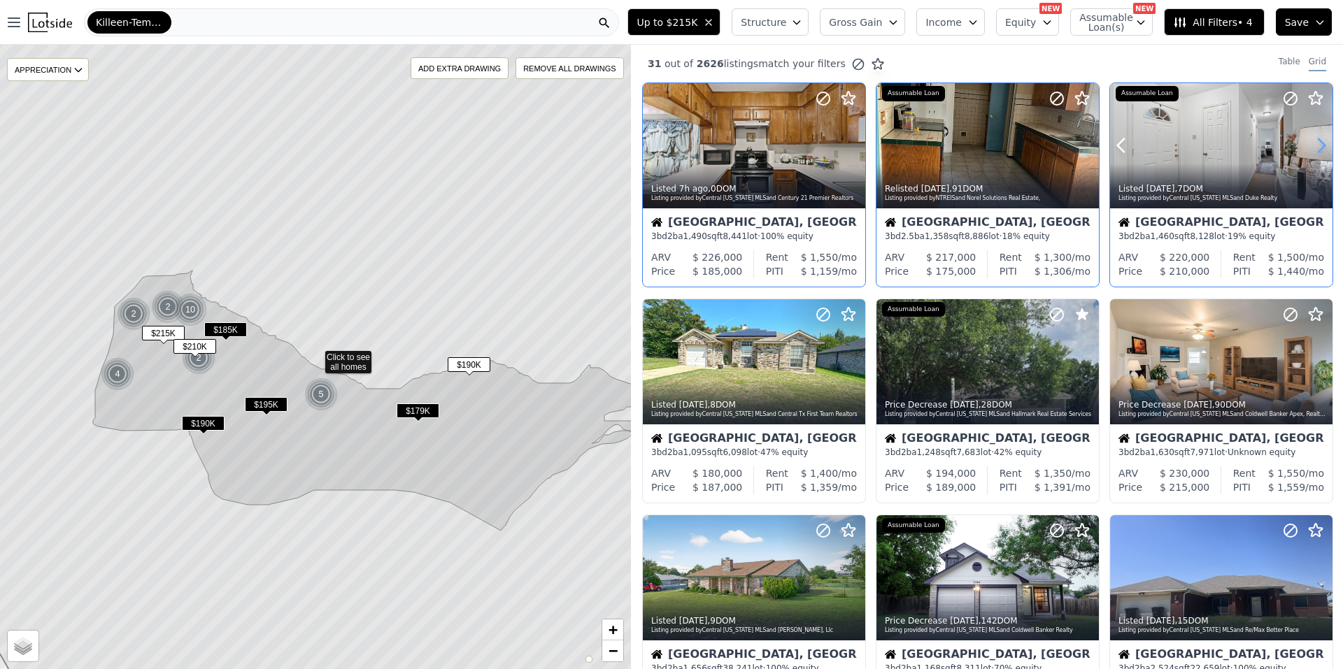
click at [1312, 145] on icon at bounding box center [1321, 145] width 22 height 22
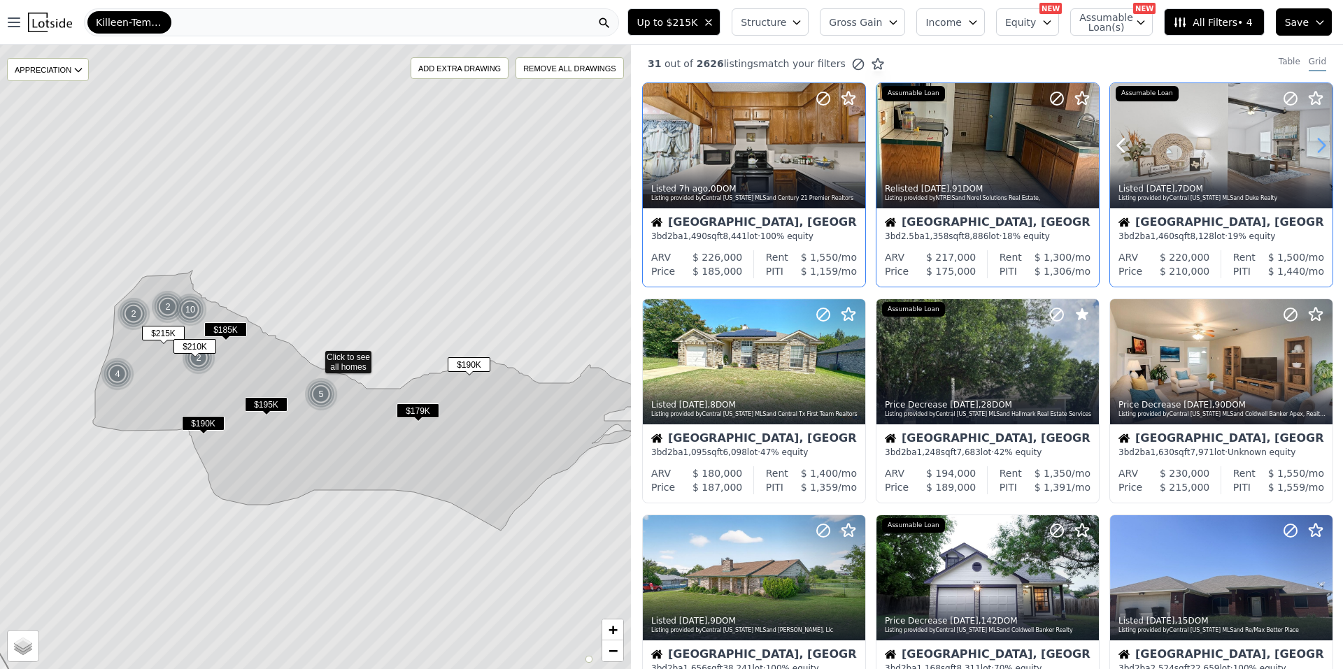
click at [1312, 145] on icon at bounding box center [1321, 145] width 22 height 22
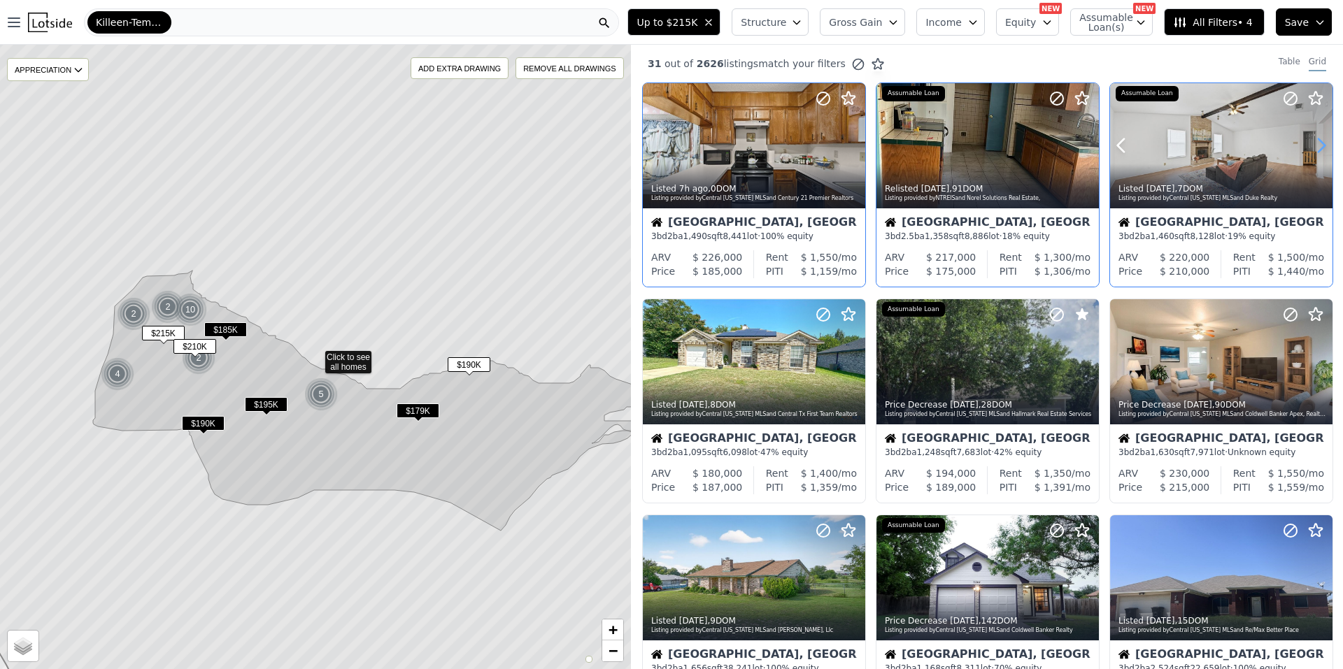
click at [1312, 145] on icon at bounding box center [1321, 145] width 22 height 22
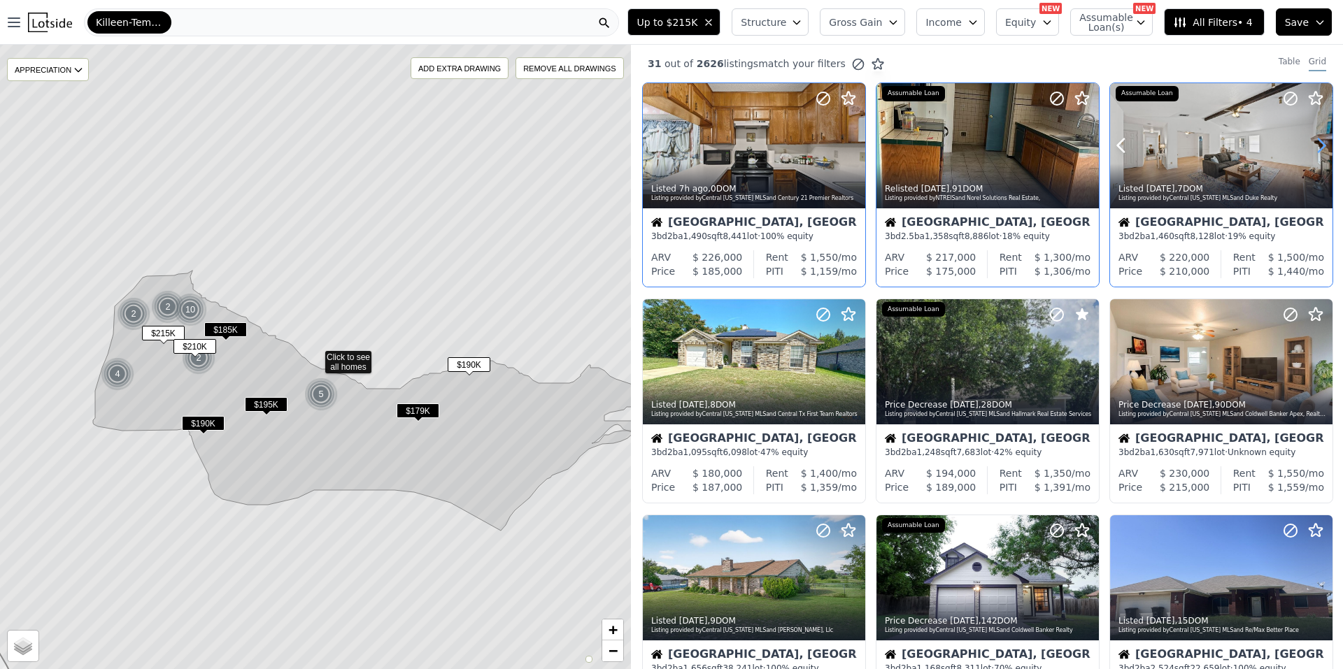
click at [1312, 145] on icon at bounding box center [1321, 145] width 22 height 22
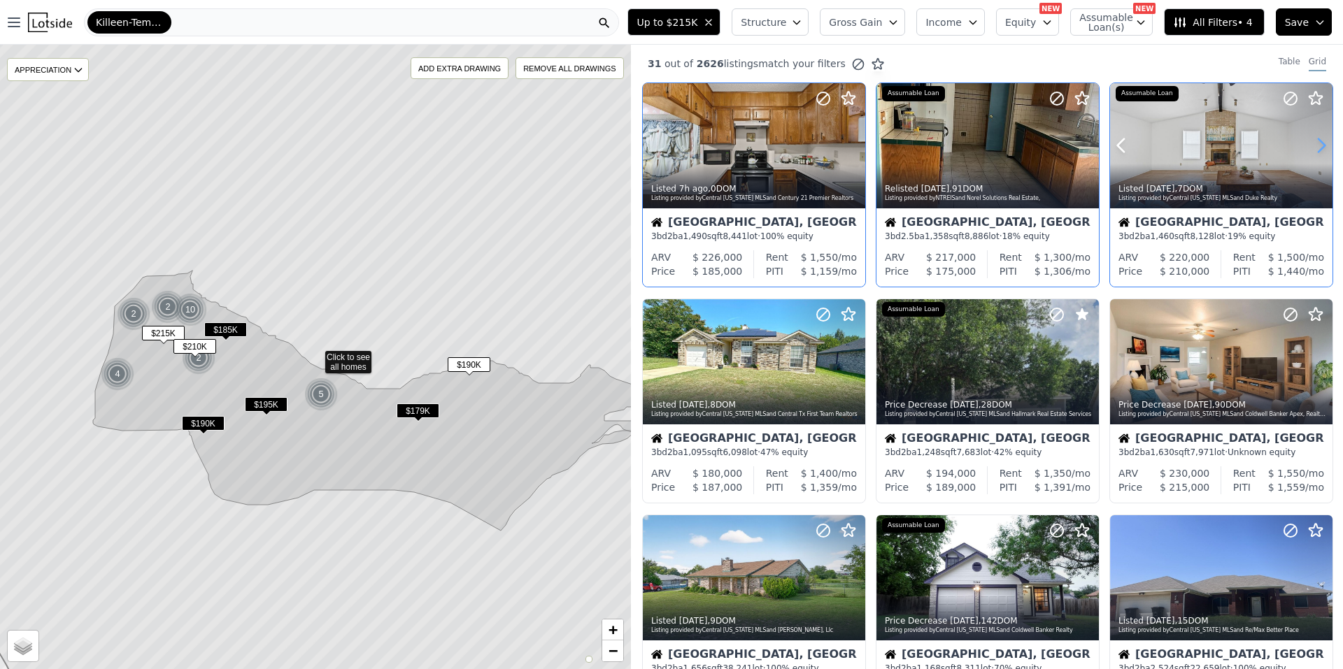
click at [1312, 145] on icon at bounding box center [1321, 145] width 22 height 22
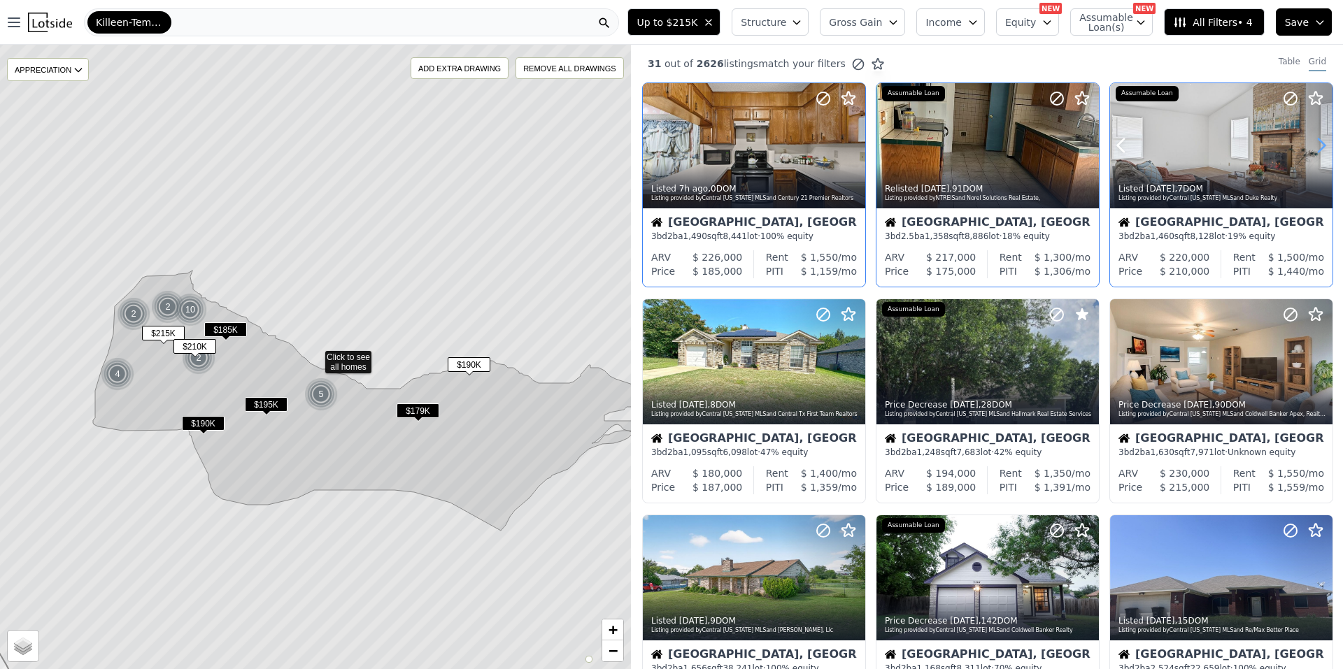
click at [1312, 145] on icon at bounding box center [1321, 145] width 22 height 22
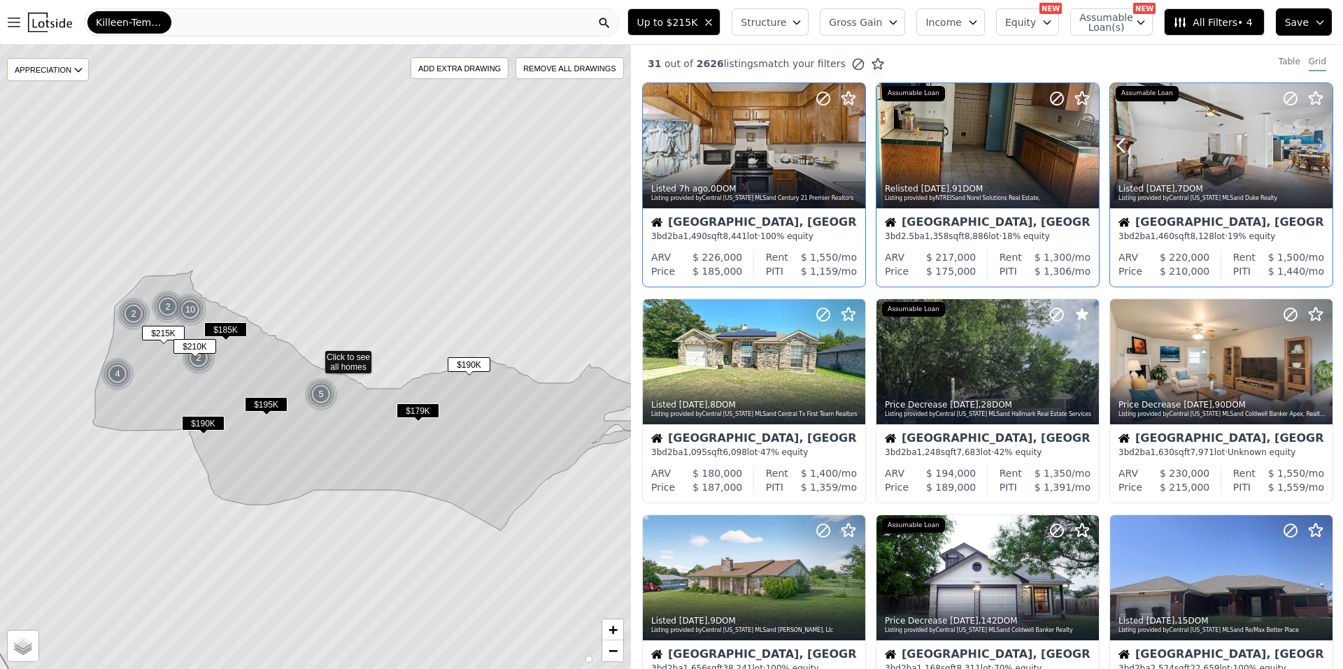
click at [1312, 145] on icon at bounding box center [1321, 145] width 22 height 22
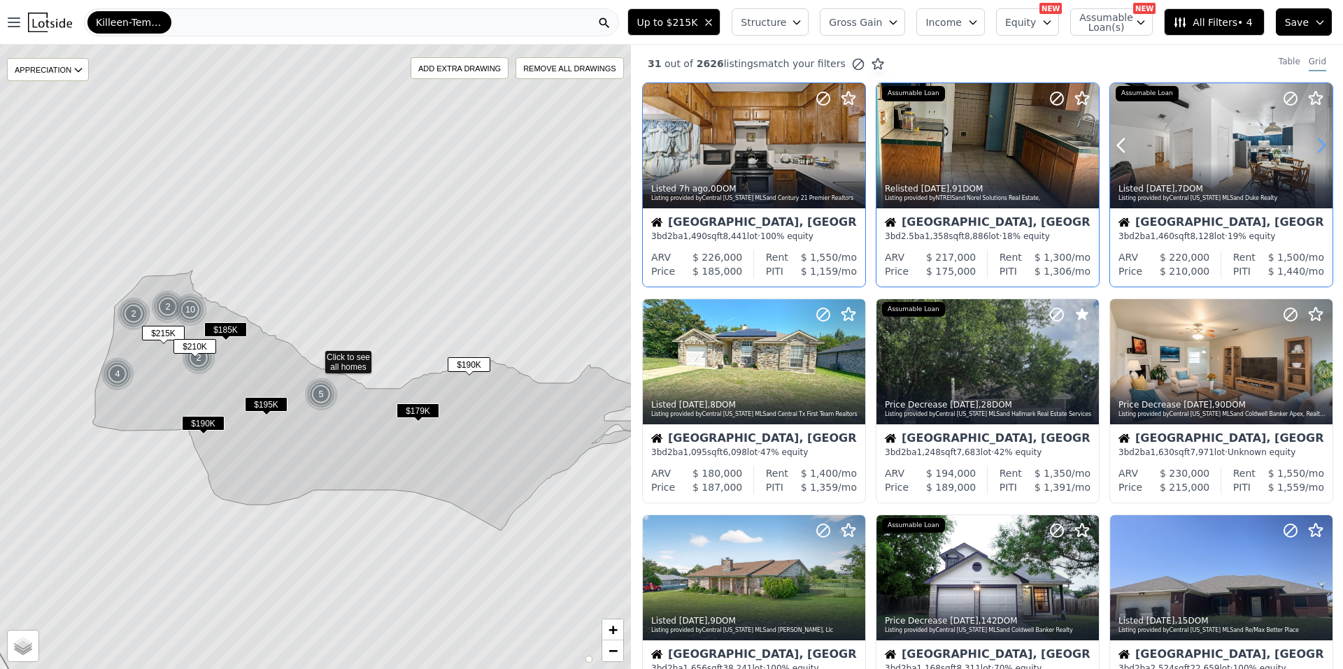
click at [1312, 145] on icon at bounding box center [1321, 145] width 22 height 22
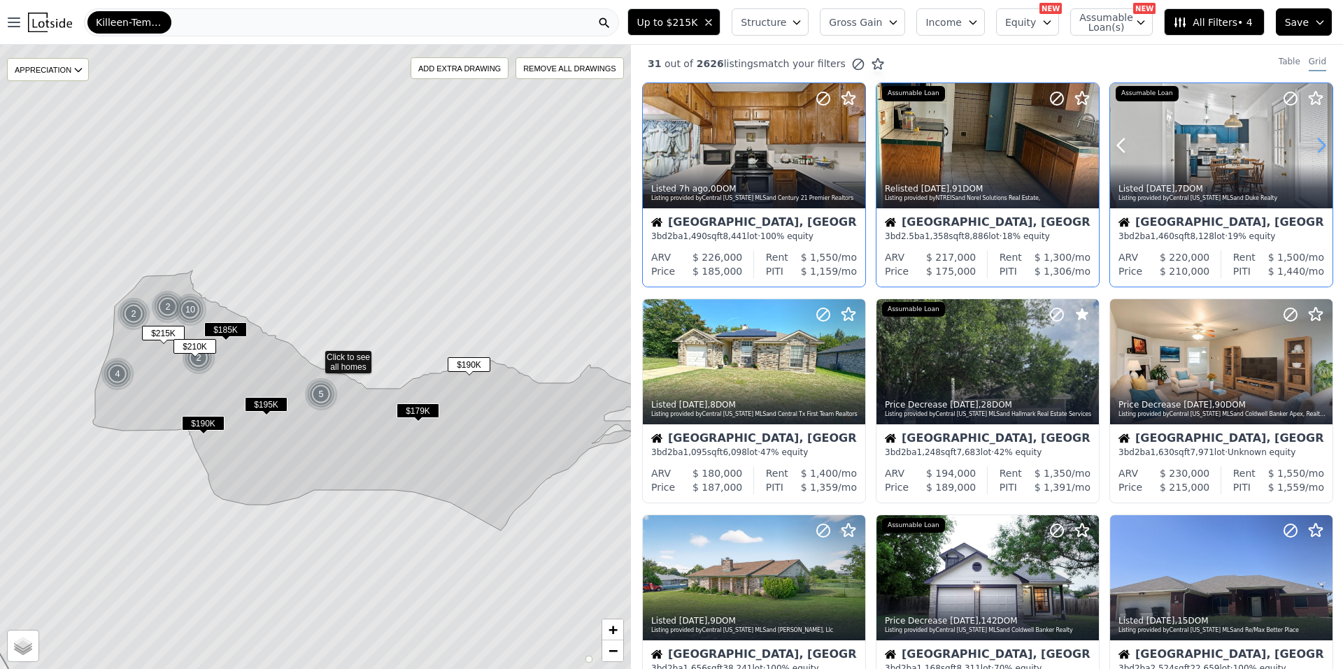
click at [1312, 145] on icon at bounding box center [1321, 145] width 22 height 22
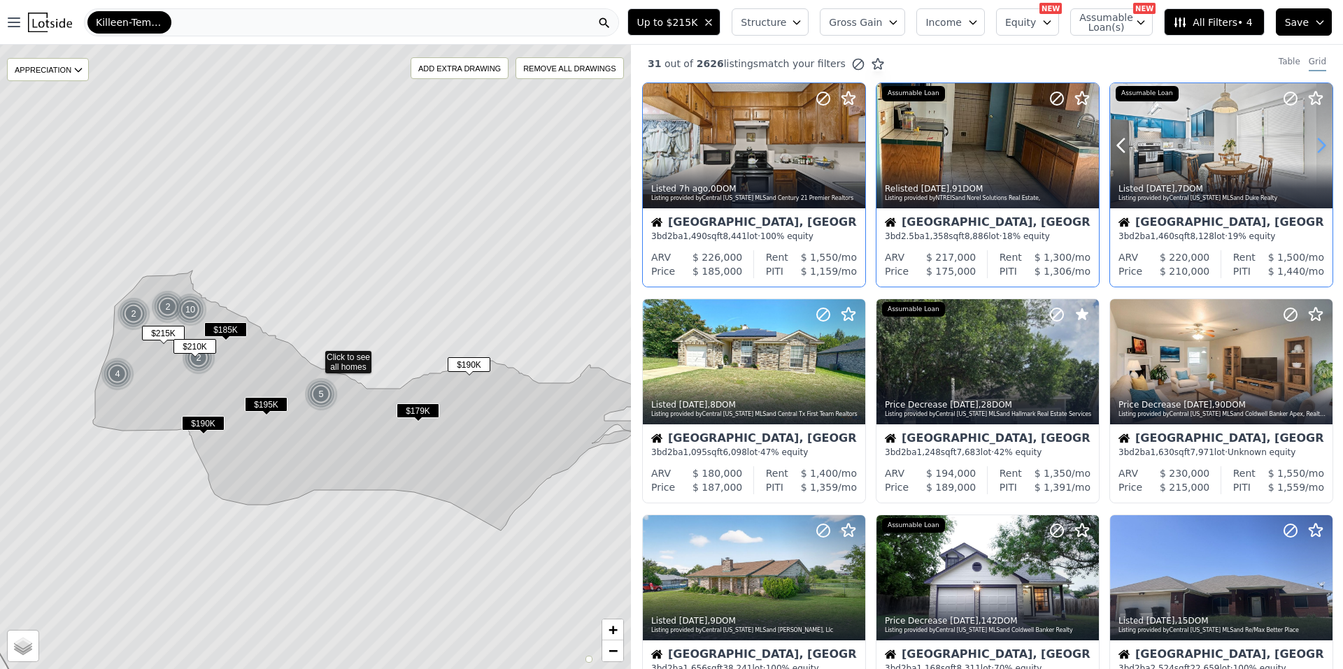
click at [1312, 145] on icon at bounding box center [1321, 145] width 22 height 22
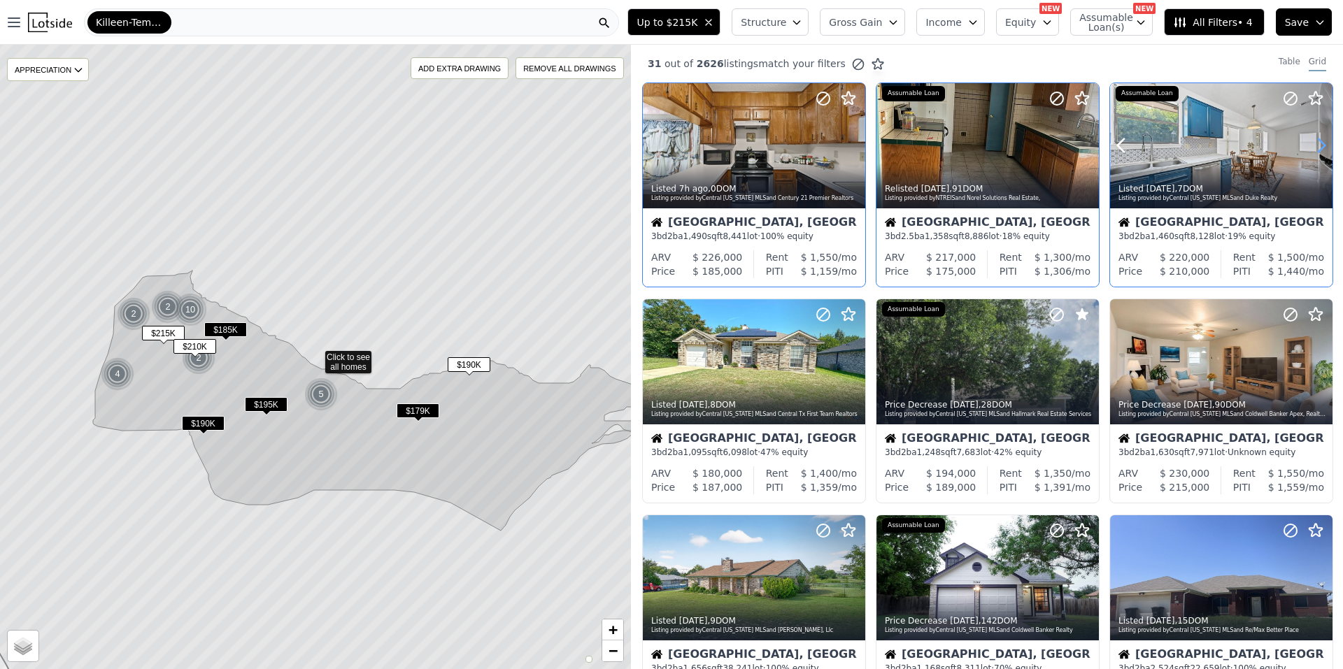
click at [1312, 145] on icon at bounding box center [1321, 145] width 22 height 22
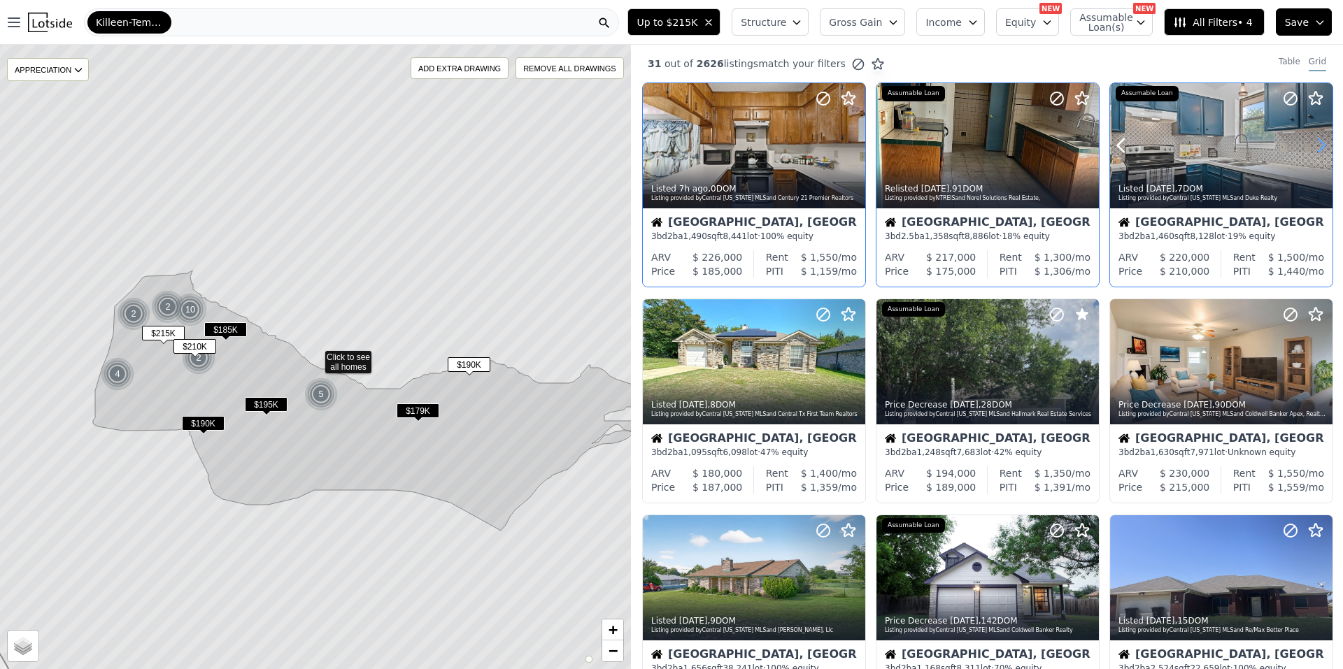
click at [1312, 145] on icon at bounding box center [1321, 145] width 22 height 22
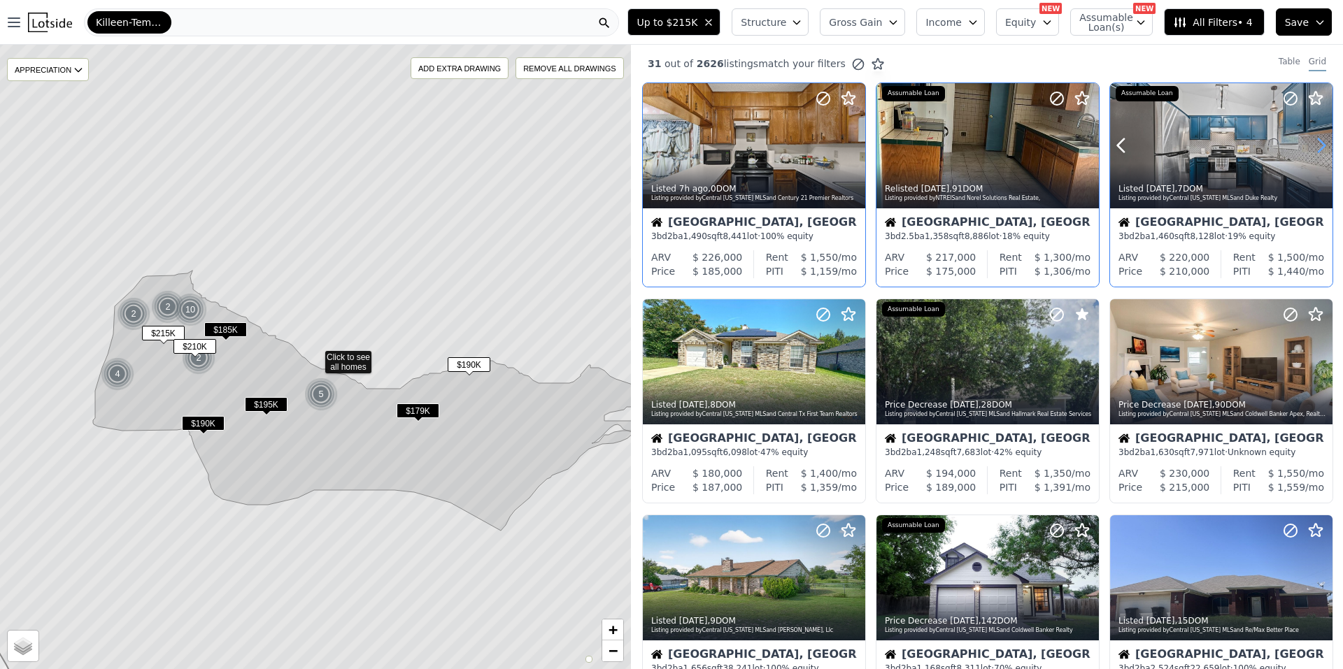
click at [1312, 145] on icon at bounding box center [1321, 145] width 22 height 22
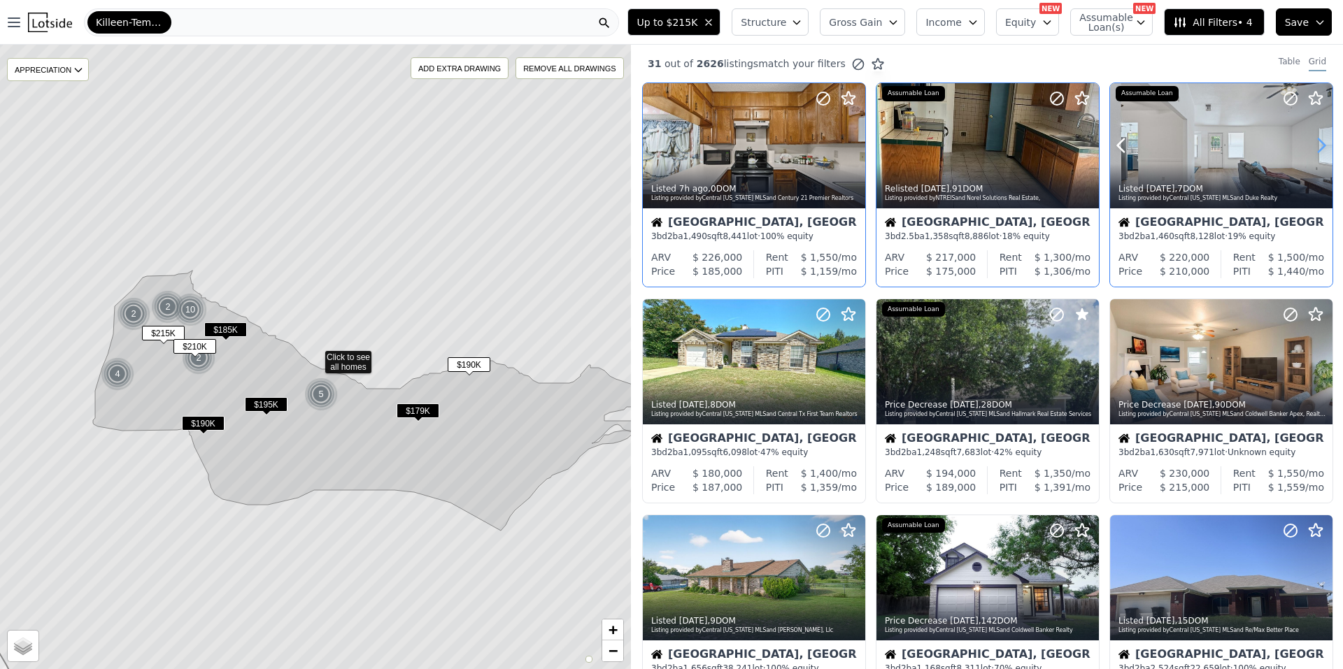
click at [1312, 145] on icon at bounding box center [1321, 145] width 22 height 22
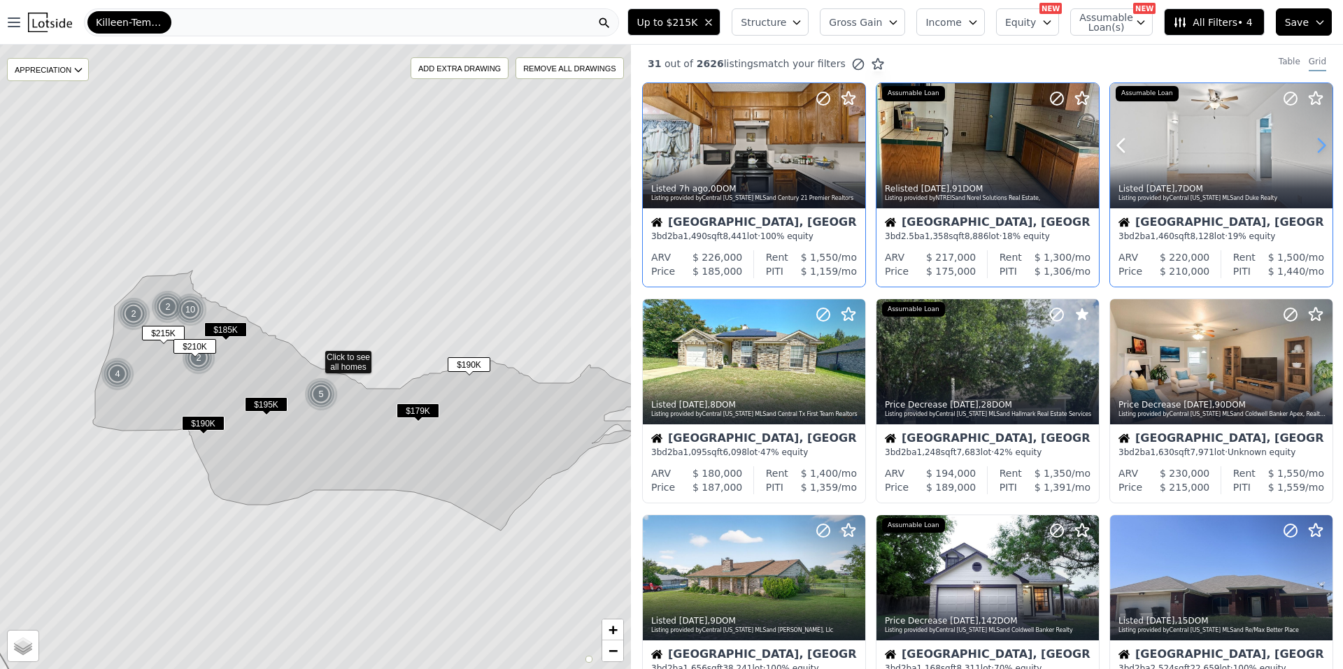
click at [1312, 145] on icon at bounding box center [1321, 145] width 22 height 22
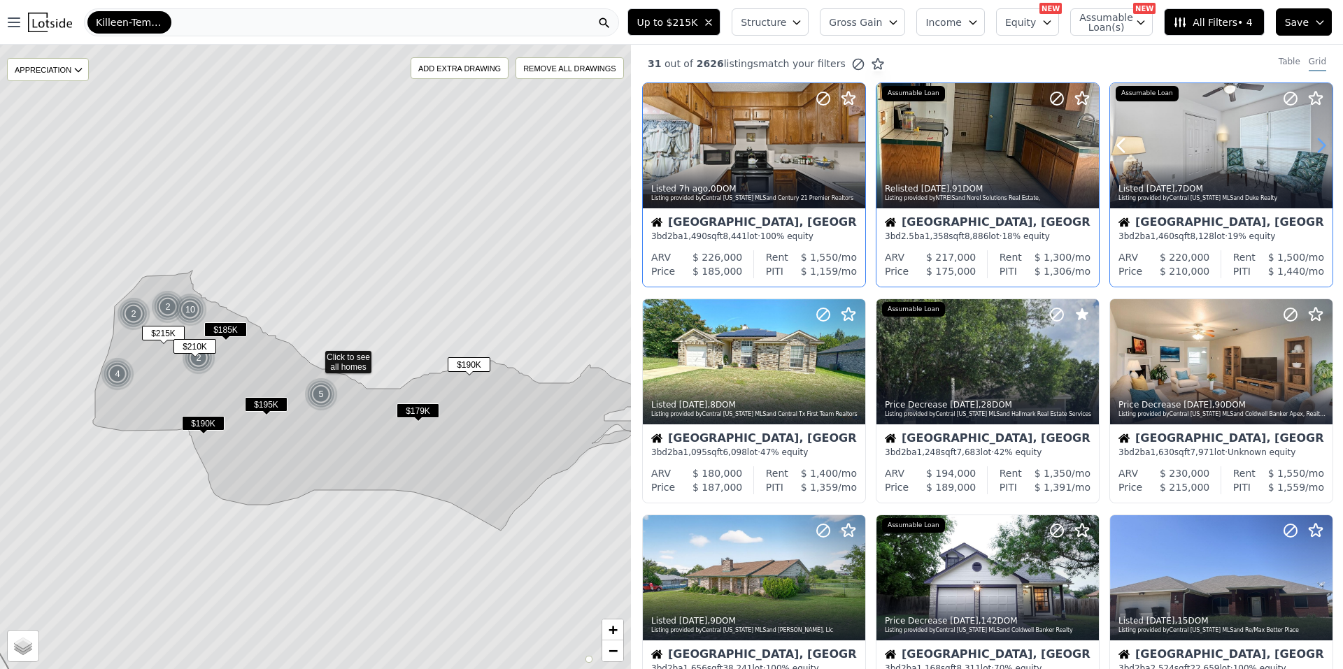
click at [1312, 145] on icon at bounding box center [1321, 145] width 22 height 22
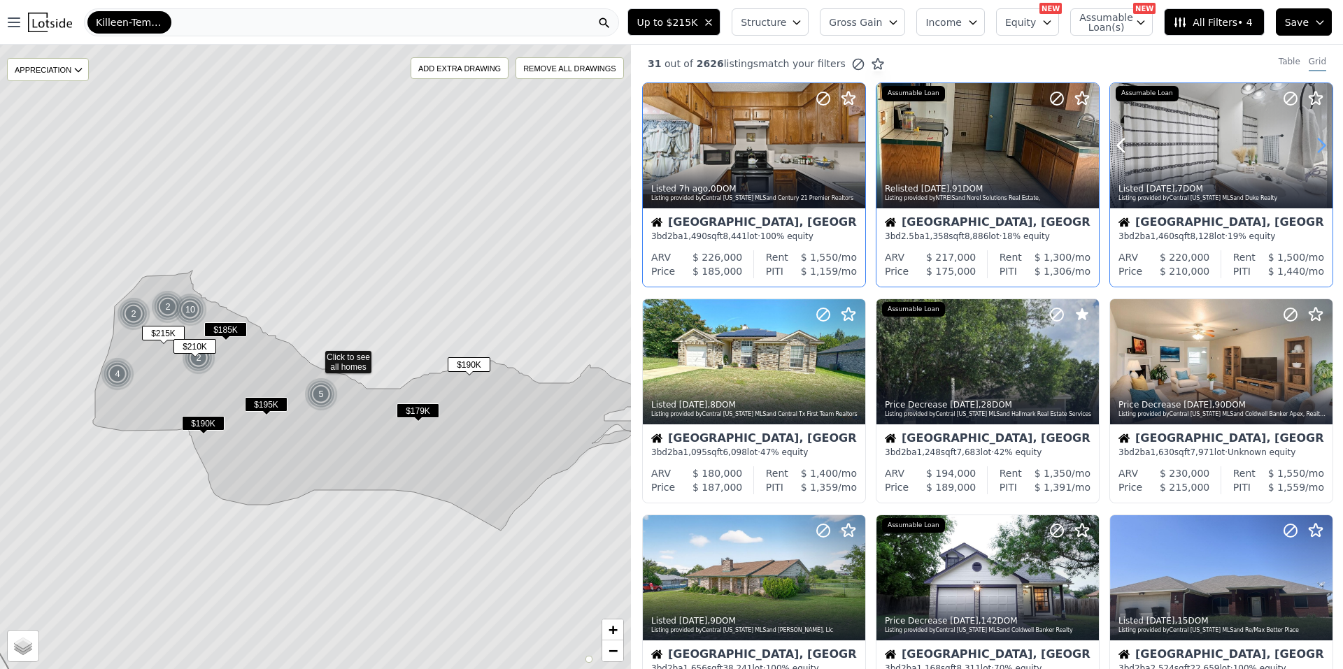
click at [1312, 145] on icon at bounding box center [1321, 145] width 22 height 22
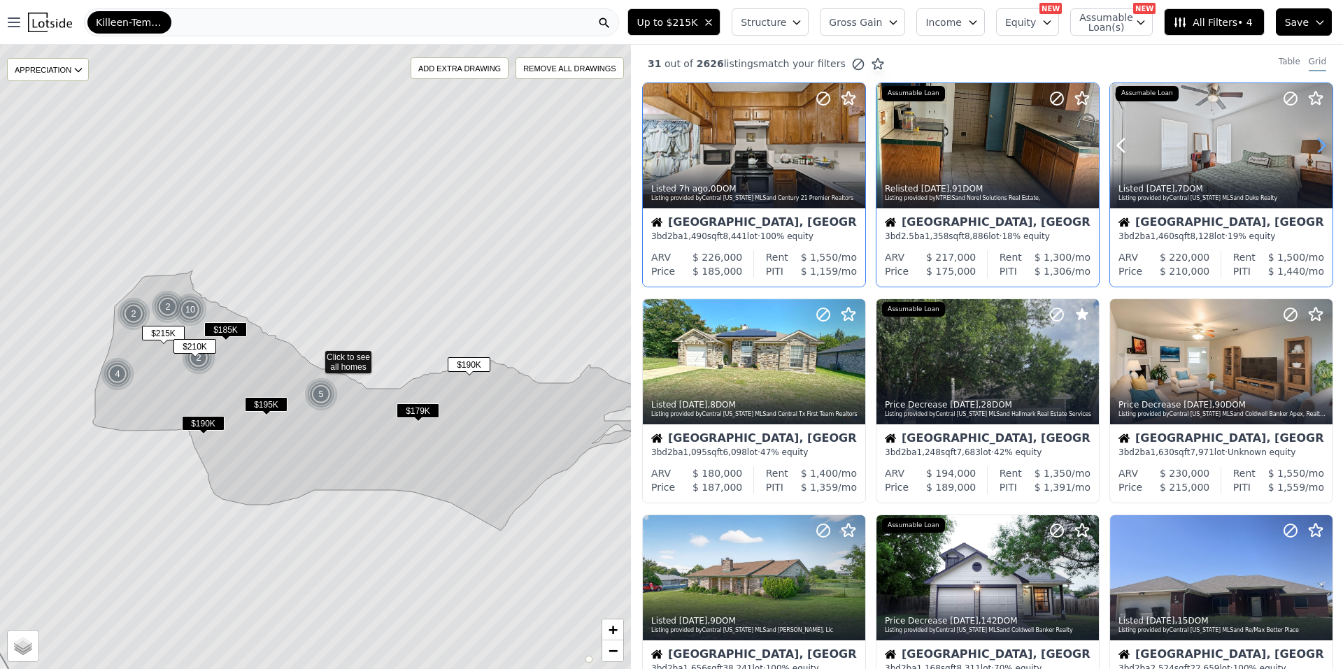
click at [1312, 145] on icon at bounding box center [1321, 145] width 22 height 22
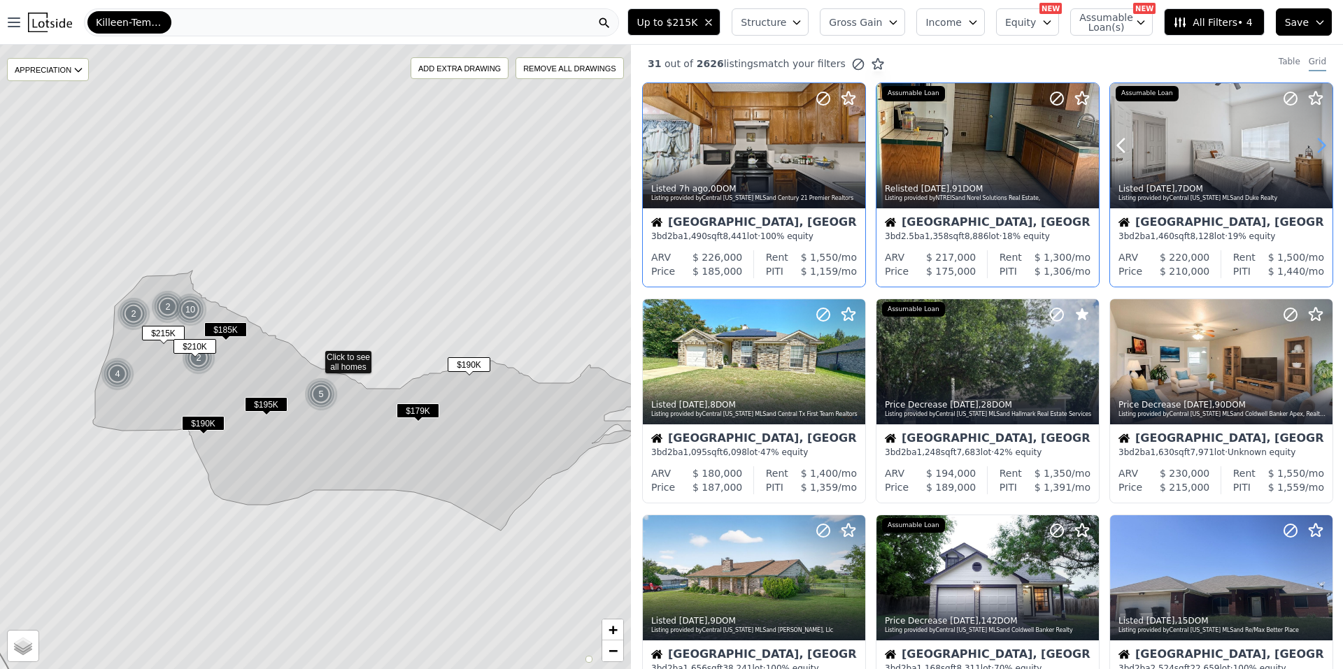
click at [1312, 145] on icon at bounding box center [1321, 145] width 22 height 22
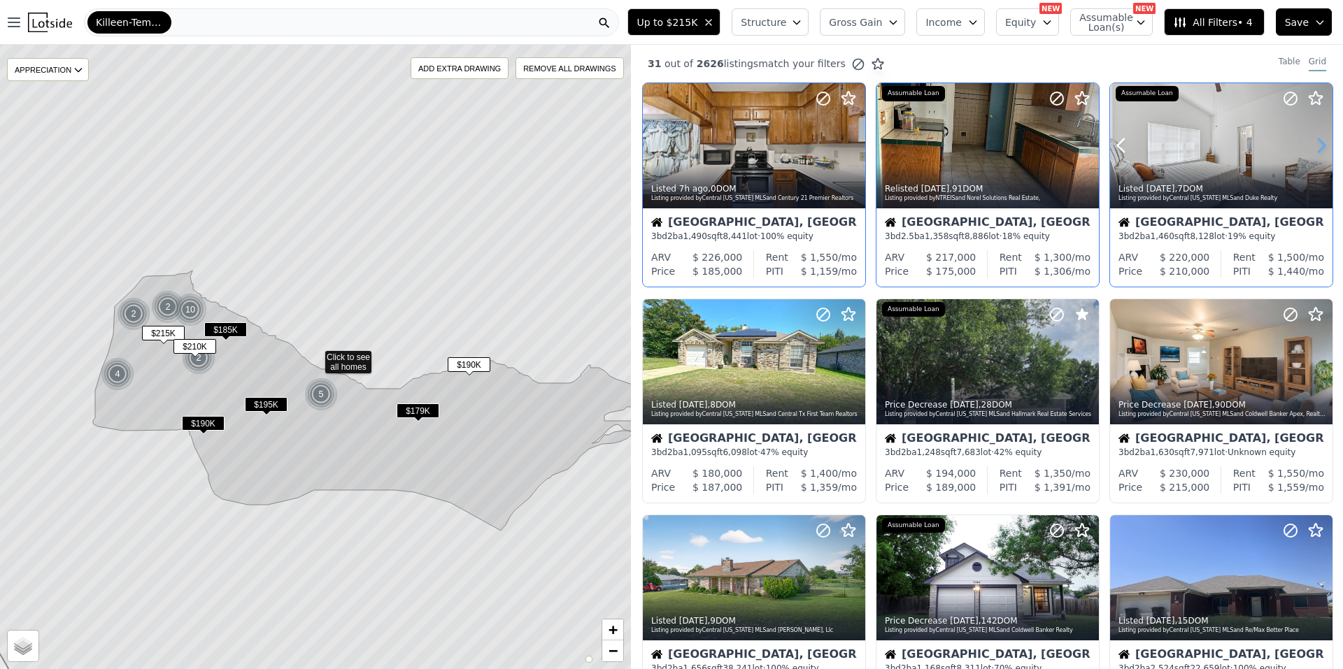
click at [1312, 145] on icon at bounding box center [1321, 145] width 22 height 22
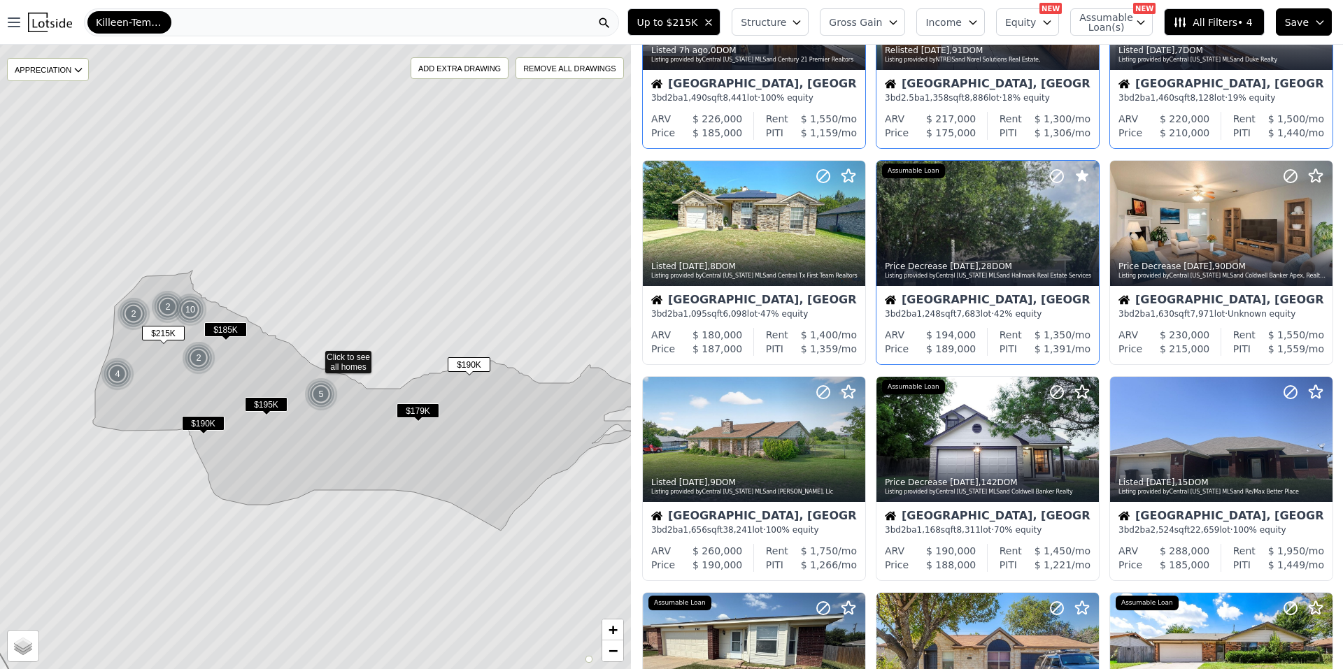
scroll to position [140, 0]
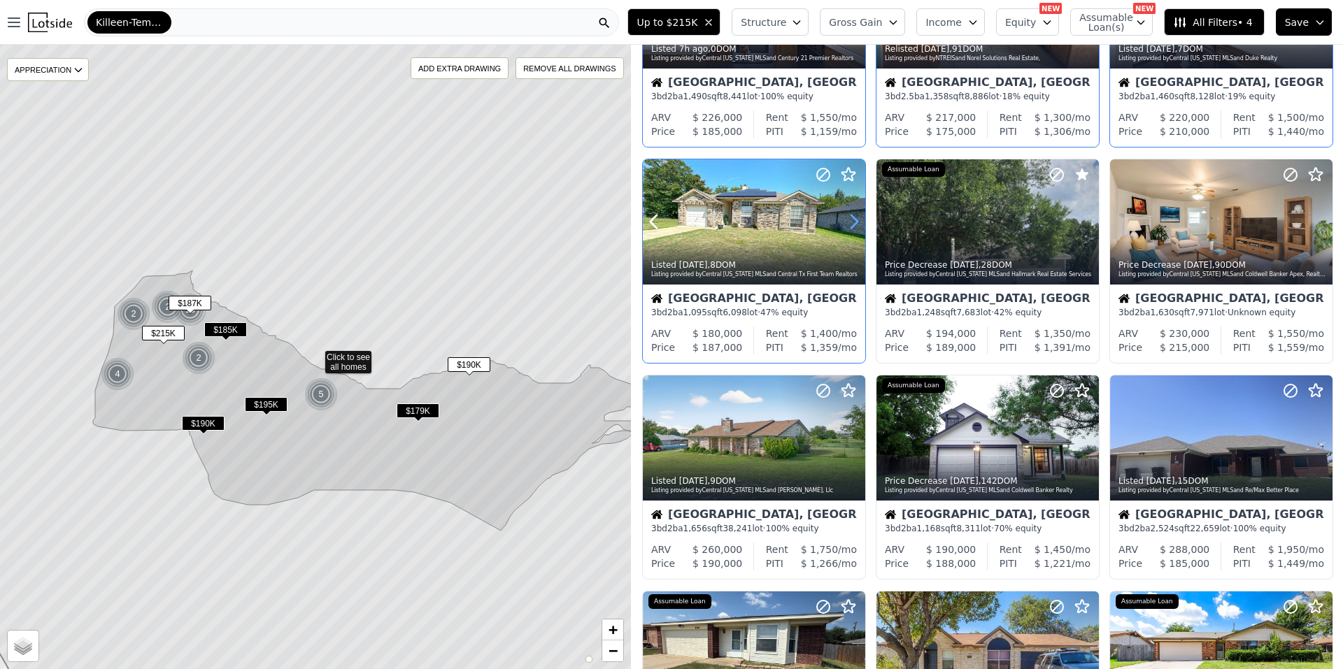
click at [847, 215] on icon at bounding box center [854, 222] width 22 height 22
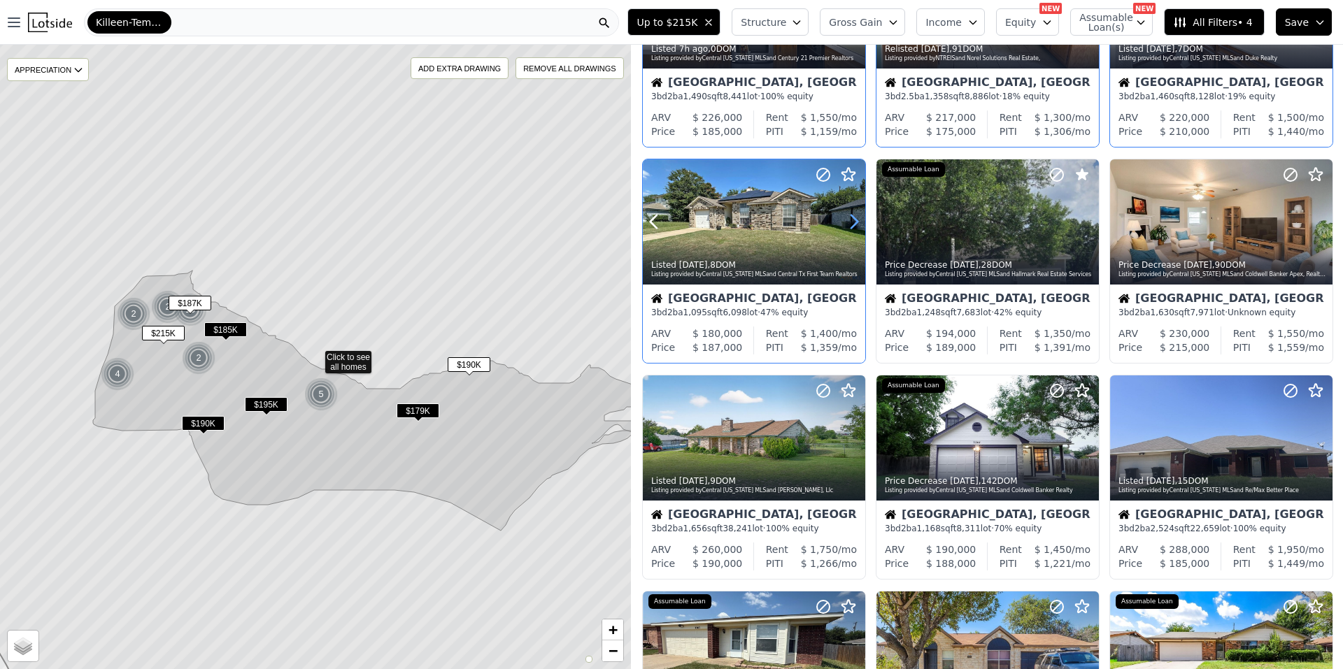
click at [847, 215] on icon at bounding box center [854, 222] width 22 height 22
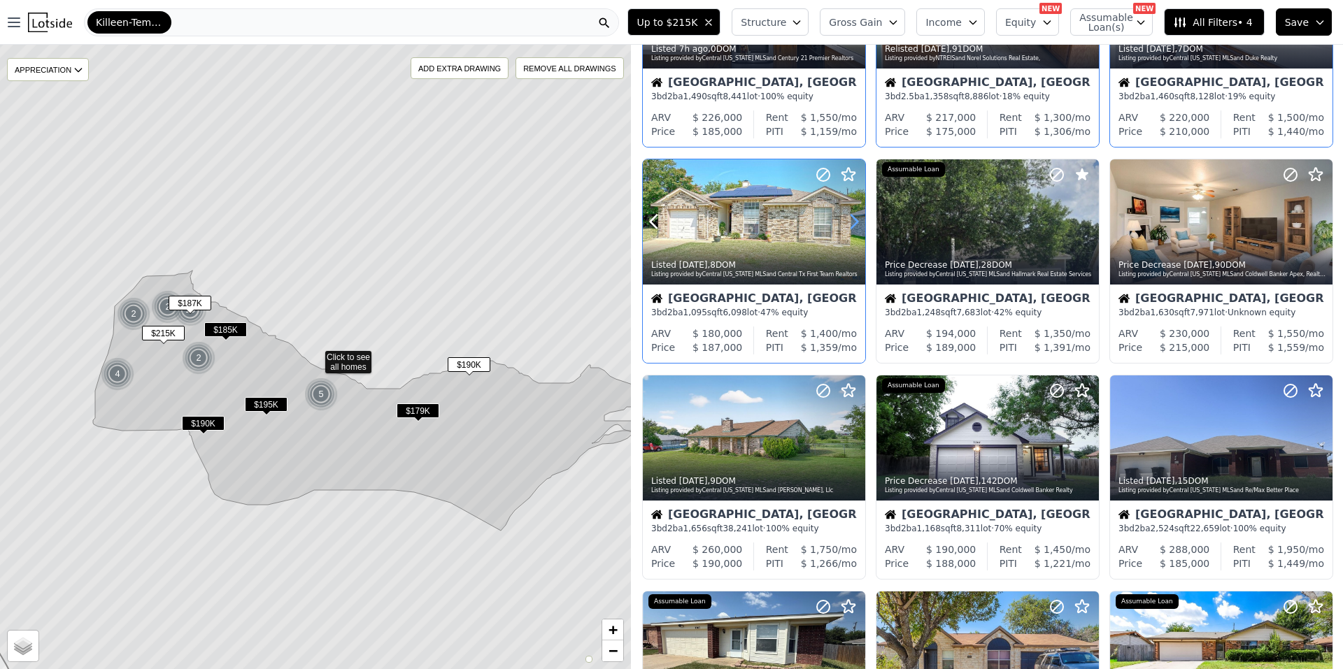
click at [847, 215] on icon at bounding box center [854, 222] width 22 height 22
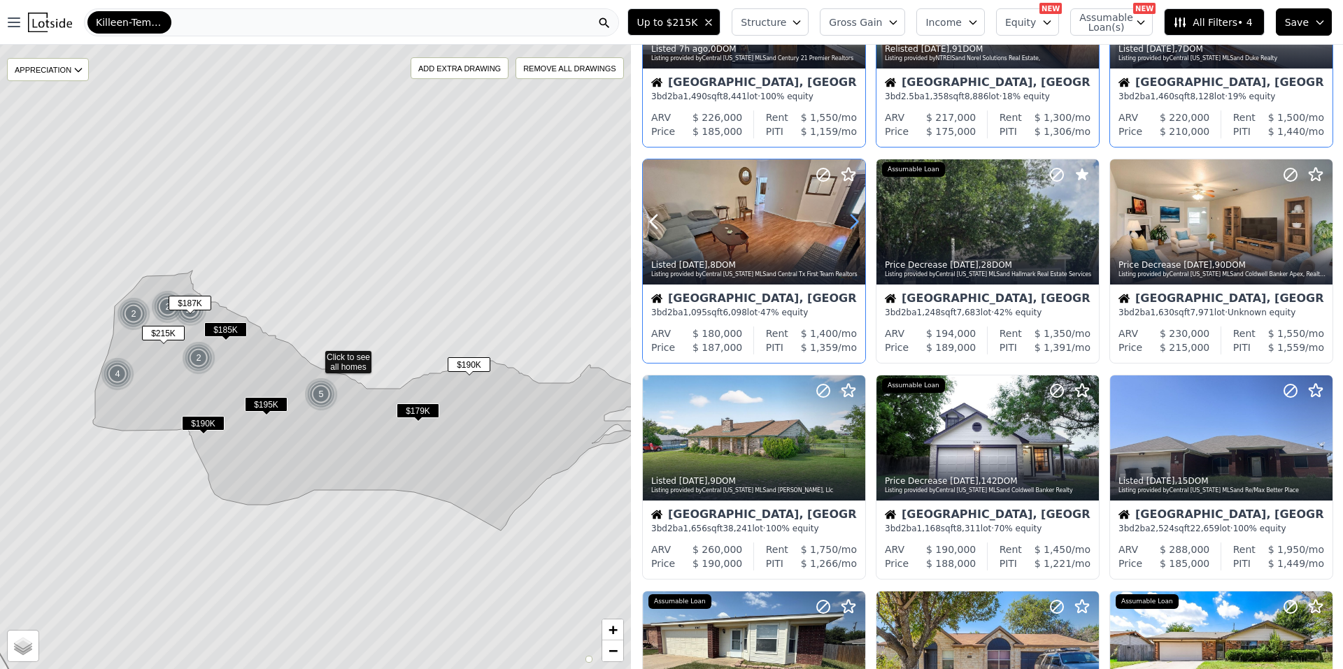
click at [847, 215] on icon at bounding box center [854, 222] width 22 height 22
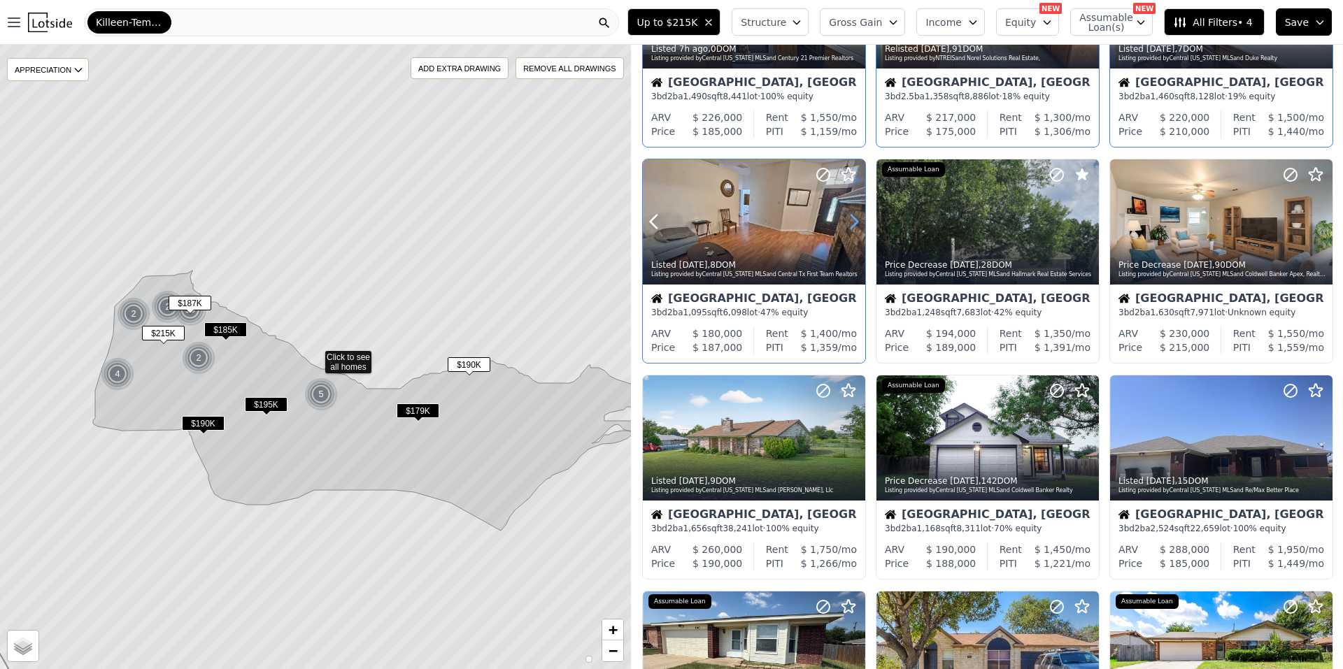
click at [847, 215] on icon at bounding box center [854, 222] width 22 height 22
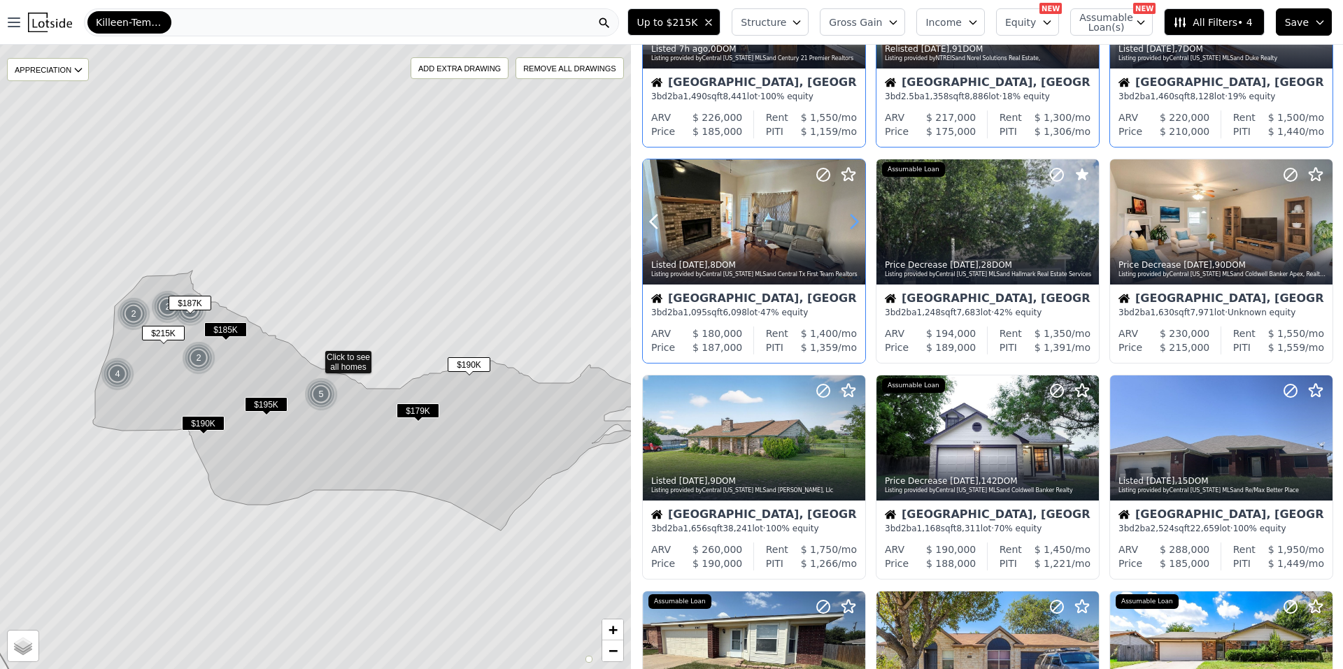
click at [847, 215] on icon at bounding box center [854, 222] width 22 height 22
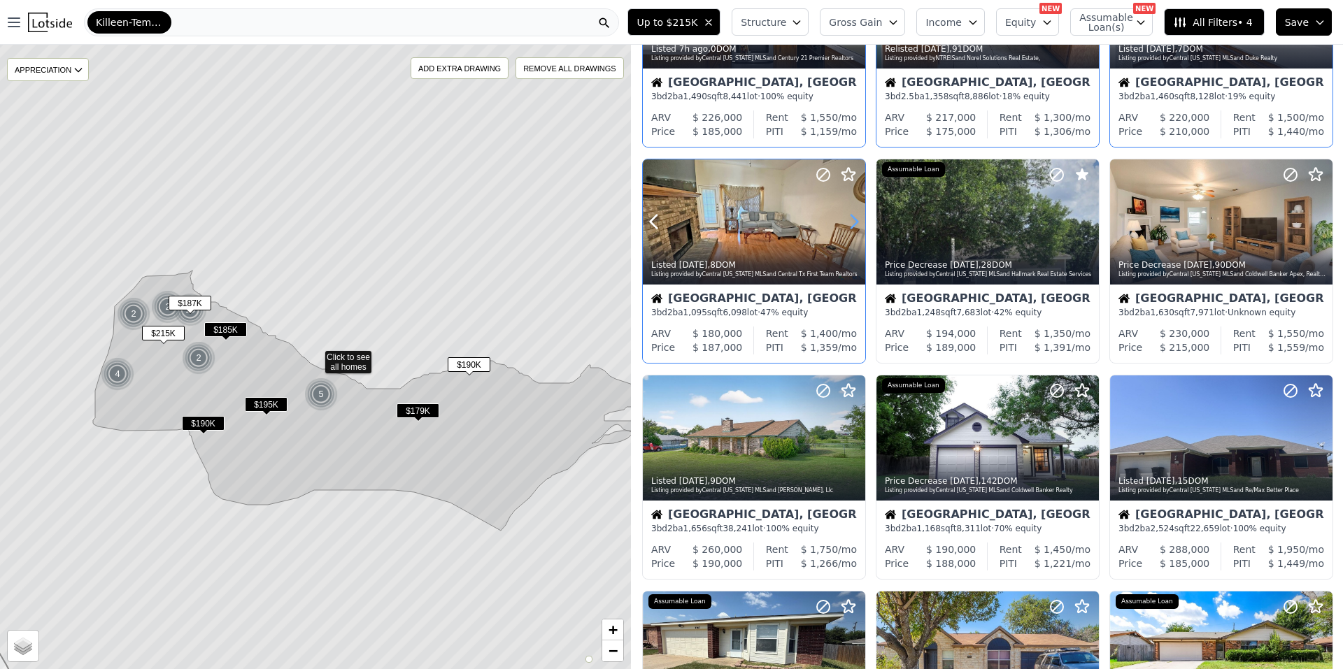
click at [847, 215] on icon at bounding box center [854, 222] width 22 height 22
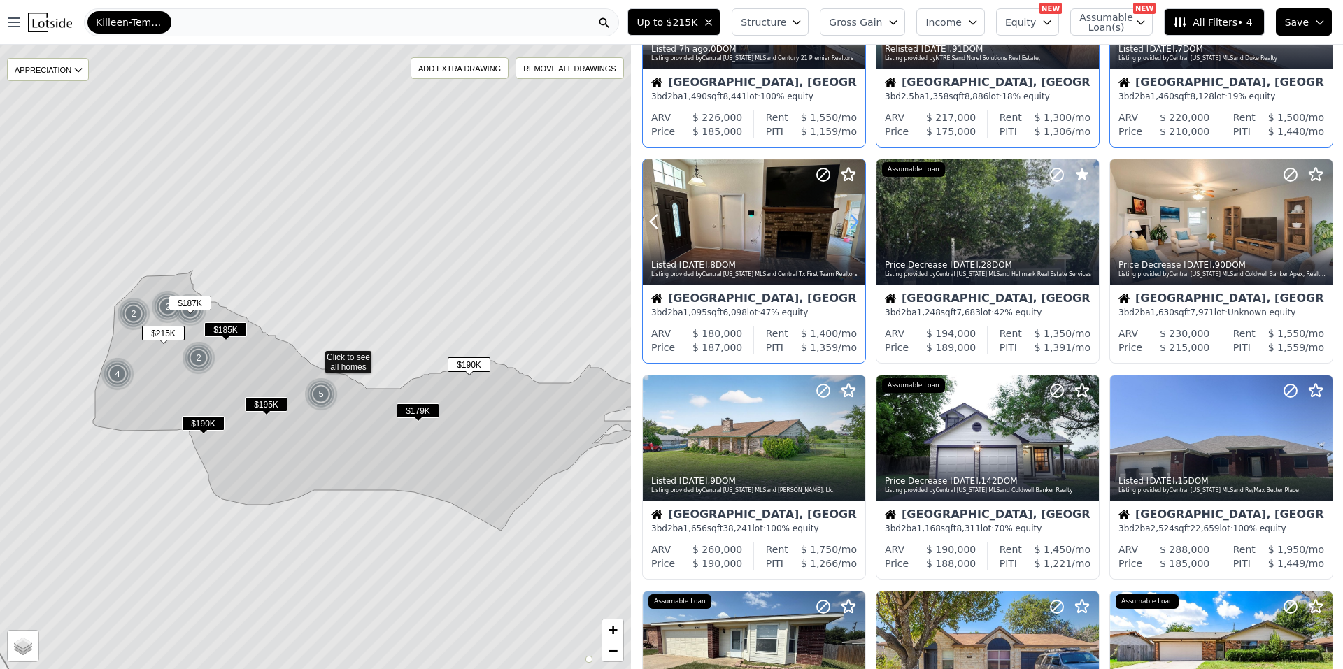
click at [847, 215] on icon at bounding box center [854, 222] width 22 height 22
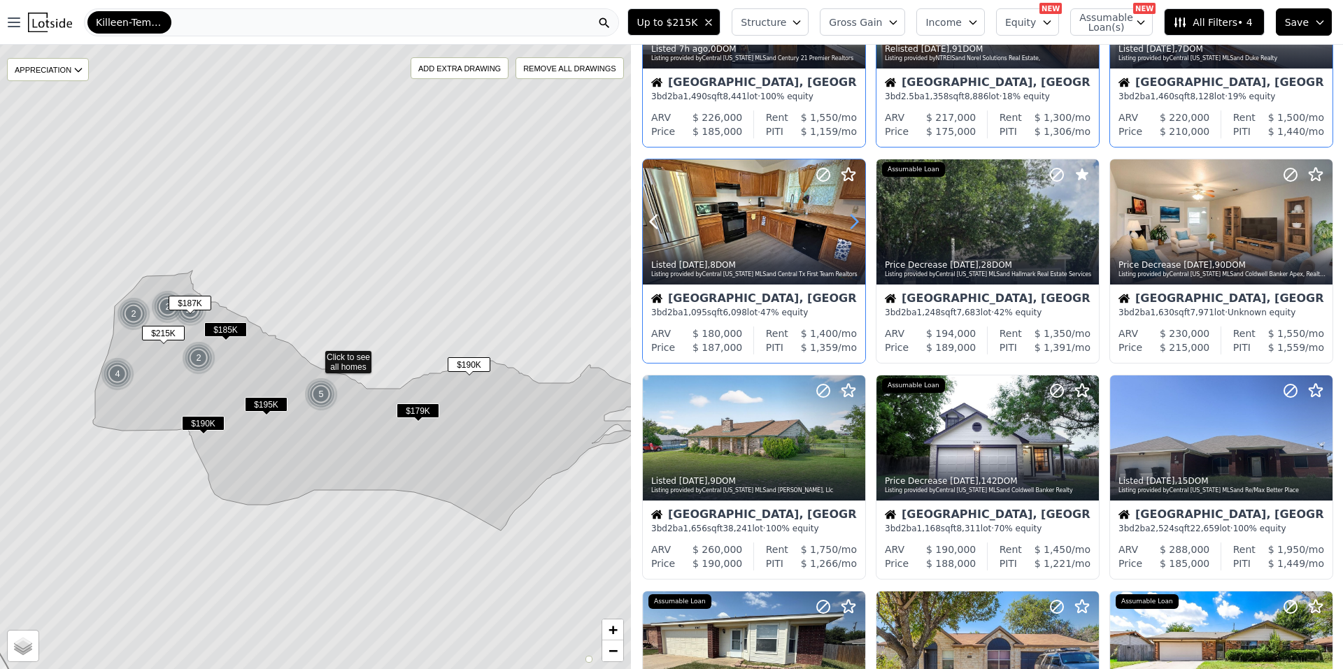
click at [847, 215] on icon at bounding box center [854, 222] width 22 height 22
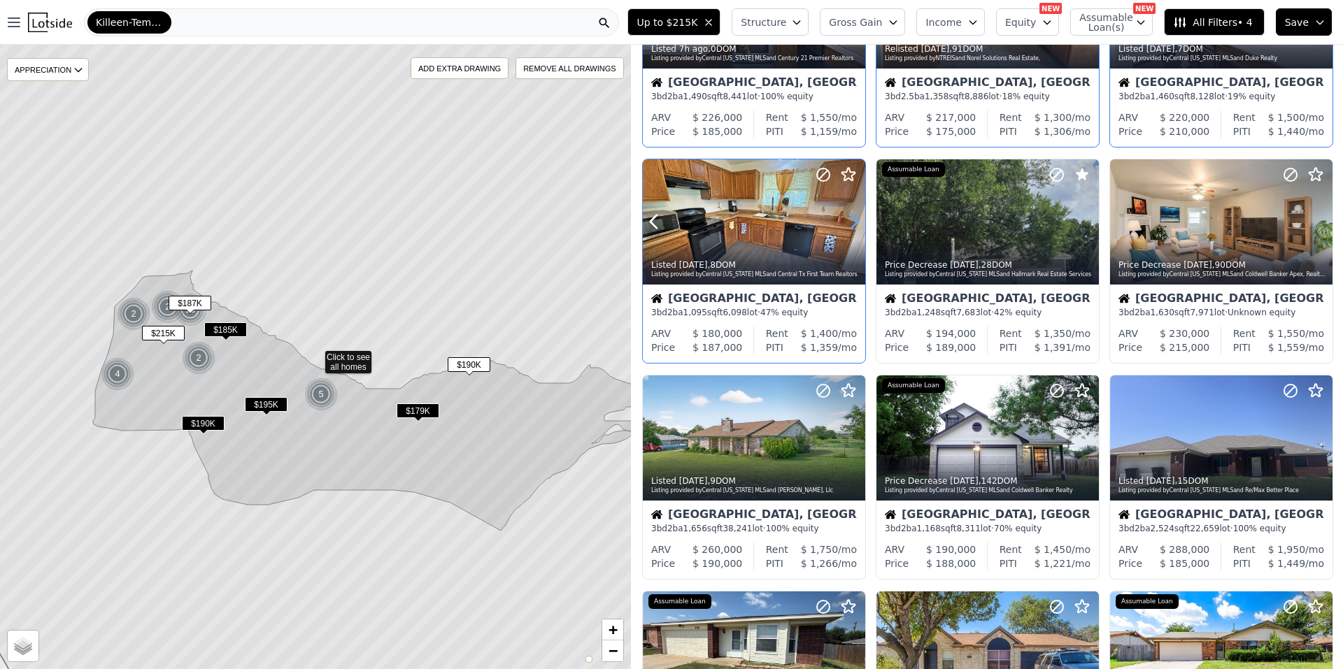
click at [847, 215] on icon at bounding box center [854, 222] width 22 height 22
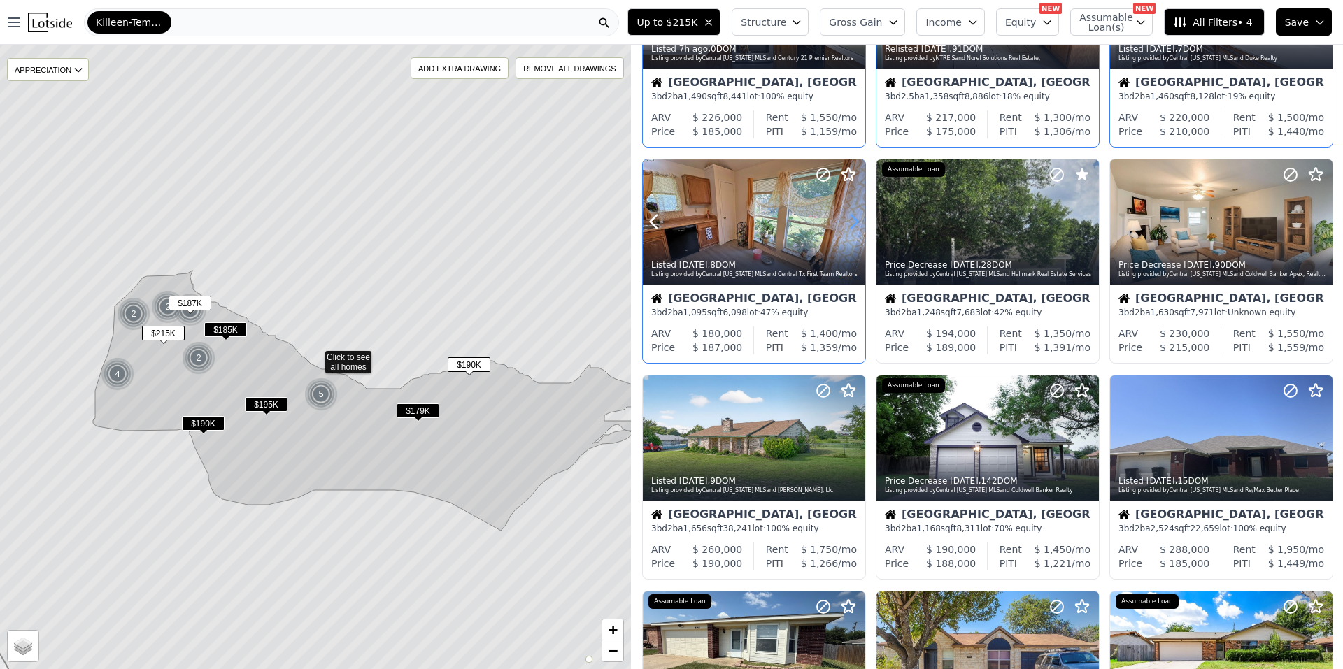
click at [847, 215] on icon at bounding box center [854, 222] width 22 height 22
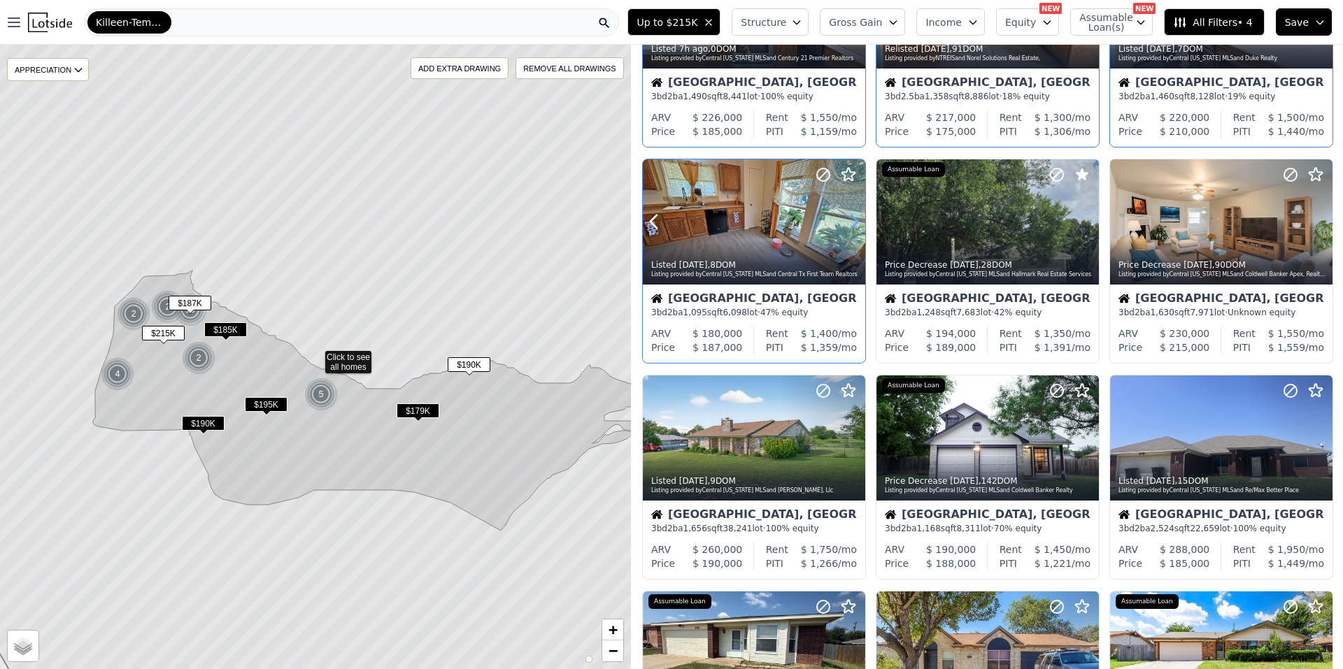
click at [847, 215] on icon at bounding box center [854, 222] width 22 height 22
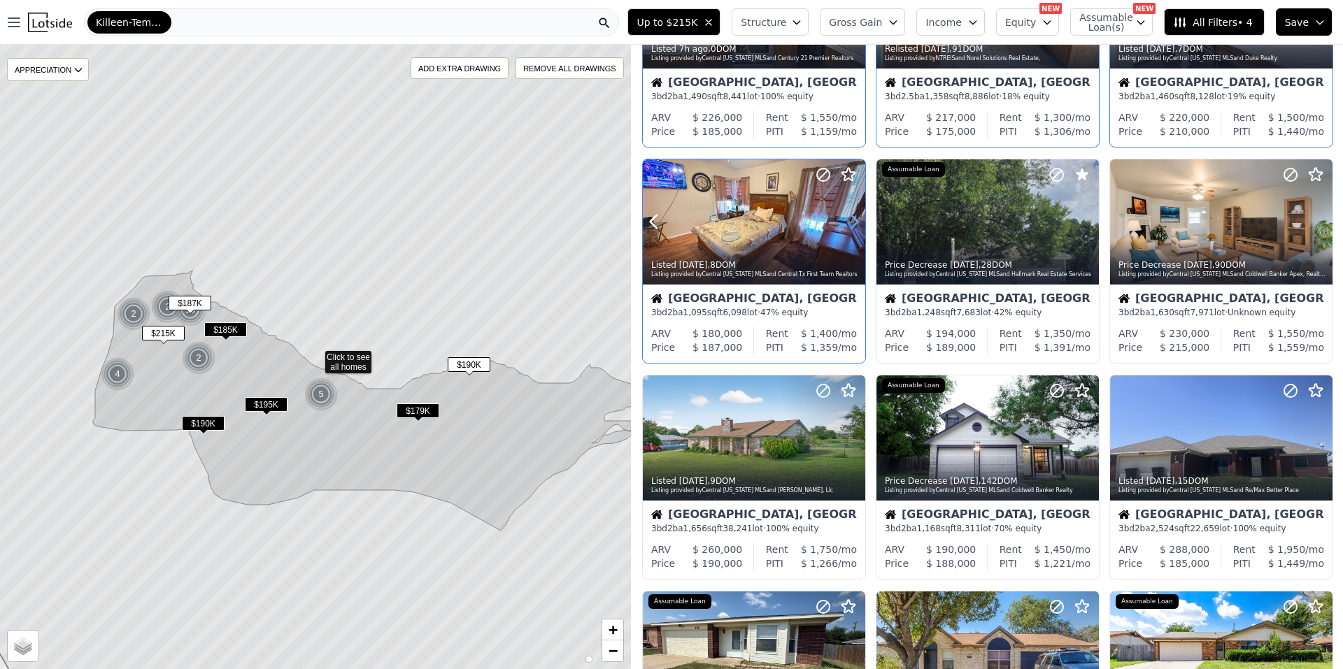
click at [847, 215] on icon at bounding box center [854, 222] width 22 height 22
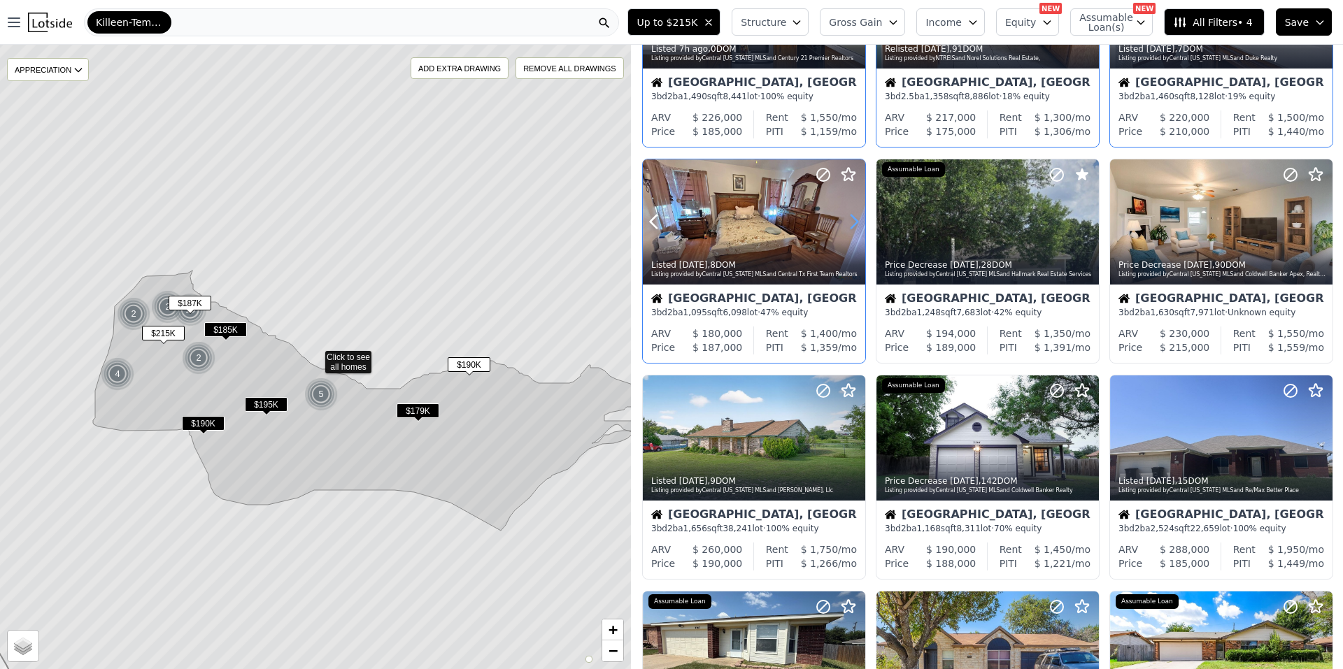
click at [847, 215] on icon at bounding box center [854, 222] width 22 height 22
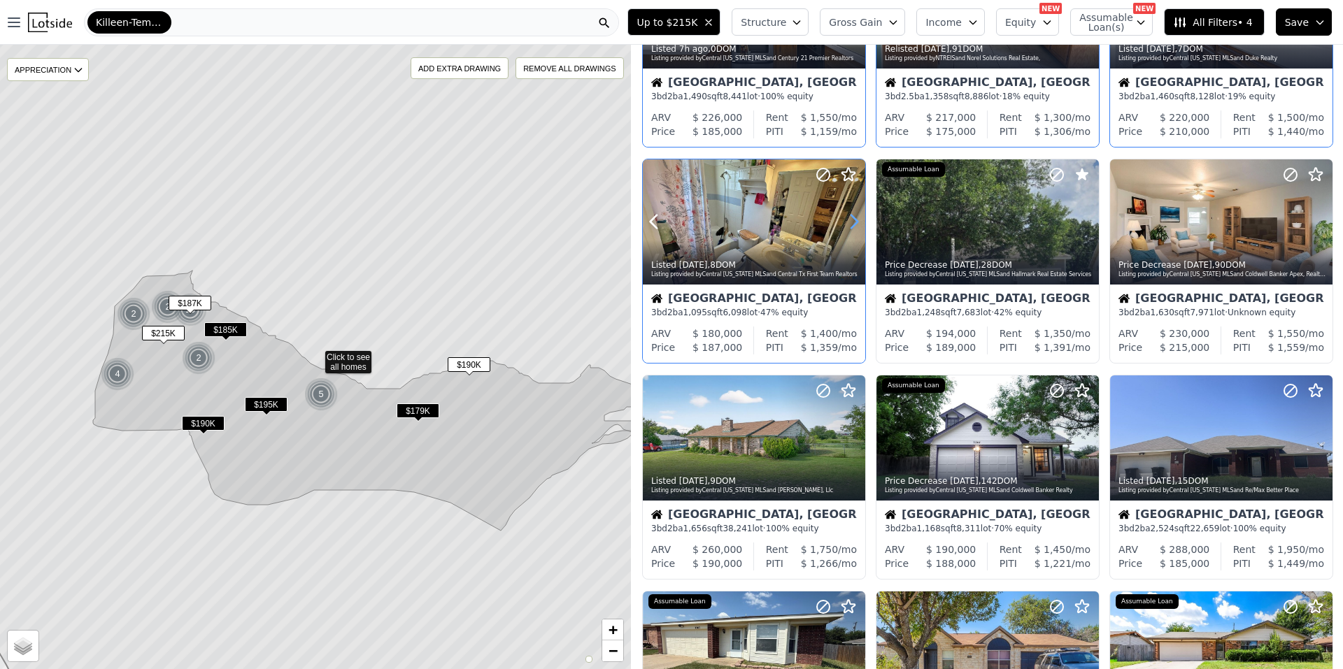
click at [847, 215] on icon at bounding box center [854, 222] width 22 height 22
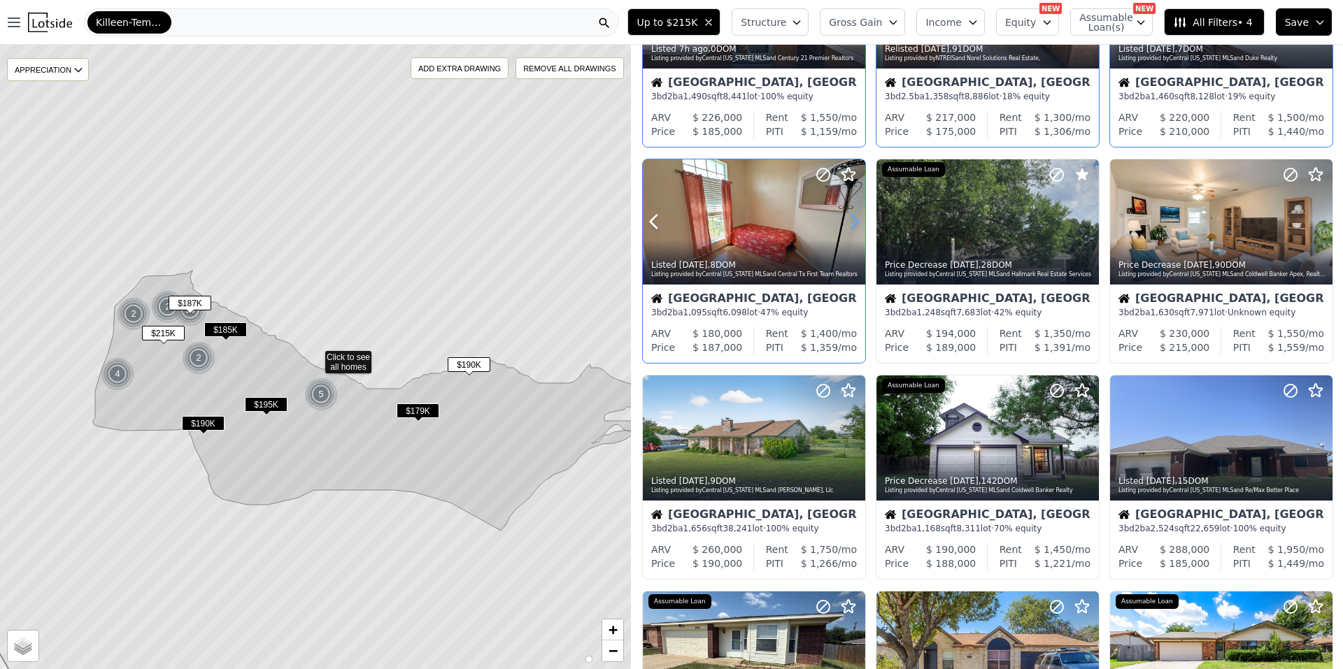
click at [847, 215] on icon at bounding box center [854, 222] width 22 height 22
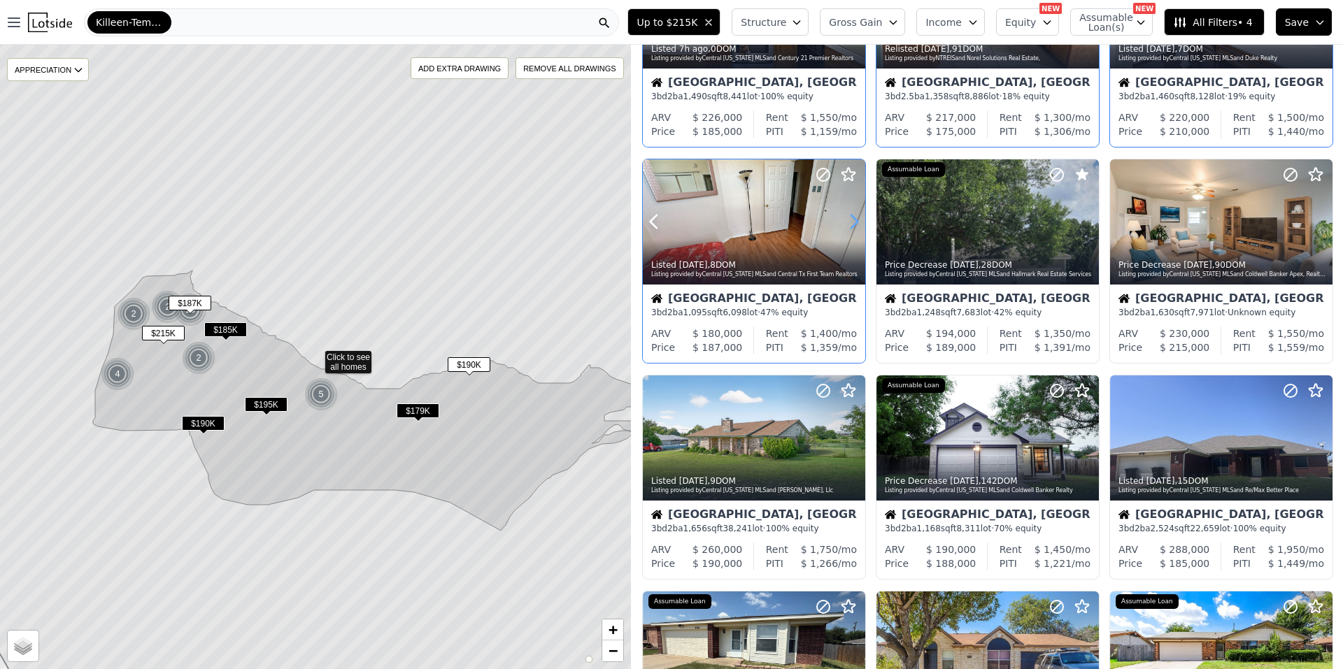
click at [847, 215] on icon at bounding box center [854, 222] width 22 height 22
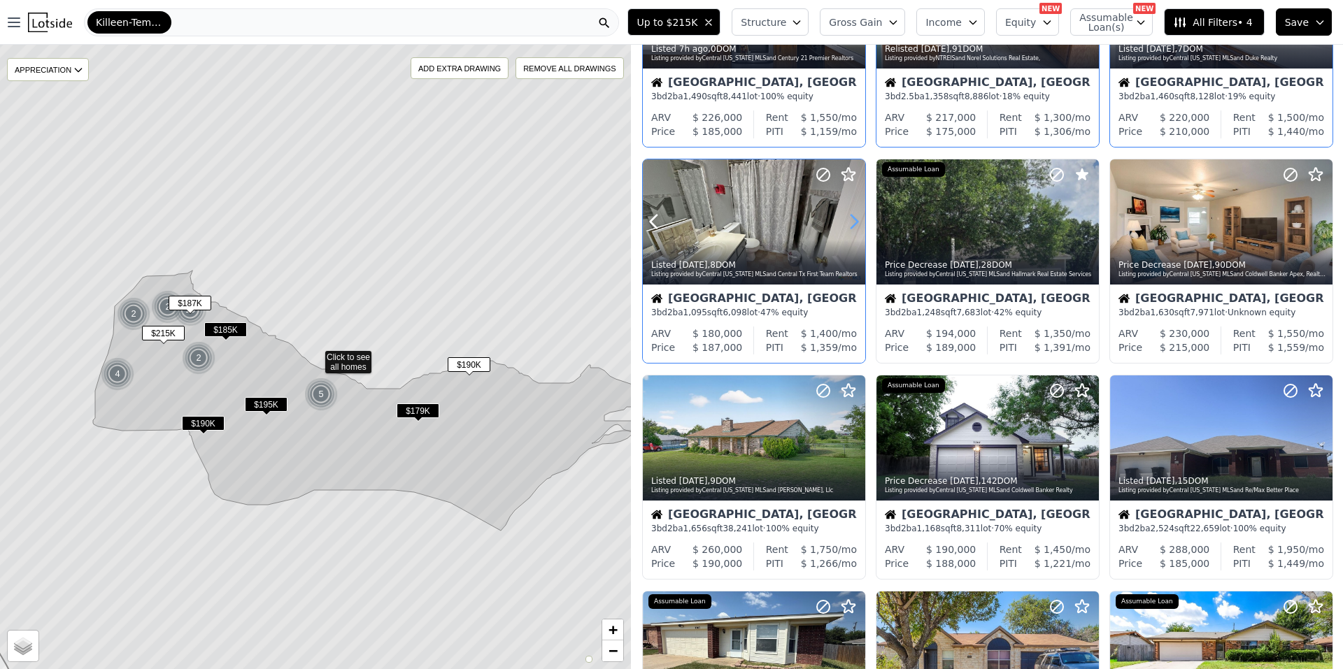
click at [847, 215] on icon at bounding box center [854, 222] width 22 height 22
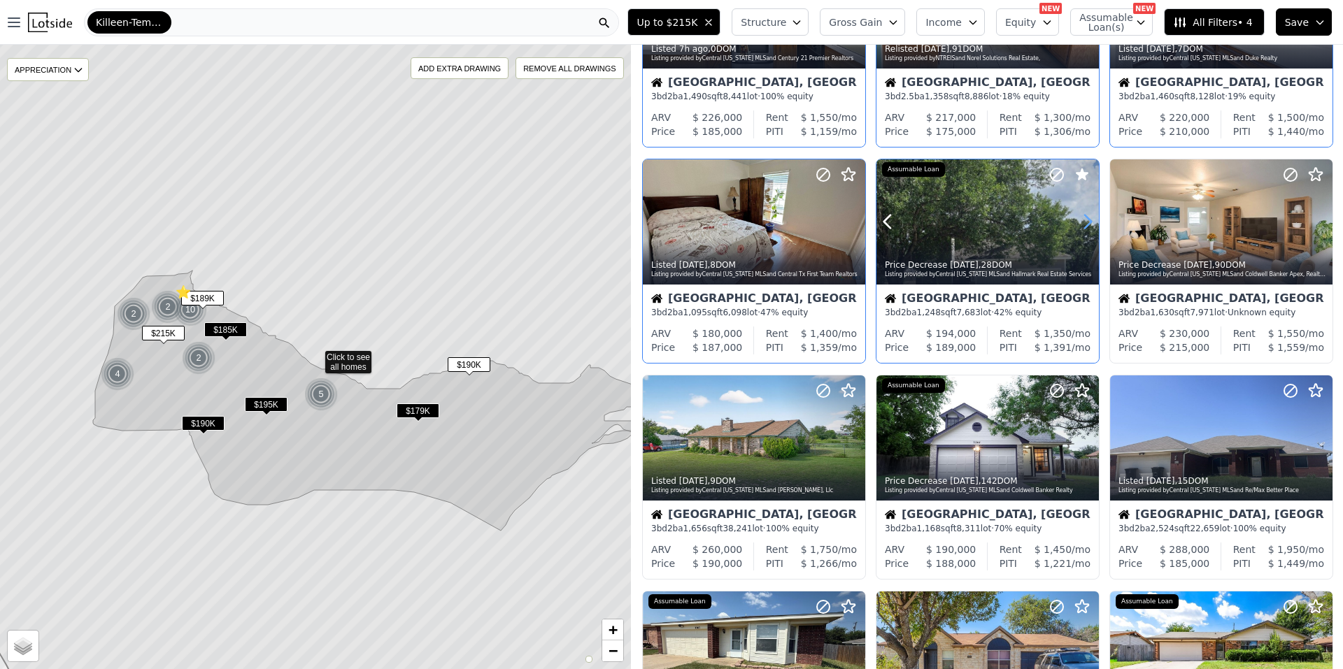
click at [1081, 216] on icon at bounding box center [1087, 222] width 22 height 22
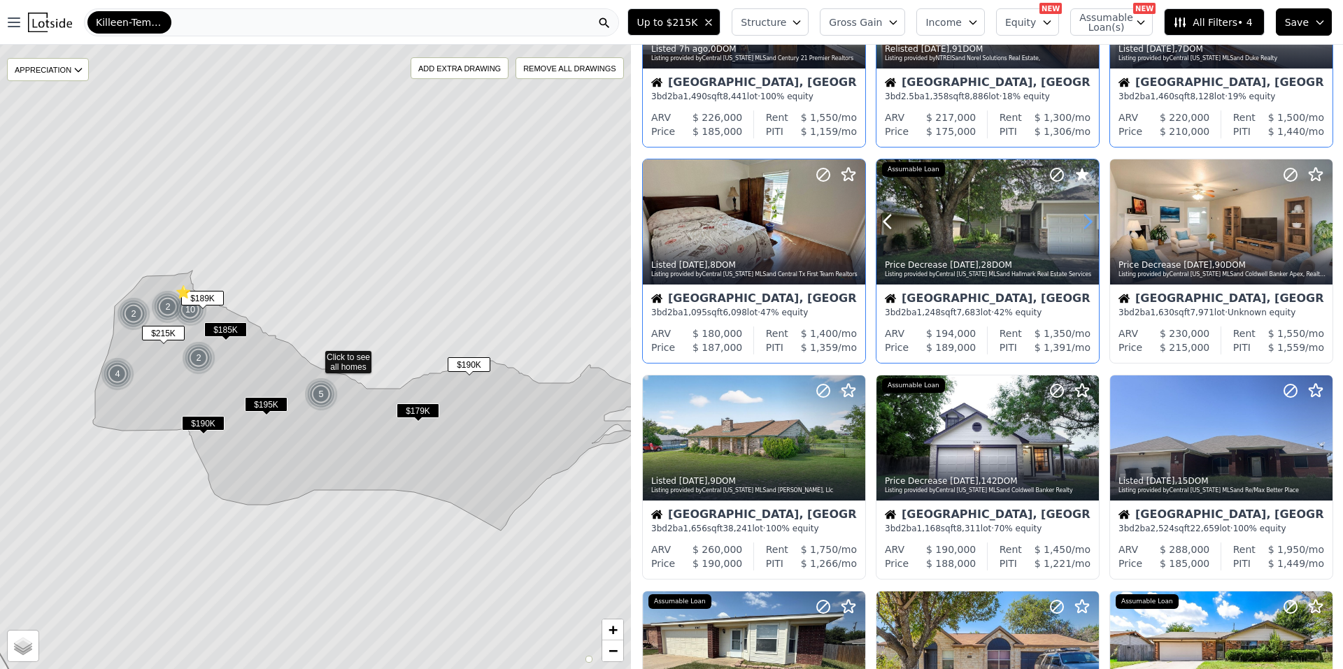
click at [1081, 216] on icon at bounding box center [1087, 222] width 22 height 22
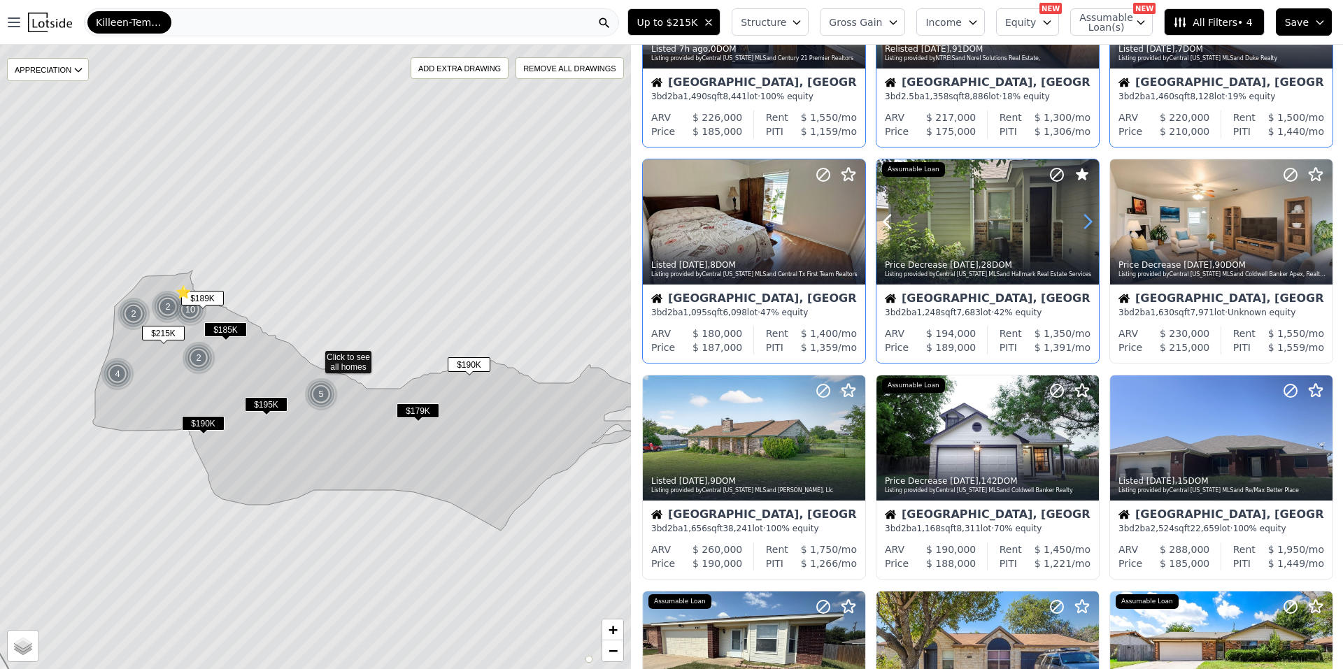
click at [1081, 216] on icon at bounding box center [1087, 222] width 22 height 22
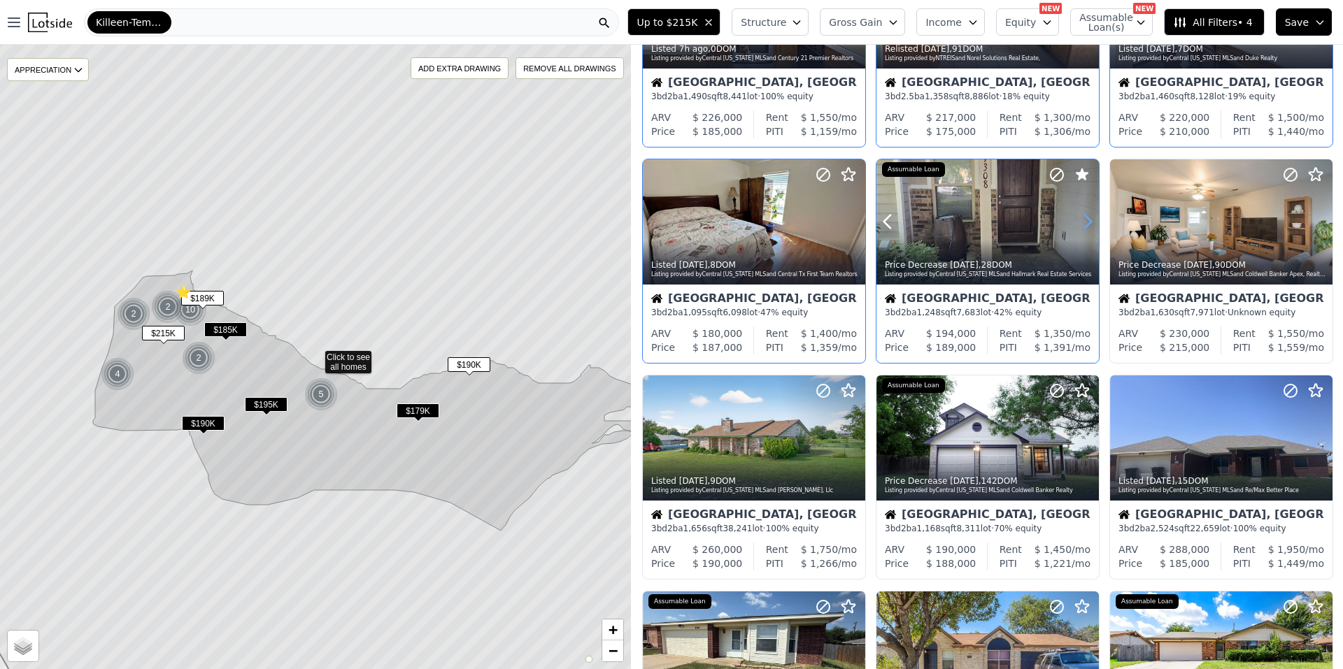
click at [1081, 216] on icon at bounding box center [1087, 222] width 22 height 22
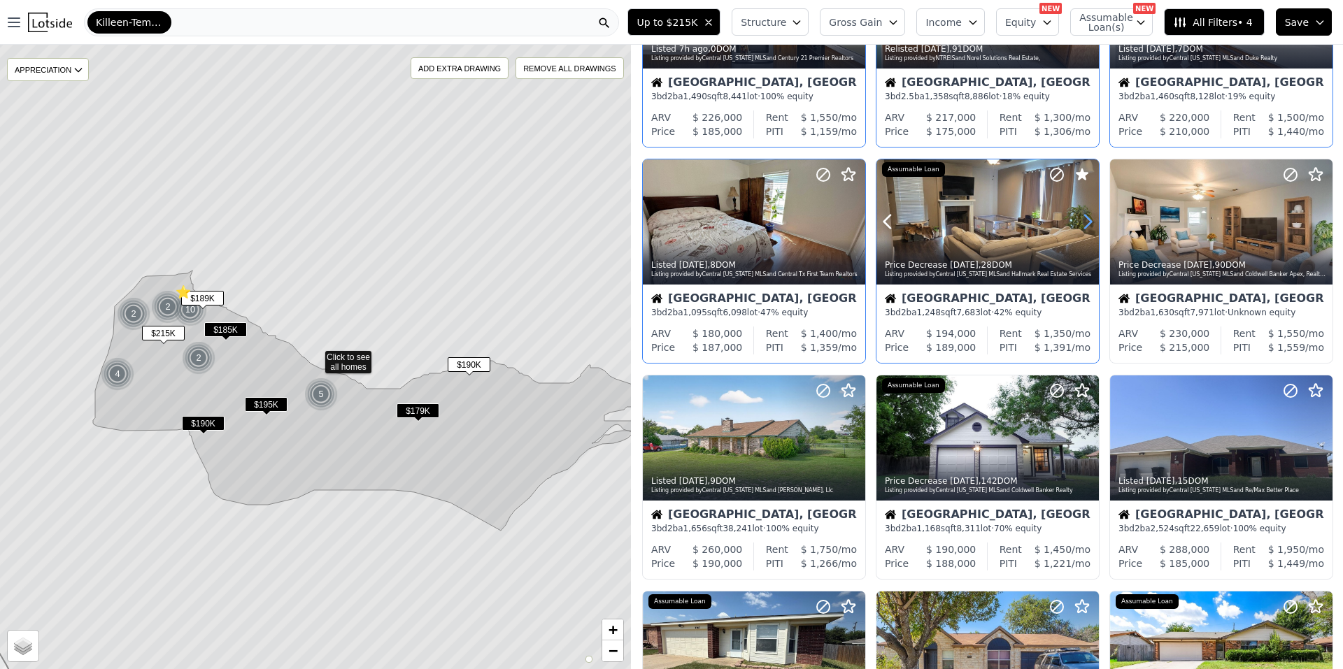
click at [1081, 216] on icon at bounding box center [1087, 222] width 22 height 22
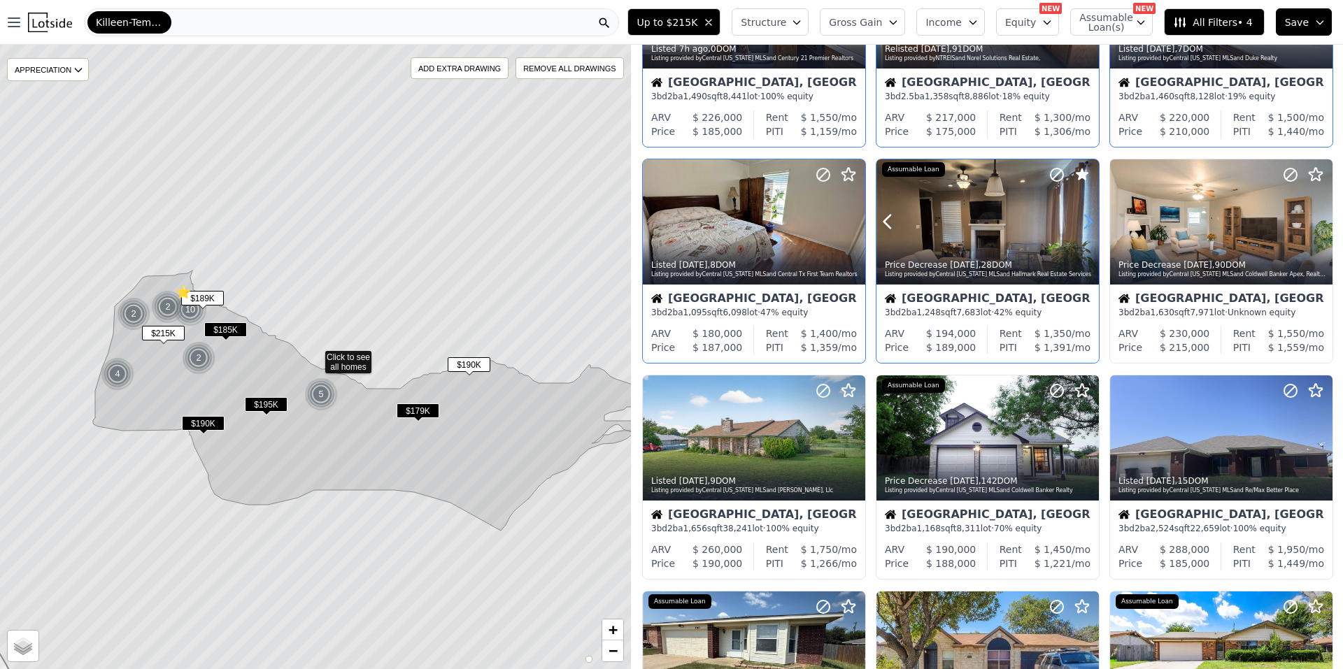
click at [1081, 216] on icon at bounding box center [1087, 222] width 22 height 22
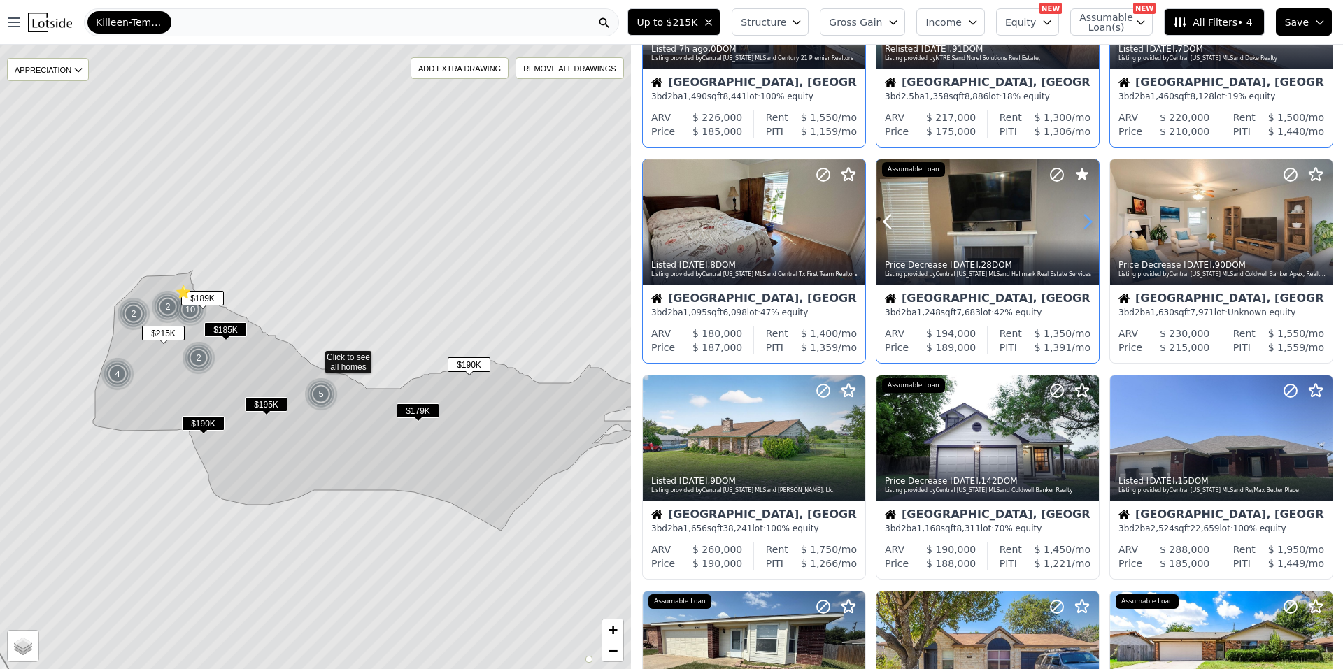
click at [1081, 216] on icon at bounding box center [1087, 222] width 22 height 22
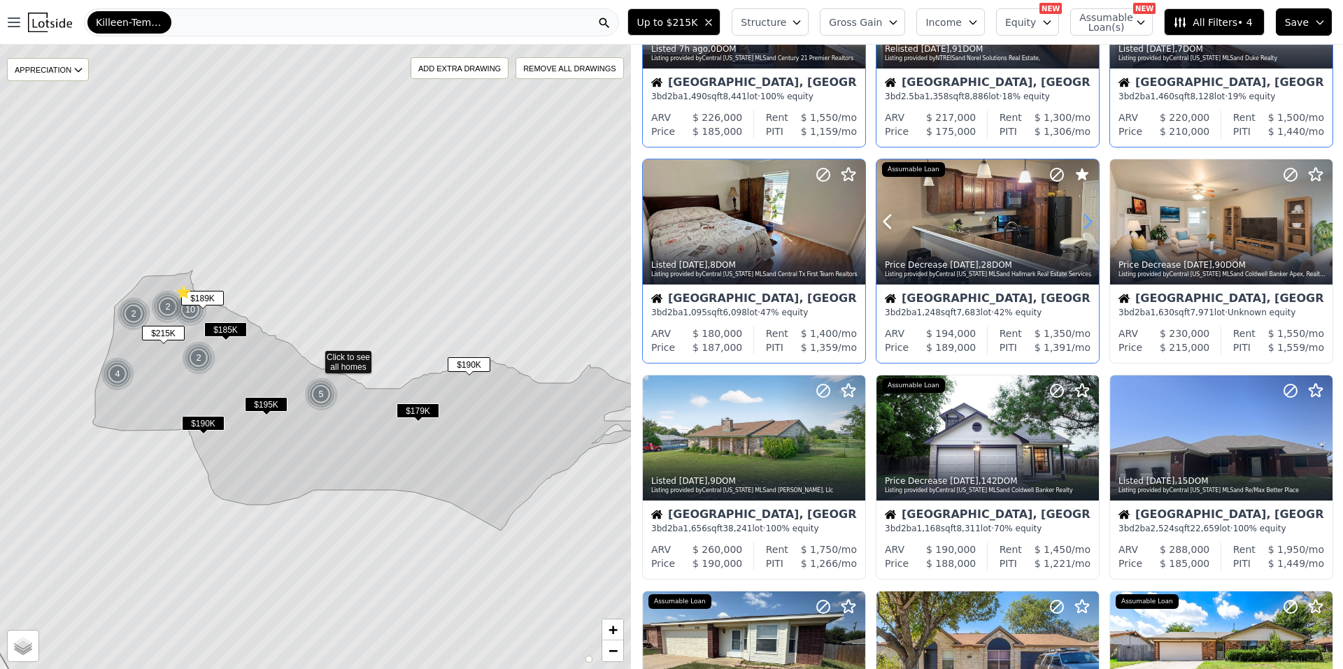
click at [1081, 216] on icon at bounding box center [1087, 222] width 22 height 22
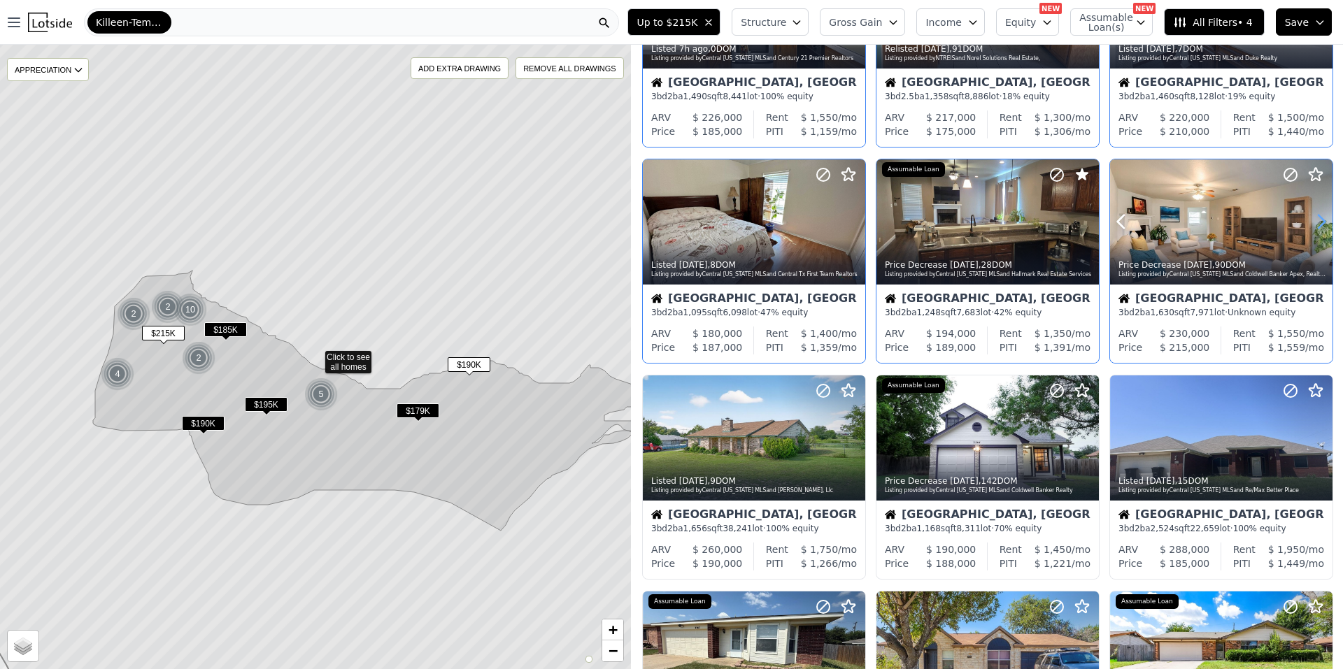
click at [1310, 227] on icon at bounding box center [1321, 222] width 22 height 22
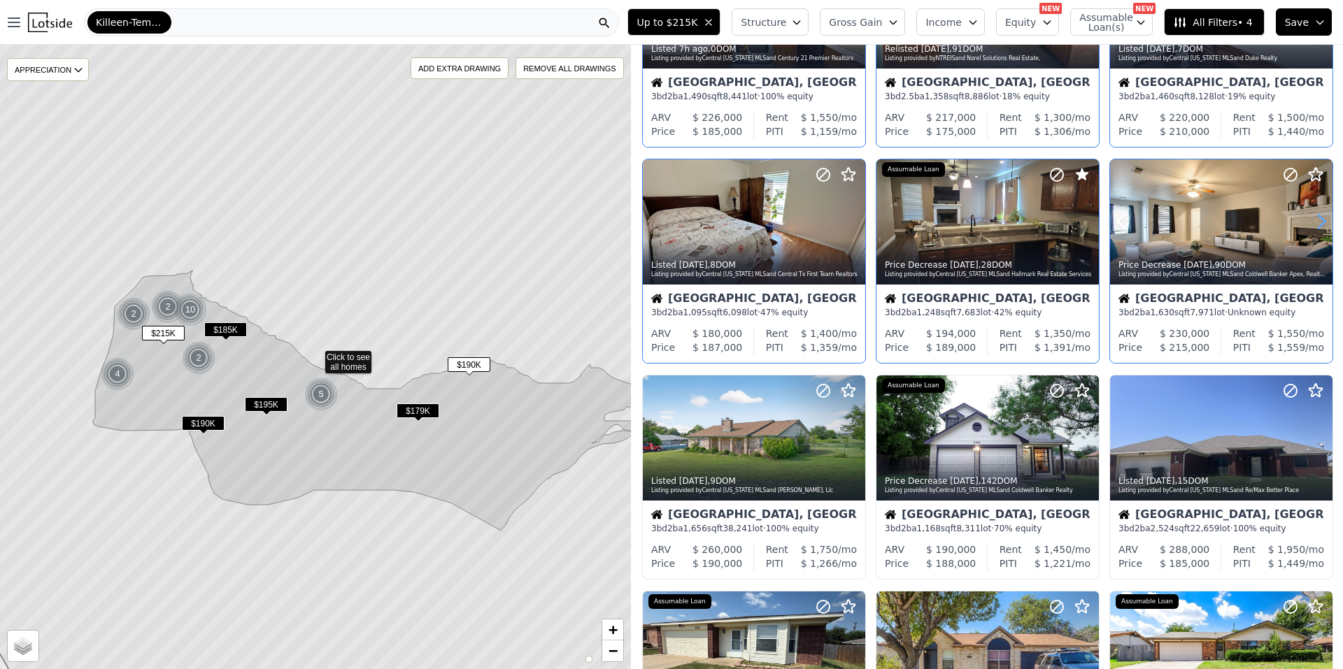
click at [1310, 227] on icon at bounding box center [1321, 222] width 22 height 22
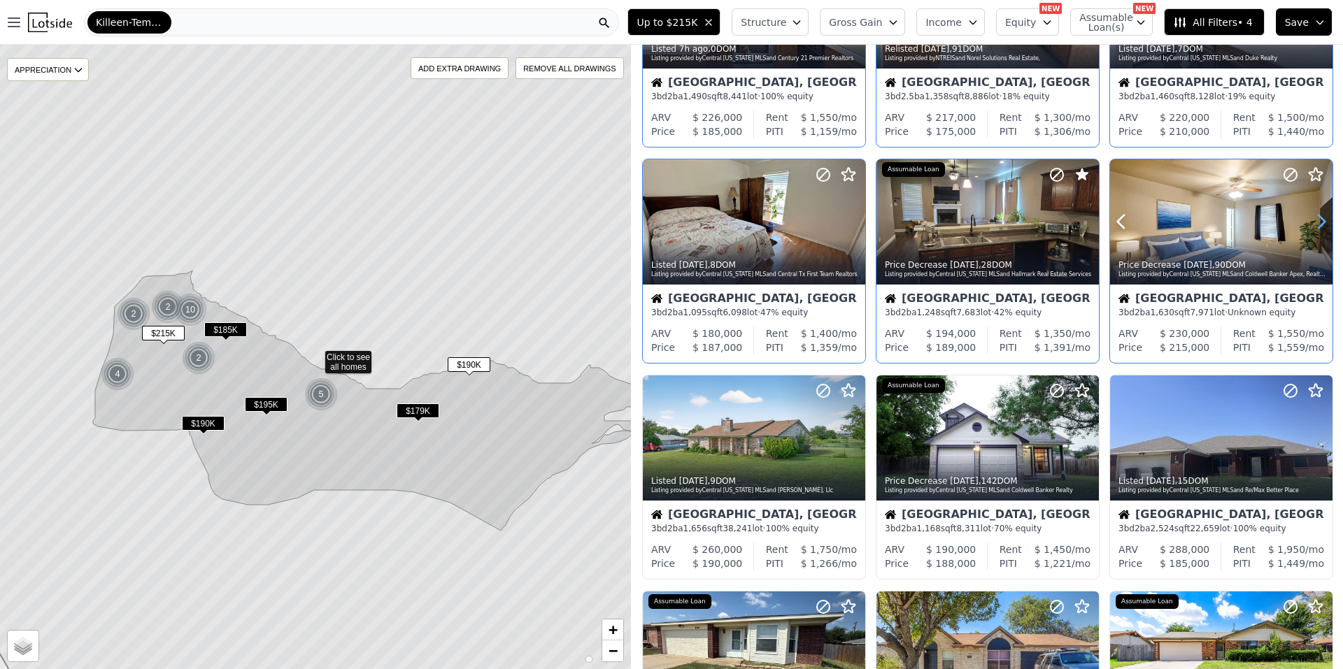
click at [1310, 227] on icon at bounding box center [1321, 222] width 22 height 22
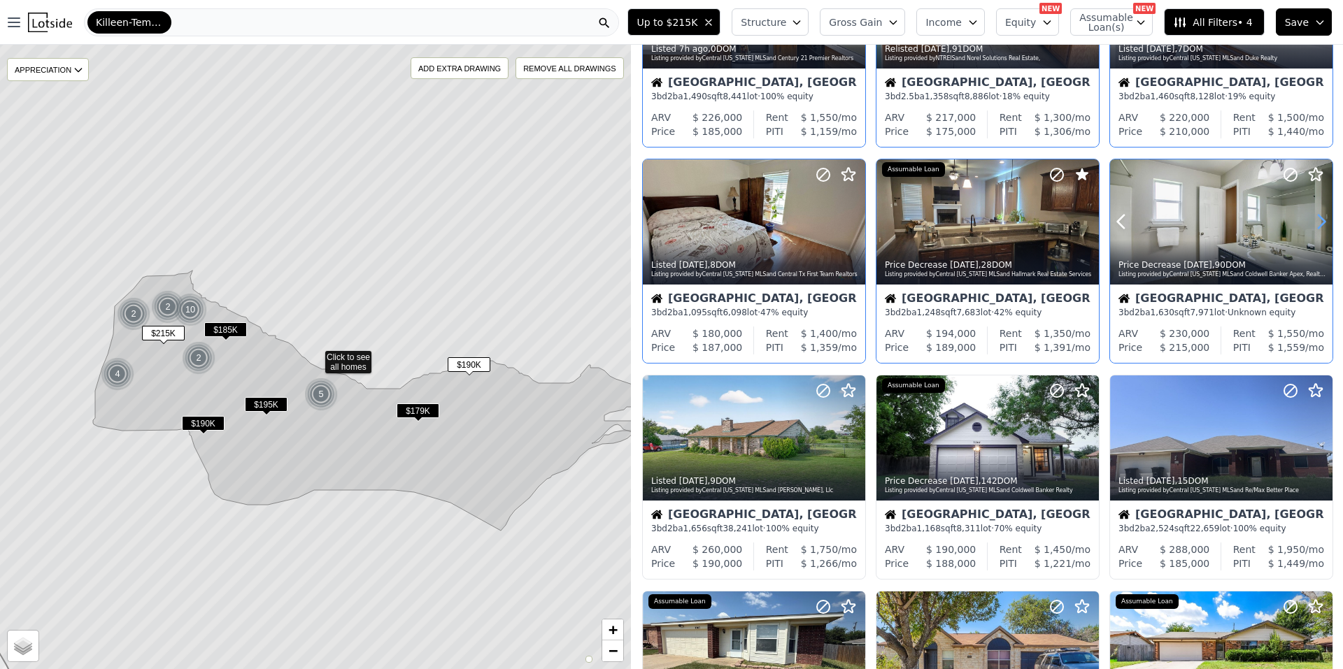
click at [1310, 227] on icon at bounding box center [1321, 222] width 22 height 22
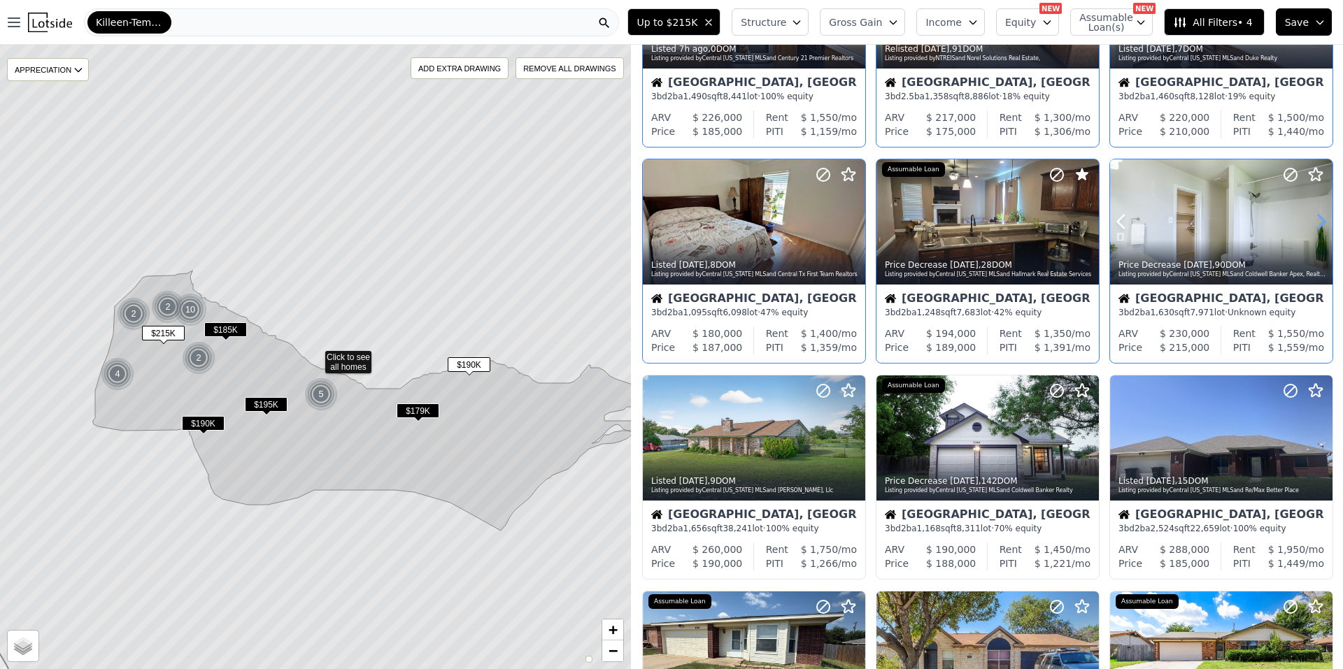
click at [1310, 227] on icon at bounding box center [1321, 222] width 22 height 22
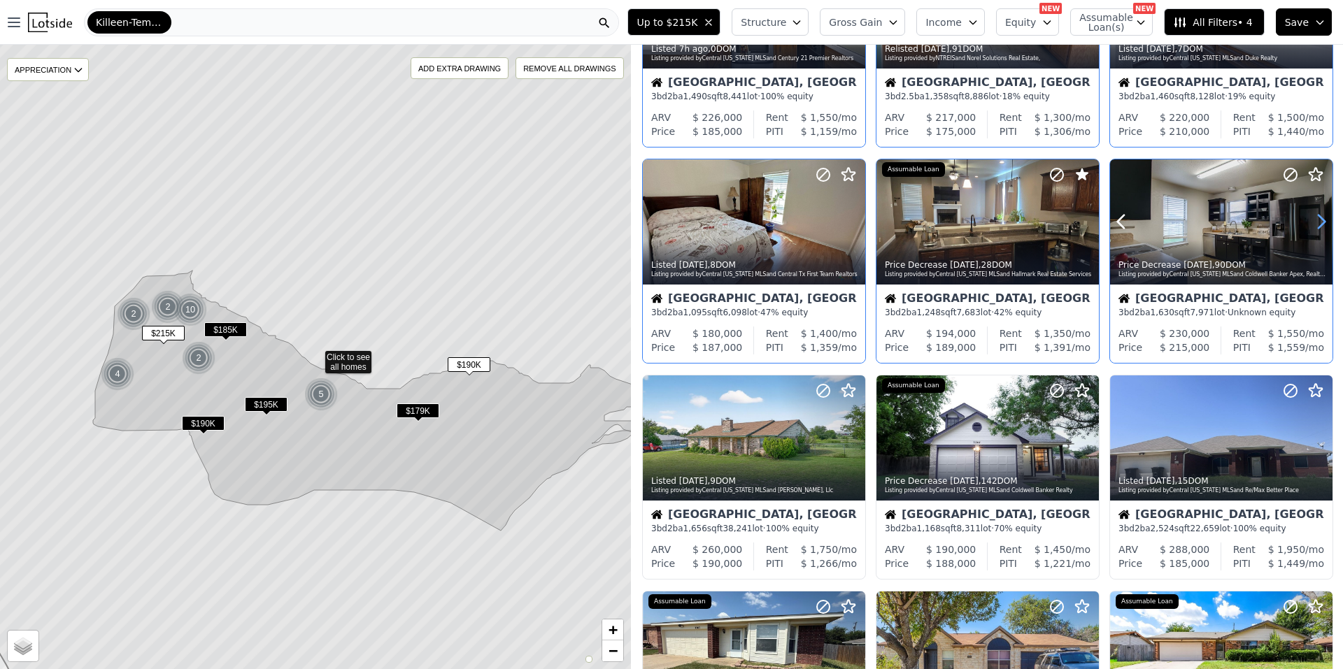
click at [1310, 227] on icon at bounding box center [1321, 222] width 22 height 22
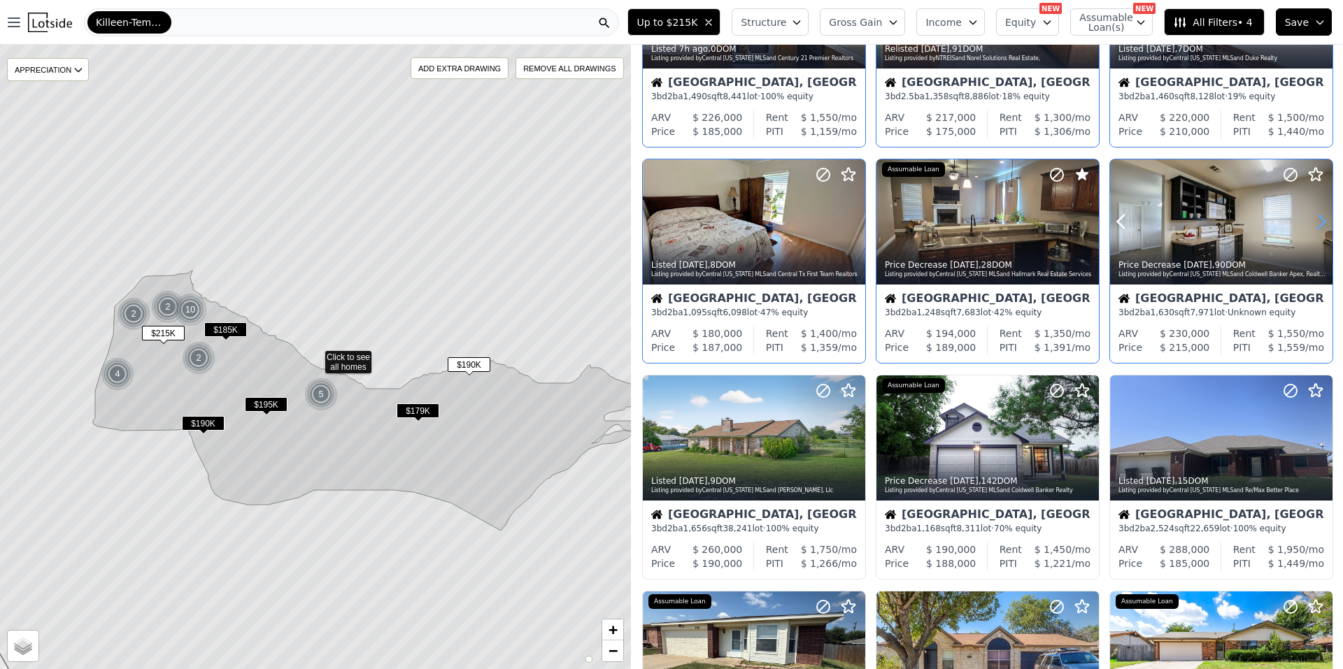
click at [1310, 227] on icon at bounding box center [1321, 222] width 22 height 22
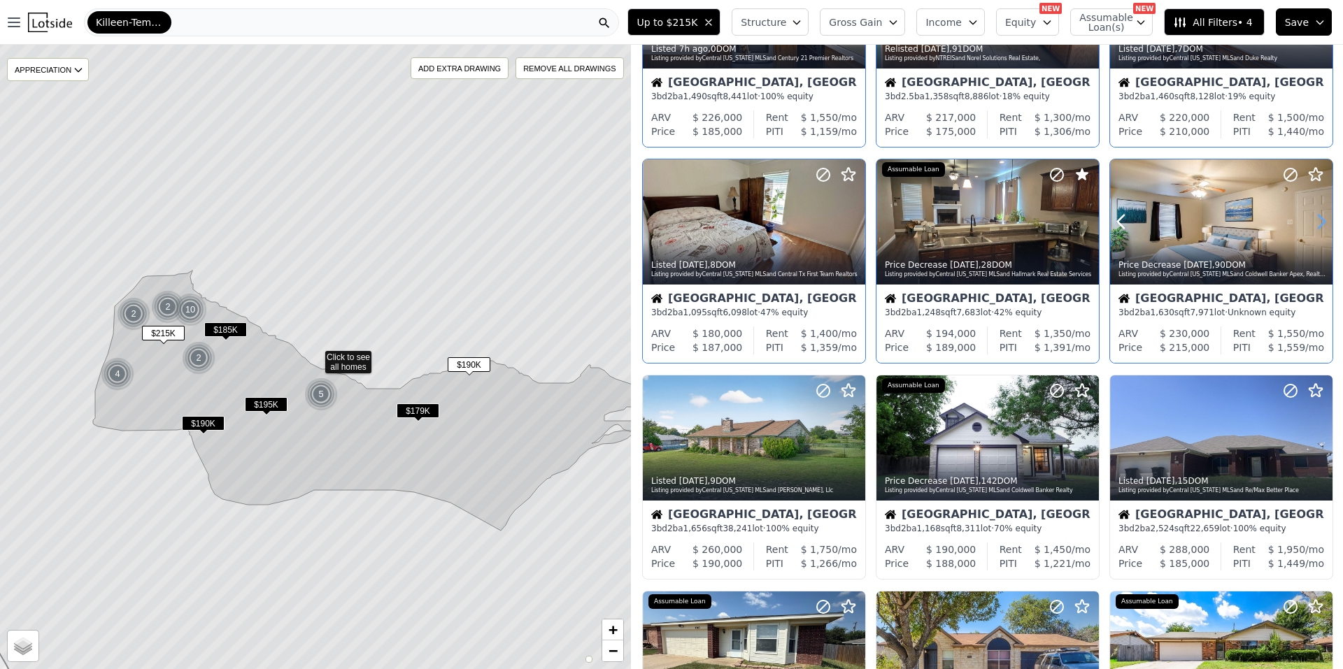
click at [1310, 227] on icon at bounding box center [1321, 222] width 22 height 22
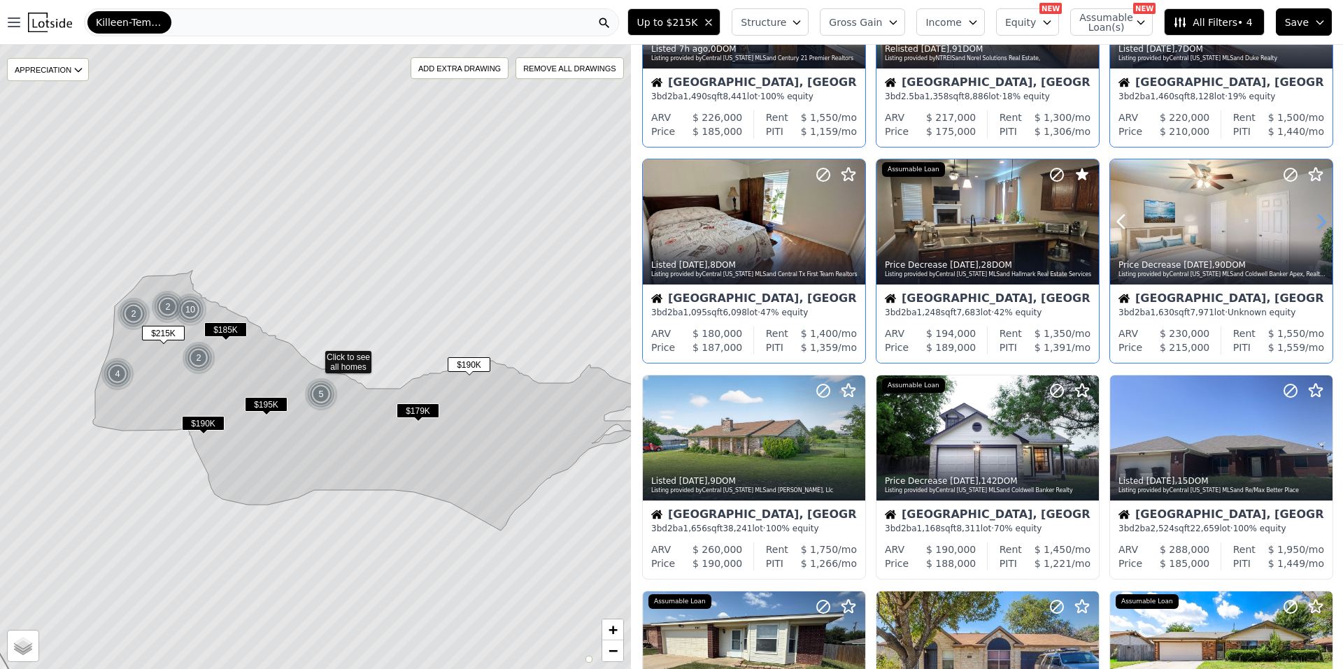
click at [1310, 227] on icon at bounding box center [1321, 222] width 22 height 22
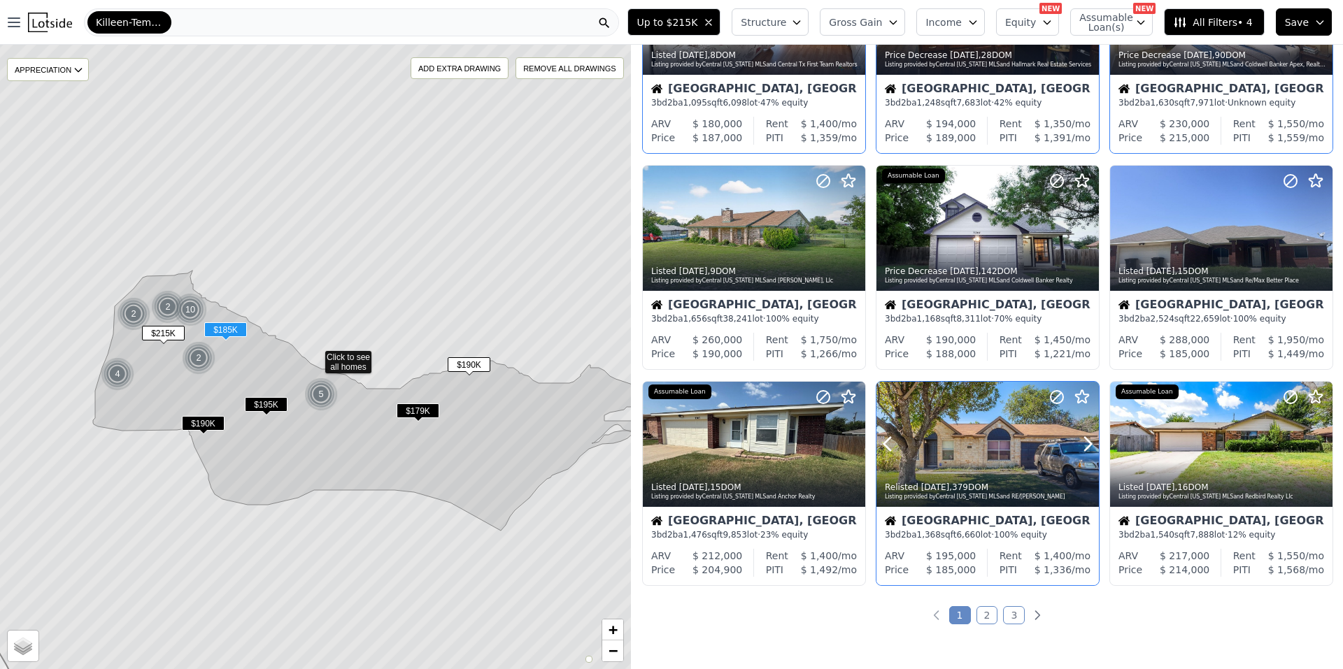
scroll to position [420, 0]
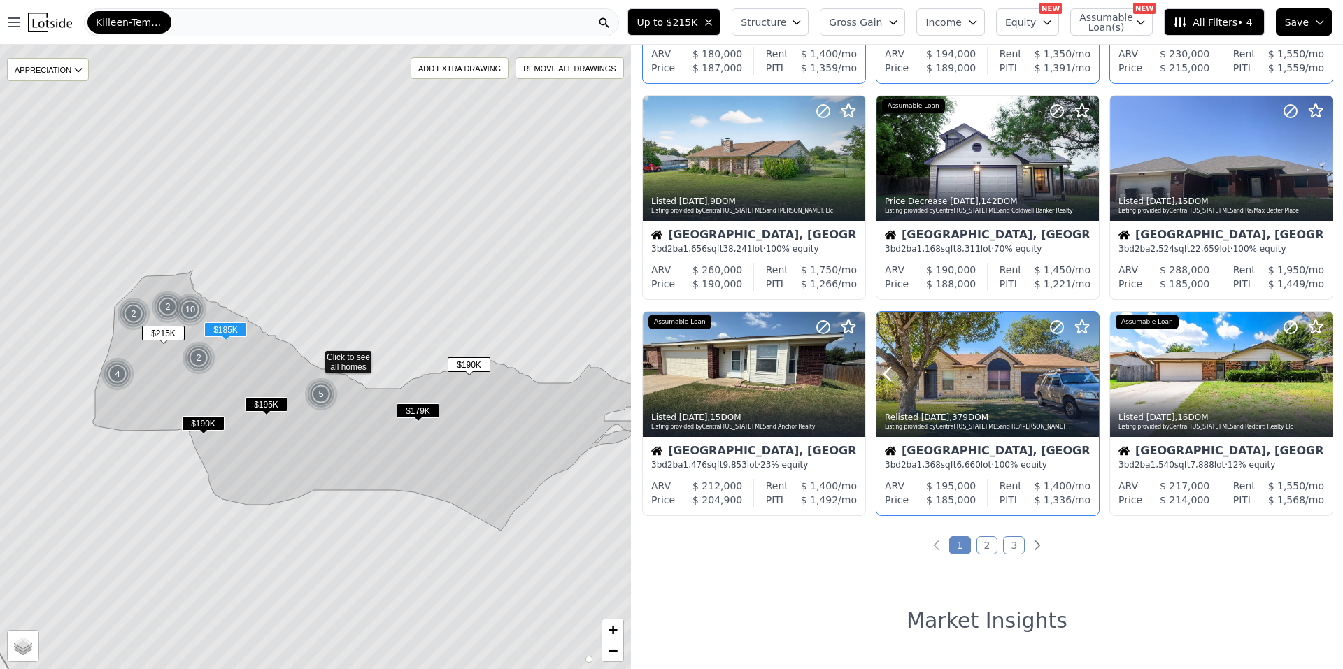
drag, startPoint x: 1095, startPoint y: 363, endPoint x: 1084, endPoint y: 372, distance: 13.9
click at [1084, 372] on icon at bounding box center [1087, 374] width 22 height 22
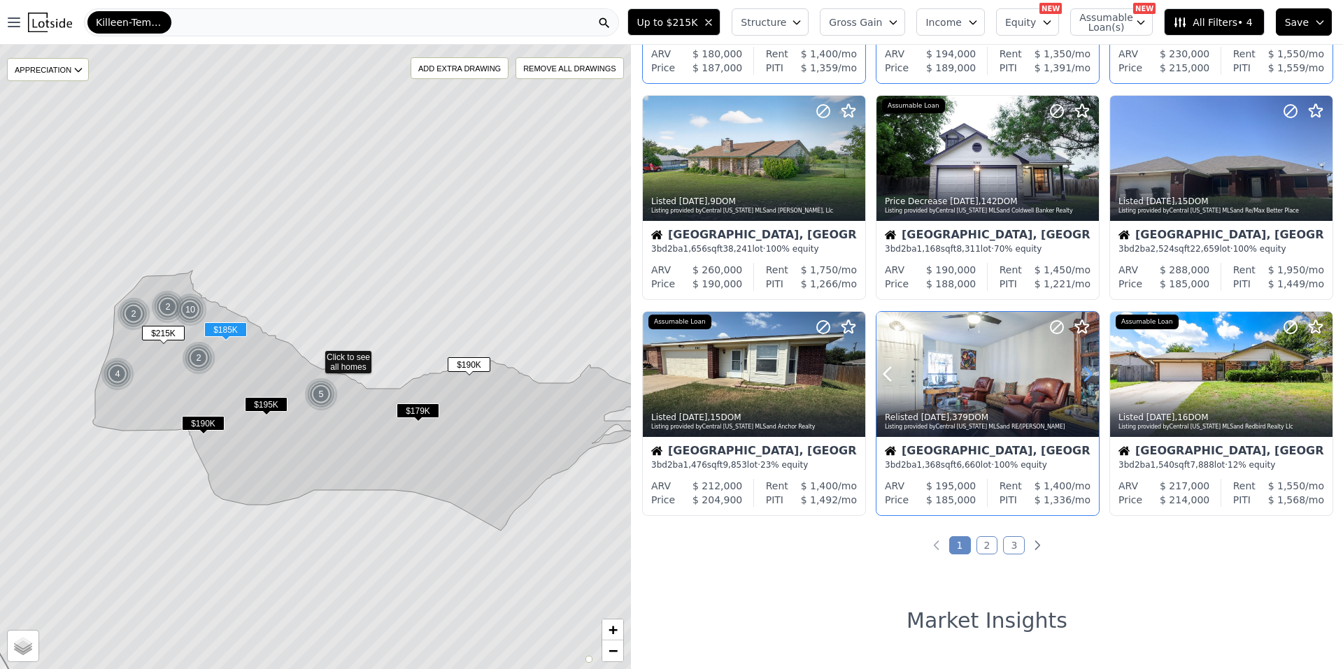
click at [1084, 372] on icon at bounding box center [1087, 374] width 22 height 22
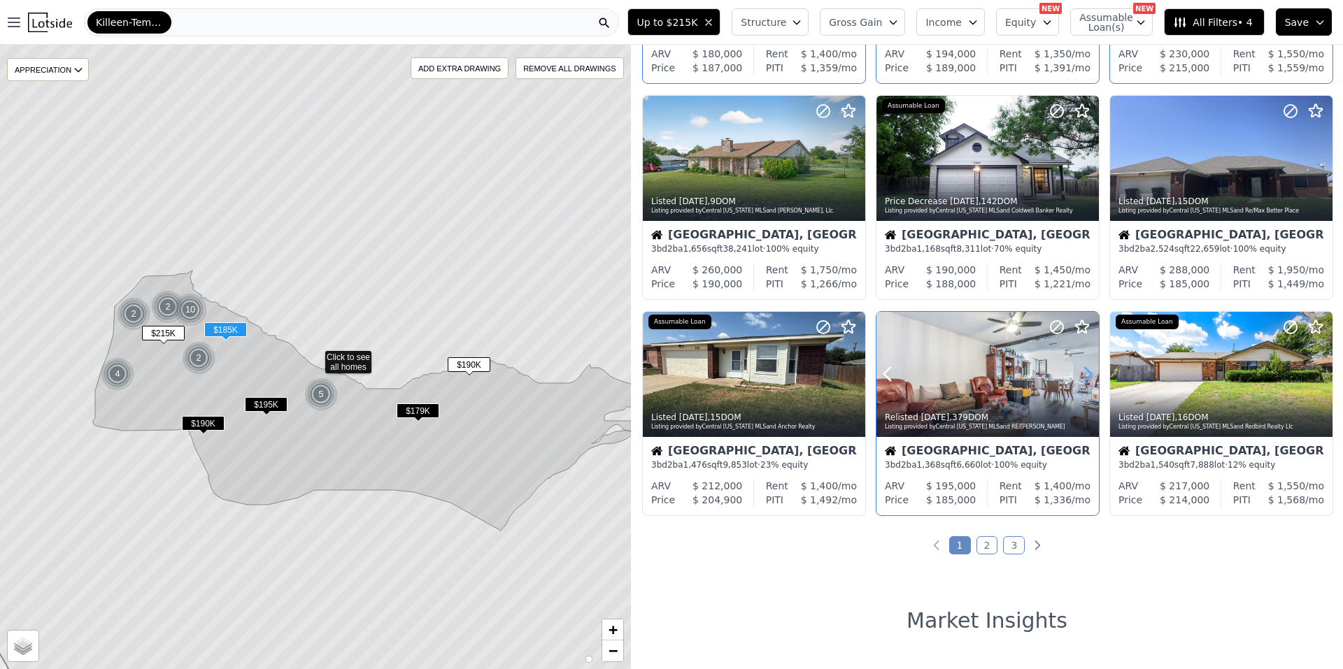
click at [1084, 372] on icon at bounding box center [1087, 374] width 22 height 22
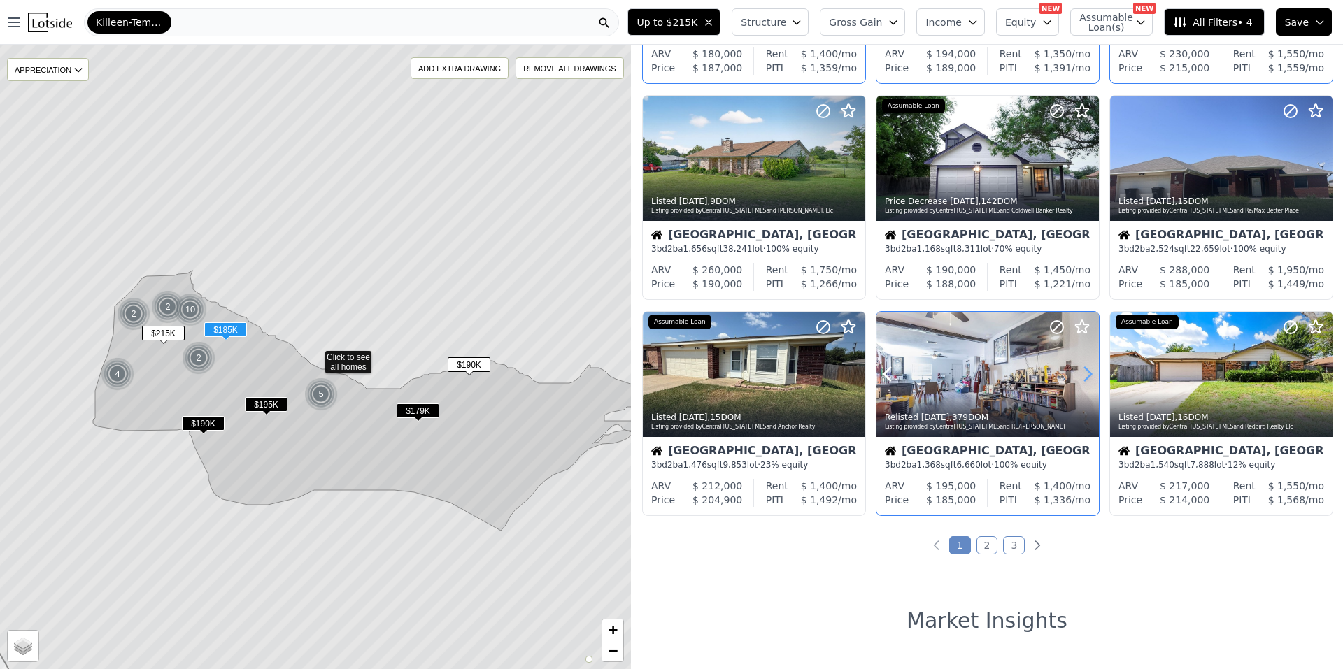
click at [1084, 372] on icon at bounding box center [1087, 374] width 22 height 22
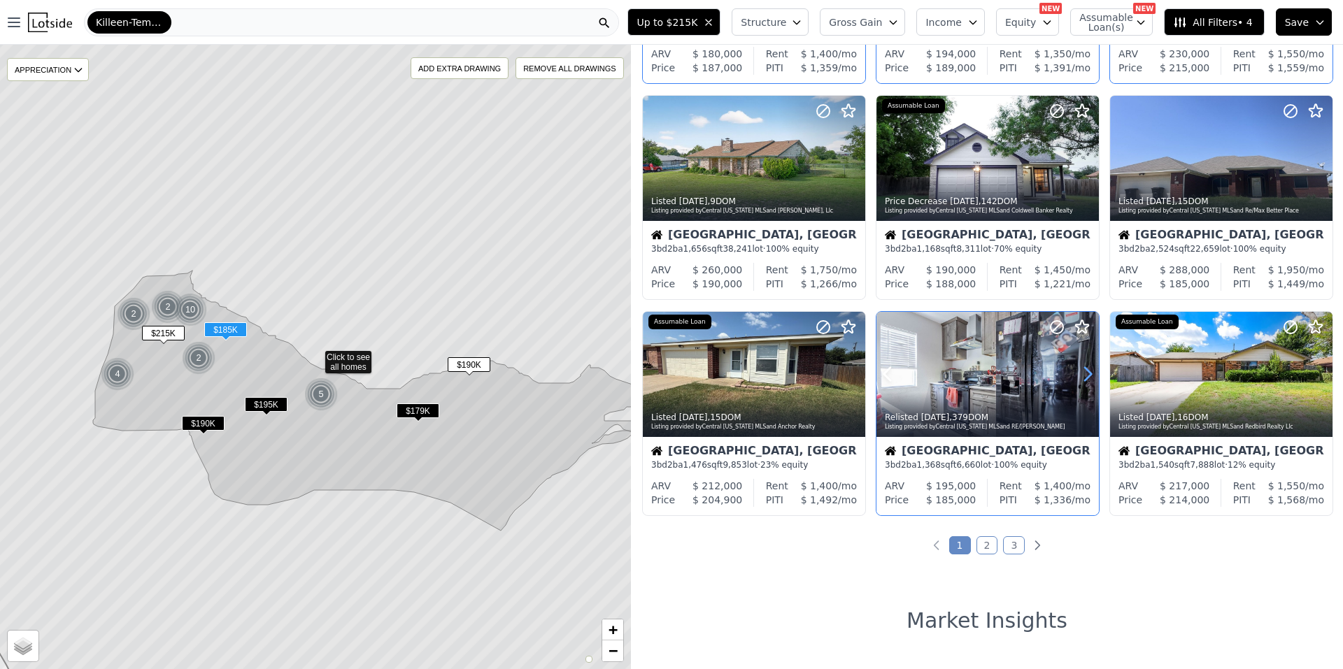
click at [1084, 372] on icon at bounding box center [1087, 374] width 22 height 22
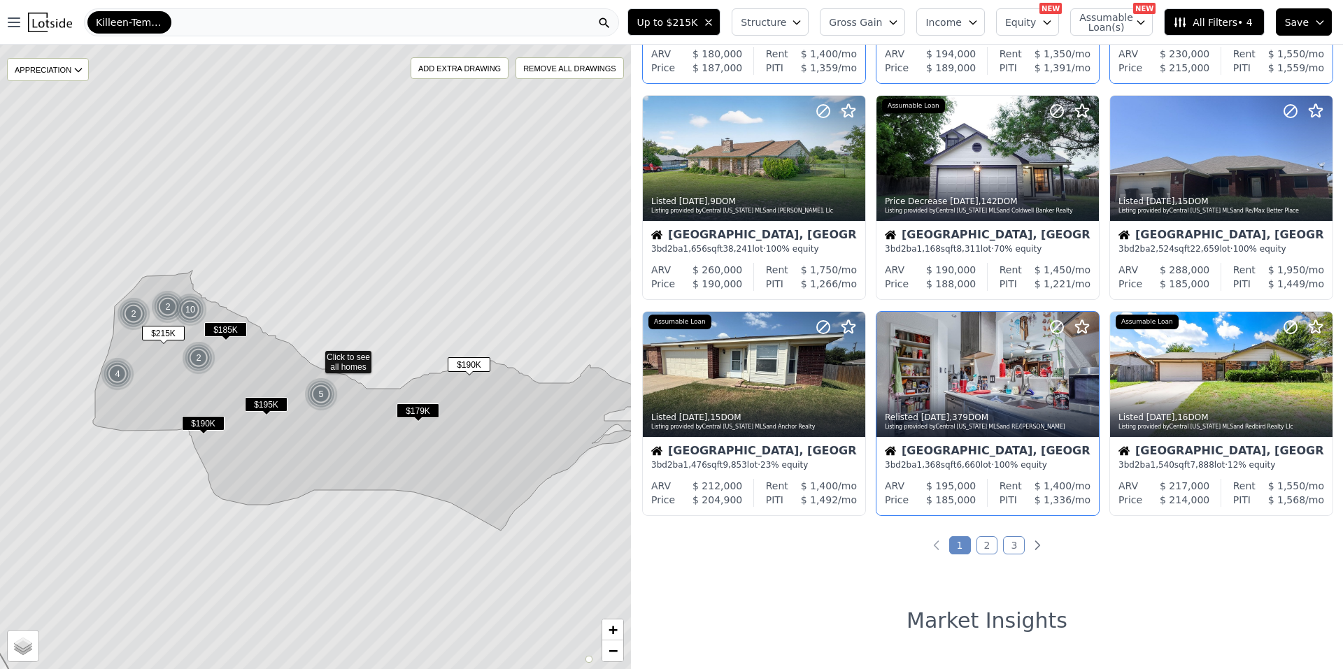
click at [989, 541] on link "2" at bounding box center [987, 545] width 22 height 18
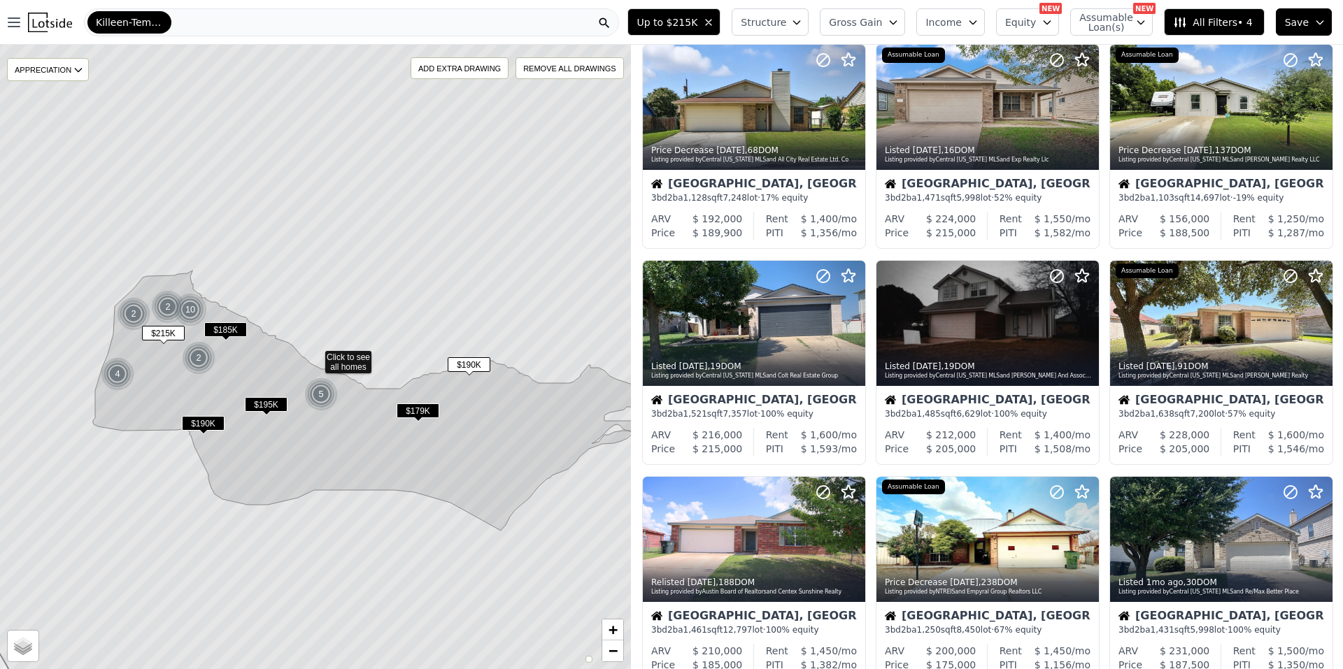
scroll to position [0, 0]
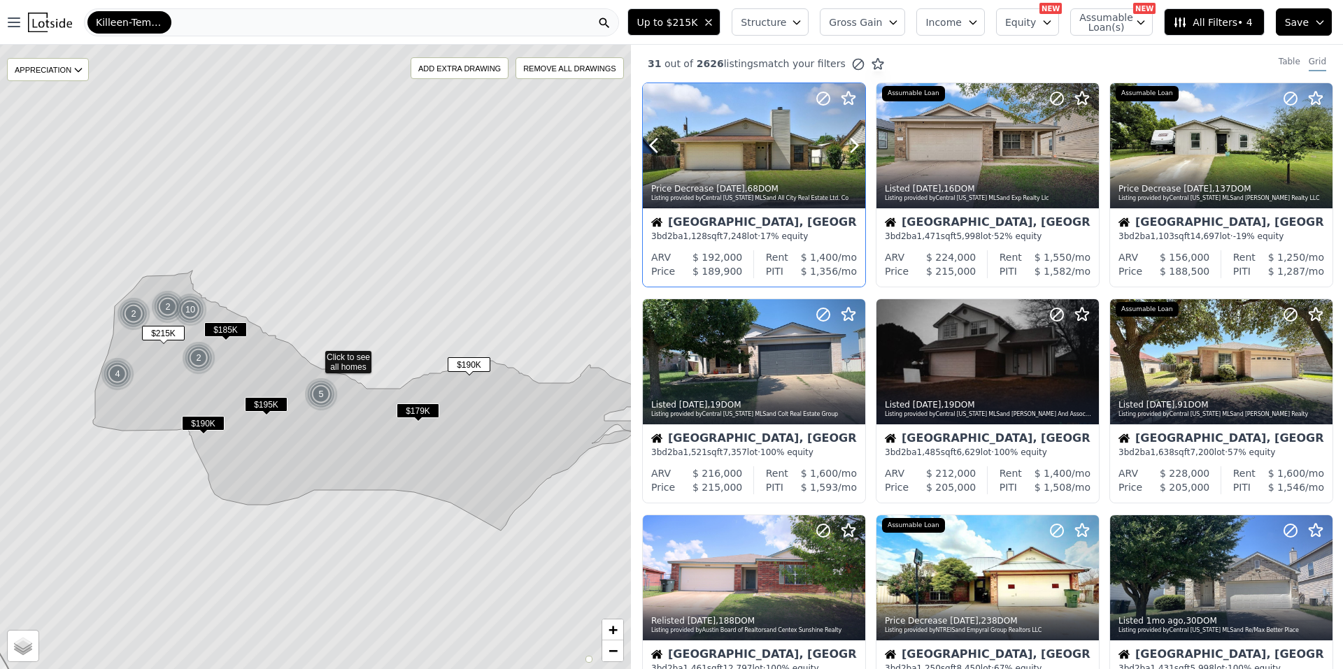
click at [854, 132] on div at bounding box center [821, 128] width 90 height 90
click at [1082, 148] on icon at bounding box center [1087, 145] width 22 height 22
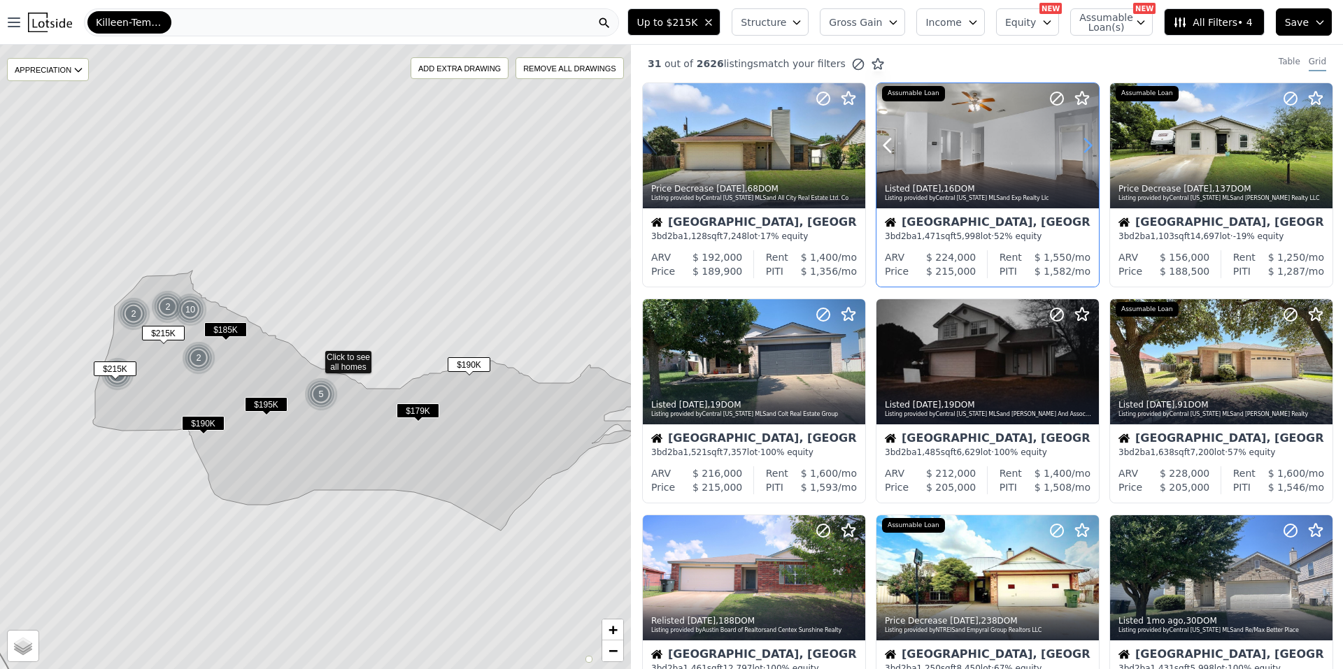
click at [1081, 148] on icon at bounding box center [1087, 145] width 22 height 22
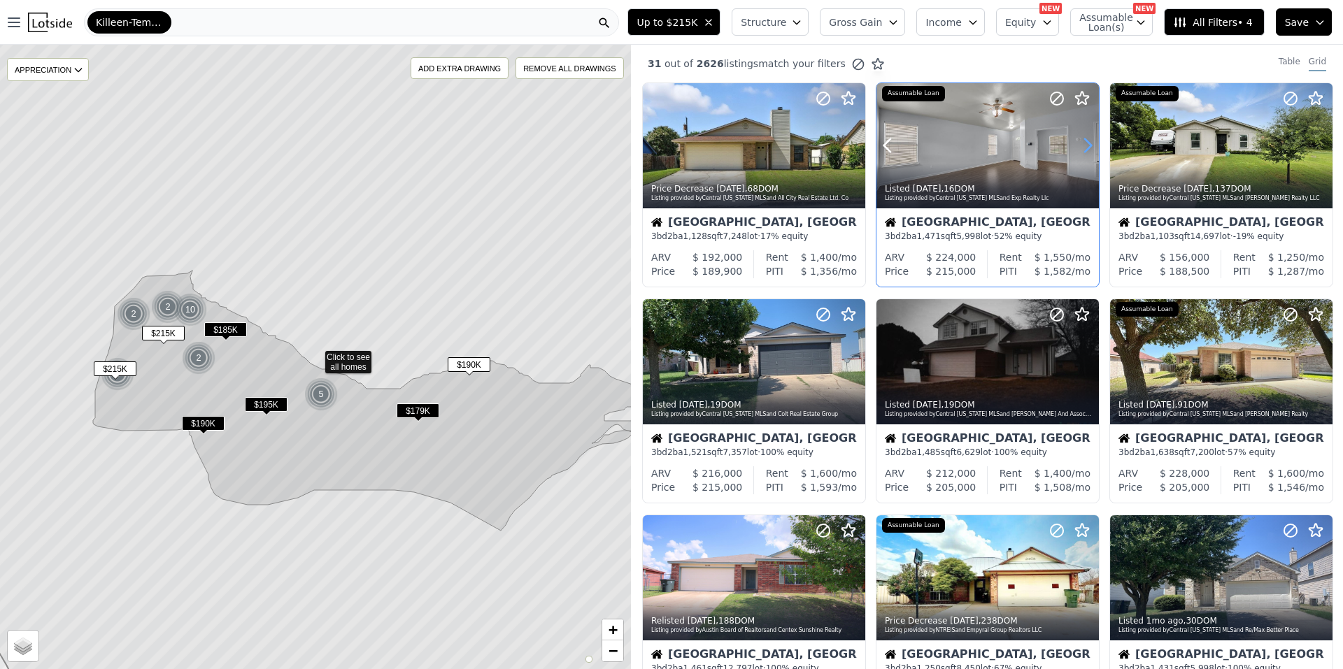
click at [1081, 148] on icon at bounding box center [1087, 145] width 22 height 22
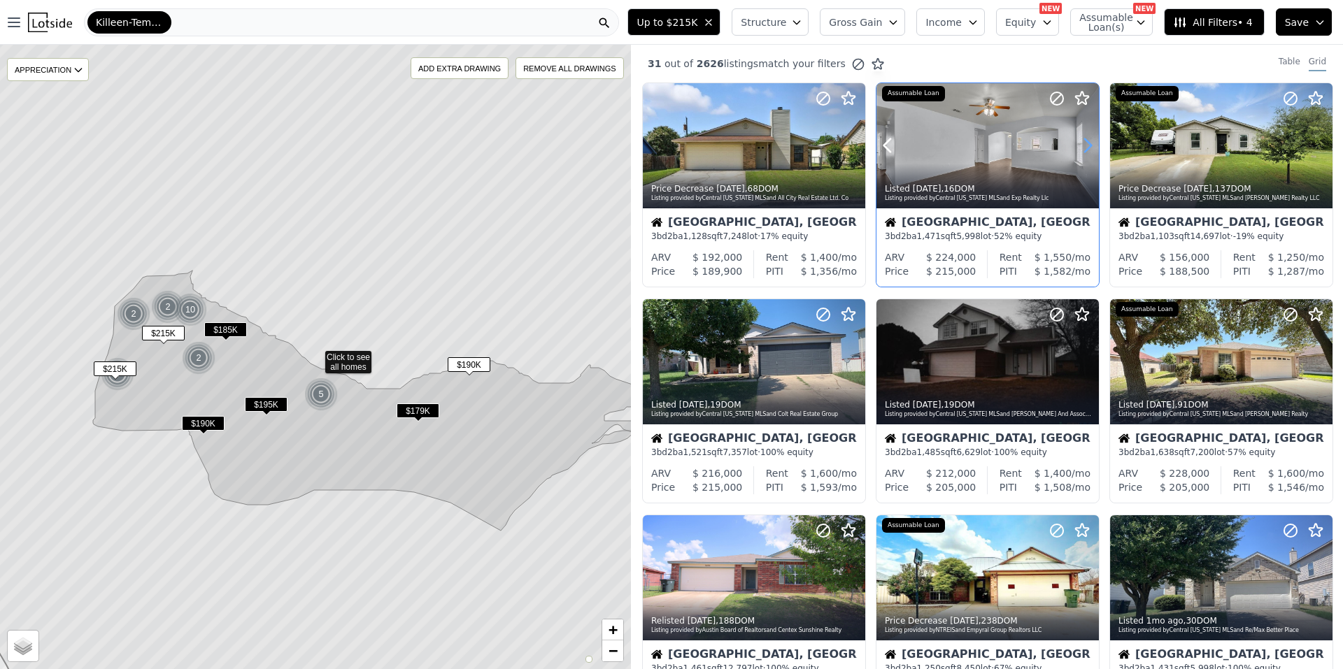
click at [1081, 148] on icon at bounding box center [1087, 145] width 22 height 22
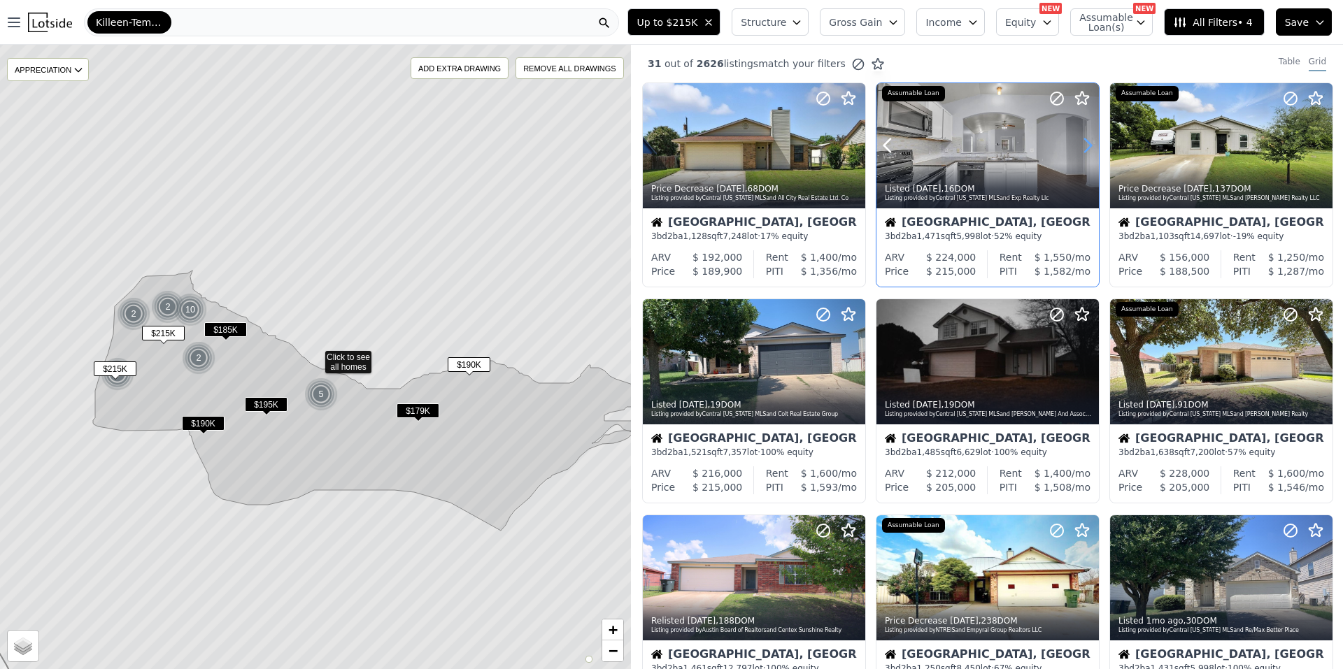
click at [1081, 148] on icon at bounding box center [1087, 145] width 22 height 22
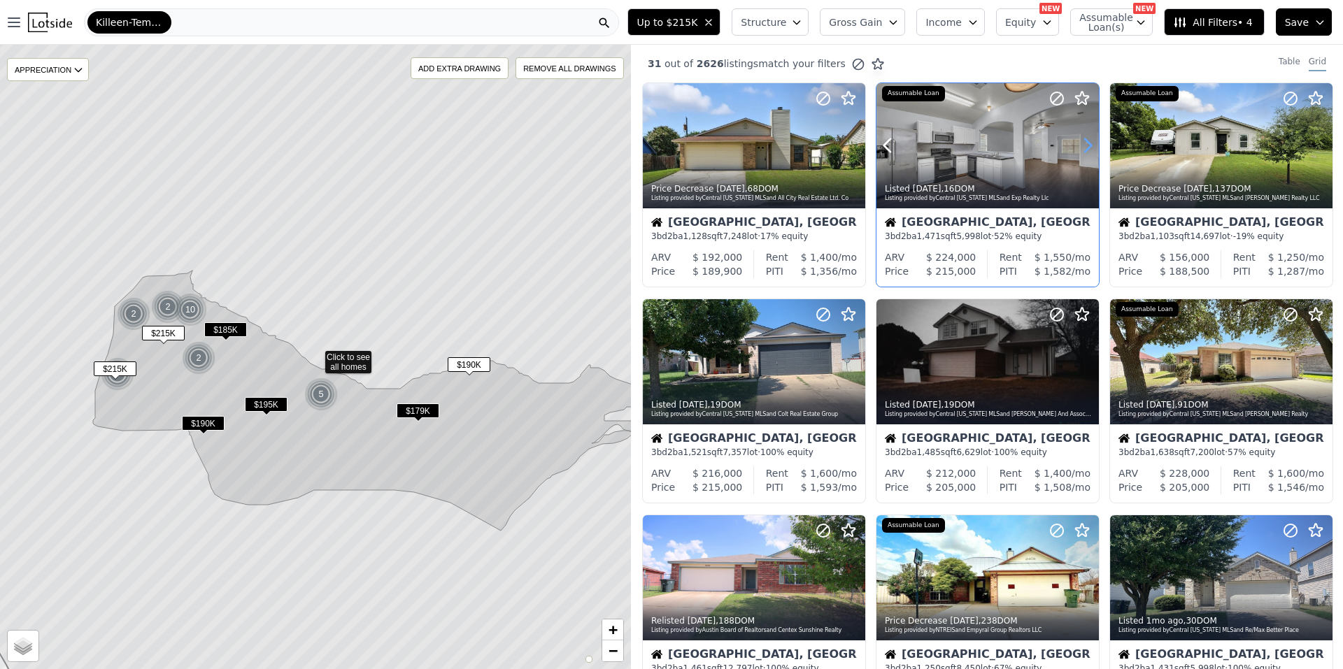
click at [1081, 148] on icon at bounding box center [1087, 145] width 22 height 22
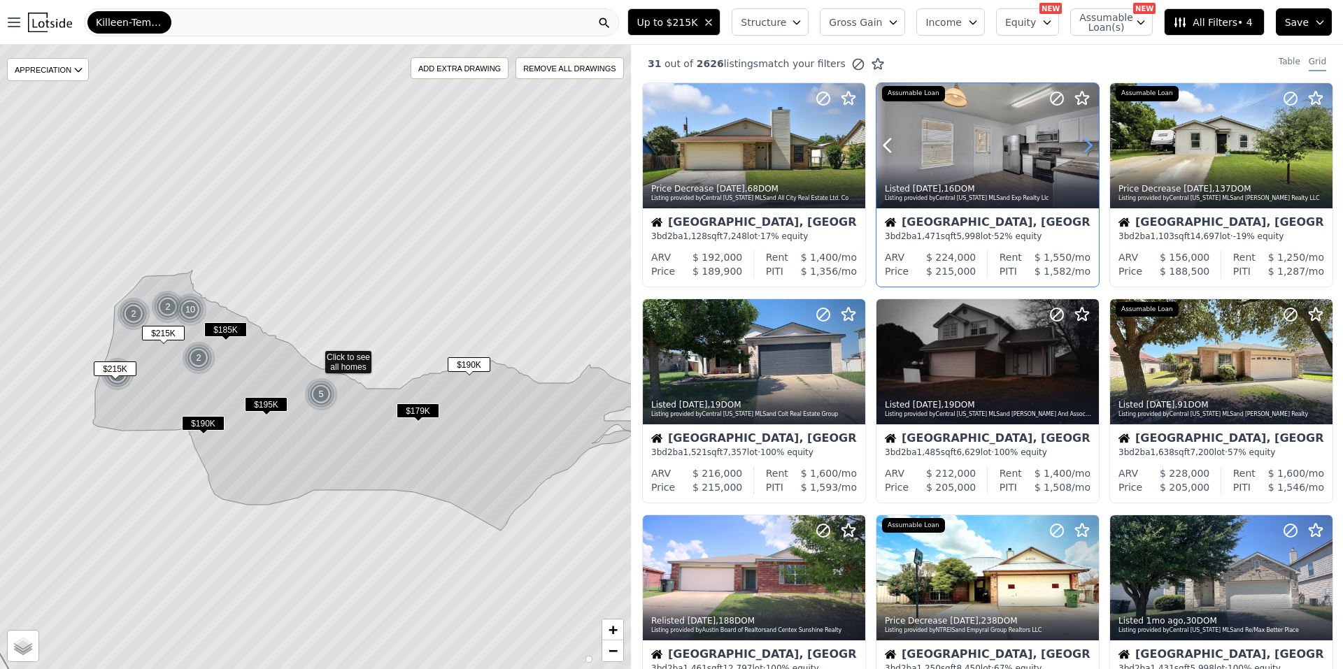
click at [1081, 148] on icon at bounding box center [1087, 145] width 22 height 22
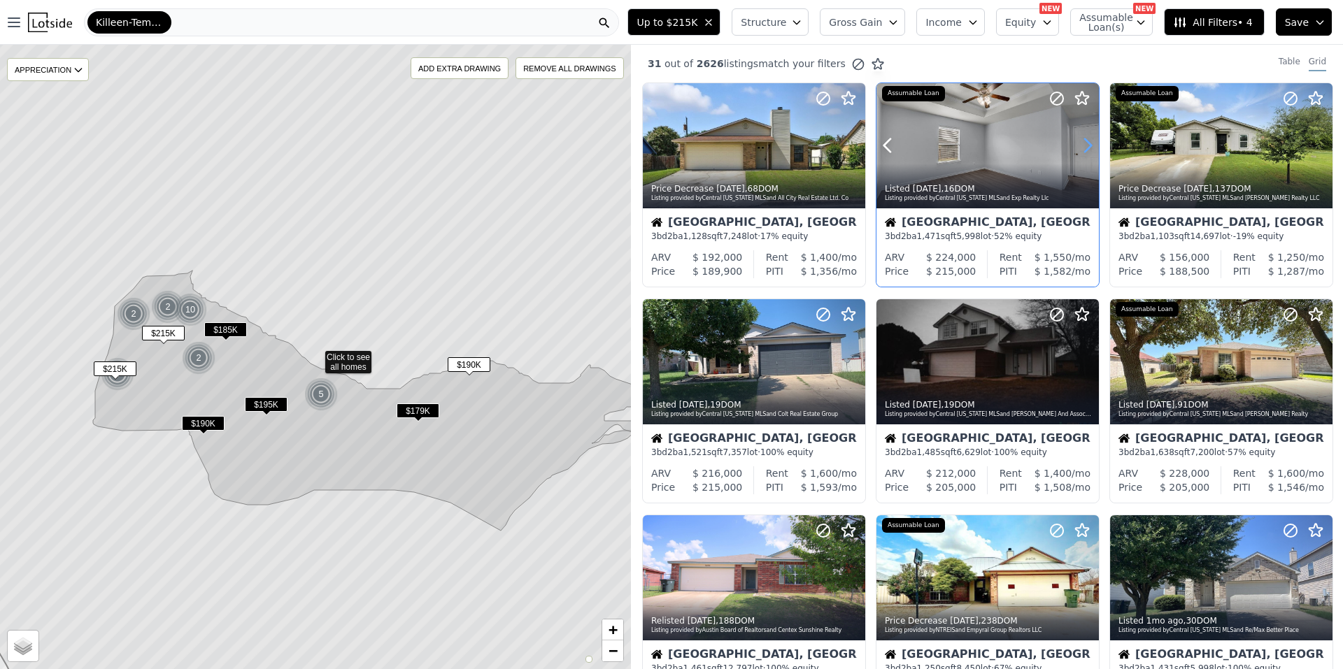
click at [1081, 148] on icon at bounding box center [1087, 145] width 22 height 22
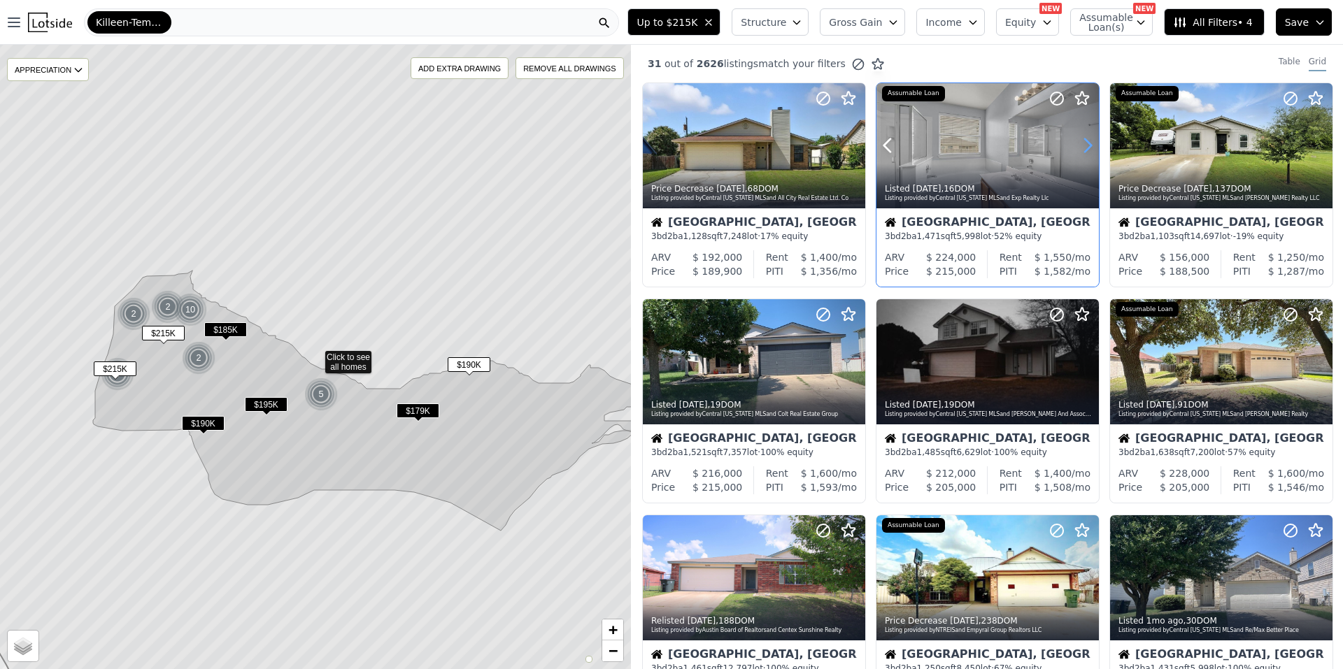
click at [1081, 148] on icon at bounding box center [1087, 145] width 22 height 22
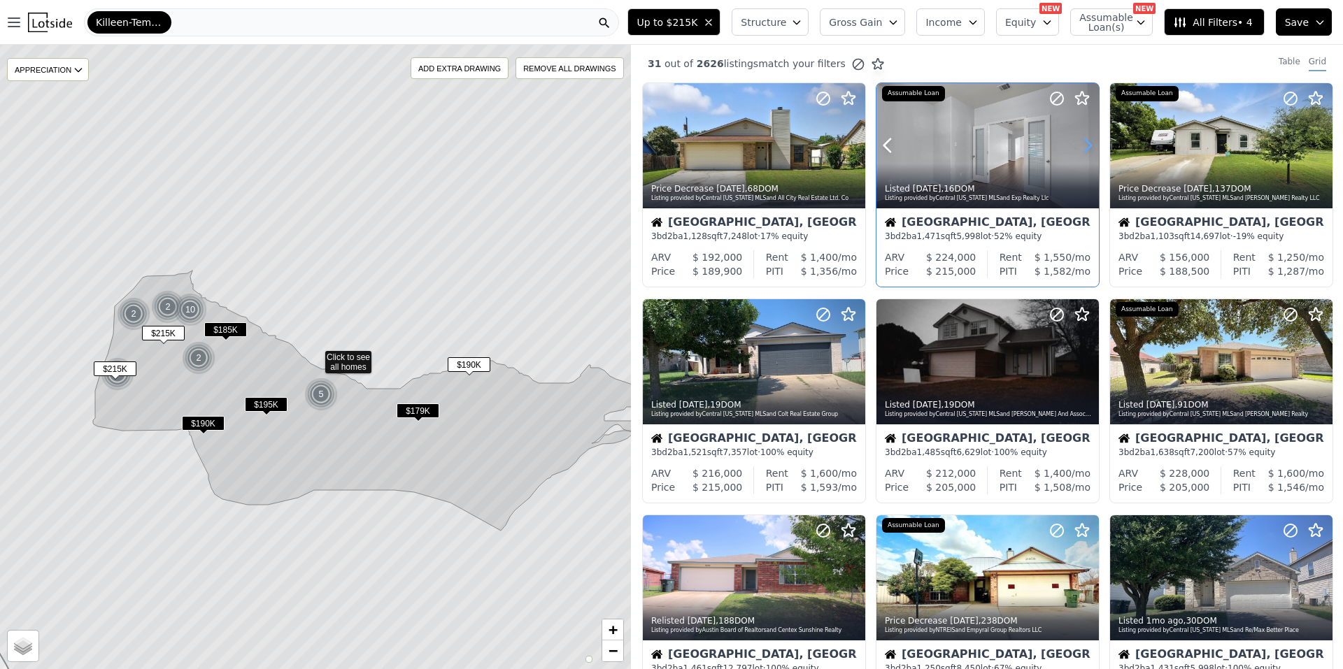
click at [1080, 148] on icon at bounding box center [1087, 145] width 22 height 22
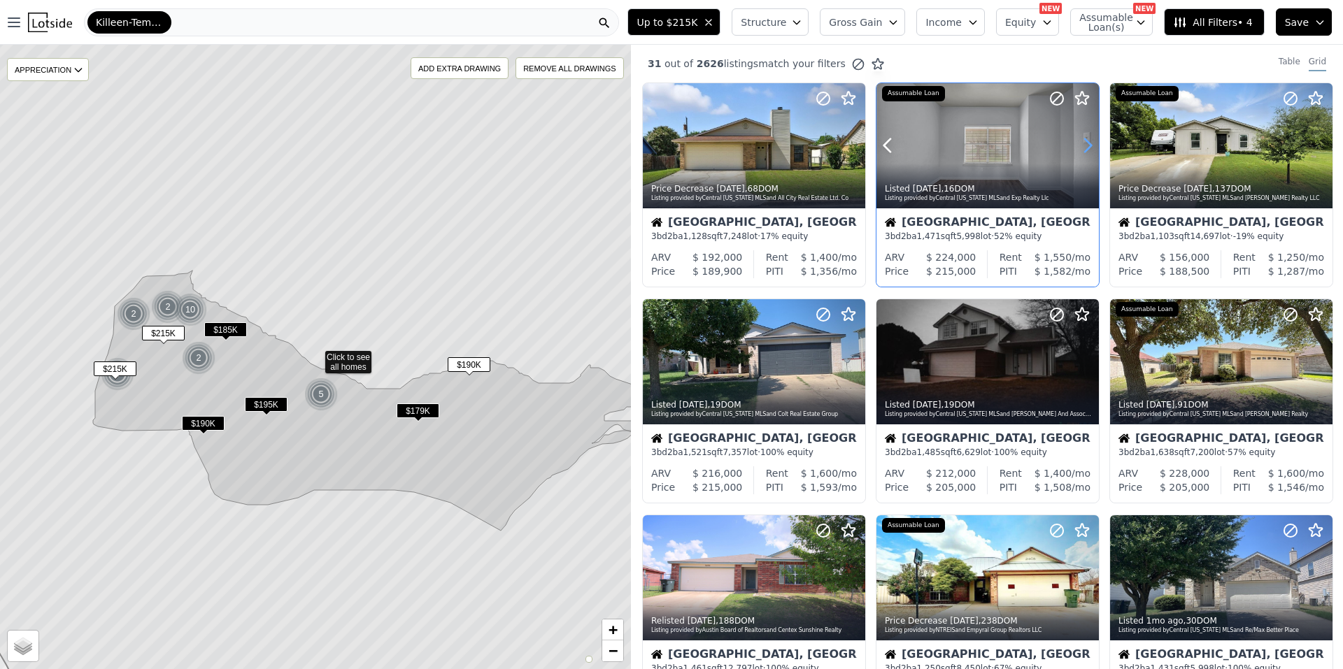
click at [1080, 148] on icon at bounding box center [1087, 145] width 22 height 22
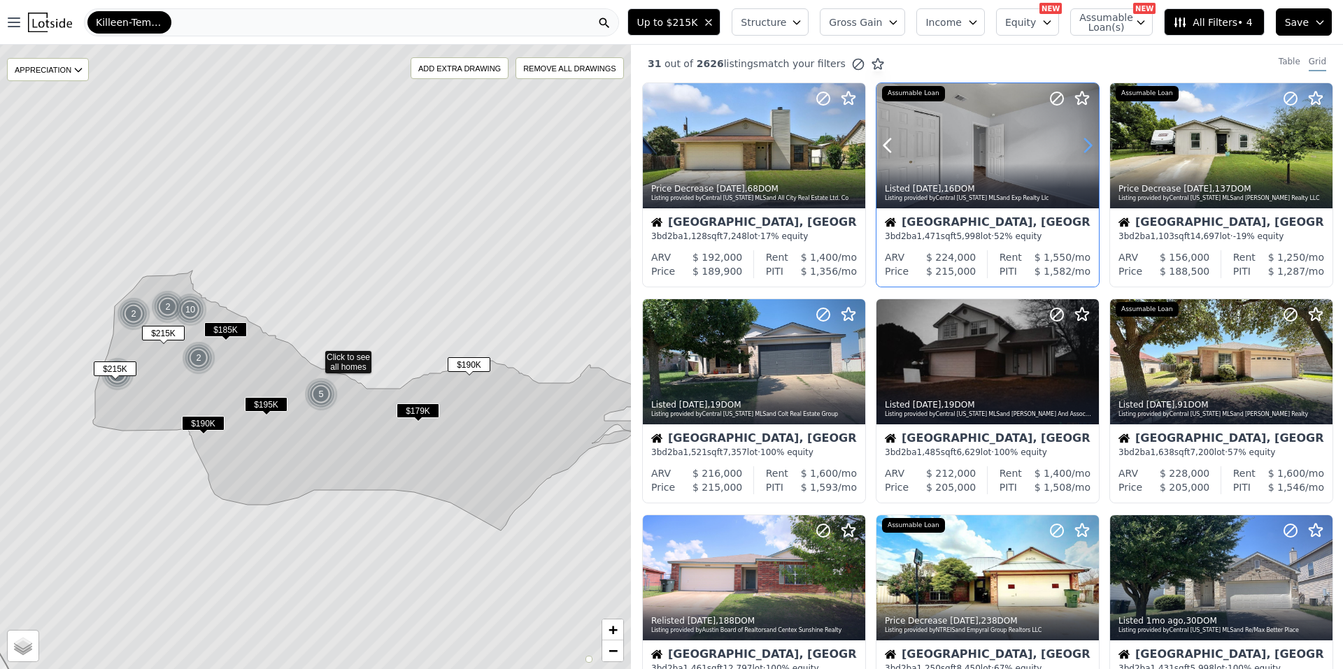
click at [1080, 148] on icon at bounding box center [1087, 145] width 22 height 22
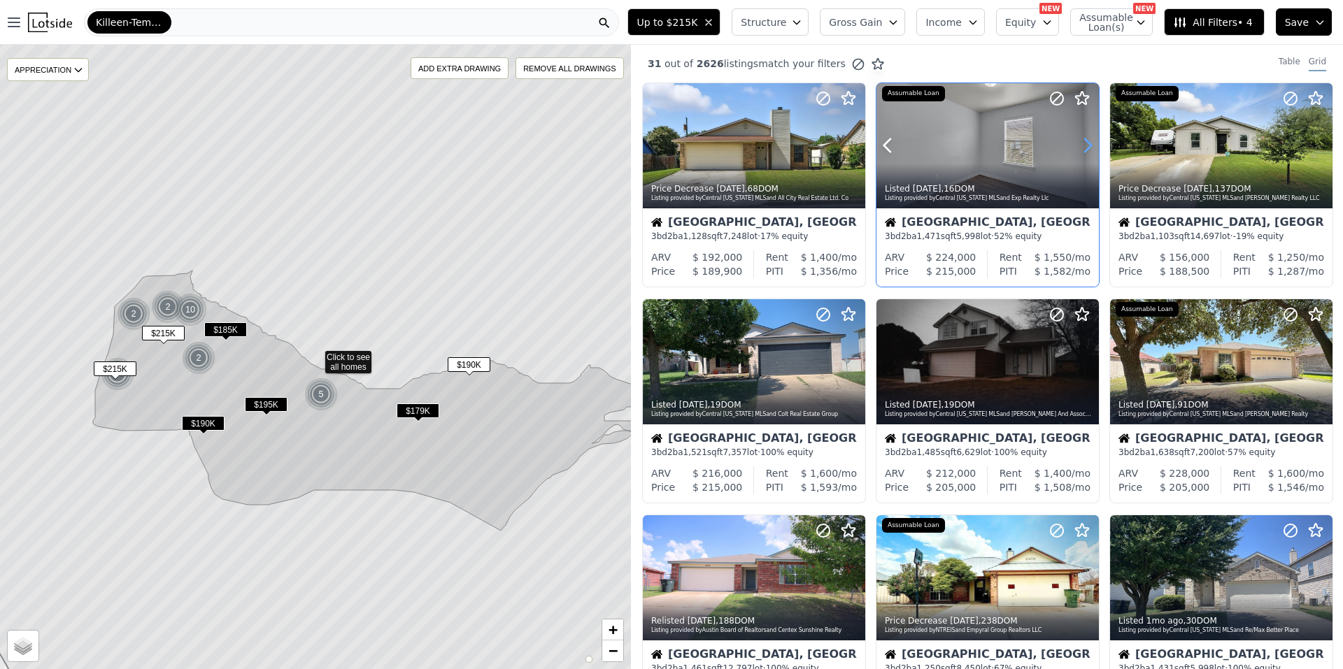
click at [1080, 148] on icon at bounding box center [1087, 145] width 22 height 22
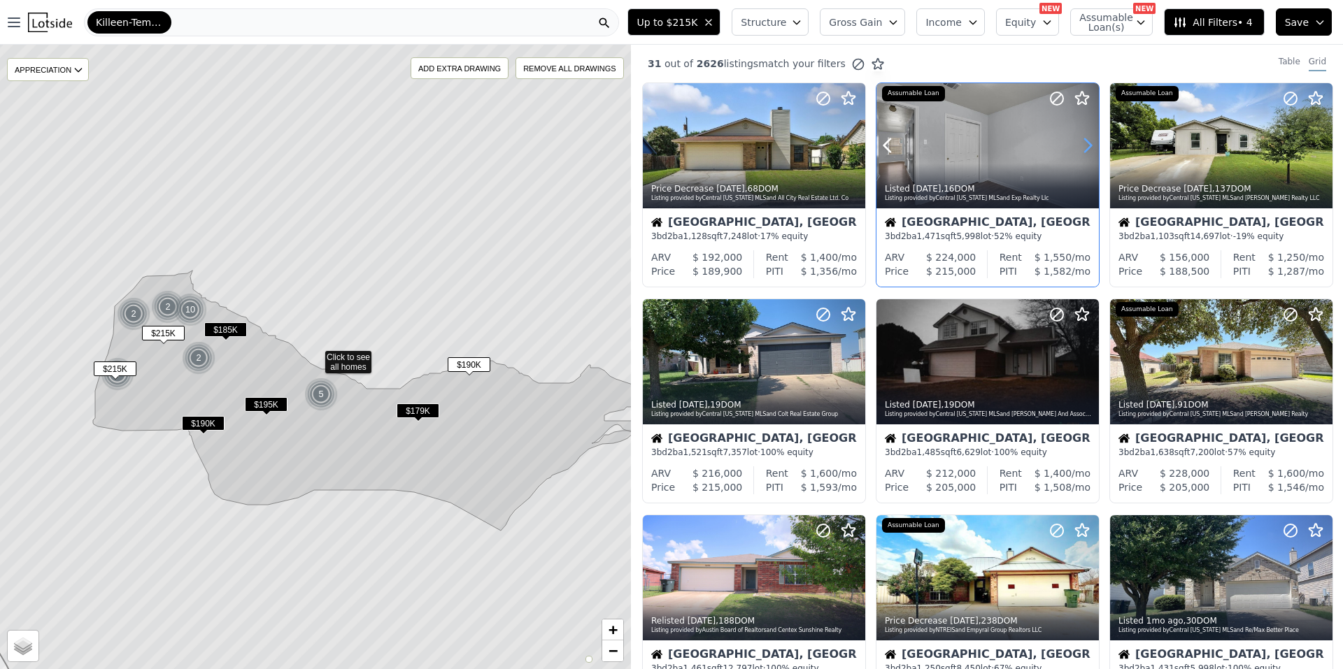
click at [1079, 148] on icon at bounding box center [1087, 145] width 22 height 22
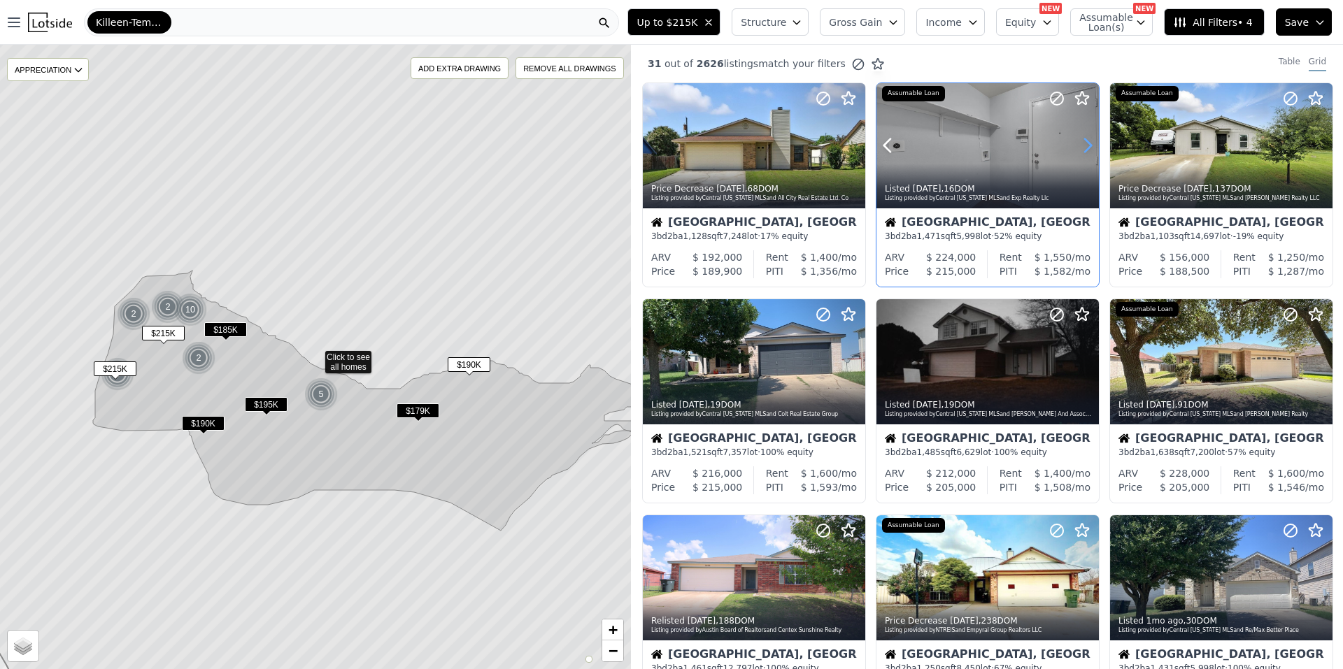
click at [1079, 148] on icon at bounding box center [1087, 145] width 22 height 22
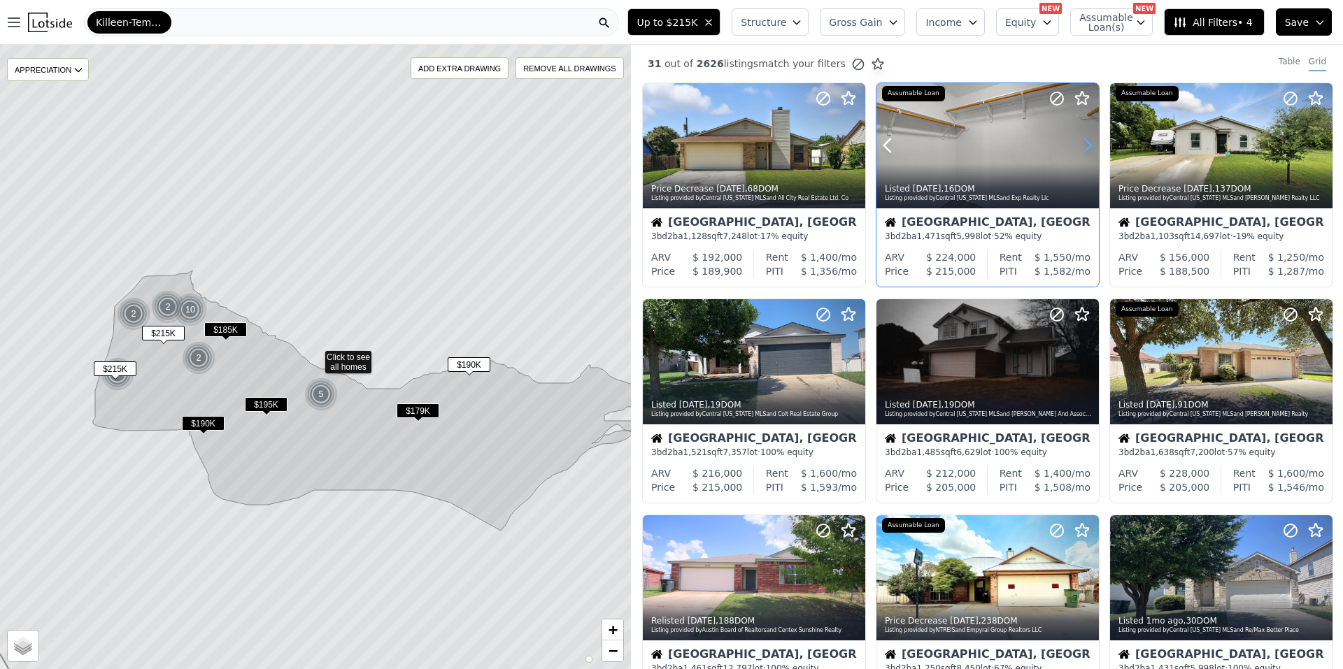
click at [1079, 148] on icon at bounding box center [1087, 145] width 22 height 22
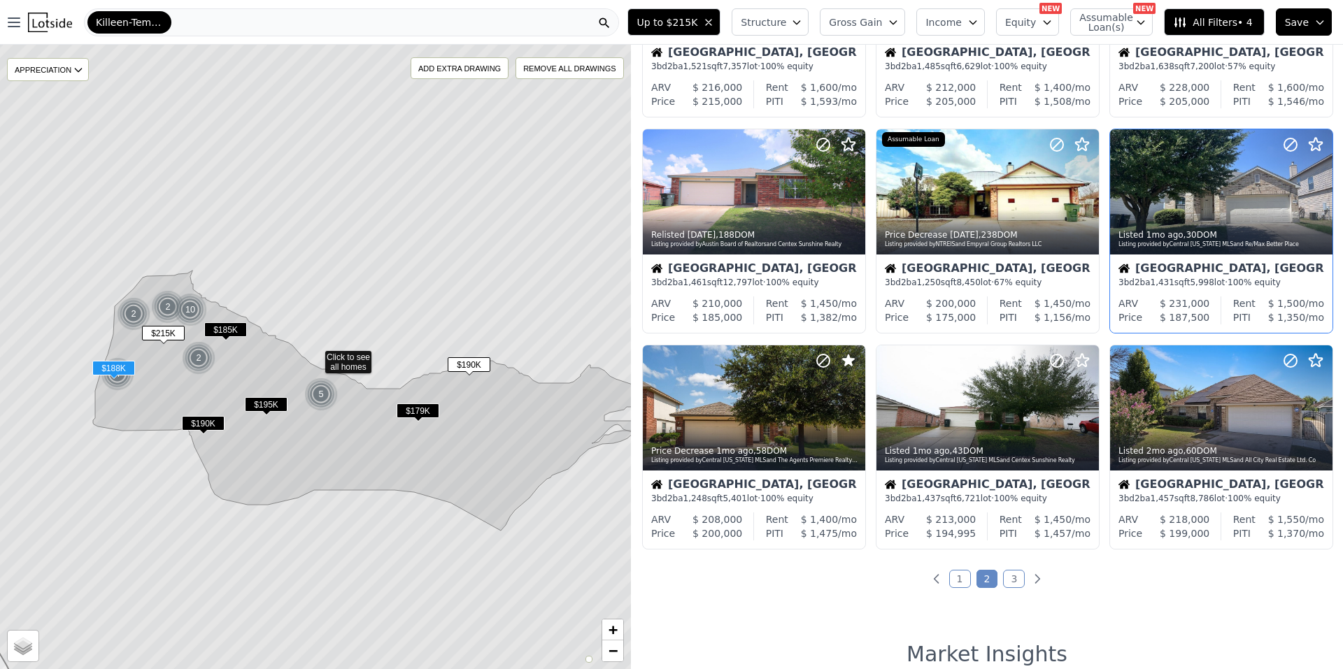
scroll to position [420, 0]
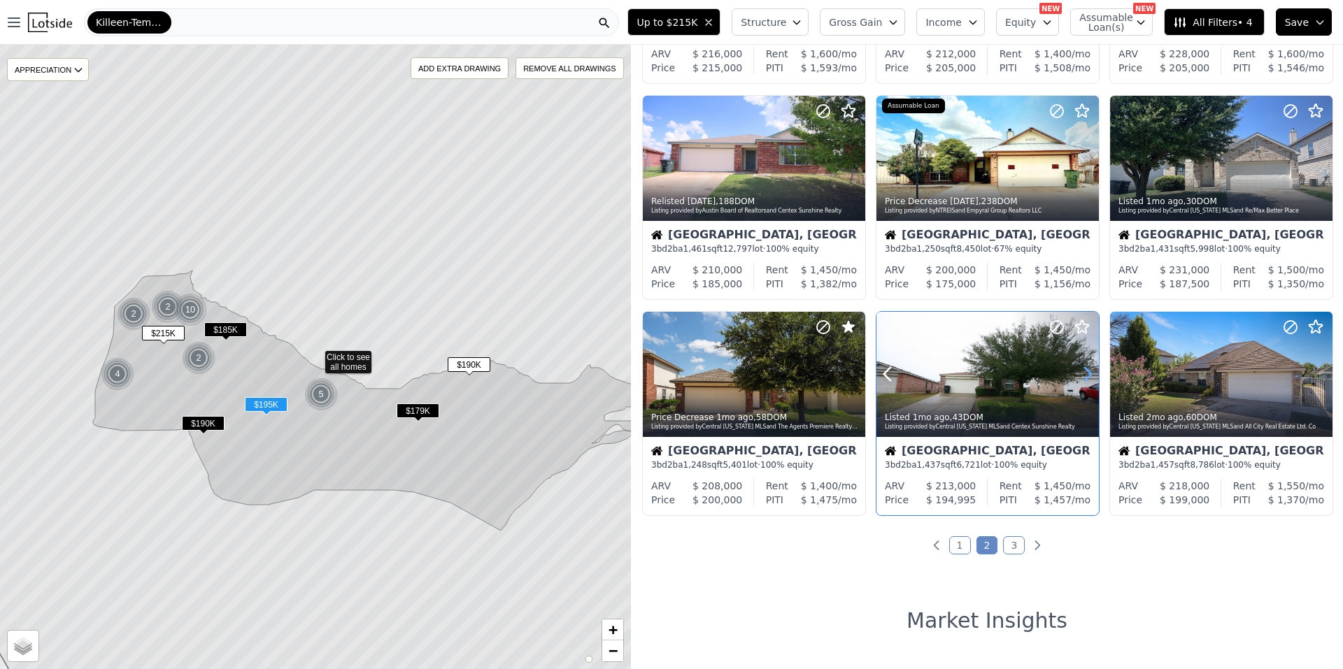
click at [1085, 381] on icon at bounding box center [1088, 374] width 6 height 13
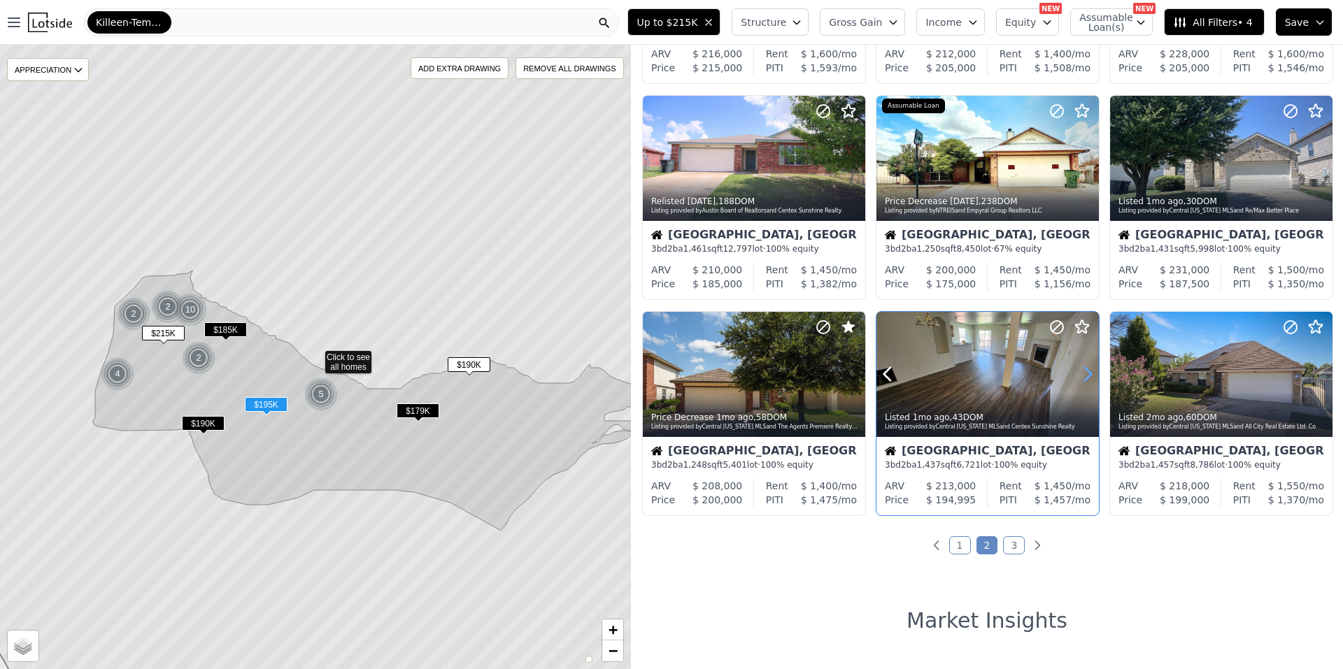
click at [1085, 381] on icon at bounding box center [1088, 374] width 6 height 13
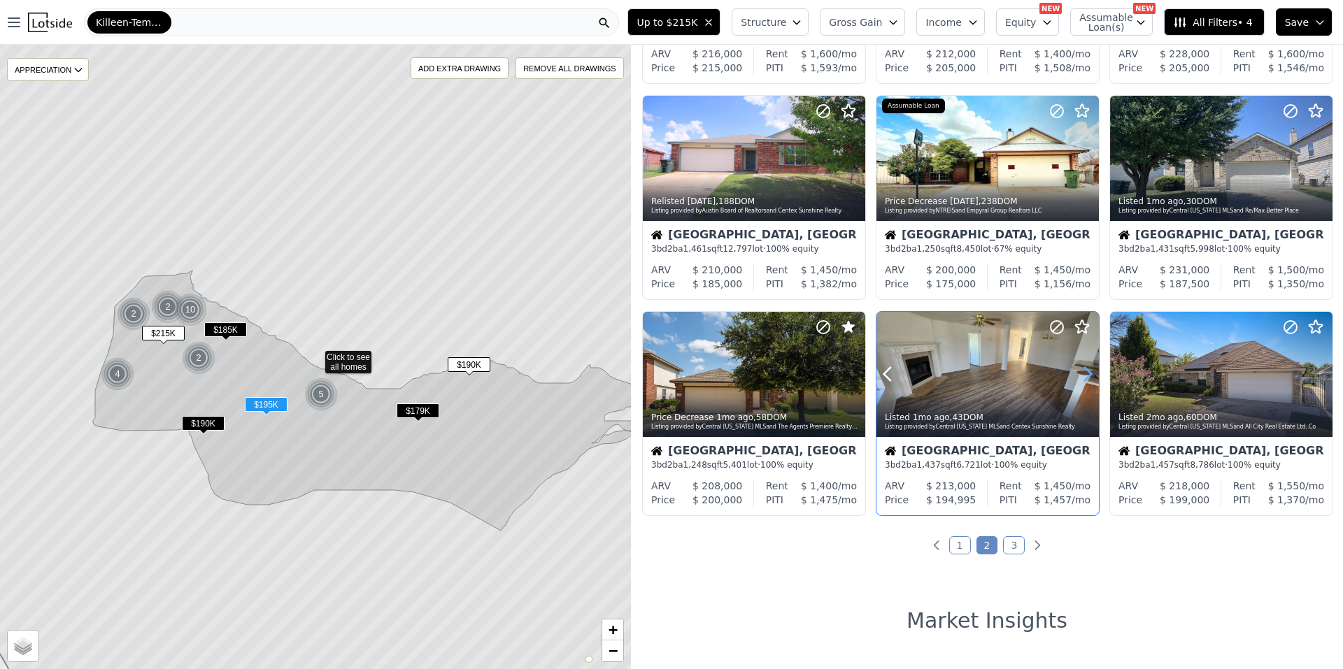
click at [1085, 376] on icon at bounding box center [1088, 374] width 6 height 13
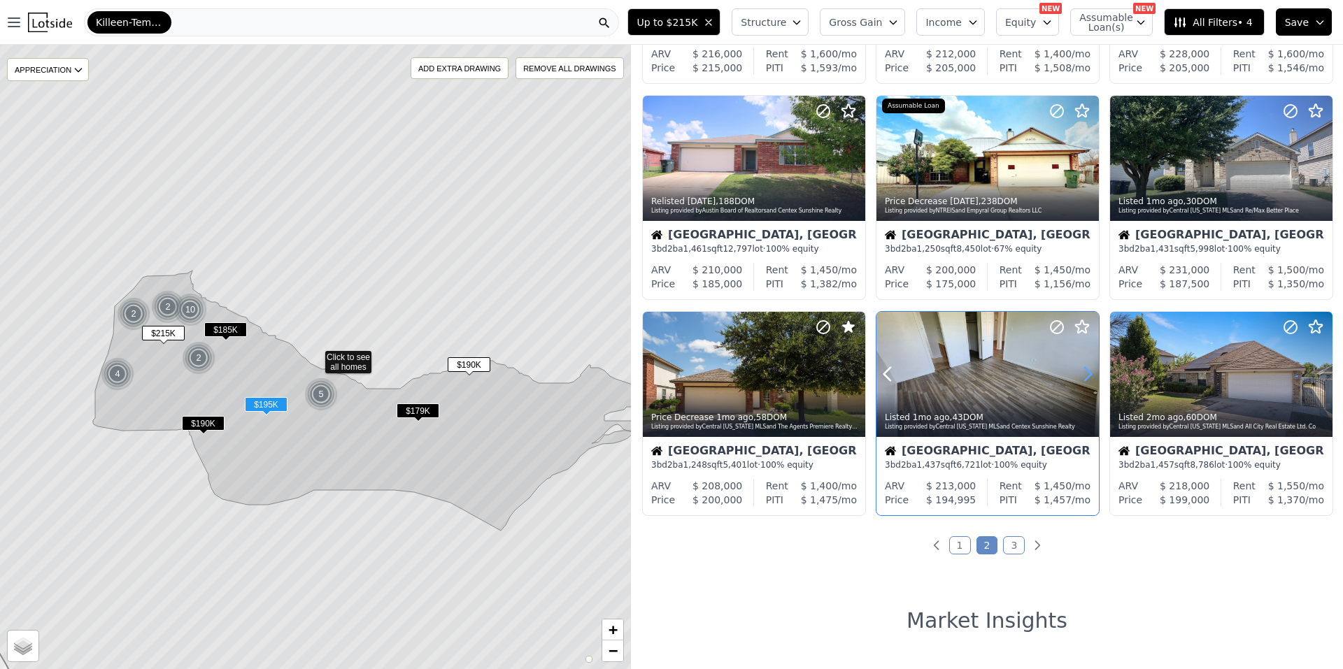
click at [1085, 376] on icon at bounding box center [1088, 374] width 6 height 13
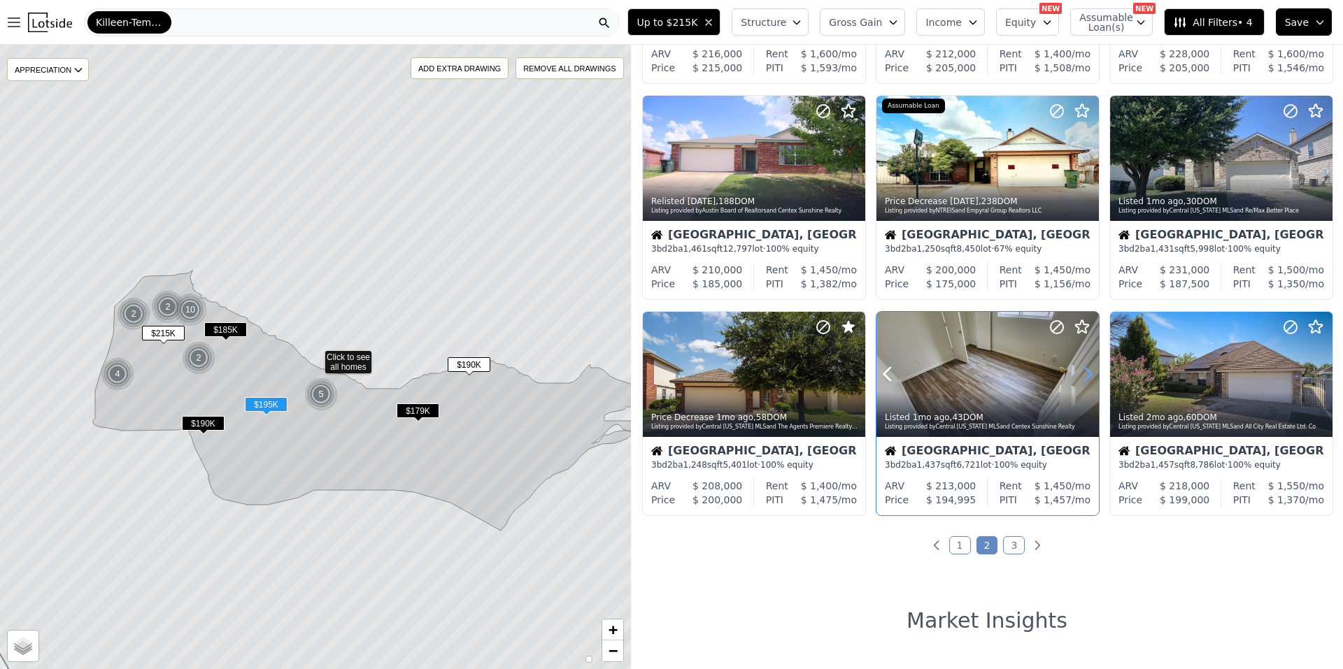
click at [1085, 376] on icon at bounding box center [1088, 374] width 6 height 13
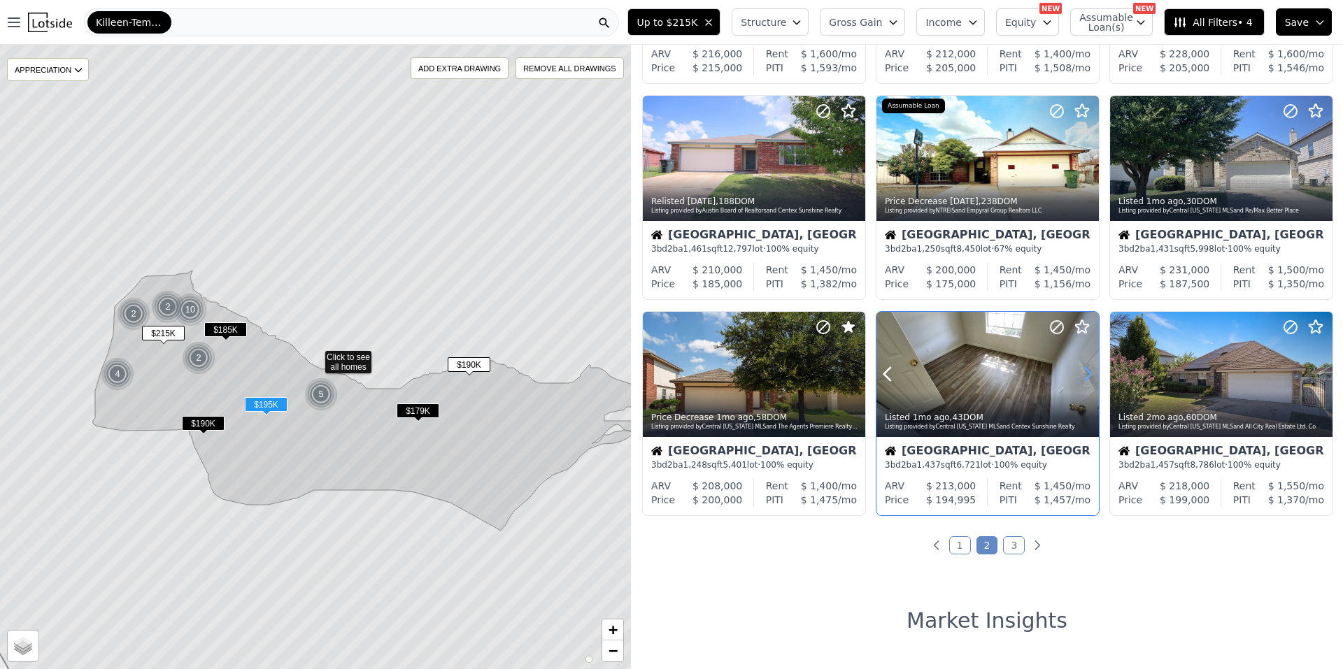
click at [1085, 376] on icon at bounding box center [1088, 374] width 6 height 13
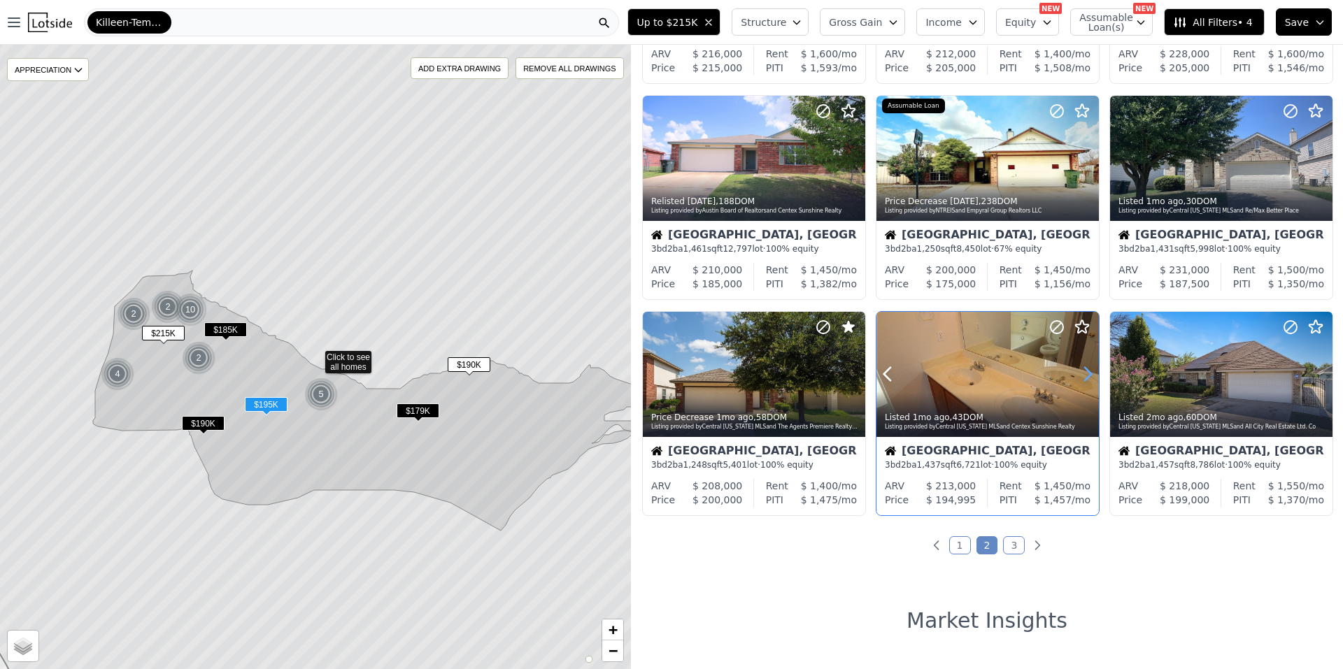
click at [1085, 376] on icon at bounding box center [1088, 374] width 6 height 13
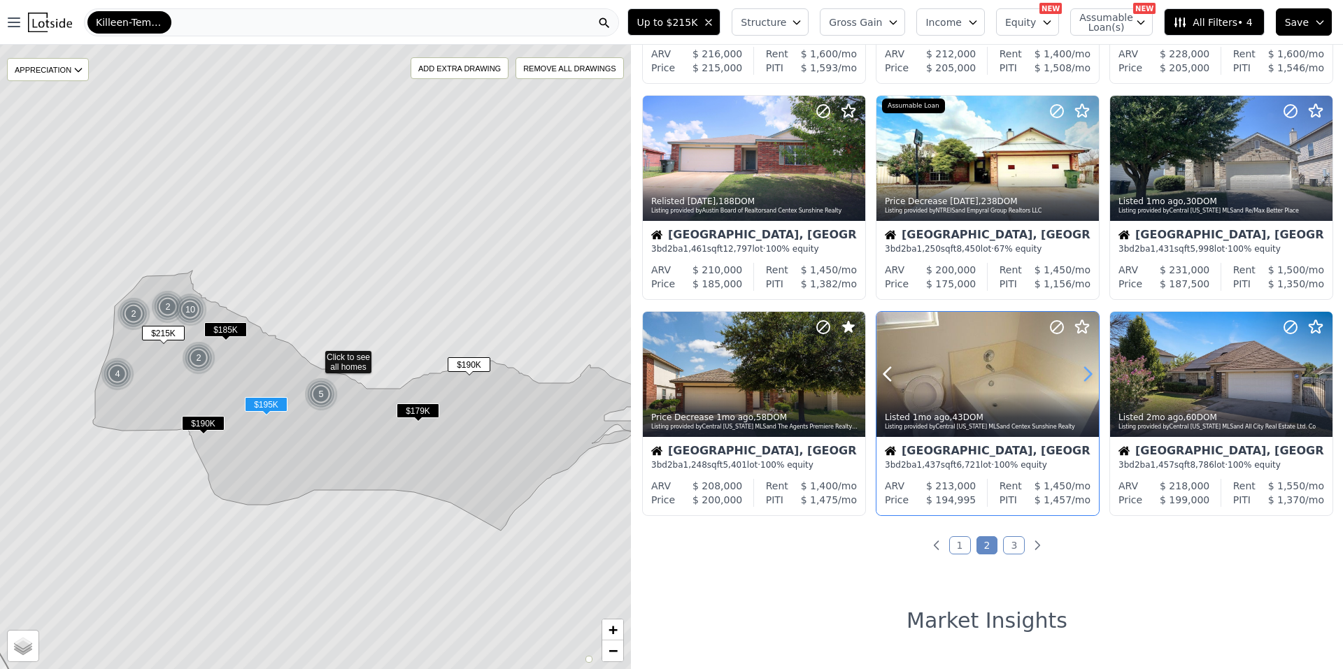
click at [1085, 376] on icon at bounding box center [1088, 374] width 6 height 13
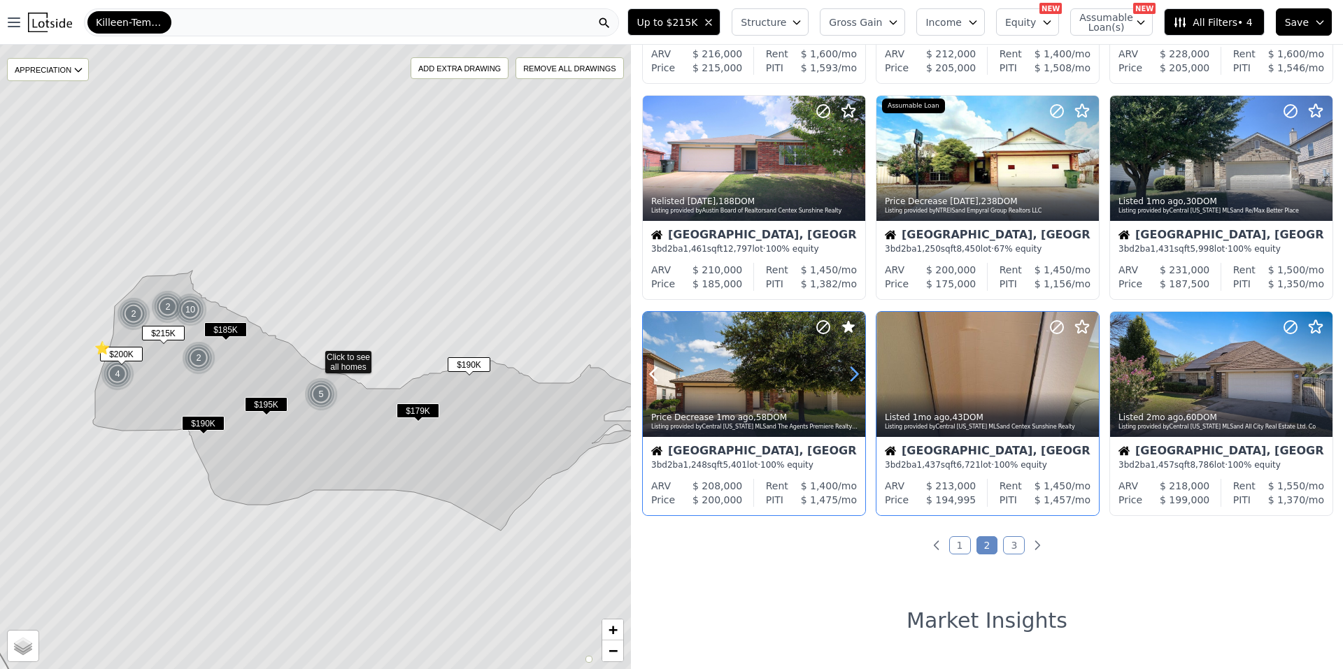
click at [852, 371] on icon at bounding box center [854, 374] width 22 height 22
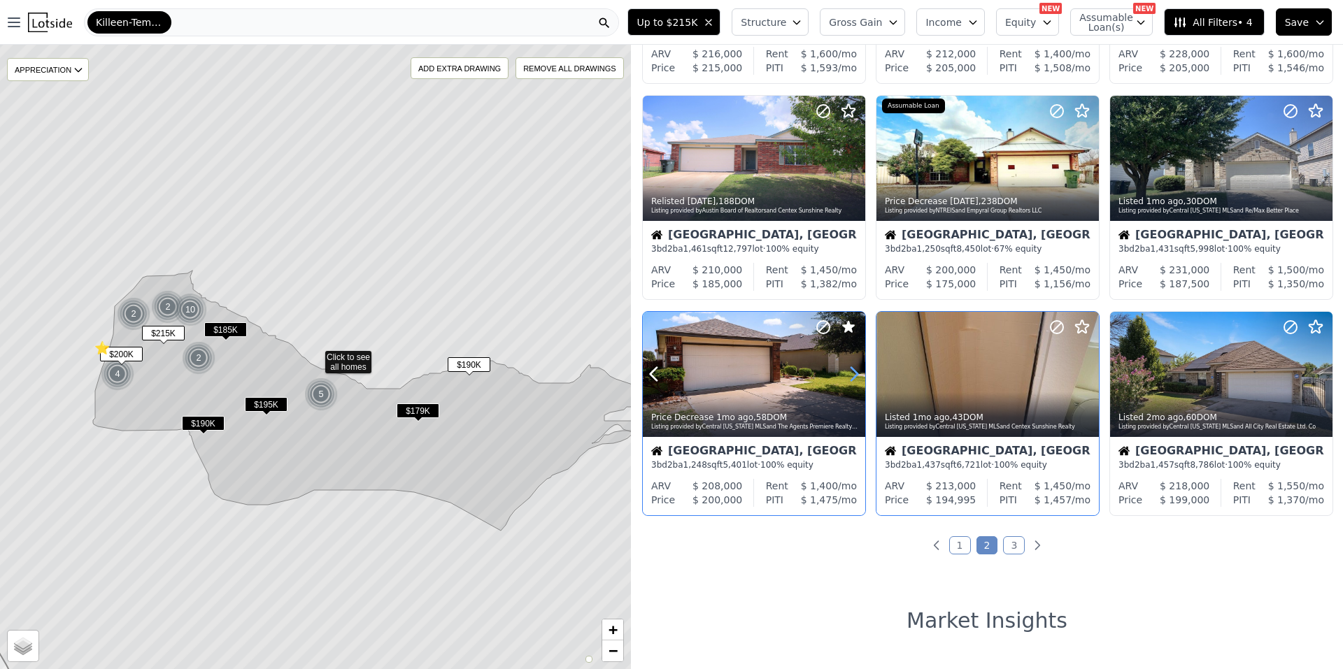
click at [852, 371] on icon at bounding box center [854, 374] width 22 height 22
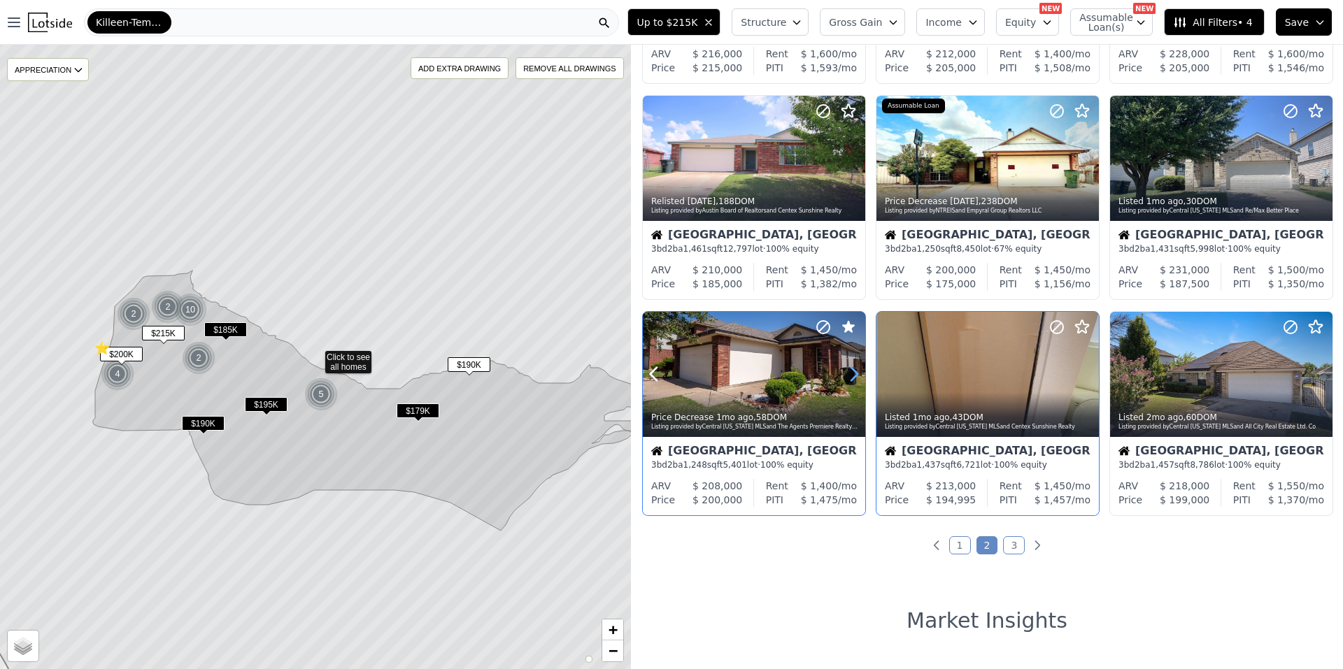
click at [852, 371] on icon at bounding box center [854, 374] width 22 height 22
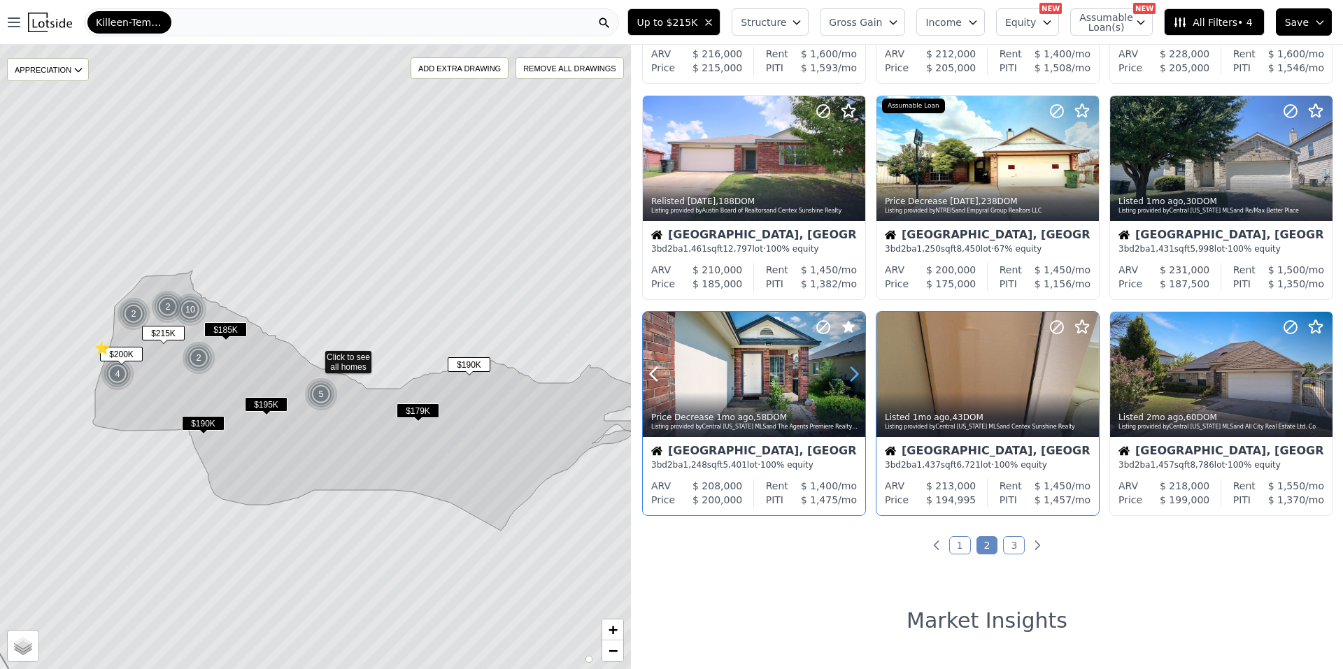
click at [852, 371] on icon at bounding box center [854, 374] width 22 height 22
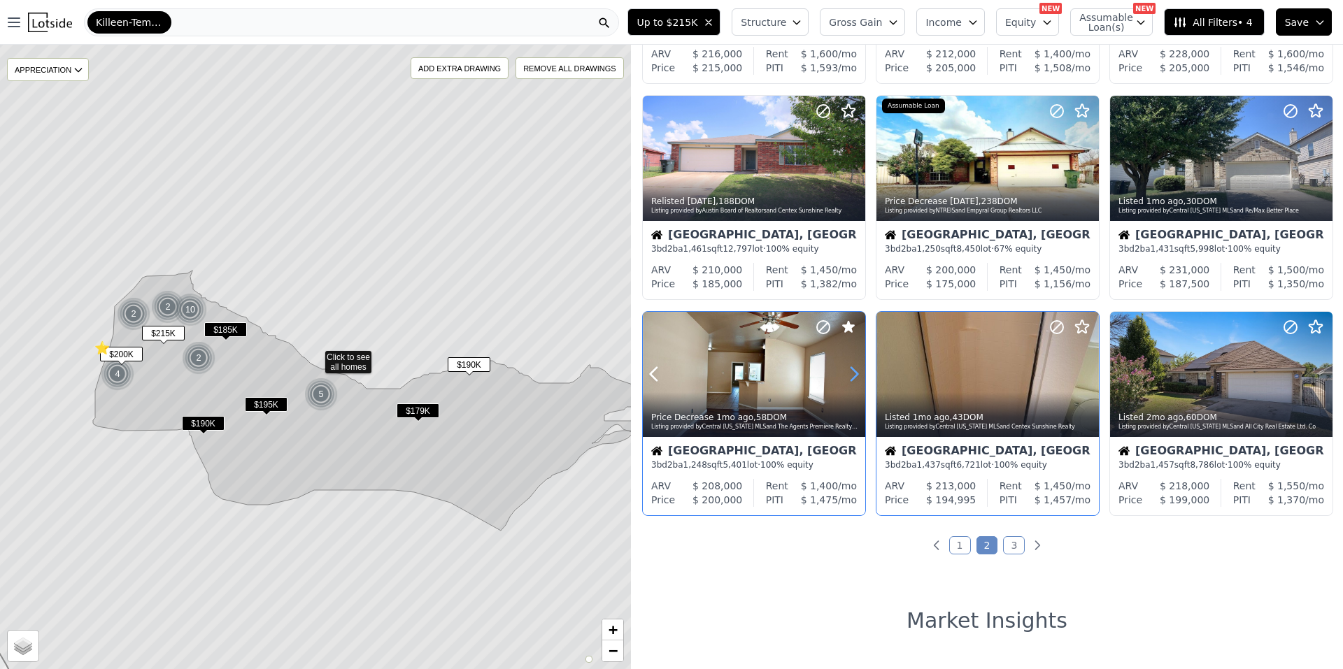
click at [852, 371] on icon at bounding box center [854, 374] width 22 height 22
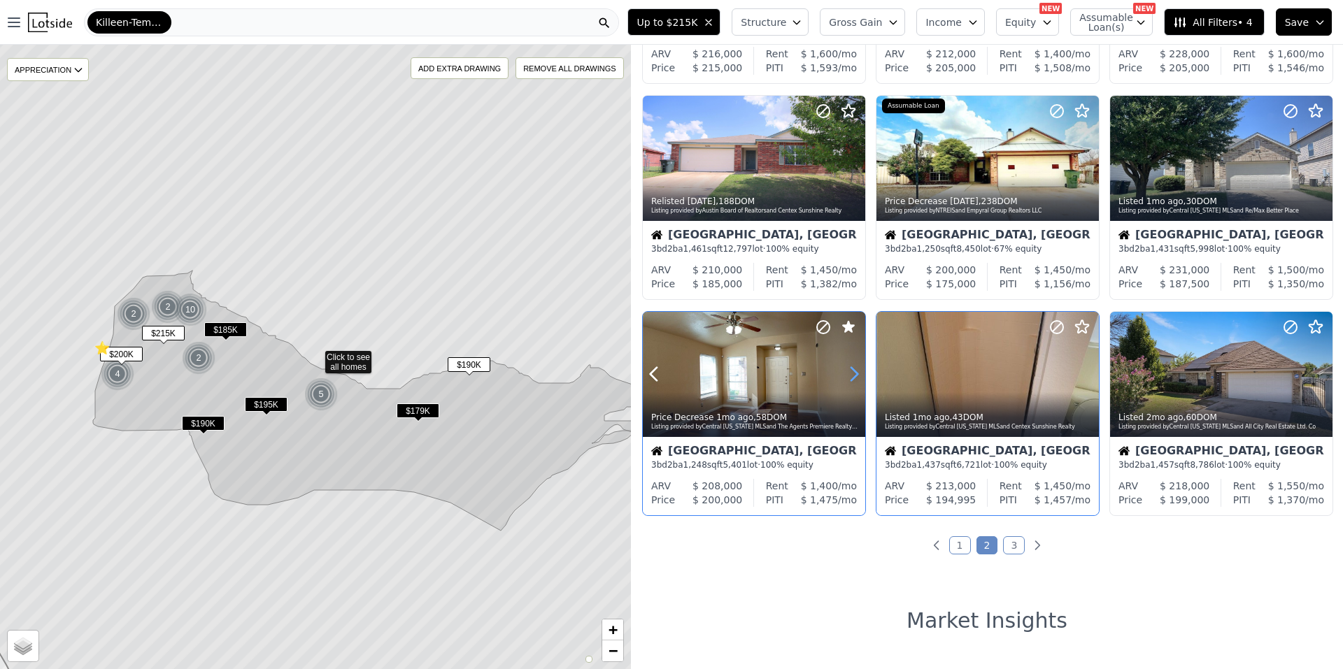
click at [852, 371] on icon at bounding box center [854, 374] width 22 height 22
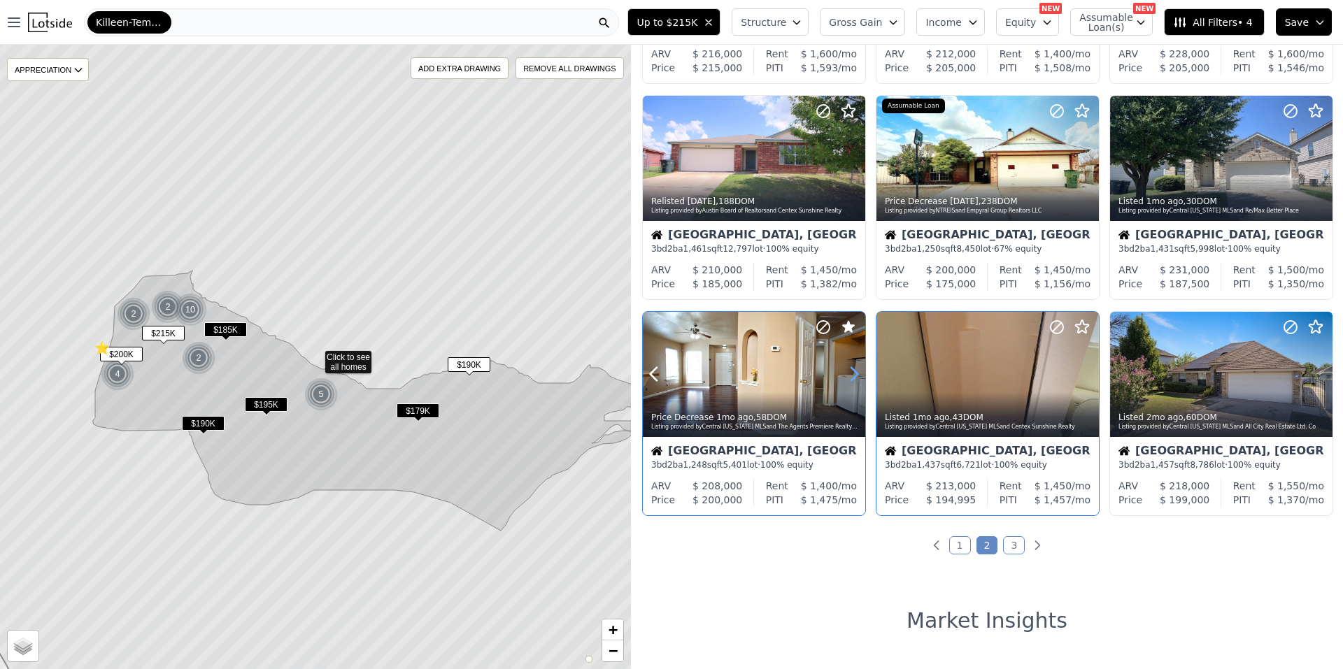
click at [852, 371] on icon at bounding box center [854, 374] width 22 height 22
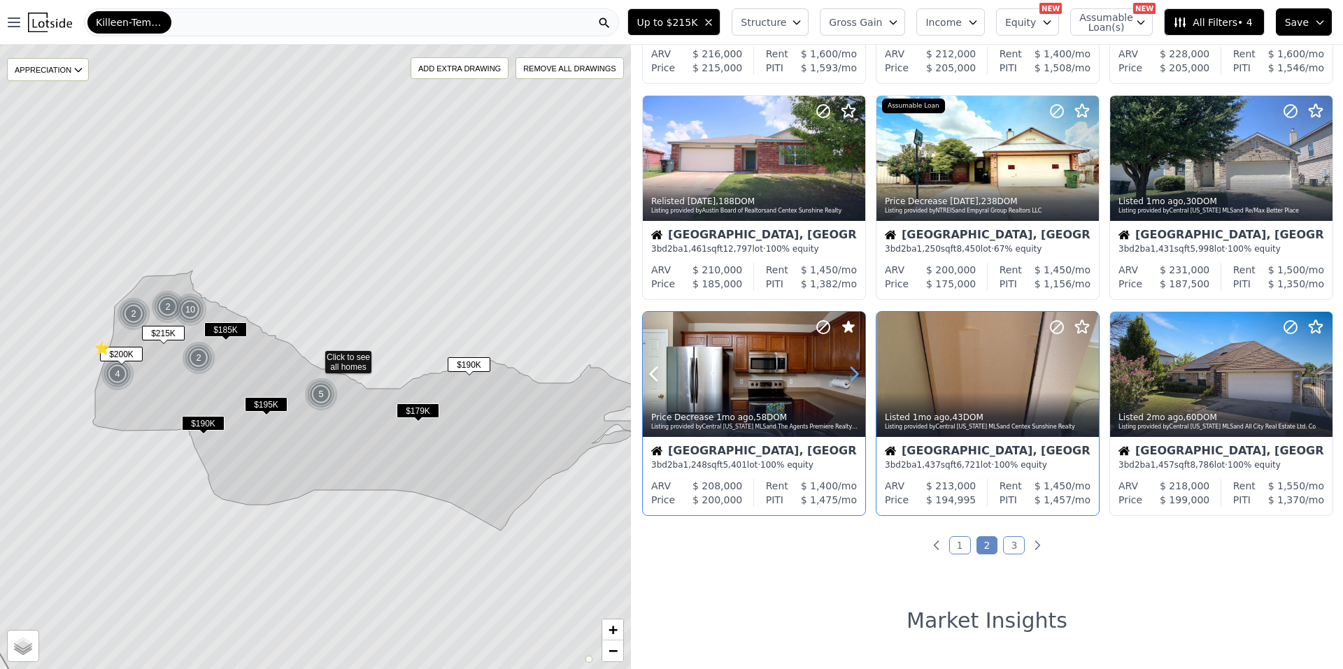
click at [852, 371] on icon at bounding box center [854, 374] width 22 height 22
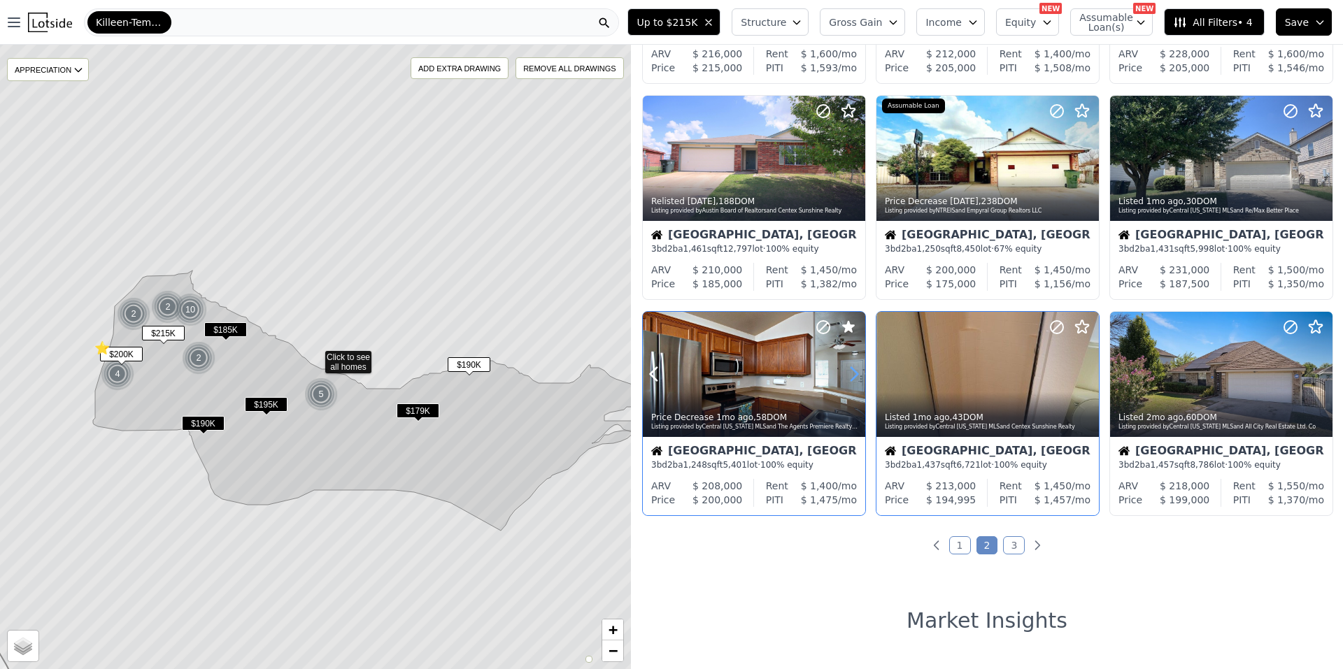
click at [852, 371] on icon at bounding box center [854, 374] width 22 height 22
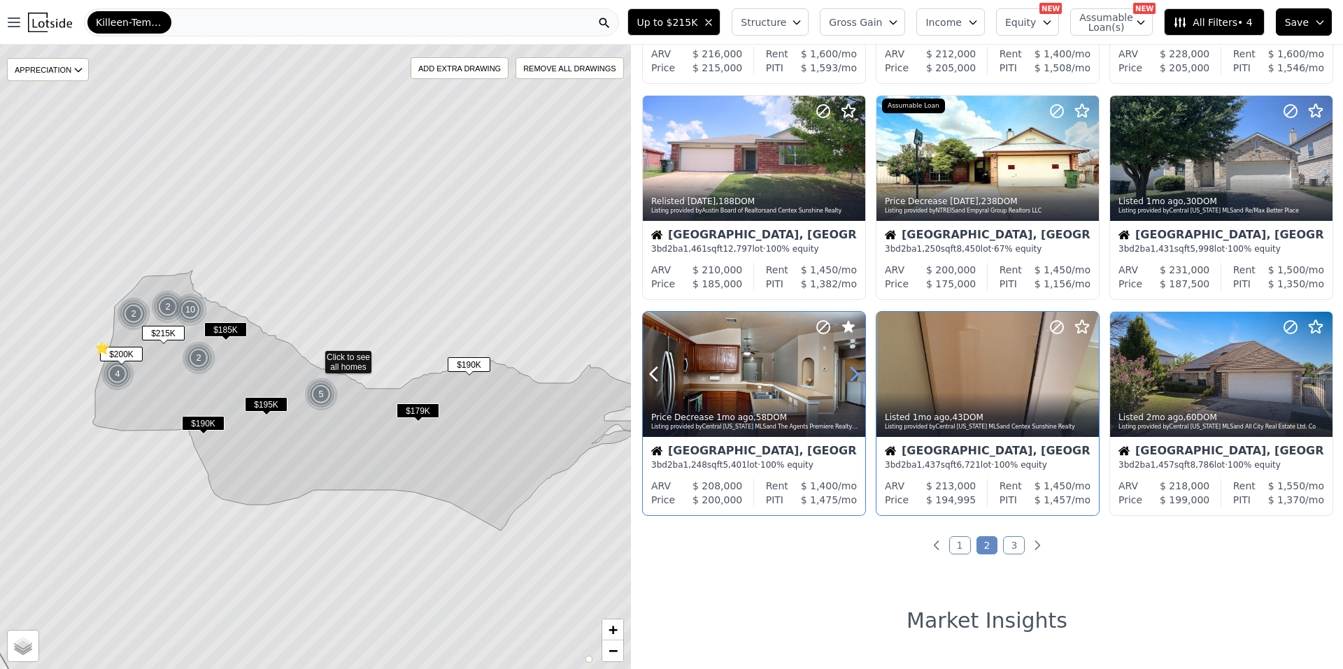
click at [852, 371] on icon at bounding box center [854, 374] width 22 height 22
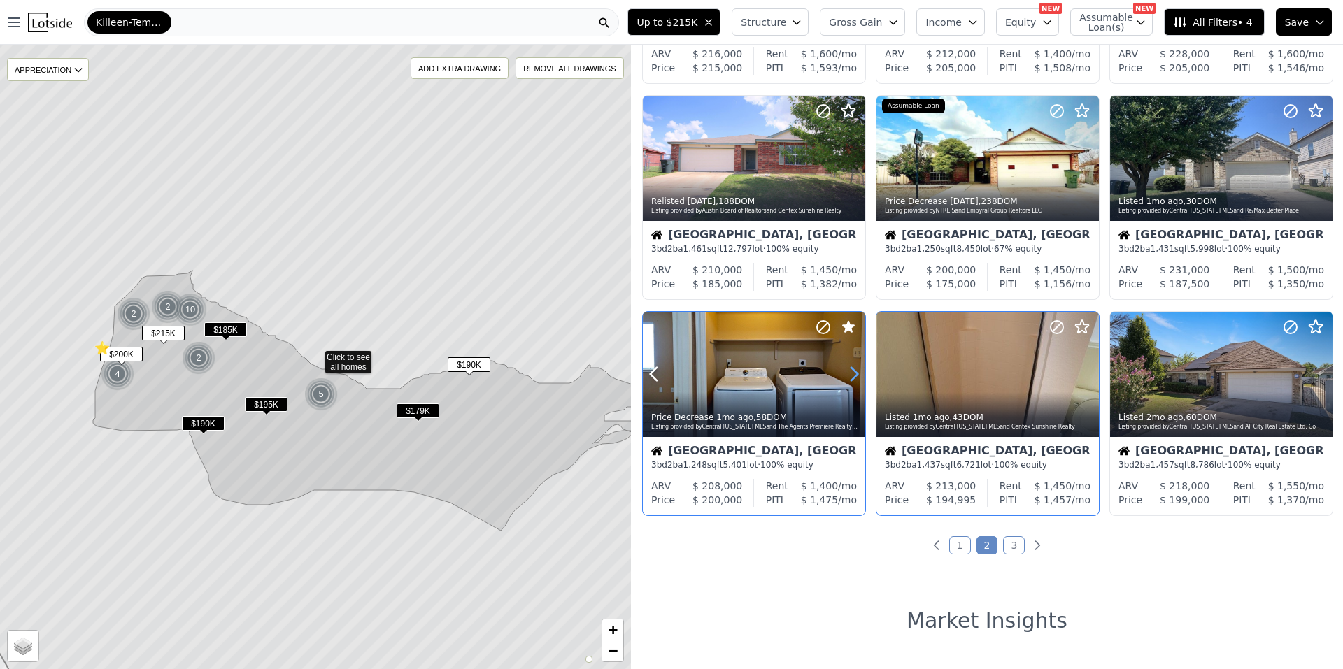
click at [852, 371] on icon at bounding box center [854, 374] width 22 height 22
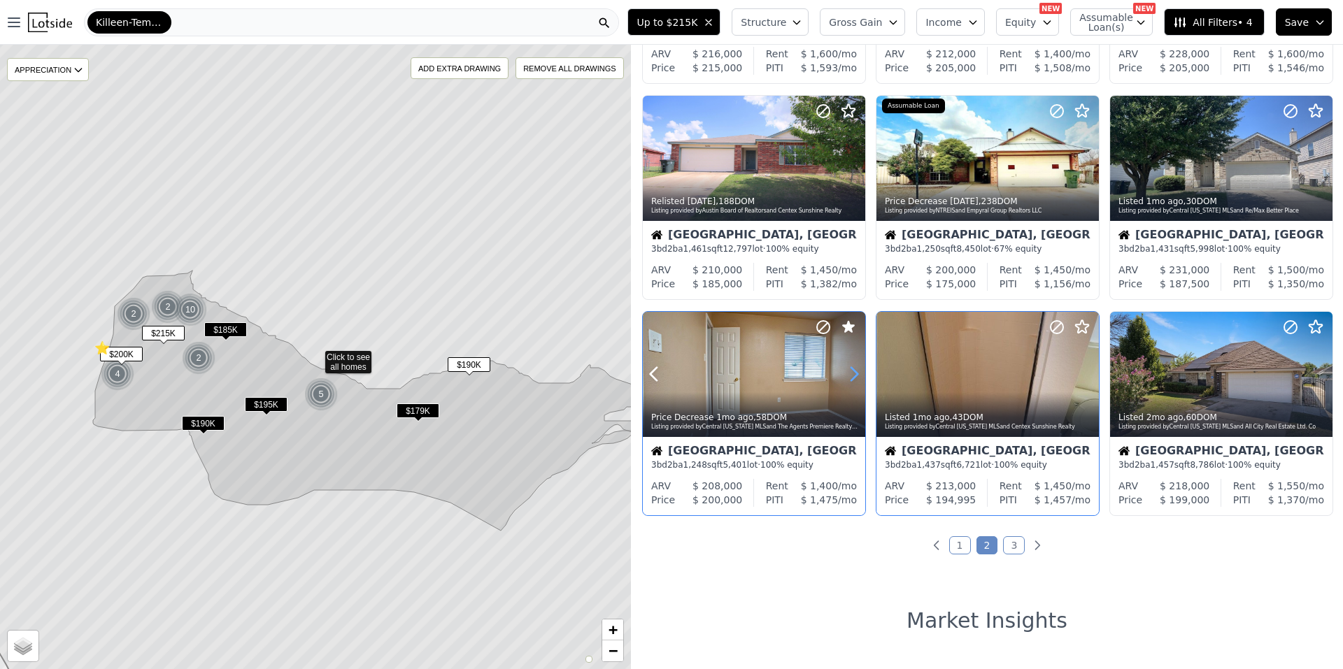
click at [852, 371] on icon at bounding box center [854, 374] width 22 height 22
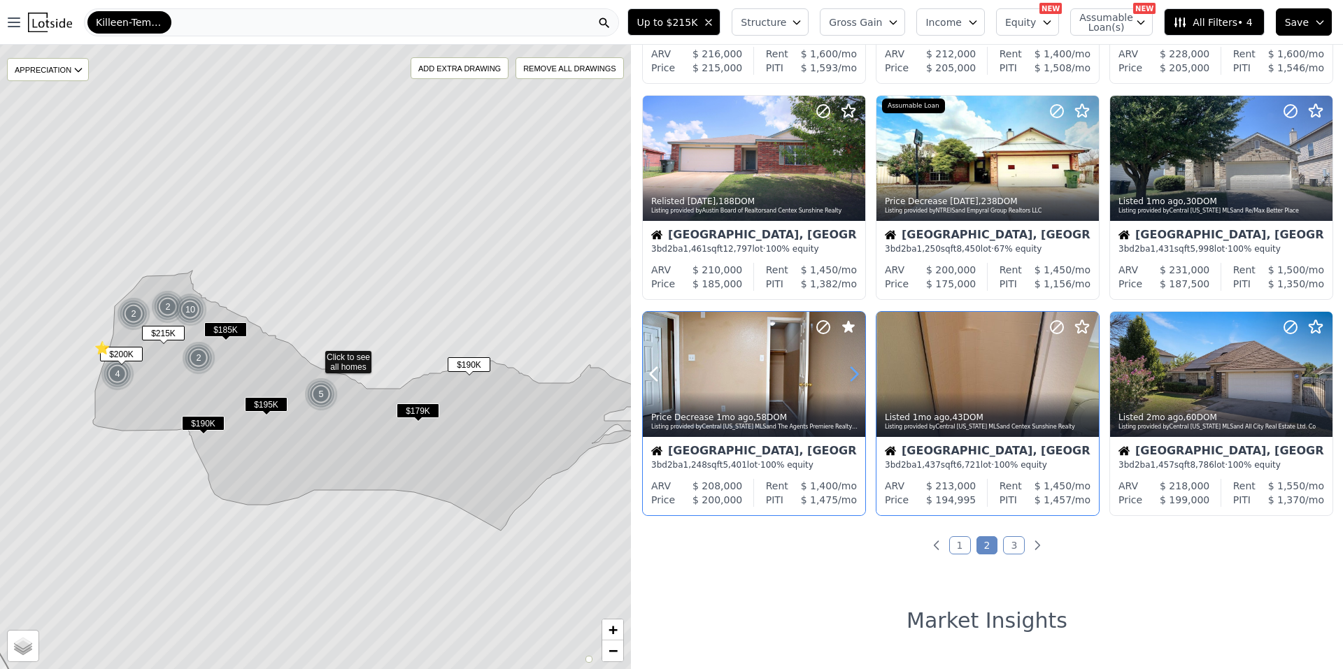
click at [852, 371] on icon at bounding box center [854, 374] width 22 height 22
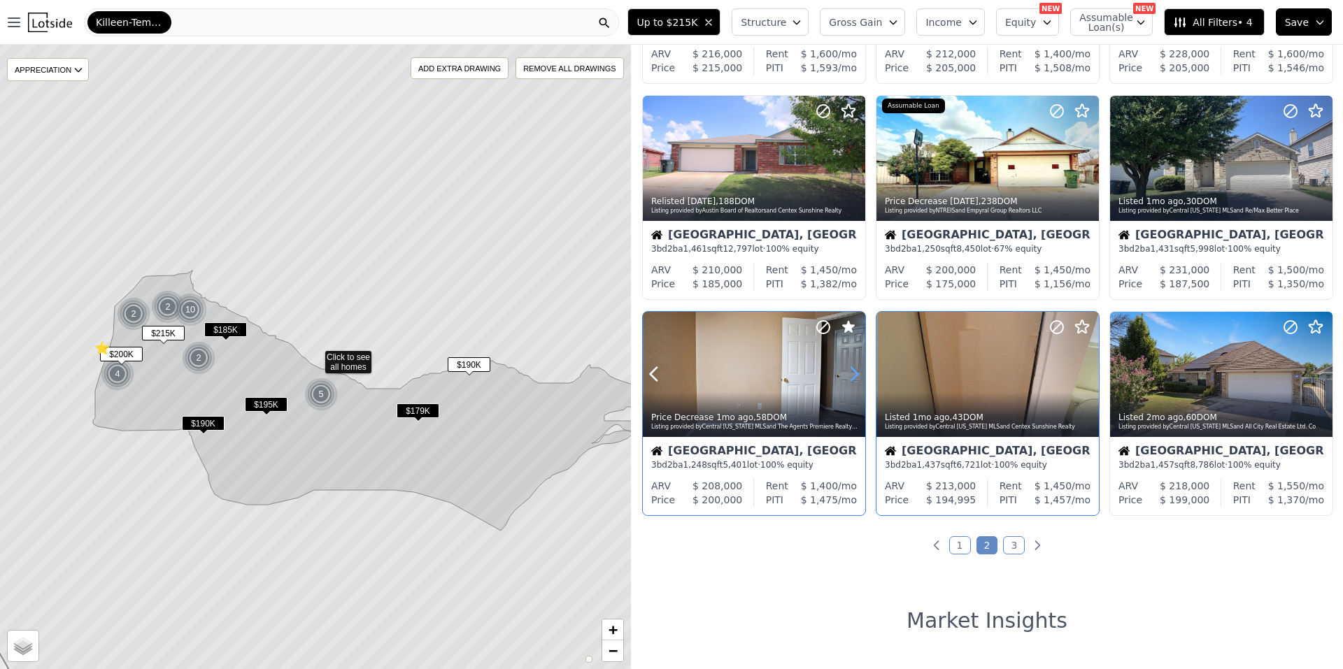
click at [852, 371] on icon at bounding box center [854, 374] width 22 height 22
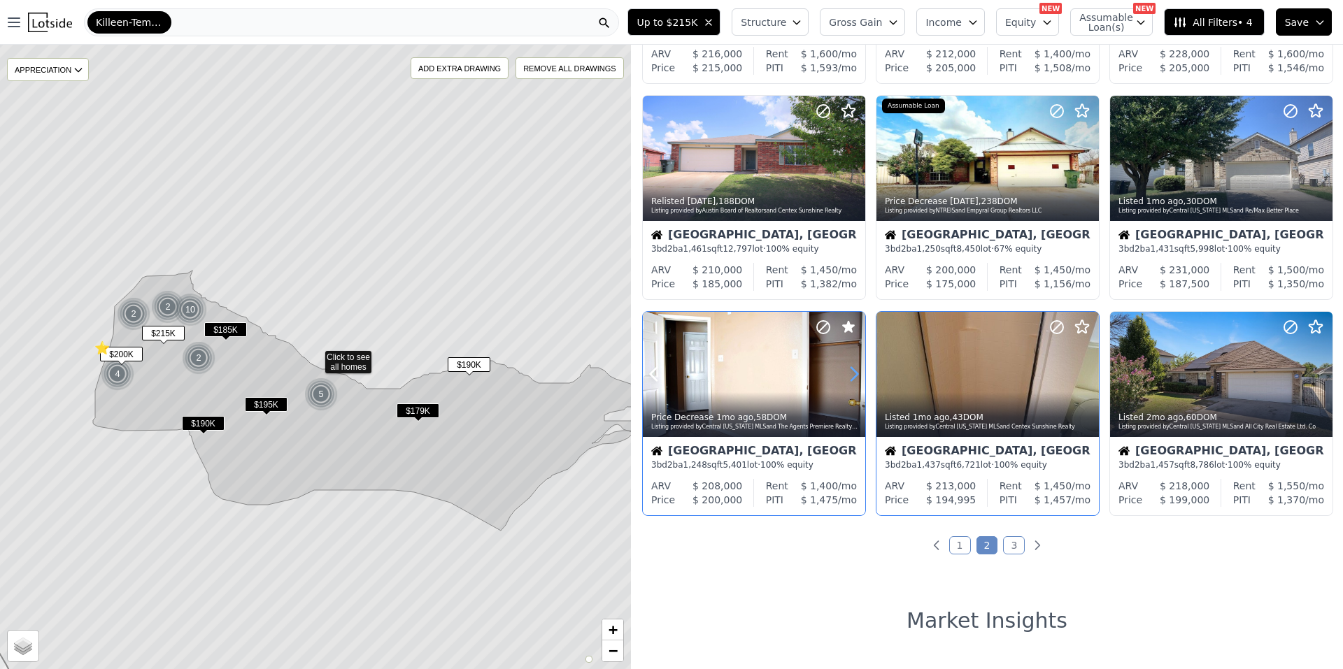
click at [852, 371] on icon at bounding box center [854, 374] width 22 height 22
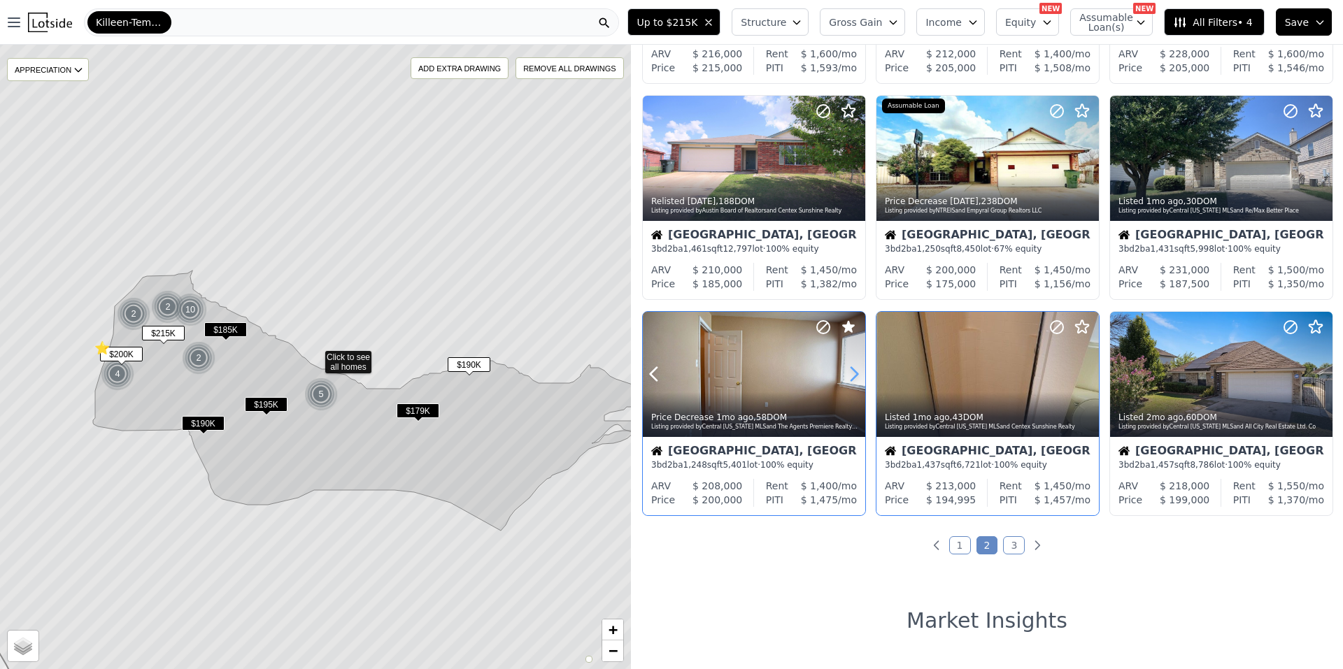
click at [852, 371] on icon at bounding box center [854, 374] width 22 height 22
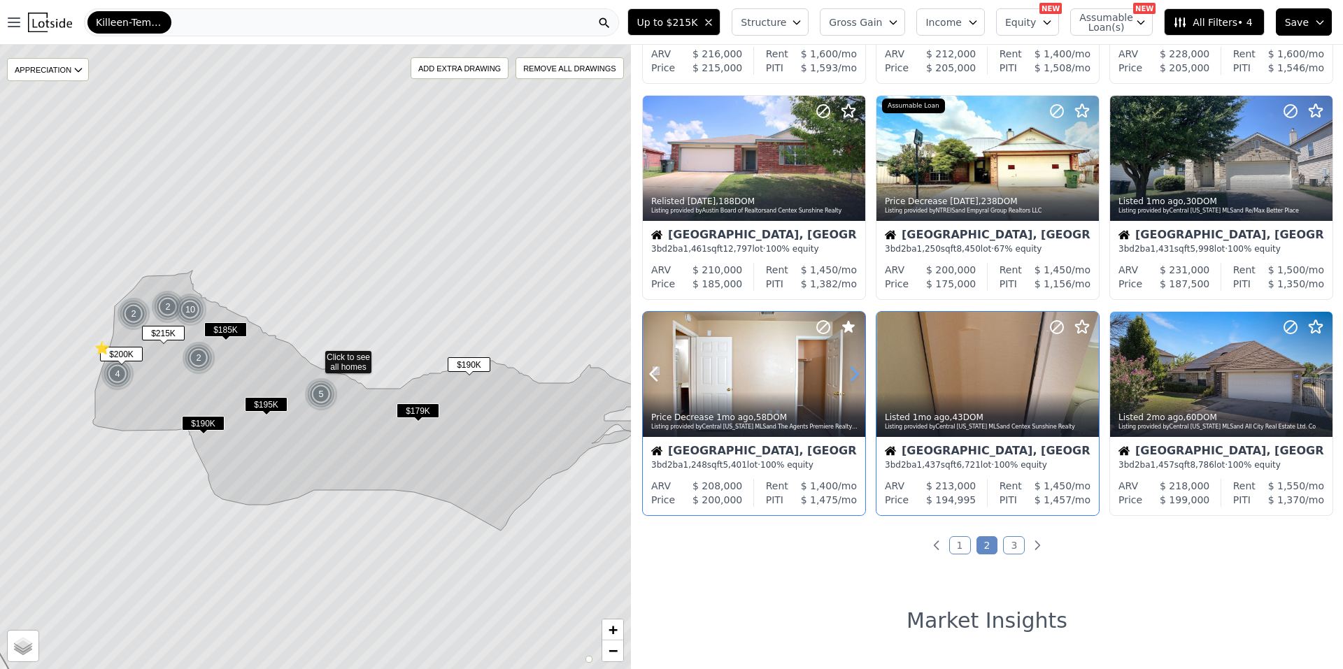
click at [852, 371] on icon at bounding box center [854, 374] width 22 height 22
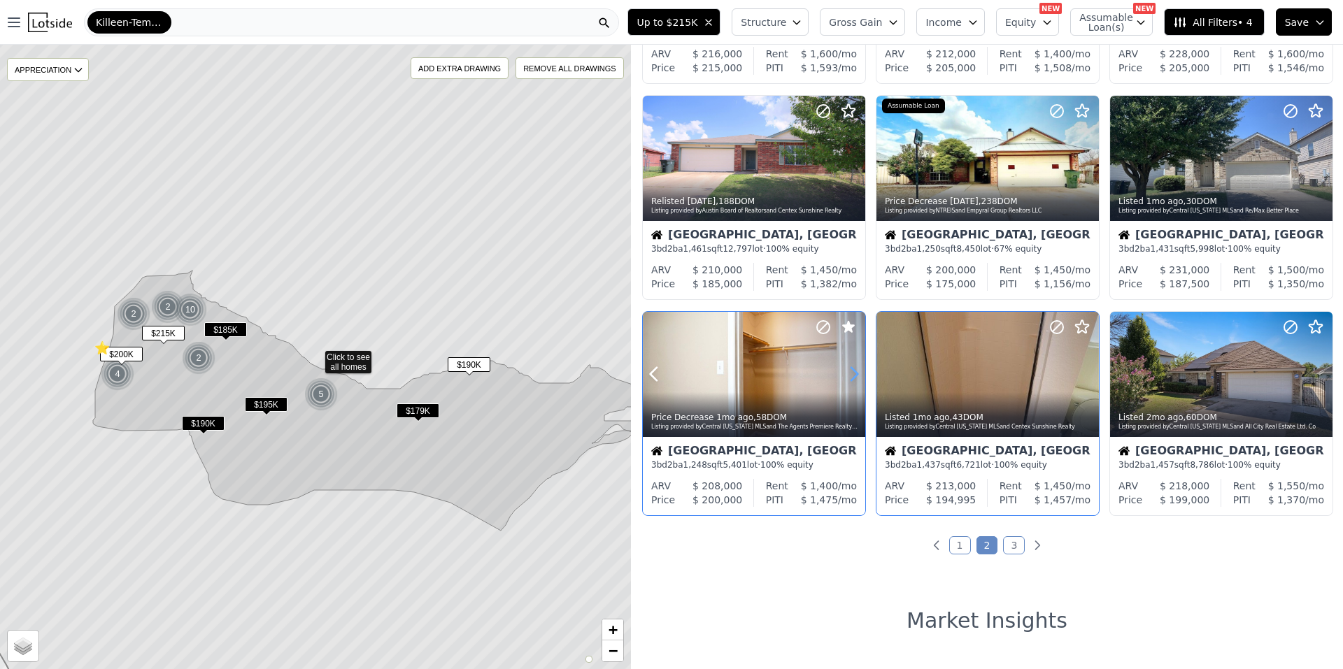
click at [852, 371] on icon at bounding box center [854, 374] width 22 height 22
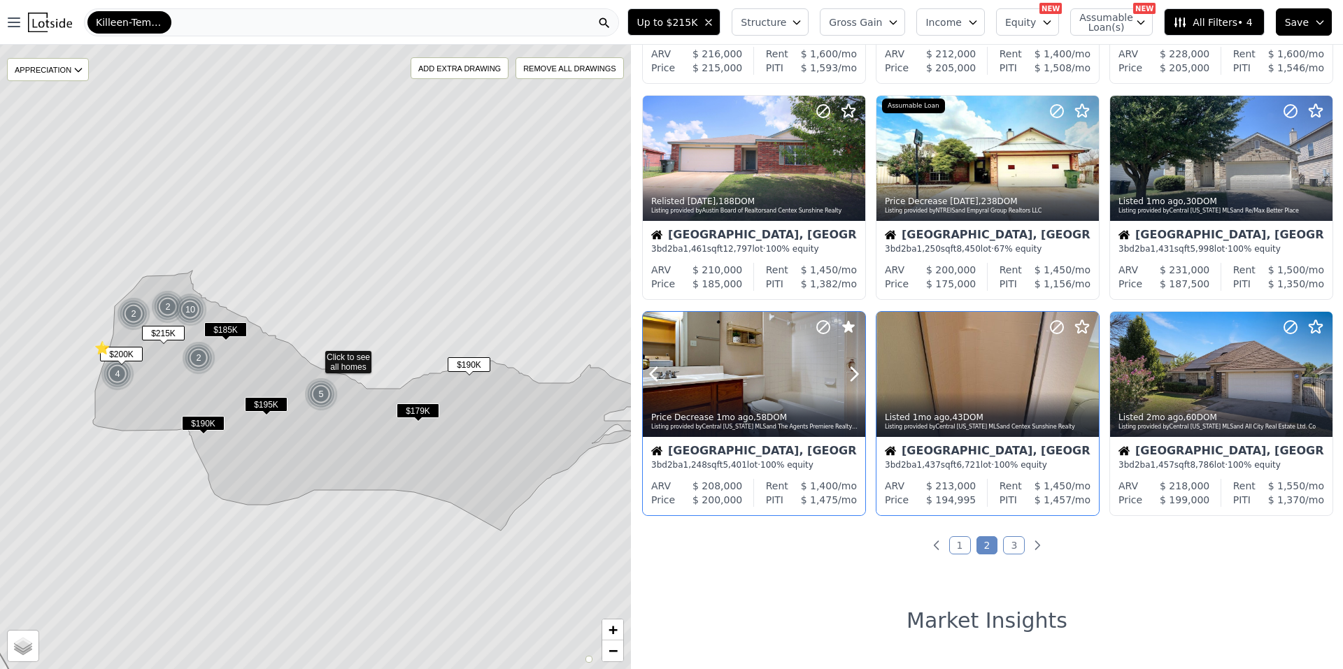
click at [787, 363] on div at bounding box center [821, 357] width 90 height 90
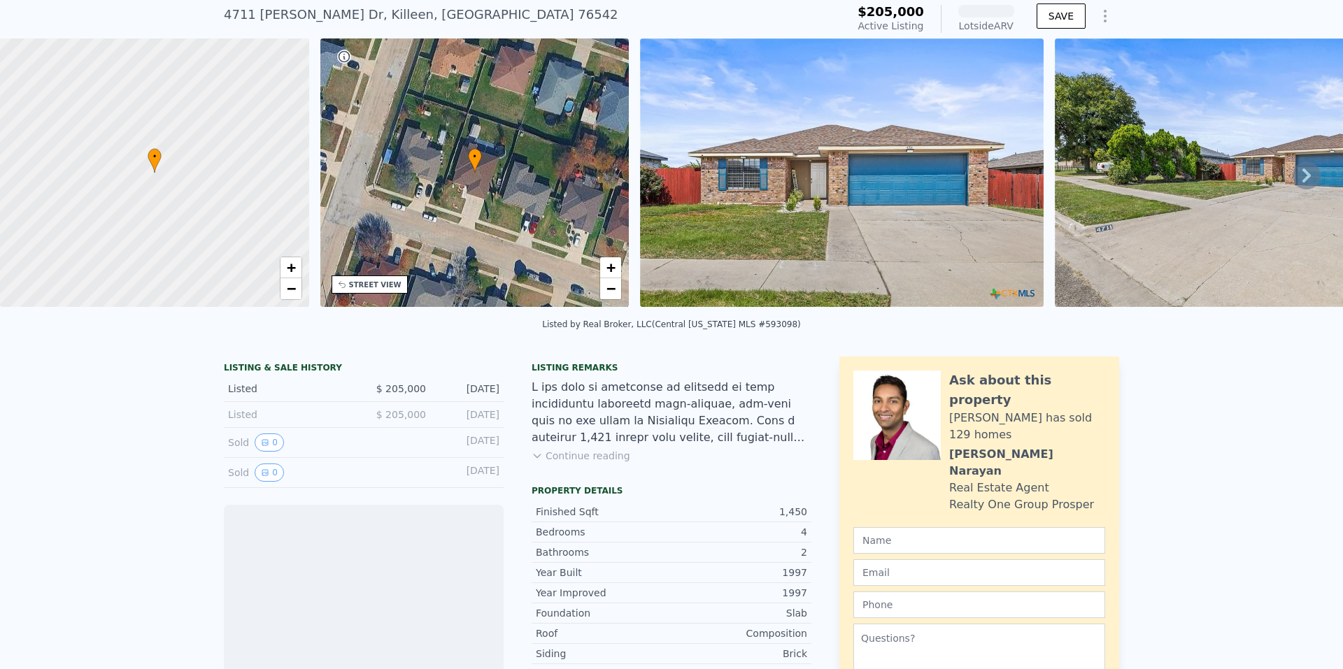
scroll to position [65, 0]
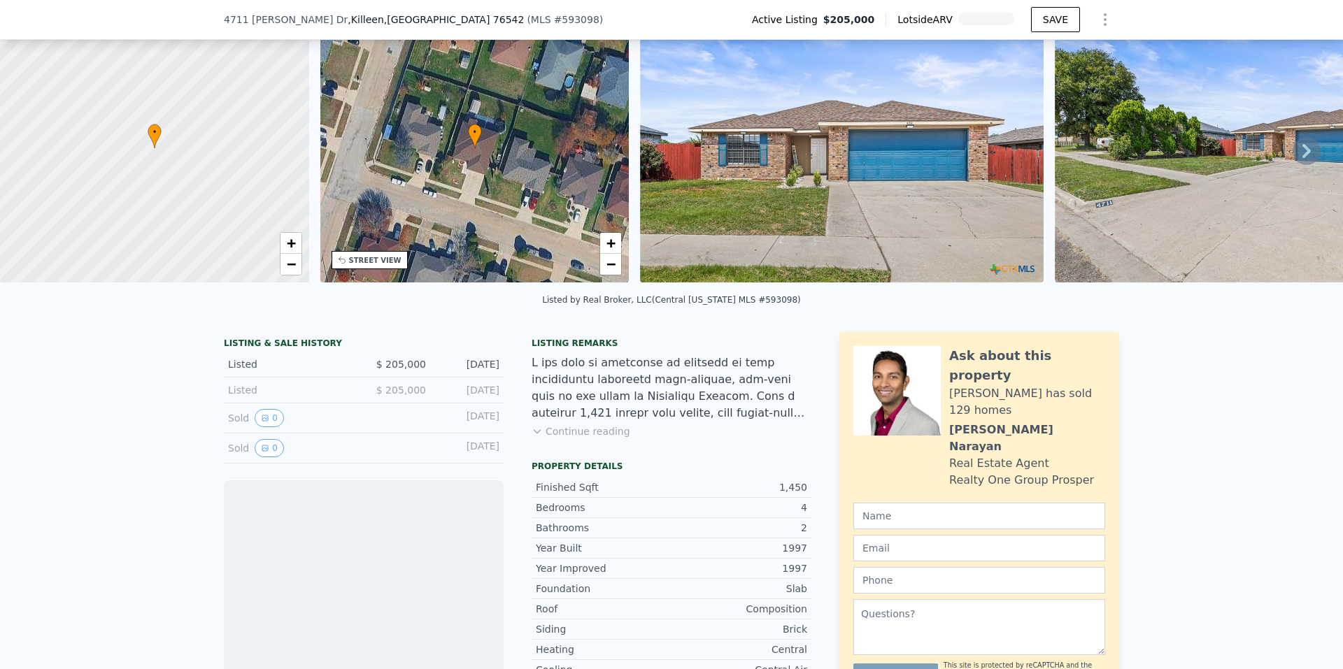
click at [574, 450] on div "Listing remarks Continue reading" at bounding box center [672, 397] width 280 height 118
click at [579, 439] on button "Continue reading" at bounding box center [581, 432] width 99 height 14
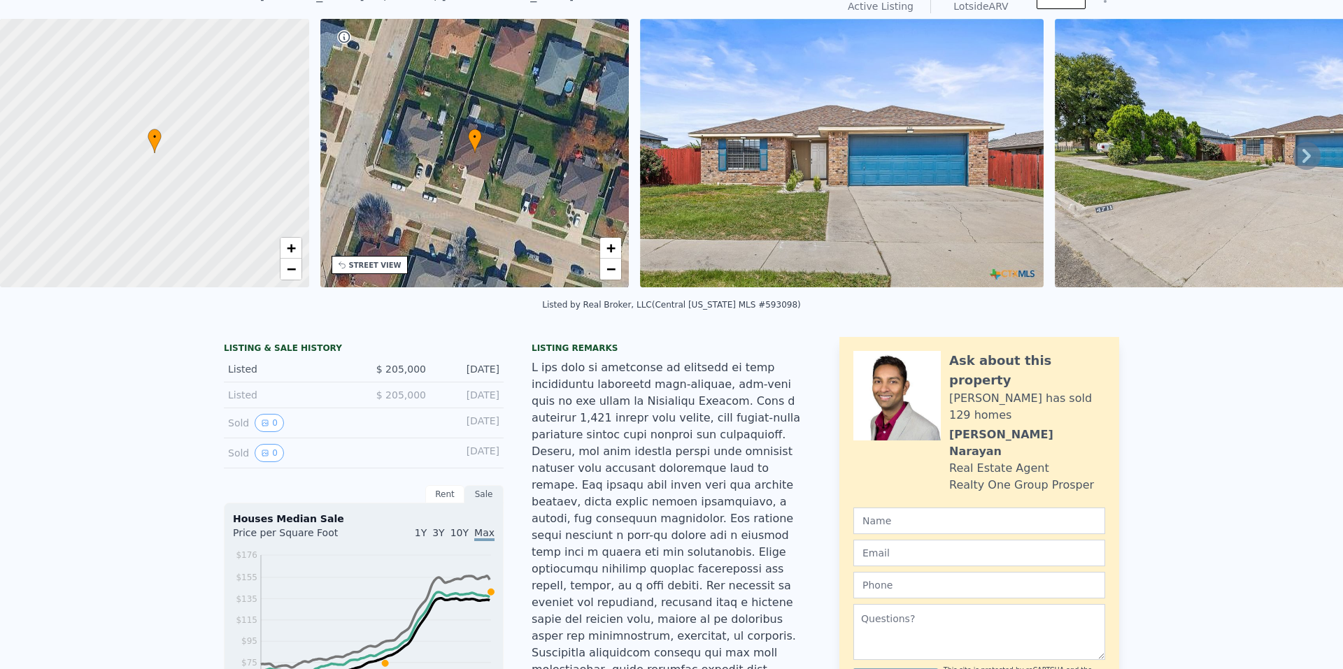
scroll to position [5, 0]
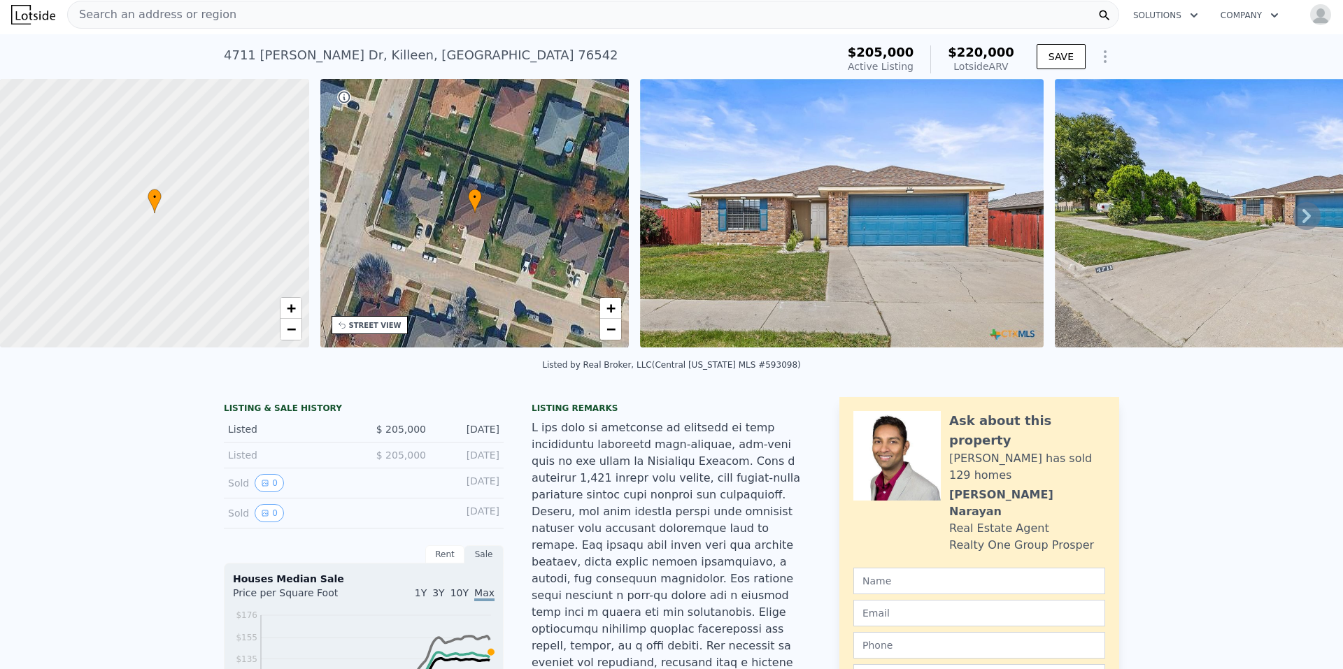
click at [1302, 216] on icon at bounding box center [1306, 216] width 8 height 14
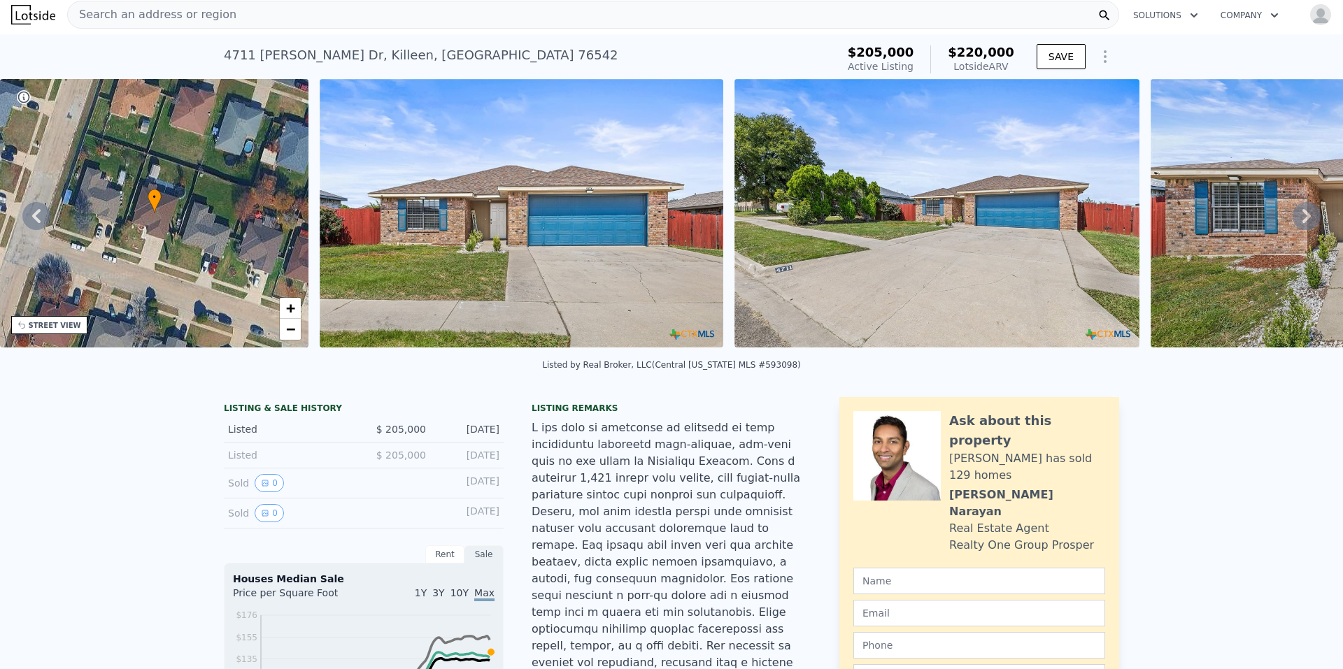
click at [1302, 216] on icon at bounding box center [1306, 216] width 8 height 14
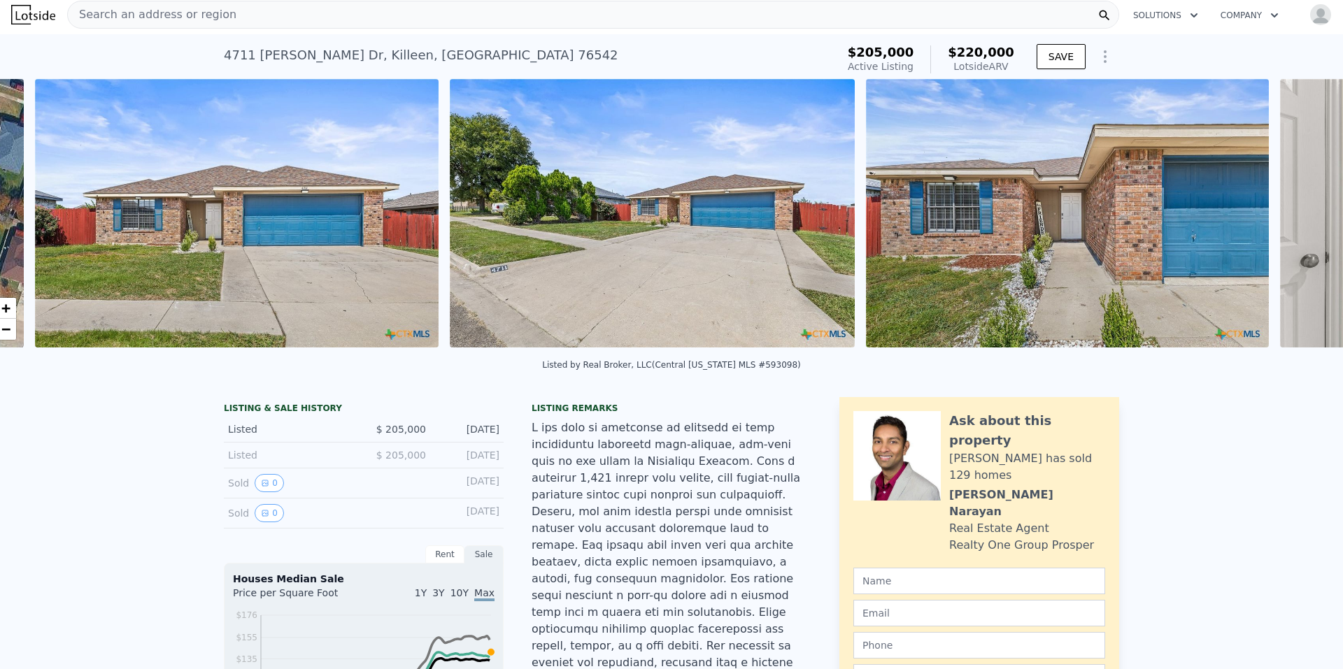
scroll to position [0, 640]
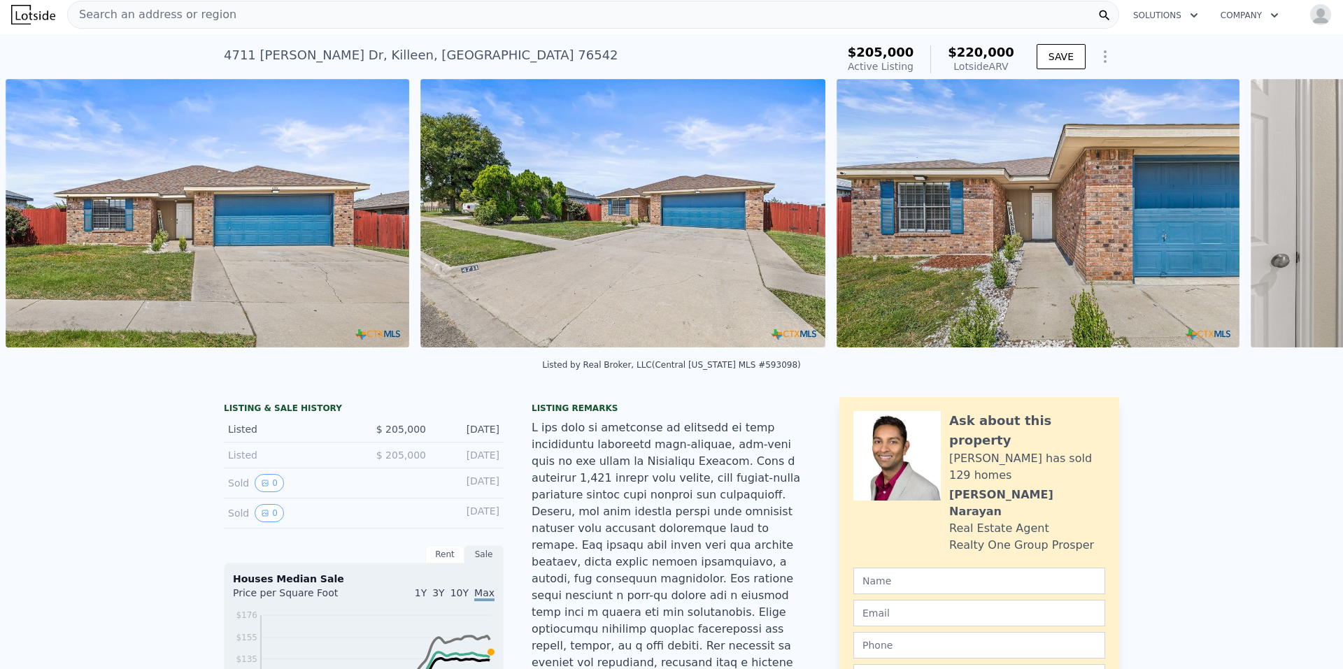
click at [1293, 217] on div "• + − • + − STREET VIEW Loading... SATELLITE VIEW" at bounding box center [671, 215] width 1343 height 273
click at [1293, 217] on icon at bounding box center [1307, 216] width 28 height 28
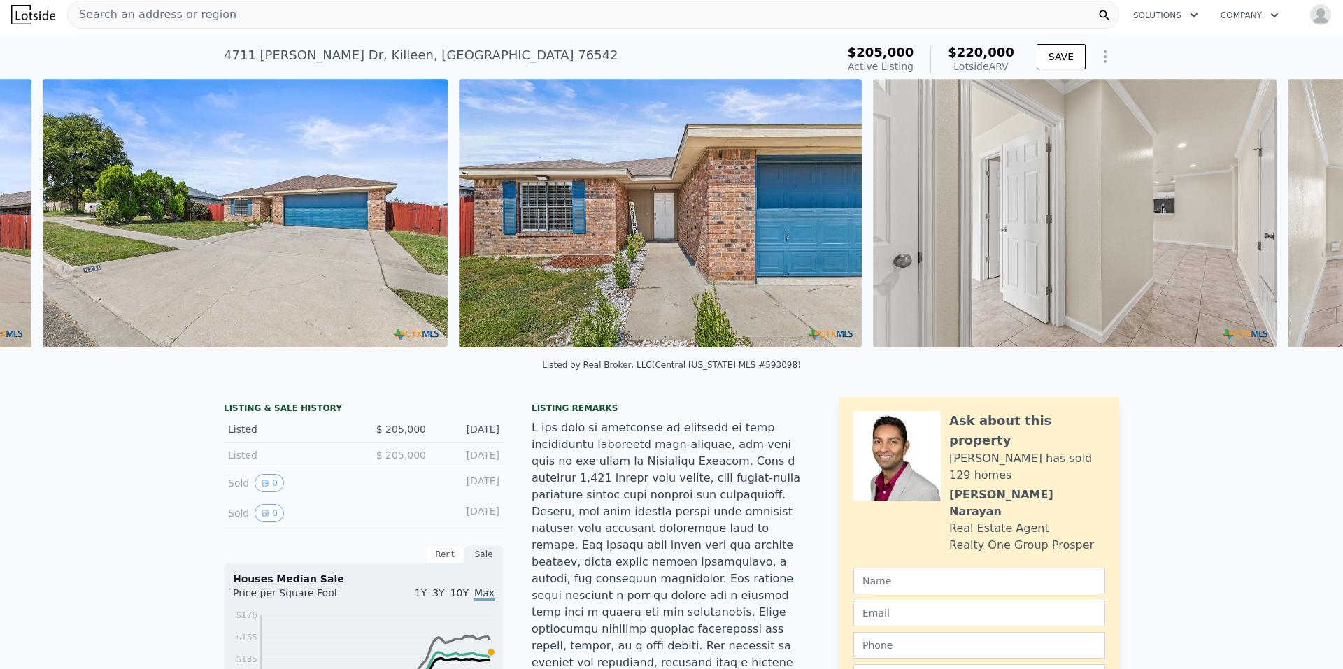
scroll to position [0, 1055]
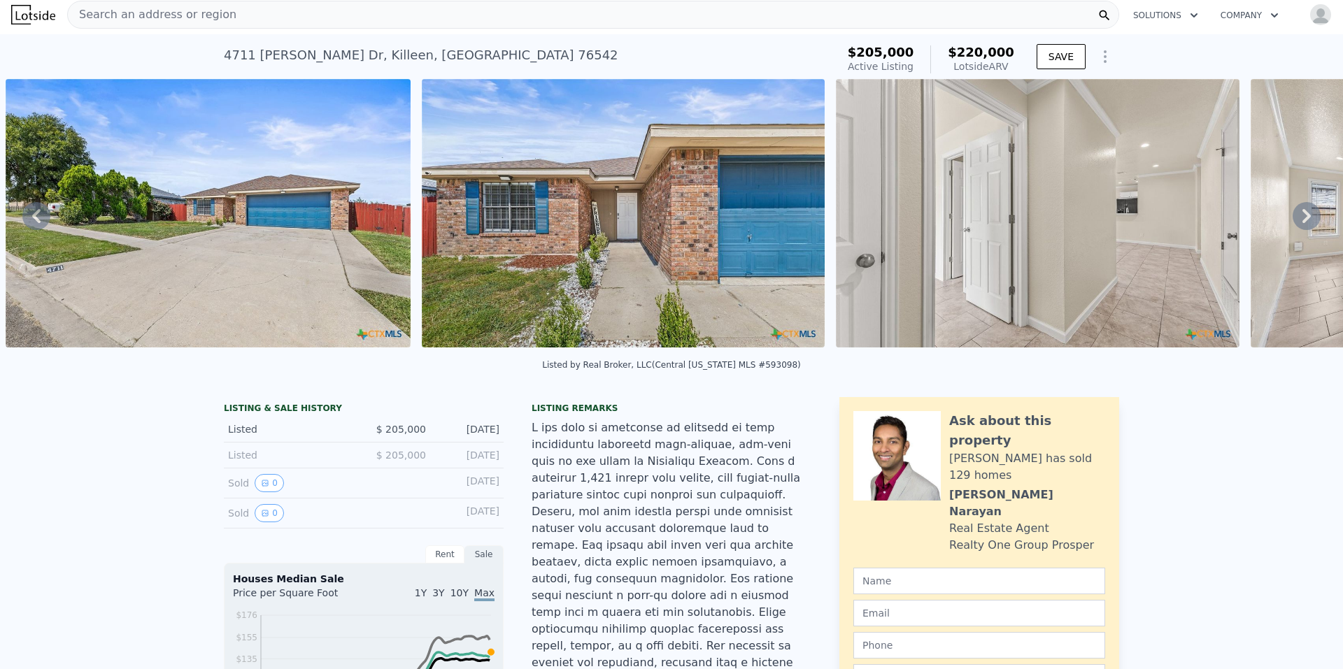
click at [1293, 217] on icon at bounding box center [1307, 216] width 28 height 28
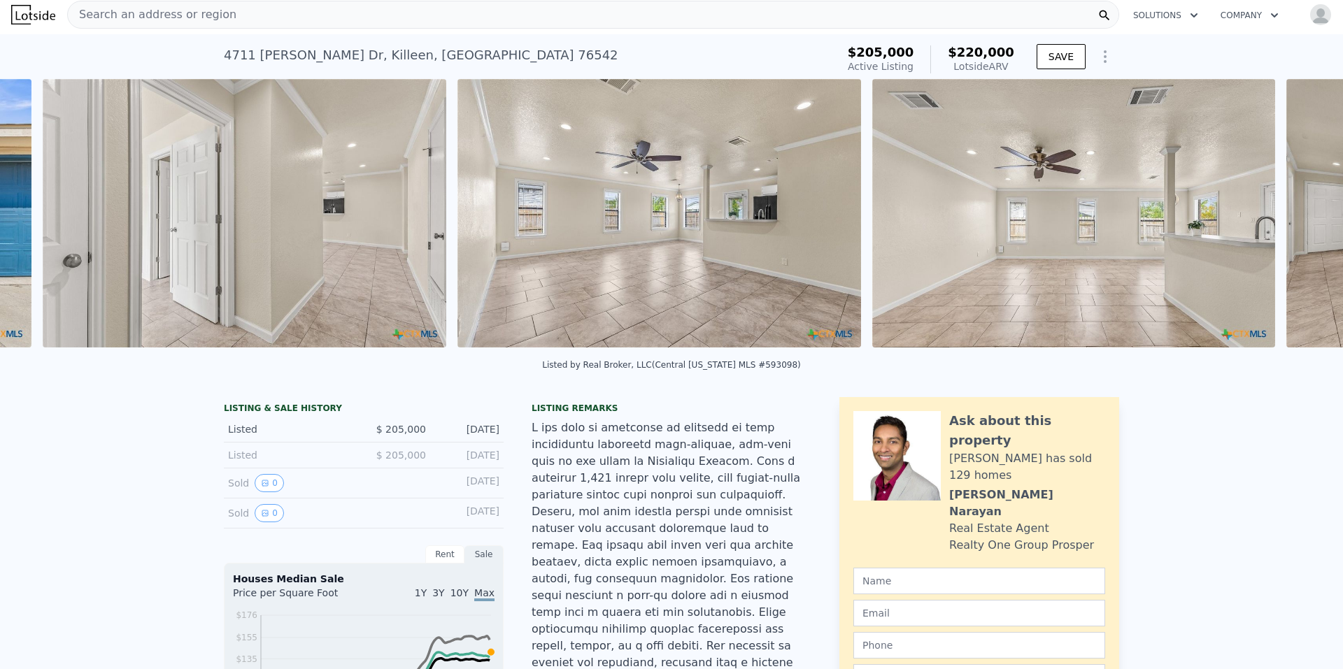
scroll to position [0, 1885]
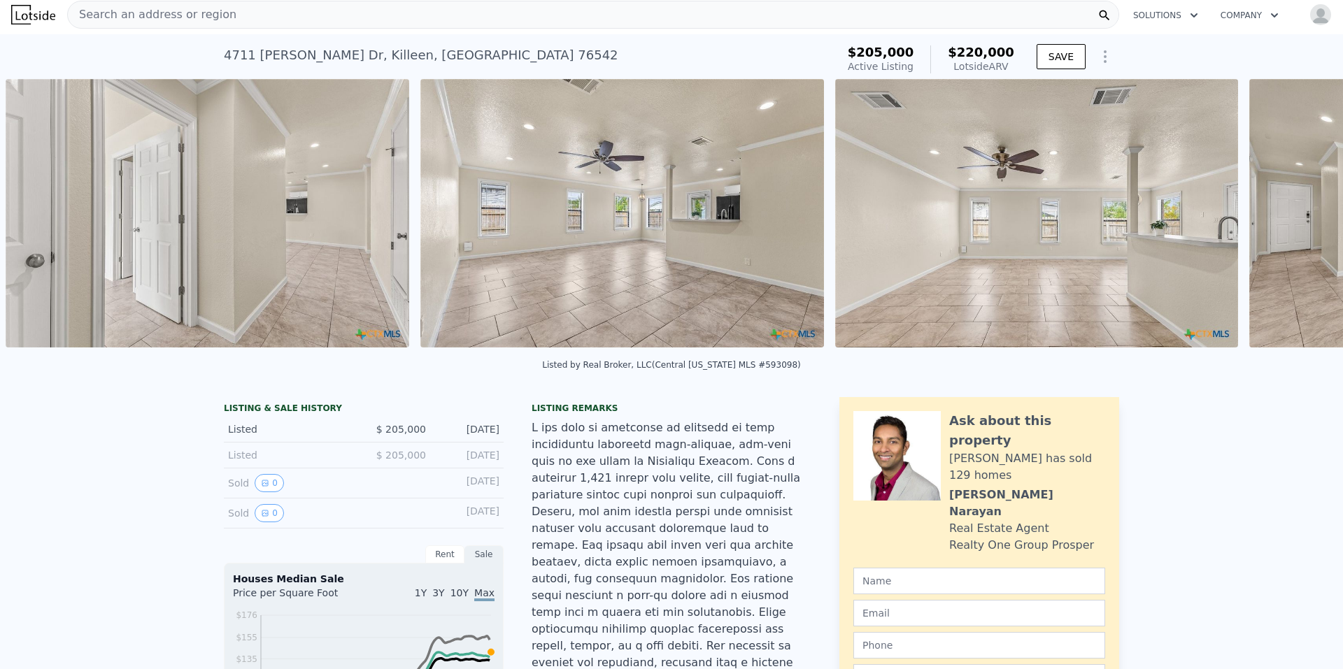
click at [1293, 217] on div "• + − • + − STREET VIEW Loading... SATELLITE VIEW" at bounding box center [671, 215] width 1343 height 273
click at [1293, 217] on icon at bounding box center [1307, 216] width 28 height 28
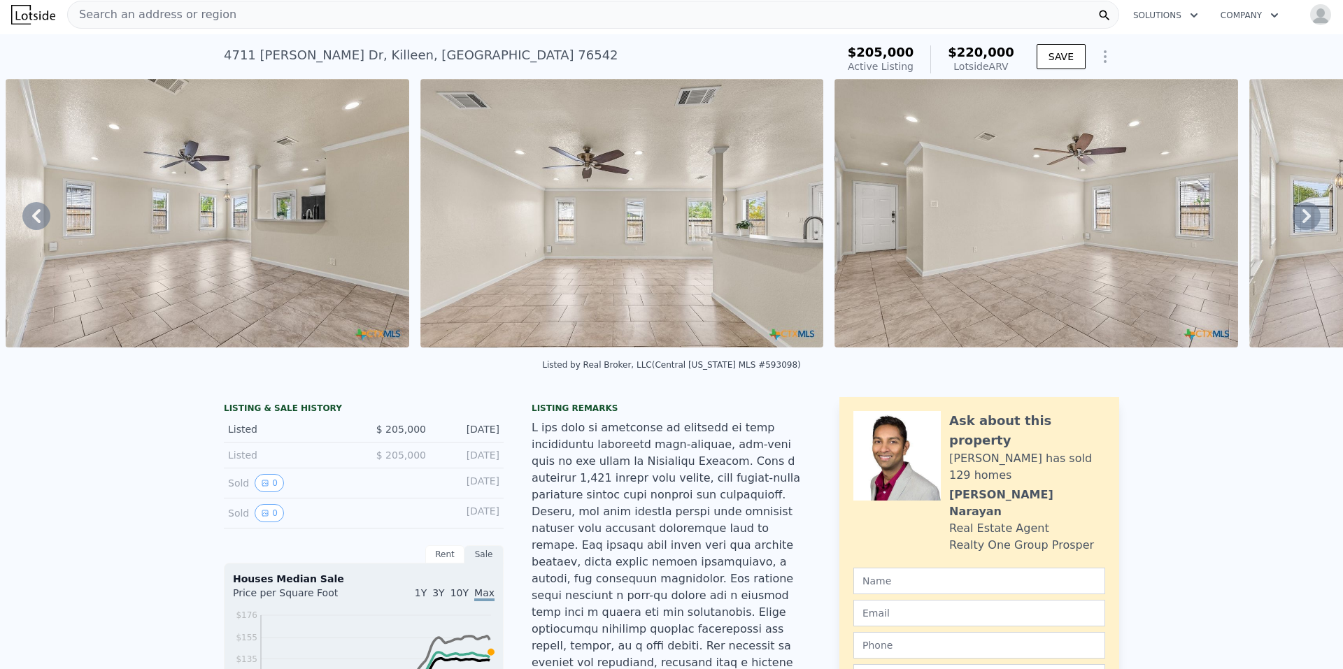
click at [1293, 217] on div "• + − • + − STREET VIEW Loading... SATELLITE VIEW" at bounding box center [671, 215] width 1343 height 273
click at [1293, 217] on icon at bounding box center [1307, 216] width 28 height 28
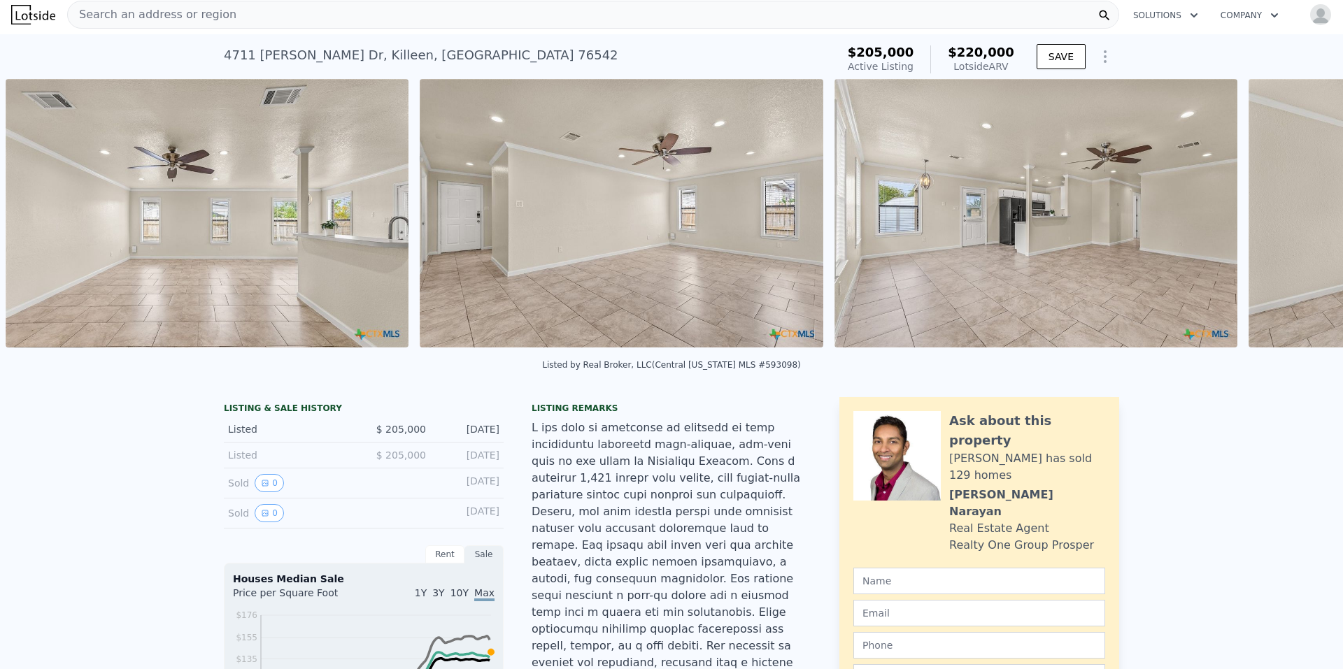
click at [1293, 217] on div "• + − • + − STREET VIEW Loading... SATELLITE VIEW" at bounding box center [671, 215] width 1343 height 273
click at [1293, 217] on icon at bounding box center [1307, 216] width 28 height 28
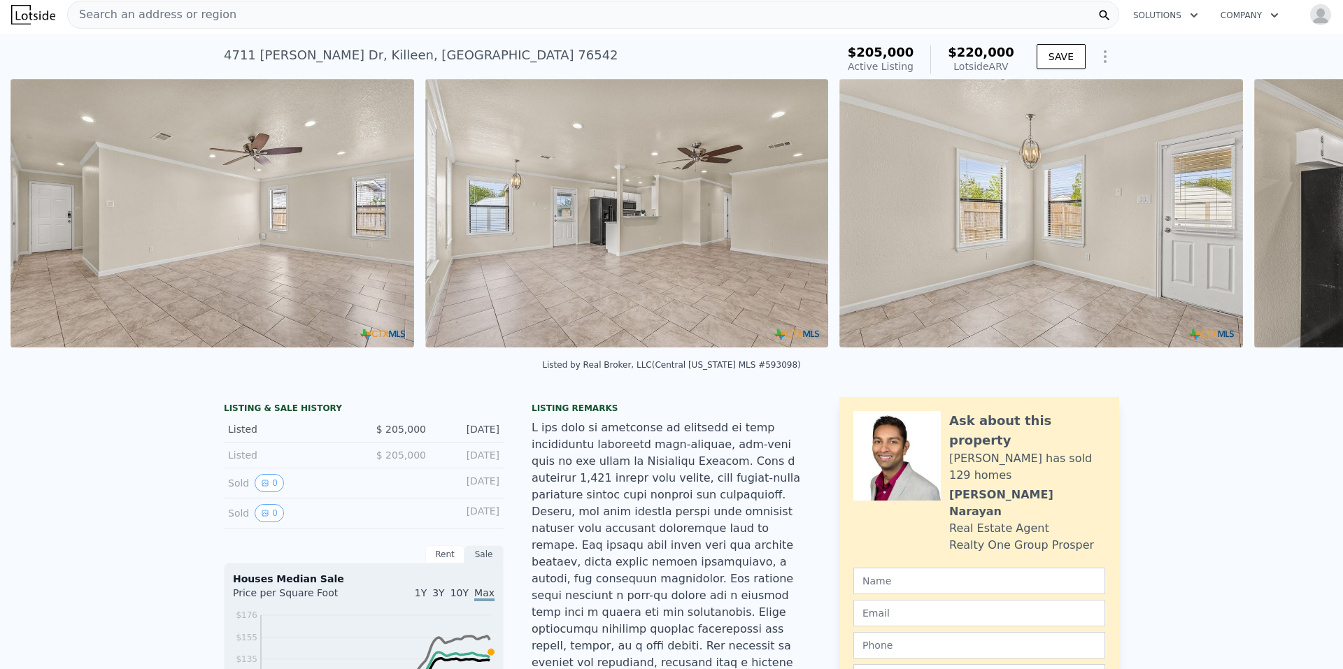
scroll to position [0, 3129]
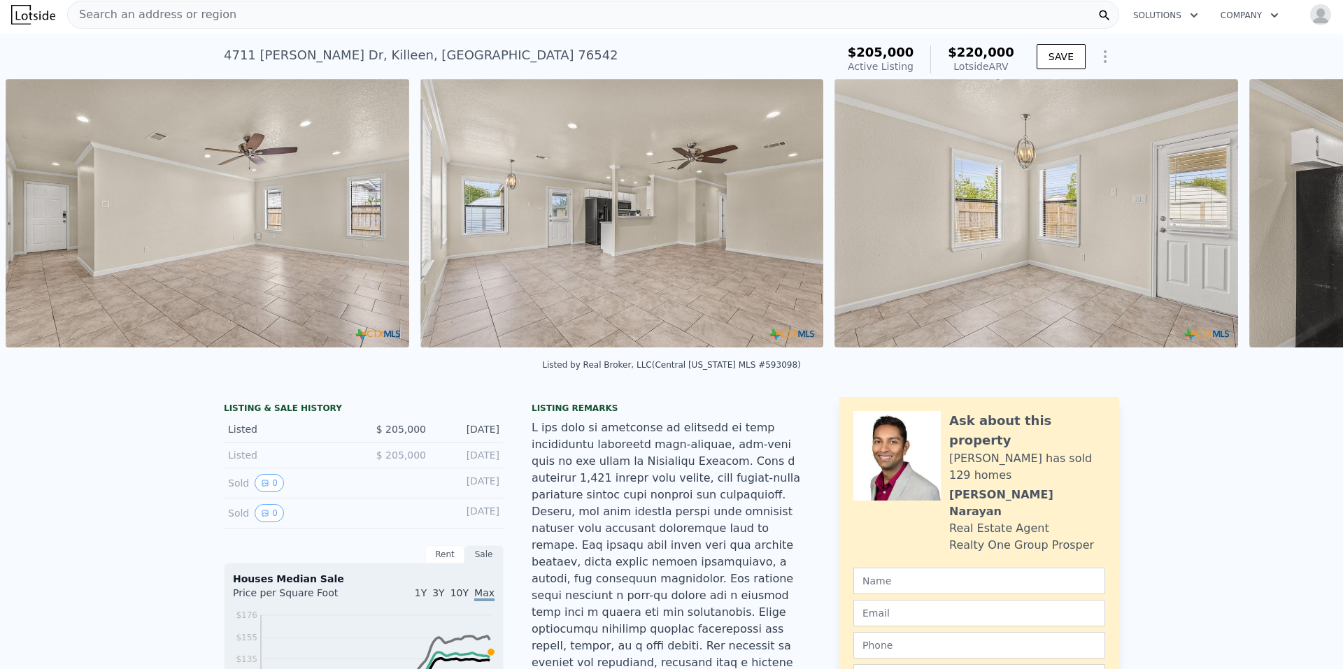
click at [1293, 217] on div "• + − • + − STREET VIEW Loading... SATELLITE VIEW" at bounding box center [671, 215] width 1343 height 273
click at [1293, 217] on icon at bounding box center [1307, 216] width 28 height 28
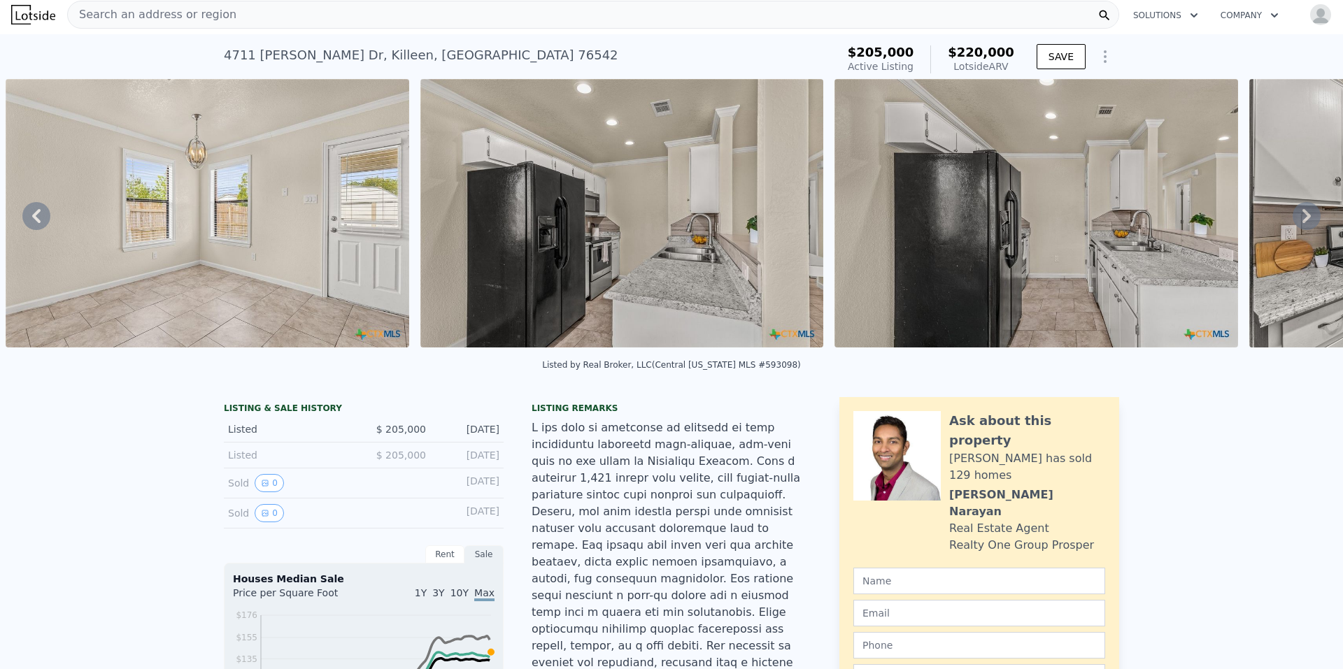
click at [1293, 217] on icon at bounding box center [1307, 216] width 28 height 28
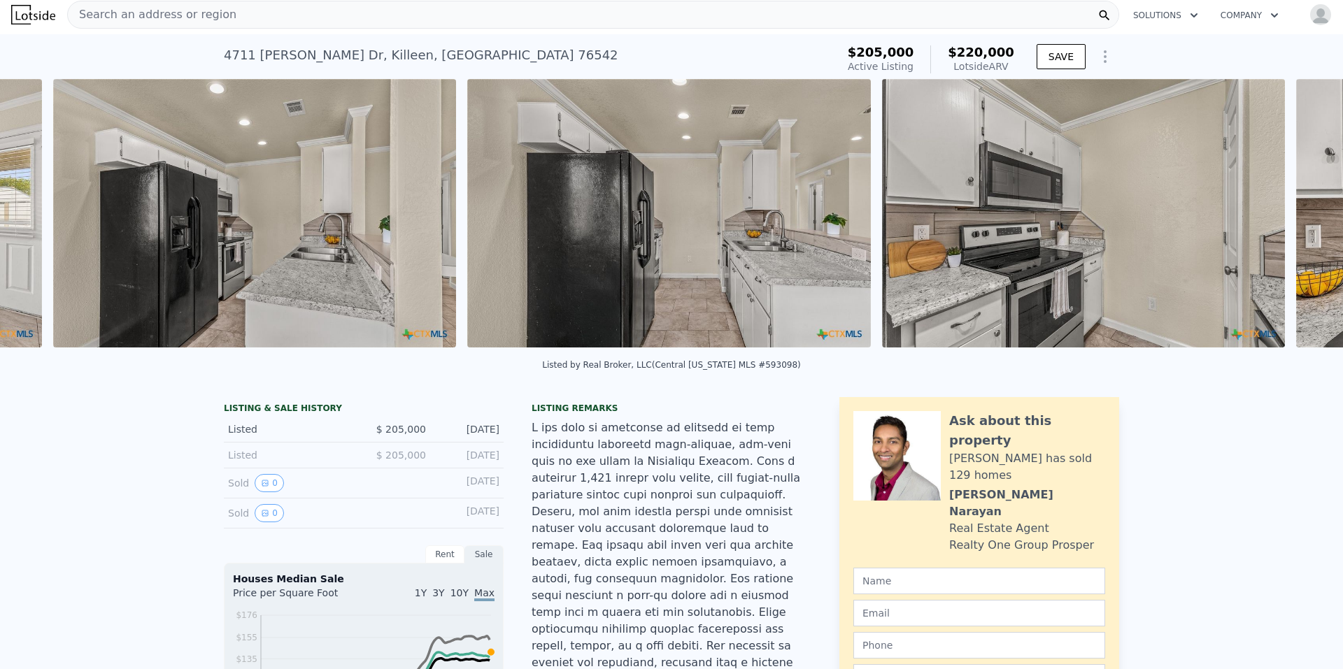
scroll to position [0, 4372]
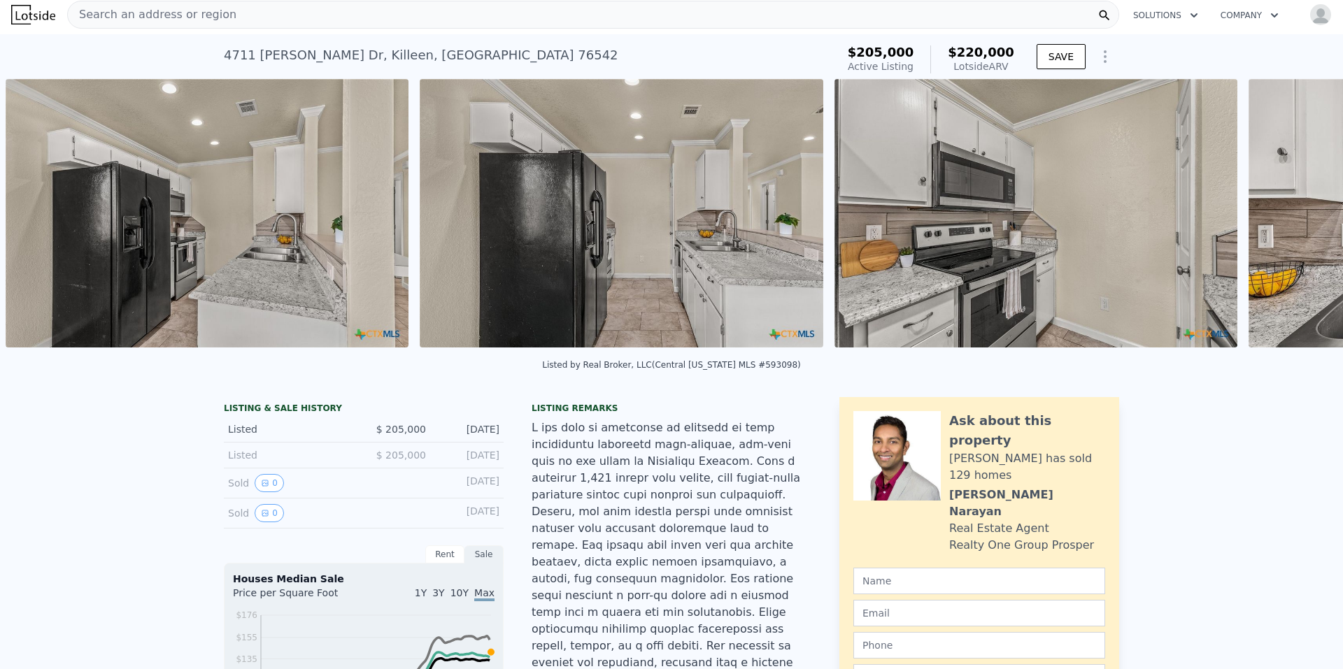
click at [1293, 217] on div "• + − • + − STREET VIEW Loading... SATELLITE VIEW" at bounding box center [671, 215] width 1343 height 273
click at [1293, 217] on icon at bounding box center [1307, 216] width 28 height 28
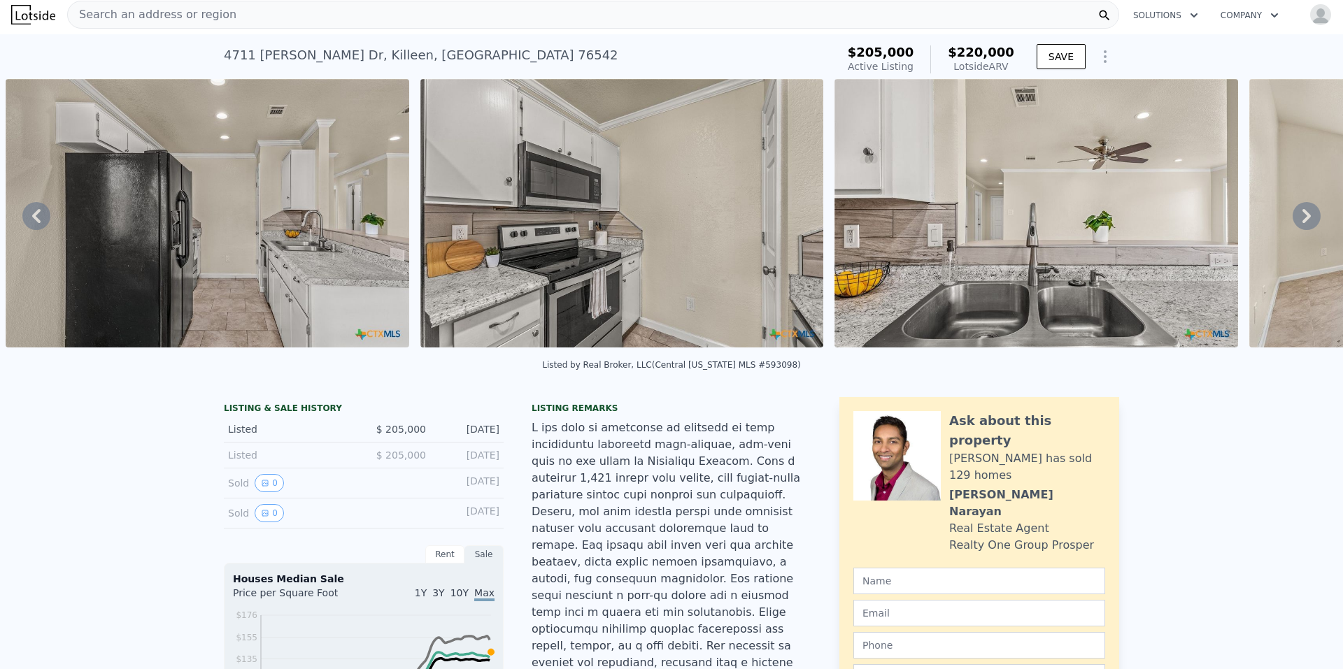
click at [1293, 217] on icon at bounding box center [1307, 216] width 28 height 28
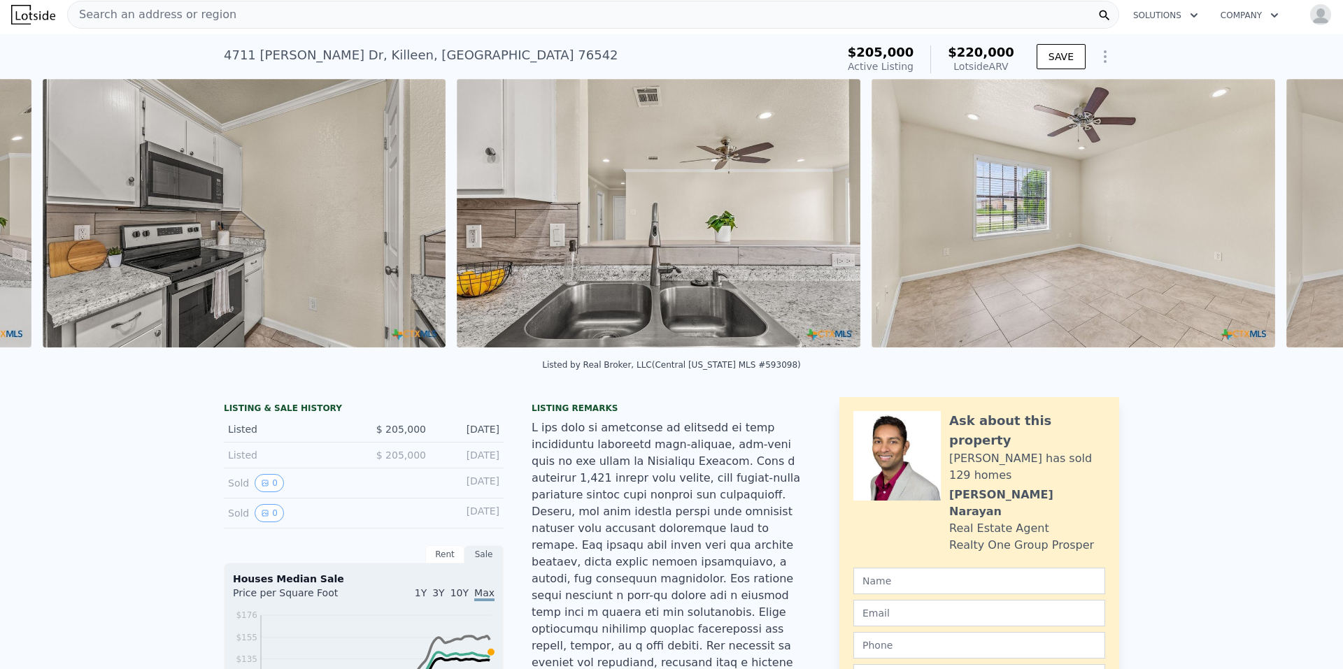
scroll to position [0, 5201]
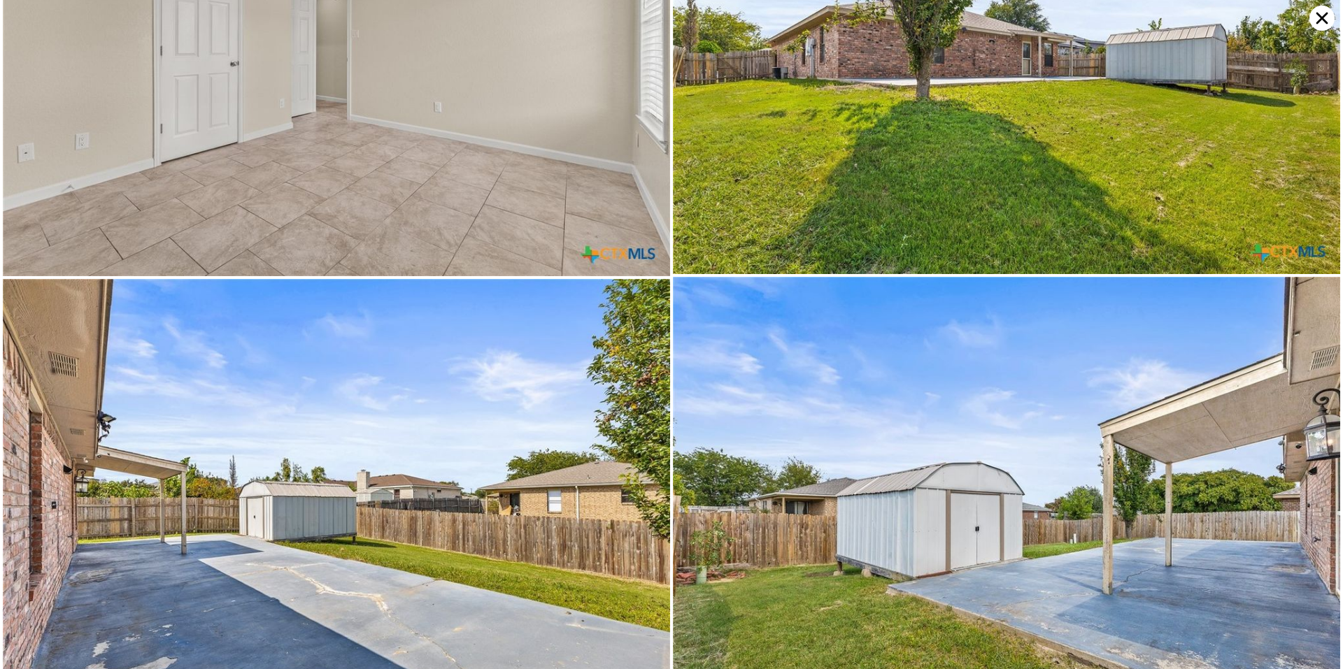
scroll to position [5540, 0]
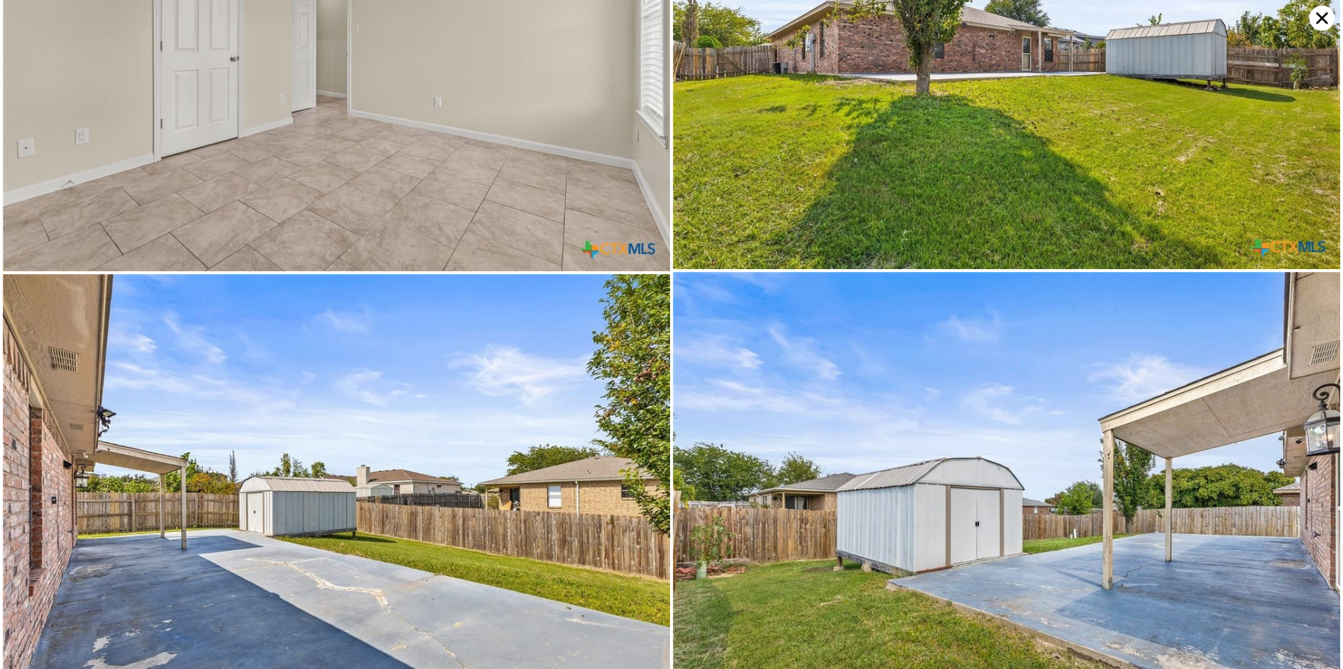
click at [1317, 15] on icon at bounding box center [1321, 18] width 25 height 25
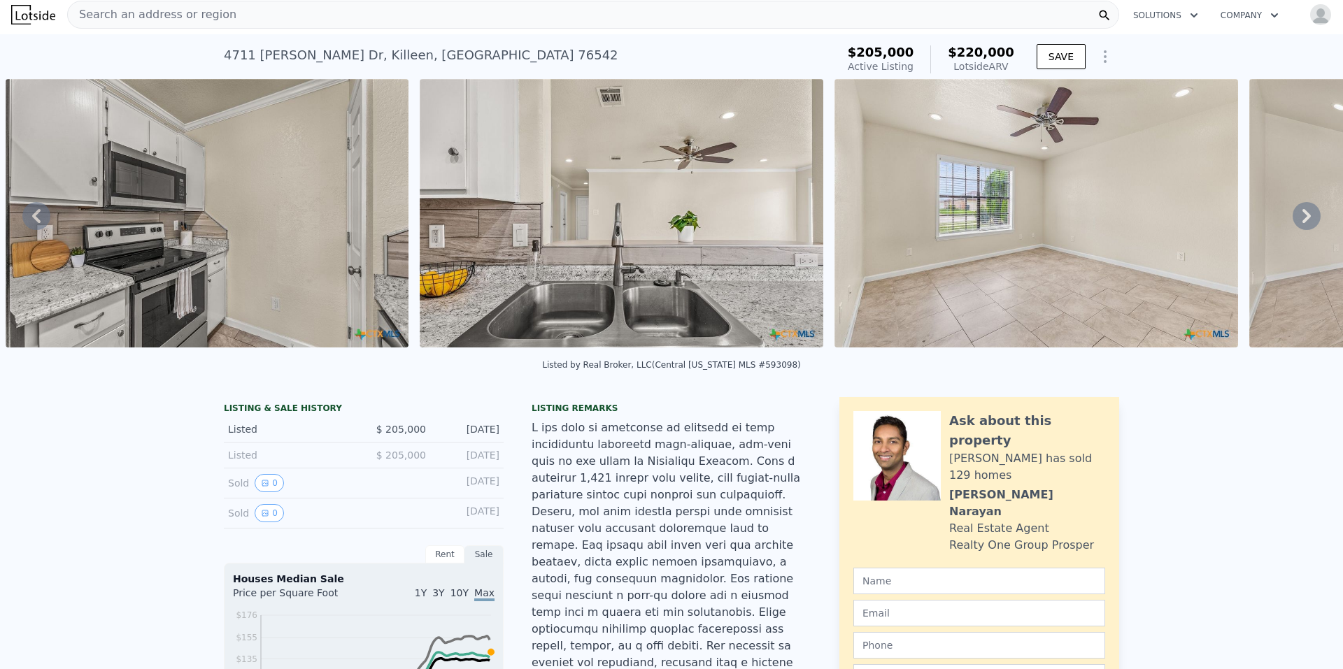
scroll to position [0, 0]
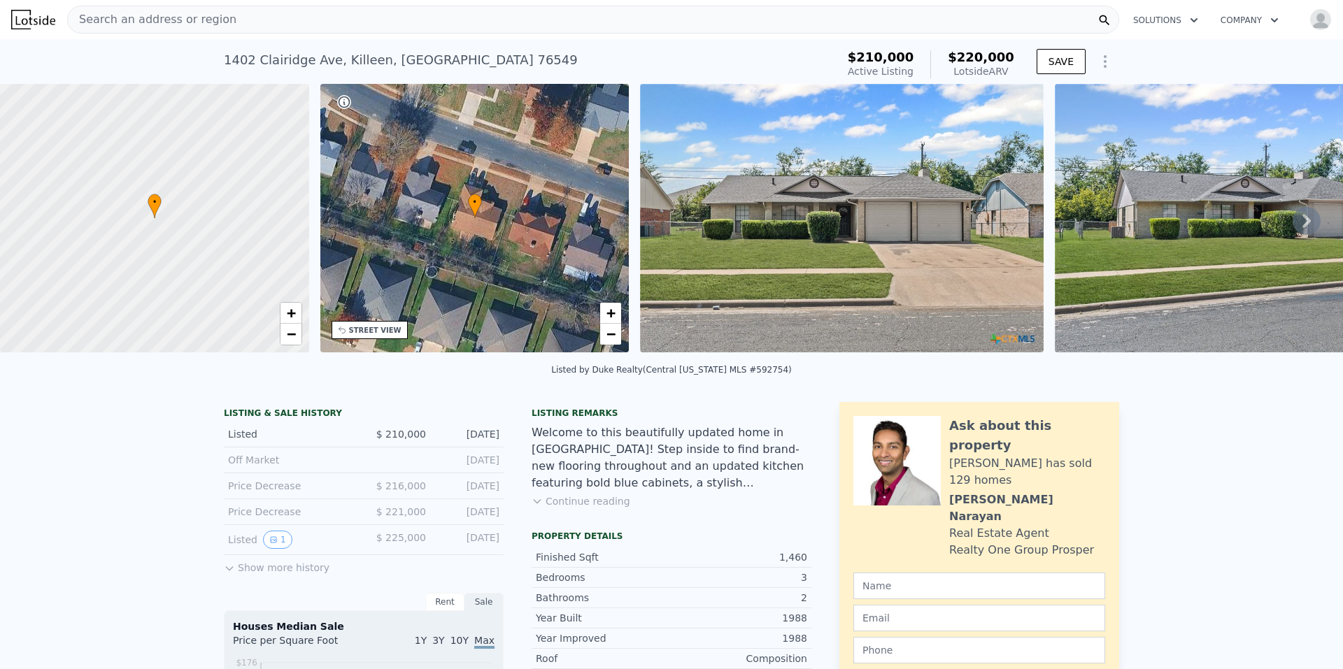
click at [1085, 223] on img at bounding box center [1257, 218] width 404 height 269
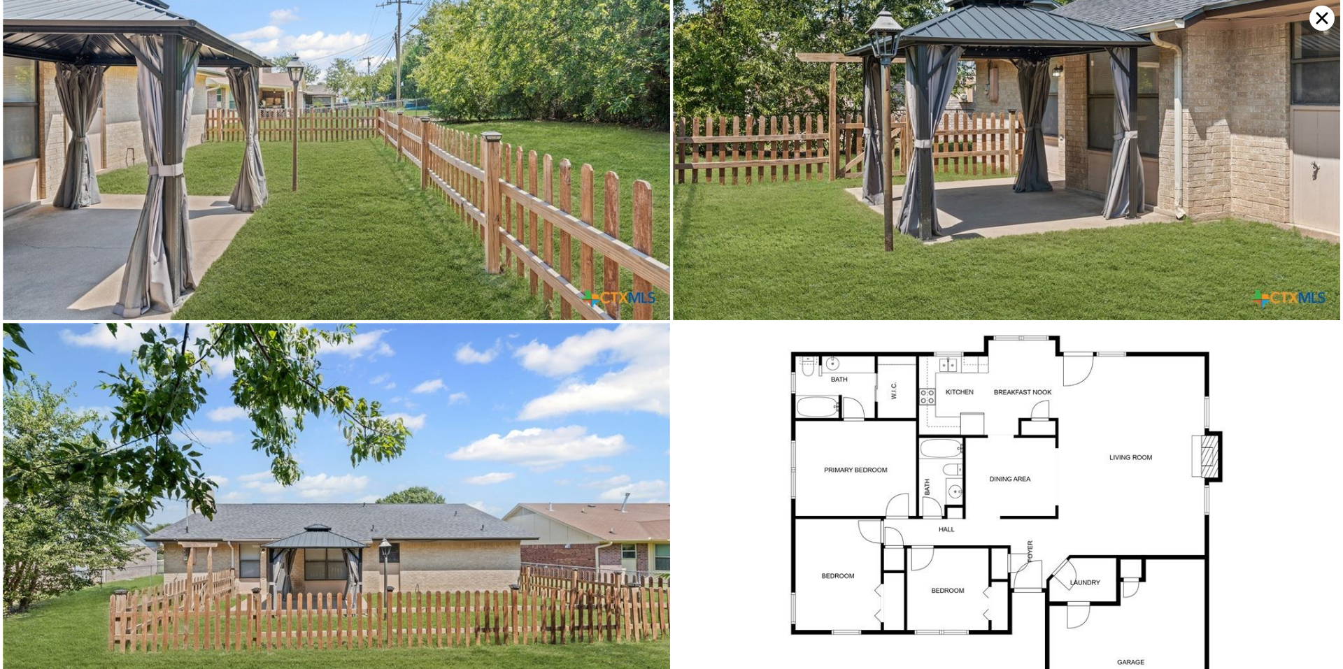
scroll to position [6927, 0]
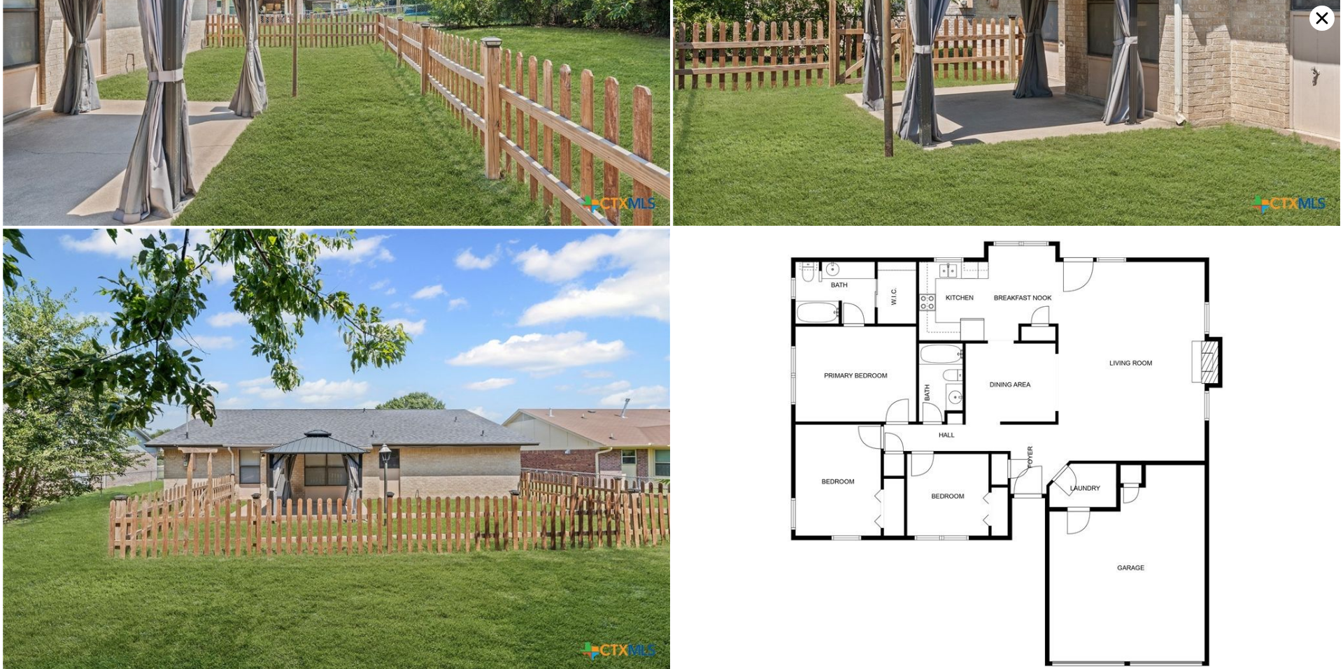
click at [1327, 22] on icon at bounding box center [1322, 19] width 12 height 12
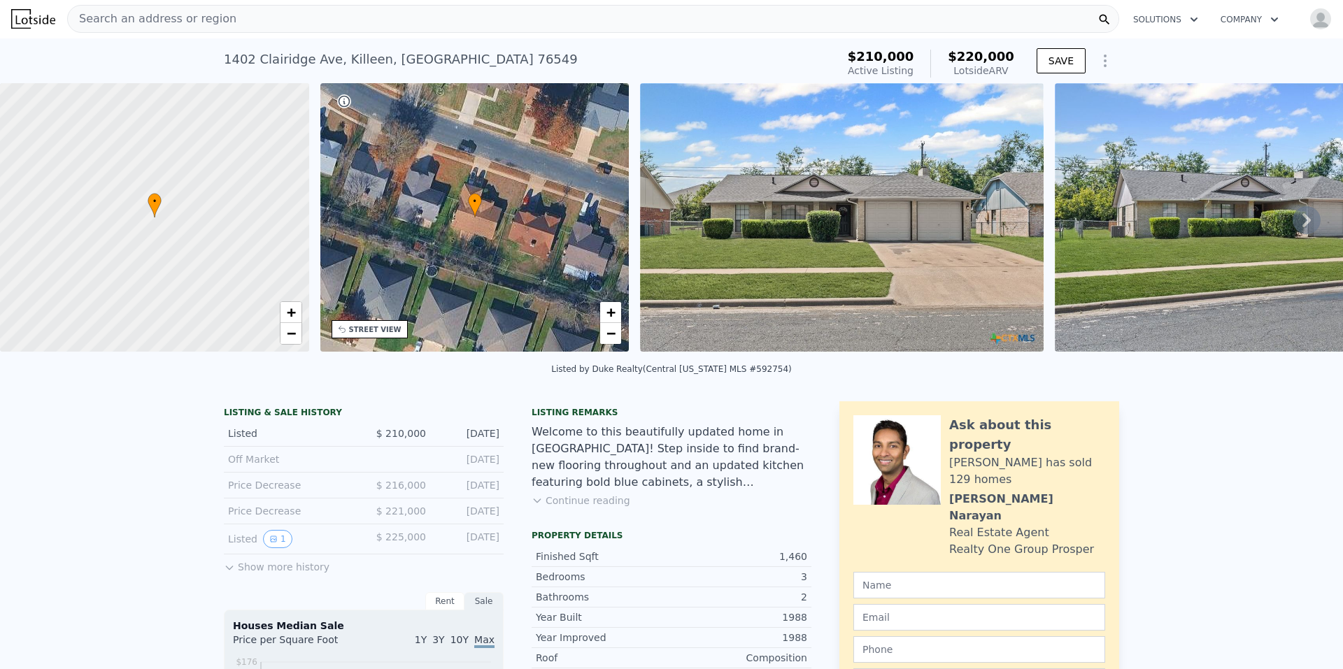
scroll to position [0, 0]
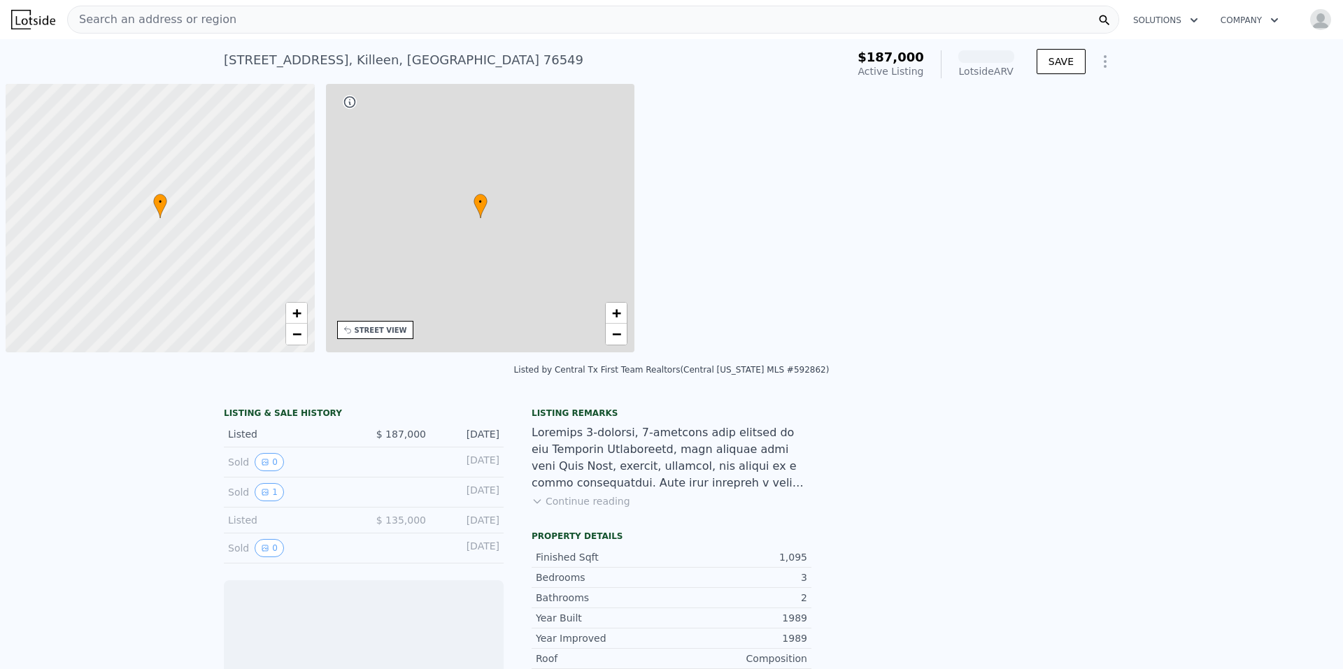
scroll to position [0, 6]
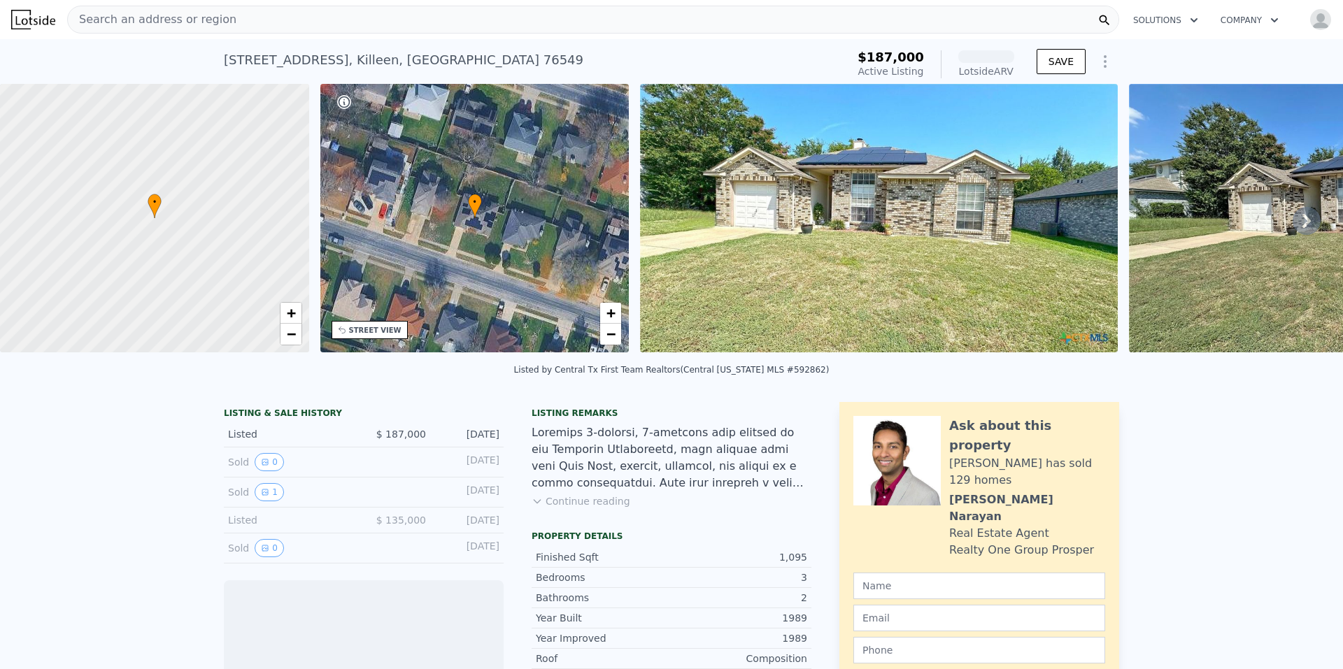
click at [1293, 227] on icon at bounding box center [1307, 221] width 28 height 28
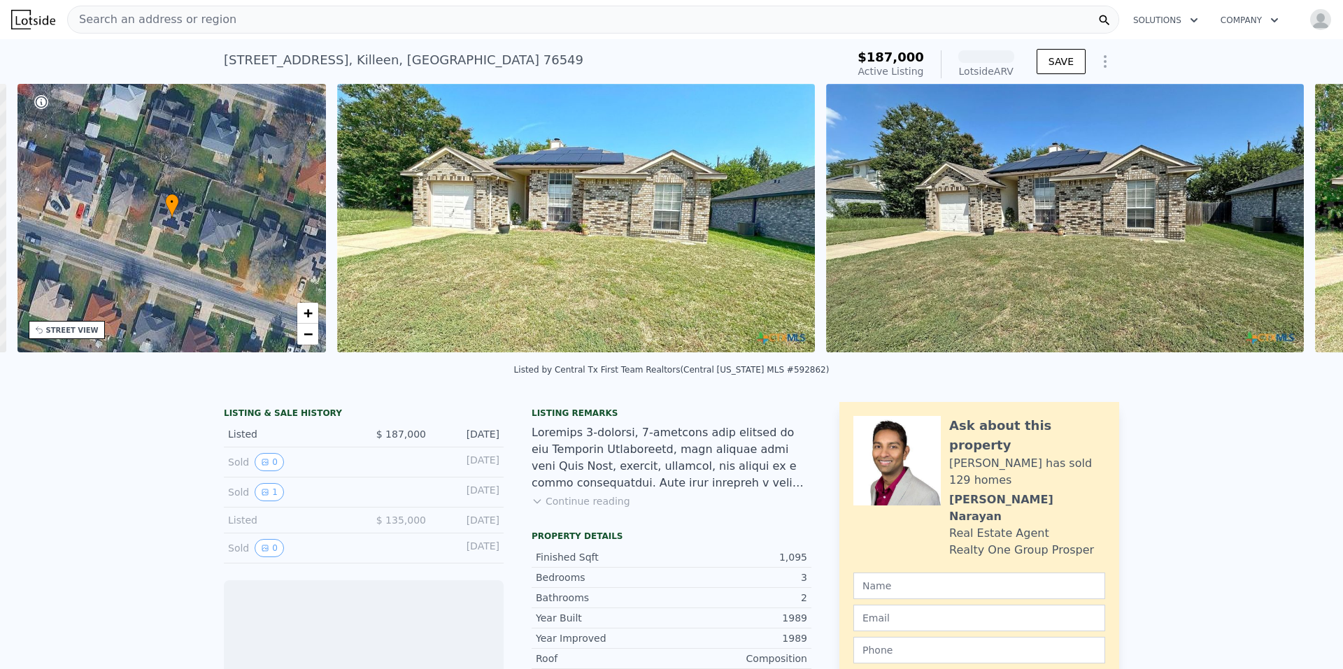
scroll to position [0, 326]
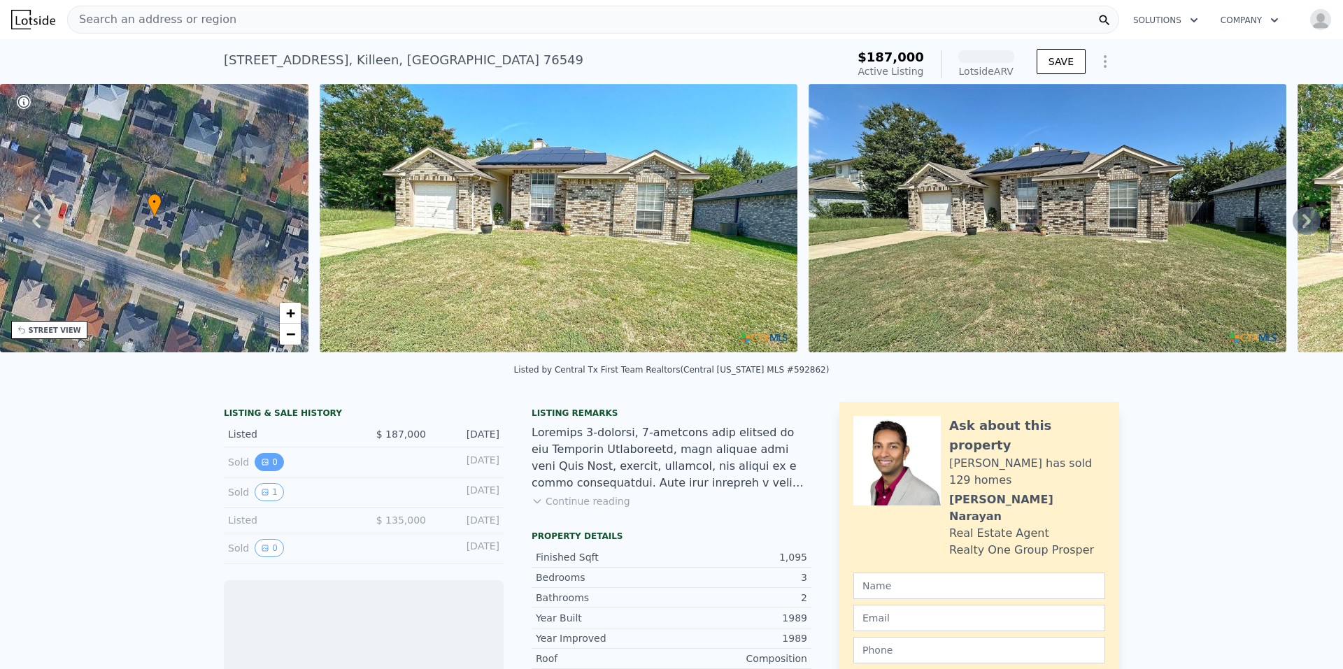
click at [258, 471] on button "0" at bounding box center [269, 462] width 29 height 18
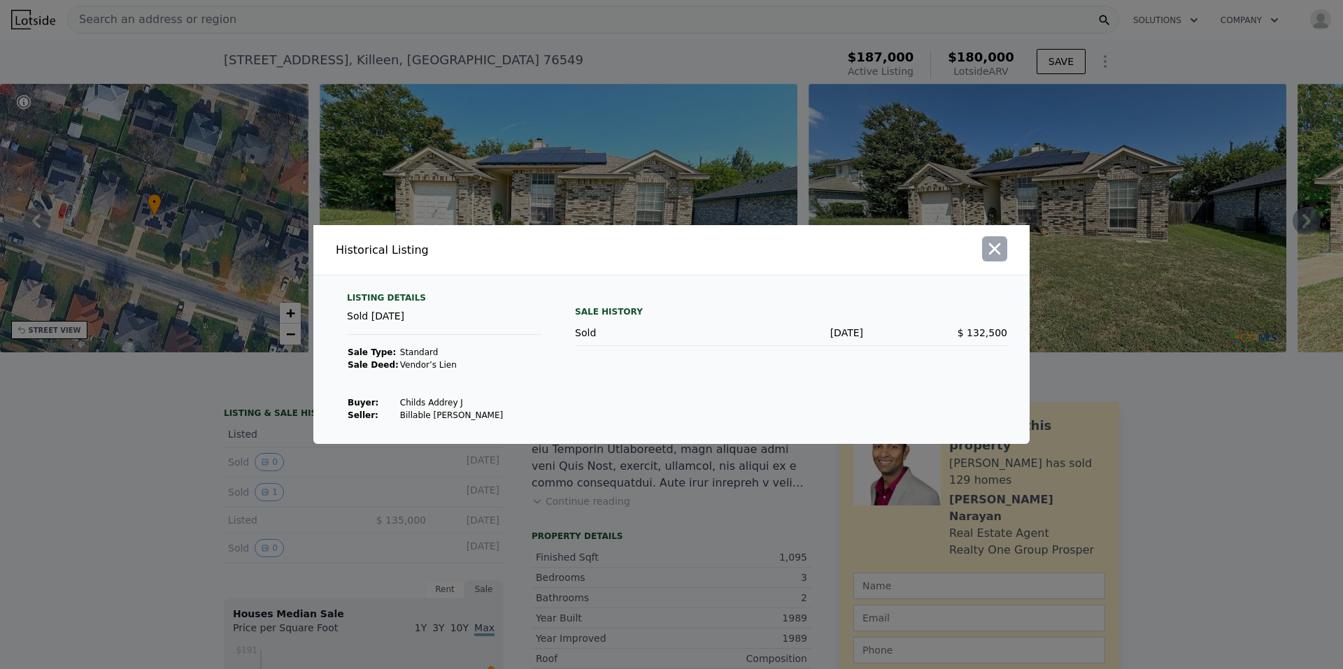
click at [1004, 250] on icon "button" at bounding box center [995, 249] width 20 height 20
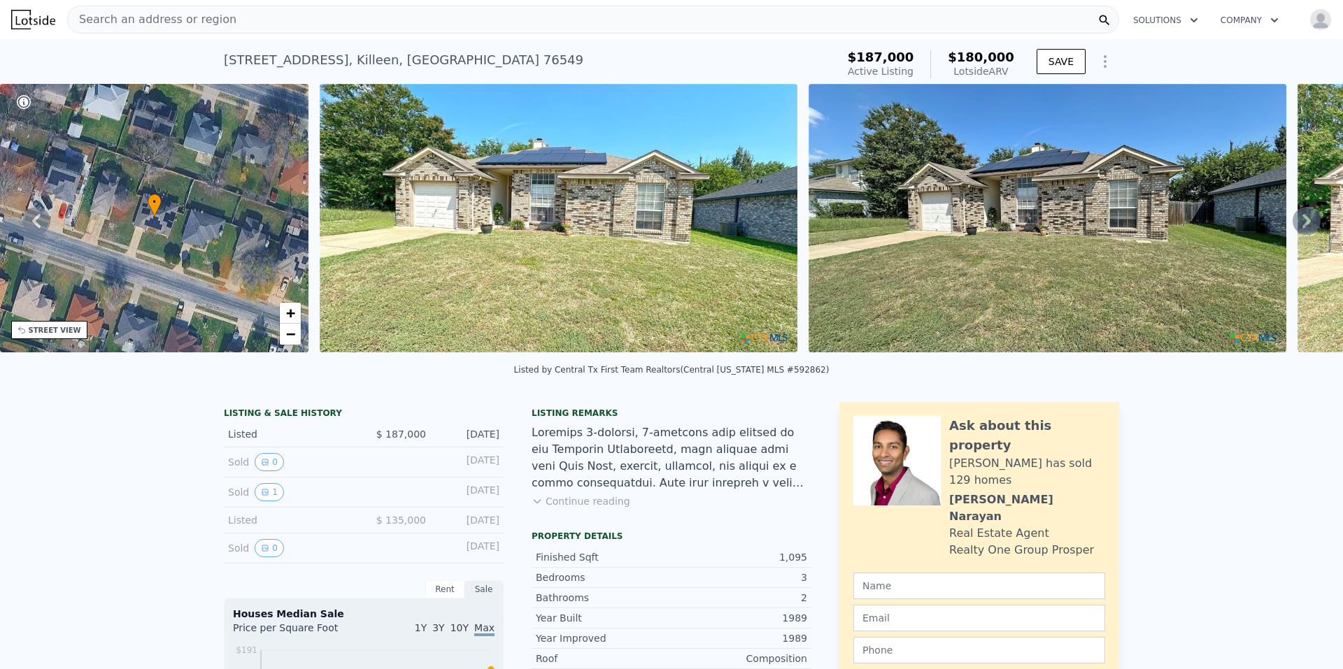
click at [1201, 206] on img at bounding box center [1048, 218] width 478 height 269
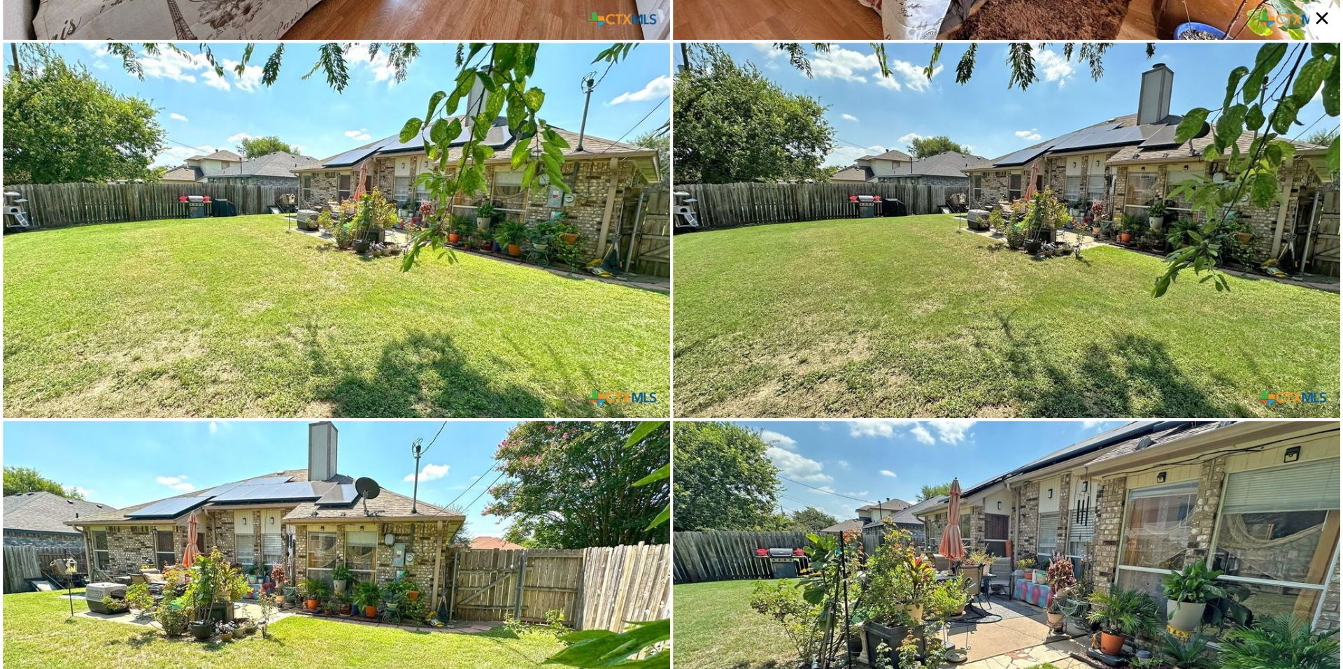
scroll to position [3752, 0]
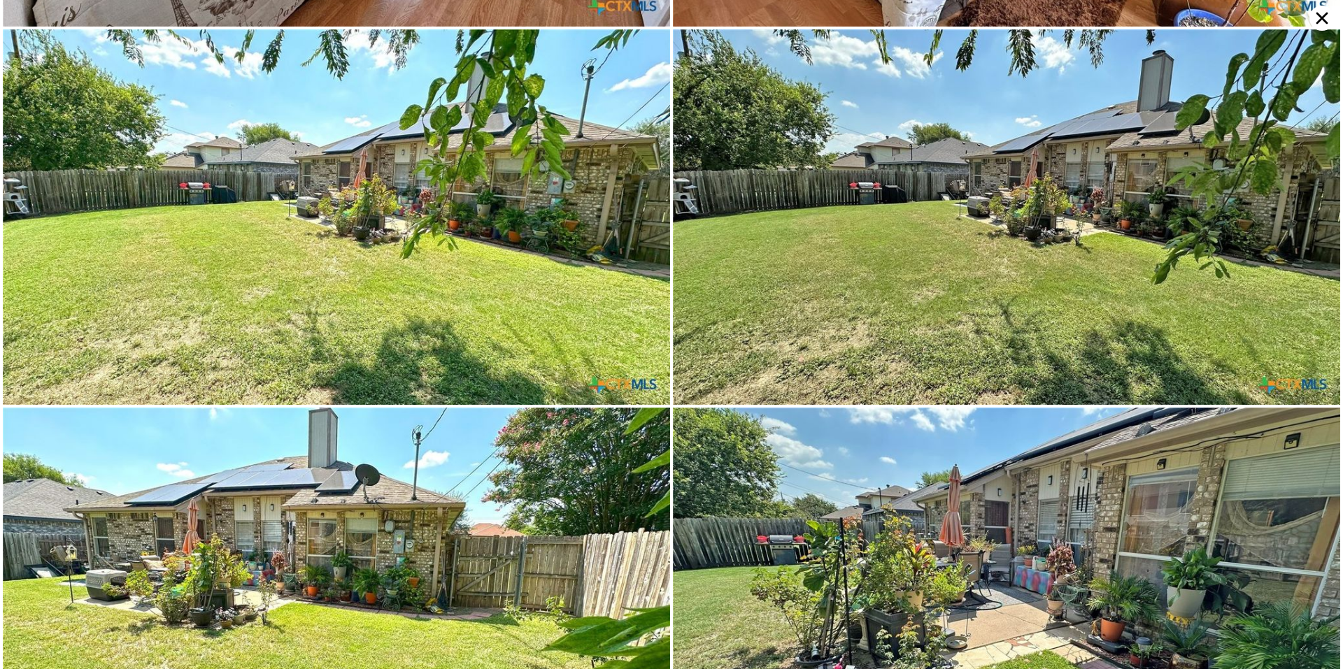
click at [1318, 22] on icon at bounding box center [1322, 19] width 12 height 12
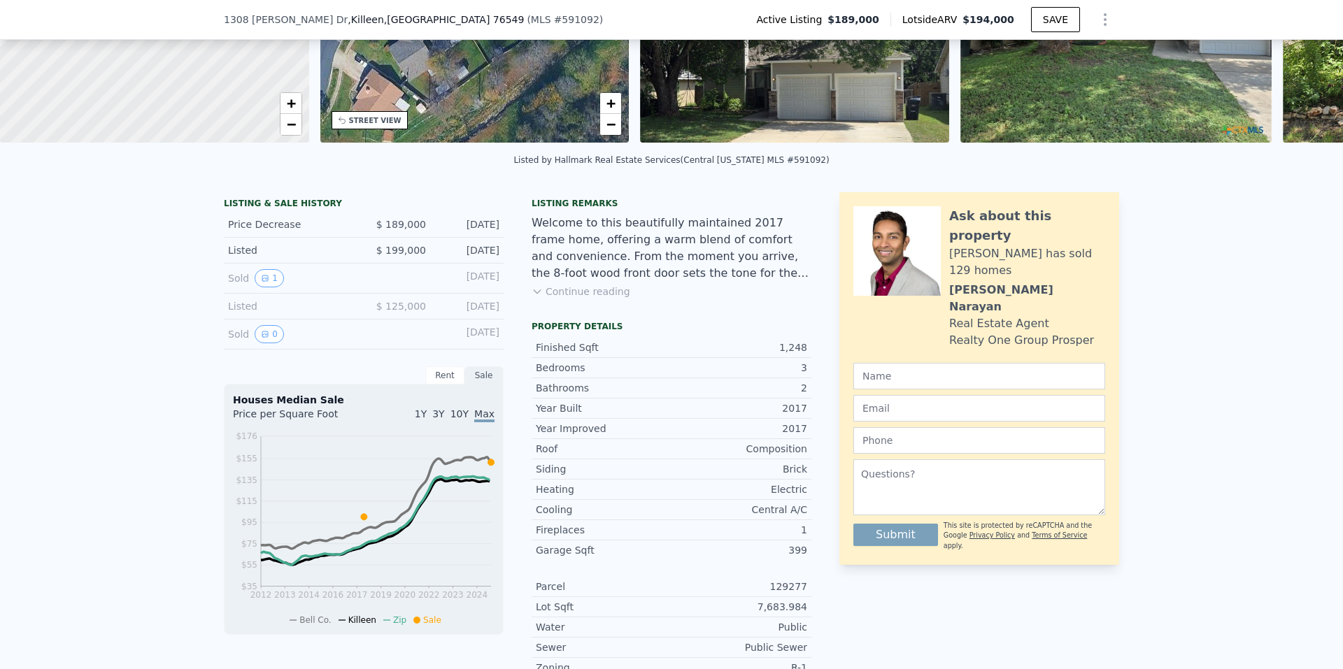
scroll to position [135, 0]
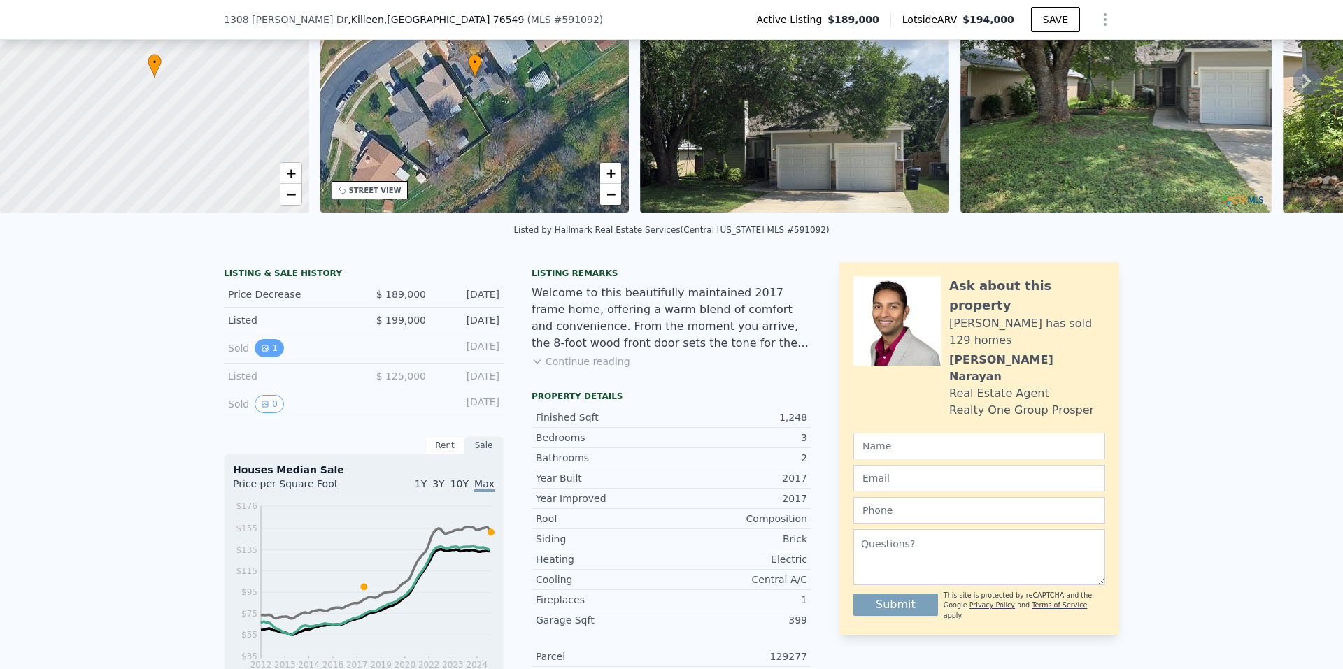
click at [262, 351] on icon "View historical data" at bounding box center [265, 349] width 6 height 6
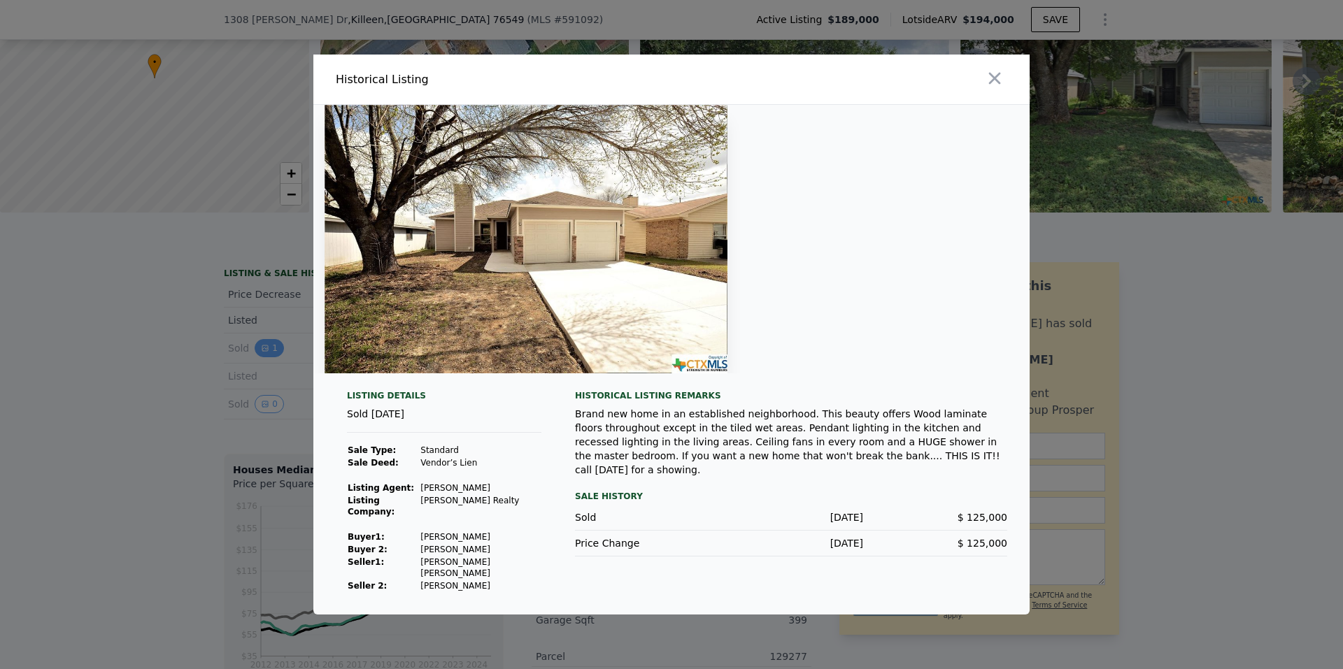
click at [262, 359] on div at bounding box center [671, 334] width 1343 height 669
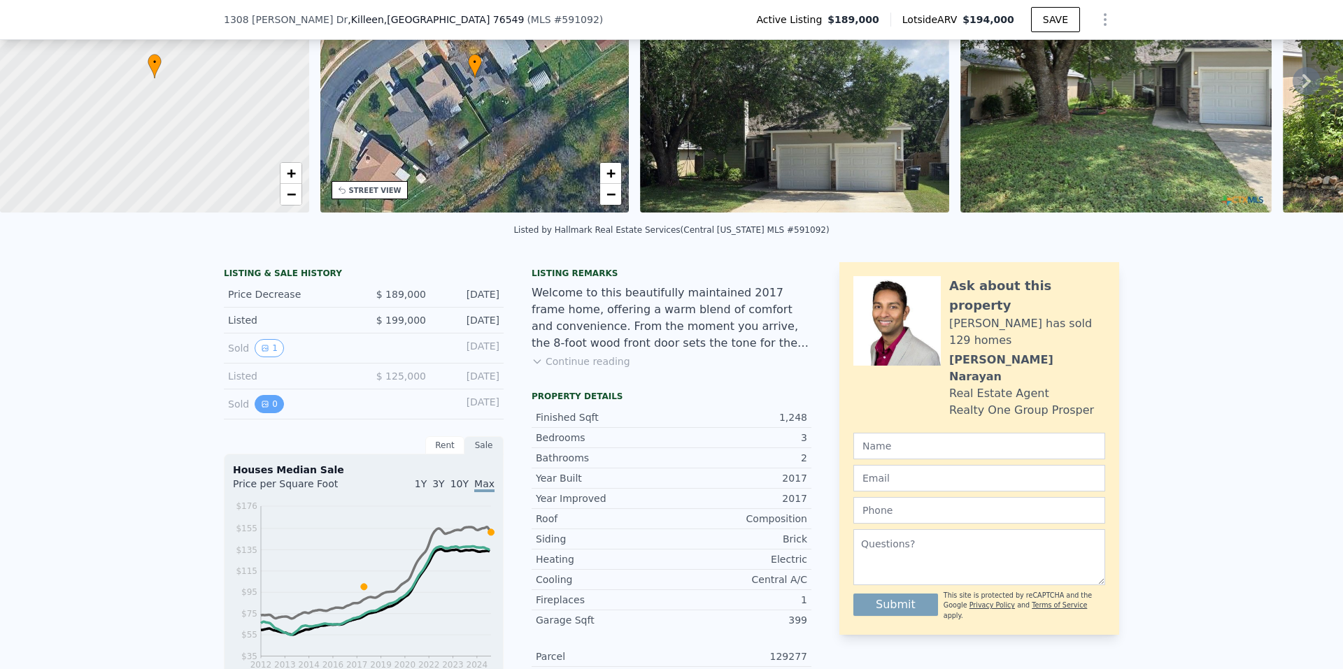
click at [257, 407] on button "0" at bounding box center [269, 404] width 29 height 18
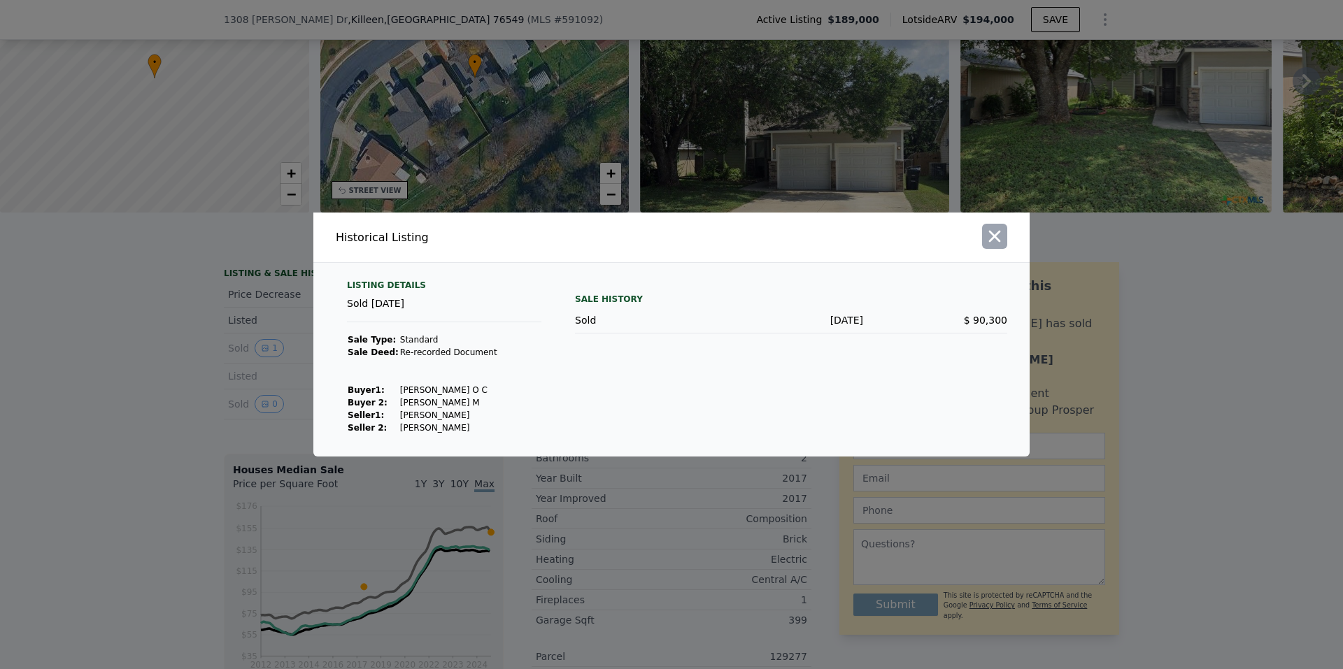
click at [999, 242] on icon "button" at bounding box center [995, 237] width 12 height 12
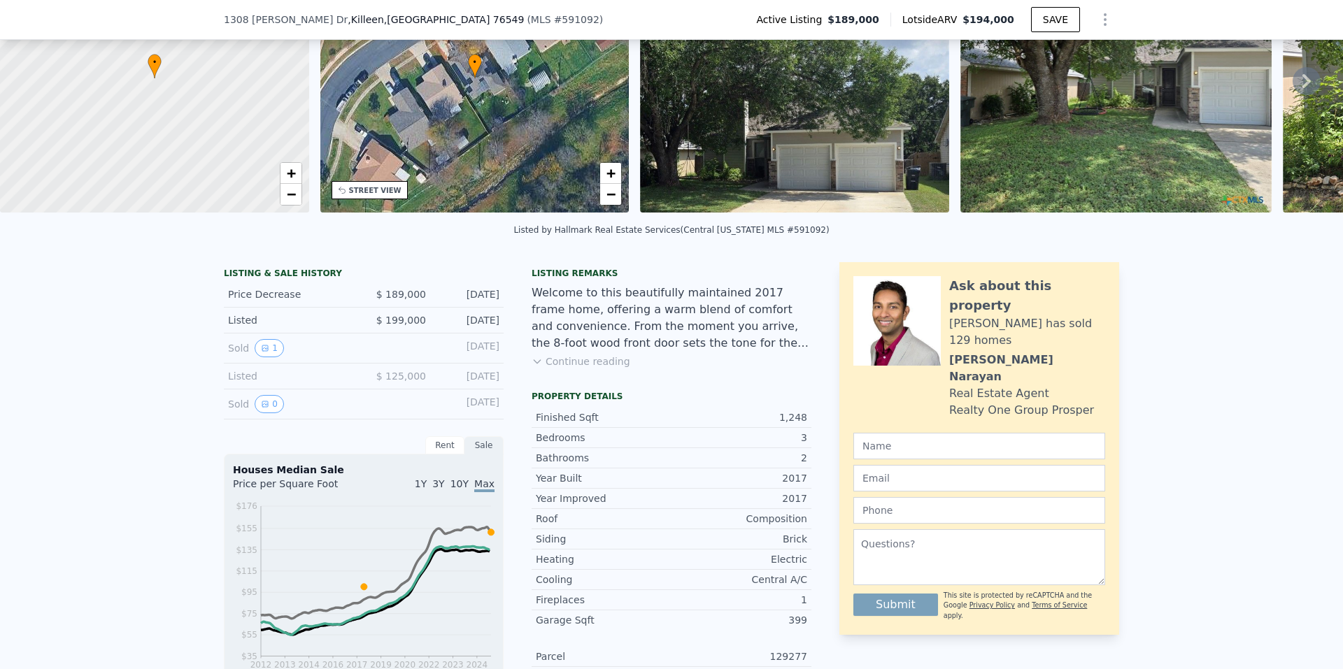
scroll to position [205, 0]
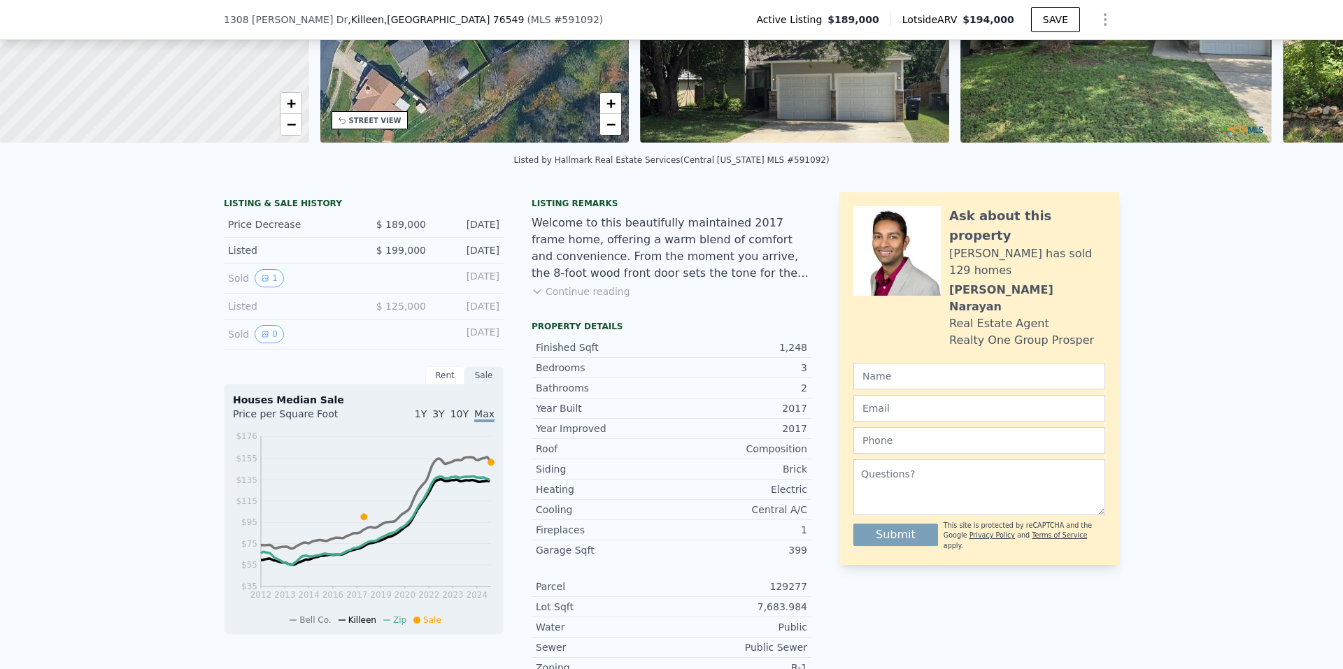
click at [551, 298] on button "Continue reading" at bounding box center [581, 292] width 99 height 14
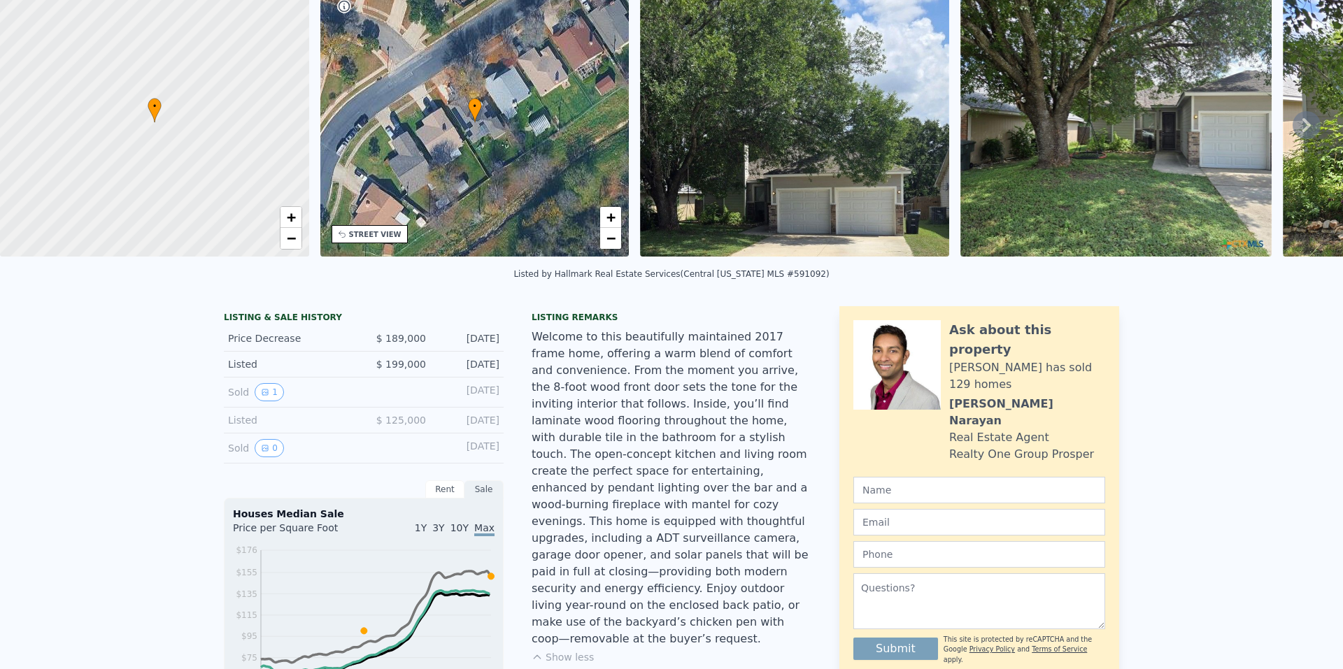
scroll to position [0, 0]
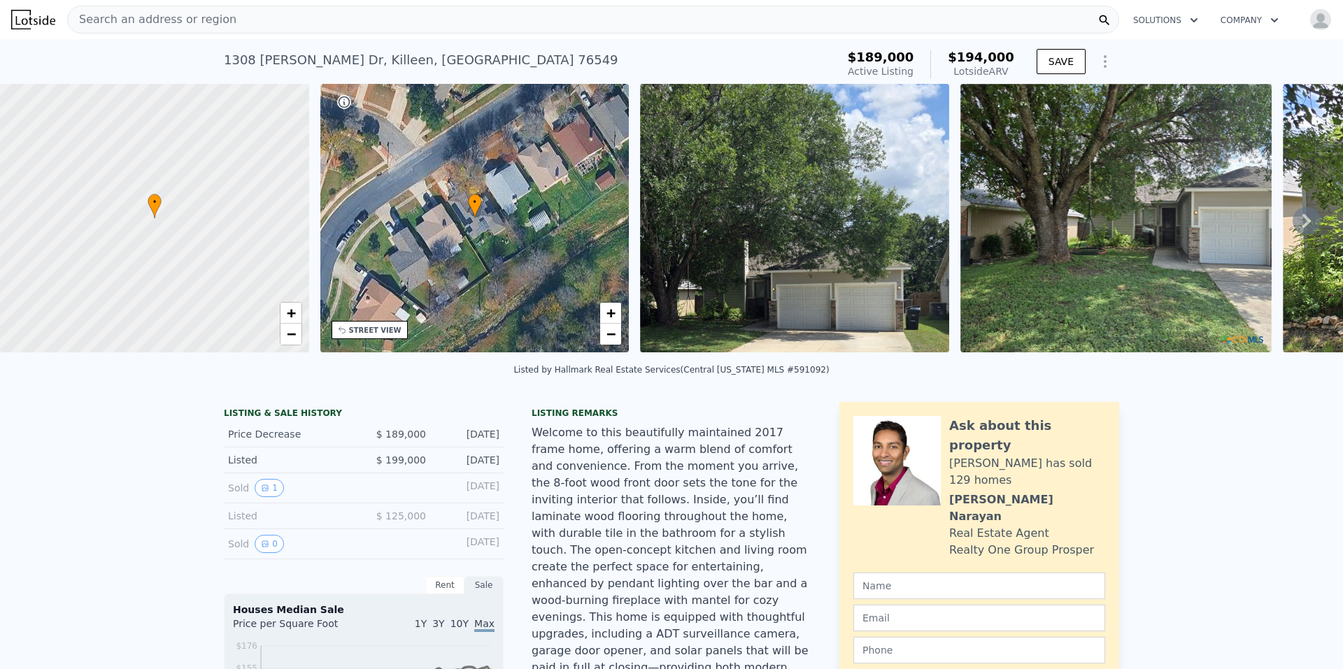
click at [1293, 216] on icon at bounding box center [1307, 221] width 28 height 28
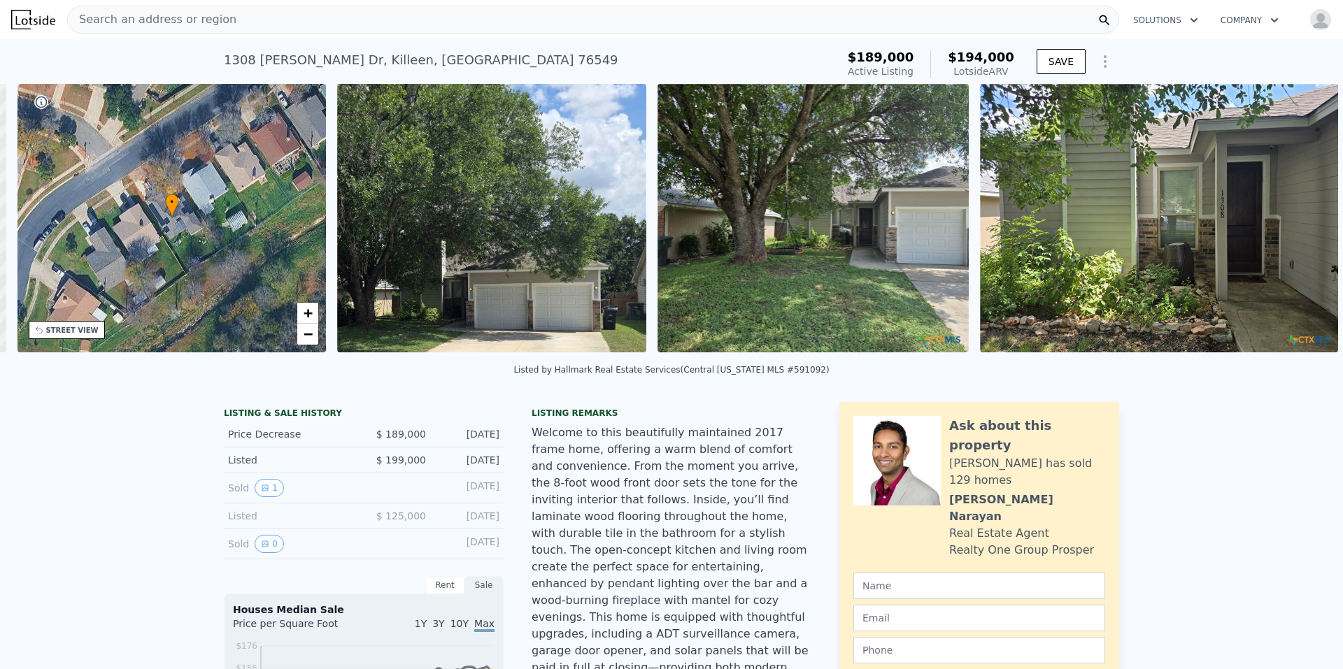
scroll to position [0, 326]
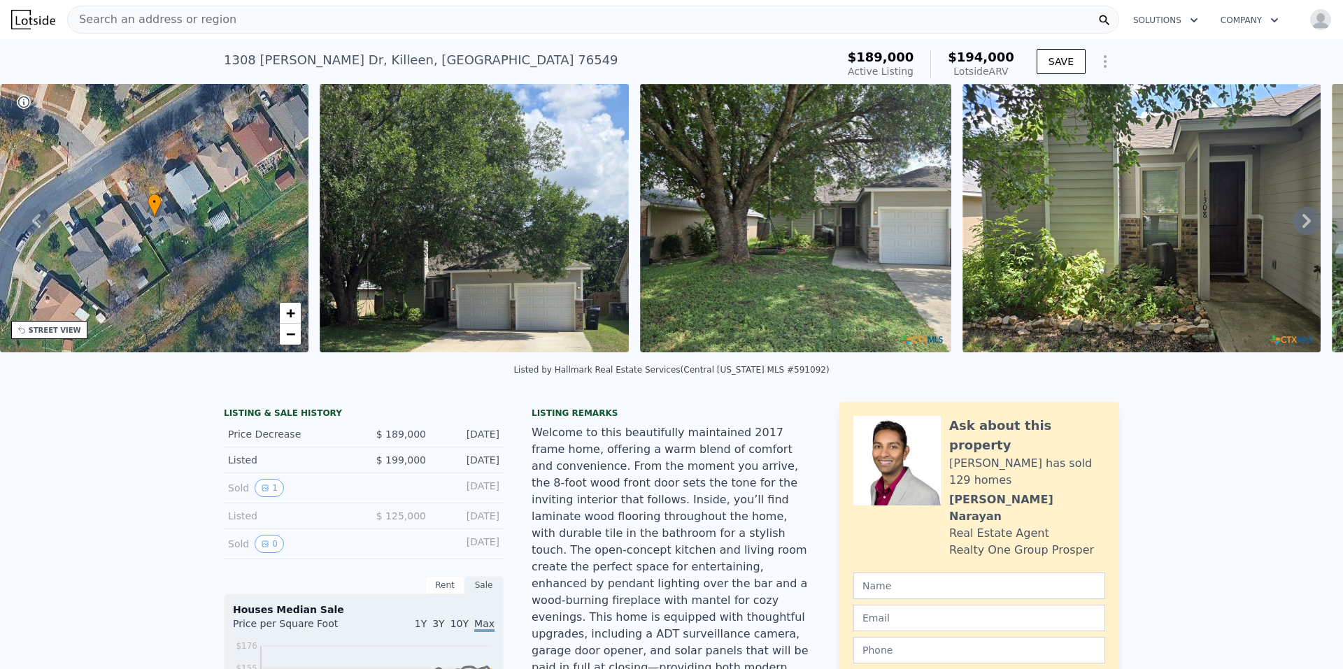
click at [1132, 190] on img at bounding box center [1141, 218] width 358 height 269
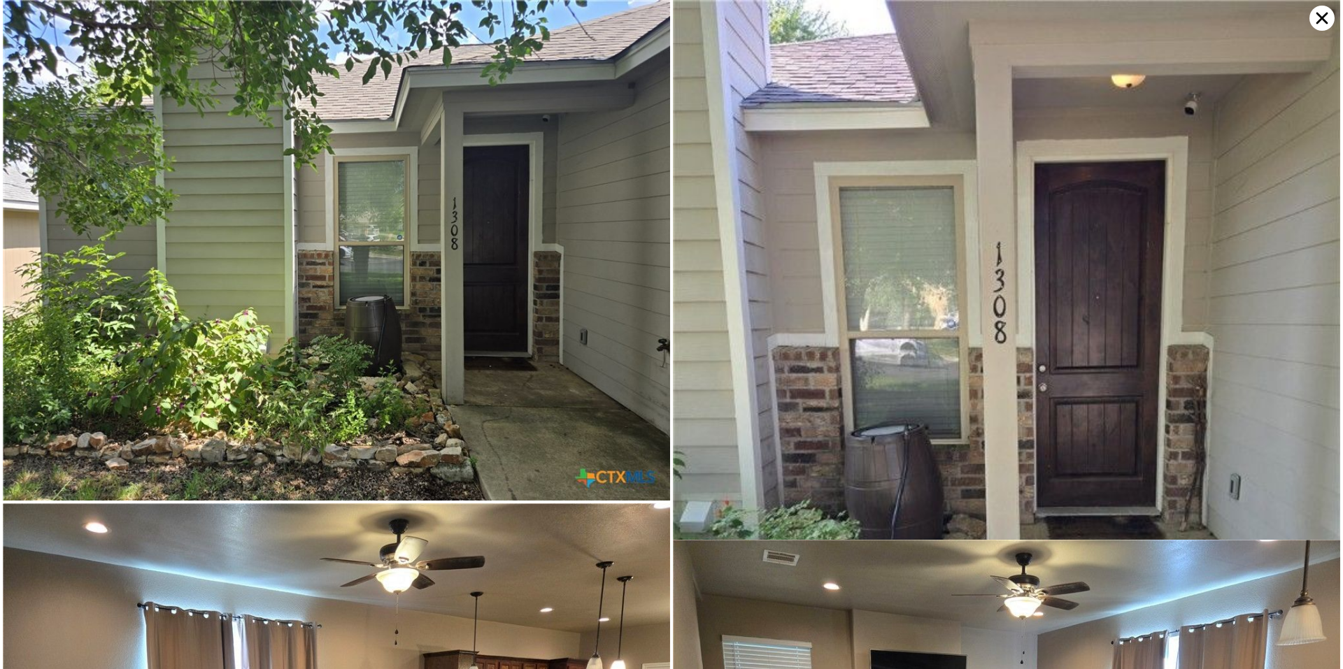
scroll to position [0, 0]
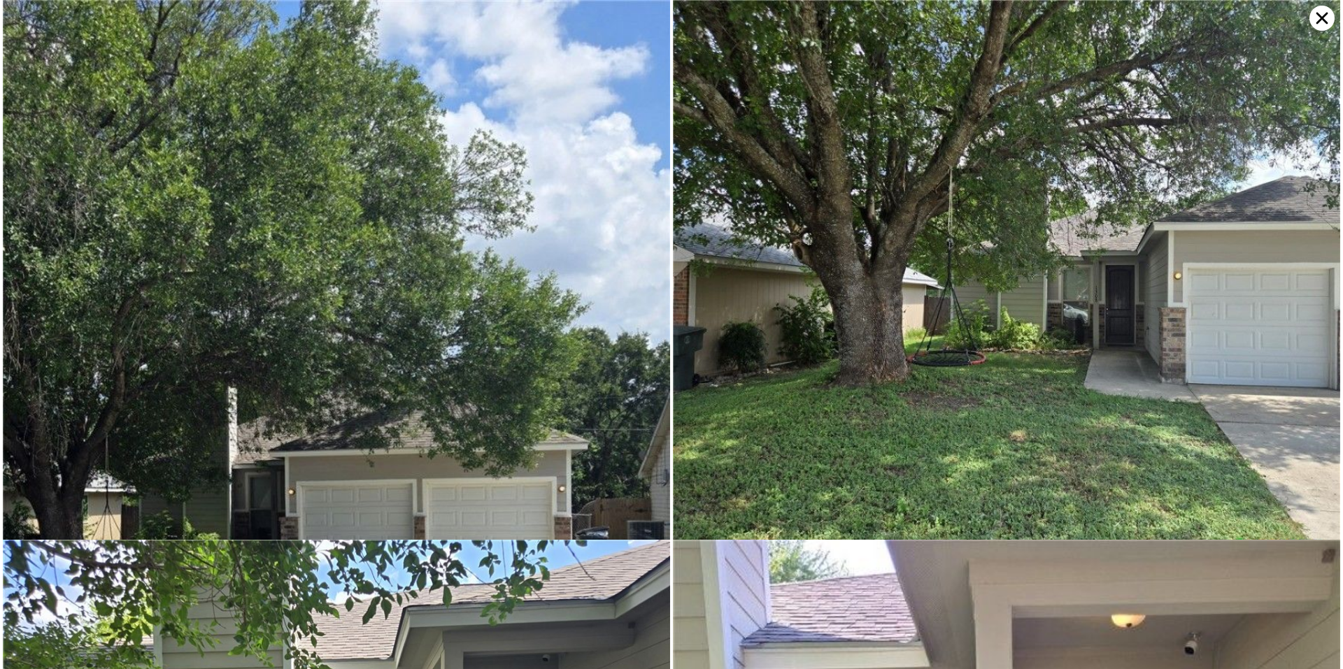
click at [1316, 20] on icon at bounding box center [1321, 18] width 25 height 25
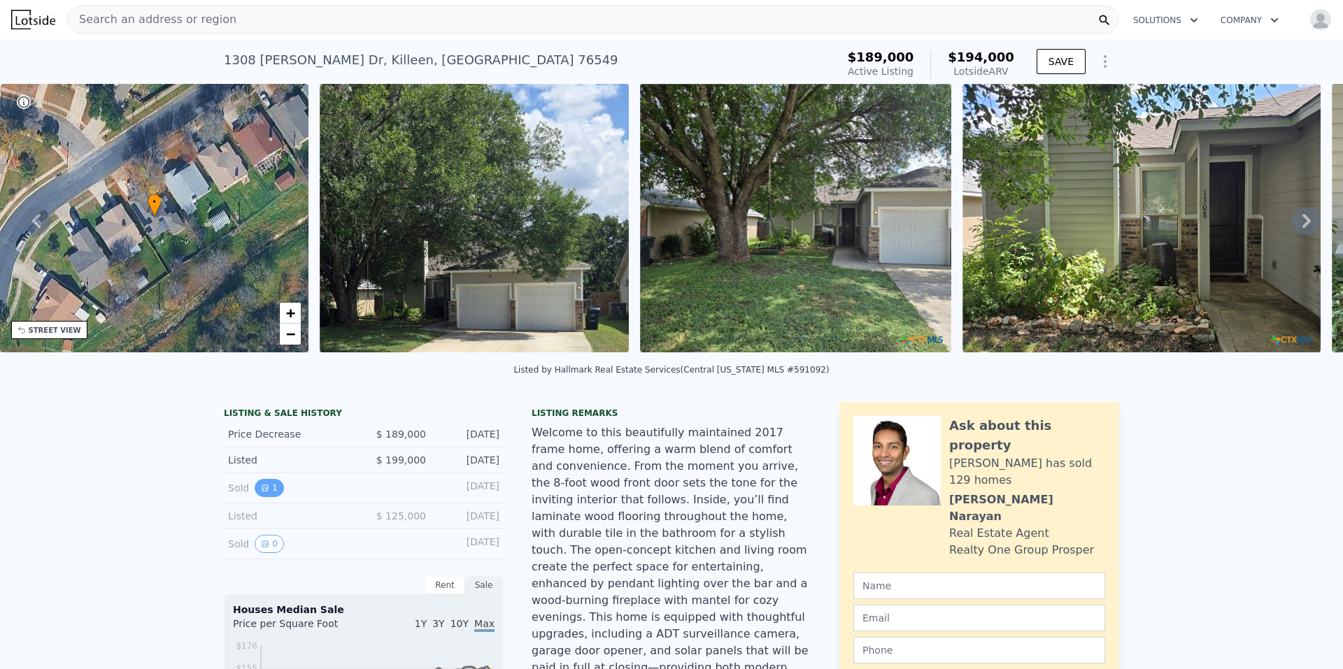
click at [261, 492] on icon "View historical data" at bounding box center [265, 488] width 8 height 8
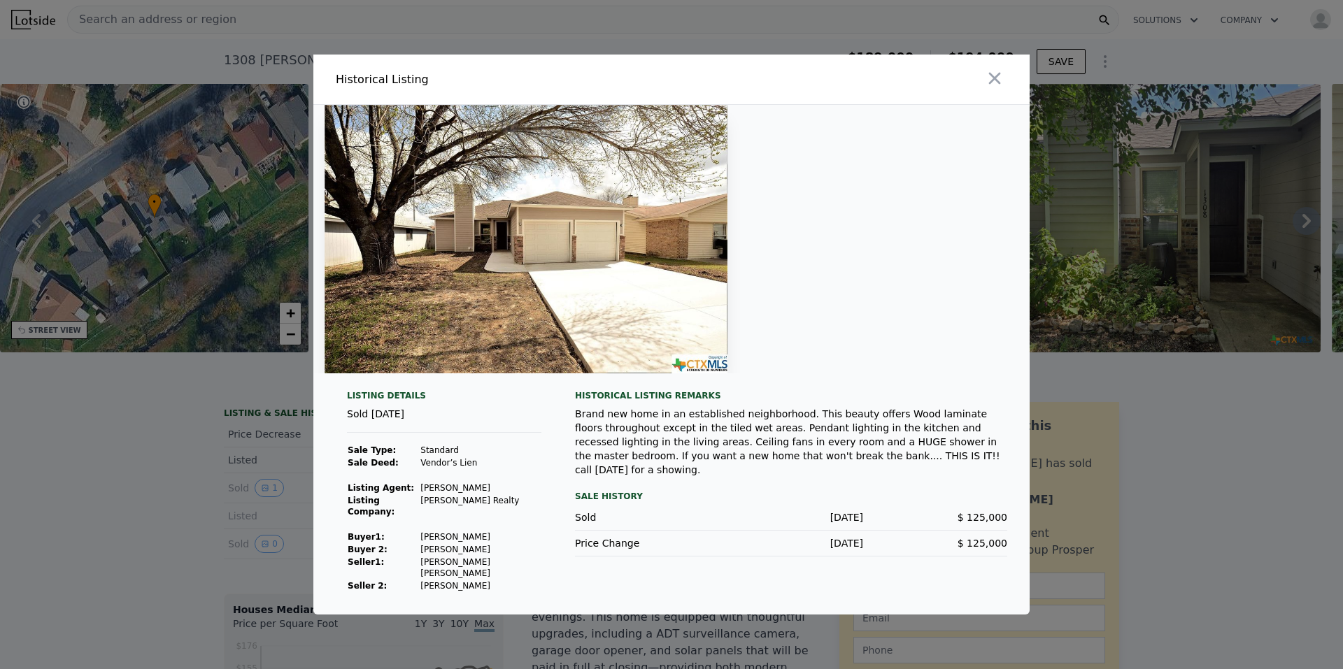
click at [277, 474] on div at bounding box center [671, 334] width 1343 height 669
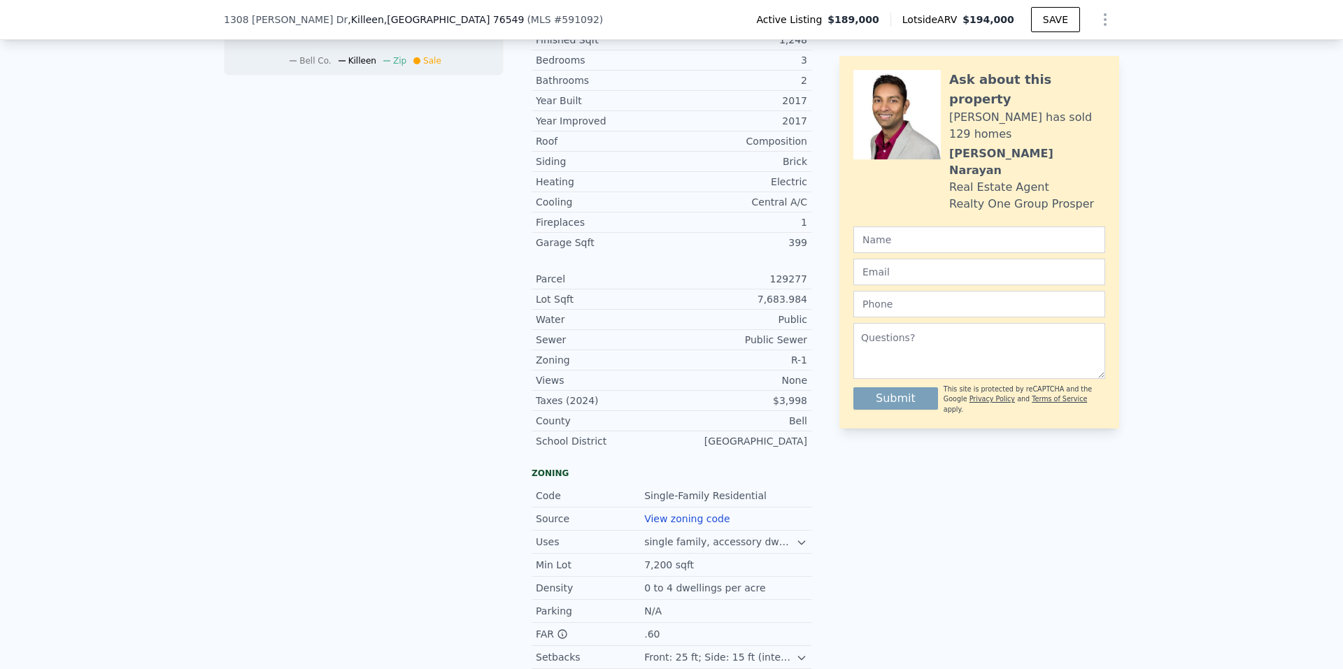
scroll to position [834, 0]
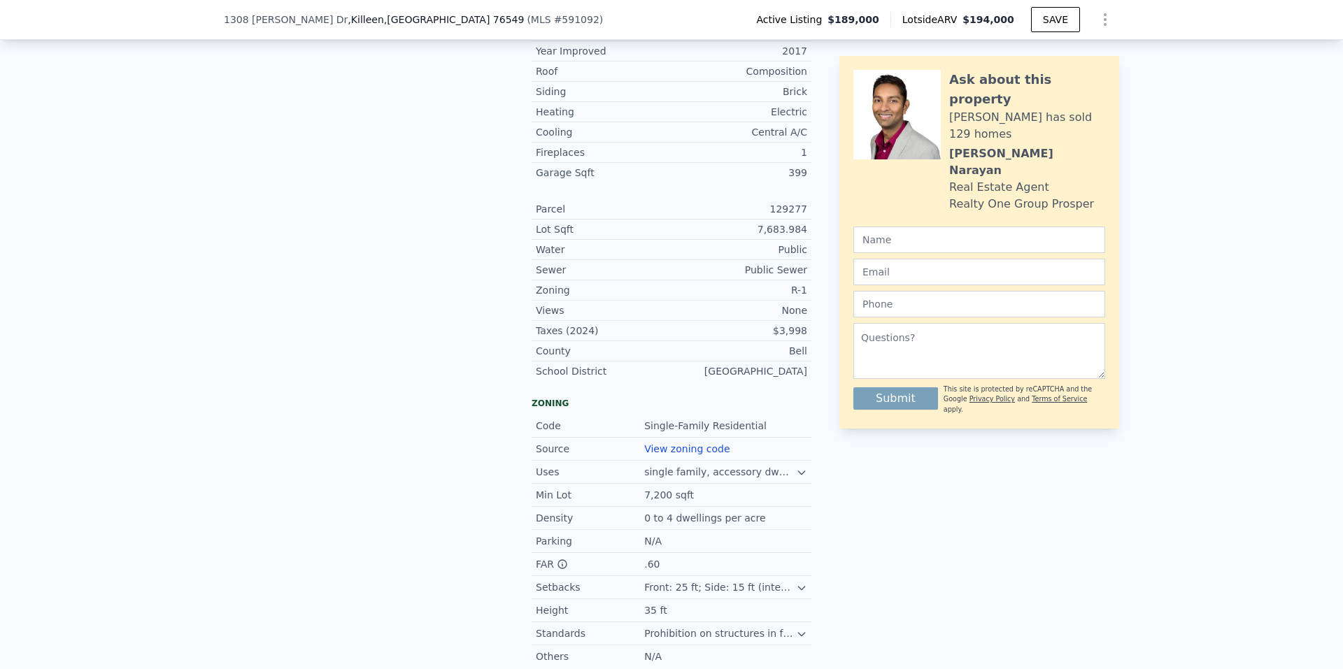
click at [732, 465] on div "single family, accessory dwelling units, manufactured housing, group home (6 or…" at bounding box center [720, 472] width 152 height 14
click at [787, 465] on div "single family, accessory dwelling units, manufactured housing, group home (6 or…" at bounding box center [720, 472] width 152 height 14
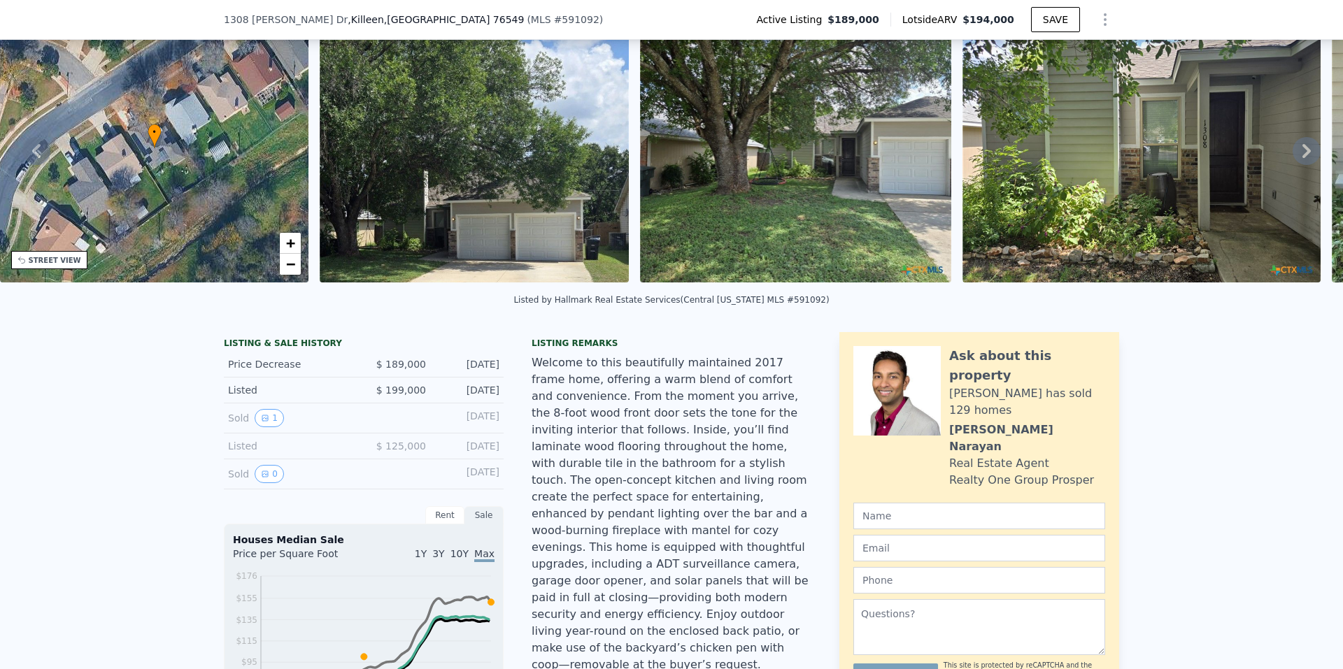
scroll to position [5, 0]
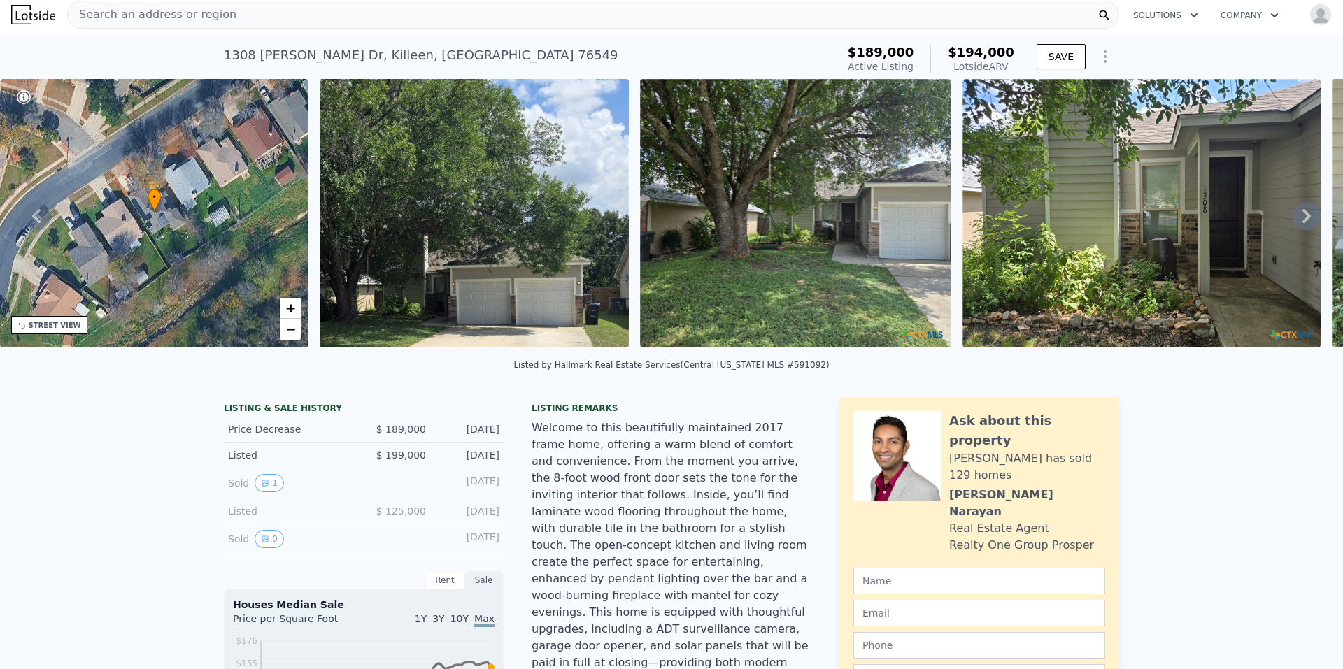
click at [591, 458] on div "Welcome to this beautifully maintained 2017 frame home, offering a warm blend o…" at bounding box center [672, 579] width 280 height 319
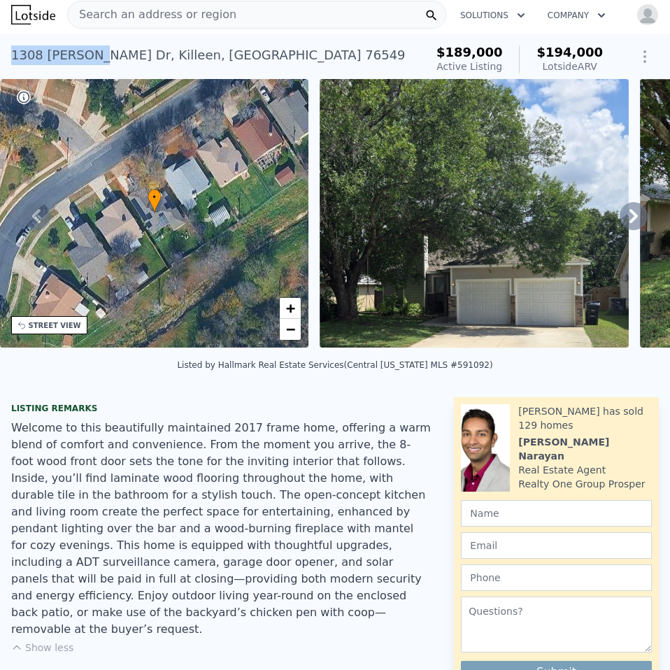
drag, startPoint x: 8, startPoint y: 56, endPoint x: 100, endPoint y: 57, distance: 92.3
click at [100, 57] on div "[STREET_ADDRESS][PERSON_NAME] Active at $189k (~ARV $194k ) $189,000 Active Lis…" at bounding box center [335, 56] width 670 height 45
copy div "1308 [PERSON_NAME]"
click at [140, 236] on div "• + −" at bounding box center [154, 213] width 309 height 269
click at [45, 333] on div "STREET VIEW" at bounding box center [49, 325] width 76 height 18
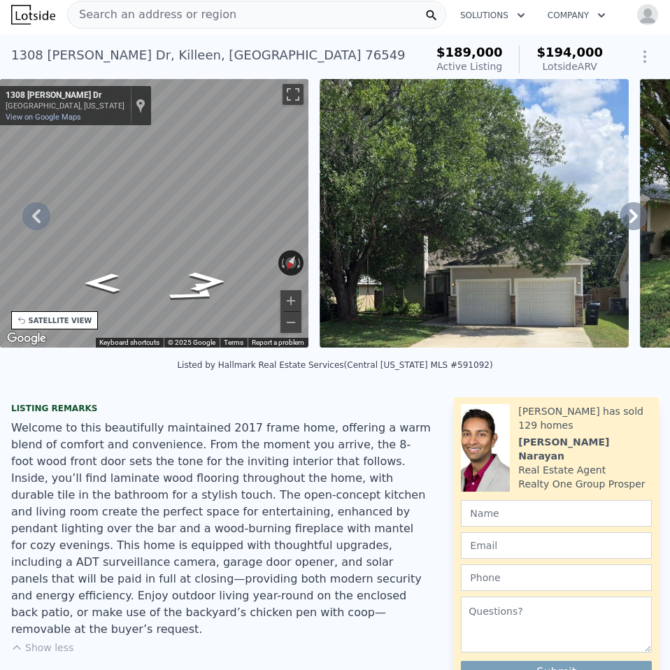
click at [0, 213] on html "Search an address or region Solutions Company Open main menu Open user menu [ST…" at bounding box center [335, 335] width 670 height 670
click at [0, 198] on html "Search an address or region Solutions Company Open main menu Open user menu [ST…" at bounding box center [335, 335] width 670 height 670
click at [0, 213] on html "Search an address or region Solutions Company Open main menu Open user menu [ST…" at bounding box center [335, 335] width 670 height 670
click at [0, 152] on html "Search an address or region Solutions Company Open main menu Open user menu [ST…" at bounding box center [335, 335] width 670 height 670
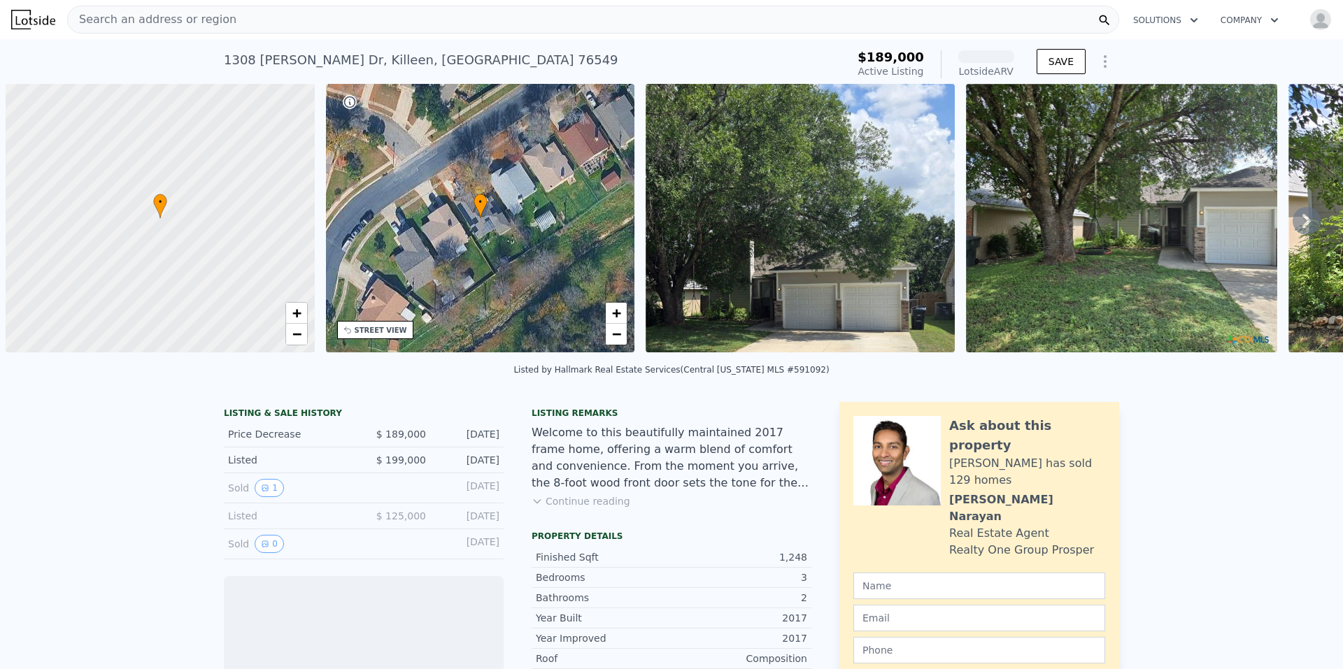
scroll to position [0, 6]
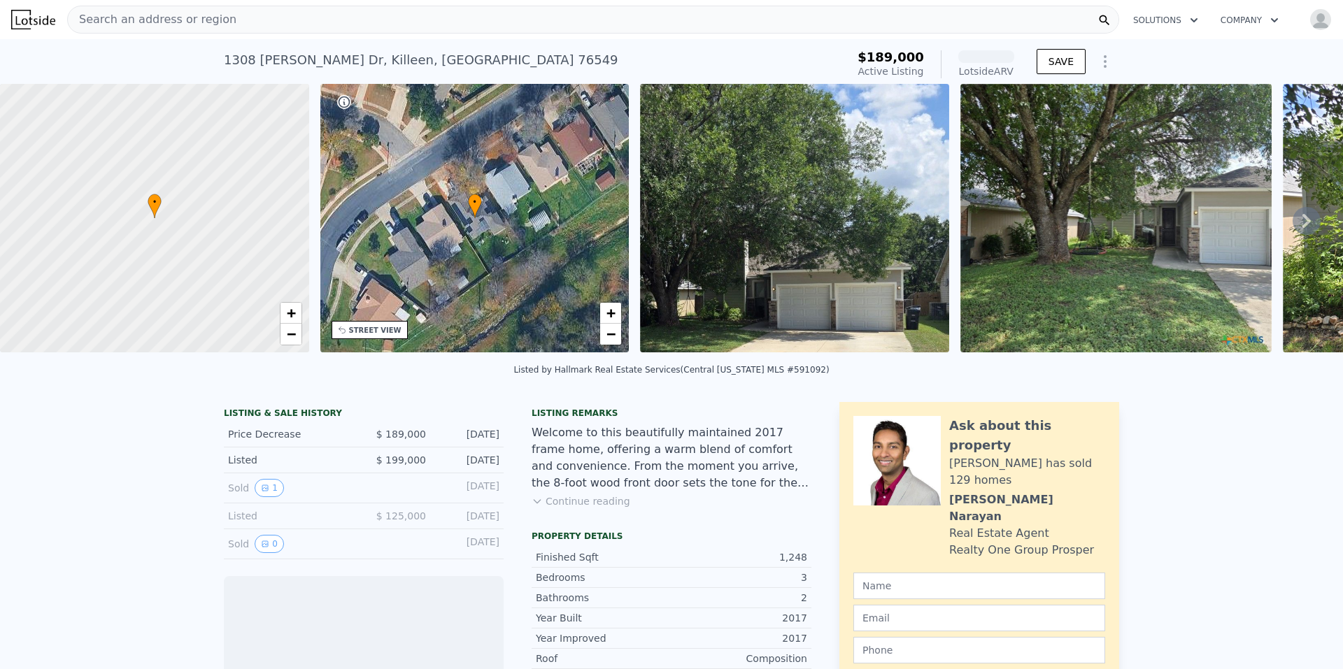
click at [1293, 216] on icon at bounding box center [1307, 221] width 28 height 28
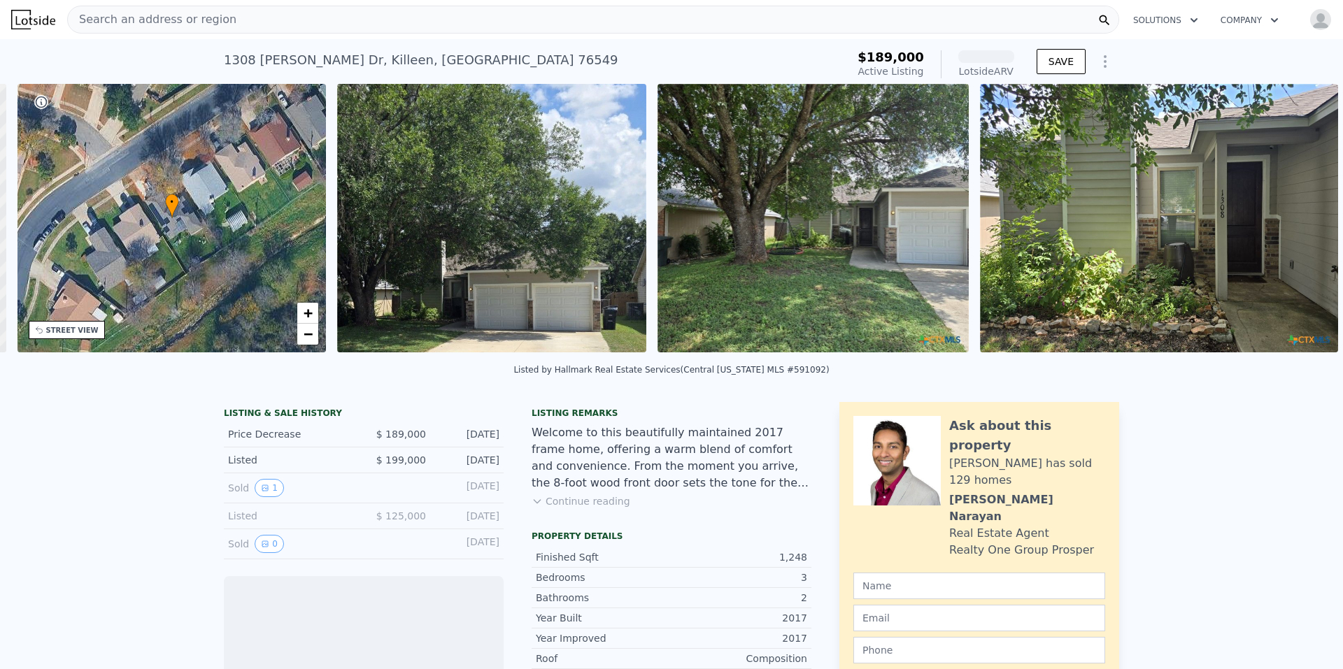
scroll to position [0, 326]
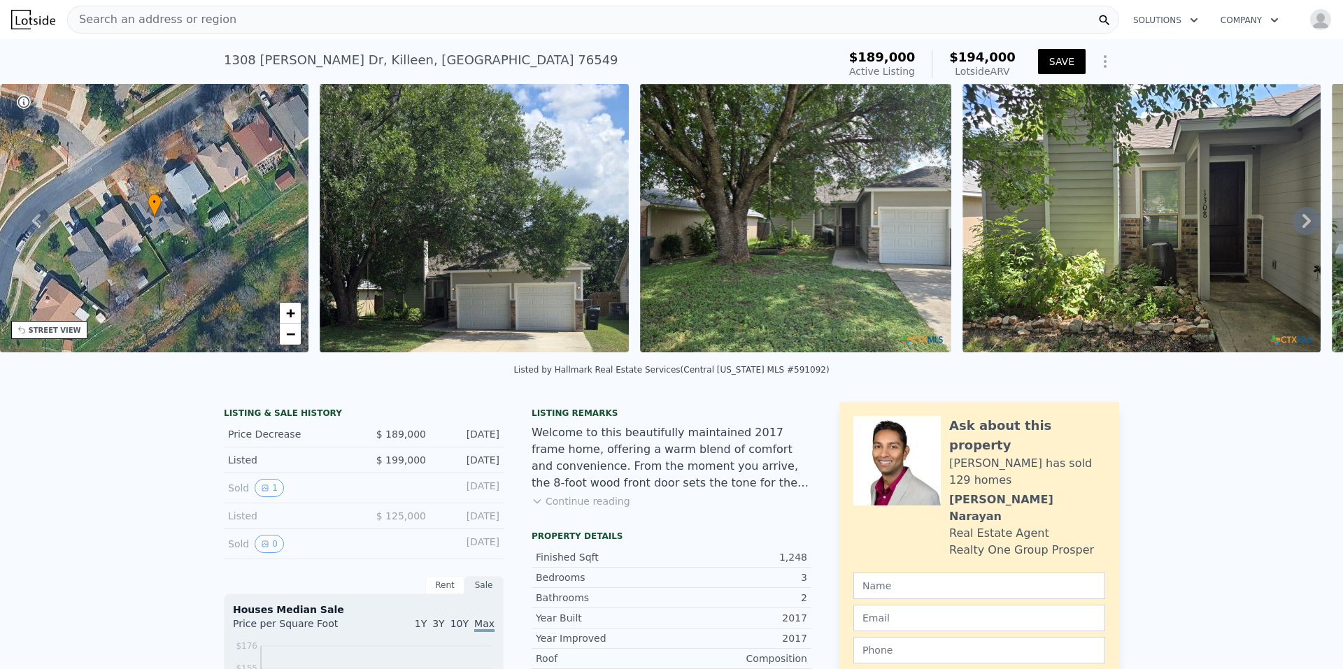
click at [1150, 211] on img at bounding box center [1141, 218] width 358 height 269
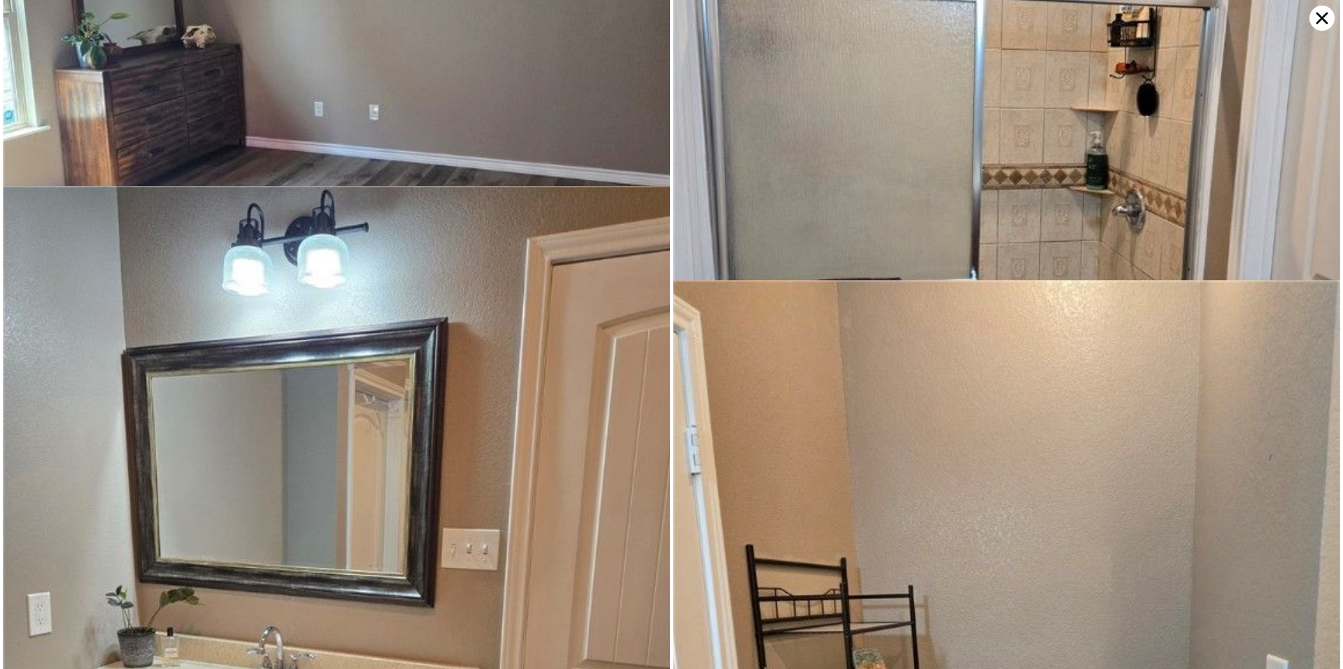
scroll to position [3118, 0]
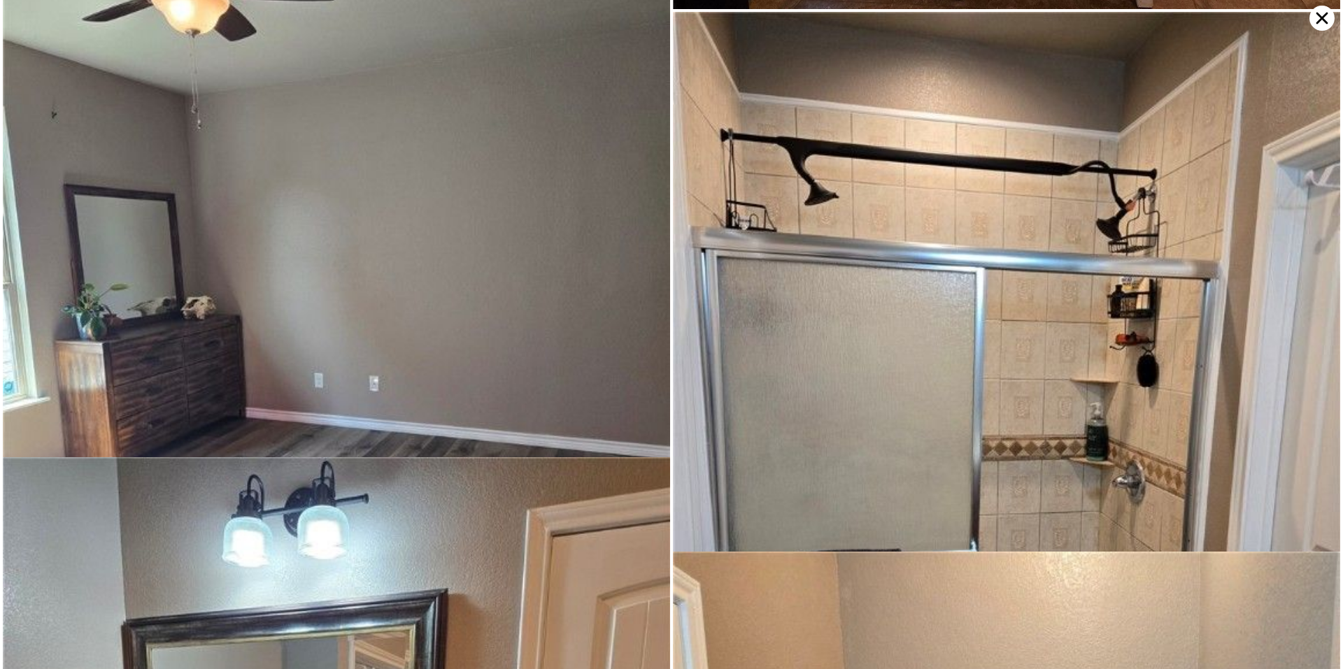
click at [356, 222] on img at bounding box center [336, 365] width 667 height 897
click at [362, 276] on img at bounding box center [336, 365] width 667 height 897
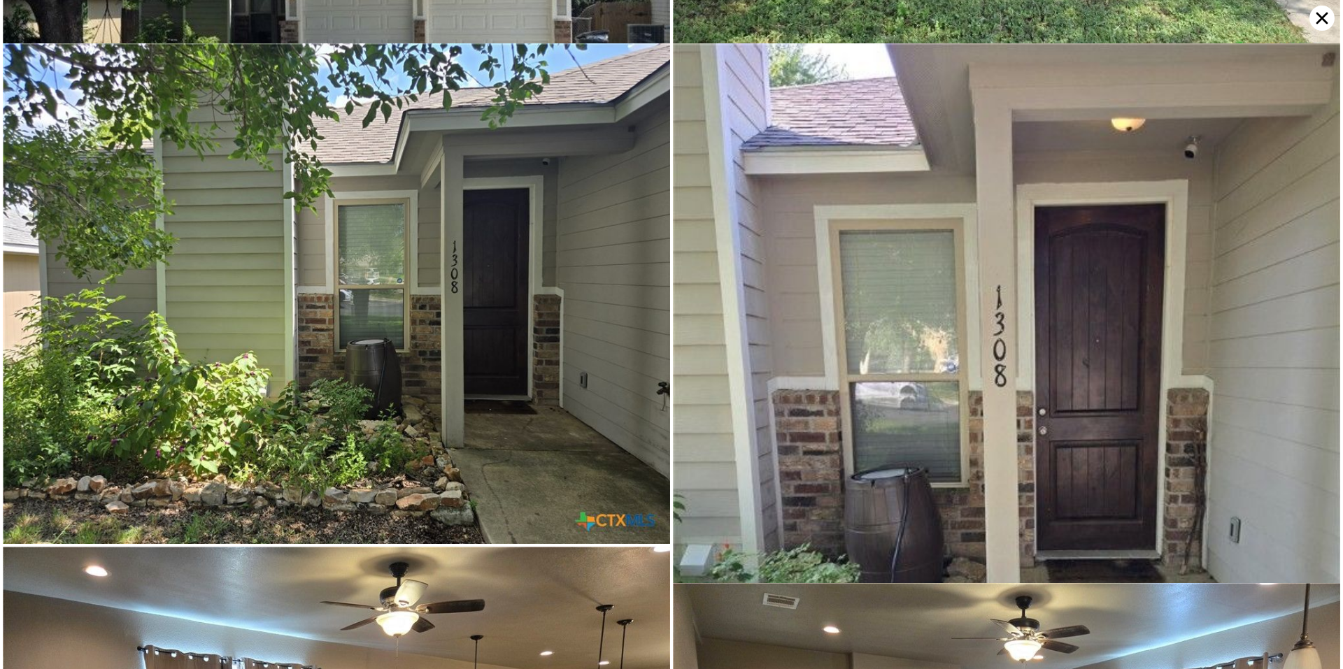
scroll to position [0, 0]
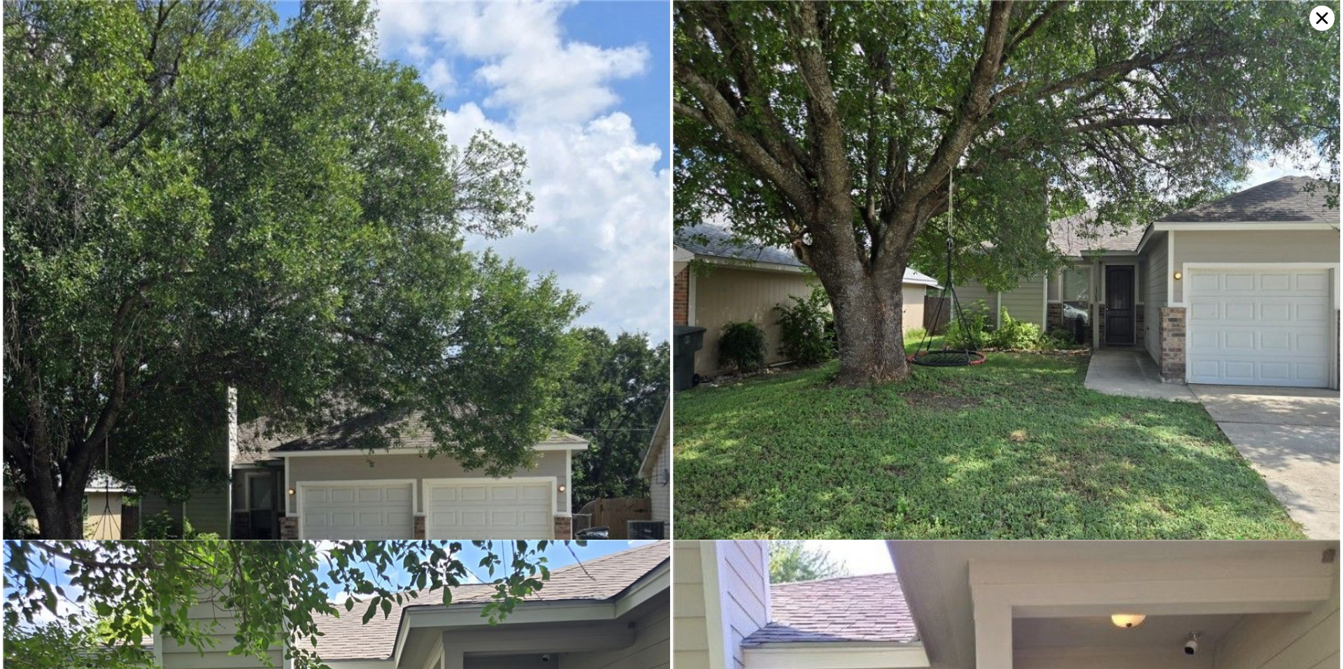
click at [1321, 13] on icon at bounding box center [1321, 18] width 25 height 25
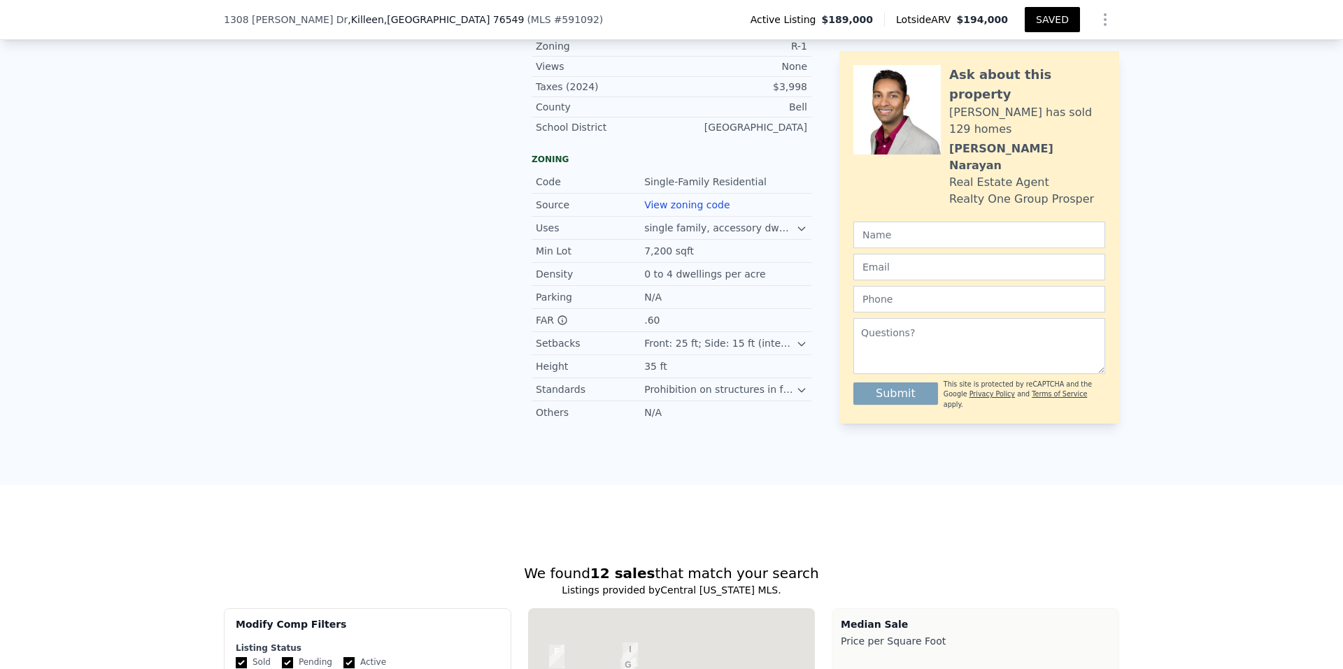
scroll to position [834, 0]
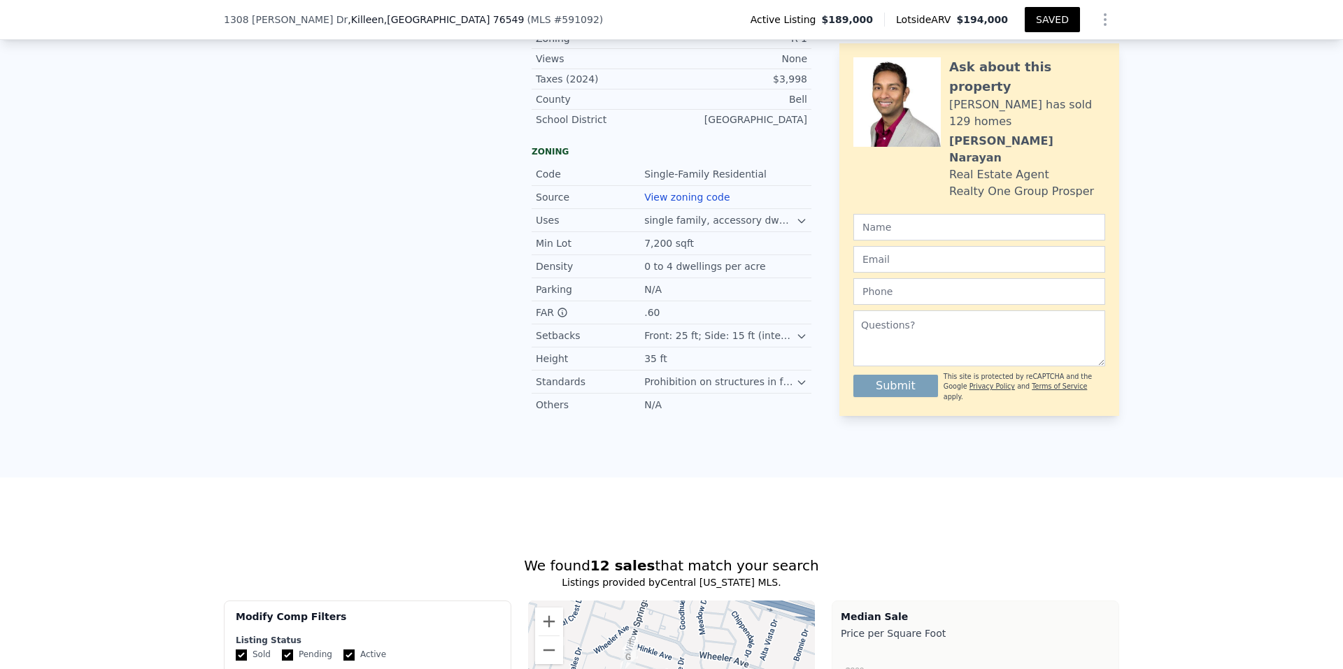
click at [800, 340] on div at bounding box center [801, 334] width 11 height 11
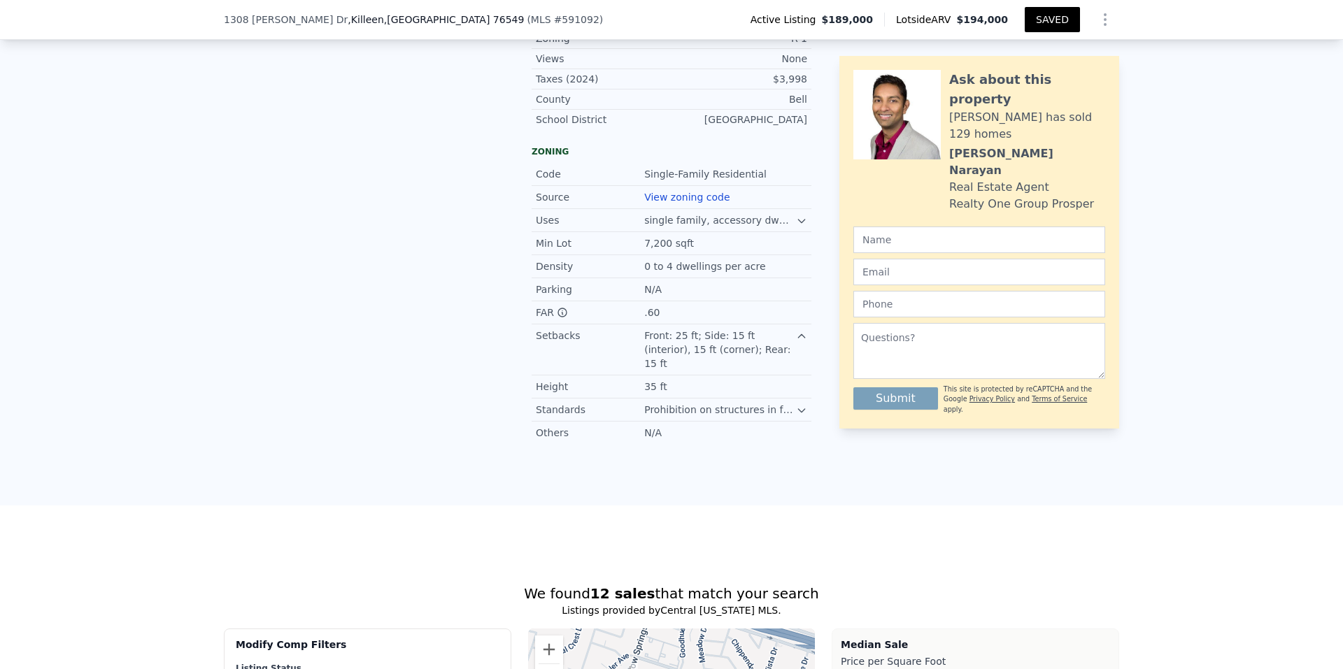
click at [796, 342] on icon at bounding box center [801, 336] width 11 height 11
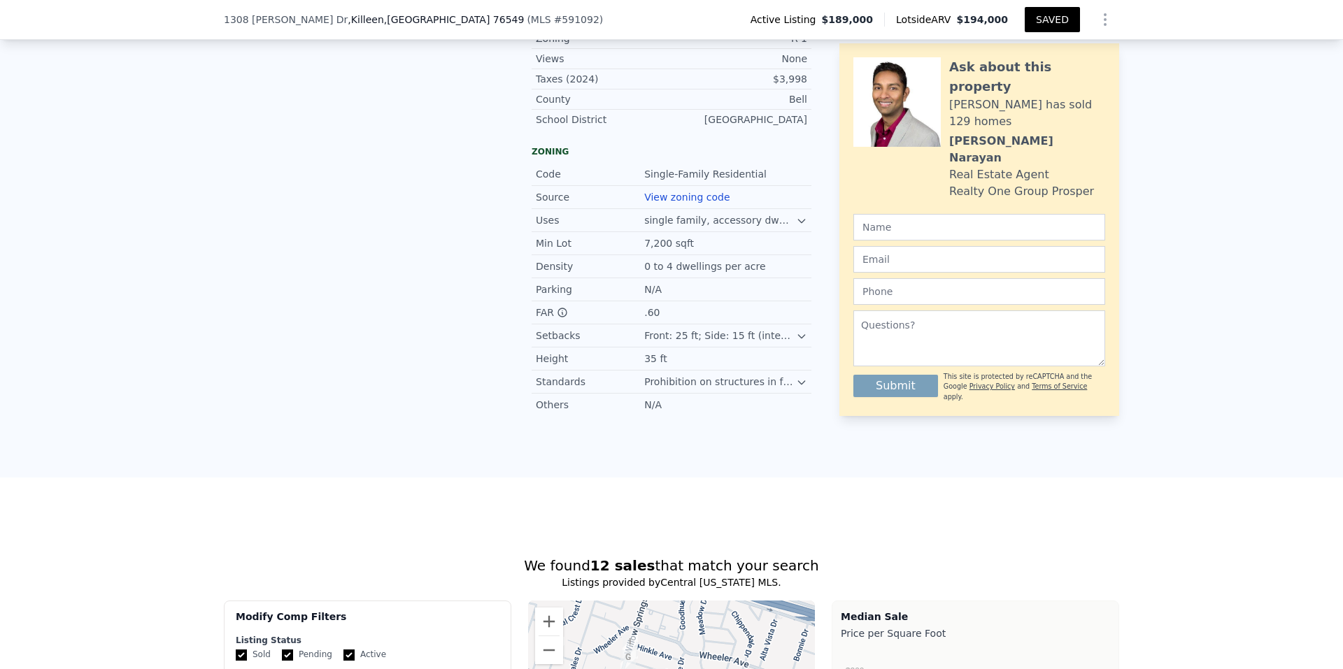
click at [796, 388] on icon at bounding box center [801, 382] width 11 height 11
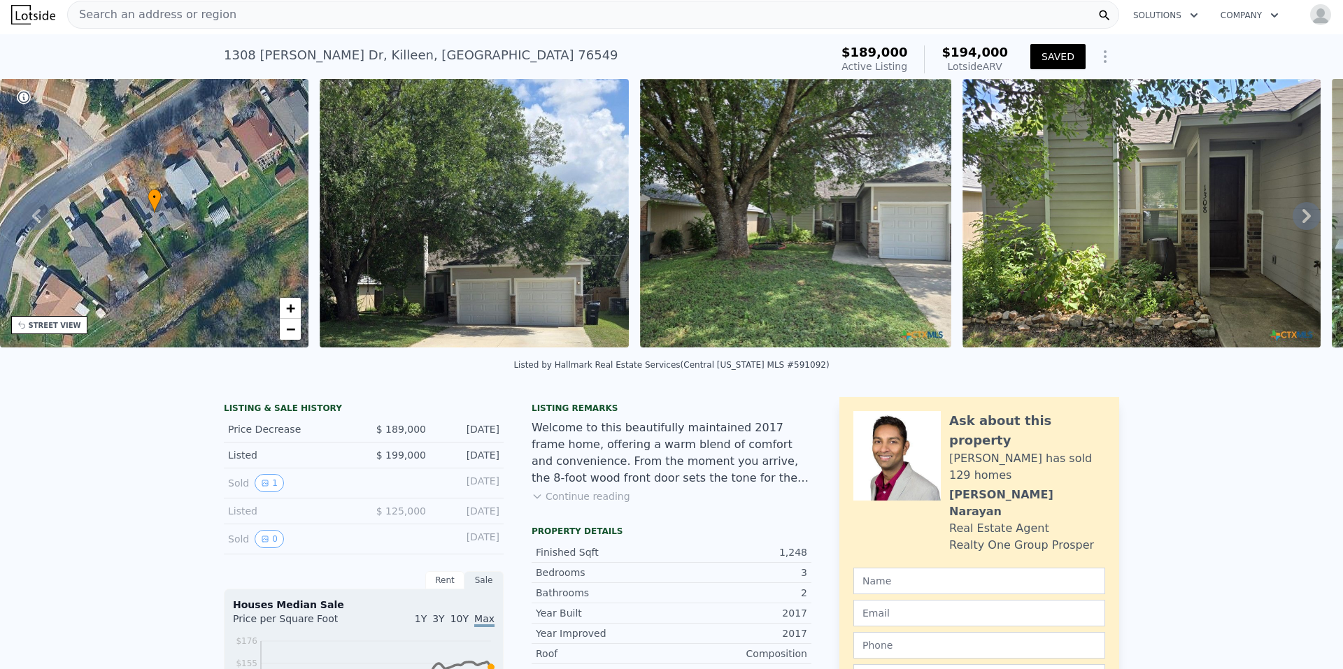
scroll to position [0, 0]
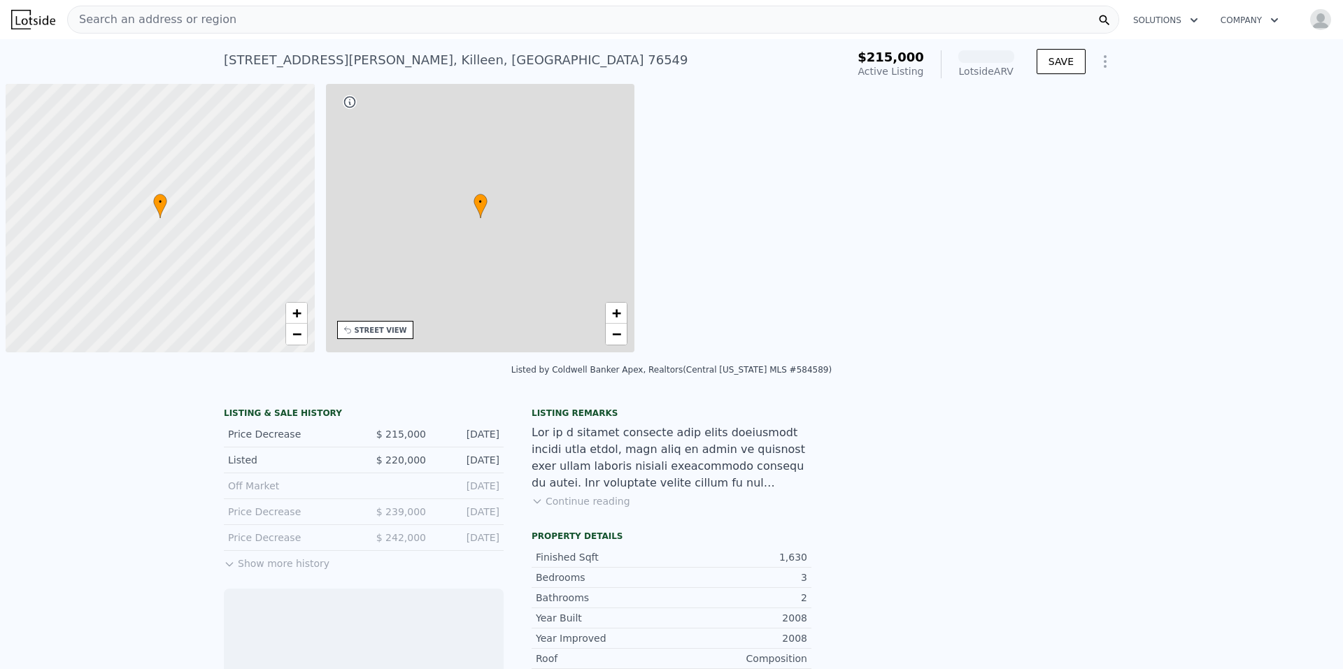
scroll to position [0, 6]
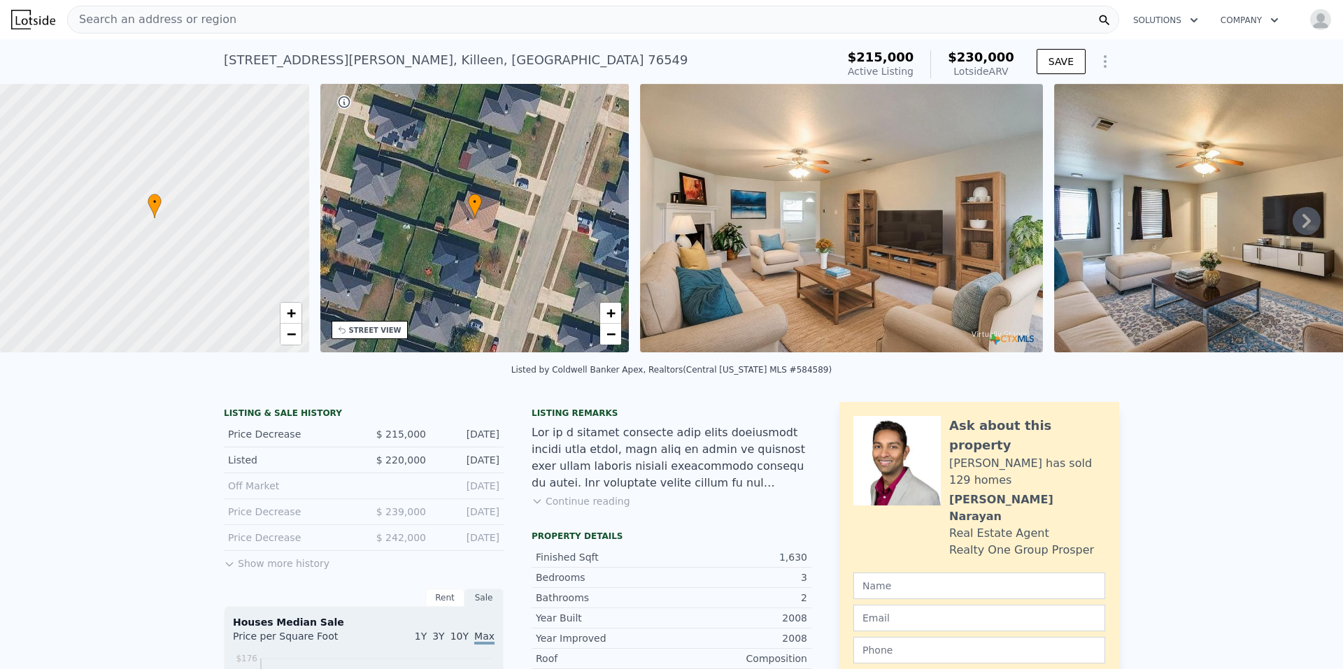
click at [1267, 232] on img at bounding box center [1255, 218] width 403 height 269
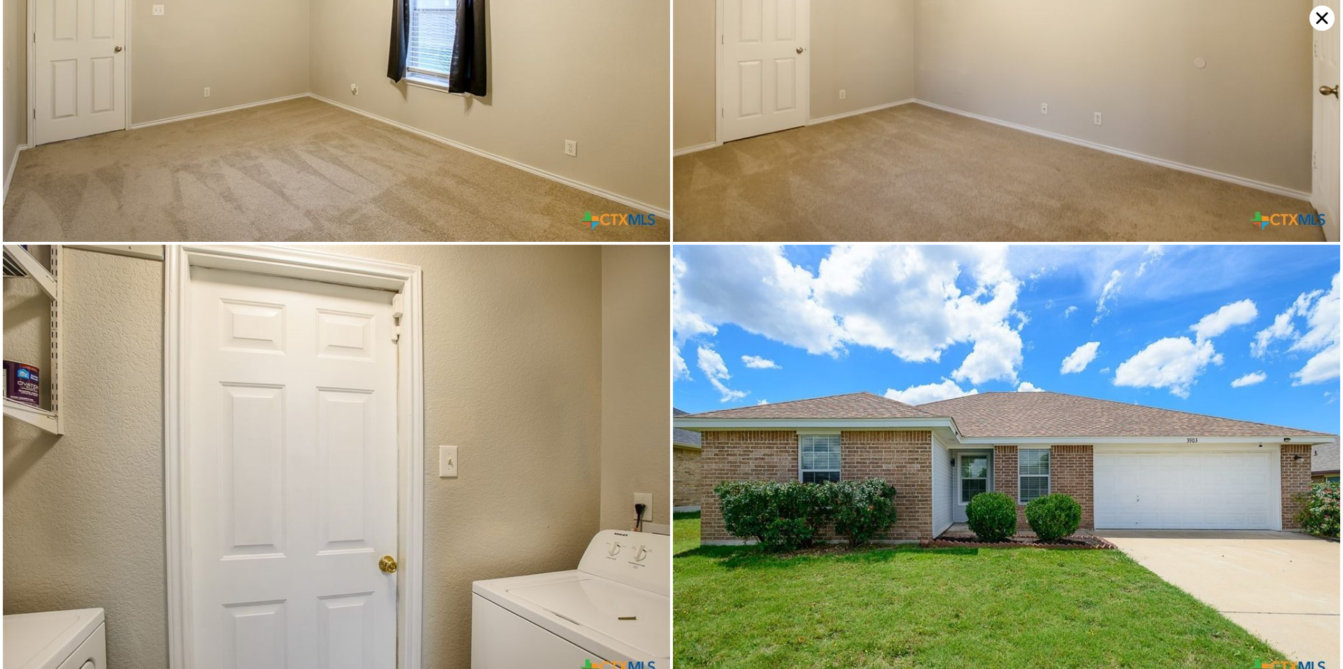
scroll to position [4884, 0]
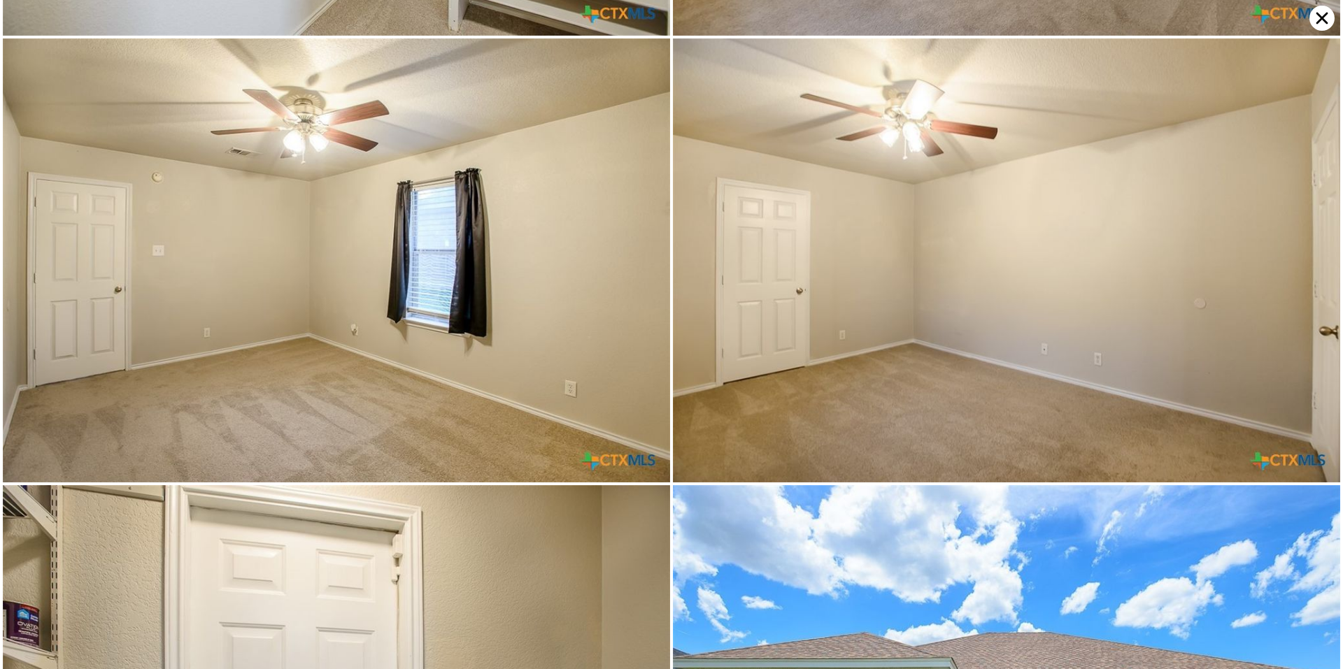
click at [1321, 9] on icon at bounding box center [1321, 18] width 25 height 25
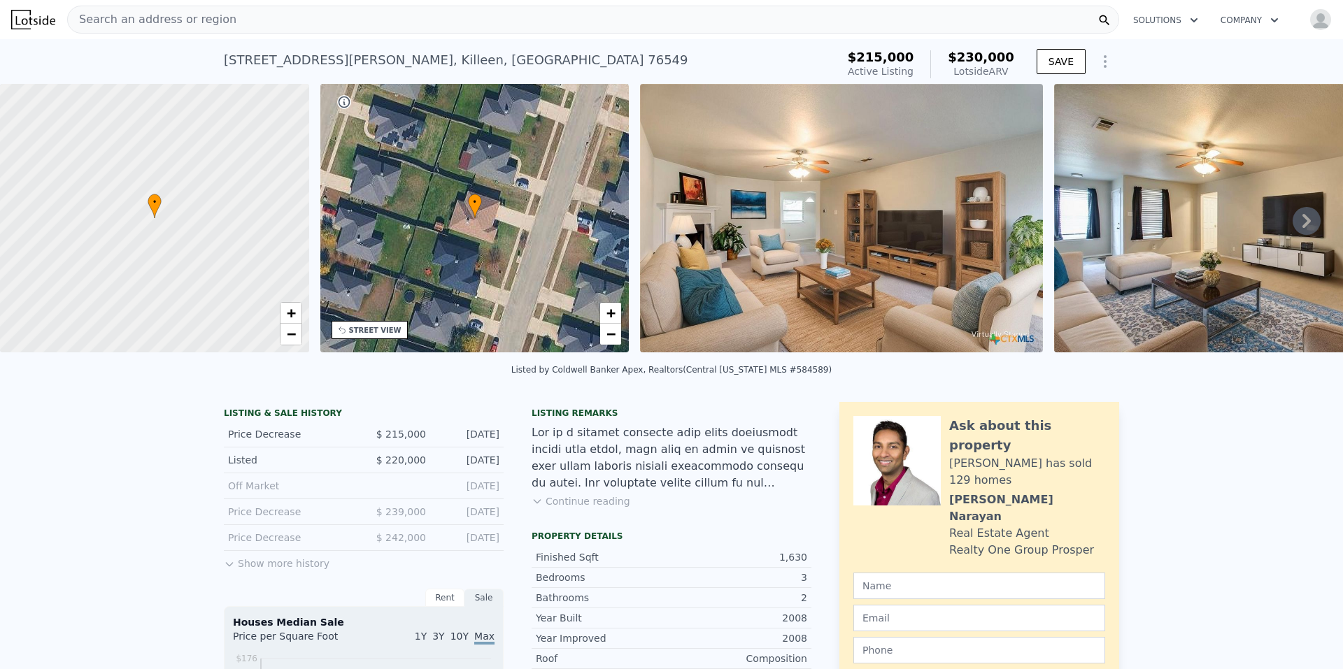
click at [587, 507] on button "Continue reading" at bounding box center [581, 502] width 99 height 14
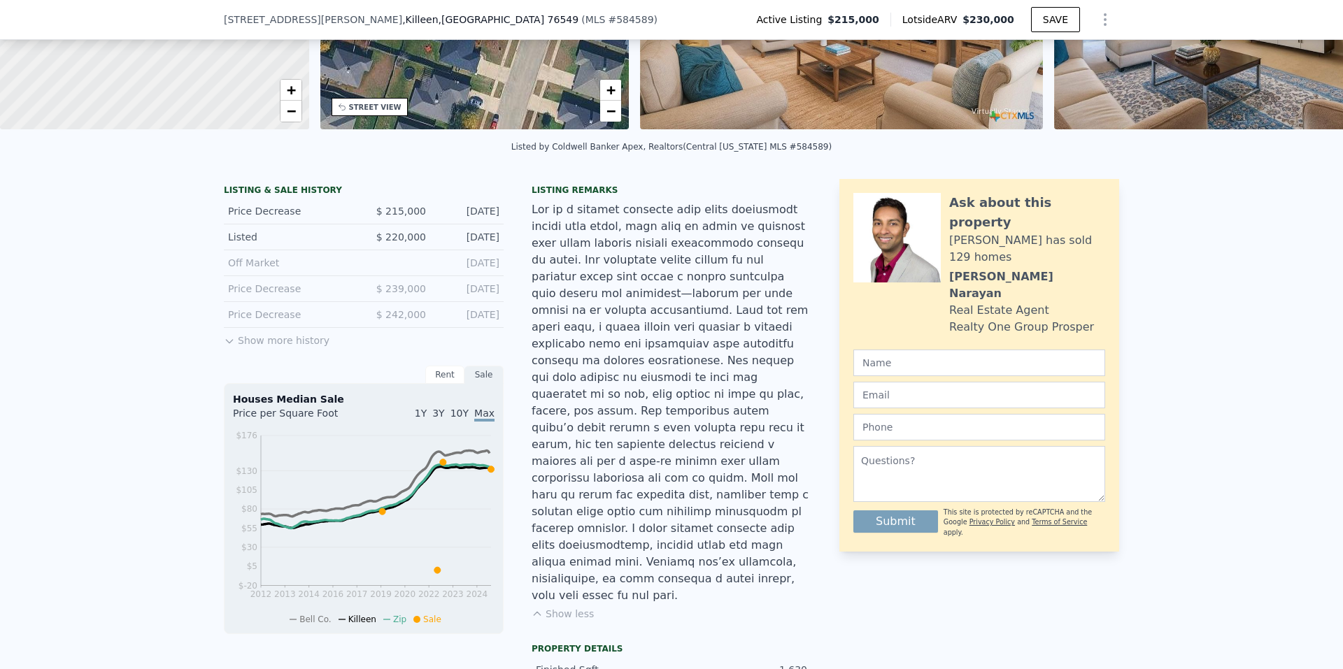
scroll to position [0, 0]
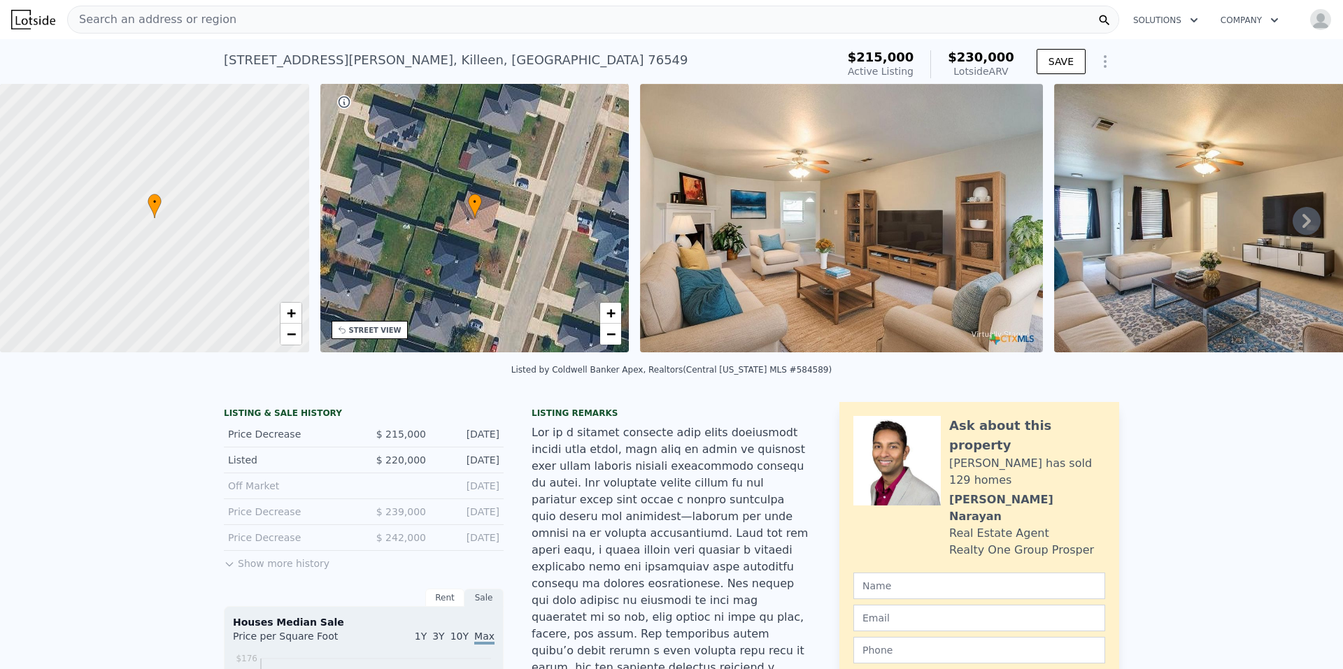
click at [210, 174] on div at bounding box center [154, 218] width 371 height 322
click at [468, 209] on icon at bounding box center [475, 206] width 14 height 24
click at [373, 333] on div "STREET VIEW" at bounding box center [375, 330] width 52 height 10
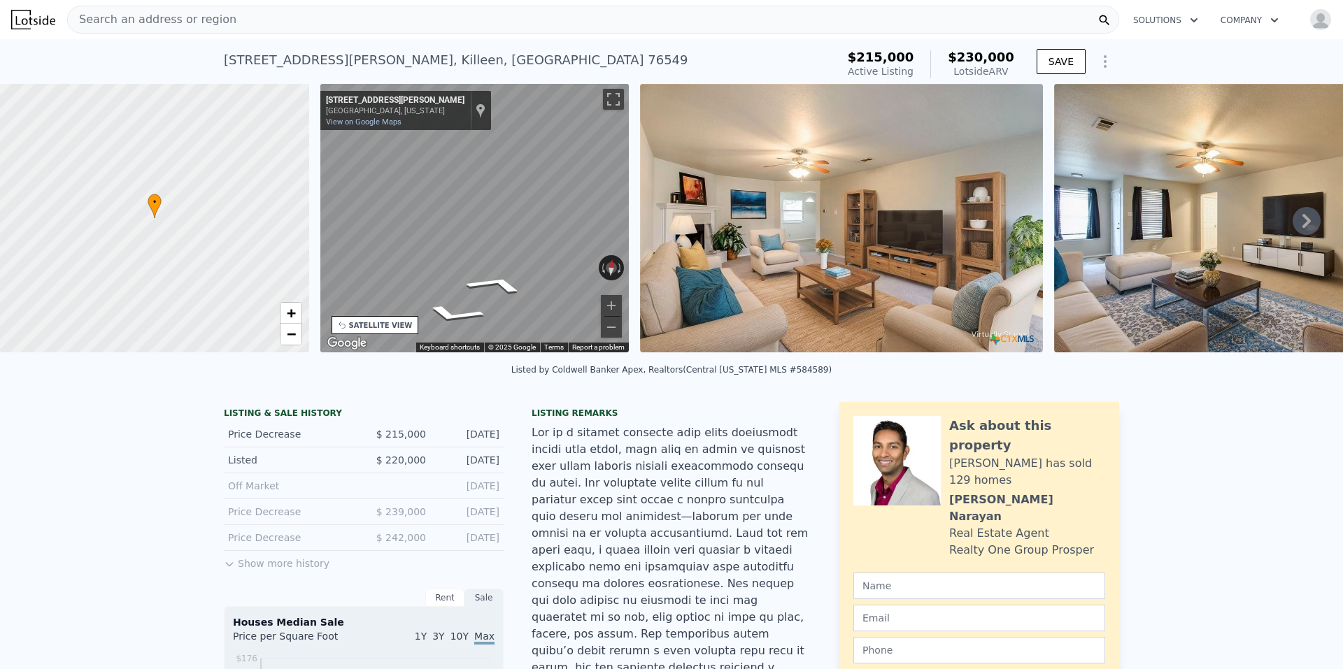
click at [307, 238] on div "• + − • + − STREET VIEW ← Move left → Move right ↑ Move up ↓ Move down + Zoom i…" at bounding box center [671, 220] width 1343 height 273
click at [248, 231] on div "• + − • + − STREET VIEW ← Move left → Move right ↑ Move up ↓ Move down + Zoom i…" at bounding box center [671, 220] width 1343 height 273
click at [754, 177] on img at bounding box center [841, 218] width 403 height 269
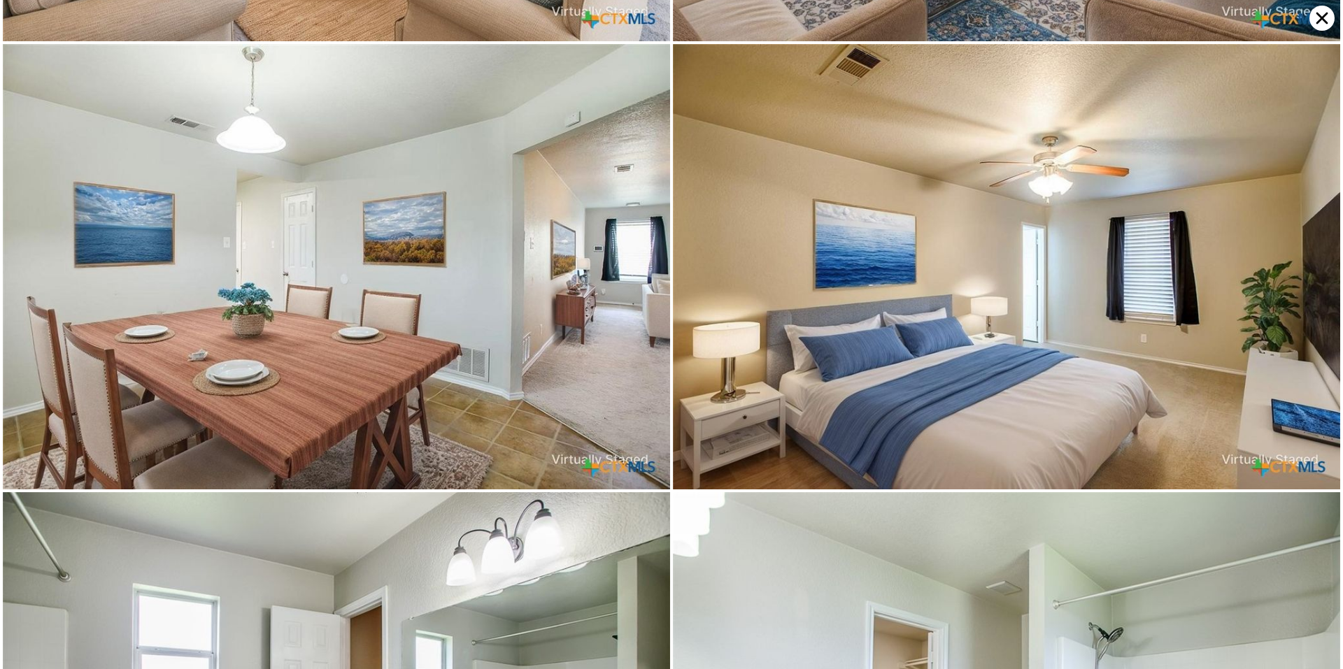
scroll to position [444, 0]
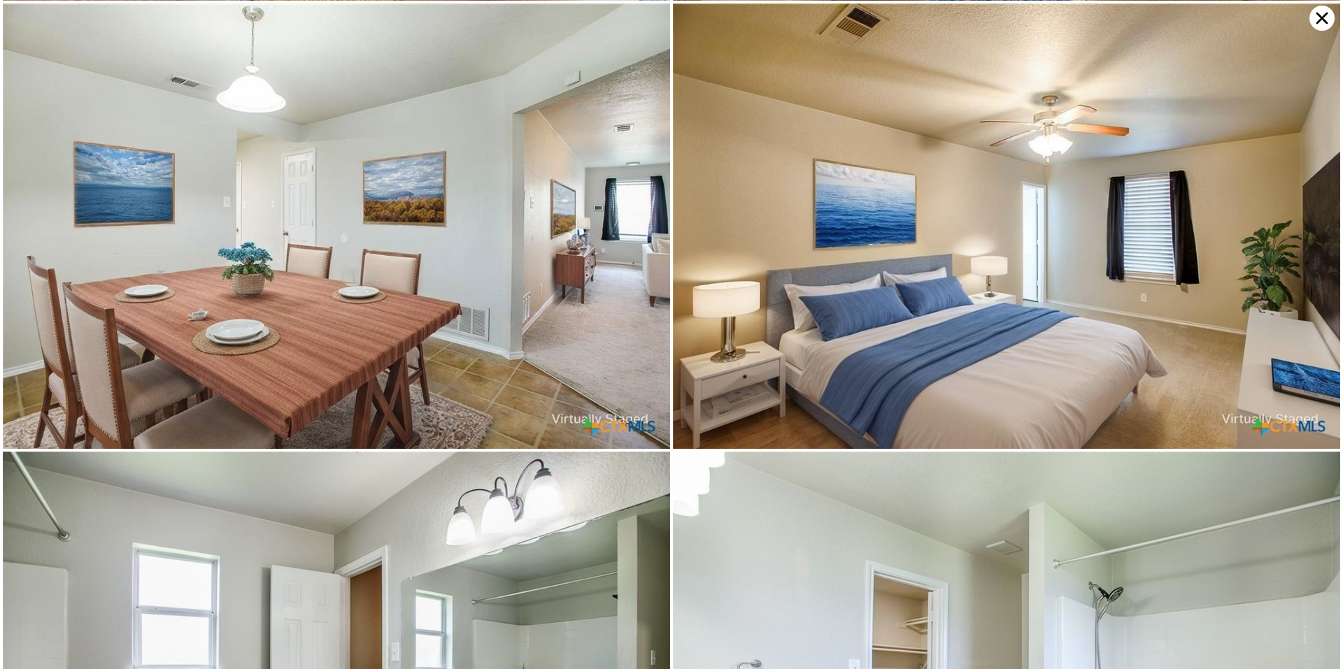
click at [723, 308] on img at bounding box center [1006, 225] width 667 height 445
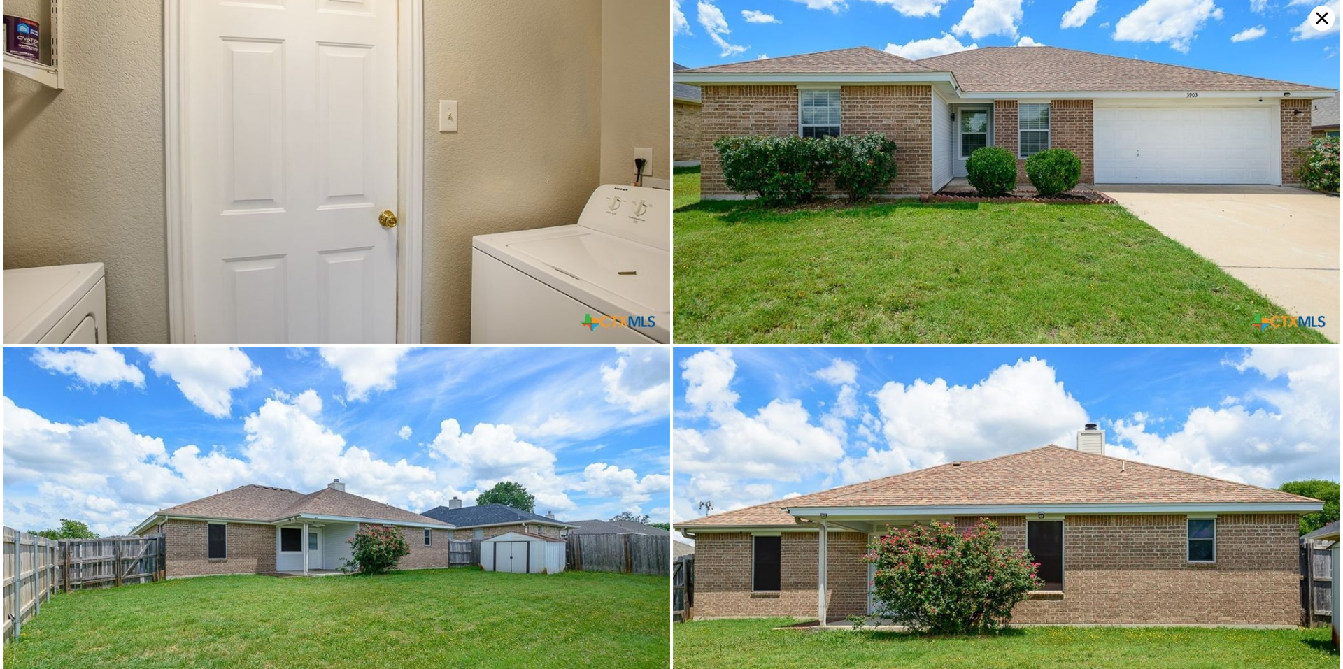
scroll to position [5542, 0]
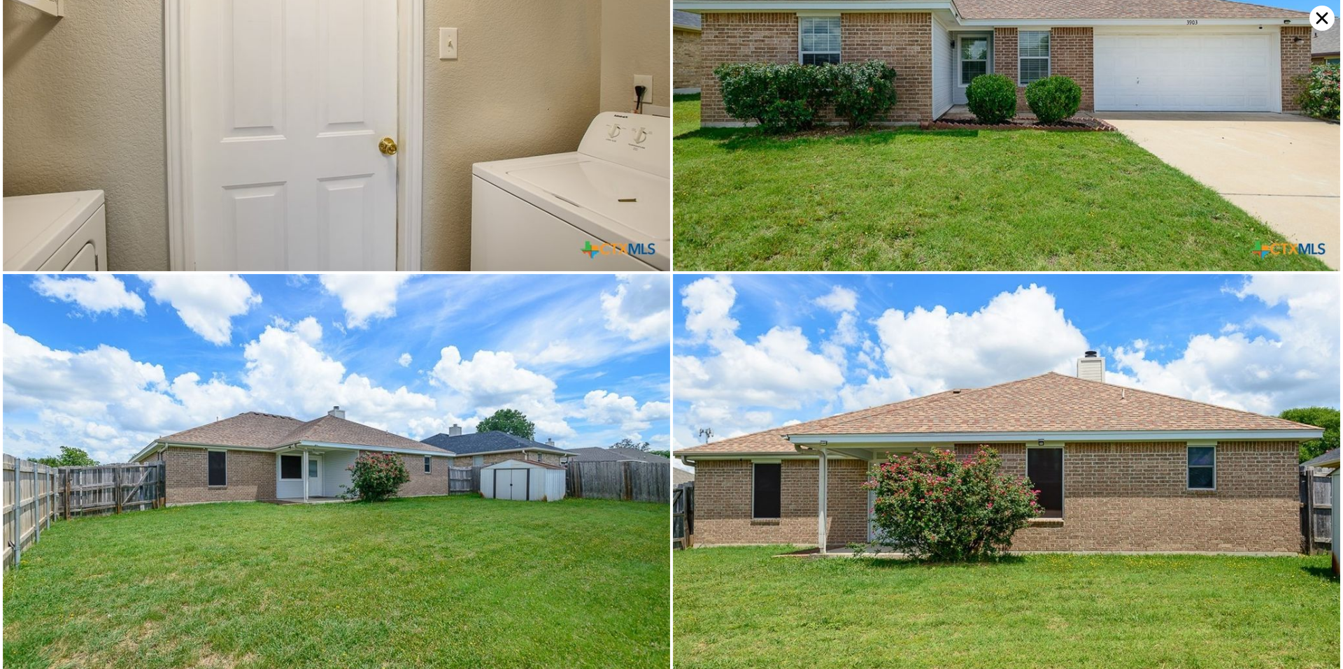
click at [1312, 17] on icon at bounding box center [1321, 18] width 25 height 25
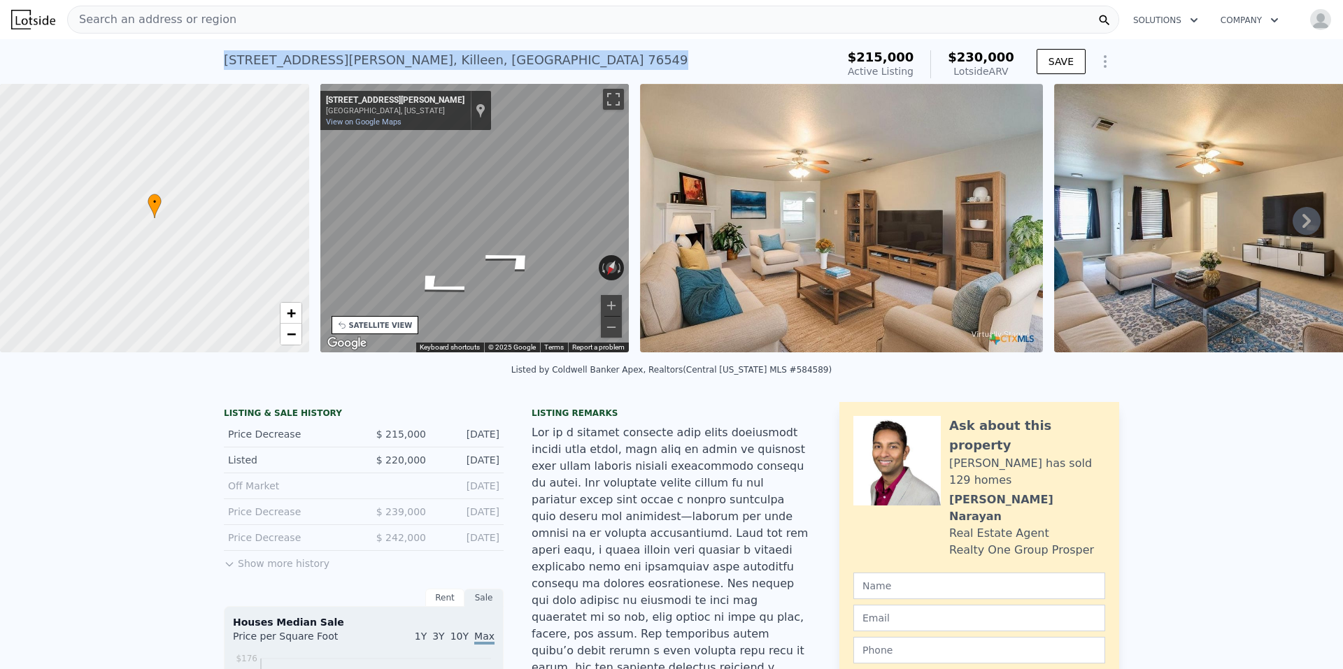
drag, startPoint x: 215, startPoint y: 68, endPoint x: 434, endPoint y: 64, distance: 219.0
click at [434, 64] on div "[STREET_ADDRESS][PERSON_NAME] Active at $215k (~ARV $230k ) $215,000 Active Lis…" at bounding box center [671, 61] width 1343 height 45
copy div "[STREET_ADDRESS][PERSON_NAME]"
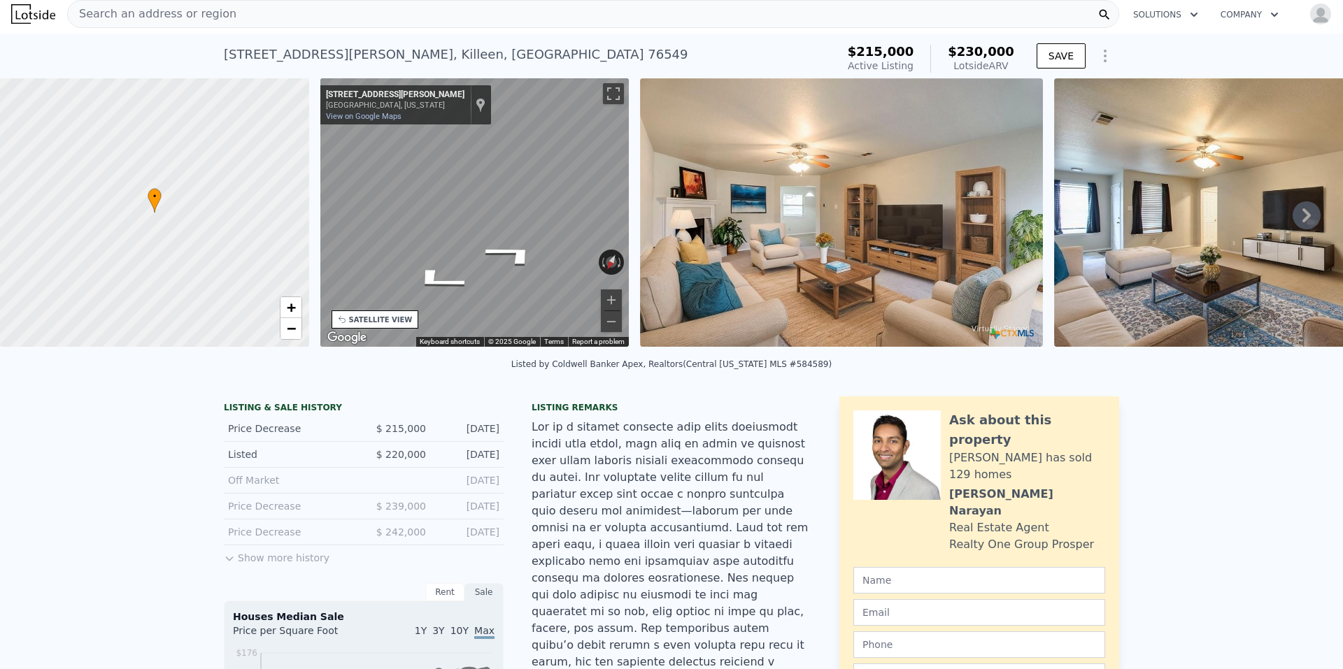
scroll to position [0, 0]
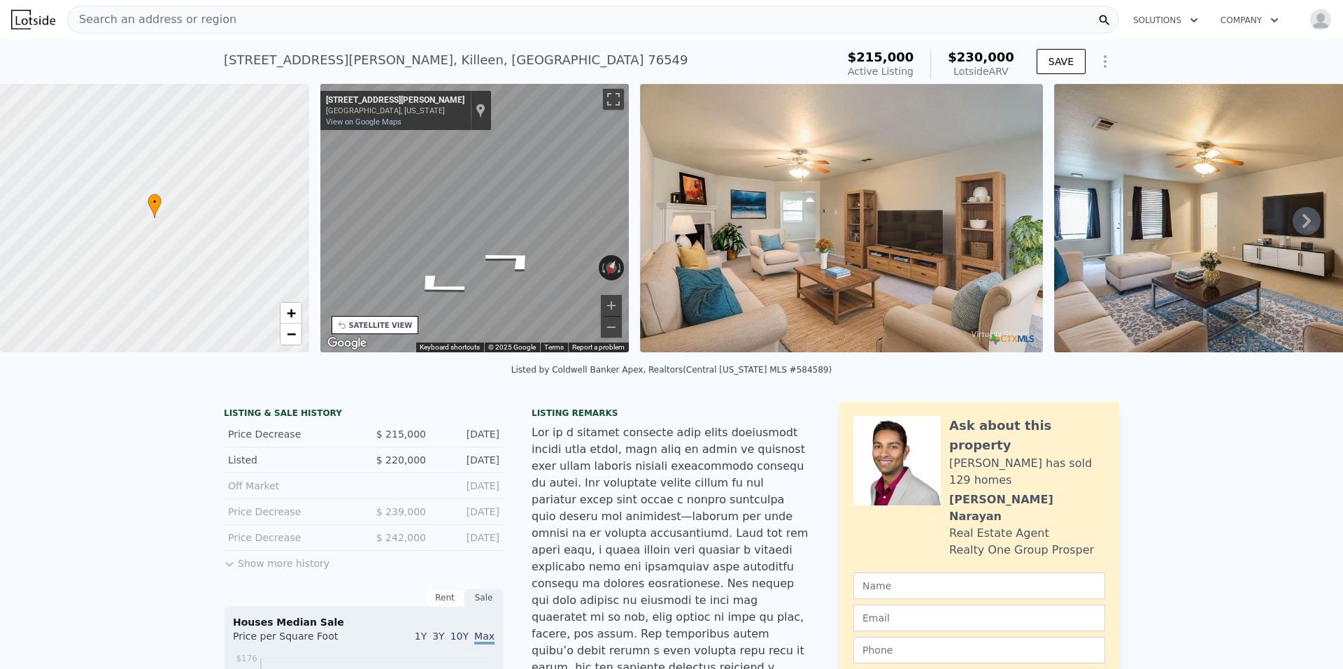
click at [1297, 218] on icon at bounding box center [1307, 221] width 28 height 28
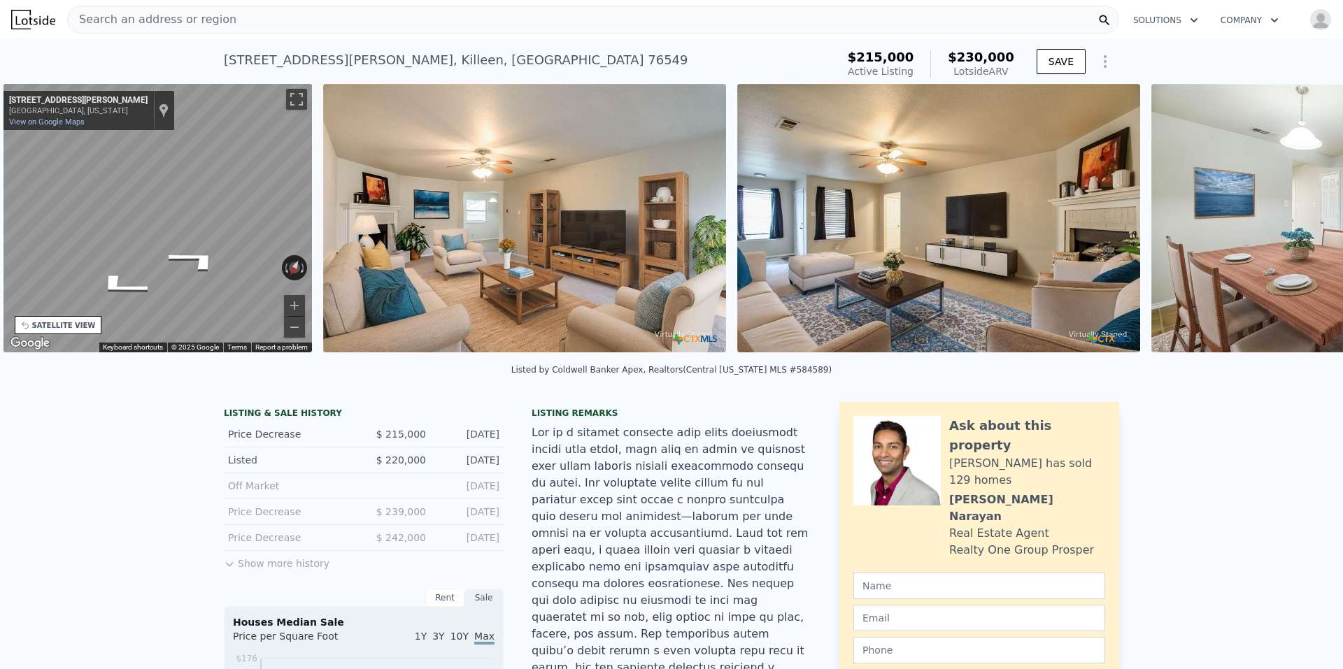
scroll to position [0, 326]
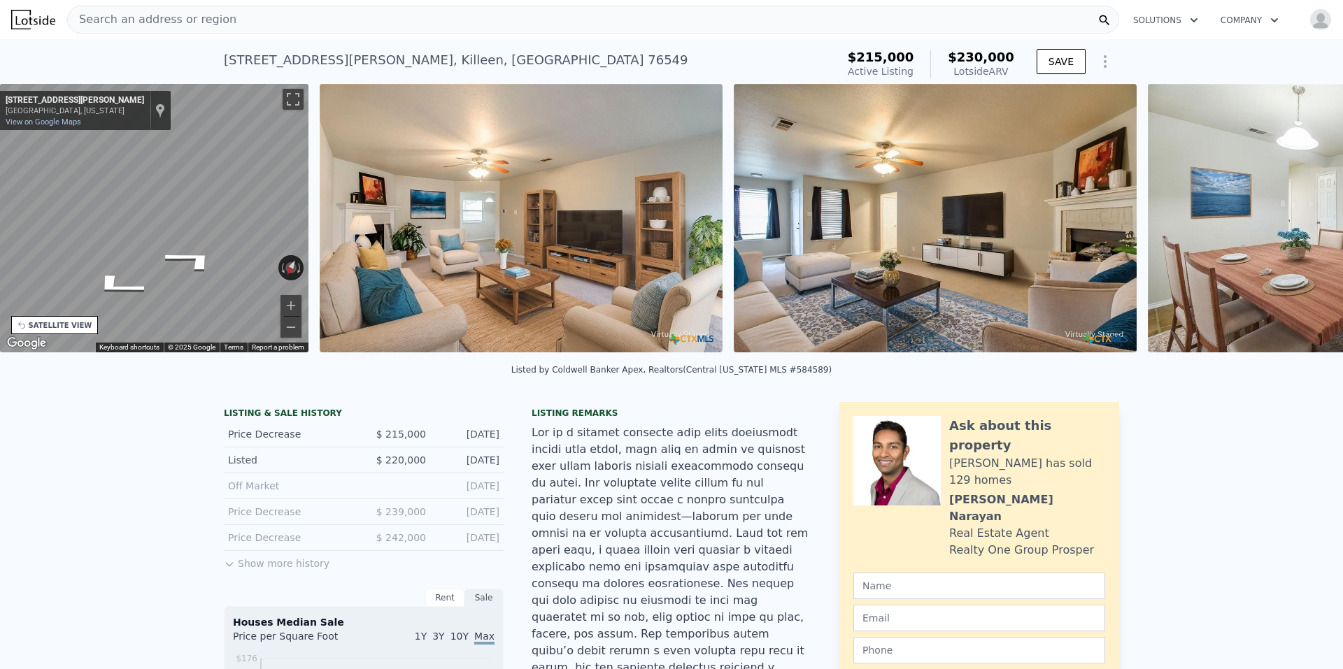
click at [1297, 218] on img at bounding box center [1349, 218] width 403 height 269
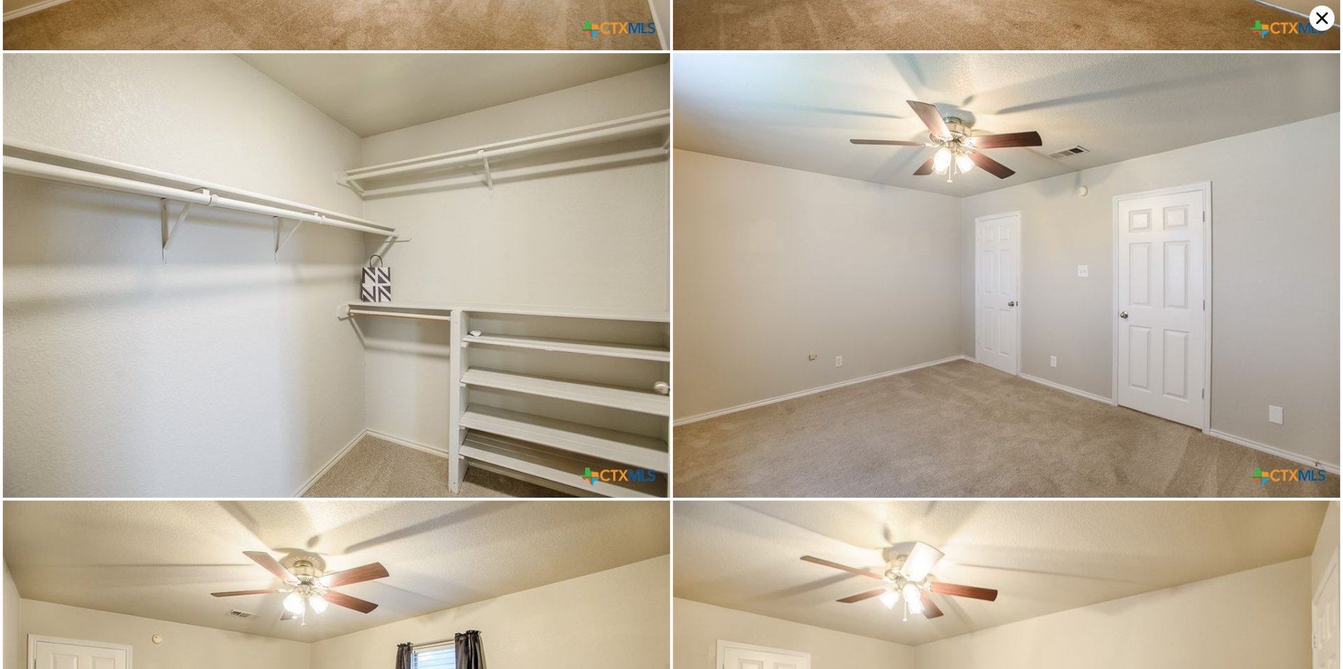
scroll to position [4439, 0]
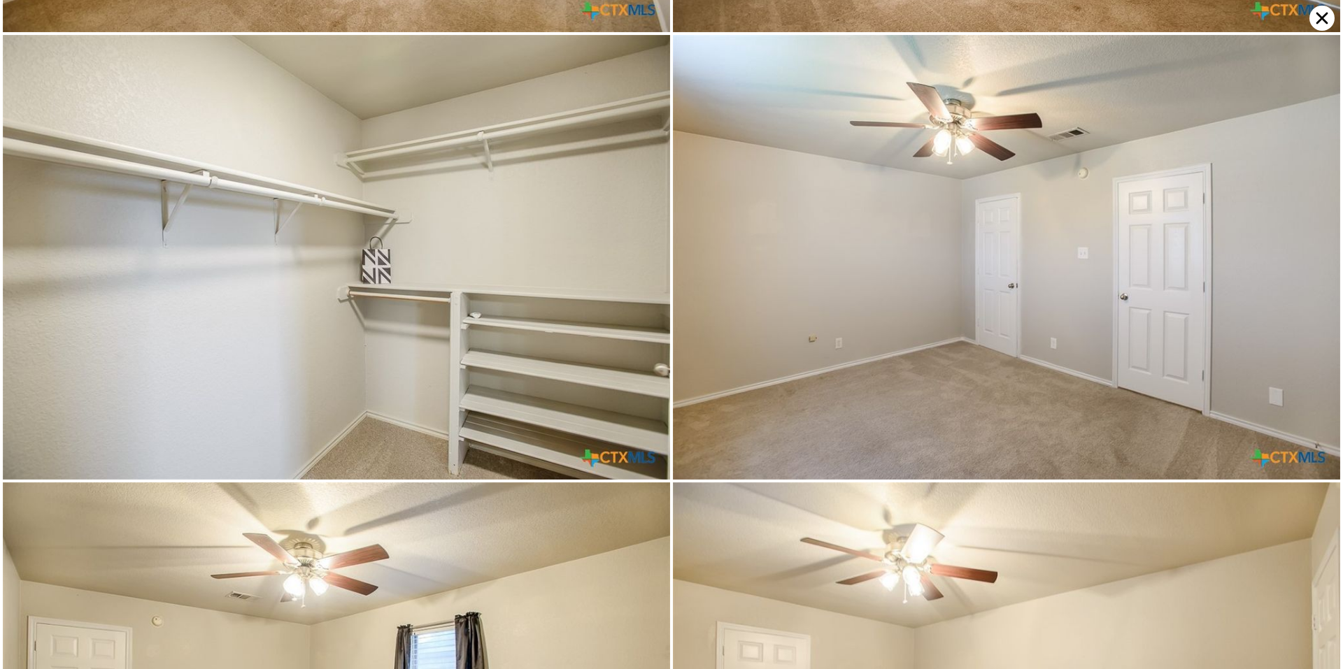
click at [1320, 15] on icon at bounding box center [1322, 19] width 12 height 12
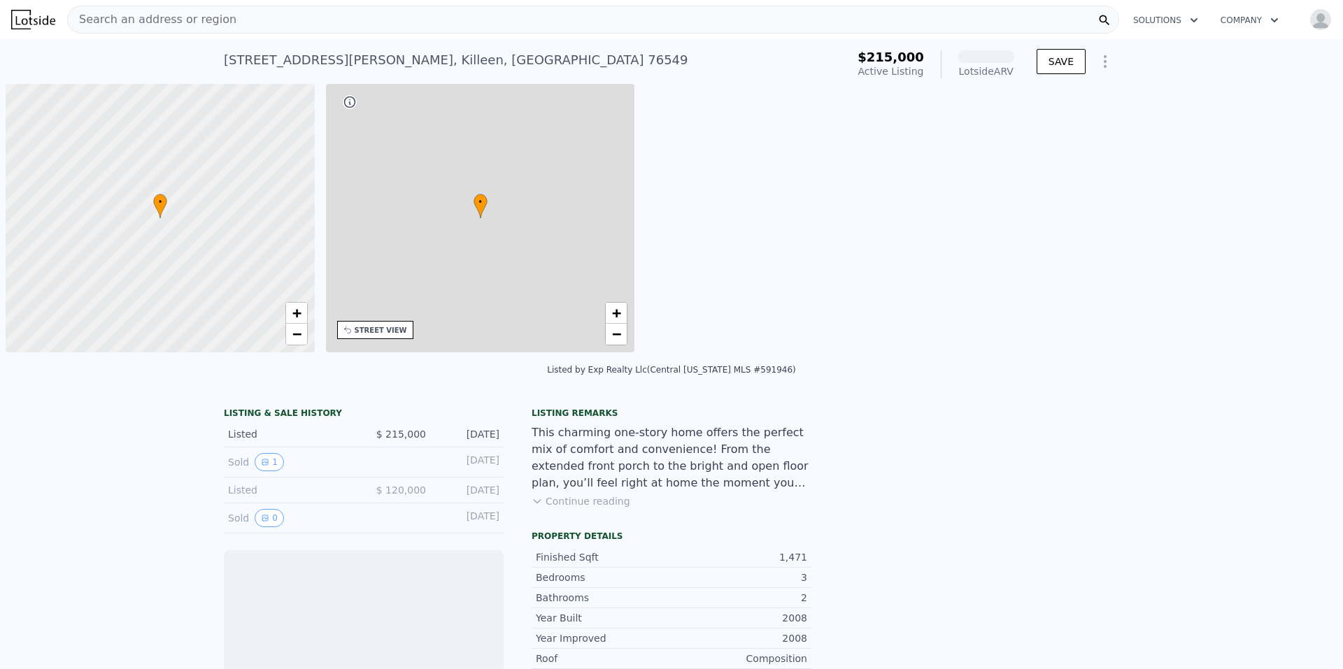
scroll to position [0, 6]
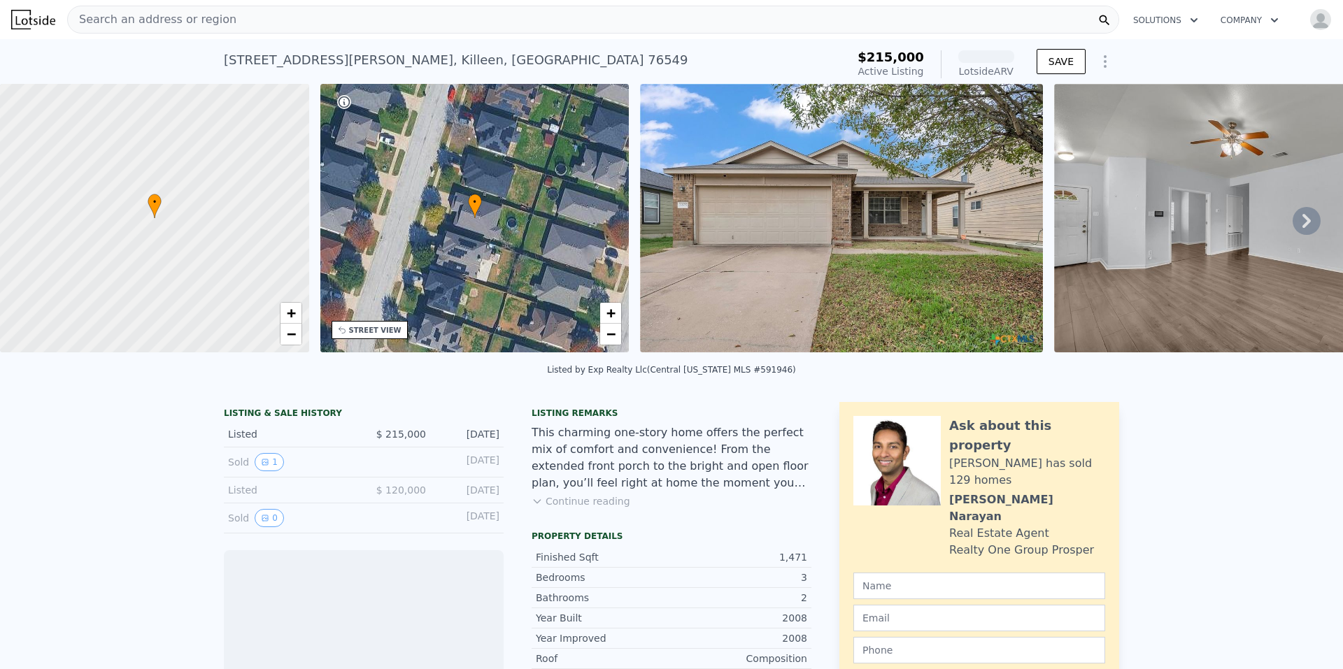
click at [1294, 211] on img at bounding box center [1256, 218] width 404 height 269
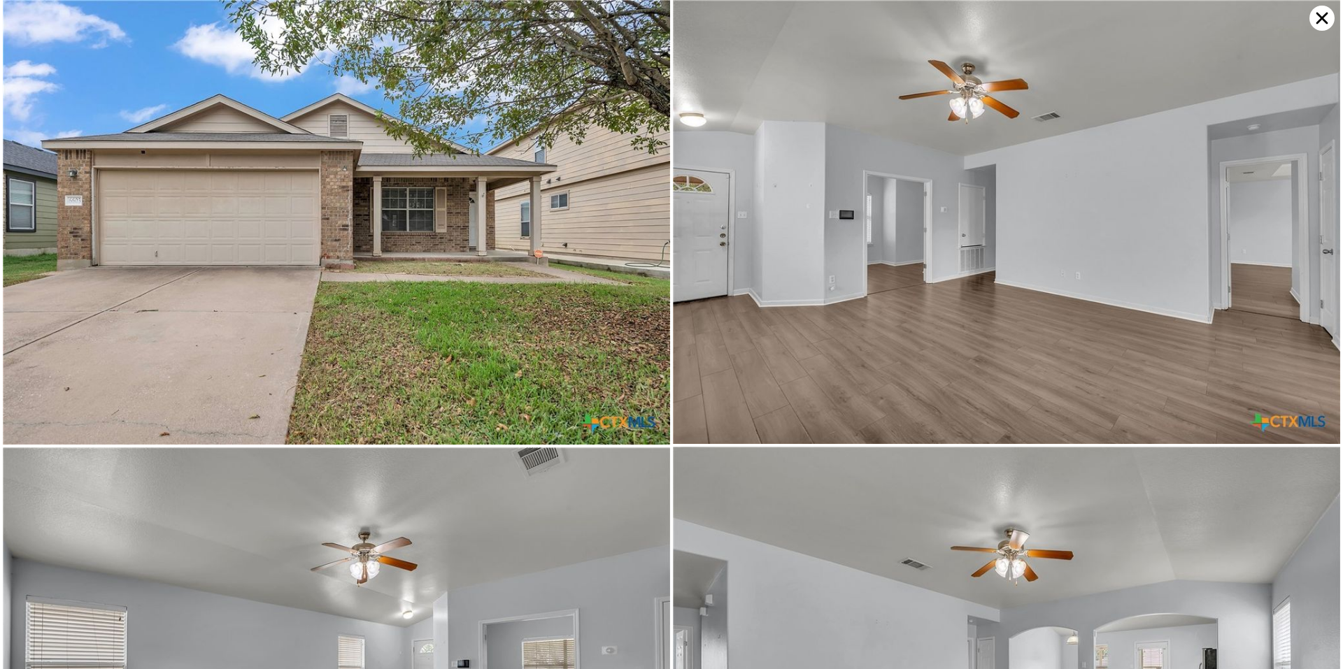
click at [1100, 218] on img at bounding box center [1006, 222] width 667 height 444
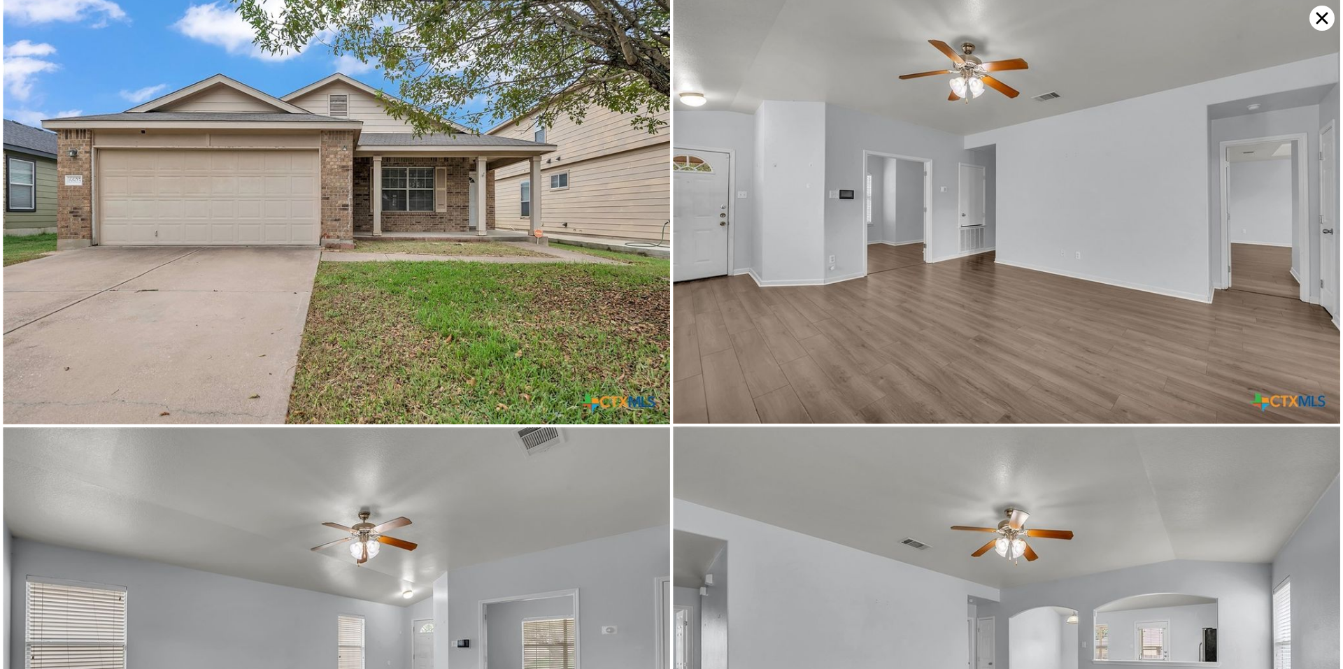
scroll to position [0, 0]
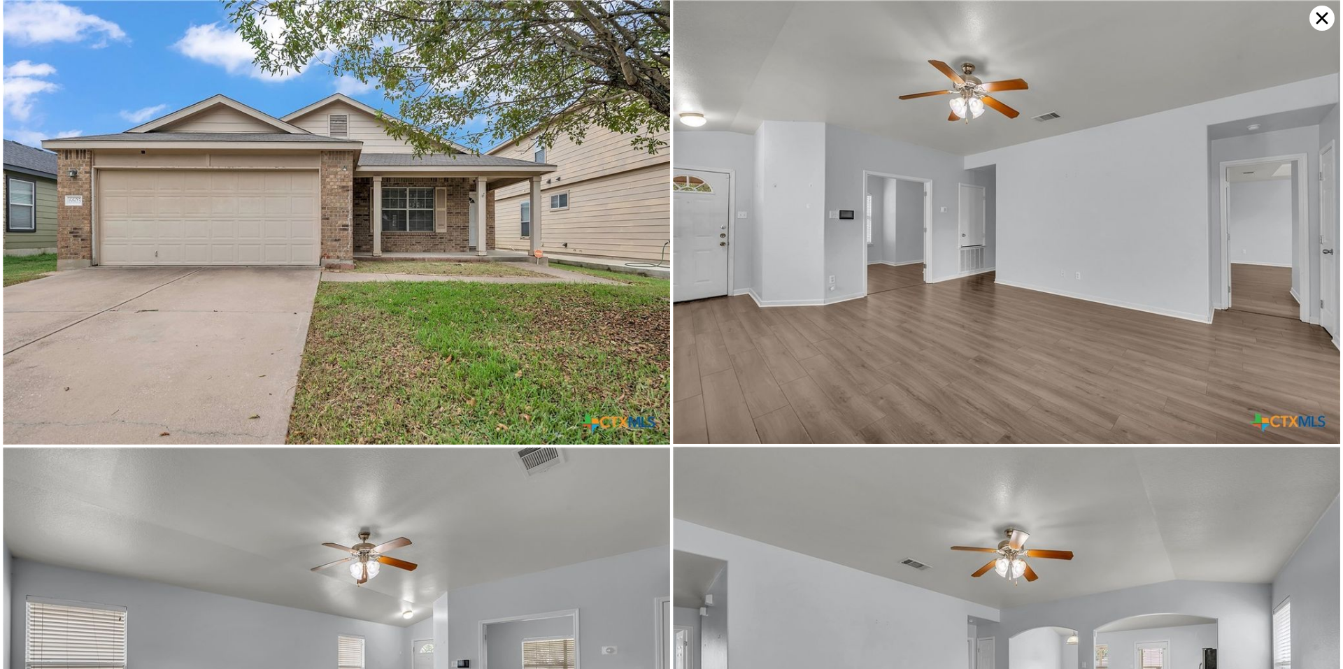
click at [1318, 17] on icon at bounding box center [1321, 18] width 25 height 25
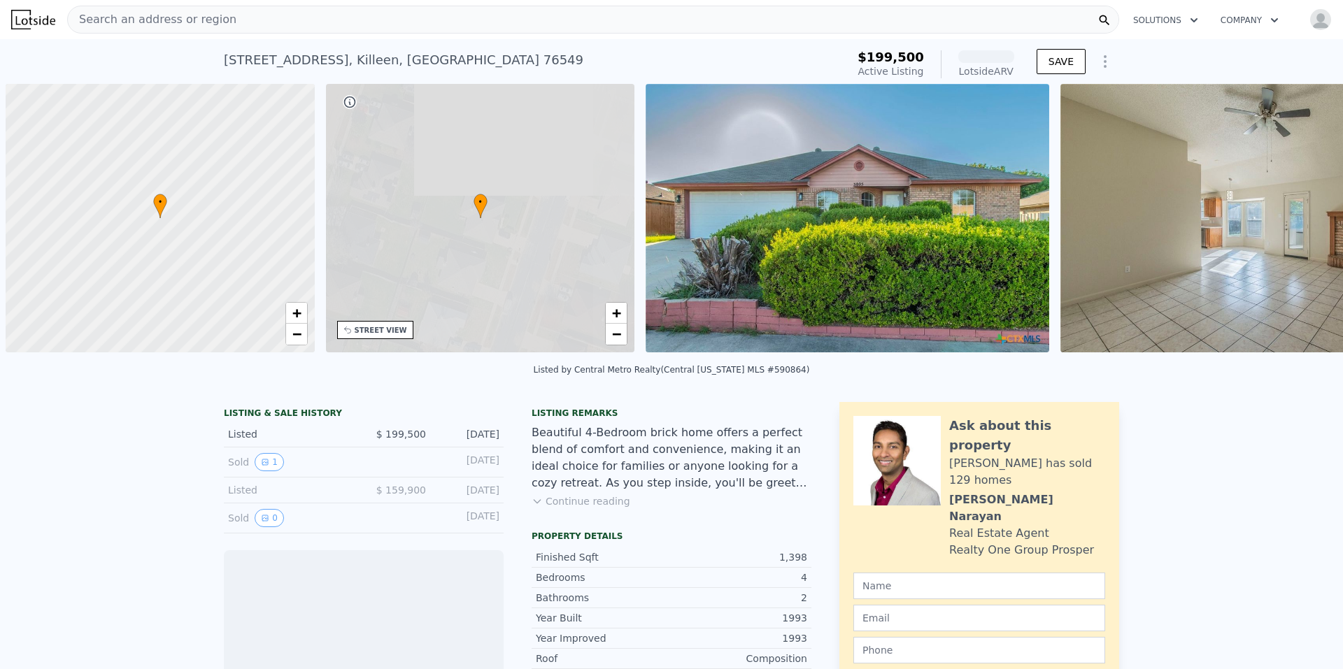
scroll to position [0, 6]
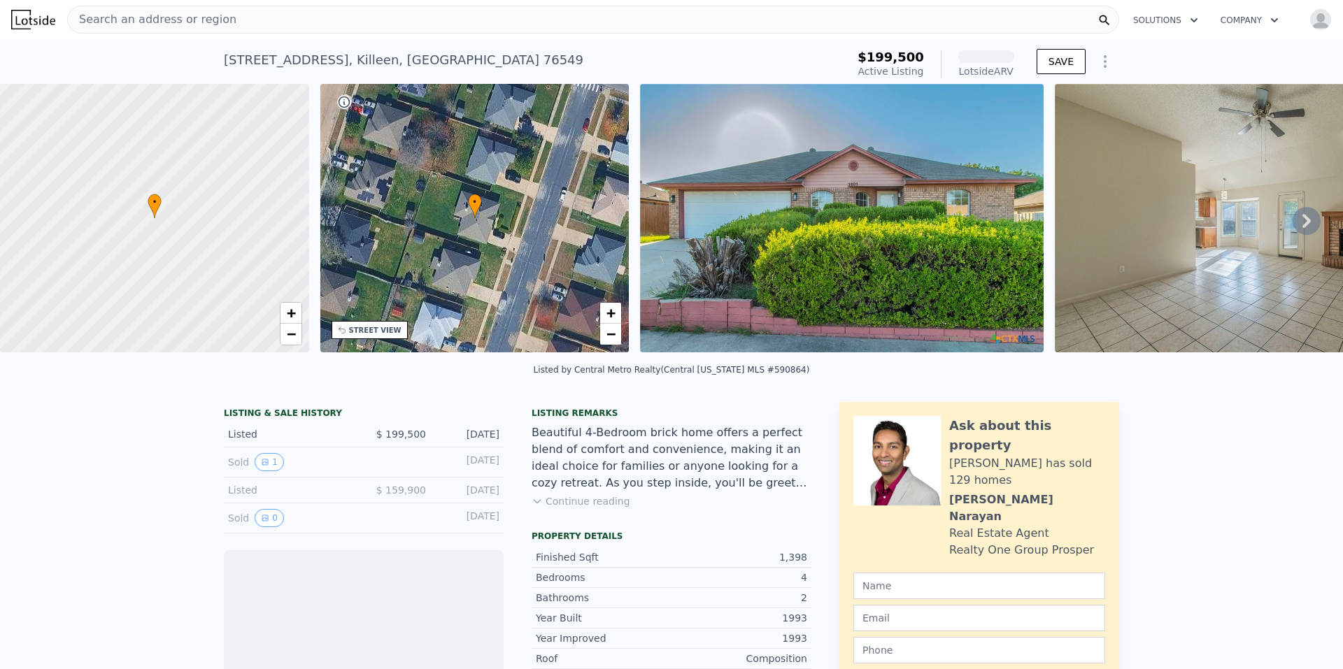
click at [1224, 234] on img at bounding box center [1257, 218] width 404 height 269
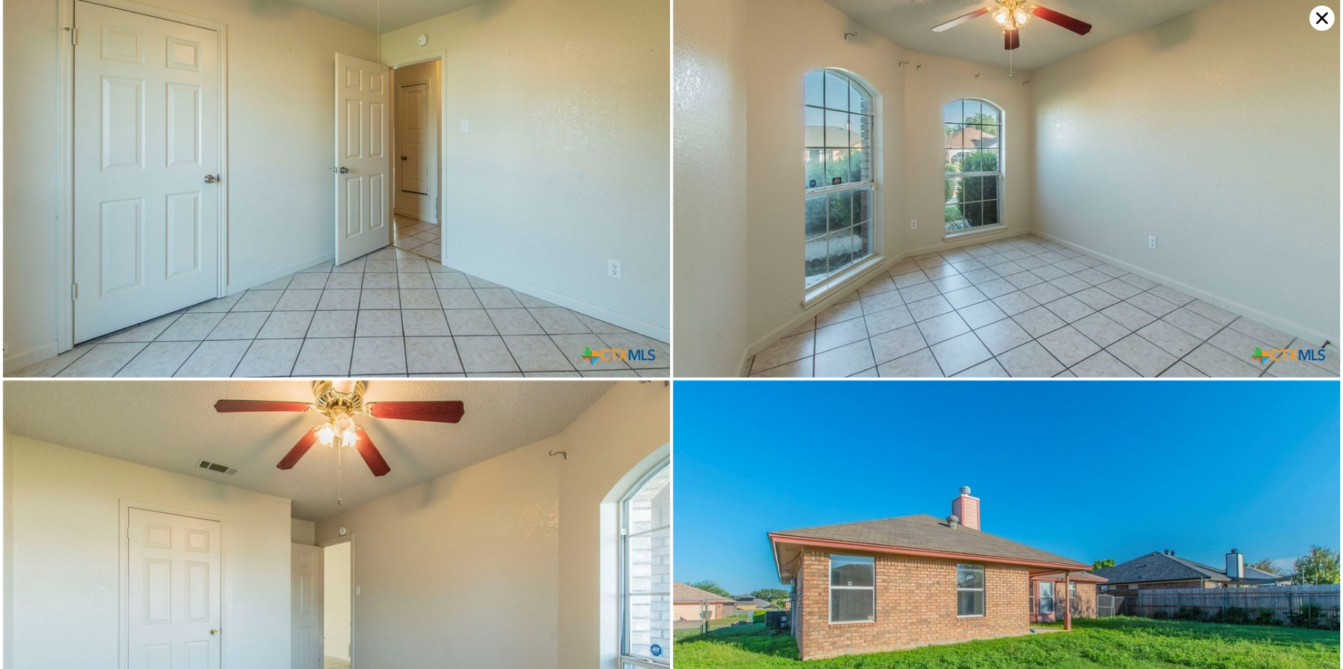
scroll to position [3765, 0]
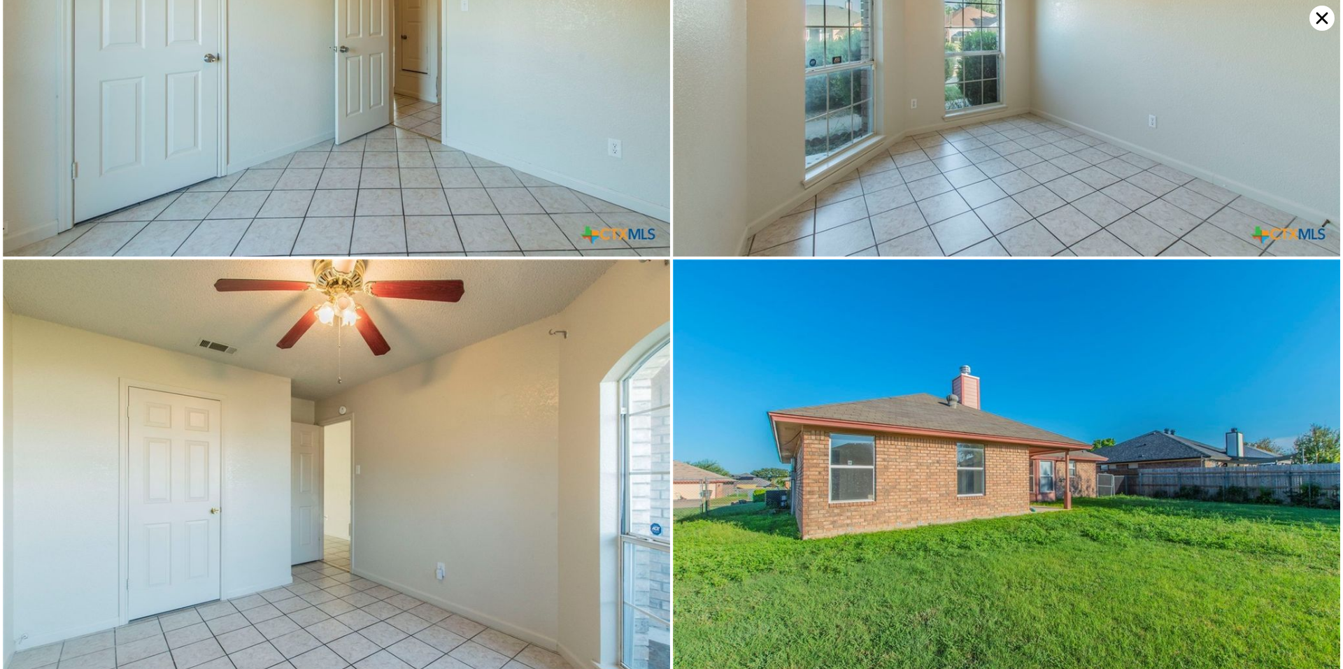
click at [1323, 26] on icon at bounding box center [1321, 18] width 25 height 25
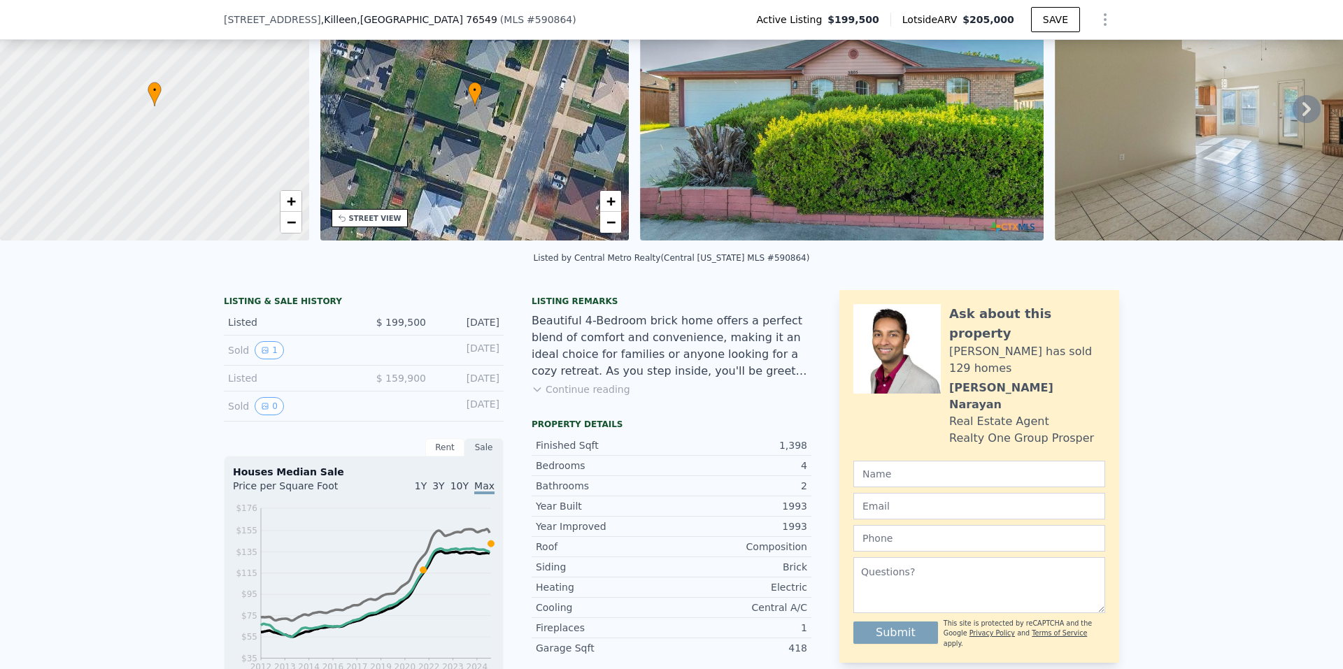
scroll to position [5, 0]
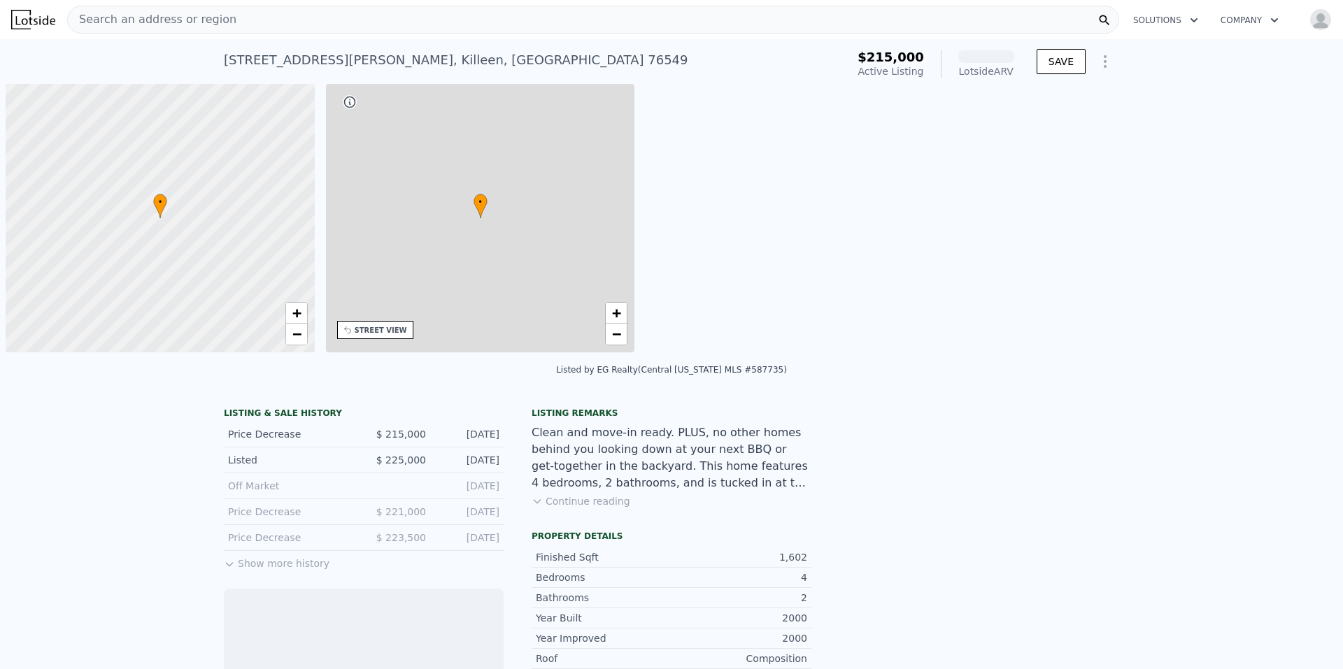
scroll to position [0, 6]
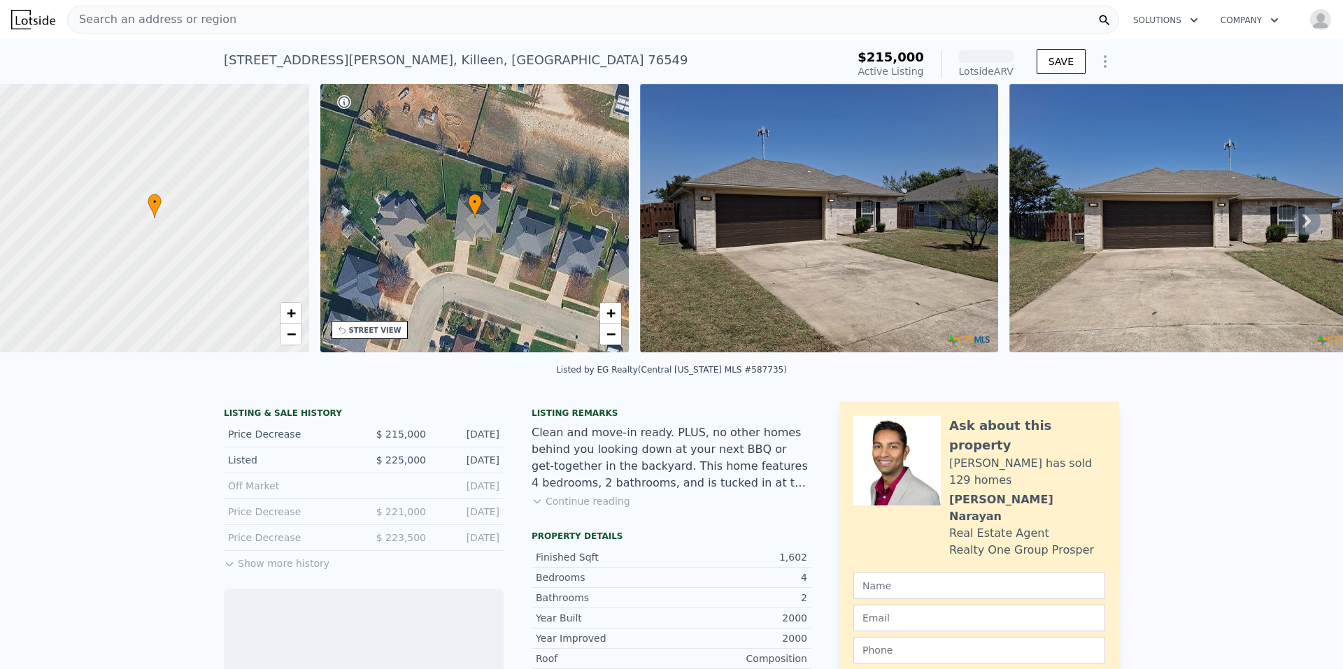
click at [1108, 258] on img at bounding box center [1188, 218] width 358 height 269
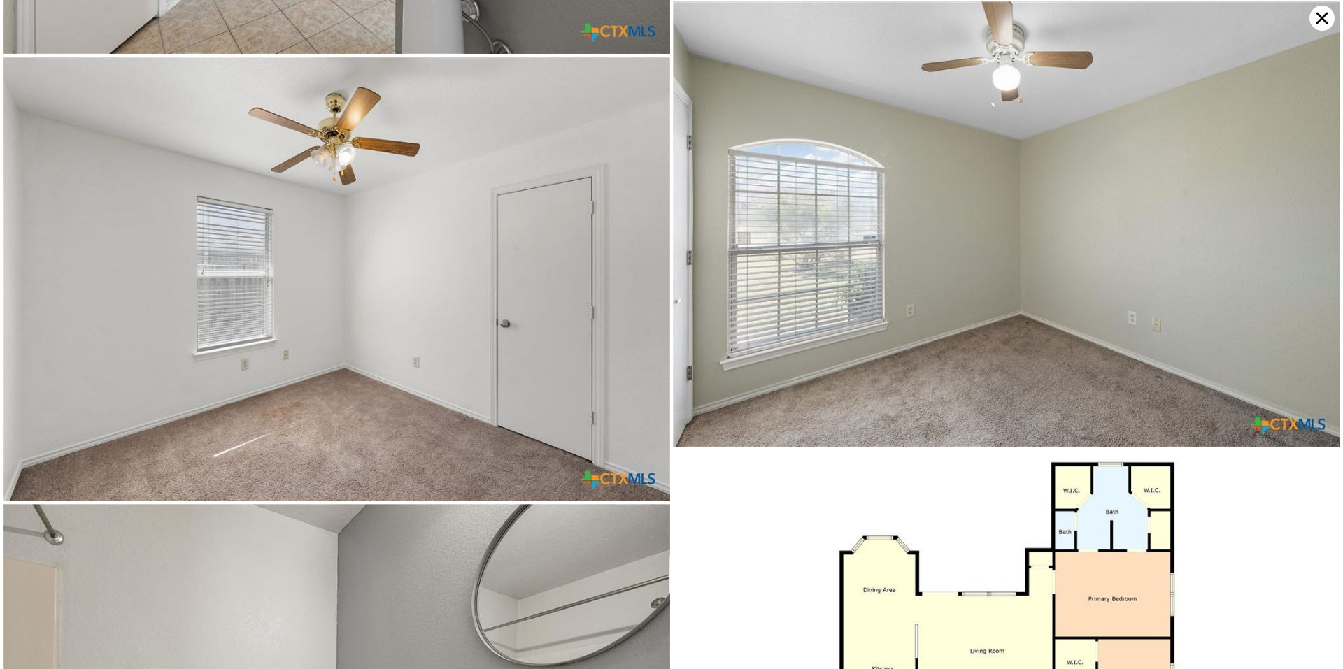
scroll to position [3166, 0]
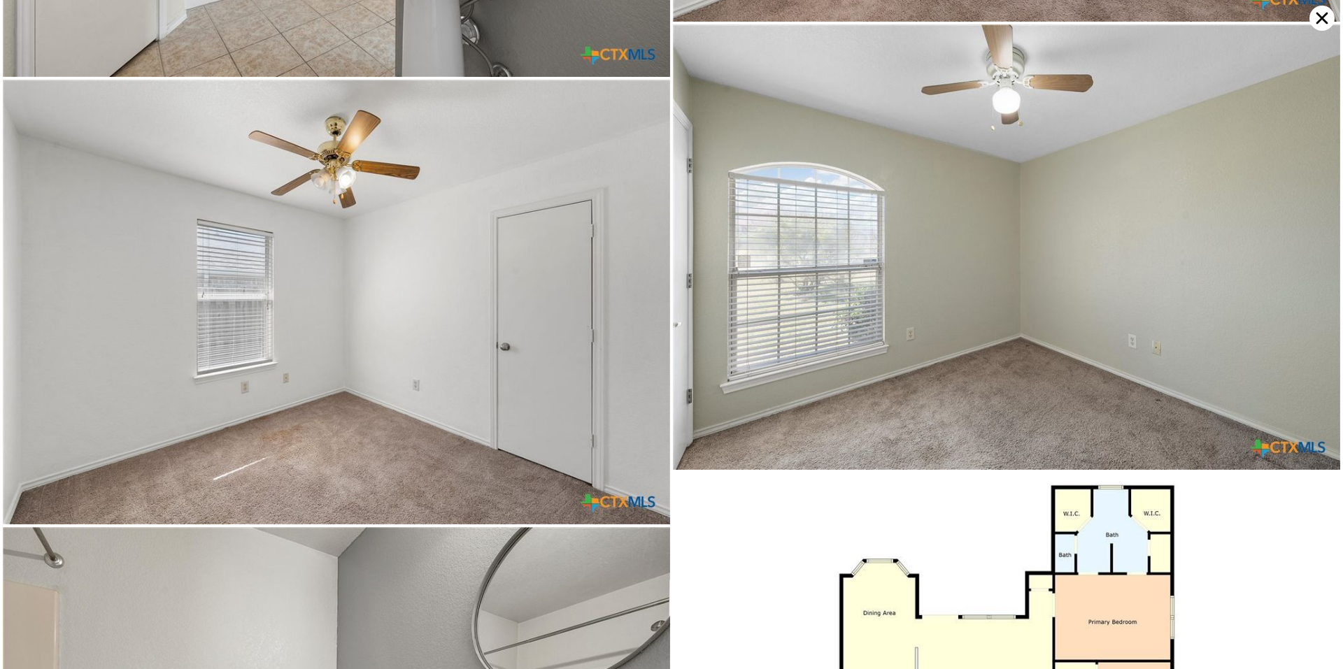
click at [1317, 23] on icon at bounding box center [1322, 19] width 12 height 12
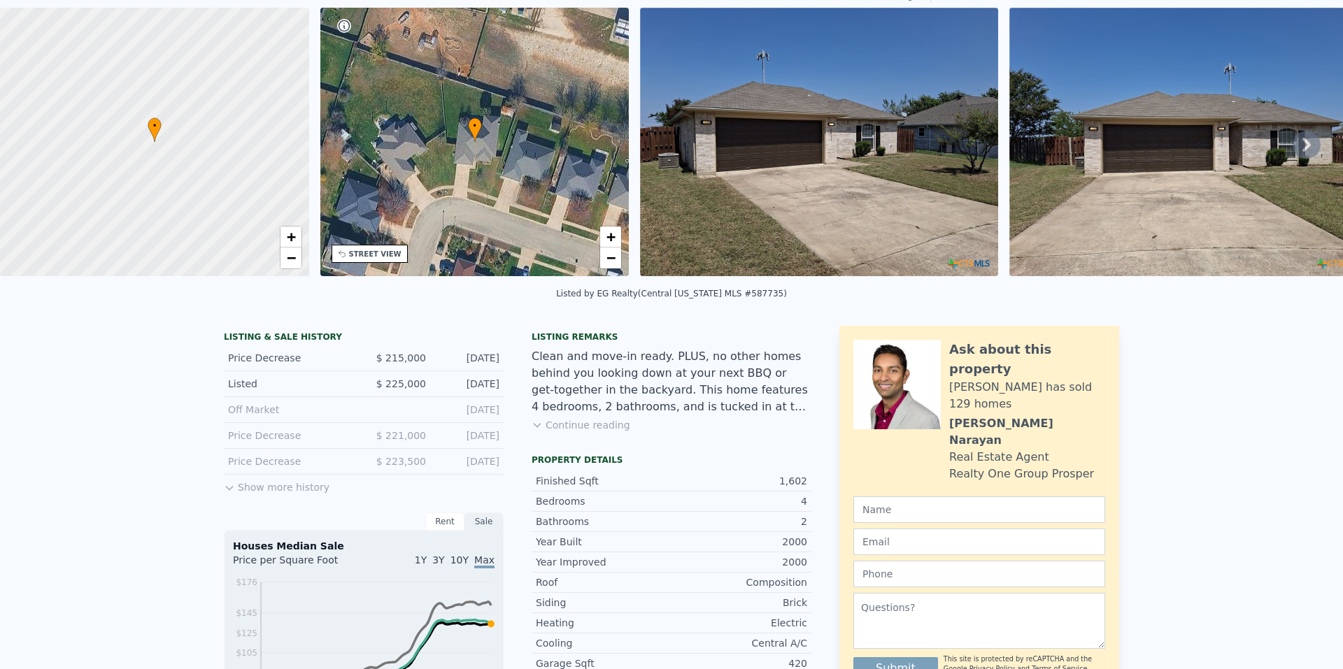
scroll to position [5, 0]
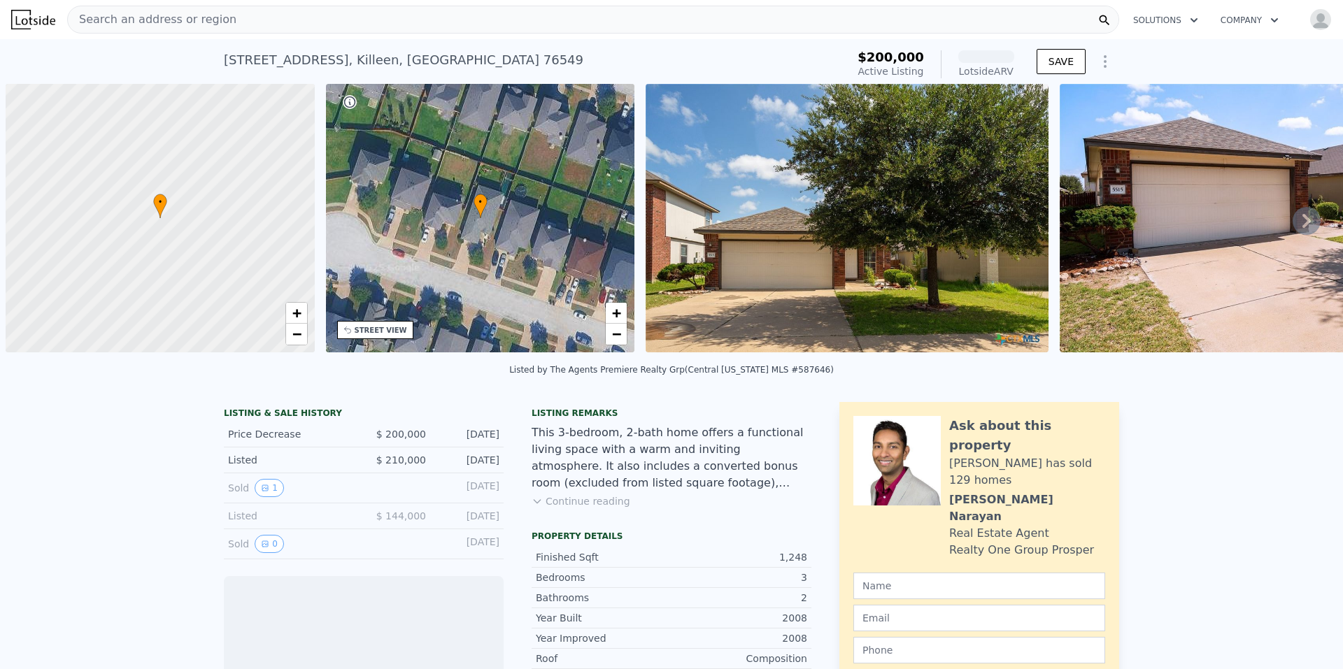
scroll to position [0, 6]
